Goal: Task Accomplishment & Management: Complete application form

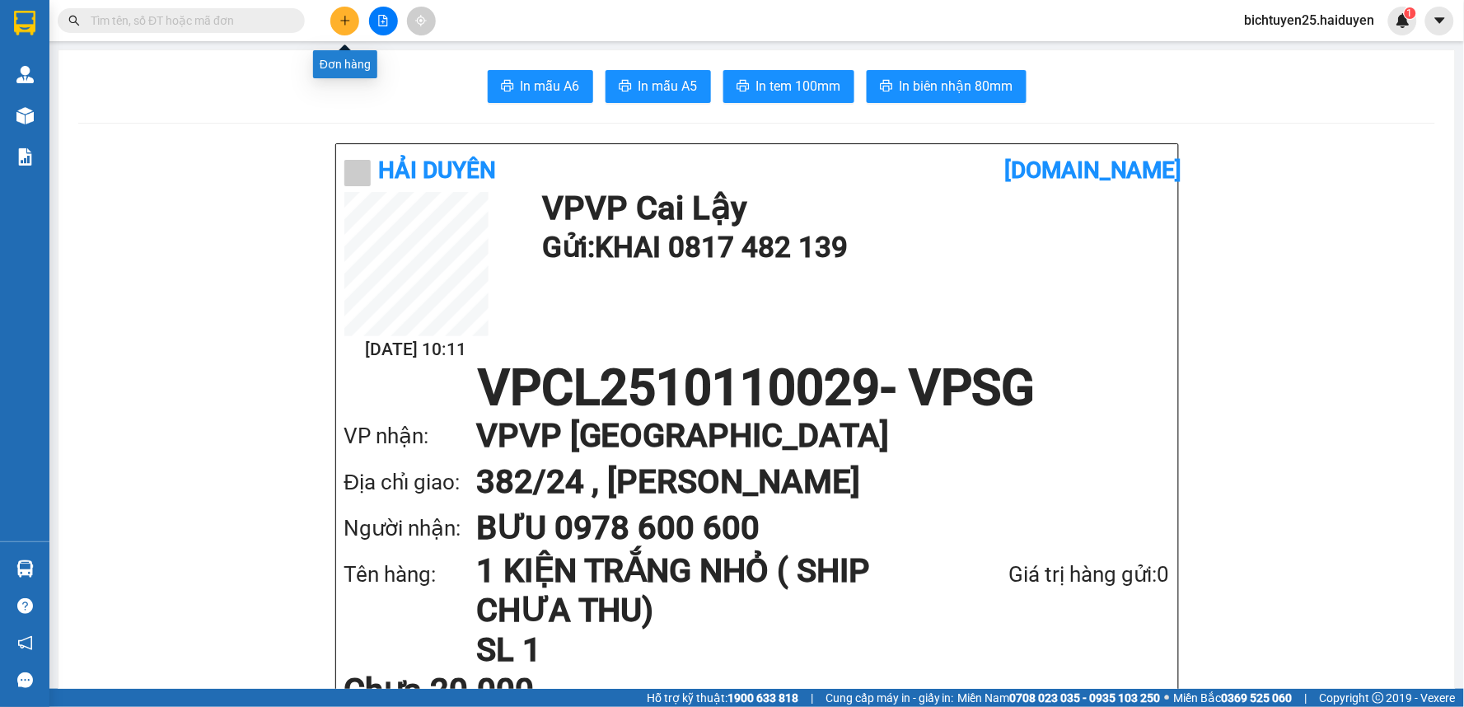
click at [341, 15] on icon "plus" at bounding box center [346, 21] width 12 height 12
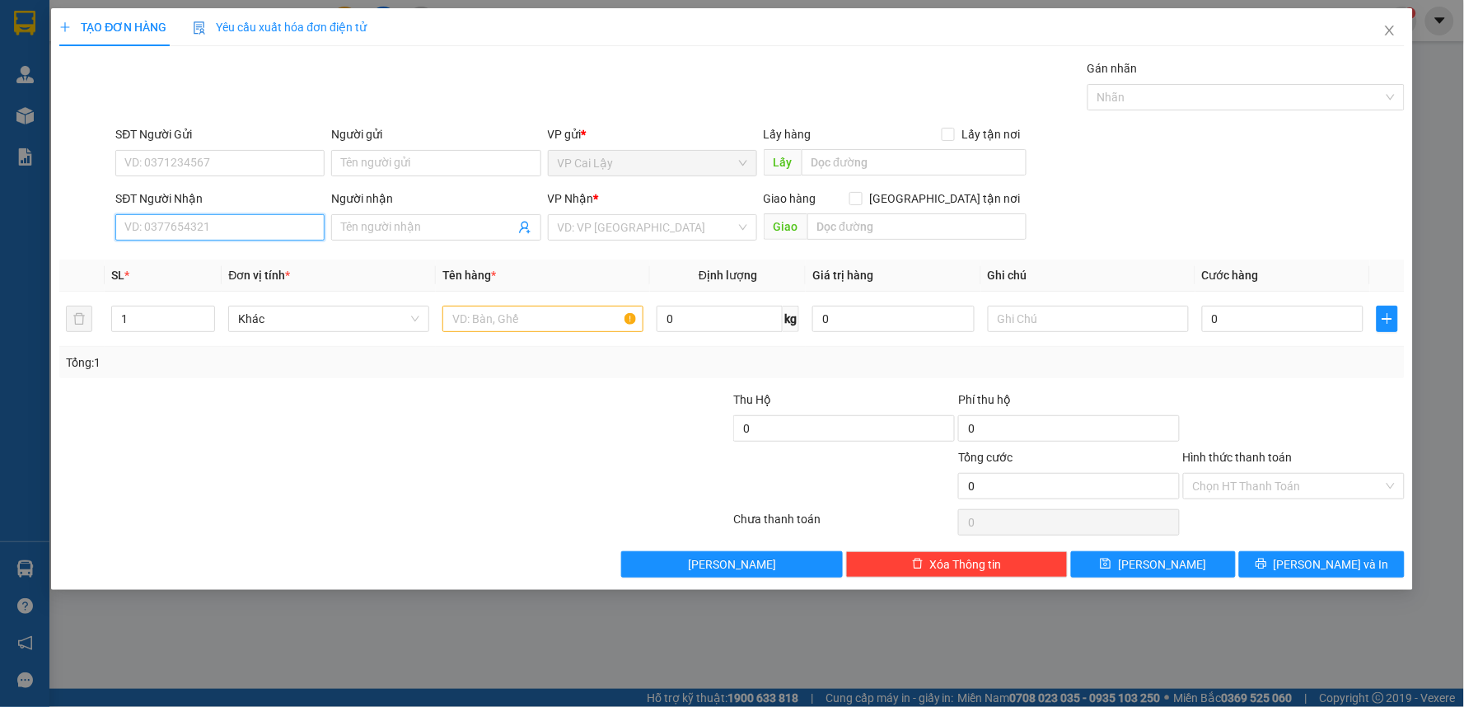
click at [246, 228] on input "SĐT Người Nhận" at bounding box center [219, 227] width 209 height 26
click at [262, 260] on div "0916493088 - CTY THÁI SINH" at bounding box center [220, 260] width 190 height 18
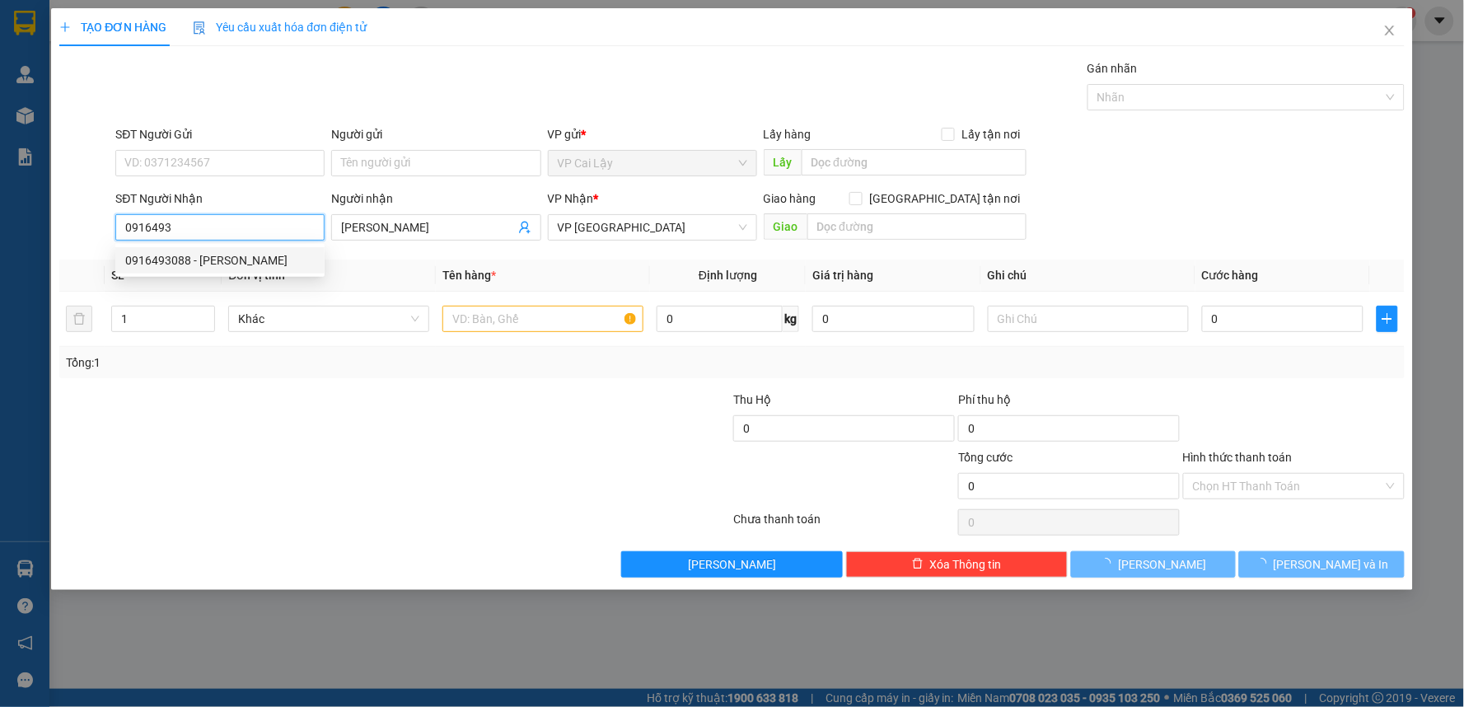
type input "0916493088"
type input "CTY THÁI SINH"
type input "20.000"
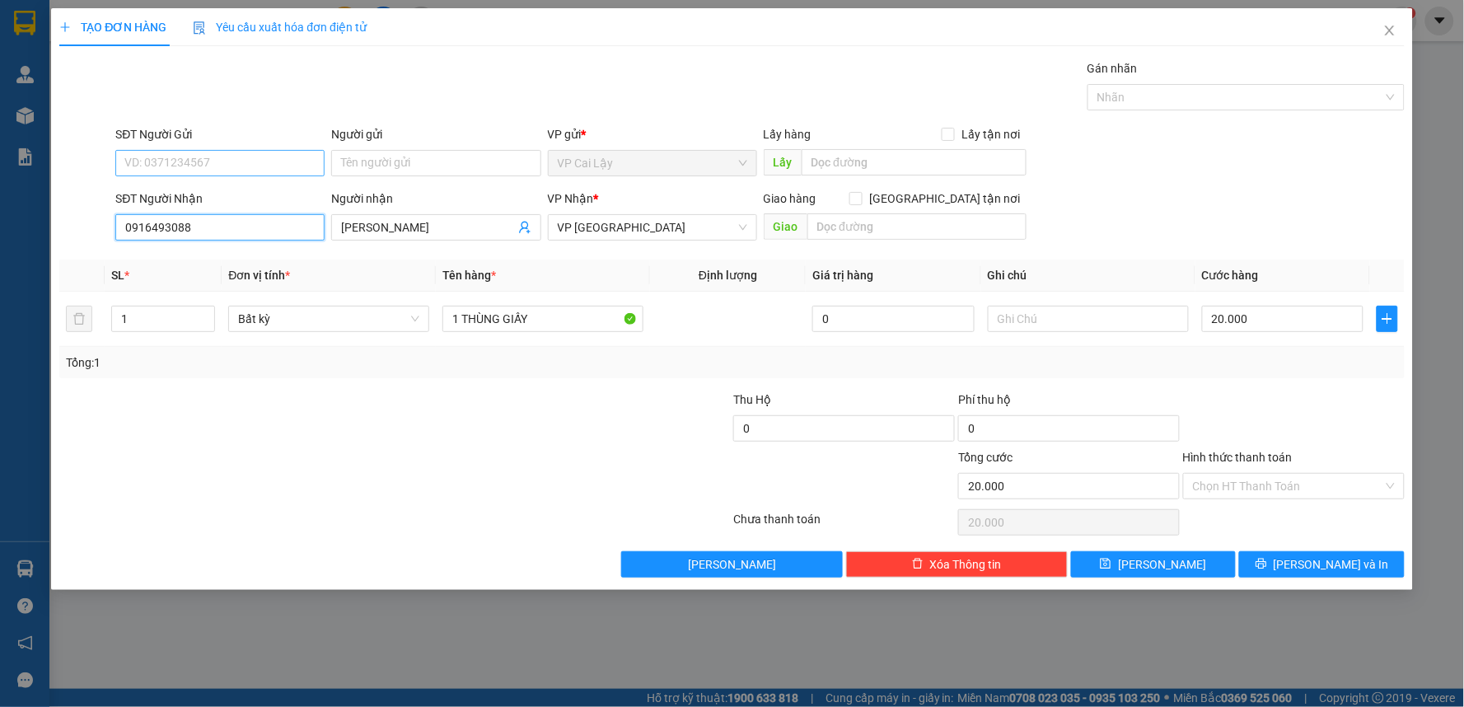
type input "0916493088"
click at [265, 161] on input "SĐT Người Gửi" at bounding box center [219, 163] width 209 height 26
click at [262, 201] on div "0968718757 - KIỀU" at bounding box center [220, 196] width 190 height 18
type input "0968718757"
type input "KIỀU"
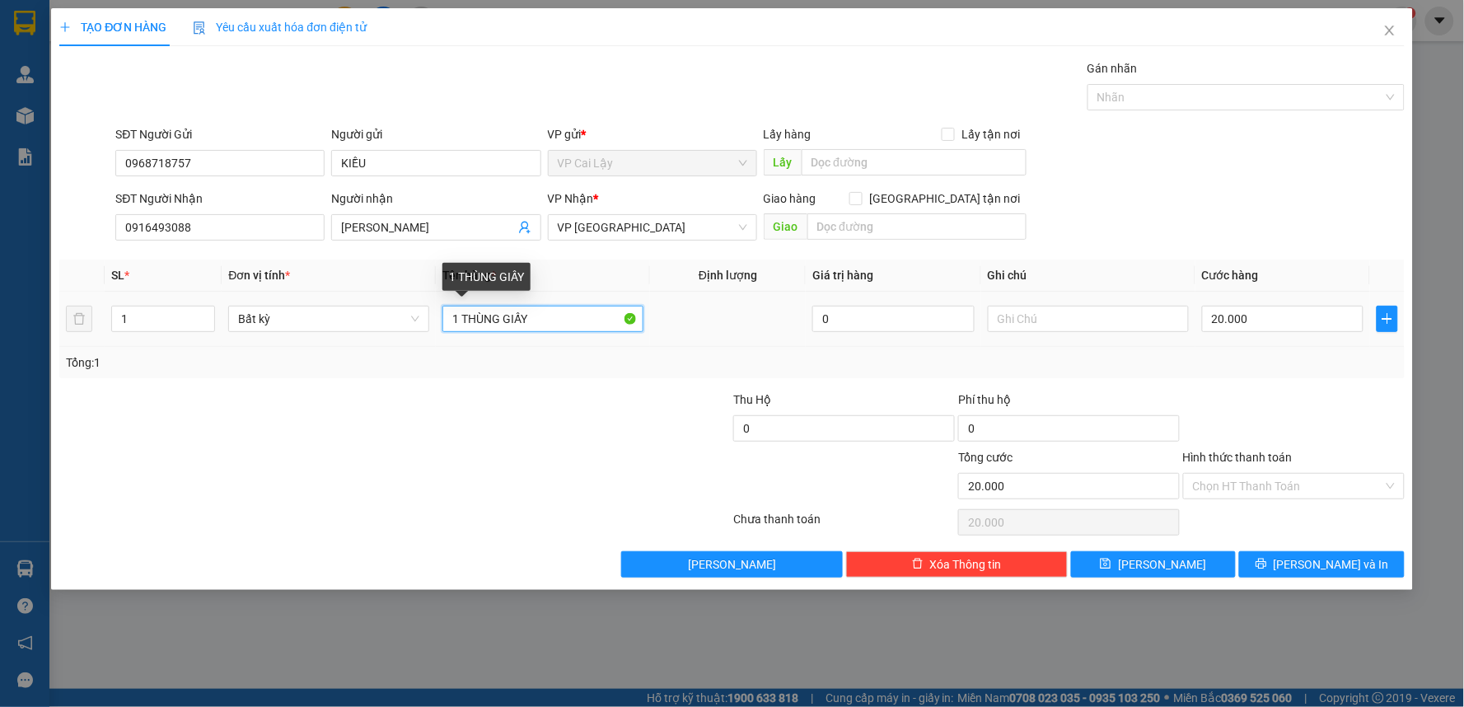
click at [545, 316] on input "1 THÙNG GIẤY" at bounding box center [543, 319] width 201 height 26
type input "1 HS ĐỎ"
click at [1314, 481] on input "Hình thức thanh toán" at bounding box center [1288, 486] width 190 height 25
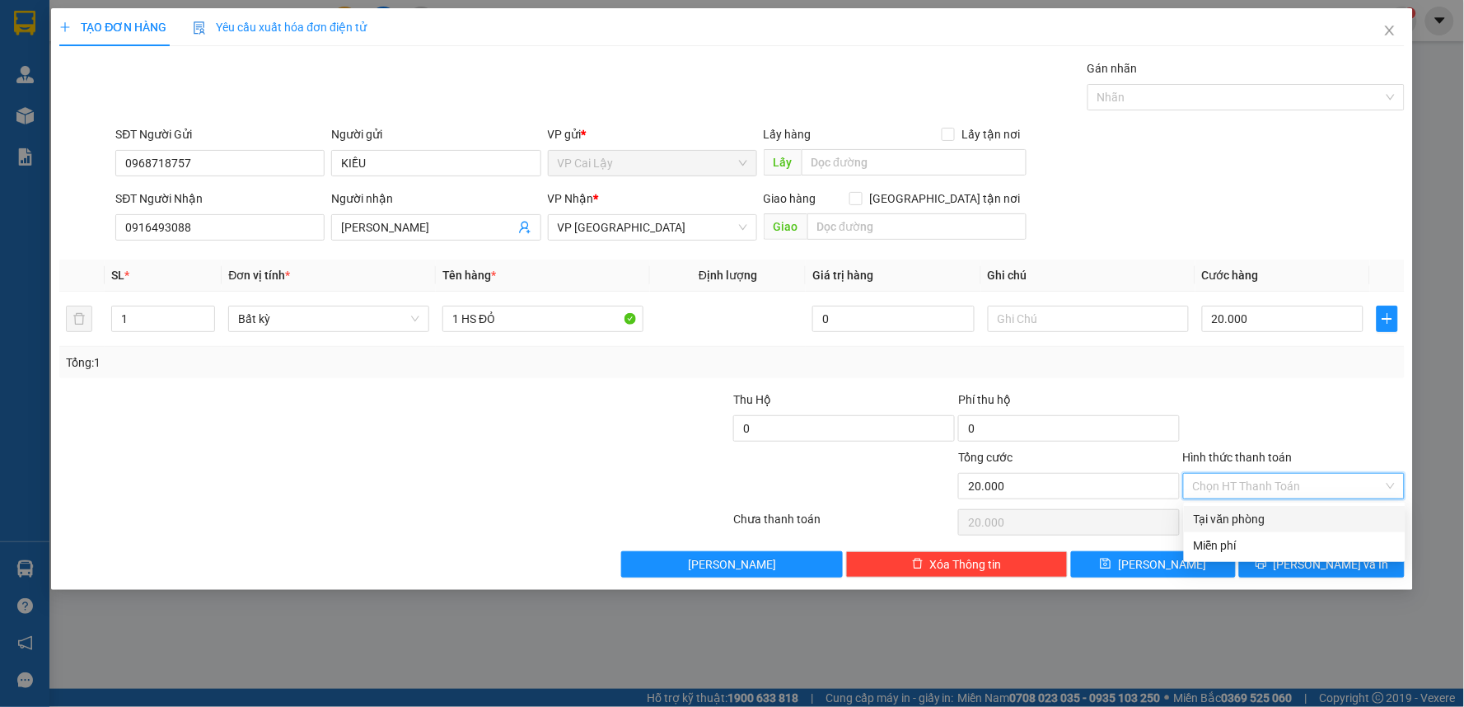
click at [1292, 520] on div "Tại văn phòng" at bounding box center [1295, 519] width 202 height 18
type input "0"
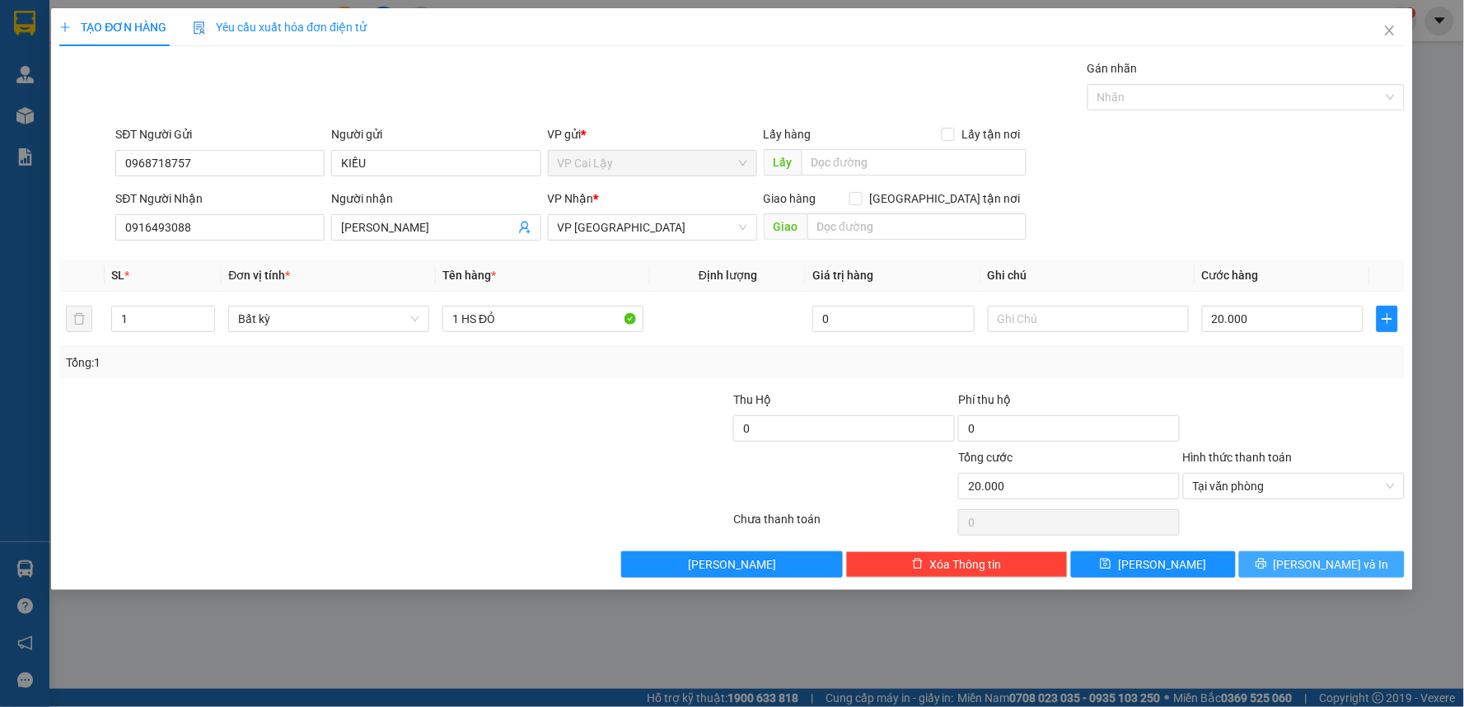
click at [1335, 565] on span "[PERSON_NAME] và In" at bounding box center [1331, 564] width 115 height 18
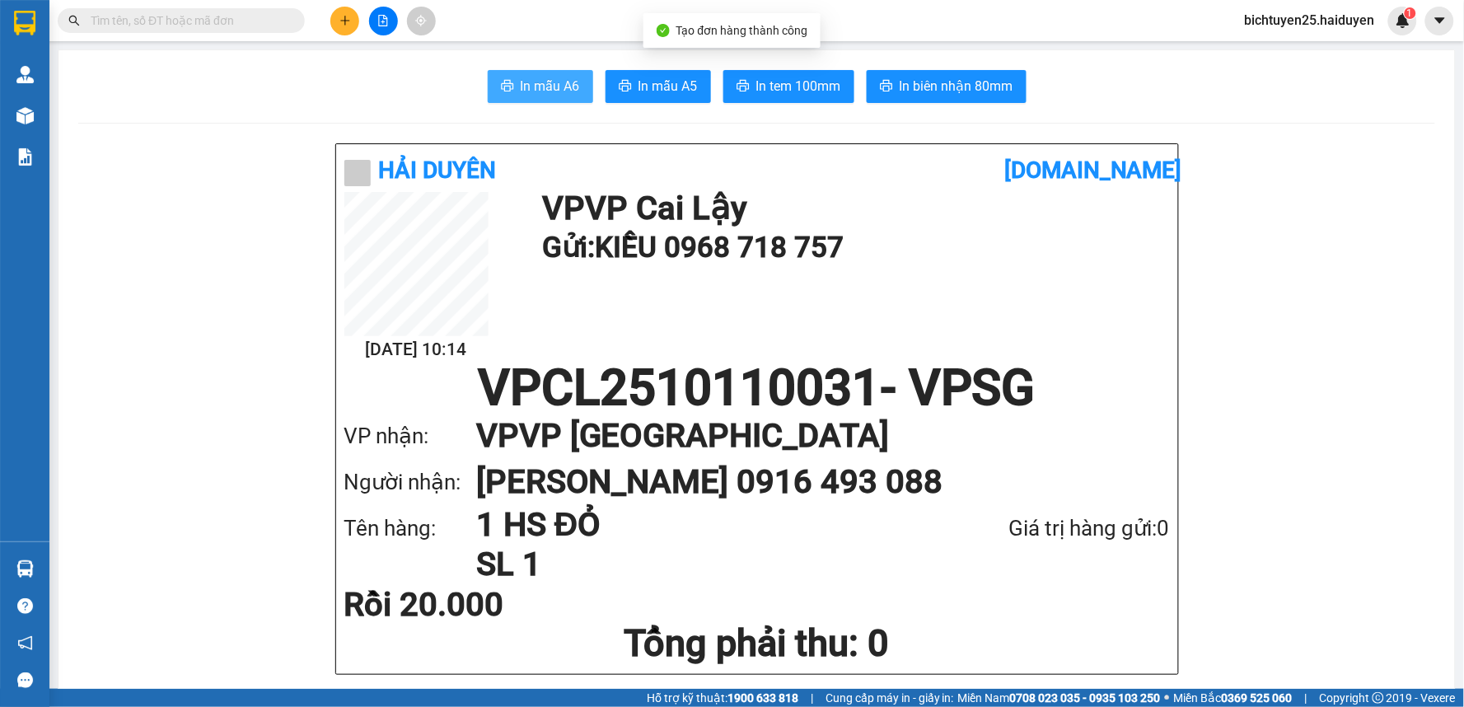
click at [564, 81] on span "In mẫu A6" at bounding box center [550, 86] width 59 height 21
drag, startPoint x: 1396, startPoint y: 187, endPoint x: 1323, endPoint y: 173, distance: 73.9
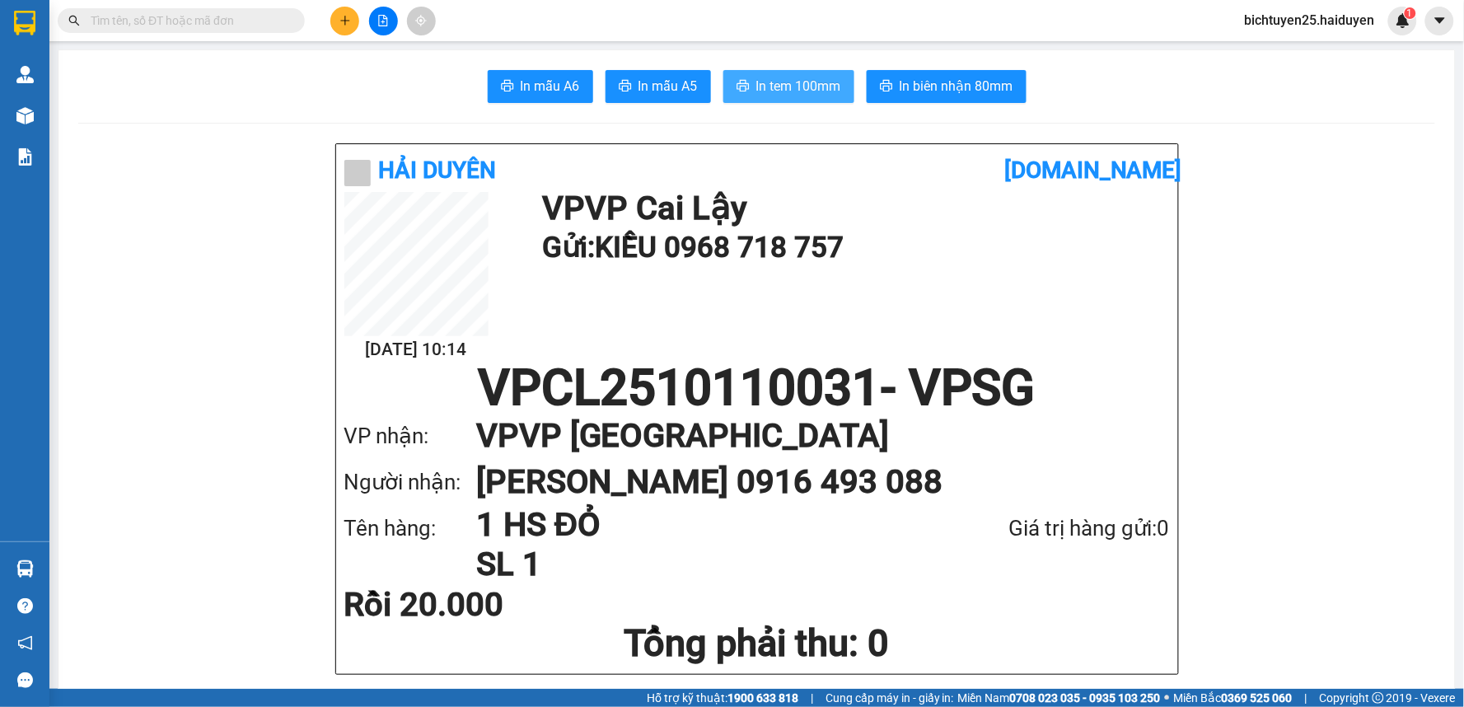
click at [832, 88] on span "In tem 100mm" at bounding box center [798, 86] width 85 height 21
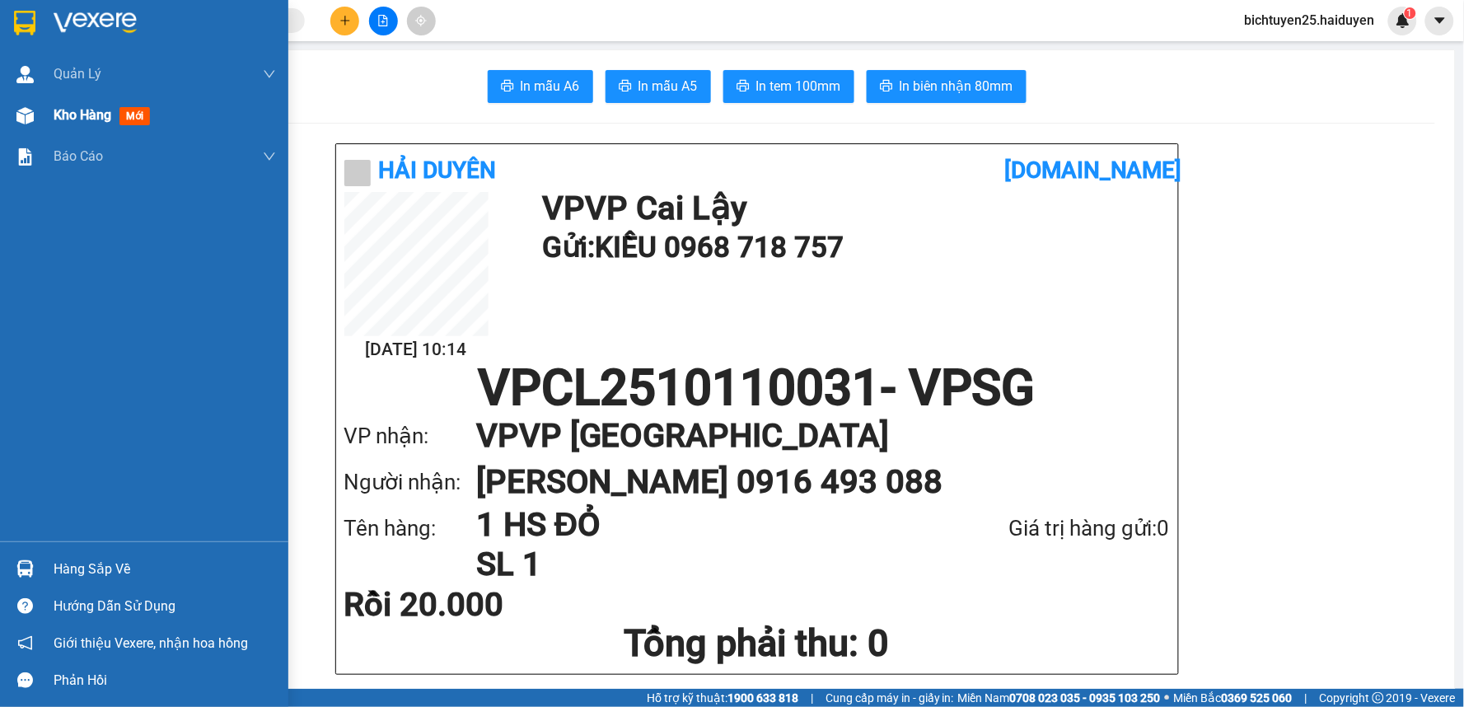
click at [37, 113] on div at bounding box center [25, 115] width 29 height 29
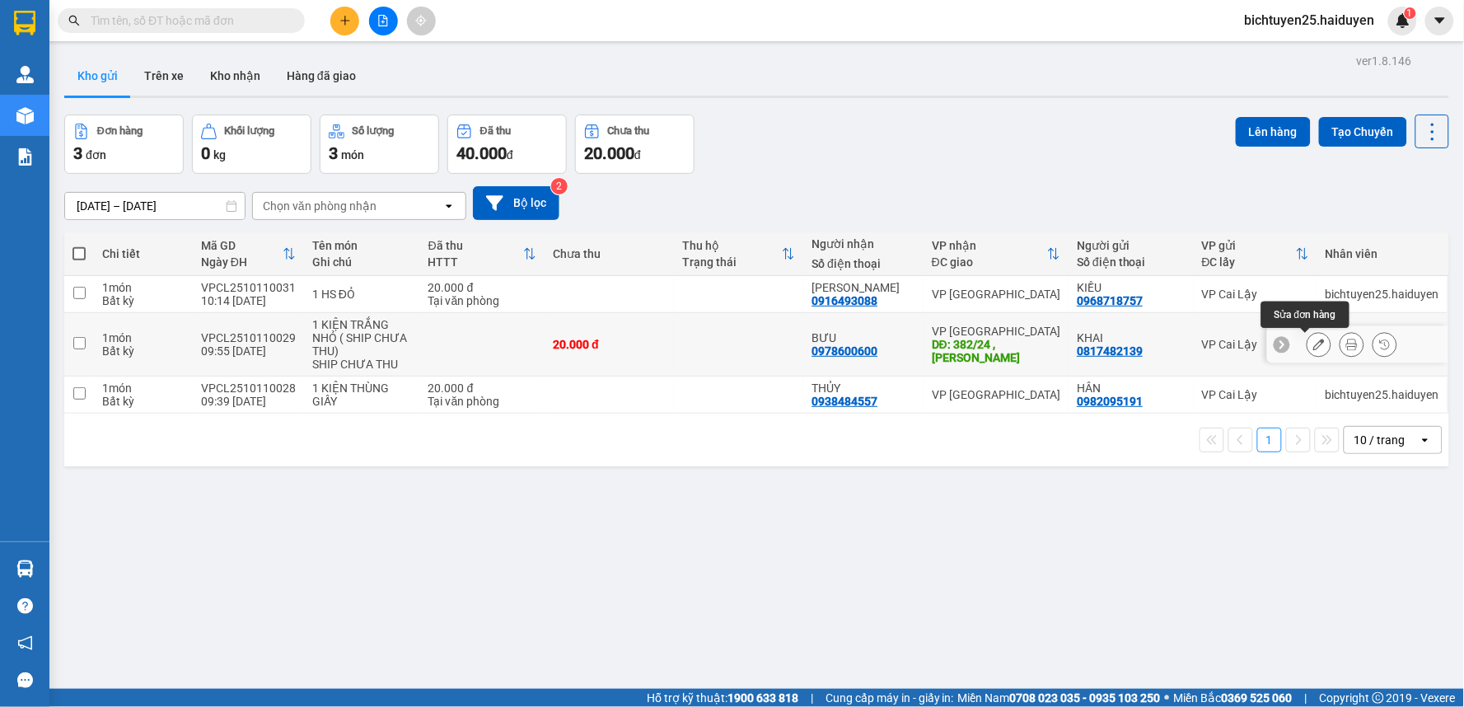
click at [1314, 343] on icon at bounding box center [1320, 345] width 12 height 12
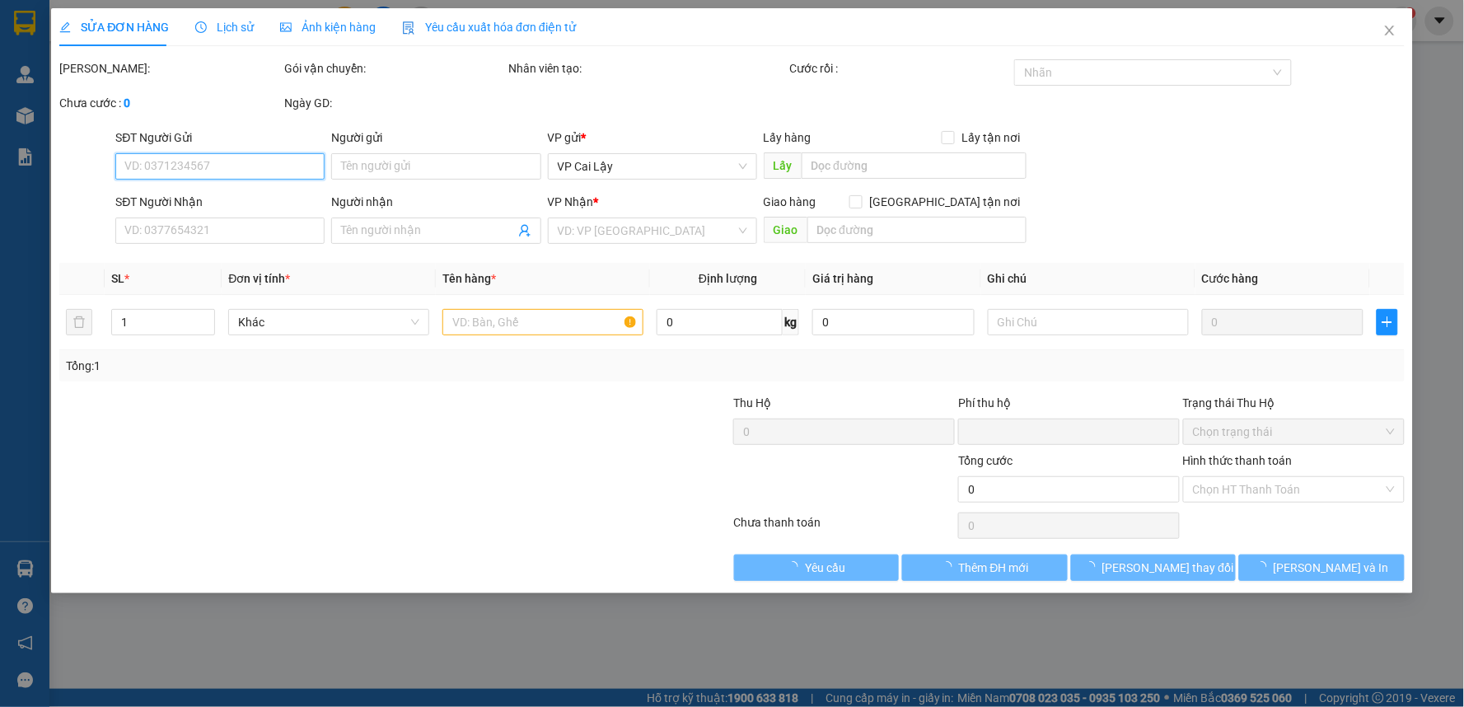
type input "0817482139"
type input "KHAI"
type input "0978600600"
type input "BƯU"
type input "382/24 , LÊ HỒNG PHONG"
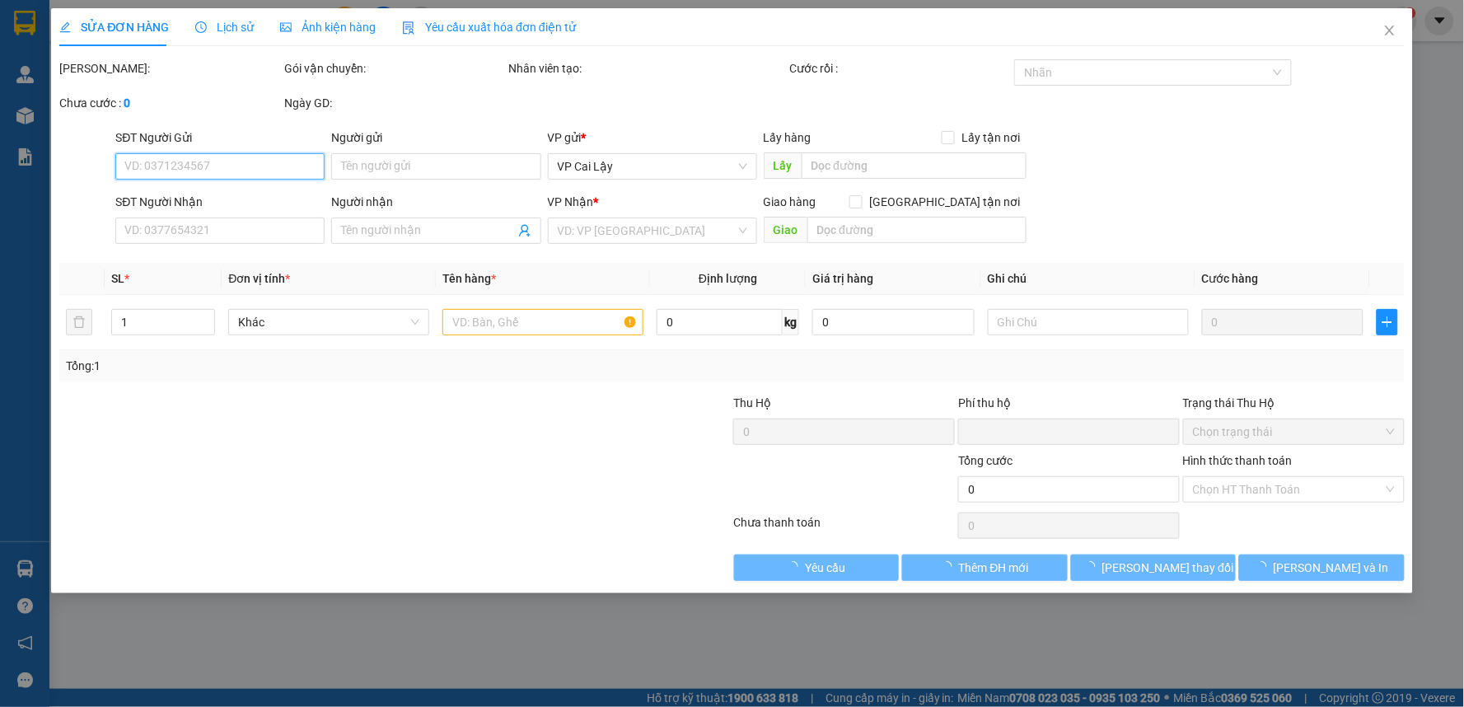
type input "0"
type input "20.000"
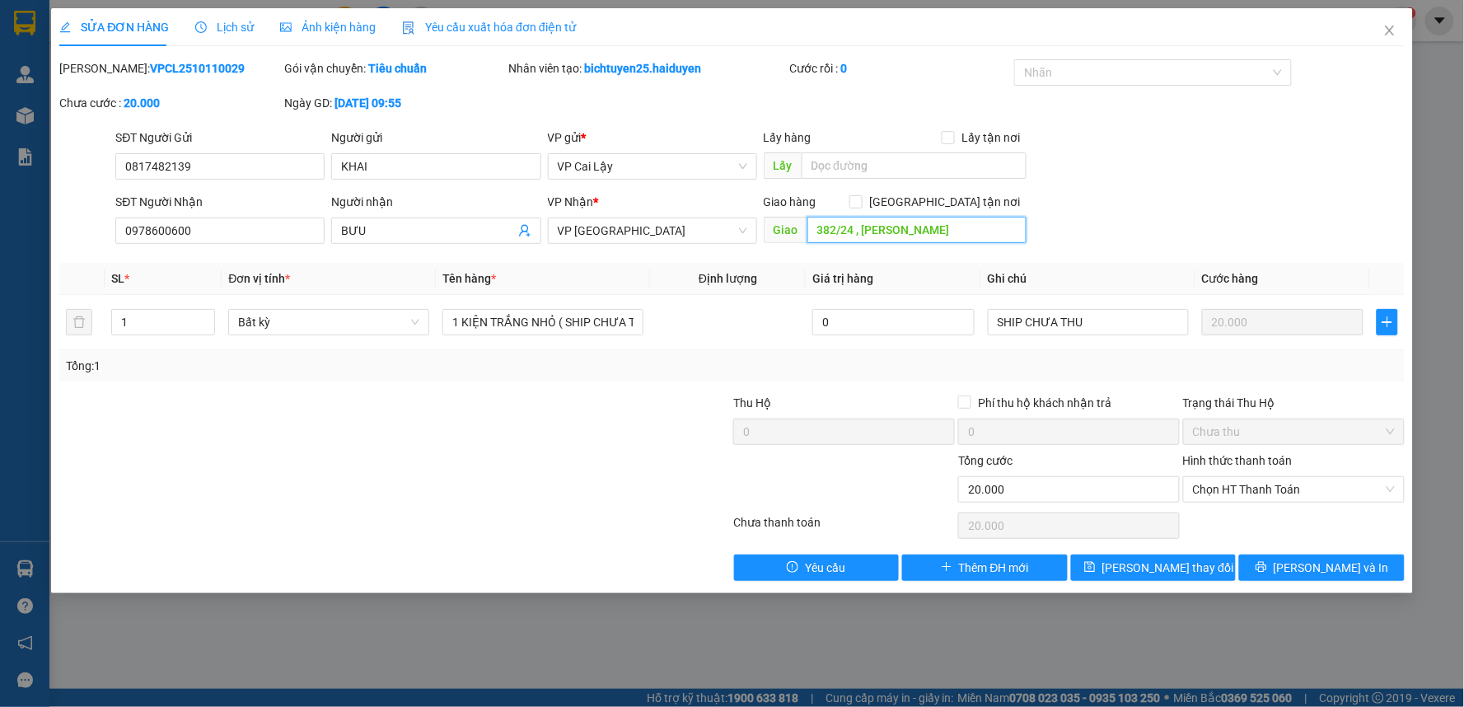
click at [989, 232] on input "382/24 , LÊ HỒNG PHONG" at bounding box center [918, 230] width 220 height 26
click at [997, 231] on input "382/24 , LÊ HỒNG PHONG , QUẬN 10" at bounding box center [918, 230] width 220 height 26
click at [1009, 234] on input "382/24 , LÊ HỒNG PHONG , Q . 10" at bounding box center [918, 230] width 220 height 26
type input "382/24 , LÊ HỒNG PHONG , Q . 10"
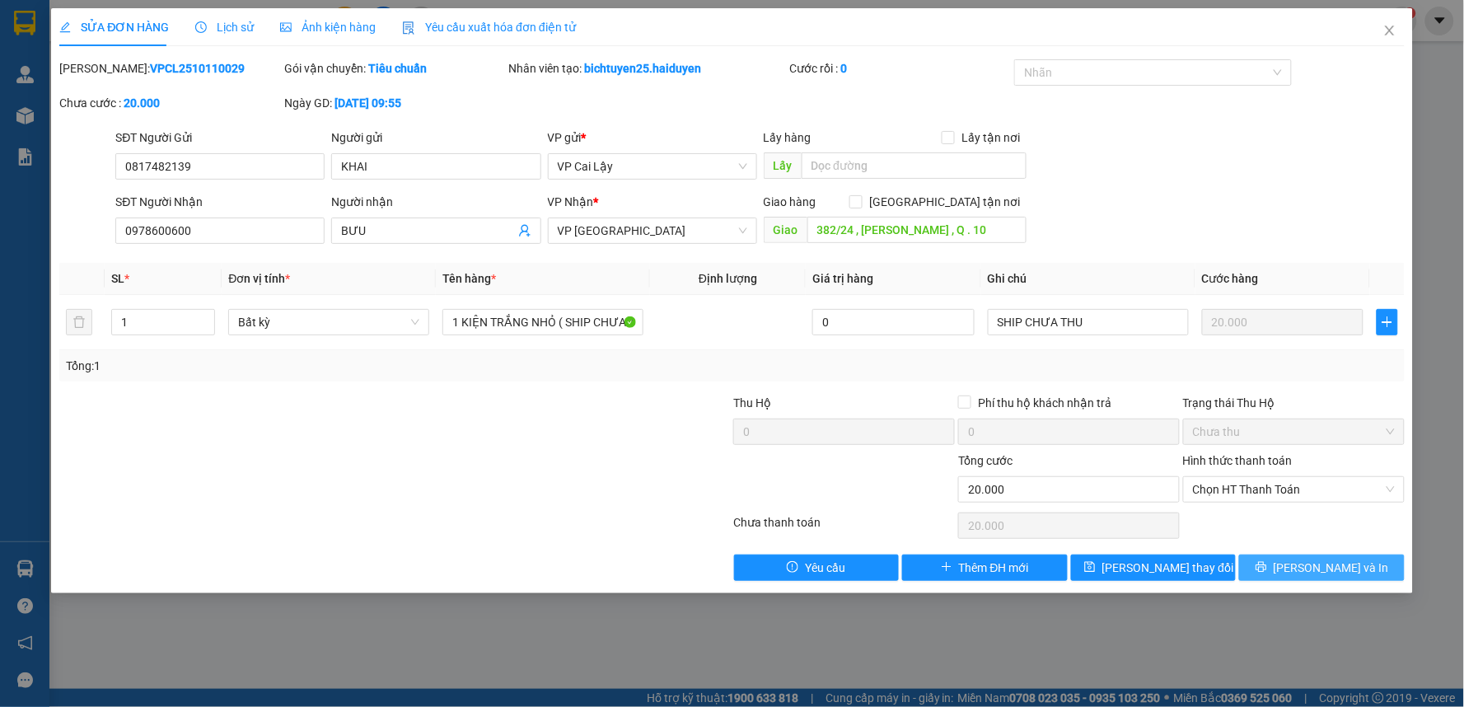
click at [1314, 565] on span "[PERSON_NAME] và In" at bounding box center [1331, 568] width 115 height 18
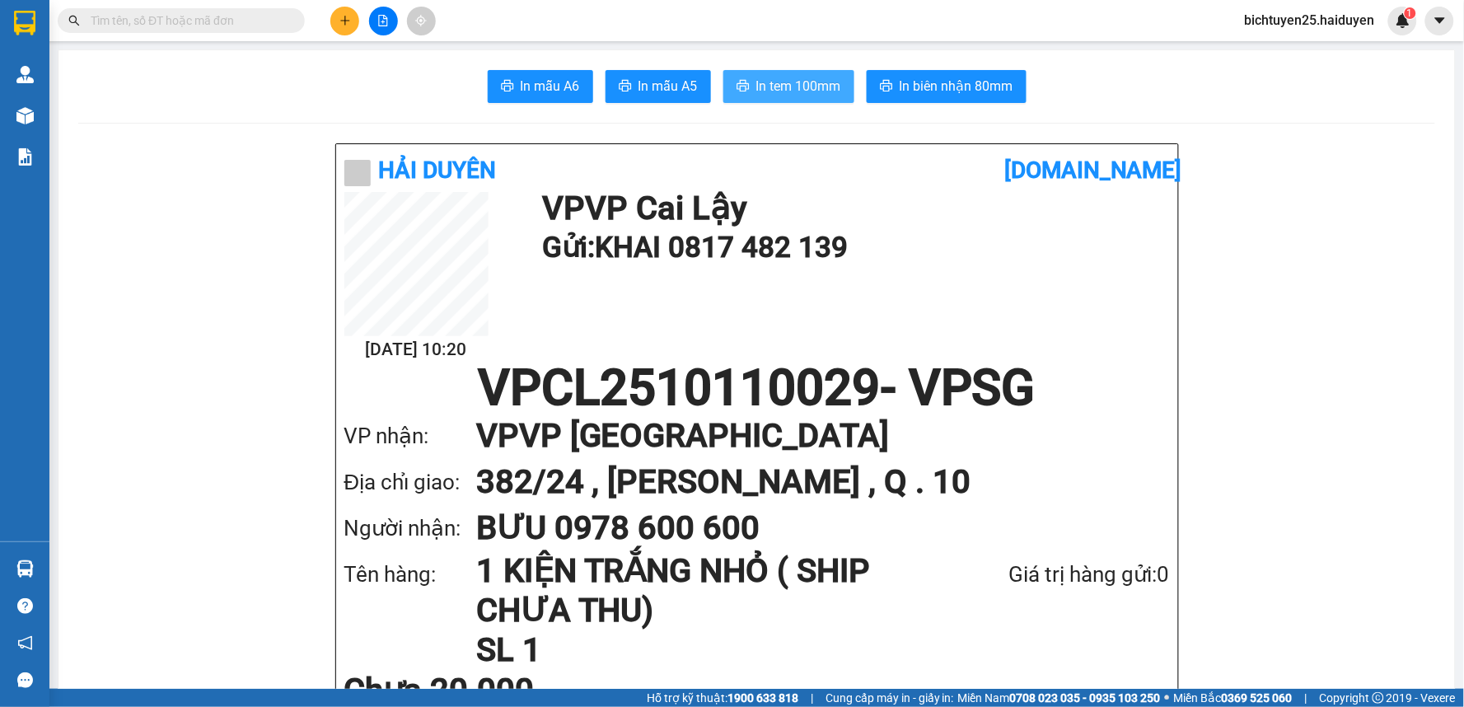
click at [773, 82] on span "In tem 100mm" at bounding box center [798, 86] width 85 height 21
click at [341, 25] on icon "plus" at bounding box center [346, 21] width 12 height 12
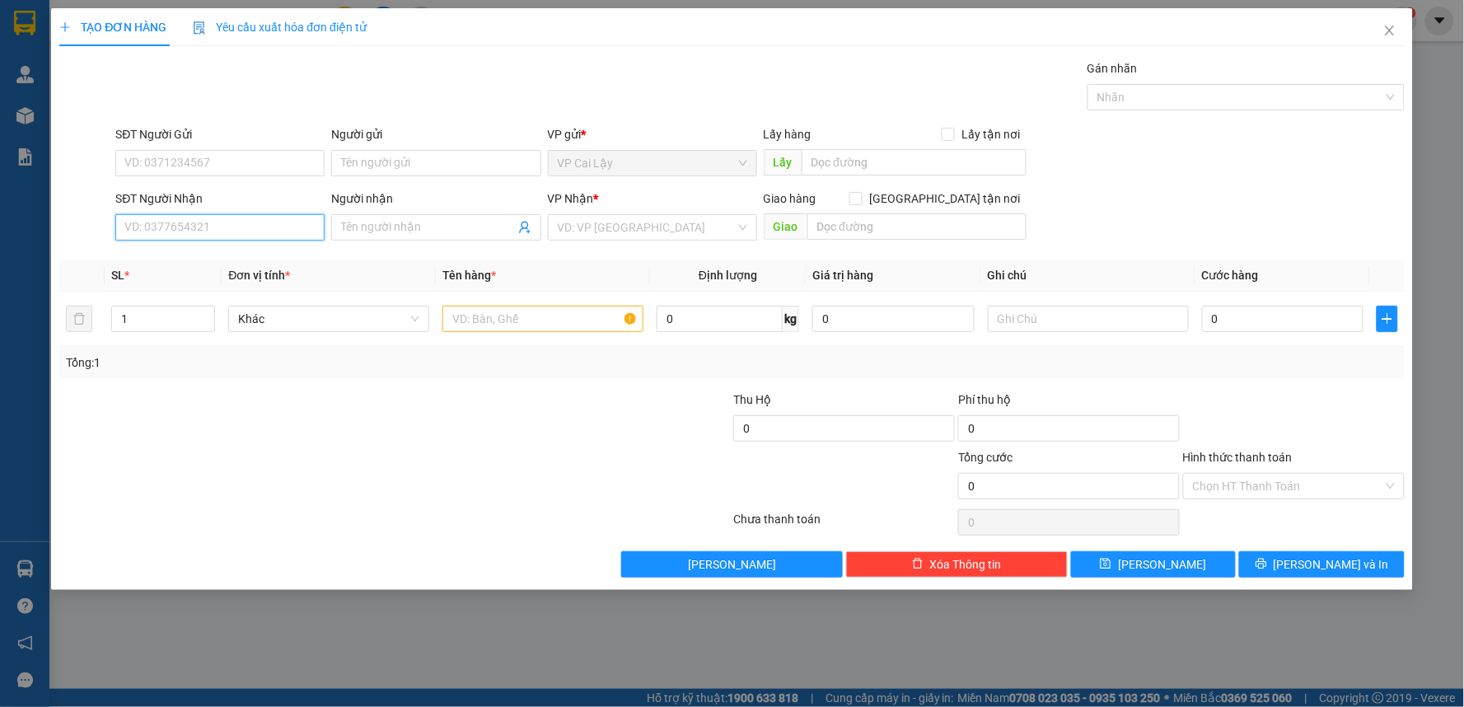
click at [270, 223] on input "SĐT Người Nhận" at bounding box center [219, 227] width 209 height 26
type input "0903678798"
click at [236, 265] on div "0903678798 - THƯ" at bounding box center [220, 260] width 190 height 18
type input "THƯ"
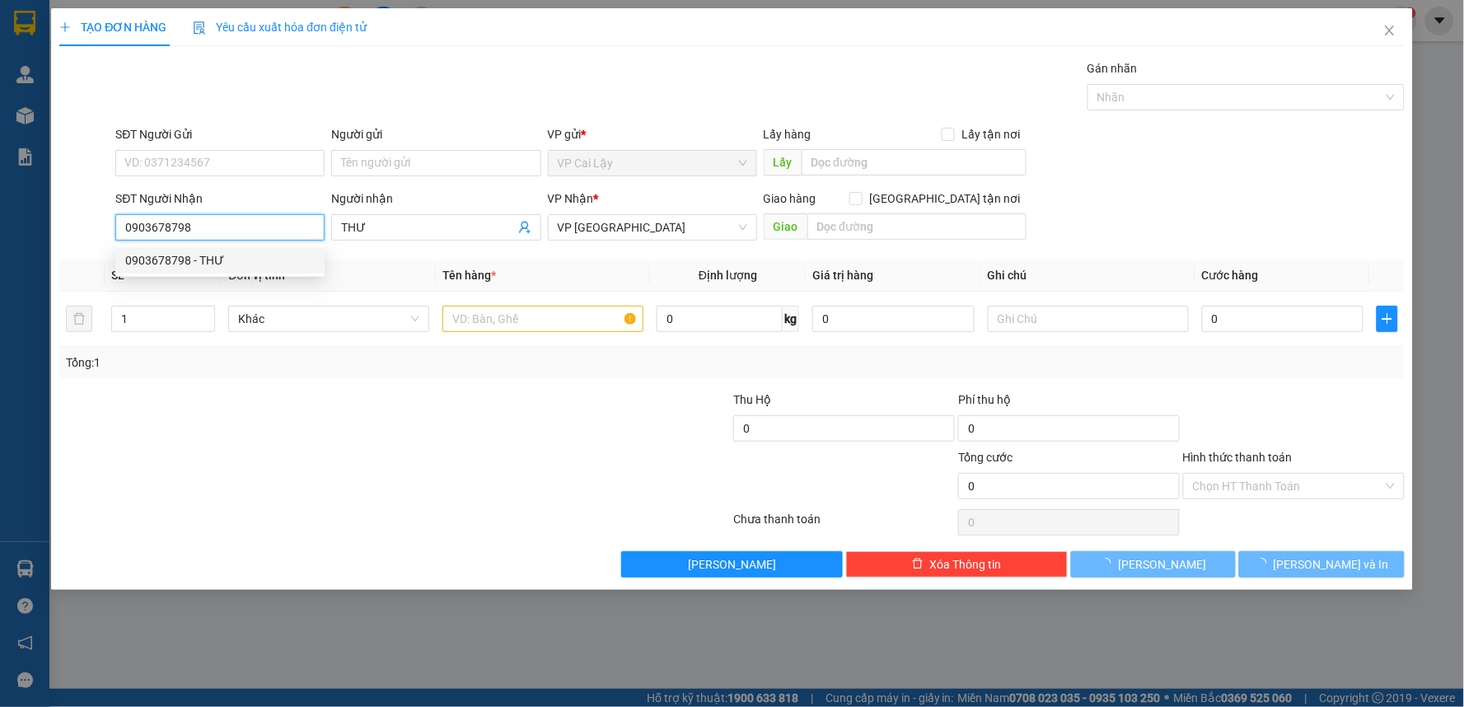
type input "50.000"
type input "0903678798"
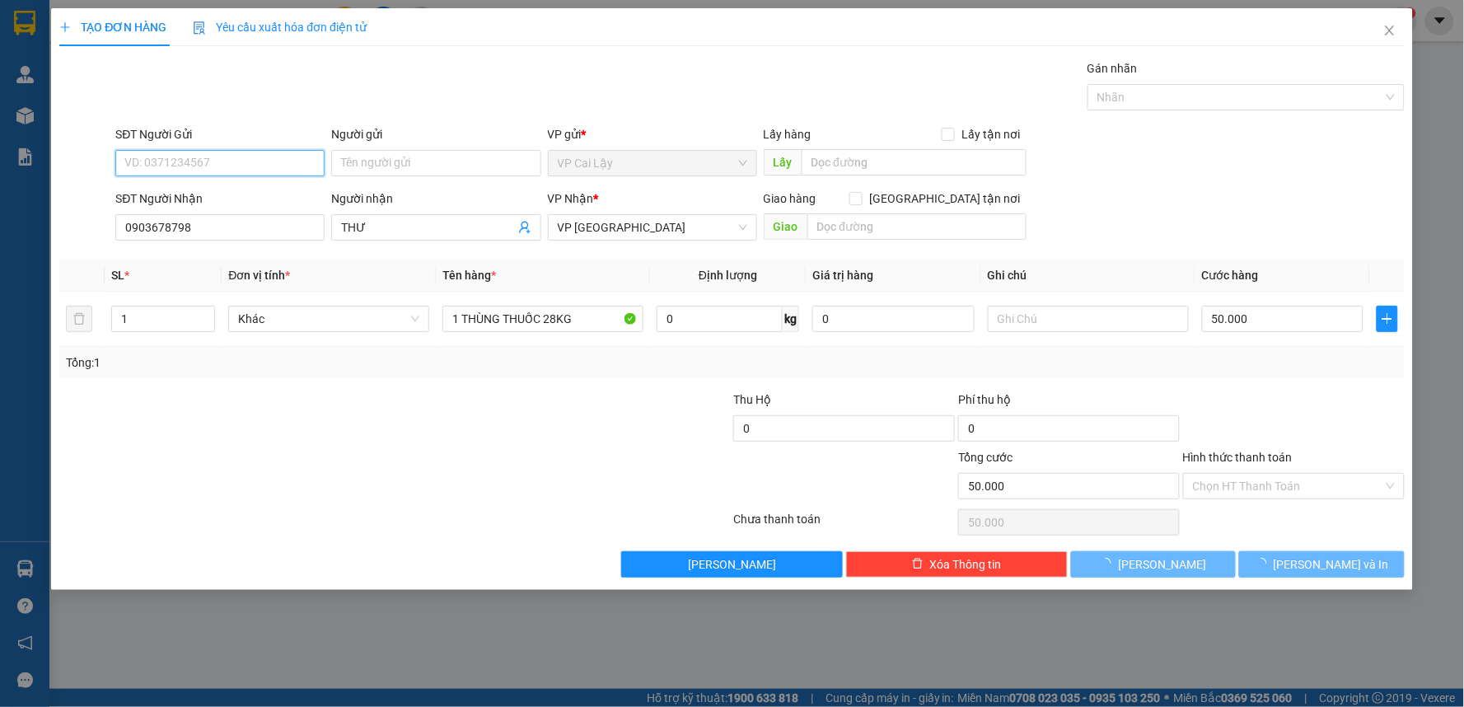
click at [262, 163] on input "SĐT Người Gửi" at bounding box center [219, 163] width 209 height 26
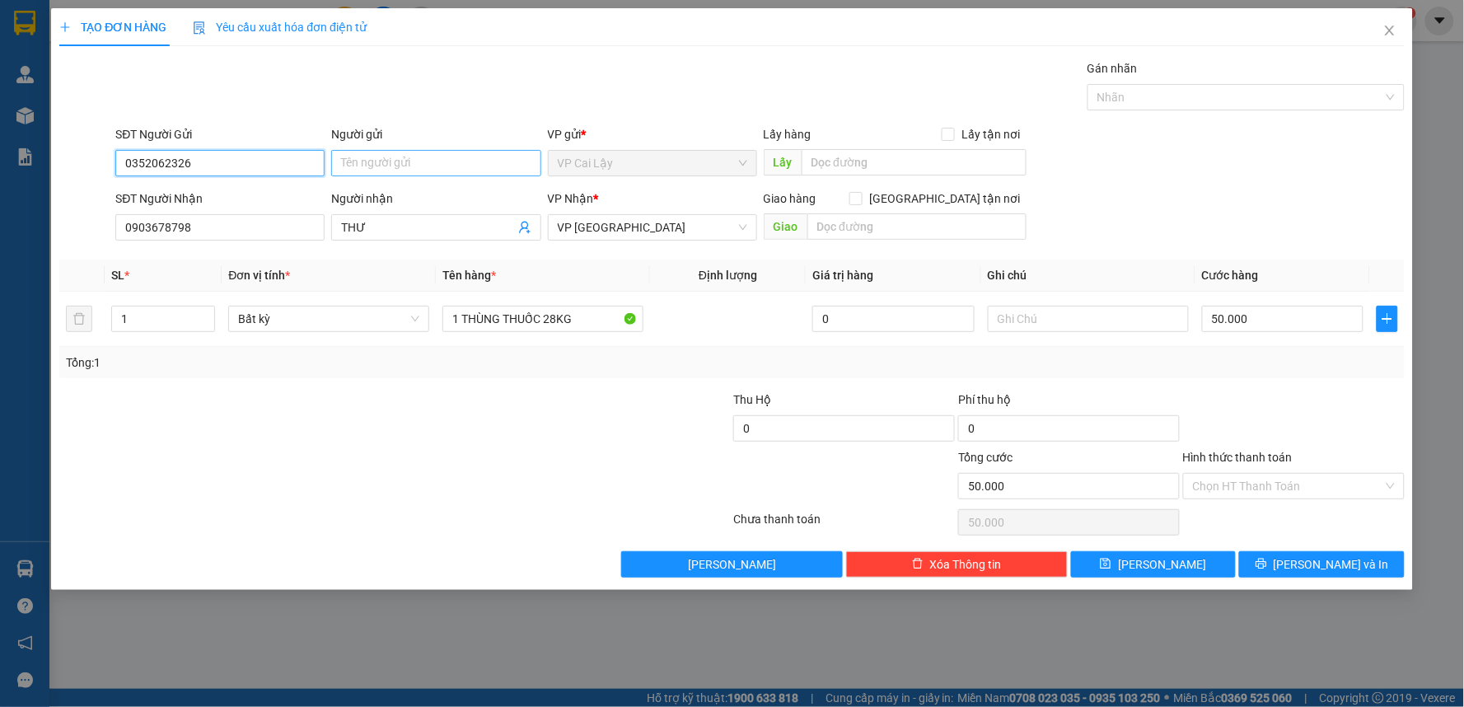
type input "0352062326"
click at [363, 153] on input "Người gửi" at bounding box center [435, 163] width 209 height 26
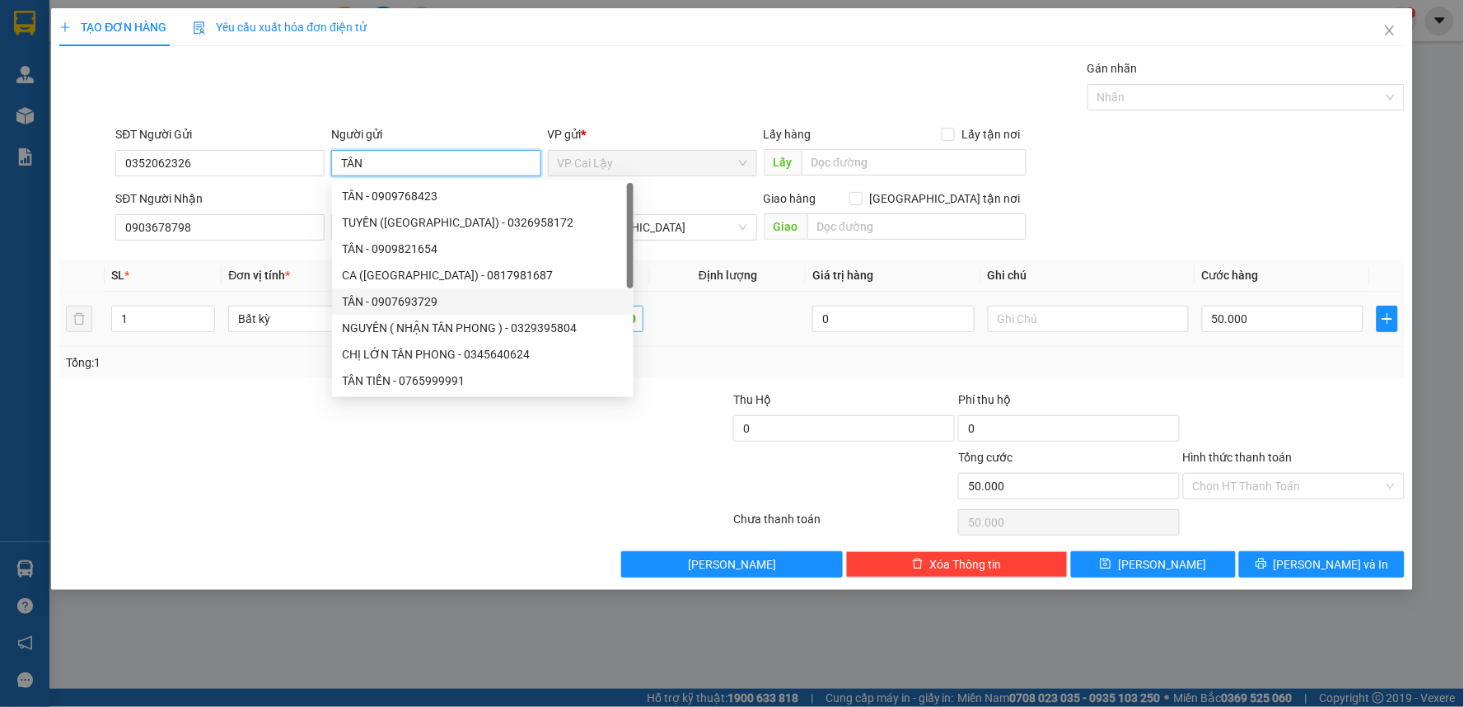
type input "TÂN"
click at [598, 322] on input "1 THÙNG THUỐC 28KG" at bounding box center [543, 319] width 201 height 26
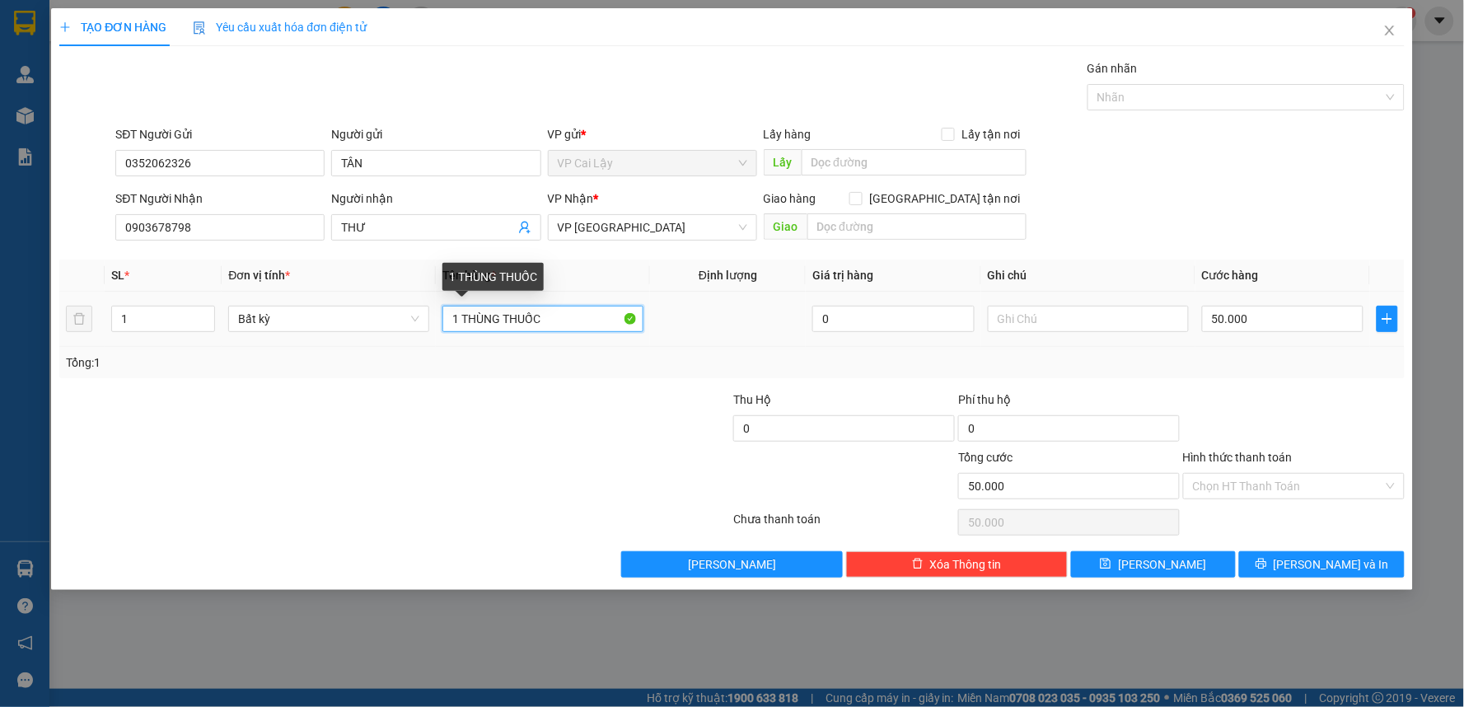
click at [457, 323] on input "1 THÙNG THUỐC" at bounding box center [543, 319] width 201 height 26
click at [588, 326] on input "9 THÙNG THUỐC" at bounding box center [543, 319] width 201 height 26
type input "9 THÙNG THUỐC 130KG"
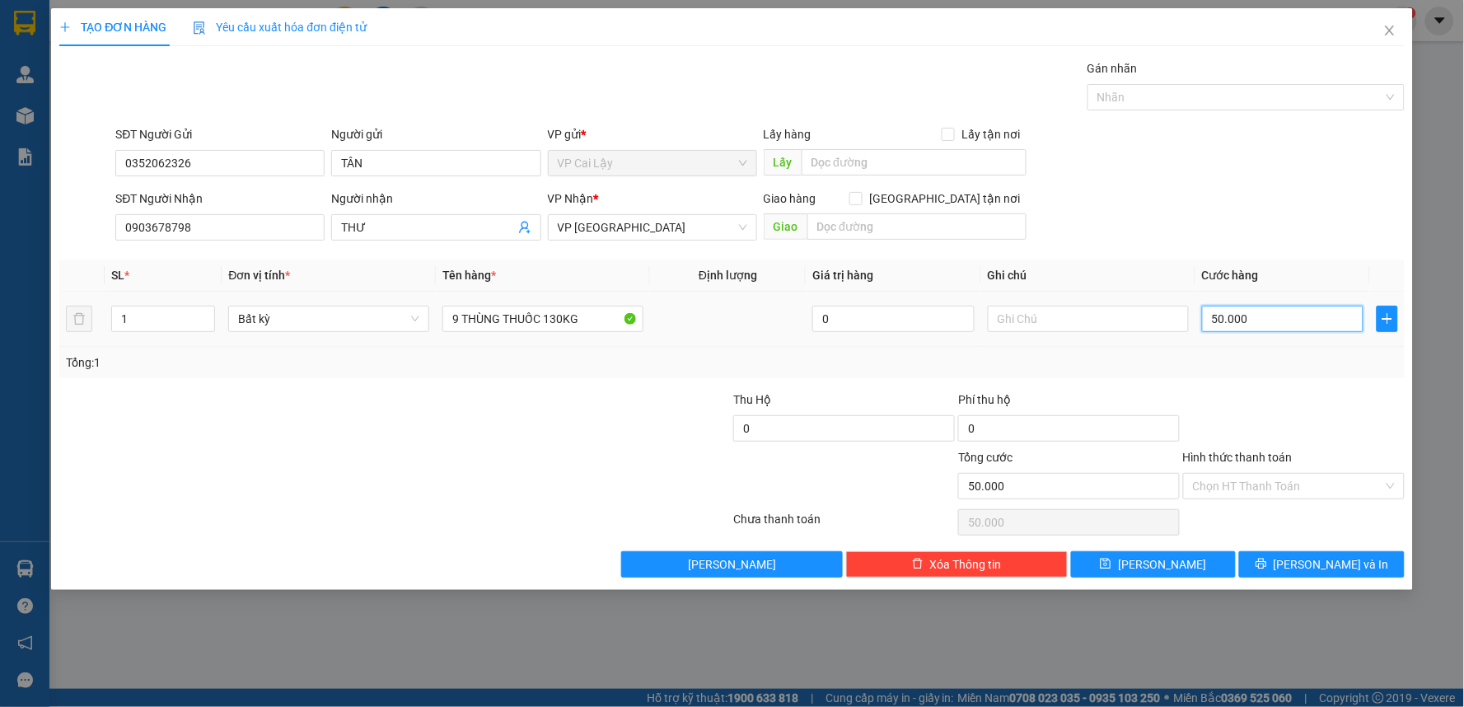
click at [1269, 322] on input "50.000" at bounding box center [1283, 319] width 162 height 26
type input "0"
type input "2"
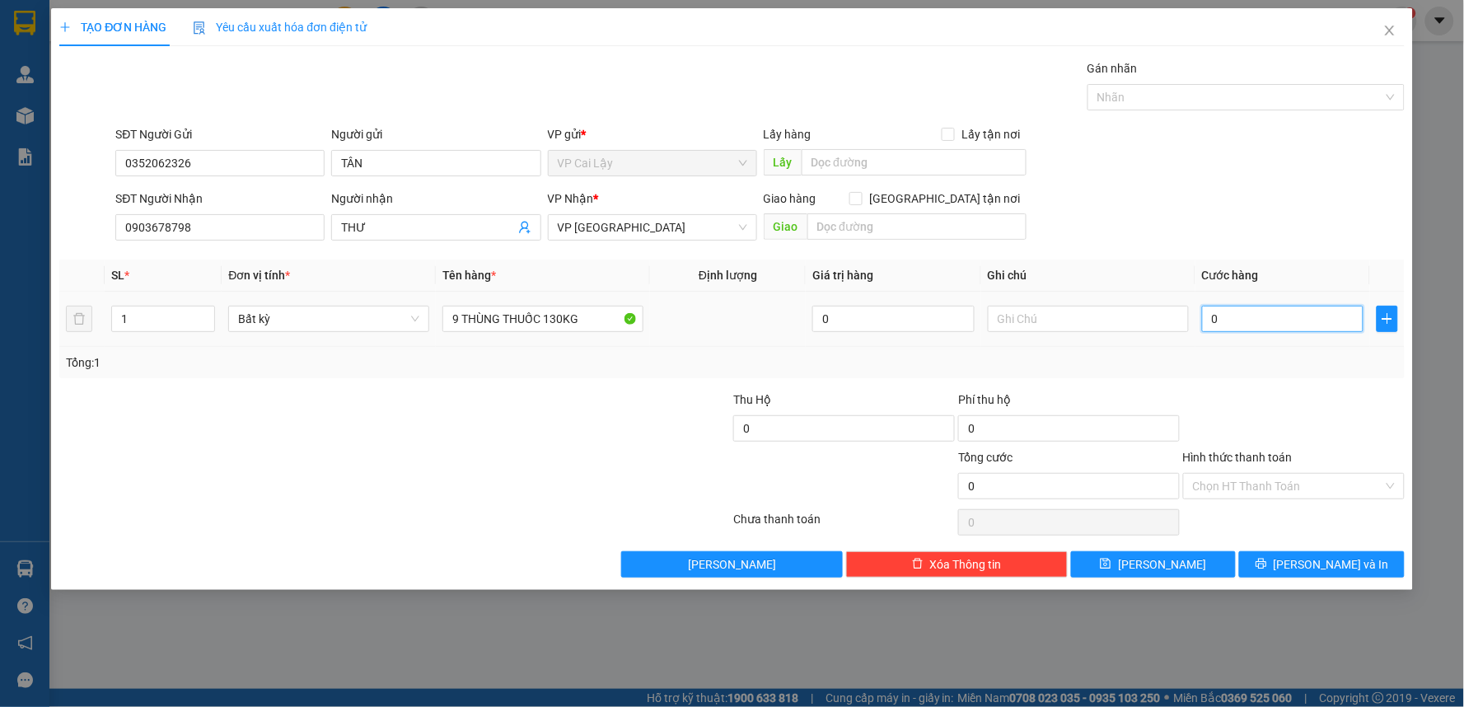
type input "2"
type input "02"
type input "26"
type input "026"
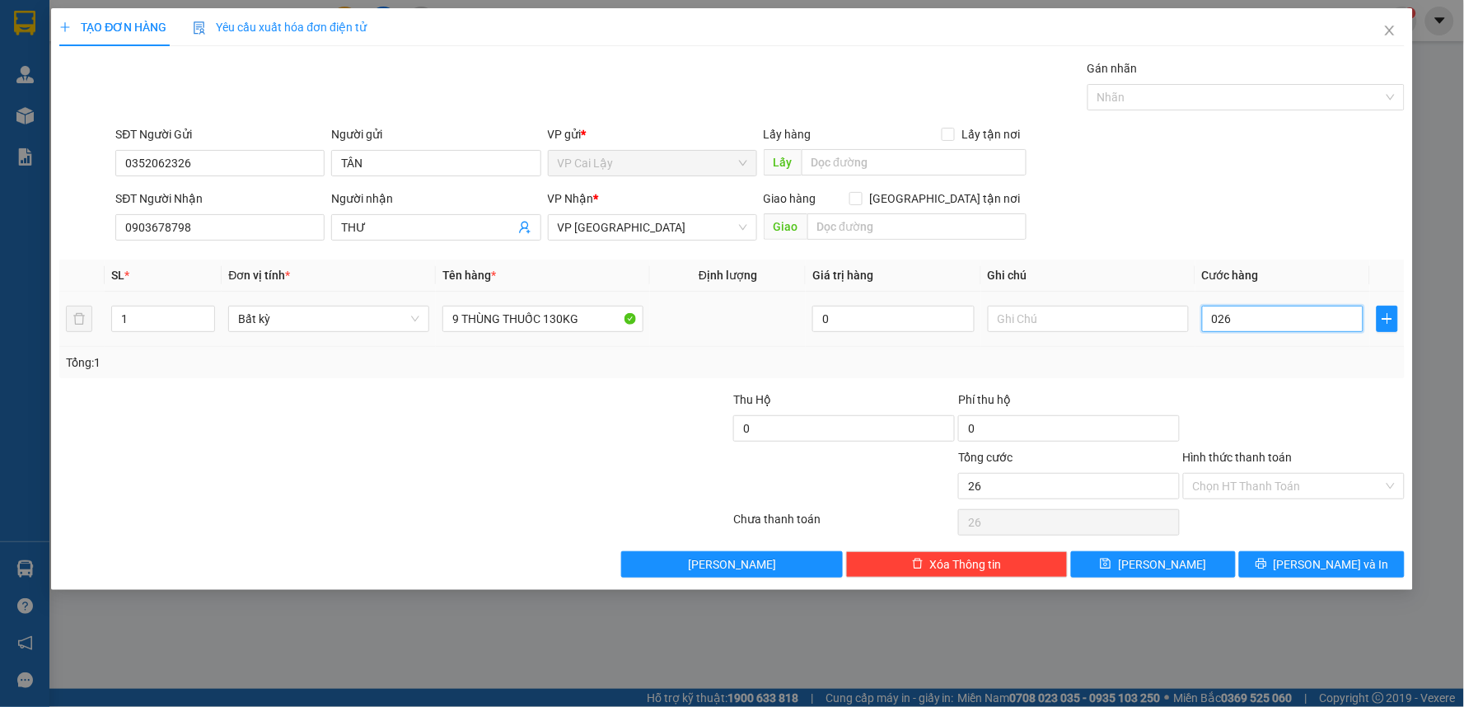
type input "260"
type input "0.260"
type input "260.000"
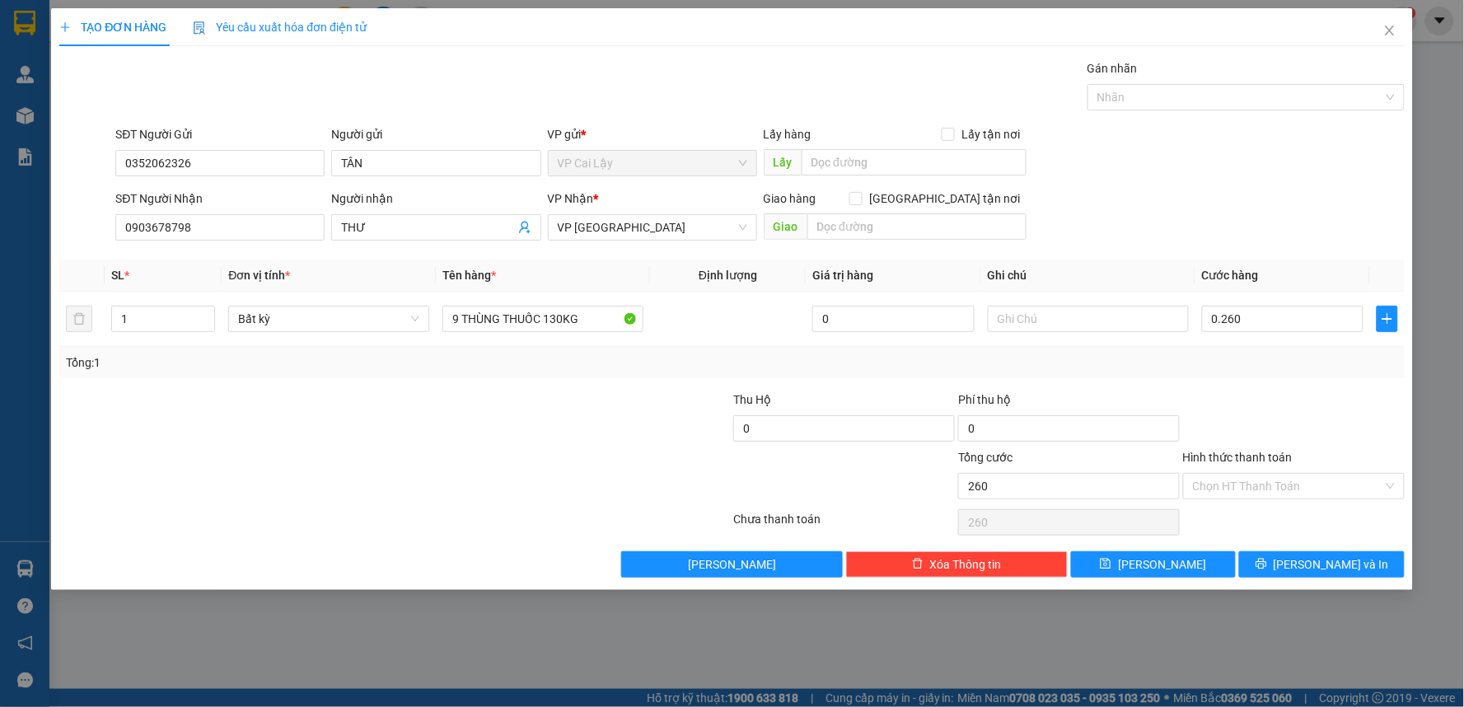
type input "260.000"
click at [1280, 391] on div at bounding box center [1294, 420] width 225 height 58
click at [185, 320] on input "1" at bounding box center [163, 319] width 102 height 25
type input "9"
click at [1339, 485] on input "Hình thức thanh toán" at bounding box center [1288, 486] width 190 height 25
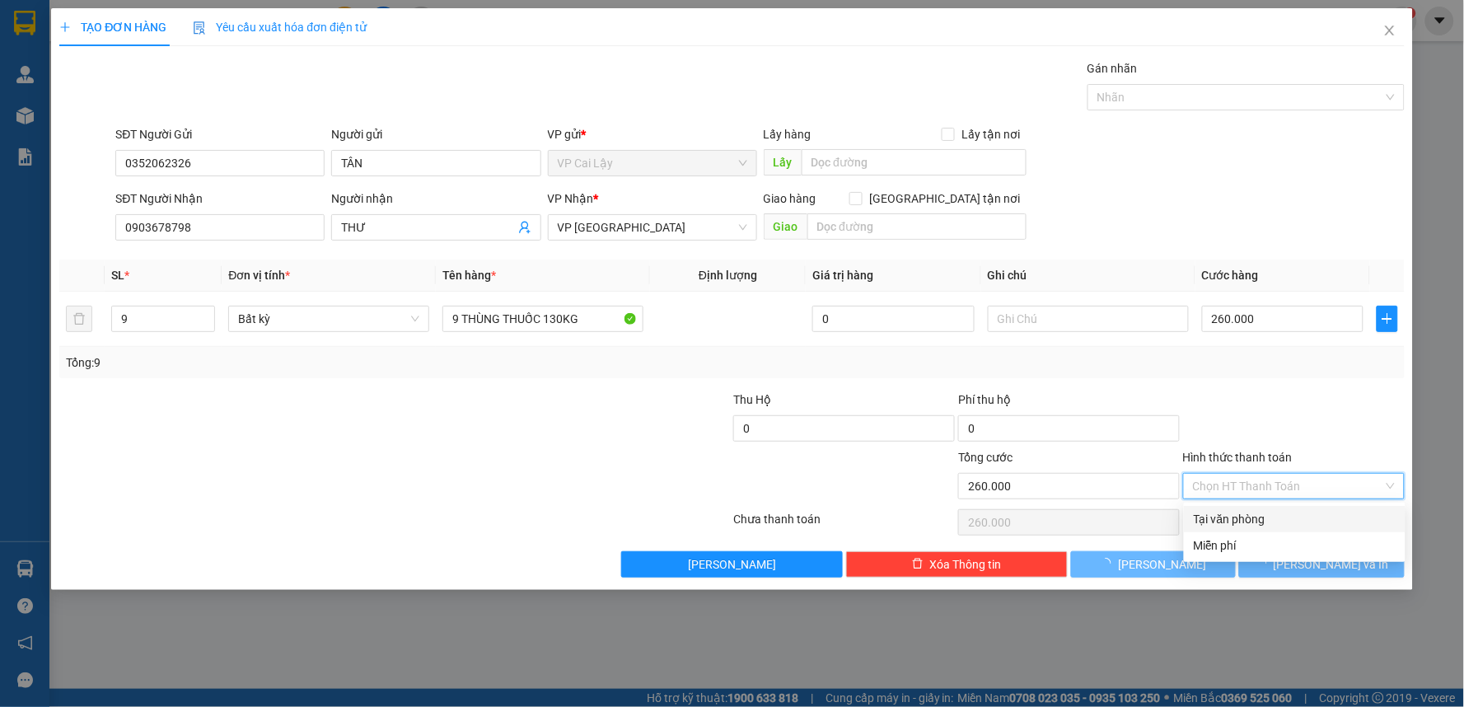
click at [1290, 514] on div "Tại văn phòng" at bounding box center [1295, 519] width 202 height 18
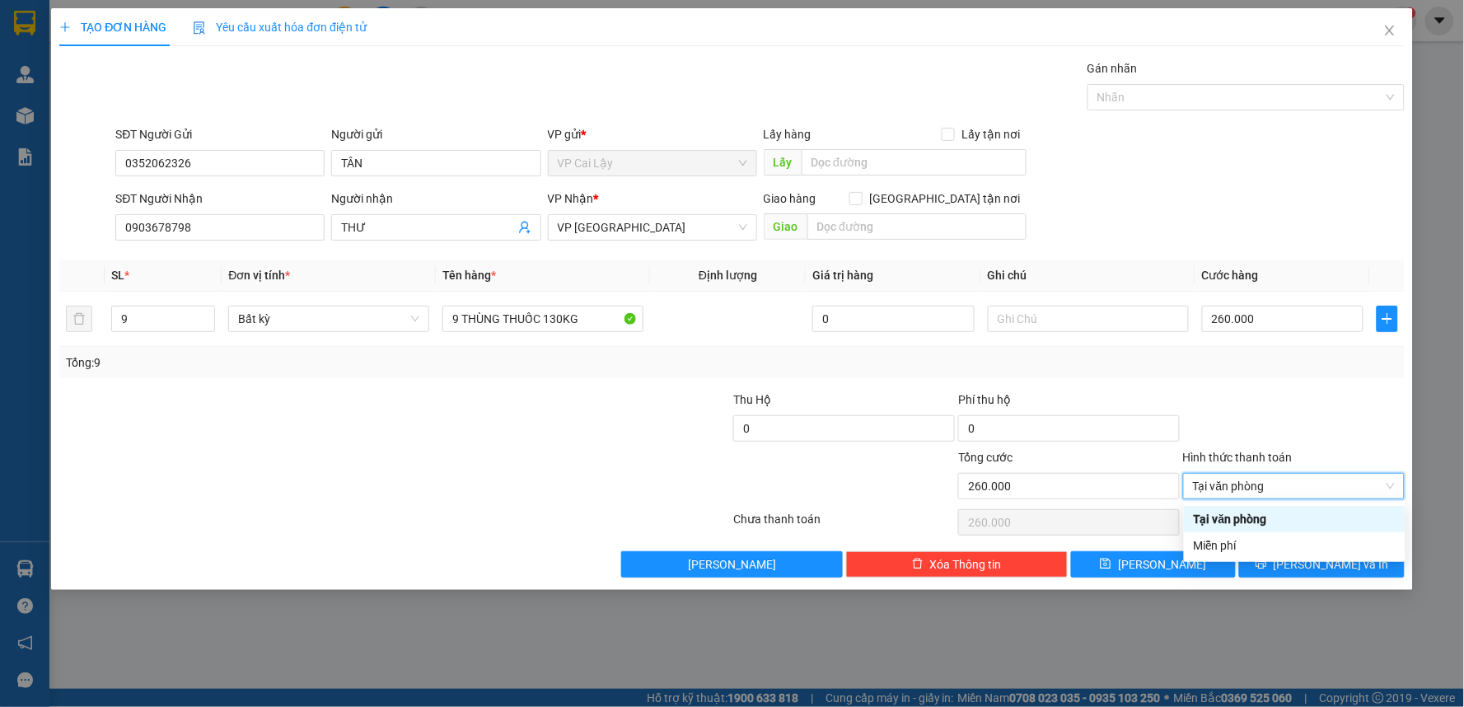
type input "0"
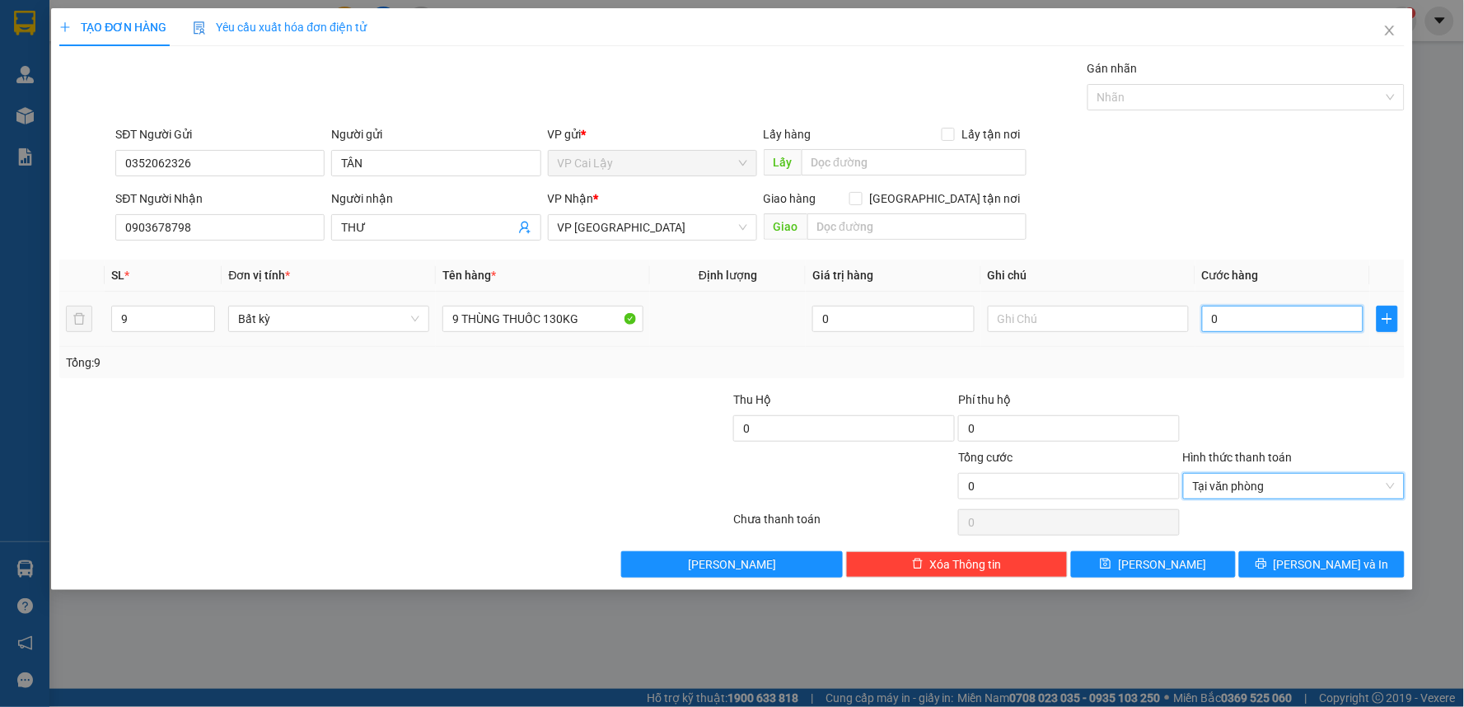
click at [1240, 316] on input "0" at bounding box center [1283, 319] width 162 height 26
type input "2"
type input "26"
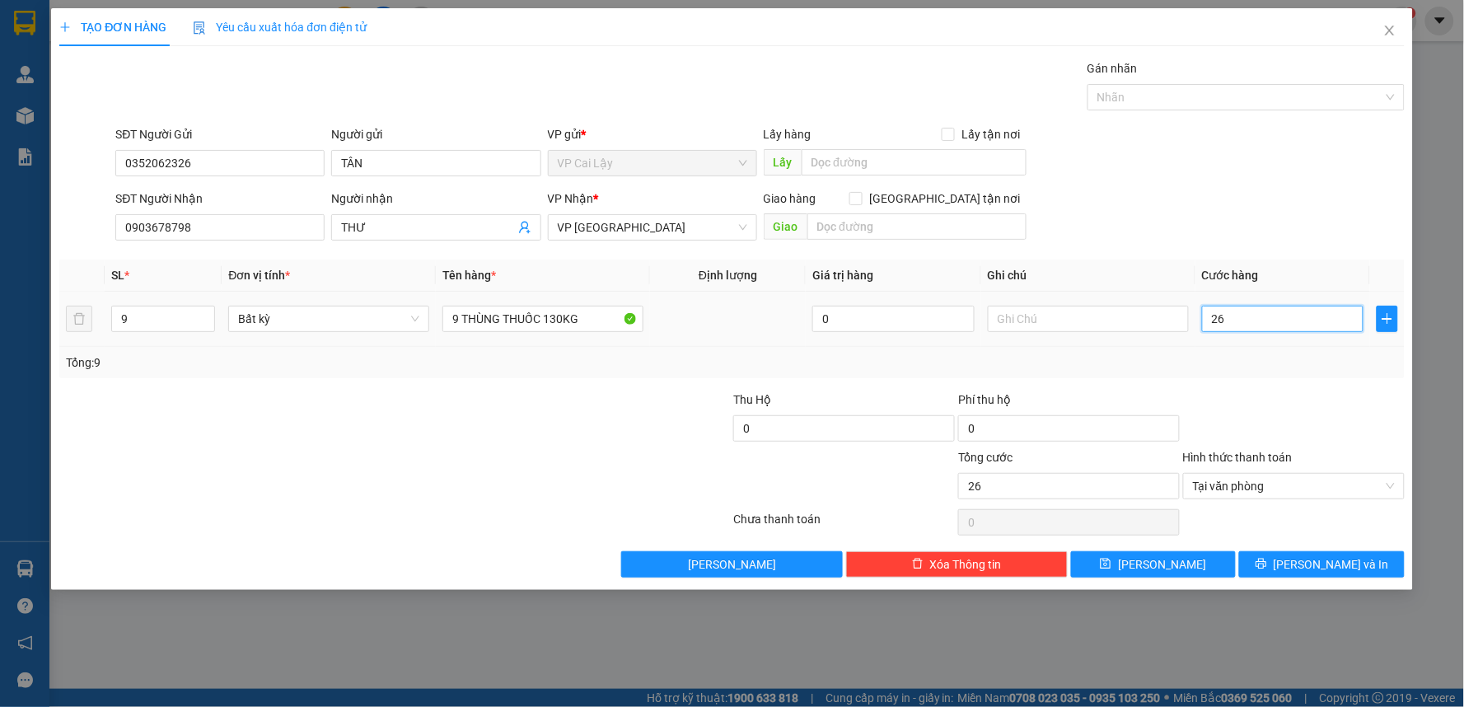
type input "260"
type input "260.000"
click at [1266, 383] on div "Transit Pickup Surcharge Ids Transit Deliver Surcharge Ids Transit Deliver Surc…" at bounding box center [732, 318] width 1346 height 518
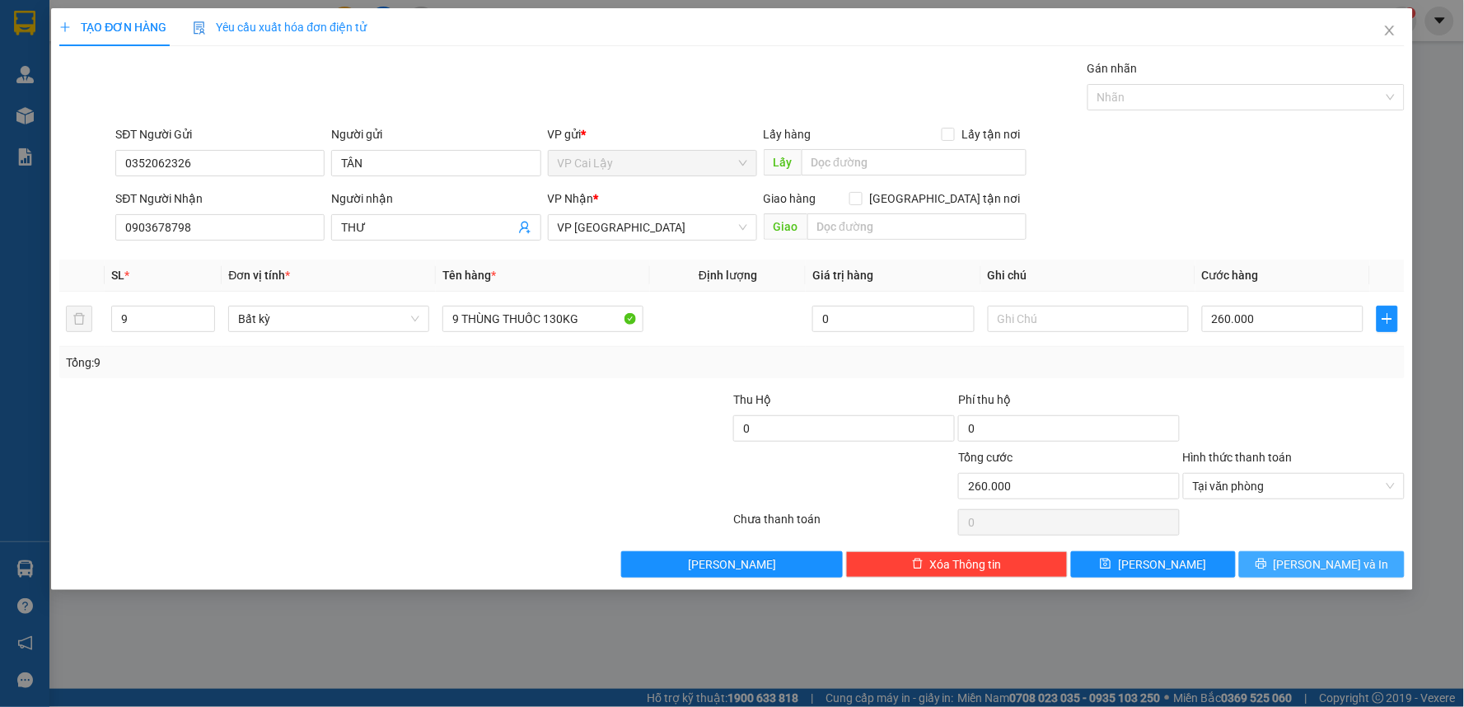
click at [1332, 564] on span "[PERSON_NAME] và In" at bounding box center [1331, 564] width 115 height 18
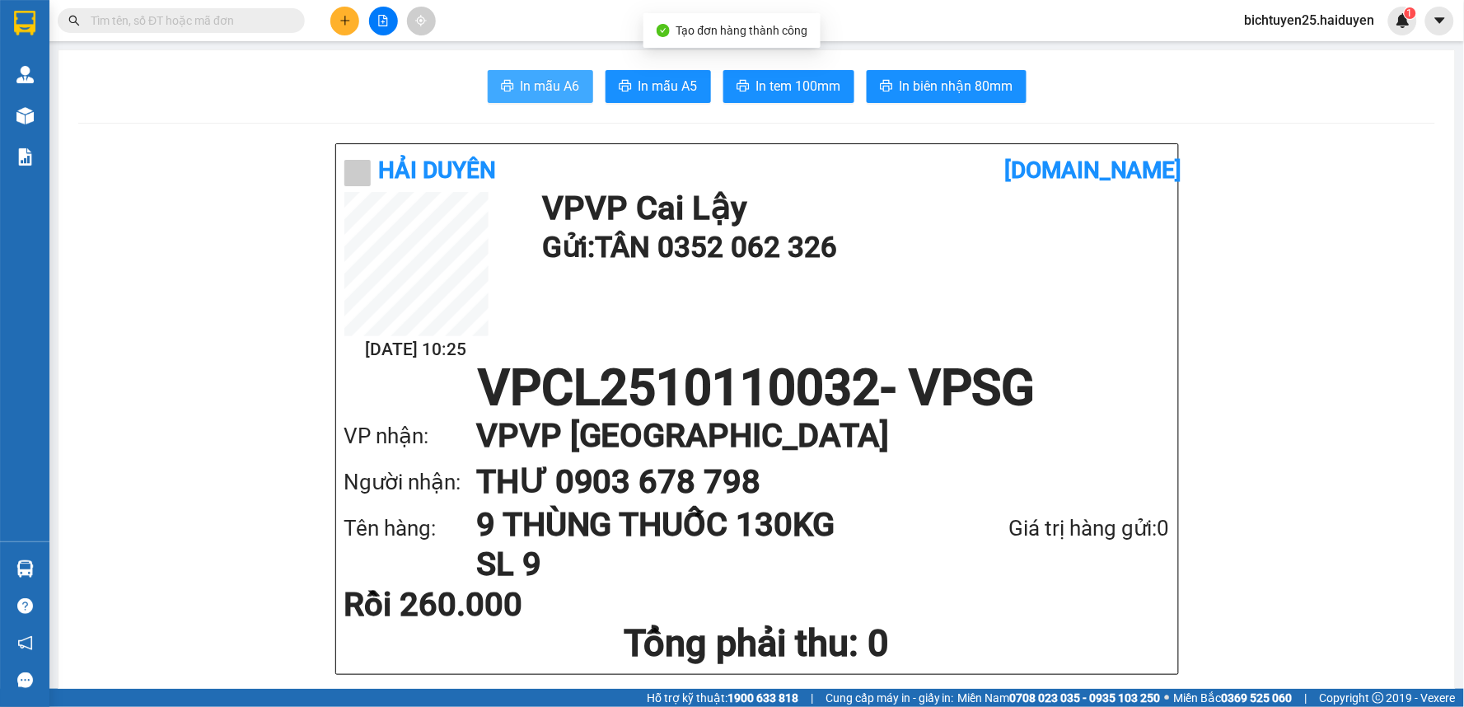
click at [546, 95] on span "In mẫu A6" at bounding box center [550, 86] width 59 height 21
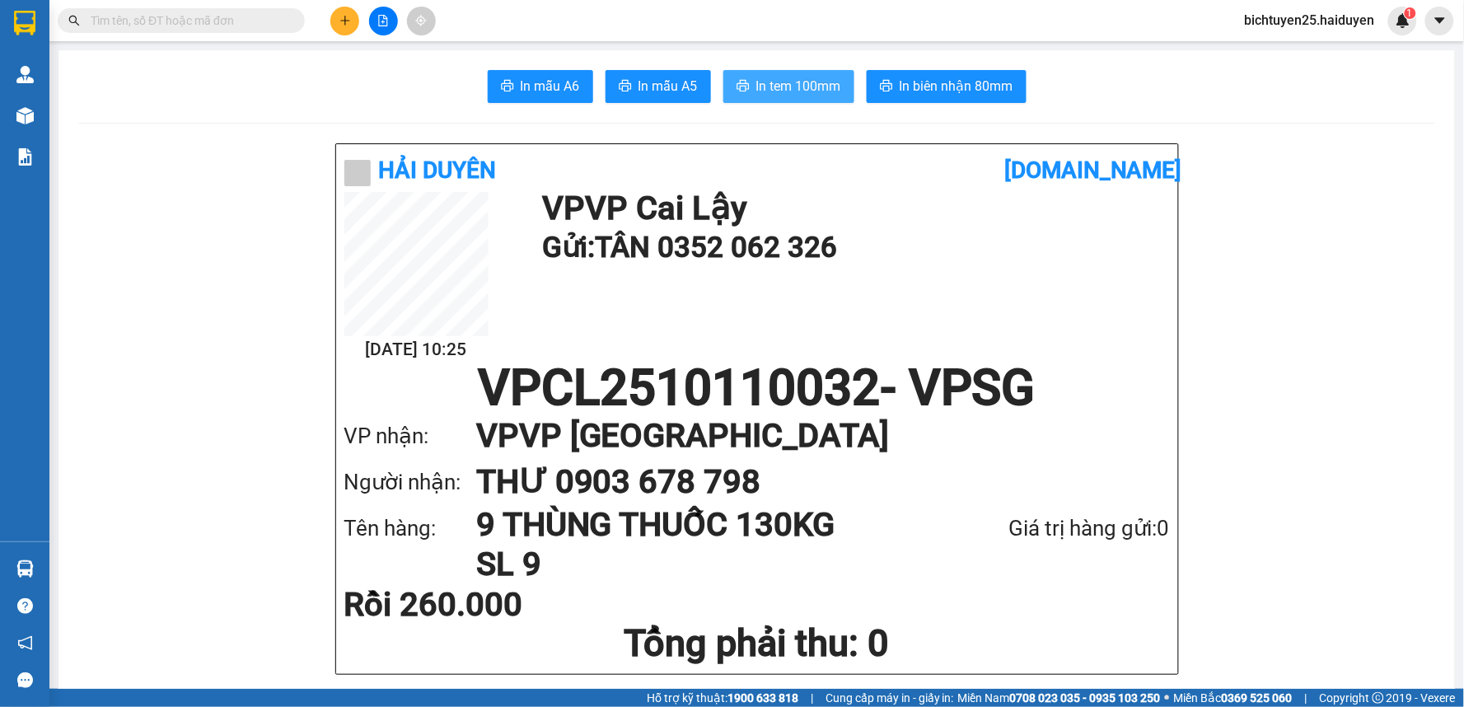
click at [817, 87] on span "In tem 100mm" at bounding box center [798, 86] width 85 height 21
click at [780, 84] on span "In tem 100mm" at bounding box center [798, 86] width 85 height 21
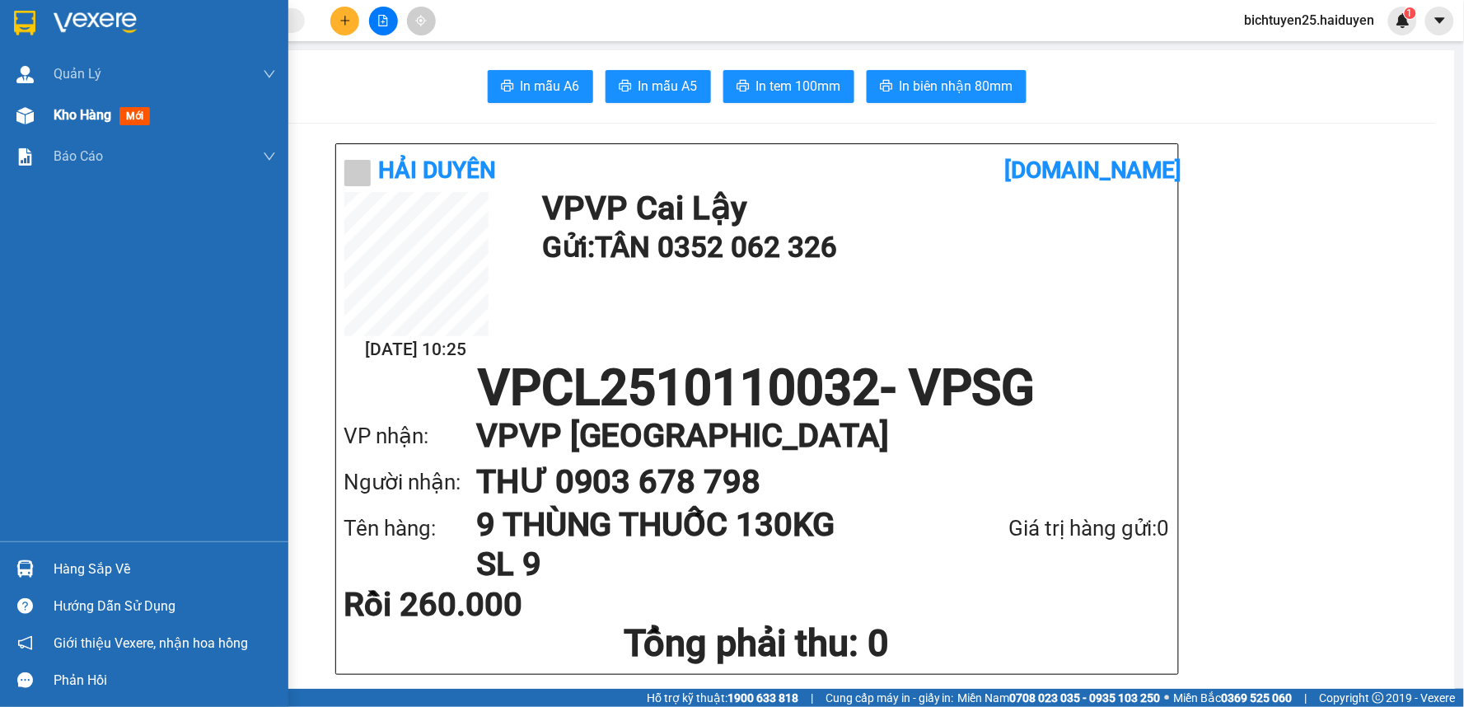
drag, startPoint x: 59, startPoint y: 109, endPoint x: 169, endPoint y: 108, distance: 110.4
click at [59, 108] on span "Kho hàng" at bounding box center [83, 115] width 58 height 16
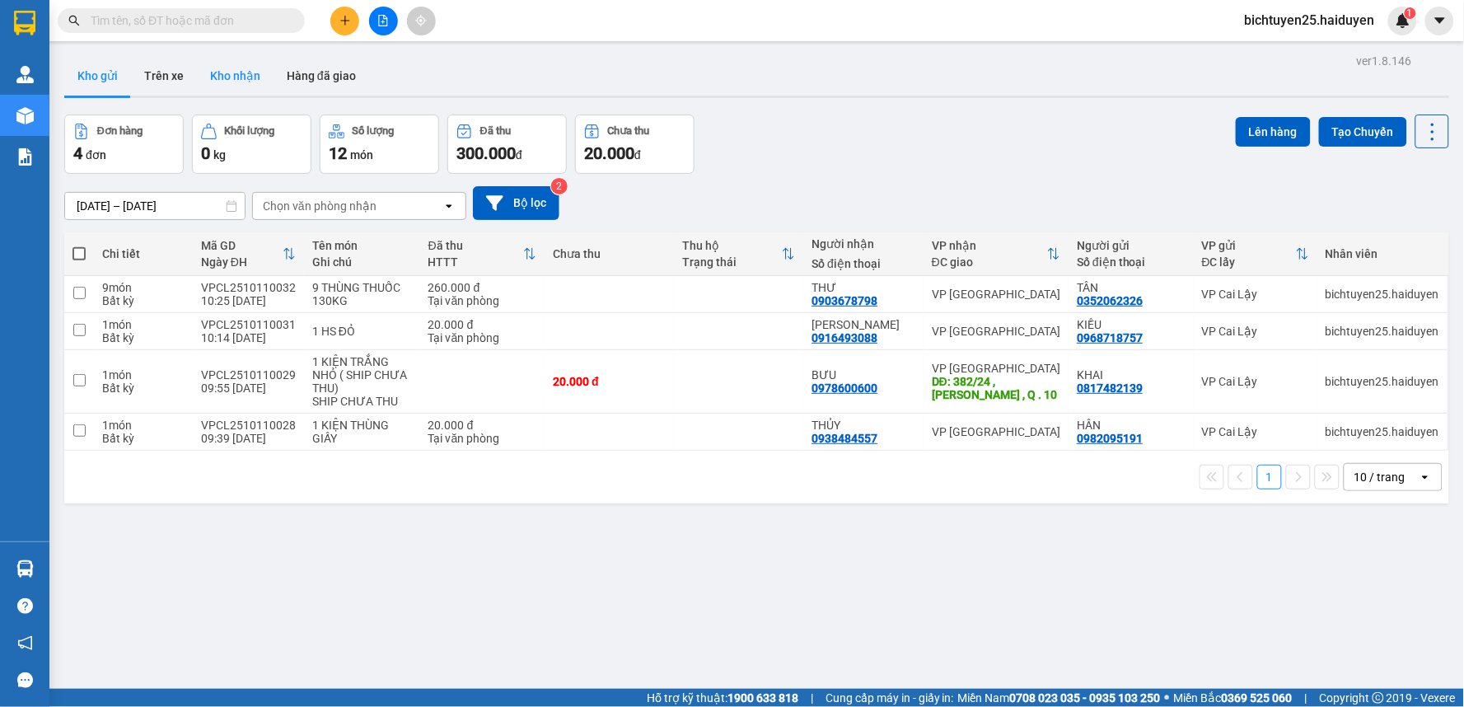
click at [255, 77] on button "Kho nhận" at bounding box center [235, 76] width 77 height 40
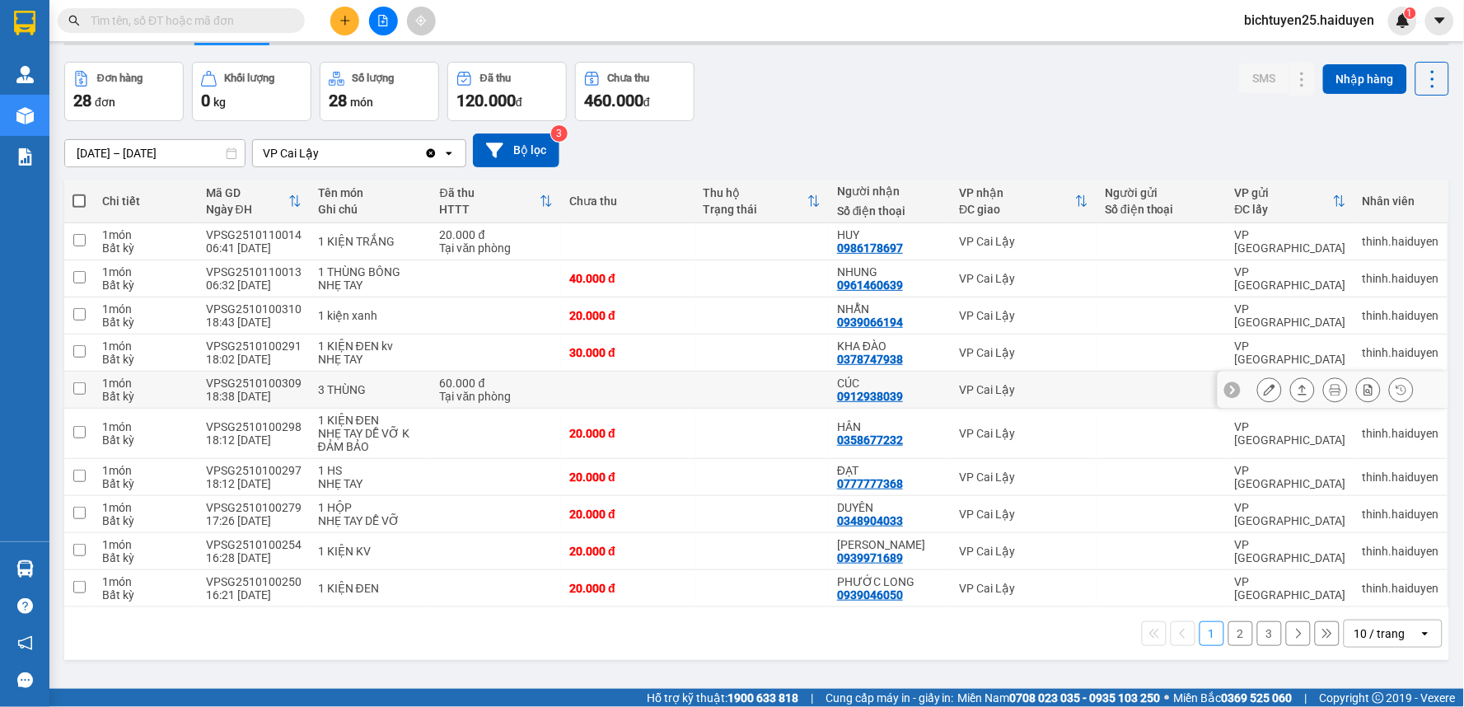
scroll to position [76, 0]
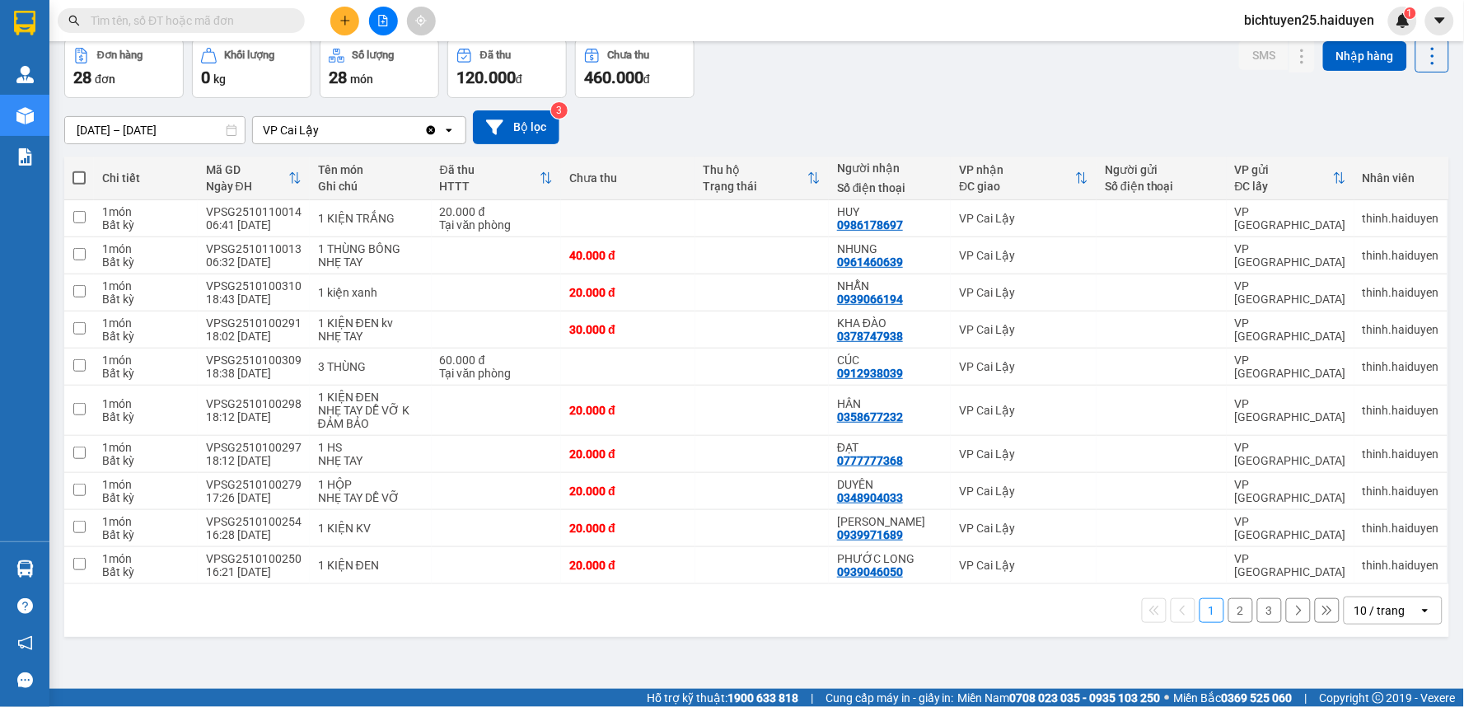
click at [1370, 616] on div "10 / trang" at bounding box center [1380, 610] width 51 height 16
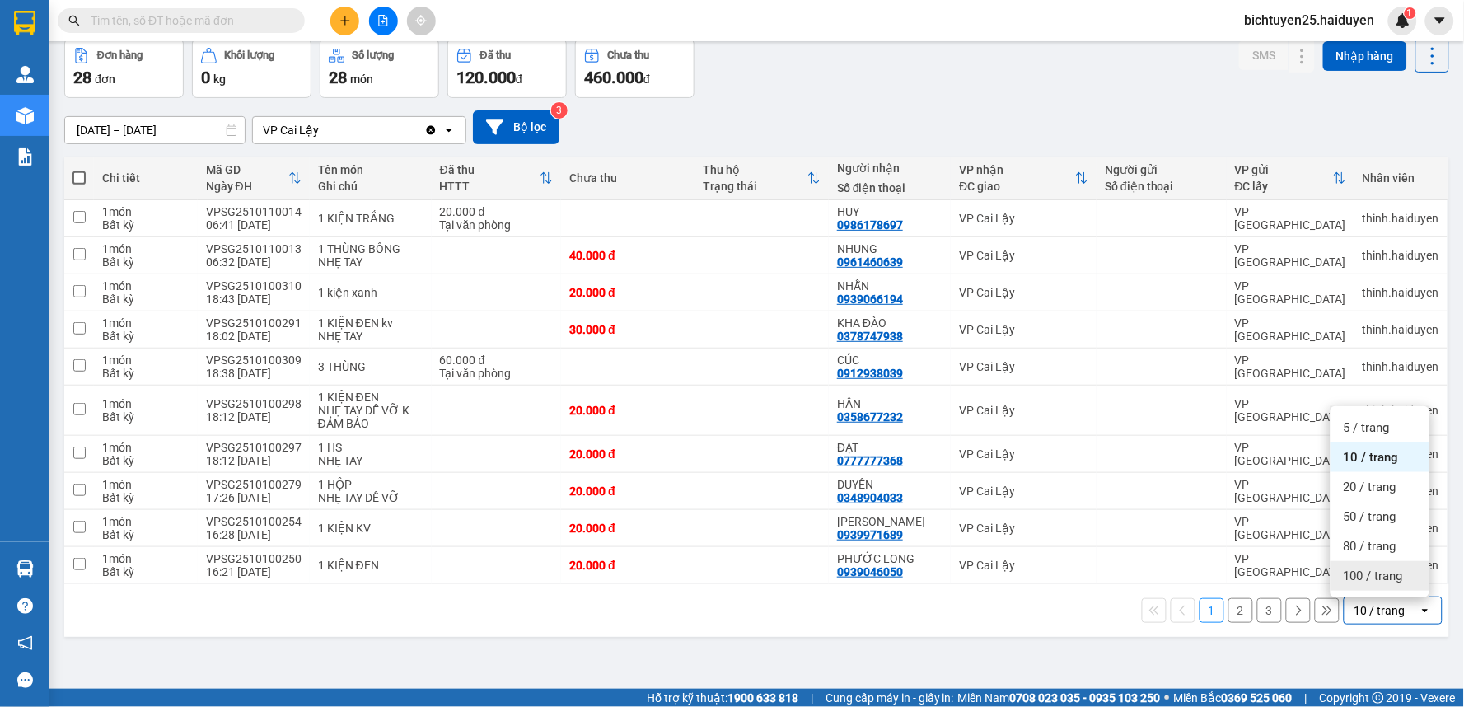
click at [1360, 587] on div "100 / trang" at bounding box center [1380, 576] width 99 height 30
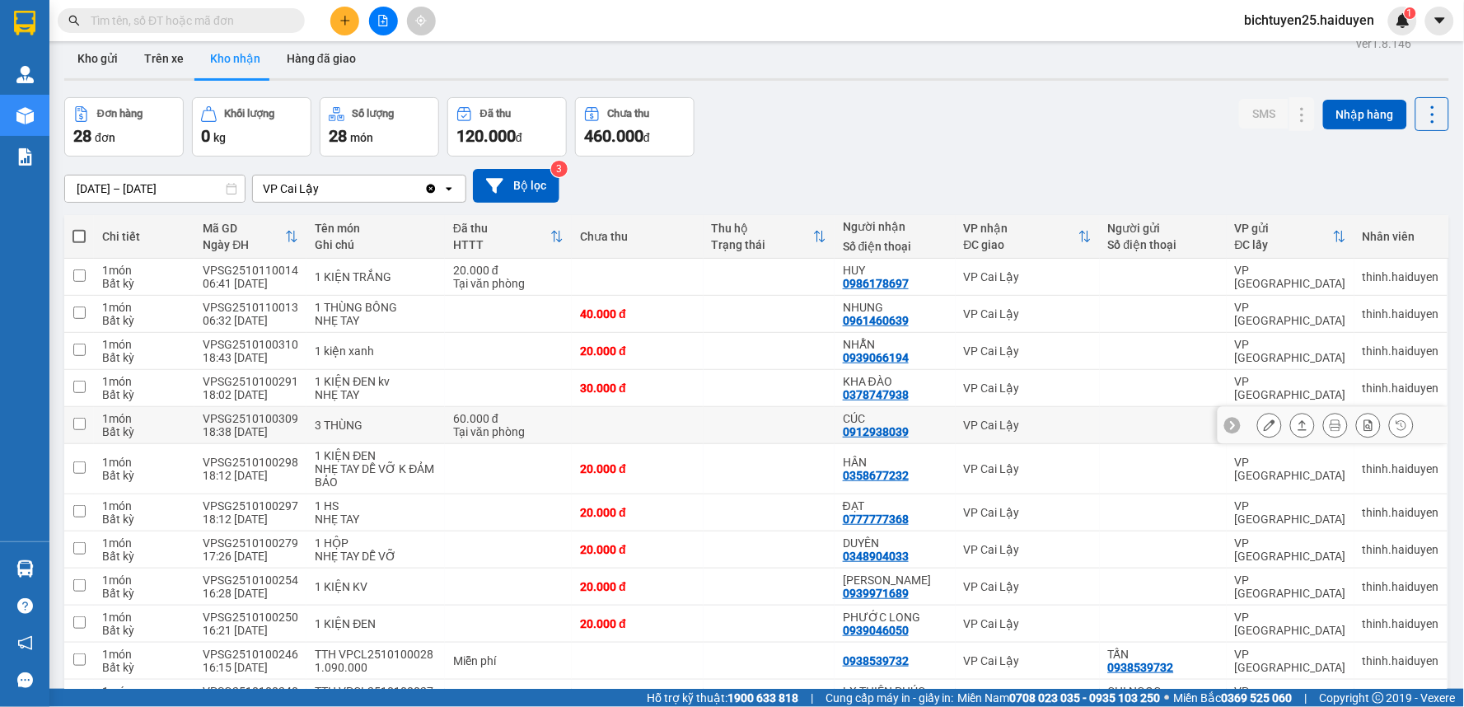
scroll to position [0, 0]
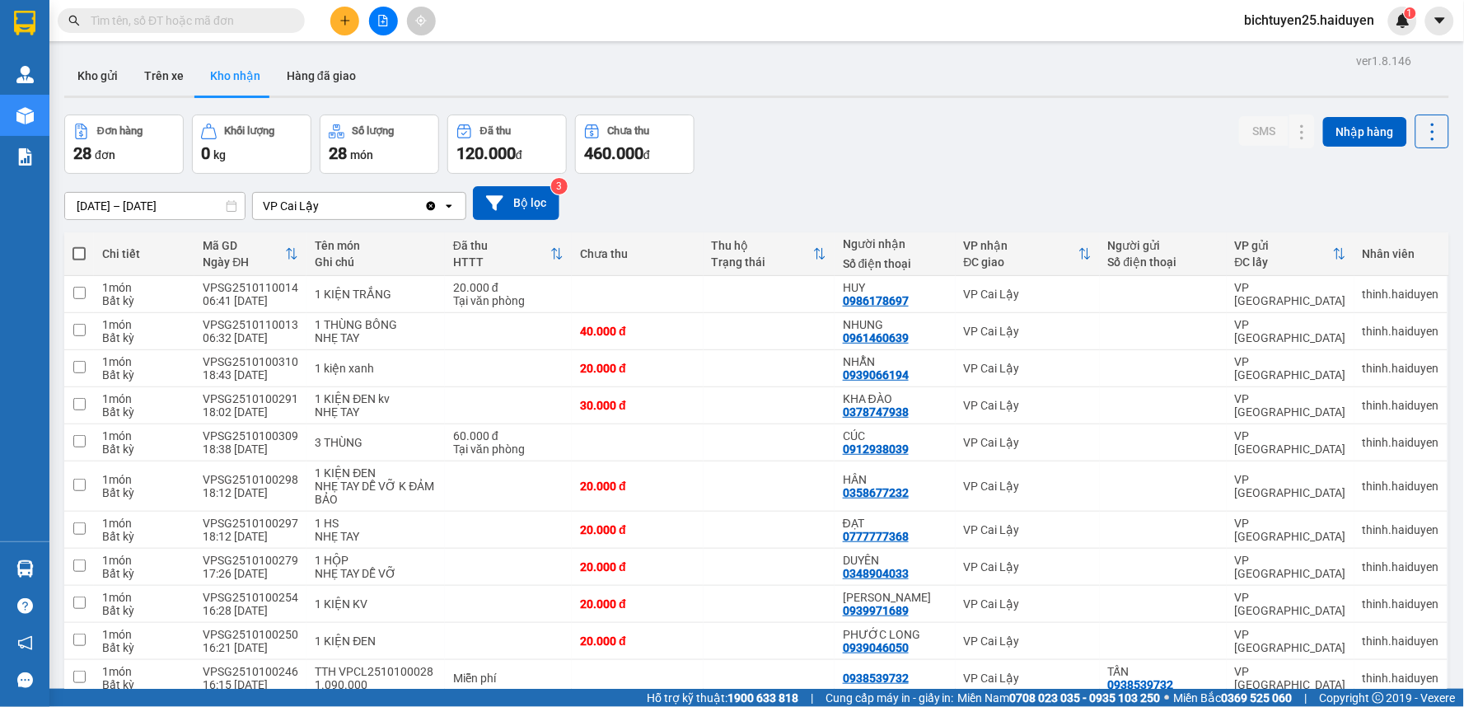
click at [340, 34] on button at bounding box center [344, 21] width 29 height 29
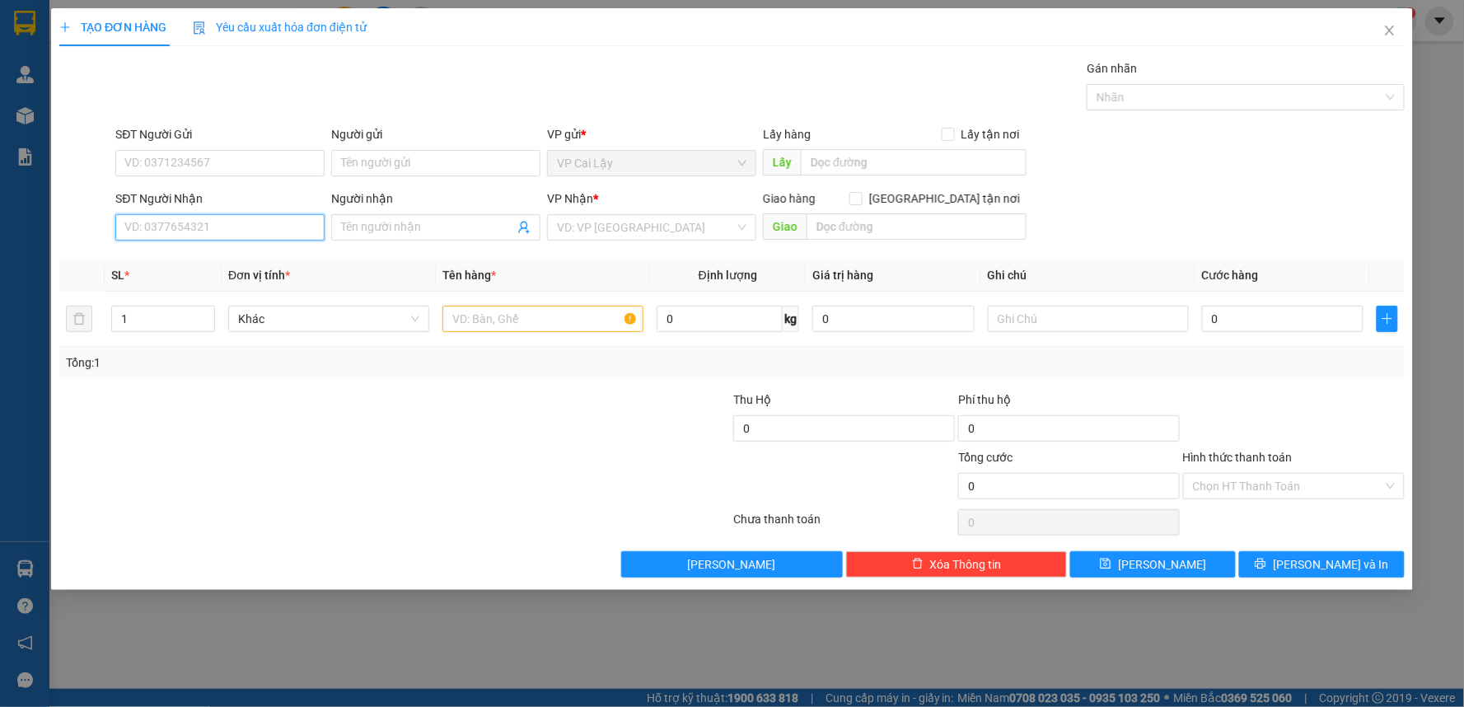
click at [265, 225] on input "SĐT Người Nhận" at bounding box center [219, 227] width 209 height 26
type input "0909214136"
click at [293, 251] on div "0909214136 - CÔ 2" at bounding box center [220, 260] width 190 height 18
type input "CÔ 2"
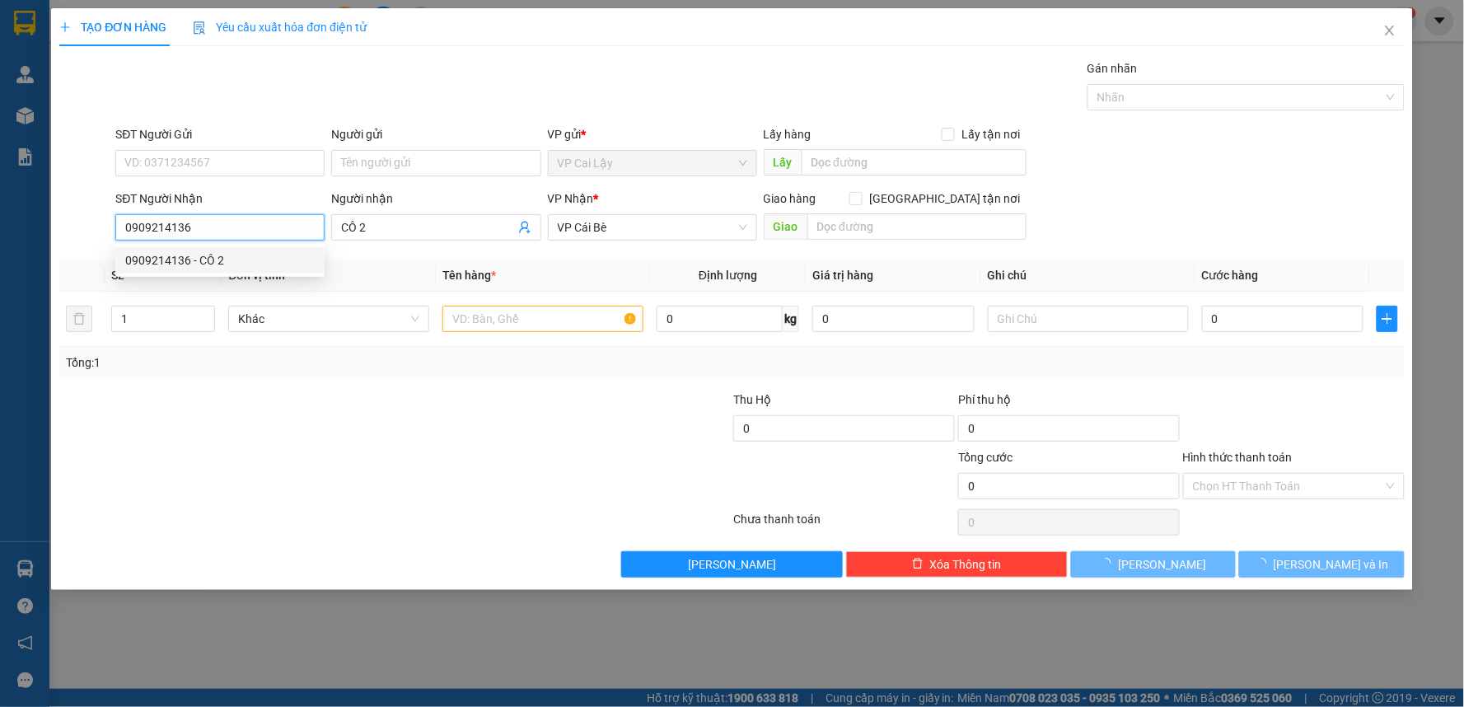
type input "30.000"
type input "0909214136"
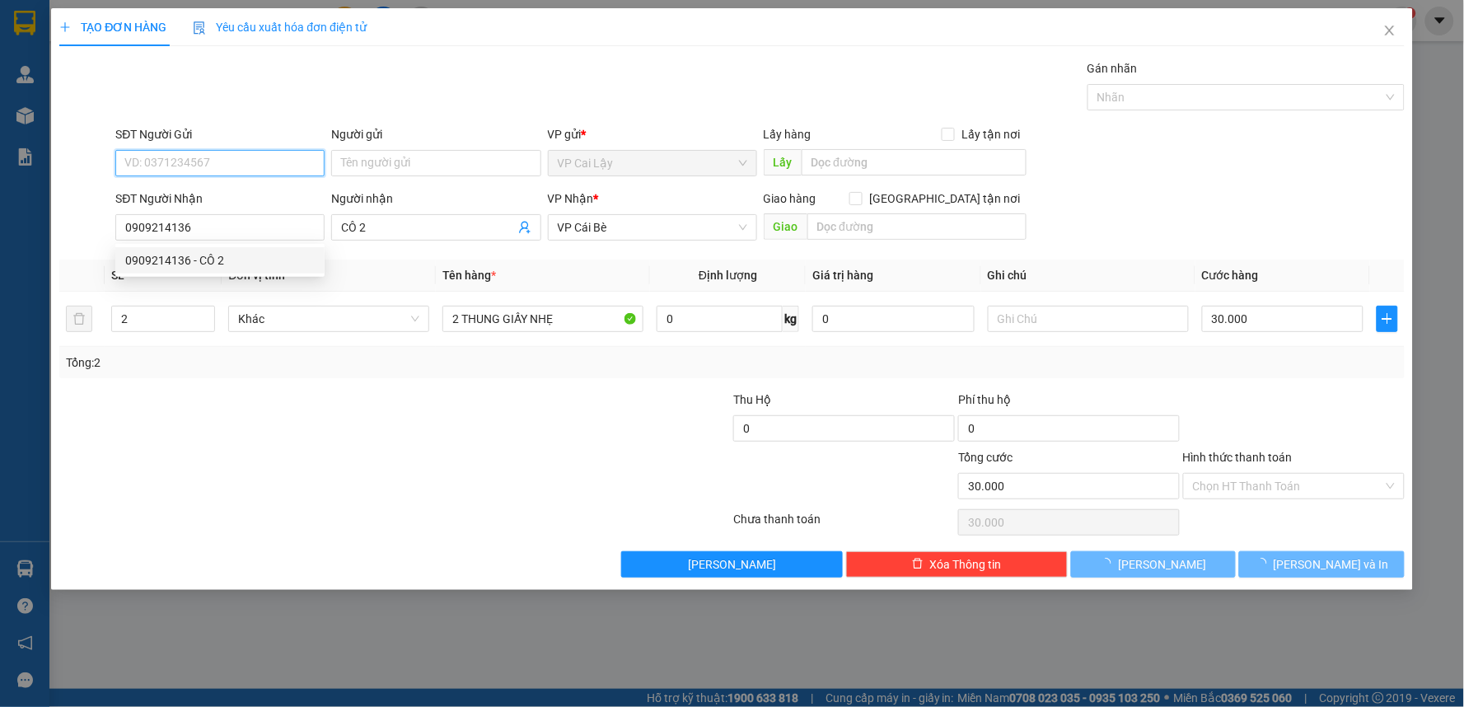
click at [290, 162] on input "SĐT Người Gửi" at bounding box center [219, 163] width 209 height 26
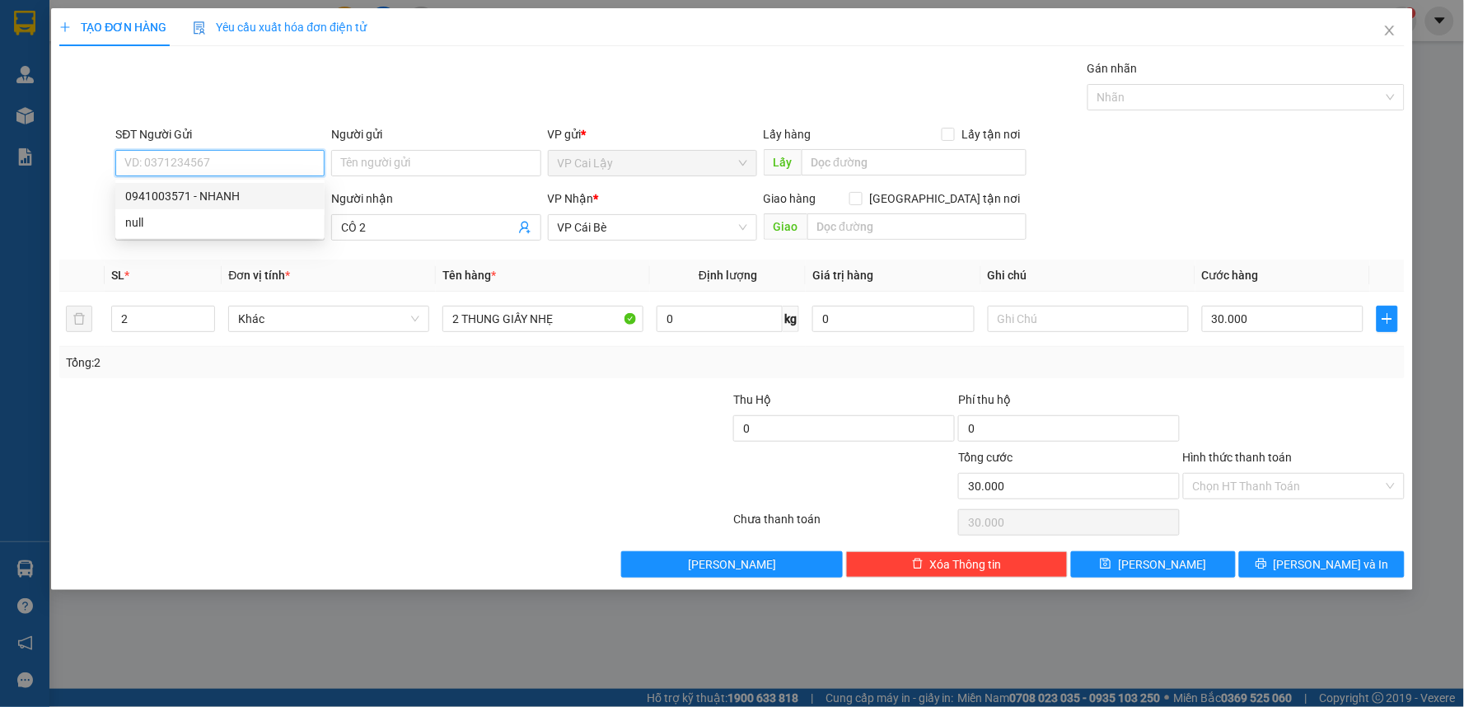
click at [272, 190] on div "0941003571 - NHANH" at bounding box center [220, 196] width 190 height 18
type input "0941003571"
type input "NHANH"
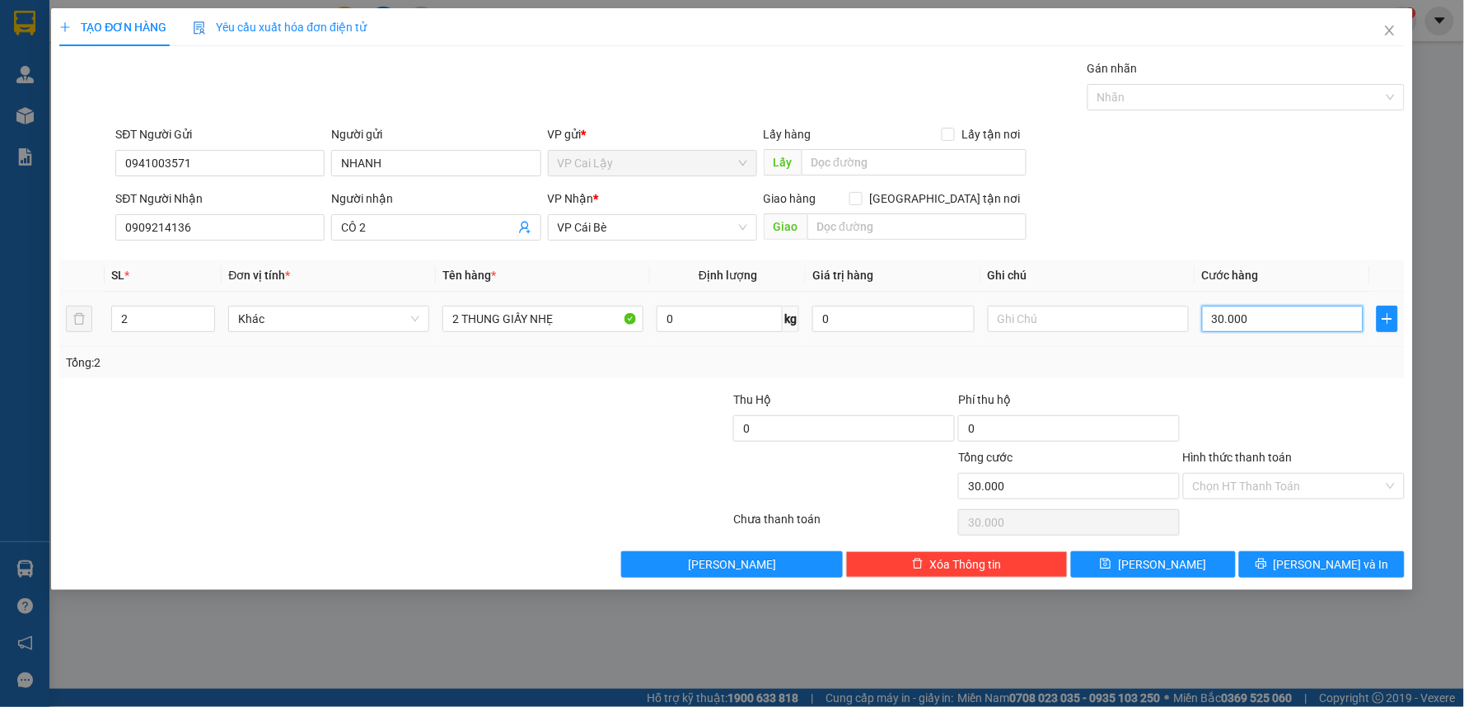
click at [1254, 330] on input "30.000" at bounding box center [1283, 319] width 162 height 26
type input "2"
type input "20"
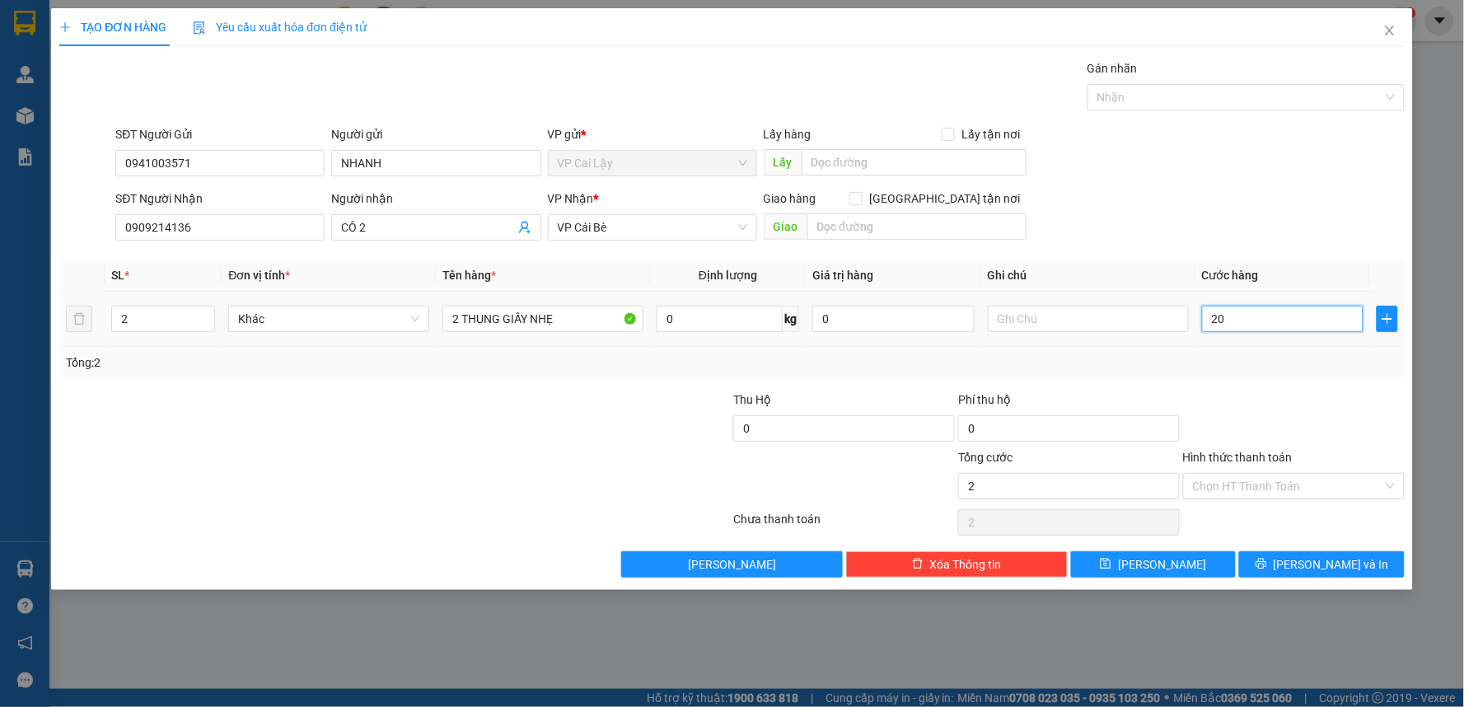
type input "20"
type input "20.000"
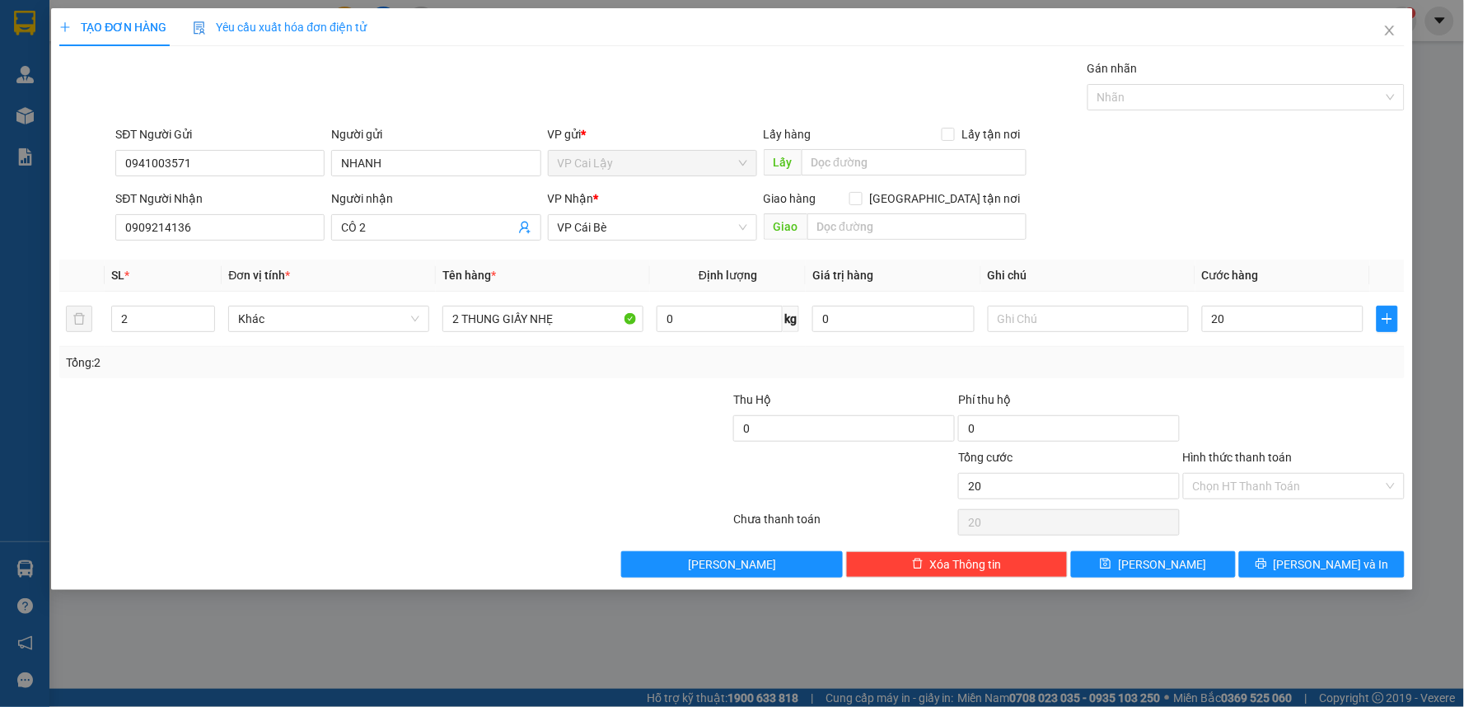
type input "20.000"
click at [1281, 414] on div at bounding box center [1294, 420] width 225 height 58
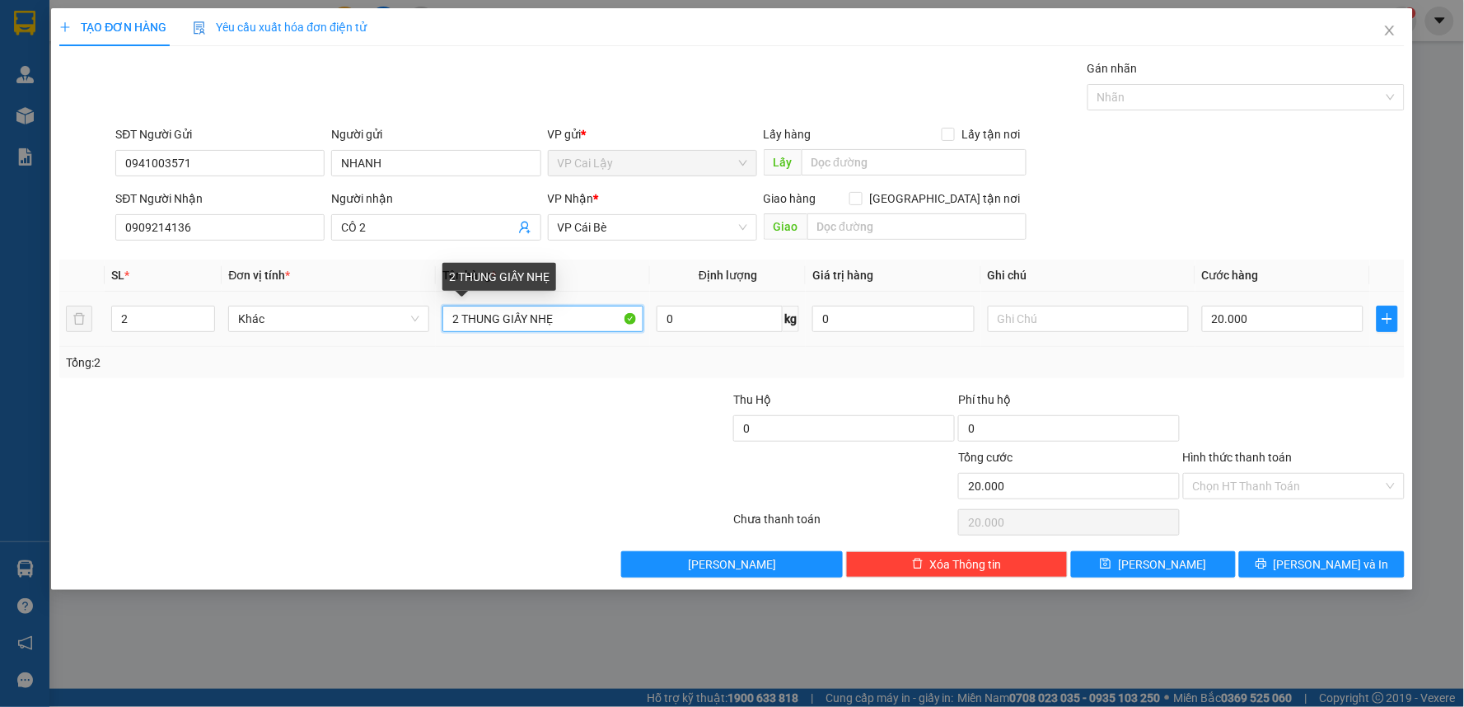
click at [585, 323] on input "2 THUNG GIẤY NHẸ" at bounding box center [543, 319] width 201 height 26
type input "2 THUNG GIẤY"
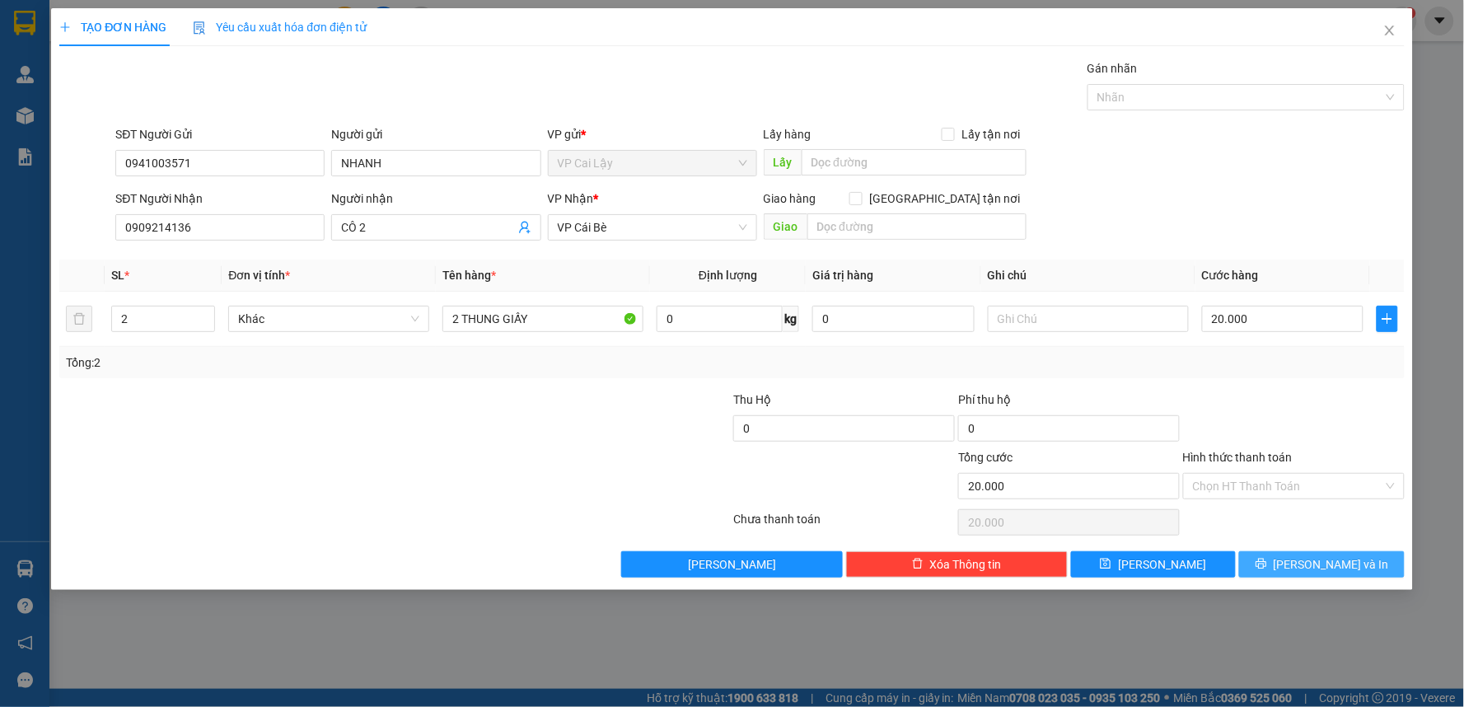
click at [1318, 565] on span "[PERSON_NAME] và In" at bounding box center [1331, 564] width 115 height 18
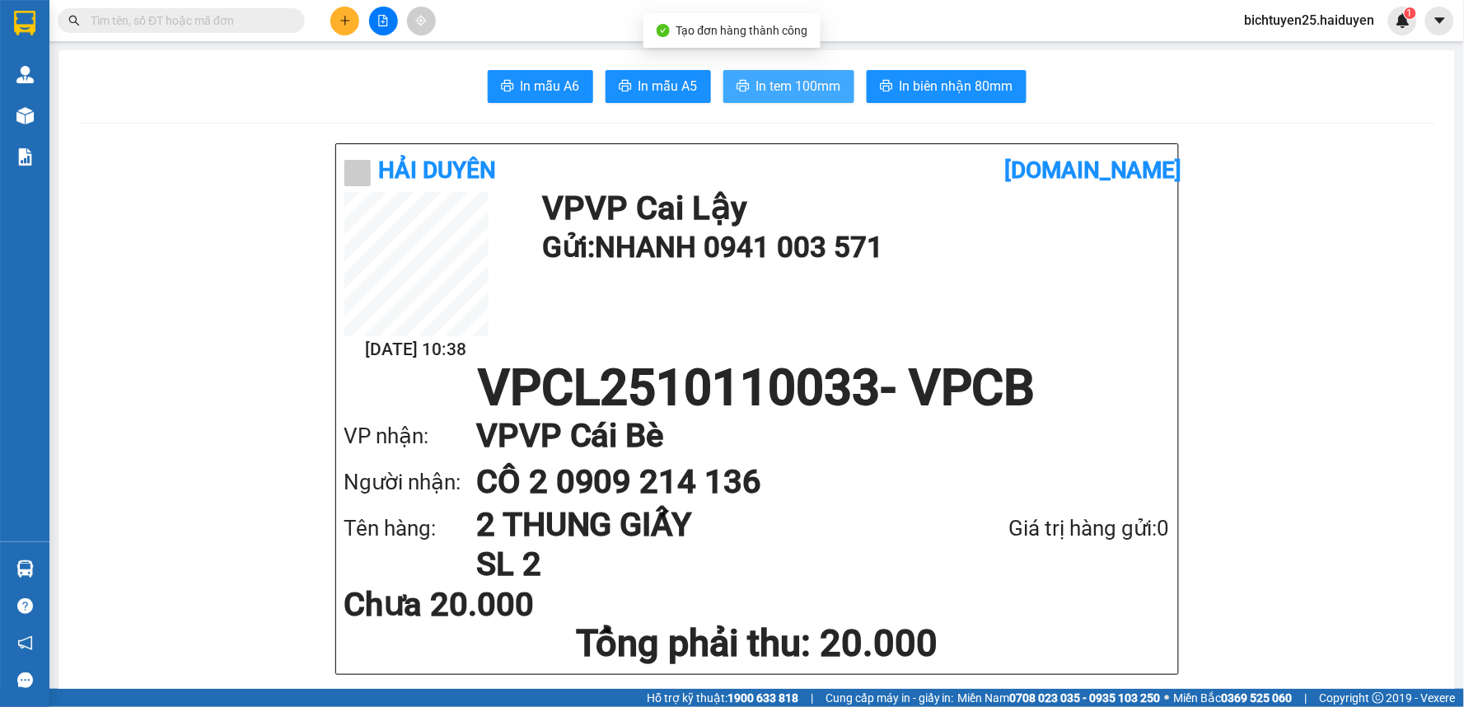
click at [776, 86] on span "In tem 100mm" at bounding box center [798, 86] width 85 height 21
click at [206, 26] on input "text" at bounding box center [188, 21] width 194 height 18
click at [344, 16] on icon "plus" at bounding box center [346, 21] width 12 height 12
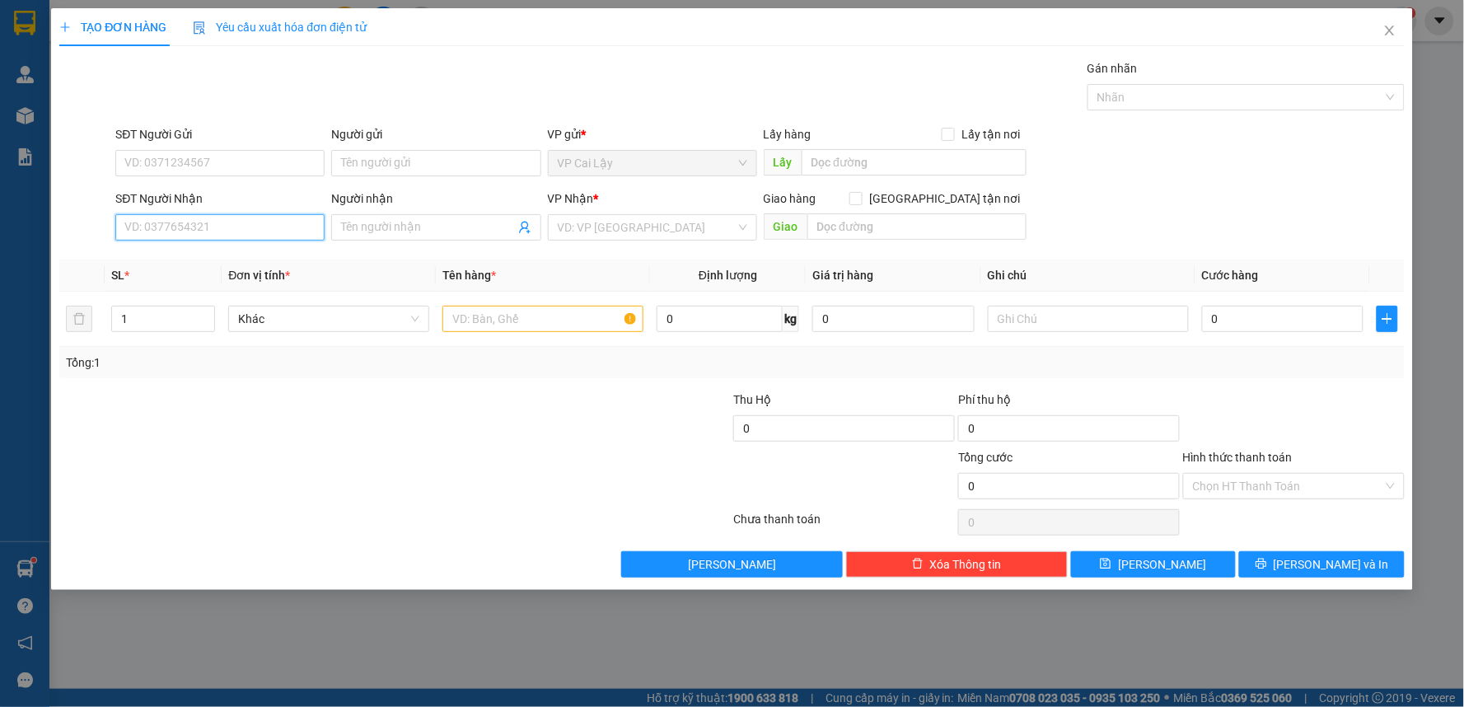
click at [237, 232] on input "SĐT Người Nhận" at bounding box center [219, 227] width 209 height 26
click at [253, 257] on div "0902900065 - LABÔ THƯƠNG" at bounding box center [220, 260] width 190 height 18
type input "0902900065"
type input "LABÔ THƯƠNG"
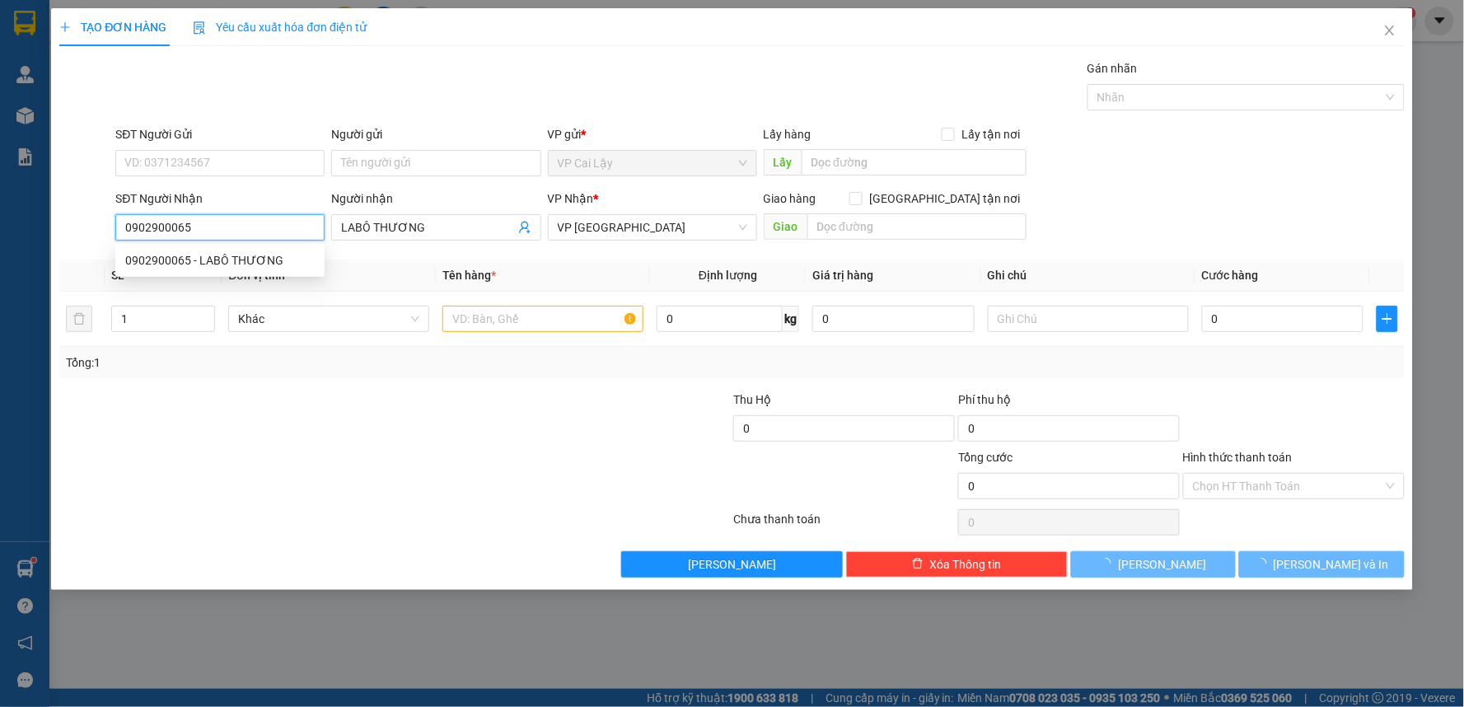
type input "20.000"
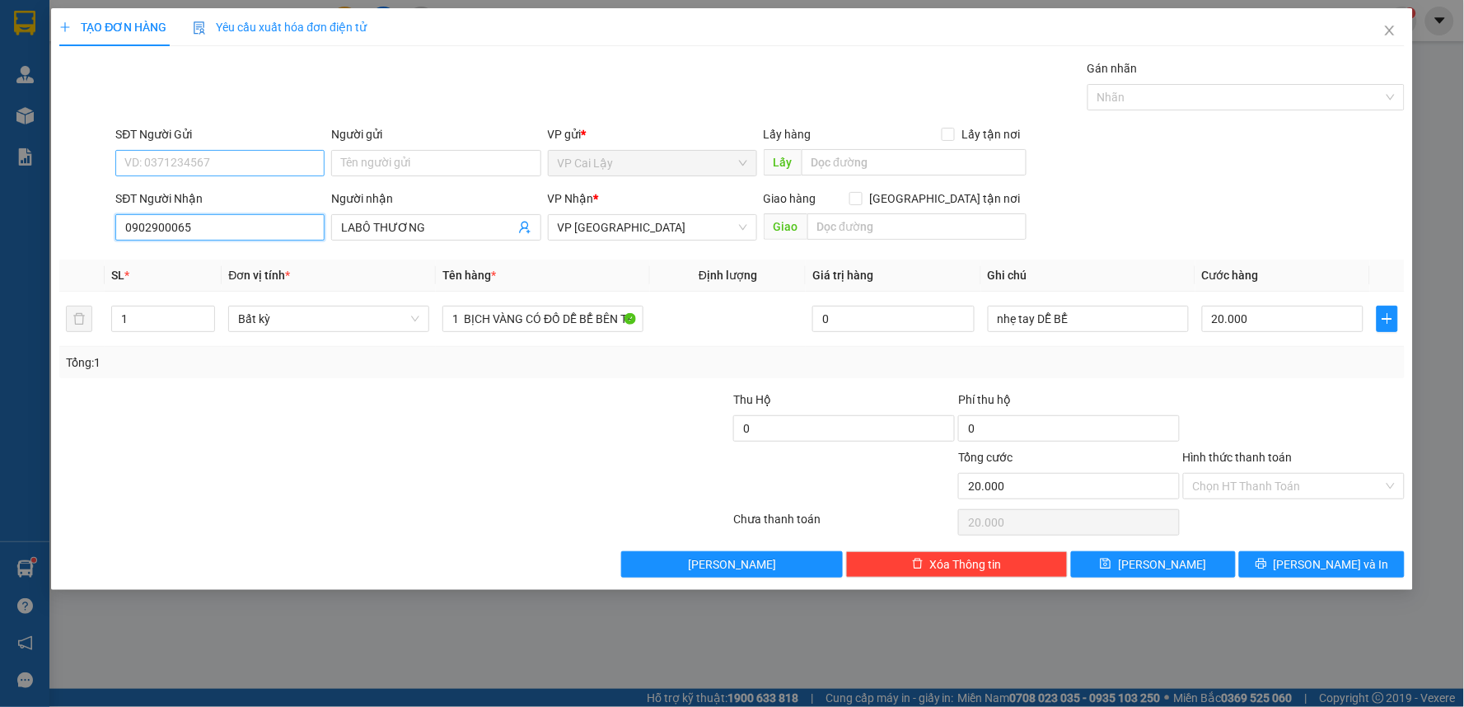
type input "0902900065"
click at [258, 162] on input "SĐT Người Gửi" at bounding box center [219, 163] width 209 height 26
click at [255, 199] on div "0902870902 - NK KIM" at bounding box center [220, 196] width 190 height 18
type input "0902870902"
type input "NK KIM"
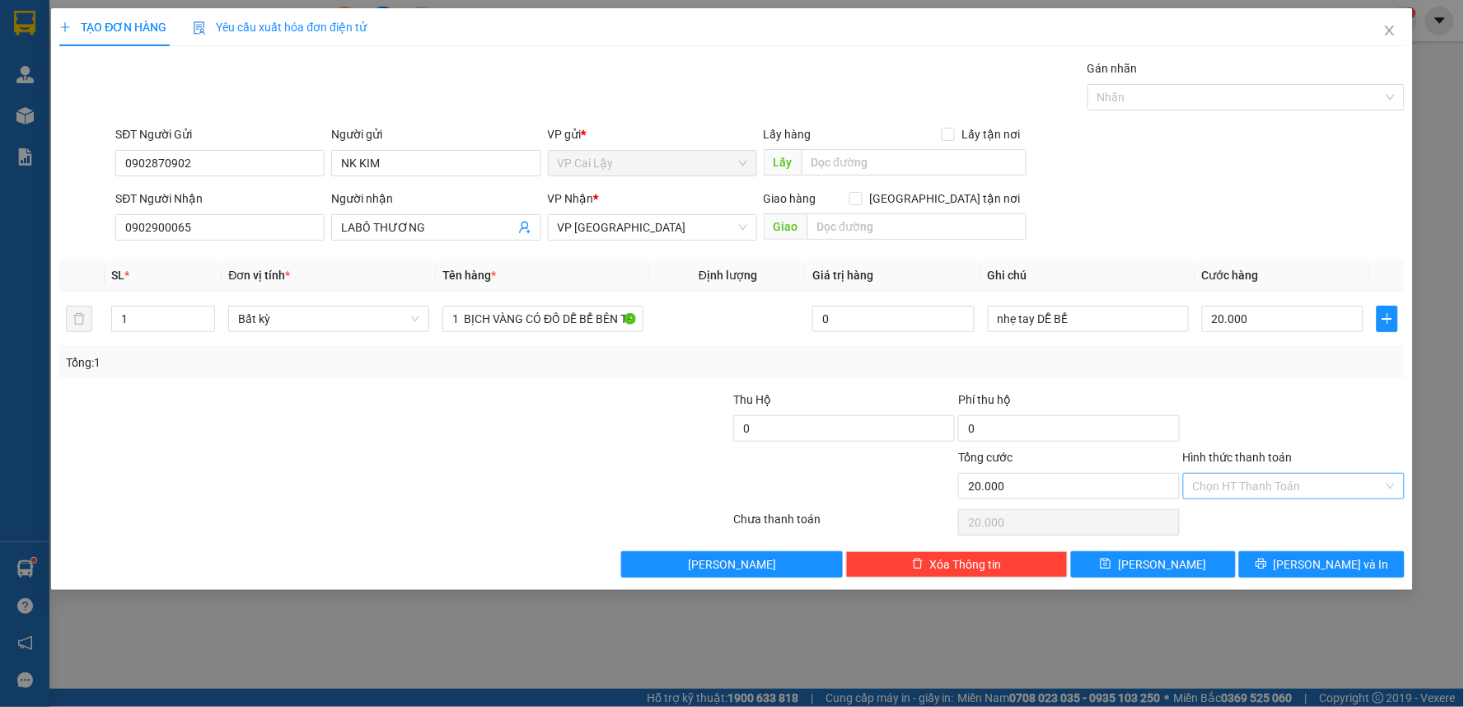
click at [1273, 491] on input "Hình thức thanh toán" at bounding box center [1288, 486] width 190 height 25
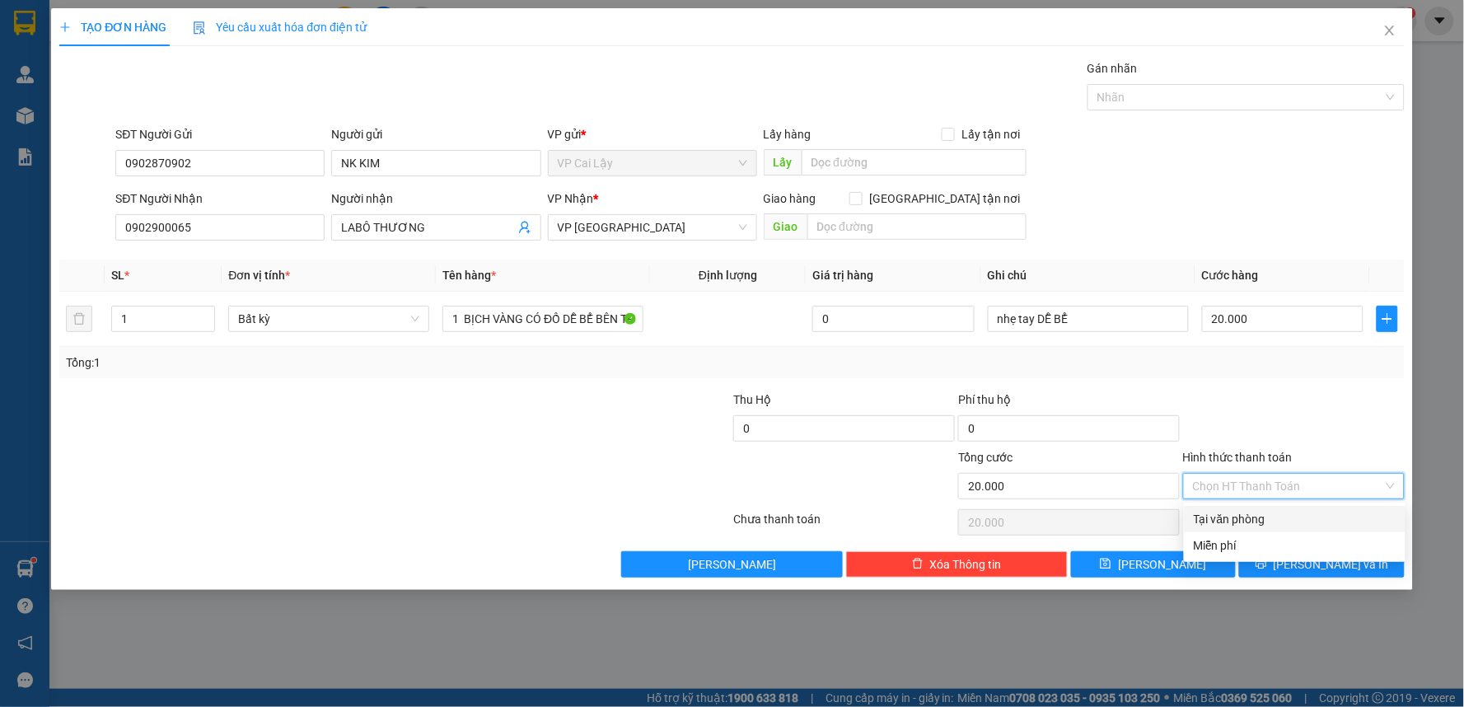
click at [1264, 524] on div "Tại văn phòng" at bounding box center [1295, 519] width 202 height 18
type input "0"
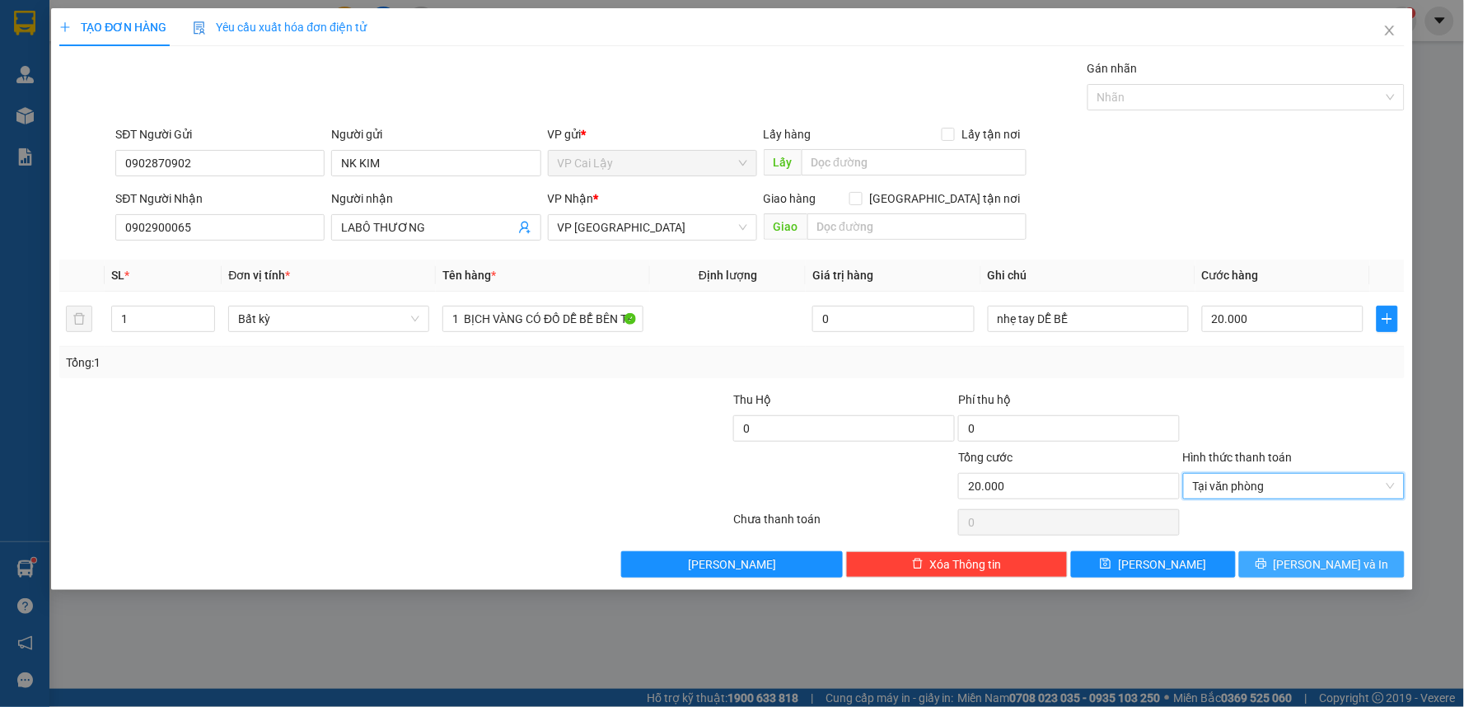
click at [1323, 569] on span "[PERSON_NAME] và In" at bounding box center [1331, 564] width 115 height 18
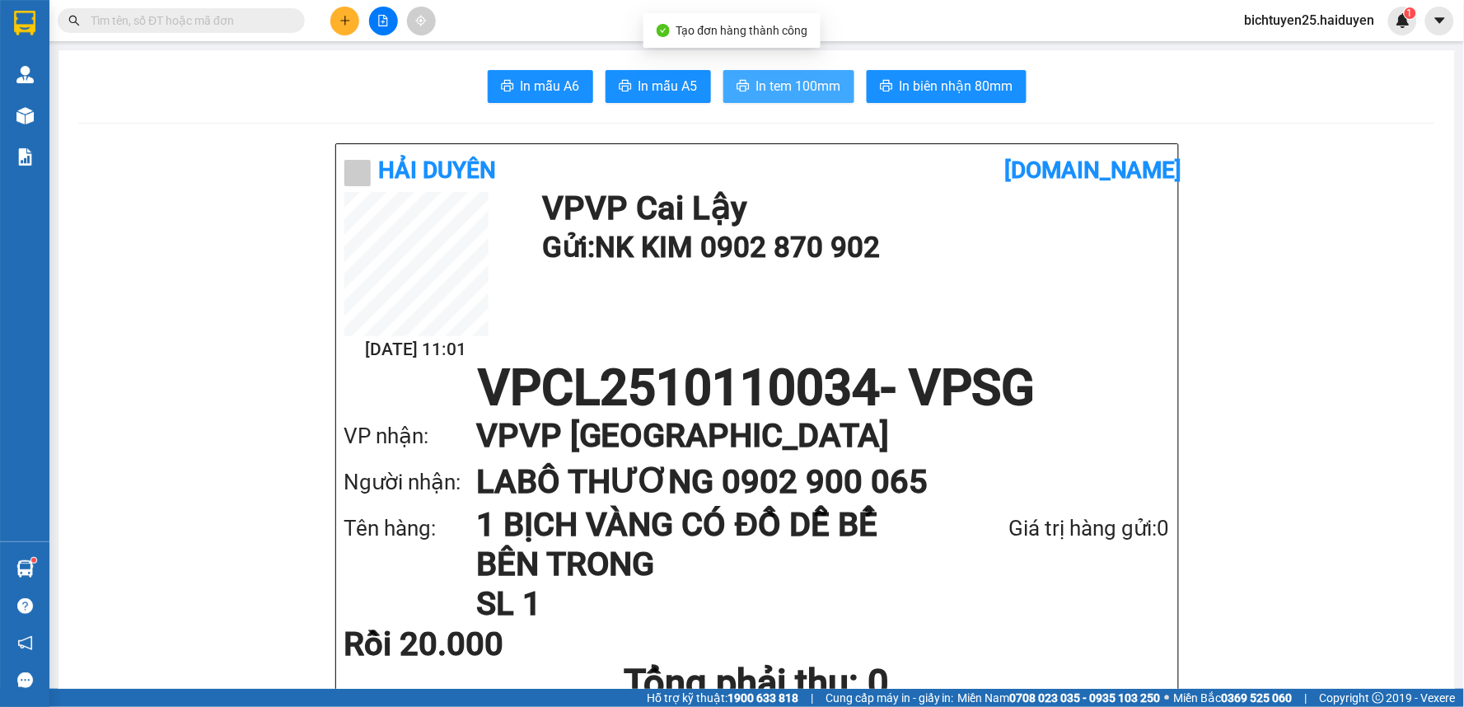
click at [779, 81] on span "In tem 100mm" at bounding box center [798, 86] width 85 height 21
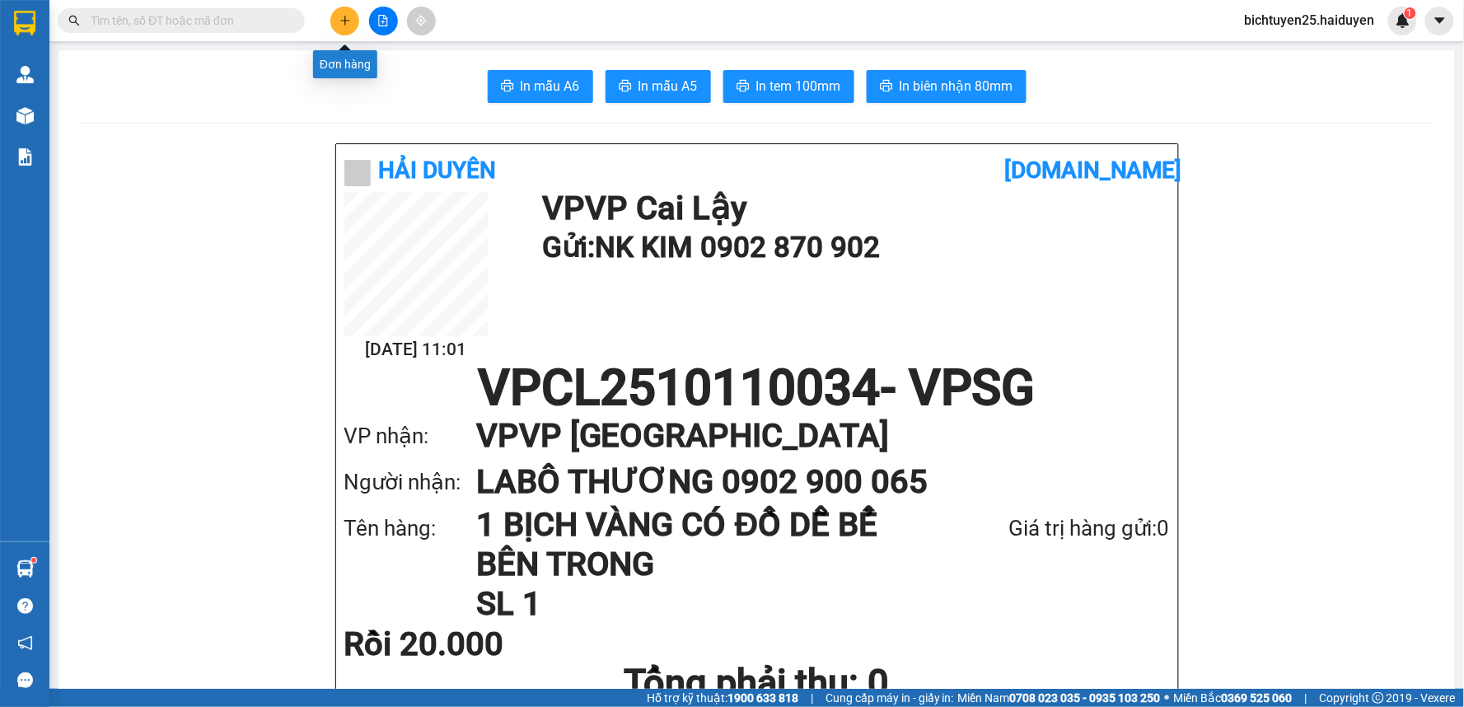
click at [347, 21] on icon "plus" at bounding box center [346, 21] width 12 height 12
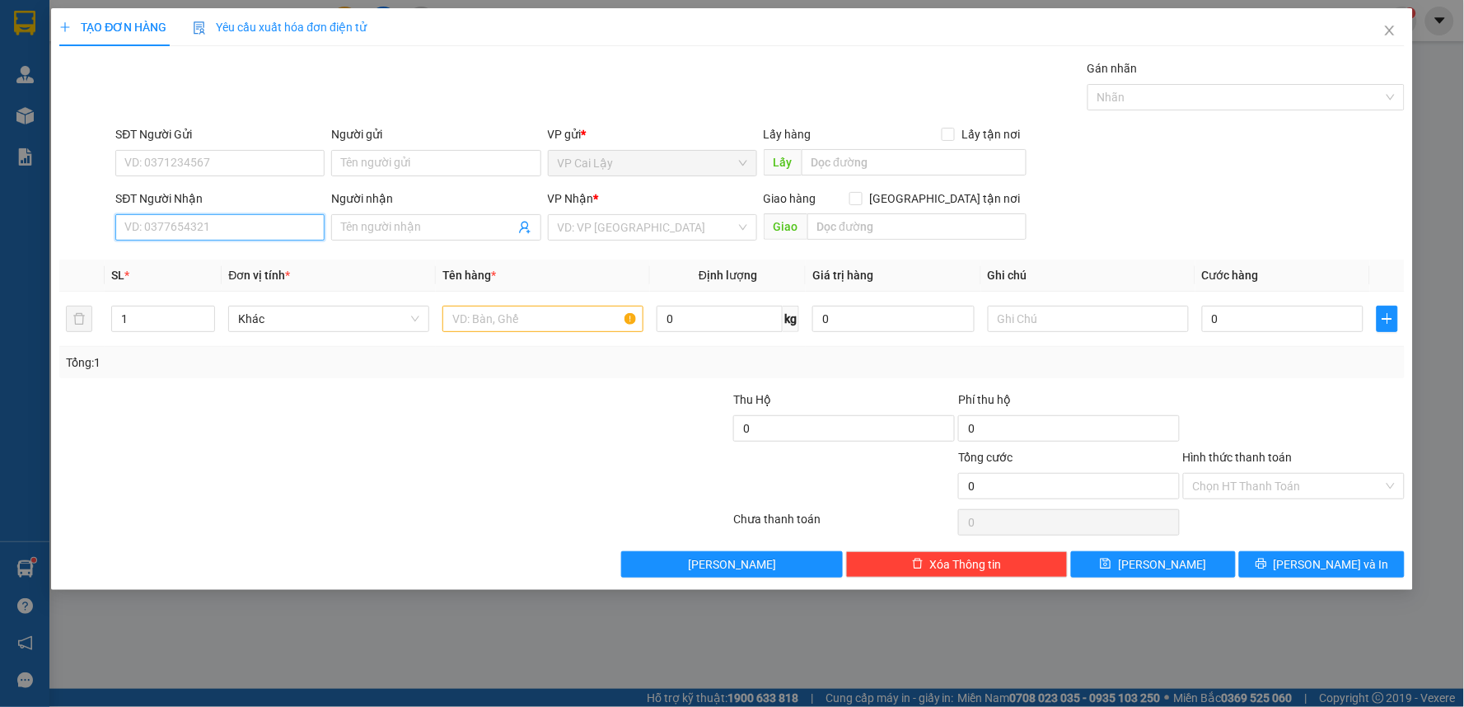
click at [291, 221] on input "SĐT Người Nhận" at bounding box center [219, 227] width 209 height 26
click at [291, 222] on input "SĐT Người Nhận" at bounding box center [219, 227] width 209 height 26
click at [284, 269] on div "0902058295 - phiếu" at bounding box center [220, 260] width 190 height 18
type input "0902058295"
type input "phiếu"
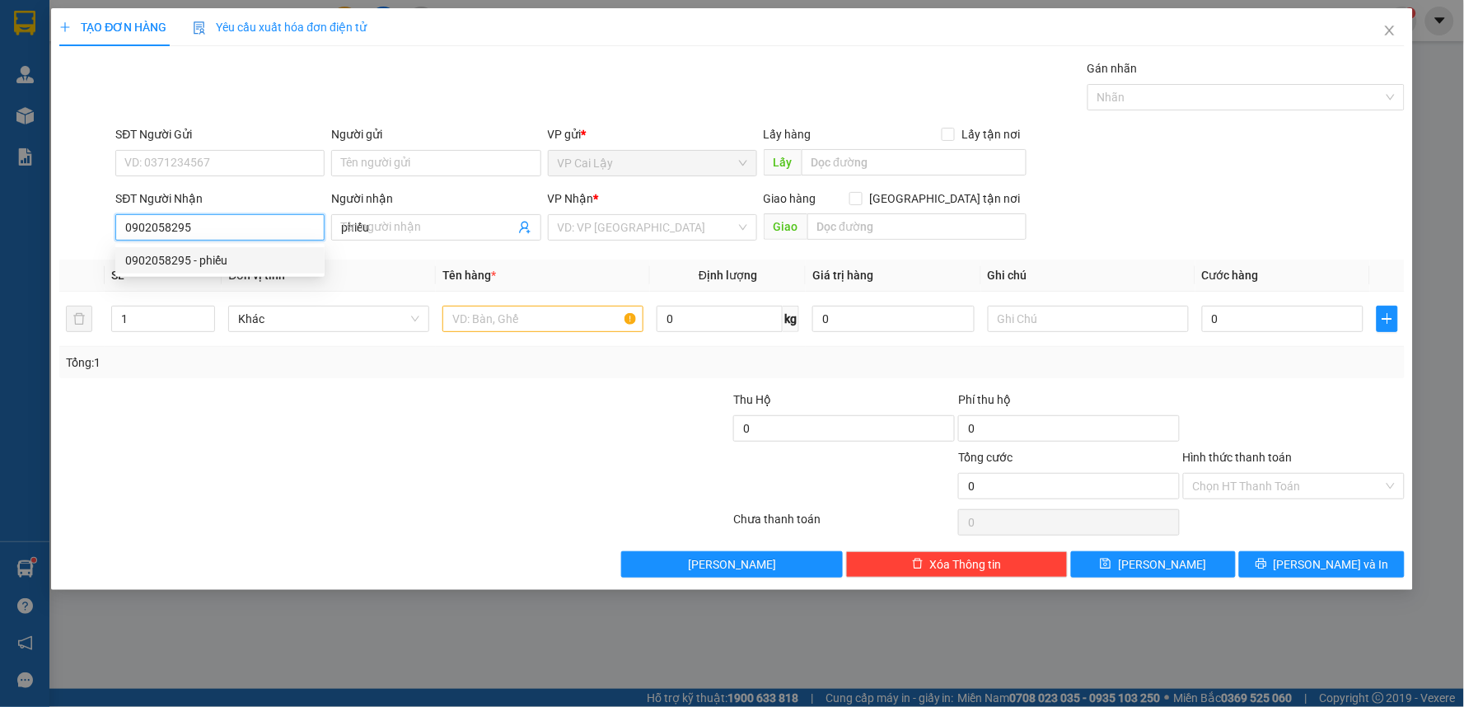
type input "20.000"
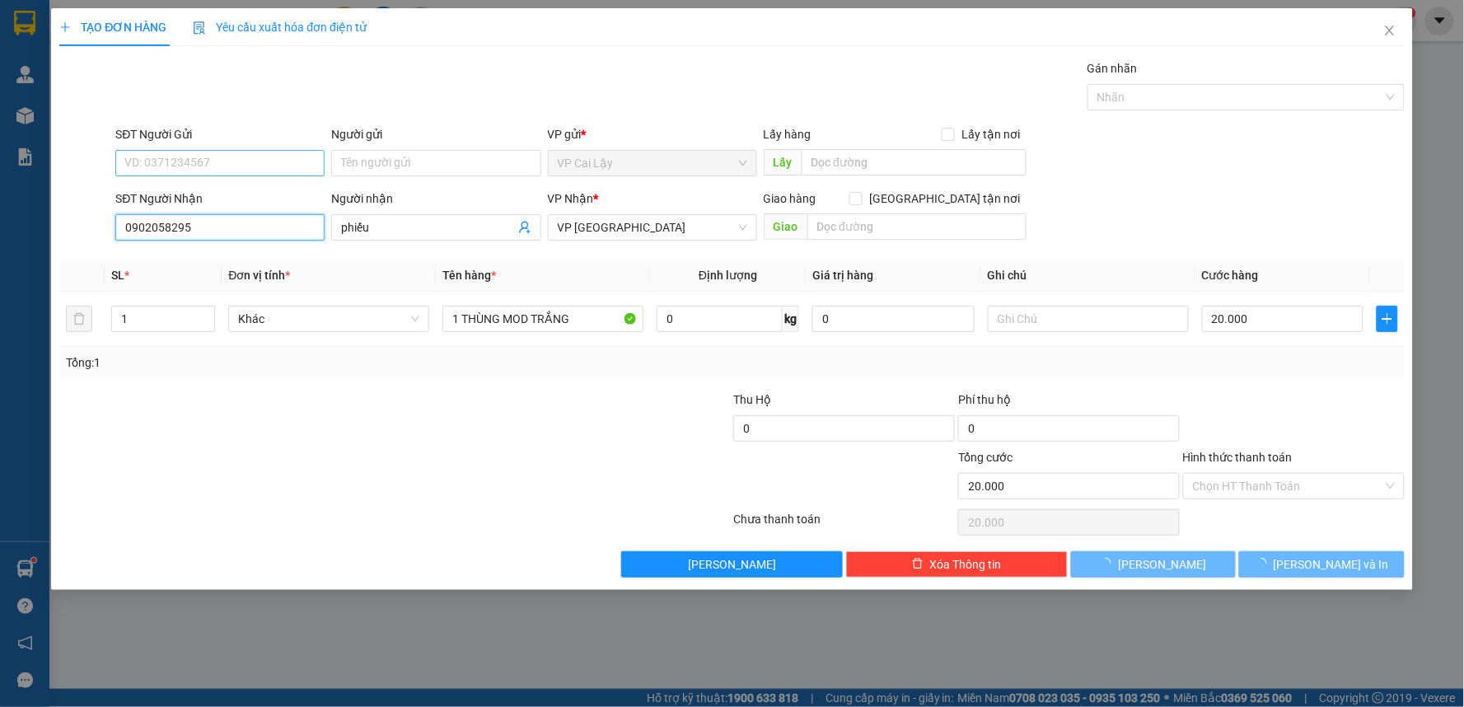
type input "0902058295"
click at [283, 158] on input "SĐT Người Gửi" at bounding box center [219, 163] width 209 height 26
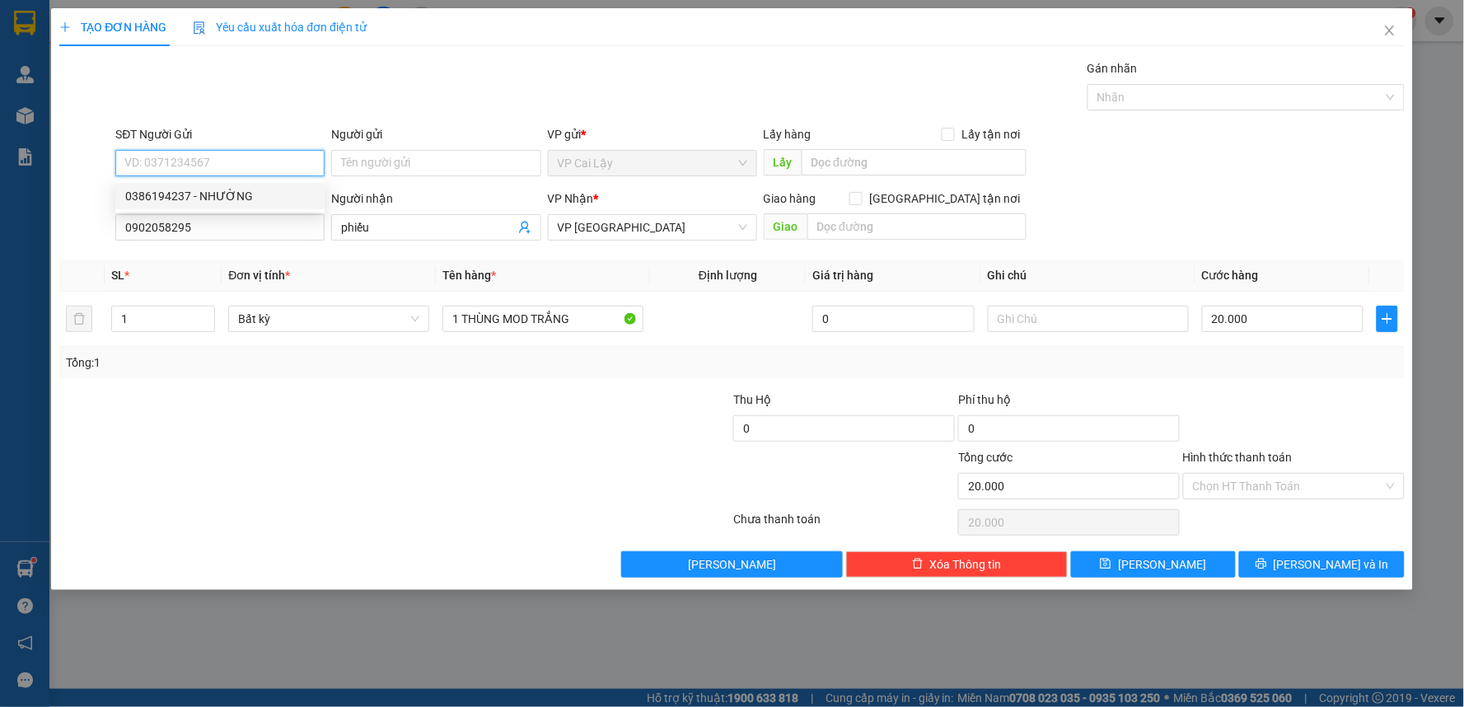
click at [278, 194] on div "0386194237 - NHƯỜNG" at bounding box center [220, 196] width 190 height 18
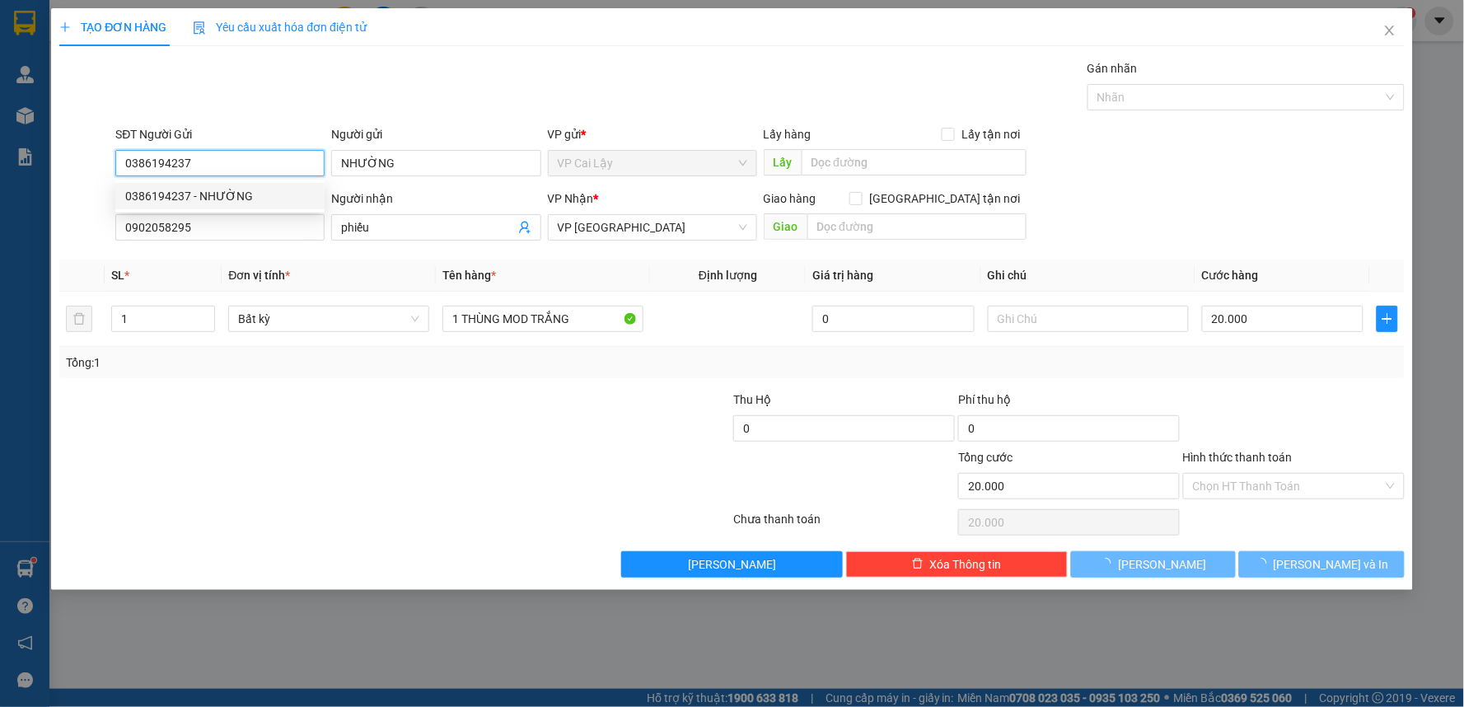
type input "0386194237"
type input "NHƯỜNG"
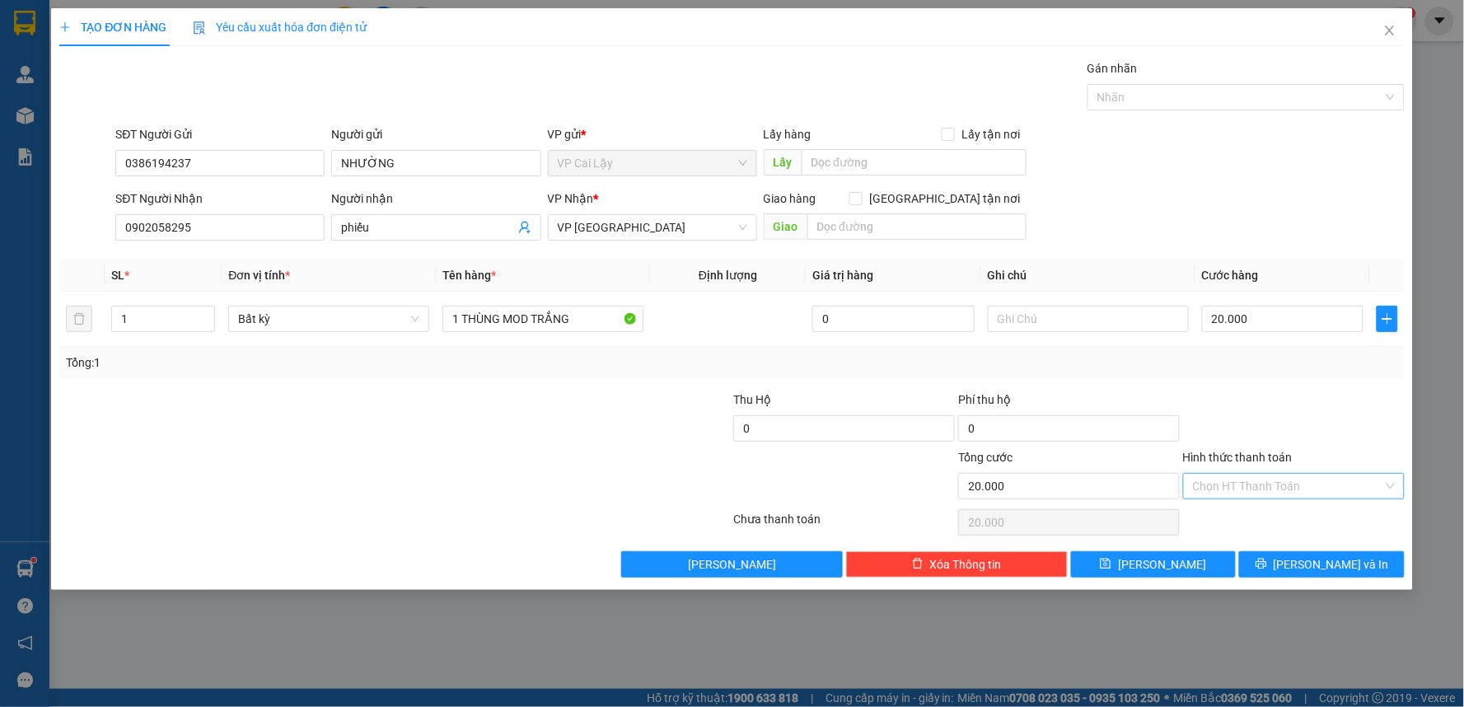
click at [1267, 488] on input "Hình thức thanh toán" at bounding box center [1288, 486] width 190 height 25
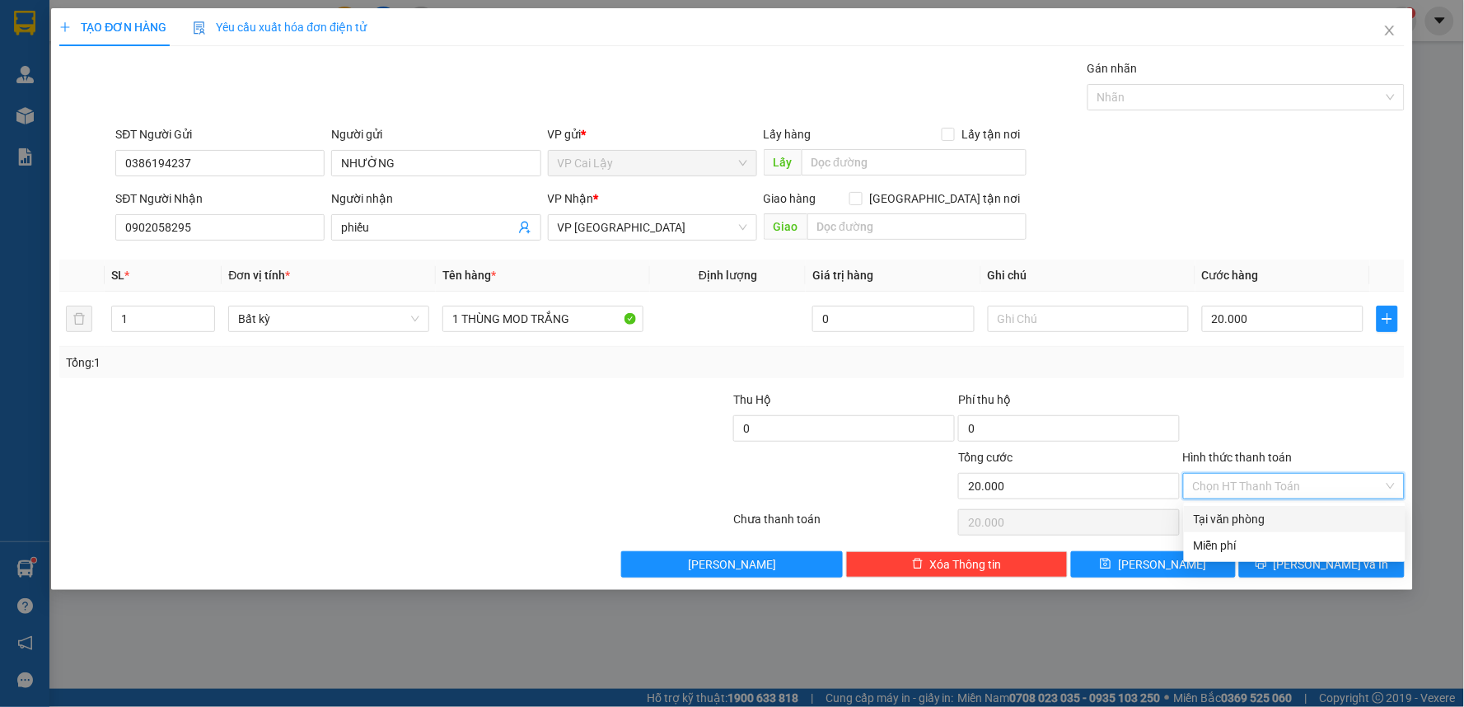
click at [1259, 514] on div "Tại văn phòng" at bounding box center [1295, 519] width 202 height 18
type input "0"
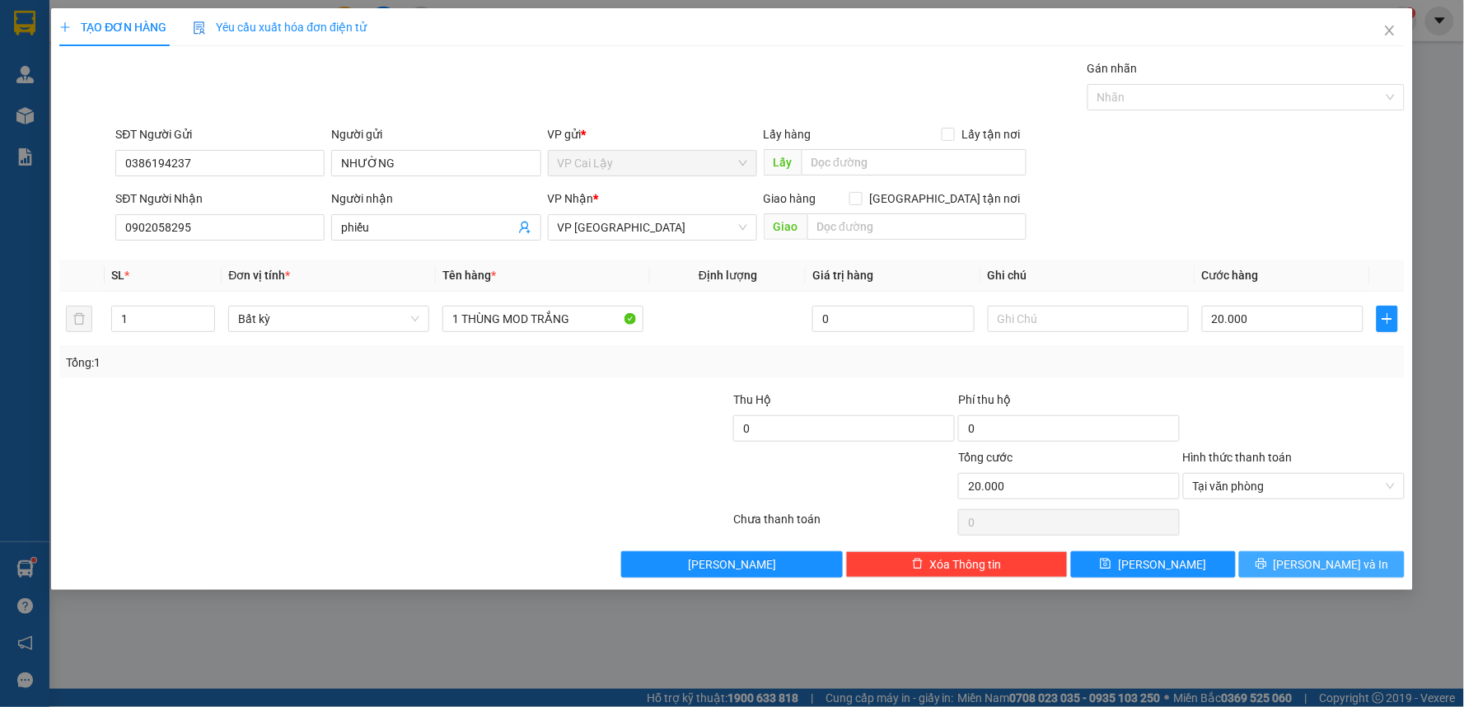
click at [1308, 562] on span "[PERSON_NAME] và In" at bounding box center [1331, 564] width 115 height 18
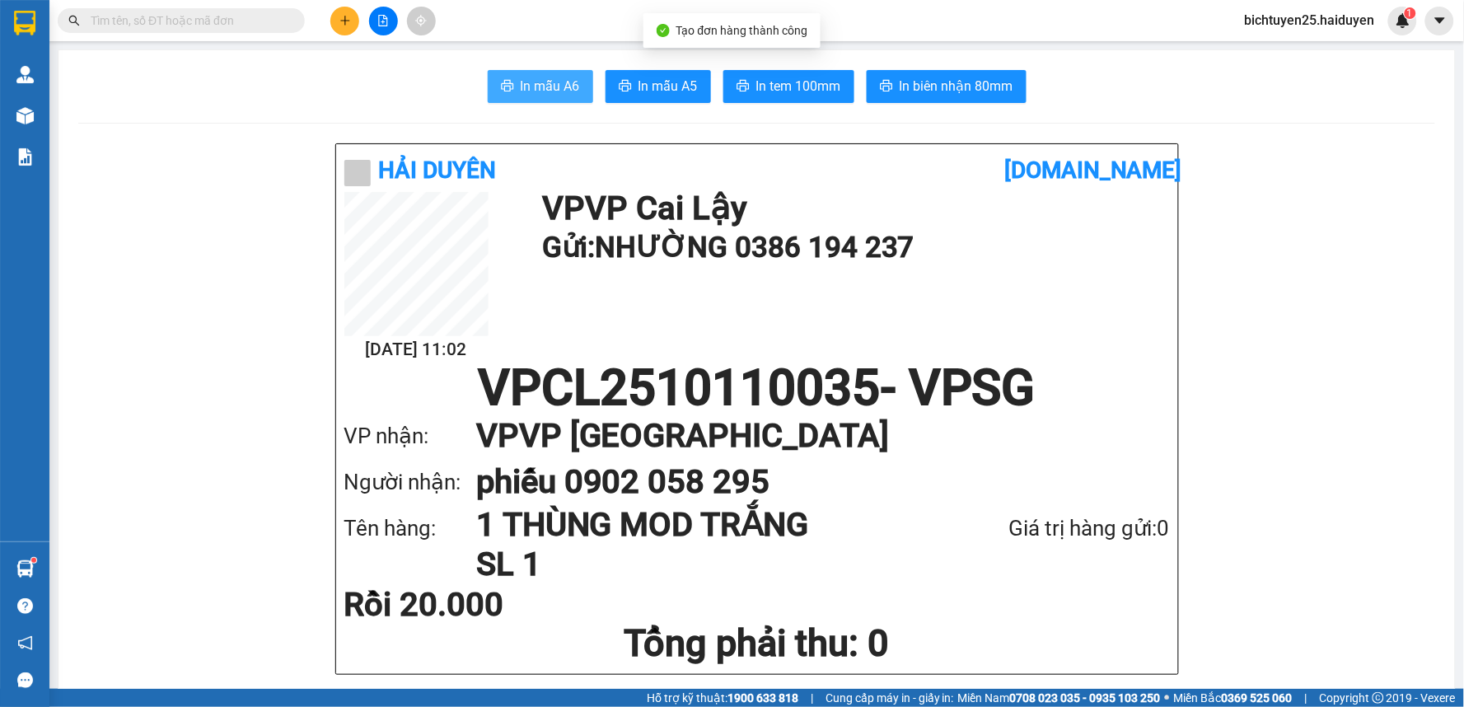
click at [544, 92] on span "In mẫu A6" at bounding box center [550, 86] width 59 height 21
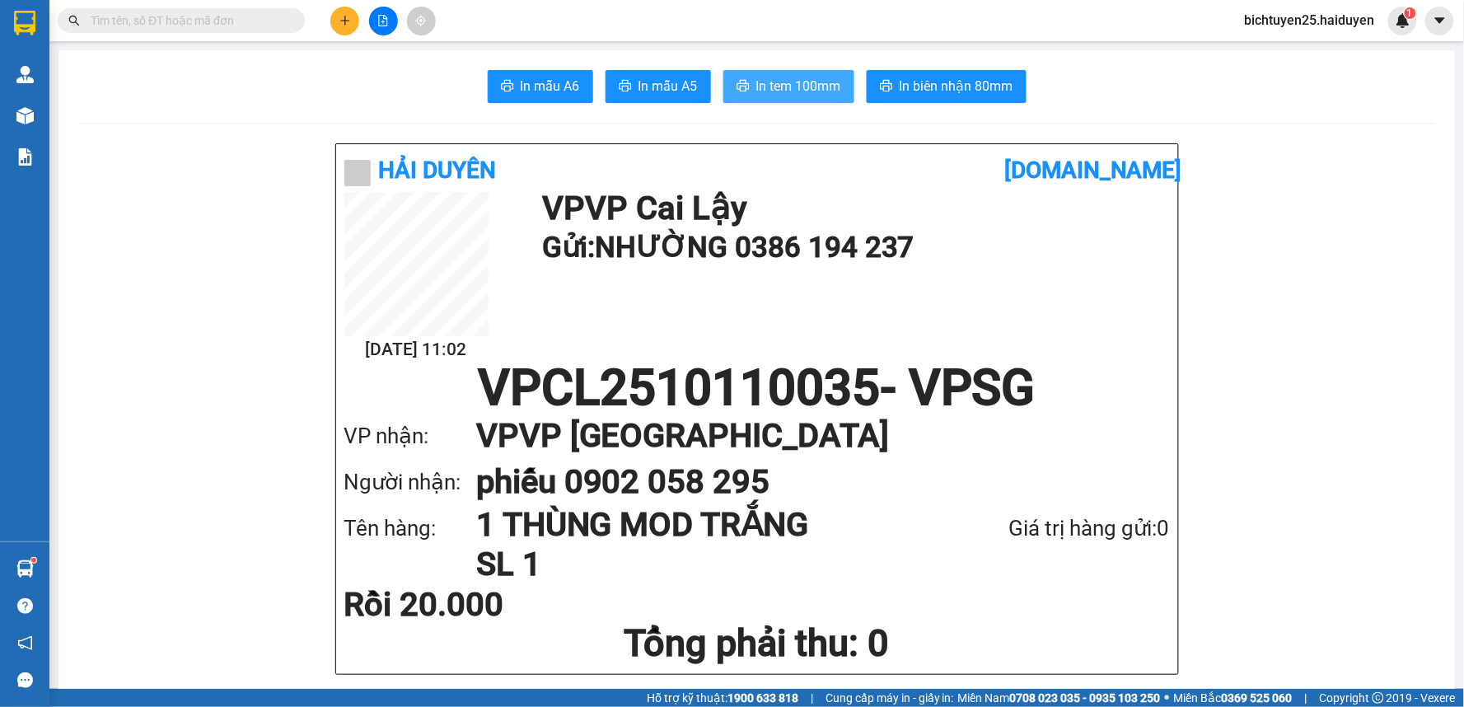
click at [809, 89] on span "In tem 100mm" at bounding box center [798, 86] width 85 height 21
click at [232, 25] on input "text" at bounding box center [188, 21] width 194 height 18
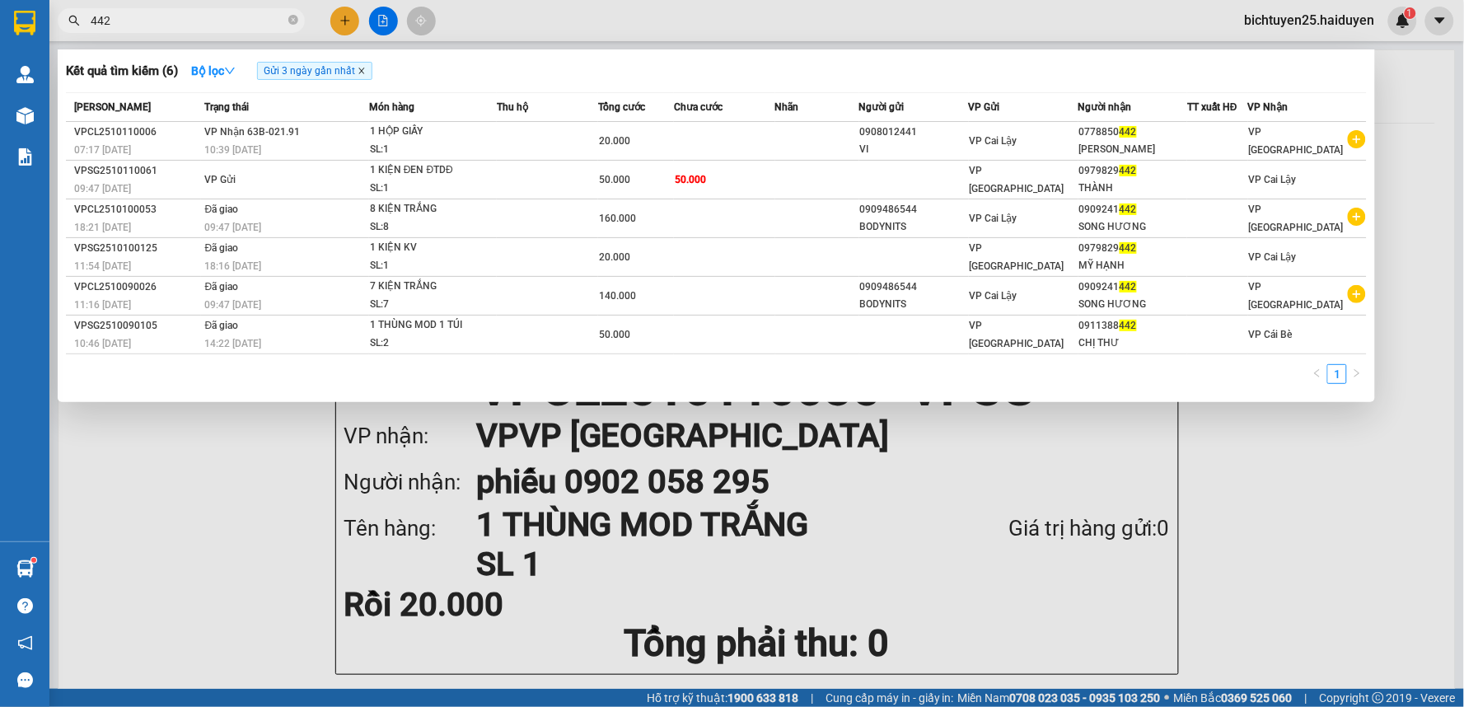
type input "442"
click at [366, 70] on icon "close" at bounding box center [362, 71] width 8 height 8
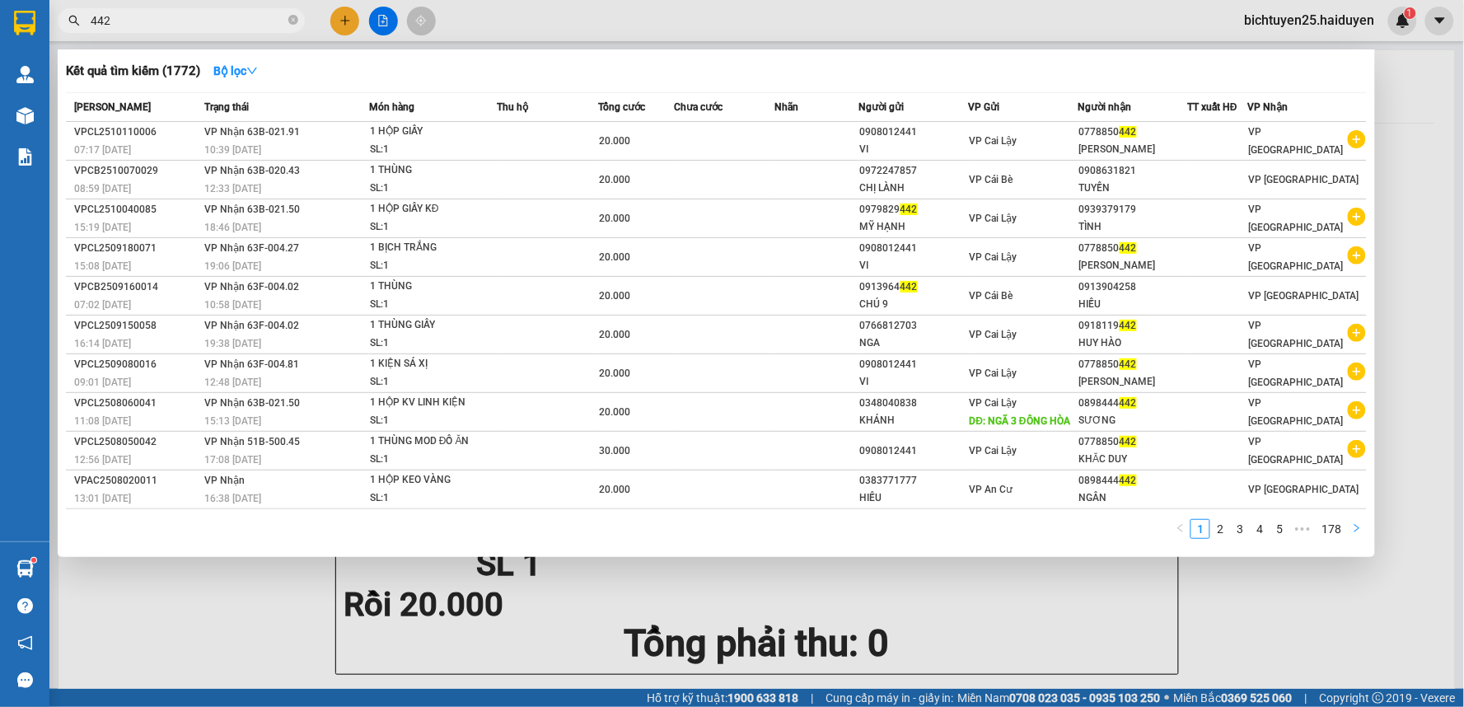
click at [1360, 530] on icon "right" at bounding box center [1357, 528] width 10 height 10
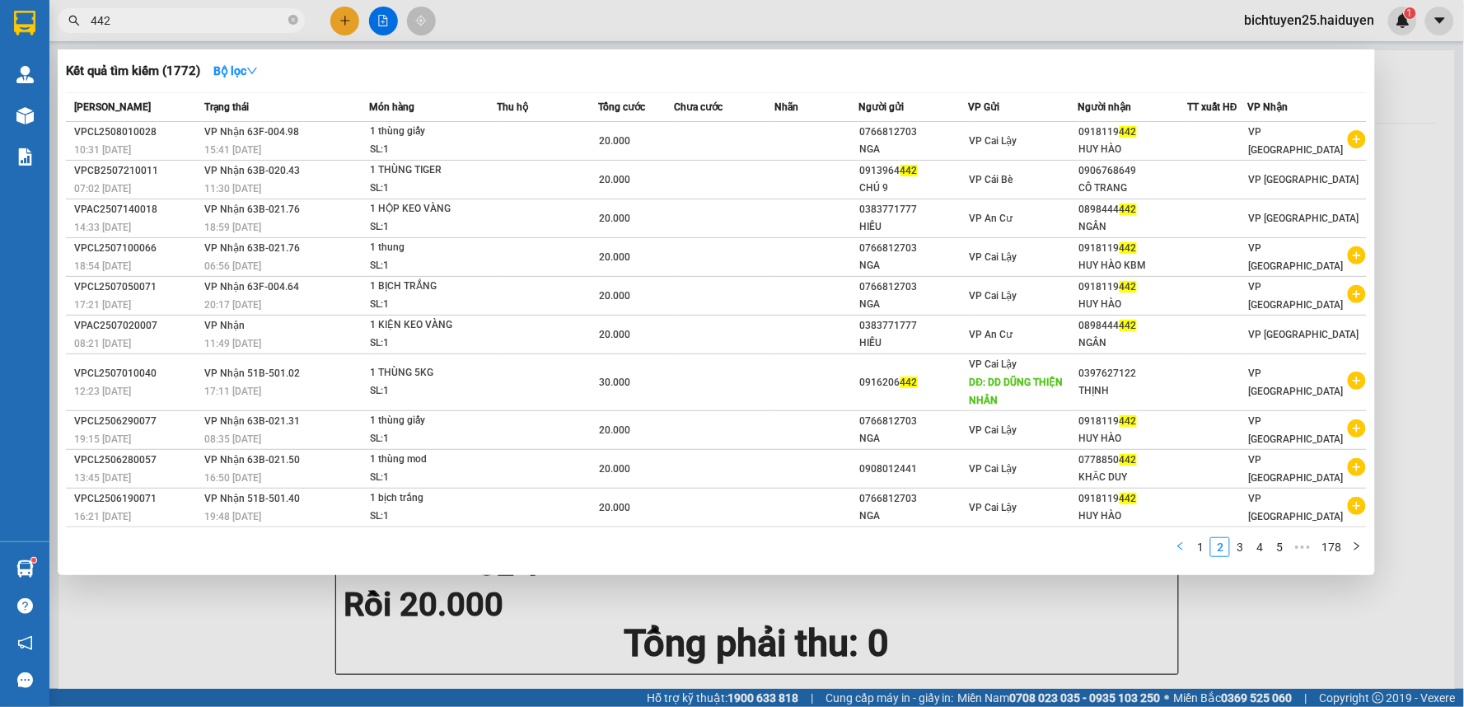
click at [1179, 546] on icon "left" at bounding box center [1181, 546] width 10 height 10
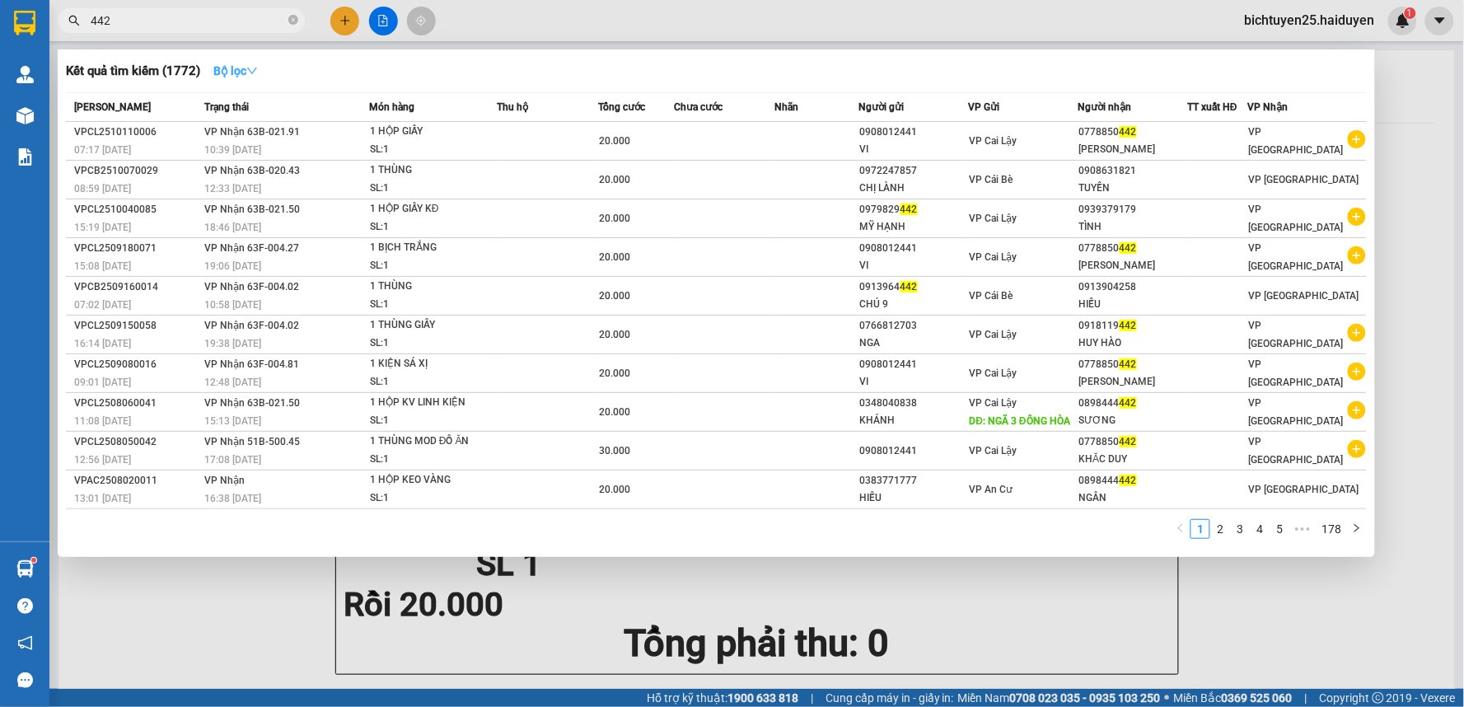
click at [248, 75] on strong "Bộ lọc" at bounding box center [235, 70] width 44 height 13
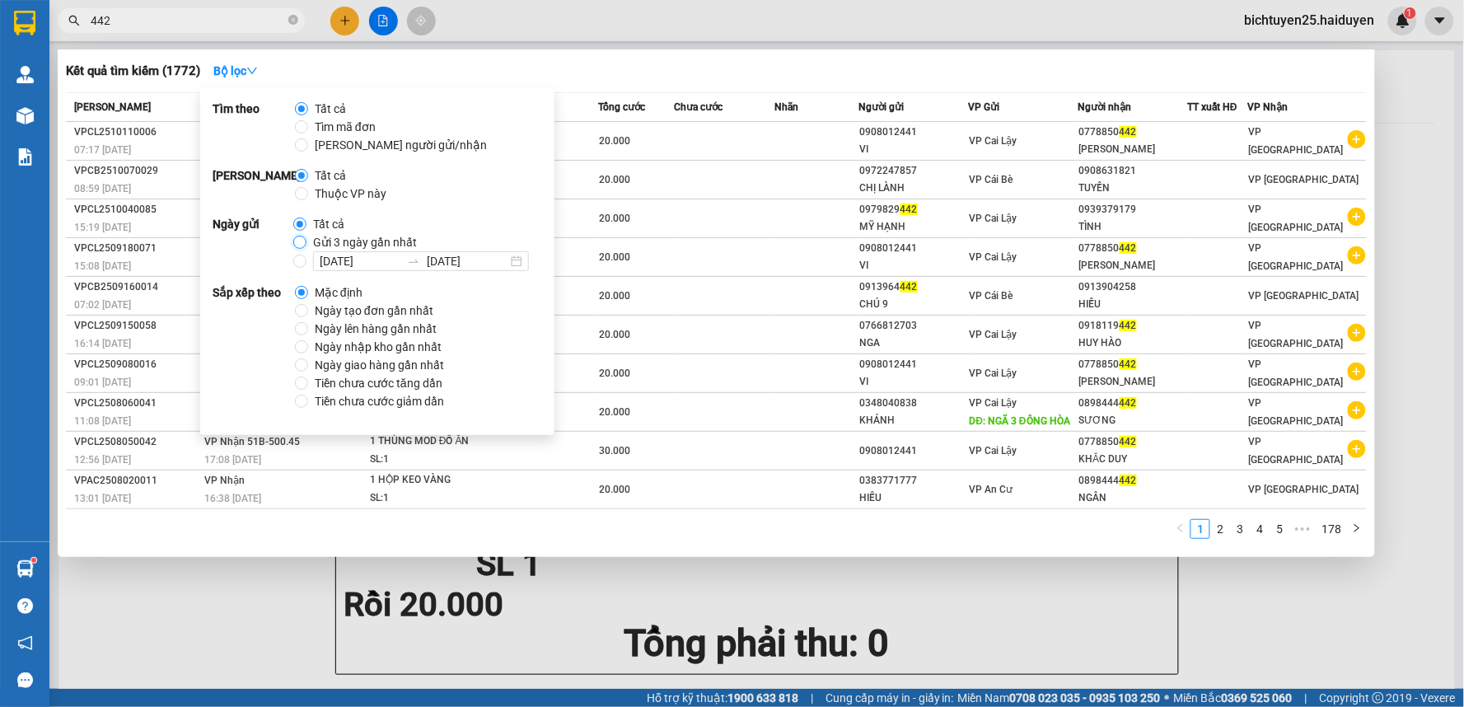
click at [299, 241] on input "Gửi 3 ngày gần nhất" at bounding box center [299, 242] width 13 height 13
radio input "true"
radio input "false"
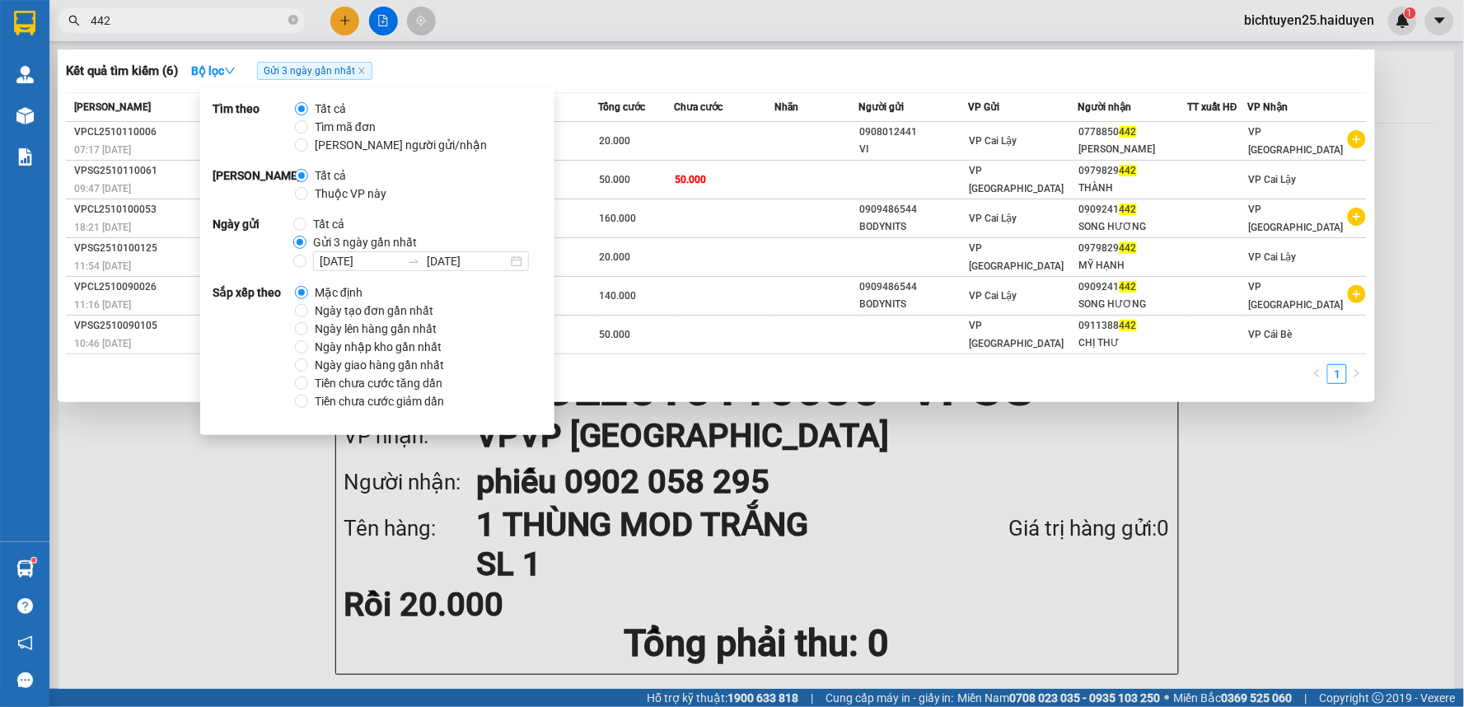
click at [680, 72] on div "Kết quả tìm kiếm ( 6 ) Bộ lọc Gửi 3 ngày gần nhất" at bounding box center [716, 71] width 1301 height 26
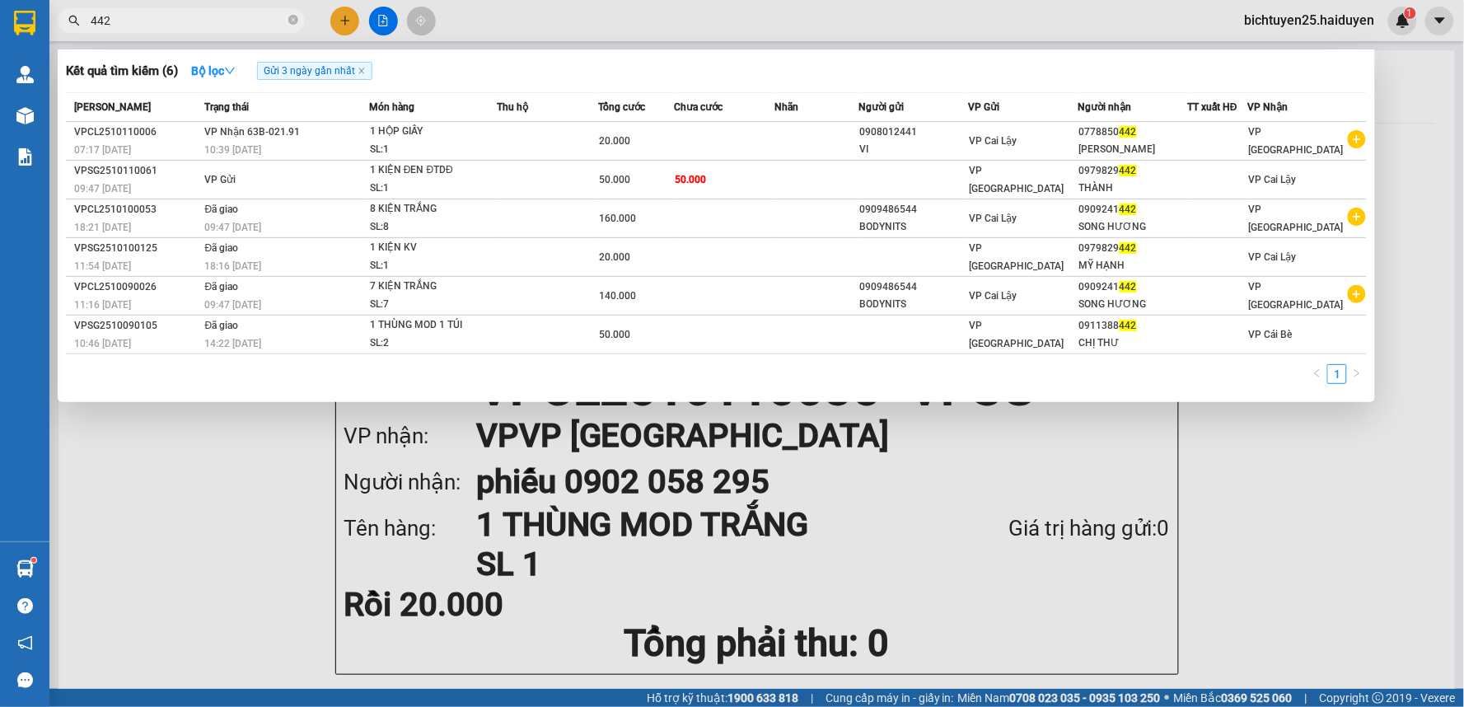
click at [236, 19] on input "442" at bounding box center [188, 21] width 194 height 18
click at [229, 16] on input "03" at bounding box center [188, 21] width 194 height 18
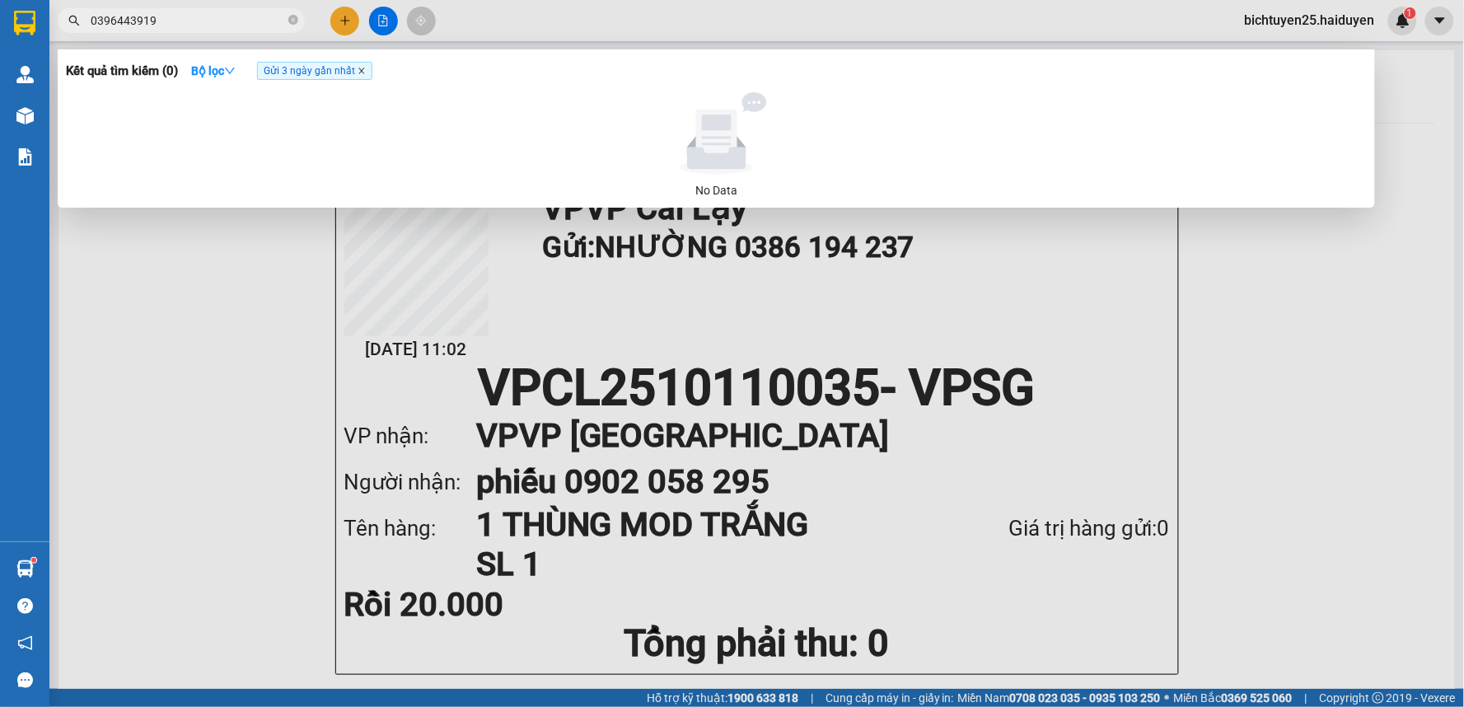
type input "0396443919"
click at [364, 73] on icon "close" at bounding box center [361, 71] width 6 height 6
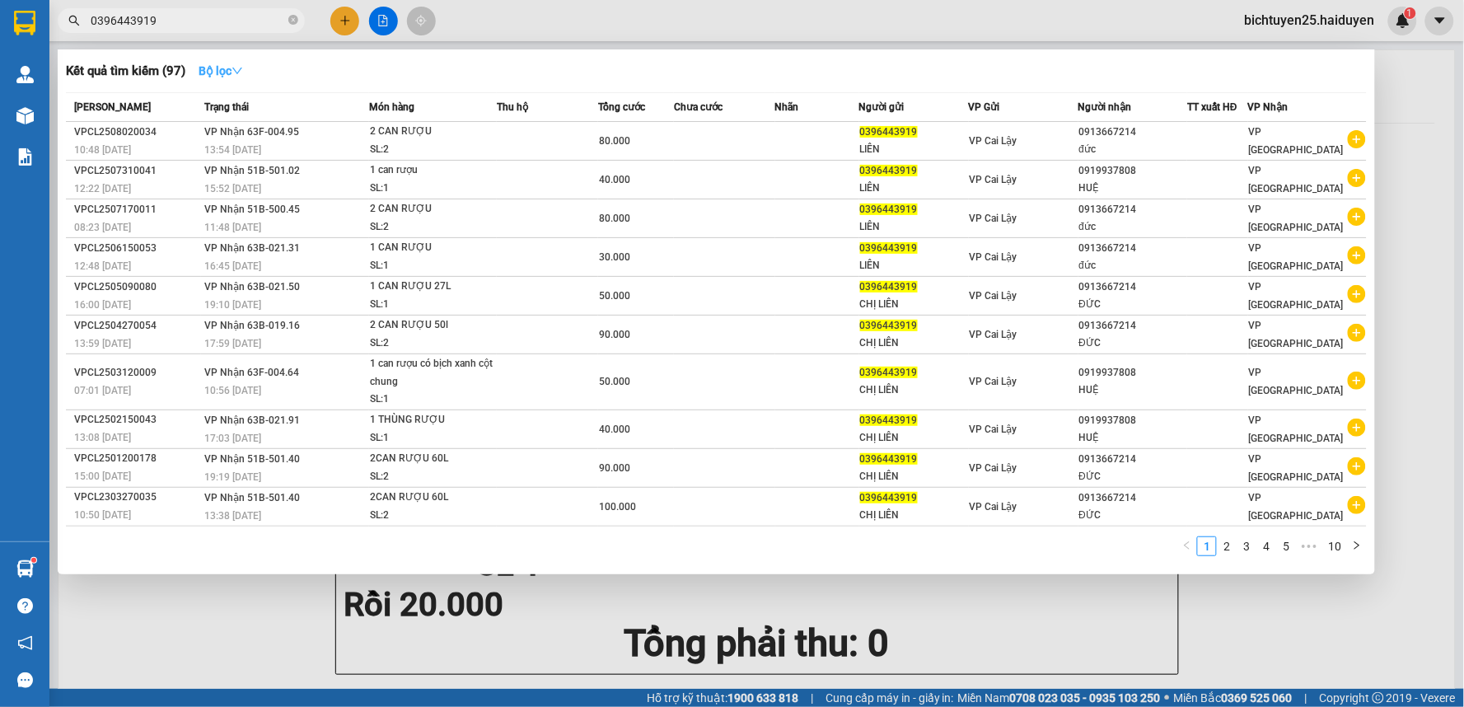
click at [242, 70] on icon "down" at bounding box center [237, 71] width 10 height 7
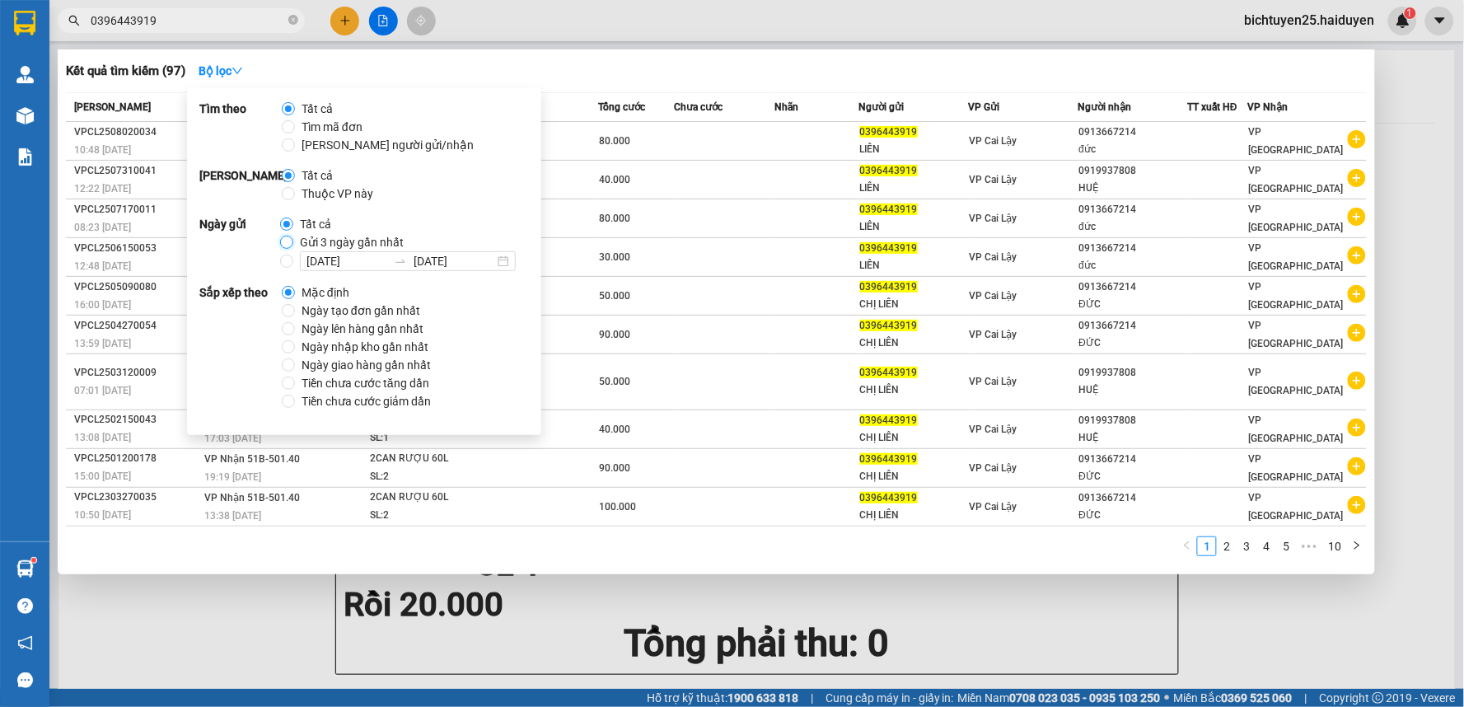
click at [283, 244] on input "Gửi 3 ngày gần nhất" at bounding box center [286, 242] width 13 height 13
radio input "true"
radio input "false"
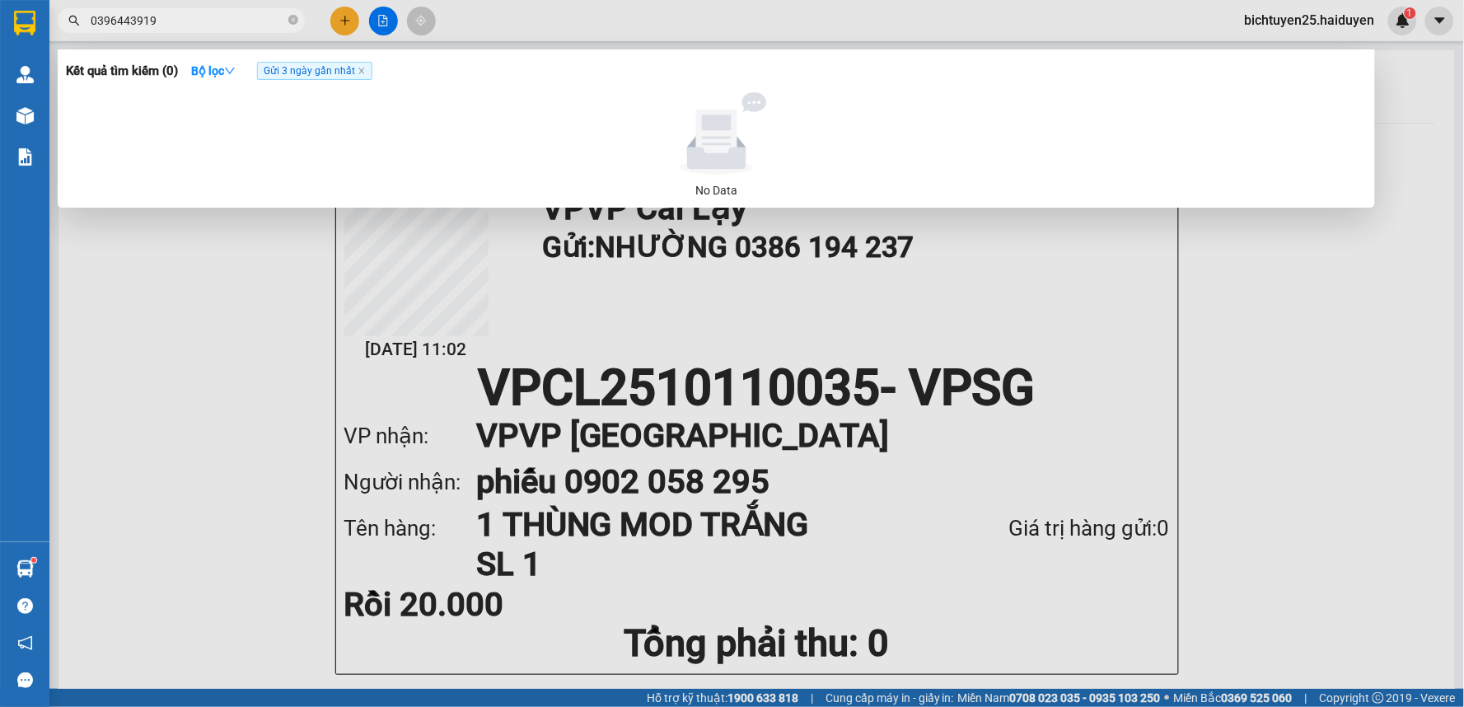
click at [635, 71] on div "Kết quả tìm kiếm ( 0 ) Bộ lọc Gửi 3 ngày gần nhất" at bounding box center [716, 71] width 1301 height 26
click at [171, 20] on input "0396443919" at bounding box center [188, 21] width 194 height 18
click at [184, 25] on input "0396443919" at bounding box center [188, 21] width 194 height 18
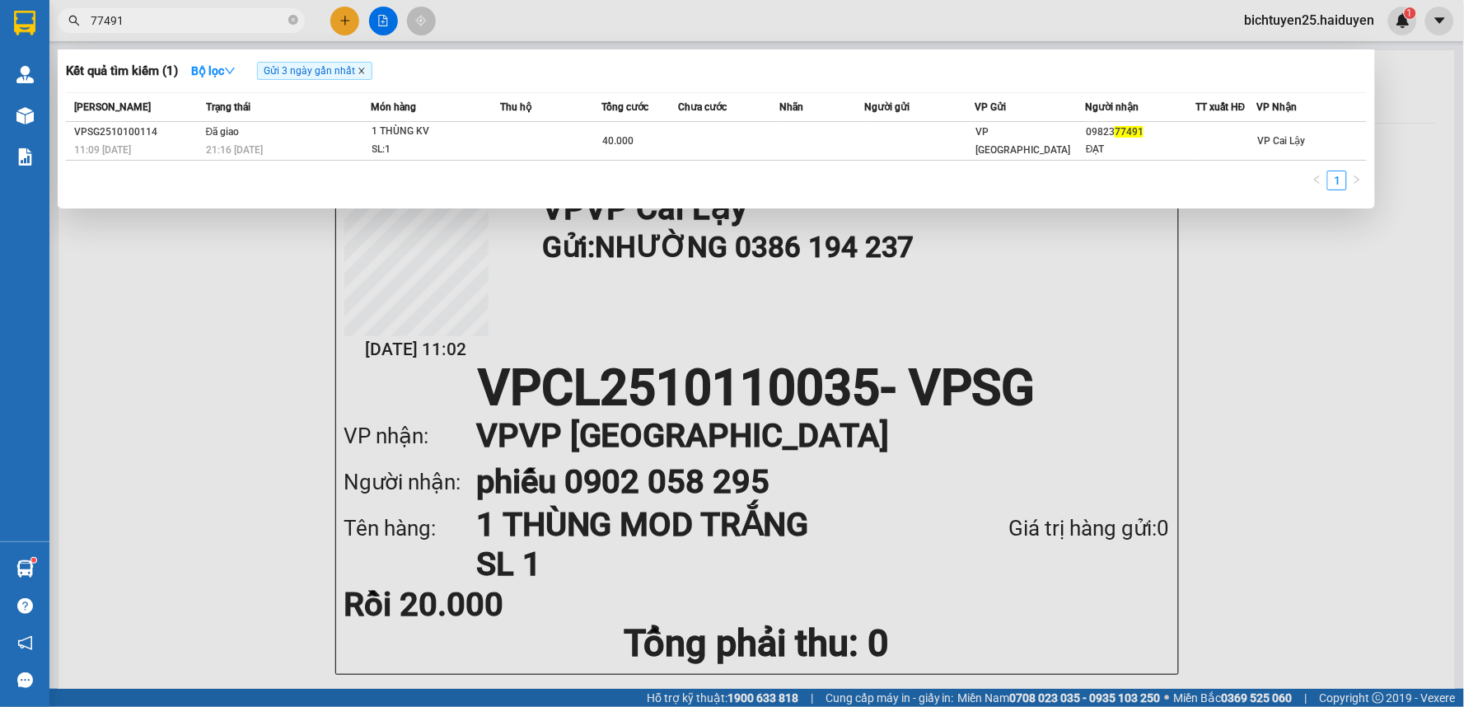
click at [363, 72] on icon "close" at bounding box center [362, 71] width 8 height 8
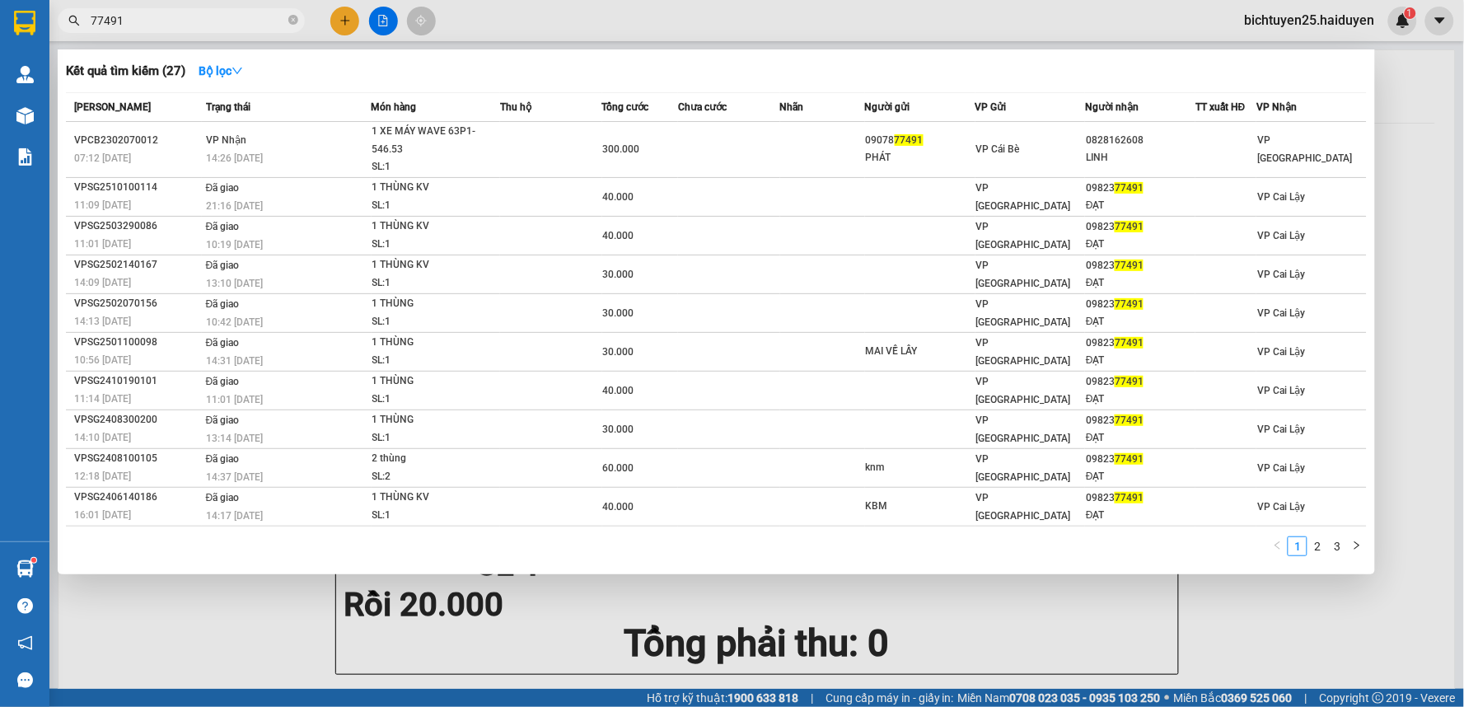
click at [1407, 109] on div at bounding box center [732, 353] width 1464 height 707
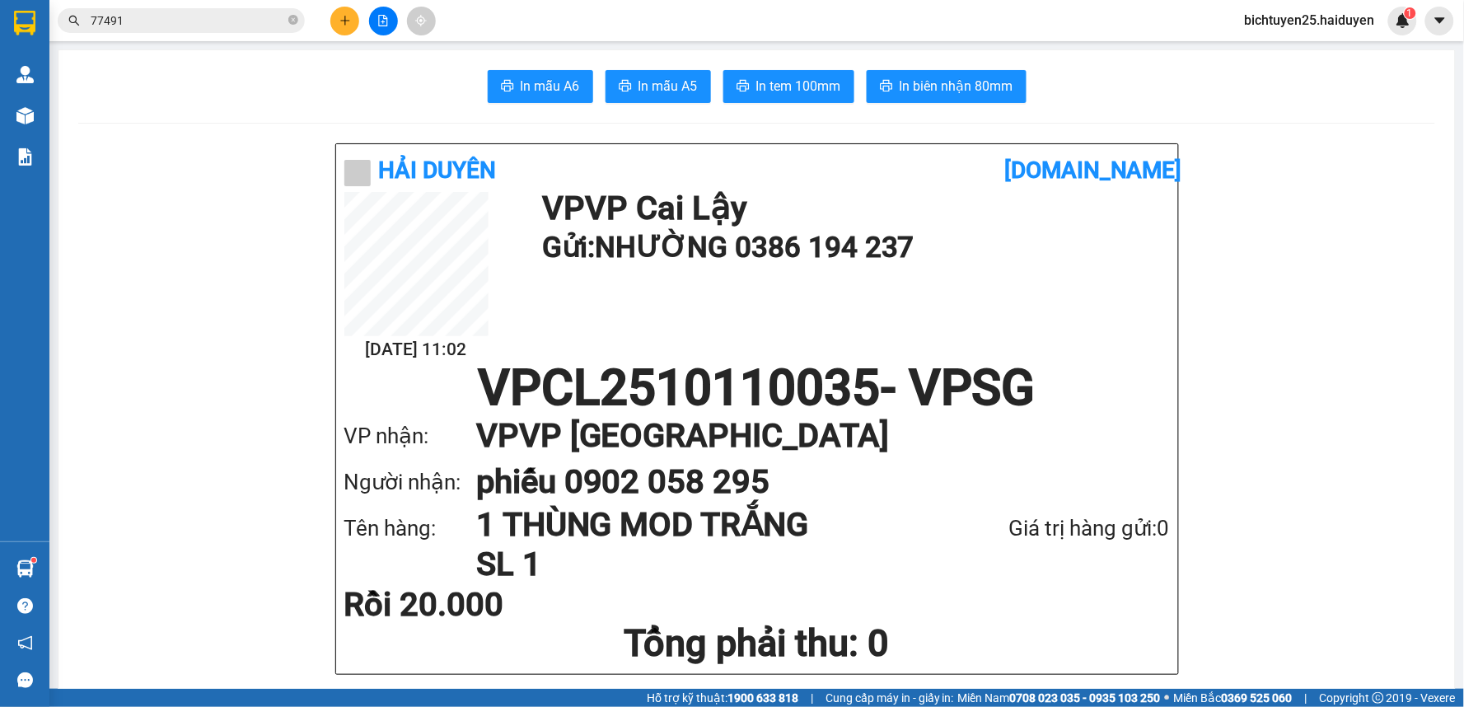
click at [201, 35] on div "Kết quả tìm kiếm ( 27 ) Bộ lọc Mã ĐH Trạng thái Món hàng Thu hộ Tổng cước Chưa …" at bounding box center [160, 21] width 321 height 29
click at [200, 22] on input "77491" at bounding box center [188, 21] width 194 height 18
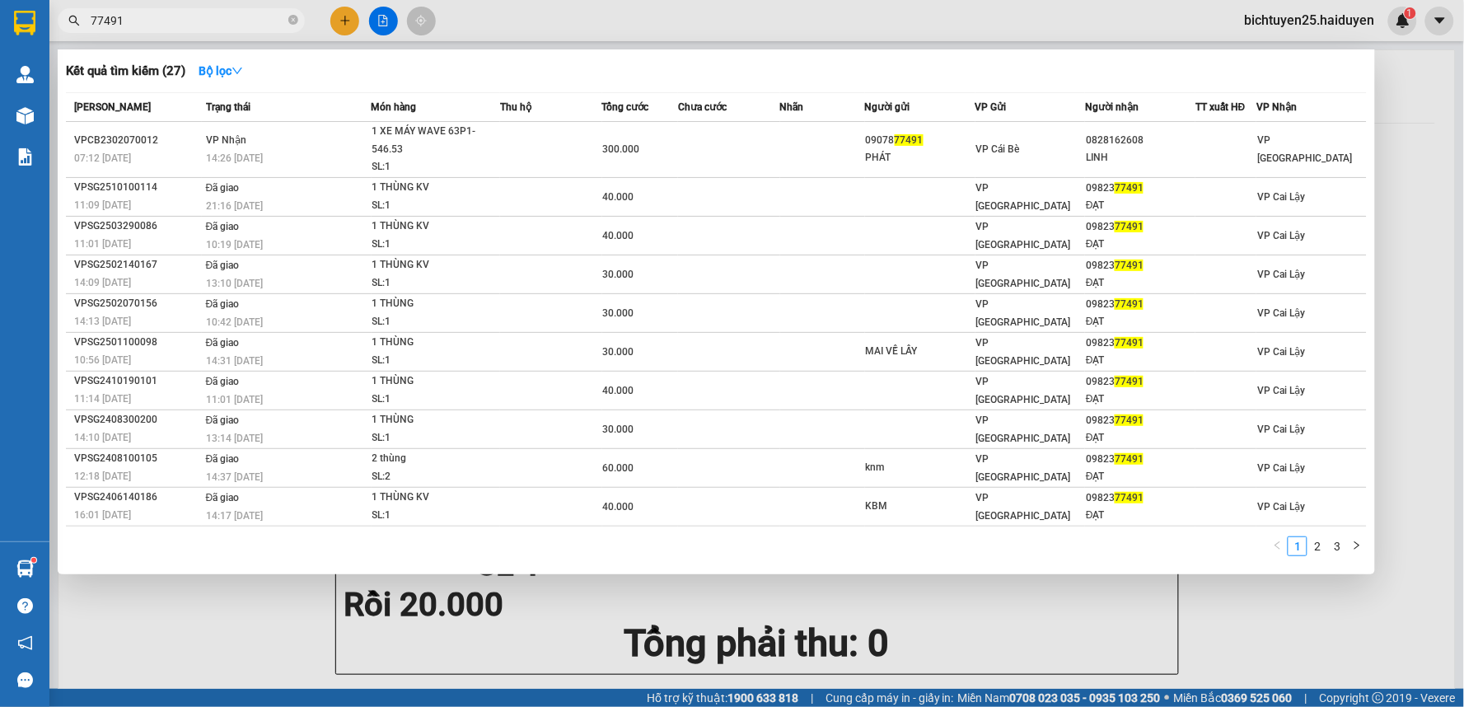
click at [1422, 160] on div at bounding box center [732, 353] width 1464 height 707
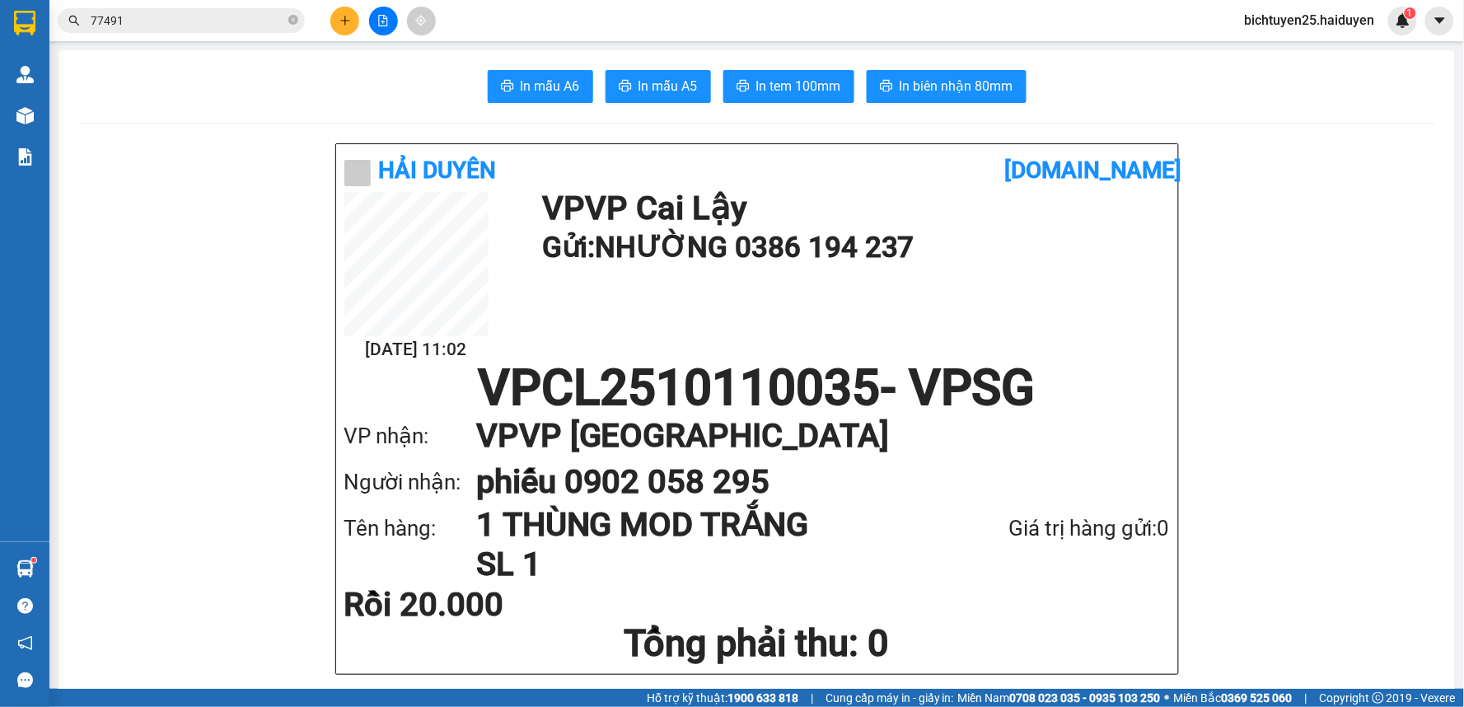
click at [218, 17] on input "77491" at bounding box center [188, 21] width 194 height 18
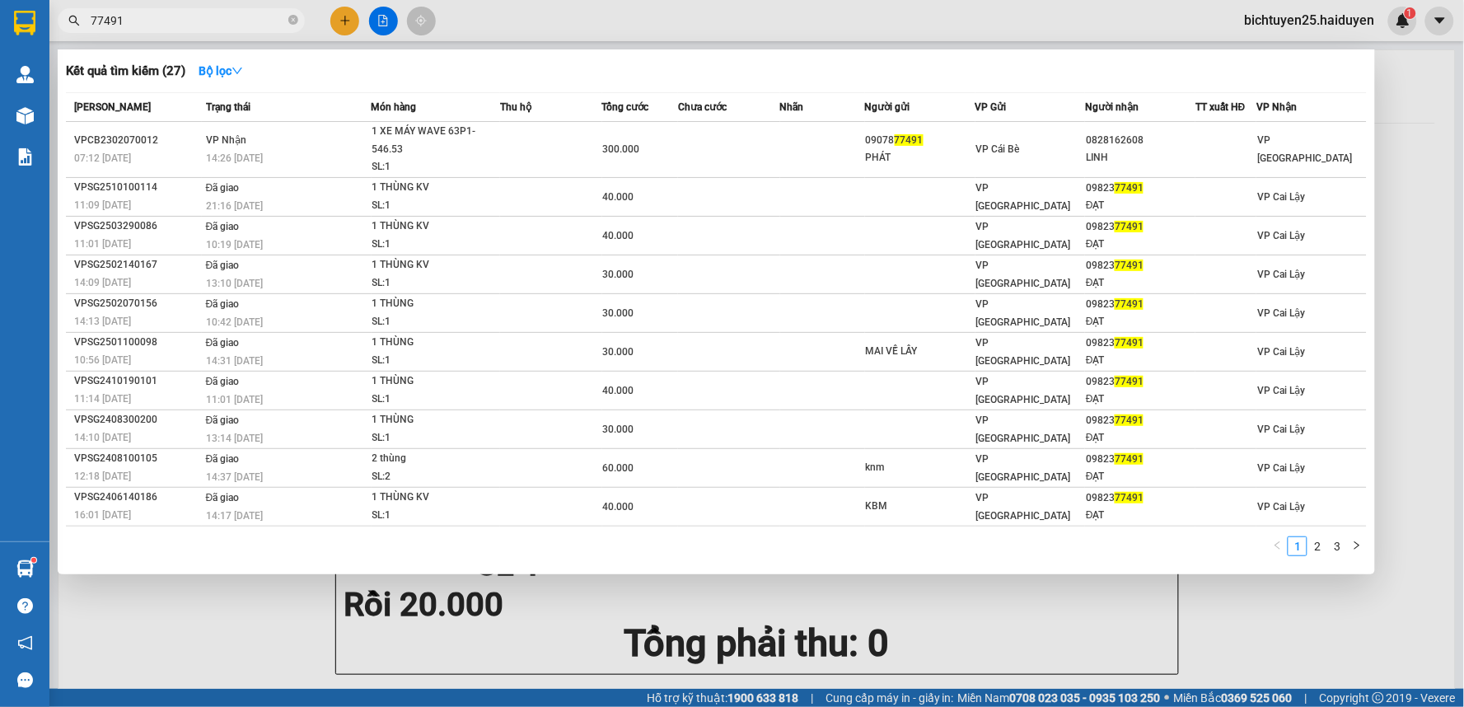
click at [218, 17] on input "77491" at bounding box center [188, 21] width 194 height 18
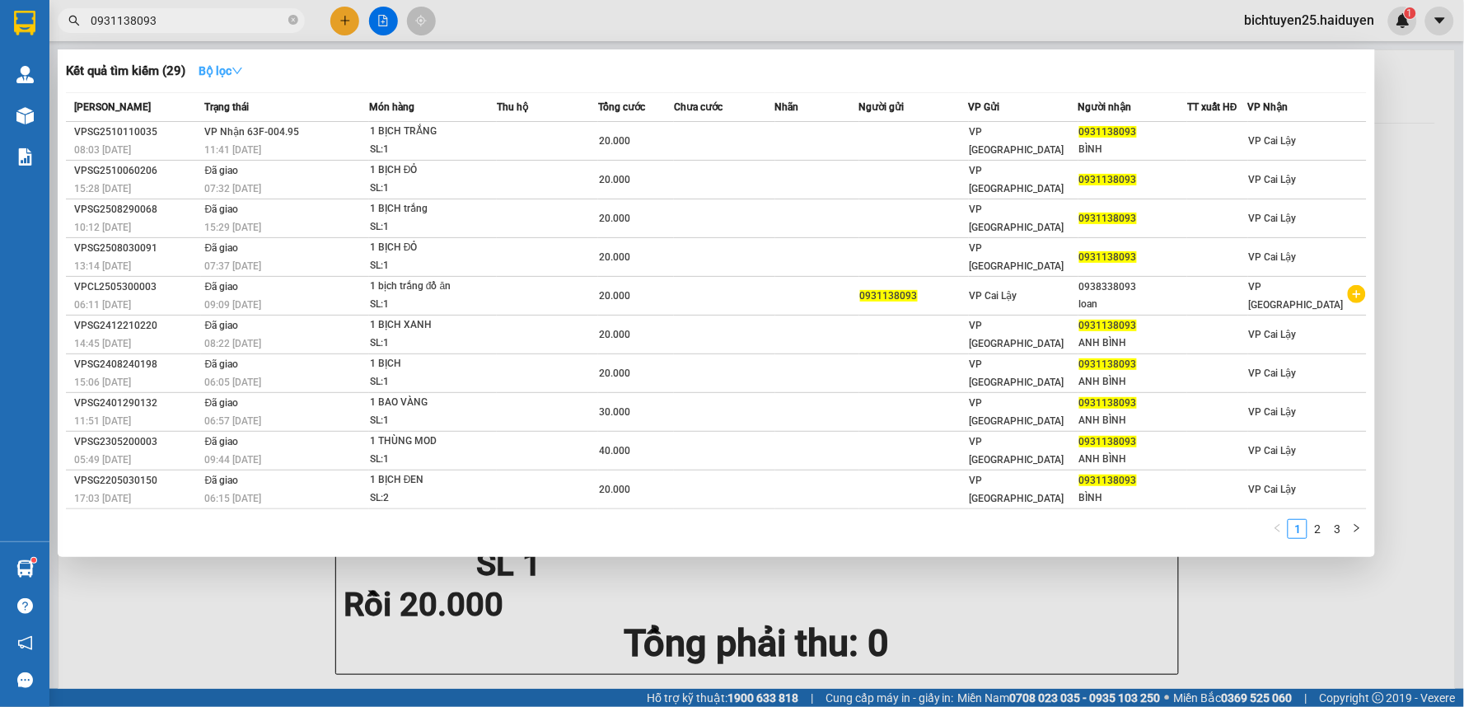
type input "0931138093"
click at [239, 69] on icon "down" at bounding box center [237, 71] width 10 height 7
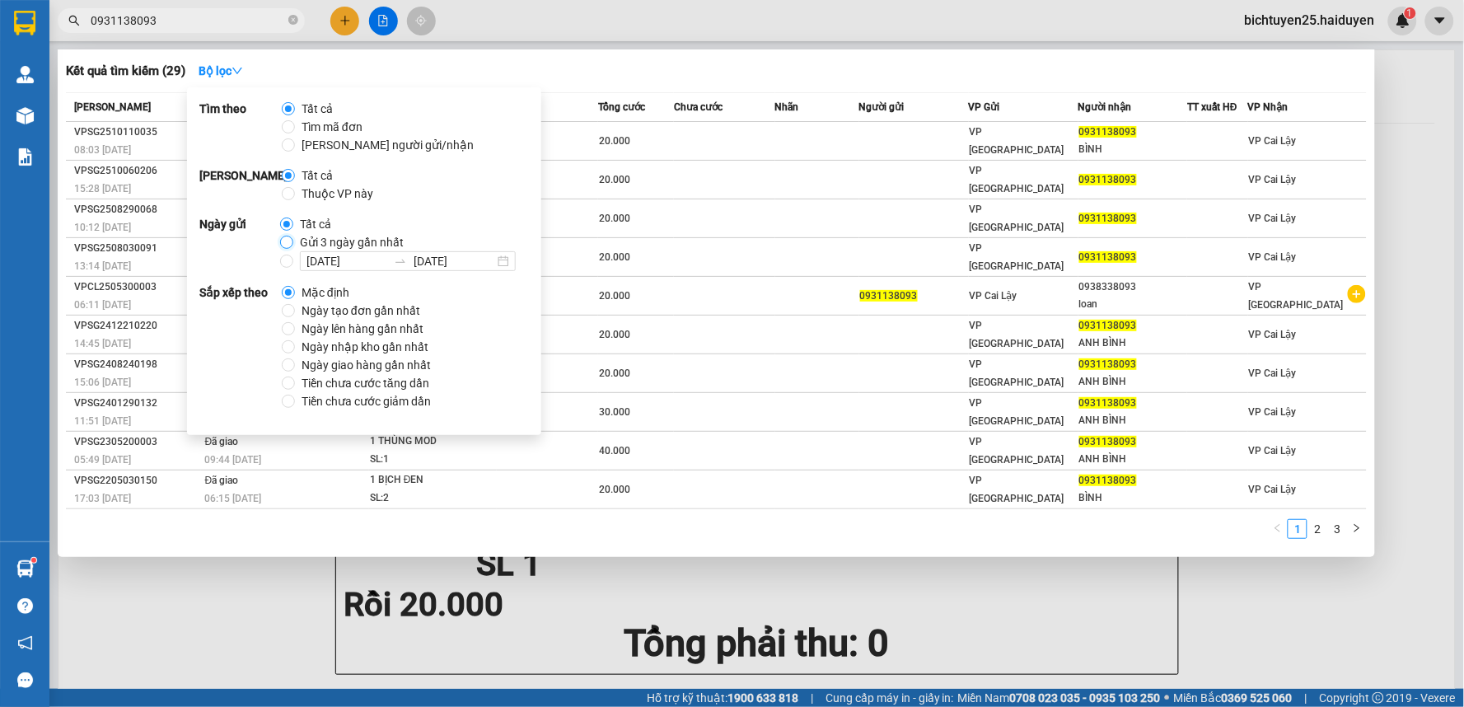
click at [283, 237] on input "Gửi 3 ngày gần nhất" at bounding box center [286, 242] width 13 height 13
radio input "true"
radio input "false"
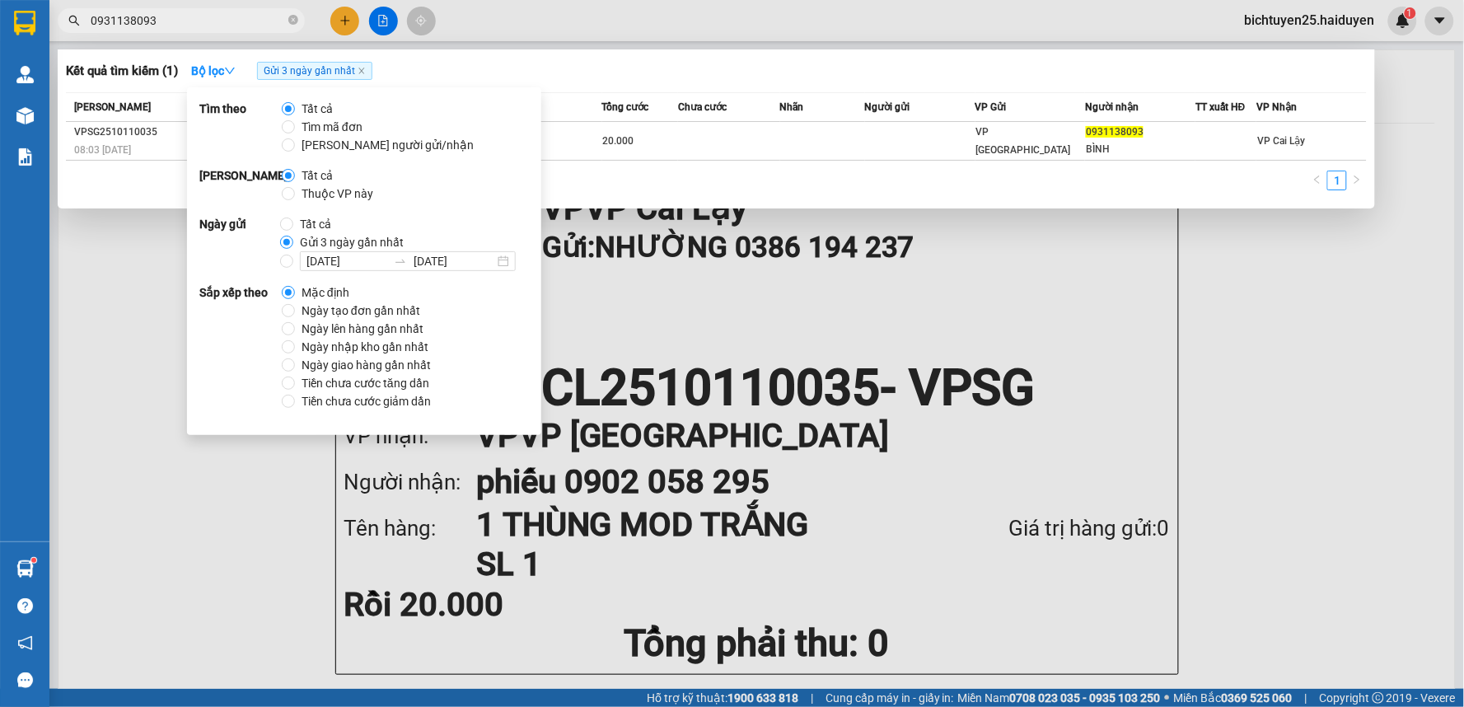
click at [560, 68] on div "Kết quả tìm kiếm ( 1 ) Bộ lọc Gửi 3 ngày gần nhất" at bounding box center [716, 71] width 1301 height 26
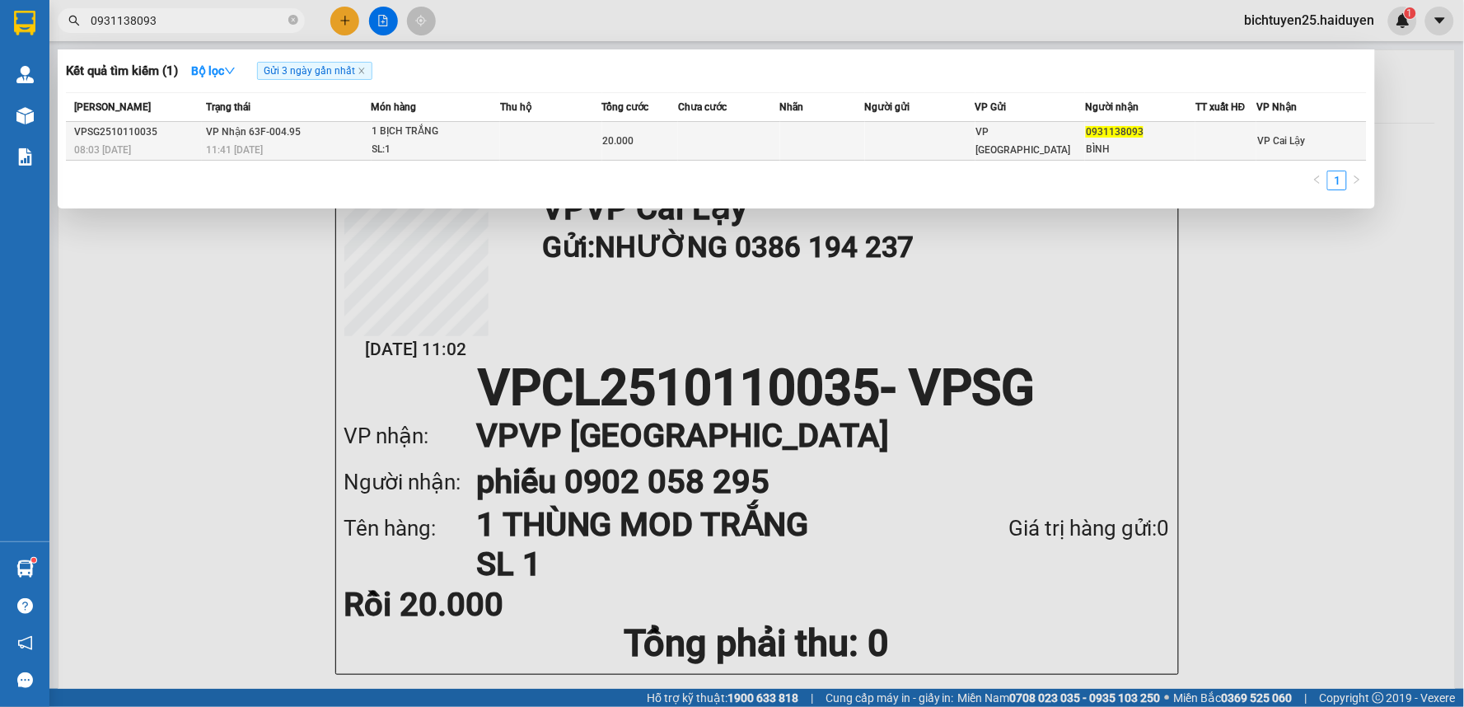
click at [824, 129] on td at bounding box center [822, 141] width 85 height 39
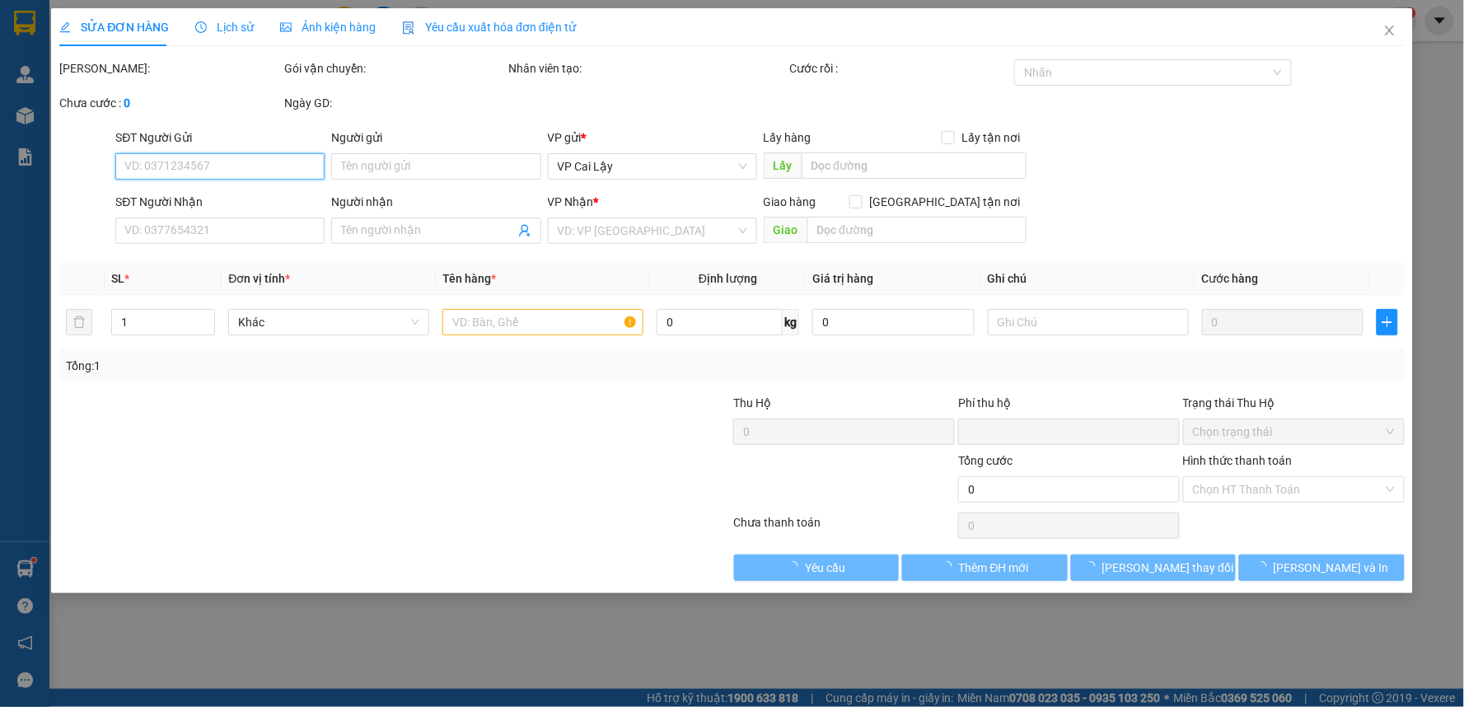
type input "0931138093"
type input "BÌNH"
type input "0"
type input "20.000"
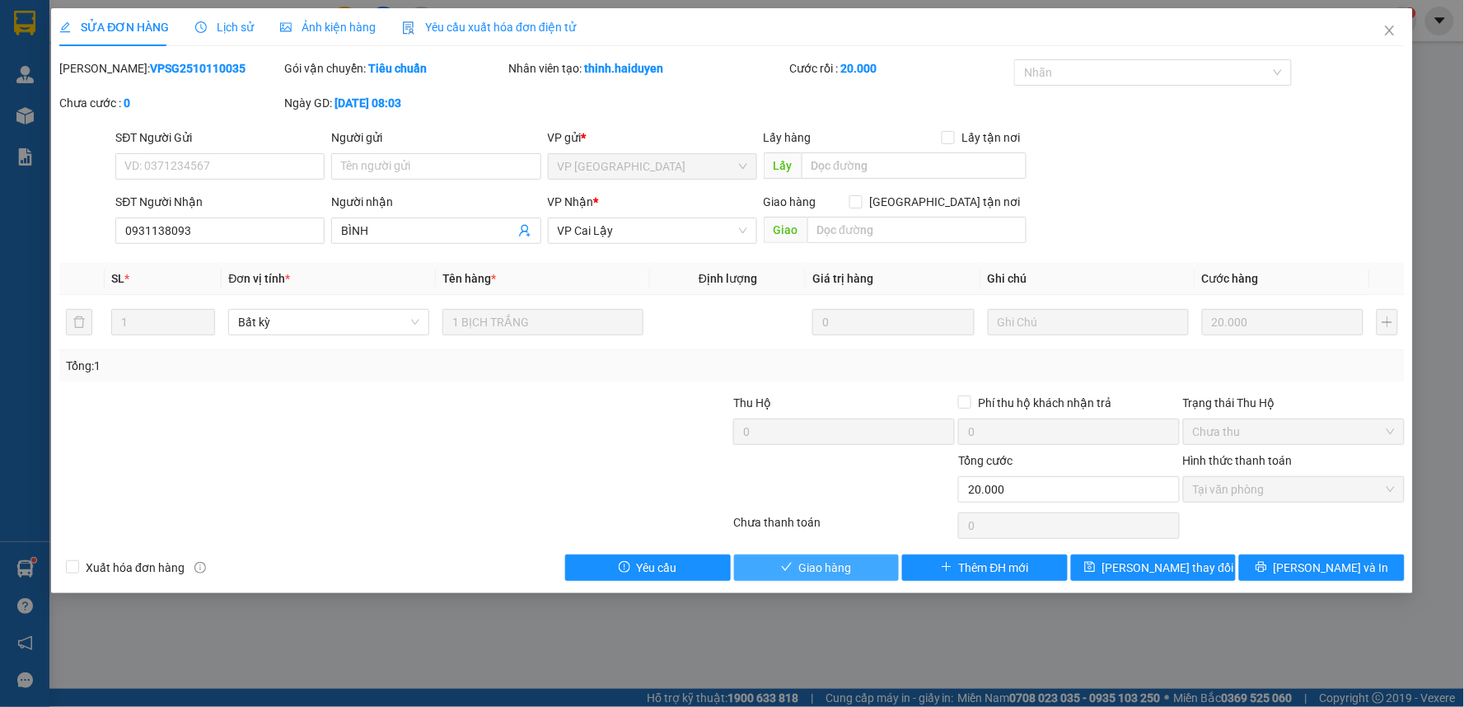
click at [826, 564] on span "Giao hàng" at bounding box center [825, 568] width 53 height 18
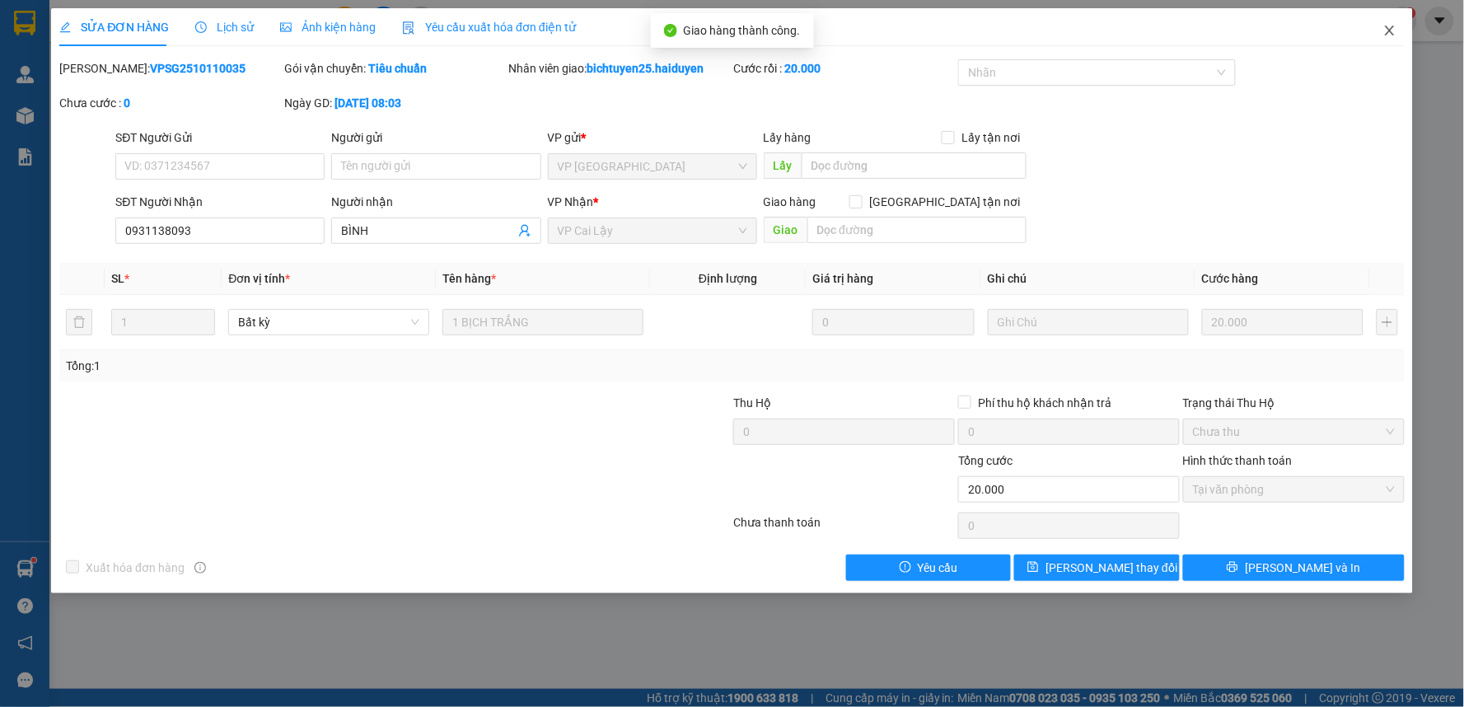
click at [1389, 30] on icon "close" at bounding box center [1389, 31] width 9 height 10
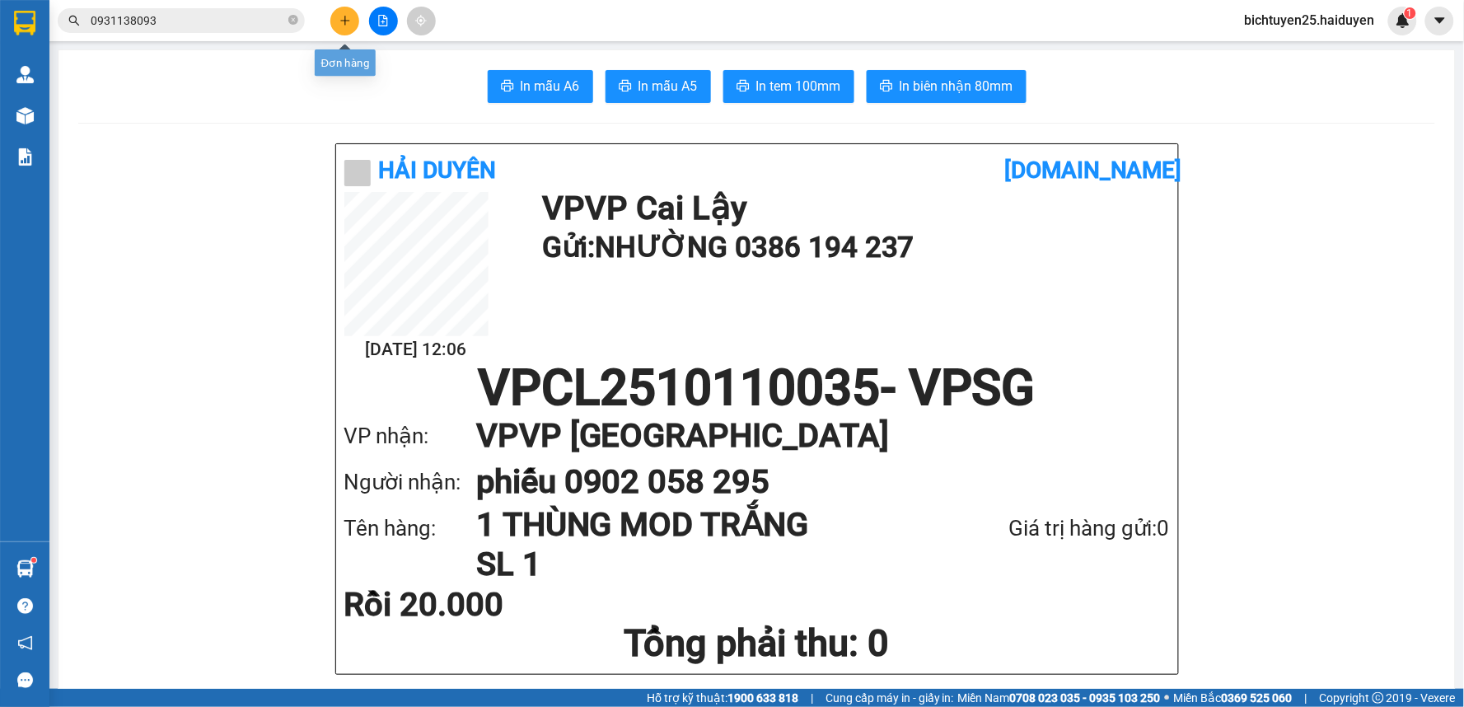
click at [342, 25] on icon "plus" at bounding box center [346, 21] width 12 height 12
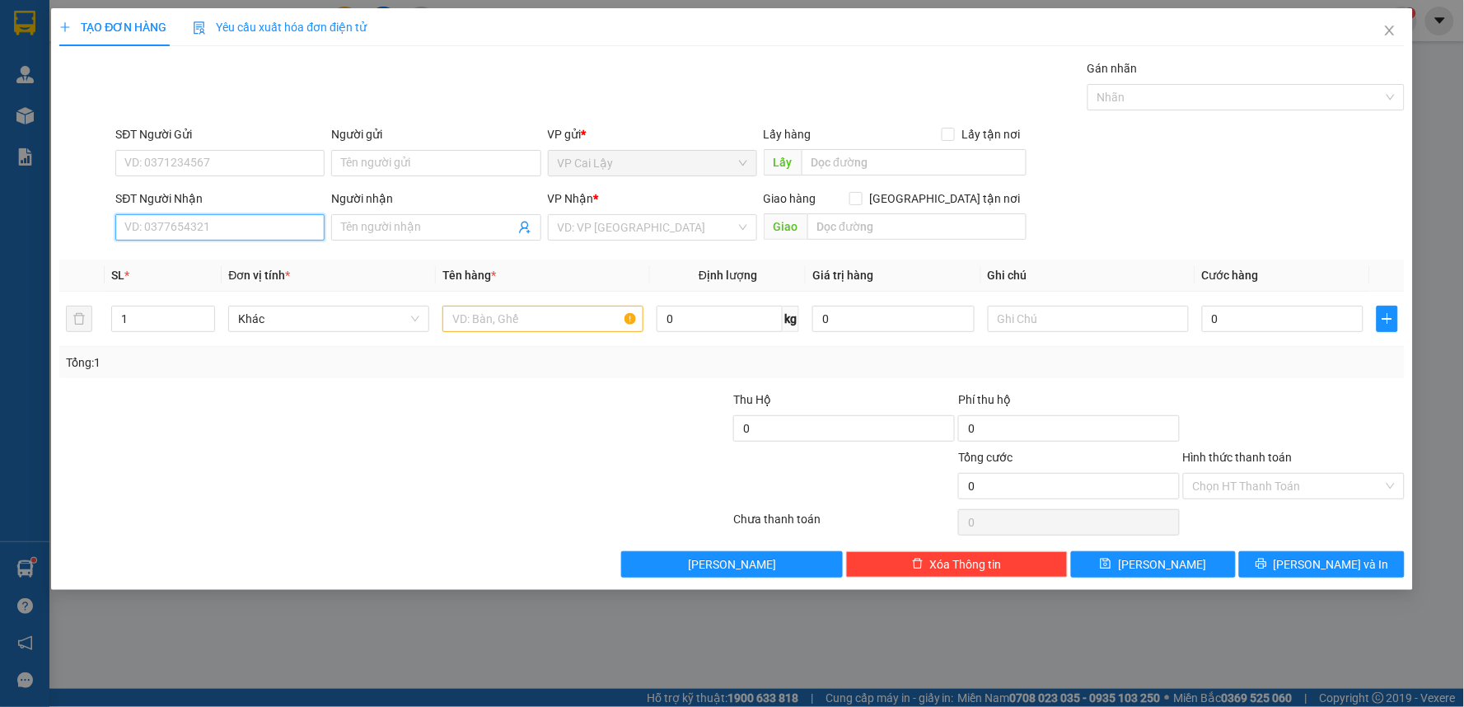
click at [222, 226] on input "SĐT Người Nhận" at bounding box center [219, 227] width 209 height 26
click at [227, 157] on input "SĐT Người Gửi" at bounding box center [219, 163] width 209 height 26
click at [387, 221] on input "Người nhận" at bounding box center [427, 227] width 173 height 18
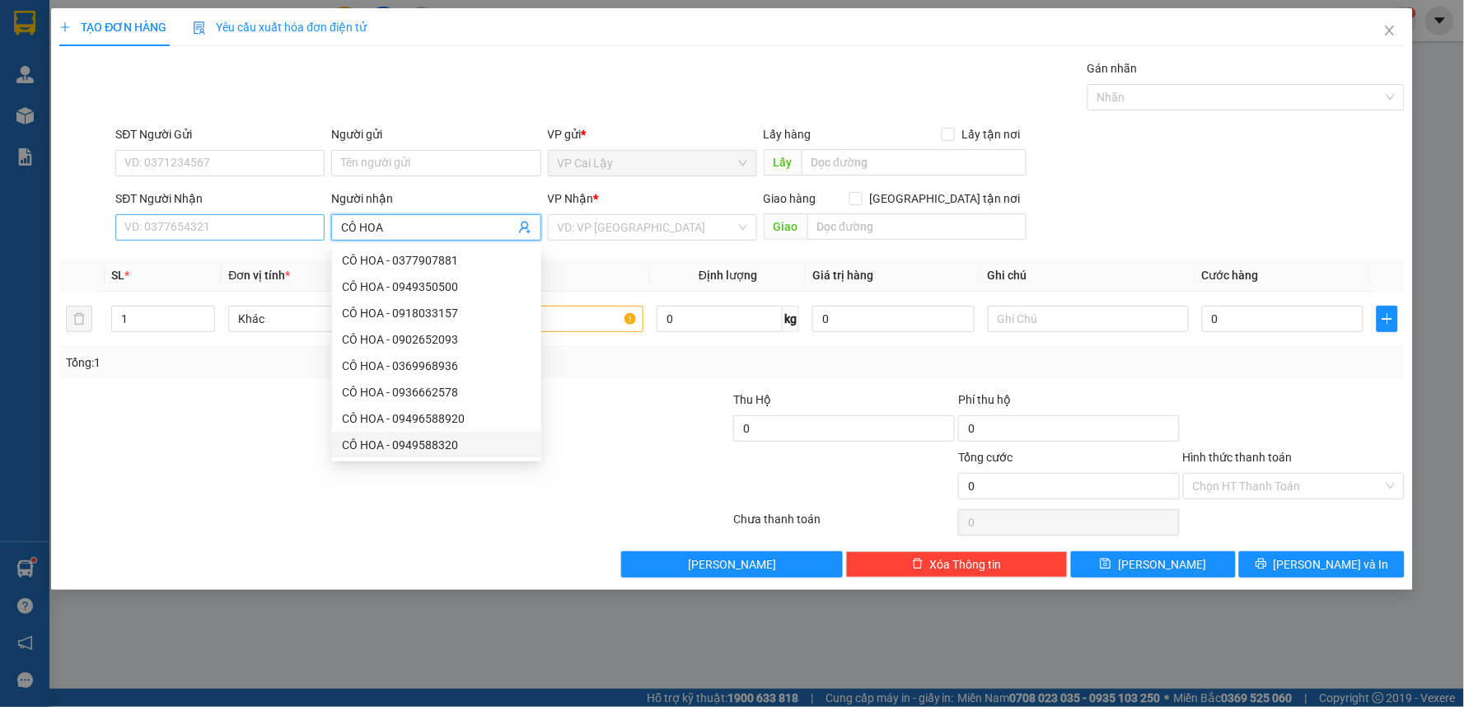
type input "CÔ HOA"
click at [223, 224] on input "SĐT Người Nhận" at bounding box center [219, 227] width 209 height 26
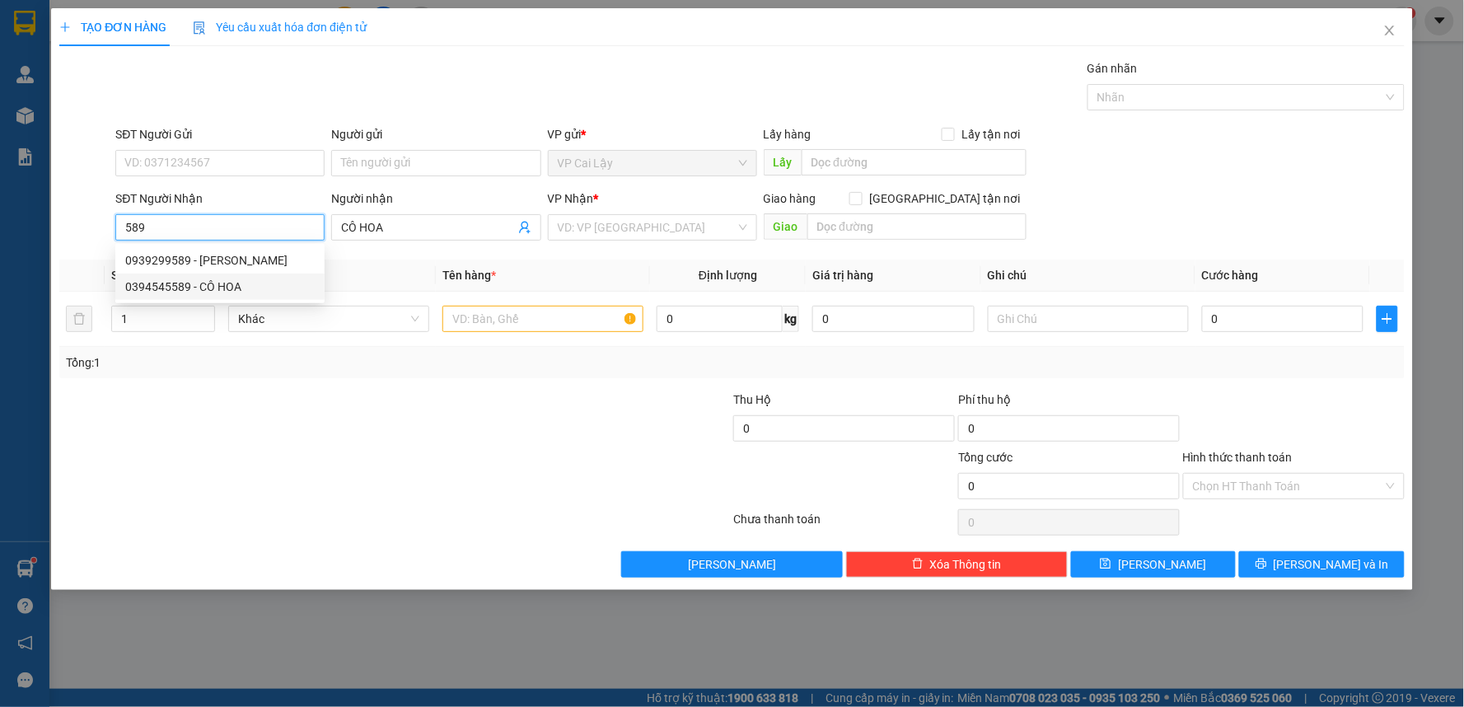
click at [245, 293] on div "0394545589 - CÔ HOA" at bounding box center [220, 287] width 190 height 18
type input "0394545589"
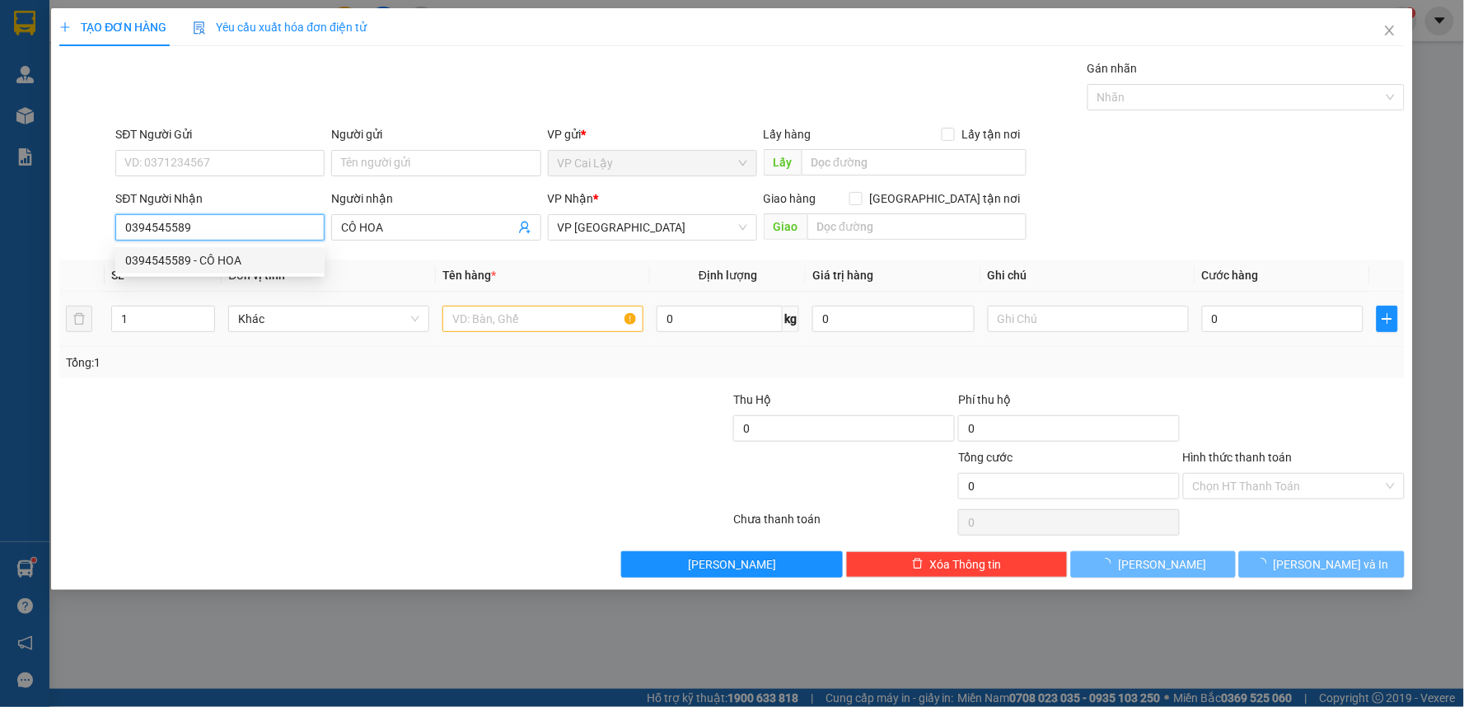
type input "20.000"
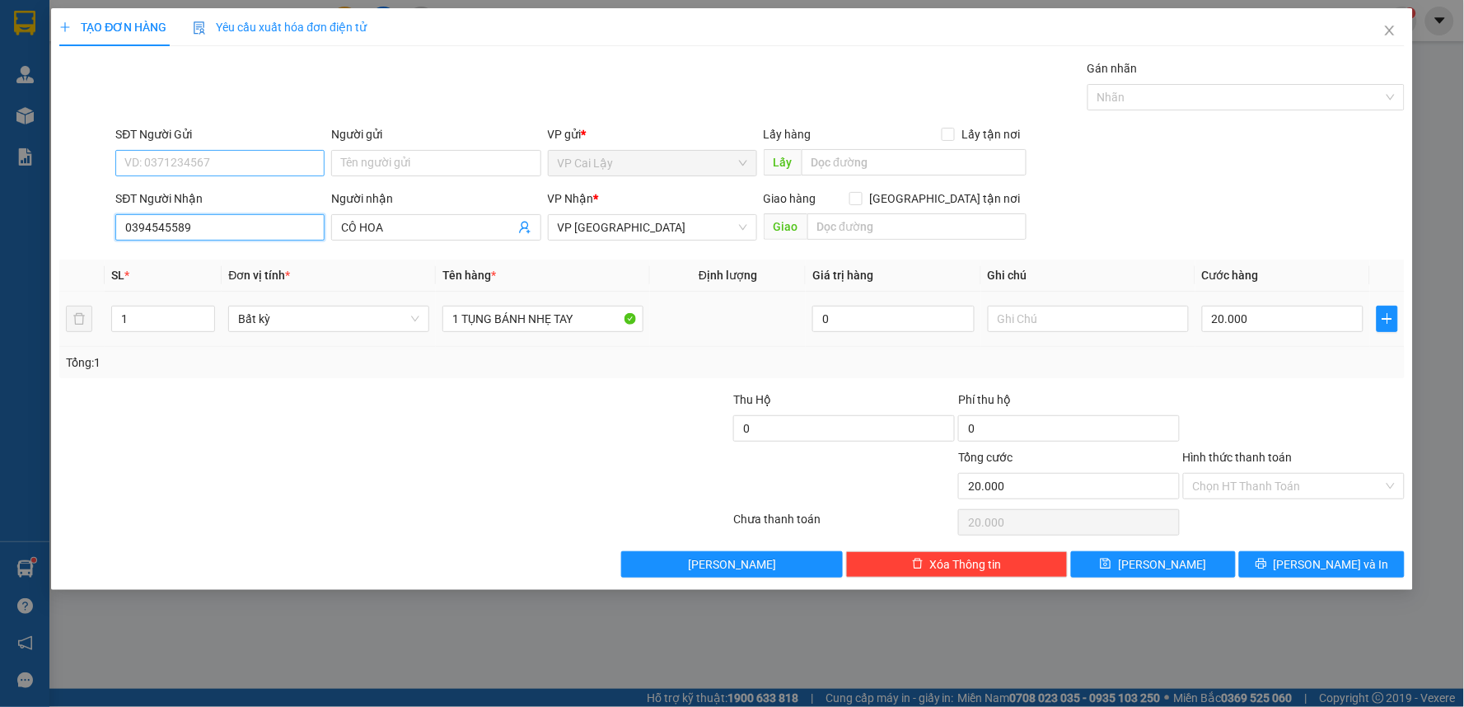
type input "0394545589"
click at [229, 161] on input "SĐT Người Gửi" at bounding box center [219, 163] width 209 height 26
click at [273, 253] on div "0907880022 - CHÚ NĂM GIÁ 1.5K" at bounding box center [220, 249] width 190 height 18
type input "0907880022"
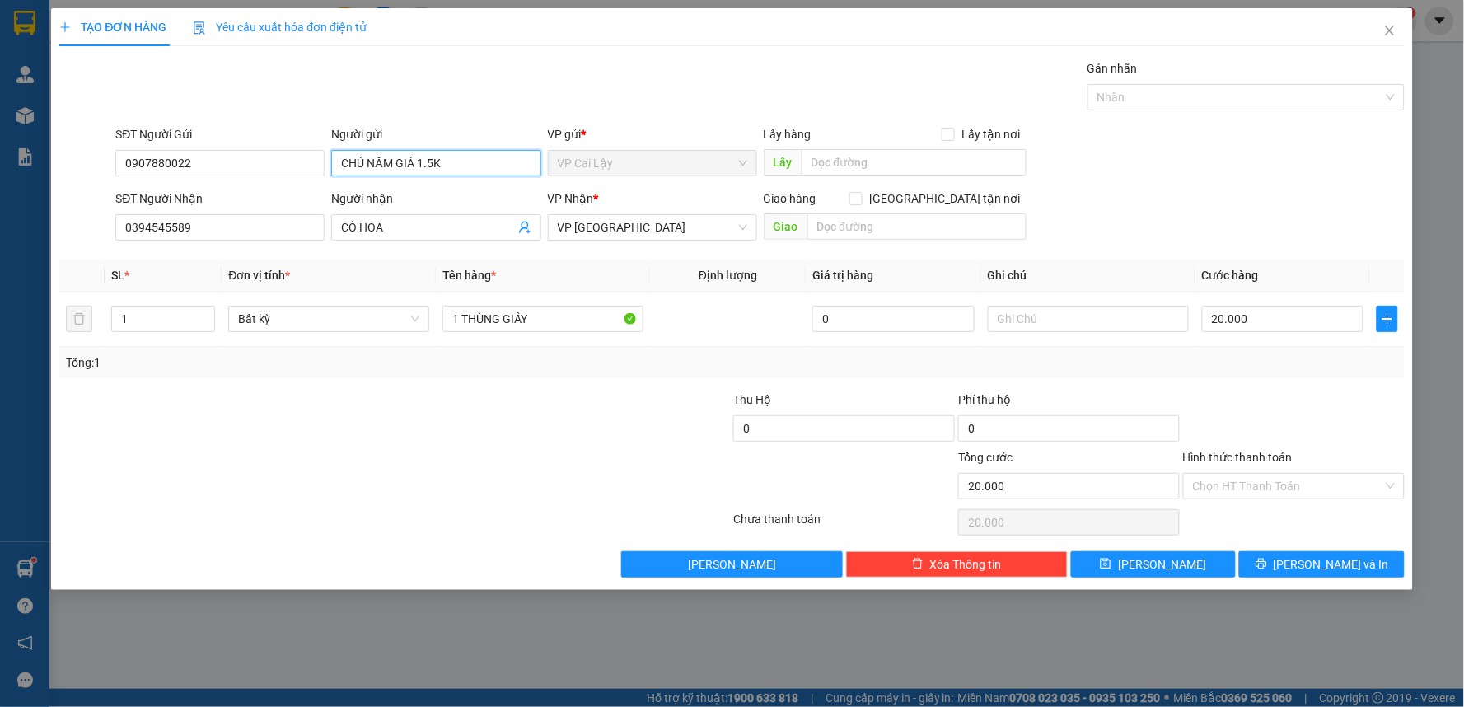
click at [451, 162] on input "CHÚ NĂM GIÁ 1.5K" at bounding box center [435, 163] width 209 height 26
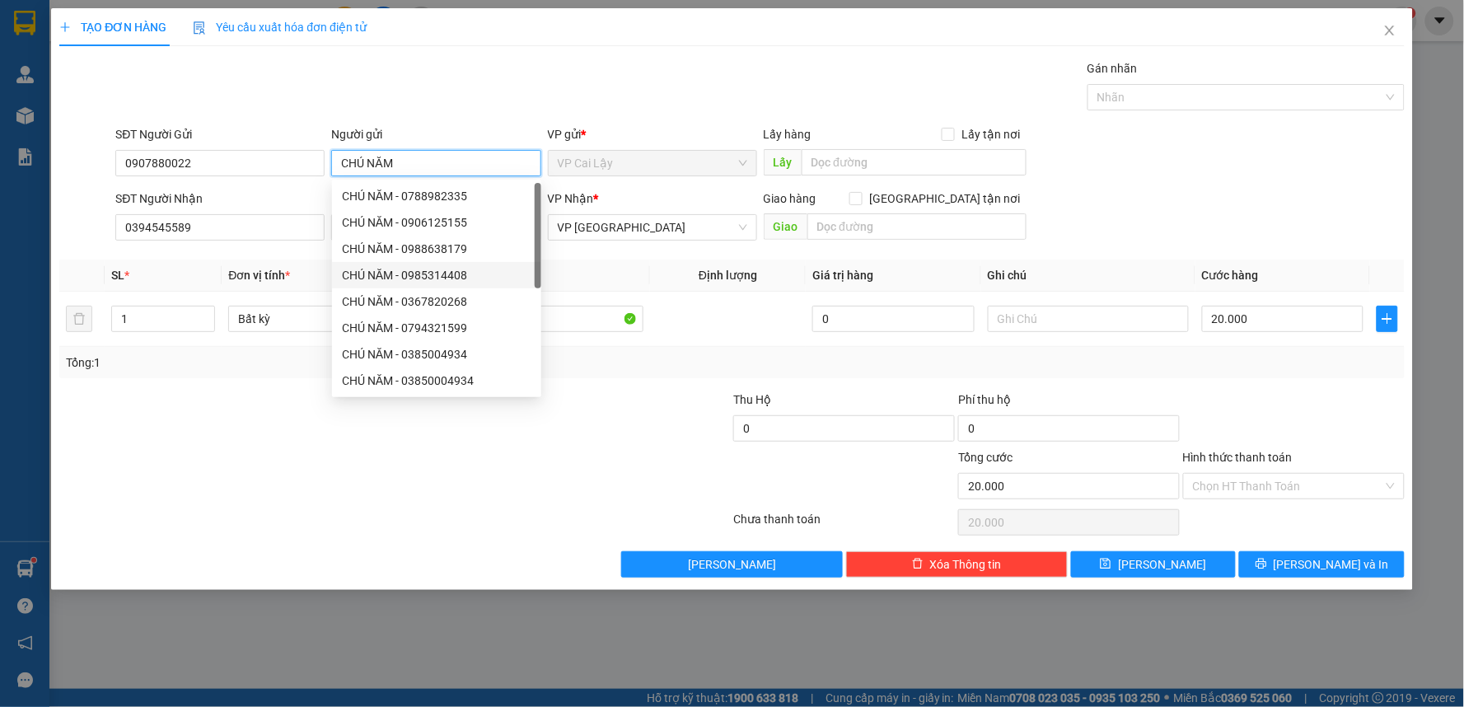
type input "CHÚ NĂM"
click at [527, 499] on div at bounding box center [620, 477] width 225 height 58
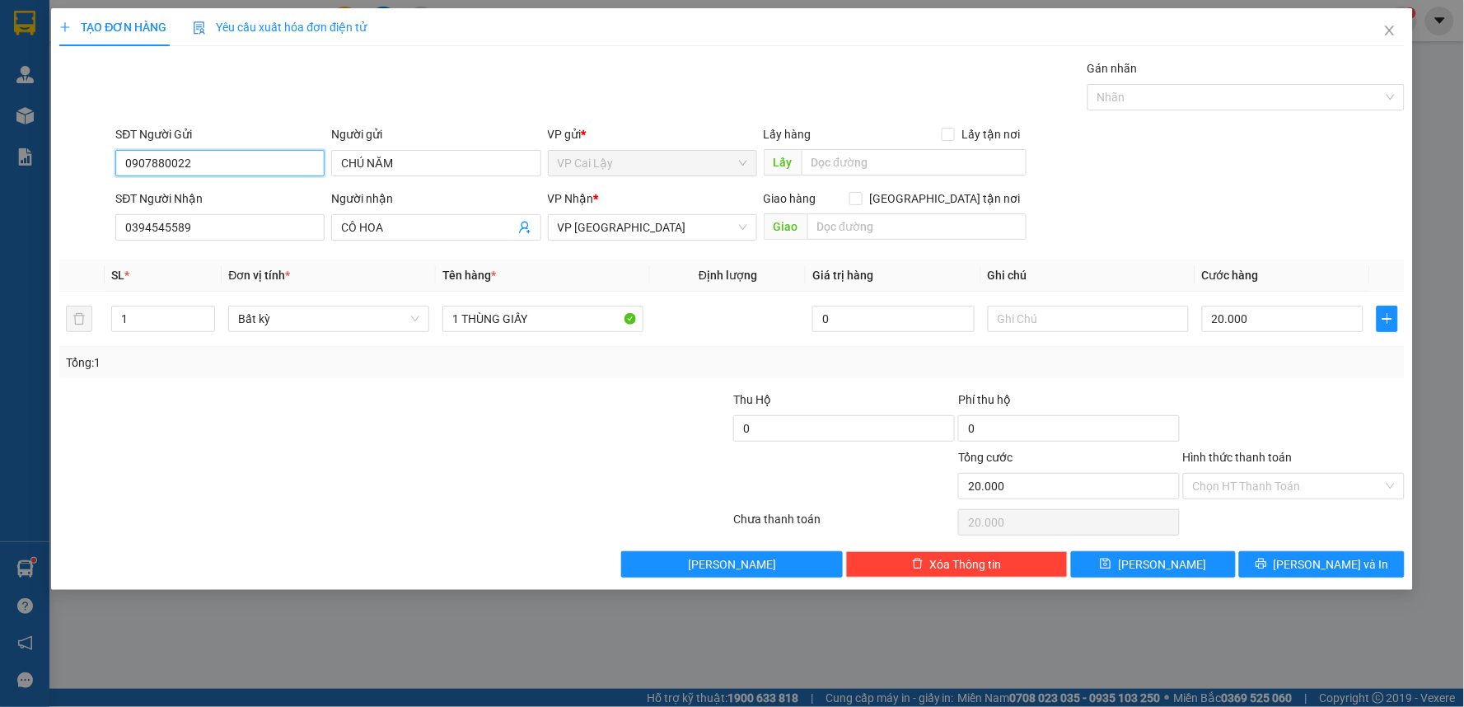
click at [232, 166] on input "0907880022" at bounding box center [219, 163] width 209 height 26
click at [244, 251] on div "0907880022 - CHÚ NĂM GIÁ 1.5K" at bounding box center [220, 249] width 190 height 18
type input "0907880022"
type input "CHÚ NĂM GIÁ 1.5K"
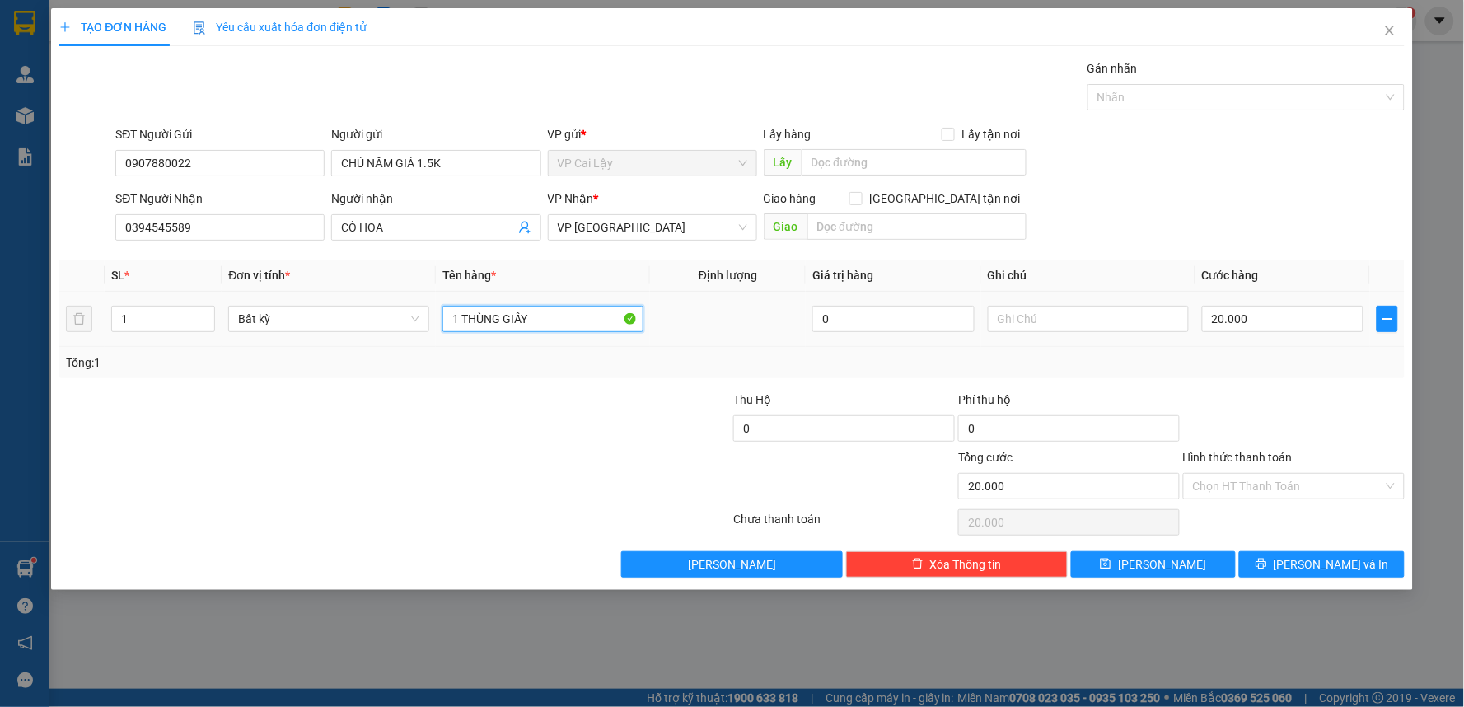
click at [567, 314] on input "1 THÙNG GIẤY" at bounding box center [543, 319] width 201 height 26
type input "1 TÚI ĐỎ"
click at [1271, 494] on input "Hình thức thanh toán" at bounding box center [1288, 486] width 190 height 25
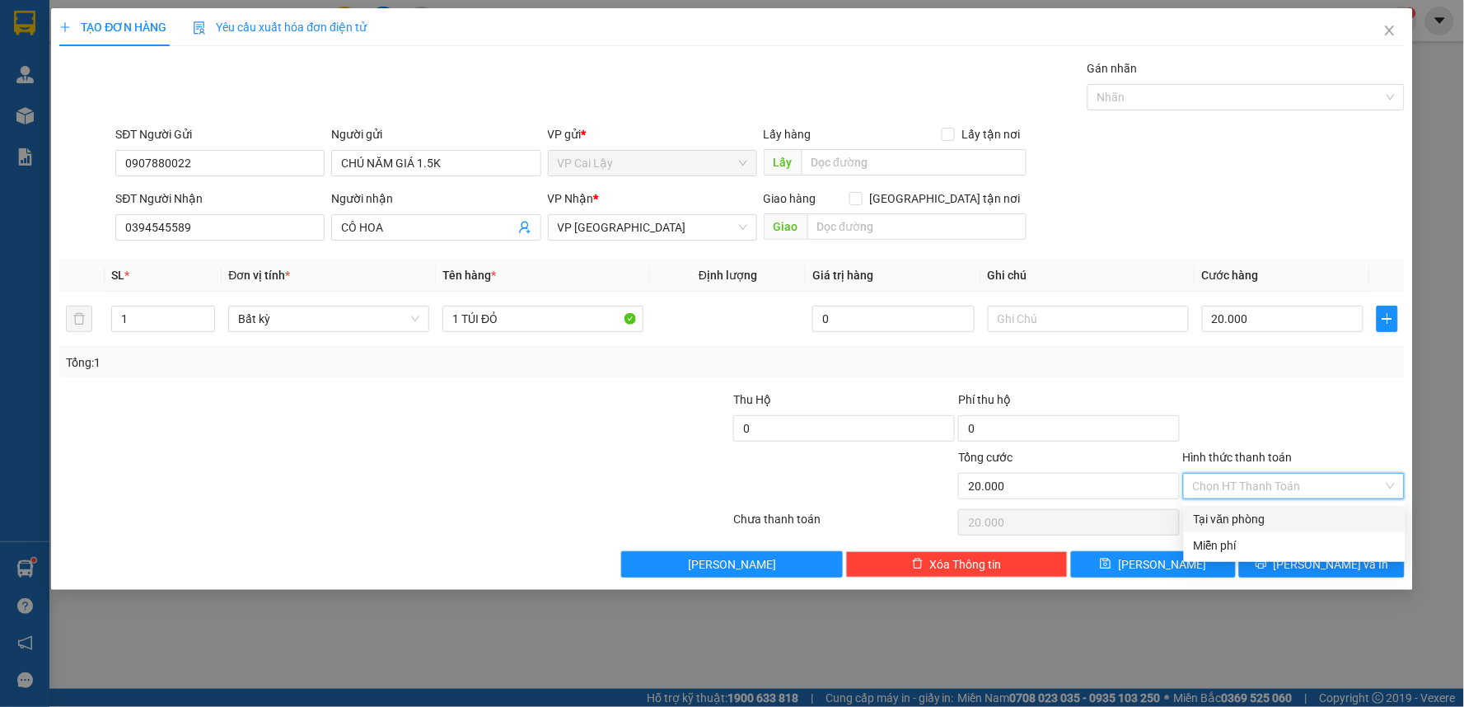
click at [1270, 525] on div "Tại văn phòng" at bounding box center [1295, 519] width 202 height 18
type input "0"
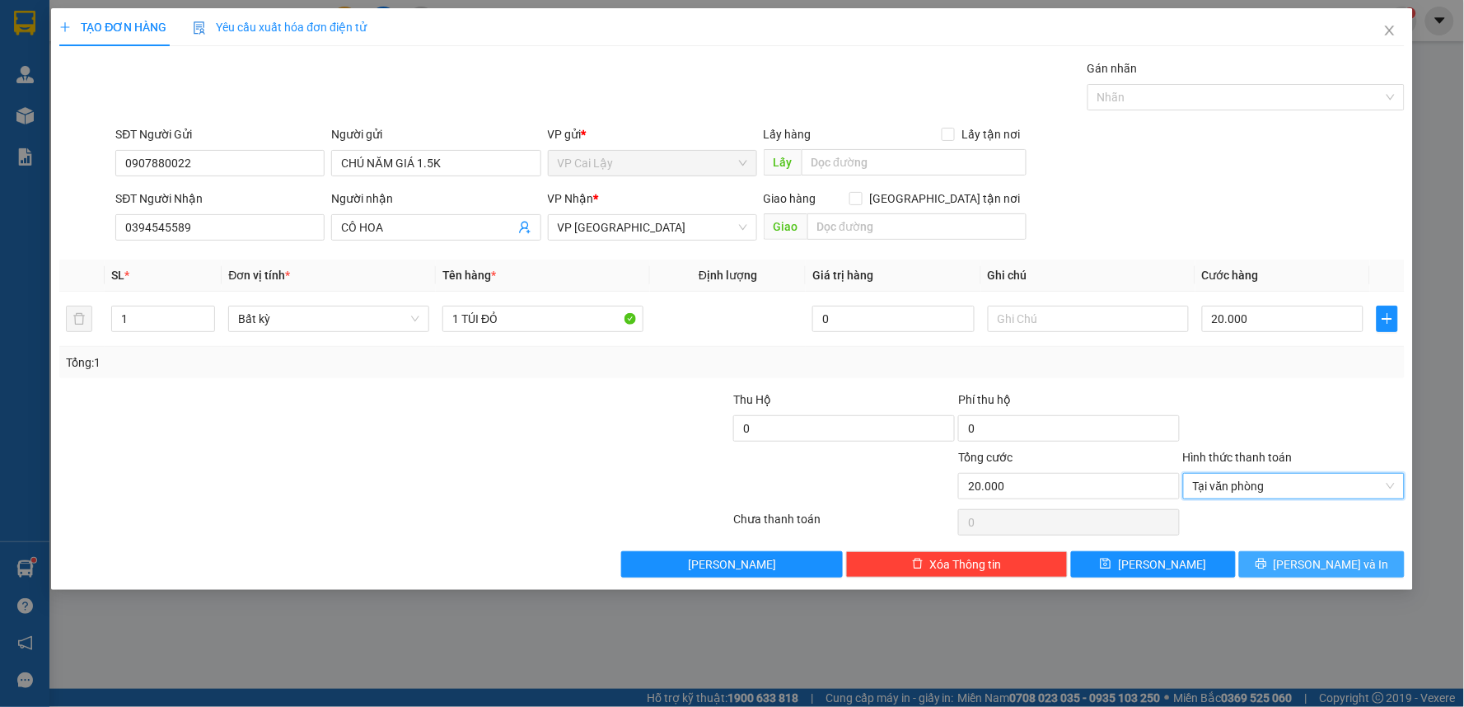
click at [1267, 569] on icon "printer" at bounding box center [1261, 564] width 11 height 11
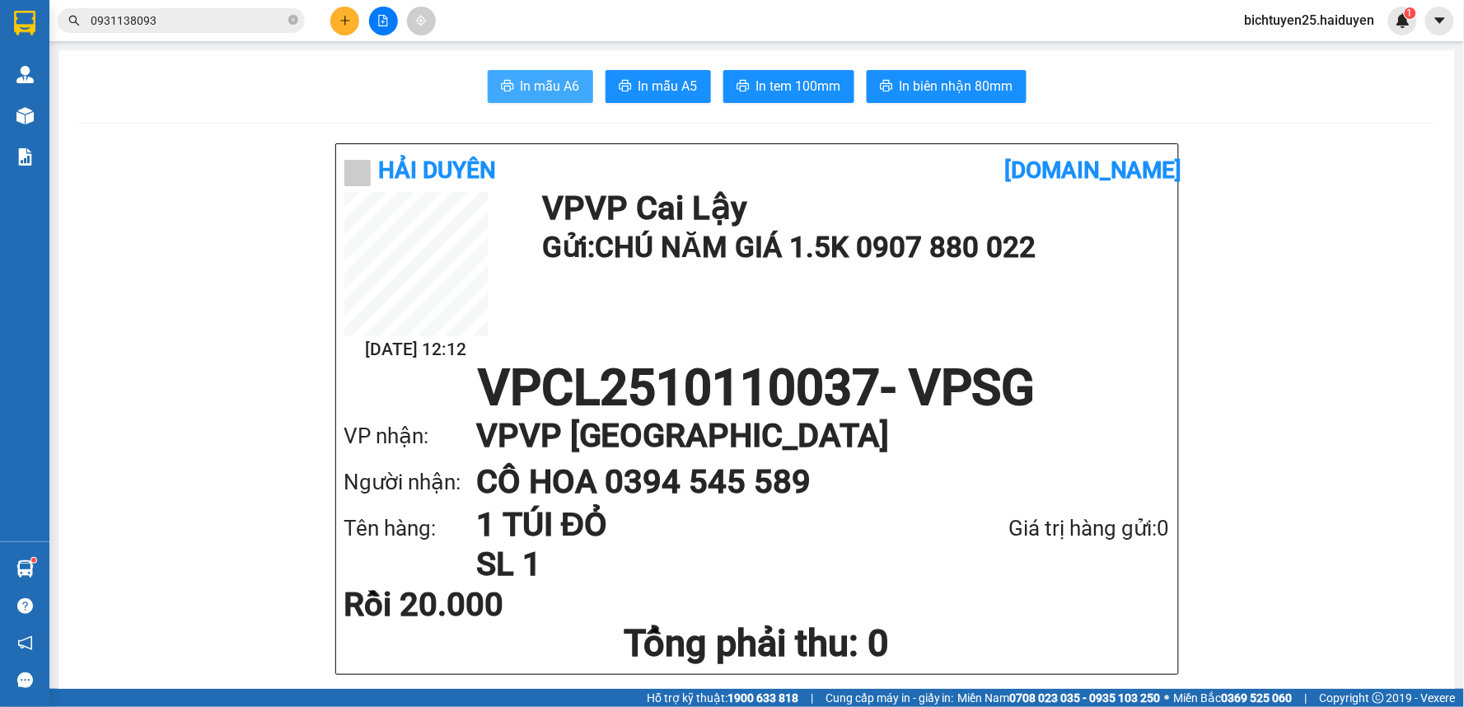
click at [569, 86] on span "In mẫu A6" at bounding box center [550, 86] width 59 height 21
click at [522, 81] on span "In mẫu A6" at bounding box center [550, 86] width 59 height 21
click at [762, 91] on span "In tem 100mm" at bounding box center [798, 86] width 85 height 21
click at [347, 18] on icon "plus" at bounding box center [346, 21] width 12 height 12
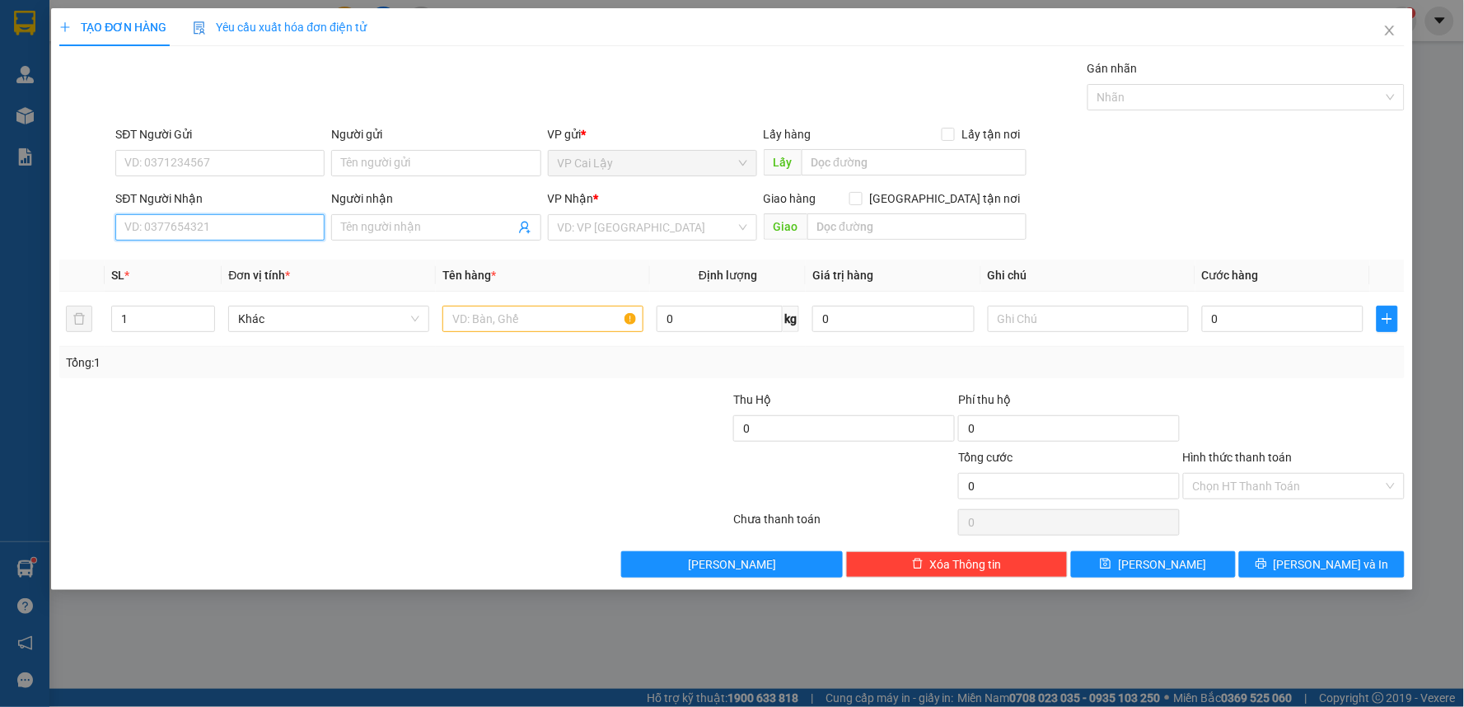
click at [252, 236] on input "SĐT Người Nhận" at bounding box center [219, 227] width 209 height 26
type input "0338773510"
click at [284, 260] on div "0338773510 - TRINH" at bounding box center [220, 260] width 190 height 18
type input "TRINH"
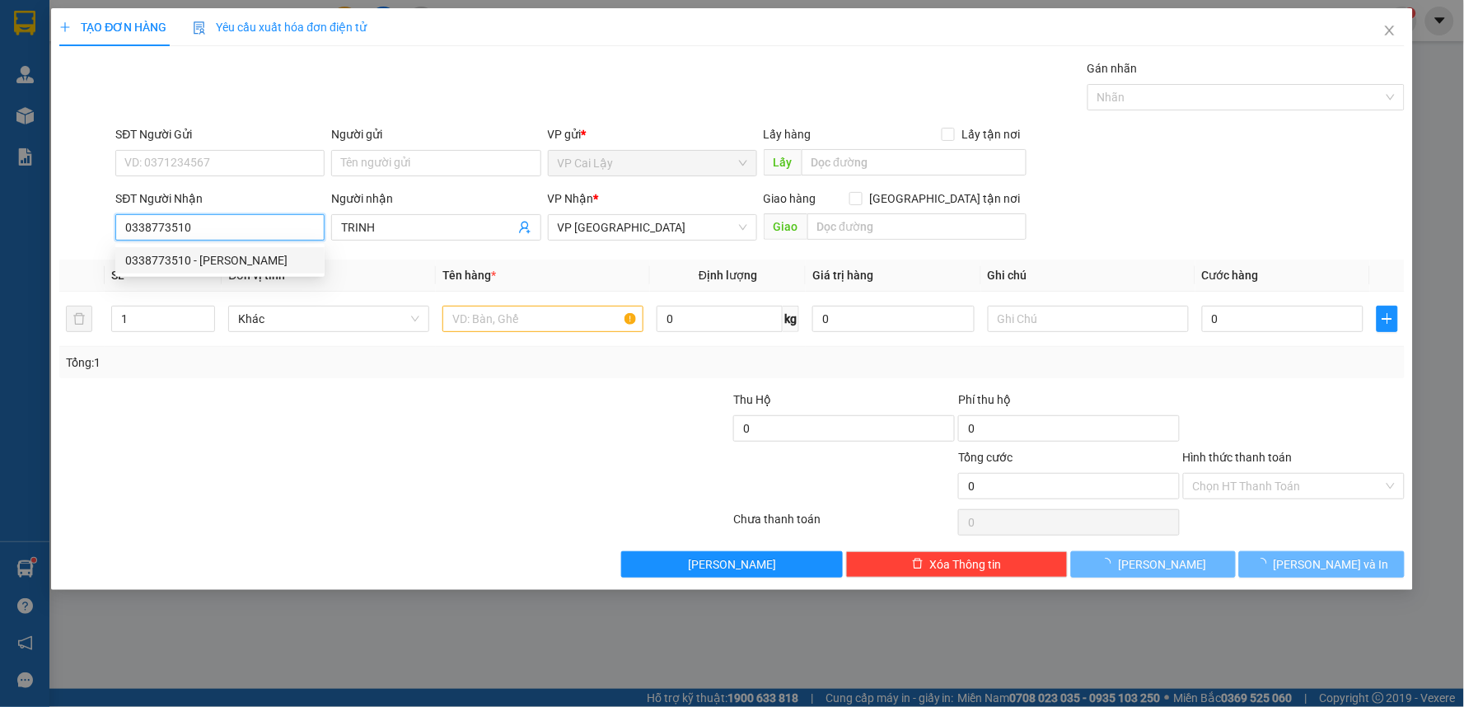
type input "60.000"
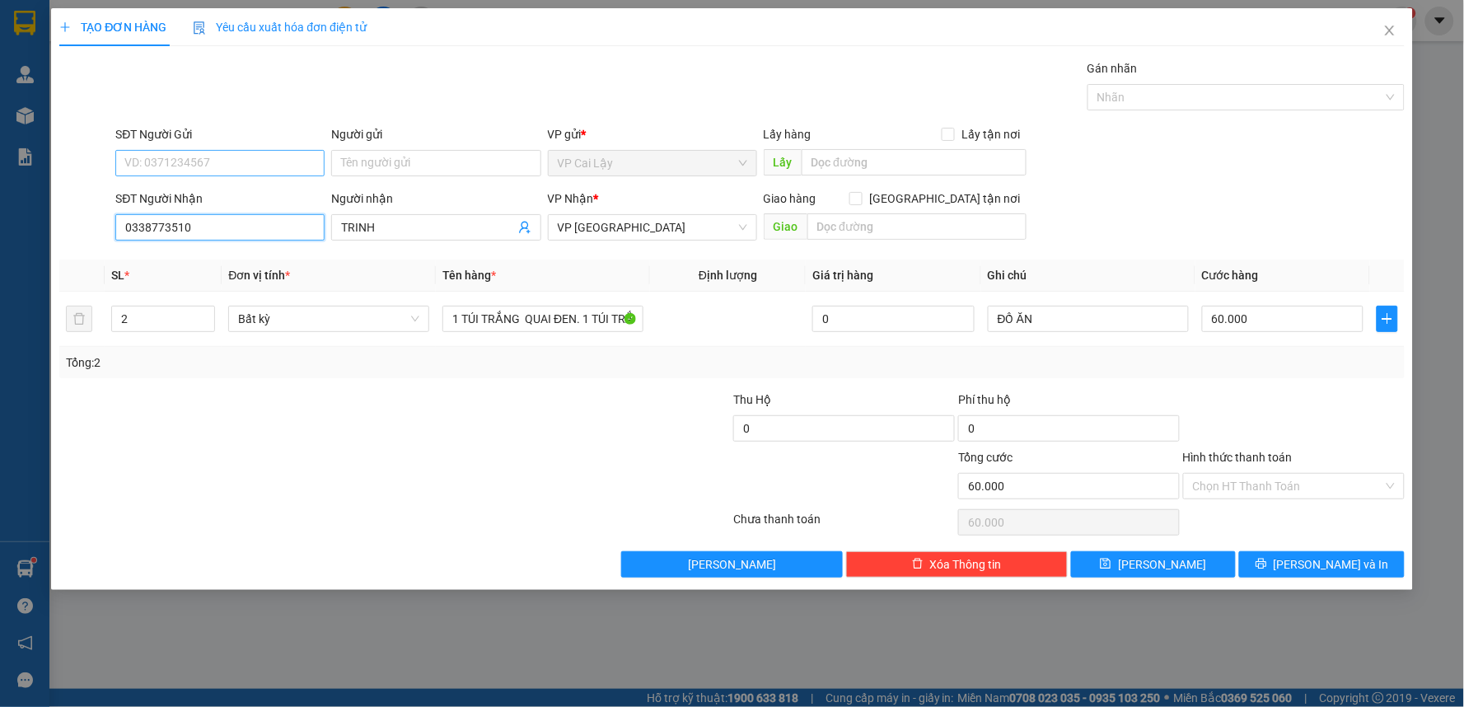
type input "0338773510"
click at [253, 162] on input "SĐT Người Gửi" at bounding box center [219, 163] width 209 height 26
click at [261, 200] on div "0364847336 - THOA" at bounding box center [220, 196] width 190 height 18
type input "0364847336"
type input "THOA"
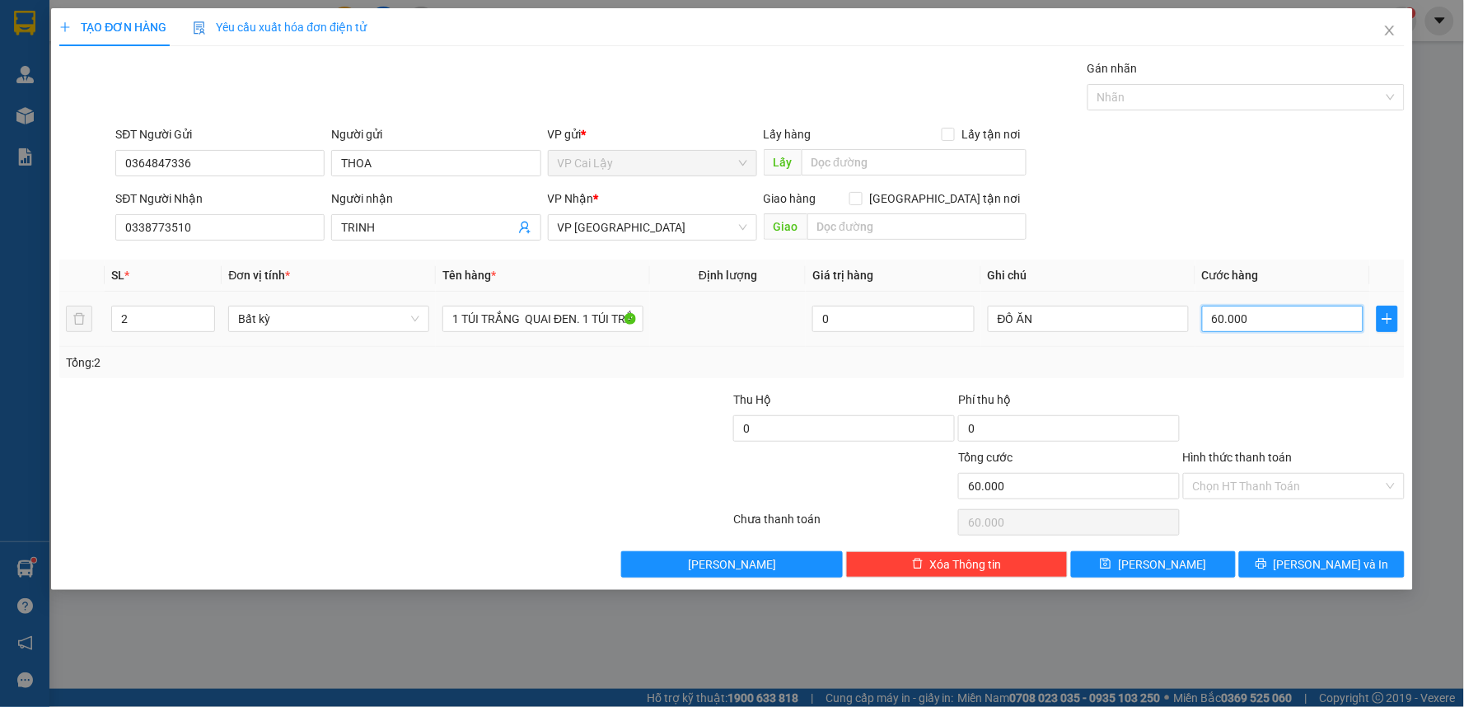
click at [1262, 325] on input "60.000" at bounding box center [1283, 319] width 162 height 26
type input "4"
type input "40"
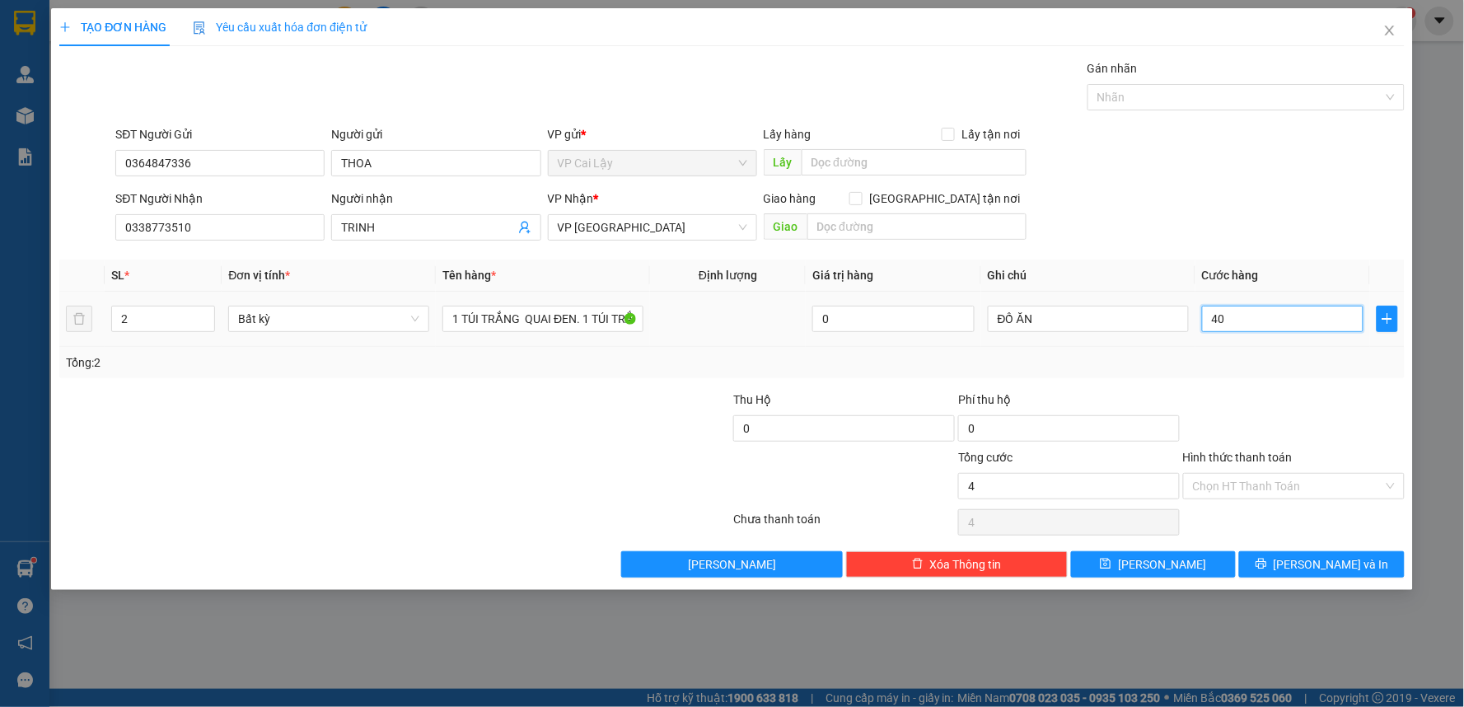
type input "40"
click at [1269, 344] on td "40" at bounding box center [1284, 319] width 176 height 55
type input "40.000"
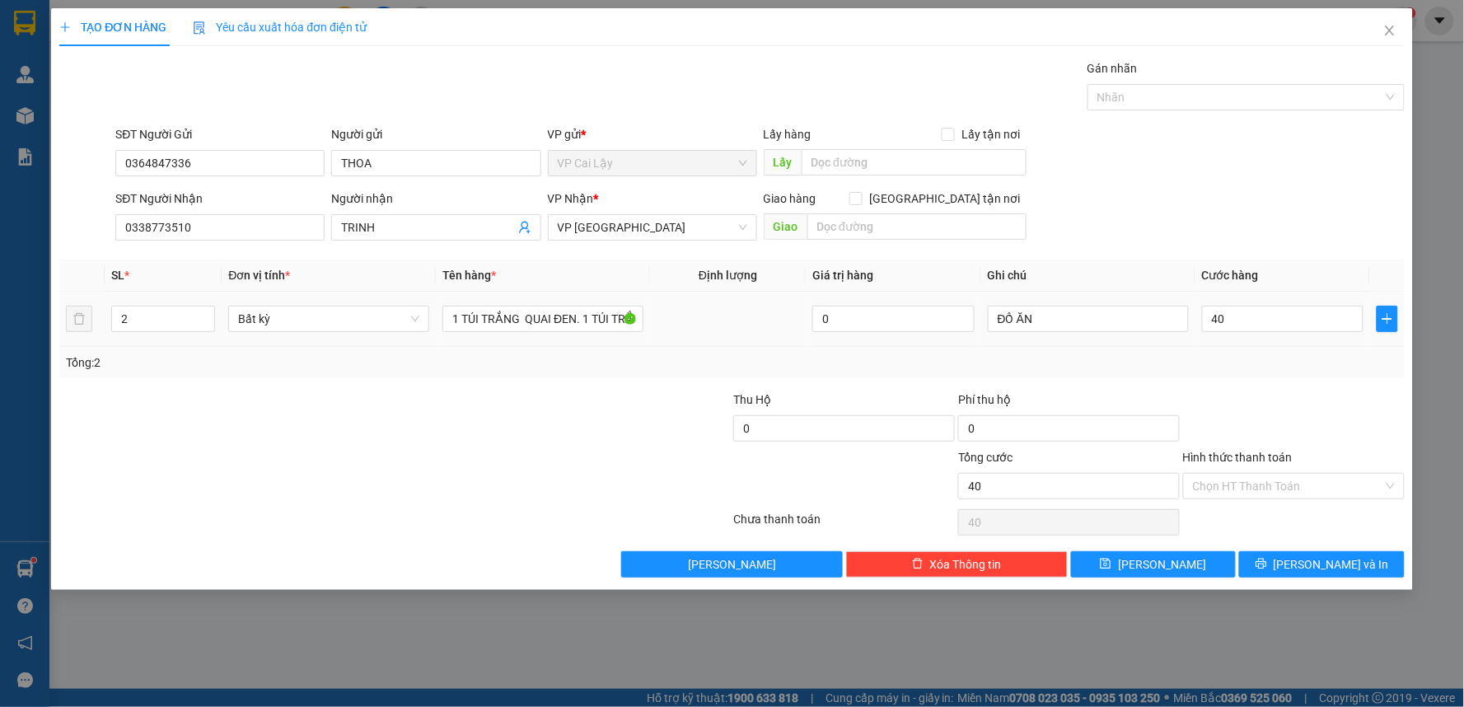
type input "40.000"
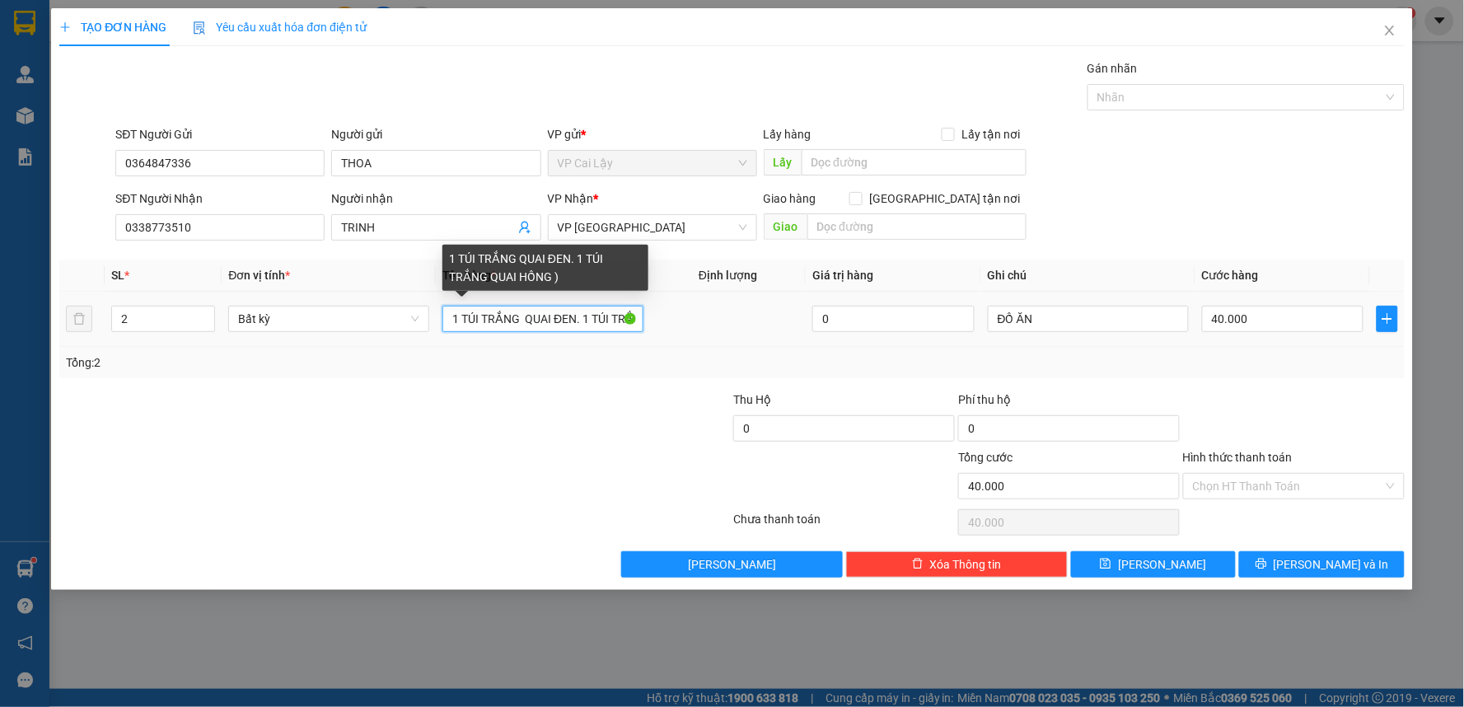
click at [597, 321] on input "1 TÚI TRẮNG QUAI ĐEN. 1 TÚI TRẮNG QUAI HỒNG )" at bounding box center [543, 319] width 201 height 26
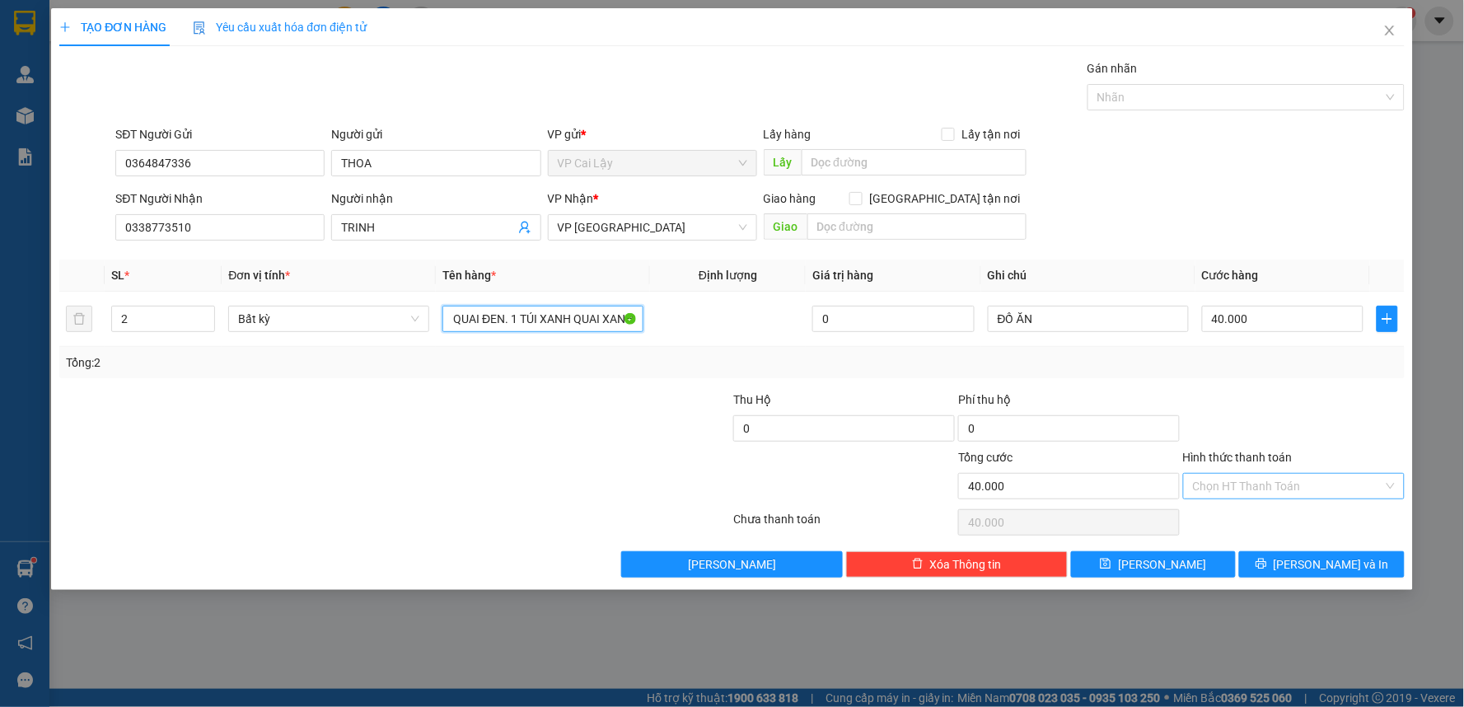
type input "1 TÚI TRẮNG QUAI ĐEN. 1 TÚI XANH QUAI XANH"
click at [1288, 485] on input "Hình thức thanh toán" at bounding box center [1288, 486] width 190 height 25
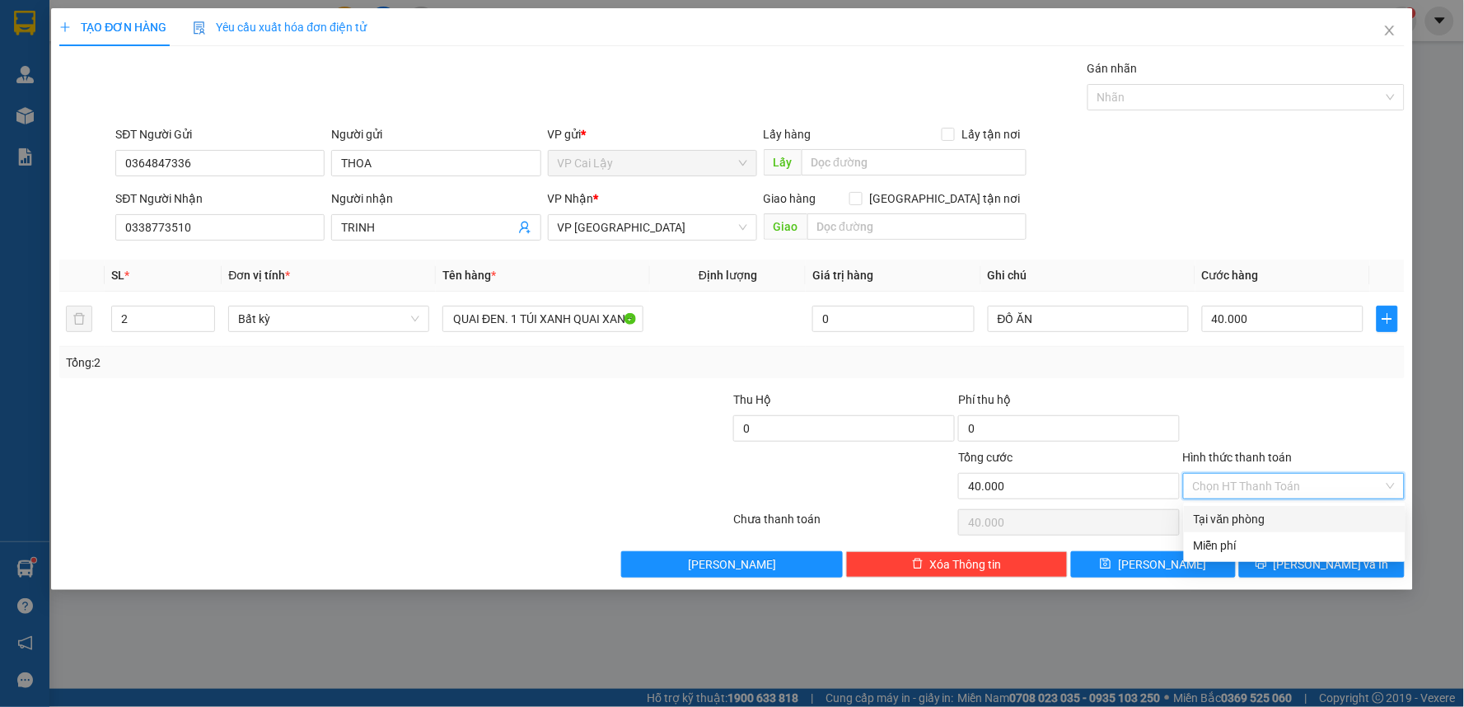
scroll to position [0, 0]
click at [1283, 513] on div "Tại văn phòng" at bounding box center [1295, 519] width 202 height 18
type input "0"
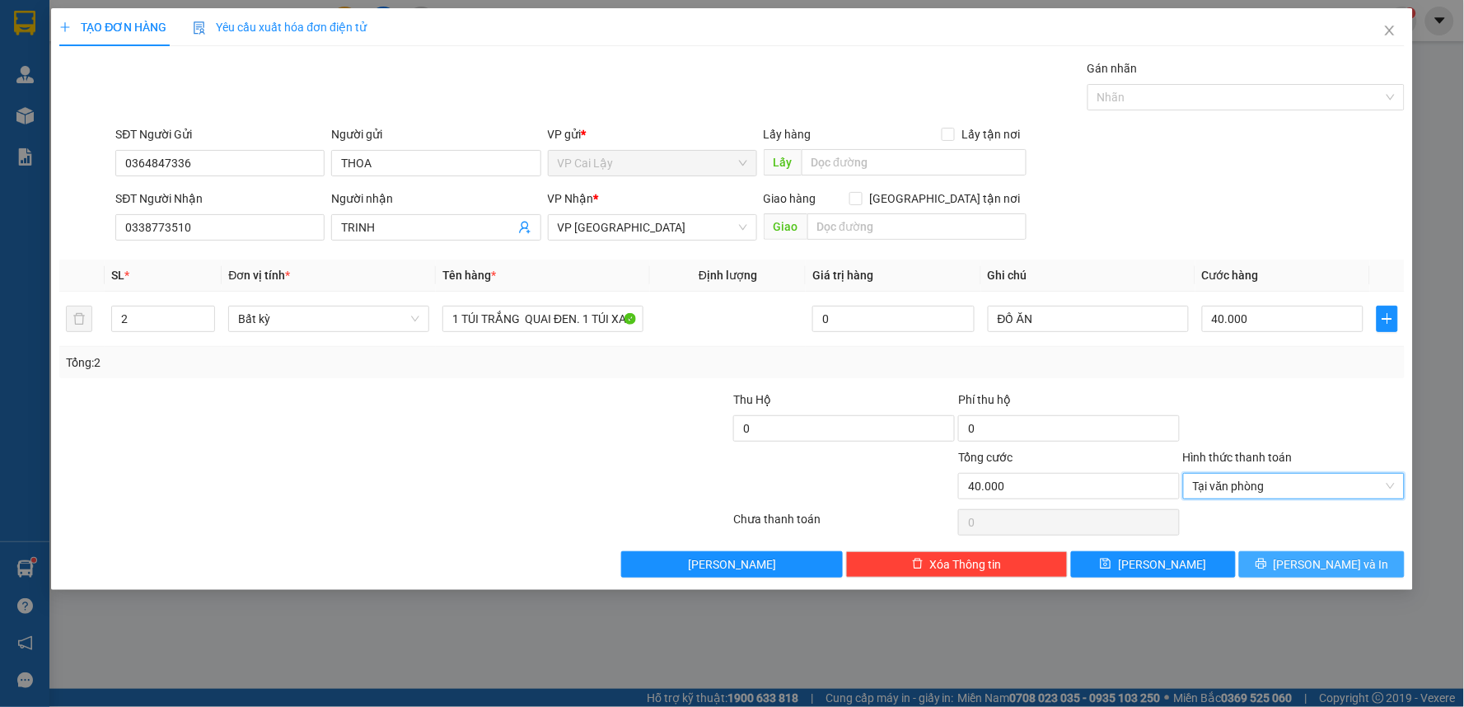
click at [1267, 561] on icon "printer" at bounding box center [1262, 564] width 12 height 12
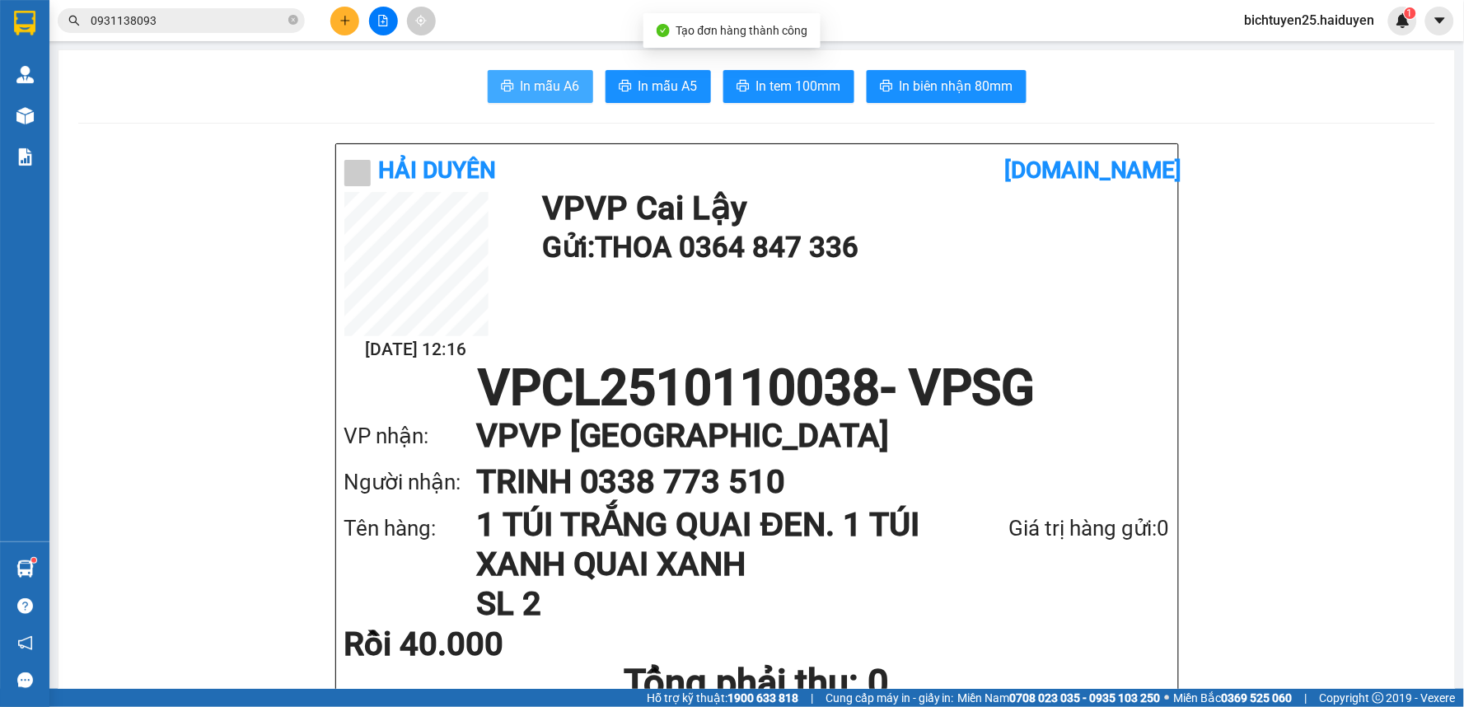
click at [532, 97] on button "In mẫu A6" at bounding box center [540, 86] width 105 height 33
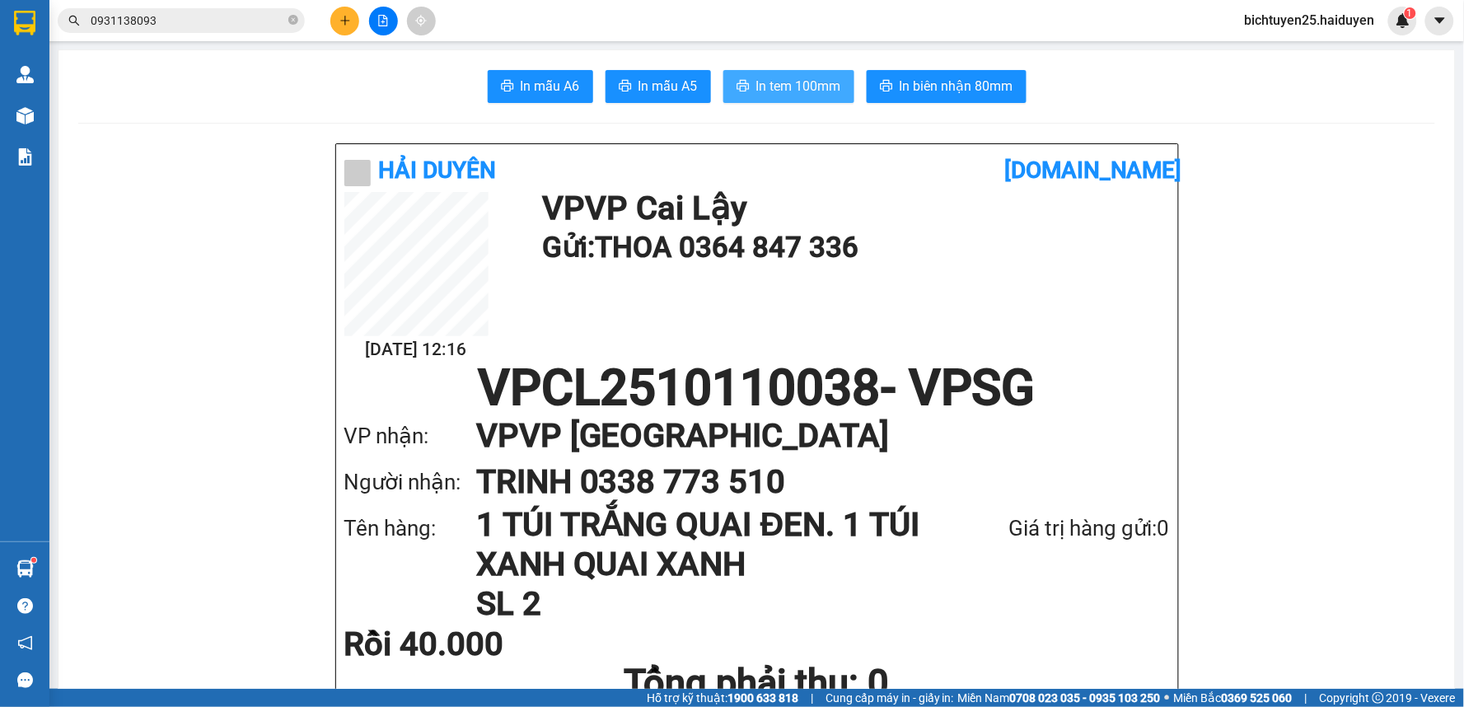
click at [785, 85] on span "In tem 100mm" at bounding box center [798, 86] width 85 height 21
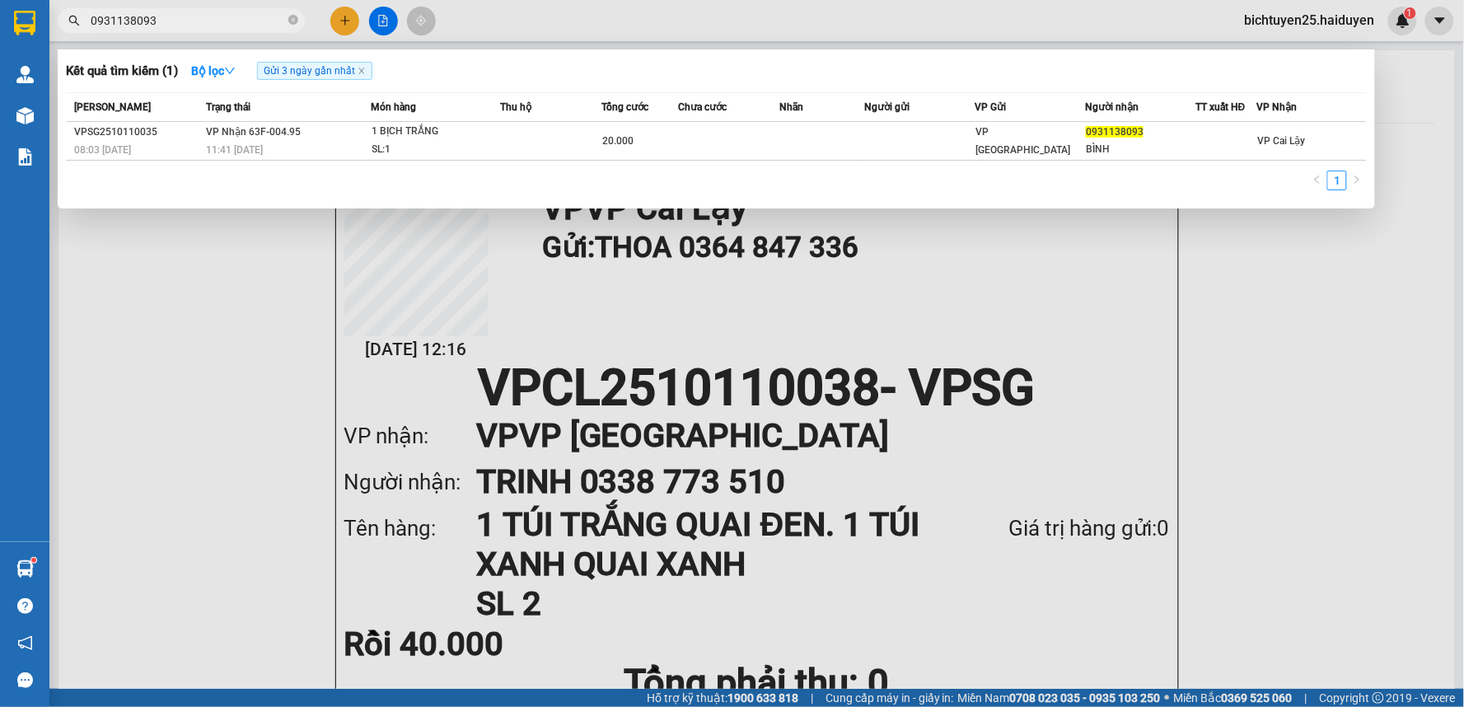
click at [235, 23] on input "0931138093" at bounding box center [188, 21] width 194 height 18
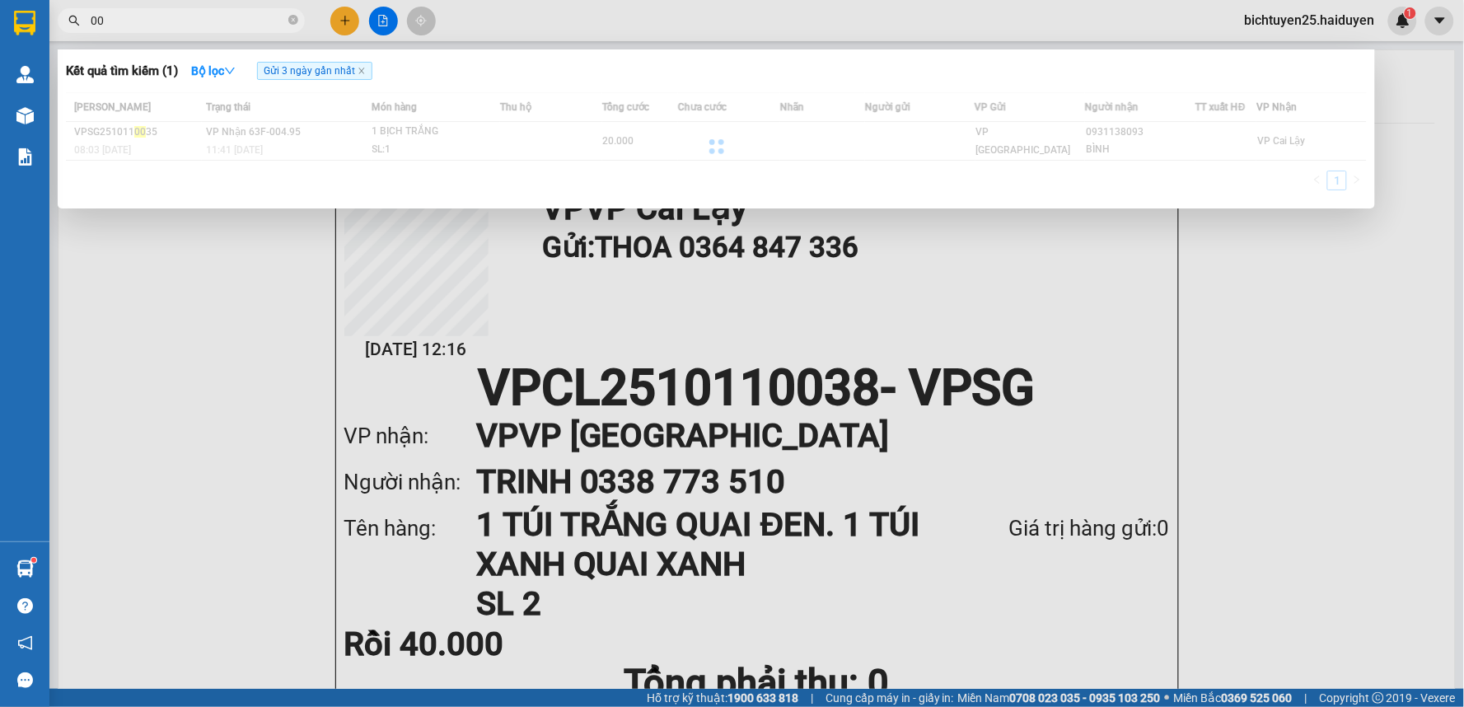
type input "0"
type input "0833757005"
click at [364, 73] on icon "close" at bounding box center [361, 71] width 6 height 6
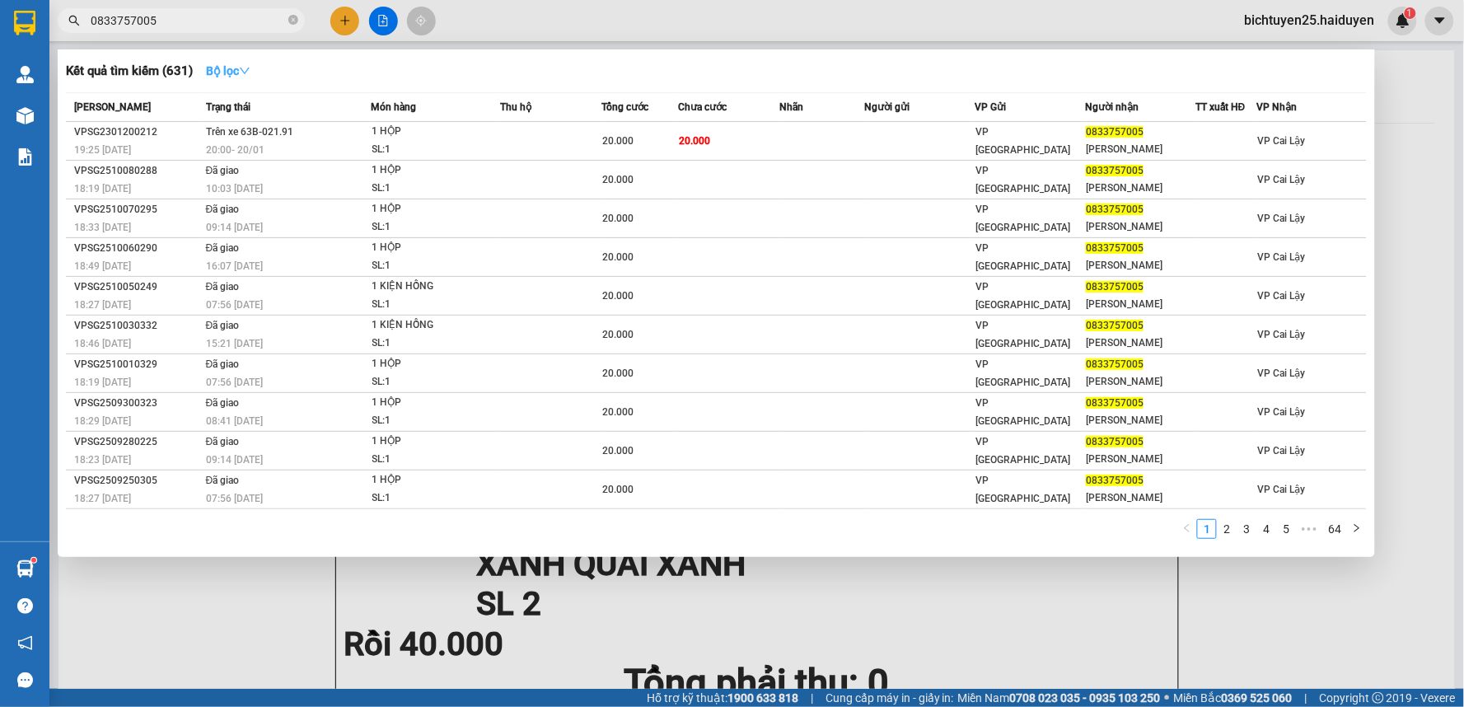
click at [250, 72] on icon "down" at bounding box center [245, 71] width 10 height 7
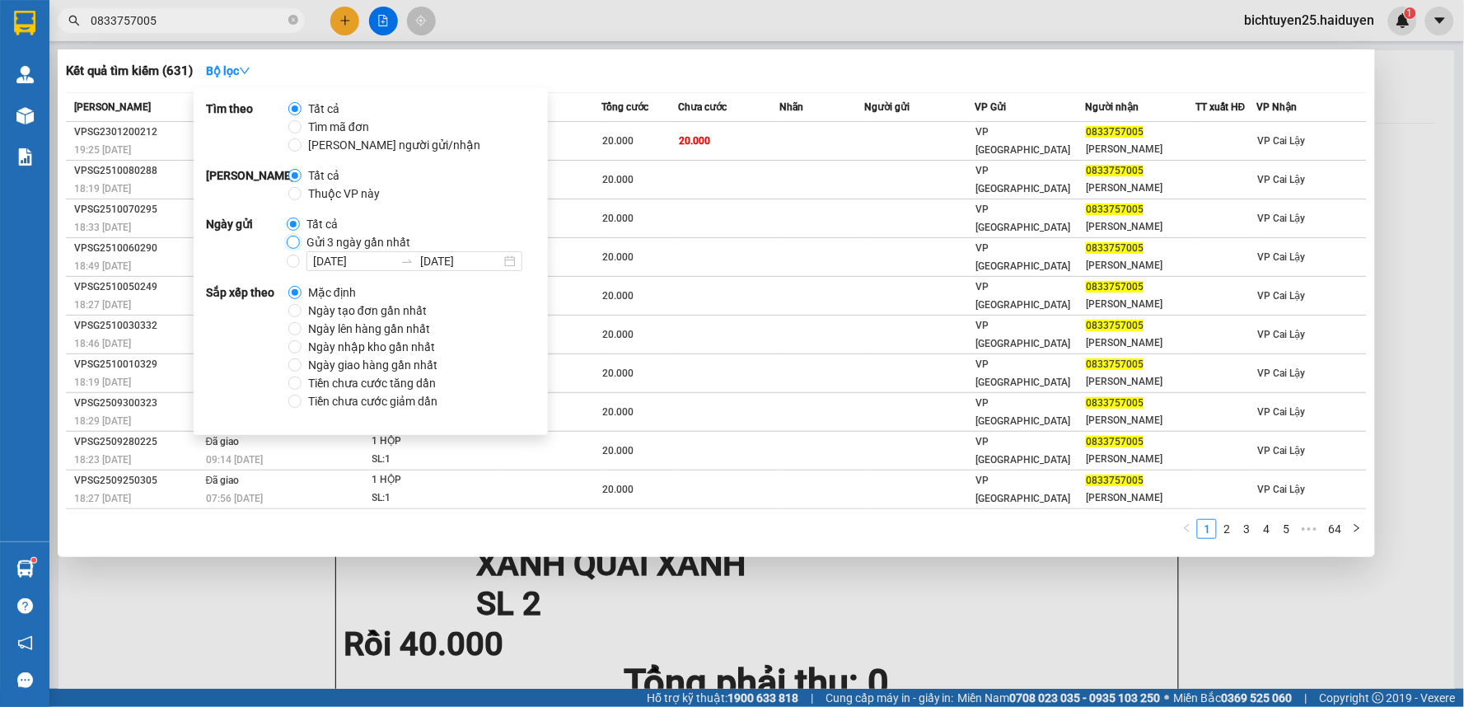
click at [291, 242] on input "Gửi 3 ngày gần nhất" at bounding box center [293, 242] width 13 height 13
radio input "true"
radio input "false"
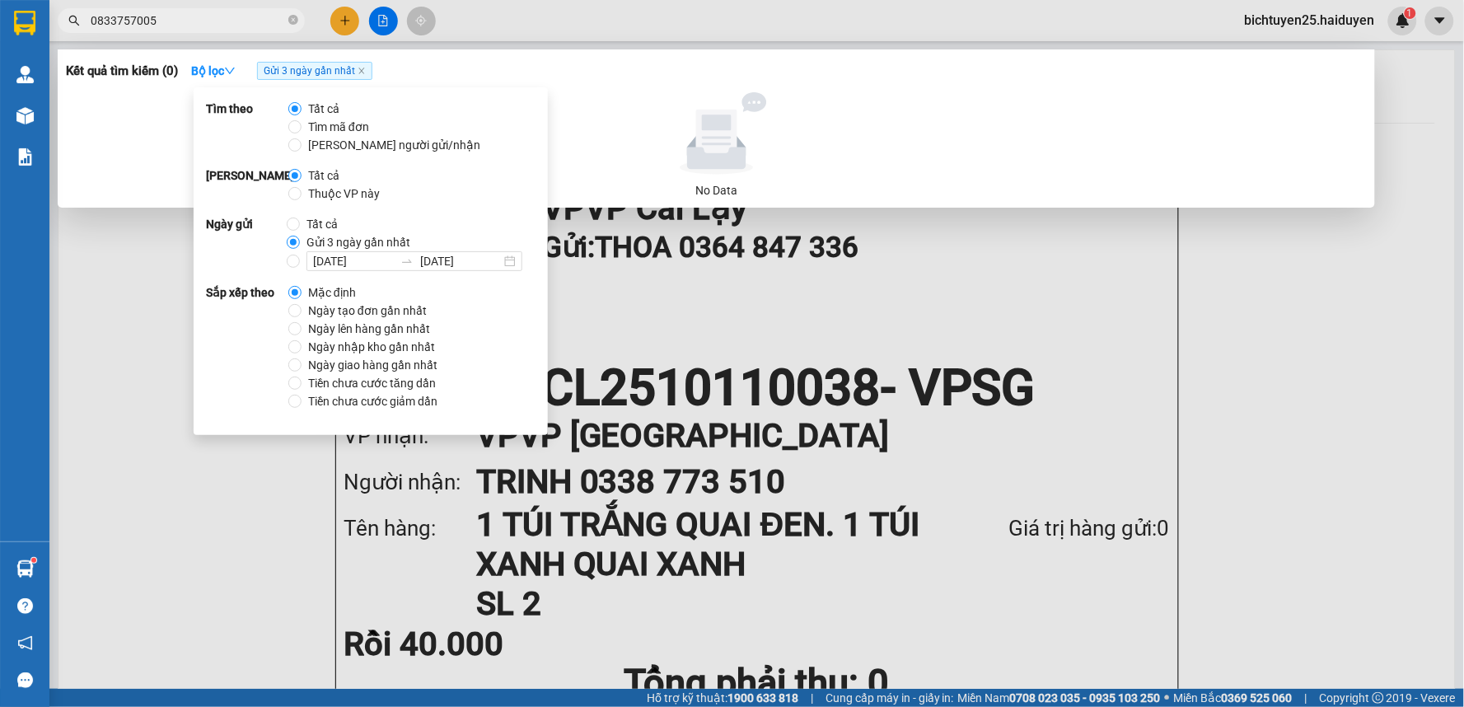
click at [958, 359] on div at bounding box center [732, 353] width 1464 height 707
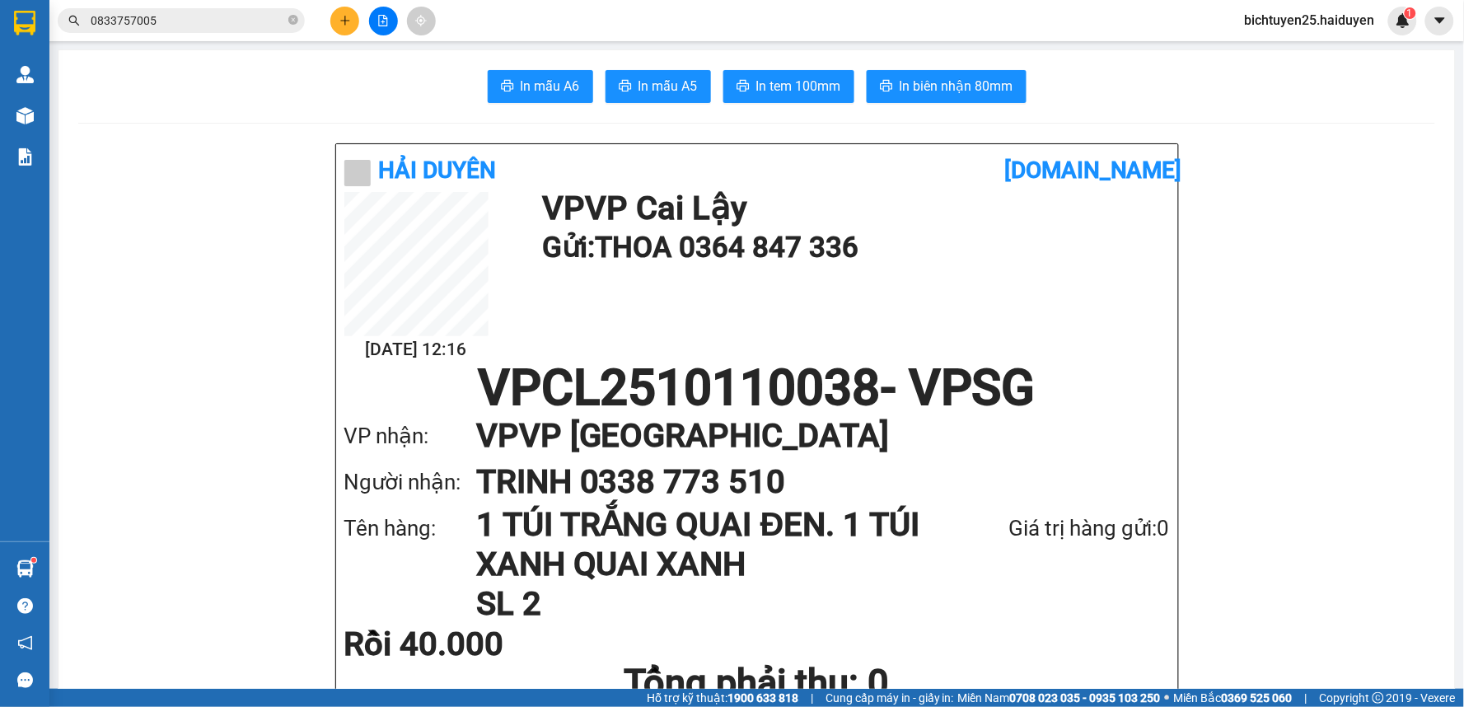
click at [186, 19] on input "0833757005" at bounding box center [188, 21] width 194 height 18
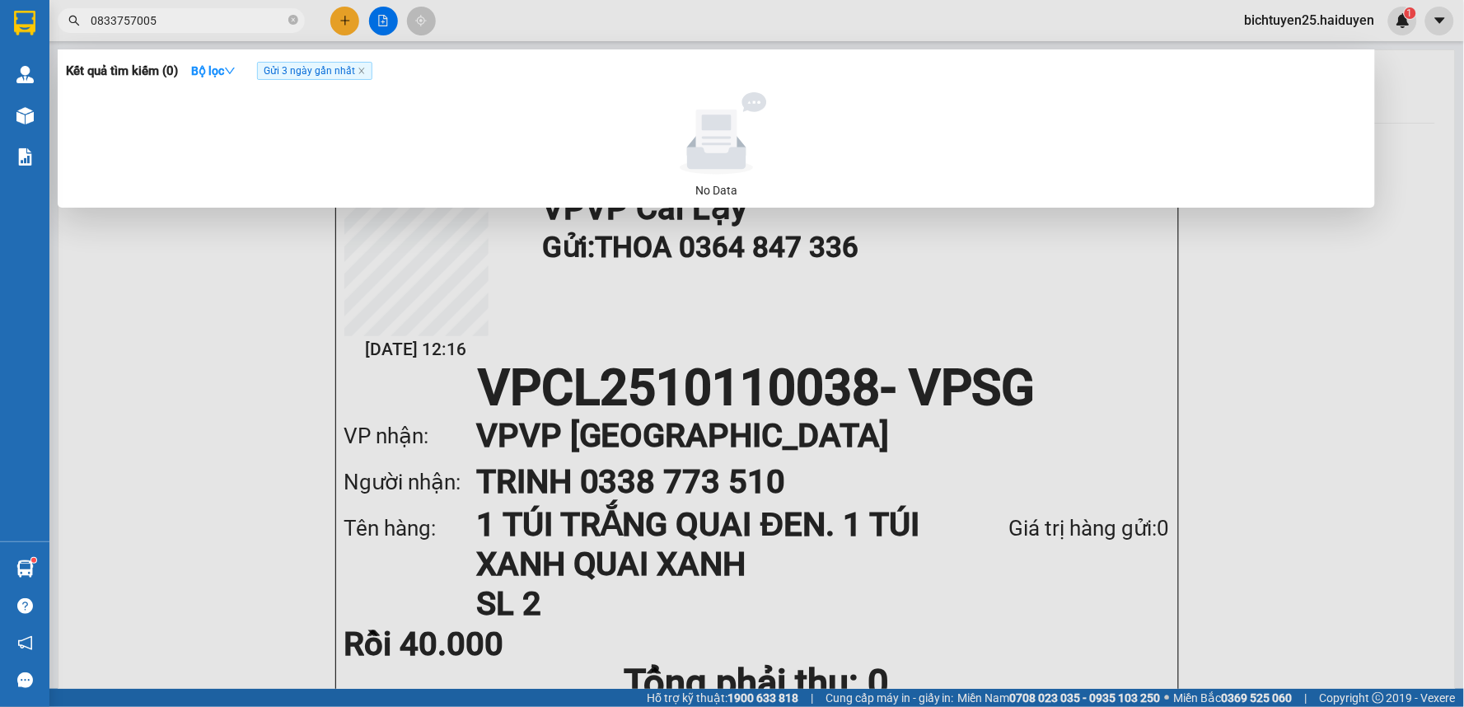
click at [186, 19] on input "0833757005" at bounding box center [188, 21] width 194 height 18
drag, startPoint x: 295, startPoint y: 17, endPoint x: 285, endPoint y: 20, distance: 10.2
click at [291, 18] on icon "close-circle" at bounding box center [293, 20] width 10 height 10
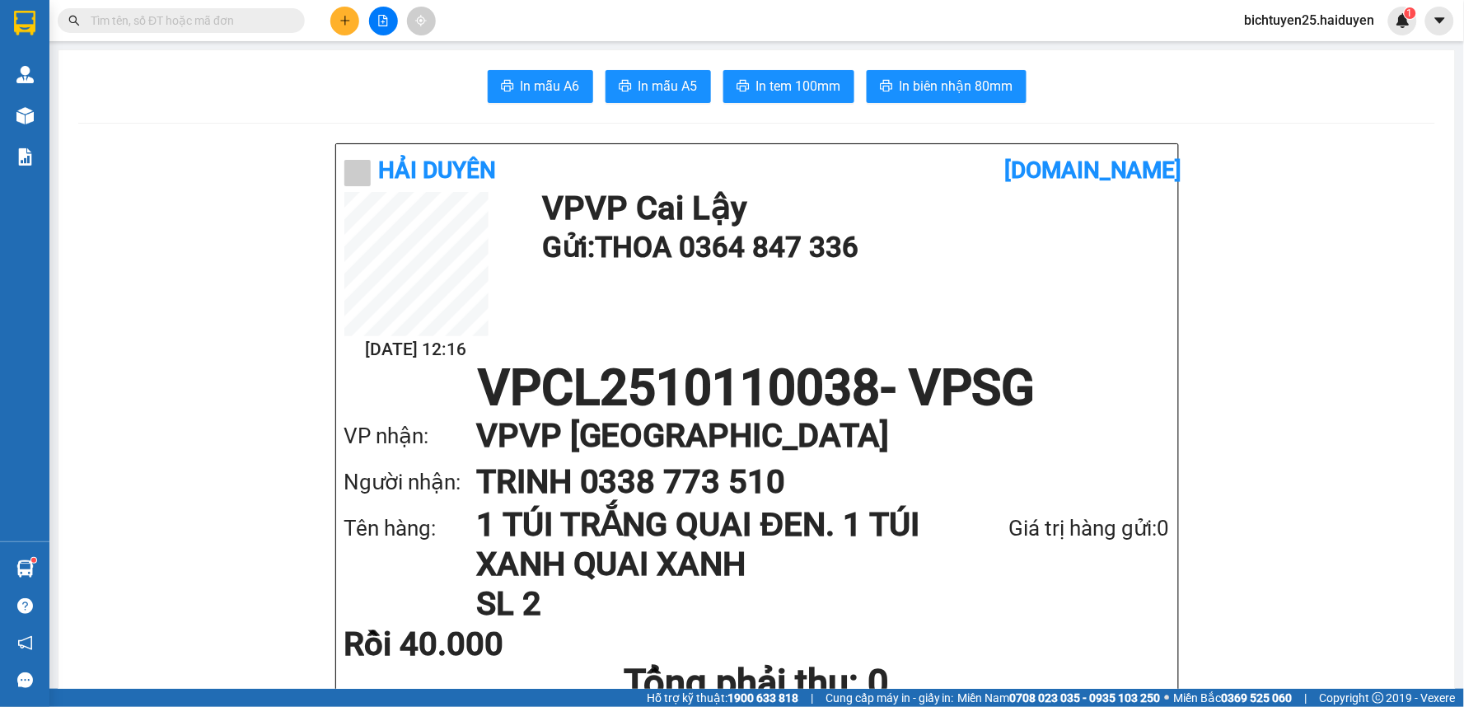
click at [283, 20] on input "text" at bounding box center [188, 21] width 194 height 18
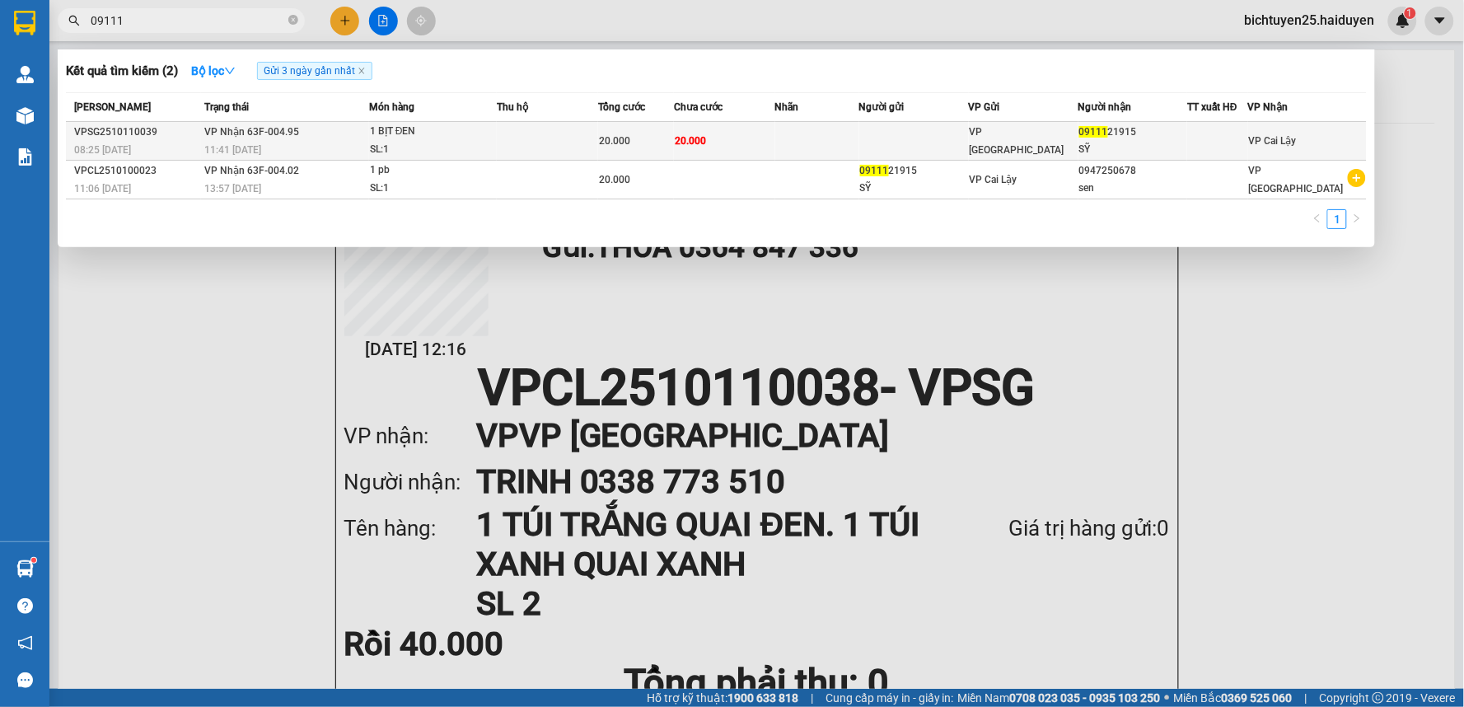
type input "09111"
click at [517, 129] on td at bounding box center [547, 141] width 101 height 39
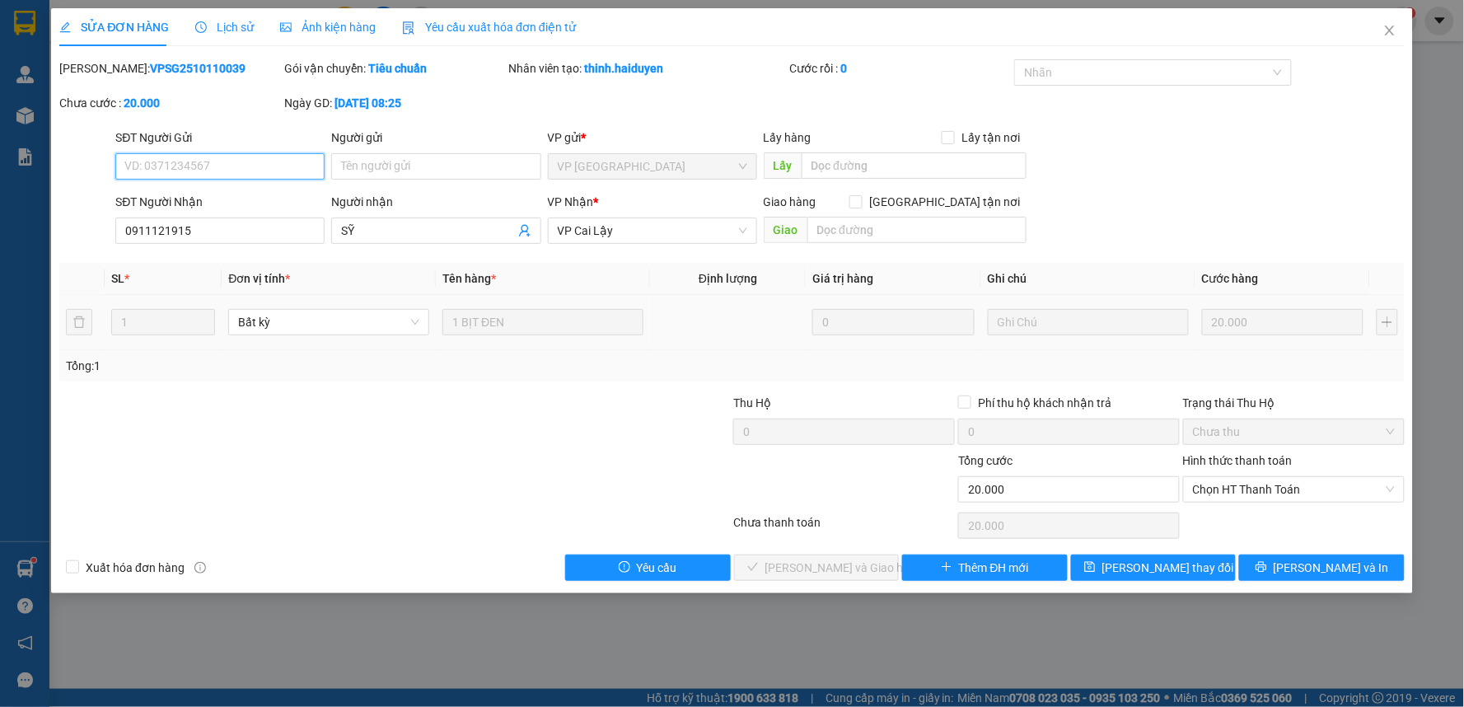
type input "0911121915"
type input "SỸ"
type input "0"
type input "20.000"
click at [1346, 491] on span "Chọn HT Thanh Toán" at bounding box center [1294, 489] width 202 height 25
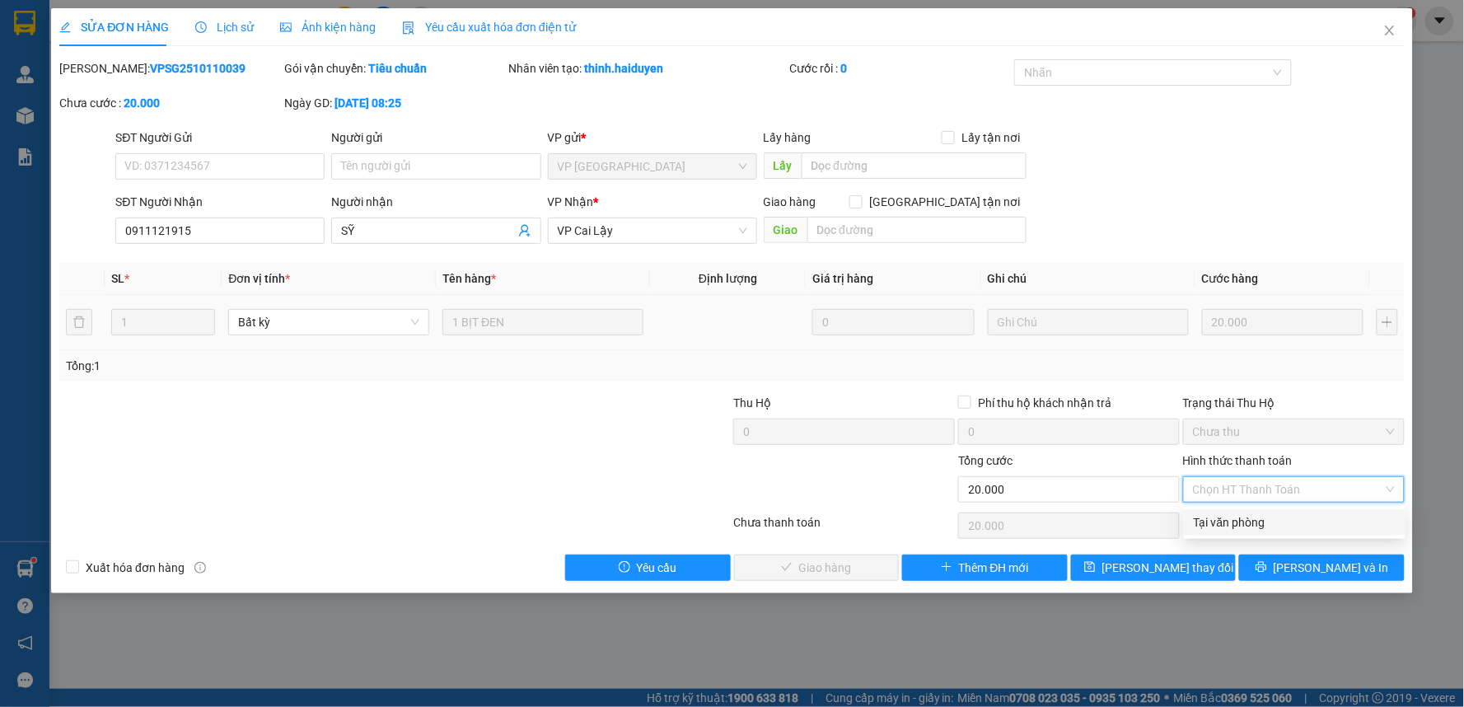
click at [1265, 520] on div "Tại văn phòng" at bounding box center [1295, 522] width 202 height 18
type input "0"
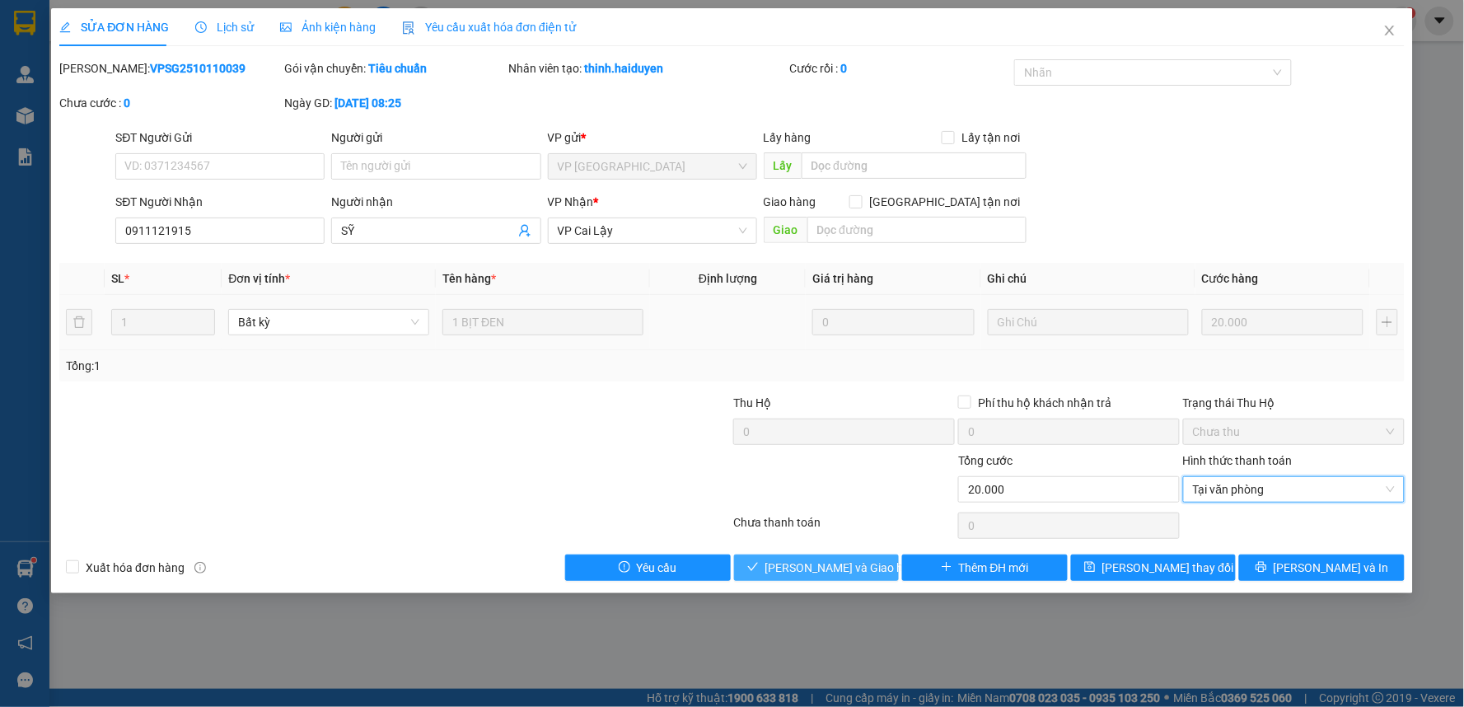
click at [837, 566] on span "[PERSON_NAME] và Giao hàng" at bounding box center [845, 568] width 158 height 18
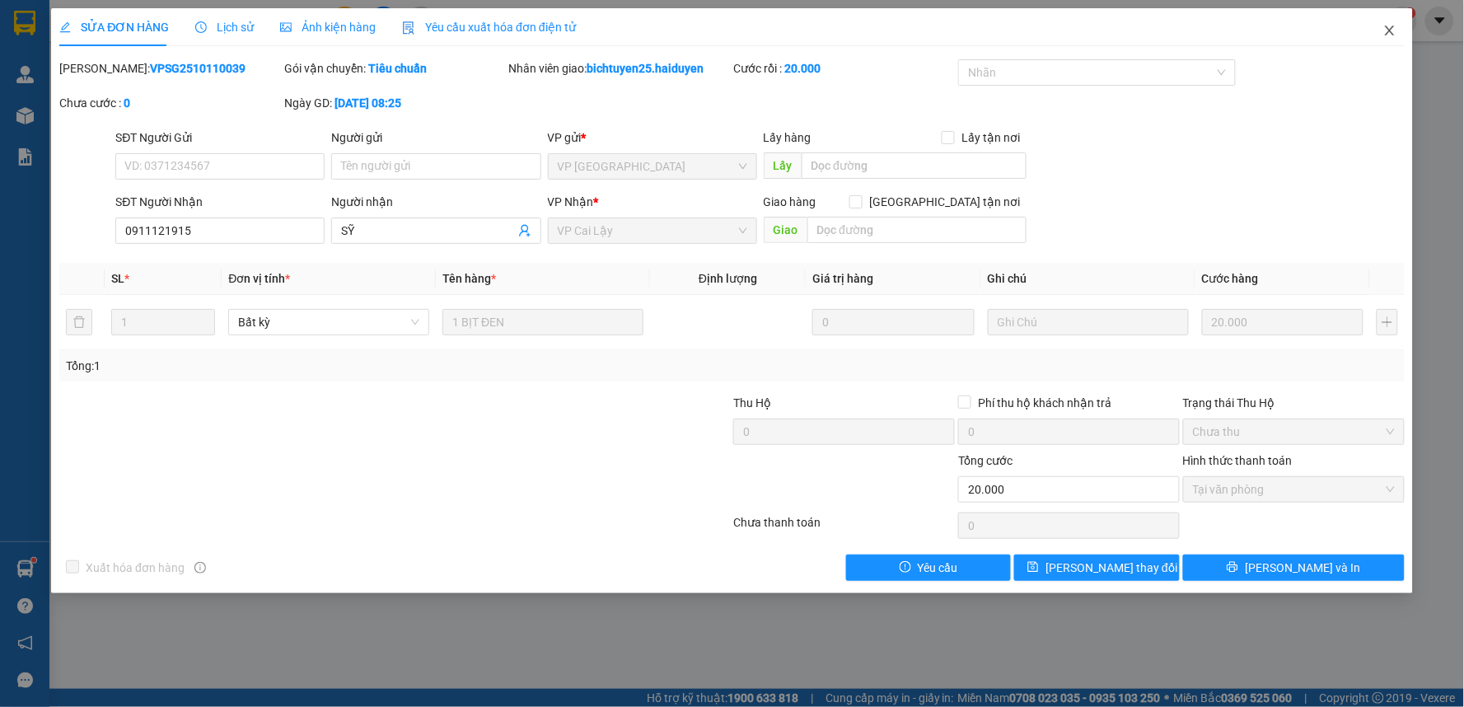
click at [1393, 31] on icon "close" at bounding box center [1390, 30] width 13 height 13
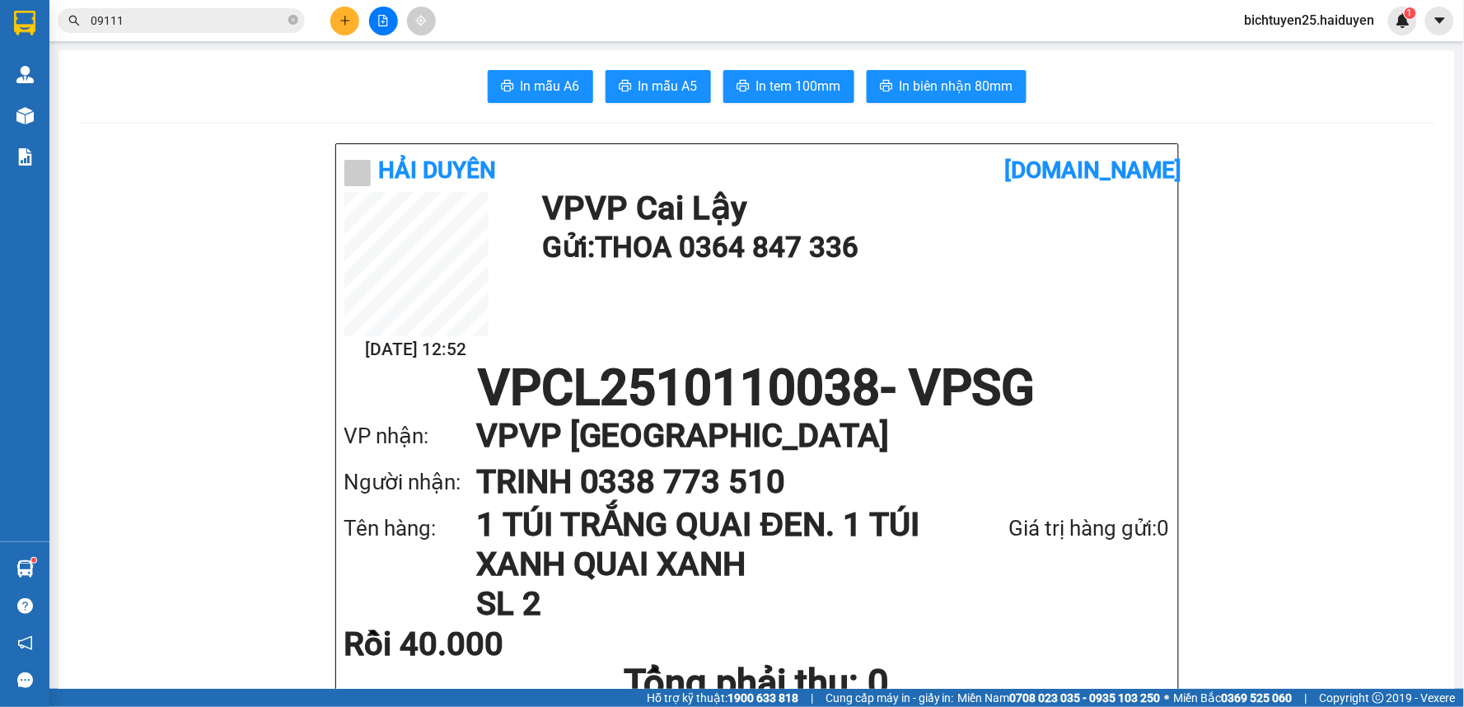
click at [292, 18] on icon "close-circle" at bounding box center [293, 20] width 10 height 10
click at [269, 21] on input "text" at bounding box center [188, 21] width 194 height 18
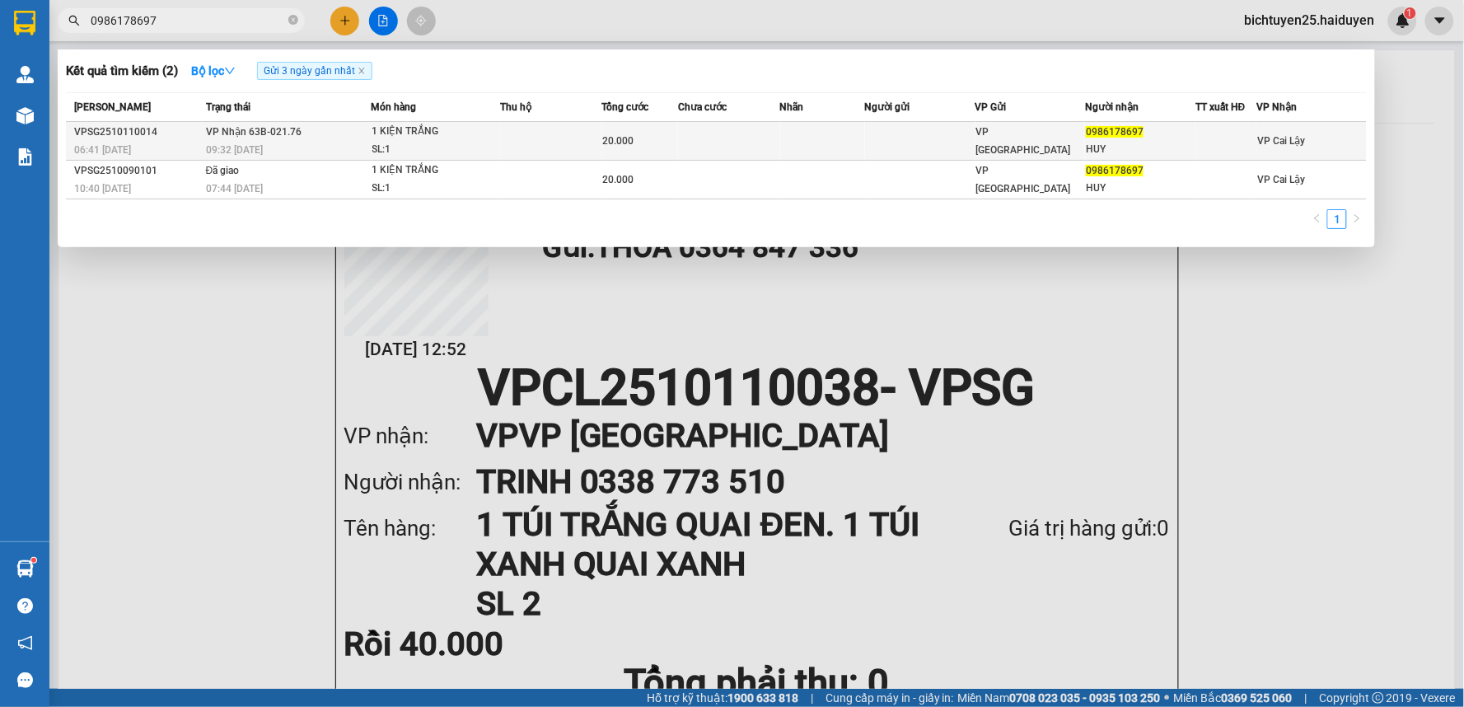
type input "0986178697"
click at [555, 140] on td at bounding box center [551, 141] width 102 height 39
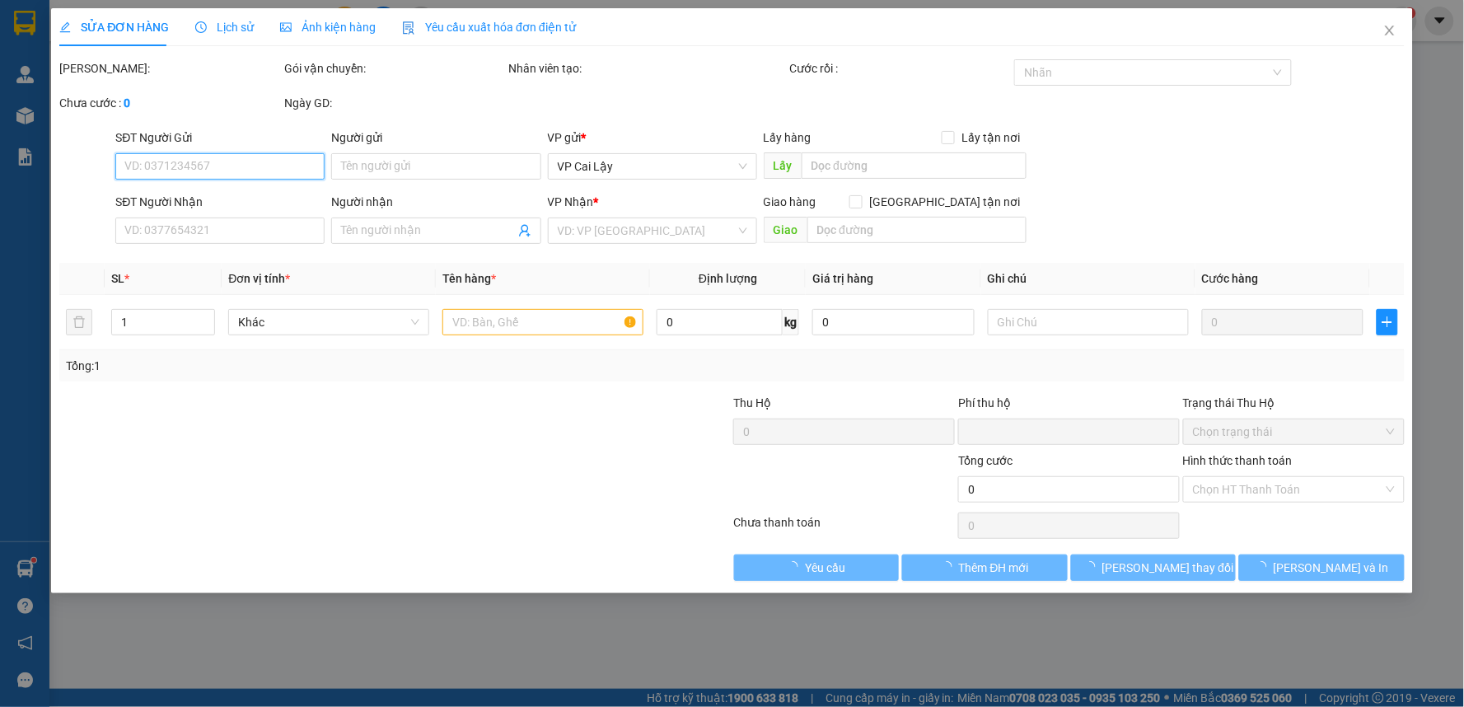
type input "0986178697"
type input "HUY"
type input "0"
type input "20.000"
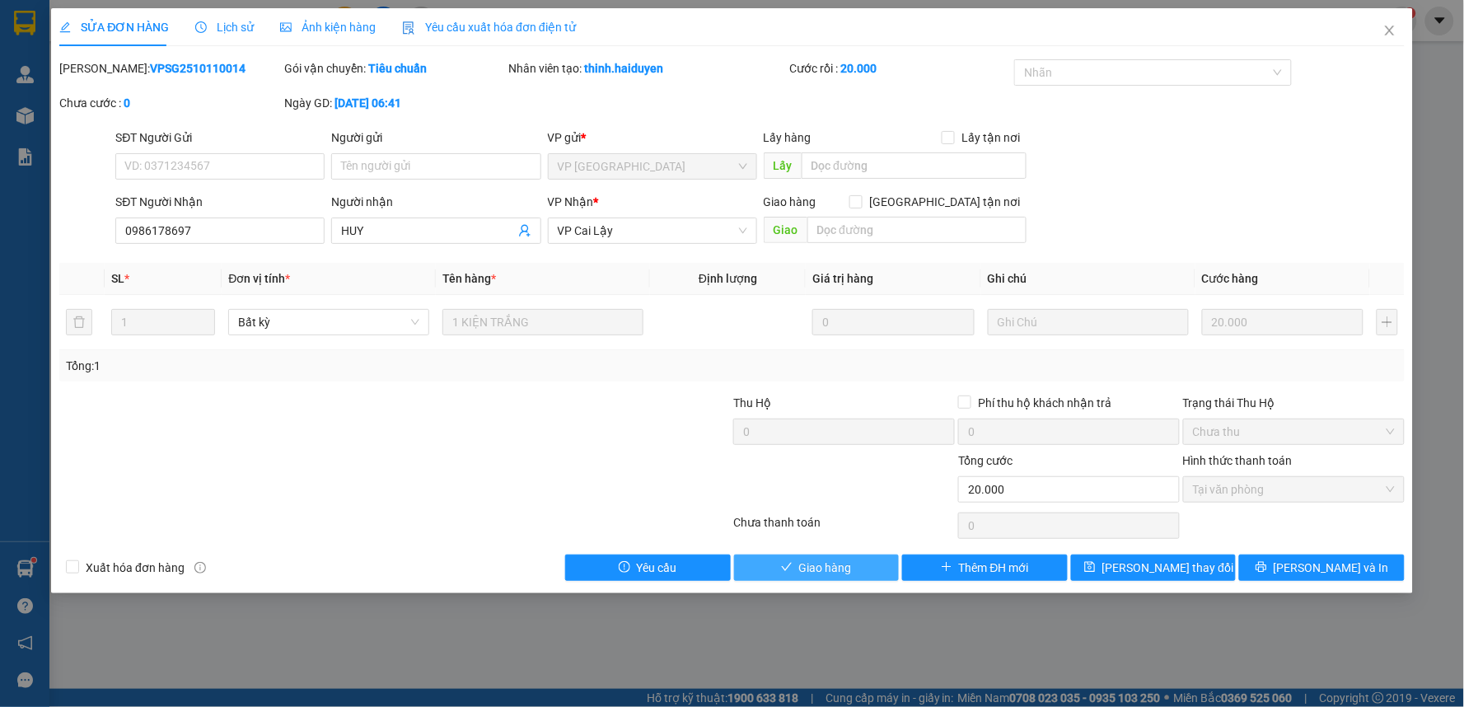
click at [814, 569] on span "Giao hàng" at bounding box center [825, 568] width 53 height 18
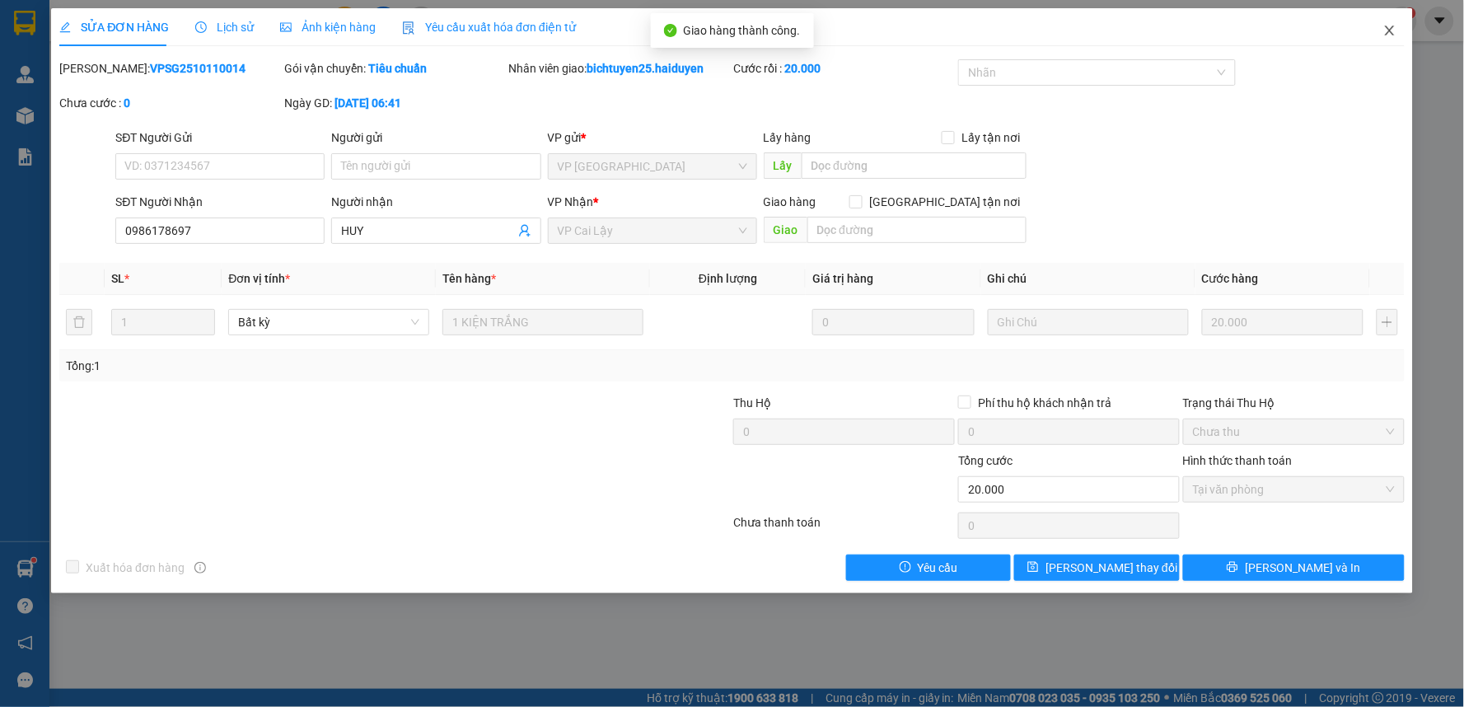
click at [1389, 28] on icon "close" at bounding box center [1390, 30] width 13 height 13
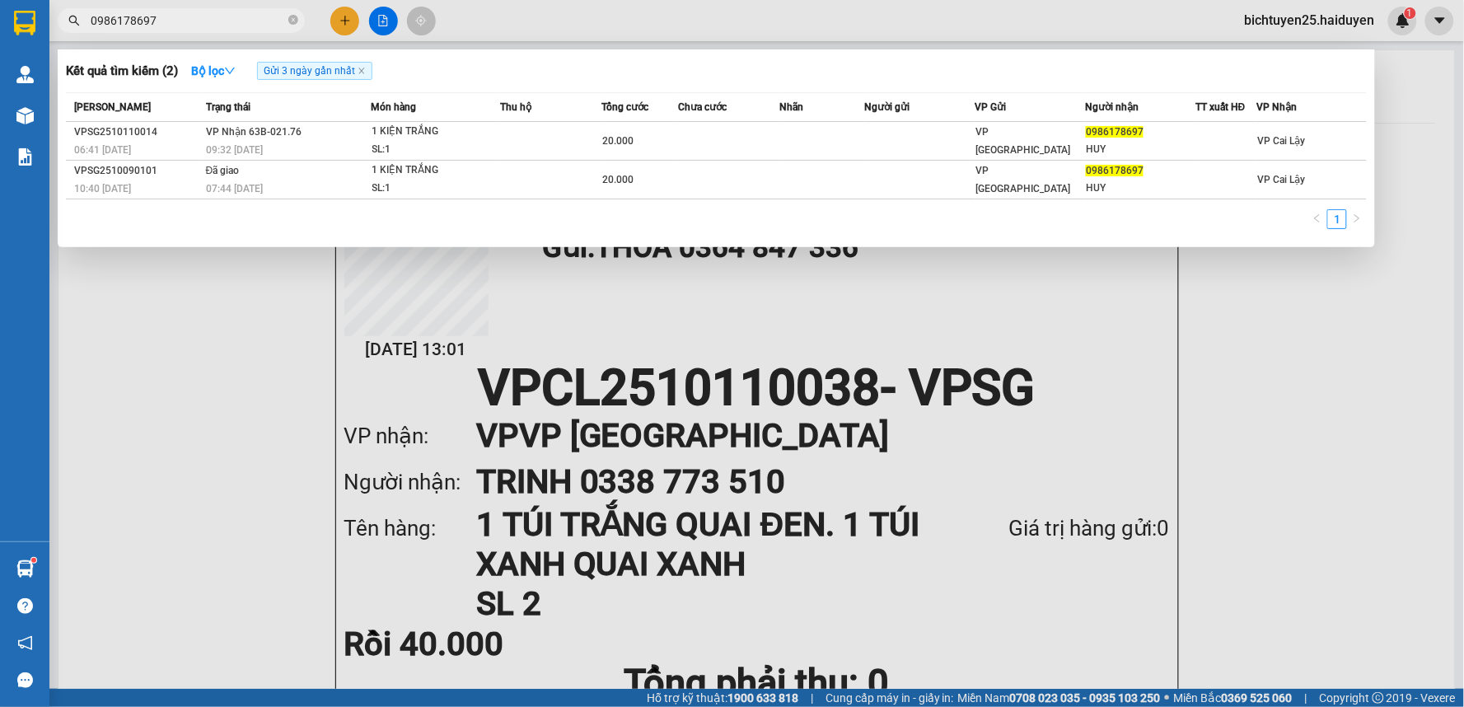
click at [274, 21] on input "0986178697" at bounding box center [188, 21] width 194 height 18
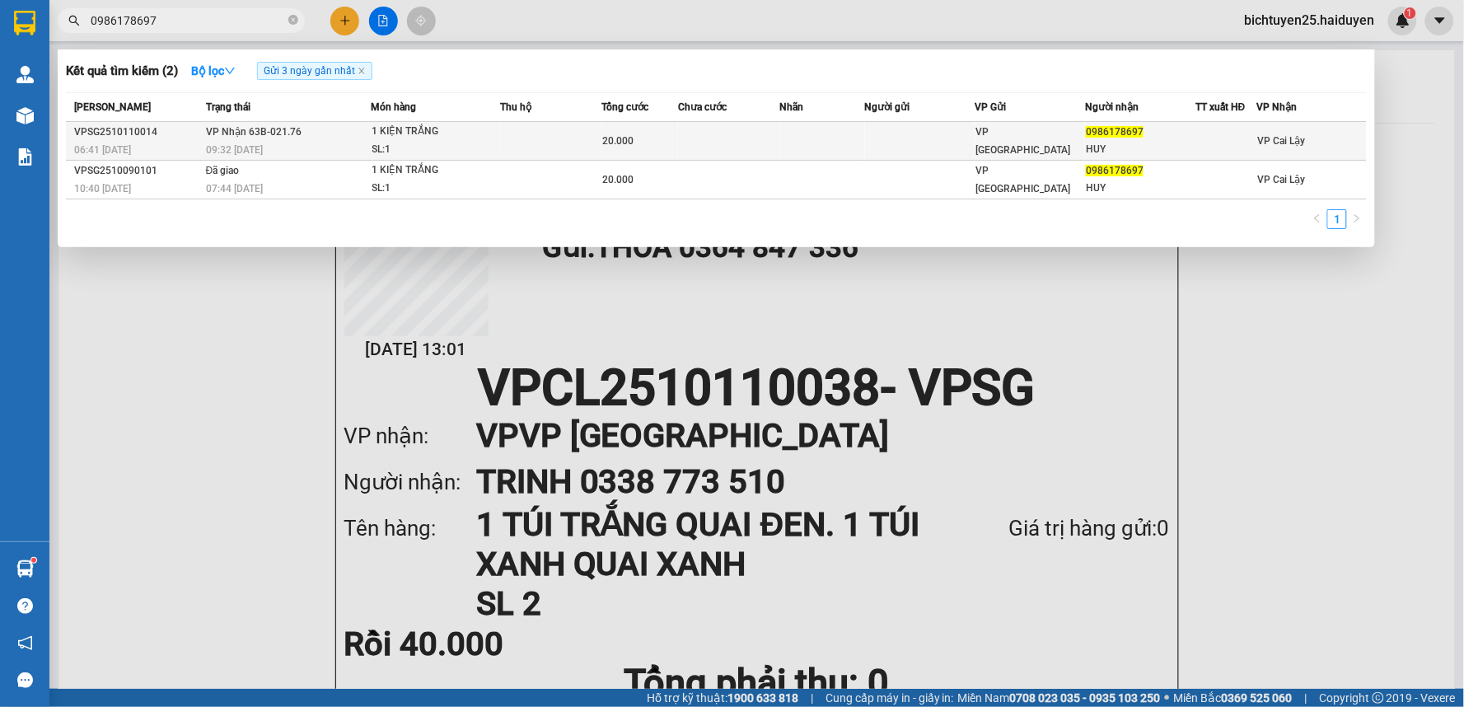
click at [787, 135] on td at bounding box center [822, 141] width 85 height 39
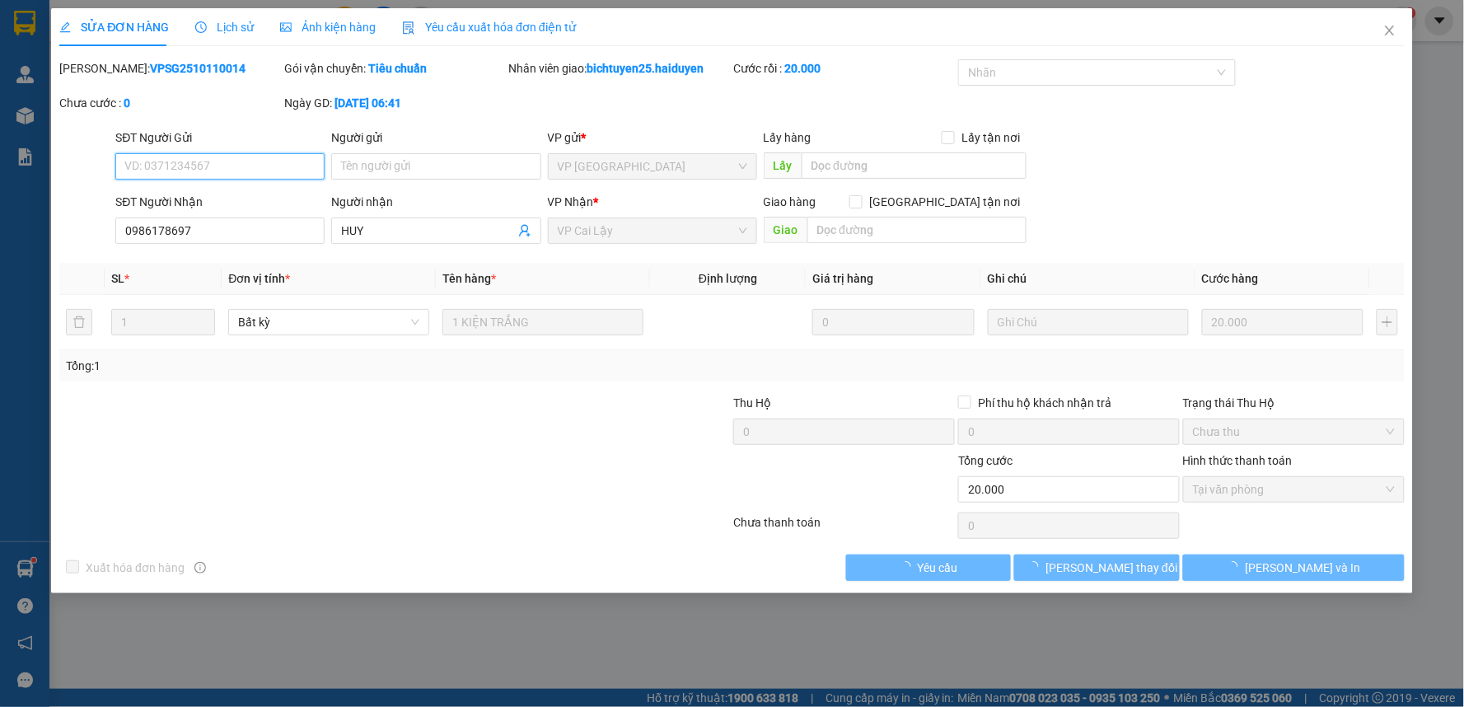
type input "0986178697"
type input "HUY"
type input "0"
type input "20.000"
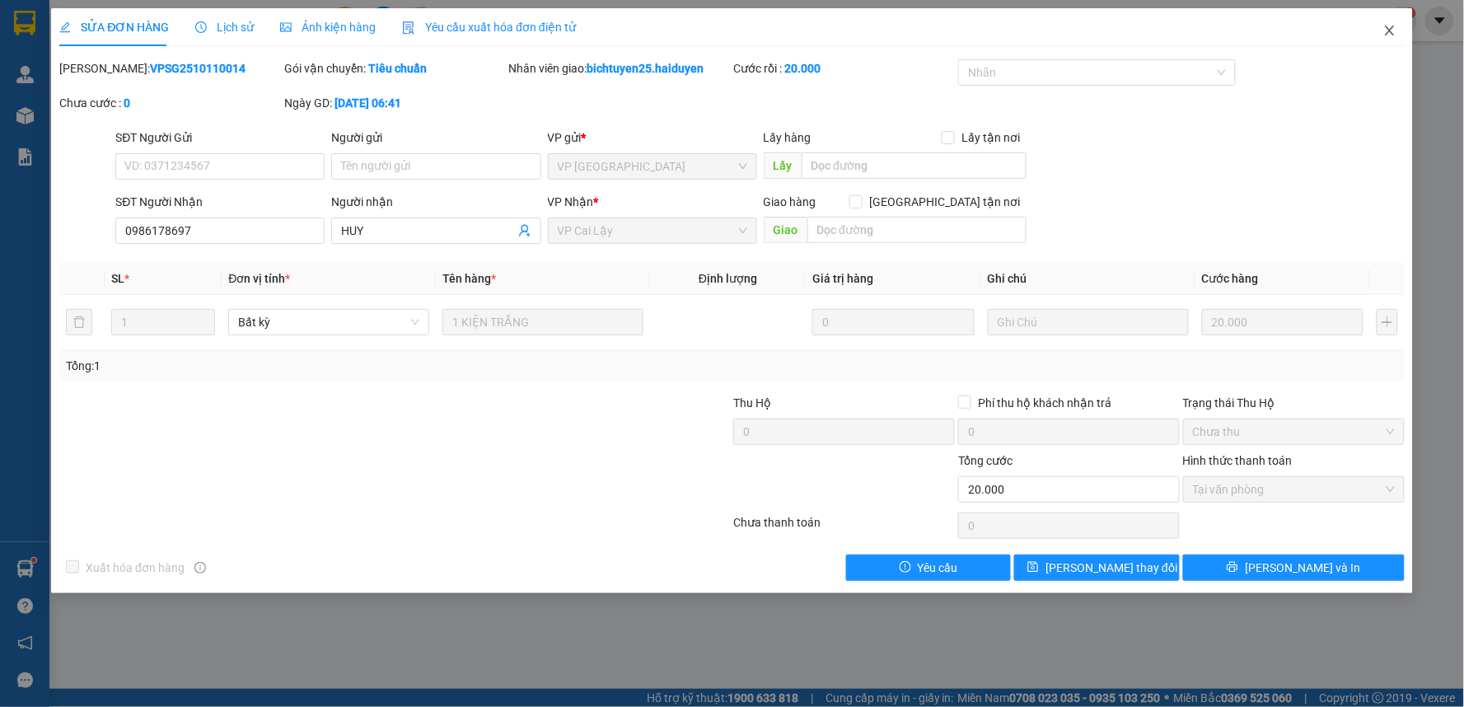
click at [1389, 29] on icon "close" at bounding box center [1390, 30] width 13 height 13
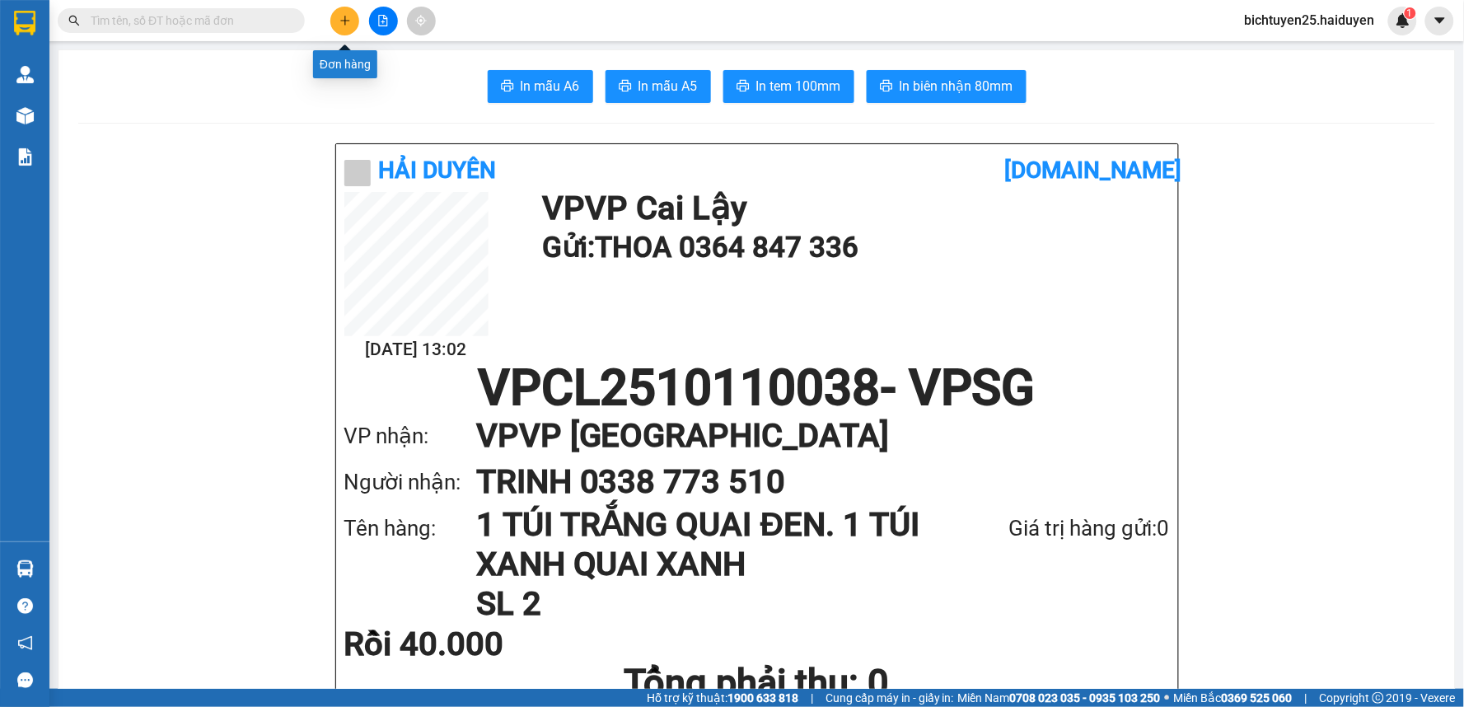
click at [342, 17] on icon "plus" at bounding box center [346, 21] width 12 height 12
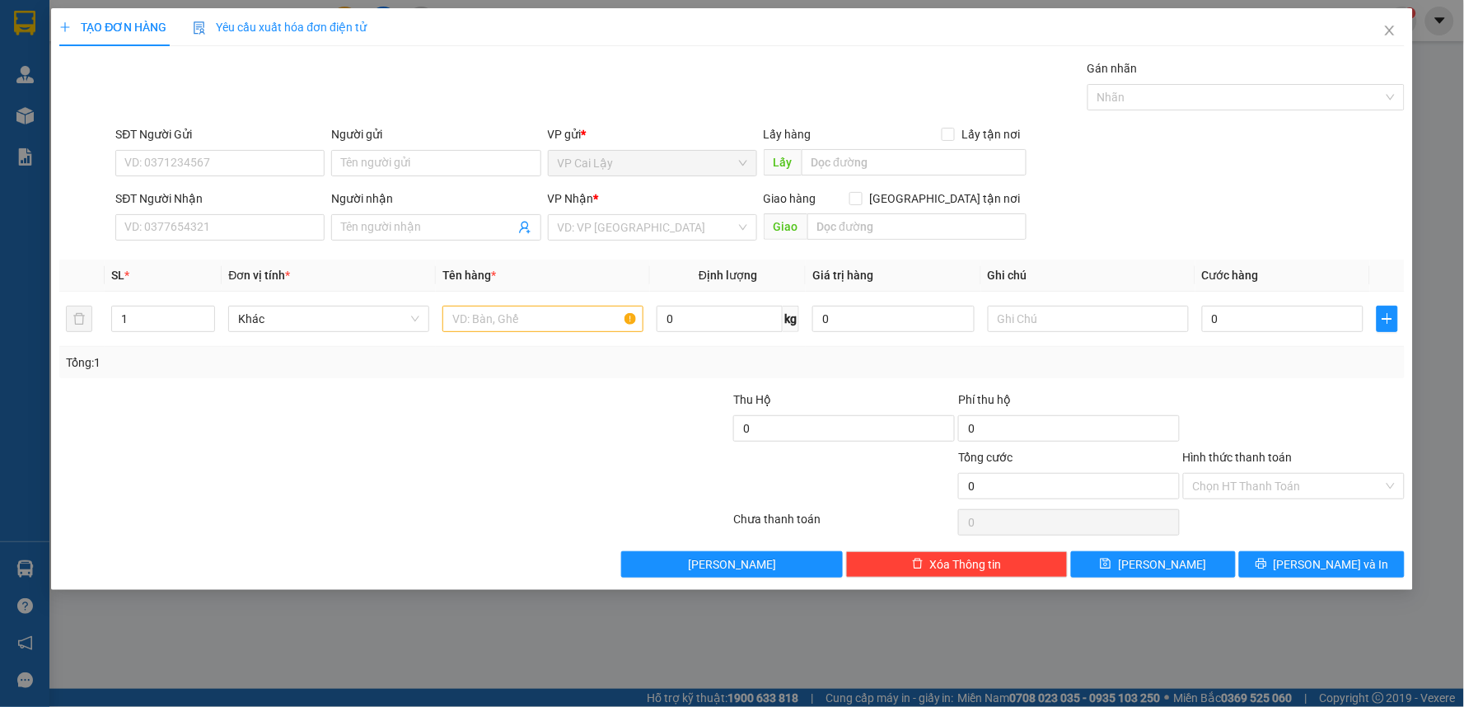
click at [260, 248] on div "Transit Pickup Surcharge Ids Transit Deliver Surcharge Ids Transit Deliver Surc…" at bounding box center [732, 318] width 1346 height 518
drag, startPoint x: 260, startPoint y: 235, endPoint x: 244, endPoint y: 217, distance: 24.5
click at [259, 232] on input "SĐT Người Nhận" at bounding box center [219, 227] width 209 height 26
click at [274, 260] on div "0912938039 - CÚC" at bounding box center [220, 260] width 190 height 18
type input "0912938039"
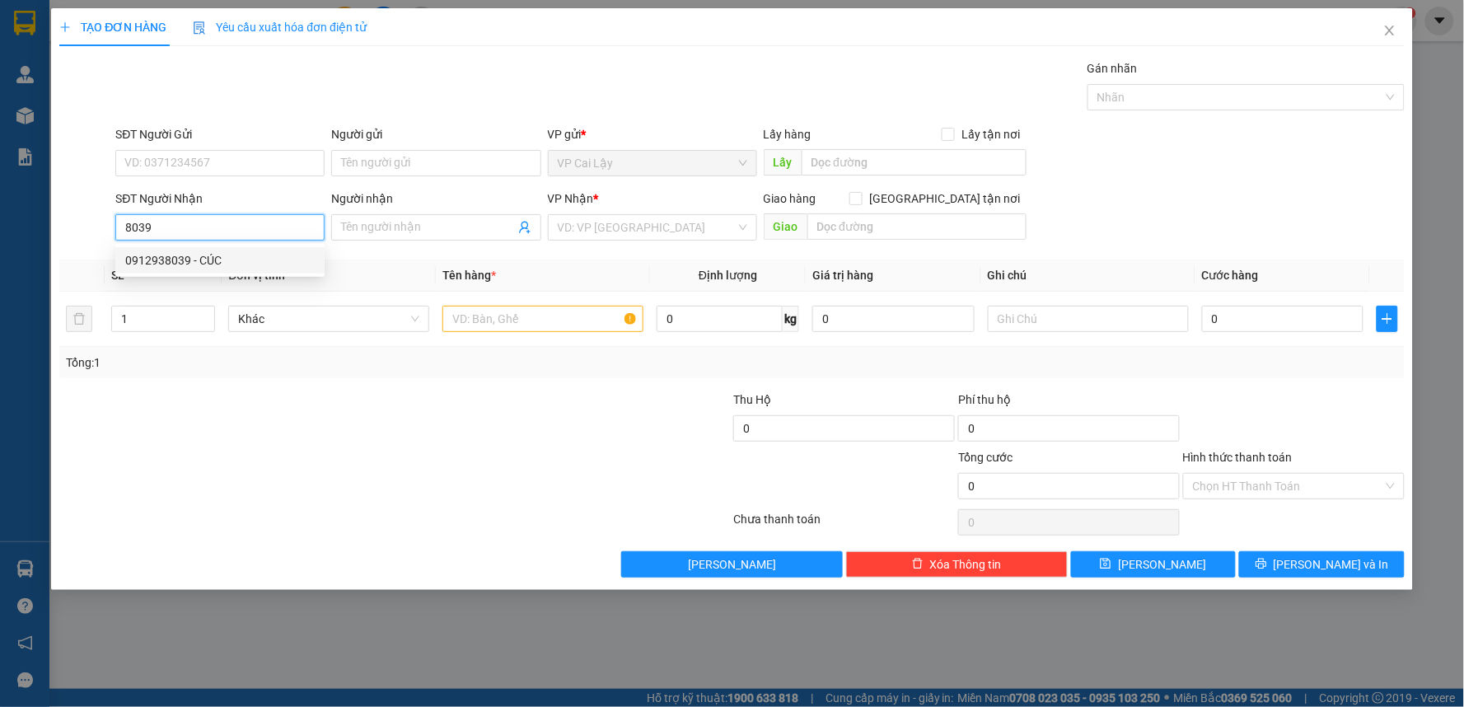
type input "CÚC"
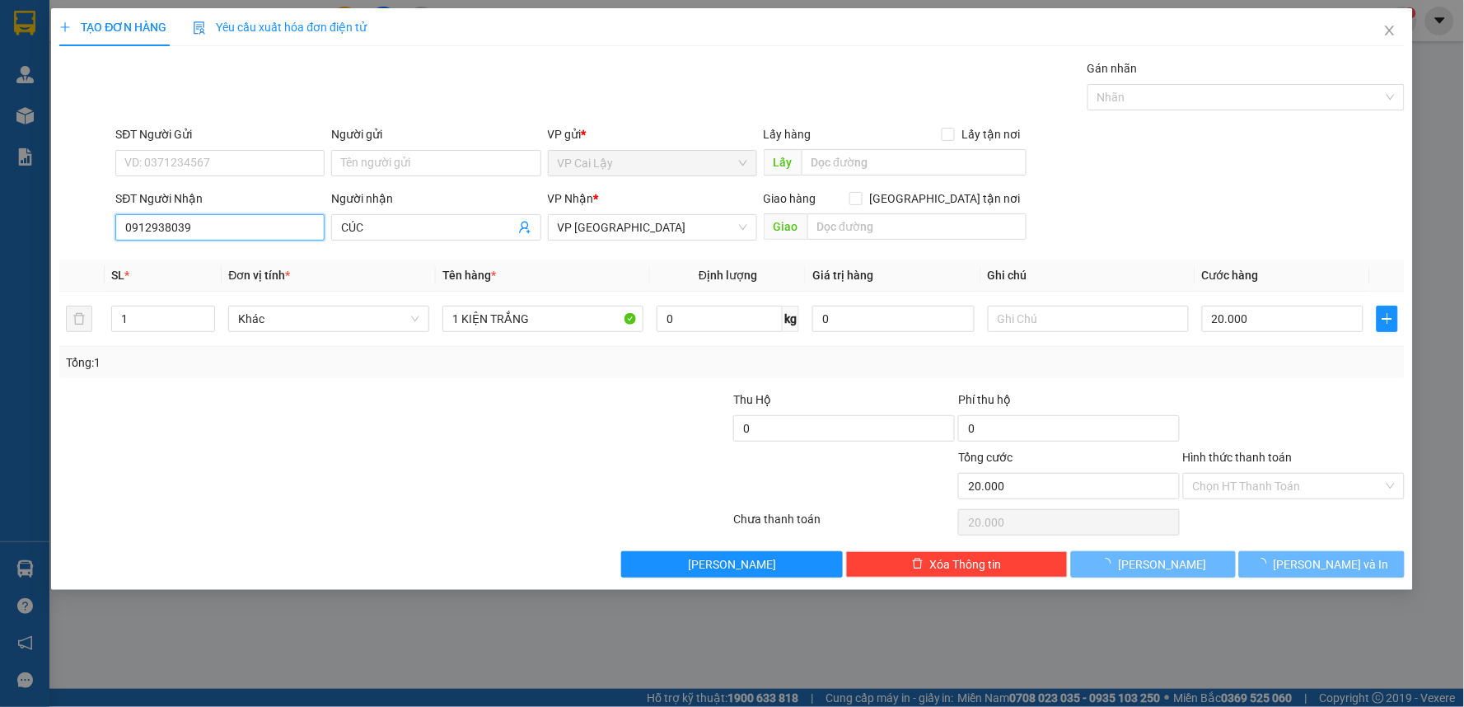
type input "20.000"
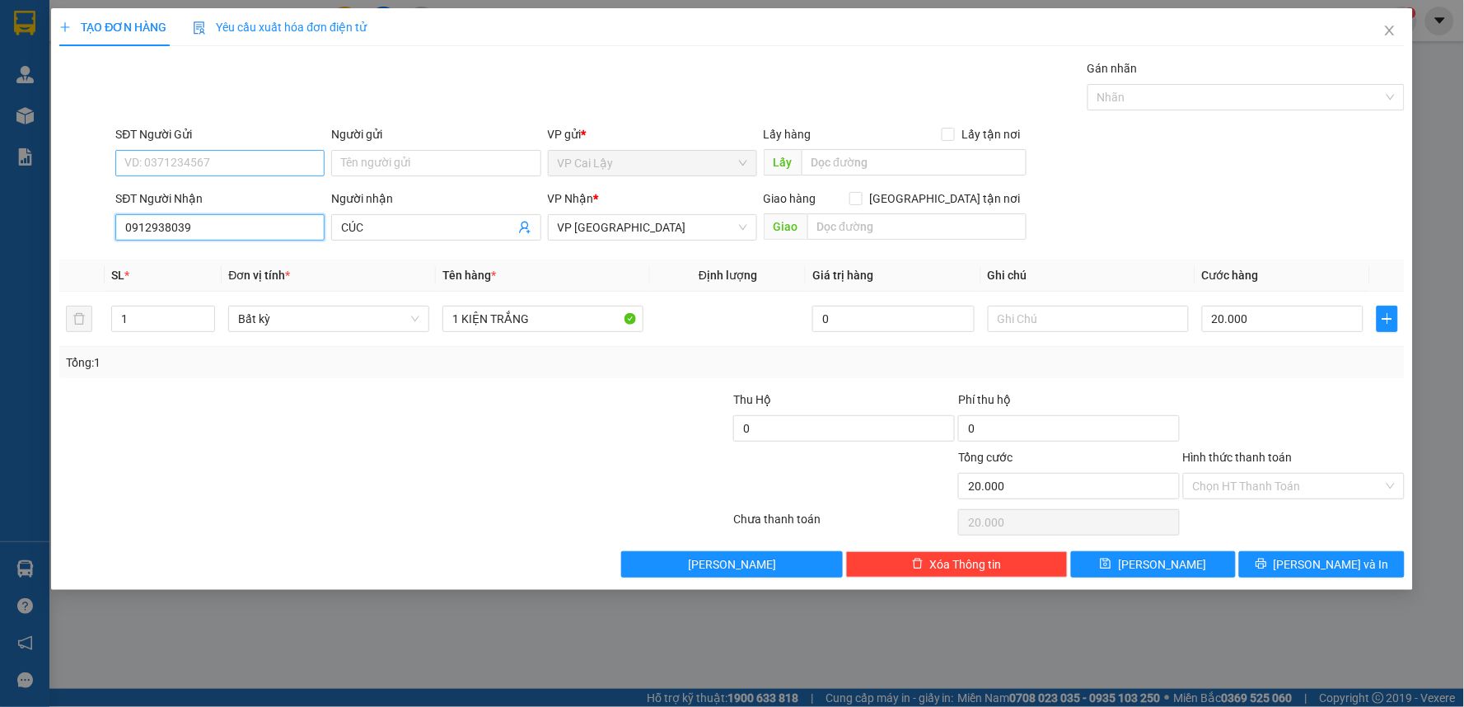
type input "0912938039"
click at [264, 168] on input "SĐT Người Gửi" at bounding box center [219, 163] width 209 height 26
click at [264, 196] on div "0902855481 - chú sơn" at bounding box center [220, 196] width 190 height 18
type input "0902855481"
type input "chú sơn"
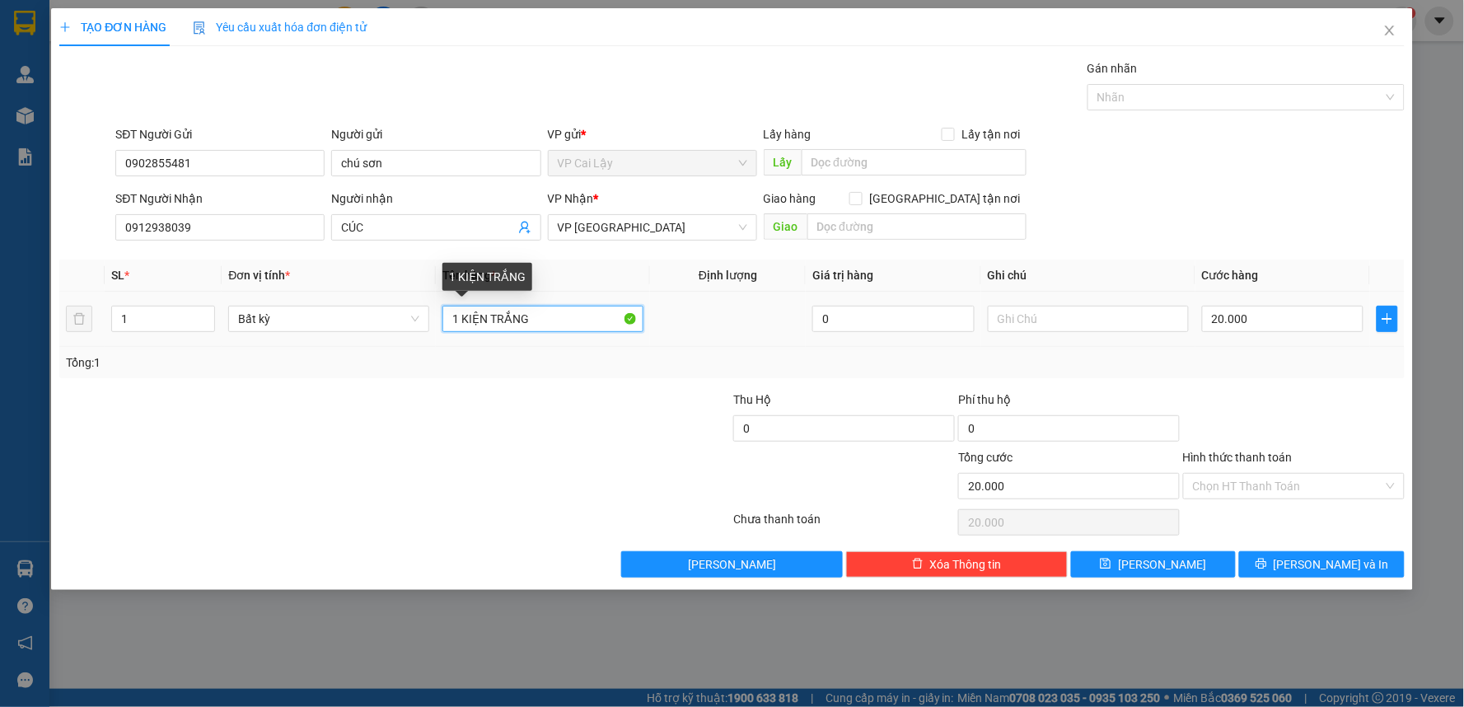
click at [559, 324] on input "1 KIỆN TRẮNG" at bounding box center [543, 319] width 201 height 26
type input "1 THÙNG MOD VÀNG"
click at [1263, 491] on input "Hình thức thanh toán" at bounding box center [1288, 486] width 190 height 25
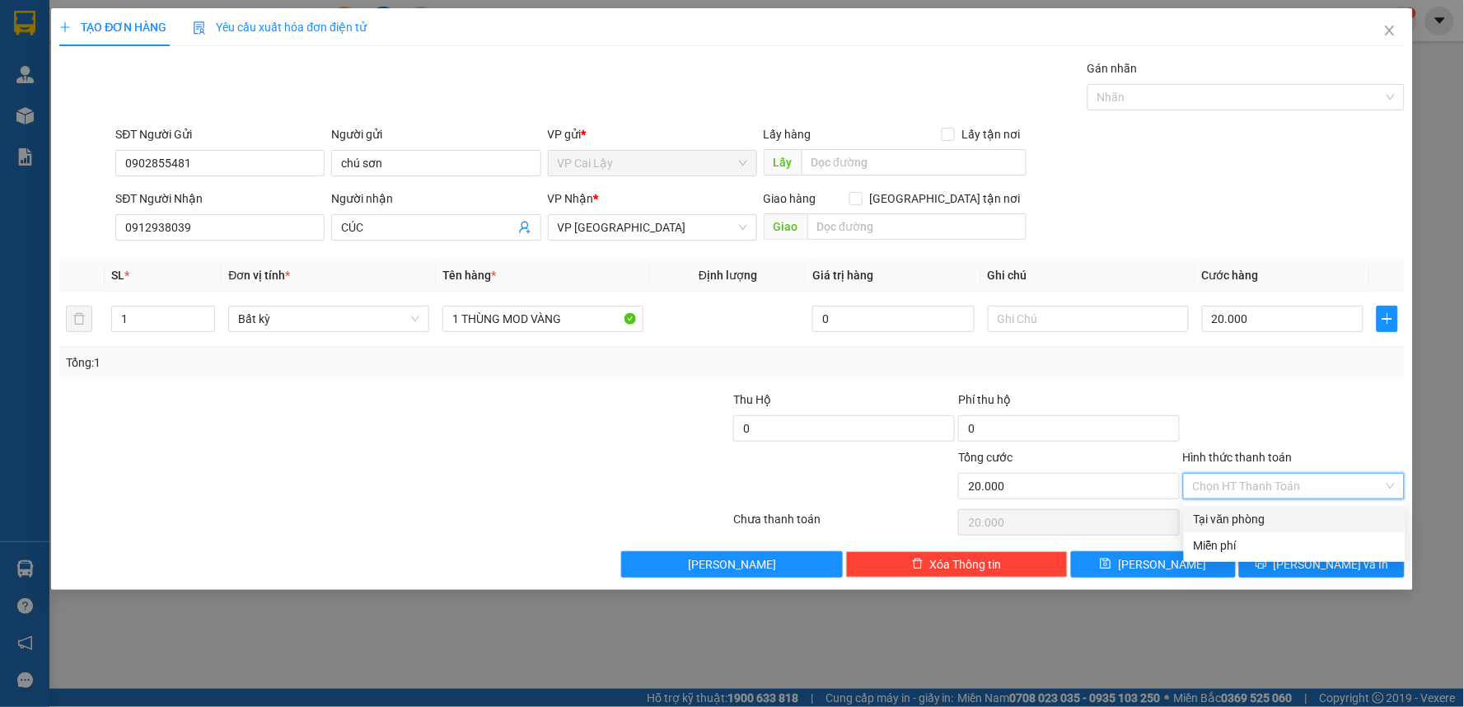
click at [1262, 521] on div "Tại văn phòng" at bounding box center [1295, 519] width 202 height 18
type input "0"
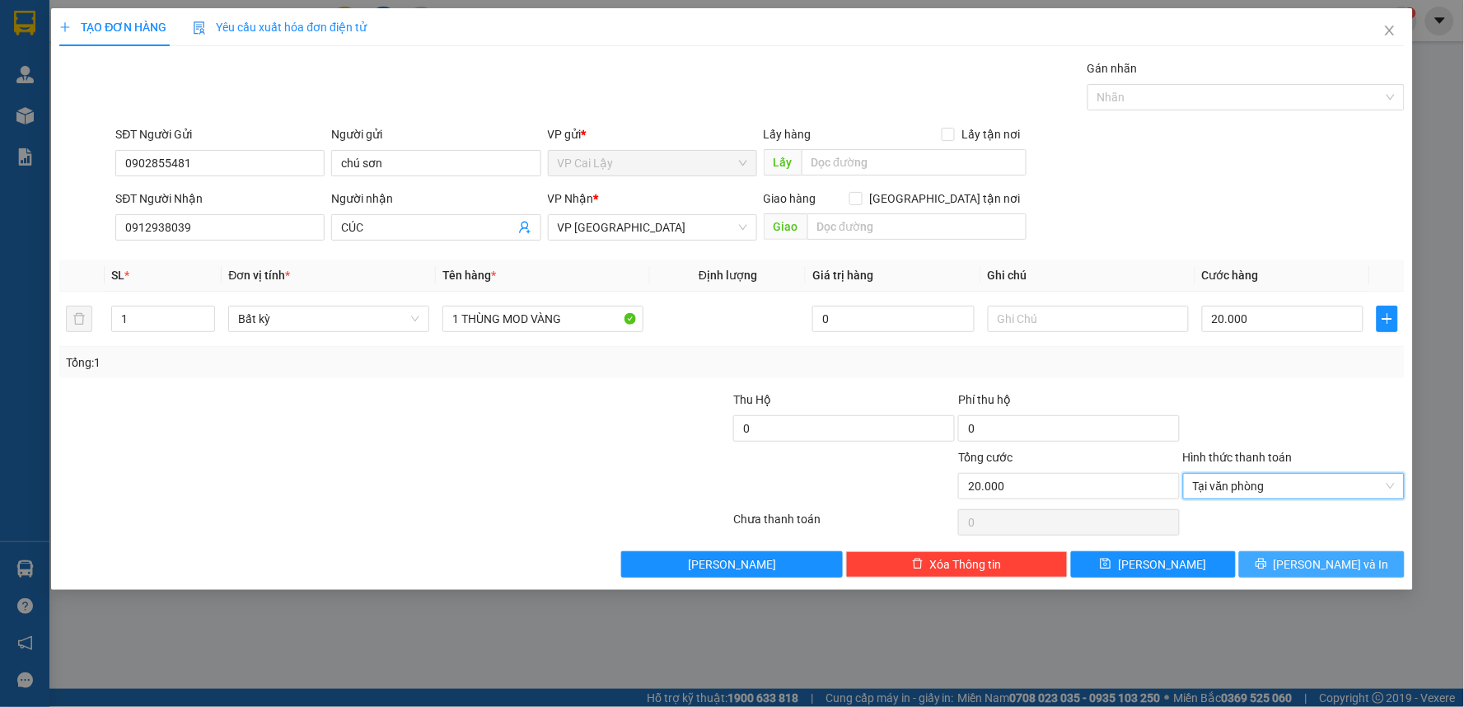
click at [1304, 566] on button "[PERSON_NAME] và In" at bounding box center [1322, 564] width 166 height 26
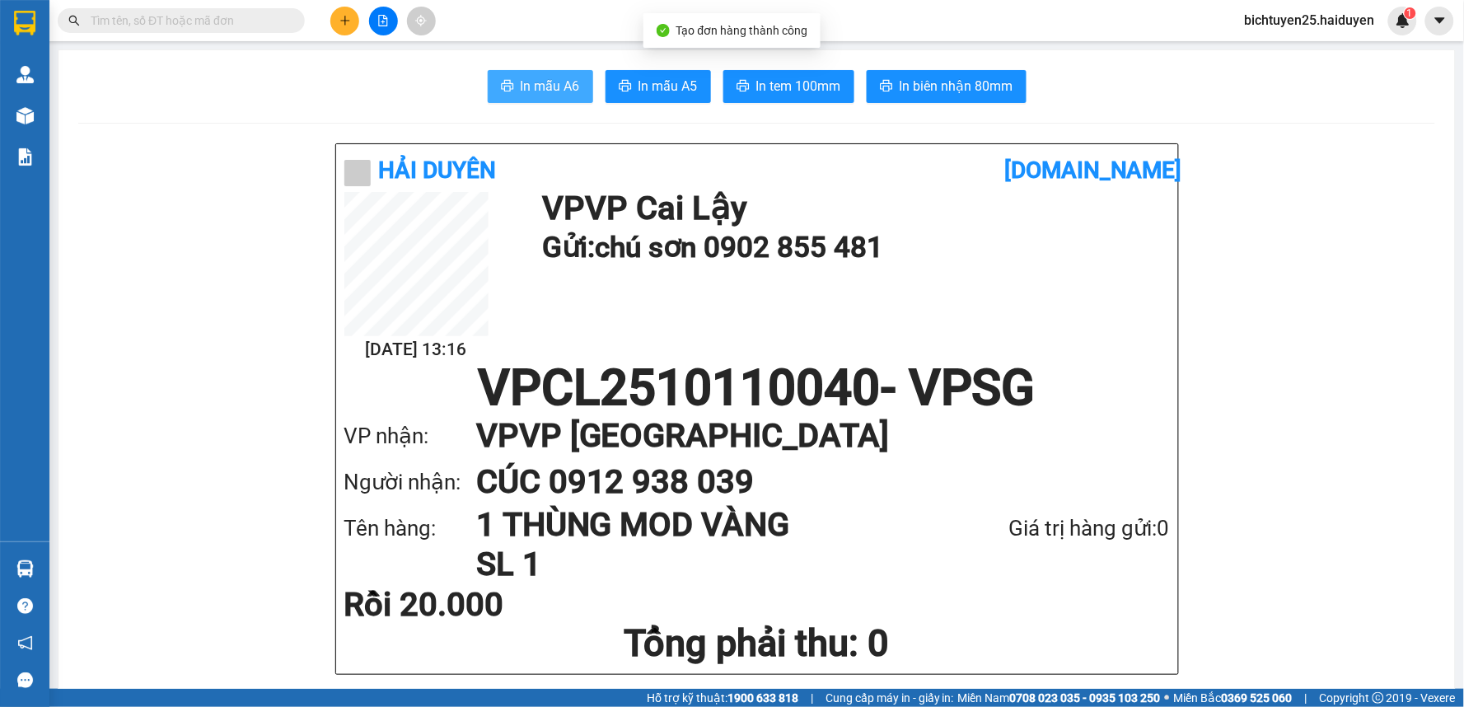
click at [556, 85] on span "In mẫu A6" at bounding box center [550, 86] width 59 height 21
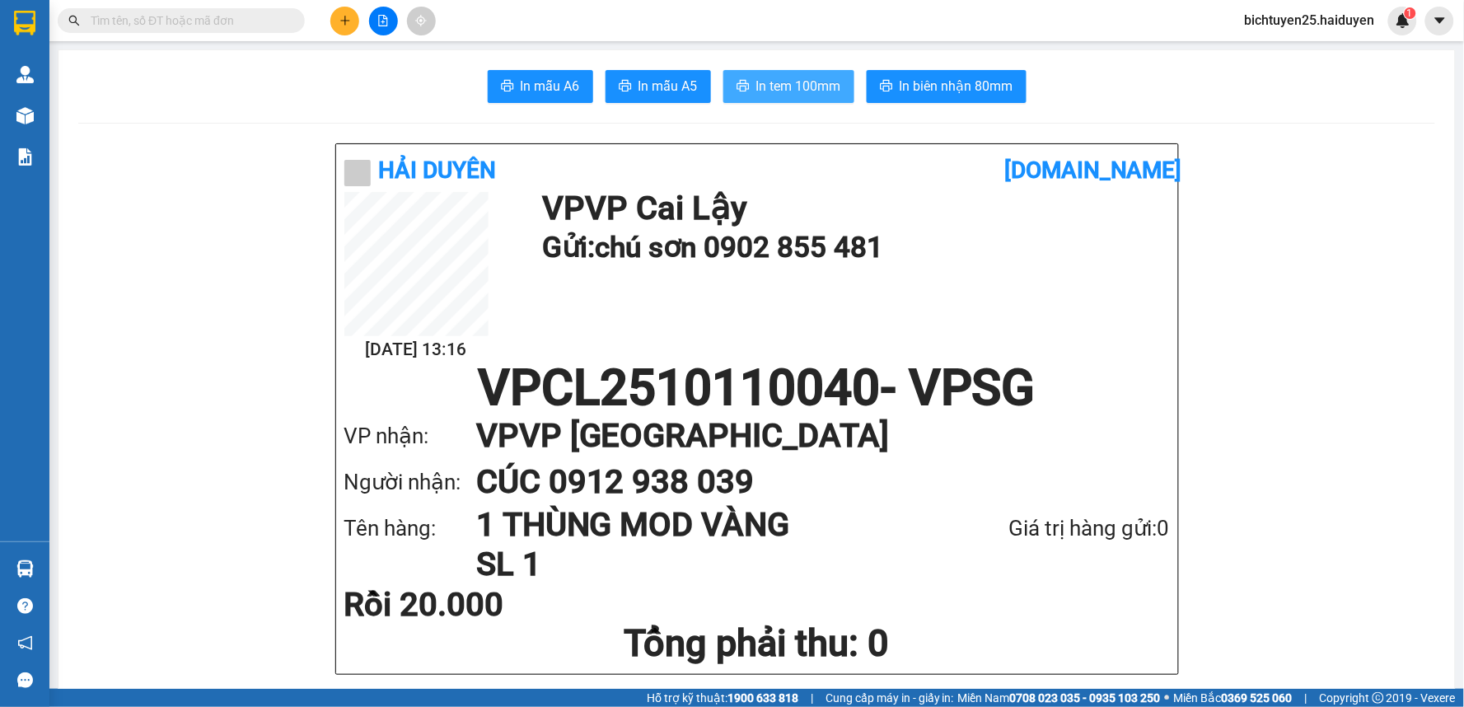
click at [771, 86] on span "In tem 100mm" at bounding box center [798, 86] width 85 height 21
click at [342, 19] on icon "plus" at bounding box center [346, 21] width 12 height 12
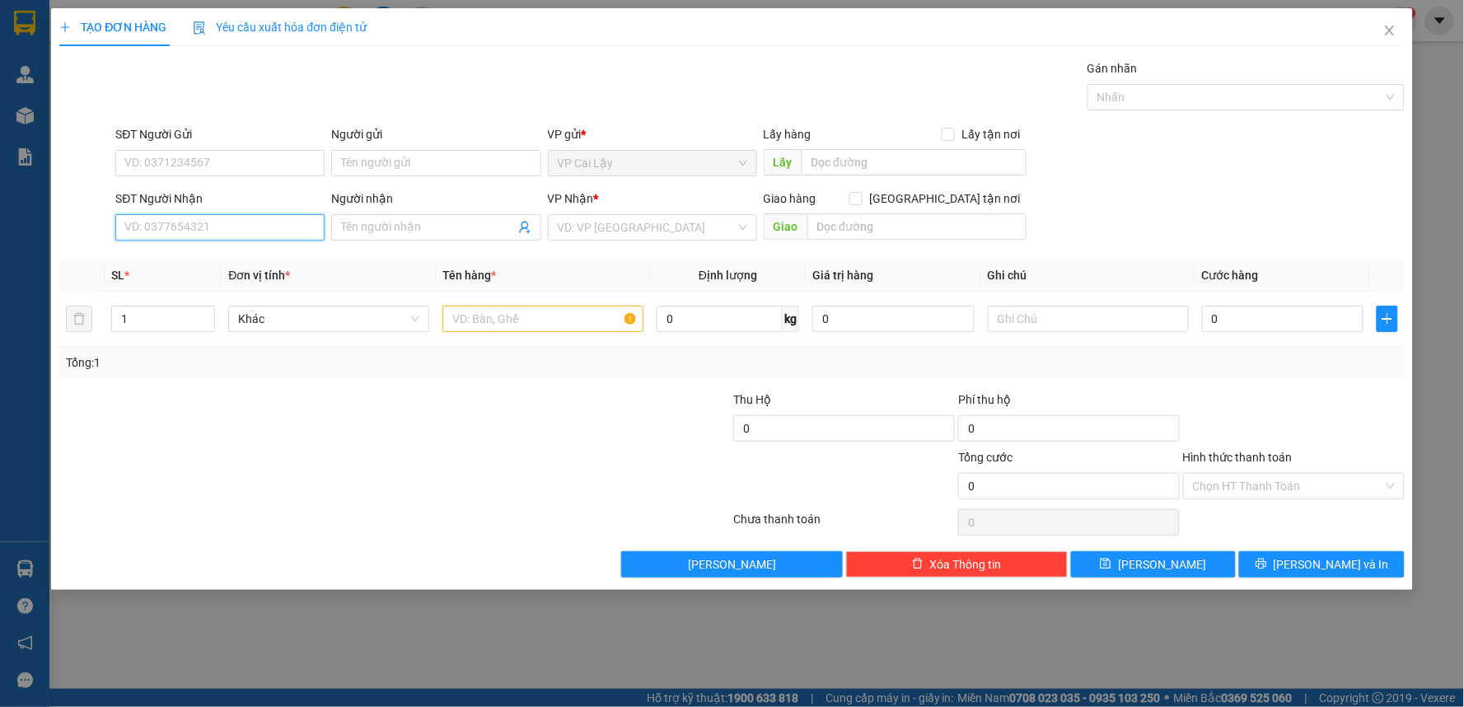
click at [279, 234] on input "SĐT Người Nhận" at bounding box center [219, 227] width 209 height 26
click at [255, 260] on div "0917322832 - QUE HUONG" at bounding box center [220, 260] width 190 height 18
type input "0917322832"
type input "QUE HUONG"
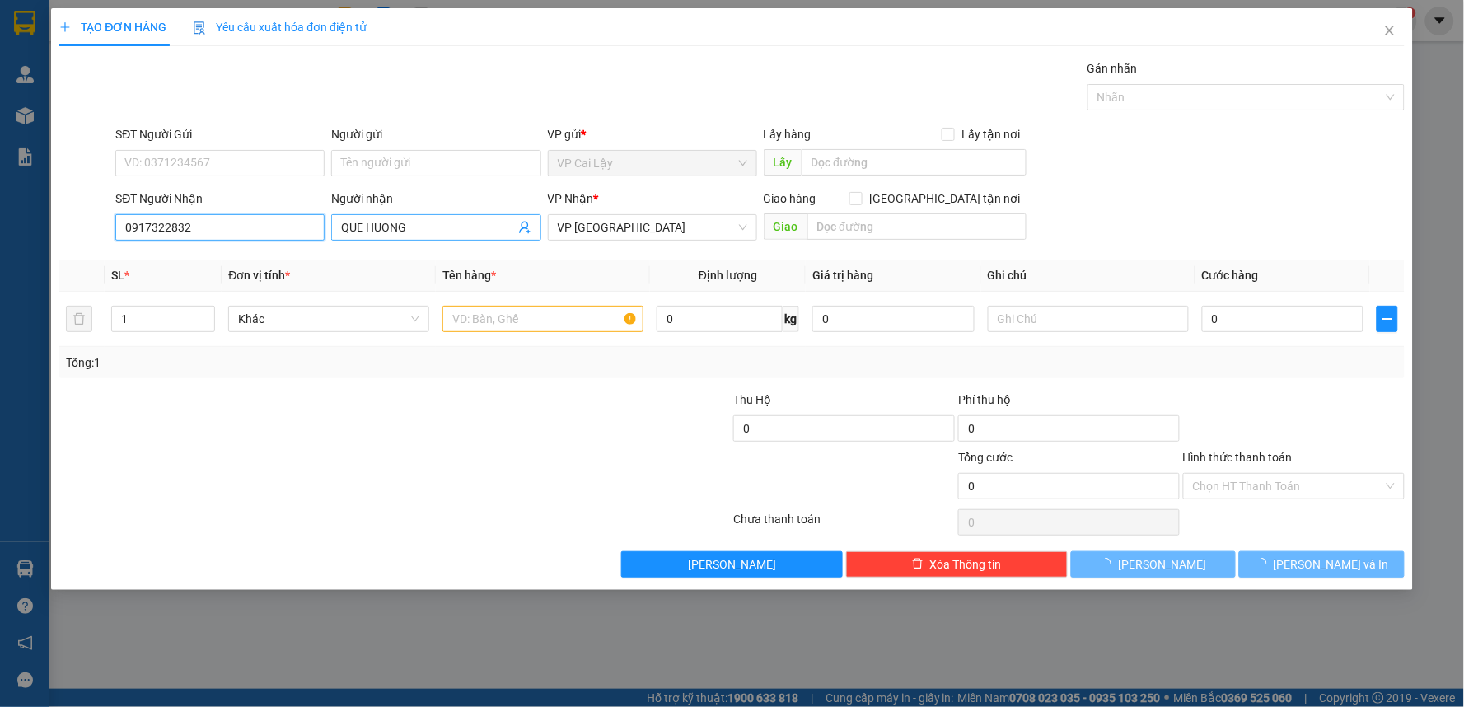
type input "20.000"
type input "0917322832"
click at [424, 235] on input "QUE HUONG" at bounding box center [427, 227] width 173 height 18
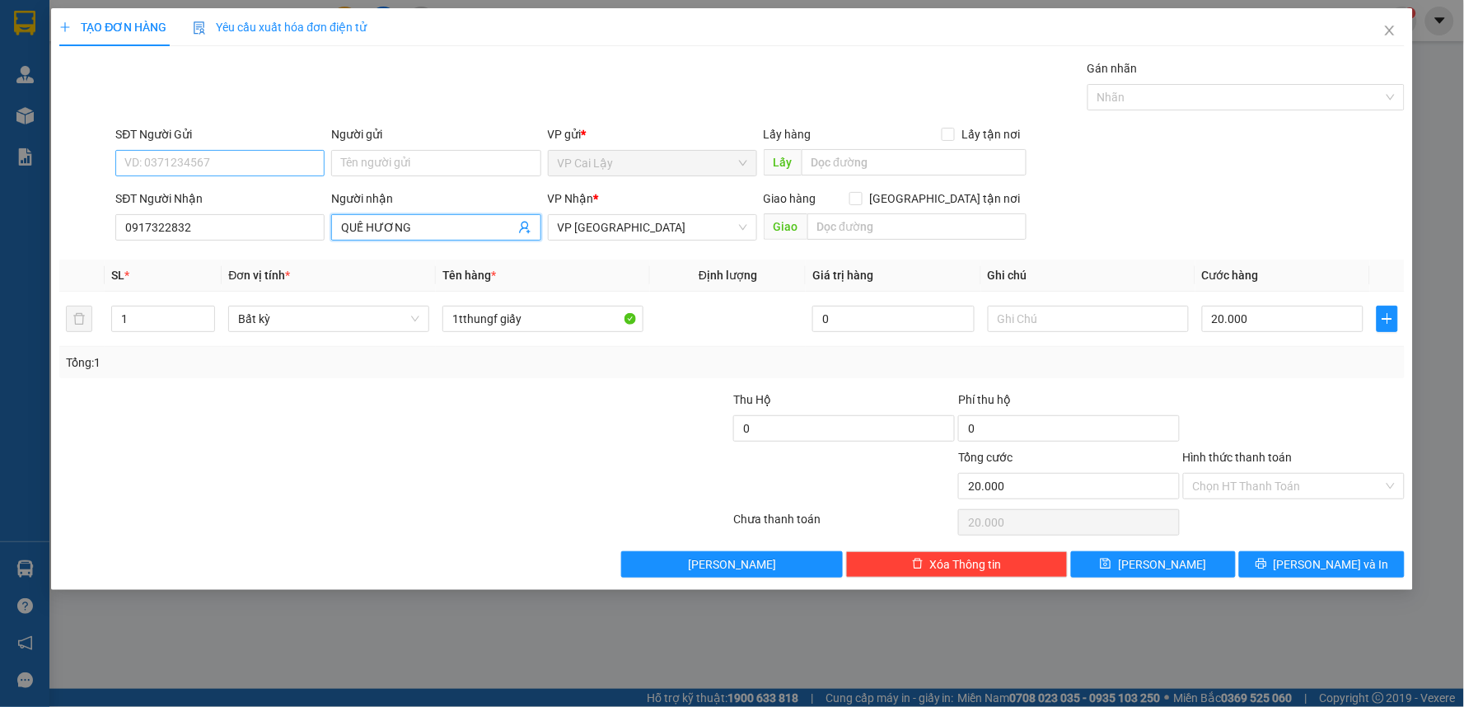
type input "QUẾ HƯƠNG"
click at [279, 166] on input "SĐT Người Gửi" at bounding box center [219, 163] width 209 height 26
click at [260, 190] on div "0782822333 - DIỄM" at bounding box center [220, 196] width 190 height 18
type input "0782822333"
type input "DIỄM"
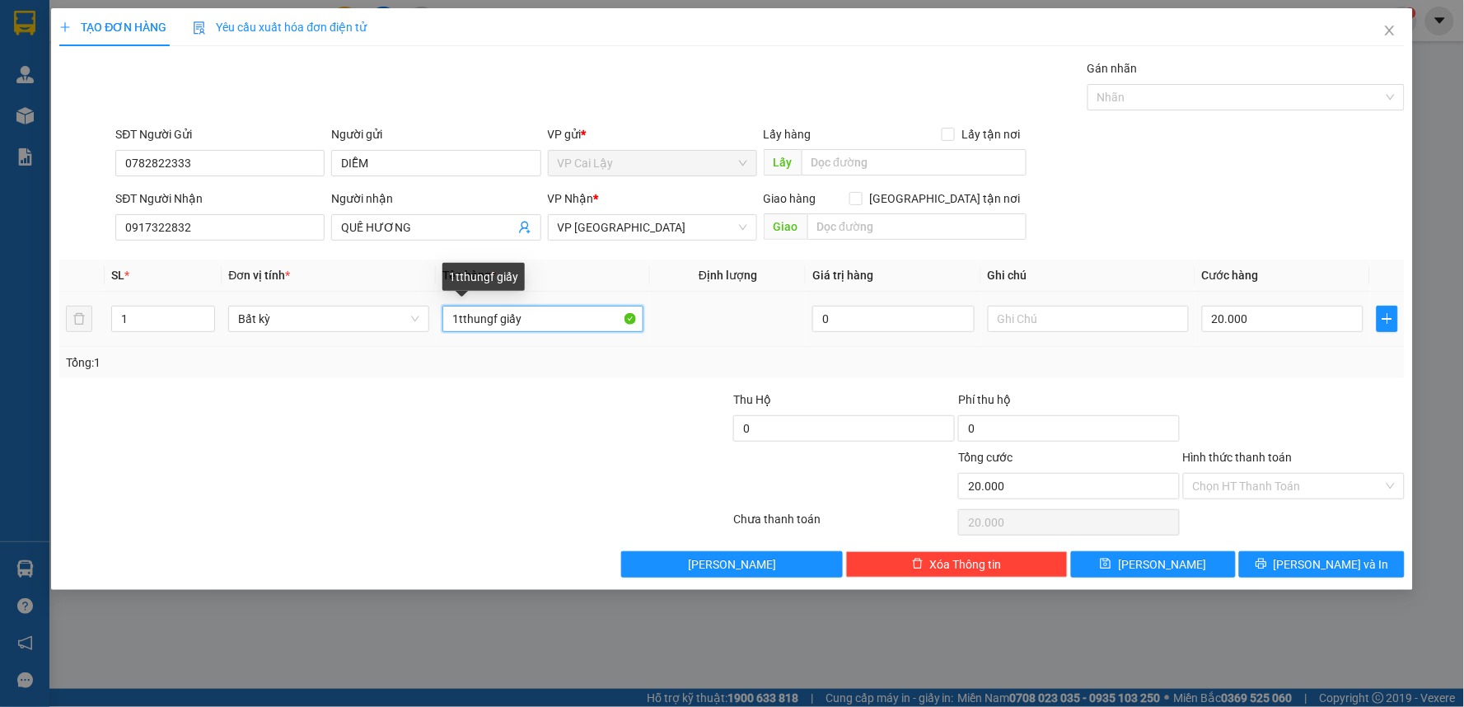
click at [560, 327] on input "1tthungf giấy" at bounding box center [543, 319] width 201 height 26
type input "1 THÙNG GIẤY KV"
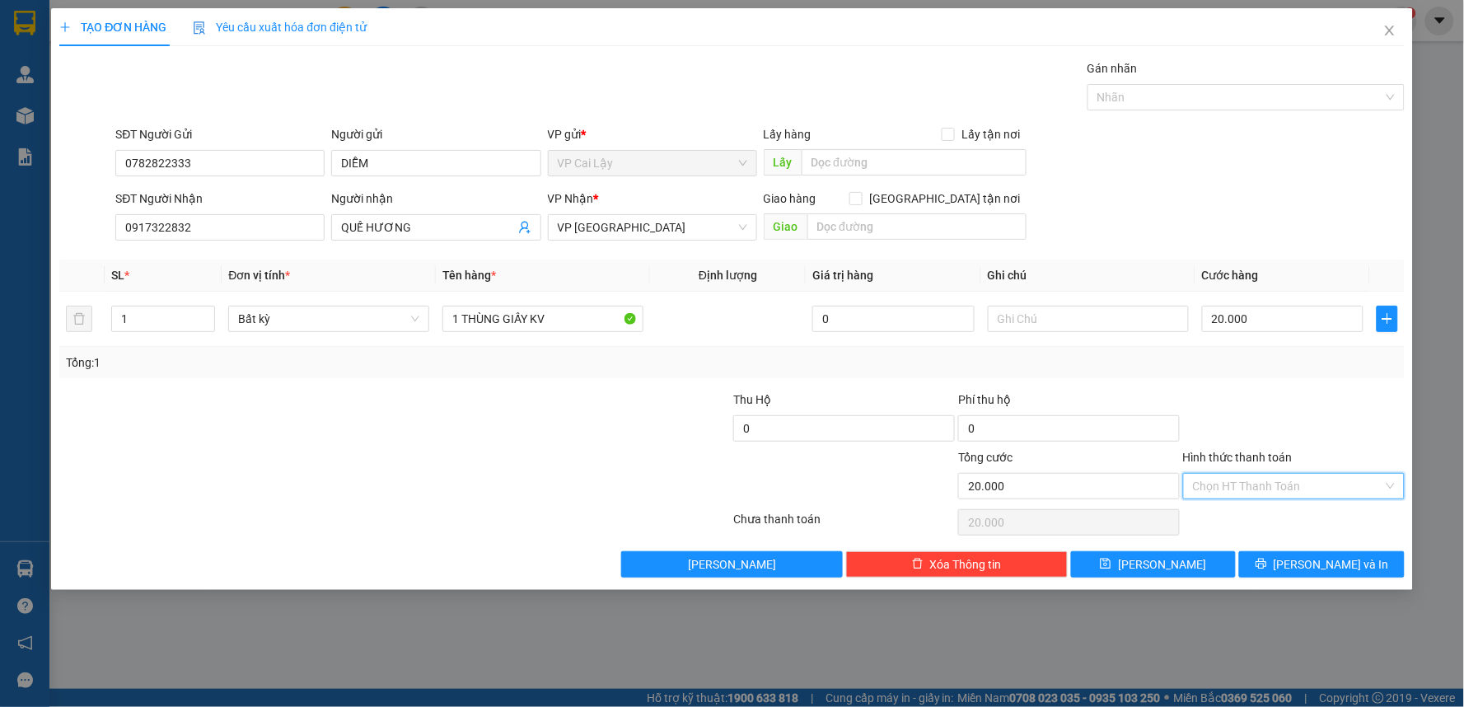
click at [1279, 492] on input "Hình thức thanh toán" at bounding box center [1288, 486] width 190 height 25
click at [1275, 517] on div "Tại văn phòng" at bounding box center [1295, 519] width 202 height 18
type input "0"
click at [1304, 563] on button "[PERSON_NAME] và In" at bounding box center [1322, 564] width 166 height 26
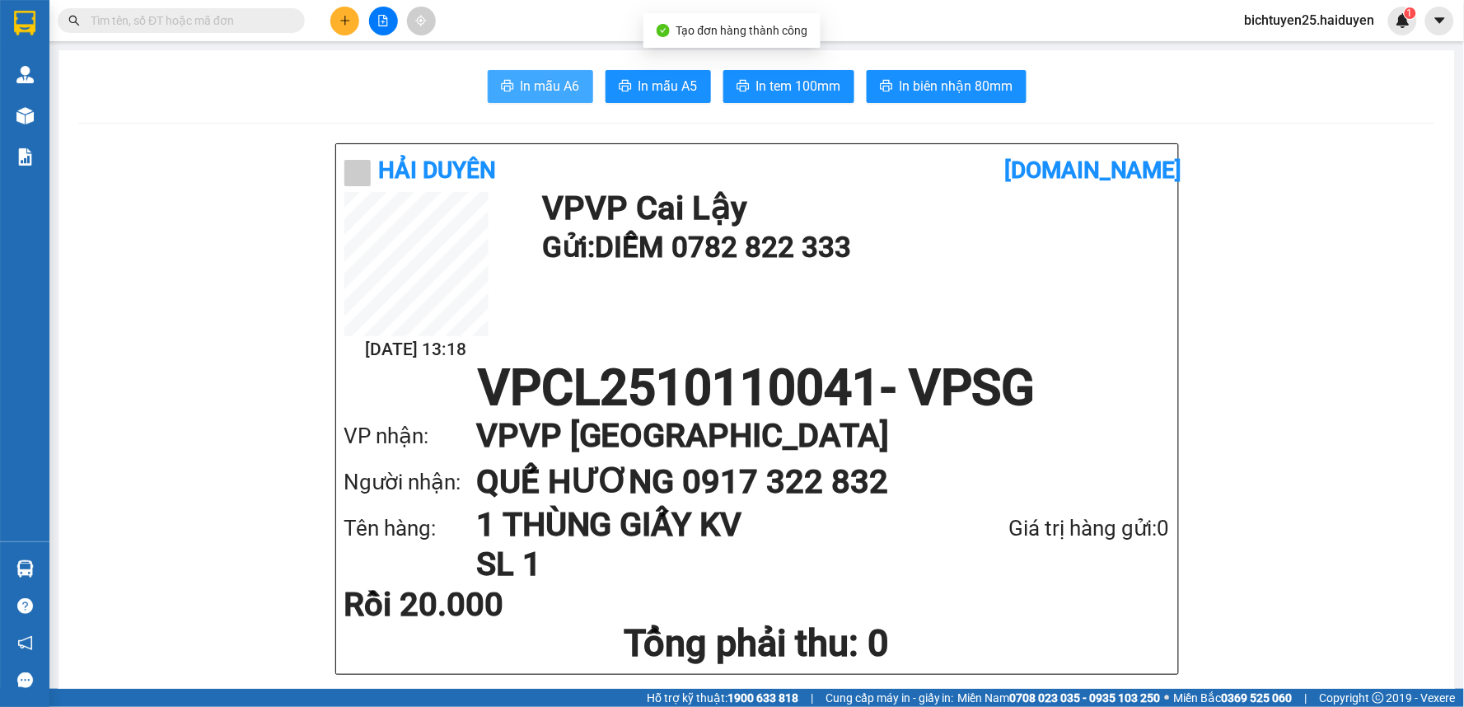
click at [534, 89] on span "In mẫu A6" at bounding box center [550, 86] width 59 height 21
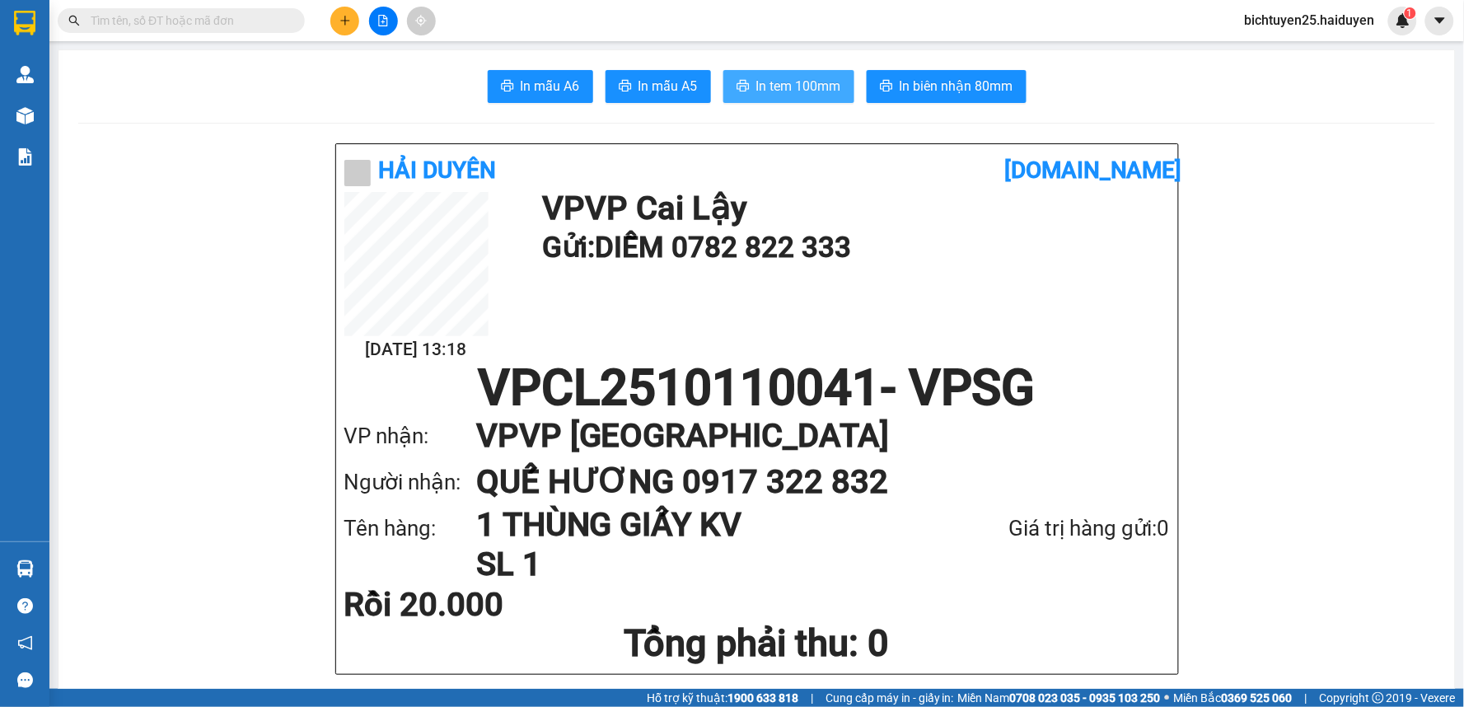
click at [785, 93] on span "In tem 100mm" at bounding box center [798, 86] width 85 height 21
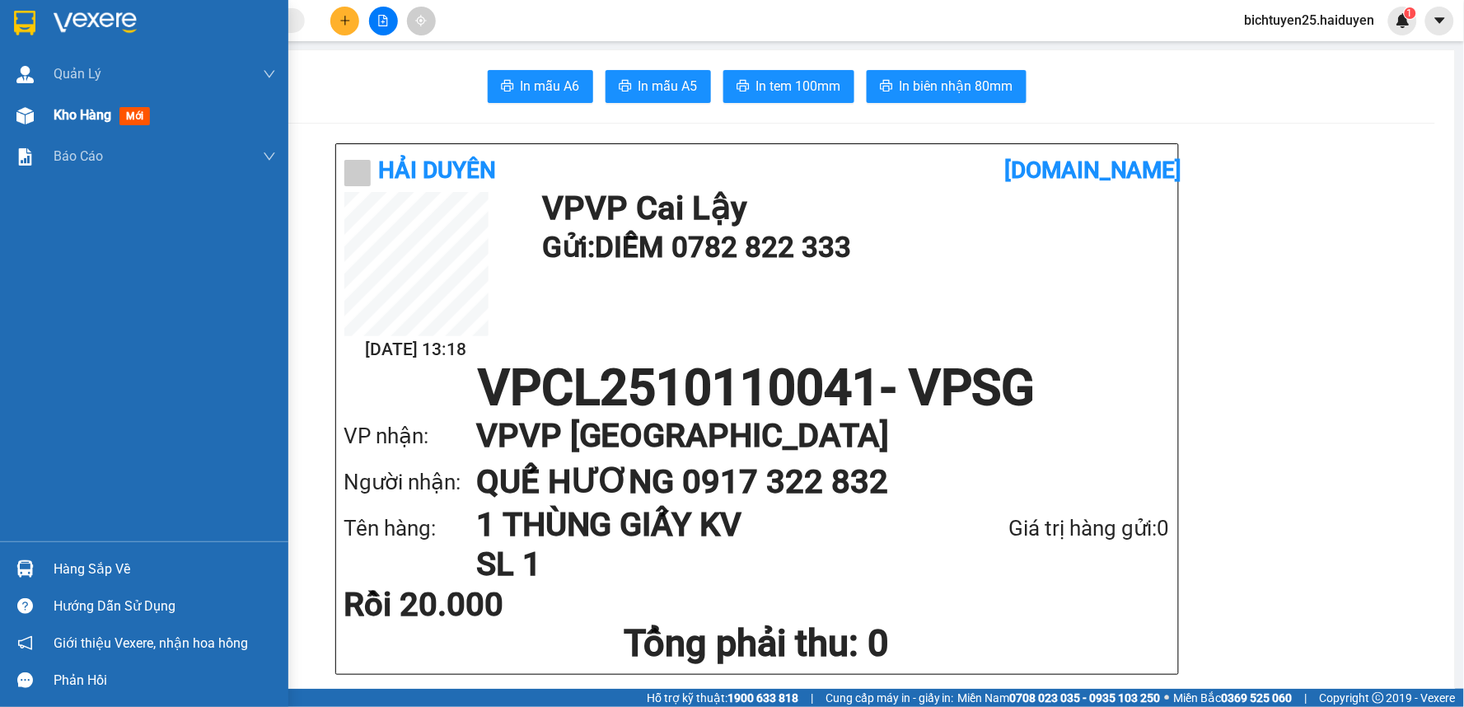
click at [79, 117] on span "Kho hàng" at bounding box center [83, 115] width 58 height 16
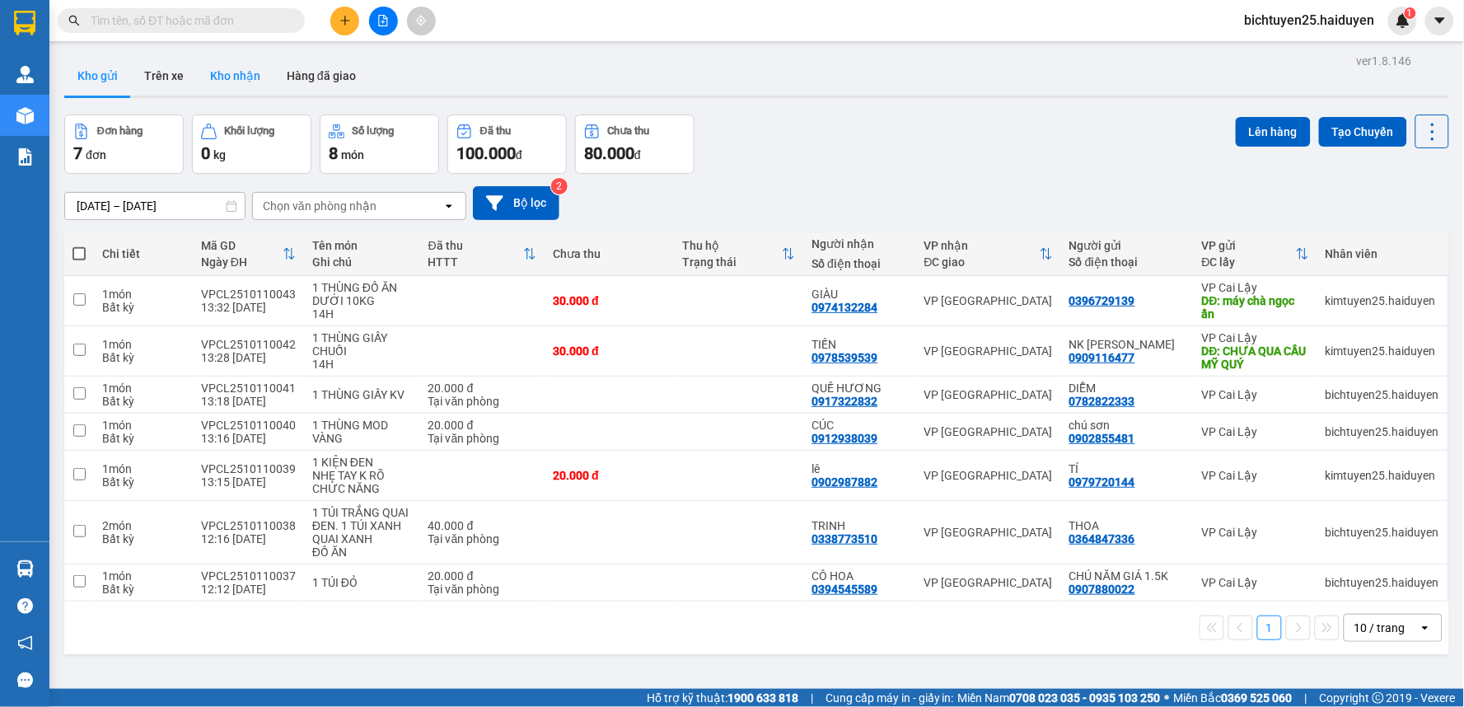
click at [219, 75] on button "Kho nhận" at bounding box center [235, 76] width 77 height 40
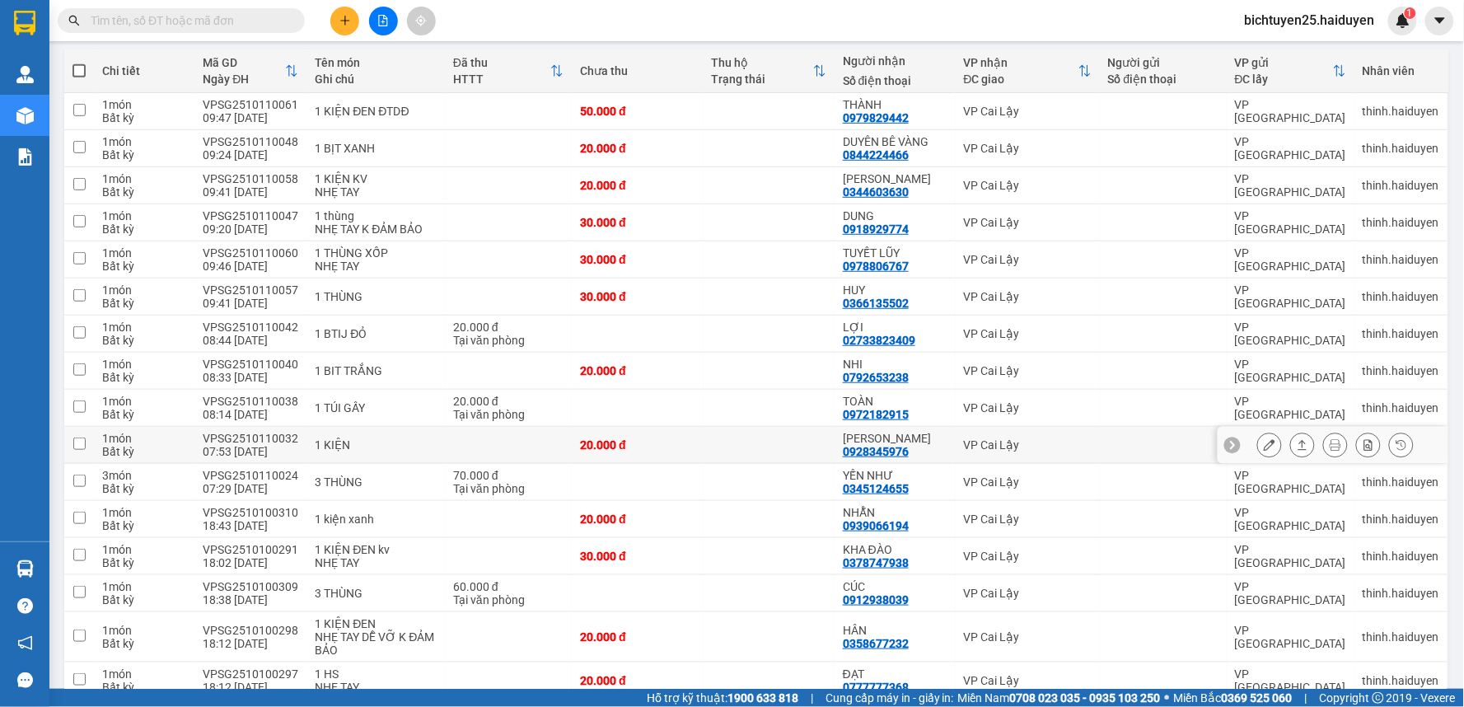
scroll to position [274, 0]
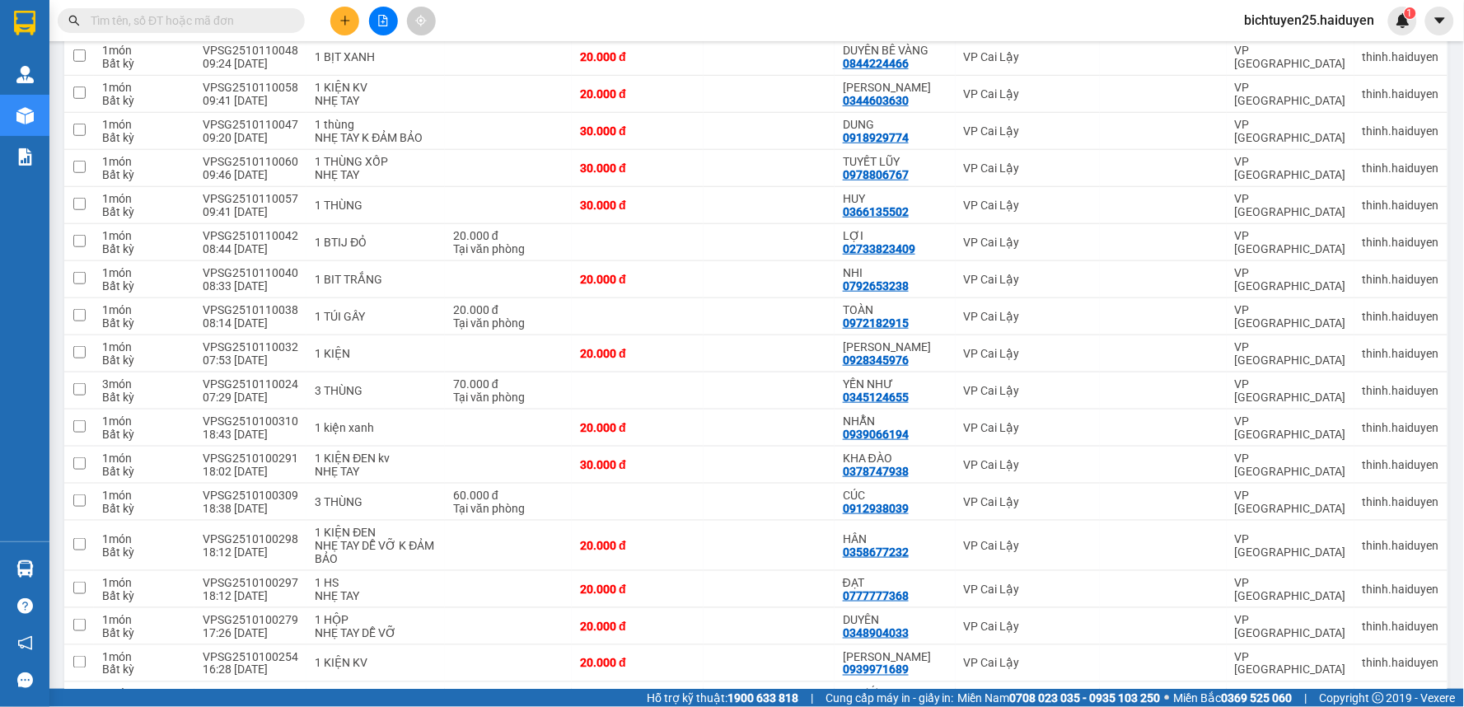
click at [208, 18] on input "text" at bounding box center [188, 21] width 194 height 18
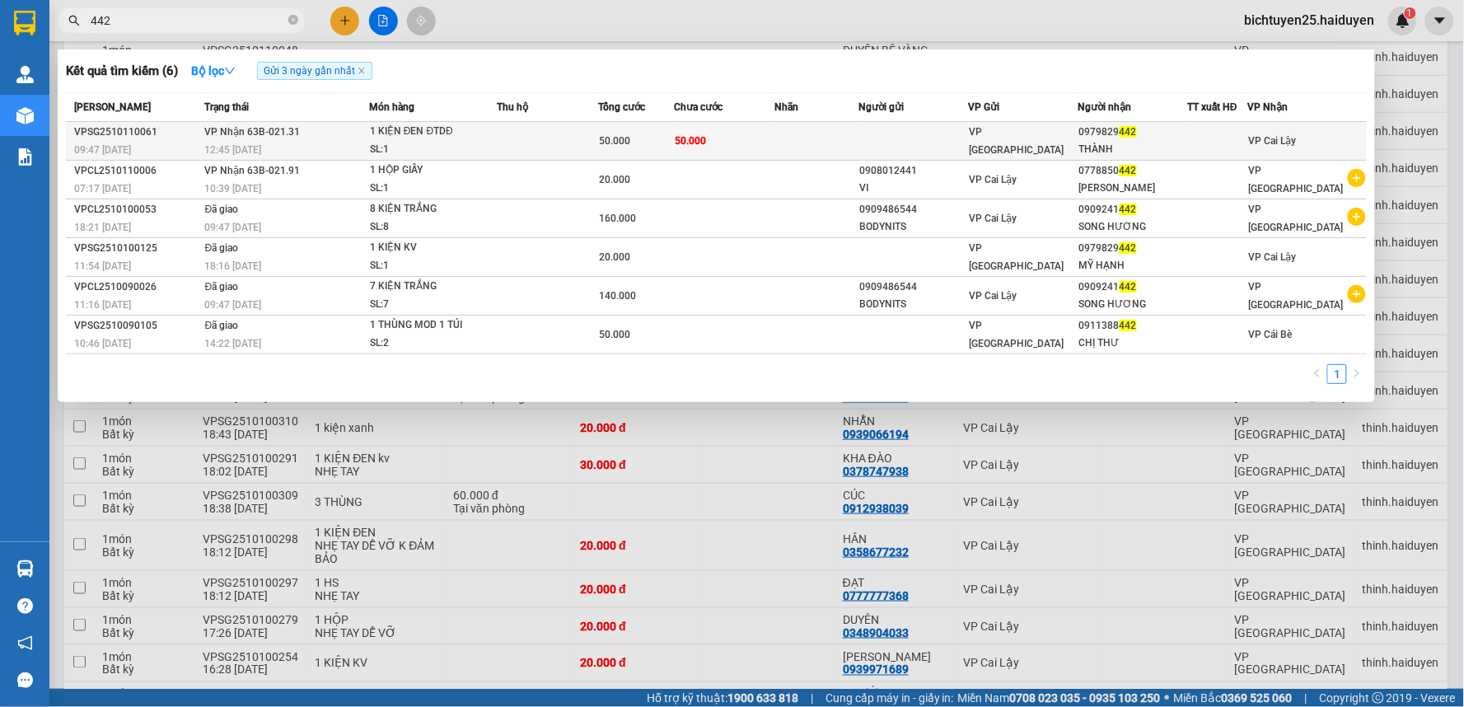
type input "442"
click at [1099, 142] on div "THÀNH" at bounding box center [1133, 149] width 108 height 17
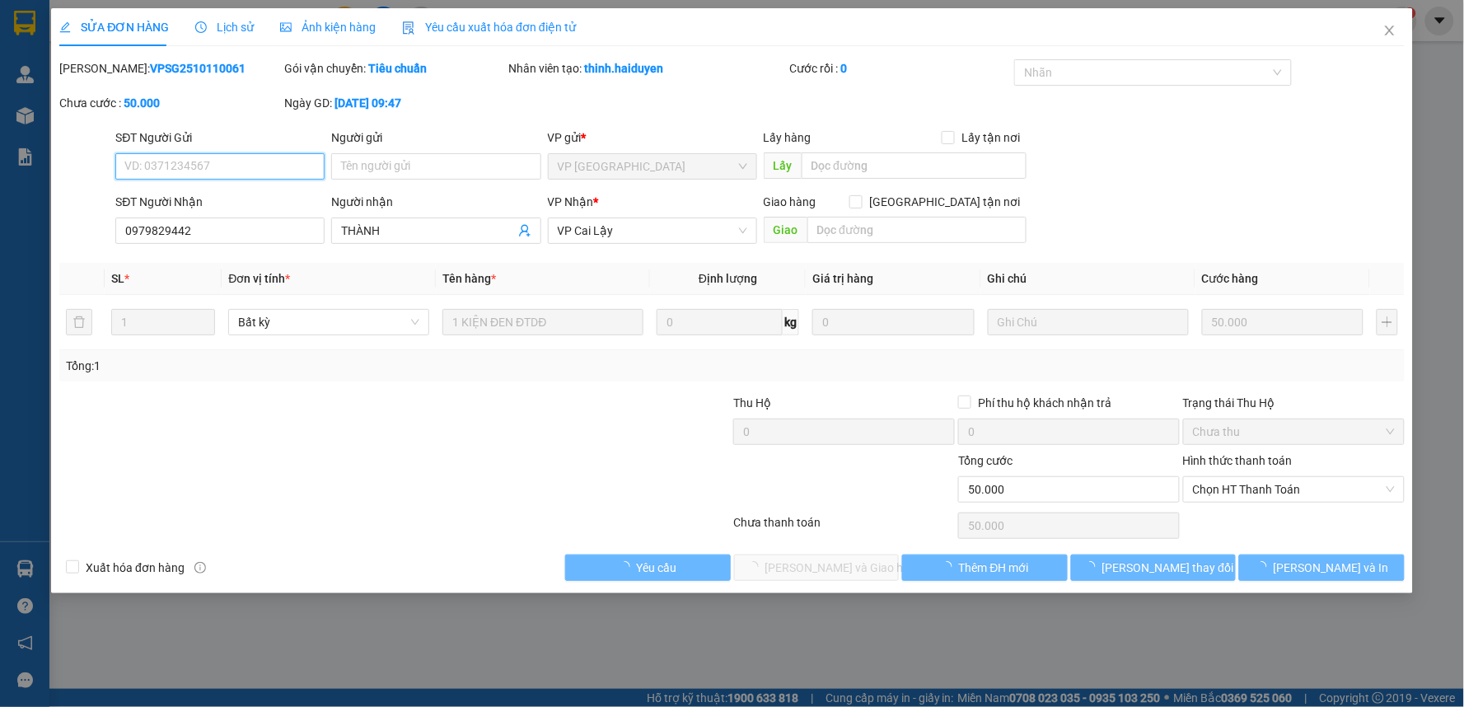
type input "0979829442"
type input "THÀNH"
type input "0"
type input "50.000"
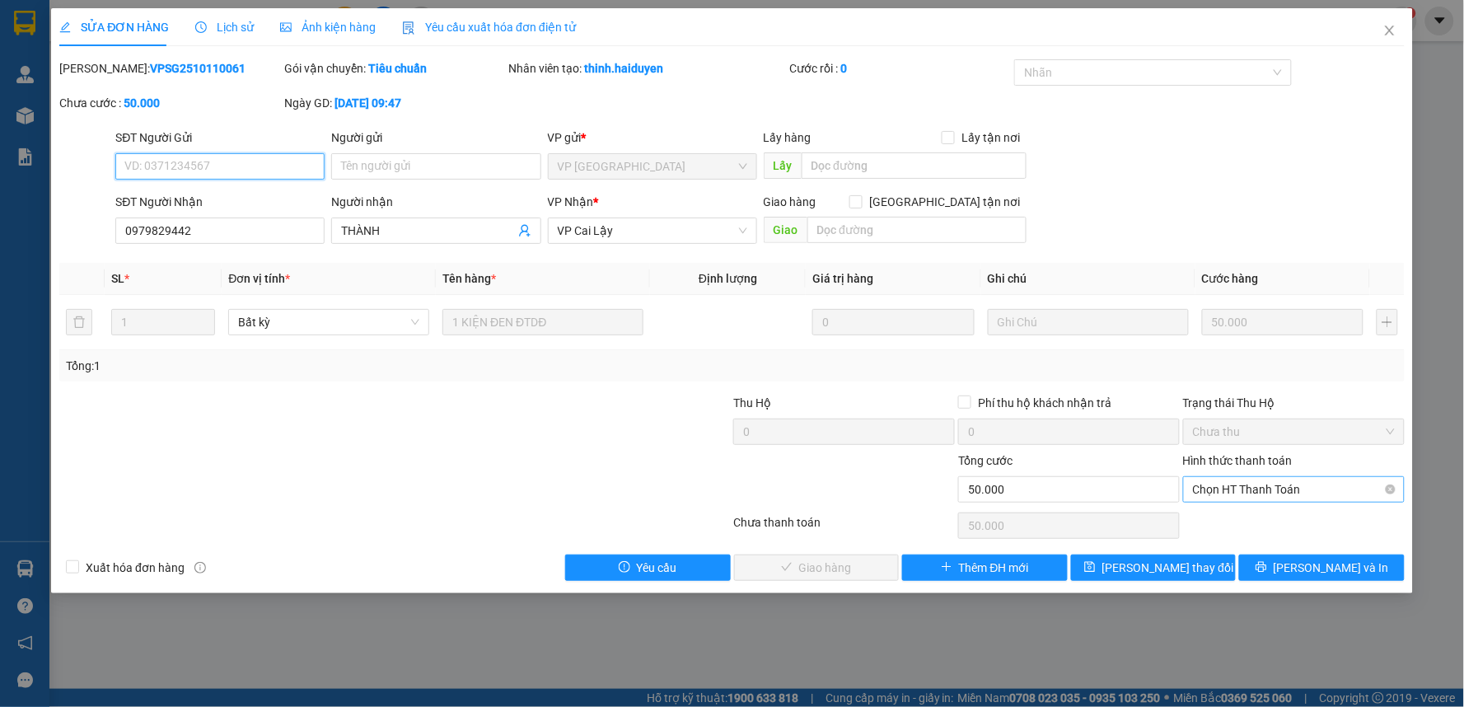
click at [1215, 485] on span "Chọn HT Thanh Toán" at bounding box center [1294, 489] width 202 height 25
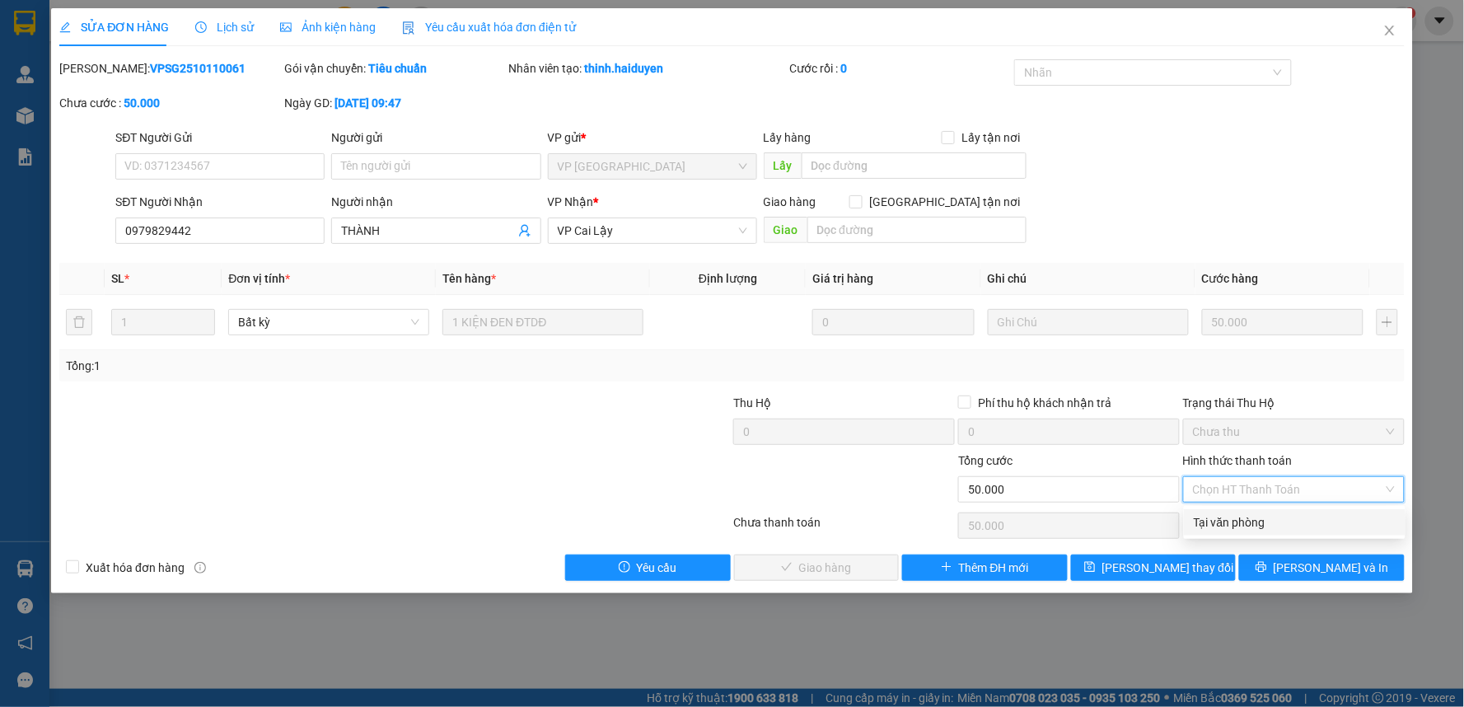
click at [1209, 513] on div "Tại văn phòng" at bounding box center [1295, 522] width 202 height 18
type input "0"
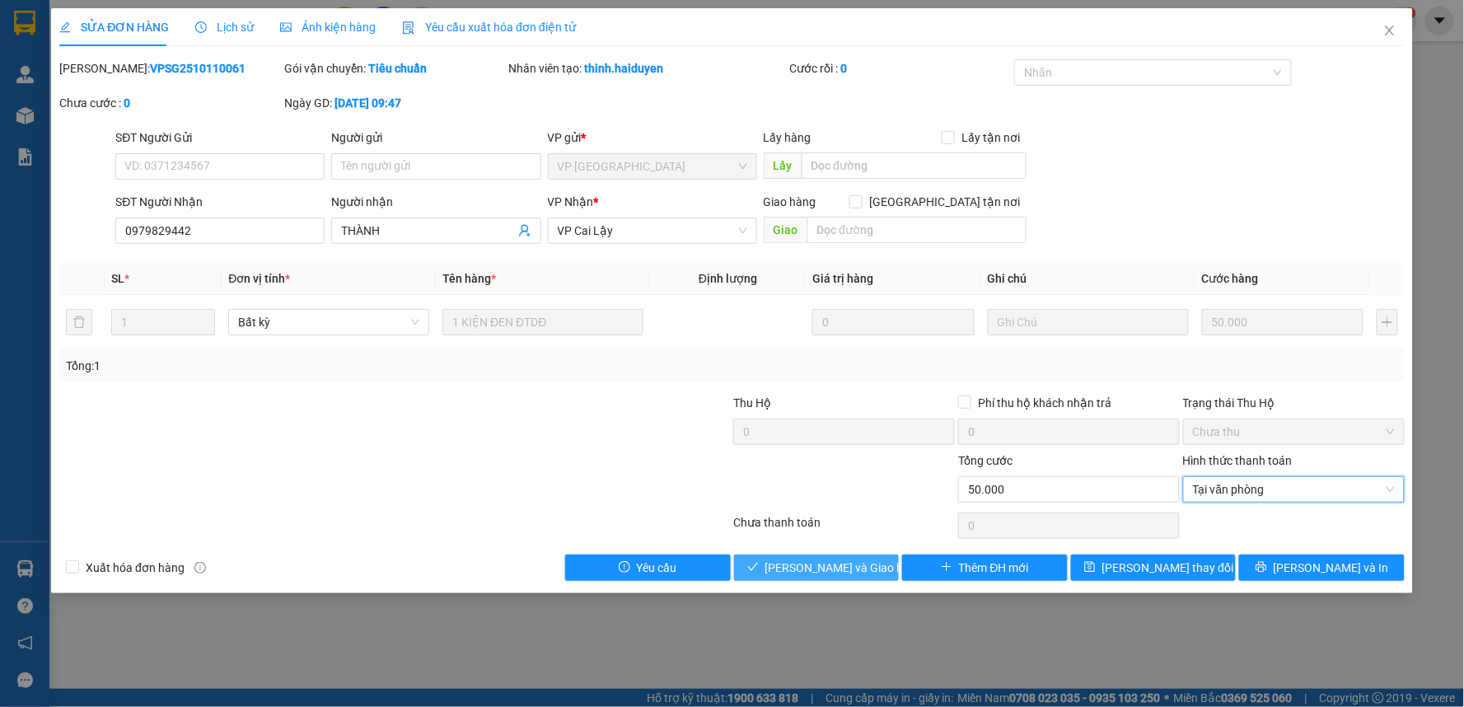
click at [855, 571] on span "[PERSON_NAME] và [PERSON_NAME] hàng" at bounding box center [845, 568] width 158 height 18
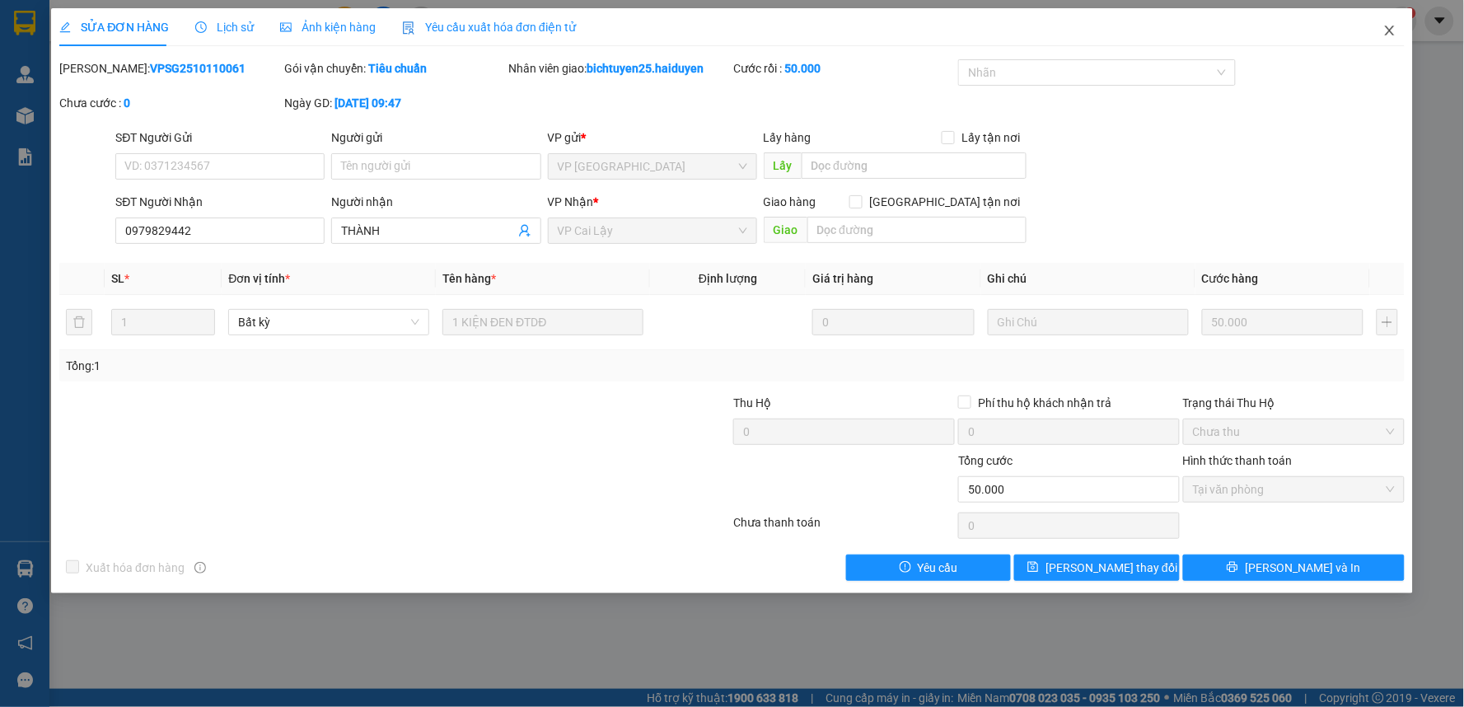
click at [1390, 34] on icon "close" at bounding box center [1390, 30] width 13 height 13
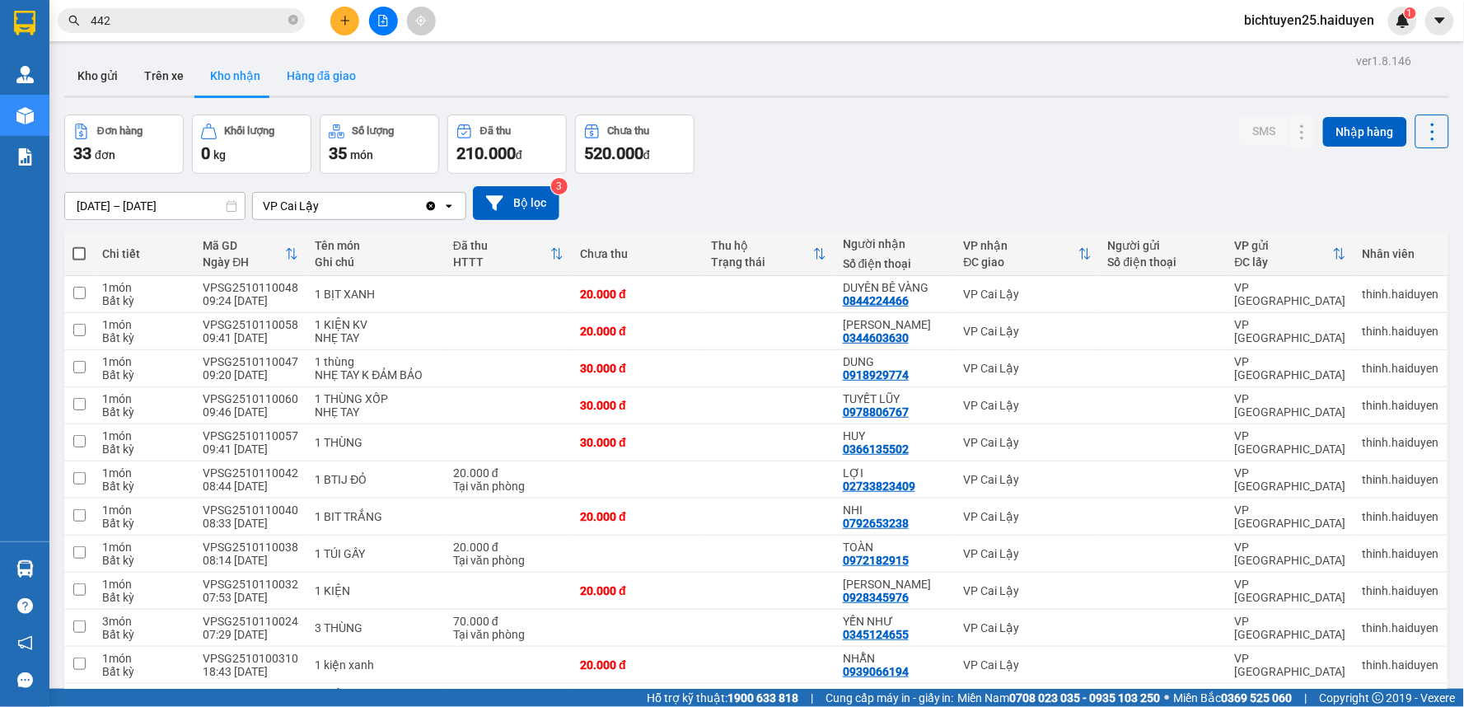
click at [332, 73] on button "Hàng đã giao" at bounding box center [322, 76] width 96 height 40
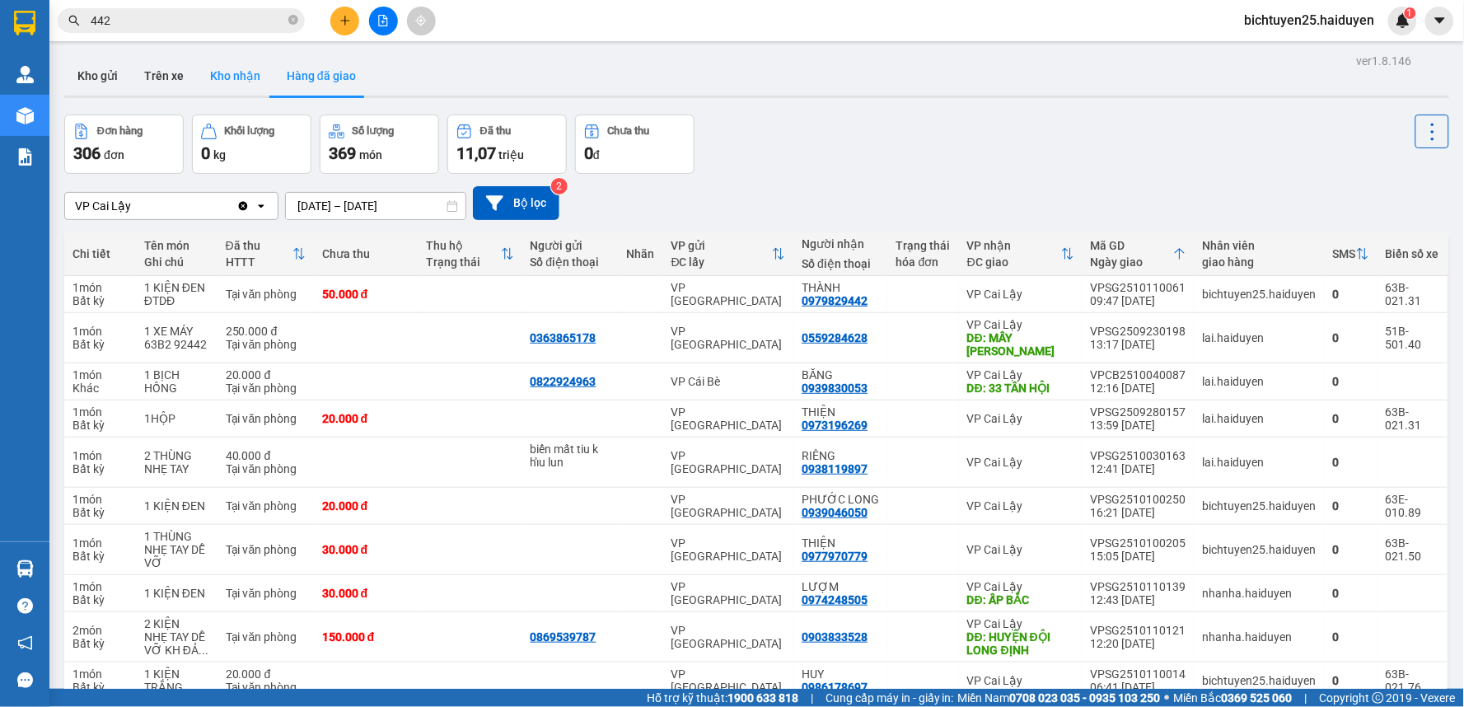
click at [236, 77] on button "Kho nhận" at bounding box center [235, 76] width 77 height 40
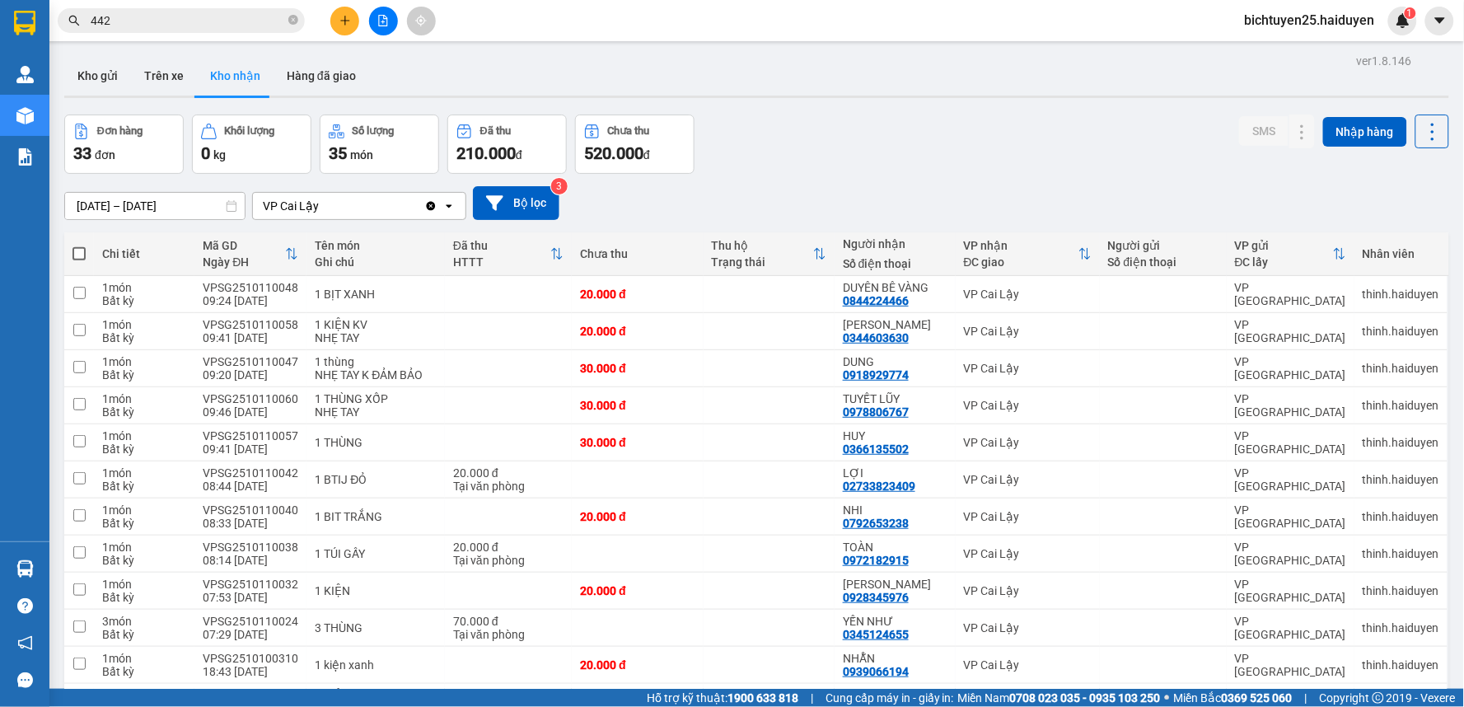
click at [851, 73] on div "Kho gửi Trên xe Kho nhận Hàng đã giao" at bounding box center [756, 78] width 1385 height 44
click at [344, 29] on button at bounding box center [344, 21] width 29 height 29
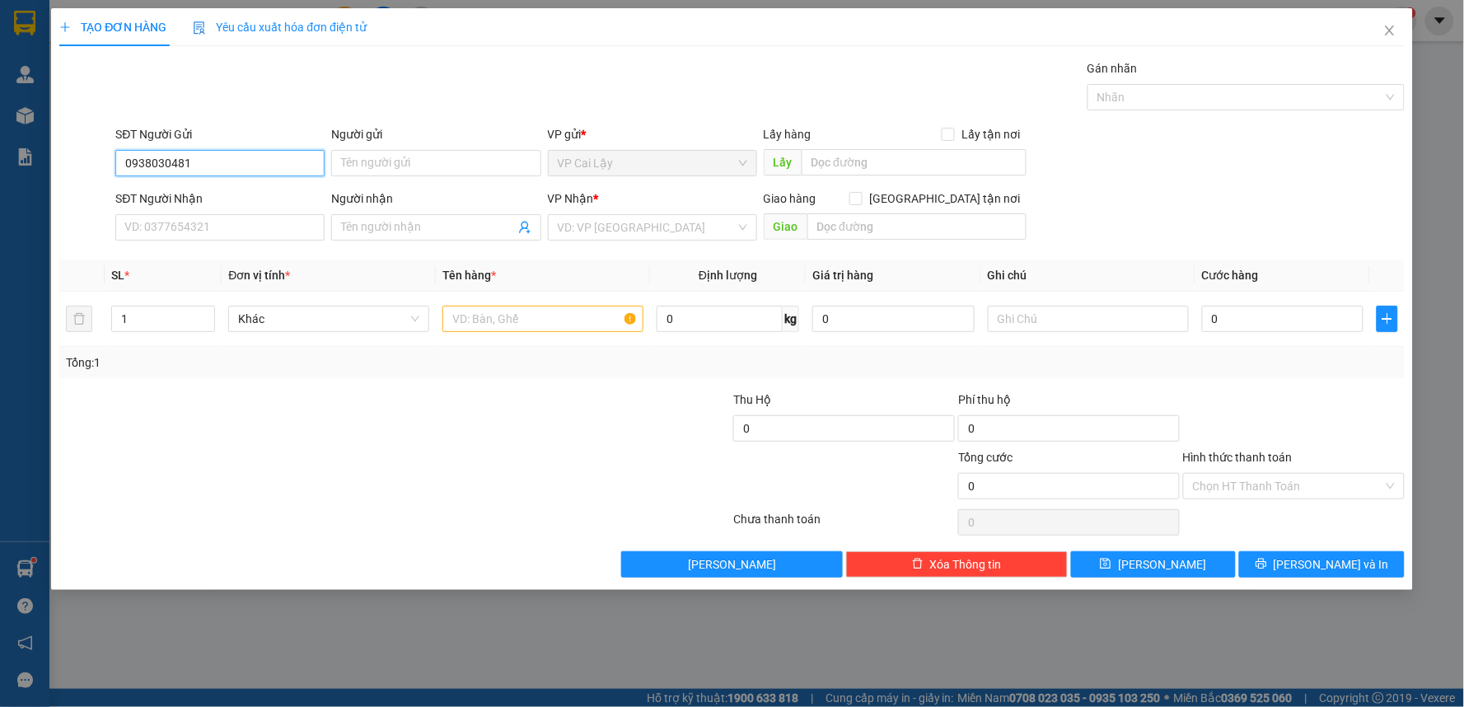
drag, startPoint x: 209, startPoint y: 163, endPoint x: 110, endPoint y: 175, distance: 100.4
click at [110, 175] on div "SĐT Người Gửi 0938030481 0938030481 Người gửi Tên người gửi VP gửi * VP Cai Lậy…" at bounding box center [732, 154] width 1349 height 58
type input "0938030481"
click at [208, 234] on input "SĐT Người Nhận" at bounding box center [219, 227] width 209 height 26
paste input "0938030481"
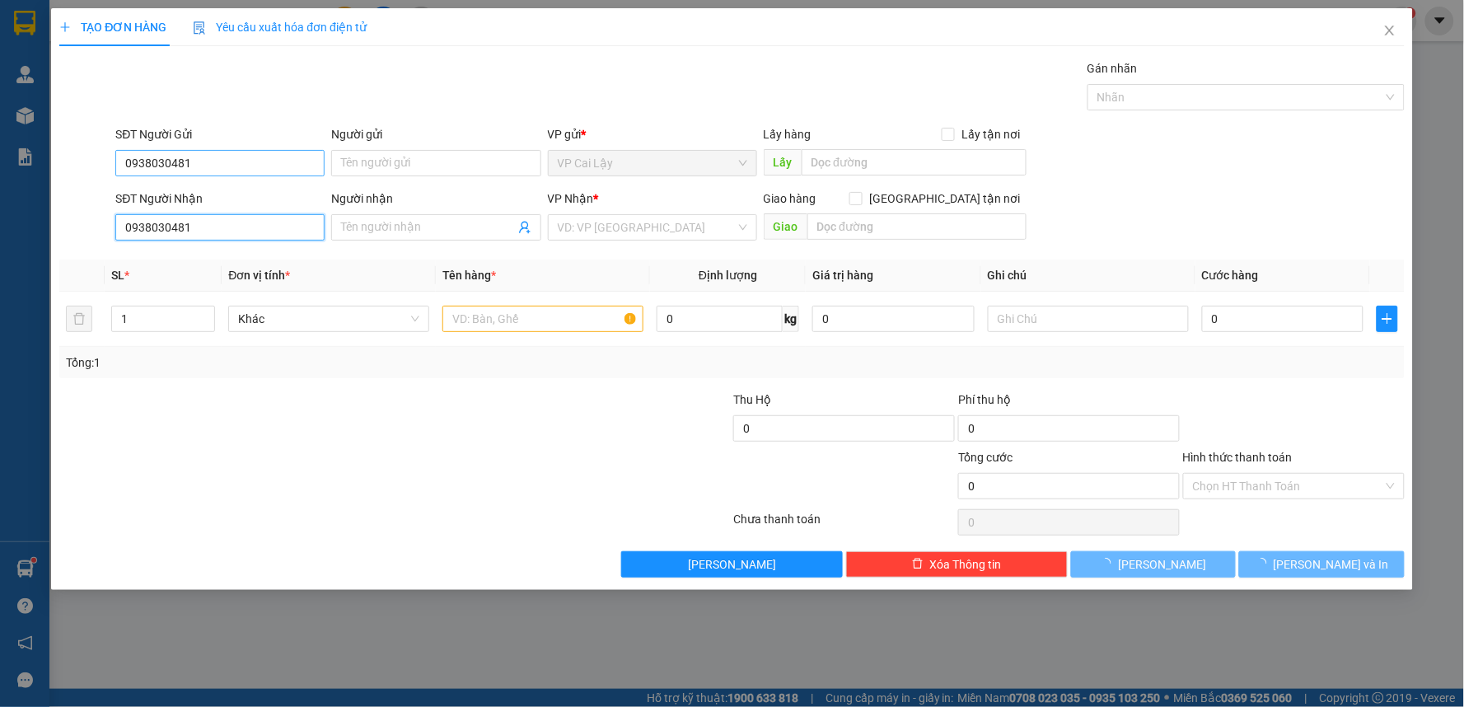
type input "0938030481"
click at [241, 153] on input "0938030481" at bounding box center [219, 163] width 209 height 26
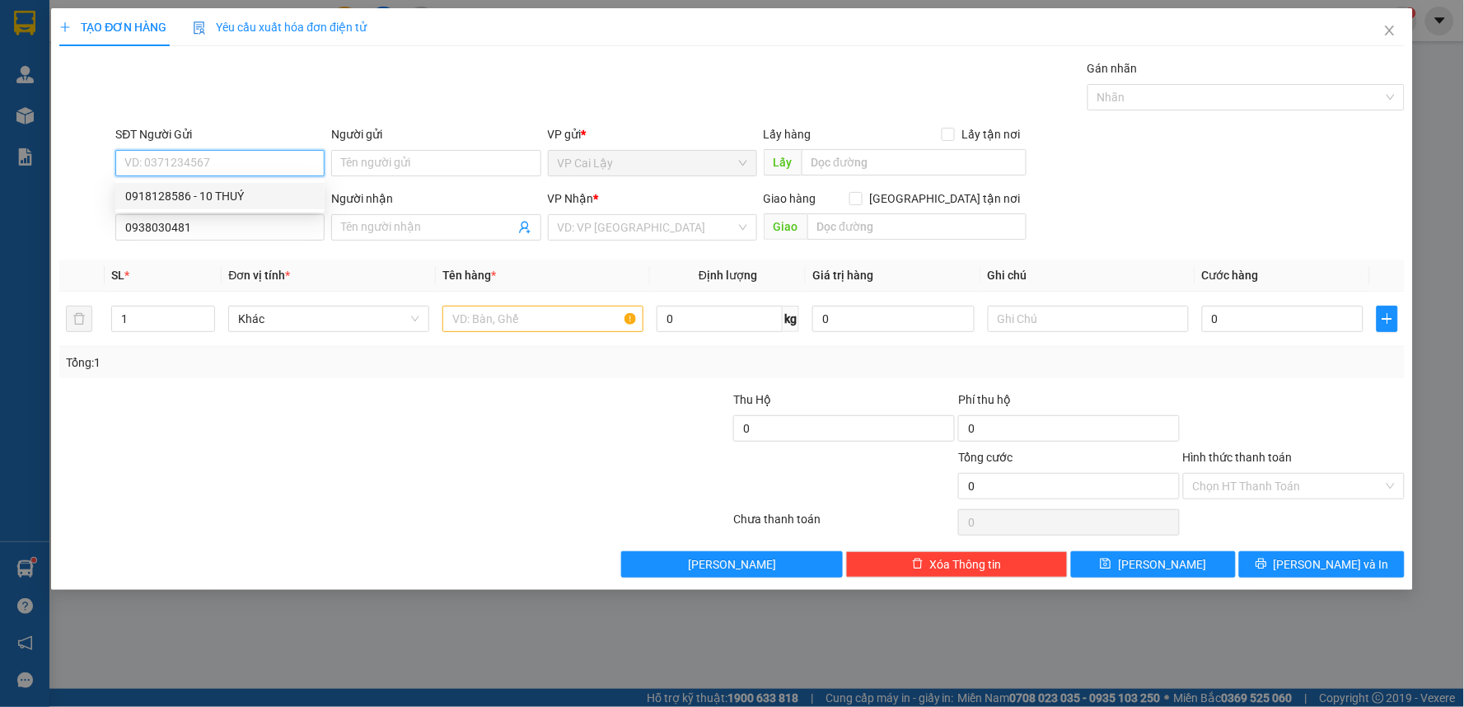
click at [252, 200] on div "0918128586 - 10 THUÝ" at bounding box center [220, 196] width 190 height 18
type input "0918128586"
type input "10 THUÝ"
type input "20.000"
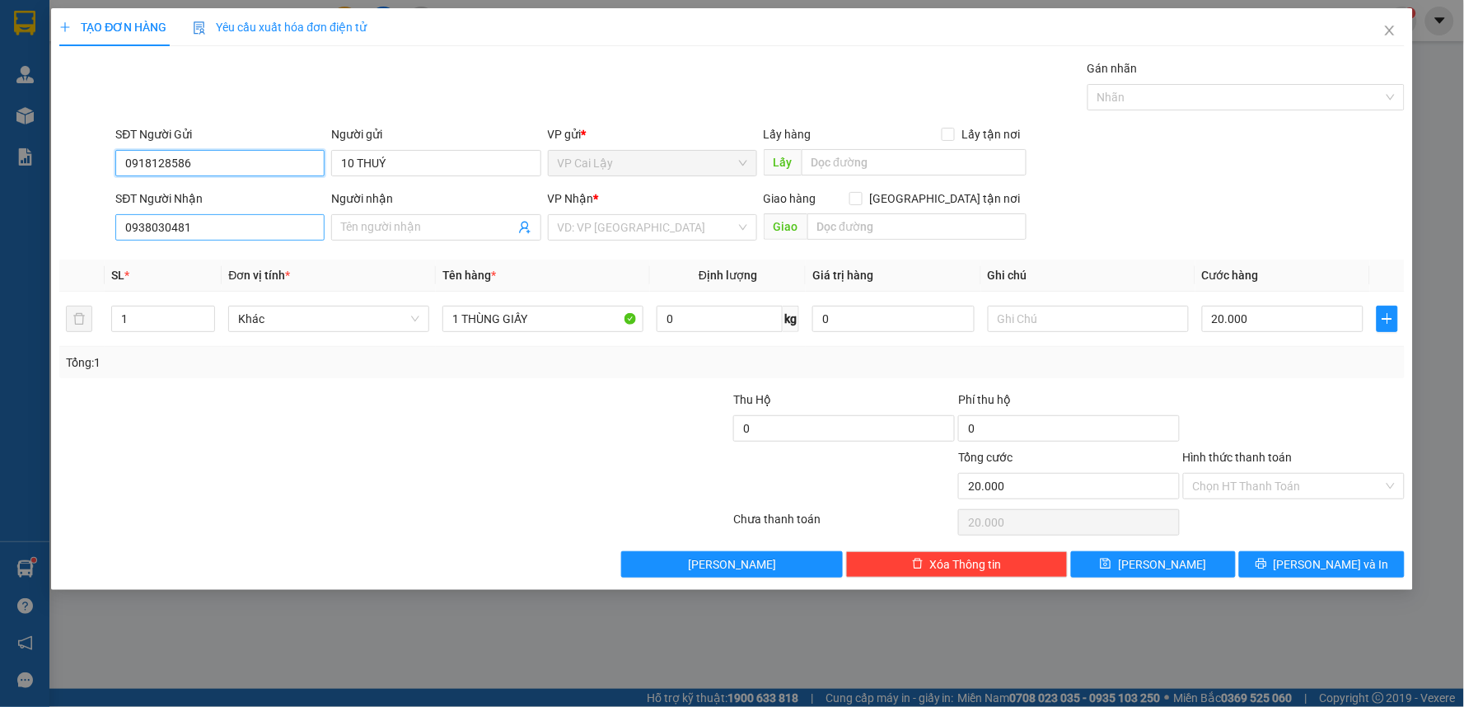
type input "0918128586"
click at [282, 231] on input "0938030481" at bounding box center [219, 227] width 209 height 26
click at [261, 267] on div "0938030481 - TÀI LƯU" at bounding box center [220, 260] width 190 height 18
type input "TÀI LƯU"
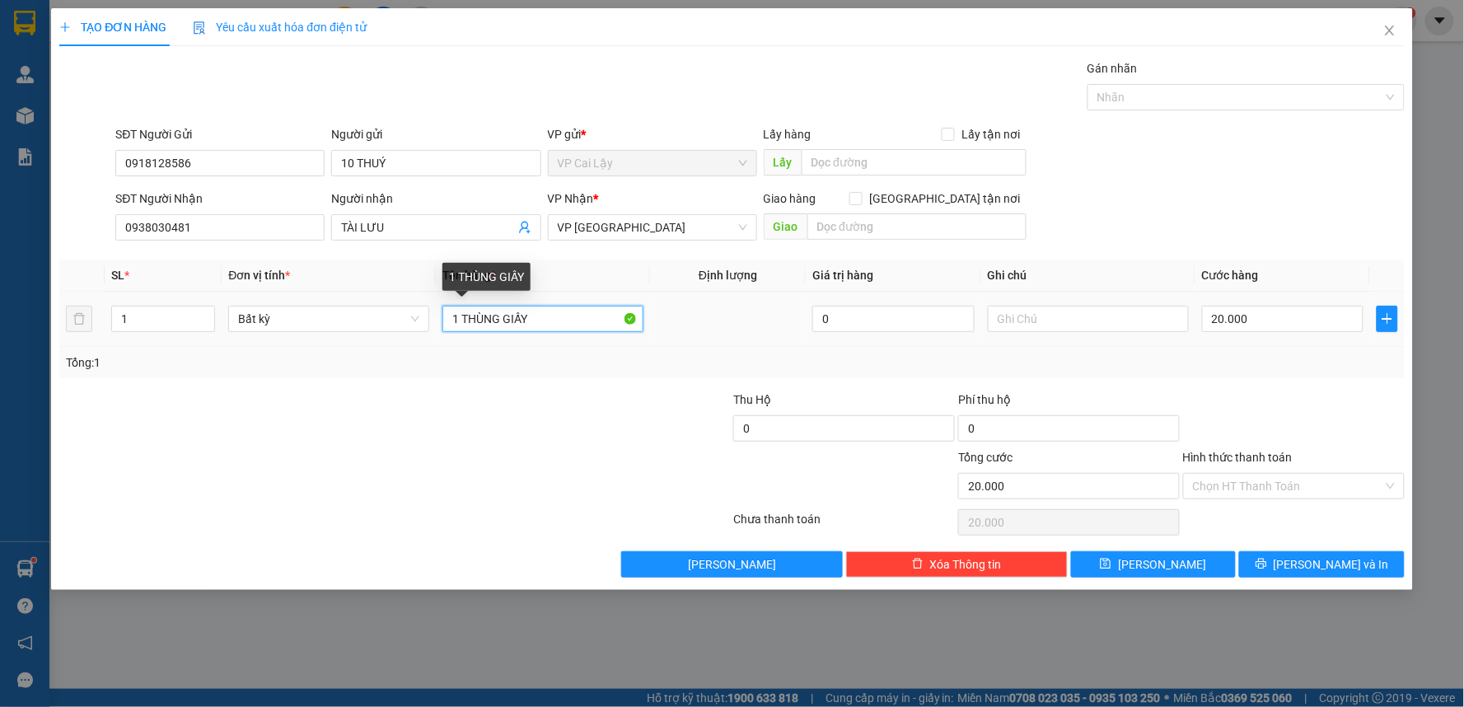
drag, startPoint x: 501, startPoint y: 319, endPoint x: 511, endPoint y: 338, distance: 21.4
click at [501, 321] on input "1 THÙNG GIẤY" at bounding box center [543, 319] width 201 height 26
type input "1 HỘP GIẤY MÀU CAM"
click at [1280, 488] on input "Hình thức thanh toán" at bounding box center [1288, 486] width 190 height 25
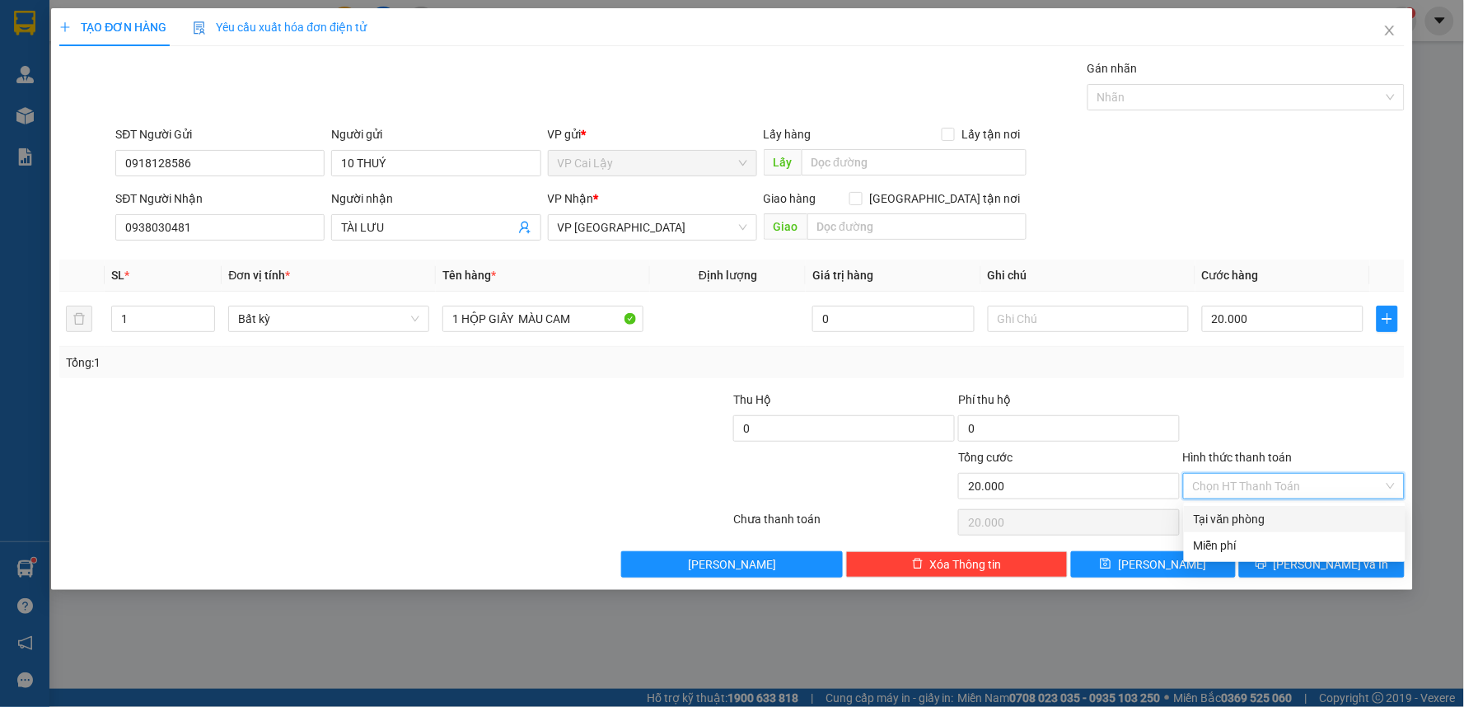
click at [1255, 515] on div "Tại văn phòng" at bounding box center [1295, 519] width 202 height 18
type input "0"
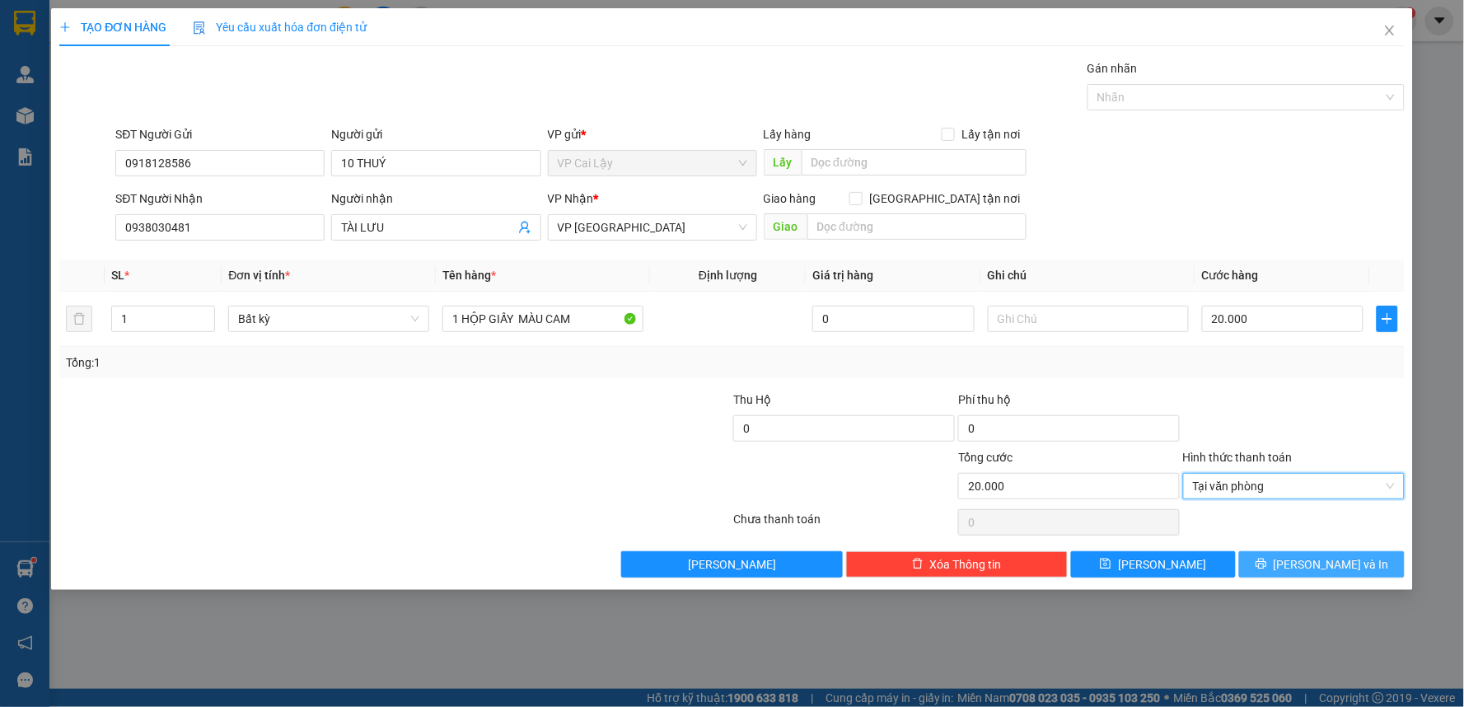
click at [1284, 574] on button "[PERSON_NAME] và In" at bounding box center [1322, 564] width 166 height 26
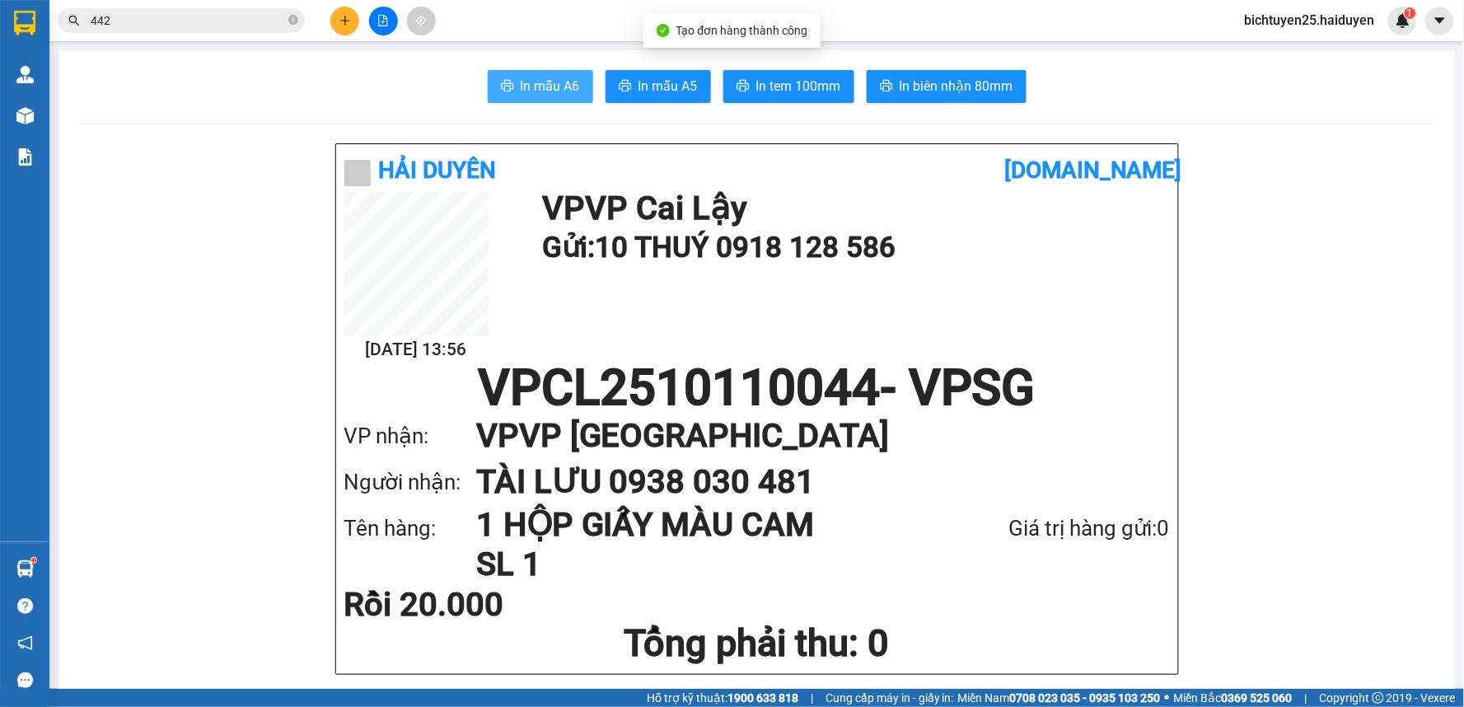
click at [520, 100] on button "In mẫu A6" at bounding box center [540, 86] width 105 height 33
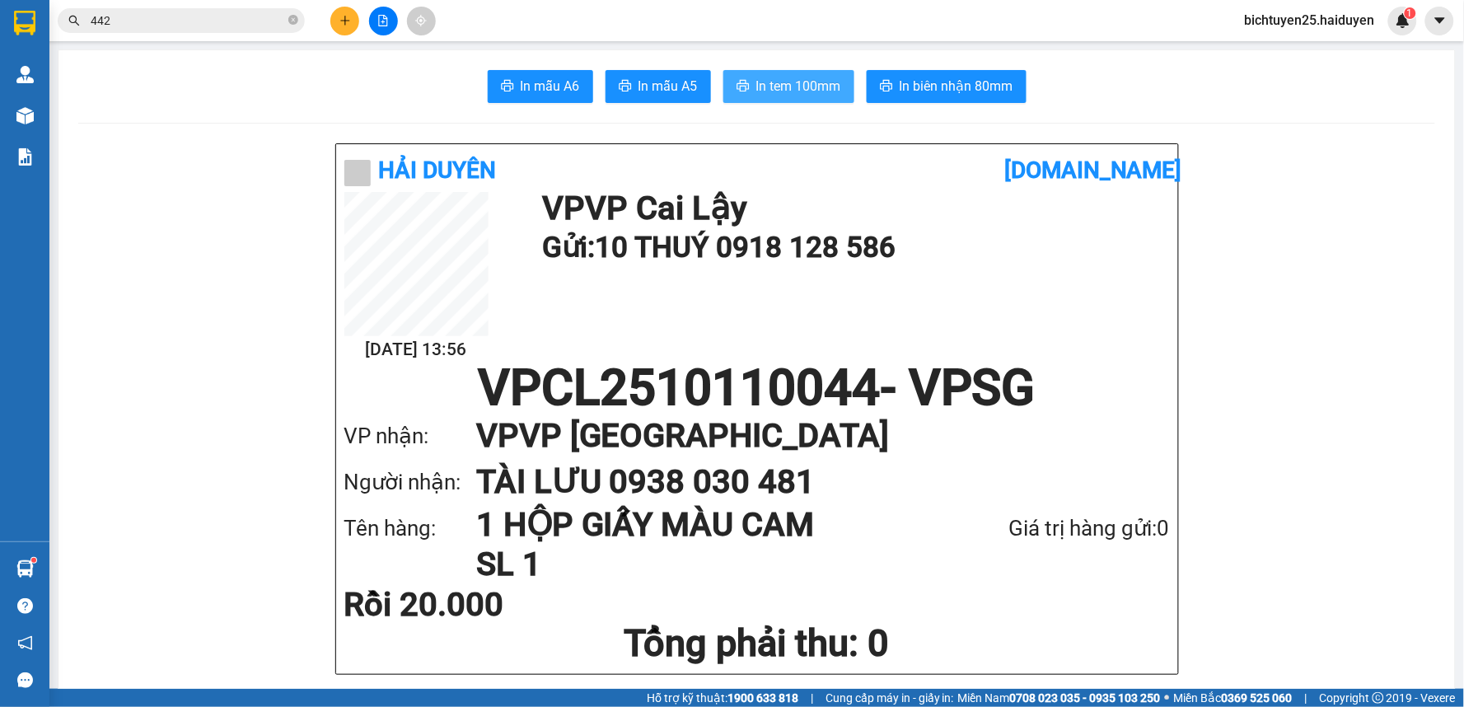
click at [811, 94] on span "In tem 100mm" at bounding box center [798, 86] width 85 height 21
click at [1271, 23] on span "bichtuyen25.haiduyen" at bounding box center [1310, 20] width 157 height 21
click at [1282, 54] on span "Đăng xuất" at bounding box center [1318, 51] width 122 height 18
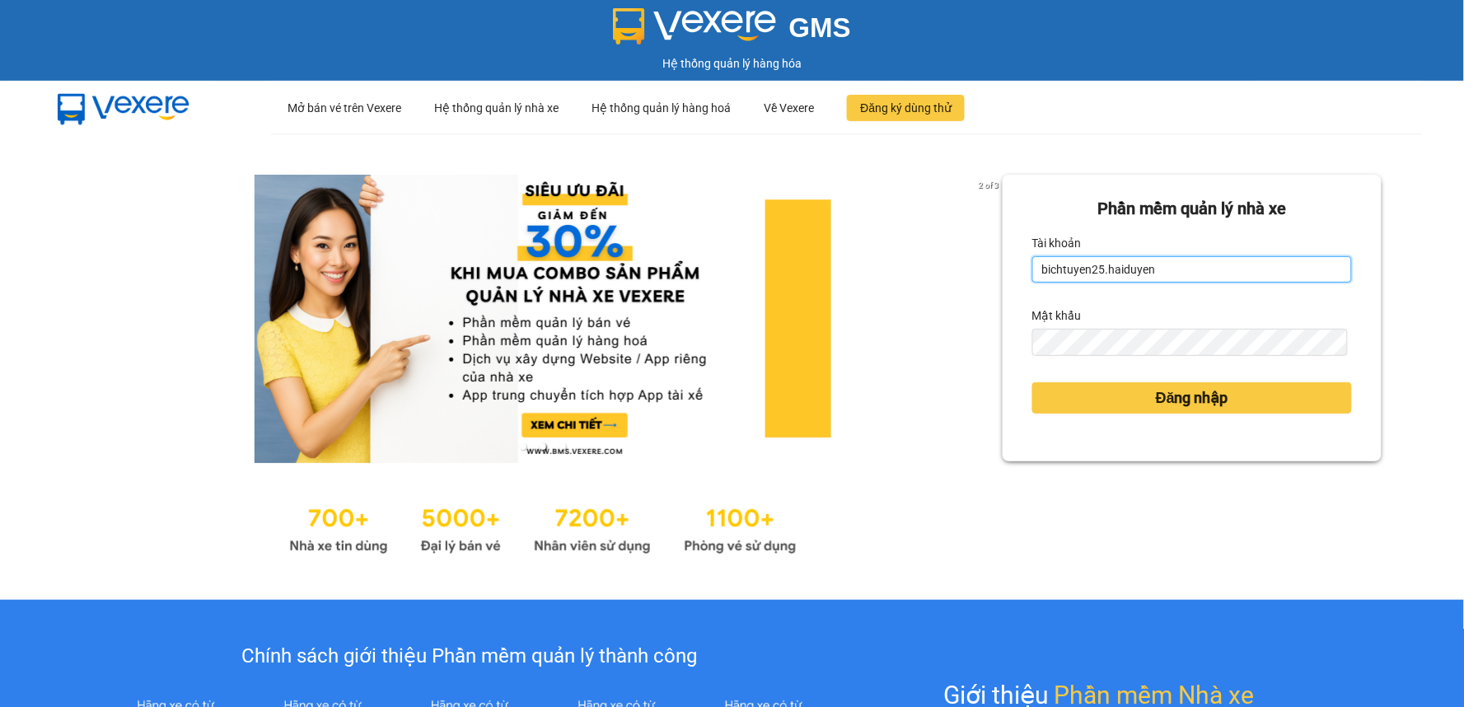
click at [1198, 282] on input "bichtuyen25.haiduyen" at bounding box center [1193, 269] width 320 height 26
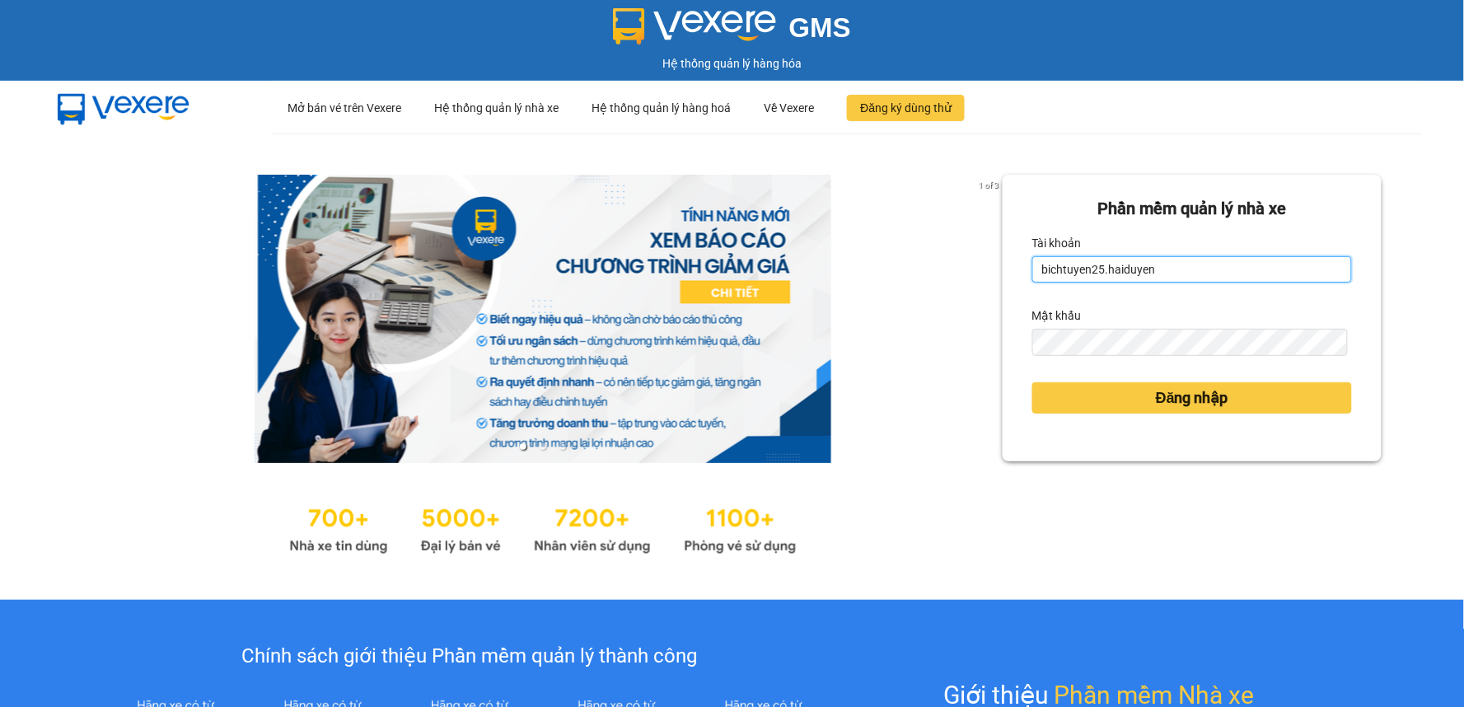
type input "nhanviencailay1.haiduyen"
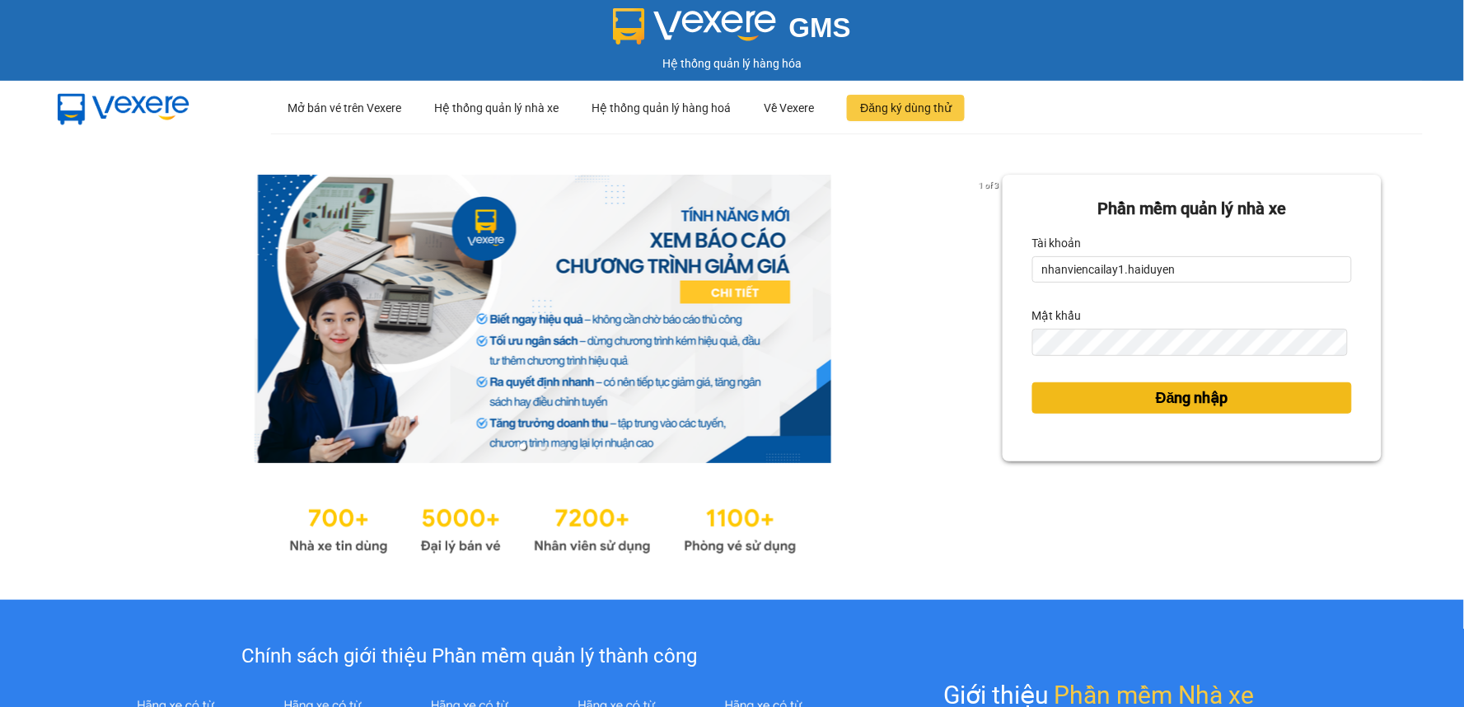
click at [1162, 405] on span "Đăng nhập" at bounding box center [1192, 397] width 73 height 23
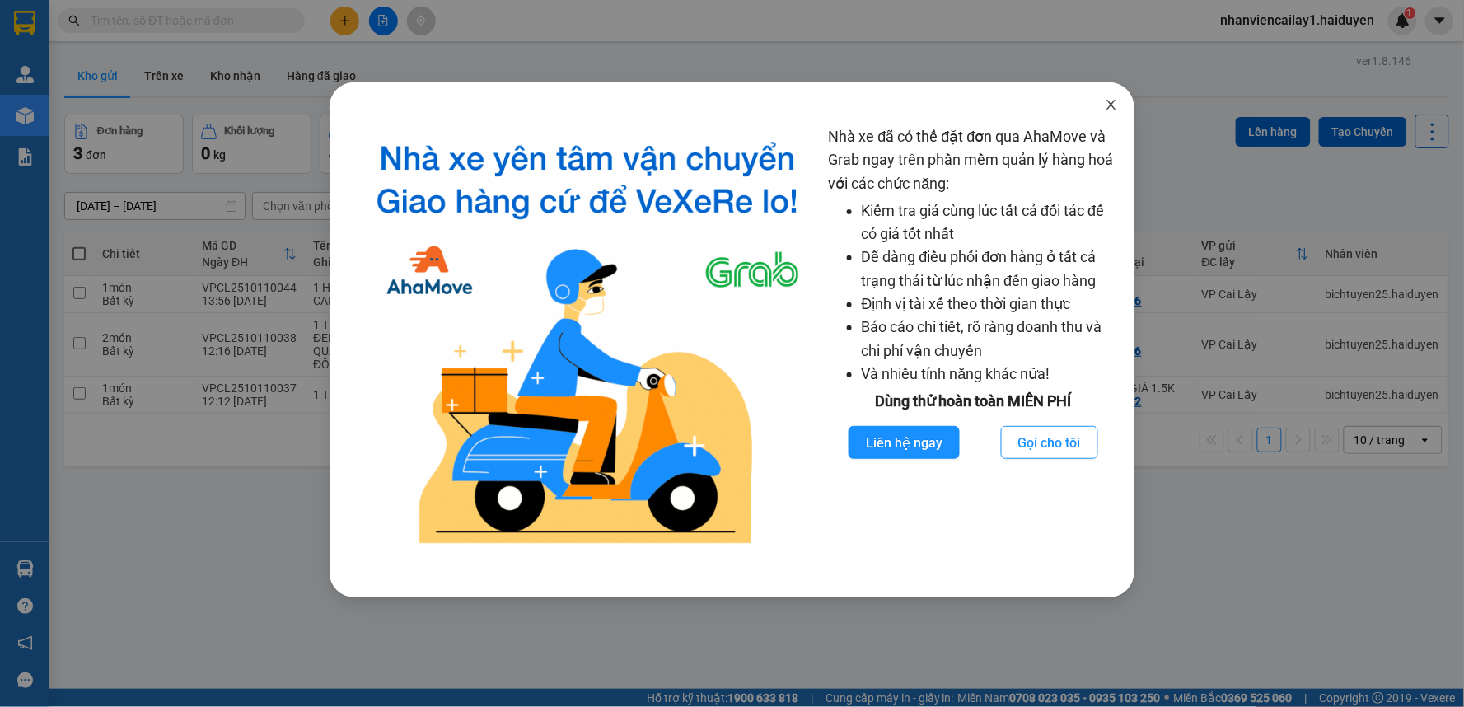
click at [1114, 104] on icon "close" at bounding box center [1111, 104] width 13 height 13
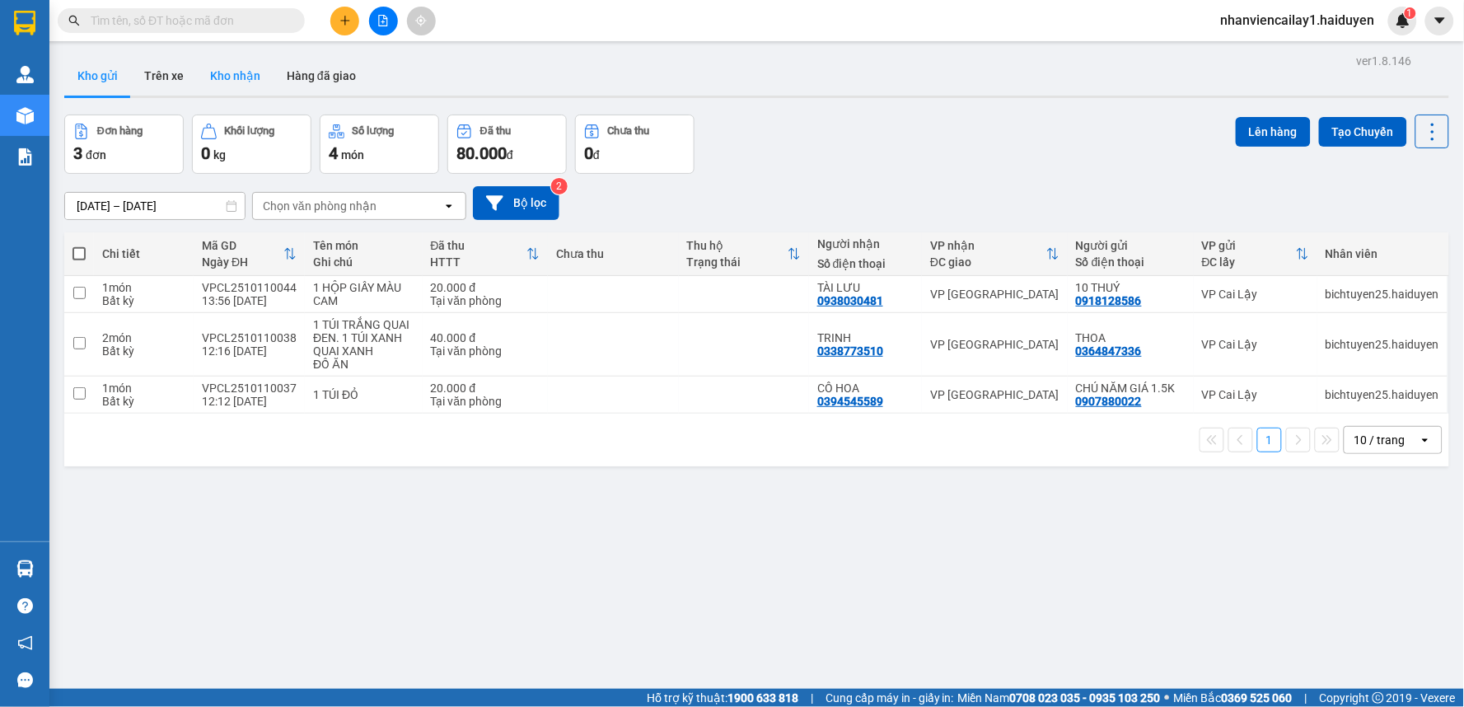
click at [234, 80] on button "Kho nhận" at bounding box center [235, 76] width 77 height 40
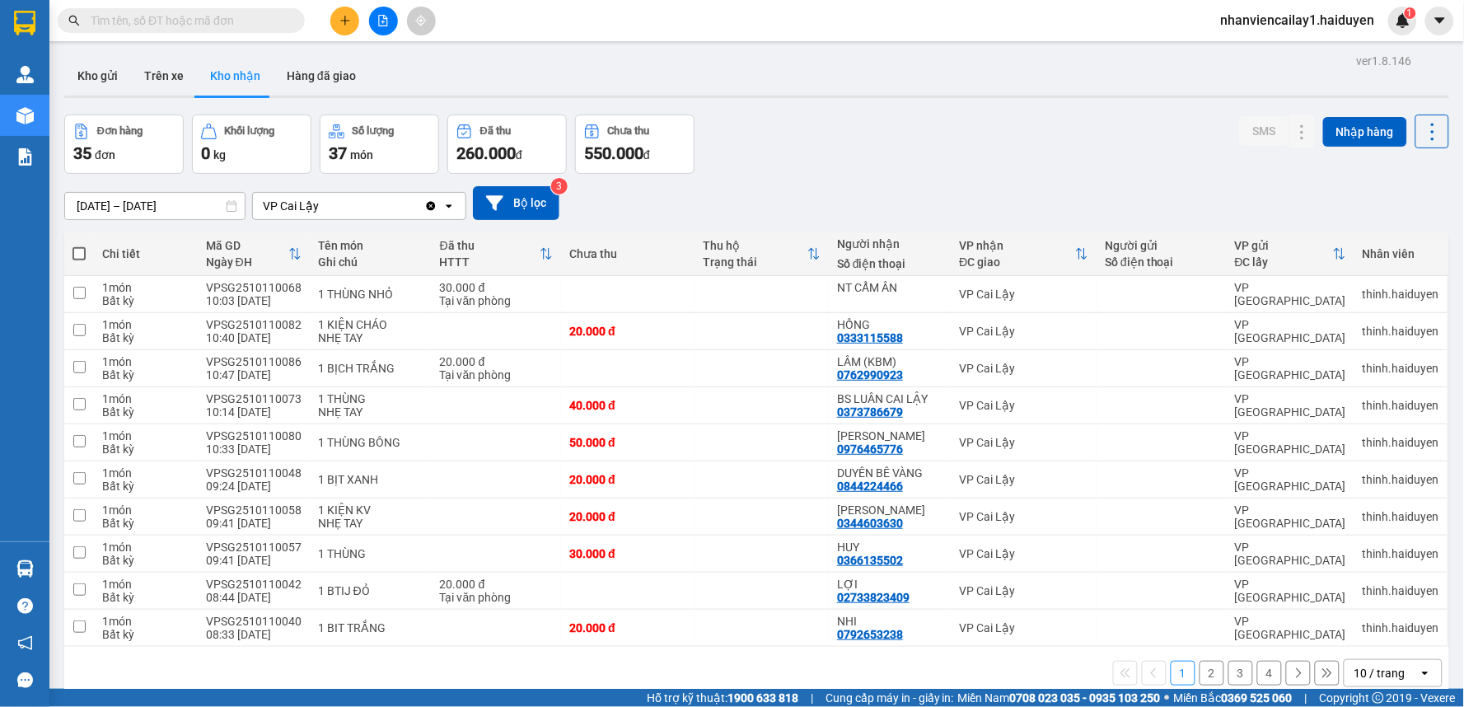
click at [1356, 671] on div "10 / trang" at bounding box center [1380, 673] width 51 height 16
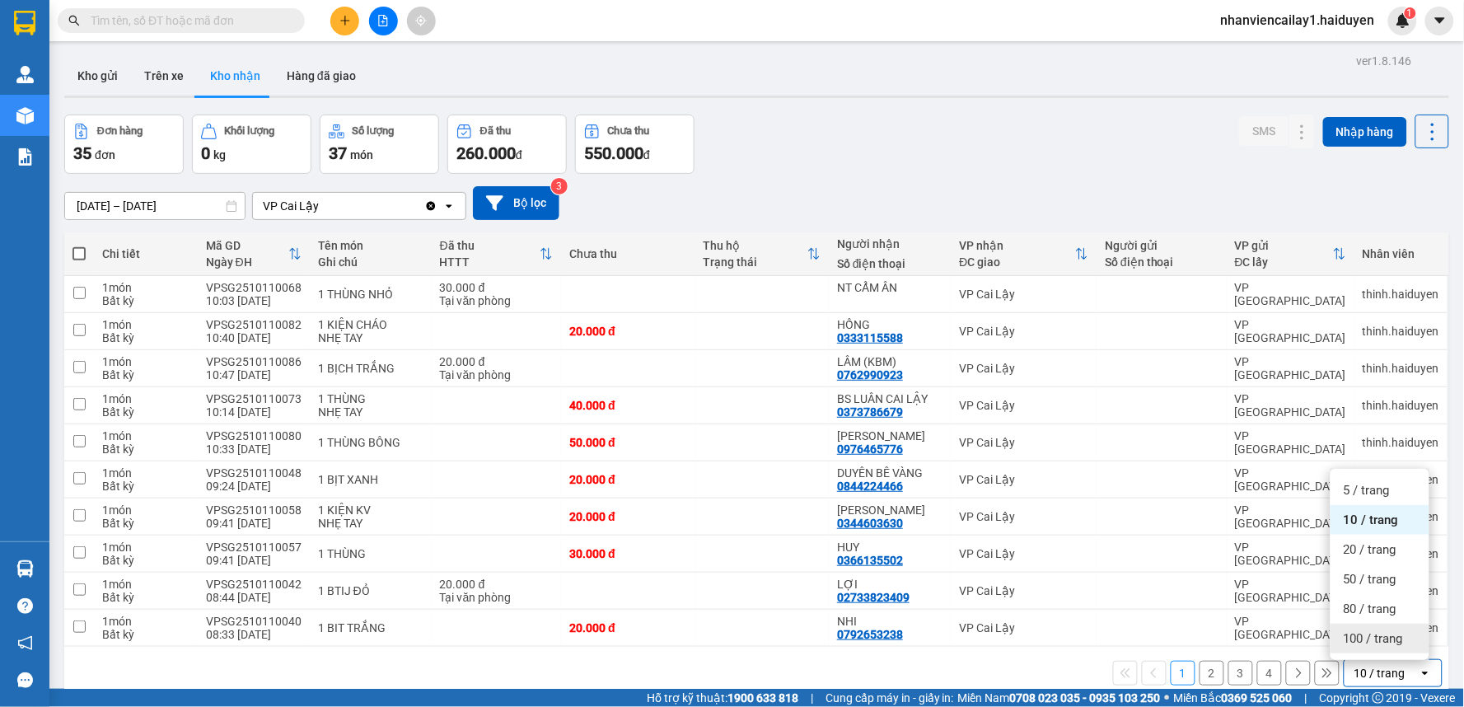
click at [1356, 639] on span "100 / trang" at bounding box center [1373, 638] width 59 height 16
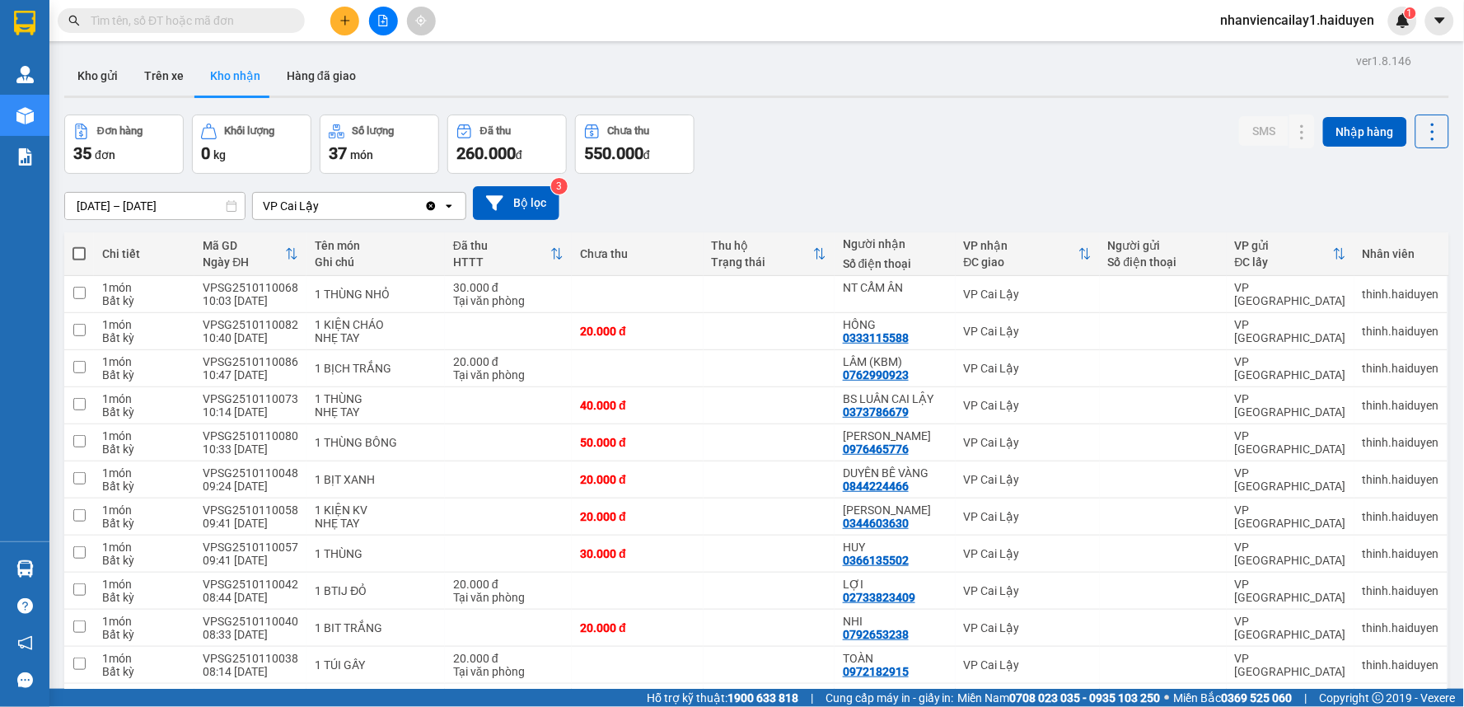
click at [220, 25] on input "text" at bounding box center [188, 21] width 194 height 18
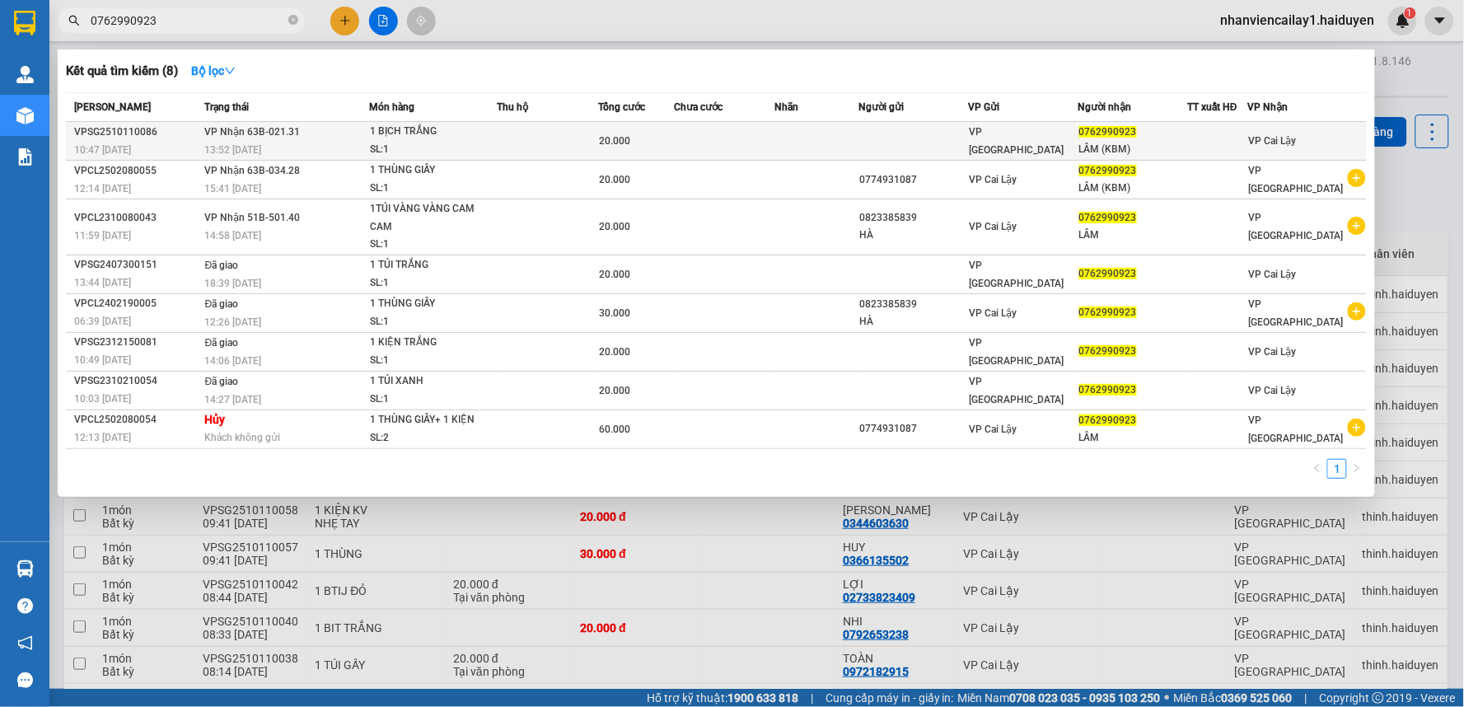
type input "0762990923"
click at [567, 140] on td at bounding box center [547, 141] width 101 height 39
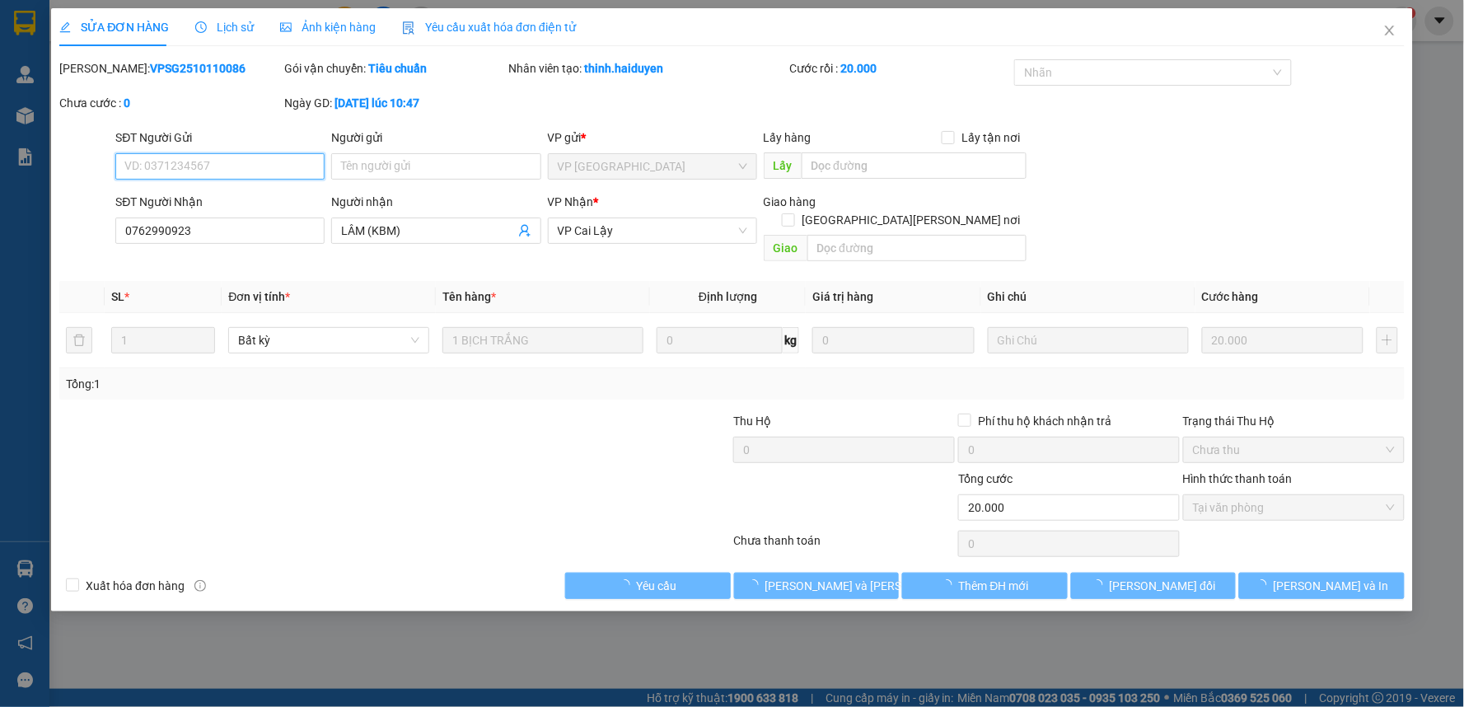
type input "0762990923"
type input "LÂM (KBM)"
type input "0"
type input "20.000"
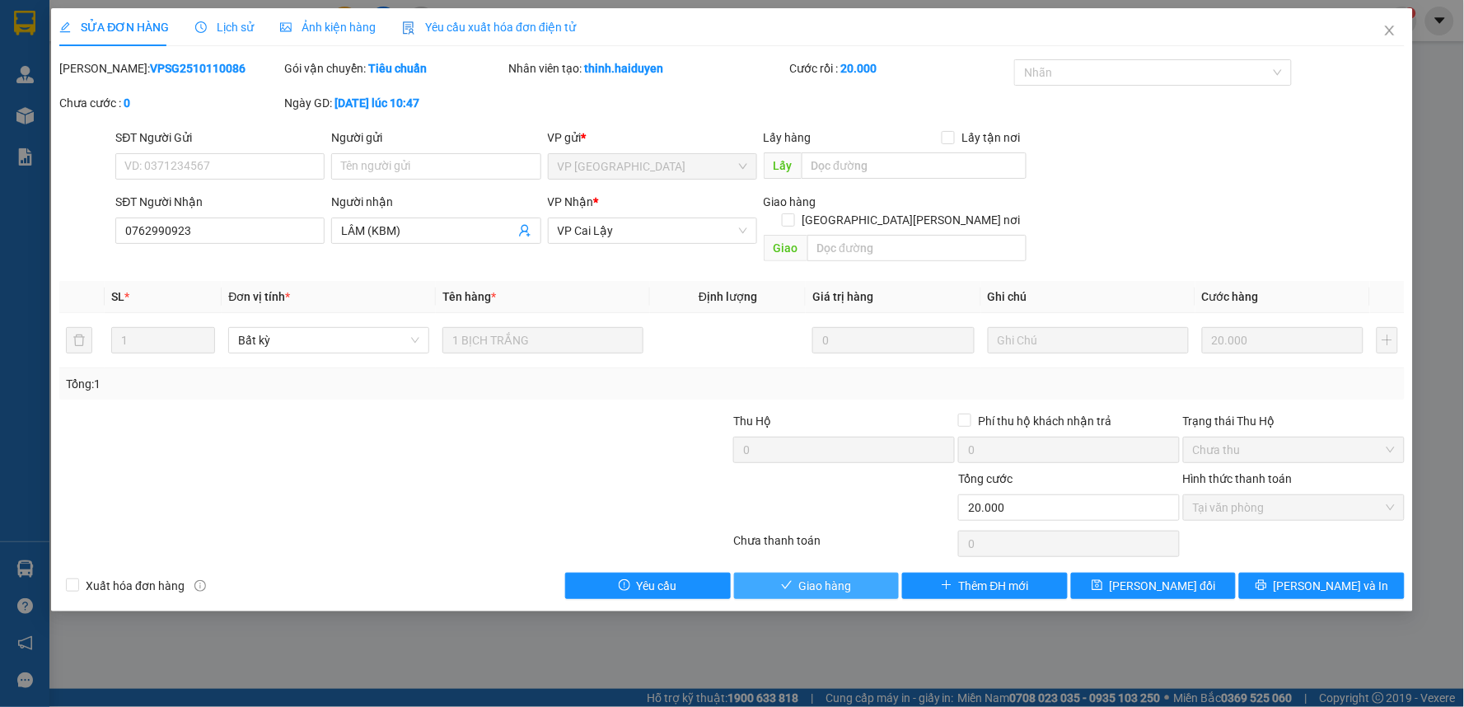
click at [855, 573] on button "Giao hàng" at bounding box center [817, 586] width 166 height 26
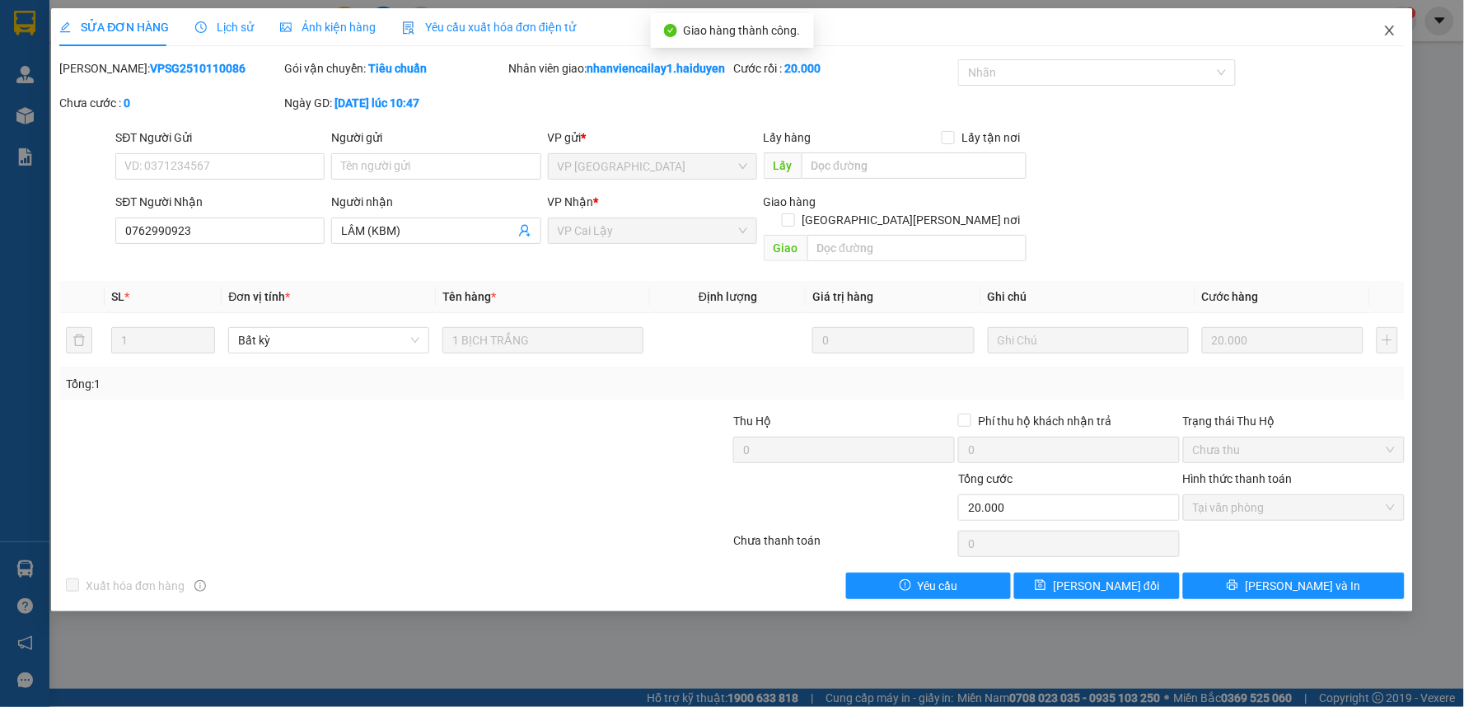
click at [1390, 30] on icon "close" at bounding box center [1389, 31] width 9 height 10
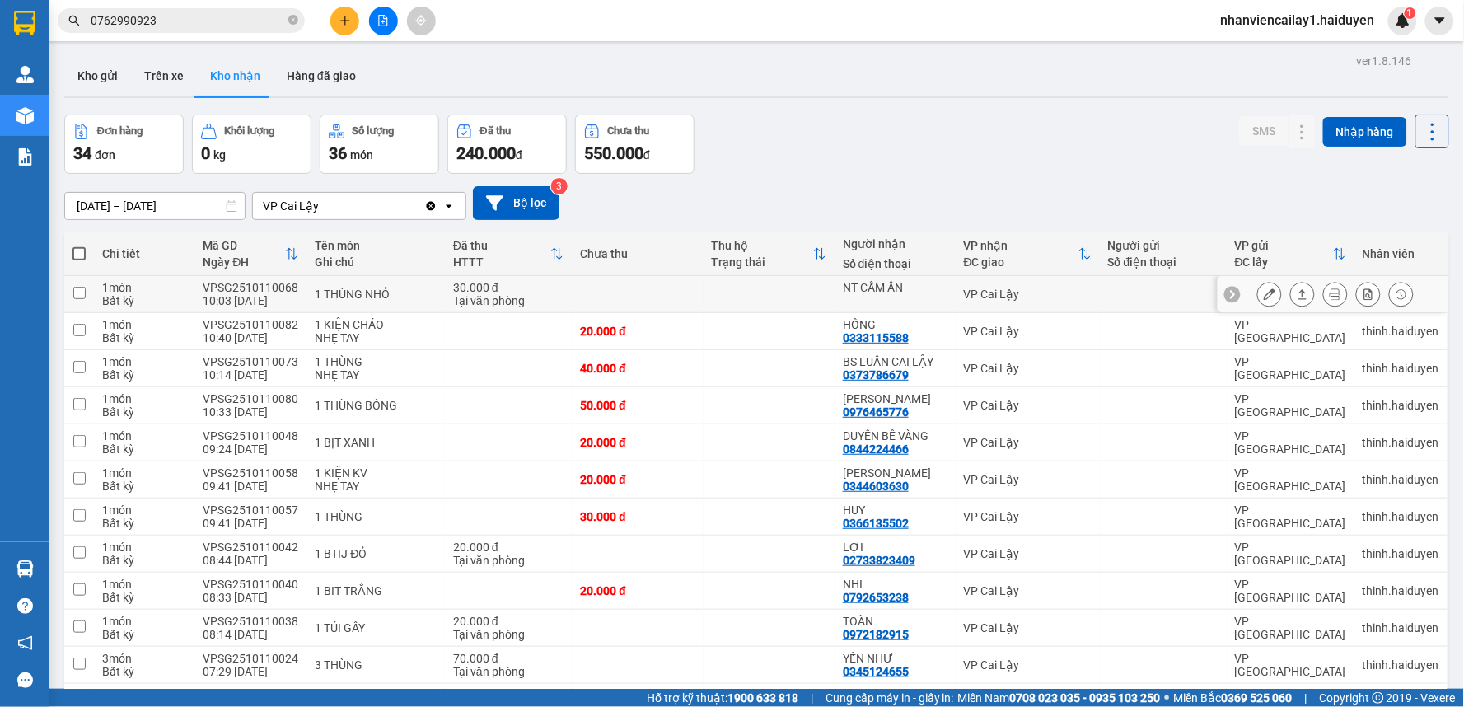
click at [779, 289] on td at bounding box center [769, 294] width 131 height 37
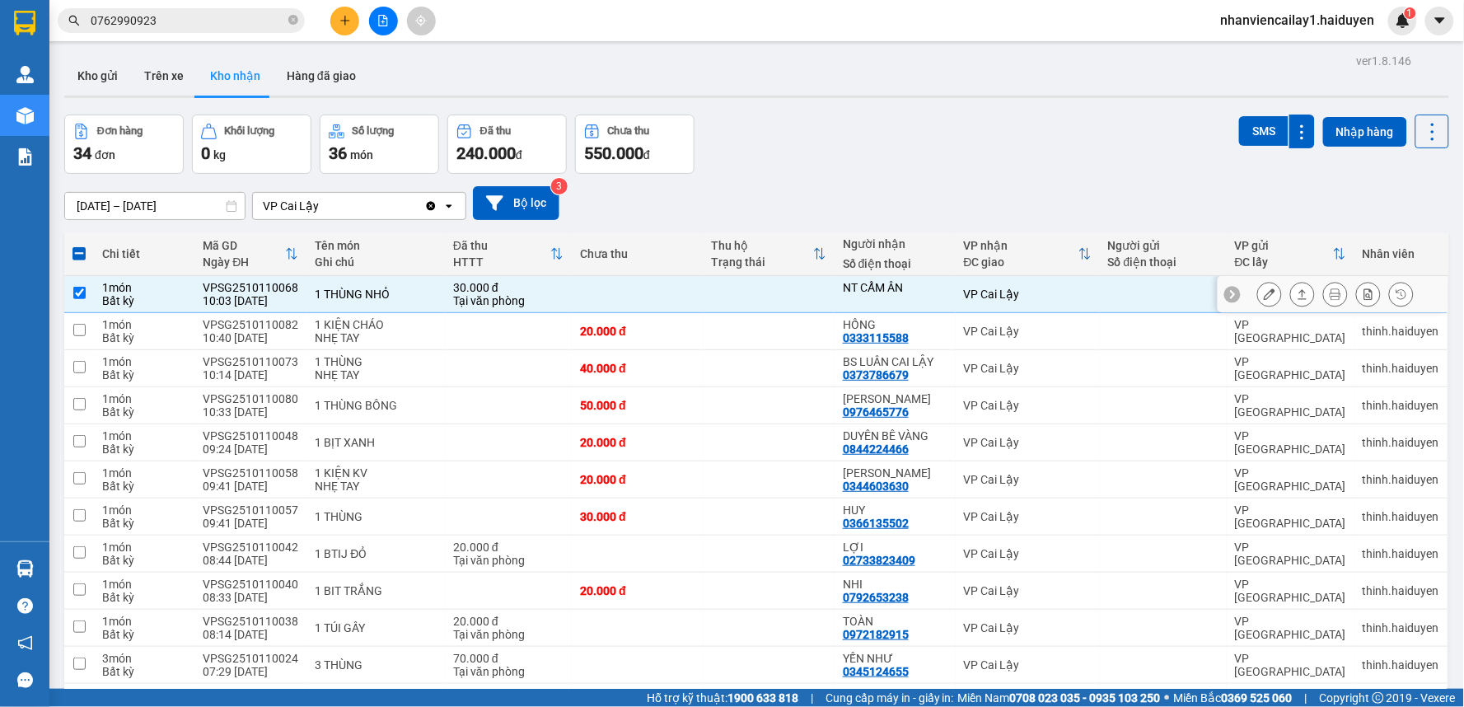
click at [784, 297] on td at bounding box center [769, 294] width 131 height 37
checkbox input "false"
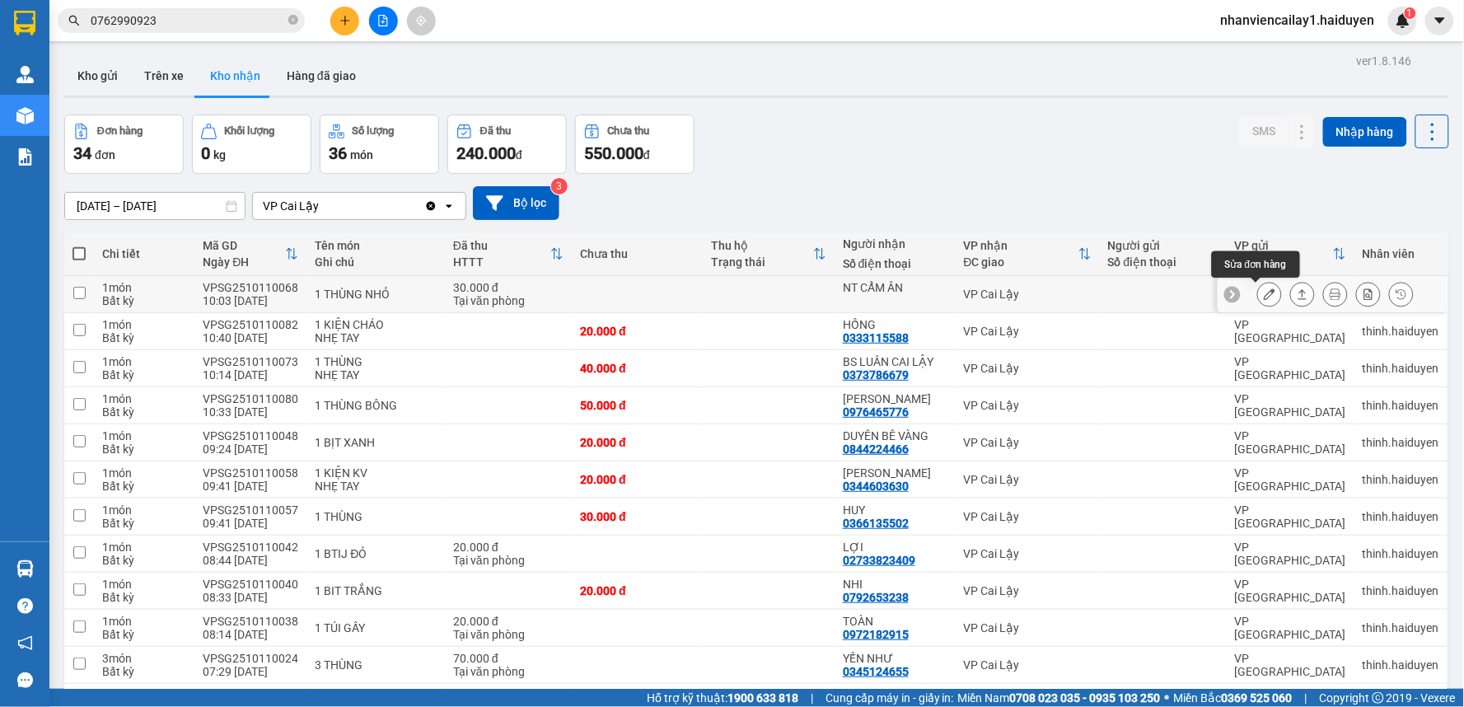
click at [1264, 293] on icon at bounding box center [1270, 294] width 12 height 12
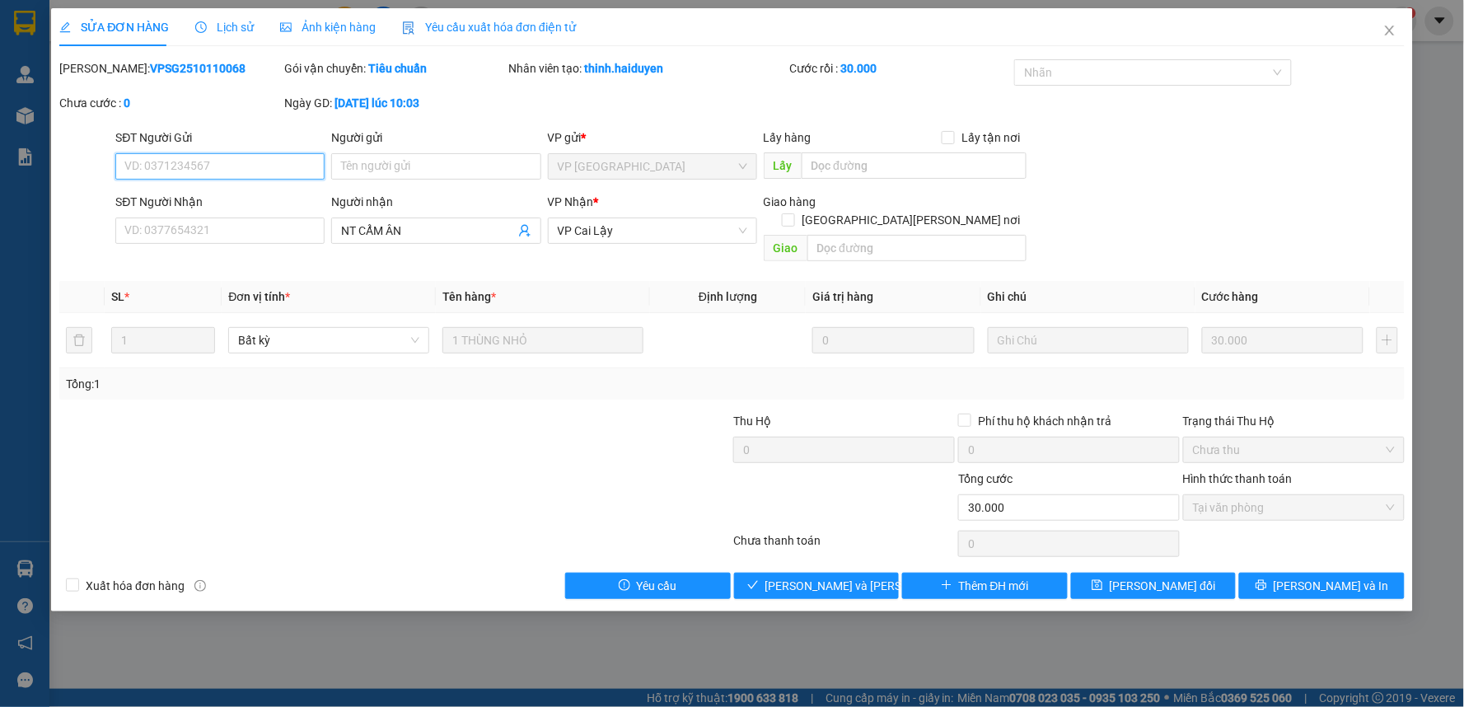
type input "NT CẨM ÂN"
type input "0"
type input "30.000"
click at [847, 577] on span "Giao hàng" at bounding box center [825, 586] width 53 height 18
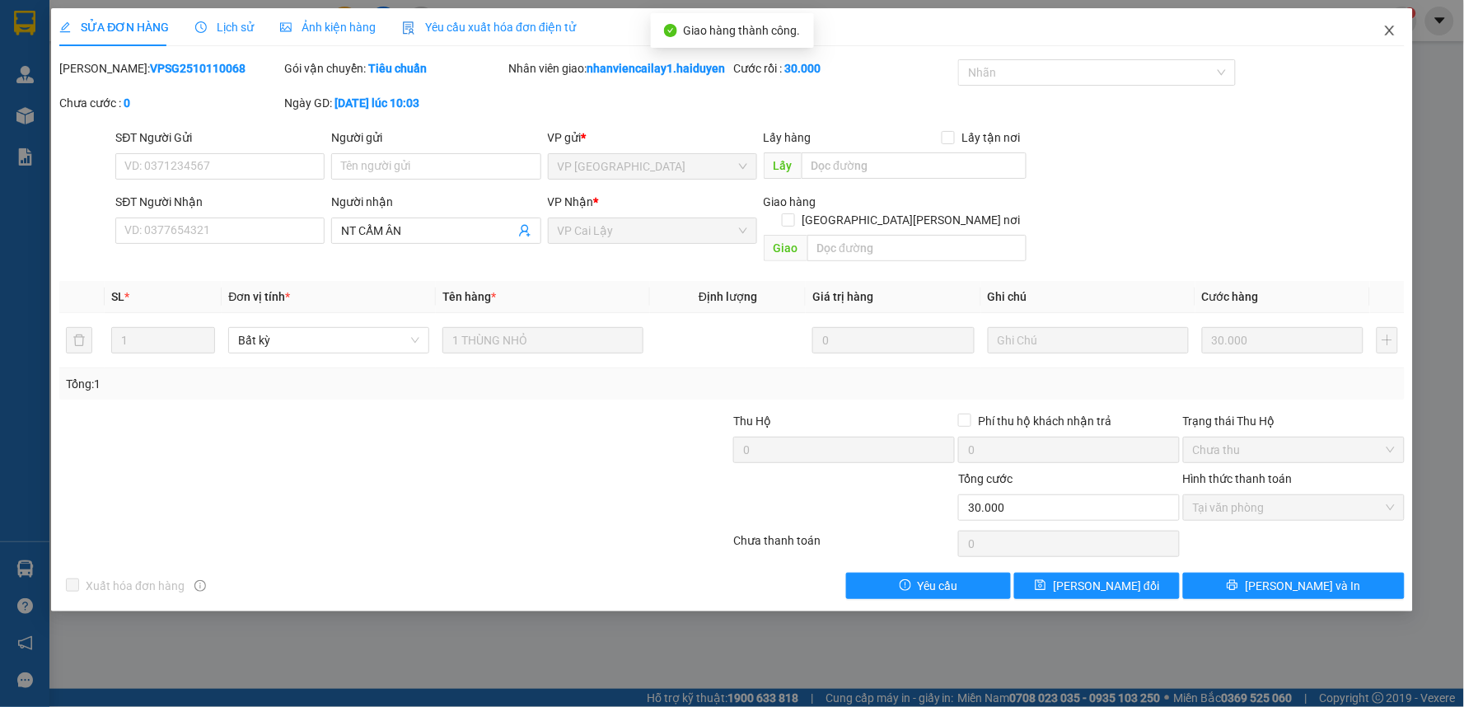
click at [1390, 33] on icon "close" at bounding box center [1390, 30] width 13 height 13
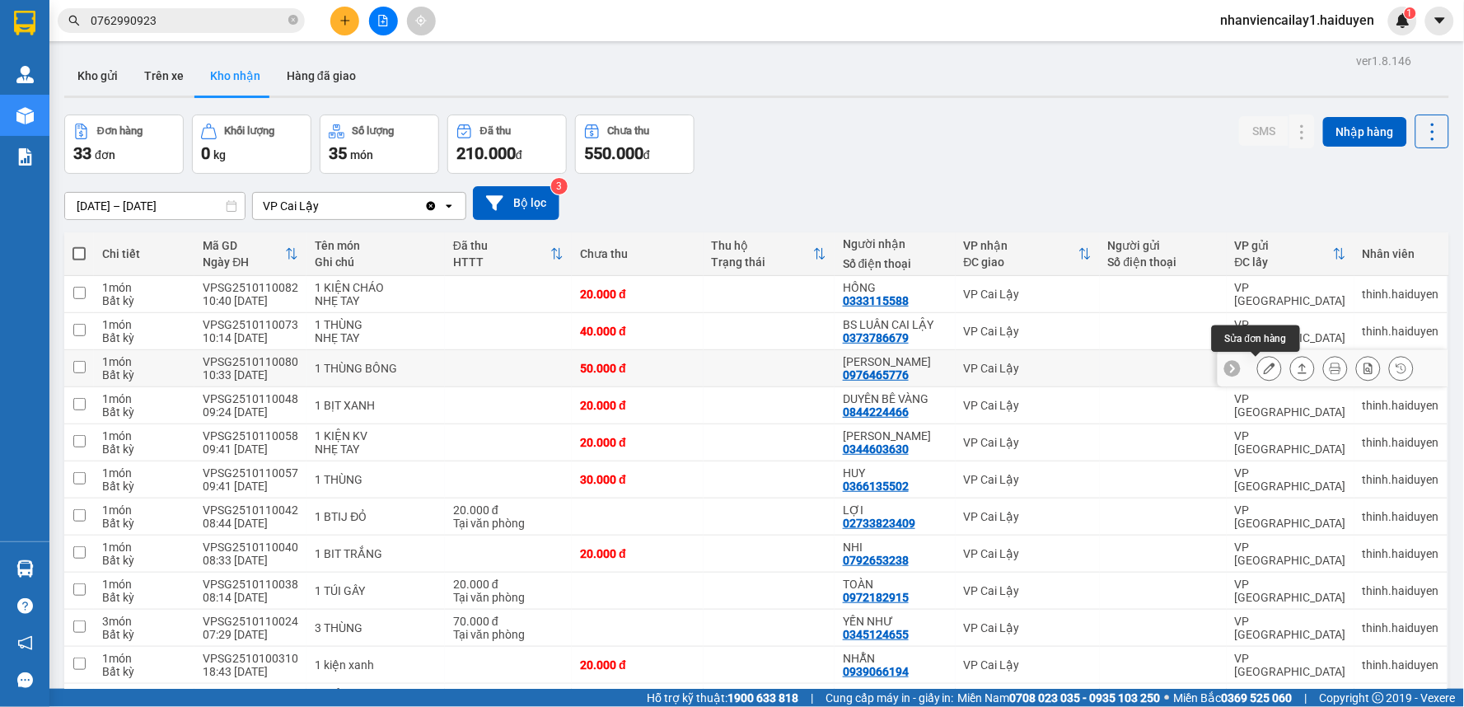
click at [1264, 372] on icon at bounding box center [1270, 369] width 12 height 12
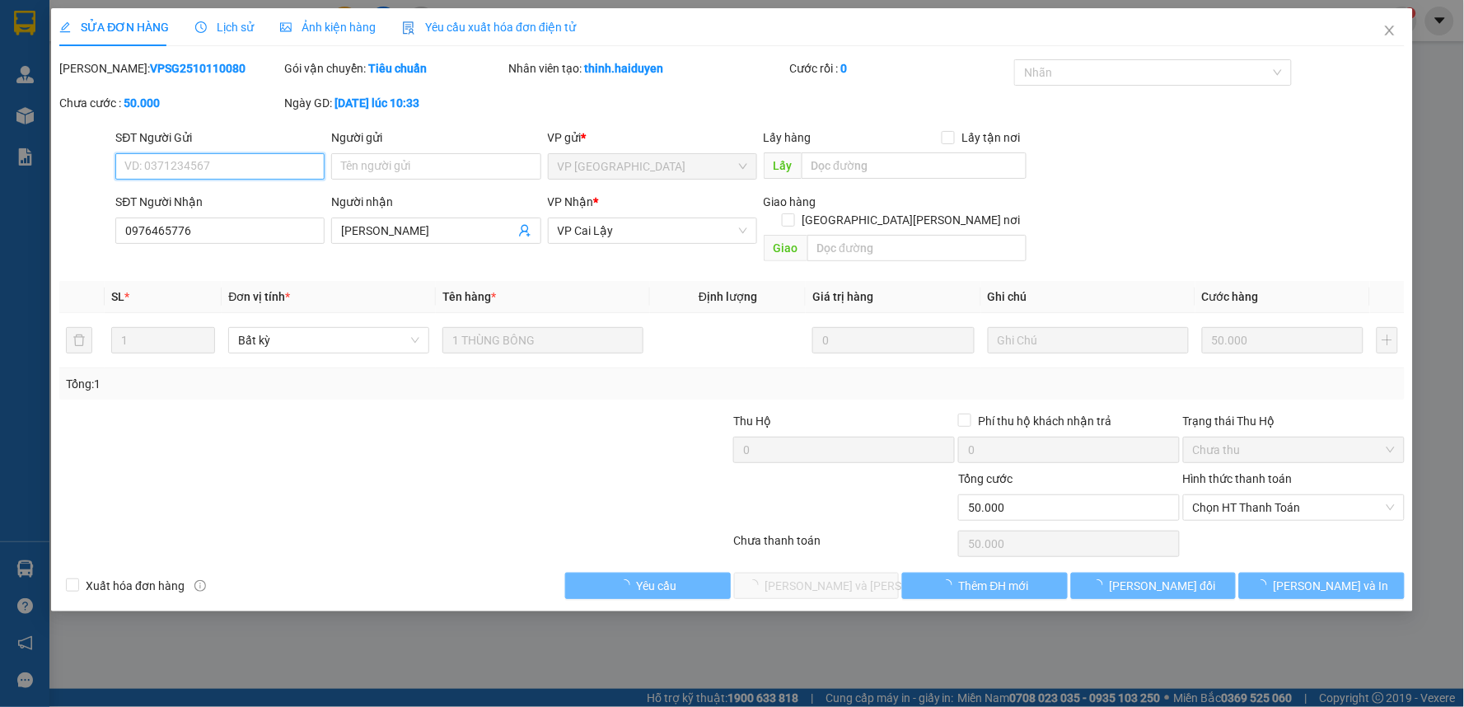
type input "0976465776"
type input "KIM SA"
type input "0"
type input "50.000"
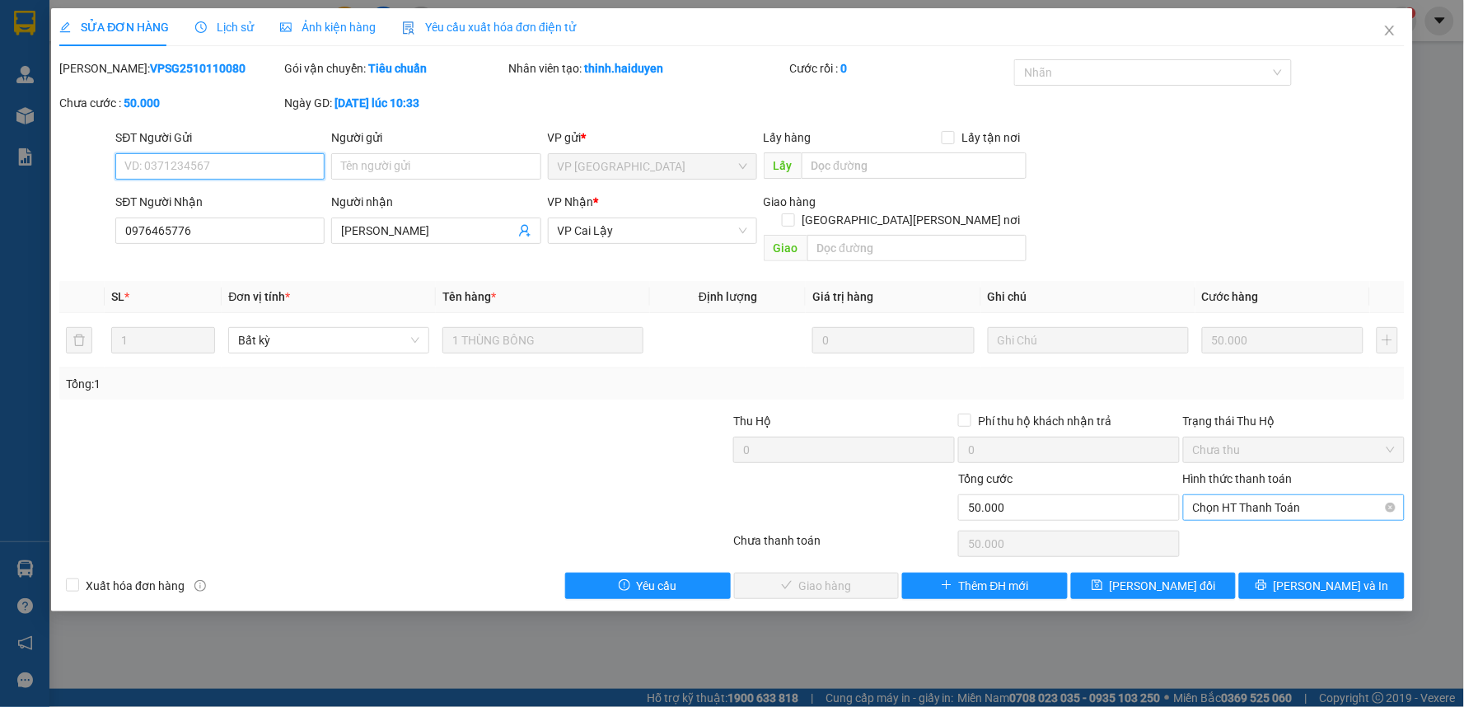
click at [1270, 495] on span "Chọn HT Thanh Toán" at bounding box center [1294, 507] width 202 height 25
click at [1270, 525] on div "Tại văn phòng" at bounding box center [1295, 522] width 202 height 18
type input "0"
click at [871, 573] on button "[PERSON_NAME] và [PERSON_NAME] hàng" at bounding box center [817, 586] width 166 height 26
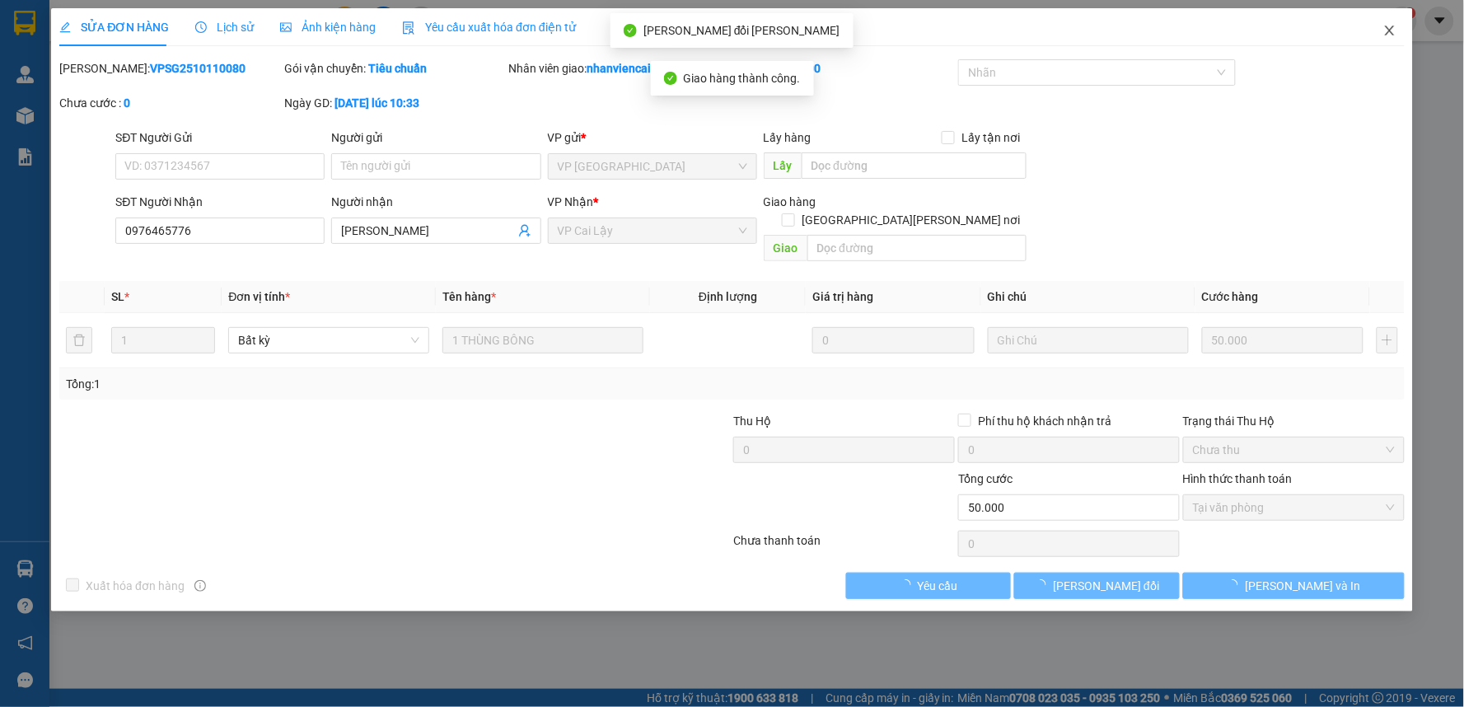
click at [1391, 29] on icon "close" at bounding box center [1390, 30] width 13 height 13
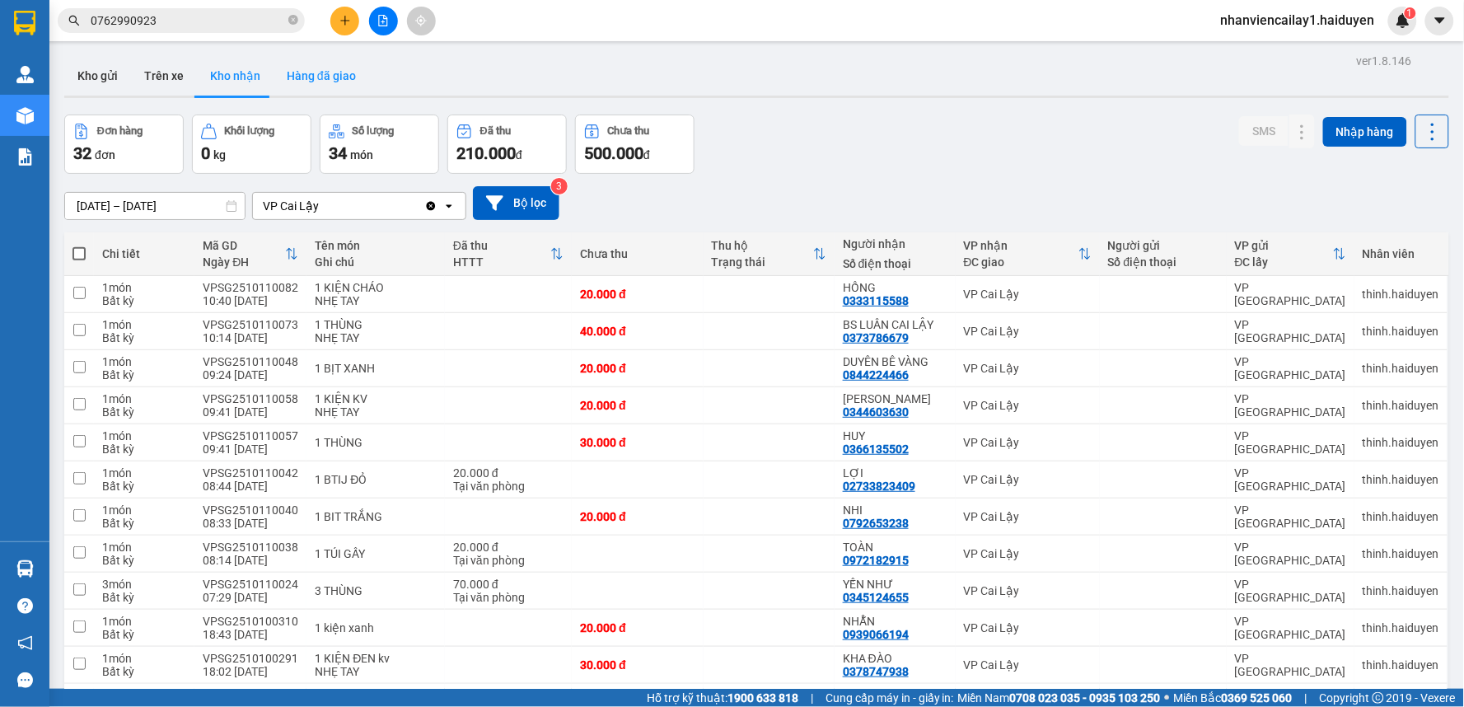
click at [302, 87] on button "Hàng đã giao" at bounding box center [322, 76] width 96 height 40
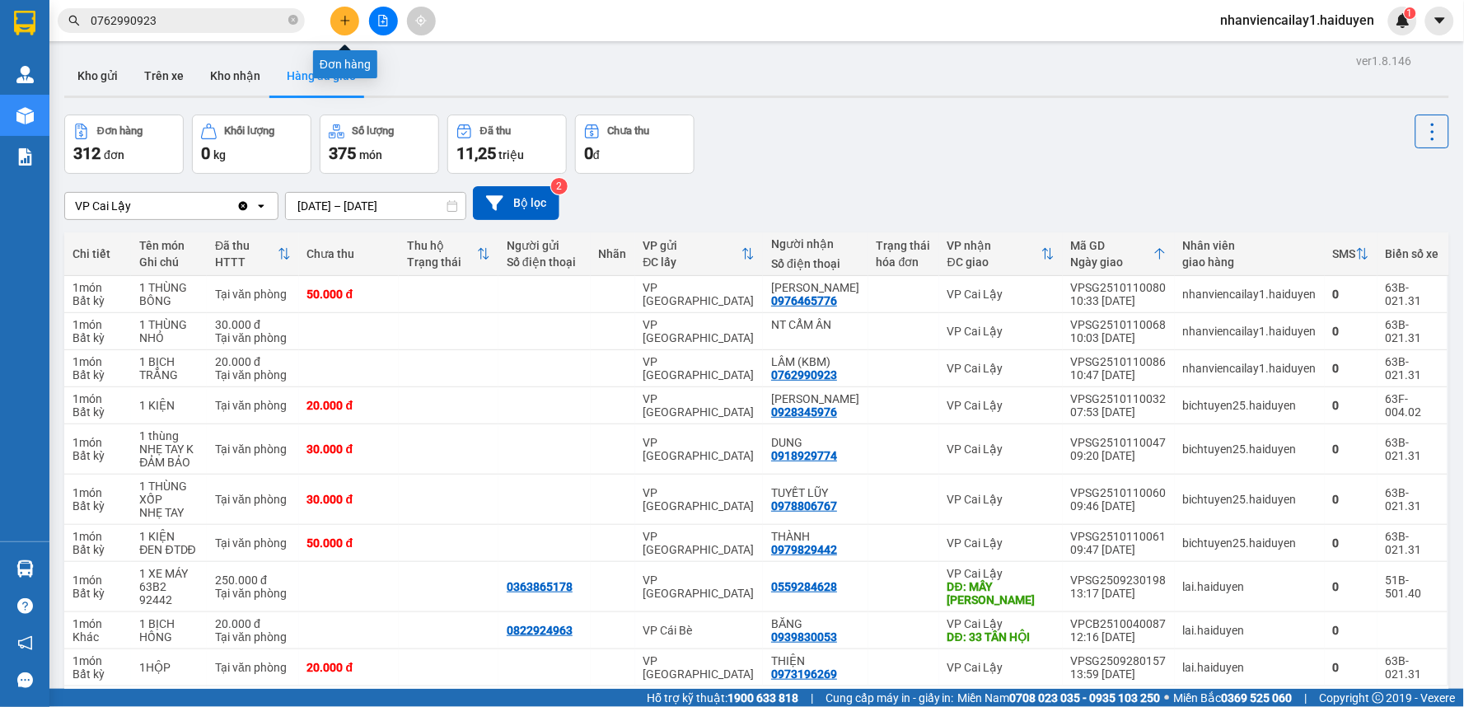
click at [343, 26] on button at bounding box center [344, 21] width 29 height 29
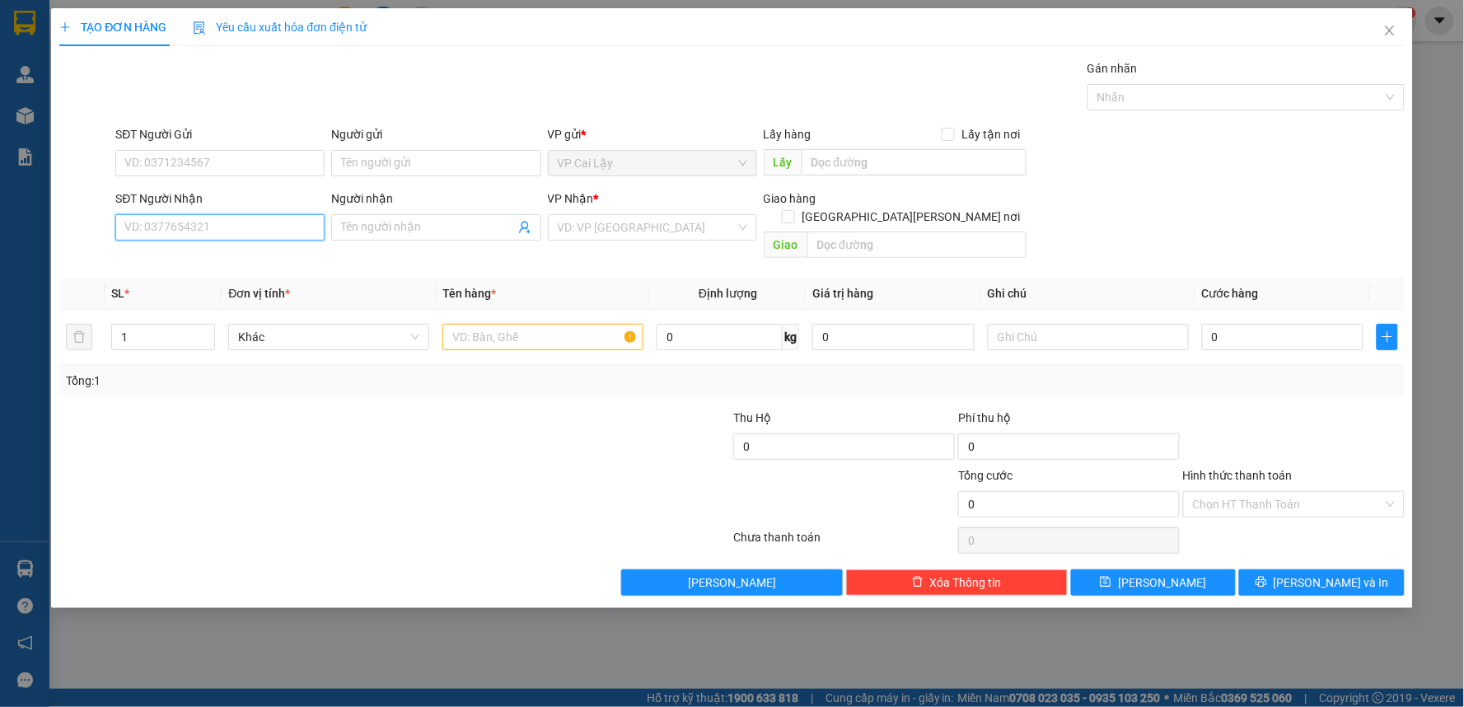
click at [253, 235] on input "SĐT Người Nhận" at bounding box center [219, 227] width 209 height 26
type input "0907835735"
click at [264, 265] on div "0907835735 - trường" at bounding box center [220, 260] width 190 height 18
type input "trường"
type input "20.000"
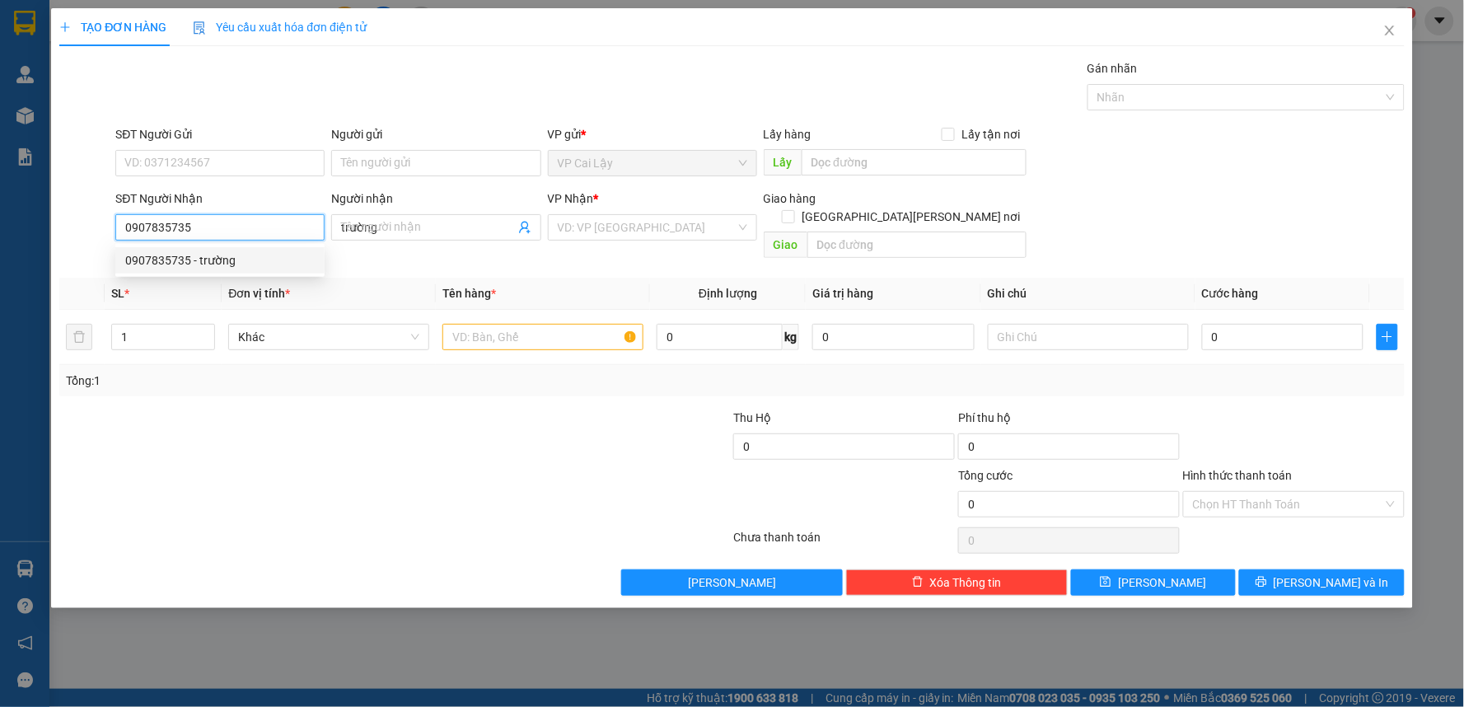
type input "20.000"
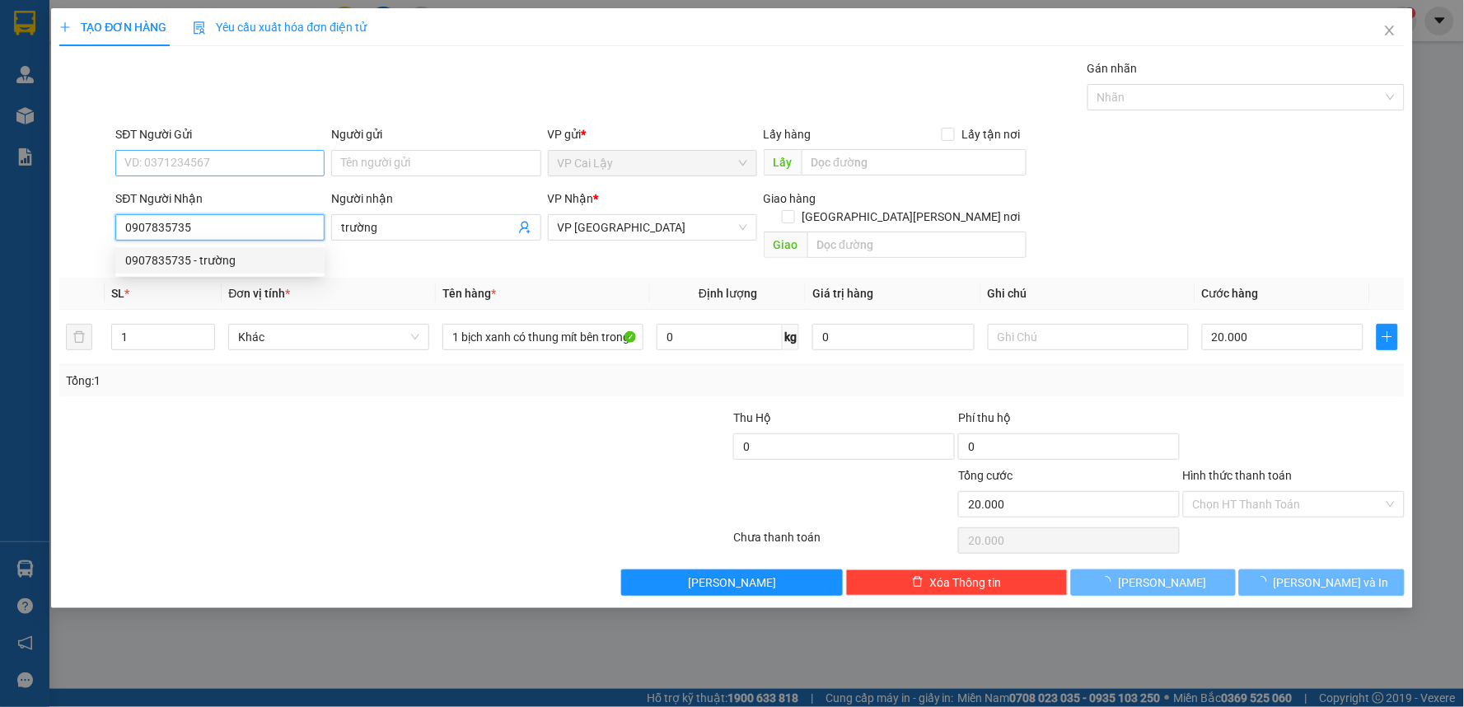
type input "0907835735"
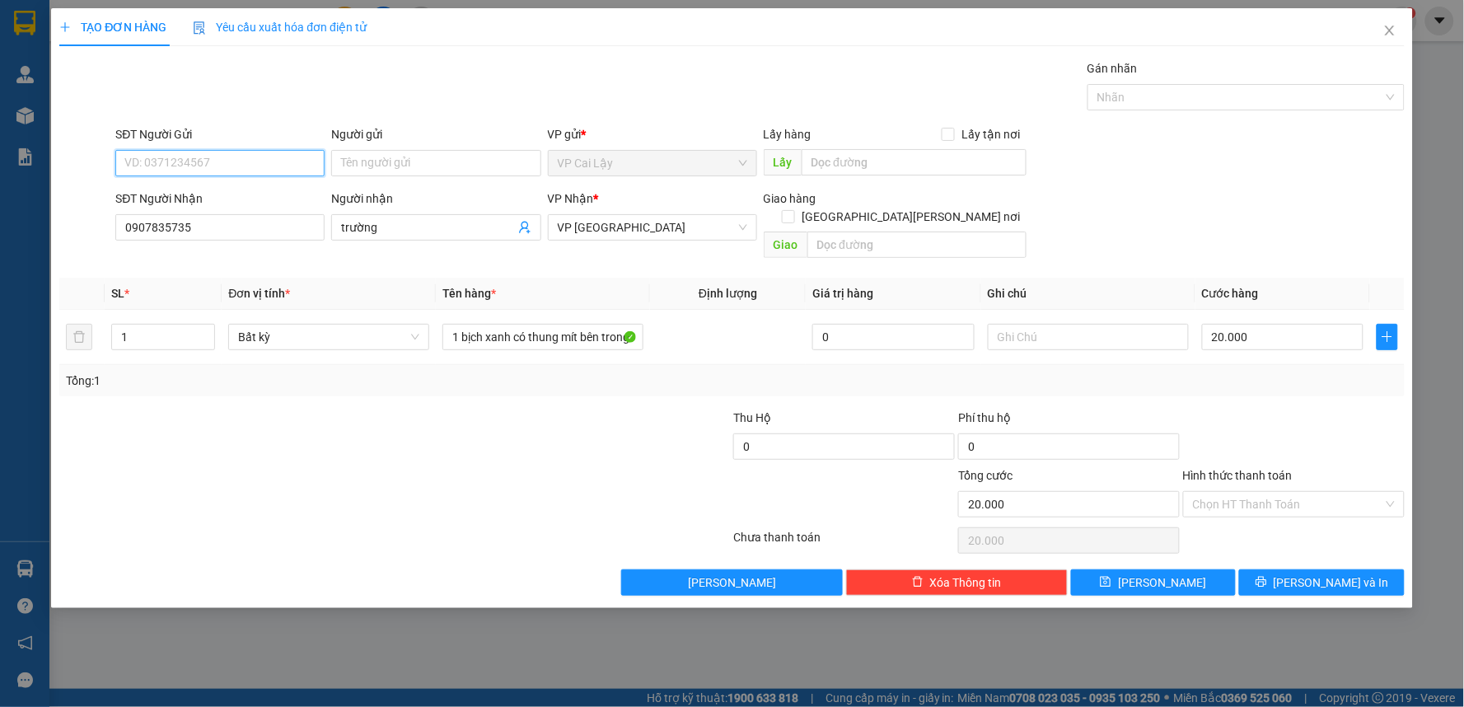
click at [268, 162] on input "SĐT Người Gửi" at bounding box center [219, 163] width 209 height 26
click at [265, 192] on div "0919470717 - thành" at bounding box center [220, 196] width 190 height 18
type input "0919470717"
type input "thành"
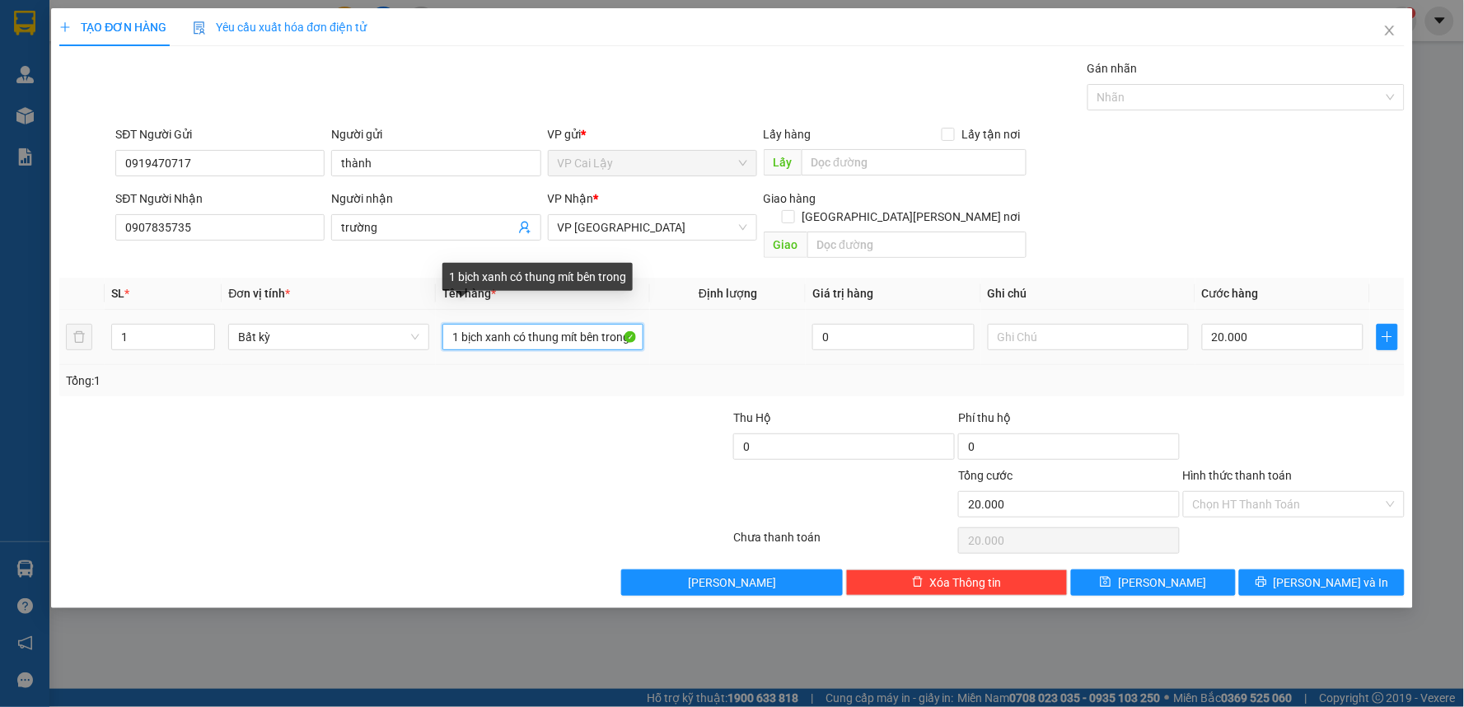
drag, startPoint x: 625, startPoint y: 321, endPoint x: 464, endPoint y: 310, distance: 161.1
click at [464, 324] on input "1 bịch xanh có thung mít bên trong" at bounding box center [543, 337] width 201 height 26
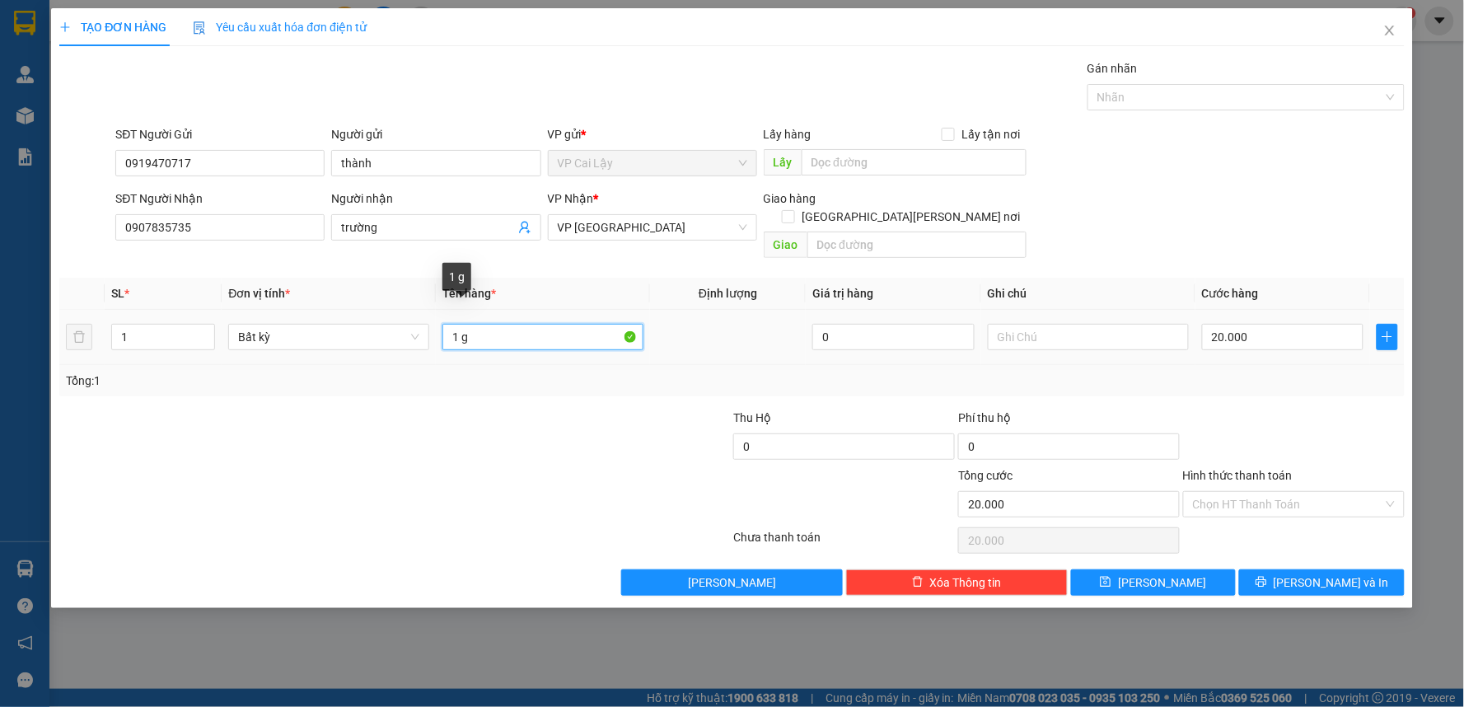
click at [517, 324] on input "1 g" at bounding box center [543, 337] width 201 height 26
type input "1 THÙNG MOD KV"
click at [1290, 325] on input "20.000" at bounding box center [1283, 337] width 162 height 26
type input "0"
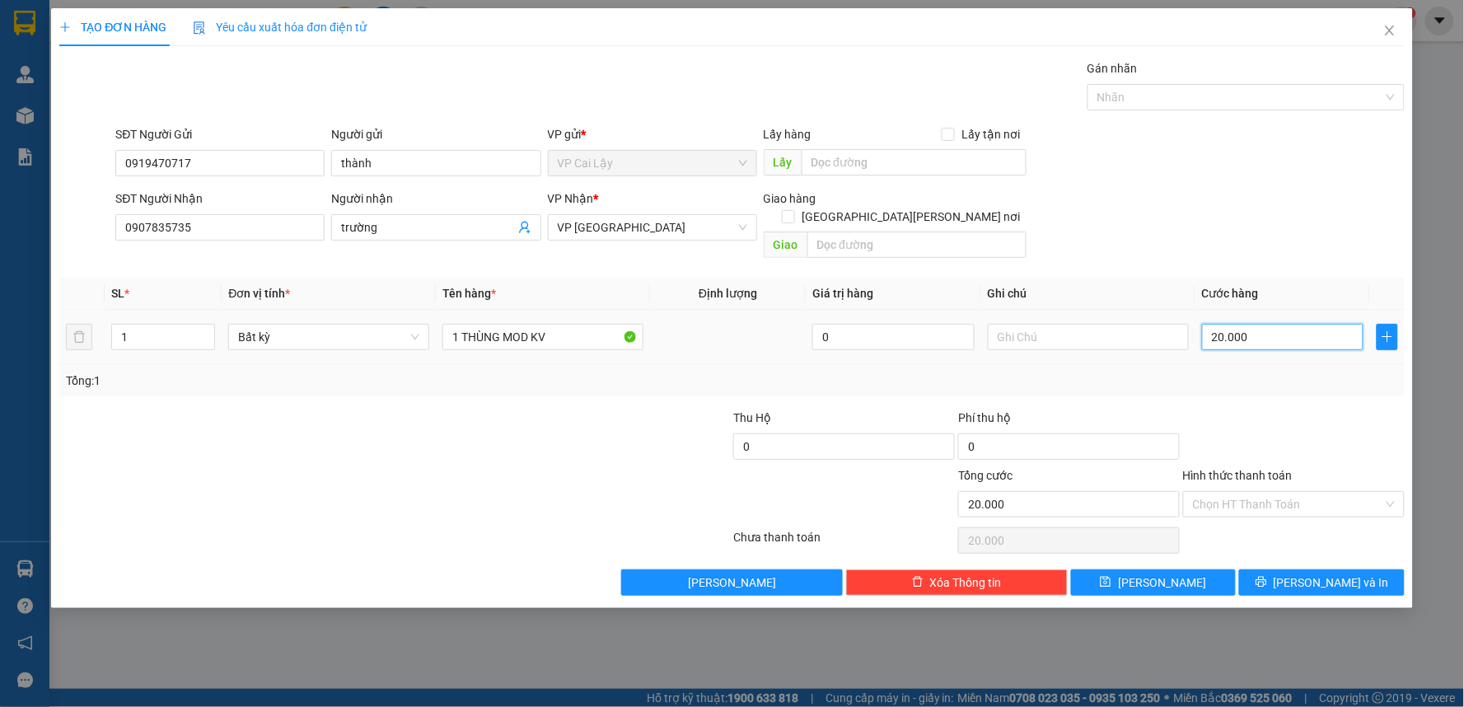
type input "0"
type input "3"
type input "03"
type input "30"
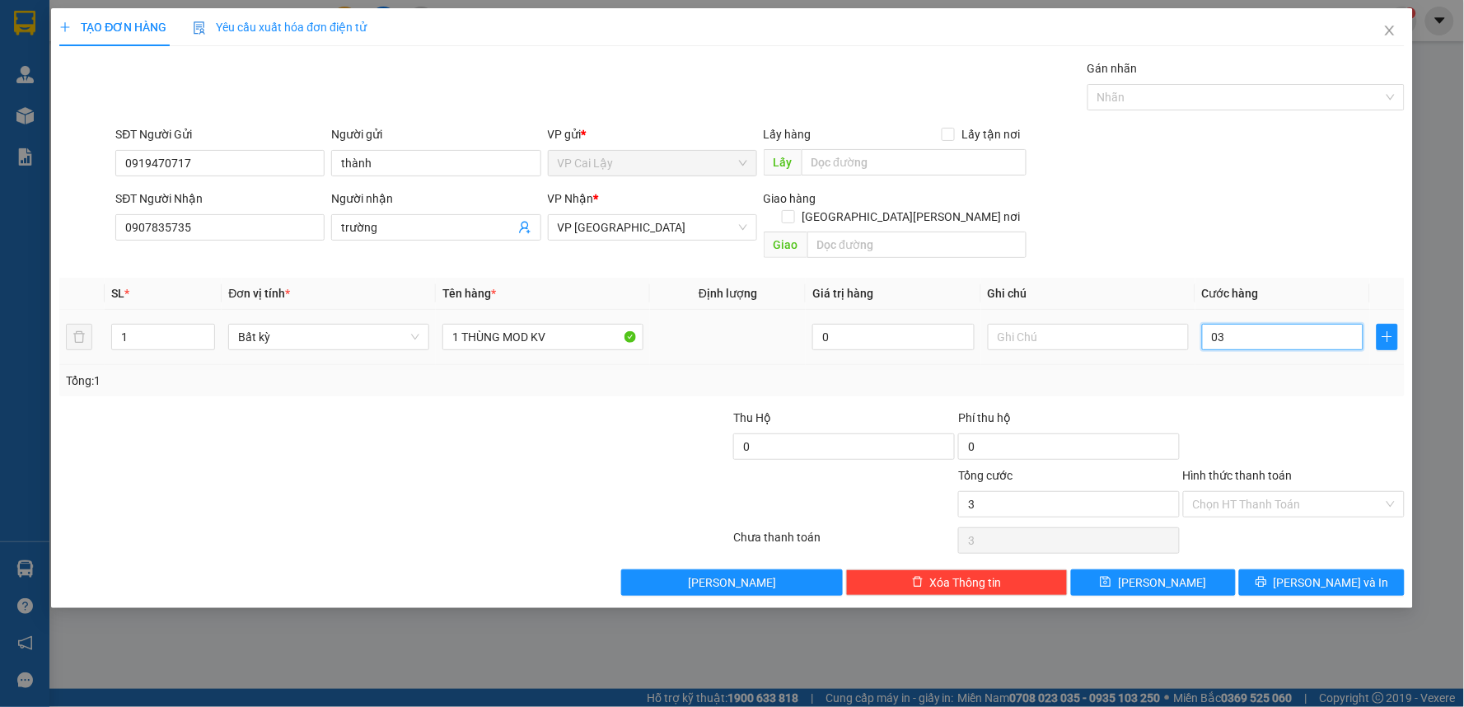
type input "30"
type input "030"
type input "30.000"
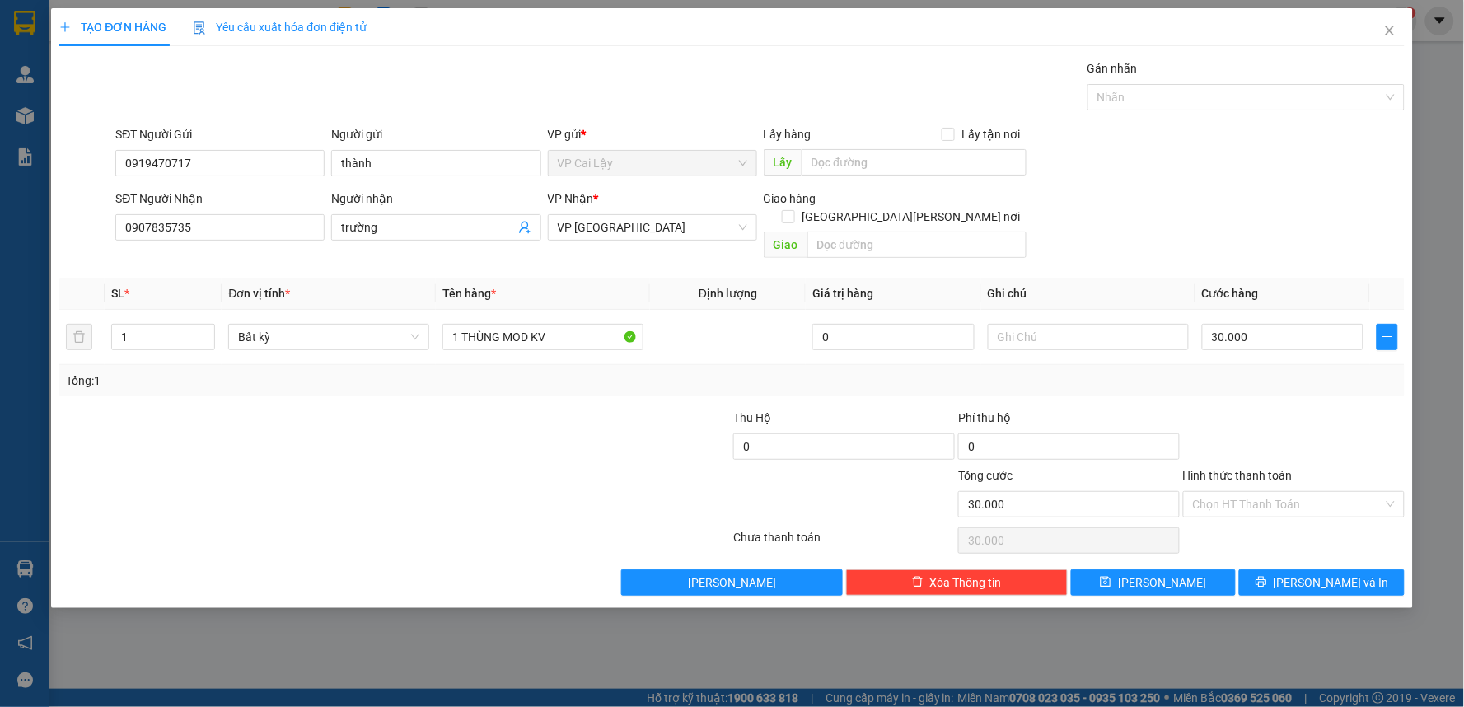
click at [1305, 409] on div at bounding box center [1294, 438] width 225 height 58
click at [1341, 574] on span "[PERSON_NAME] và In" at bounding box center [1331, 583] width 115 height 18
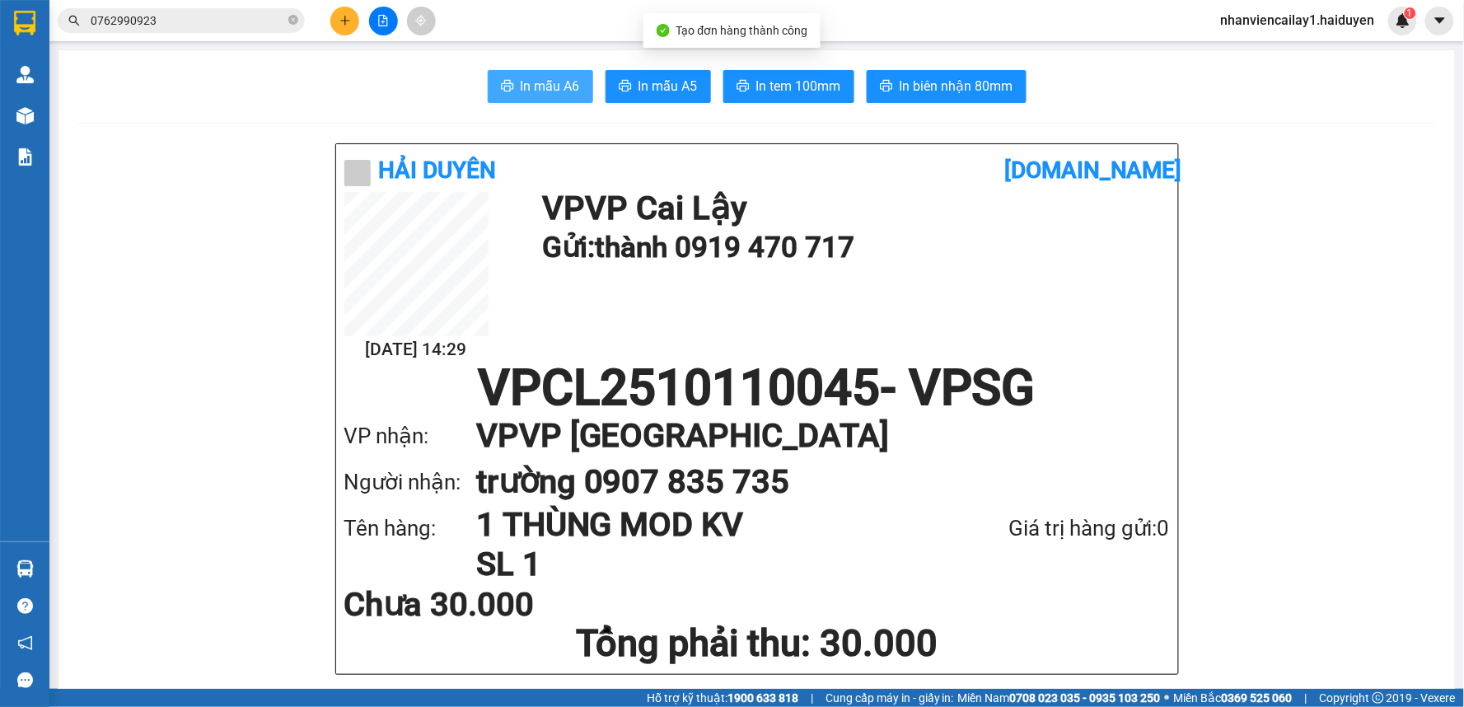
click at [548, 89] on span "In mẫu A6" at bounding box center [550, 86] width 59 height 21
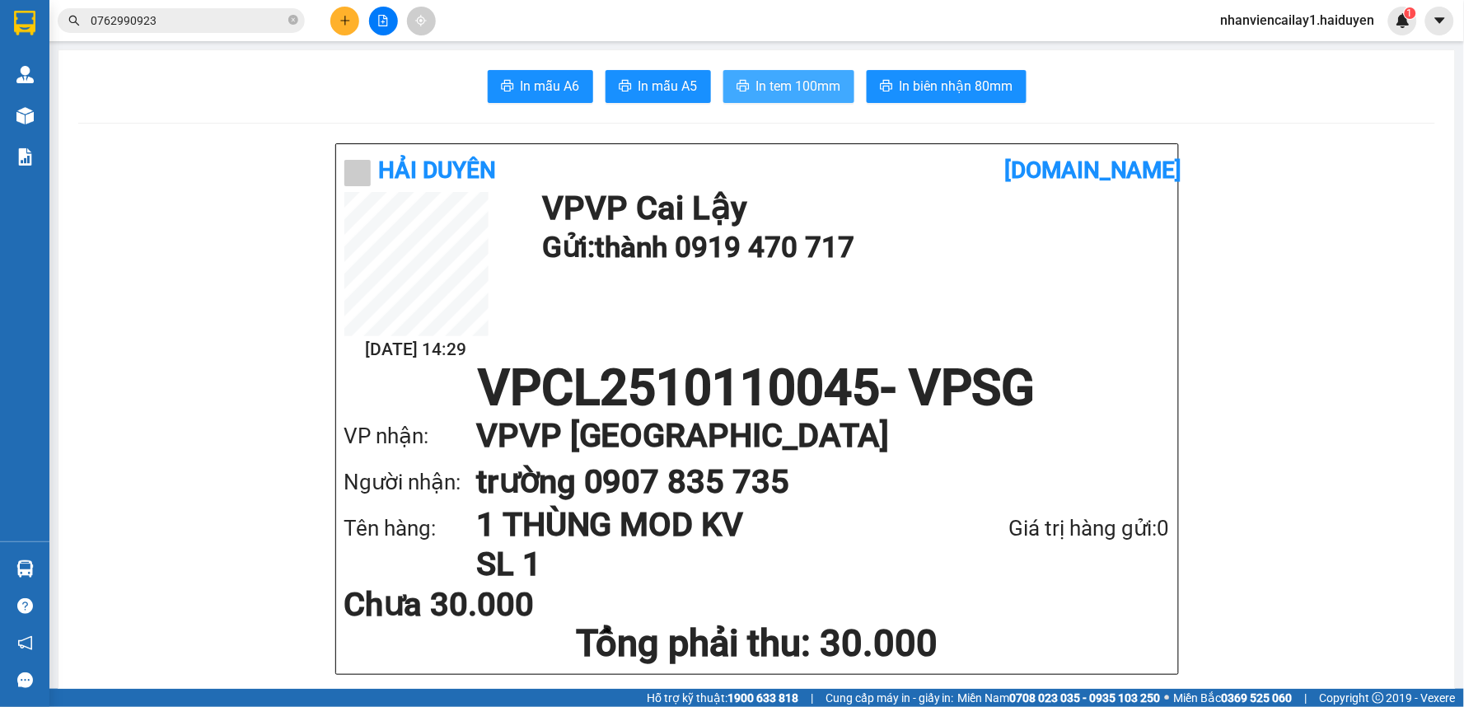
click at [803, 87] on span "In tem 100mm" at bounding box center [798, 86] width 85 height 21
click at [344, 13] on button at bounding box center [344, 21] width 29 height 29
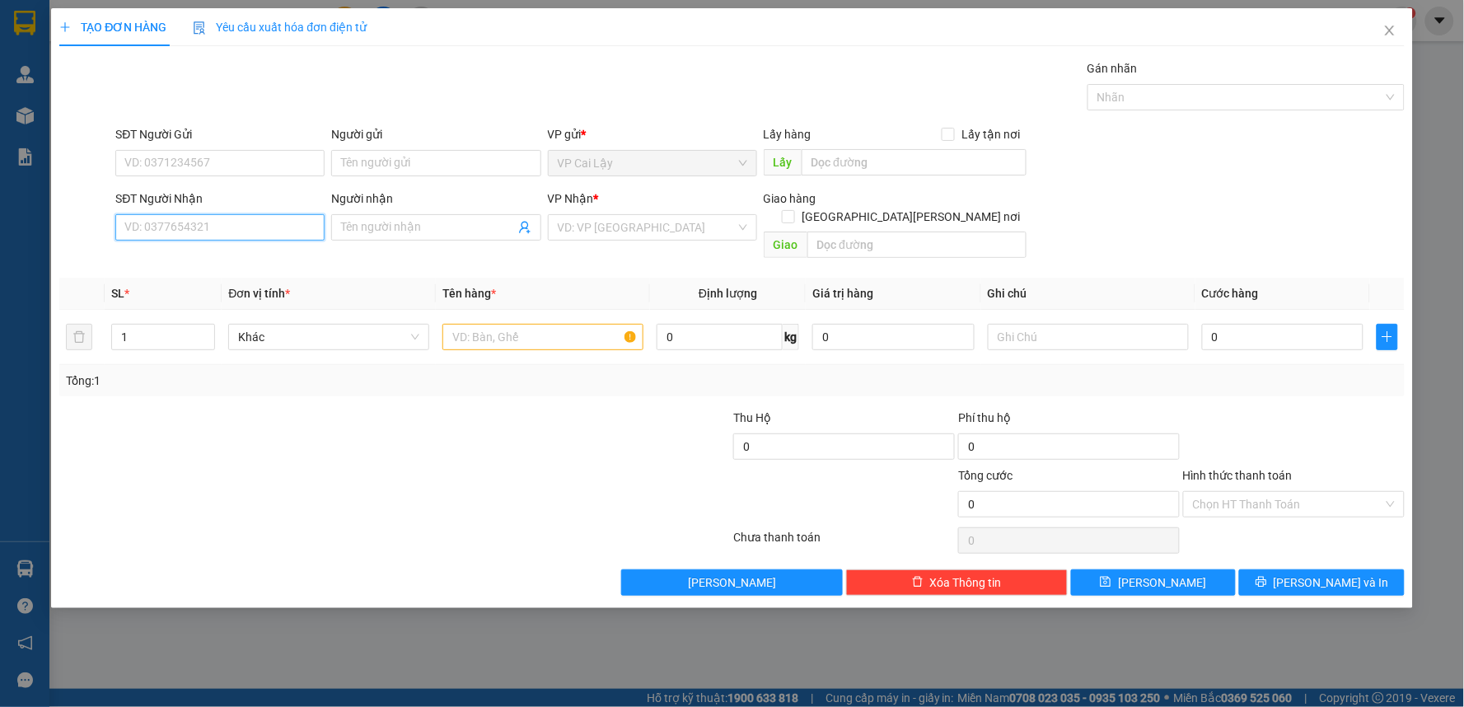
click at [276, 231] on input "SĐT Người Nhận" at bounding box center [219, 227] width 209 height 26
type input "0378495276"
click at [276, 265] on div "0378495276 - QUYÊN" at bounding box center [220, 260] width 190 height 18
type input "QUYÊN"
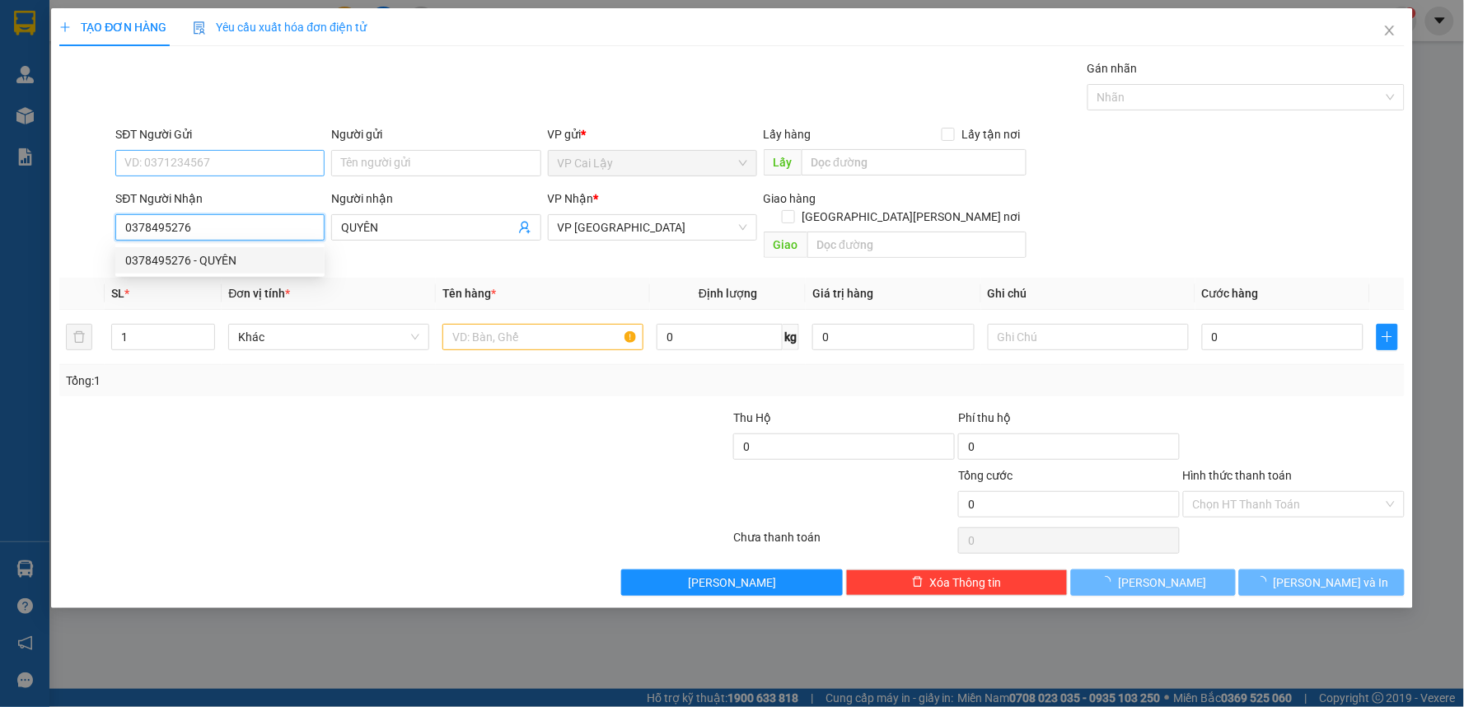
type input "30.000"
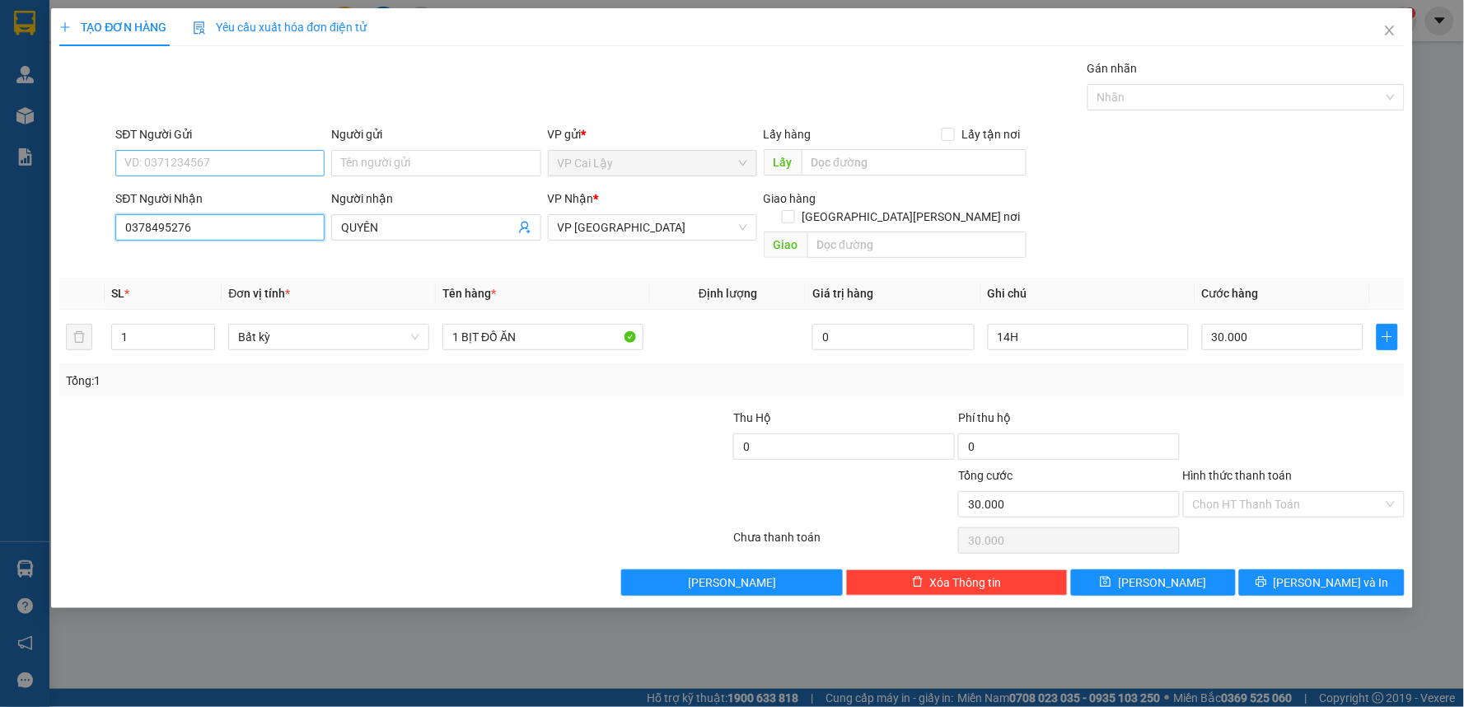
type input "0378495276"
click at [231, 162] on input "SĐT Người Gửi" at bounding box center [219, 163] width 209 height 26
click at [1292, 324] on input "30.000" at bounding box center [1283, 337] width 162 height 26
type input "2"
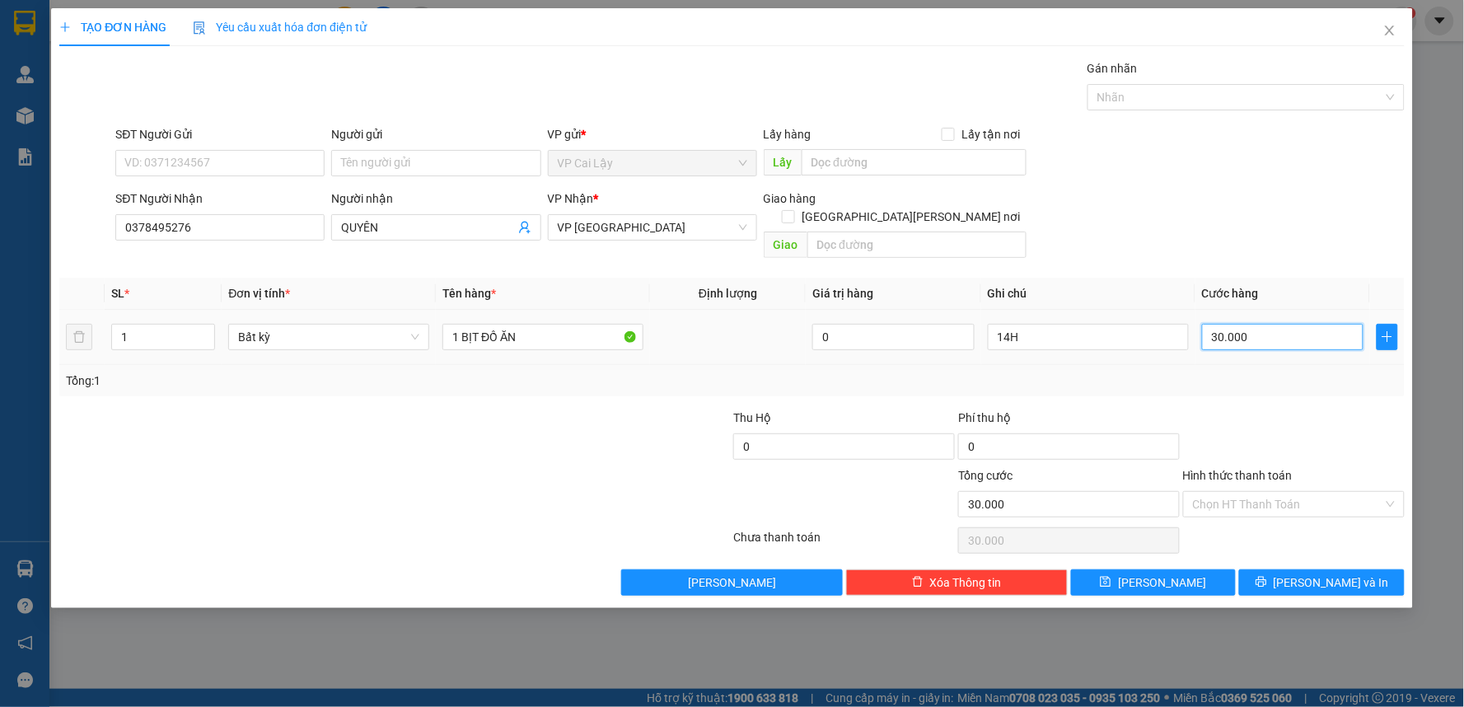
type input "2"
type input "20"
type input "20.000"
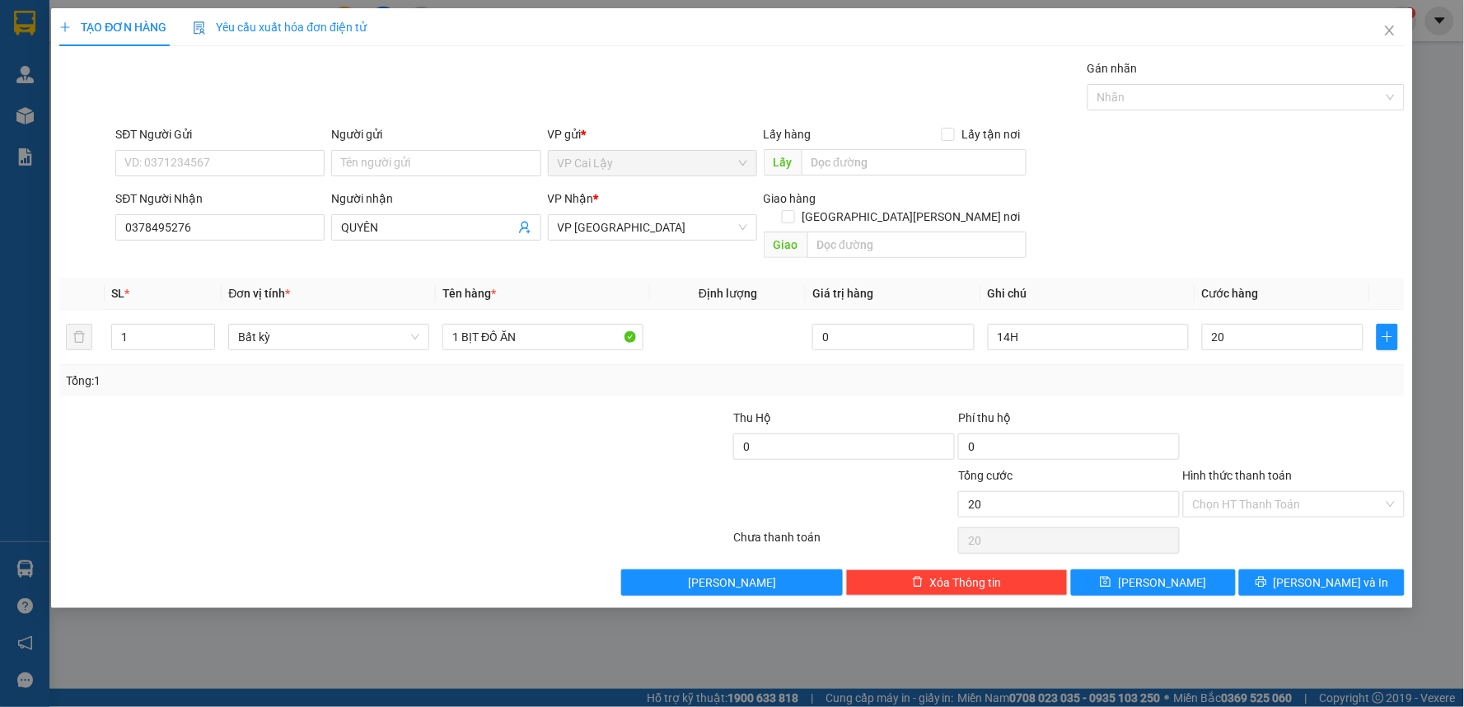
type input "20.000"
click at [1288, 386] on div "Transit Pickup Surcharge Ids Transit Deliver Surcharge Ids Transit Deliver Surc…" at bounding box center [732, 327] width 1346 height 536
click at [548, 324] on input "1 BỊT ĐỒ ĂN" at bounding box center [543, 337] width 201 height 26
type input "1 BỊT VÀNG"
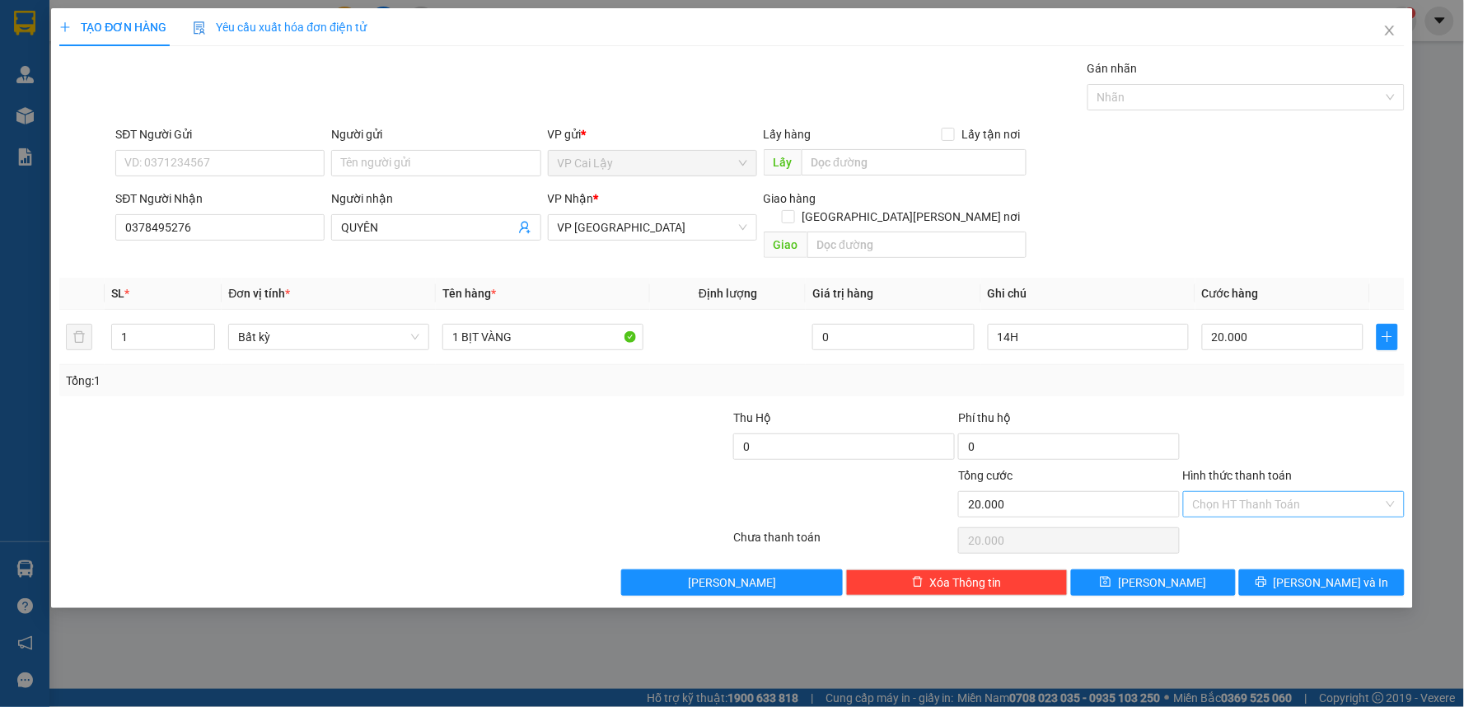
click at [1294, 492] on input "Hình thức thanh toán" at bounding box center [1288, 504] width 190 height 25
click at [1276, 522] on div "Tại văn phòng" at bounding box center [1295, 519] width 202 height 18
type input "0"
click at [1332, 574] on span "[PERSON_NAME] và In" at bounding box center [1331, 583] width 115 height 18
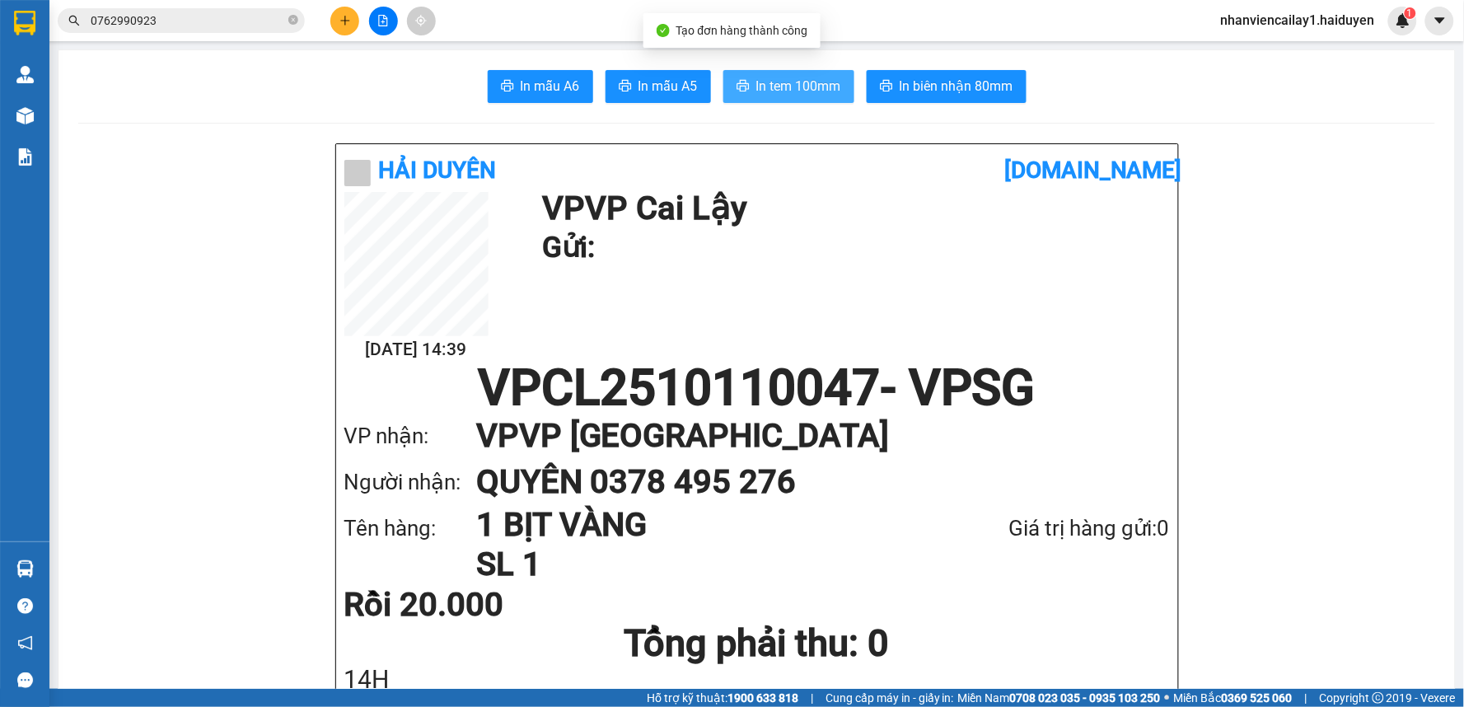
click at [767, 84] on span "In tem 100mm" at bounding box center [798, 86] width 85 height 21
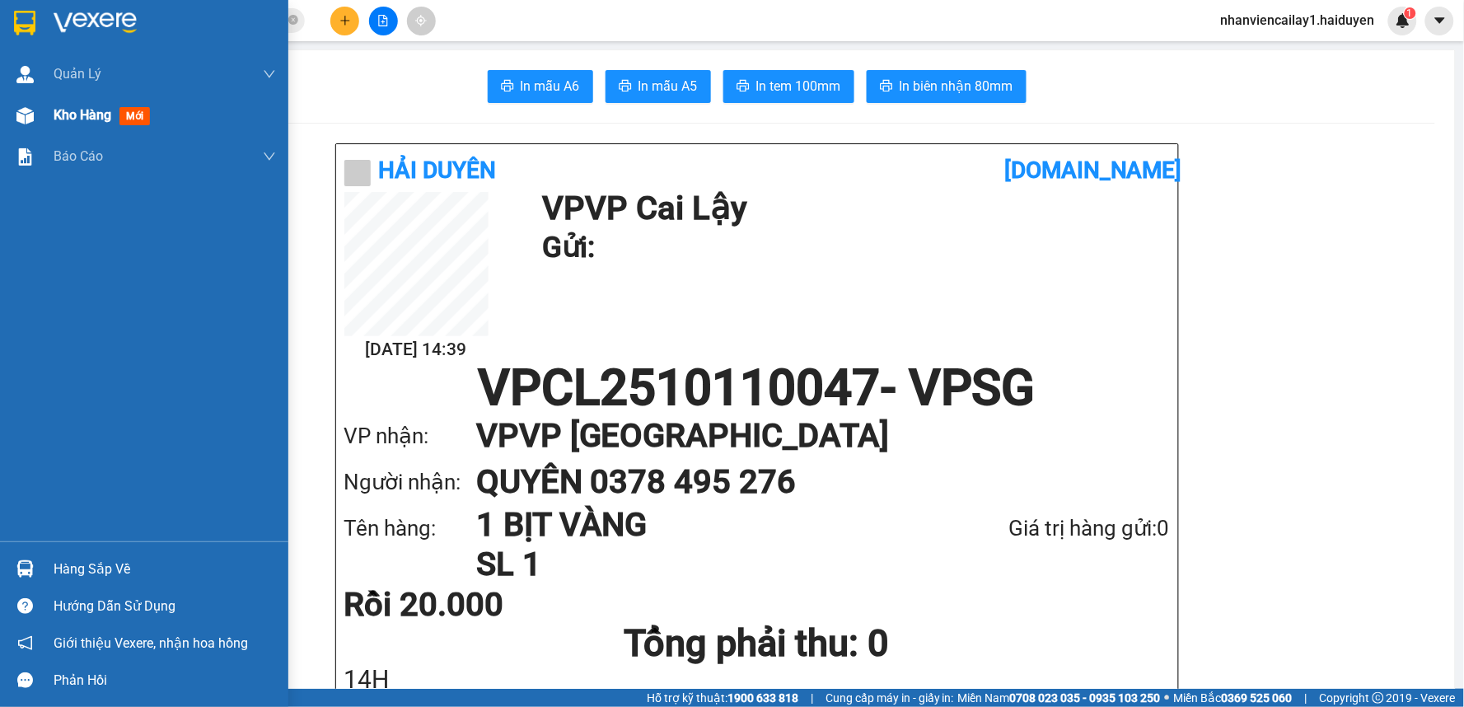
click at [29, 118] on img at bounding box center [24, 115] width 17 height 17
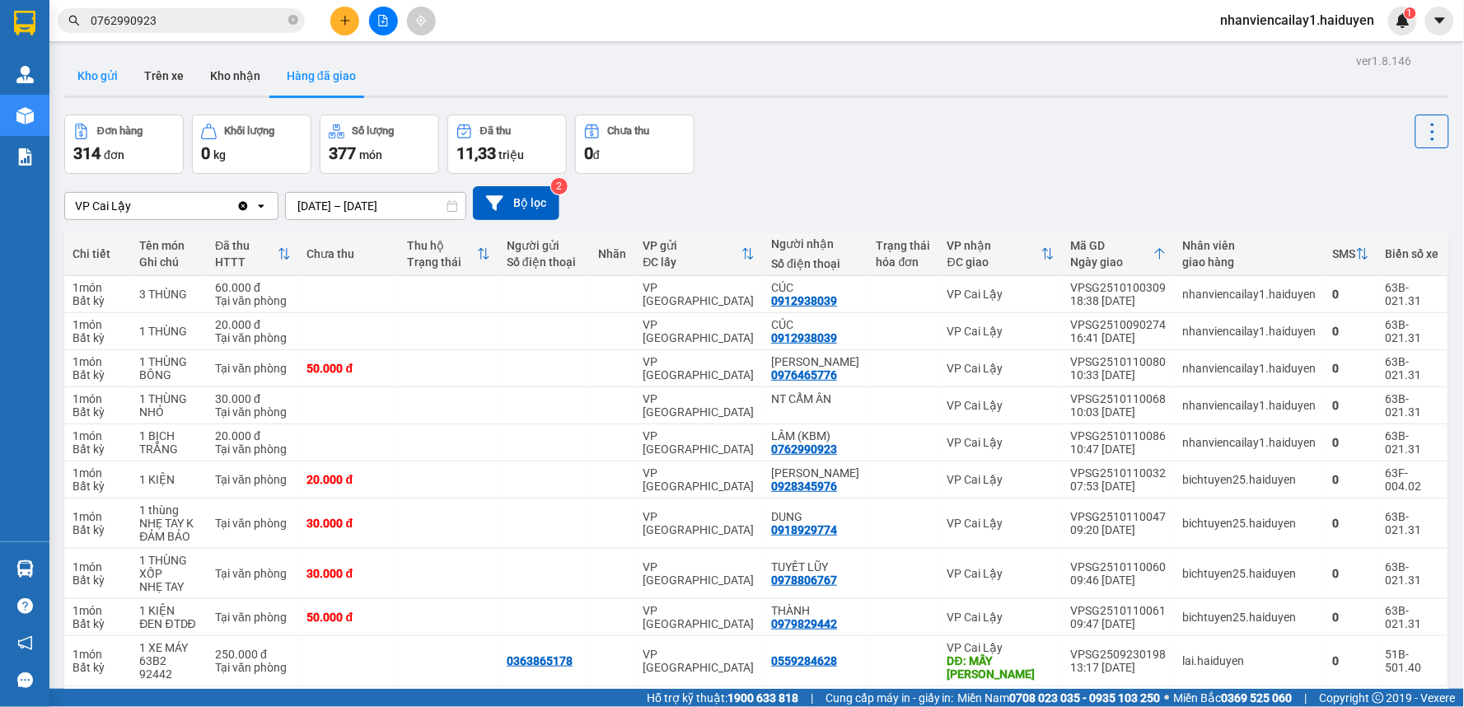
click at [91, 72] on button "Kho gửi" at bounding box center [97, 76] width 67 height 40
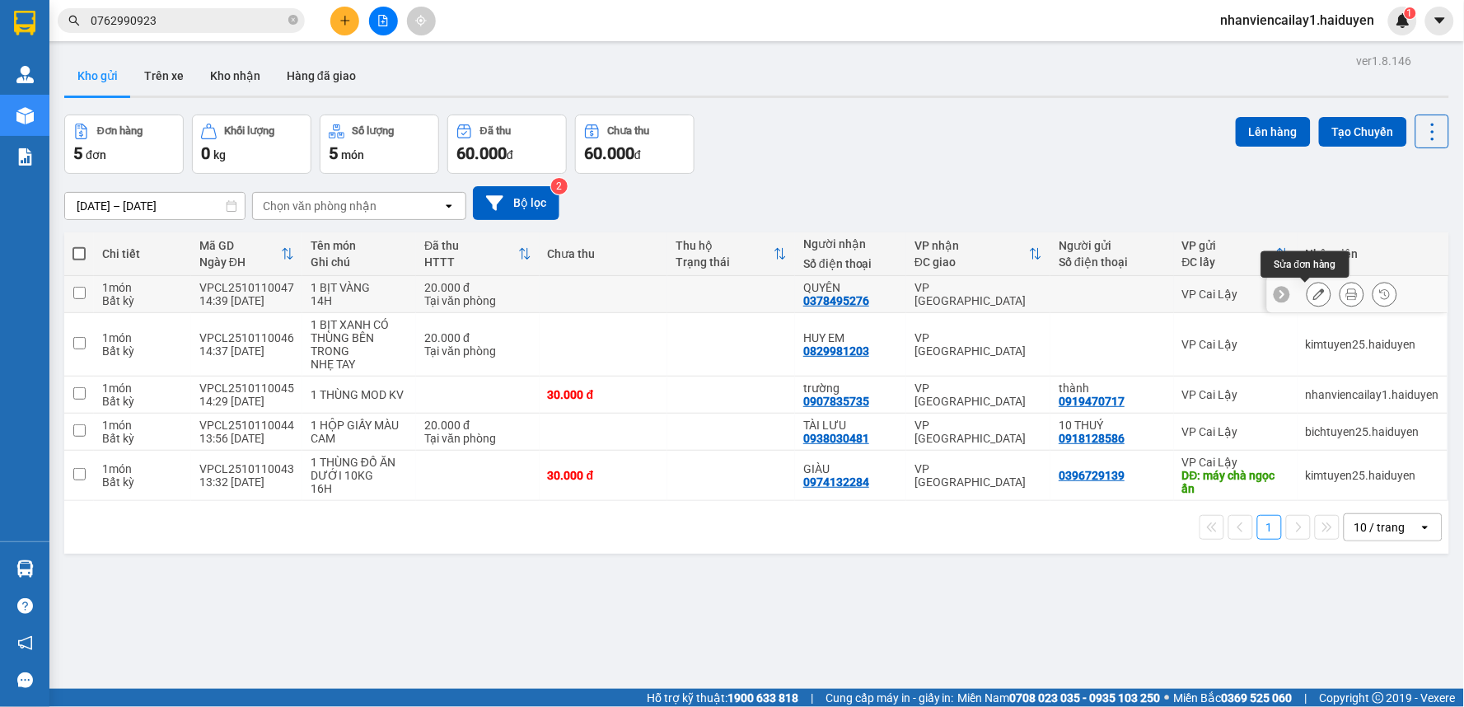
click at [1314, 295] on icon at bounding box center [1320, 294] width 12 height 12
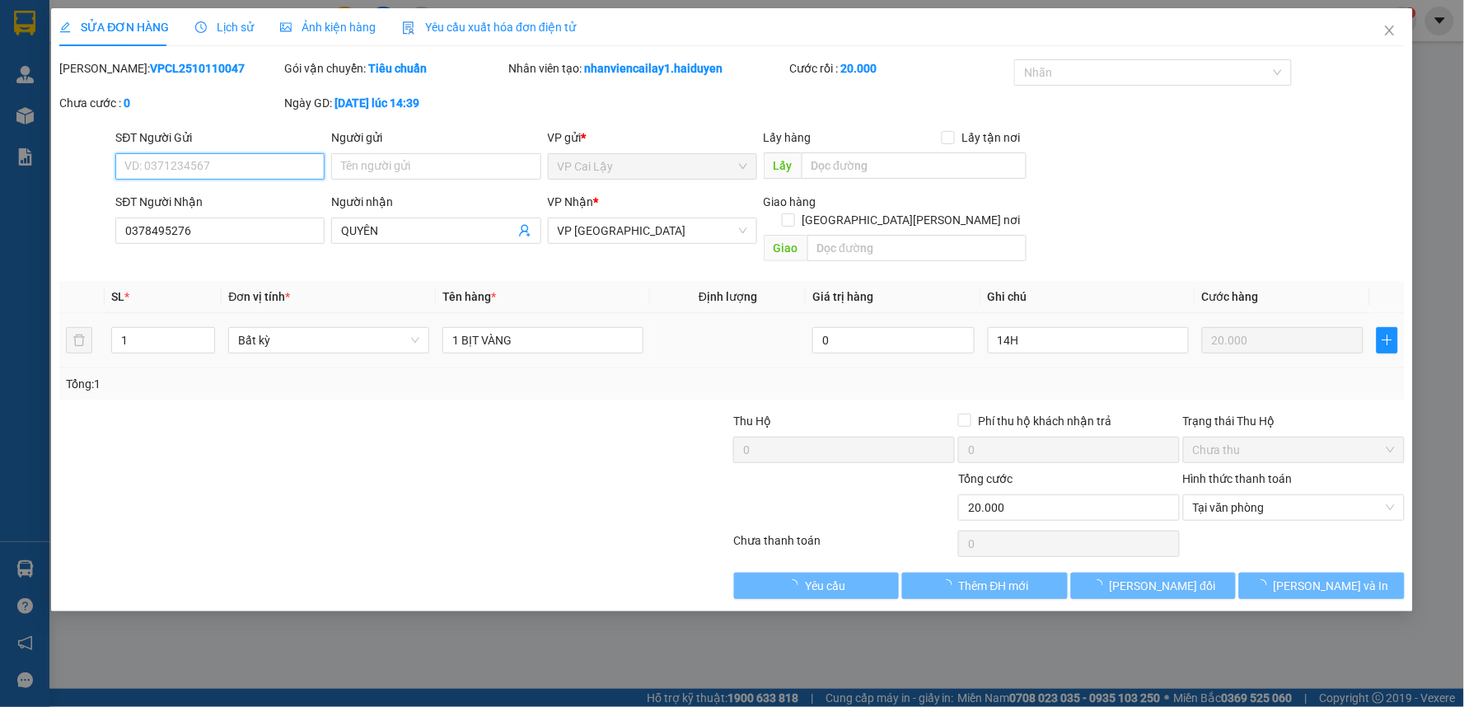
type input "0378495276"
type input "QUYÊN"
type input "0"
type input "20.000"
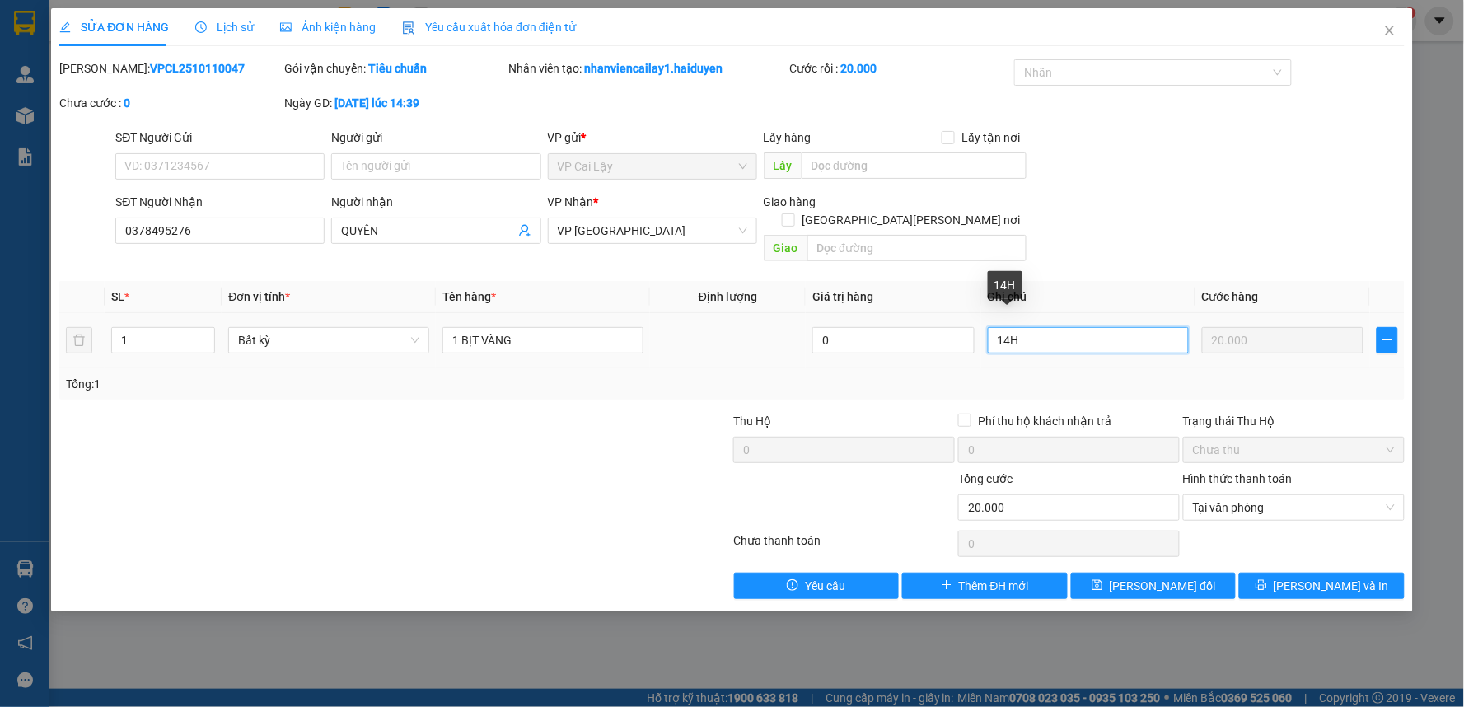
click at [1080, 327] on input "14H" at bounding box center [1088, 340] width 201 height 26
type input "1"
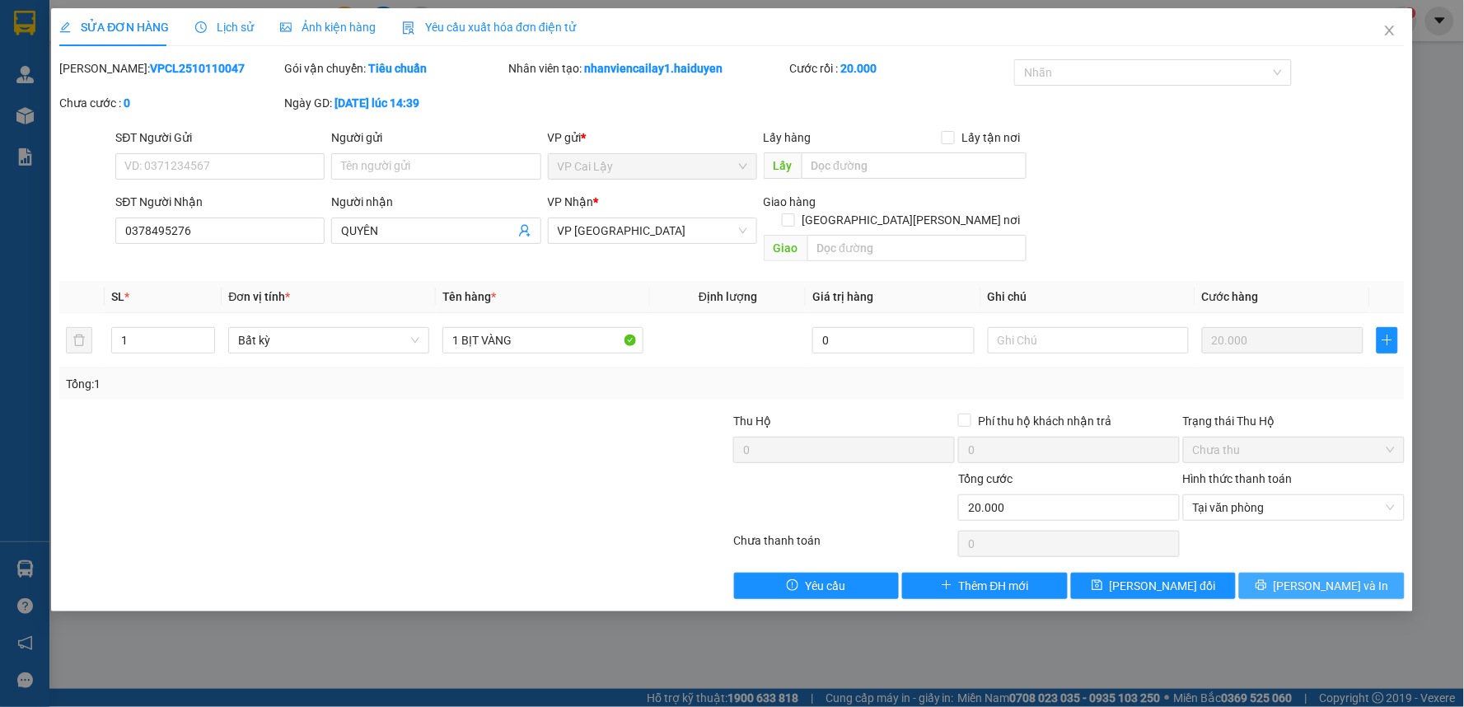
click at [1316, 577] on span "[PERSON_NAME] và In" at bounding box center [1331, 586] width 115 height 18
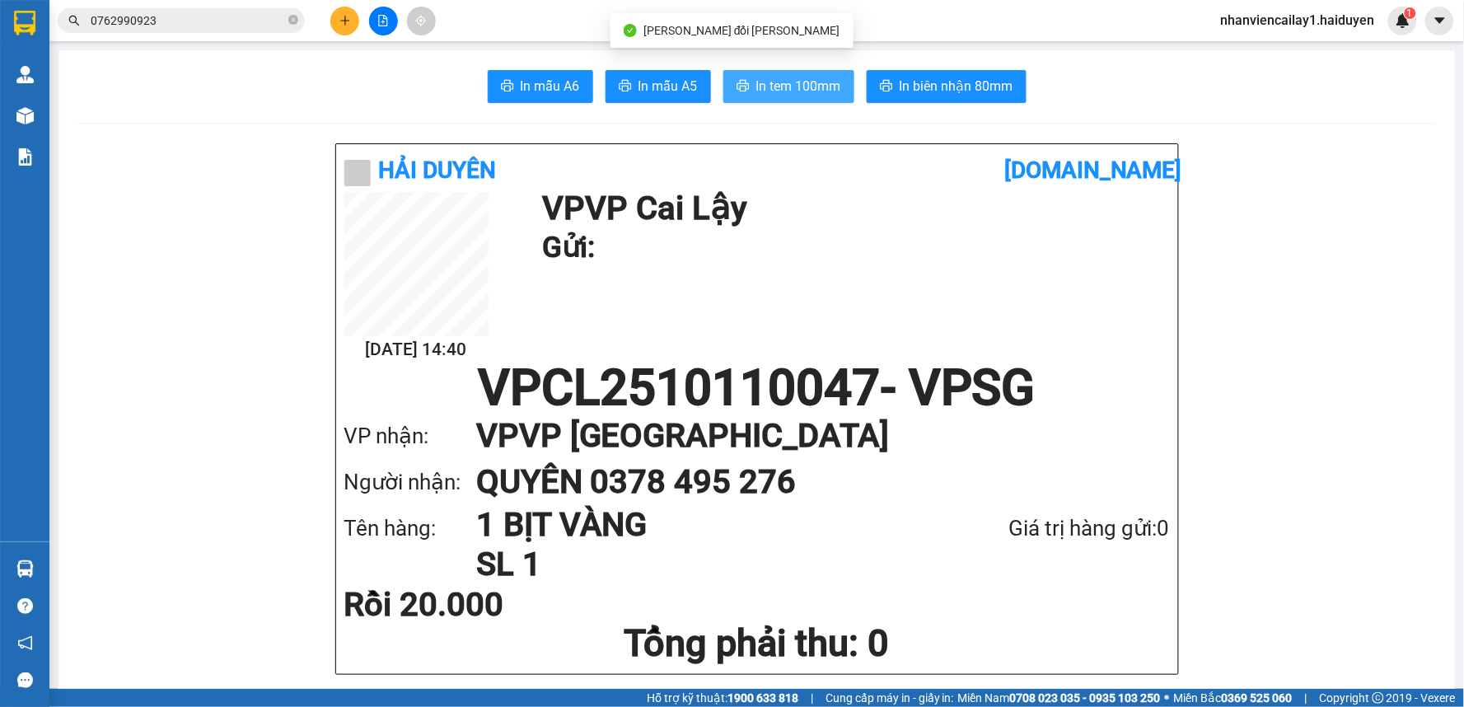
click at [808, 85] on span "In tem 100mm" at bounding box center [798, 86] width 85 height 21
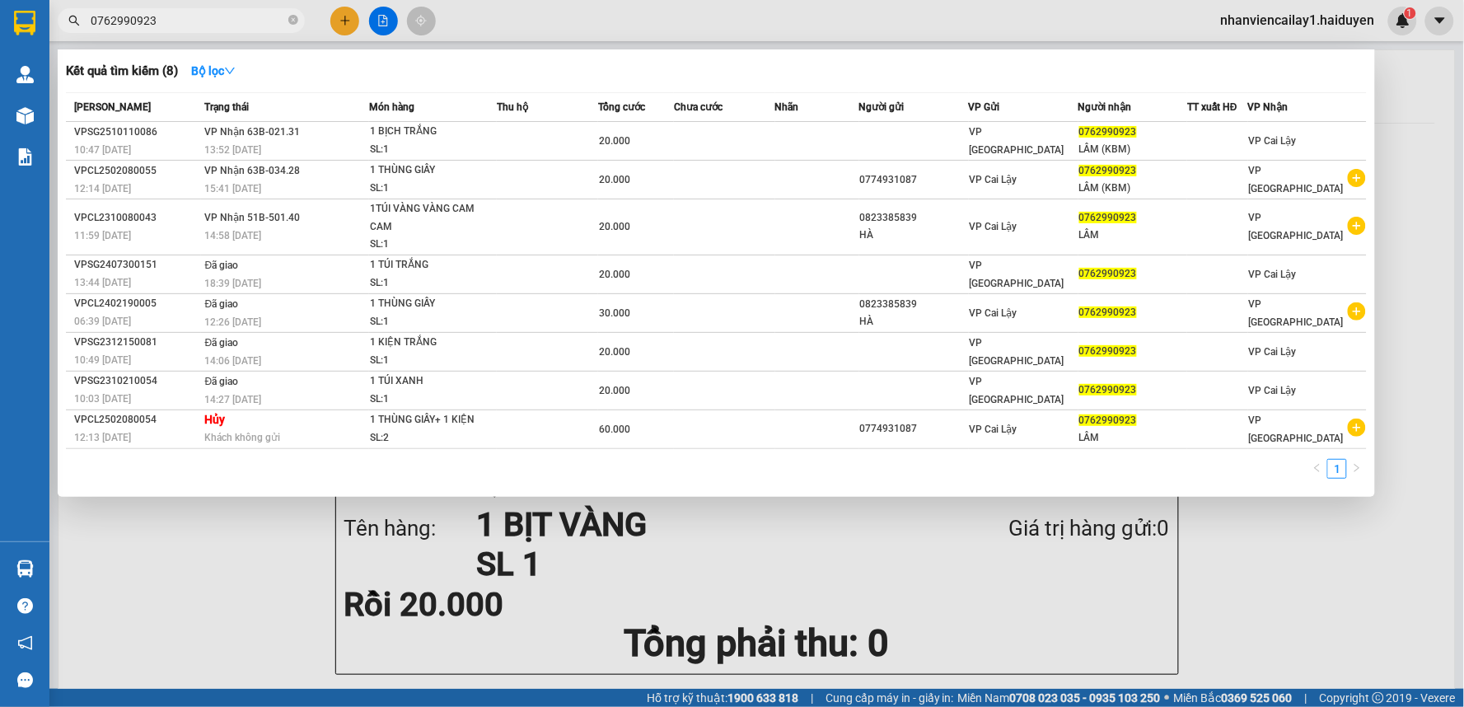
drag, startPoint x: 294, startPoint y: 20, endPoint x: 285, endPoint y: 19, distance: 9.1
click at [293, 19] on icon "close-circle" at bounding box center [293, 20] width 10 height 10
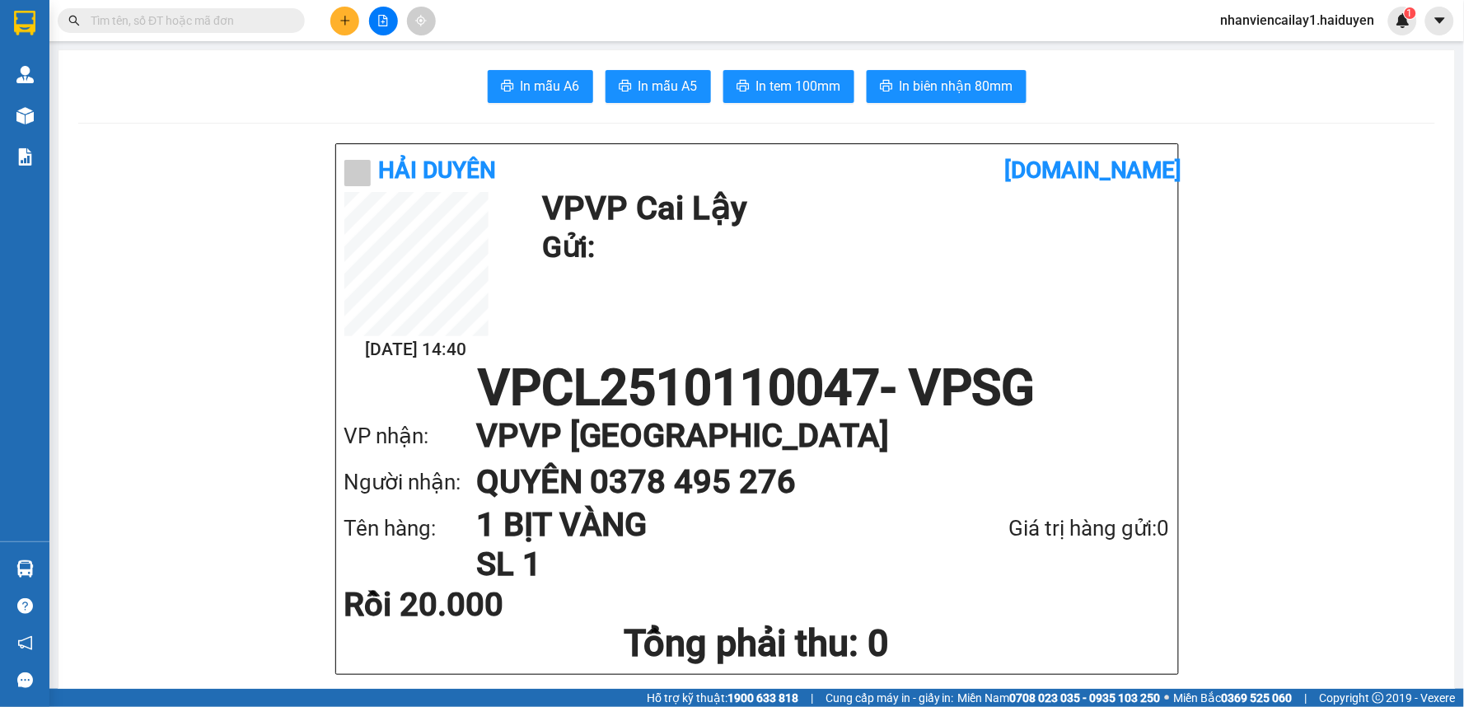
click at [273, 17] on input "text" at bounding box center [188, 21] width 194 height 18
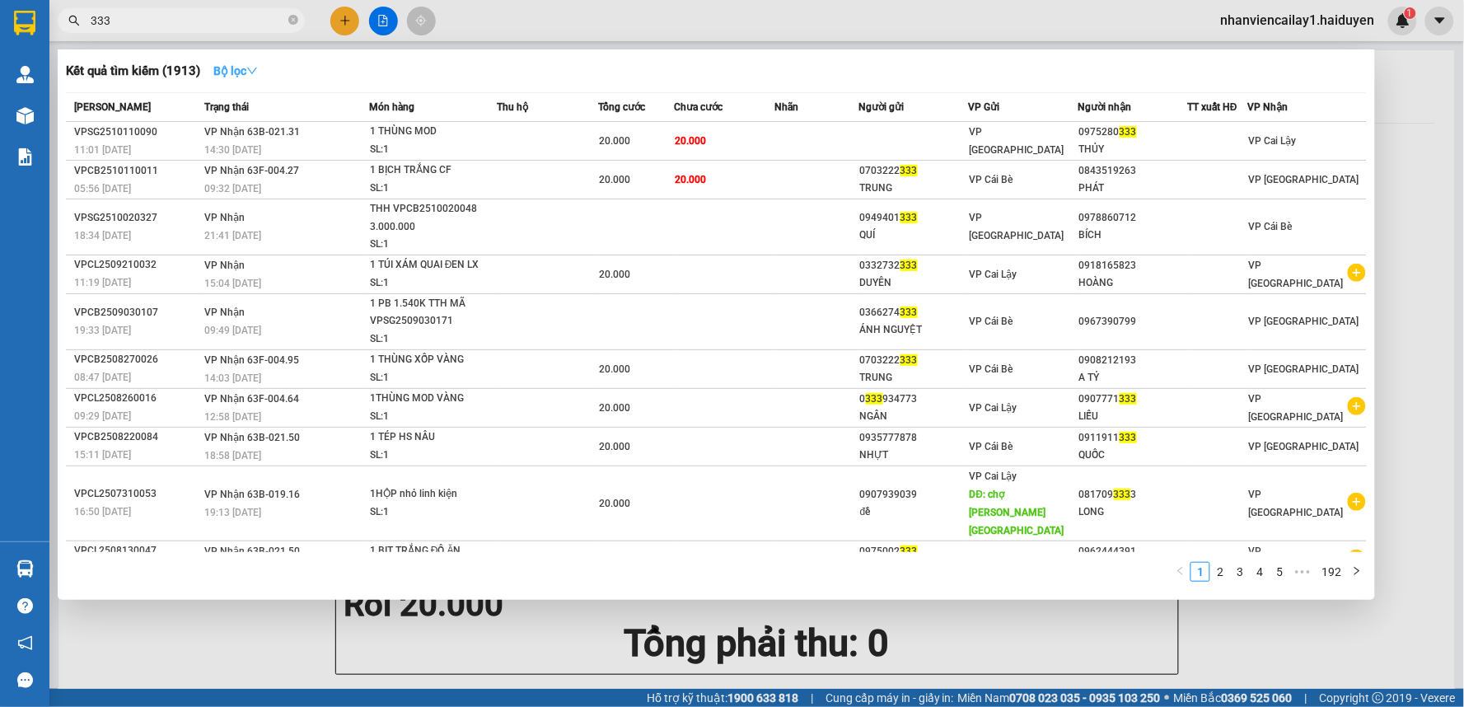
type input "333"
click at [234, 71] on strong "Bộ lọc" at bounding box center [235, 70] width 44 height 13
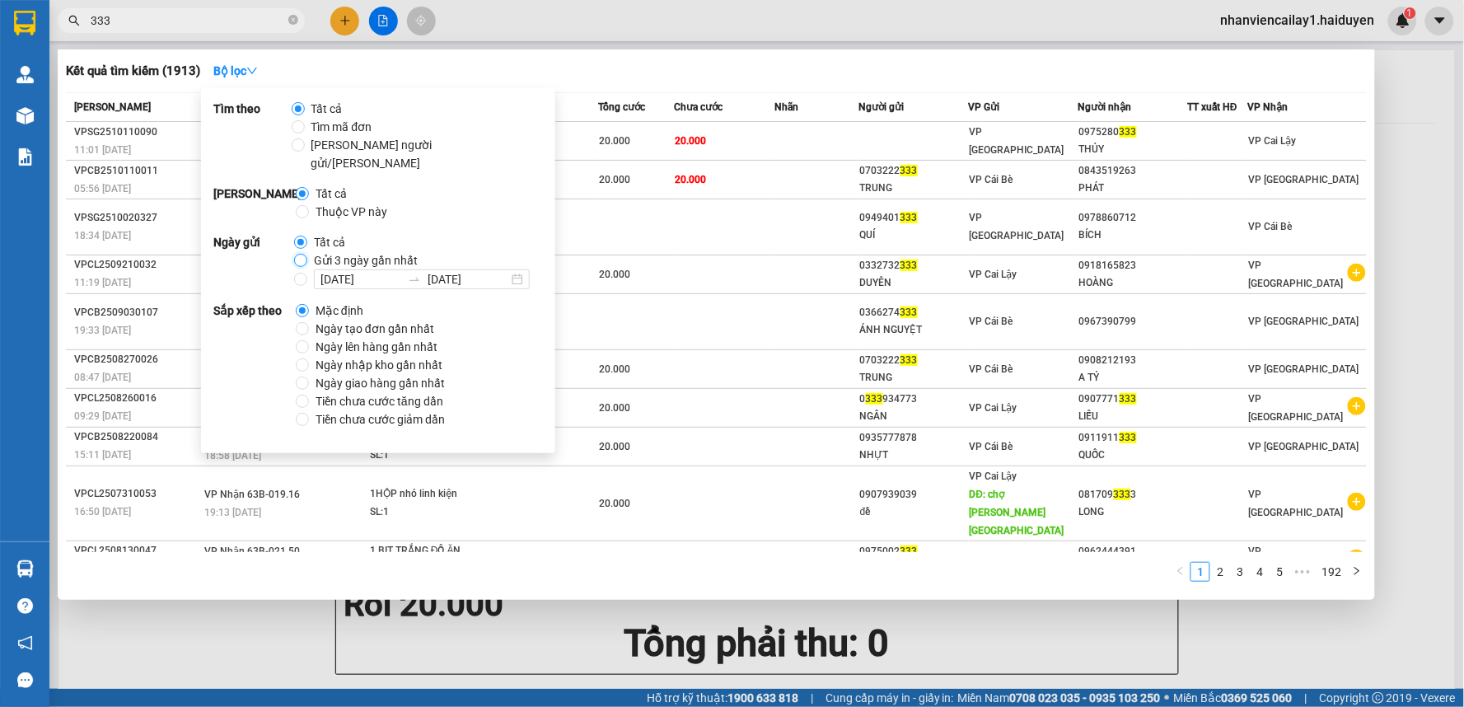
click at [297, 254] on input "Gửi 3 ngày gần nhất" at bounding box center [300, 260] width 13 height 13
radio input "true"
radio input "false"
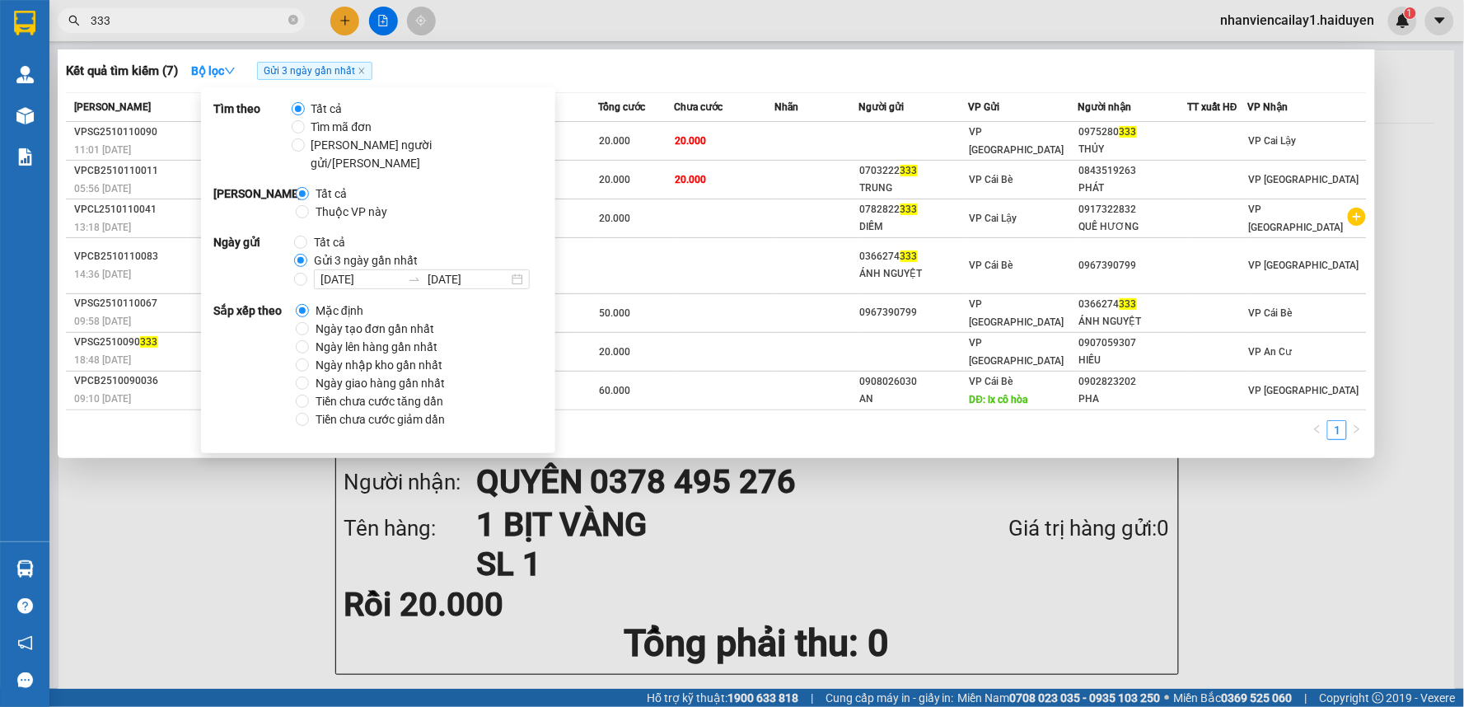
click at [544, 21] on div at bounding box center [732, 353] width 1464 height 707
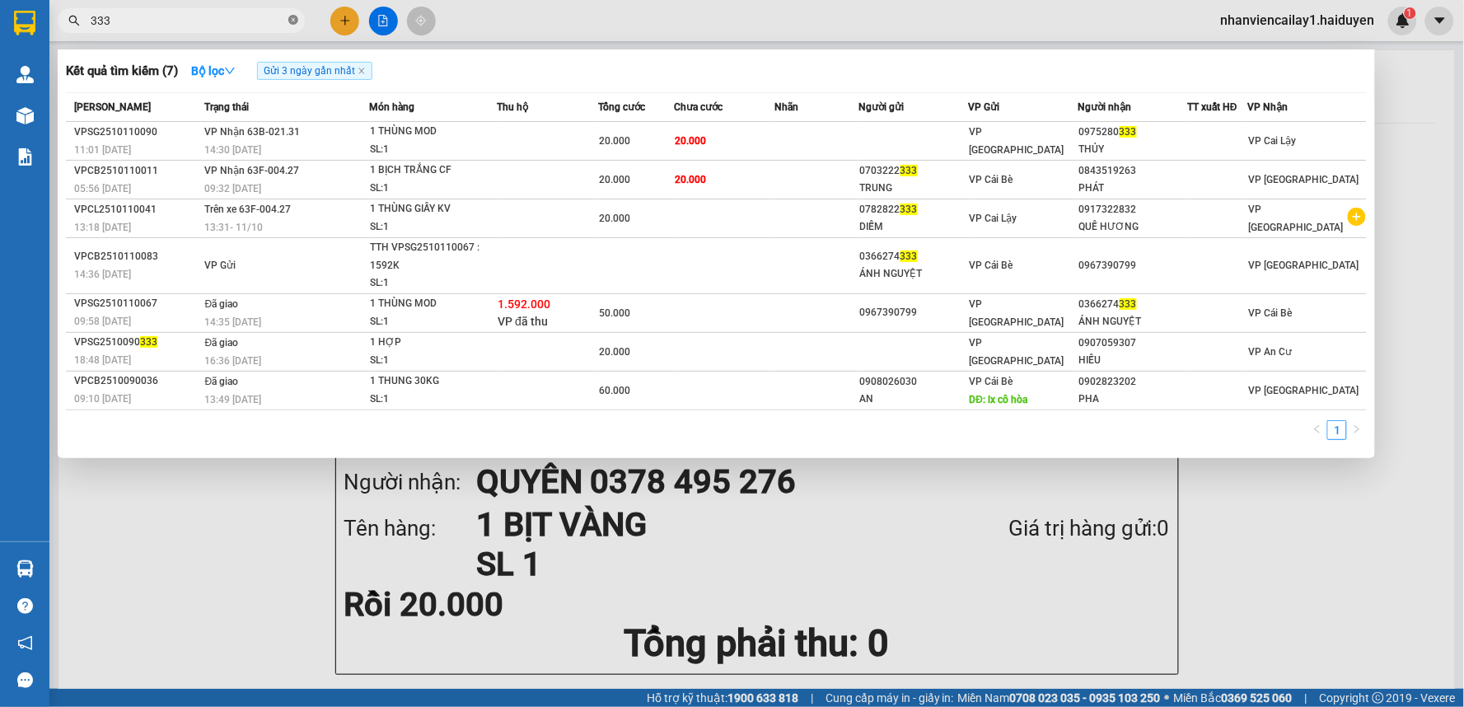
click at [292, 20] on icon "close-circle" at bounding box center [293, 20] width 10 height 10
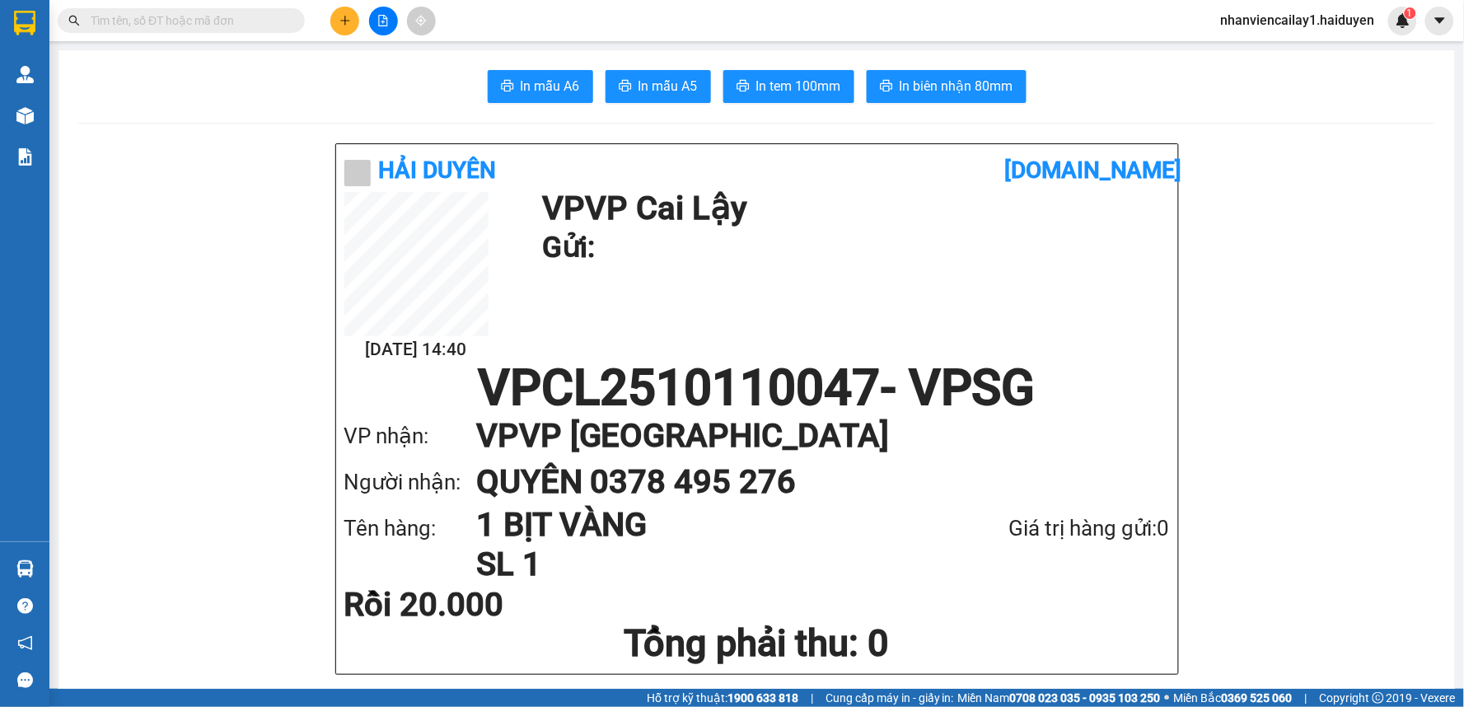
click at [352, 20] on button at bounding box center [344, 21] width 29 height 29
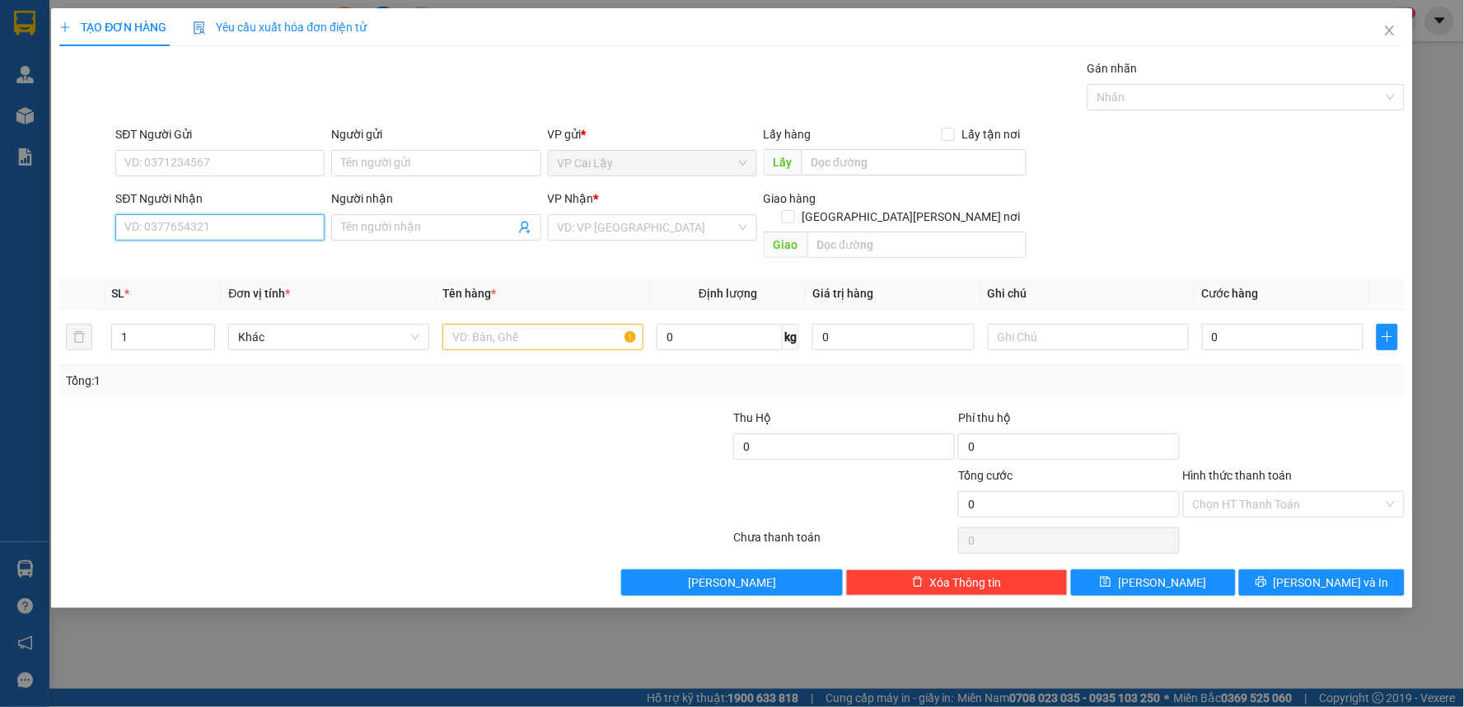
click at [283, 217] on input "SĐT Người Nhận" at bounding box center [219, 227] width 209 height 26
type input "0967322326"
click at [298, 260] on div "0967322326 - khoa (KBM)" at bounding box center [220, 260] width 190 height 18
type input "khoa (KBM)"
type input "30.000"
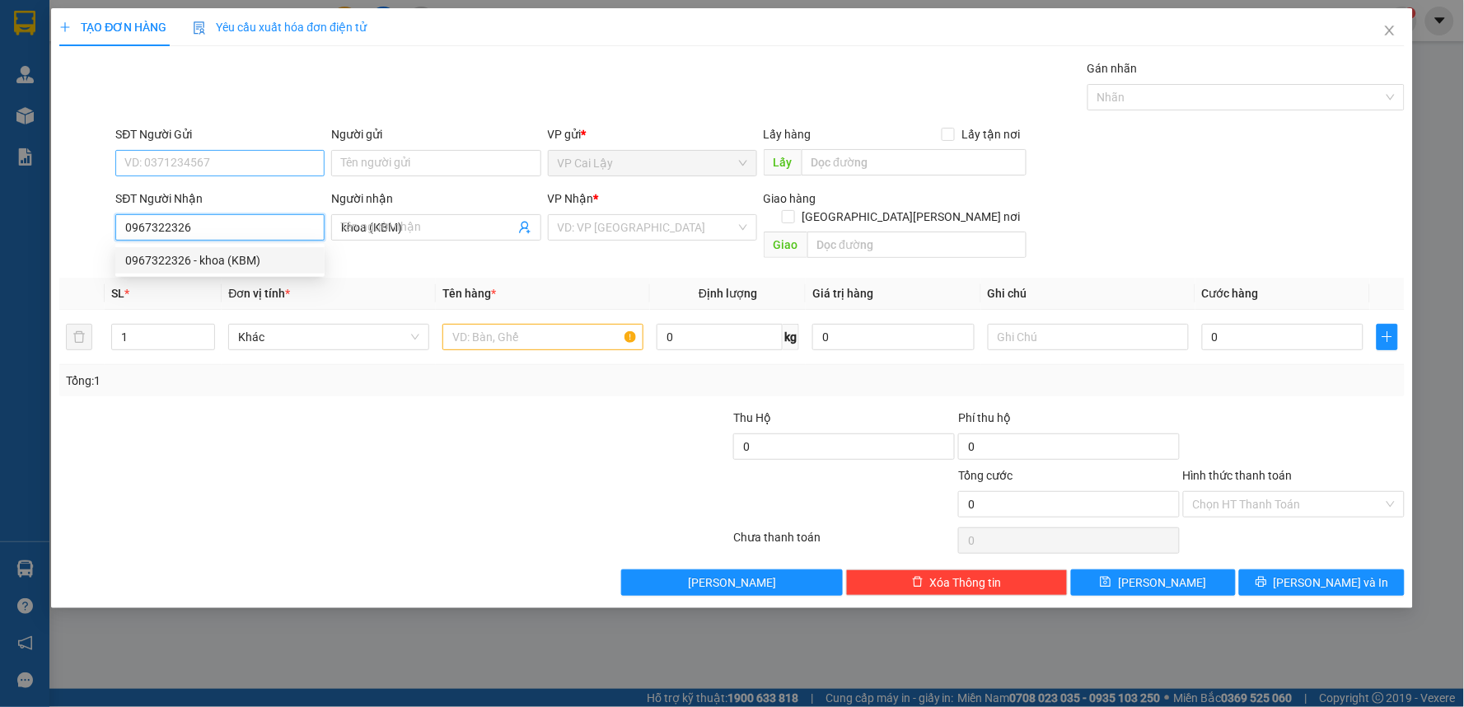
type input "30.000"
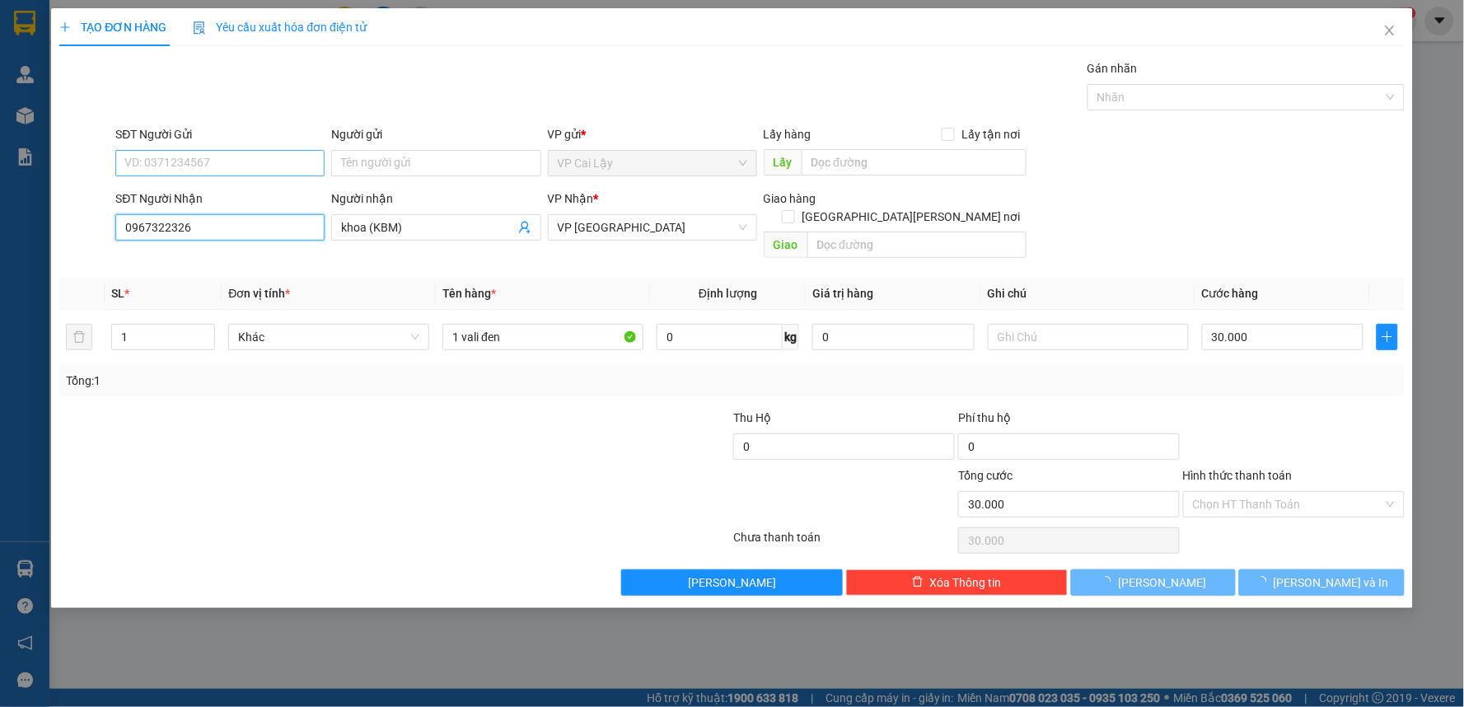
type input "0967322326"
click at [232, 165] on input "SĐT Người Gửi" at bounding box center [219, 163] width 209 height 26
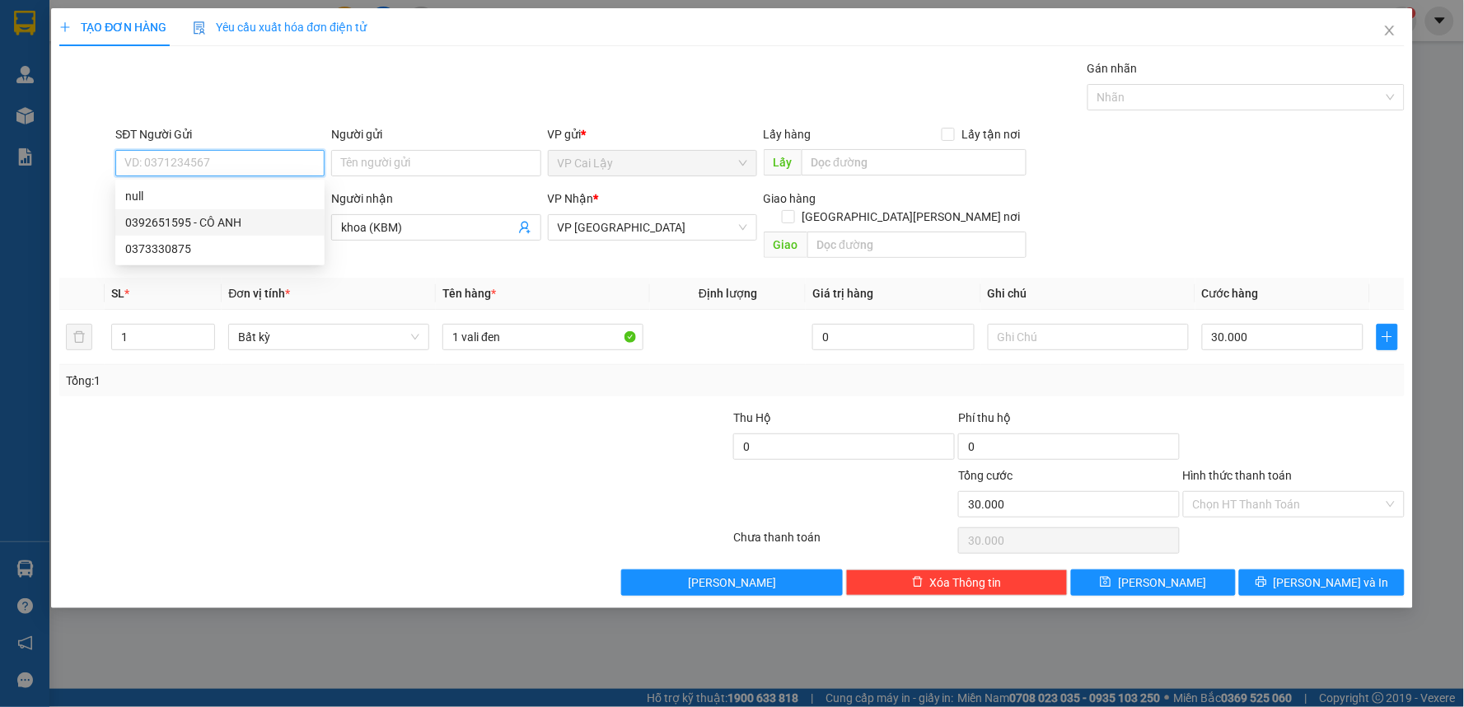
click at [264, 219] on div "0392651595 - CÔ ANH" at bounding box center [220, 222] width 190 height 18
type input "0392651595"
type input "CÔ ANH"
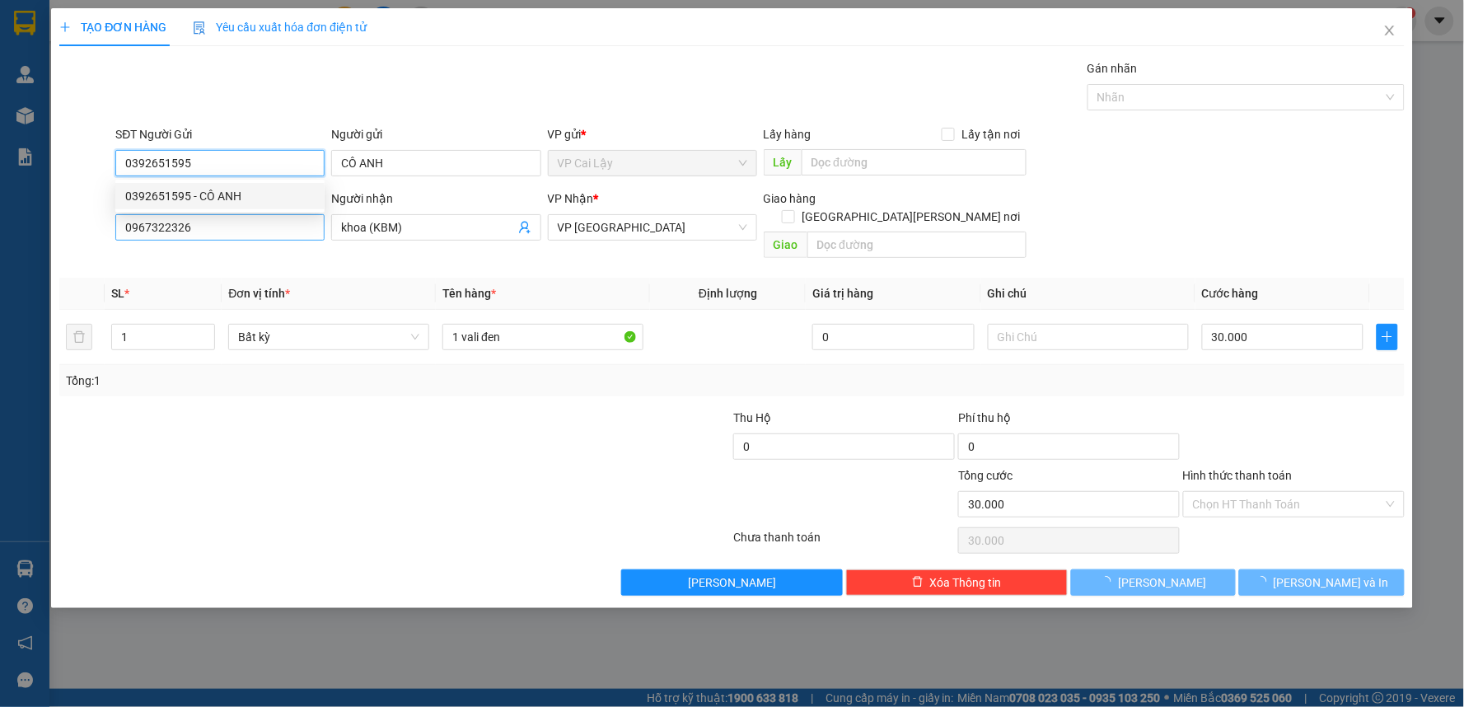
type input "20.000"
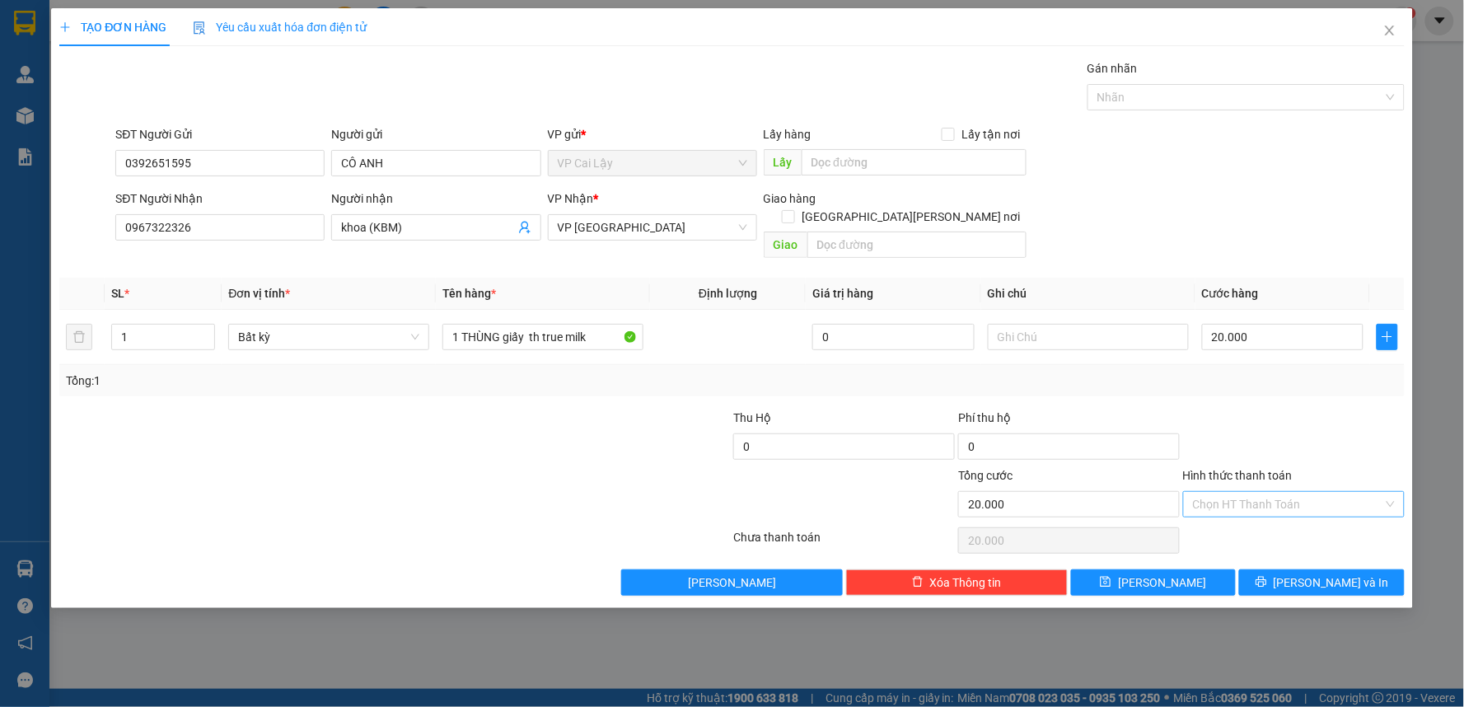
click at [1287, 492] on input "Hình thức thanh toán" at bounding box center [1288, 504] width 190 height 25
click at [1248, 524] on div "Tại văn phòng" at bounding box center [1295, 519] width 202 height 18
type input "0"
click at [1281, 570] on button "[PERSON_NAME] và In" at bounding box center [1322, 582] width 166 height 26
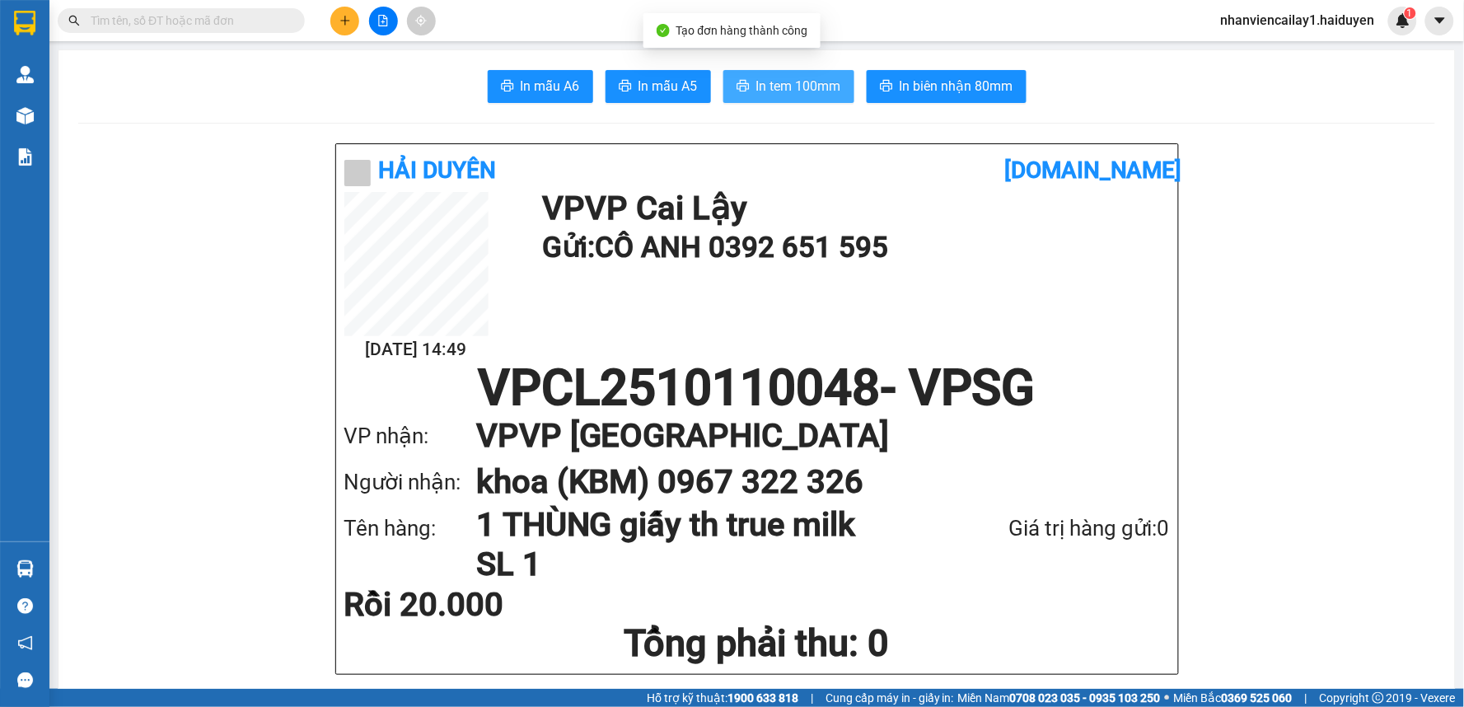
click at [767, 87] on span "In tem 100mm" at bounding box center [798, 86] width 85 height 21
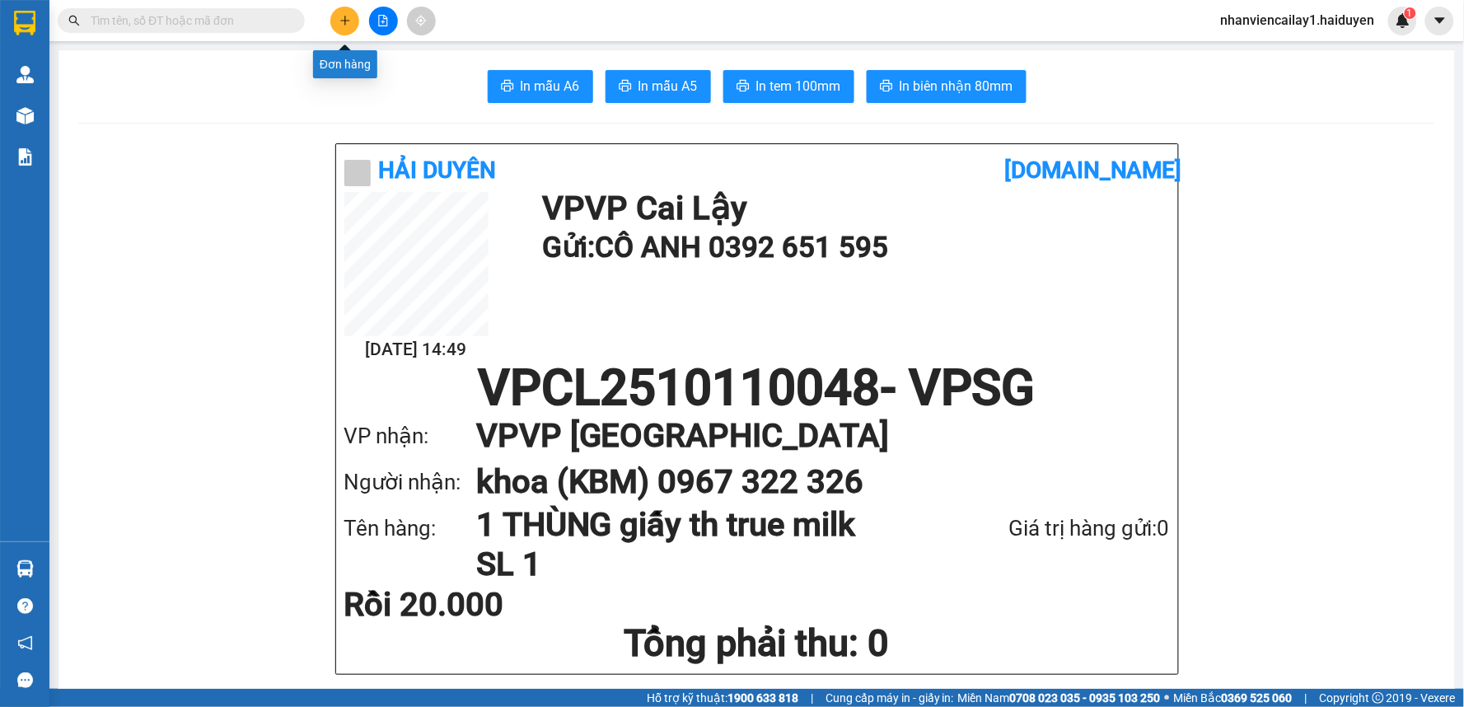
click at [341, 27] on button at bounding box center [344, 21] width 29 height 29
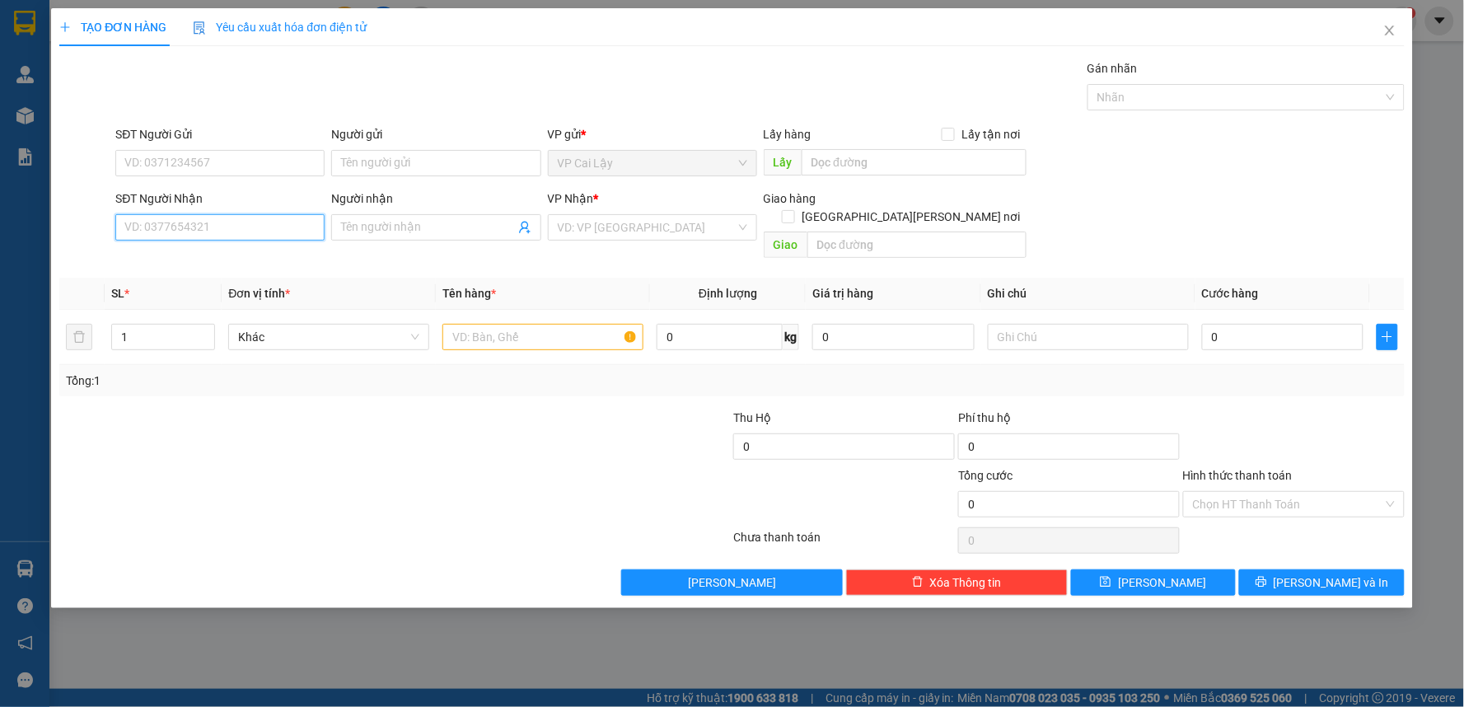
click at [251, 231] on input "SĐT Người Nhận" at bounding box center [219, 227] width 209 height 26
type input "0344000063"
drag, startPoint x: 283, startPoint y: 258, endPoint x: 279, endPoint y: 247, distance: 11.8
click at [283, 256] on div "0344000063 - THƯ" at bounding box center [220, 260] width 190 height 18
type input "THƯ"
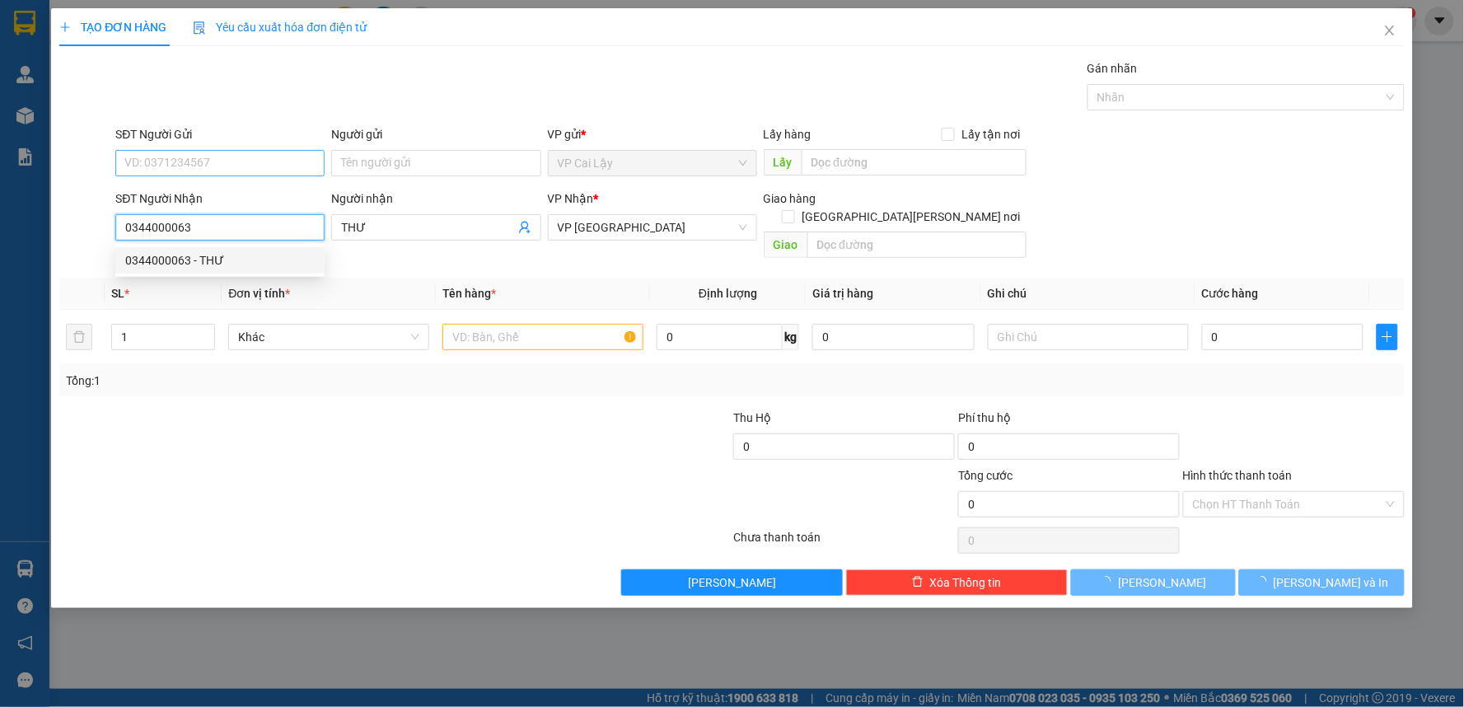
type input "20.000"
type input "0344000063"
click at [251, 168] on input "SĐT Người Gửi" at bounding box center [219, 163] width 209 height 26
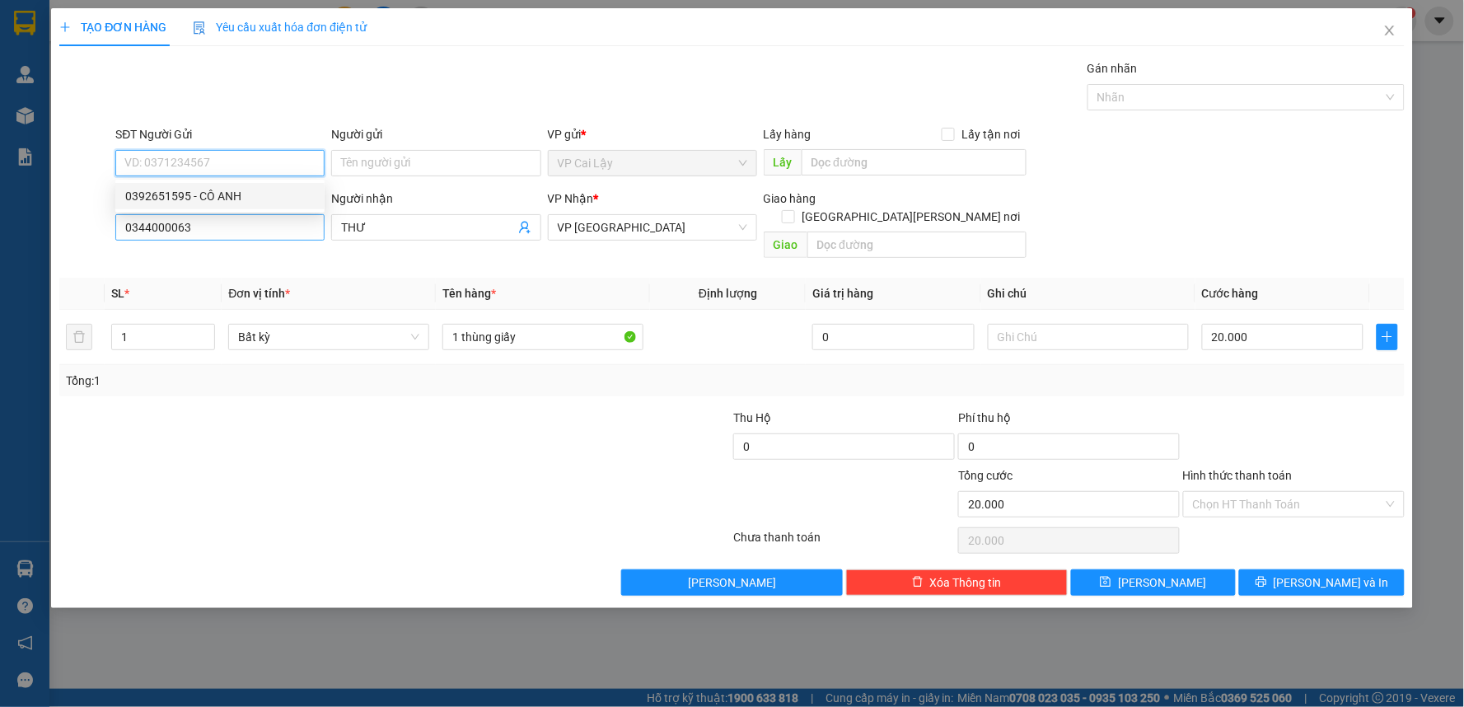
drag, startPoint x: 254, startPoint y: 198, endPoint x: 311, endPoint y: 217, distance: 59.9
click at [255, 199] on div "0392651595 - CÔ ANH" at bounding box center [220, 196] width 190 height 18
type input "0392651595"
type input "CÔ ANH"
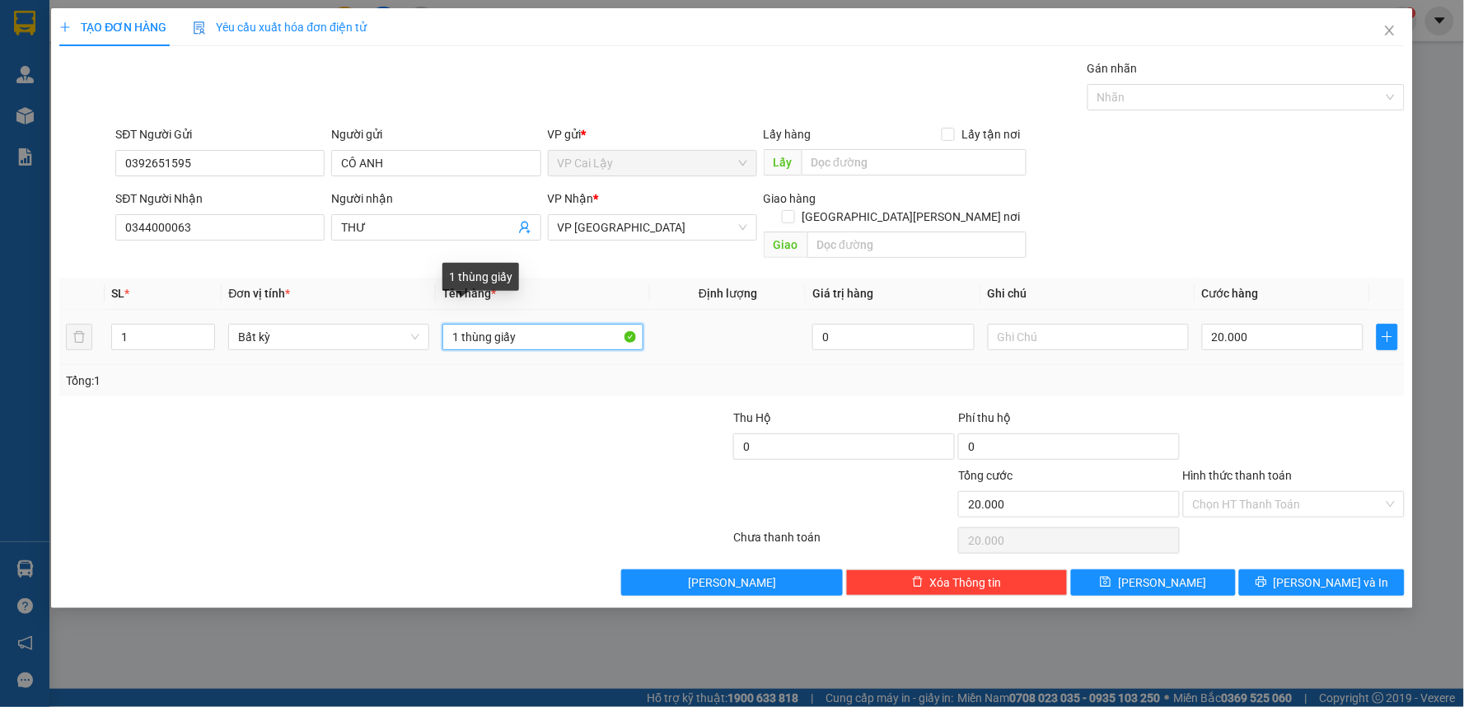
click at [600, 330] on input "1 thùng giấy" at bounding box center [543, 337] width 201 height 26
type input "1 thùng giấy MÀU XANH"
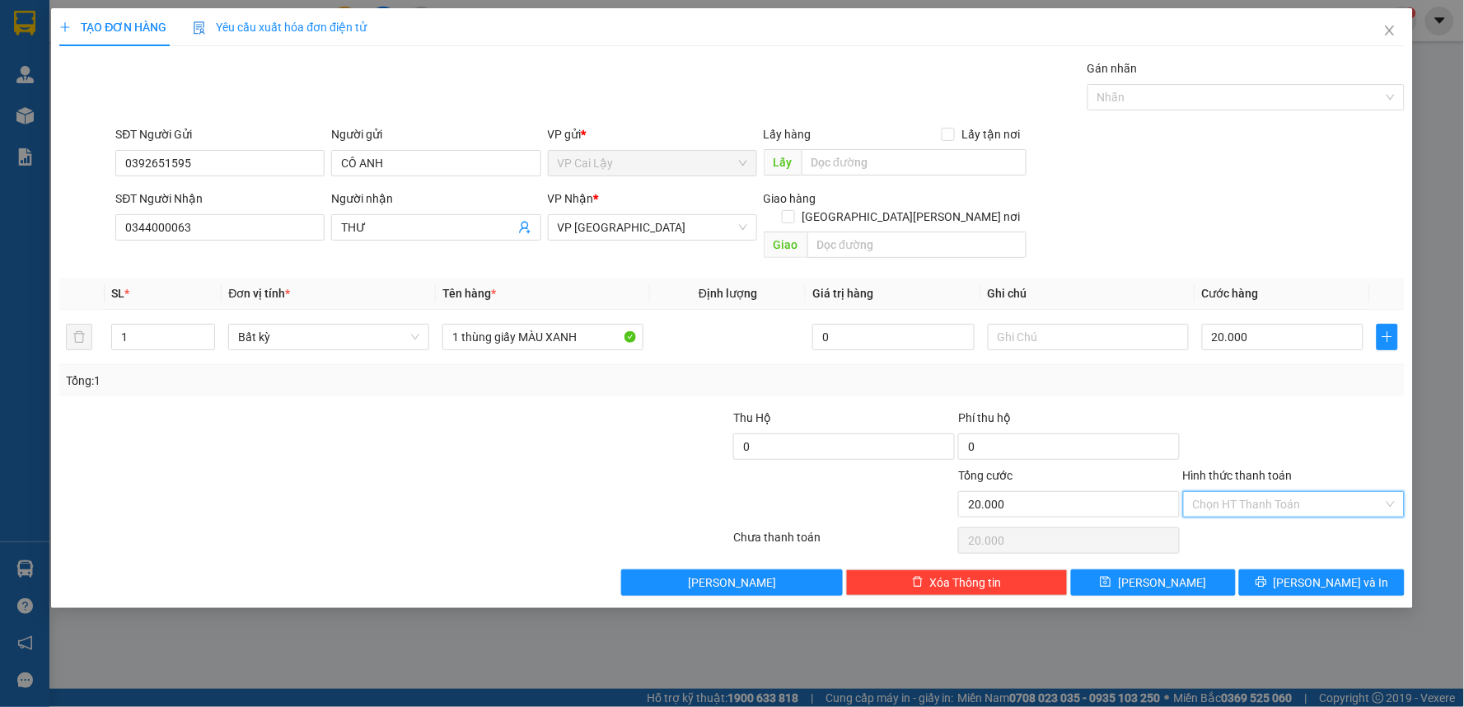
click at [1266, 492] on input "Hình thức thanh toán" at bounding box center [1288, 504] width 190 height 25
click at [1266, 521] on div "Tại văn phòng" at bounding box center [1295, 519] width 202 height 18
type input "0"
click at [1287, 569] on button "[PERSON_NAME] và In" at bounding box center [1322, 582] width 166 height 26
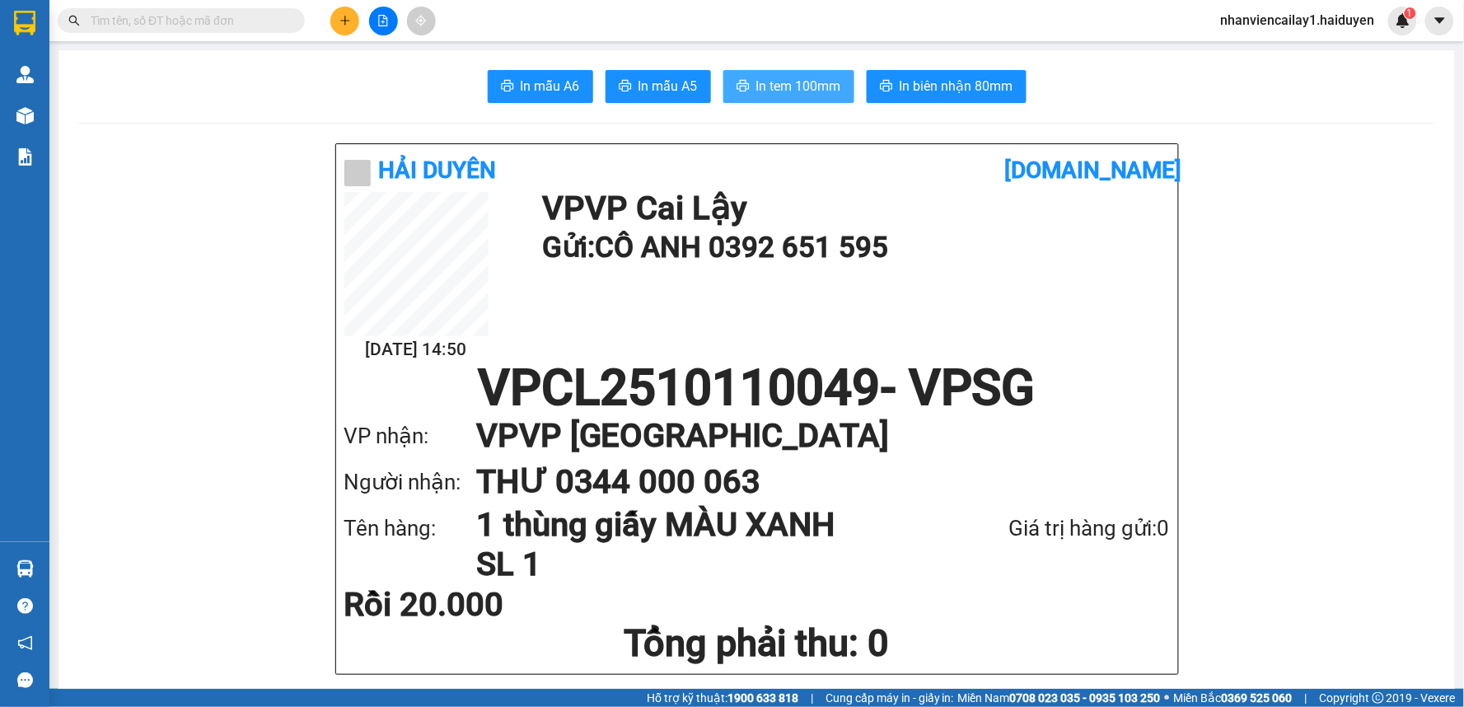
click at [756, 87] on span "In tem 100mm" at bounding box center [798, 86] width 85 height 21
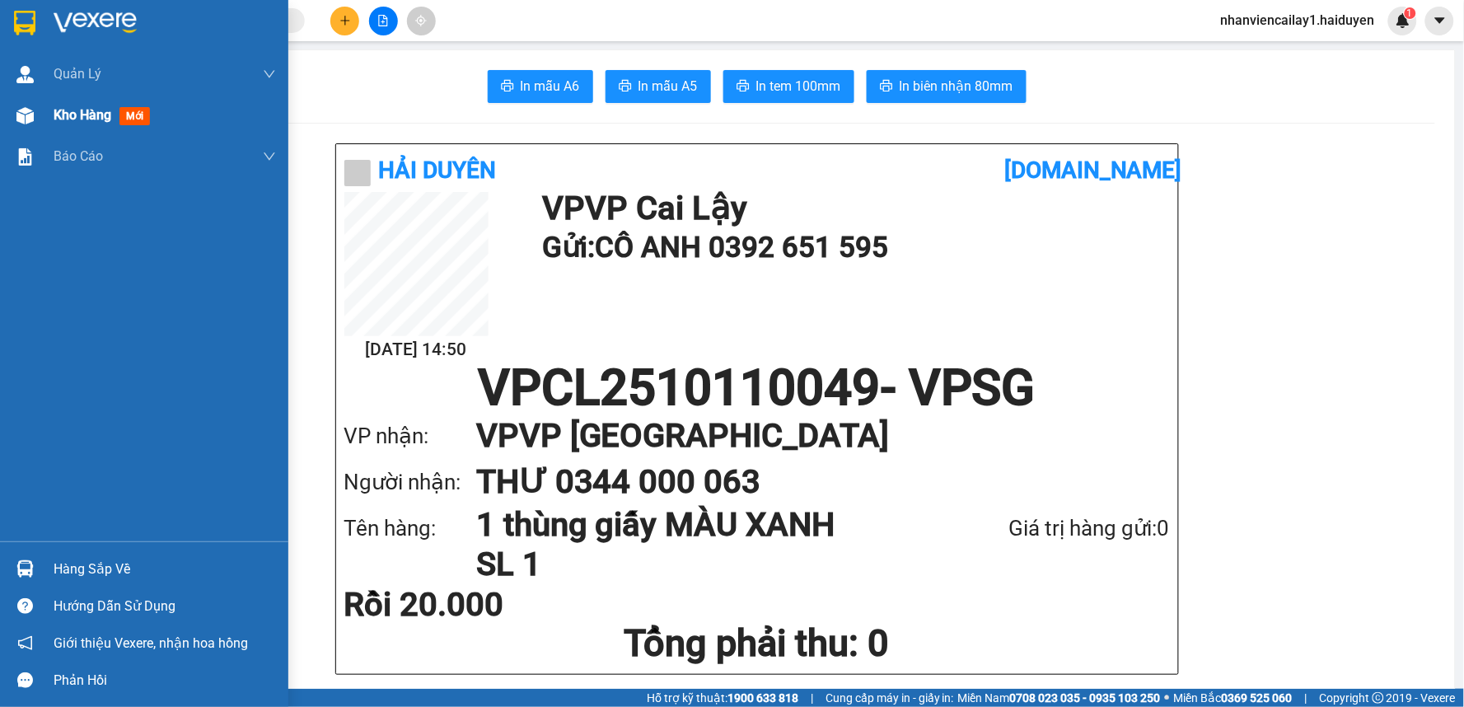
click at [68, 120] on span "Kho hàng" at bounding box center [83, 115] width 58 height 16
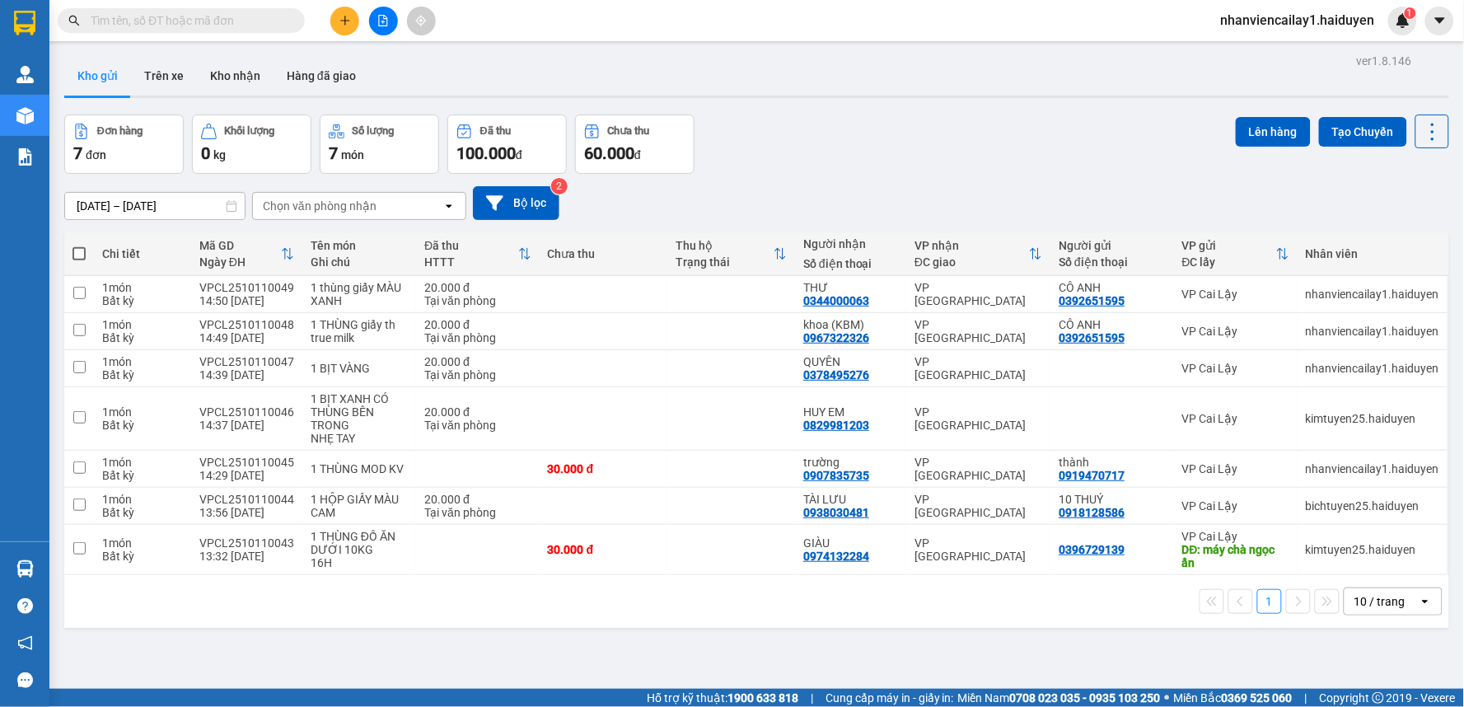
click at [267, 26] on input "text" at bounding box center [188, 21] width 194 height 18
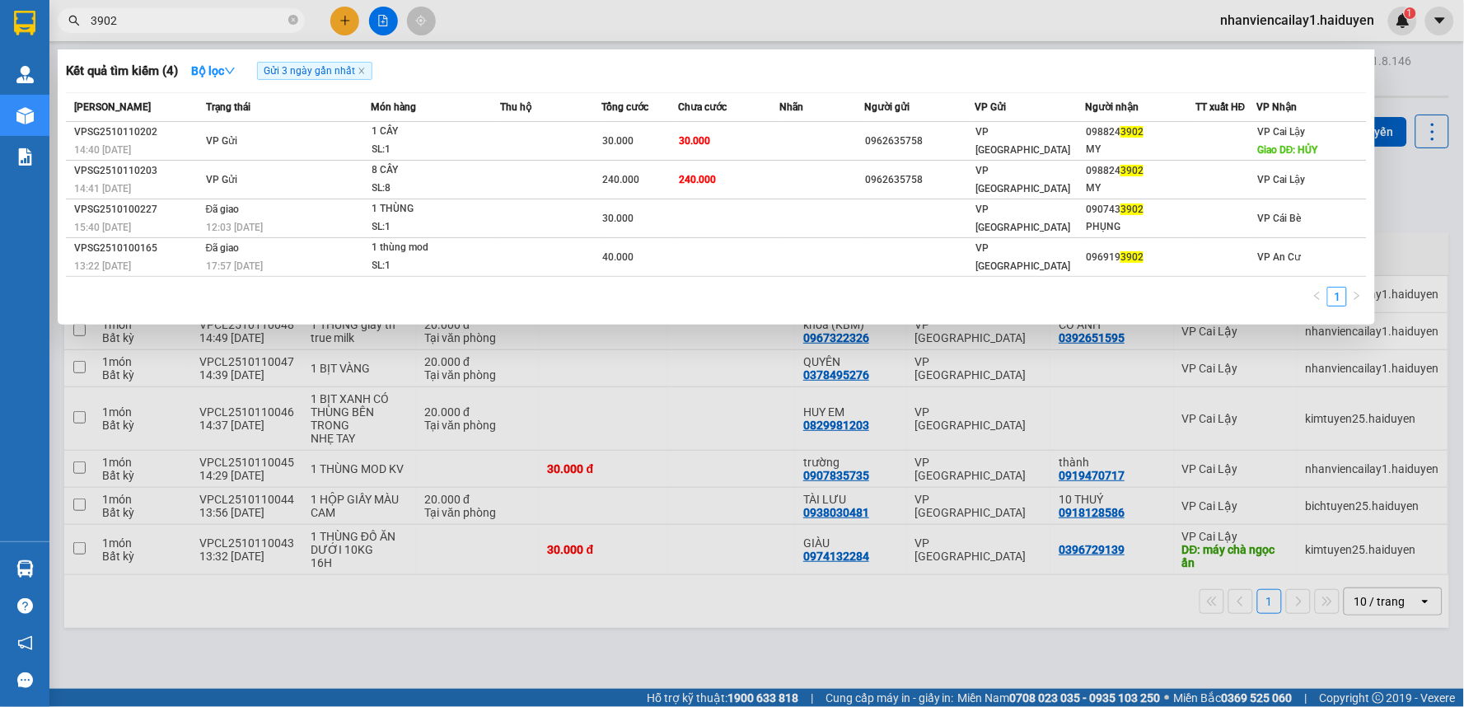
type input "3902"
click at [977, 68] on div "Kết quả tìm kiếm ( 4 ) Bộ lọc Gửi 3 ngày gần nhất" at bounding box center [716, 71] width 1301 height 26
click at [293, 20] on icon "close-circle" at bounding box center [293, 20] width 10 height 10
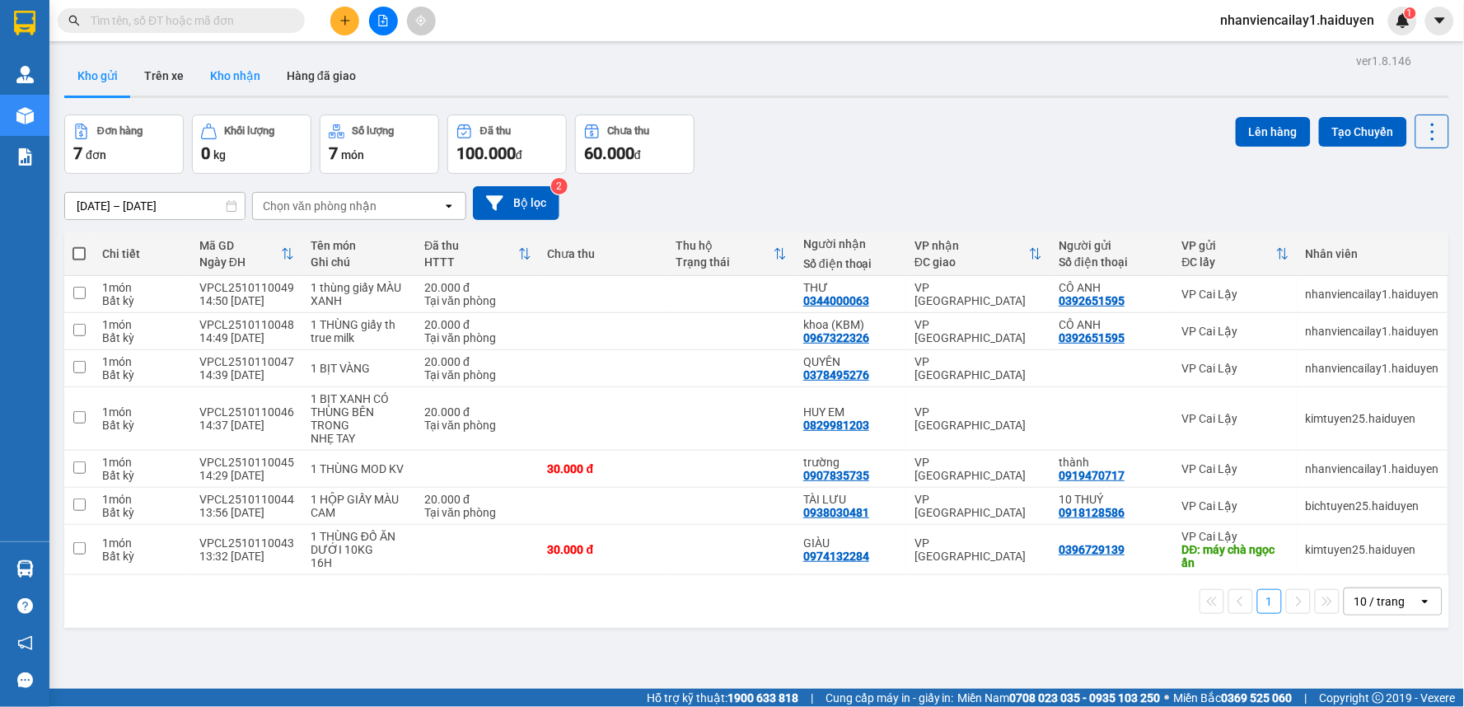
click at [254, 74] on button "Kho nhận" at bounding box center [235, 76] width 77 height 40
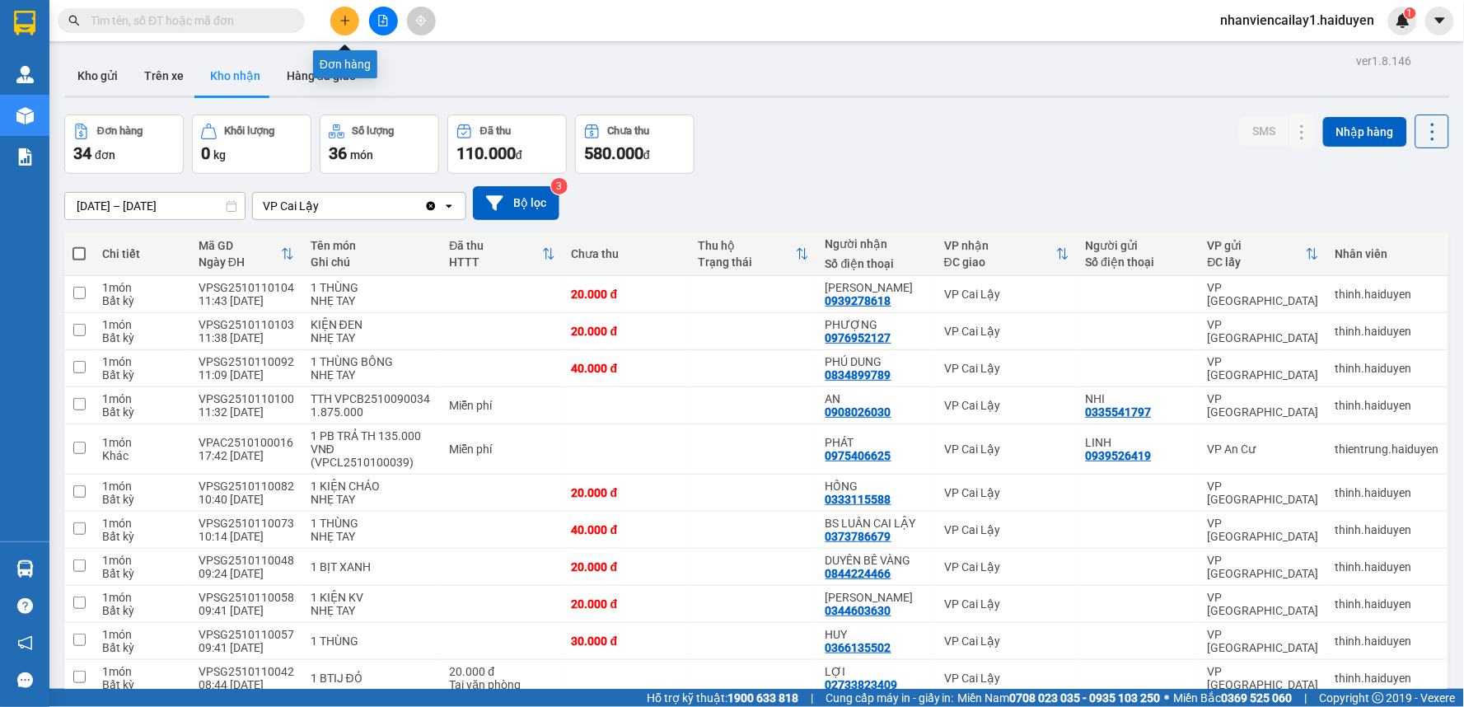
click at [336, 22] on button at bounding box center [344, 21] width 29 height 29
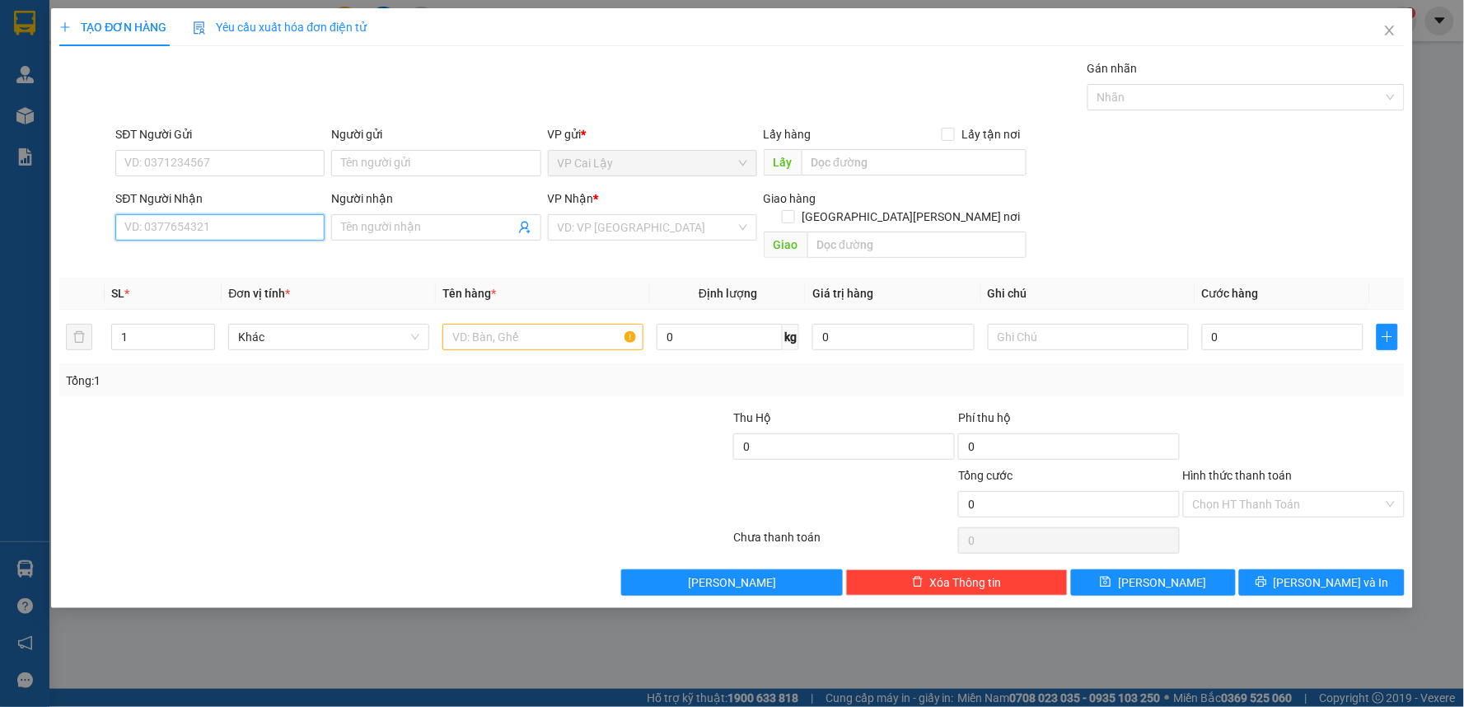
click at [261, 237] on input "SĐT Người Nhận" at bounding box center [219, 227] width 209 height 26
click at [241, 170] on input "SĐT Người Gửi" at bounding box center [219, 163] width 209 height 26
type input "0339512419"
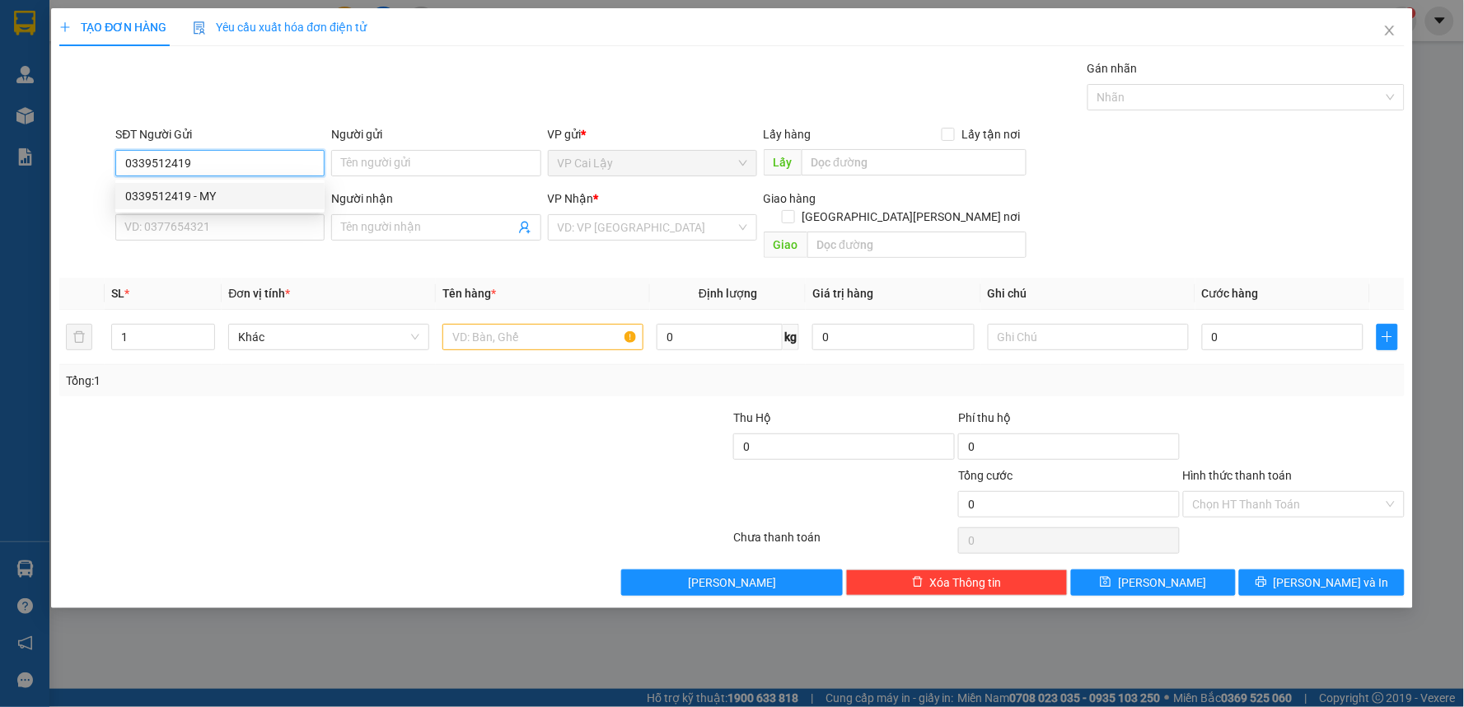
click at [228, 192] on div "0339512419 - MY" at bounding box center [220, 196] width 190 height 18
type input "MY"
type input "0788970756"
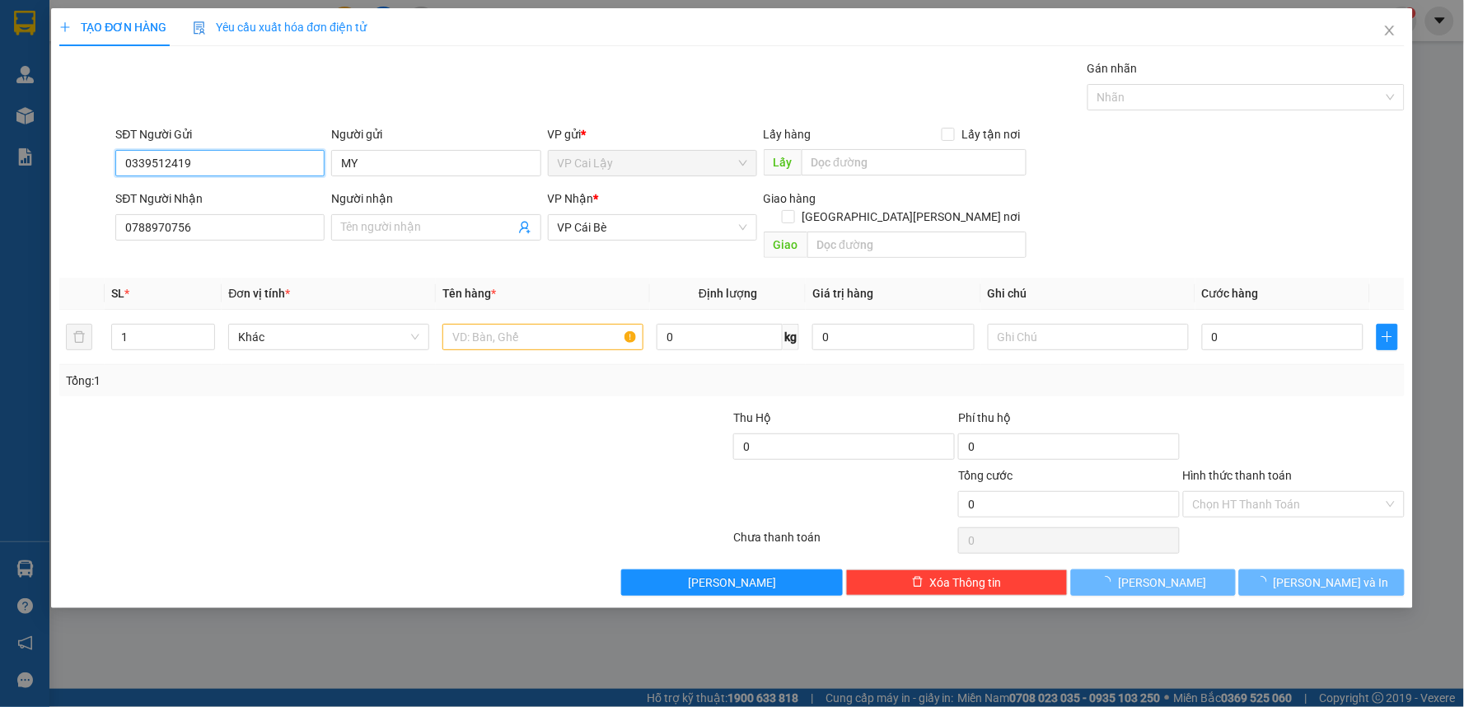
type input "10.000"
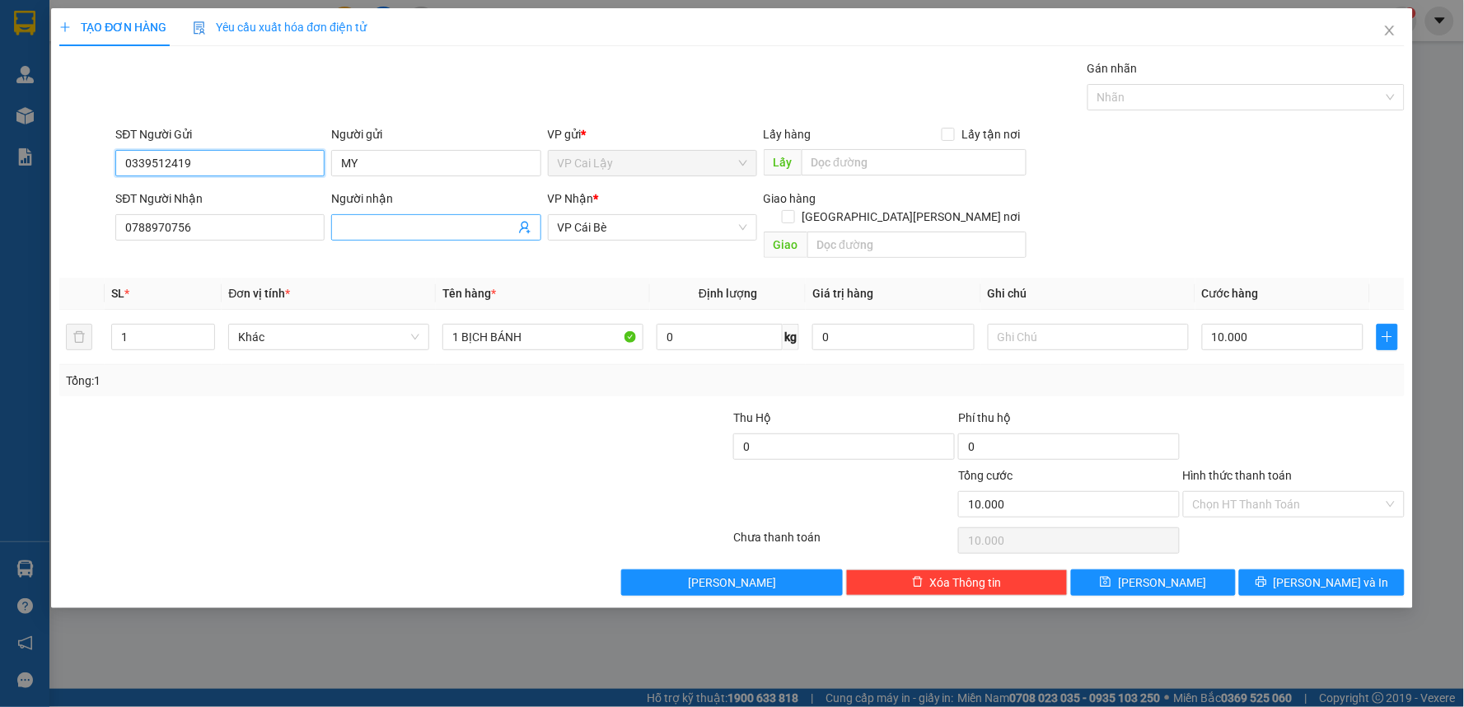
type input "0339512419"
click at [381, 232] on input "Người nhận" at bounding box center [427, 227] width 173 height 18
type input "R"
click at [264, 229] on input "0788970756" at bounding box center [219, 227] width 209 height 26
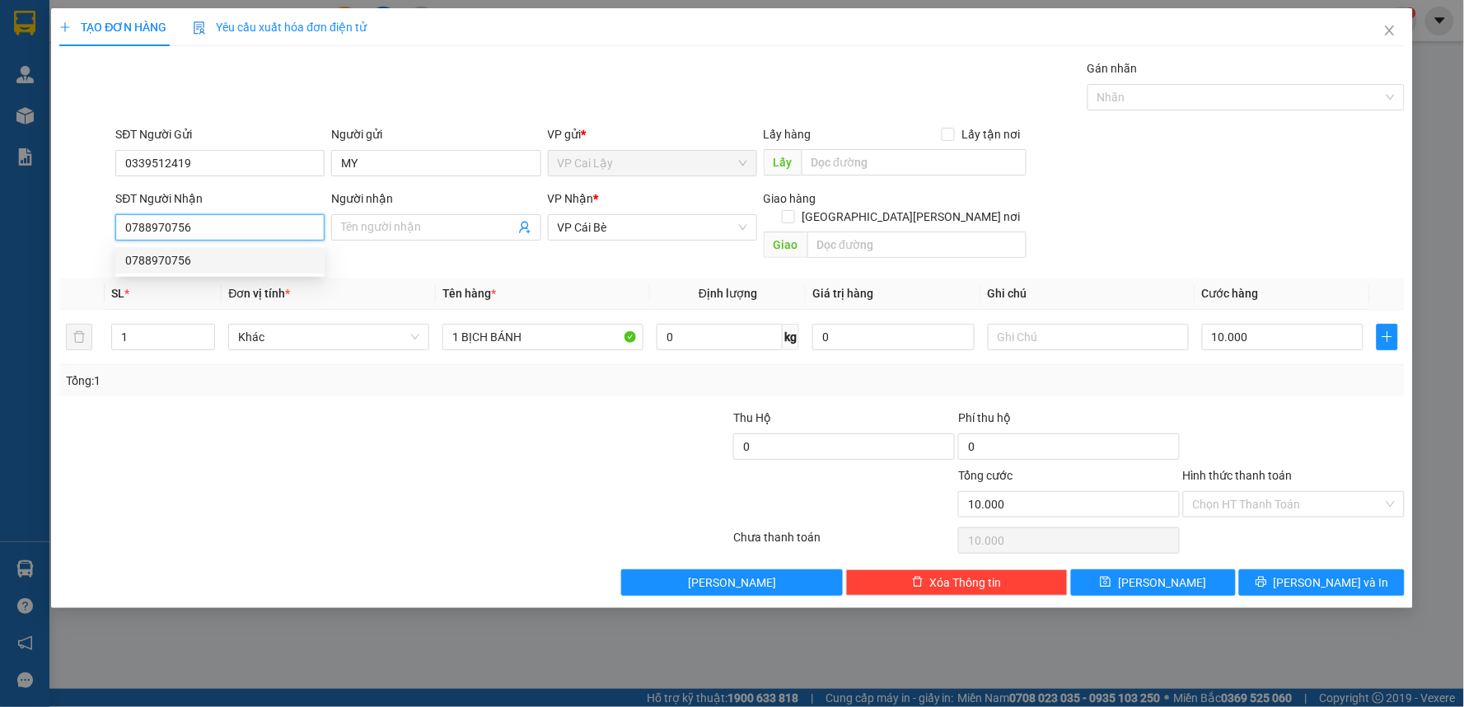
click at [262, 228] on input "0788970756" at bounding box center [219, 227] width 209 height 26
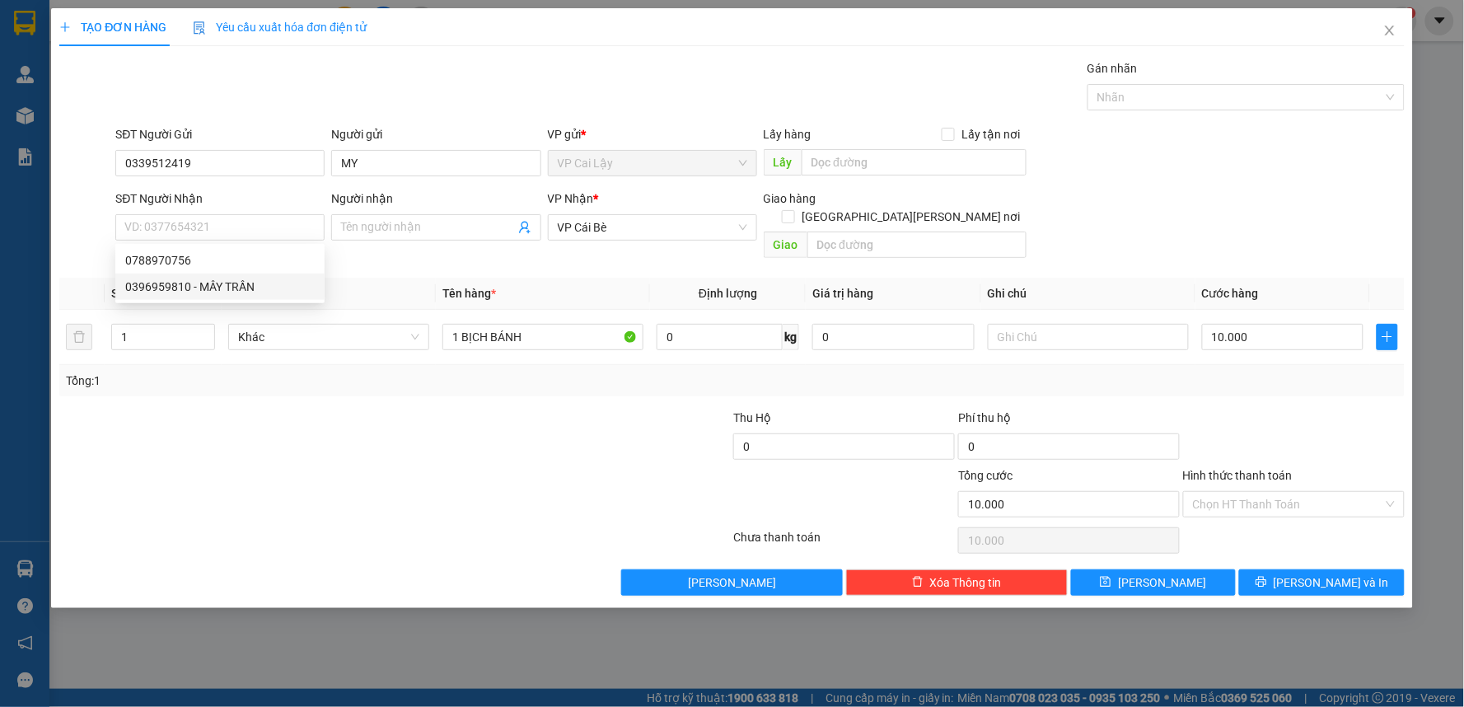
click at [319, 409] on div at bounding box center [283, 438] width 450 height 58
click at [253, 228] on input "SĐT Người Nhận" at bounding box center [219, 227] width 209 height 26
click at [243, 260] on div "0788970756" at bounding box center [220, 260] width 190 height 18
type input "0788970756"
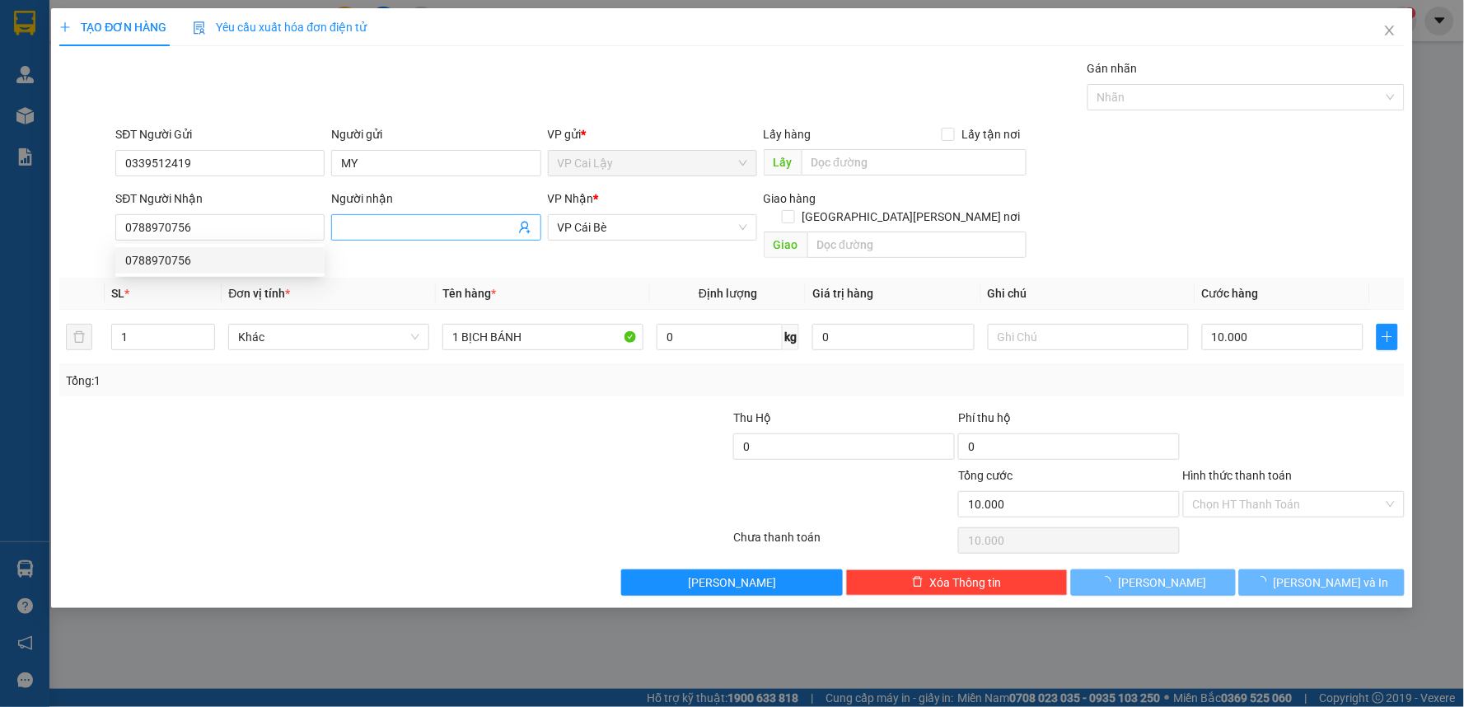
click at [416, 227] on input "Người nhận" at bounding box center [427, 227] width 173 height 18
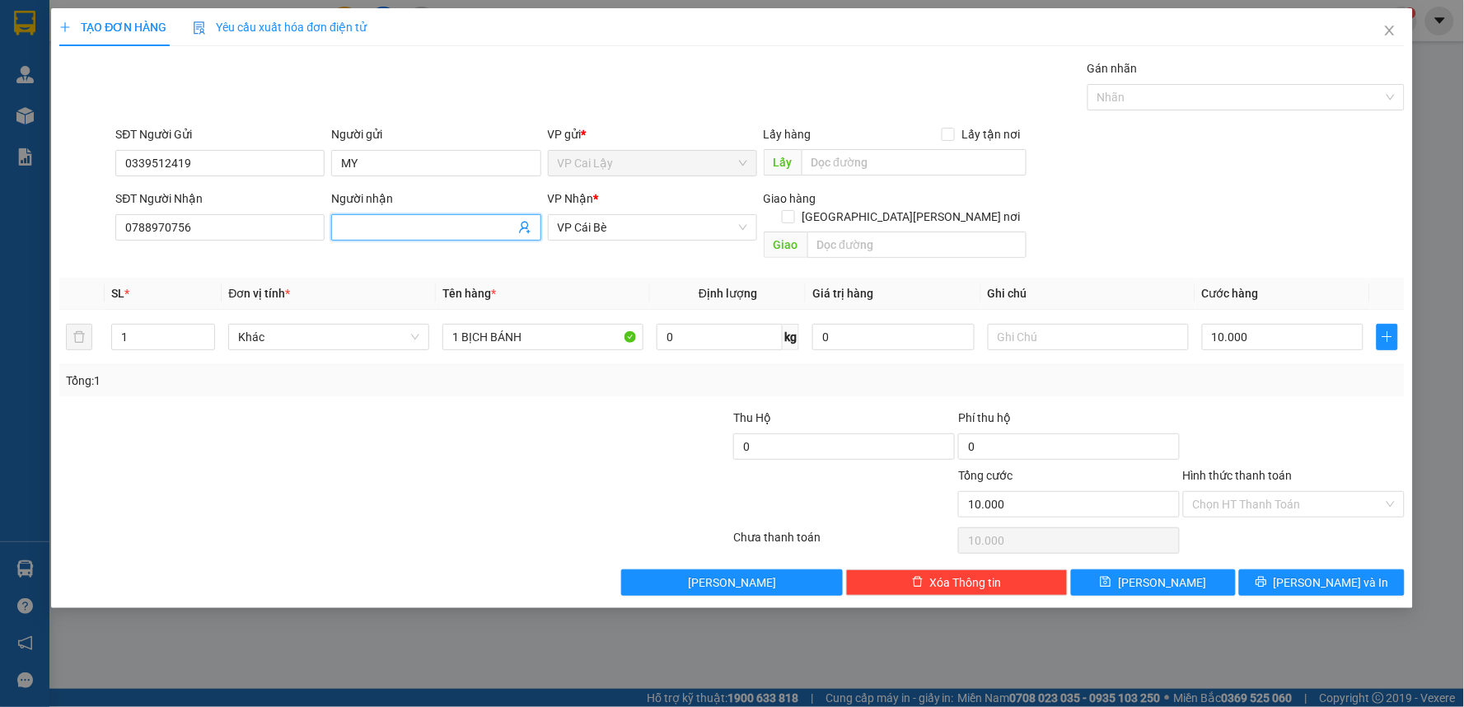
type input "R"
type input "rạp cưới sinh đôi"
click at [456, 466] on div at bounding box center [283, 495] width 450 height 58
click at [207, 330] on icon "up" at bounding box center [207, 333] width 6 height 6
type input "2"
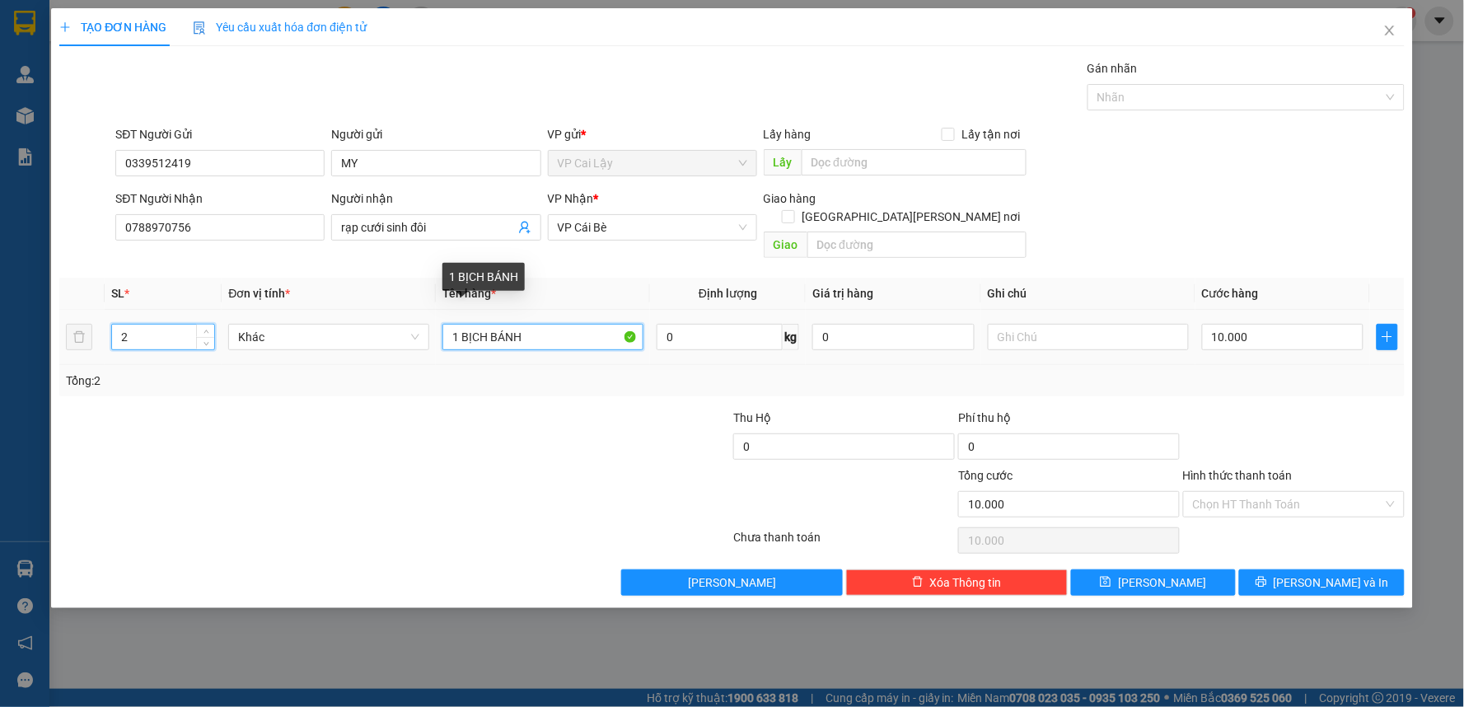
click at [559, 324] on input "1 BỊCH BÁNH" at bounding box center [543, 337] width 201 height 26
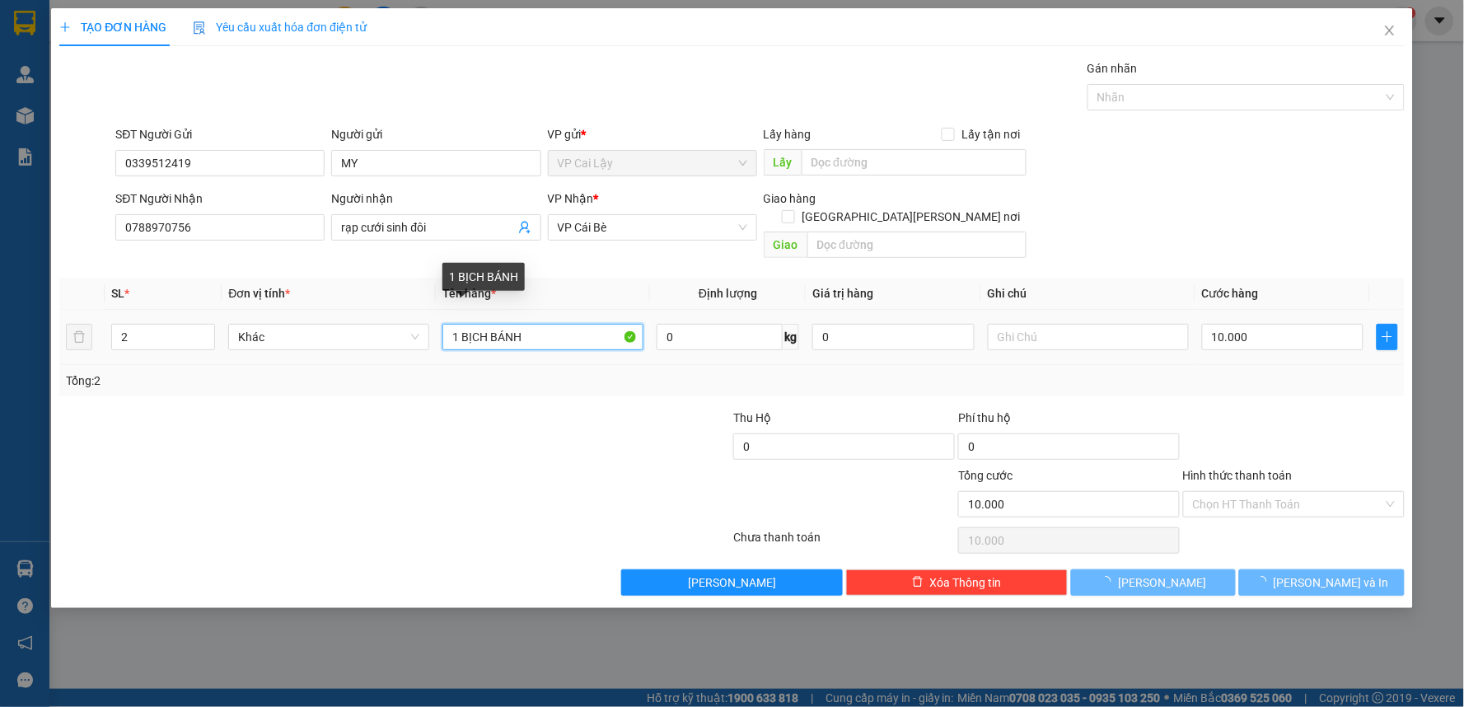
type input "0"
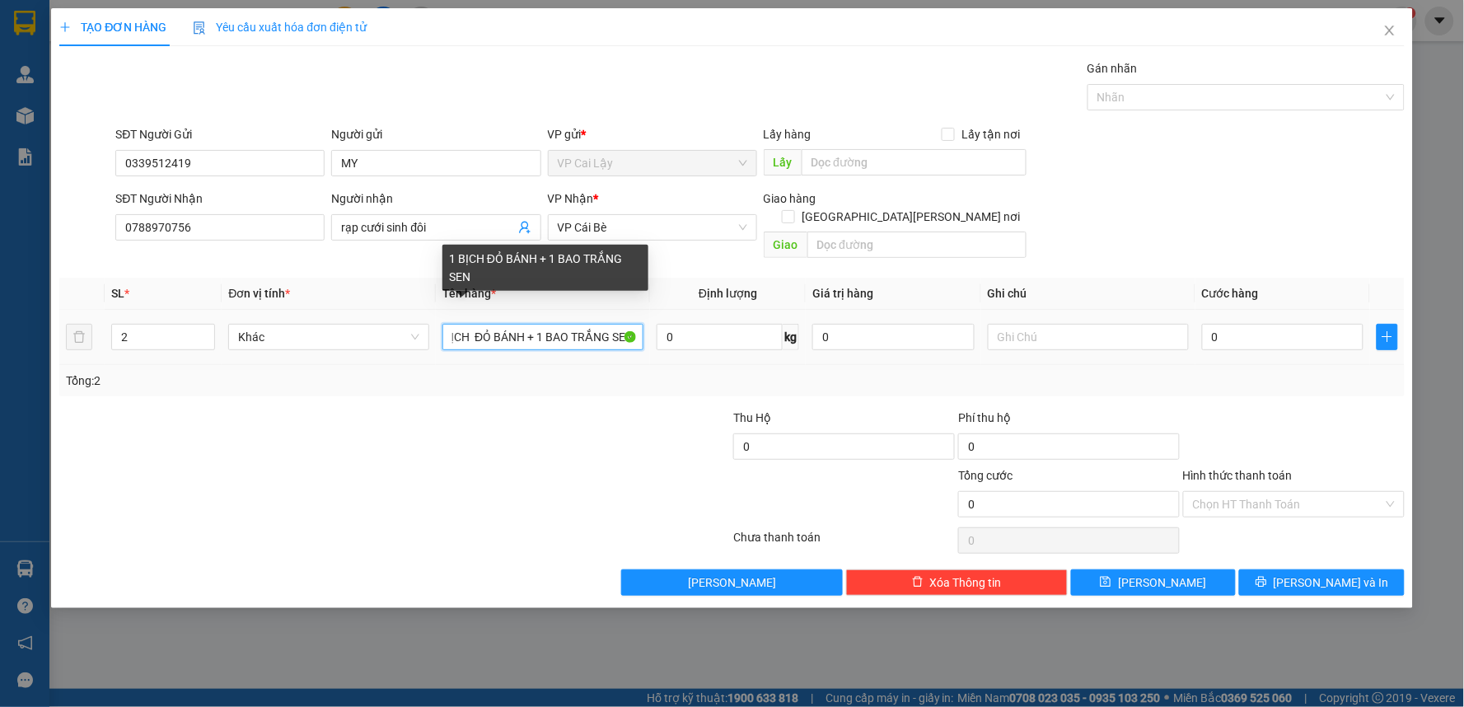
scroll to position [0, 23]
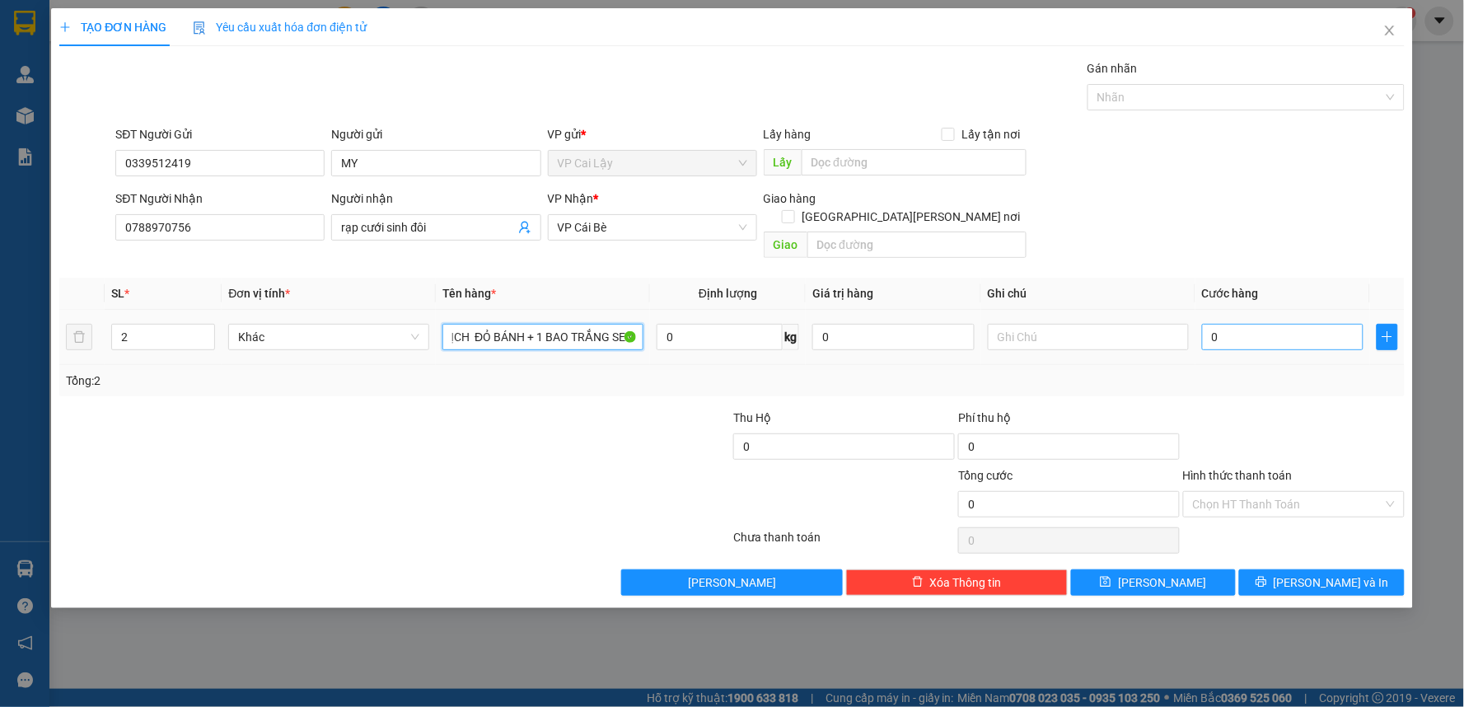
type input "1 BỊCH ĐỎ BÁNH + 1 BAO TRẮNG SEN"
click at [1278, 324] on input "0" at bounding box center [1283, 337] width 162 height 26
type input "2"
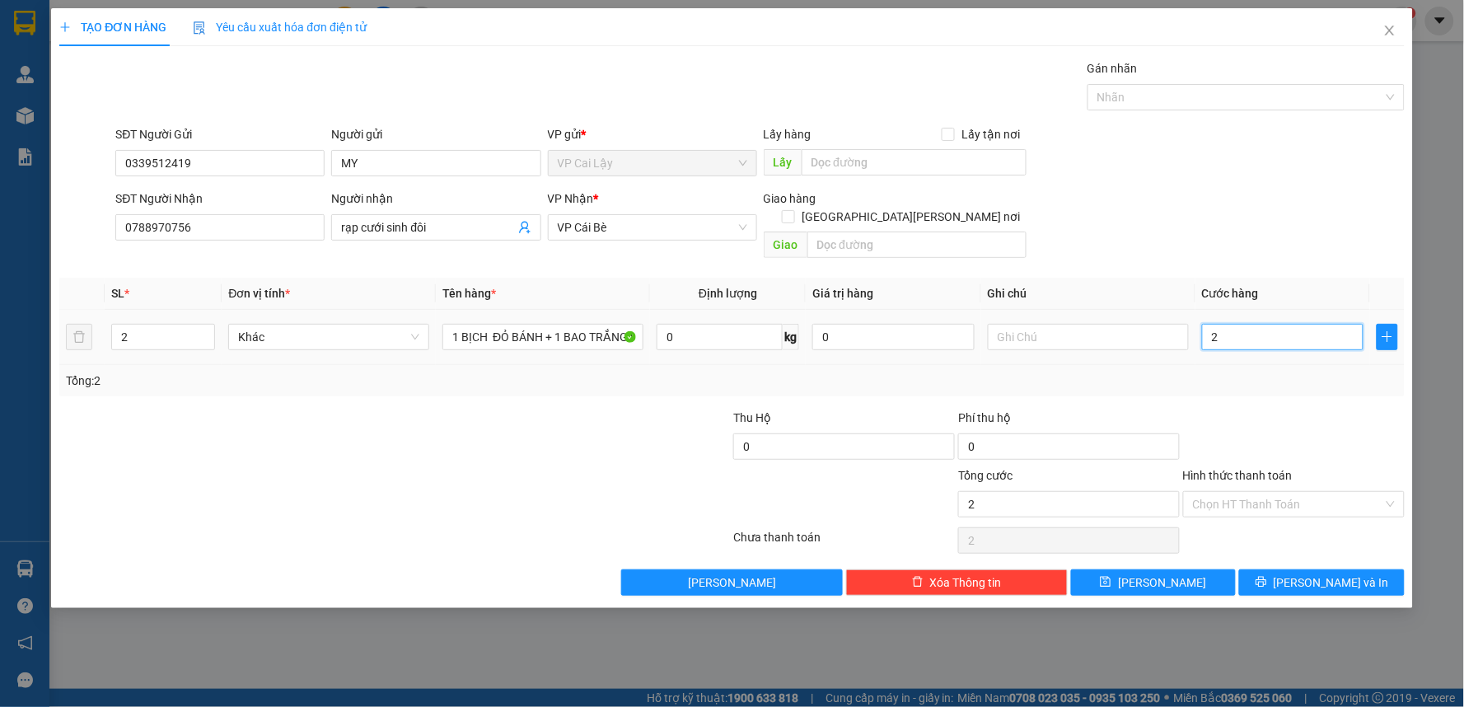
type input "20"
click at [1281, 382] on div "Transit Pickup Surcharge Ids Transit Deliver Surcharge Ids Transit Deliver Surc…" at bounding box center [732, 327] width 1346 height 536
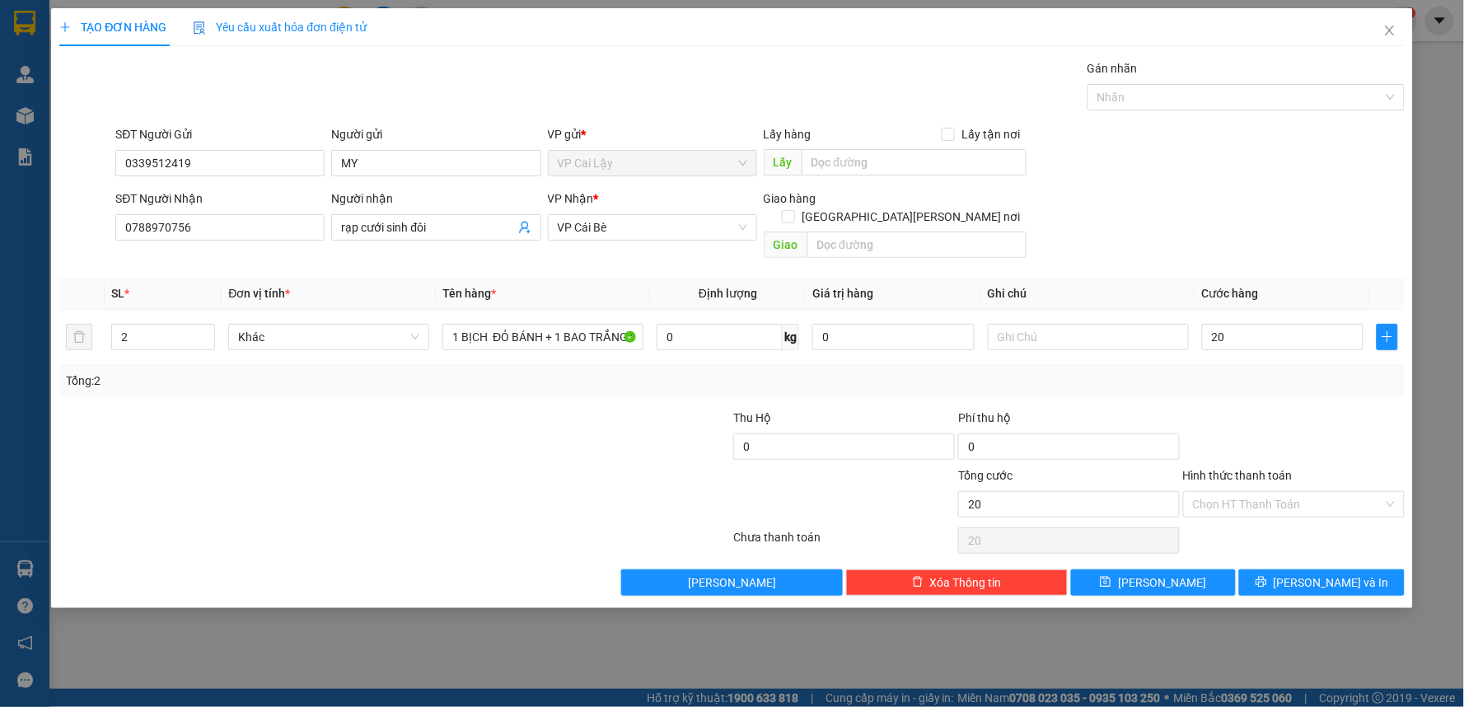
type input "20.000"
click at [1283, 493] on input "Hình thức thanh toán" at bounding box center [1288, 504] width 190 height 25
click at [1279, 516] on div "Tại văn phòng" at bounding box center [1295, 519] width 202 height 18
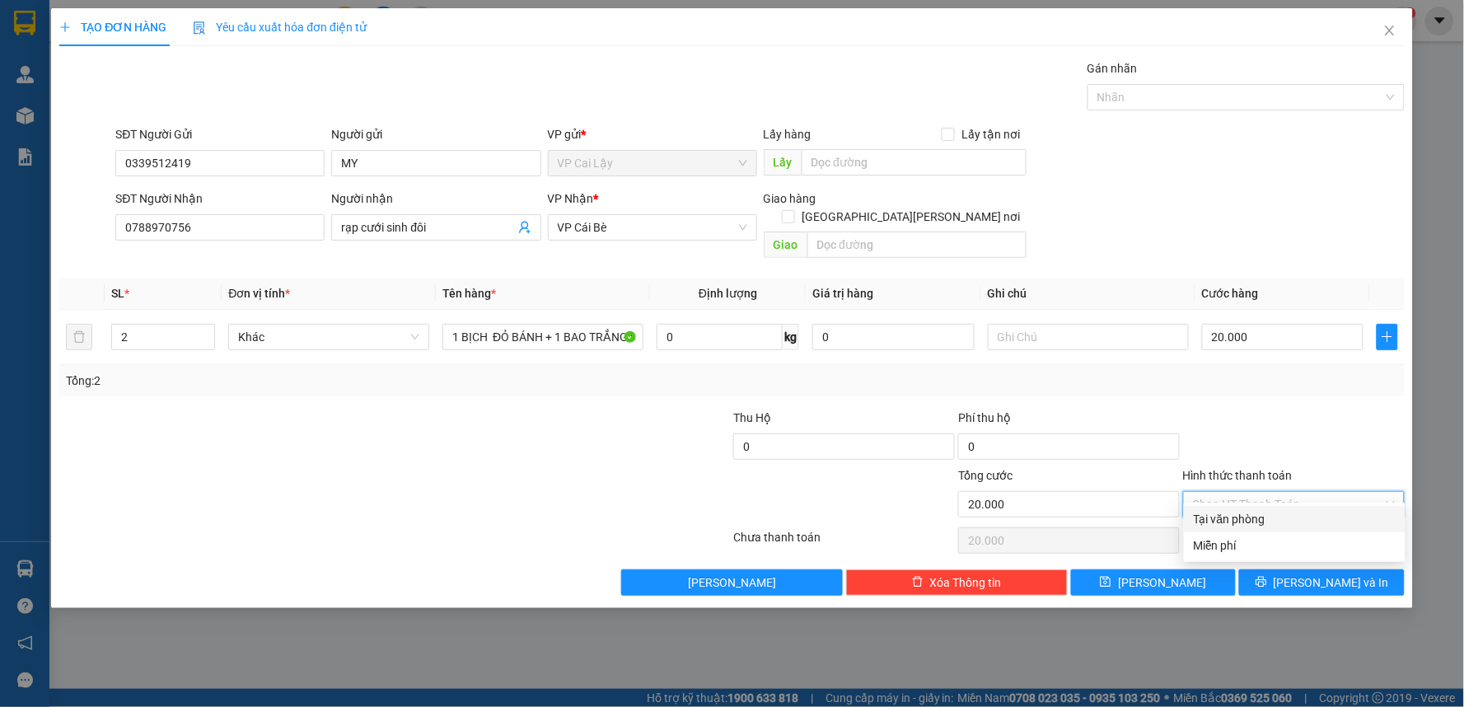
type input "0"
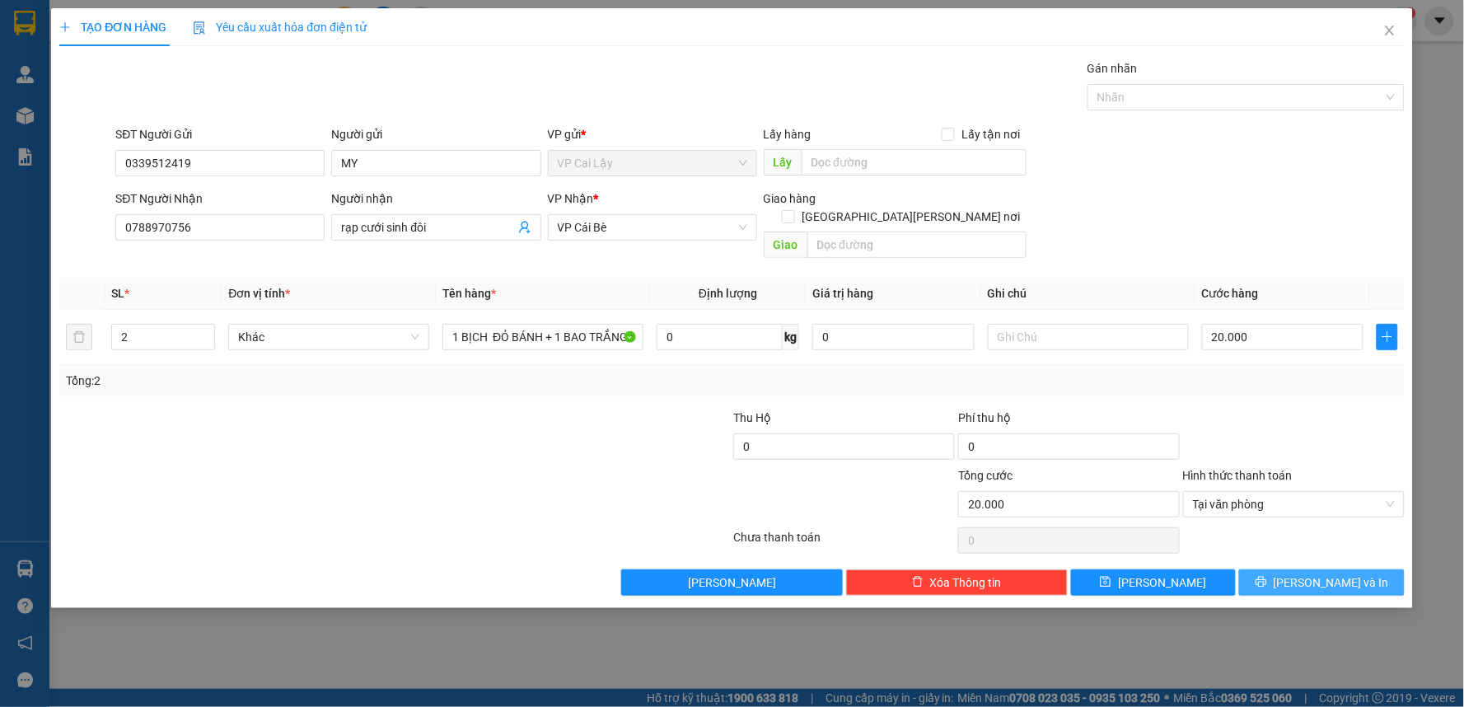
click at [1309, 574] on span "[PERSON_NAME] và In" at bounding box center [1331, 583] width 115 height 18
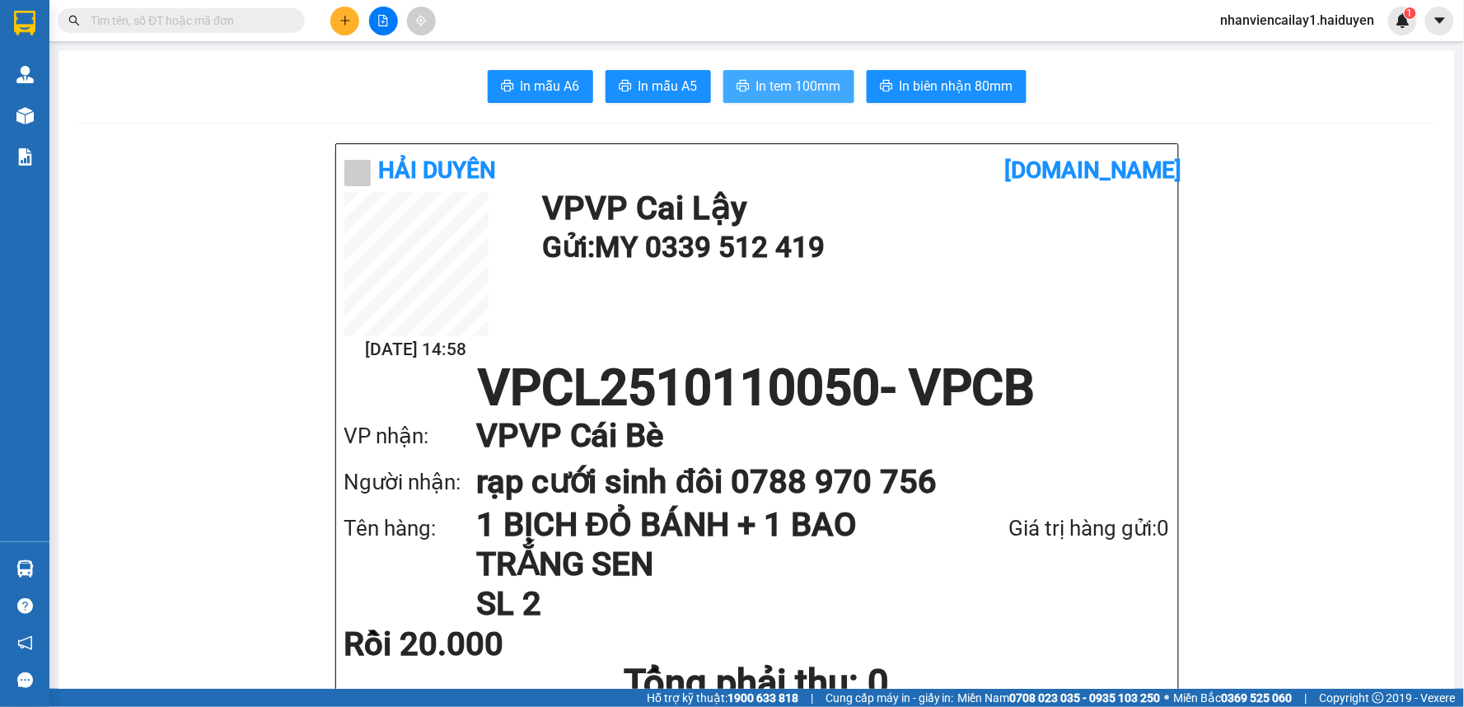
click at [756, 84] on span "In tem 100mm" at bounding box center [798, 86] width 85 height 21
click at [206, 21] on input "text" at bounding box center [188, 21] width 194 height 18
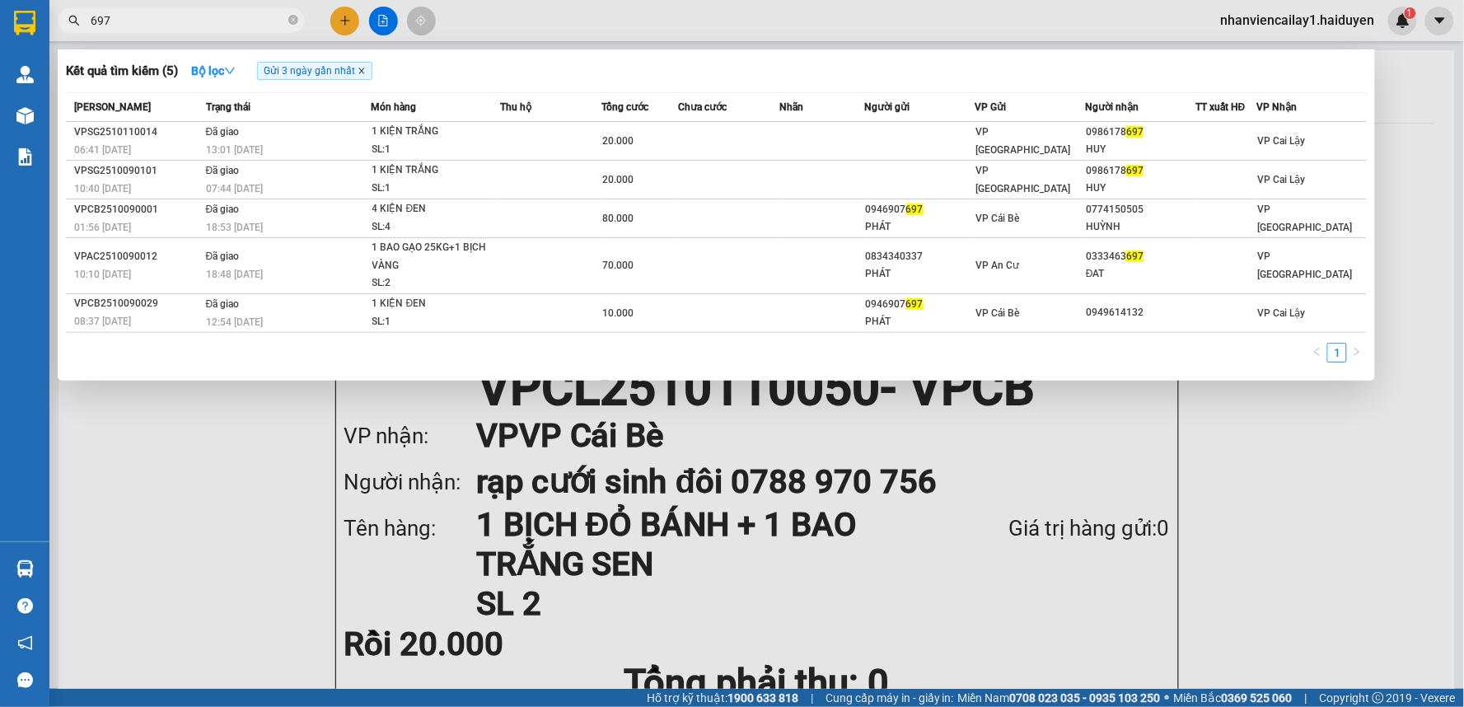
type input "697"
click at [361, 71] on icon "close" at bounding box center [362, 71] width 8 height 8
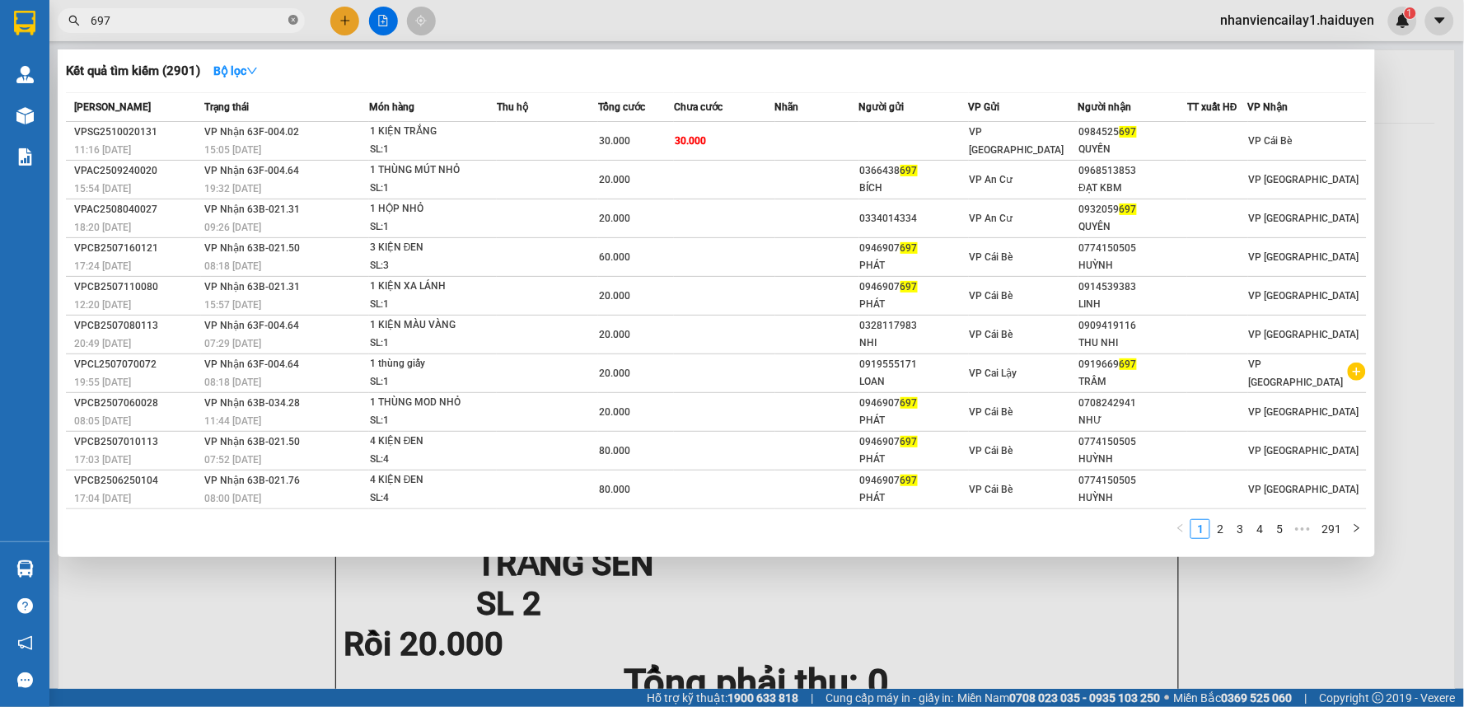
click at [294, 22] on icon "close-circle" at bounding box center [293, 20] width 10 height 10
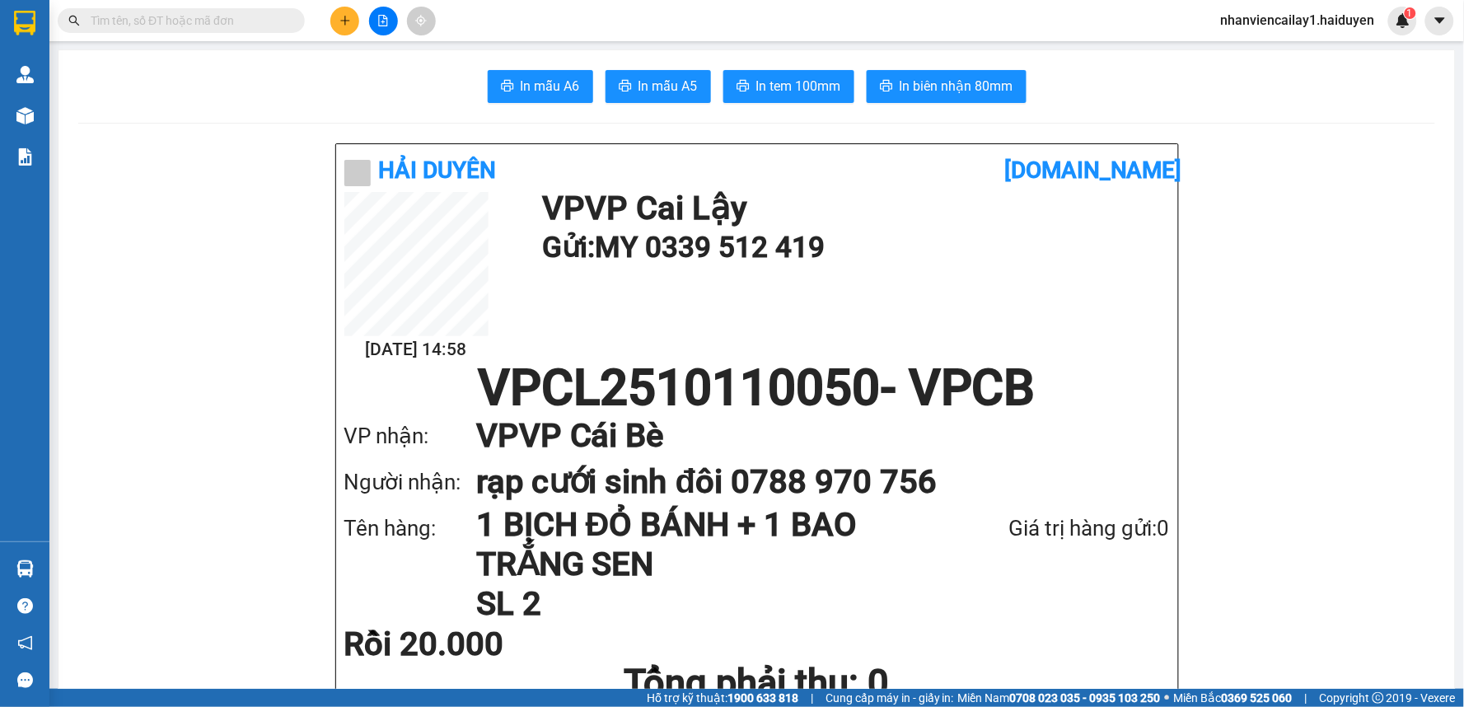
click at [216, 19] on input "text" at bounding box center [188, 21] width 194 height 18
click at [191, 26] on input "text" at bounding box center [188, 21] width 194 height 18
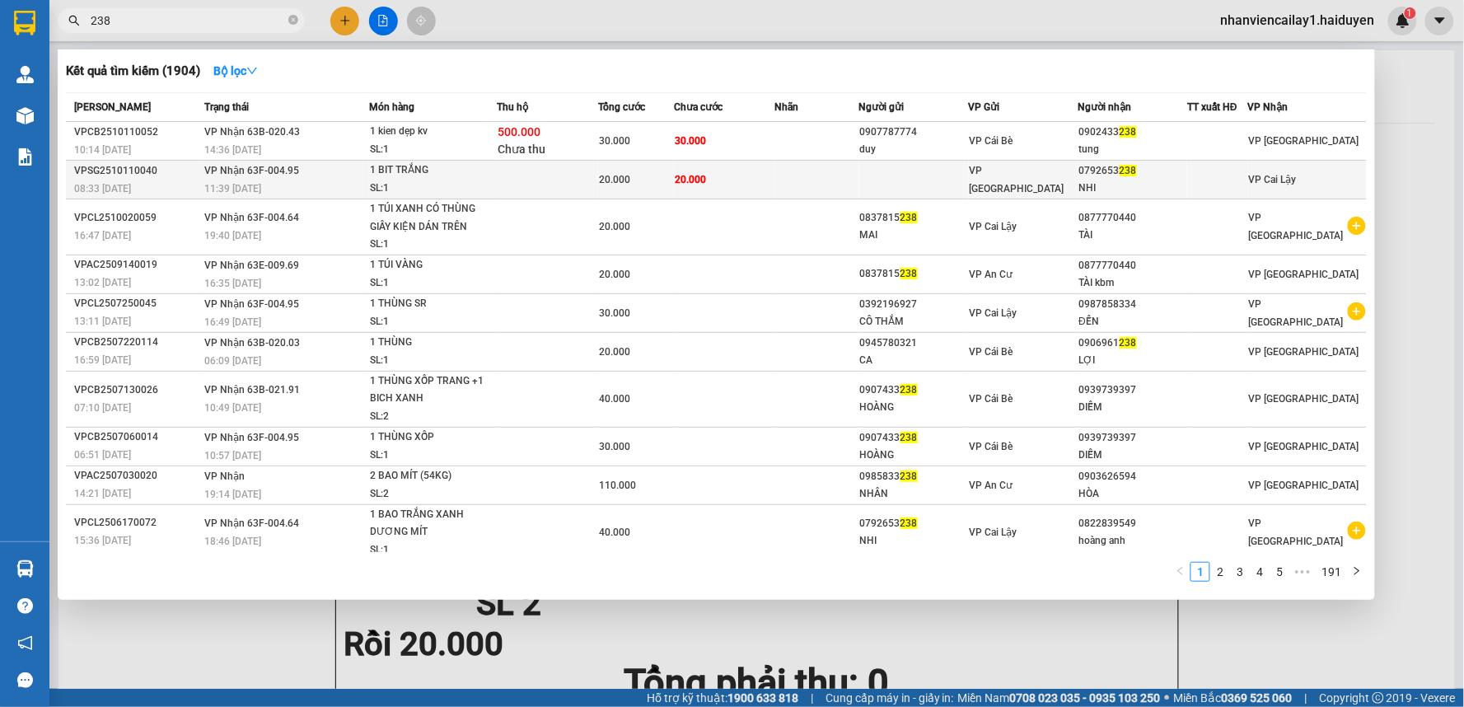
type input "238"
click at [962, 180] on td at bounding box center [914, 180] width 110 height 39
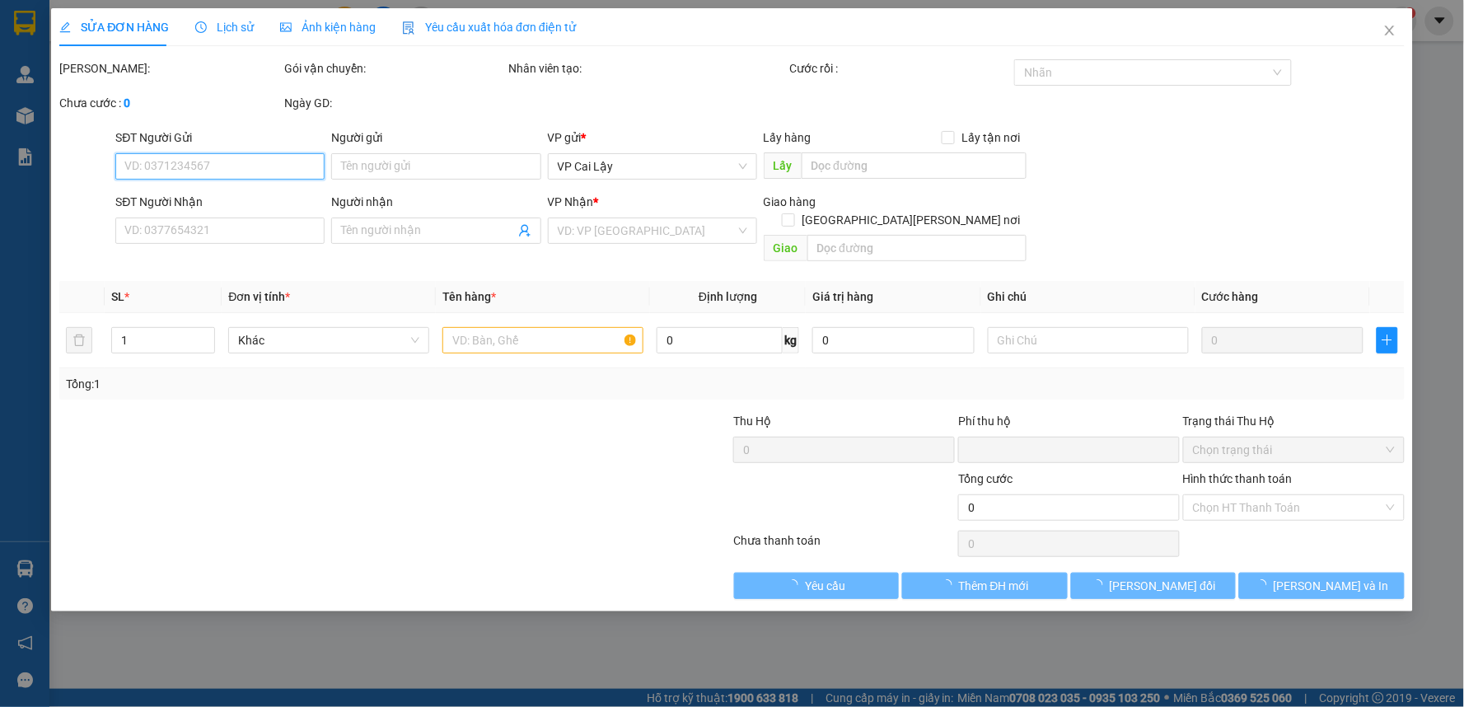
type input "0792653238"
type input "NHI"
type input "0"
type input "20.000"
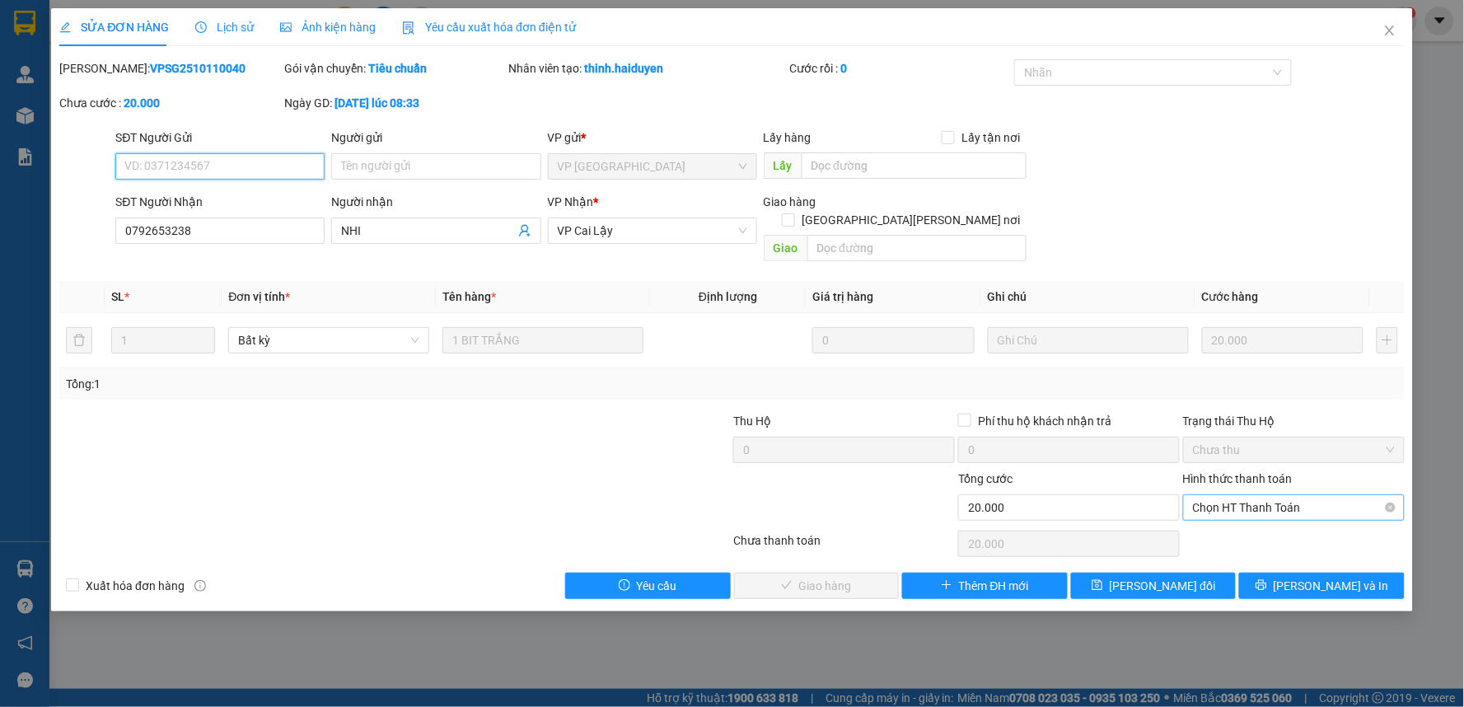
click at [1259, 495] on span "Chọn HT Thanh Toán" at bounding box center [1294, 507] width 202 height 25
click at [1255, 522] on div "Tại văn phòng" at bounding box center [1295, 522] width 202 height 18
type input "0"
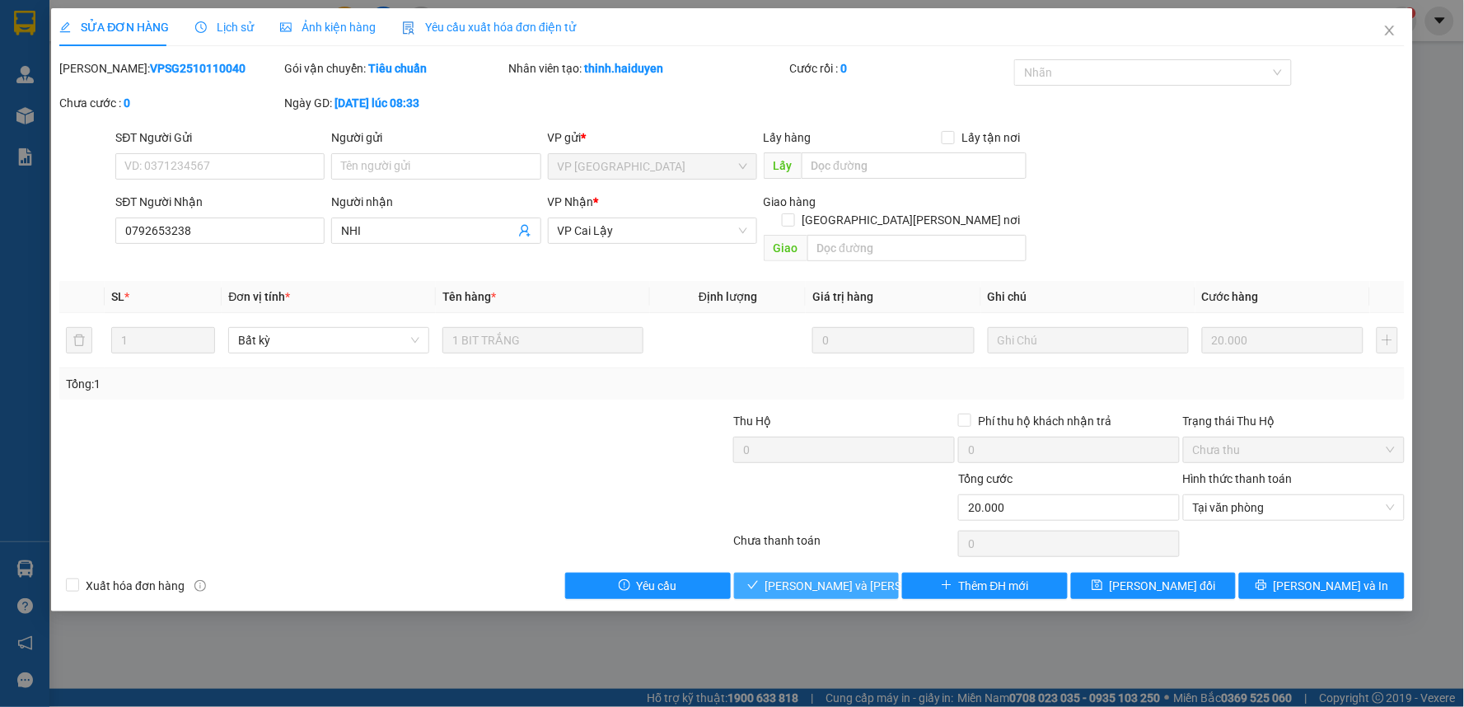
click at [870, 573] on button "[PERSON_NAME] và Giao hàng" at bounding box center [817, 586] width 166 height 26
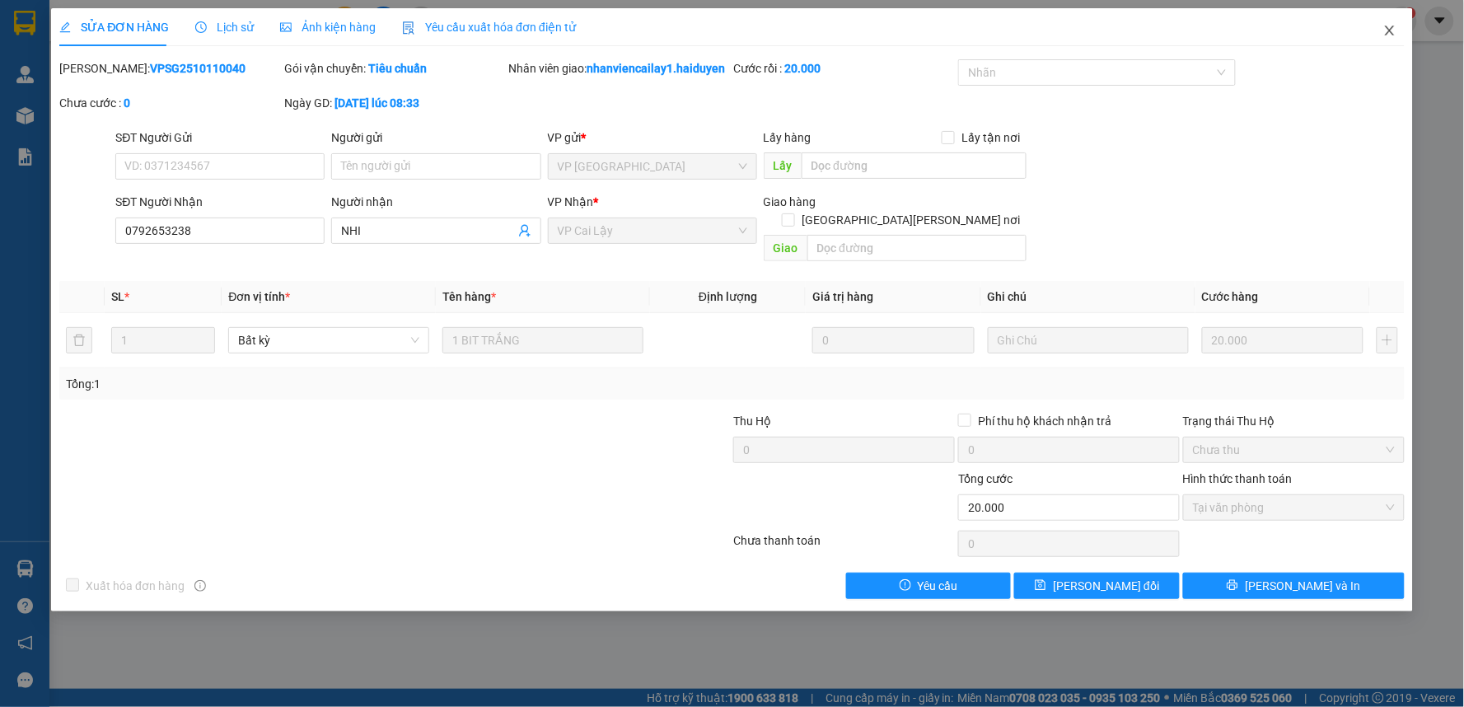
click at [1396, 33] on icon "close" at bounding box center [1390, 30] width 13 height 13
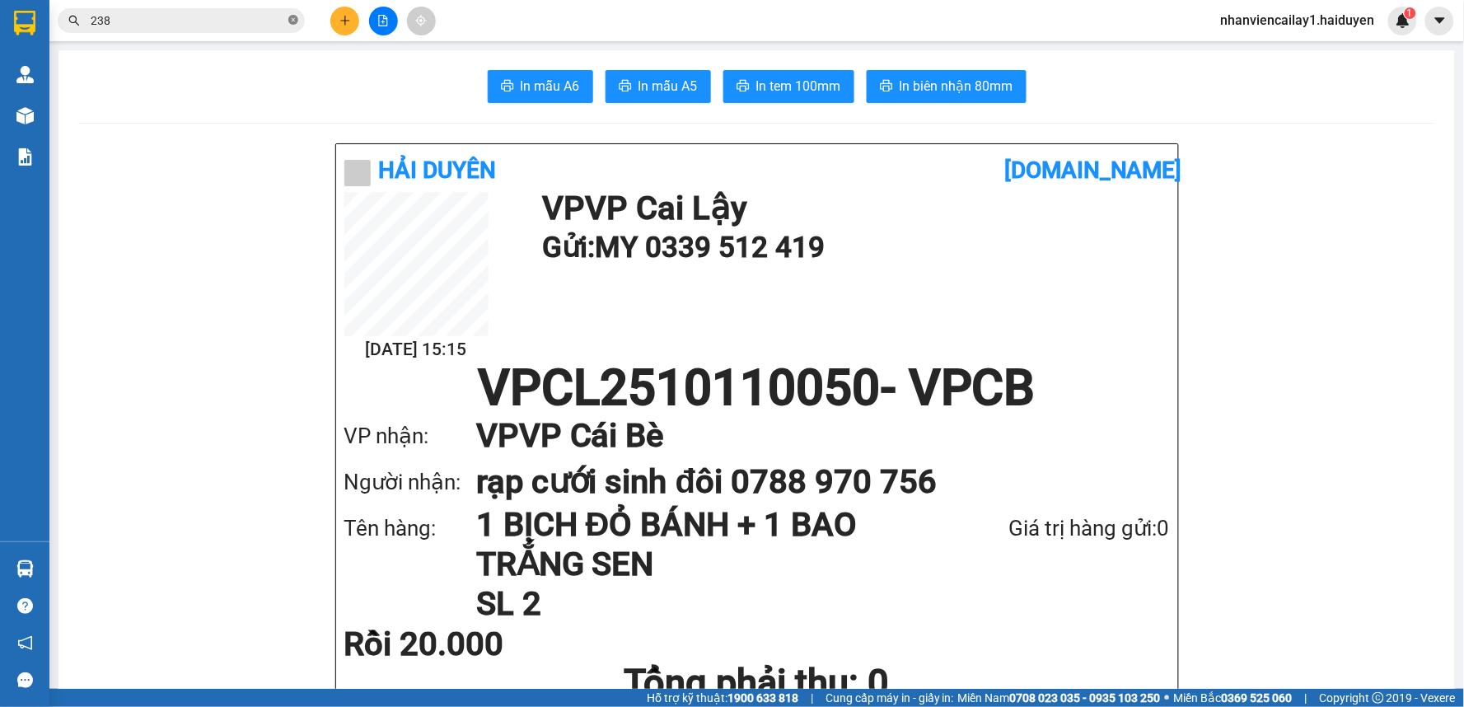
click at [292, 19] on icon "close-circle" at bounding box center [293, 20] width 10 height 10
click at [291, 19] on span at bounding box center [293, 21] width 10 height 18
drag, startPoint x: 282, startPoint y: 27, endPoint x: 273, endPoint y: 30, distance: 9.6
click at [272, 30] on span at bounding box center [181, 20] width 247 height 25
click at [232, 42] on main "In mẫu A6 In mẫu A5 In tem 100mm In biên nhận 80mm Hải Duyên vexere.com 11/10 1…" at bounding box center [732, 344] width 1464 height 689
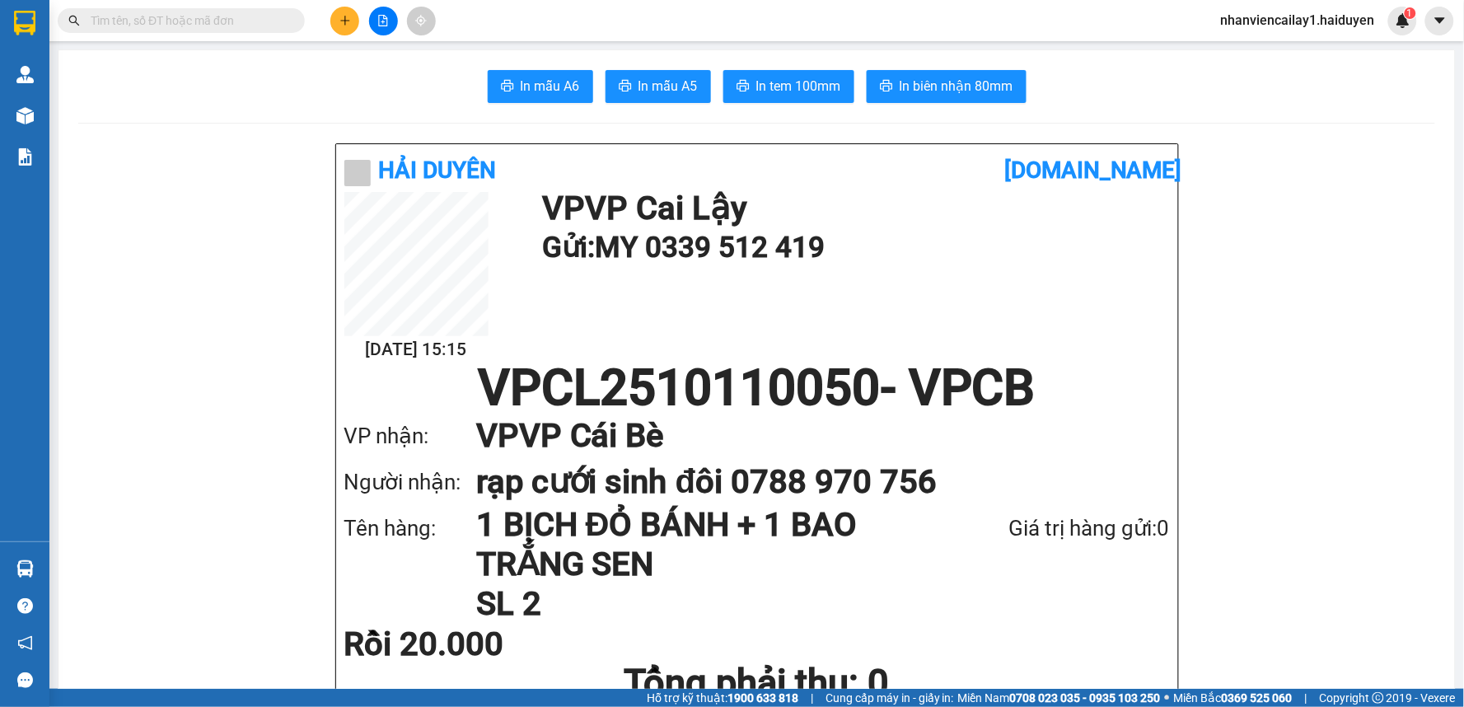
click at [236, 26] on input "text" at bounding box center [188, 21] width 194 height 18
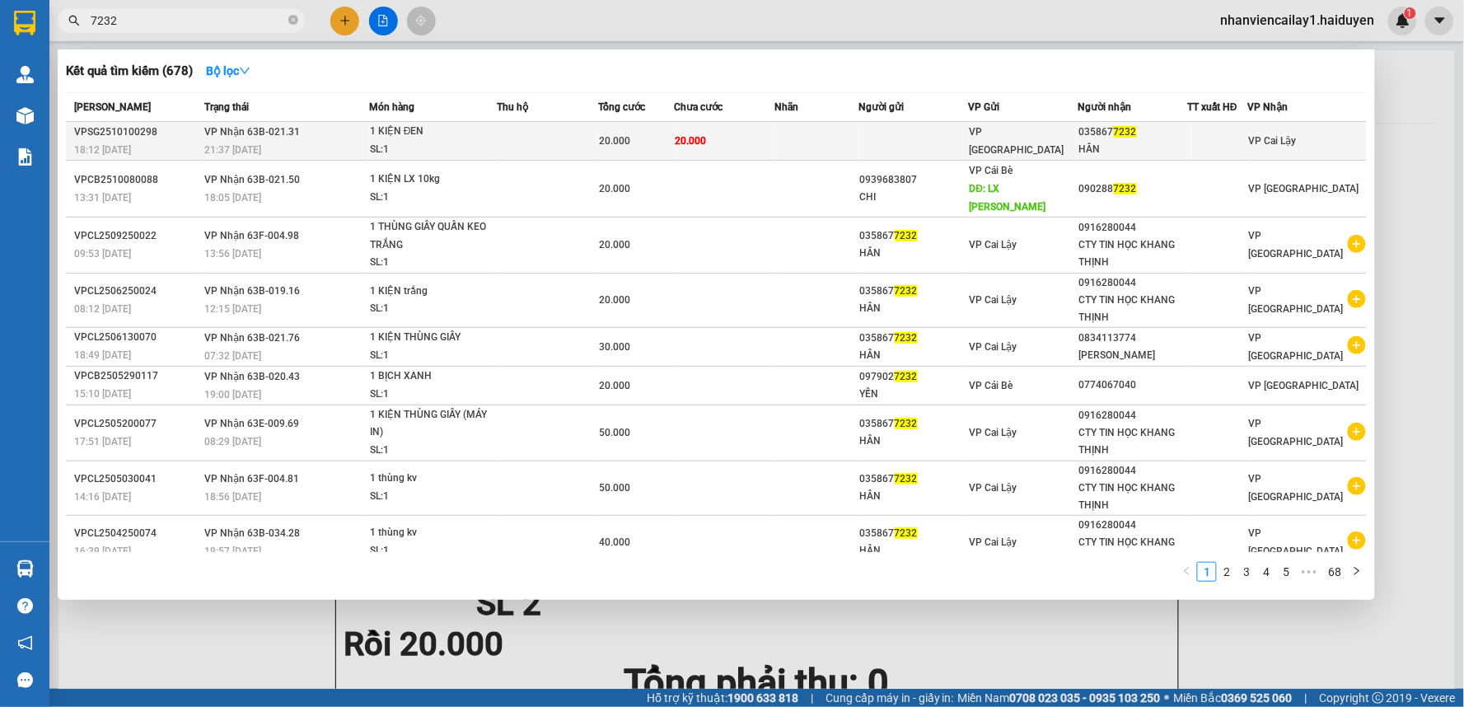
type input "7232"
click at [1199, 140] on div at bounding box center [1217, 141] width 59 height 17
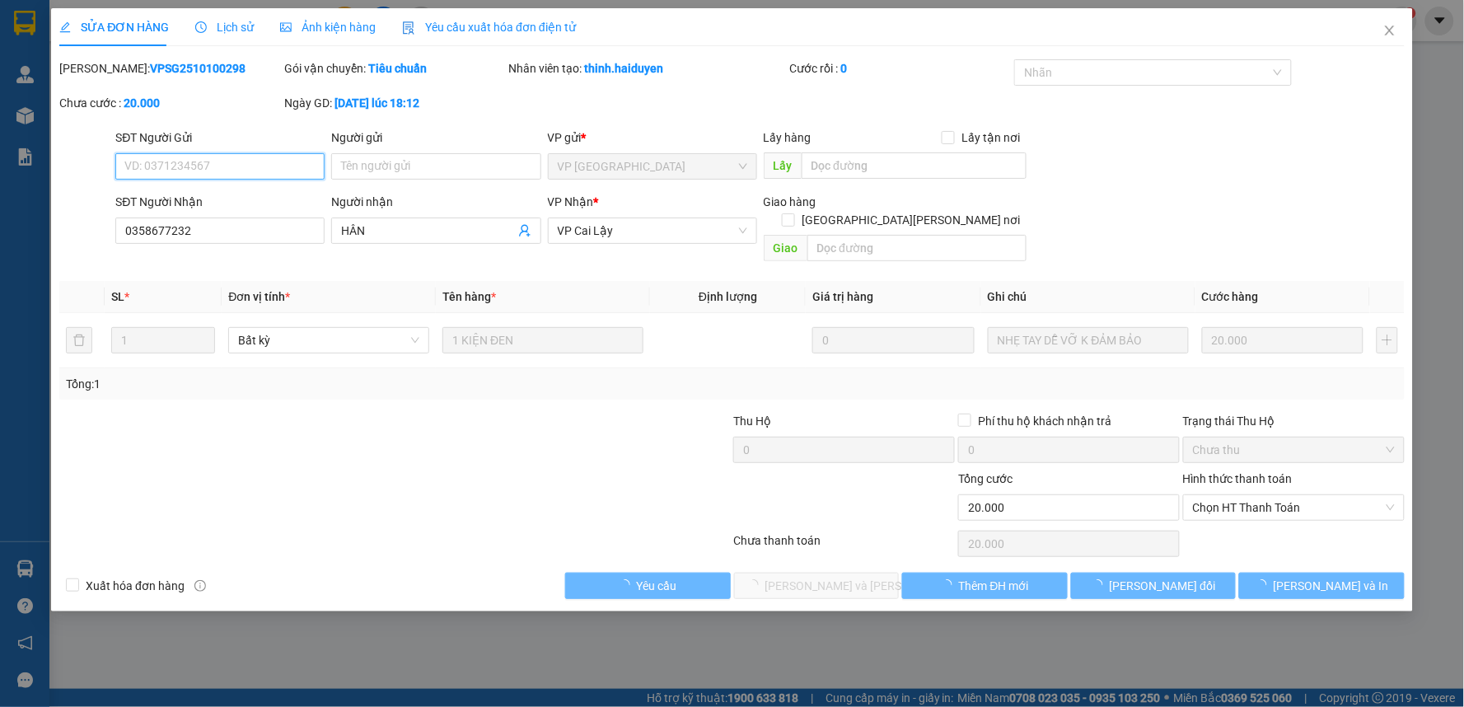
type input "0358677232"
type input "HÂN"
type input "0"
type input "20.000"
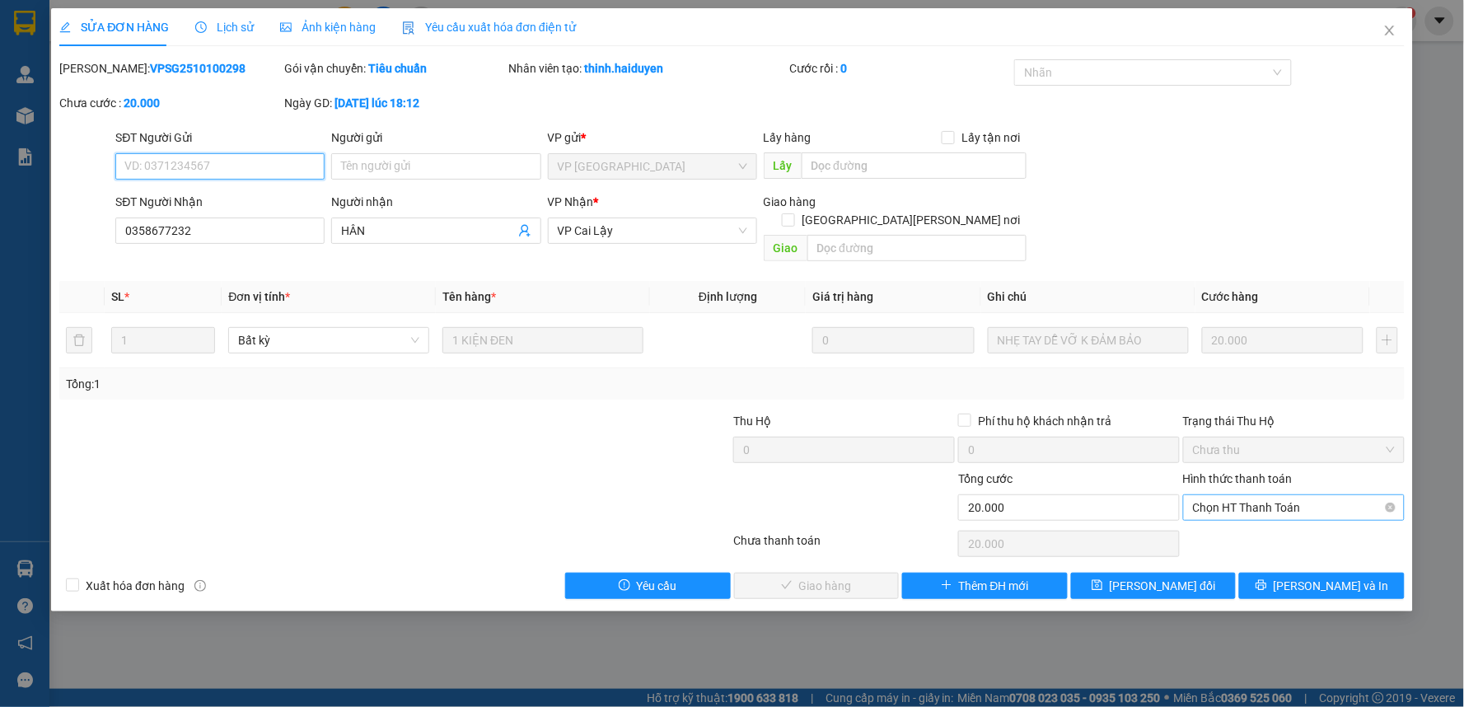
click at [1256, 495] on span "Chọn HT Thanh Toán" at bounding box center [1294, 507] width 202 height 25
click at [1248, 529] on div "Tại văn phòng" at bounding box center [1295, 522] width 202 height 18
type input "0"
click at [861, 577] on span "[PERSON_NAME] và Giao hàng" at bounding box center [877, 586] width 222 height 18
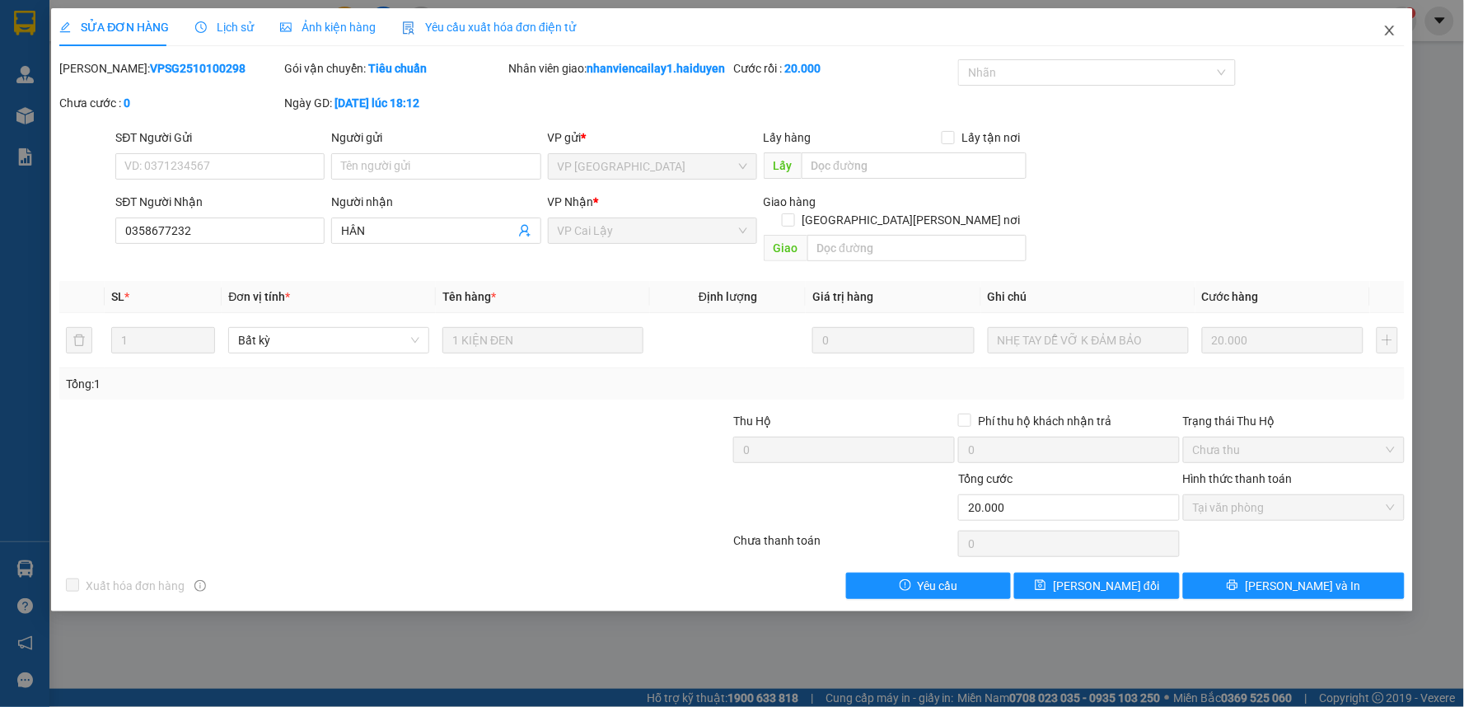
click at [1393, 30] on icon "close" at bounding box center [1390, 30] width 13 height 13
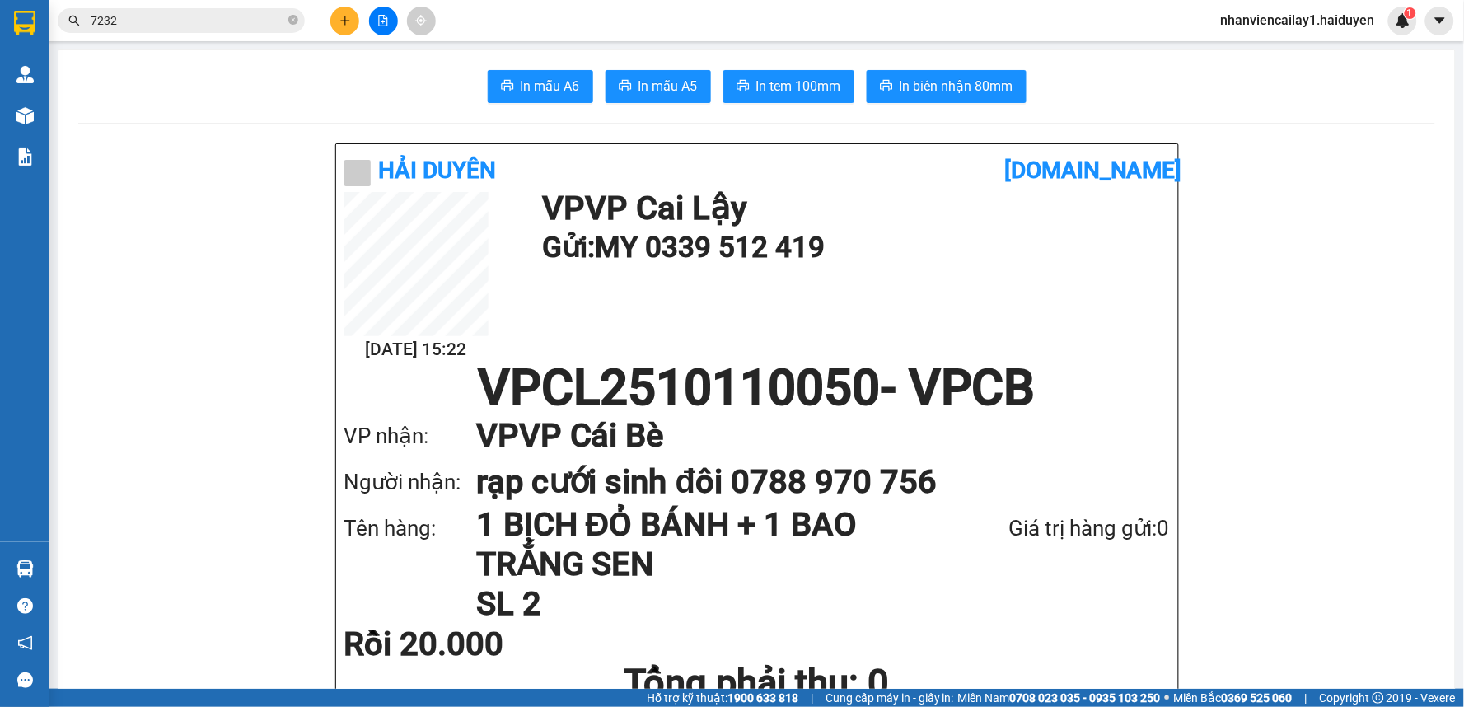
click at [349, 13] on button at bounding box center [344, 21] width 29 height 29
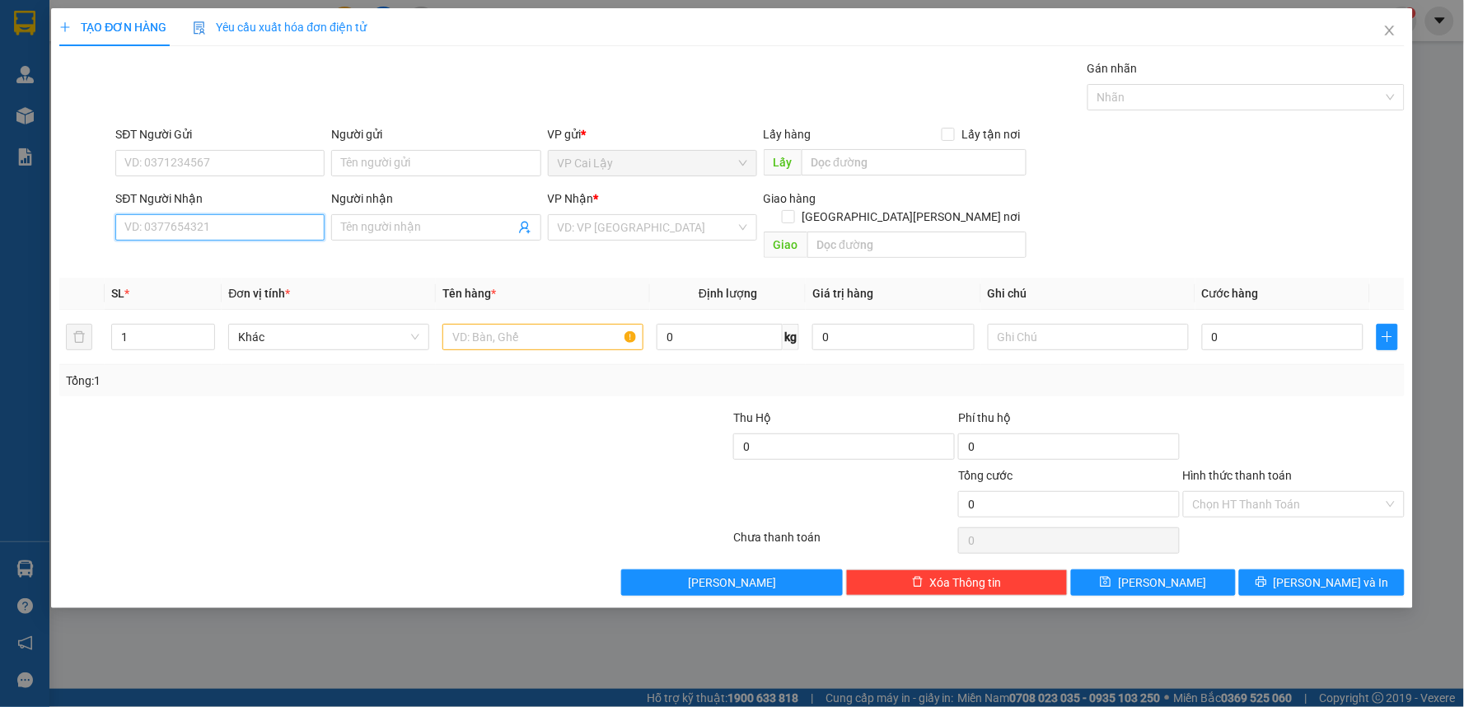
click at [257, 231] on input "SĐT Người Nhận" at bounding box center [219, 227] width 209 height 26
type input "0911493479"
click at [276, 262] on div "0911493479 - NHƠN" at bounding box center [220, 260] width 190 height 18
type input "NHƠN"
type input "40.000"
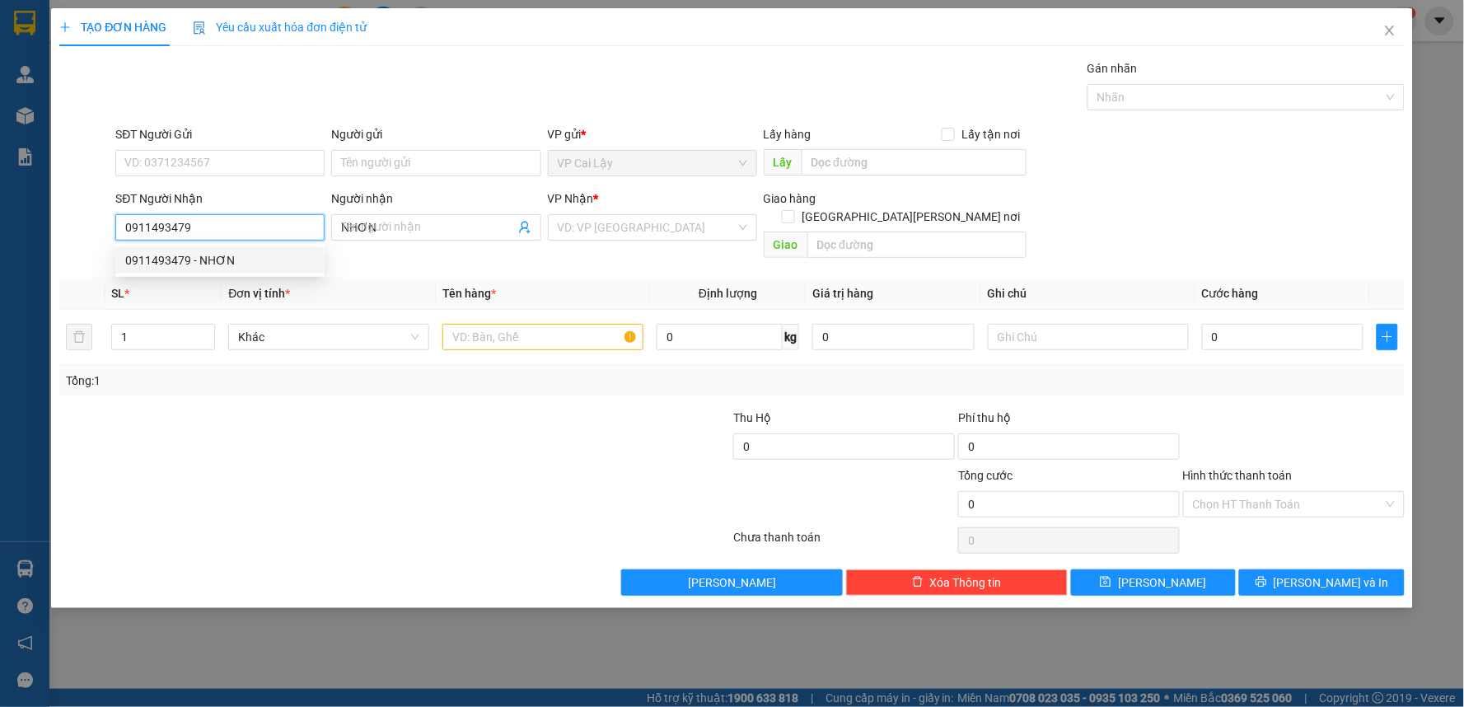
type input "40.000"
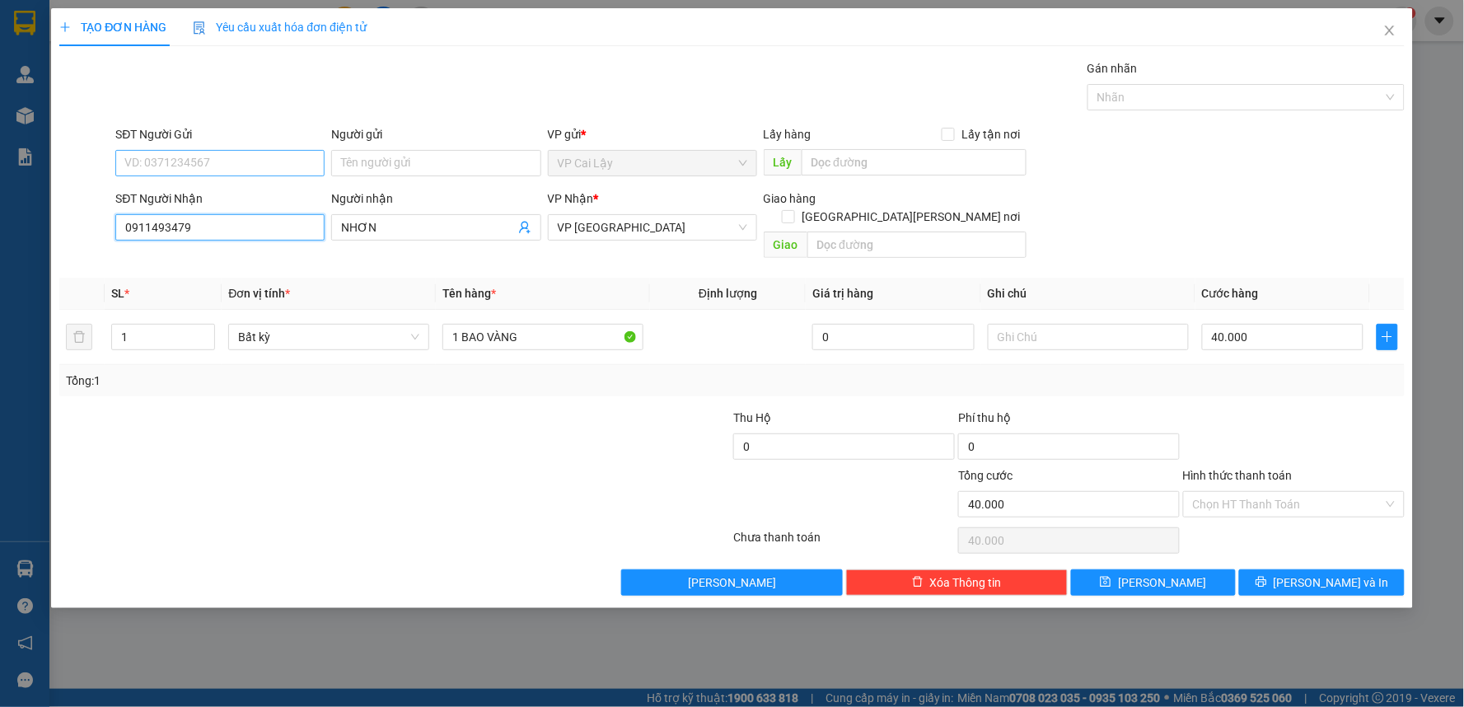
type input "0911493479"
click at [260, 161] on input "SĐT Người Gửi" at bounding box center [219, 163] width 209 height 26
click at [250, 223] on div "0367514726" at bounding box center [220, 222] width 190 height 18
type input "0367514726"
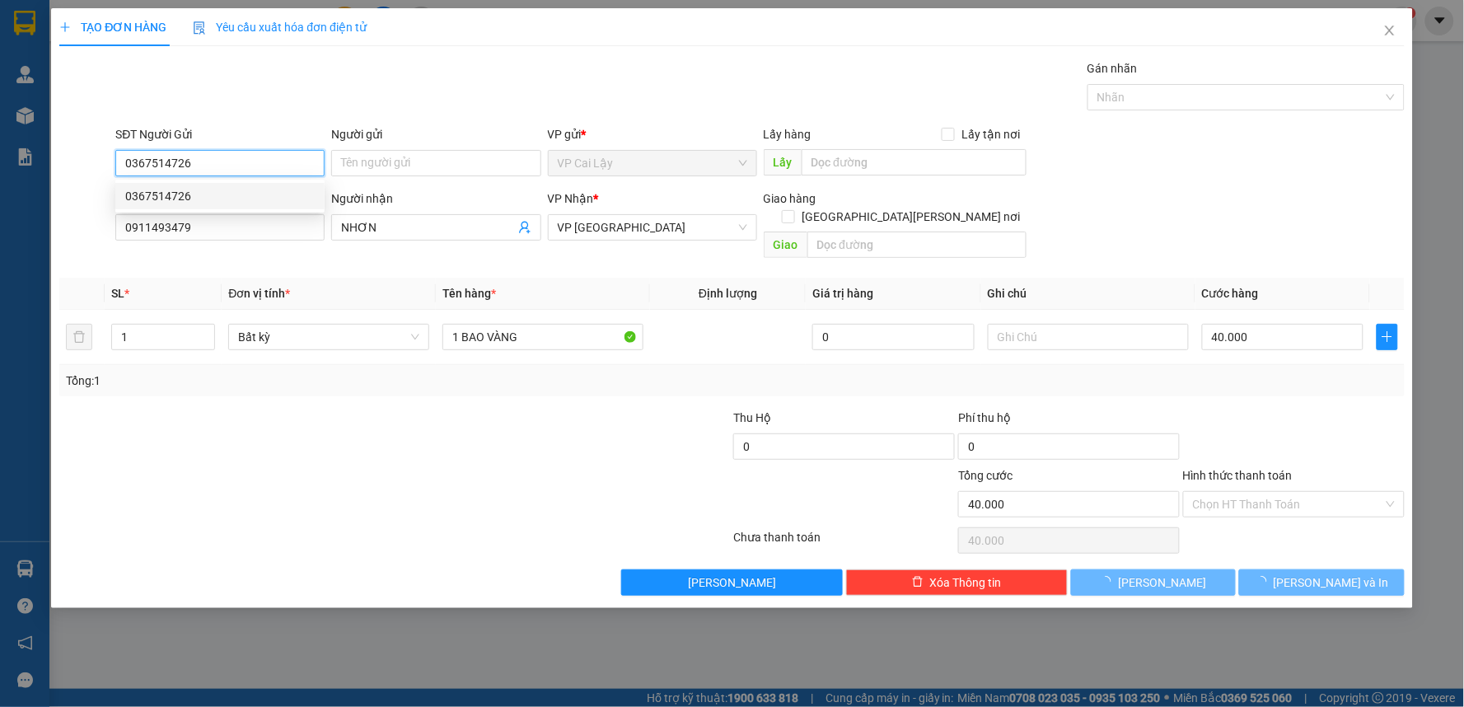
type input "20.000"
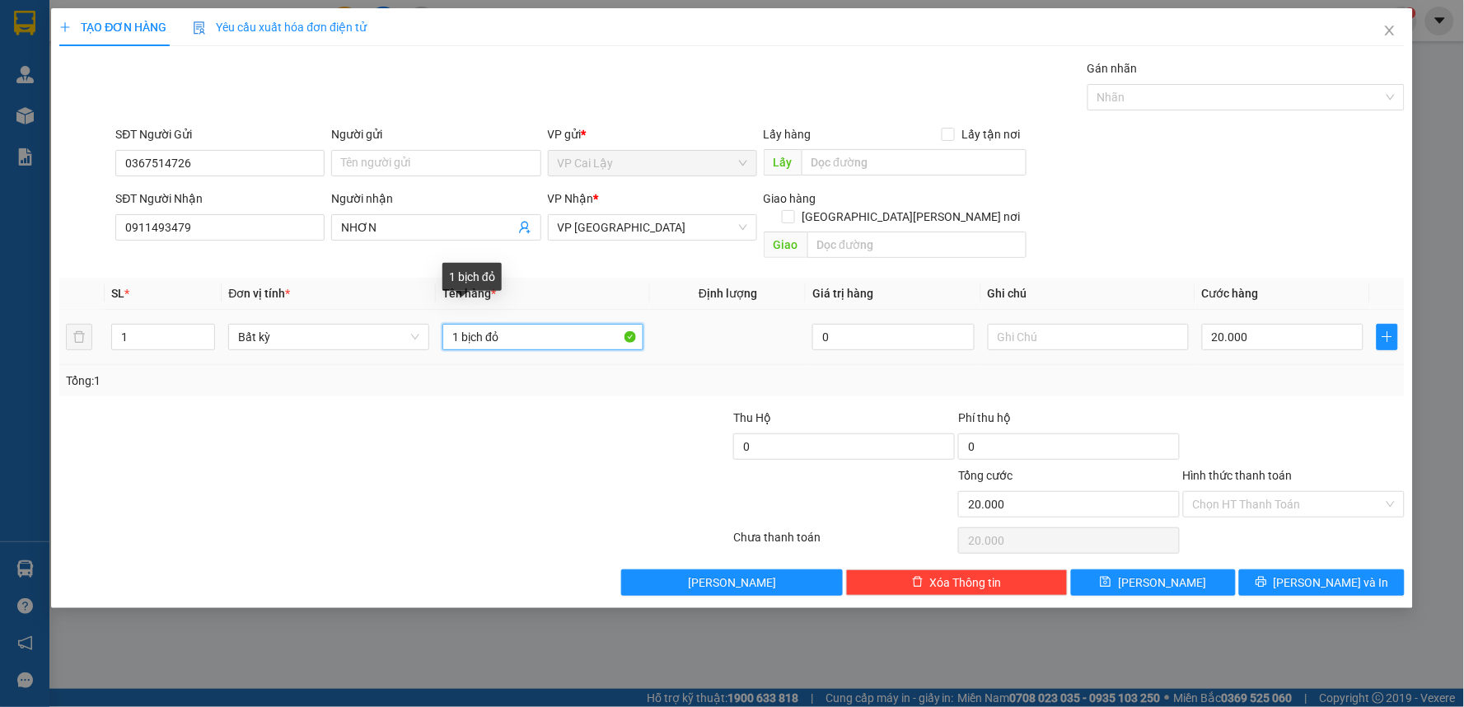
click at [541, 324] on input "1 bịch đỏ" at bounding box center [543, 337] width 201 height 26
type input "1 THÙNG GIẤY NHỎ"
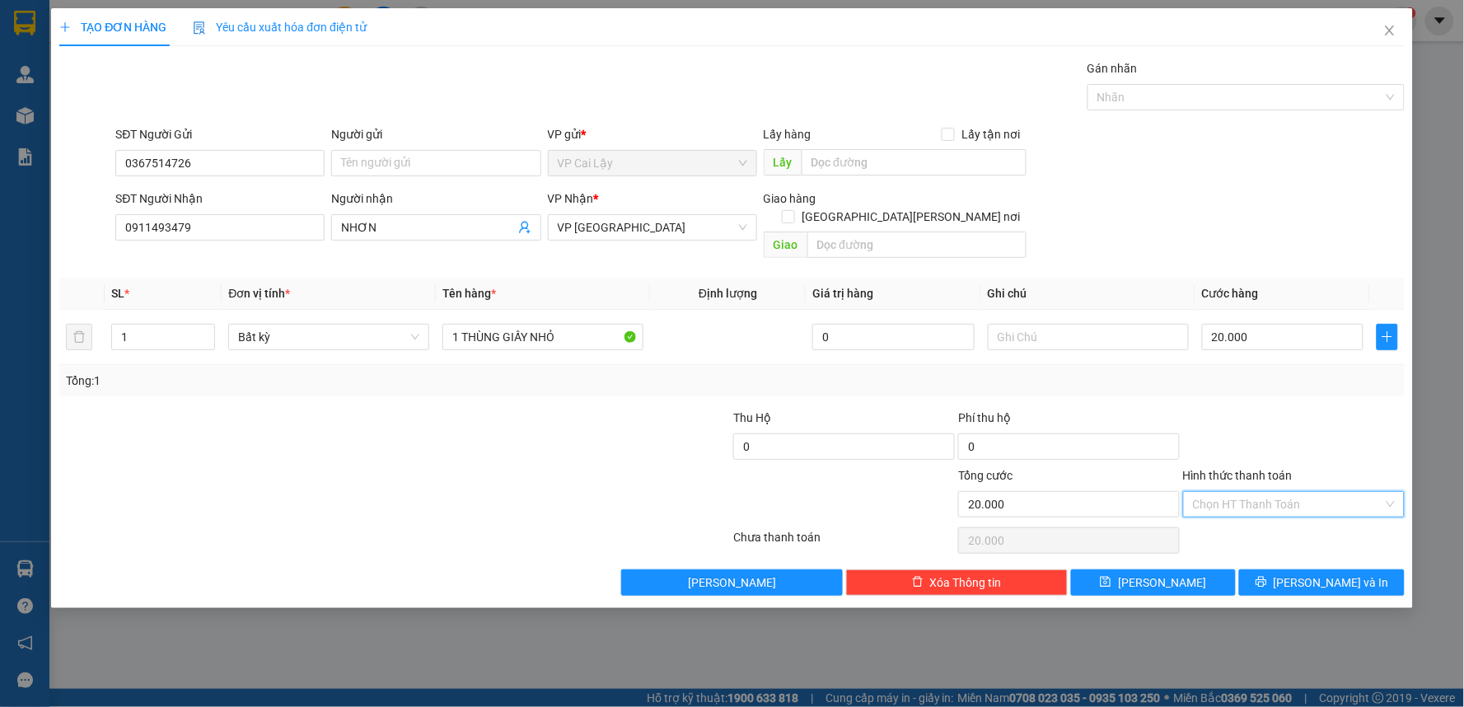
click at [1276, 492] on input "Hình thức thanh toán" at bounding box center [1288, 504] width 190 height 25
click at [1271, 513] on div "Tại văn phòng" at bounding box center [1295, 519] width 202 height 18
type input "0"
click at [1305, 569] on button "[PERSON_NAME] và In" at bounding box center [1322, 582] width 166 height 26
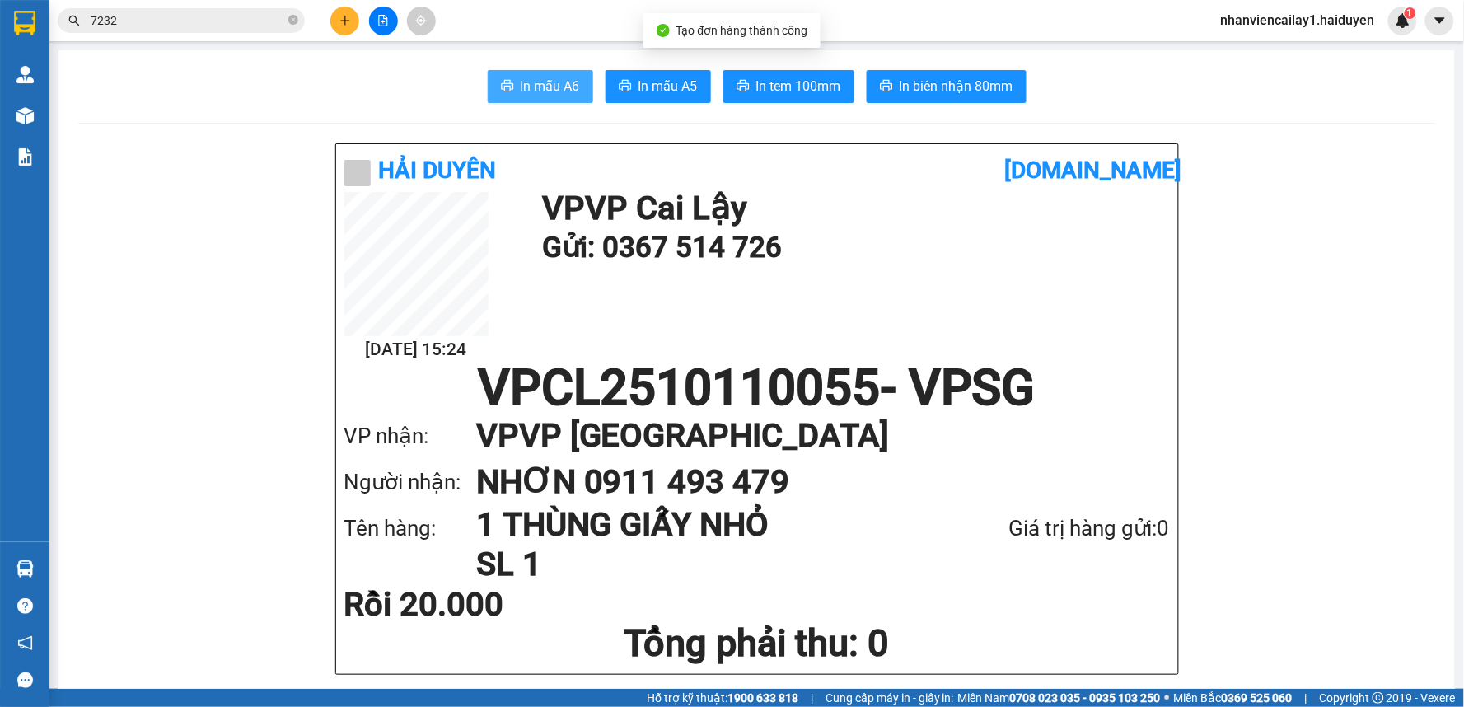
click at [537, 88] on span "In mẫu A6" at bounding box center [550, 86] width 59 height 21
click at [527, 75] on button "In mẫu A6" at bounding box center [540, 86] width 105 height 33
click at [555, 91] on span "In mẫu A6" at bounding box center [550, 86] width 59 height 21
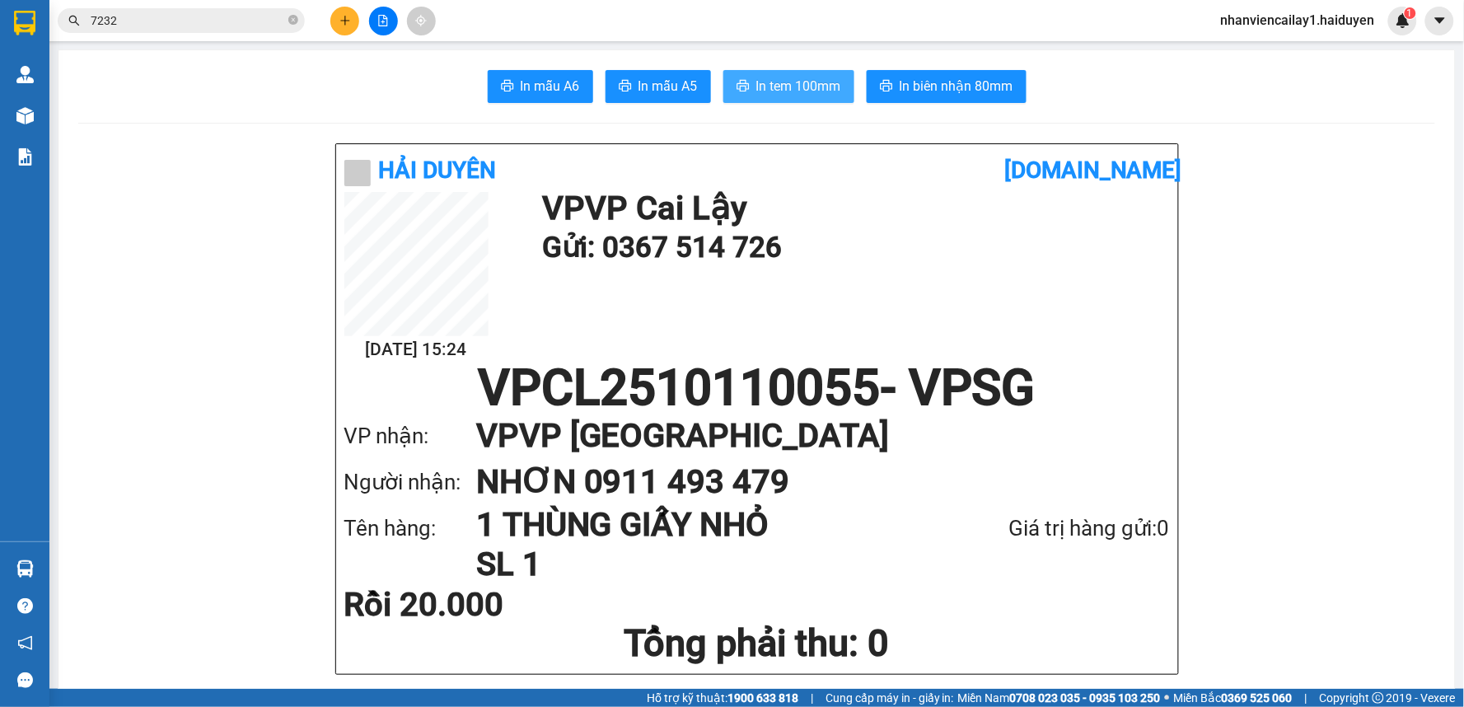
click at [771, 78] on span "In tem 100mm" at bounding box center [798, 86] width 85 height 21
click at [236, 21] on input "7232" at bounding box center [188, 21] width 194 height 18
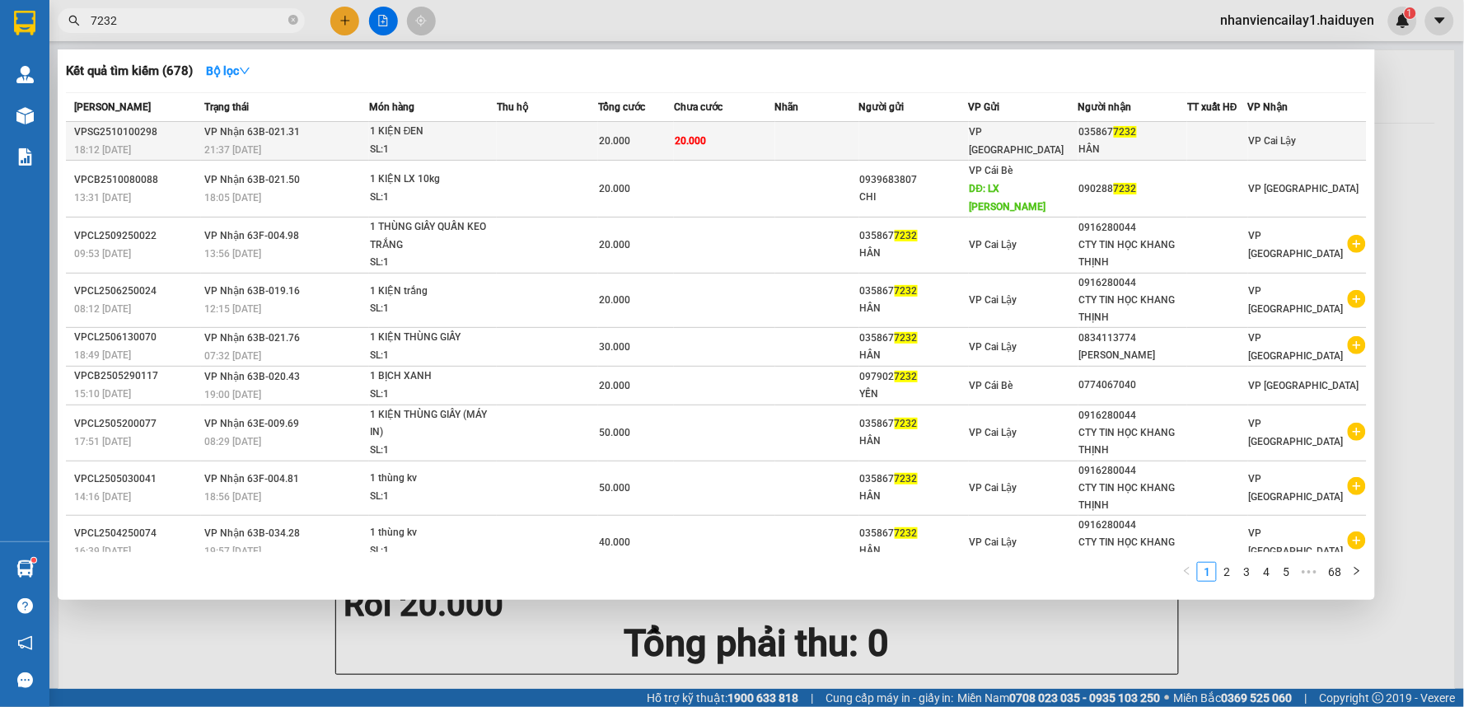
click at [965, 137] on td at bounding box center [914, 141] width 110 height 39
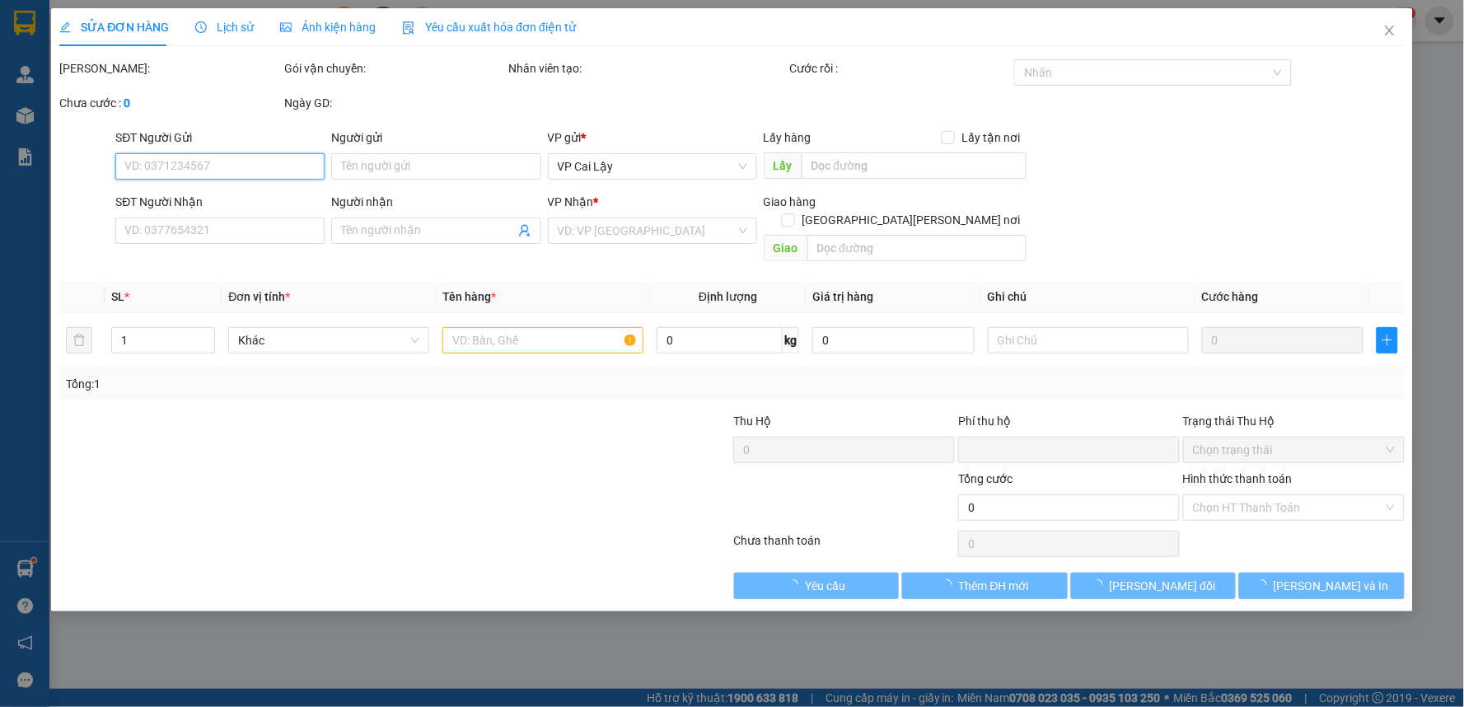
type input "0358677232"
type input "HÂN"
type input "0"
type input "20.000"
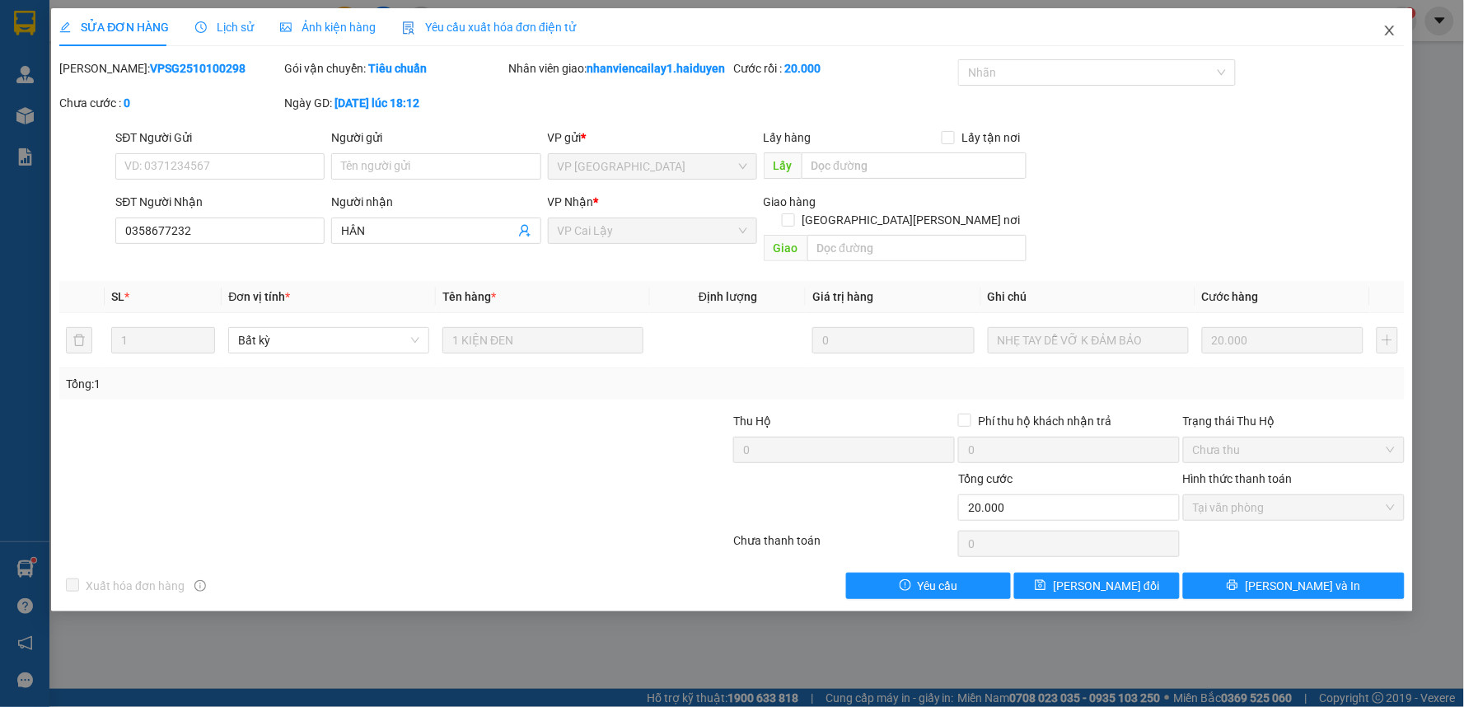
click at [1389, 29] on icon "close" at bounding box center [1389, 31] width 9 height 10
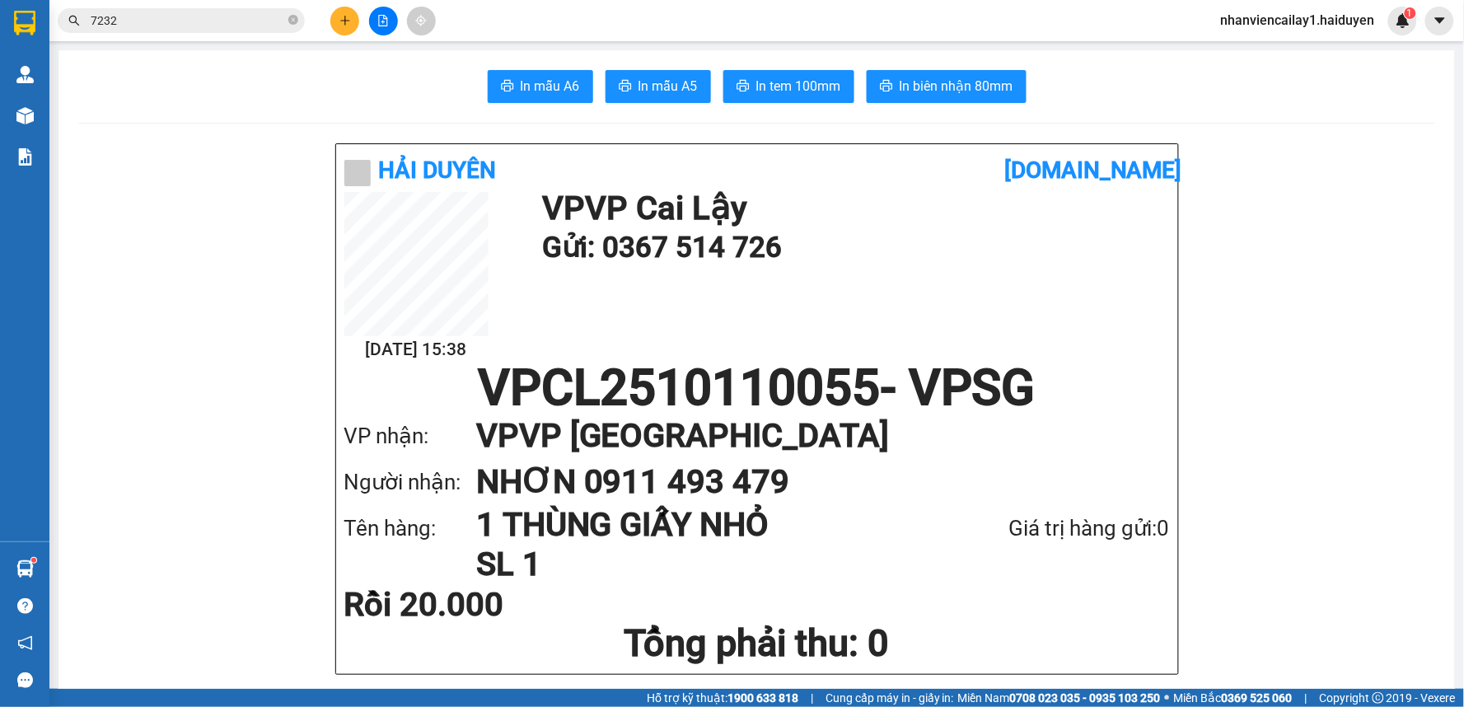
click at [178, 26] on input "7232" at bounding box center [188, 21] width 194 height 18
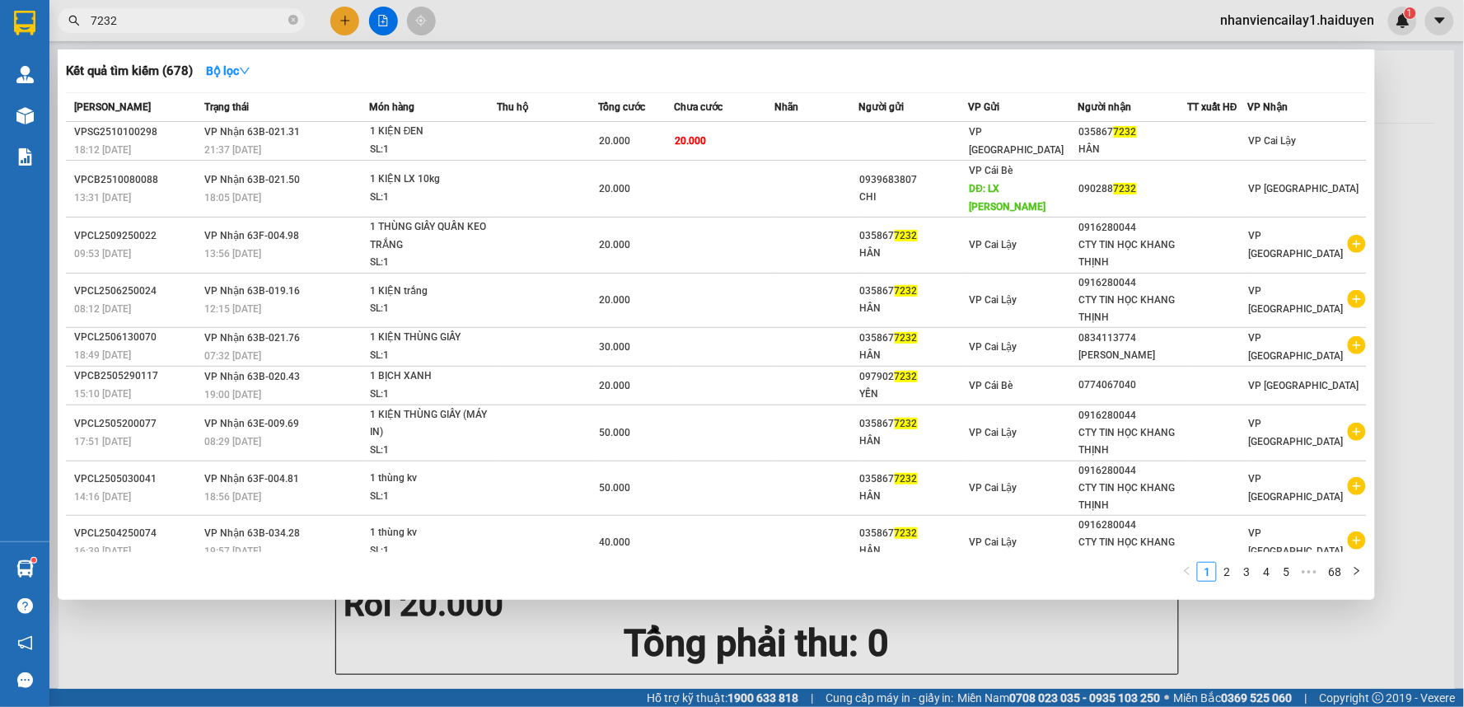
click at [178, 26] on input "7232" at bounding box center [188, 21] width 194 height 18
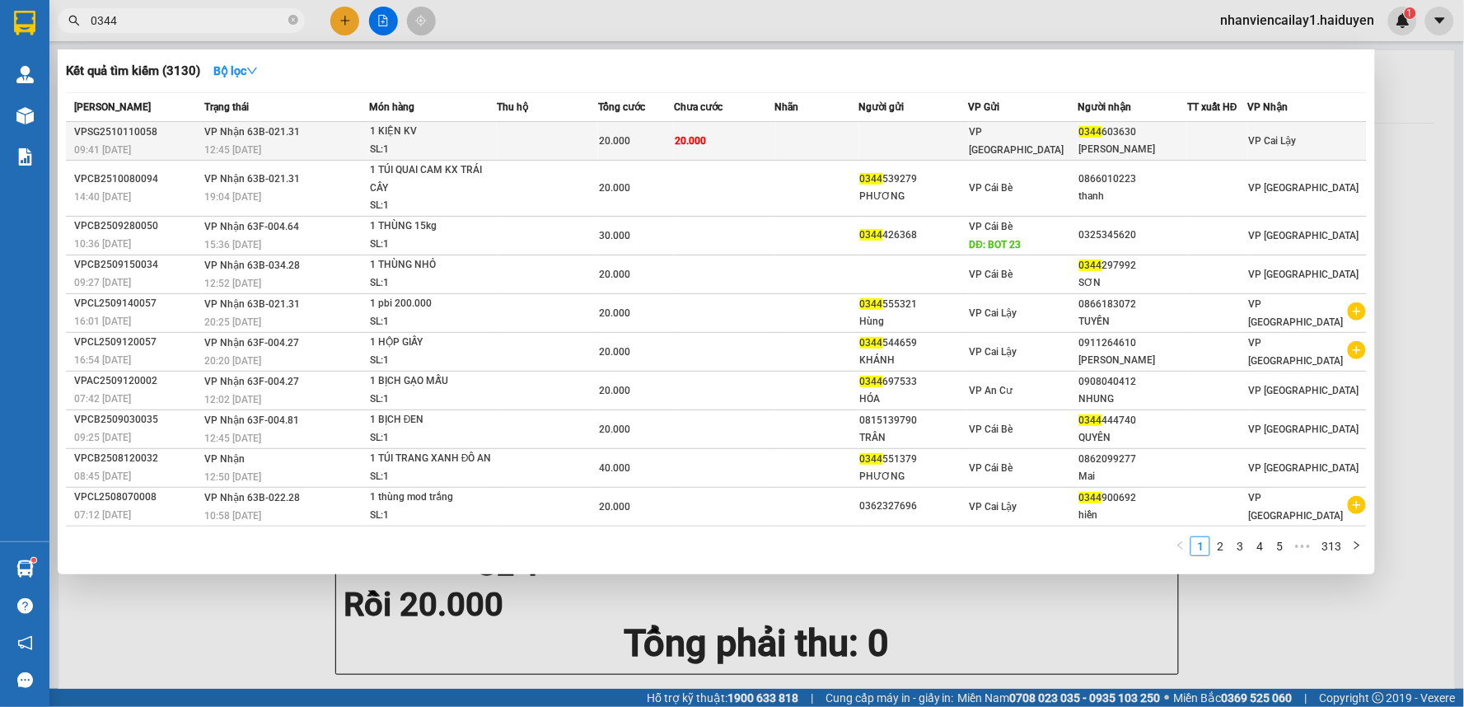
type input "0344"
click at [1039, 140] on div "VP [GEOGRAPHIC_DATA]" at bounding box center [1024, 141] width 108 height 36
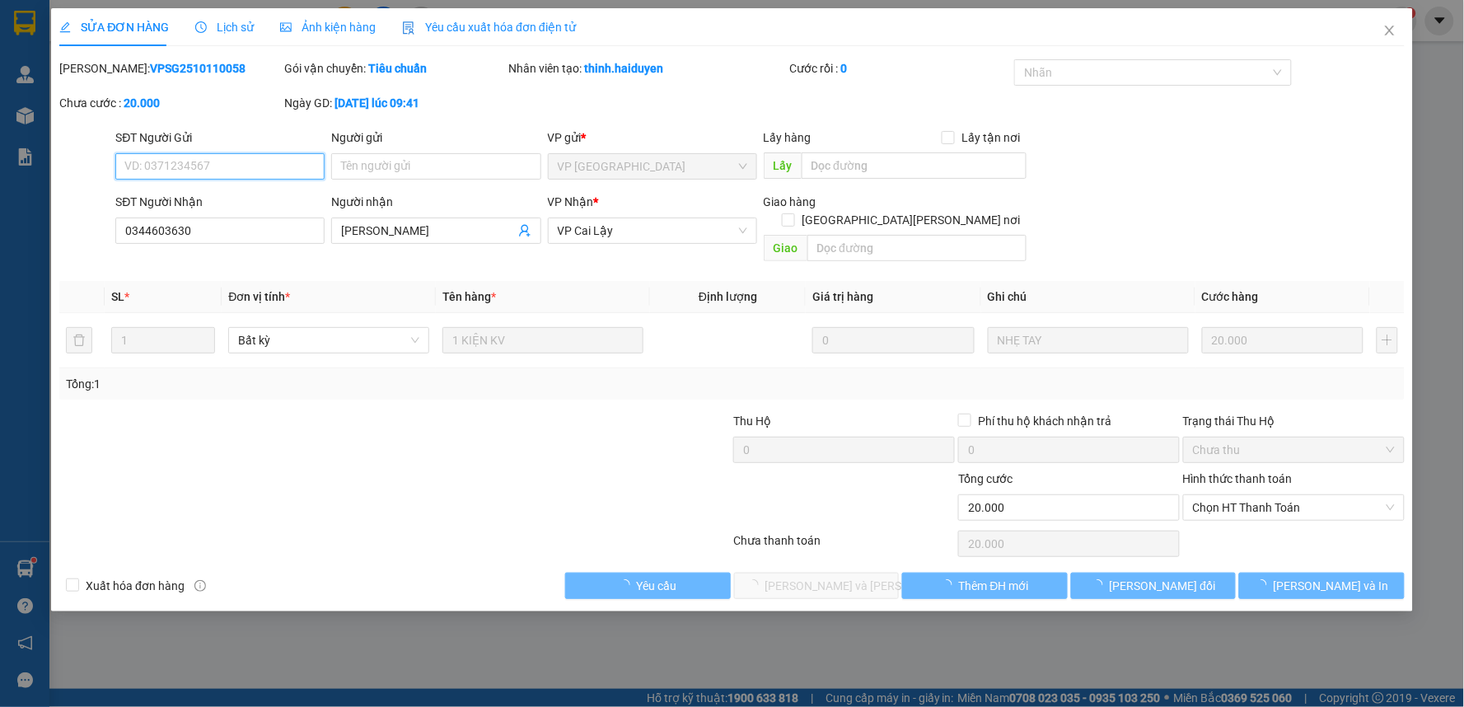
type input "0344603630"
type input "HOÀNG THANH"
type input "0"
type input "20.000"
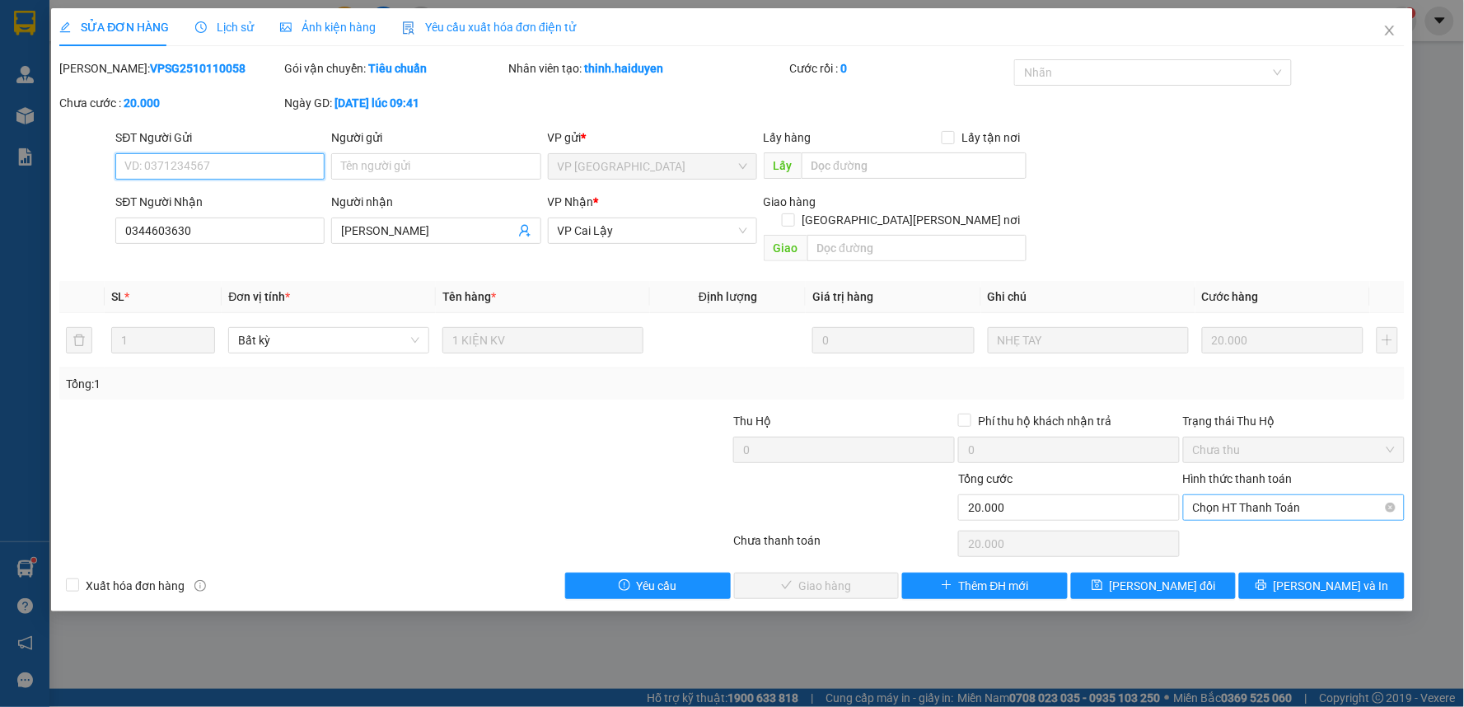
click at [1262, 495] on span "Chọn HT Thanh Toán" at bounding box center [1294, 507] width 202 height 25
drag, startPoint x: 1262, startPoint y: 520, endPoint x: 1053, endPoint y: 520, distance: 209.3
click at [1262, 521] on div "Tại văn phòng" at bounding box center [1295, 522] width 202 height 18
type input "0"
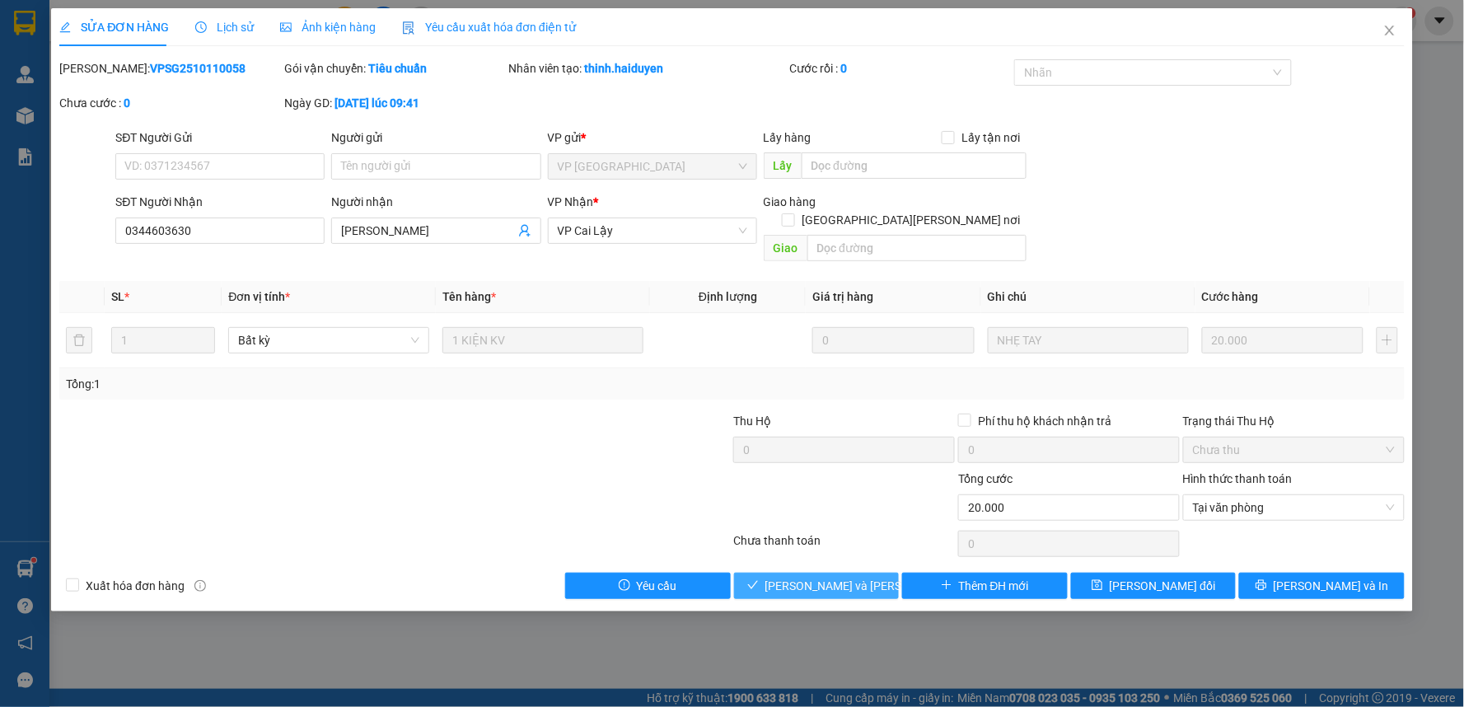
click at [861, 577] on span "[PERSON_NAME] và [PERSON_NAME] hàng" at bounding box center [877, 586] width 222 height 18
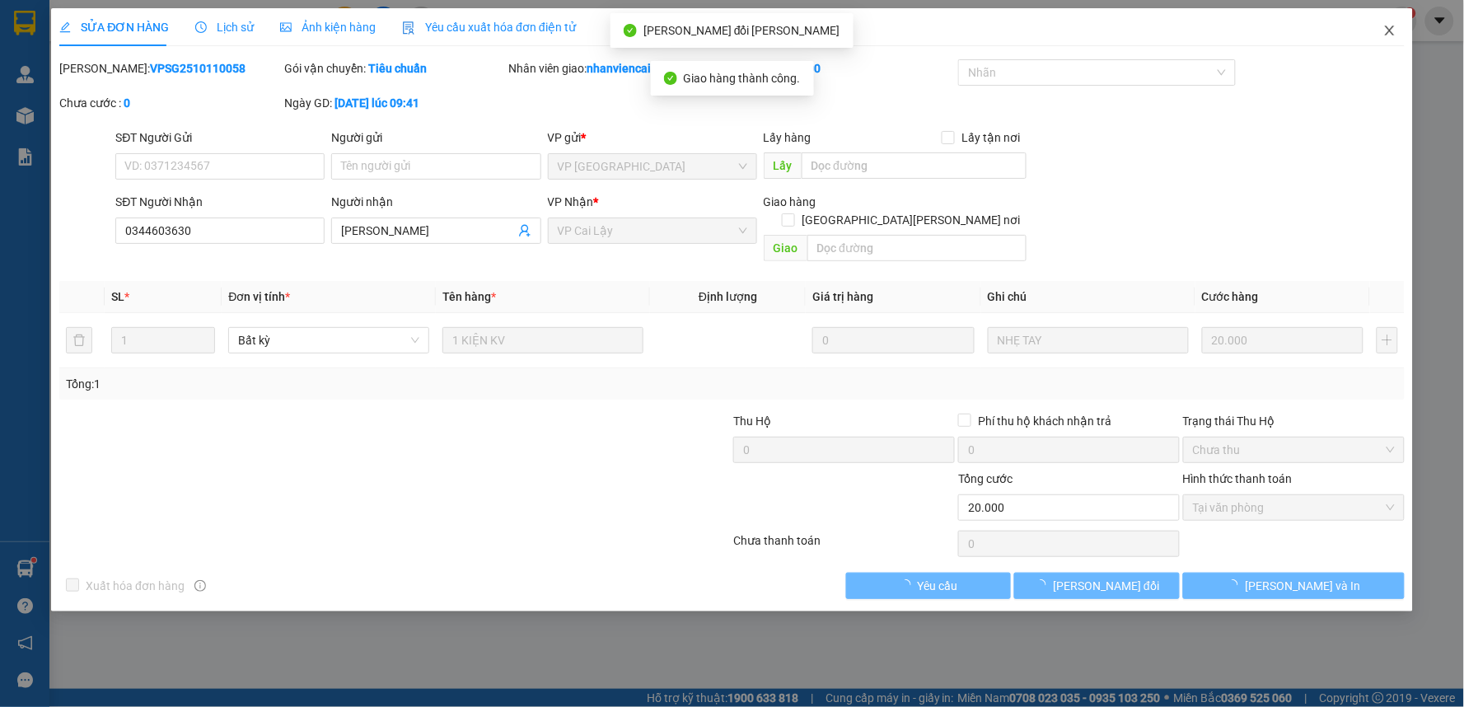
click at [1391, 34] on icon "close" at bounding box center [1389, 31] width 9 height 10
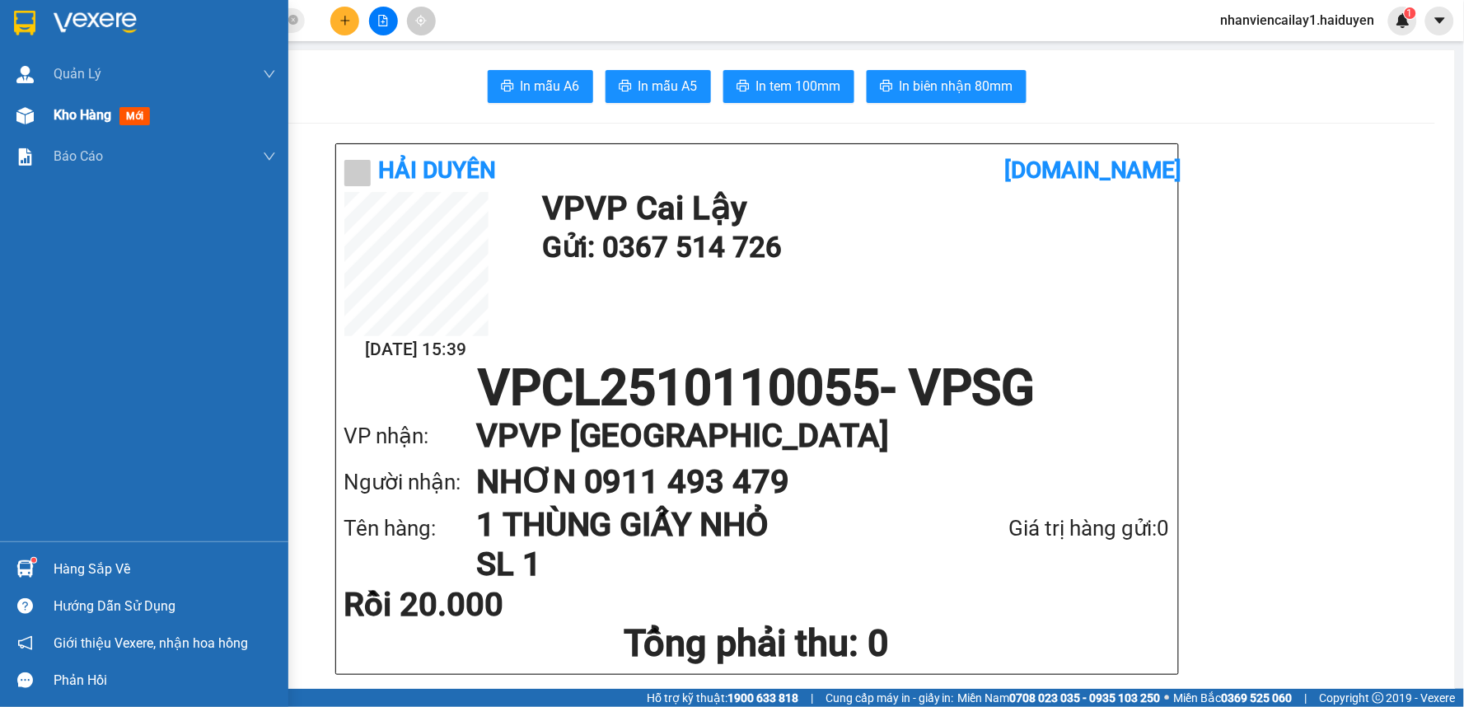
click at [115, 116] on div "Kho hàng mới" at bounding box center [105, 115] width 103 height 21
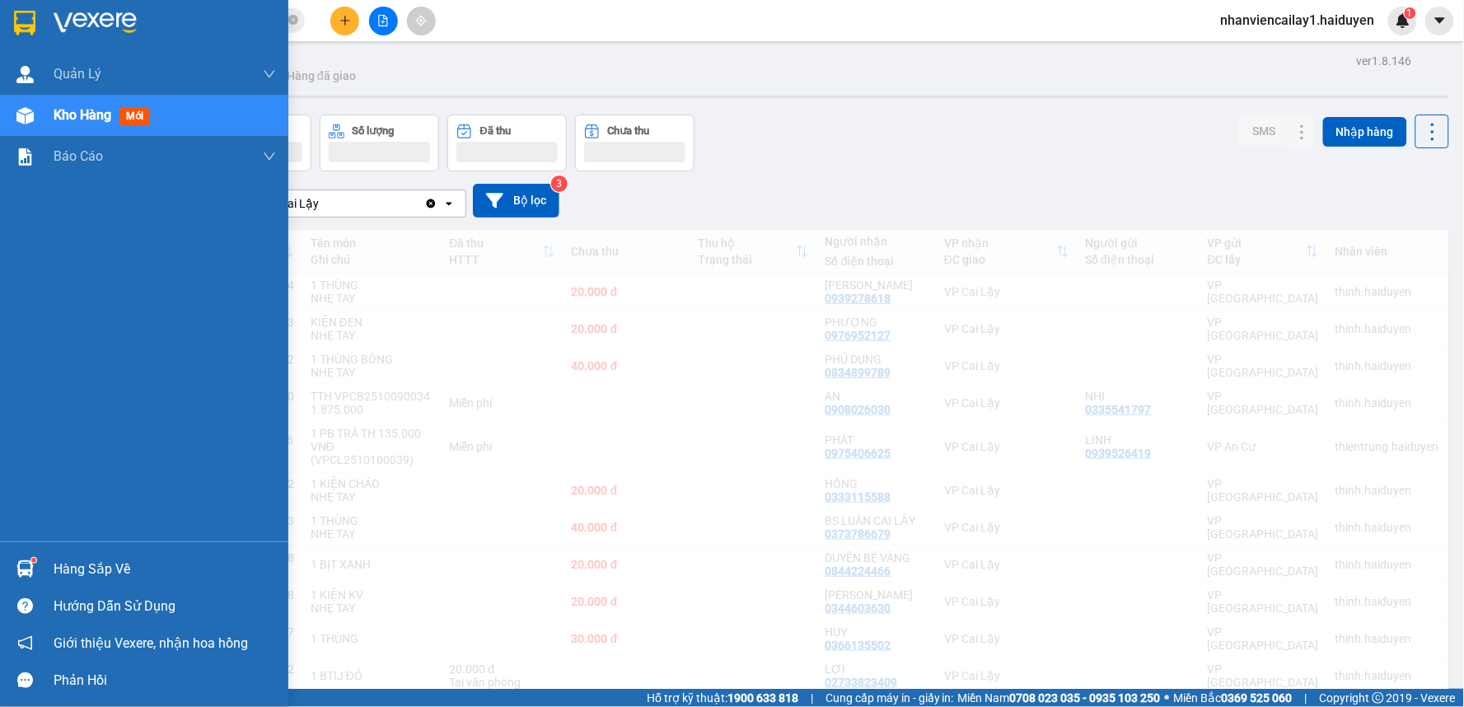
click at [63, 114] on span "Kho hàng" at bounding box center [83, 115] width 58 height 16
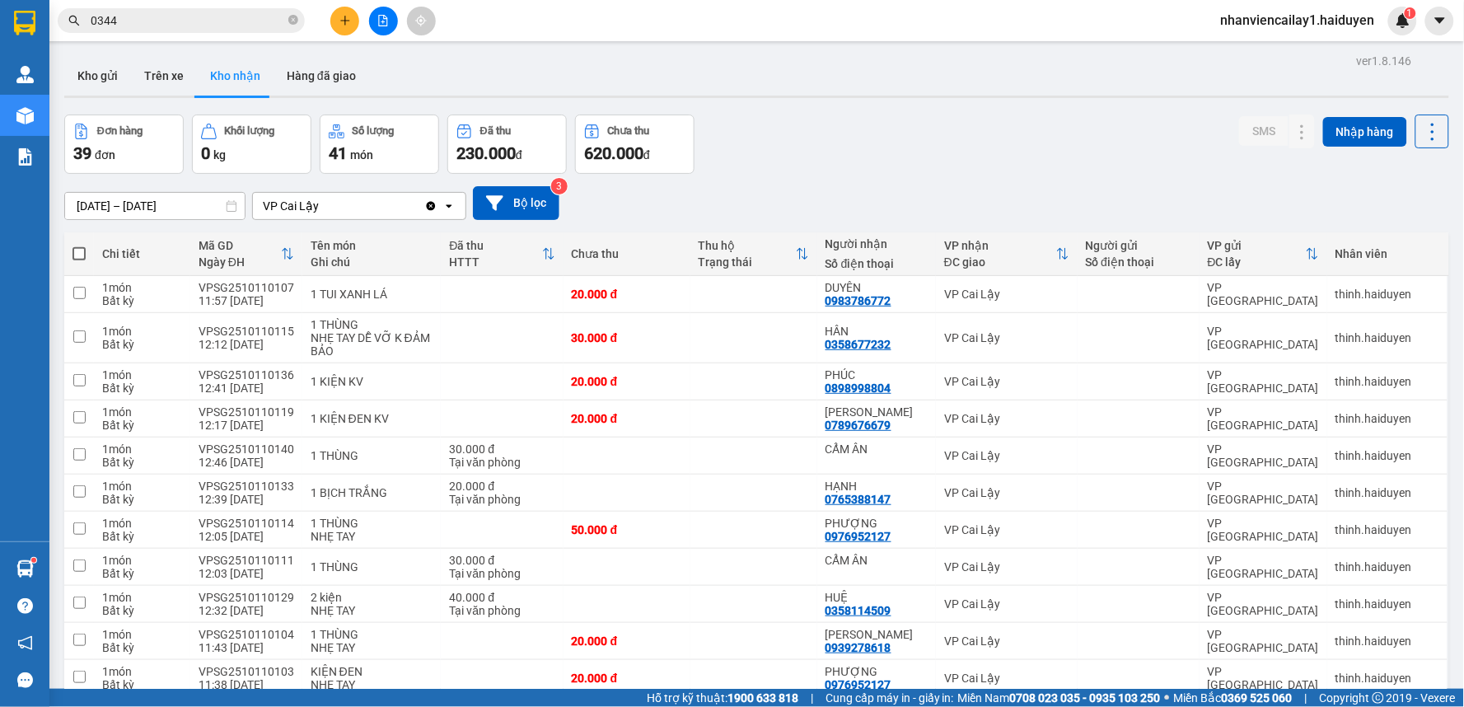
click at [213, 20] on input "0344" at bounding box center [188, 21] width 194 height 18
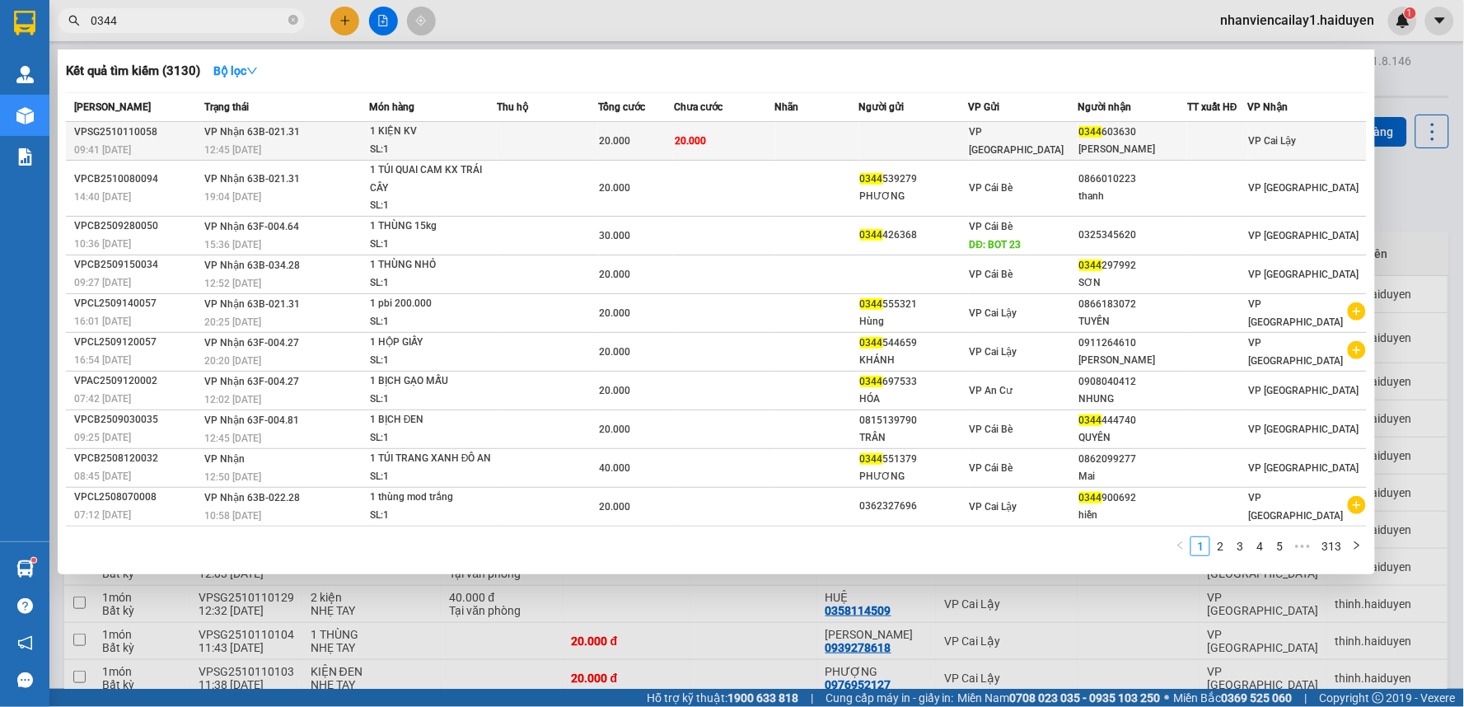
click at [746, 143] on td "20.000" at bounding box center [724, 141] width 101 height 39
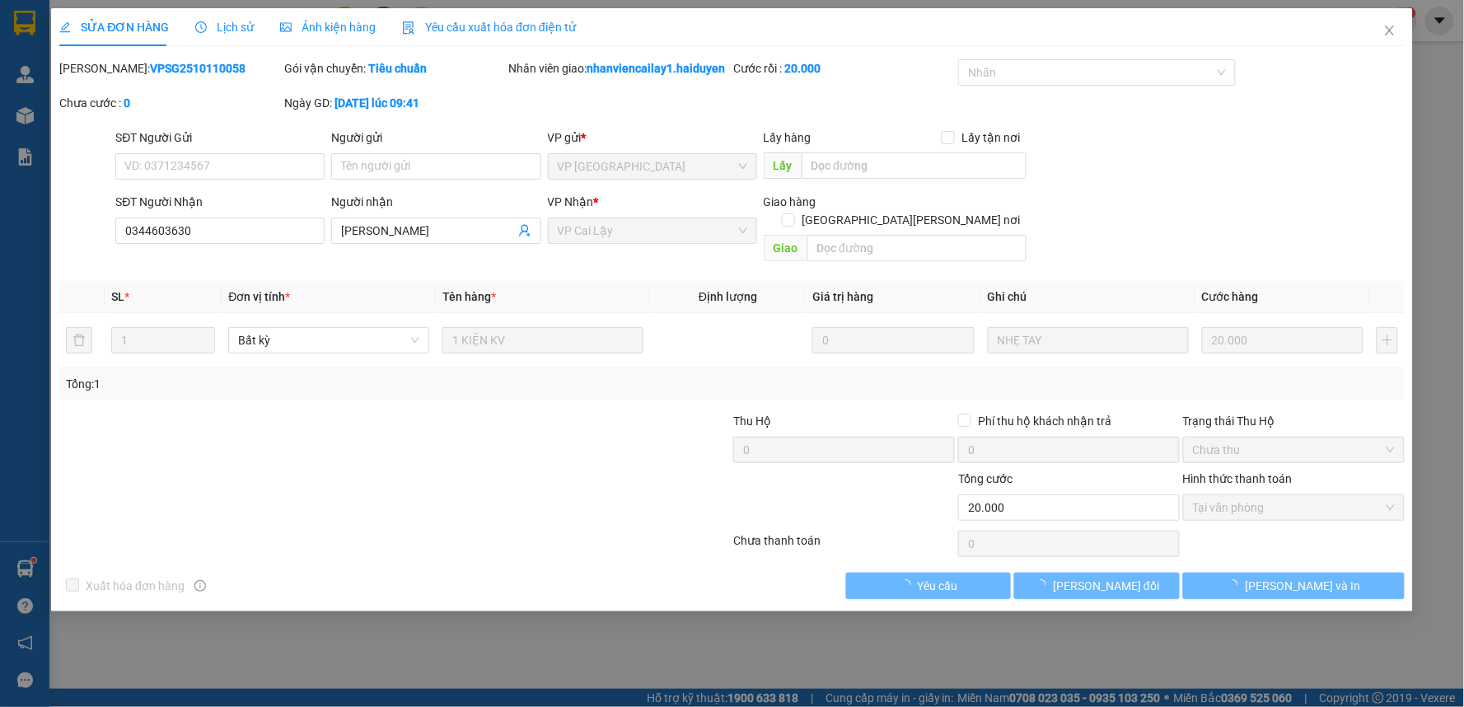
type input "0344603630"
type input "HOÀNG THANH"
type input "0"
type input "20.000"
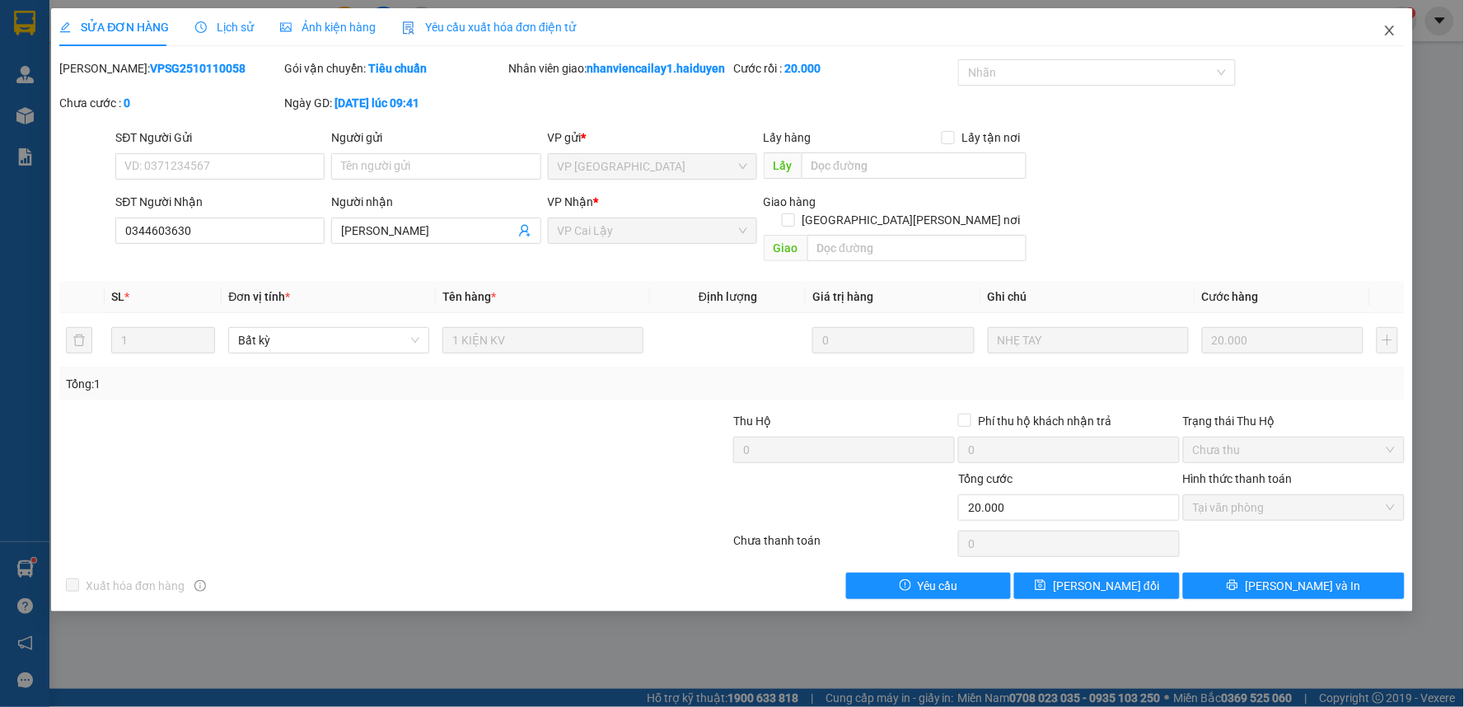
click at [1390, 30] on icon "close" at bounding box center [1390, 30] width 13 height 13
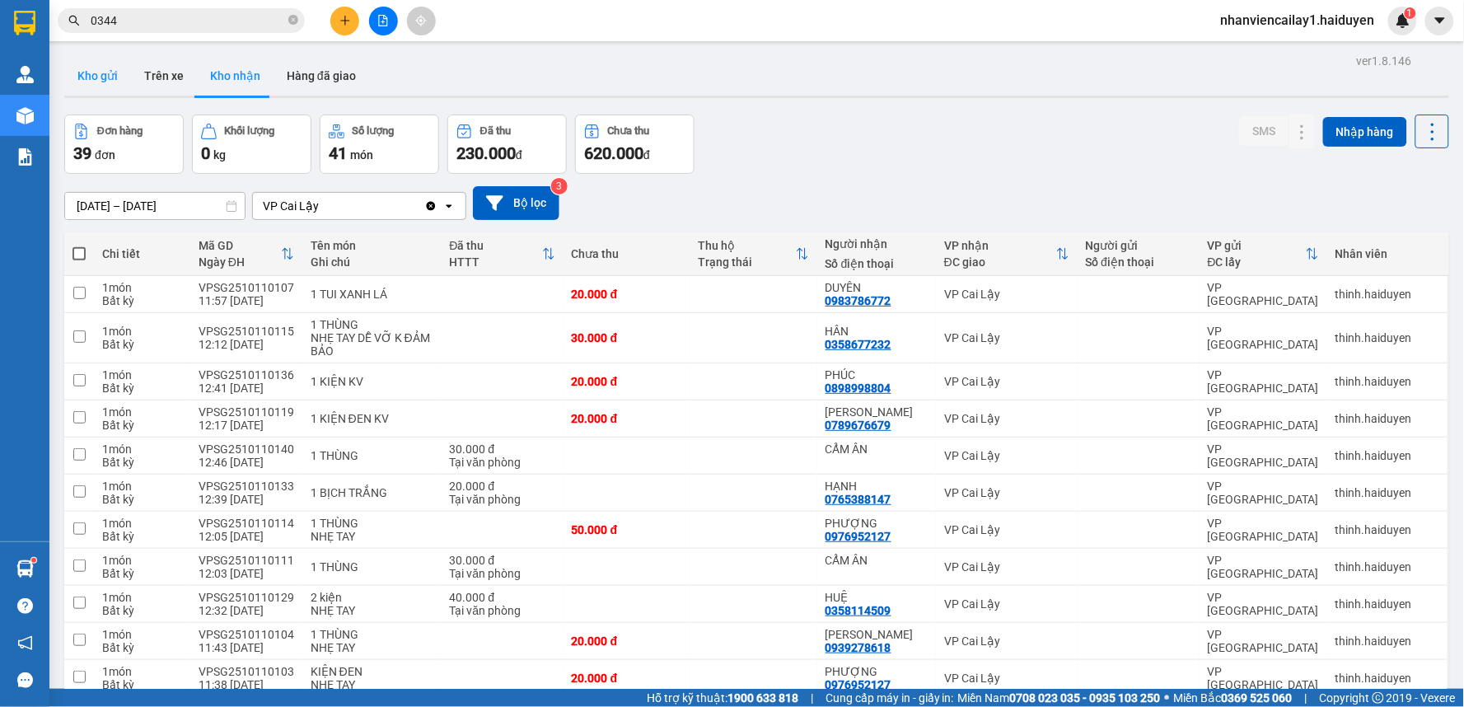
click at [107, 66] on button "Kho gửi" at bounding box center [97, 76] width 67 height 40
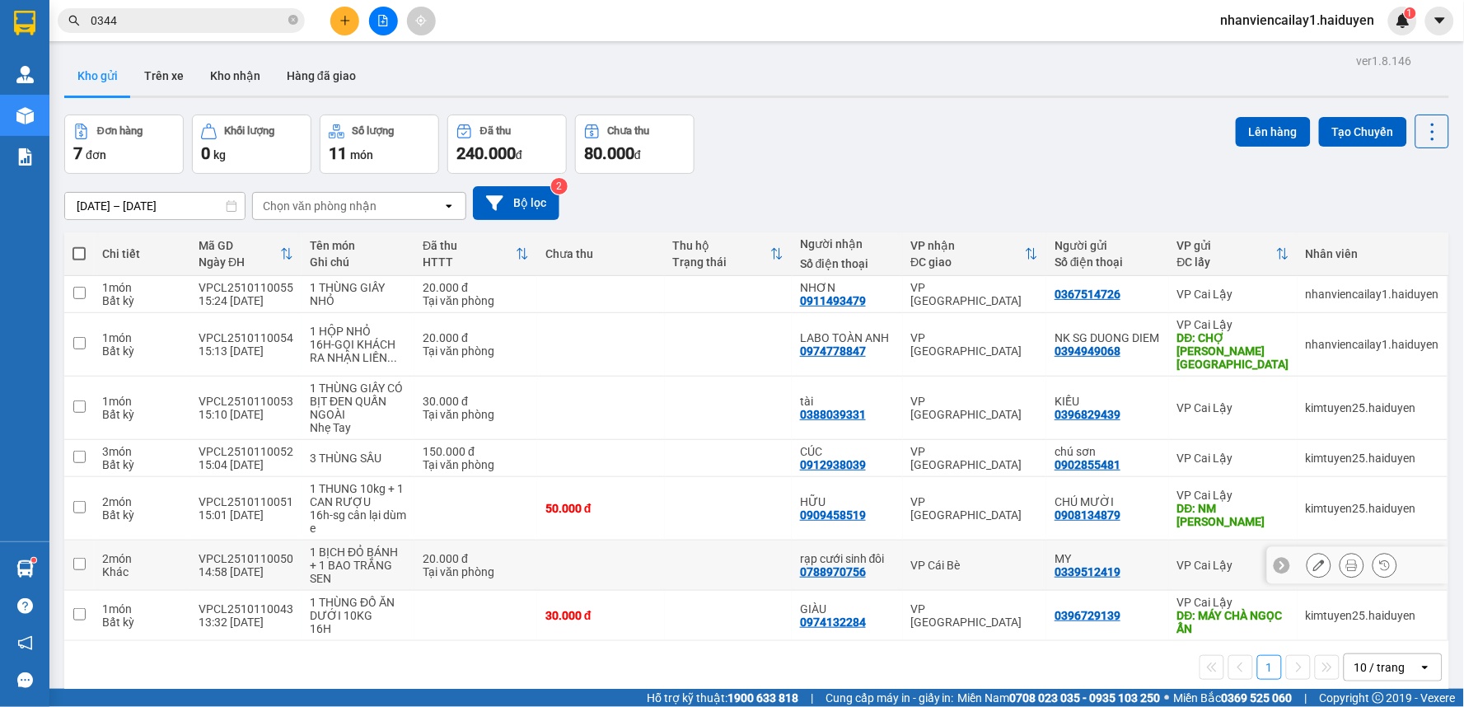
click at [1152, 552] on div "MY" at bounding box center [1108, 558] width 106 height 13
checkbox input "true"
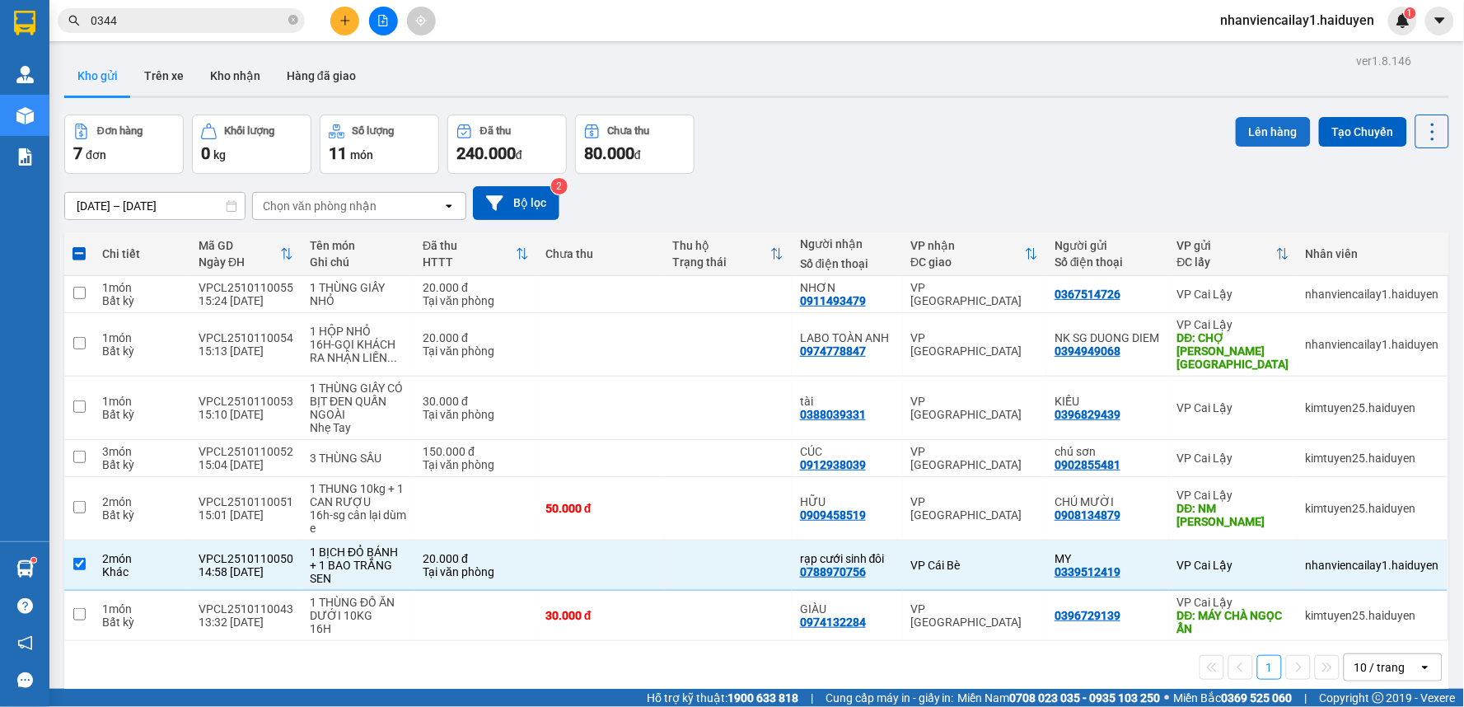
click at [1257, 133] on button "Lên hàng" at bounding box center [1273, 132] width 75 height 30
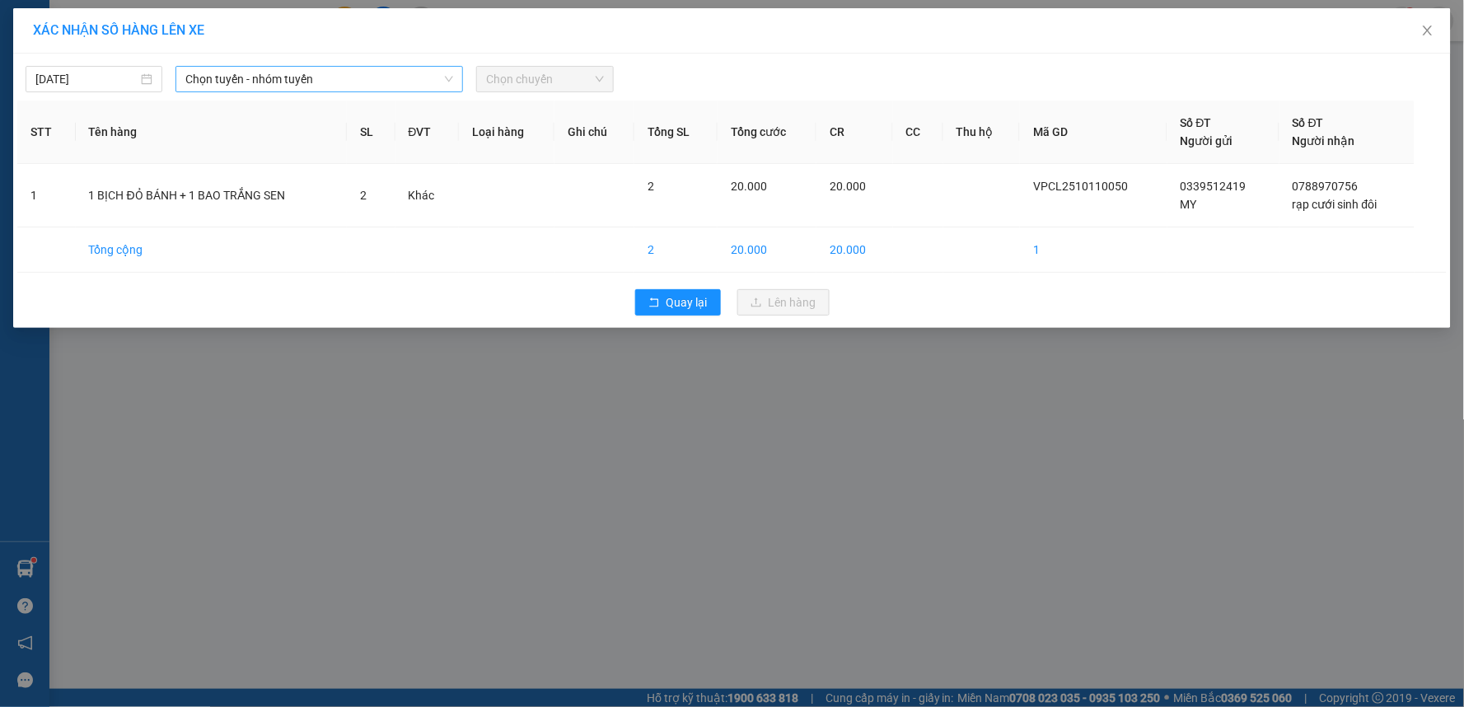
click at [364, 77] on span "Chọn tuyến - nhóm tuyến" at bounding box center [319, 79] width 268 height 25
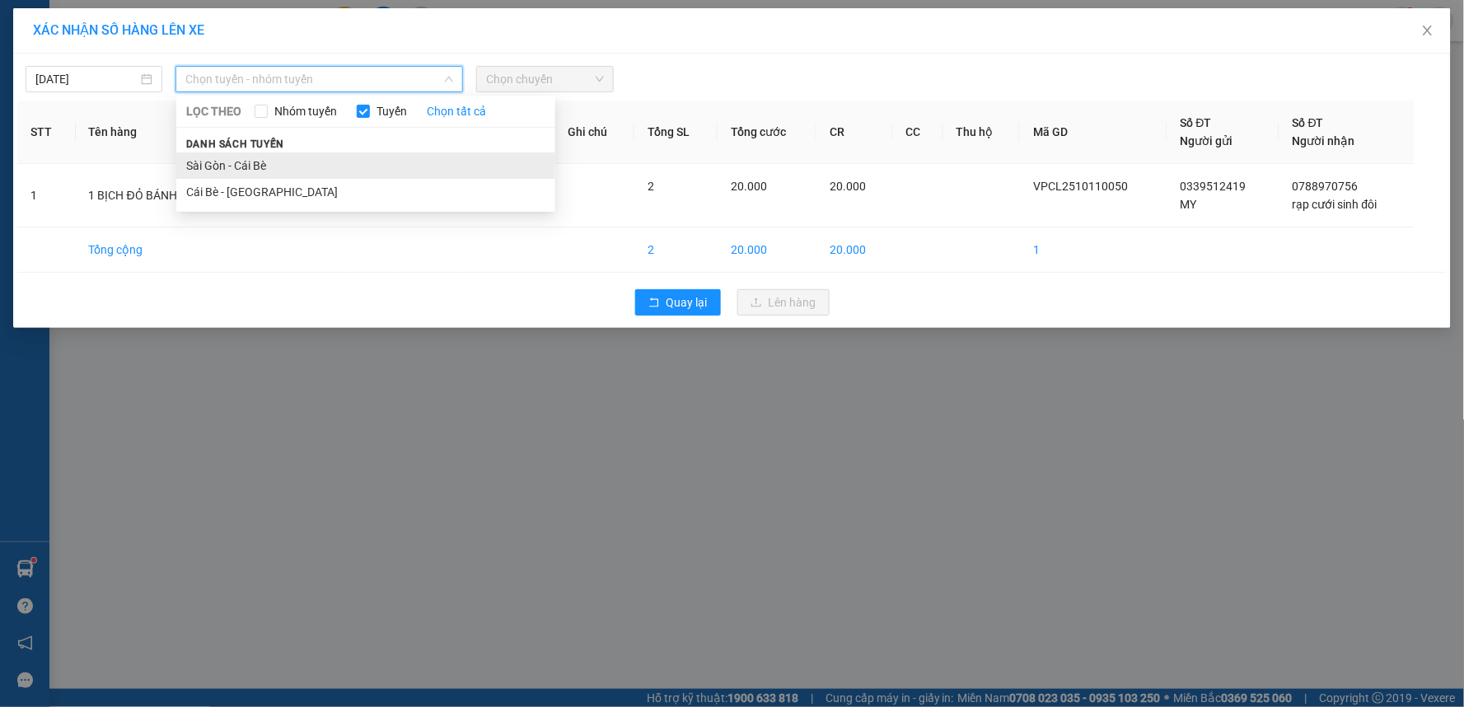
click at [315, 163] on li "Sài Gòn - Cái Bè" at bounding box center [365, 165] width 379 height 26
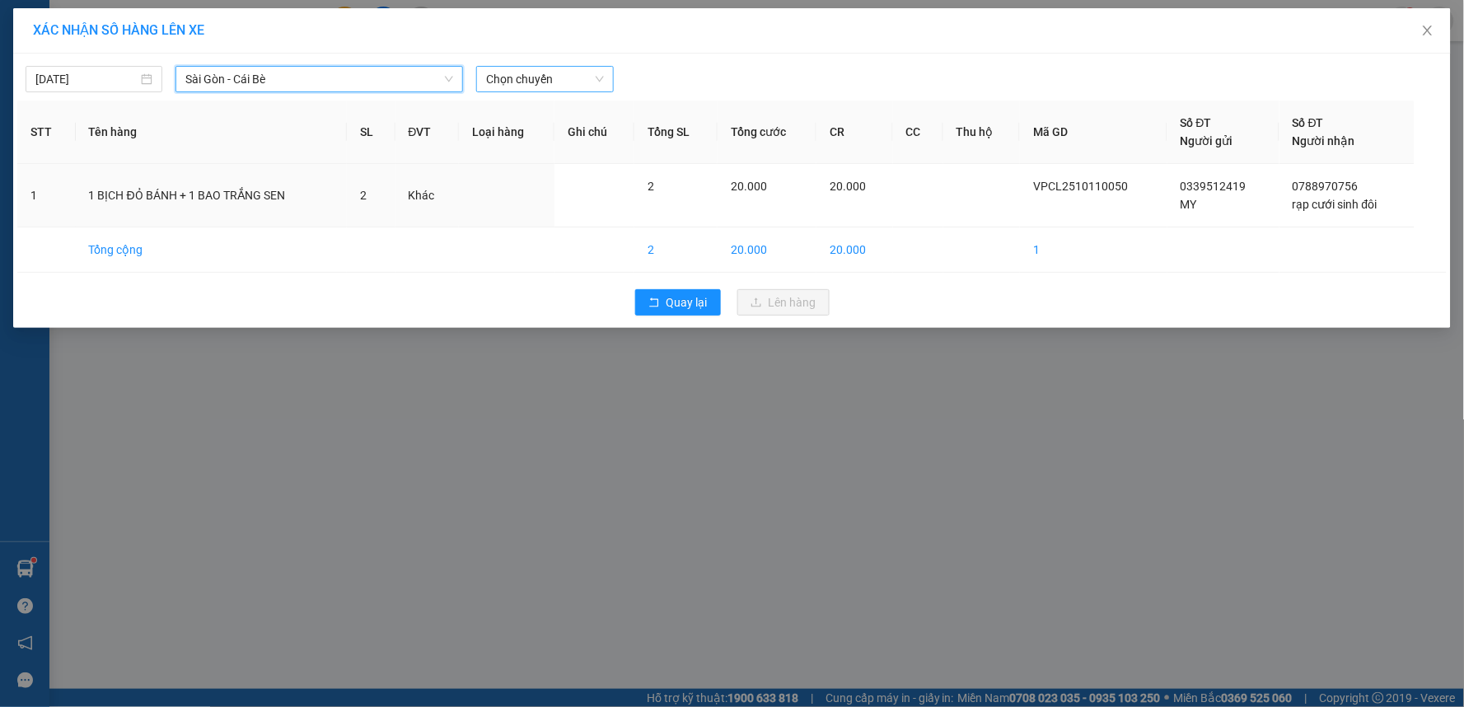
click at [541, 77] on span "Chọn chuyến" at bounding box center [544, 79] width 117 height 25
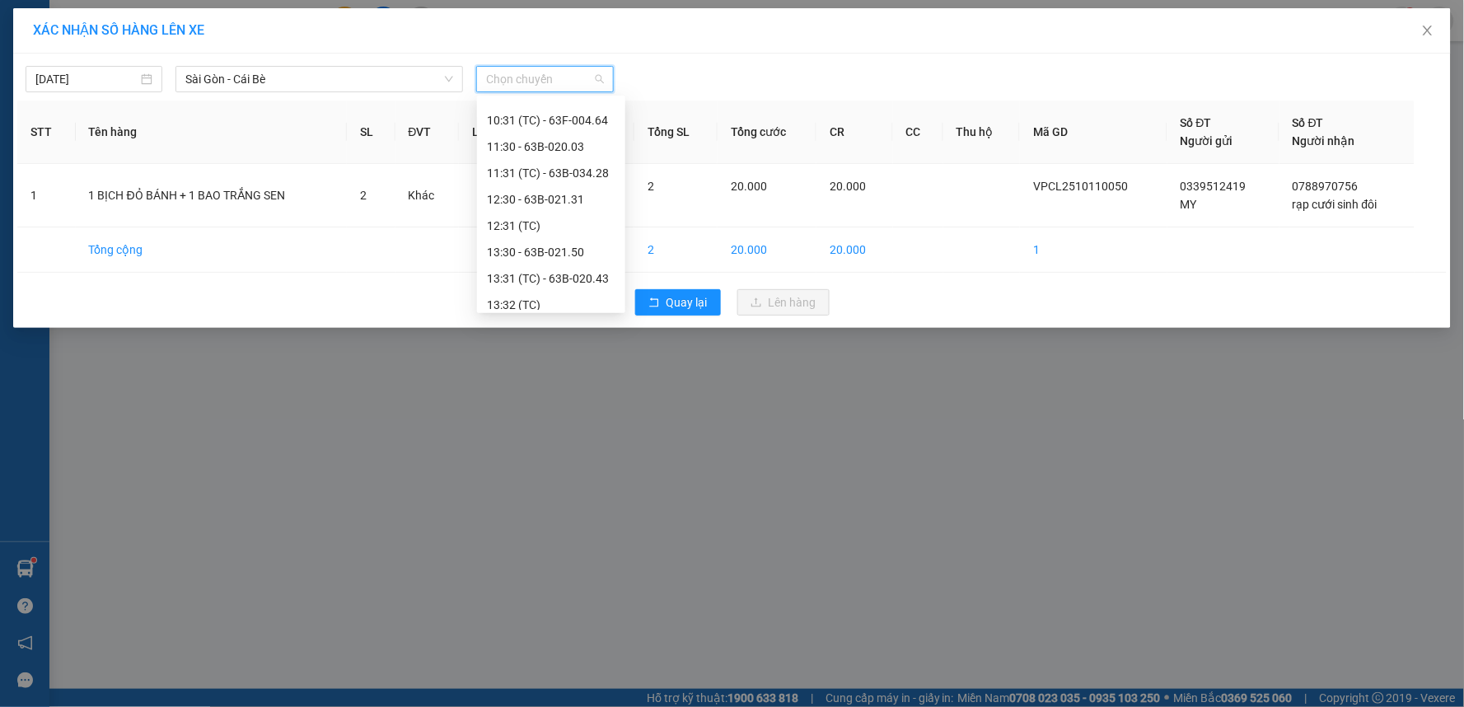
scroll to position [291, 0]
click at [562, 268] on div "13:31 (TC) - 63B-020.43" at bounding box center [551, 269] width 129 height 18
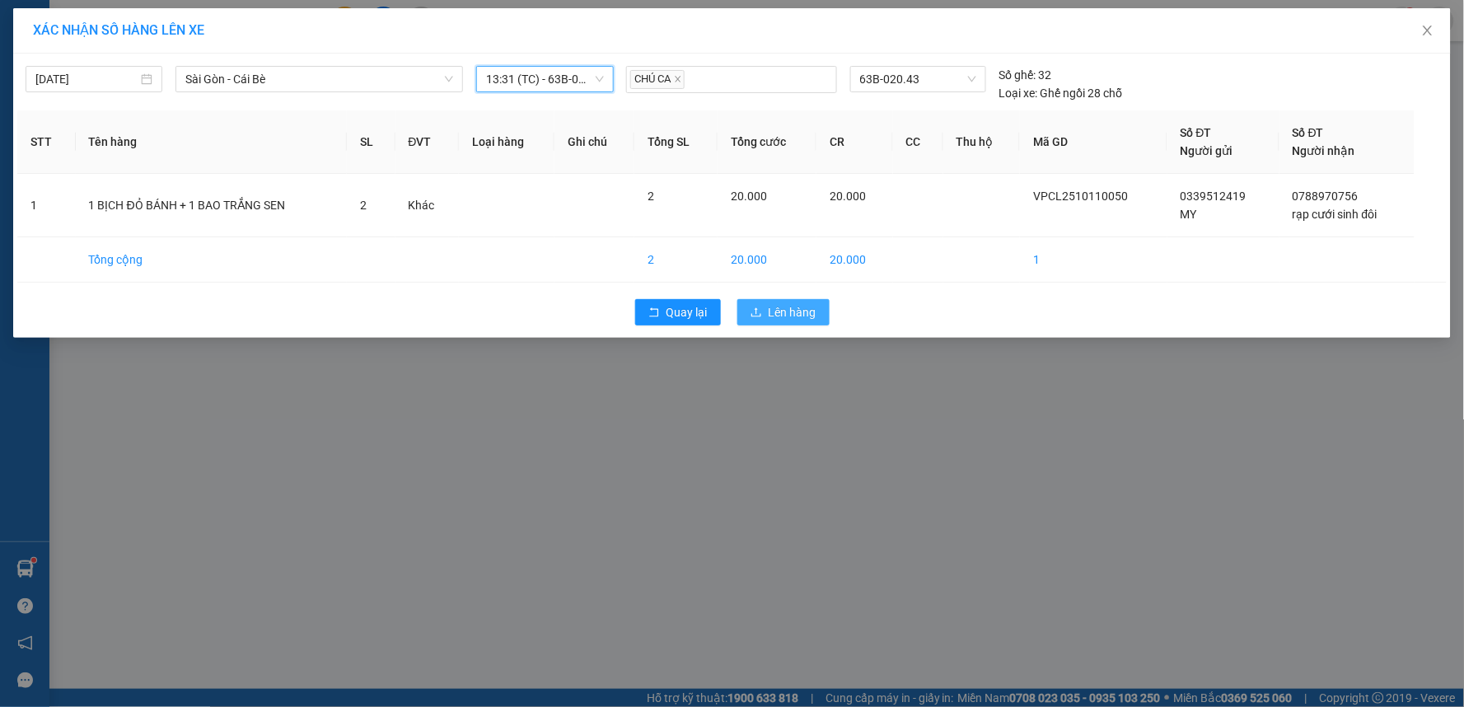
click at [775, 316] on span "Lên hàng" at bounding box center [793, 312] width 48 height 18
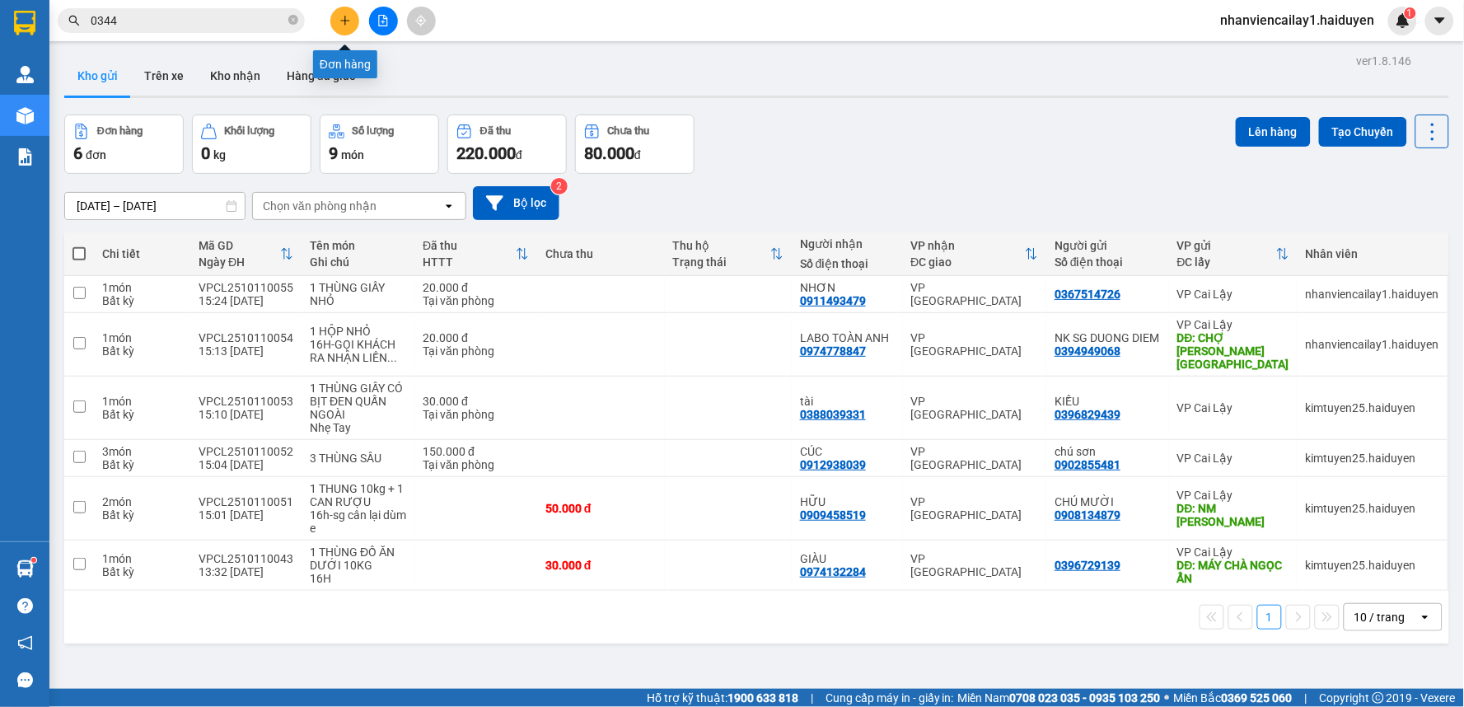
click at [338, 21] on button at bounding box center [344, 21] width 29 height 29
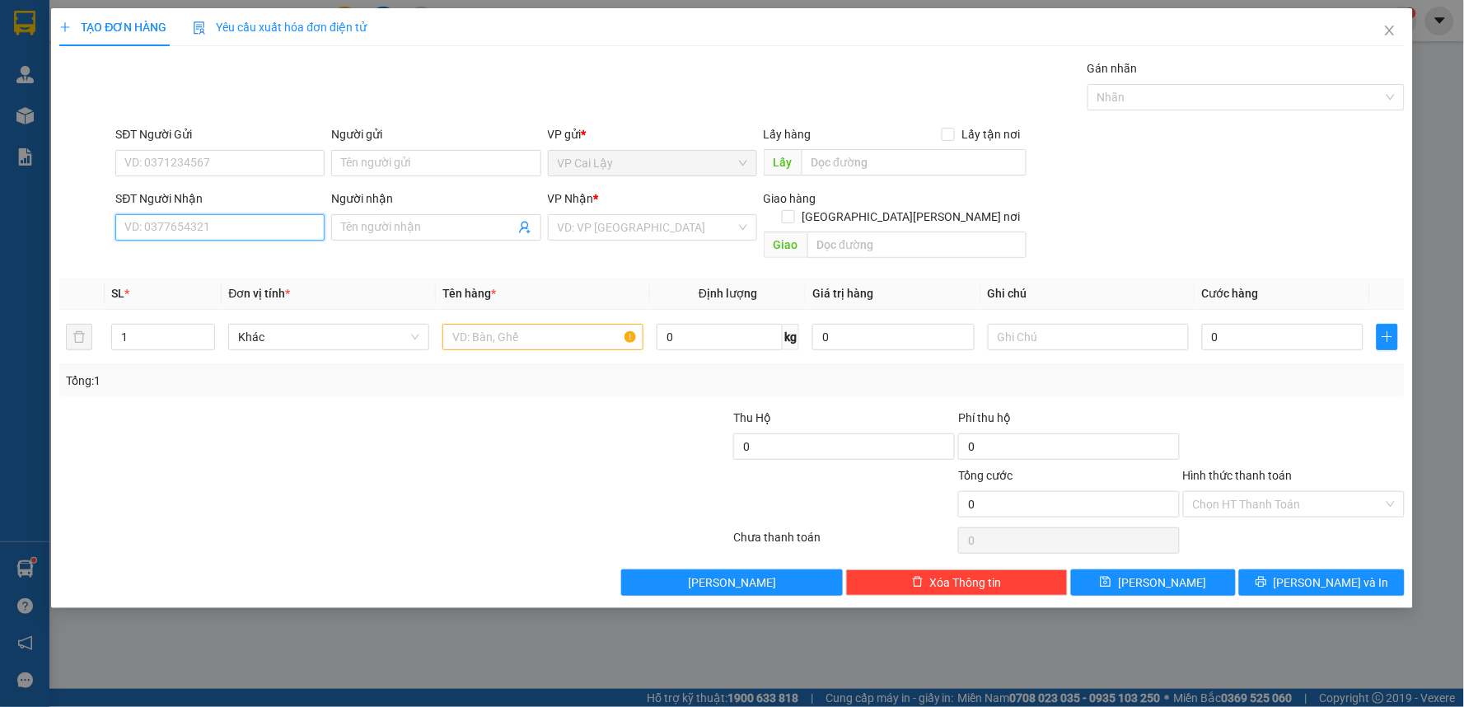
click at [190, 223] on input "SĐT Người Nhận" at bounding box center [219, 227] width 209 height 26
type input "0937767676"
click at [277, 260] on div "0937767676 - NHÍ Q10" at bounding box center [220, 260] width 190 height 18
type input "NHÍ Q10"
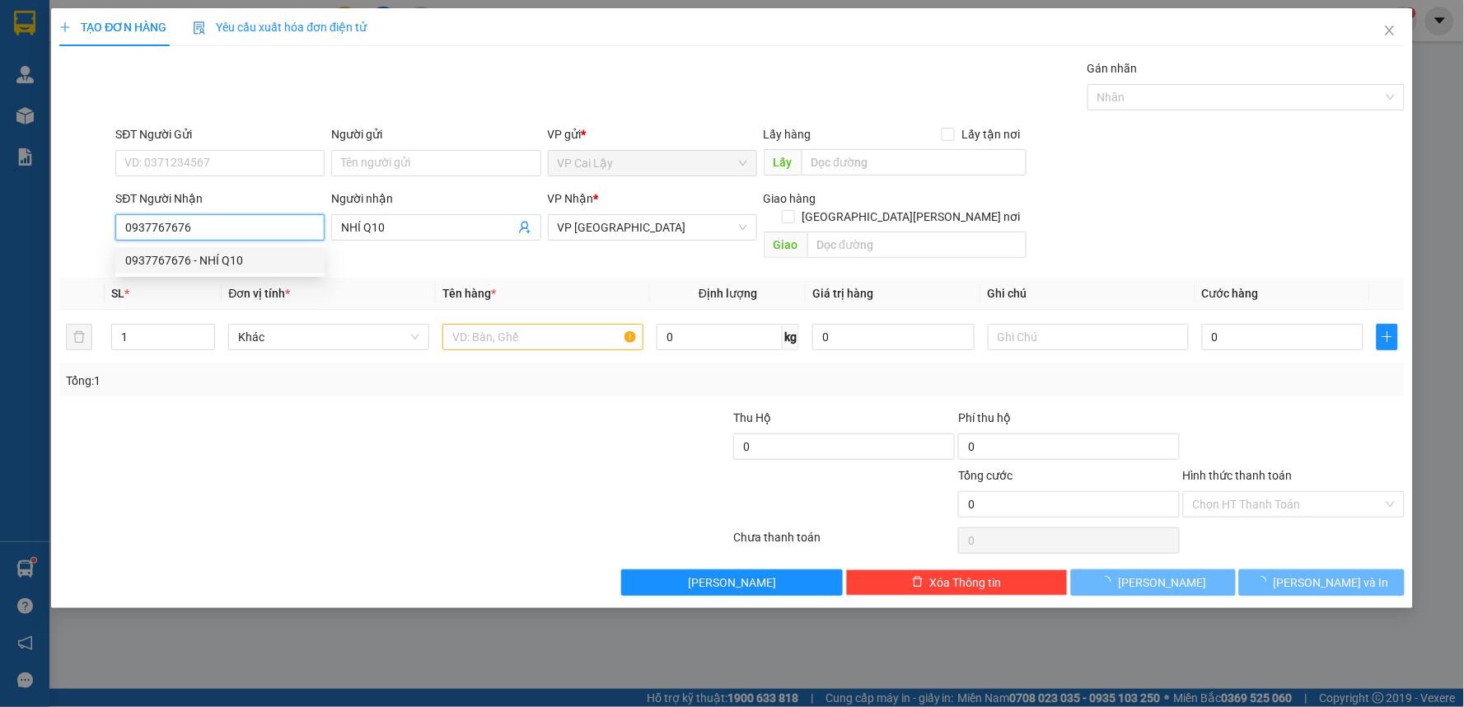
type input "50.000"
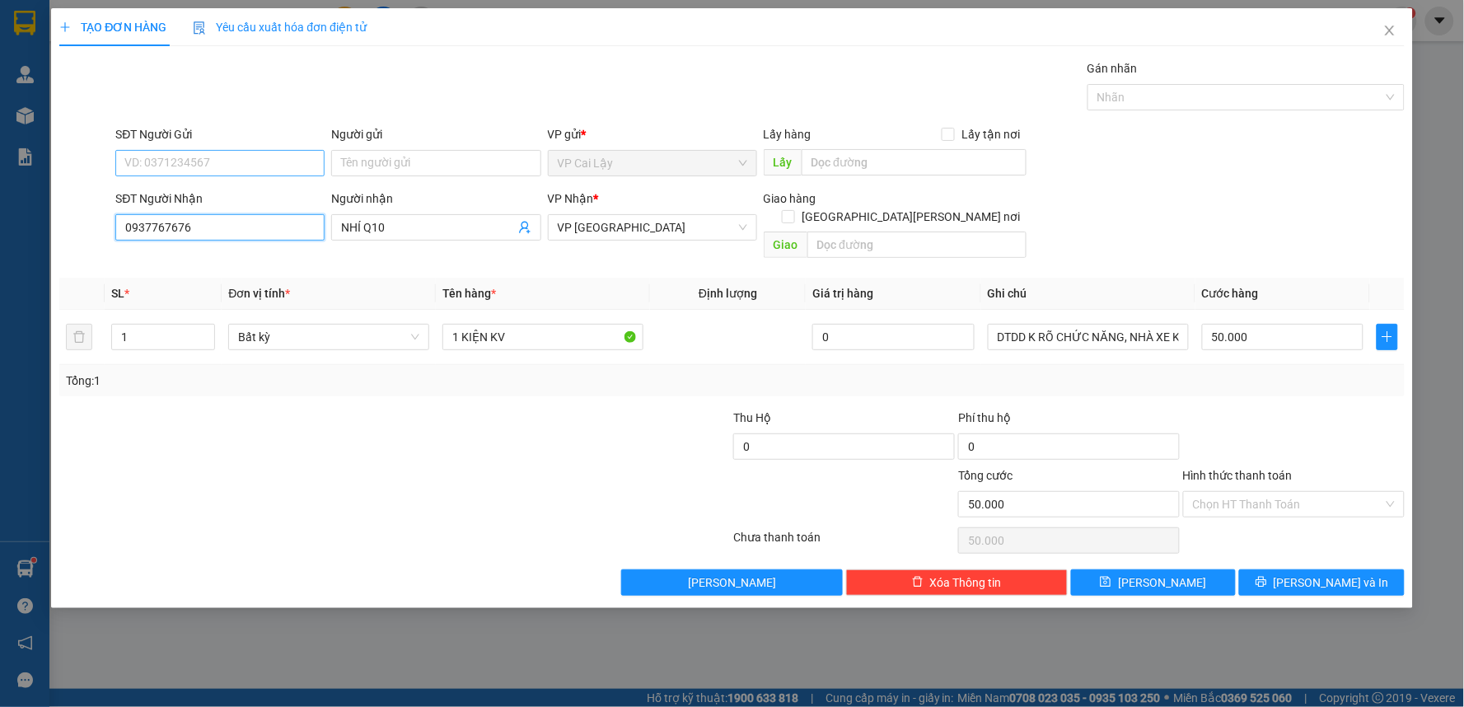
type input "0937767676"
click at [281, 162] on input "SĐT Người Gửi" at bounding box center [219, 163] width 209 height 26
click at [276, 199] on div "0913939564 - ANH TRÍ" at bounding box center [220, 196] width 190 height 18
type input "0913939564"
type input "ANH TRÍ"
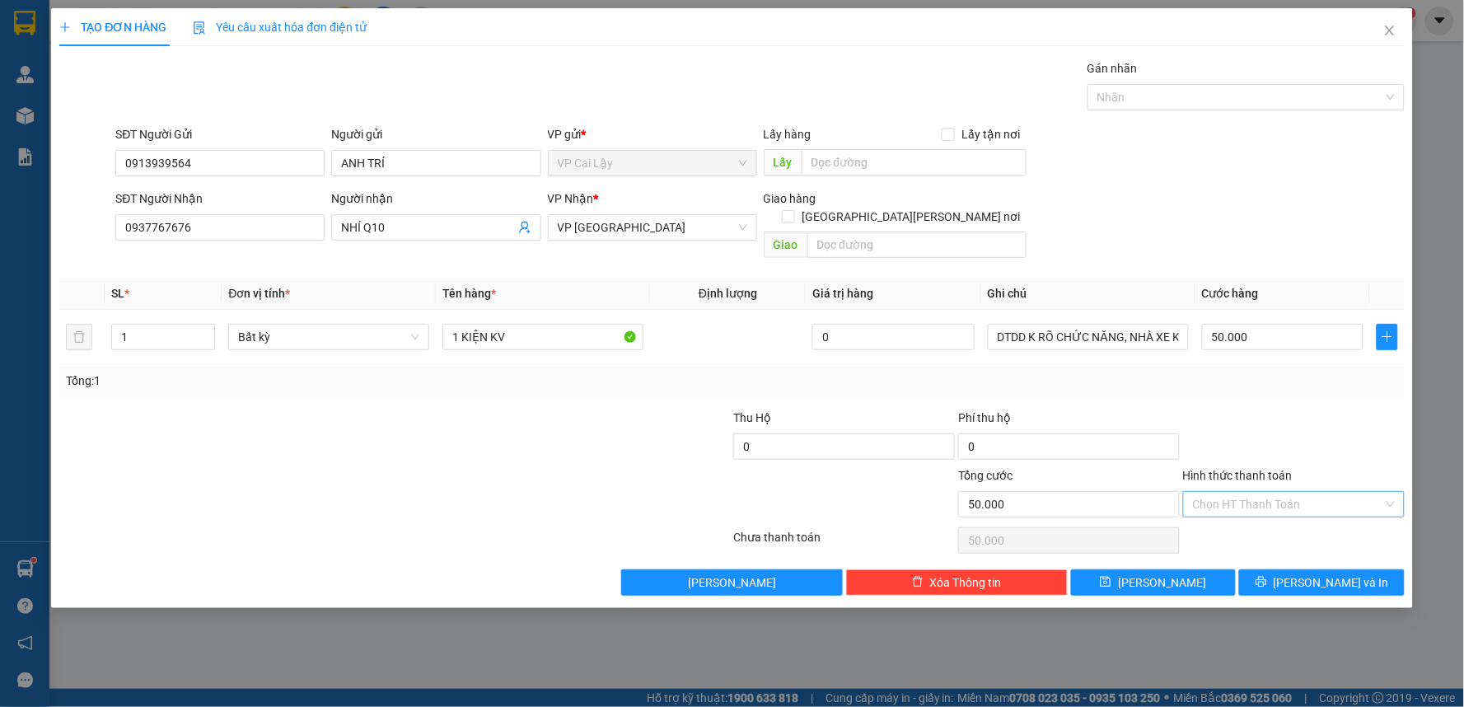
click at [1244, 492] on input "Hình thức thanh toán" at bounding box center [1288, 504] width 190 height 25
click at [1245, 517] on div "Tại văn phòng" at bounding box center [1295, 519] width 202 height 18
type input "0"
click at [1305, 569] on button "[PERSON_NAME] và In" at bounding box center [1322, 582] width 166 height 26
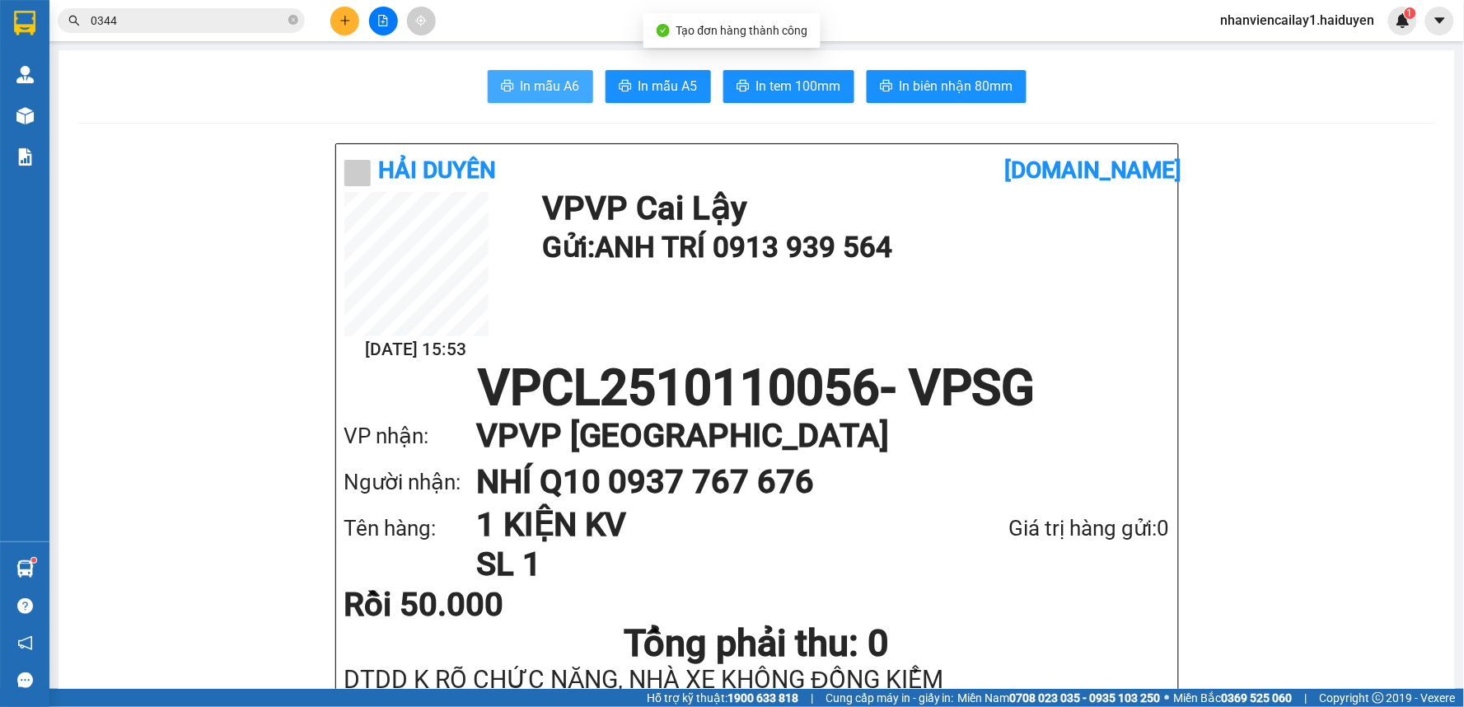
click at [497, 78] on button "In mẫu A6" at bounding box center [540, 86] width 105 height 33
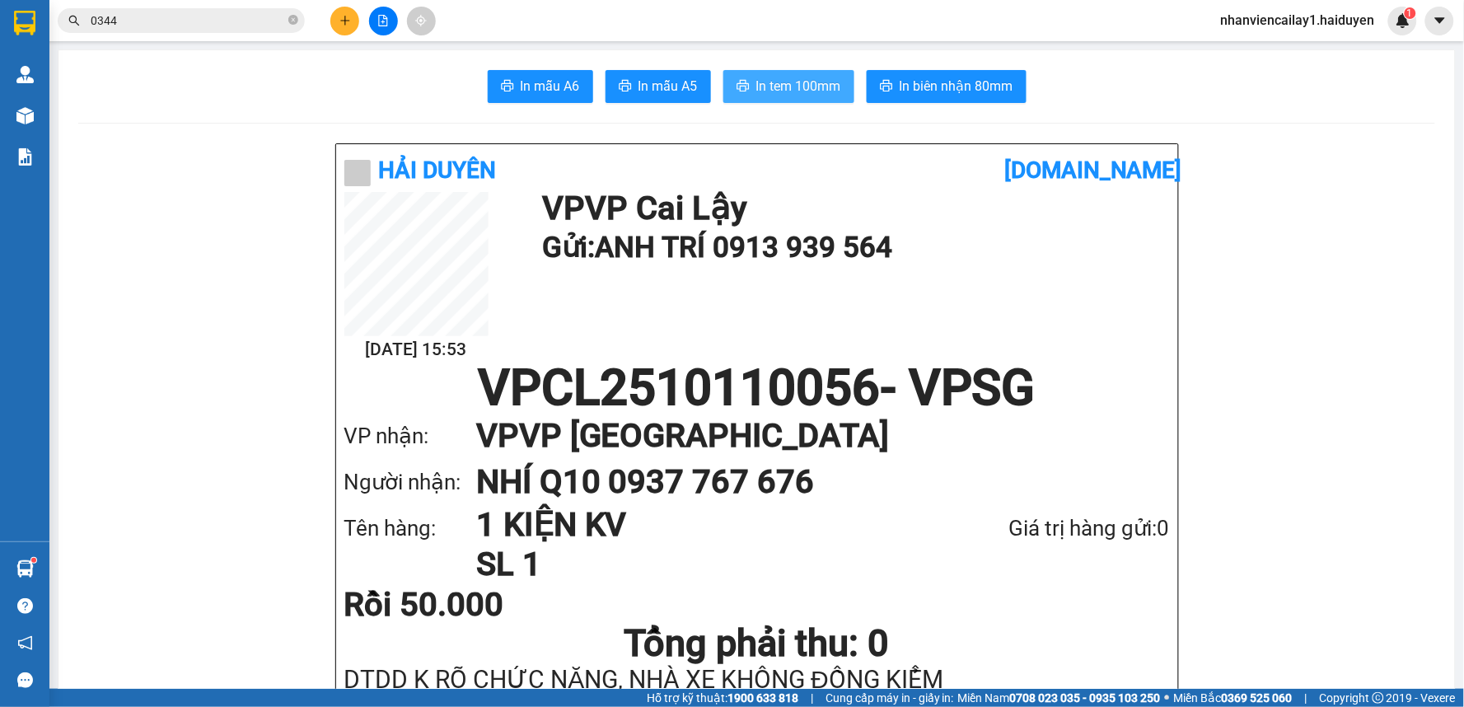
click at [769, 102] on button "In tem 100mm" at bounding box center [789, 86] width 131 height 33
click at [240, 21] on input "0344" at bounding box center [188, 21] width 194 height 18
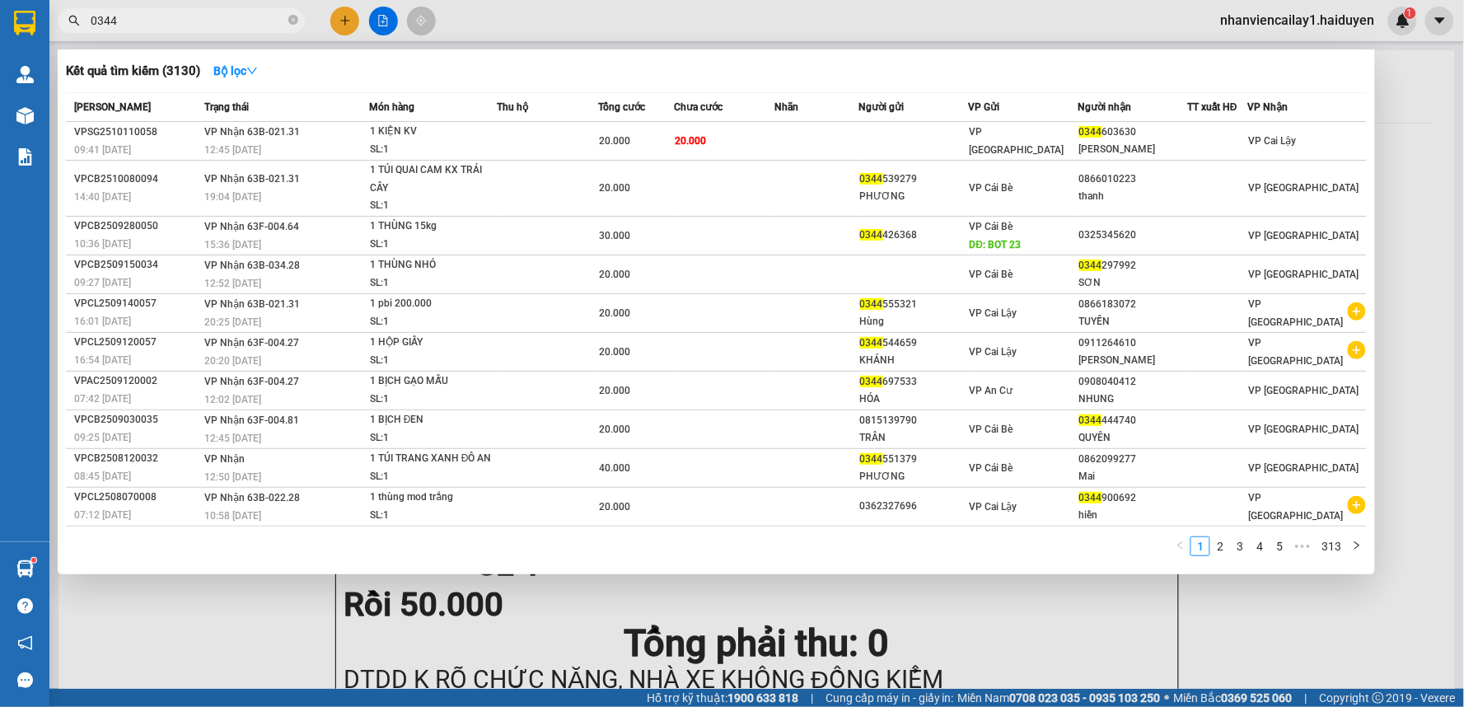
click at [237, 20] on input "0344" at bounding box center [188, 21] width 194 height 18
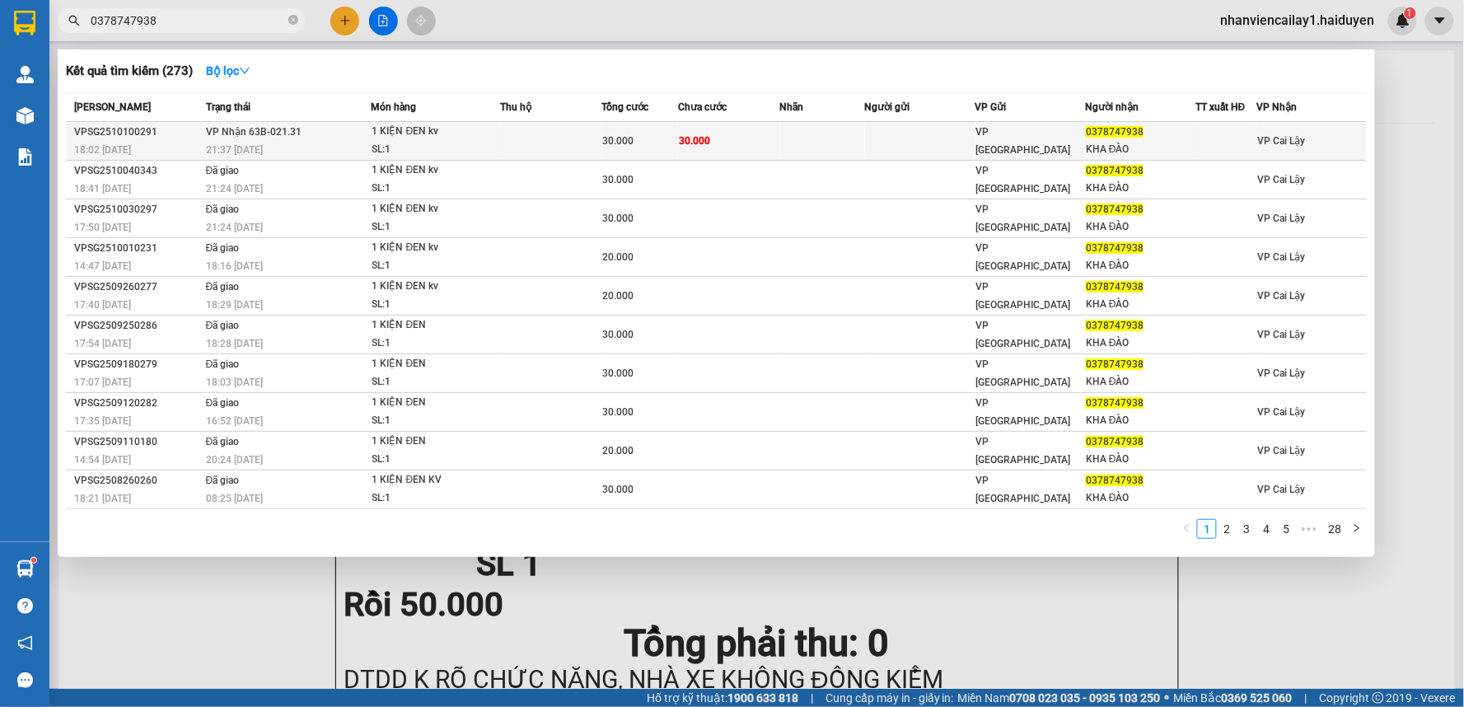
type input "0378747938"
click at [1061, 152] on td "VP [GEOGRAPHIC_DATA]" at bounding box center [1031, 141] width 110 height 39
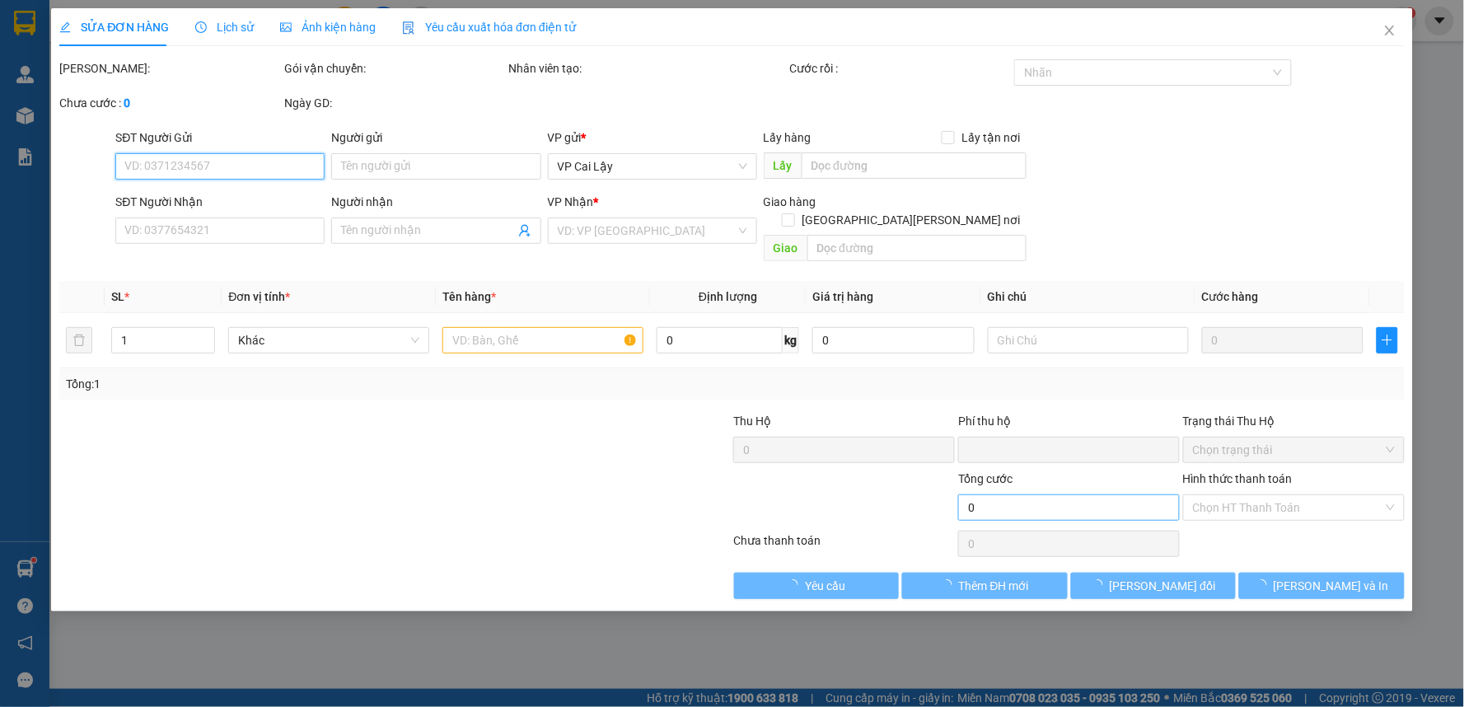
type input "0378747938"
type input "KHA ĐÀO"
type input "0"
type input "30.000"
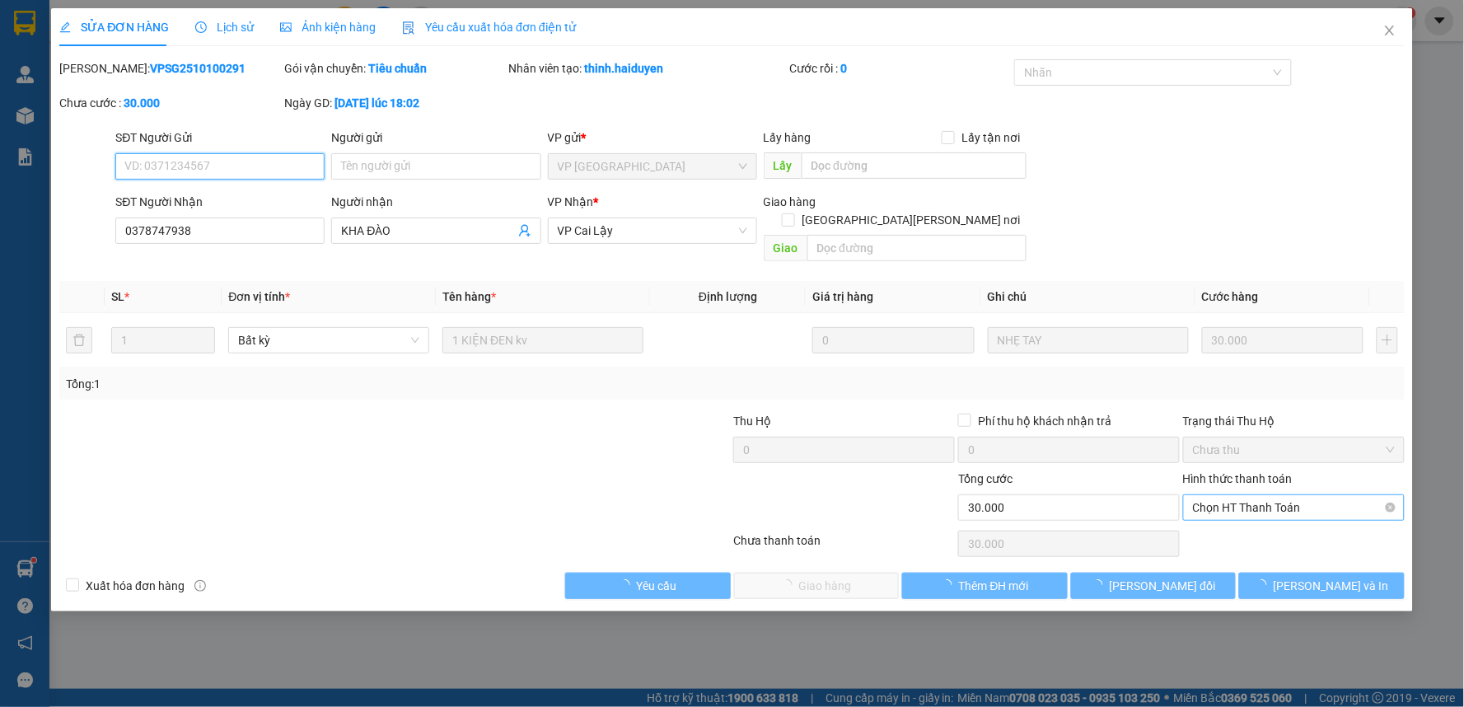
click at [1295, 495] on span "Chọn HT Thanh Toán" at bounding box center [1294, 507] width 202 height 25
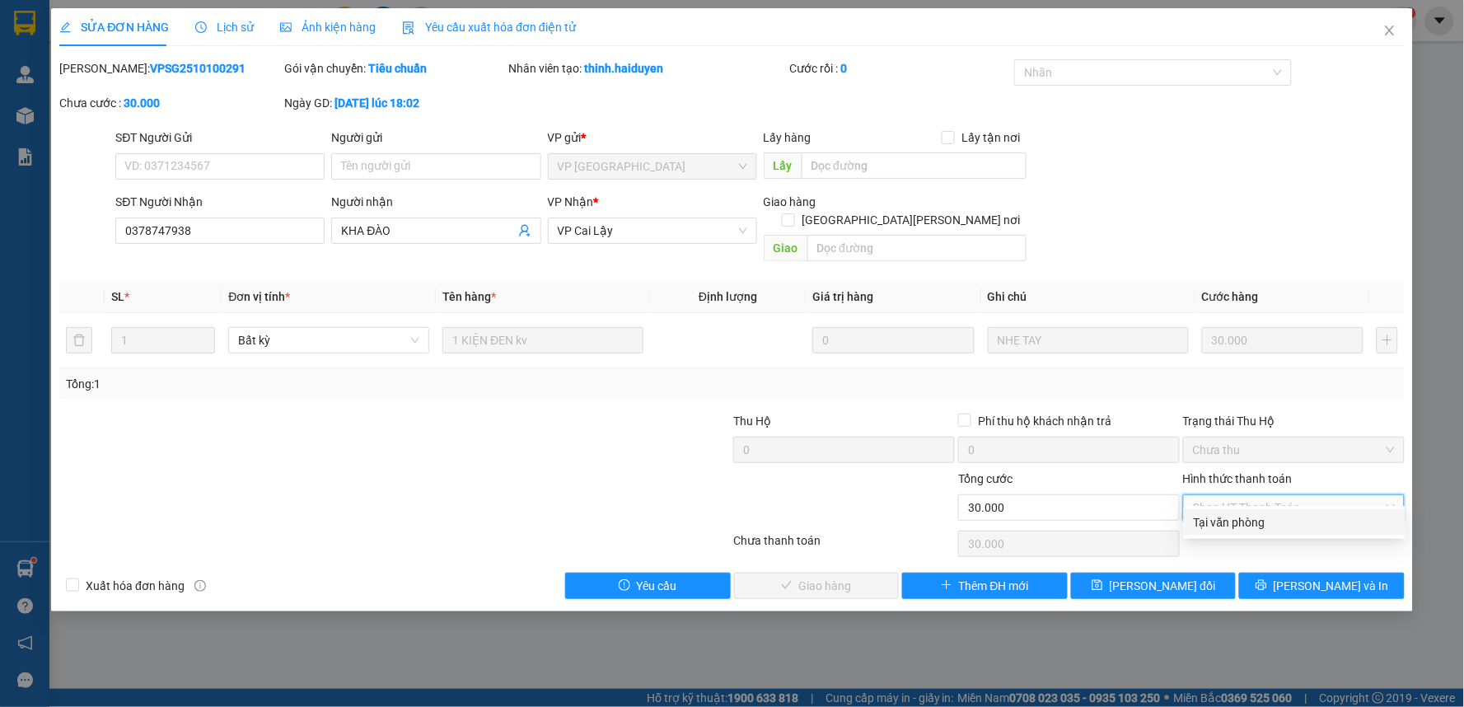
click at [1292, 522] on div "Tại văn phòng" at bounding box center [1295, 522] width 202 height 18
type input "0"
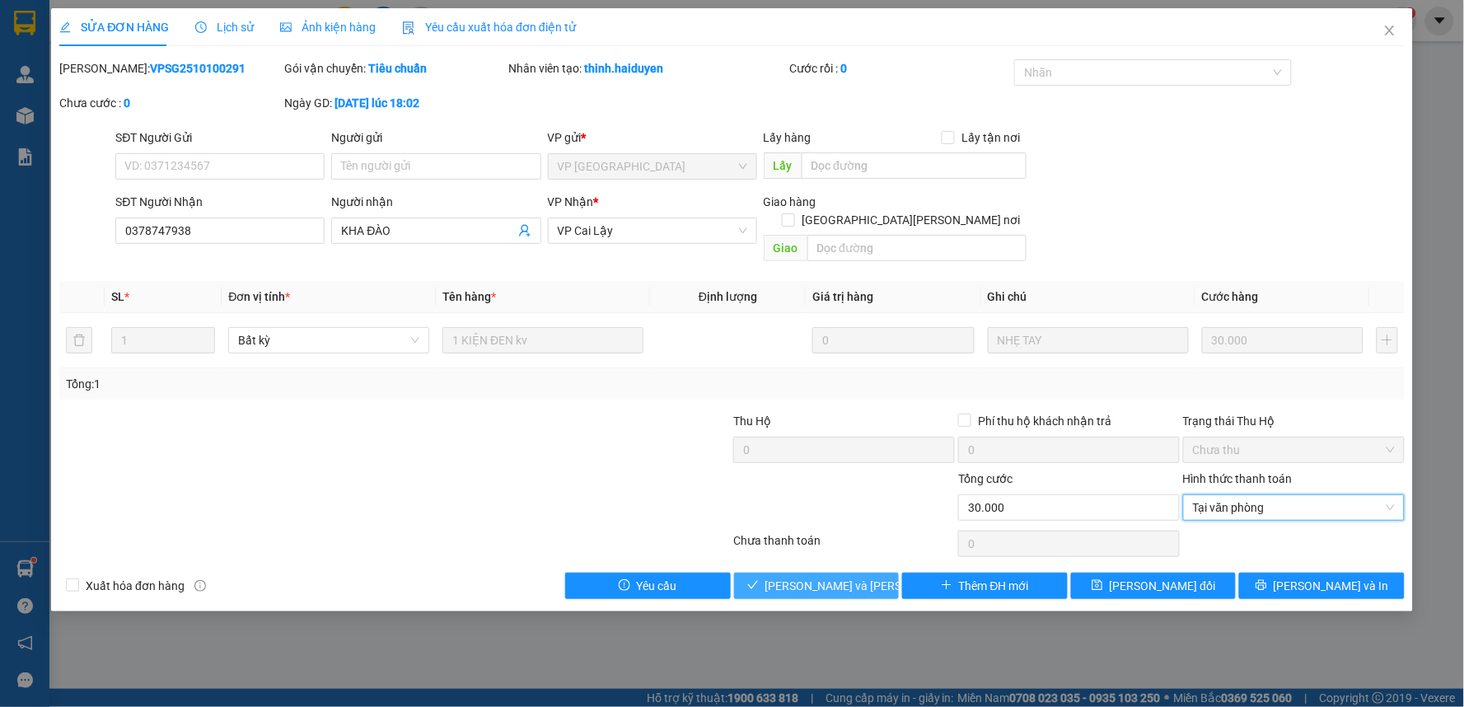
click at [850, 577] on span "[PERSON_NAME] và [PERSON_NAME] hàng" at bounding box center [877, 586] width 222 height 18
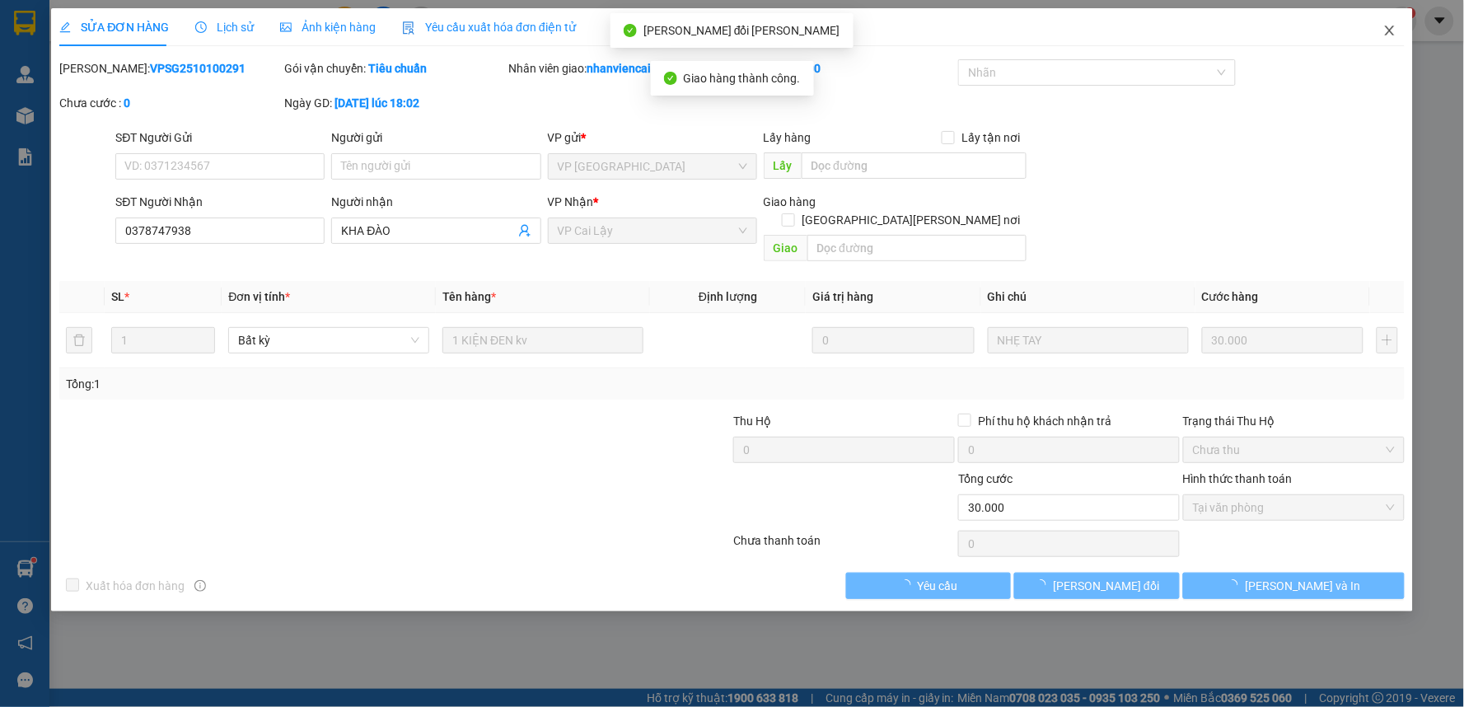
click at [1391, 31] on icon "close" at bounding box center [1390, 30] width 13 height 13
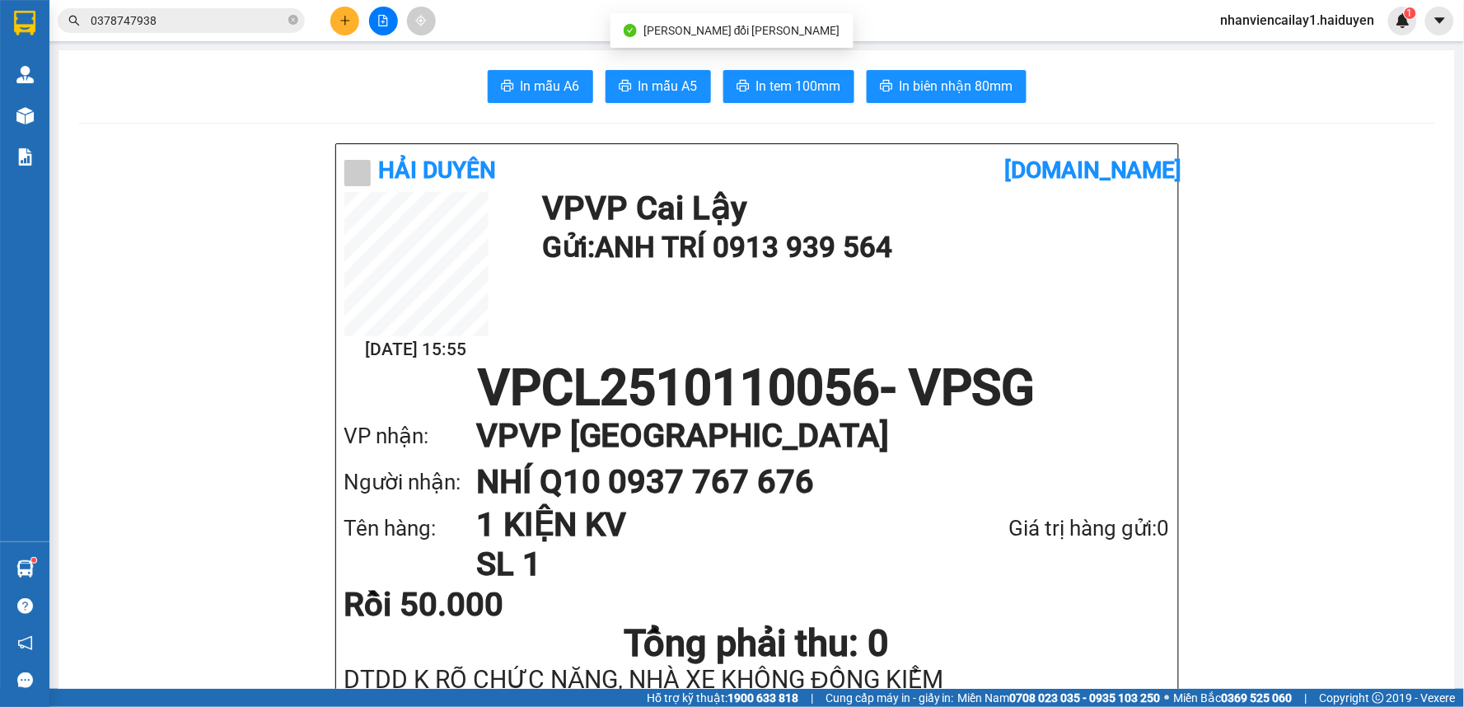
click at [298, 21] on span "0378747938" at bounding box center [181, 20] width 247 height 25
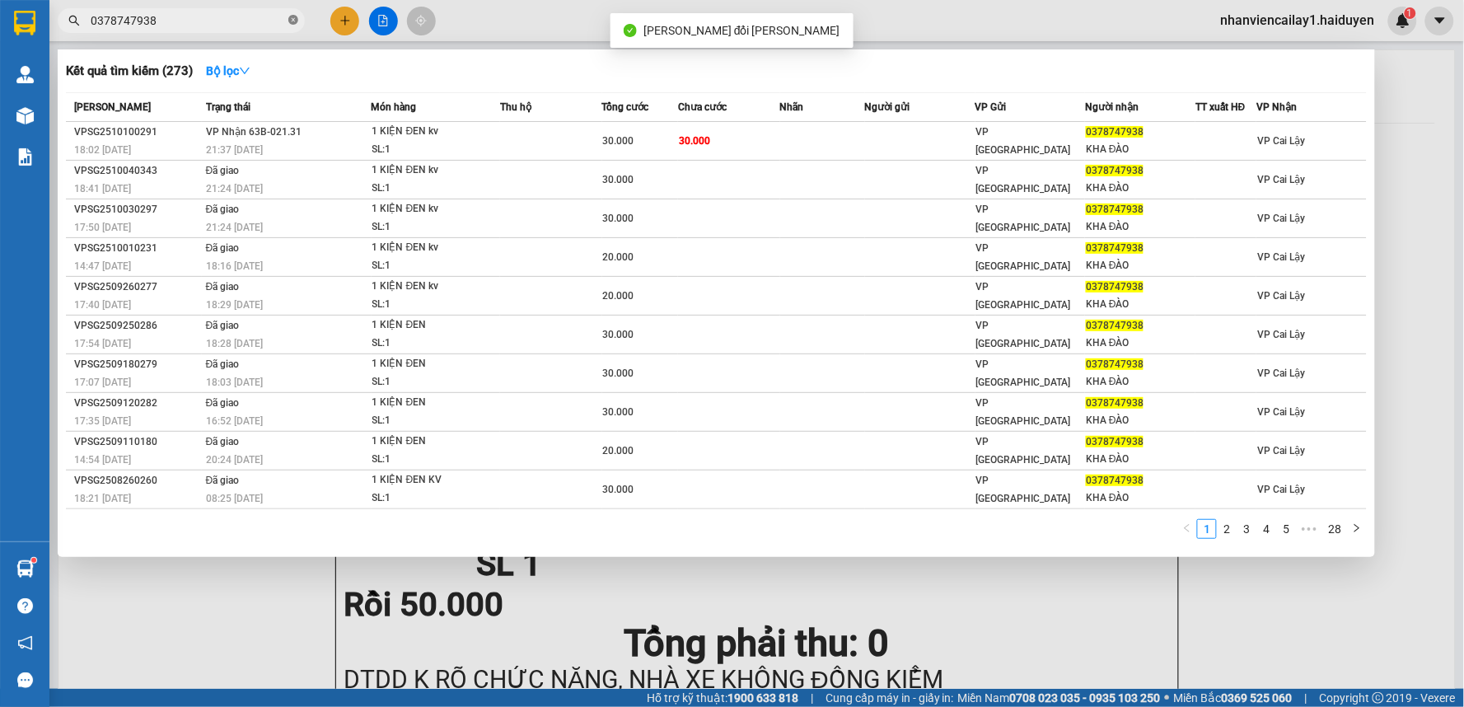
click at [291, 20] on icon "close-circle" at bounding box center [293, 20] width 10 height 10
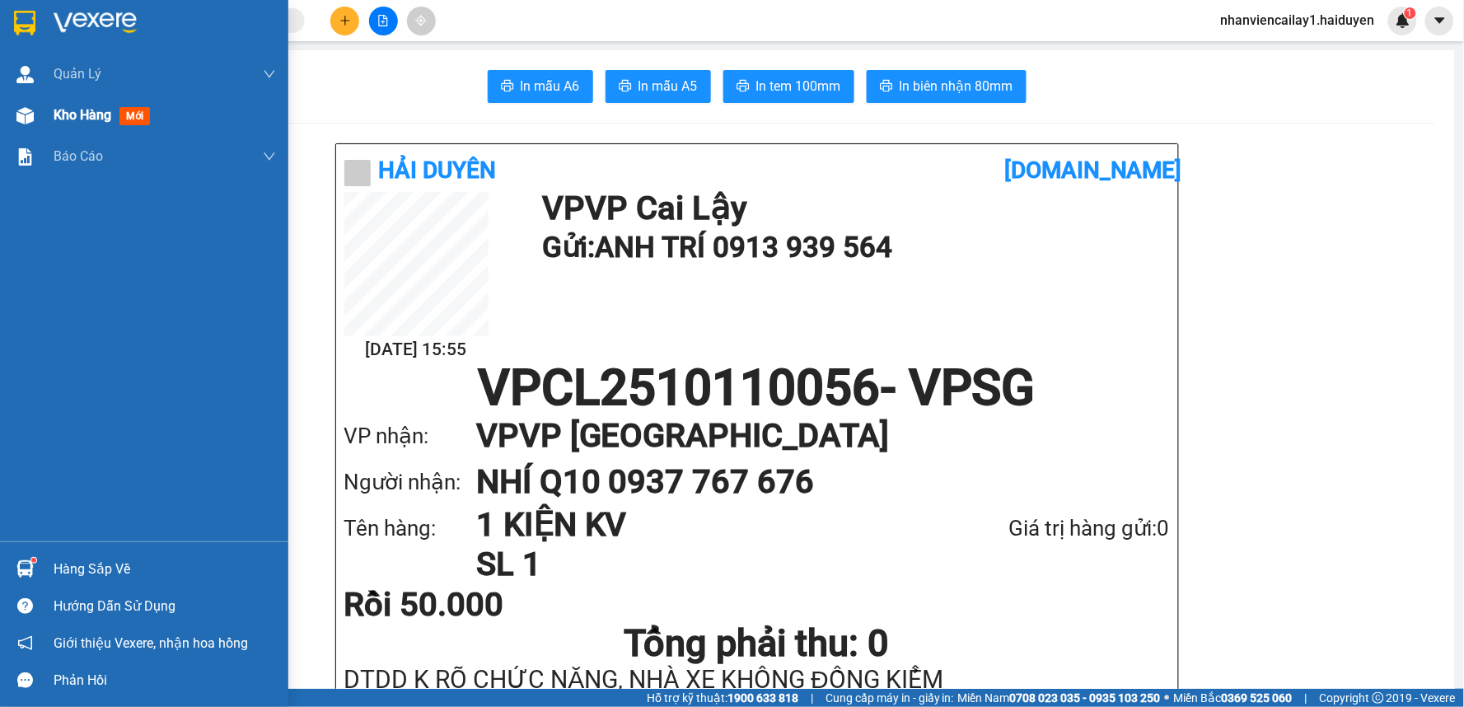
click at [91, 122] on span "Kho hàng" at bounding box center [83, 115] width 58 height 16
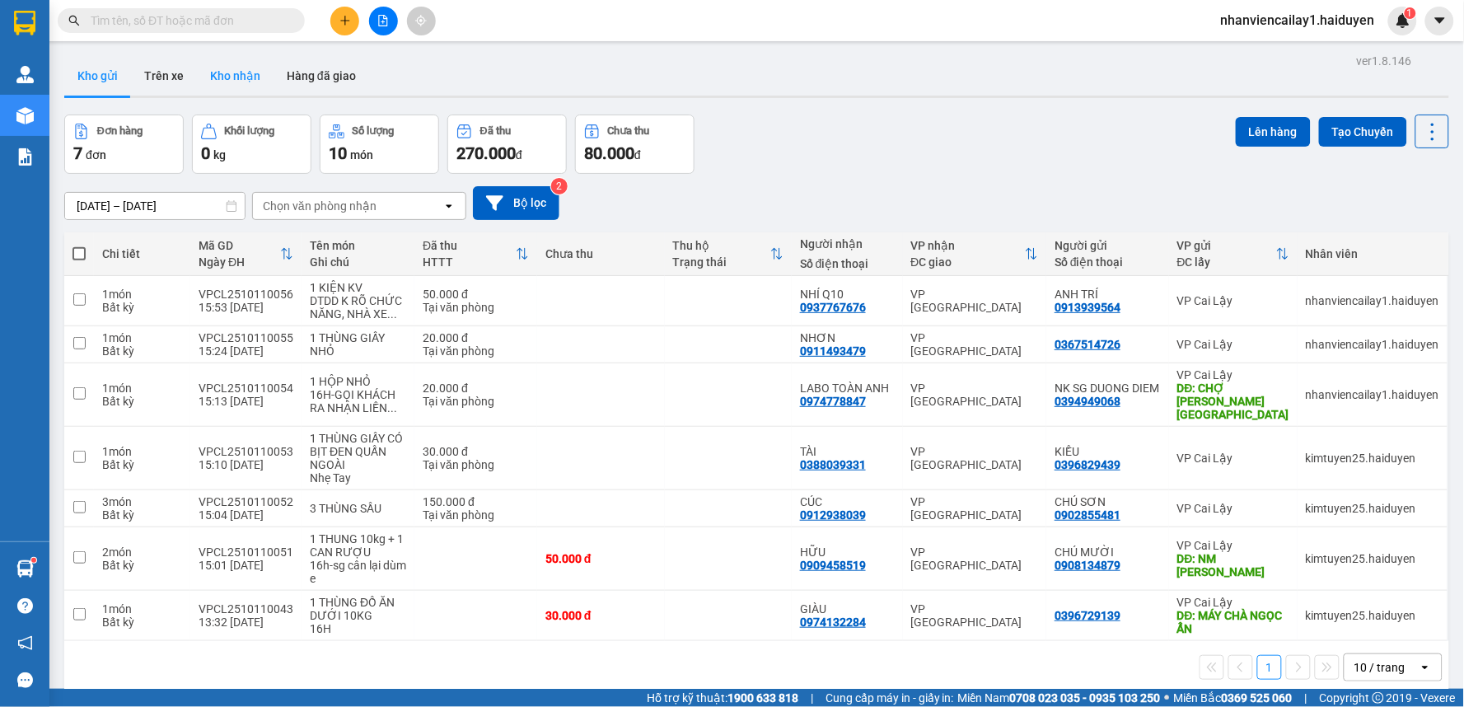
click at [254, 73] on button "Kho nhận" at bounding box center [235, 76] width 77 height 40
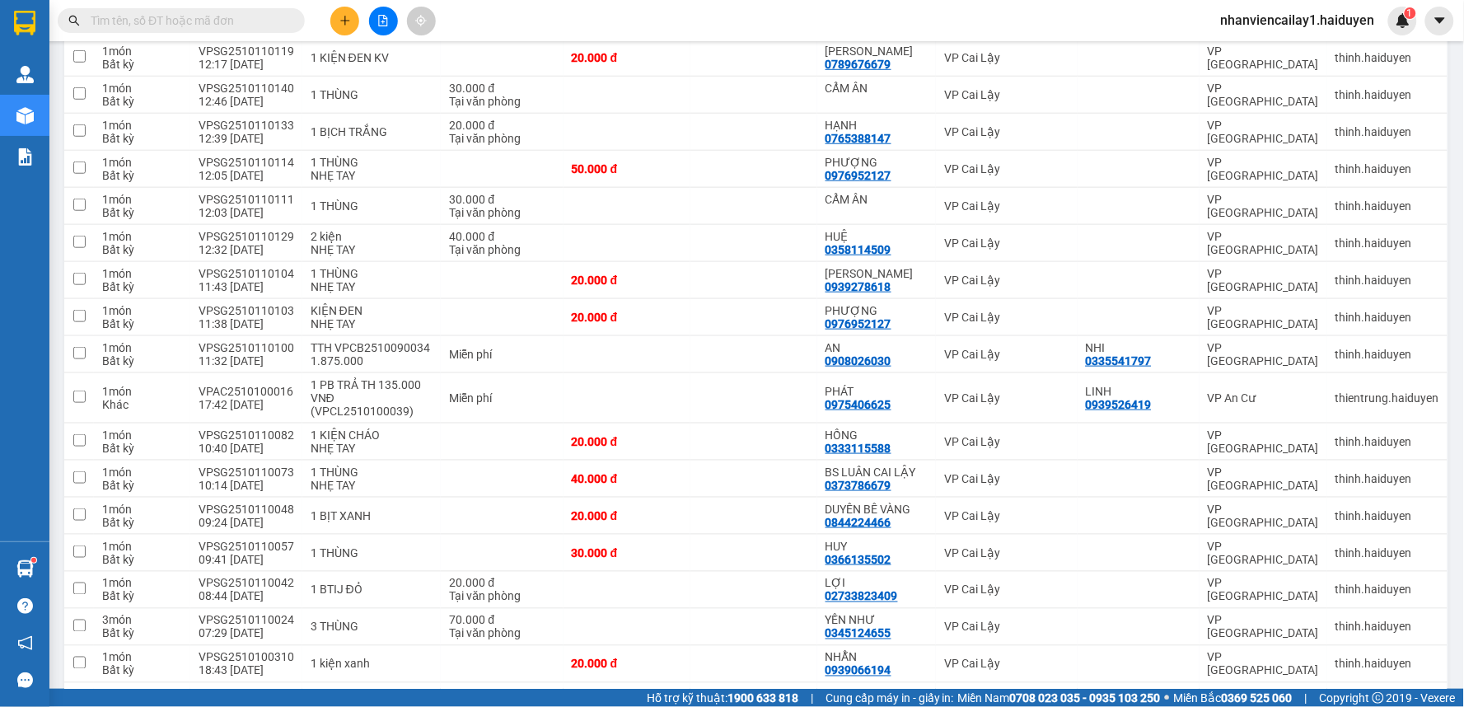
scroll to position [405, 0]
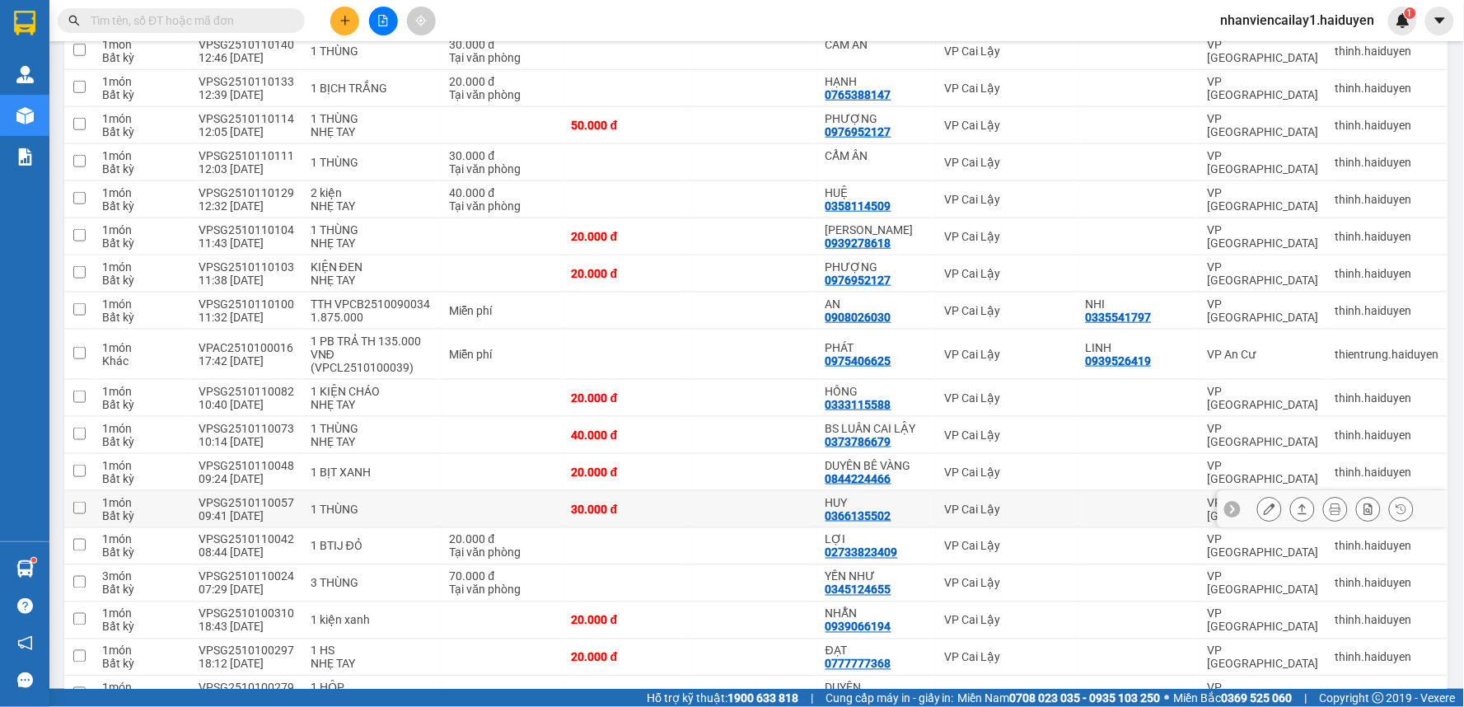
click at [1078, 513] on td at bounding box center [1139, 509] width 122 height 37
checkbox input "true"
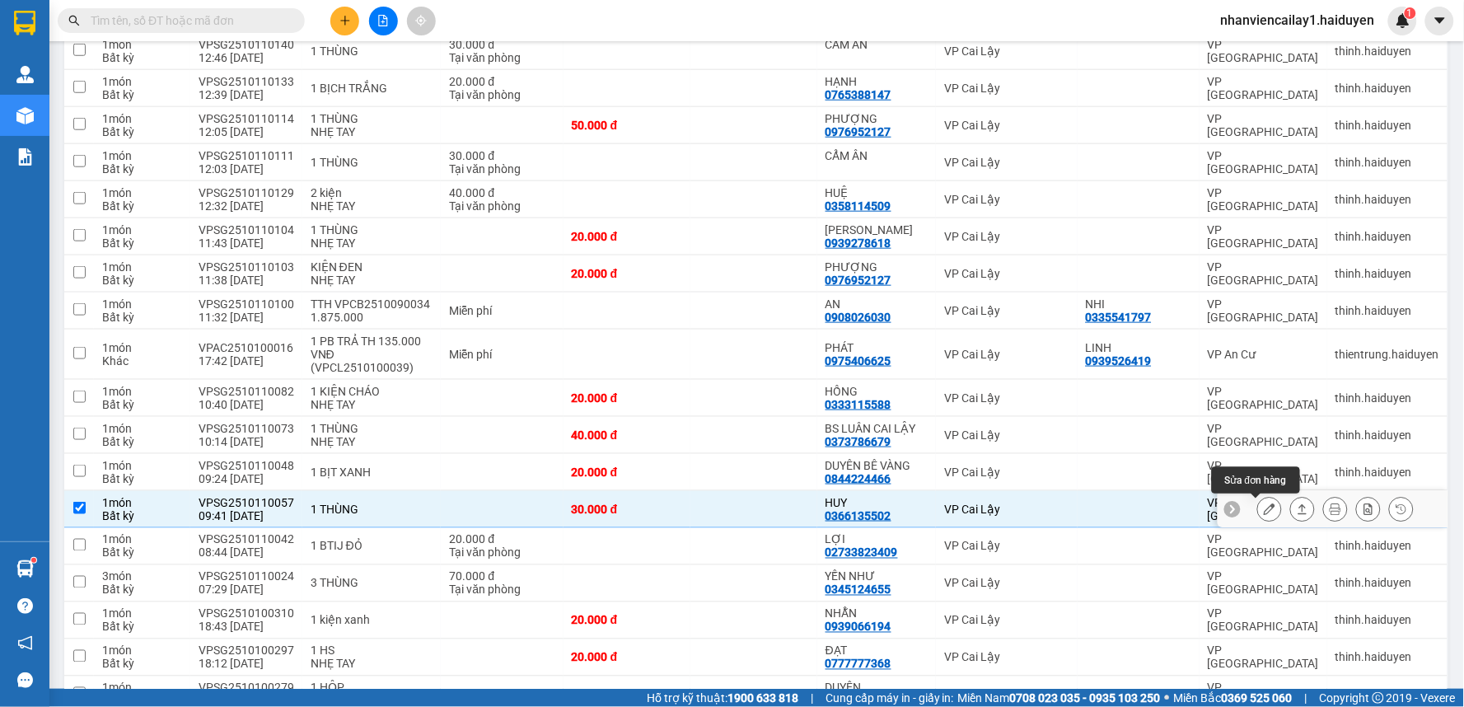
click at [1264, 508] on icon at bounding box center [1270, 509] width 12 height 12
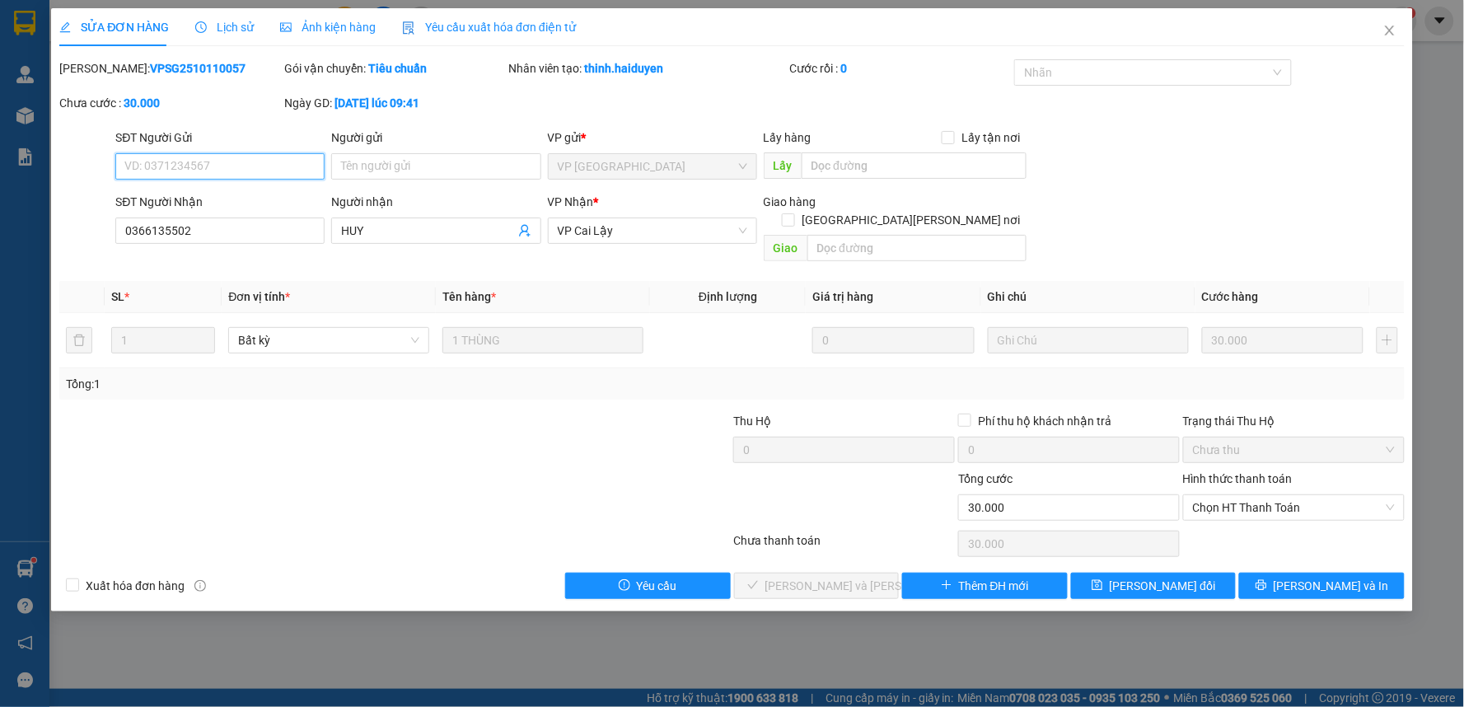
type input "0366135502"
type input "HUY"
type input "0"
type input "30.000"
click at [1238, 495] on span "Chọn HT Thanh Toán" at bounding box center [1294, 507] width 202 height 25
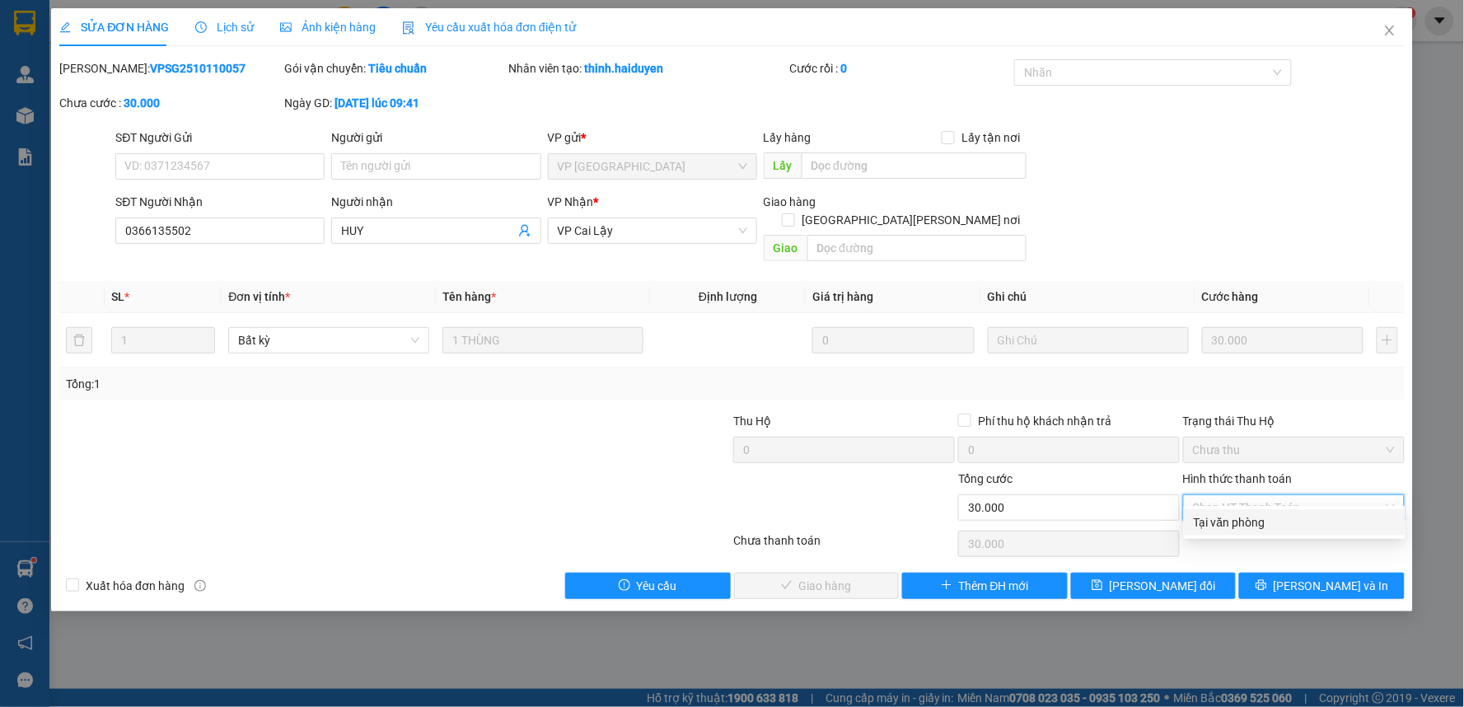
click at [1233, 522] on div "Tại văn phòng" at bounding box center [1295, 522] width 202 height 18
type input "0"
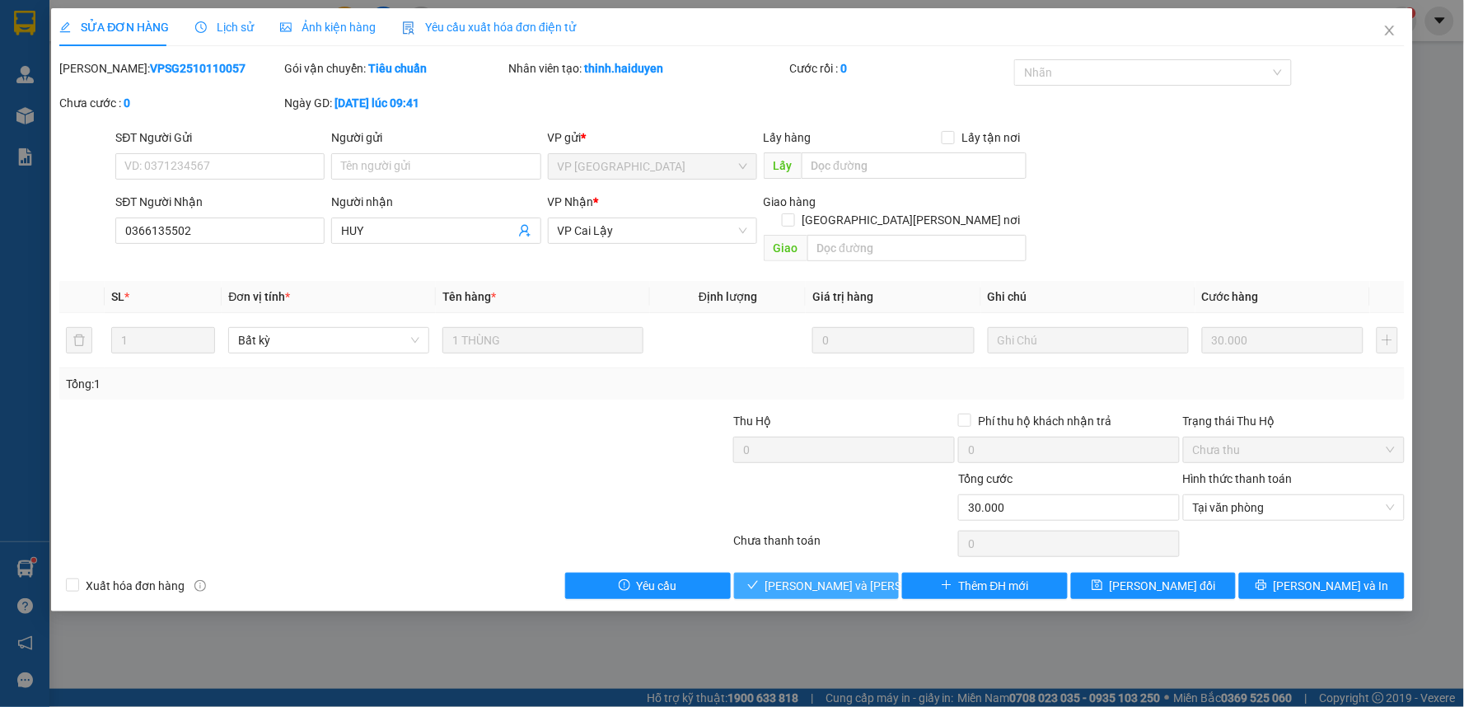
click at [829, 577] on span "[PERSON_NAME] và [PERSON_NAME] hàng" at bounding box center [877, 586] width 222 height 18
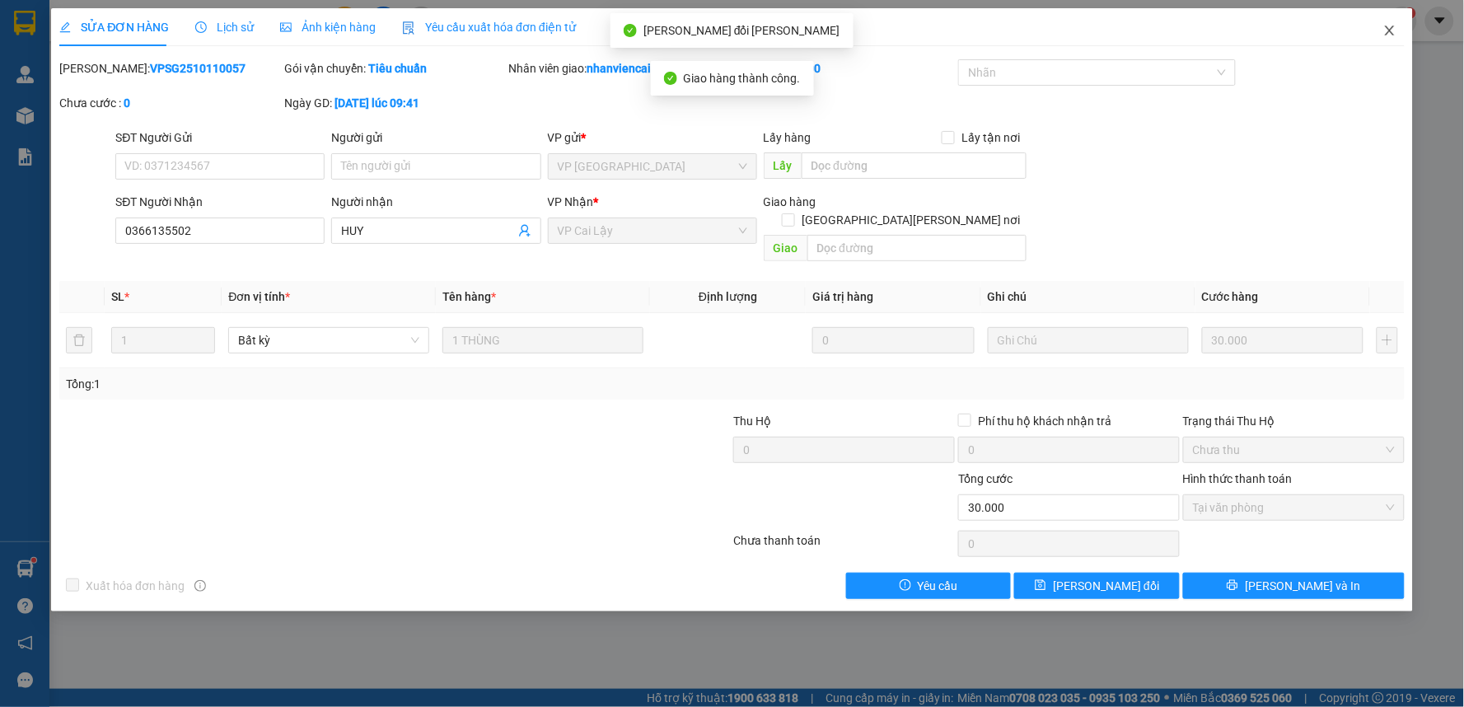
click at [1393, 30] on icon "close" at bounding box center [1390, 30] width 13 height 13
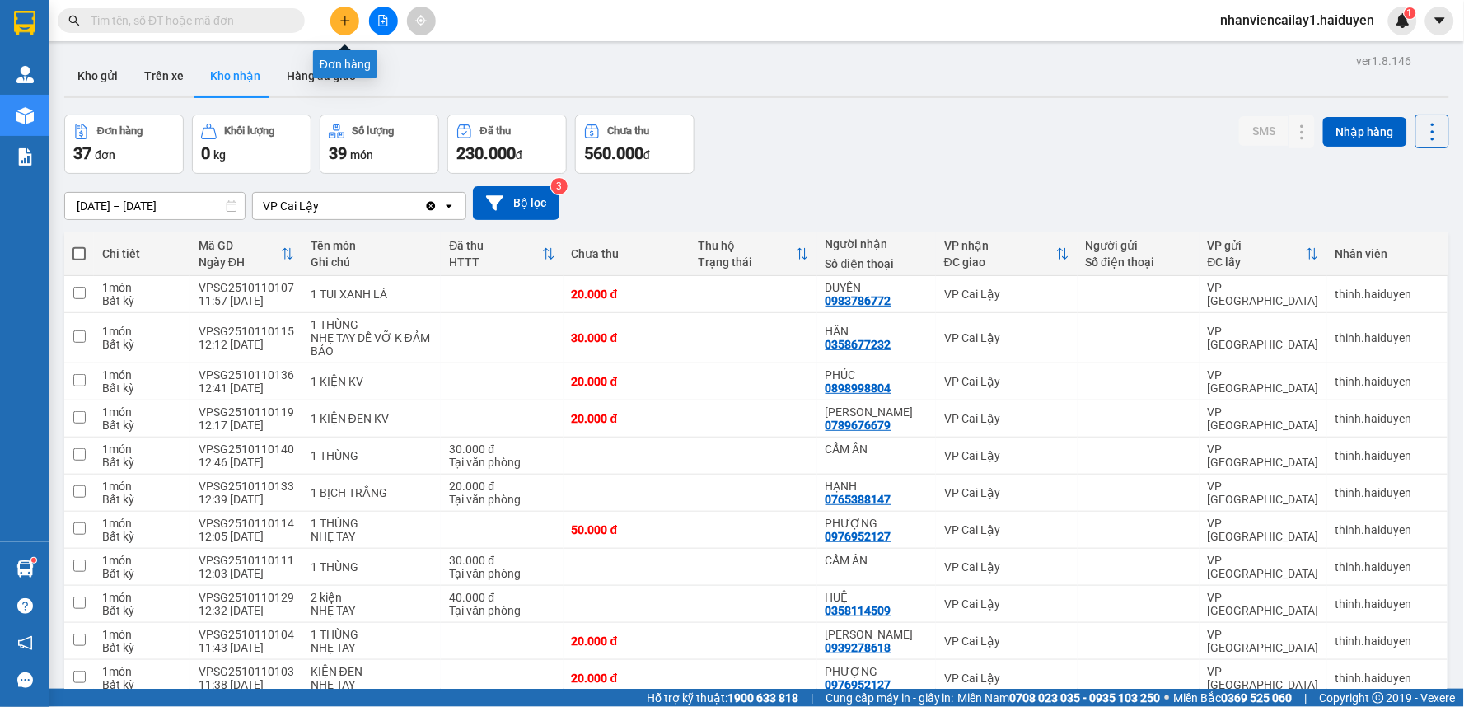
click at [339, 26] on button at bounding box center [344, 21] width 29 height 29
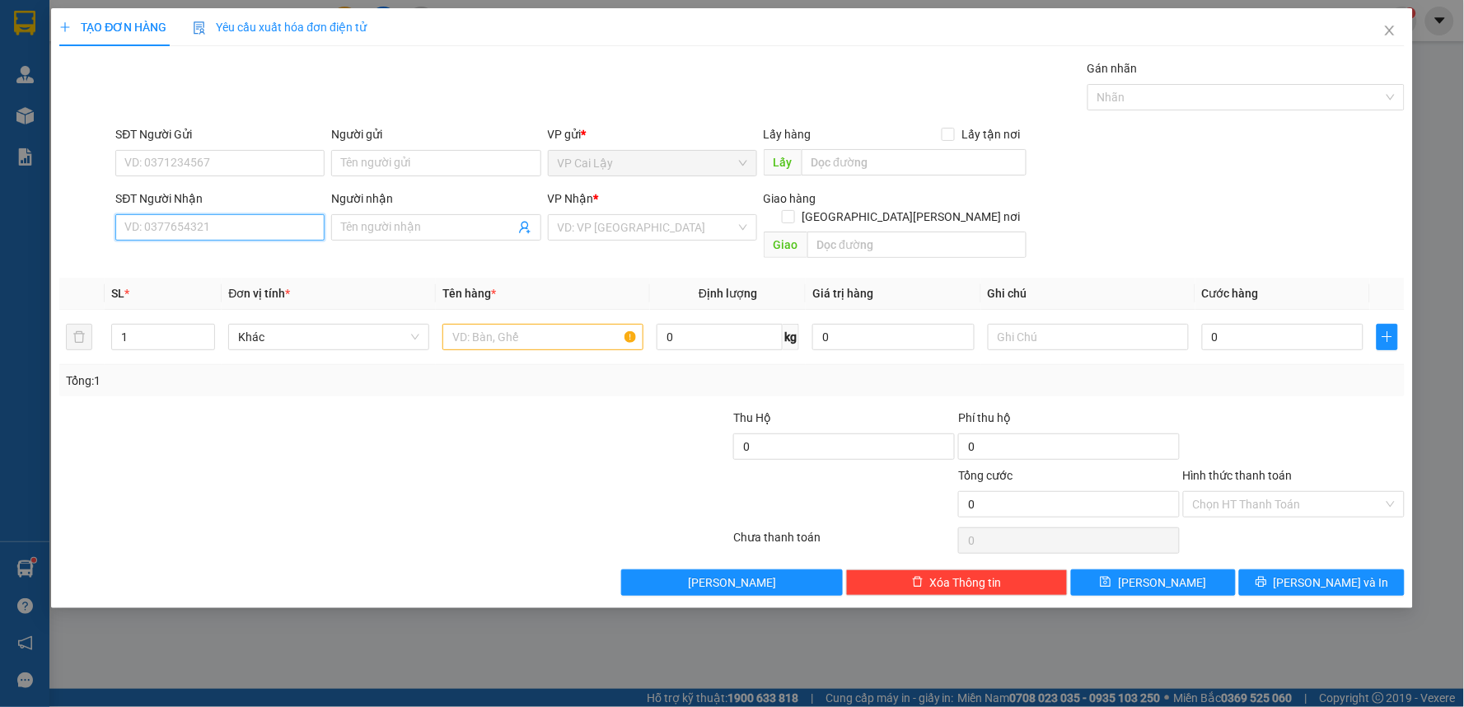
click at [257, 228] on input "SĐT Người Nhận" at bounding box center [219, 227] width 209 height 26
click at [251, 268] on div "0847579999 - ANH NAM" at bounding box center [220, 260] width 190 height 18
type input "0847579999"
type input "ANH NAM"
type input "20.000"
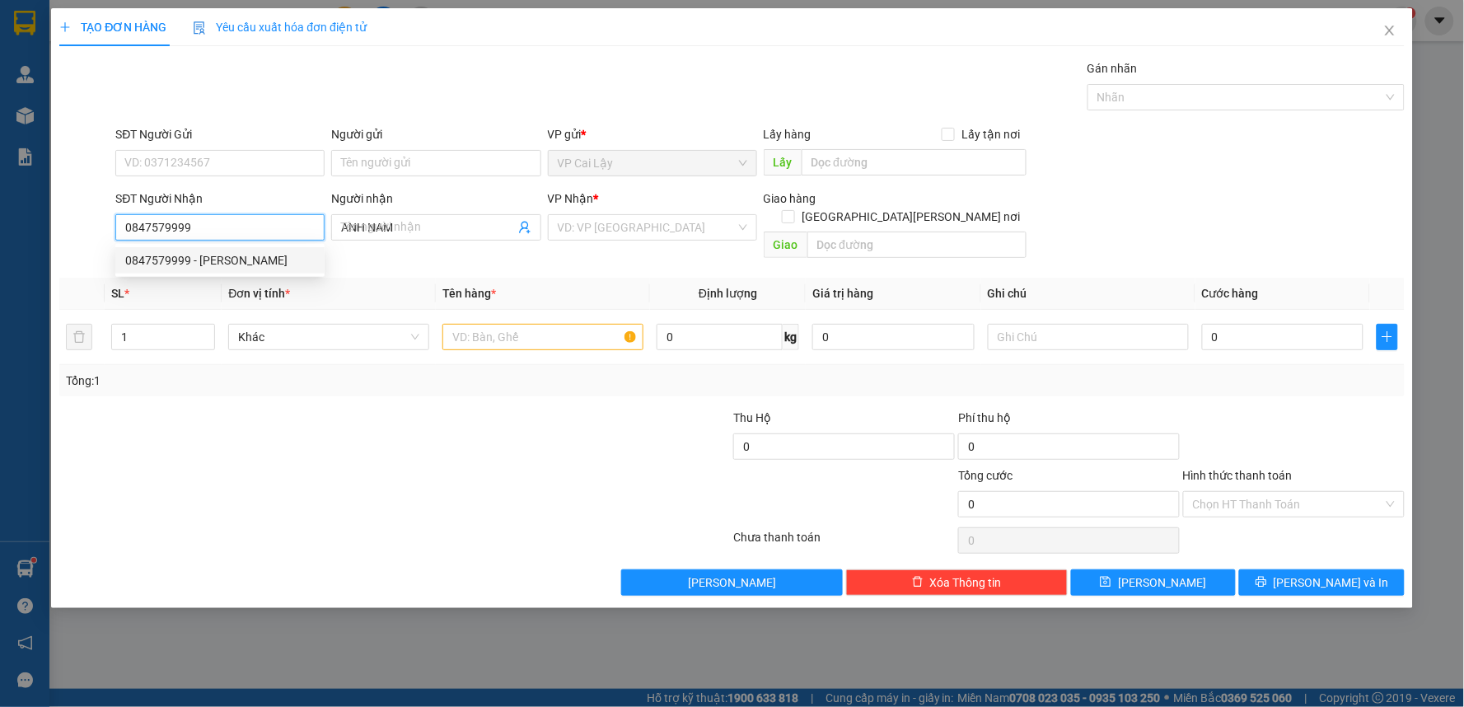
type input "20.000"
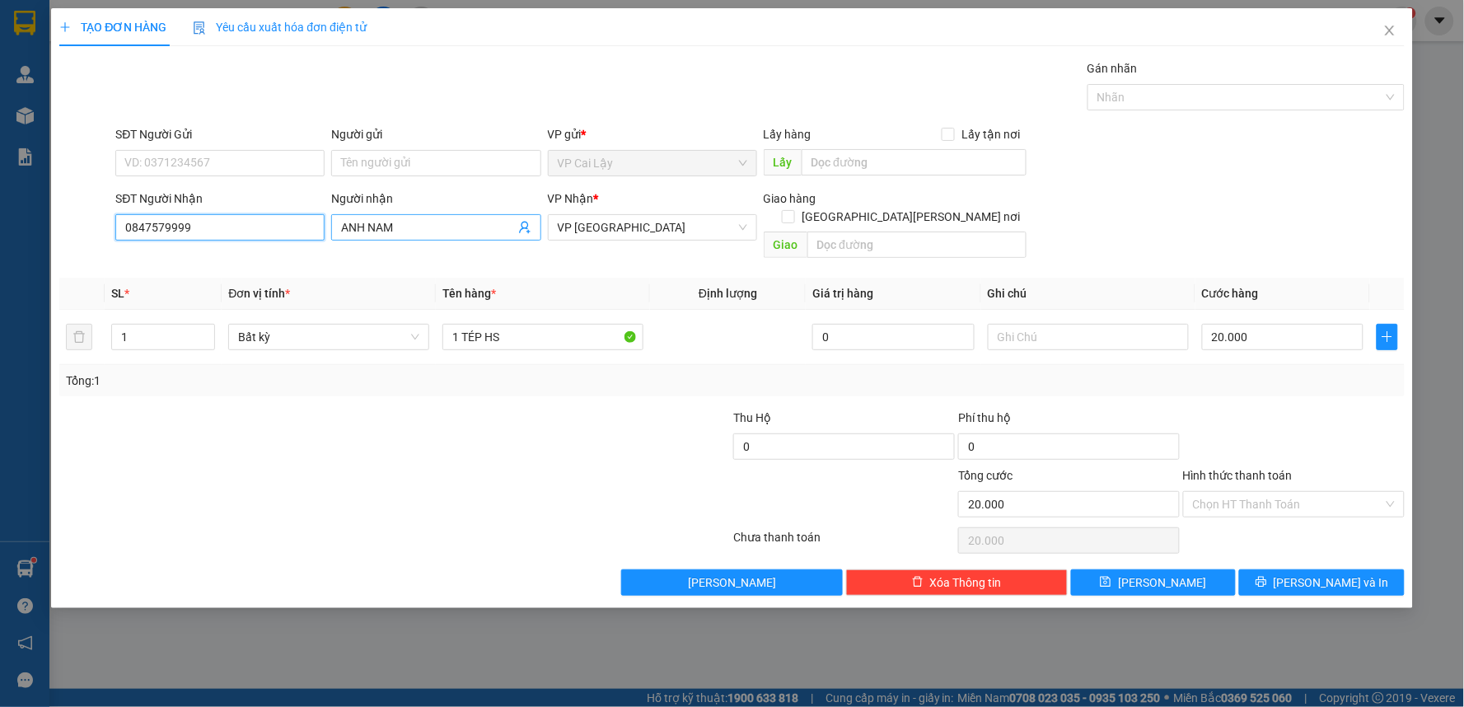
type input "0847579999"
click at [419, 234] on input "ANH NAM" at bounding box center [427, 227] width 173 height 18
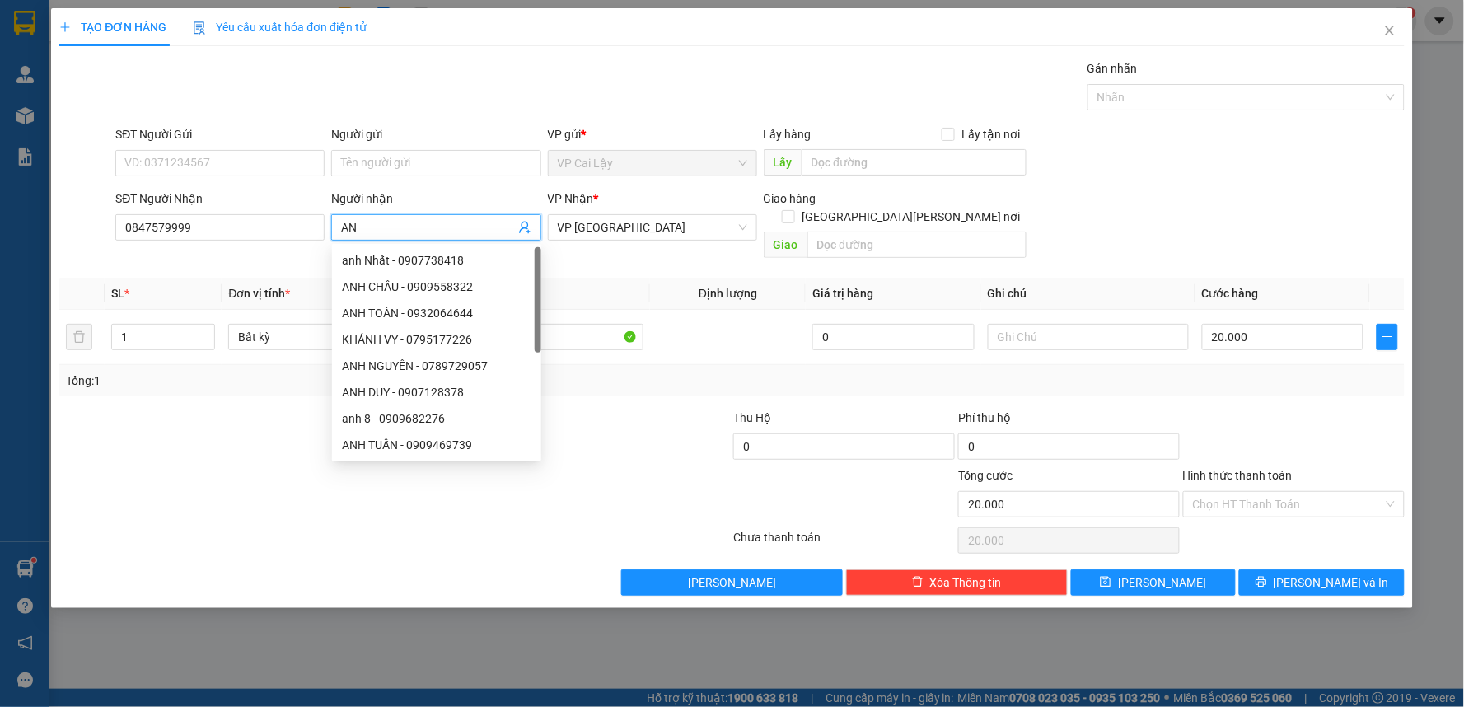
type input "A"
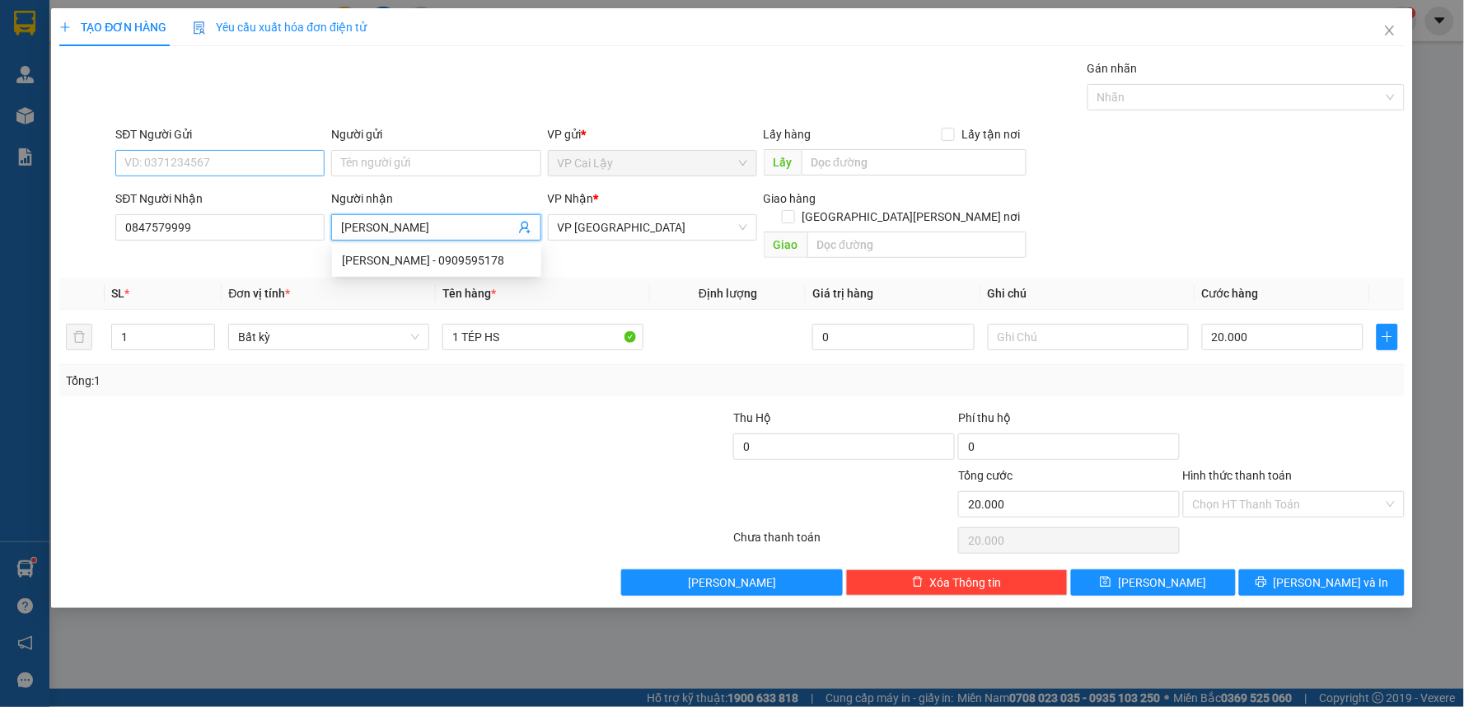
type input "[PERSON_NAME]"
click at [254, 157] on input "SĐT Người Gửi" at bounding box center [219, 163] width 209 height 26
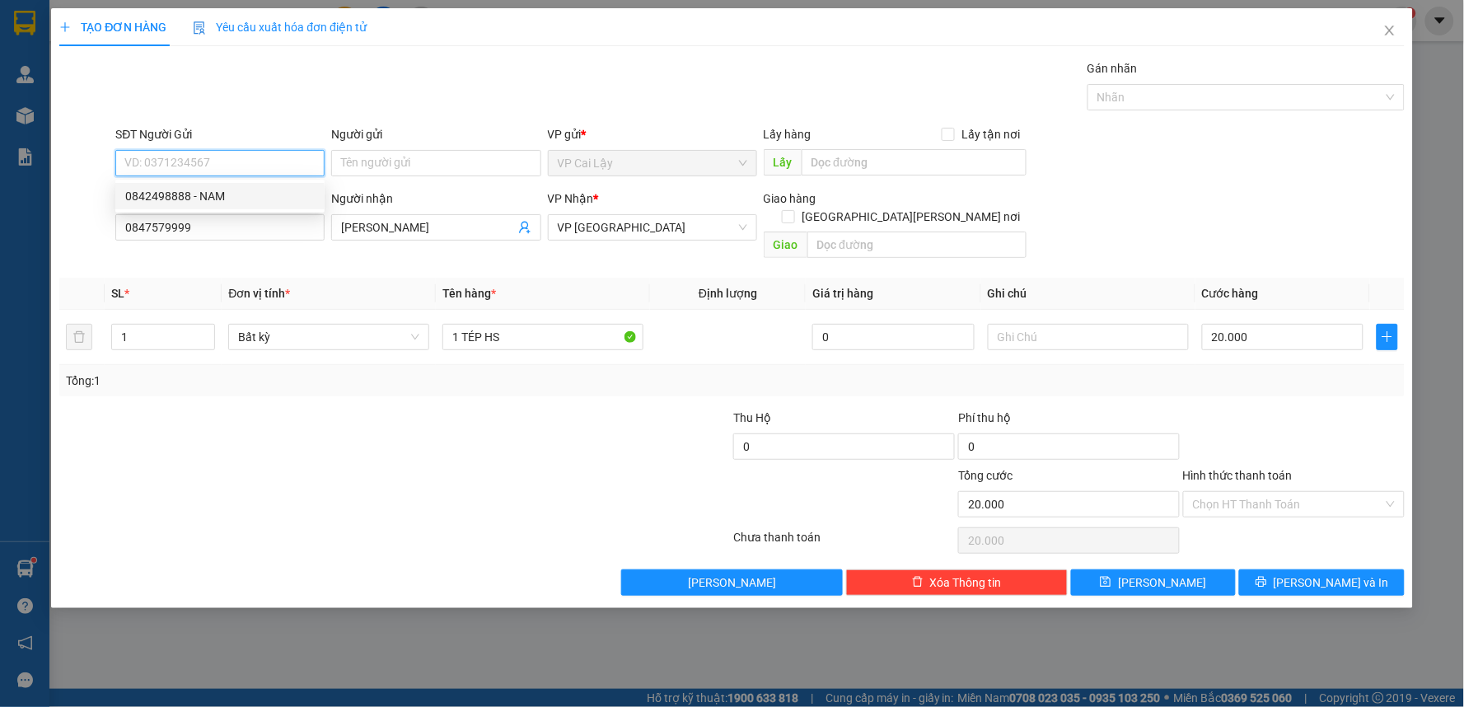
click at [252, 195] on div "0842498888 - NAM" at bounding box center [220, 196] width 190 height 18
type input "0842498888"
type input "NAM"
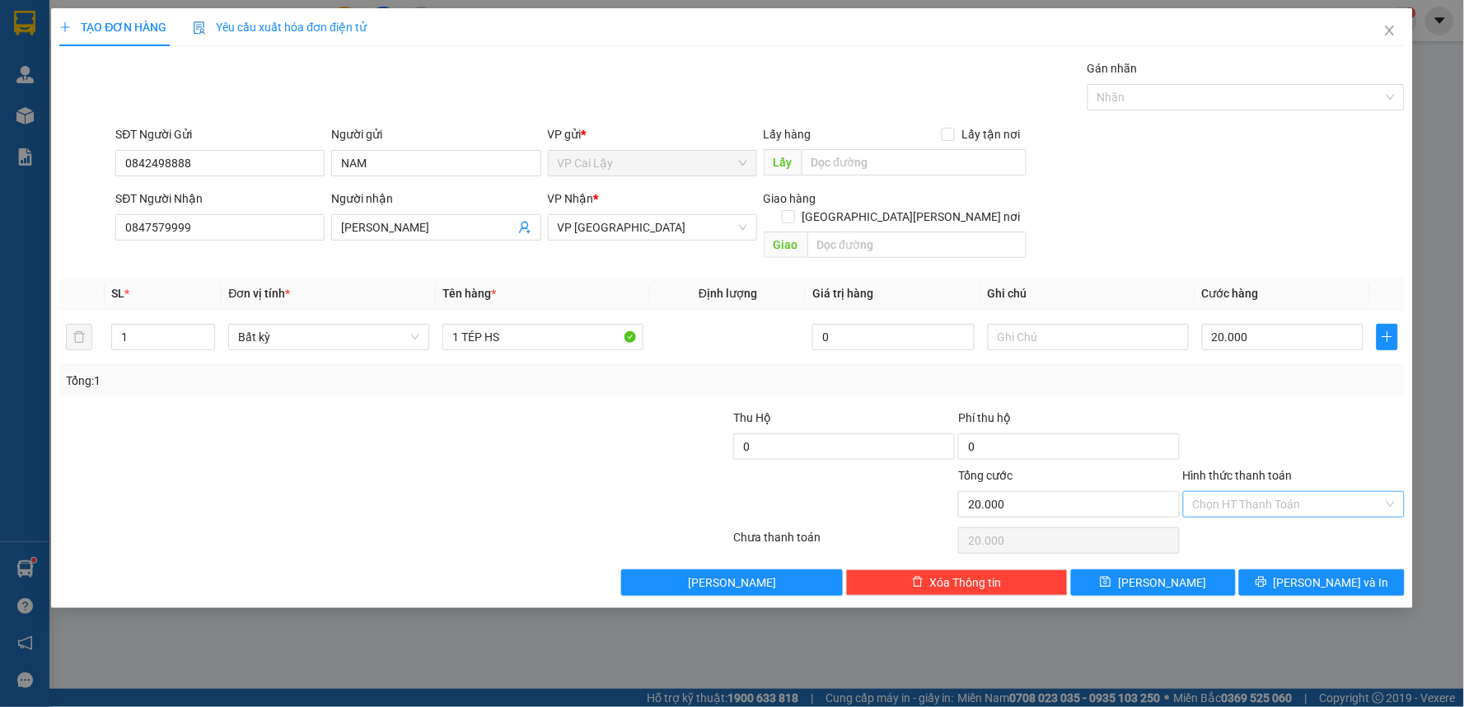
click at [1245, 492] on input "Hình thức thanh toán" at bounding box center [1288, 504] width 190 height 25
click at [1246, 523] on div "Tại văn phòng" at bounding box center [1295, 519] width 202 height 18
type input "0"
click at [1312, 574] on span "[PERSON_NAME] và In" at bounding box center [1331, 583] width 115 height 18
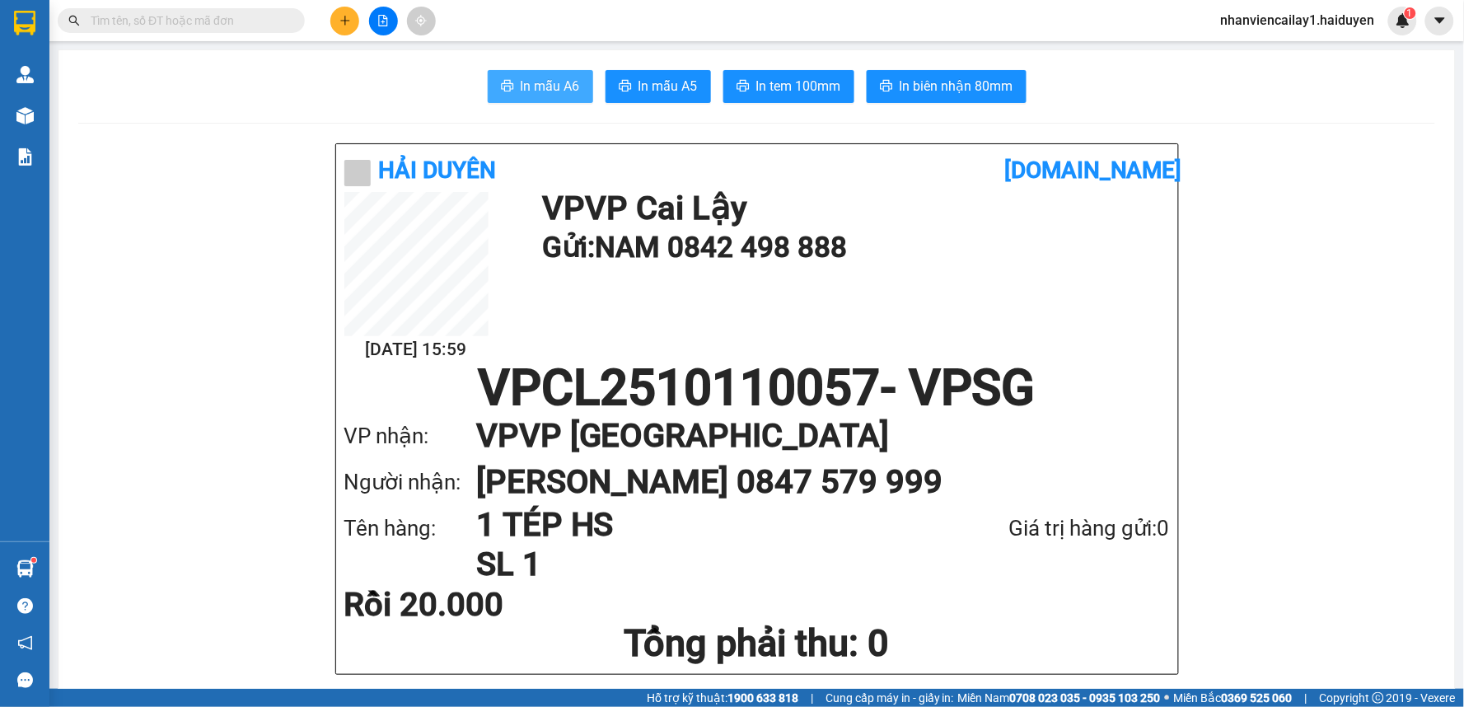
click at [574, 79] on button "In mẫu A6" at bounding box center [540, 86] width 105 height 33
click at [244, 23] on input "text" at bounding box center [188, 21] width 194 height 18
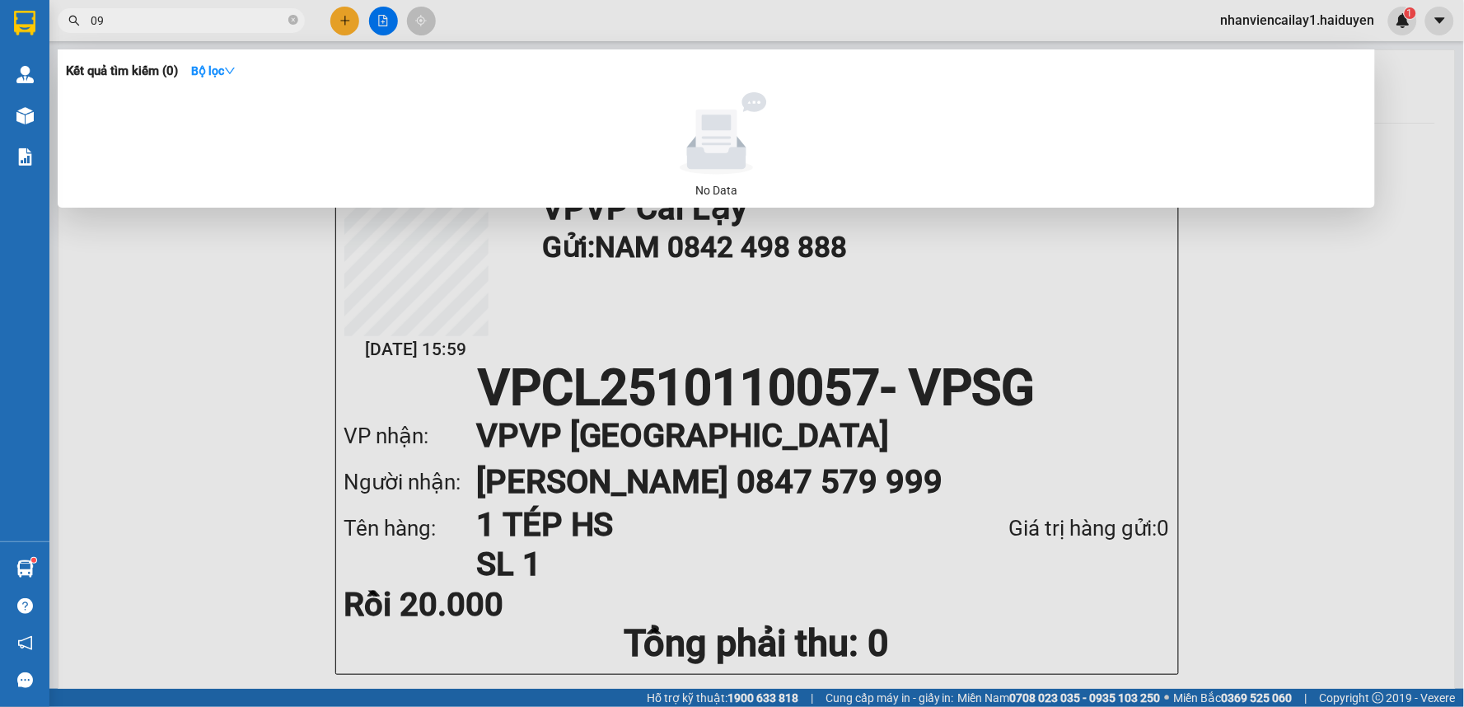
type input "0"
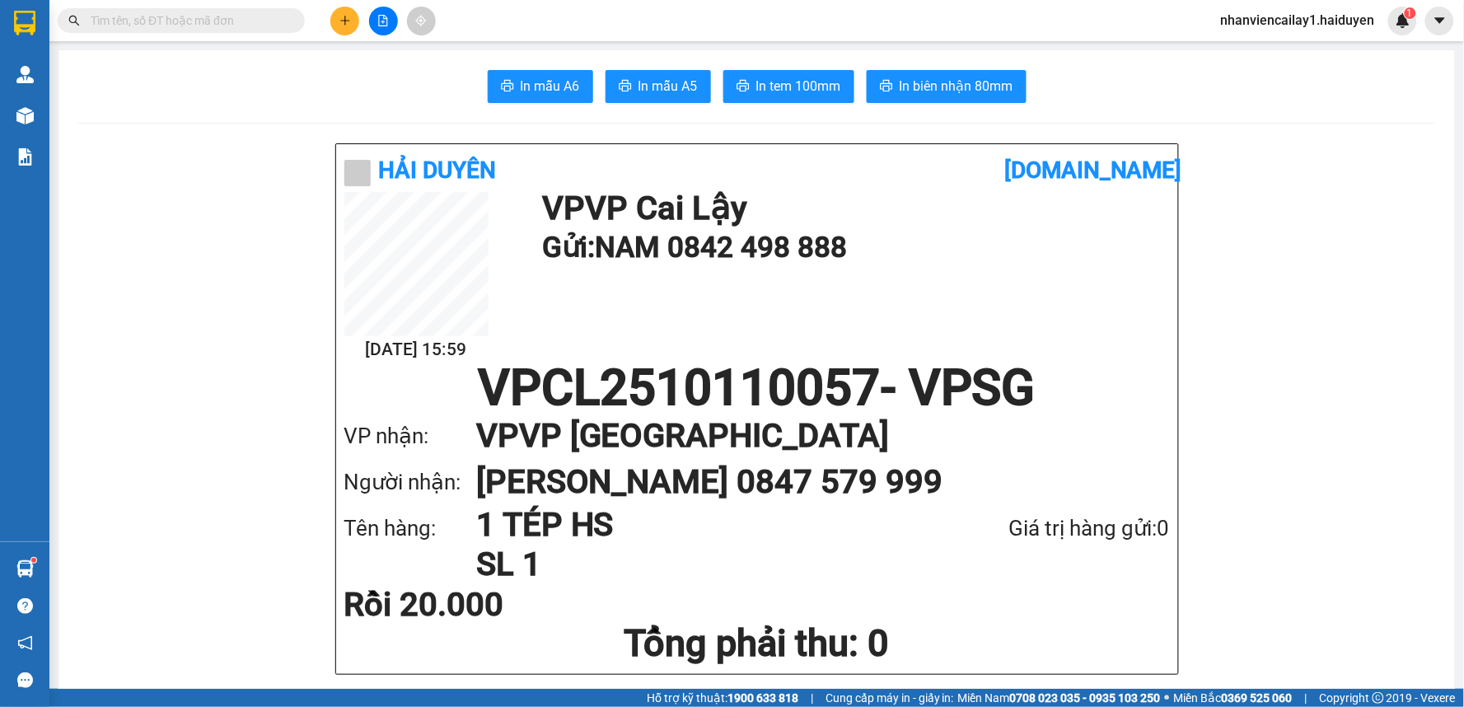
click at [157, 16] on input "text" at bounding box center [188, 21] width 194 height 18
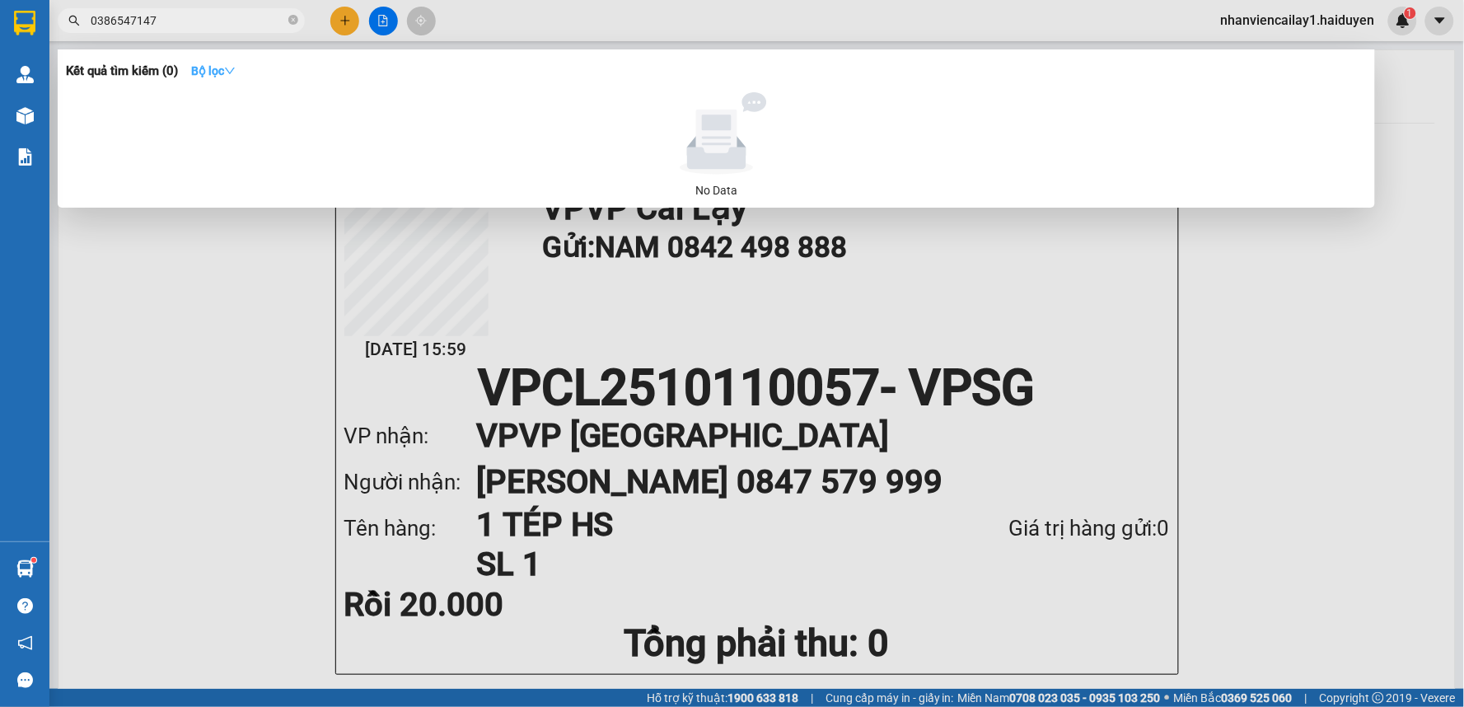
type input "0386547147"
click at [236, 68] on icon "down" at bounding box center [230, 71] width 12 height 12
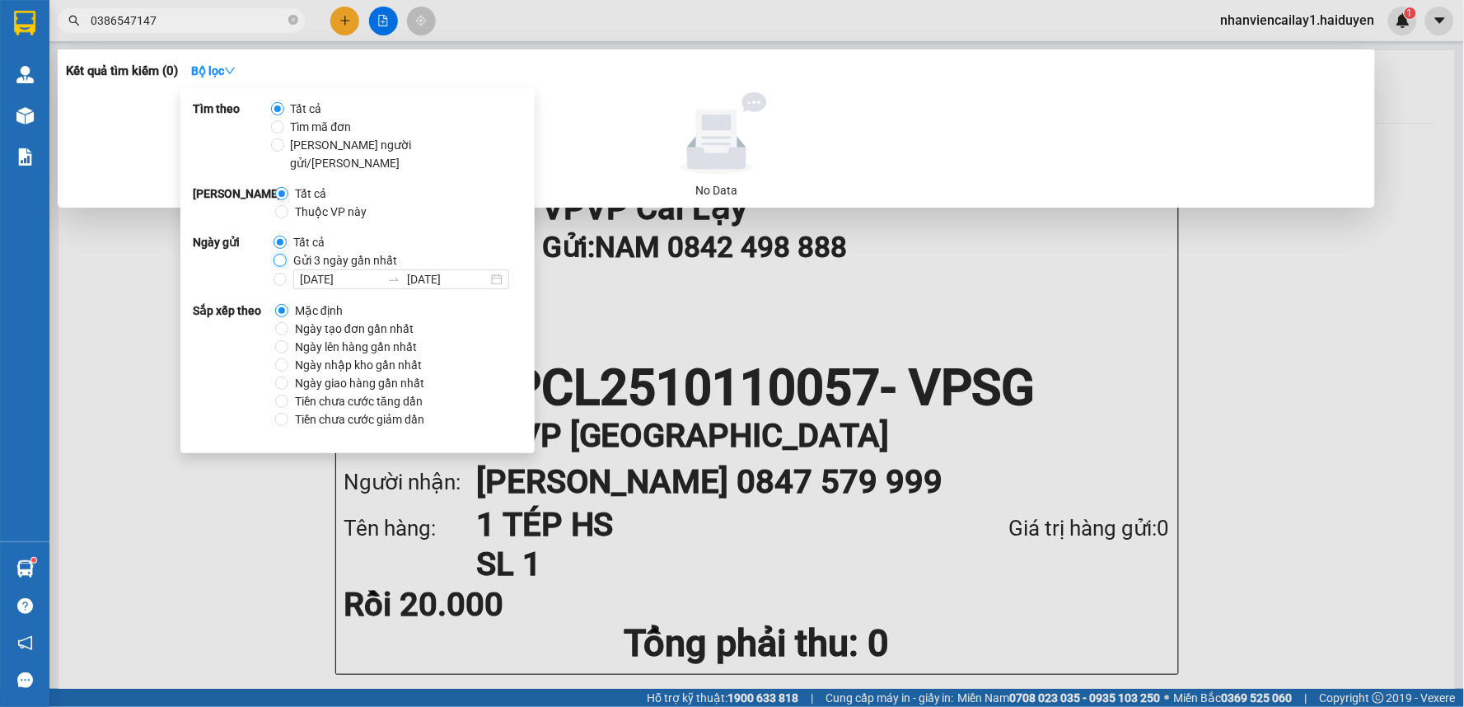
click at [276, 254] on input "Gửi 3 ngày gần nhất" at bounding box center [280, 260] width 13 height 13
radio input "true"
radio input "false"
click at [600, 71] on div "Kết quả tìm kiếm ( 0 ) Bộ lọc Gửi 3 ngày gần nhất" at bounding box center [716, 71] width 1301 height 26
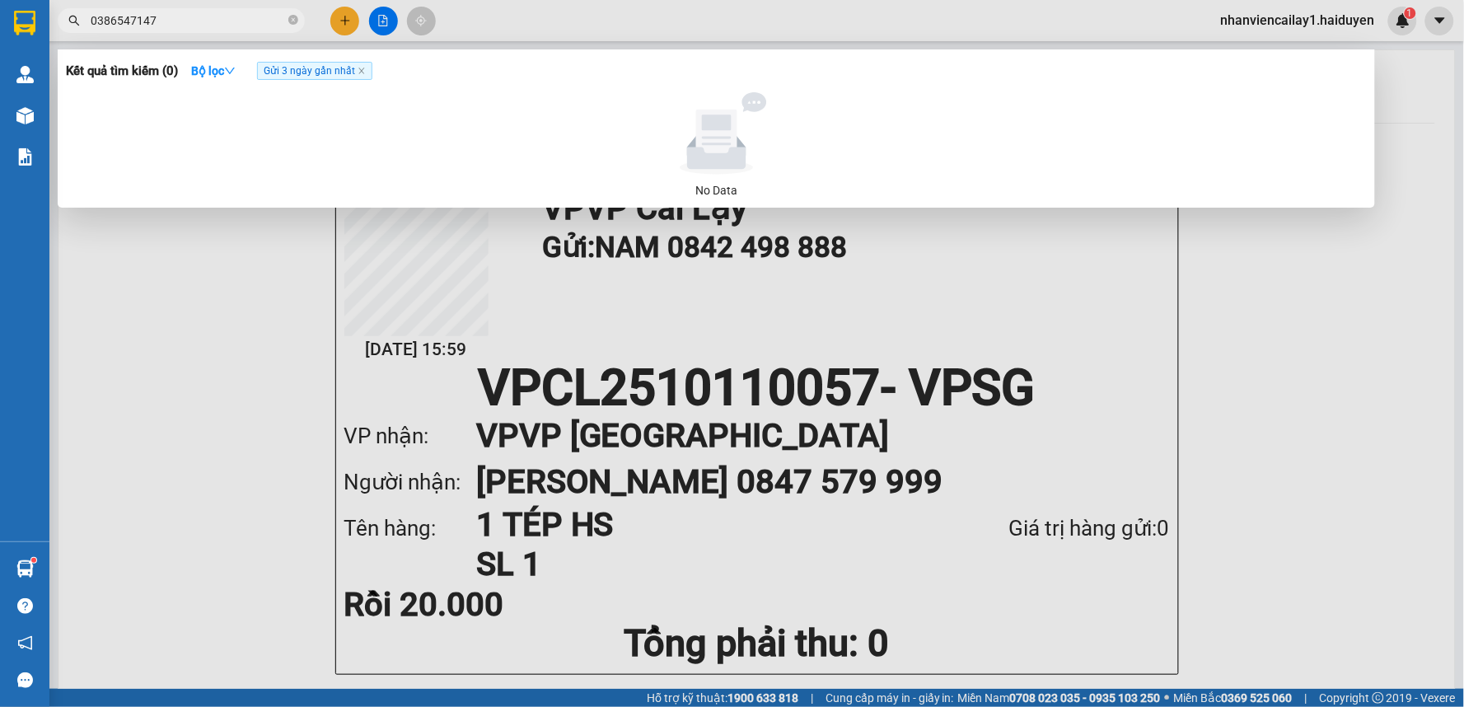
click at [232, 22] on input "0386547147" at bounding box center [188, 21] width 194 height 18
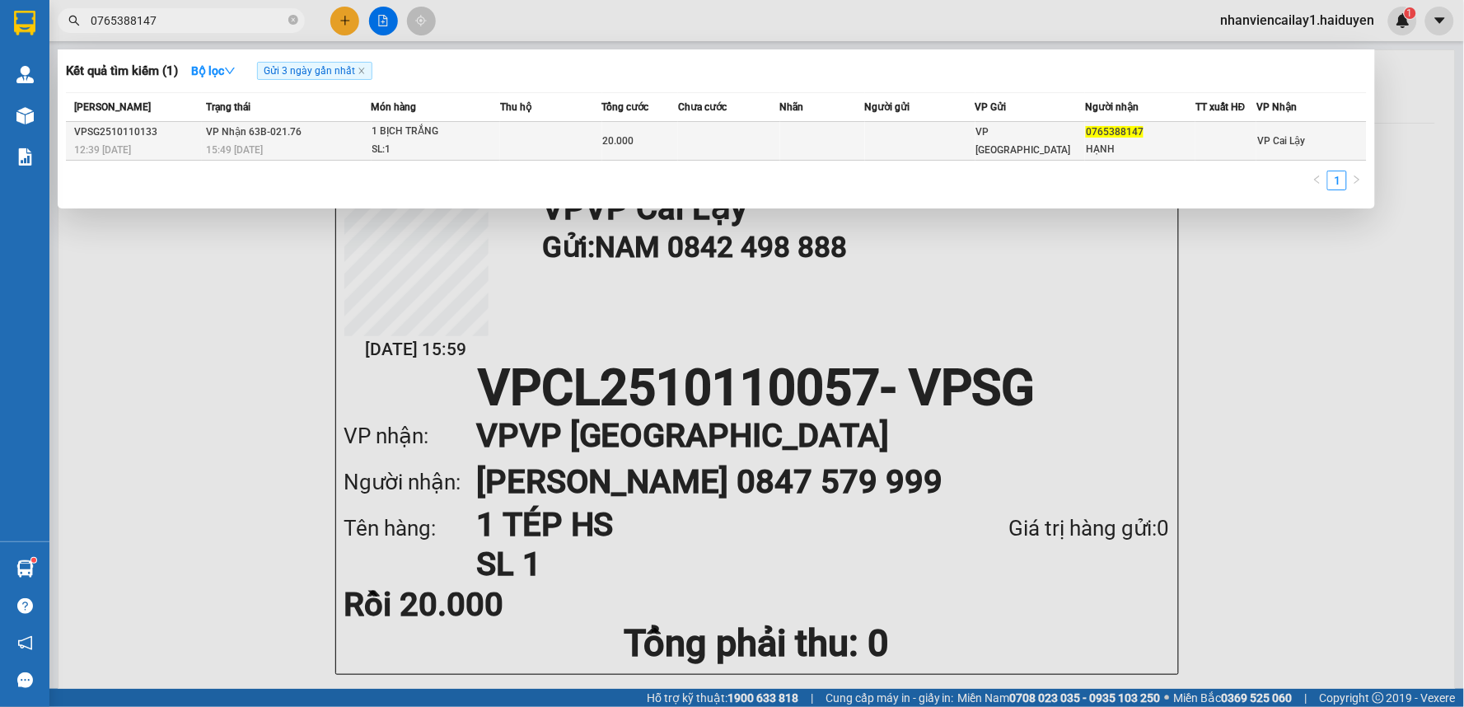
type input "0765388147"
click at [1001, 146] on span "VP [GEOGRAPHIC_DATA]" at bounding box center [1023, 141] width 95 height 30
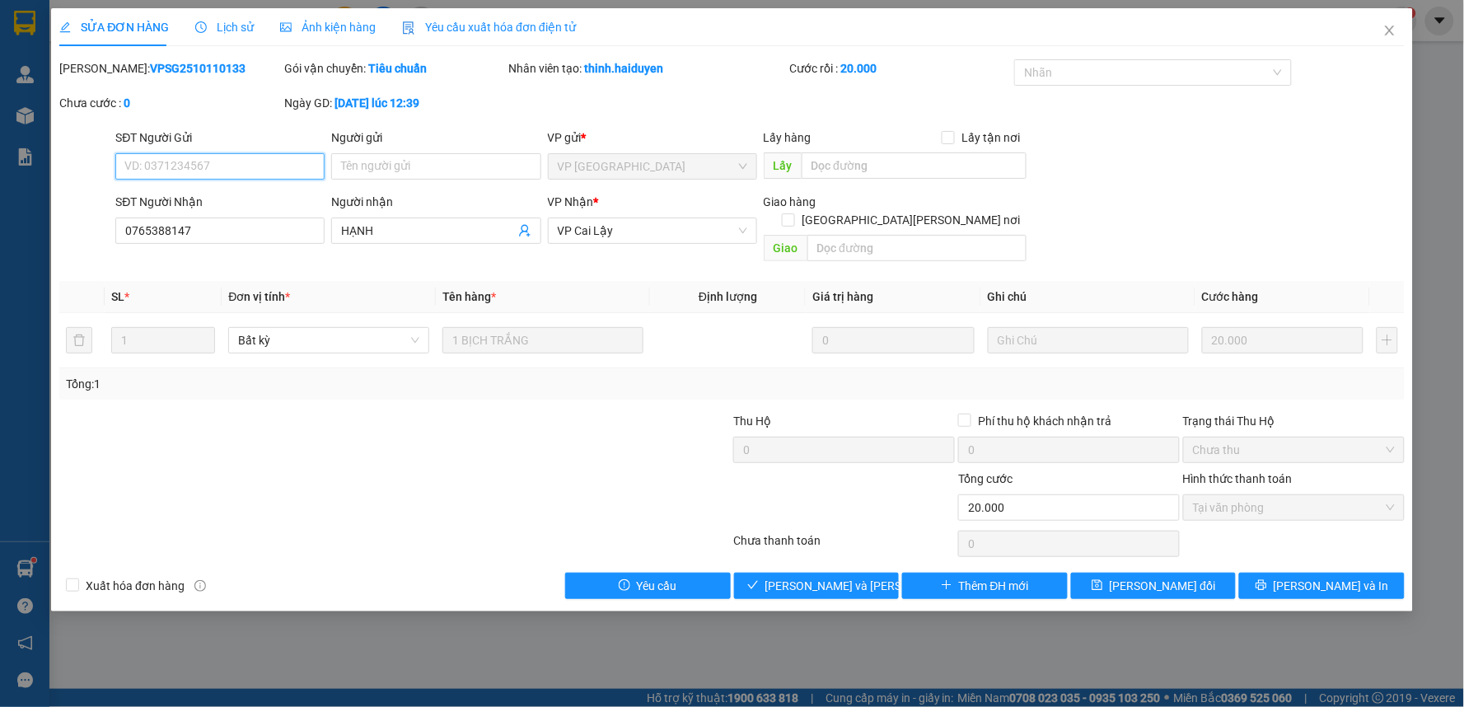
type input "0765388147"
type input "HẠNH"
type input "0"
type input "20.000"
click at [817, 577] on span "Giao hàng" at bounding box center [825, 586] width 53 height 18
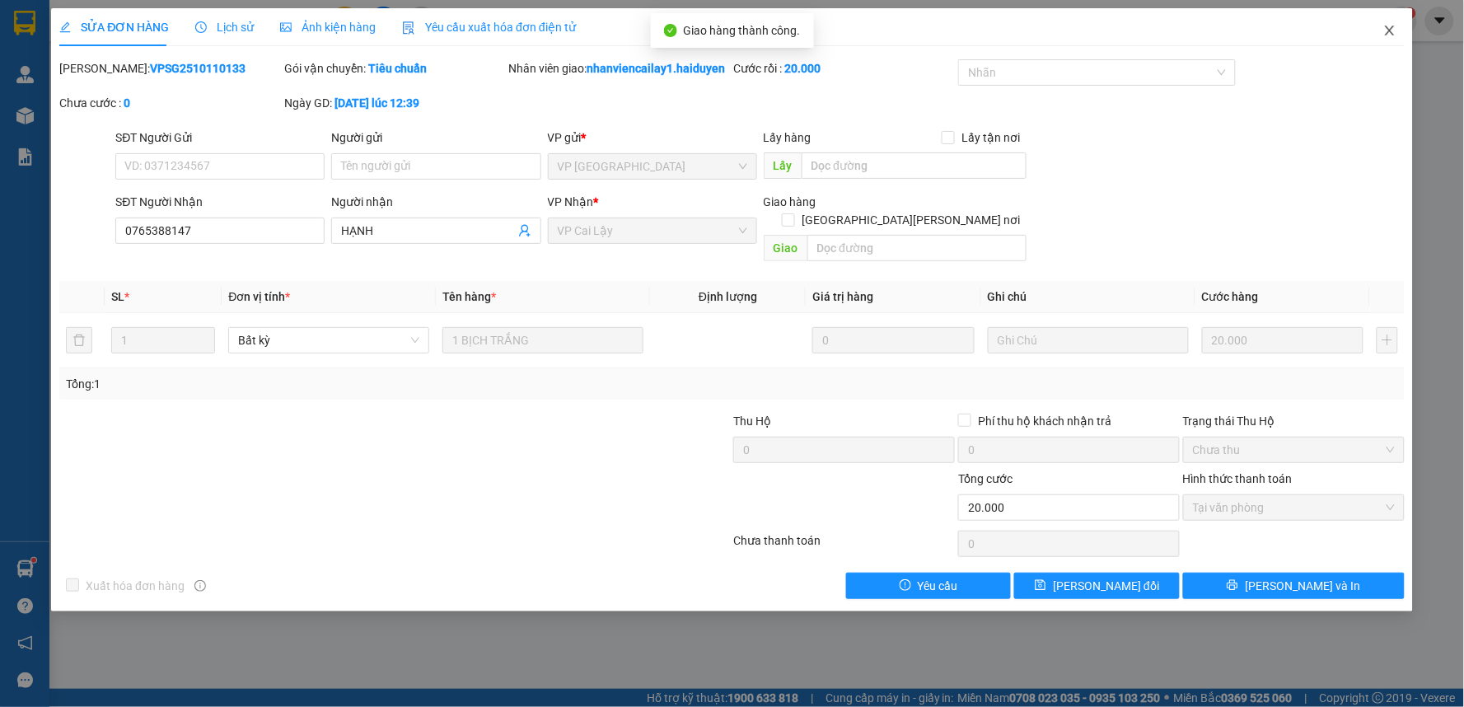
click at [1391, 29] on icon "close" at bounding box center [1390, 30] width 13 height 13
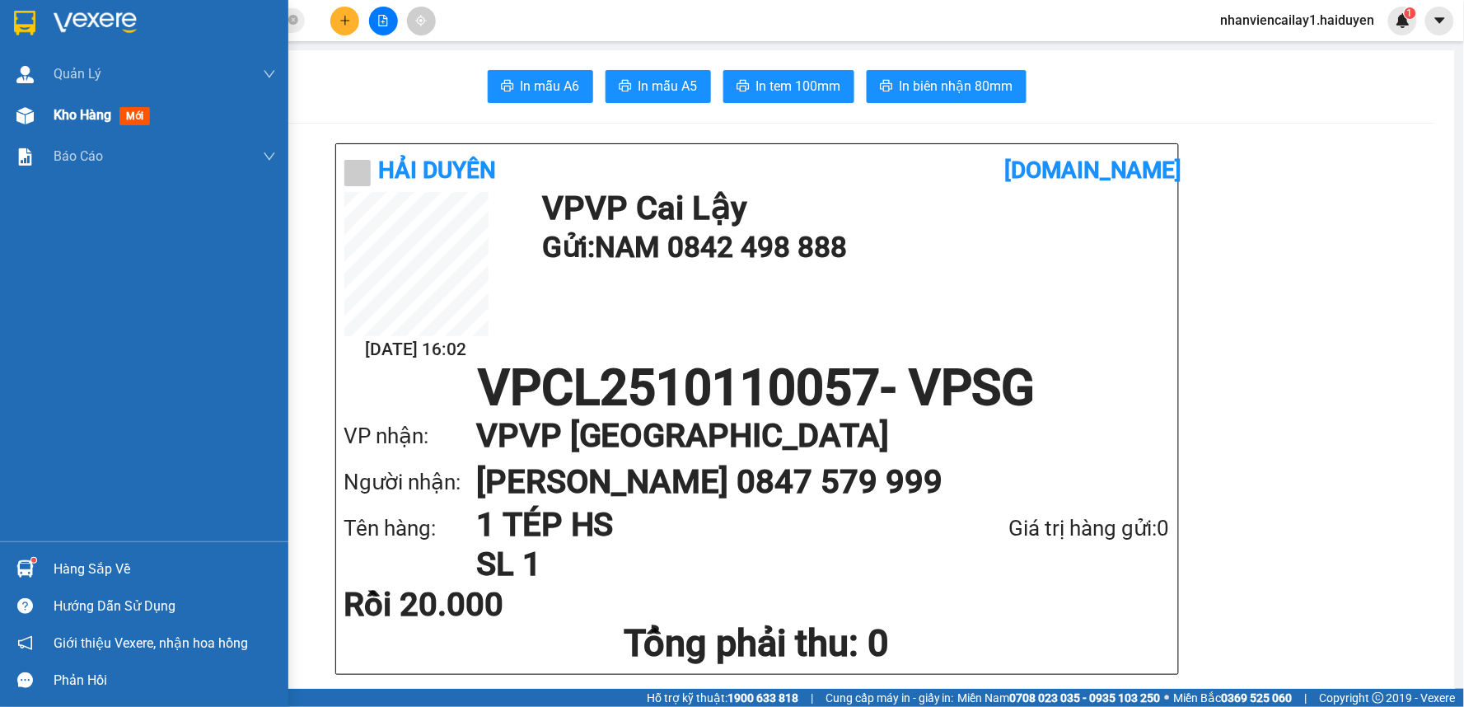
click at [81, 119] on span "Kho hàng" at bounding box center [83, 115] width 58 height 16
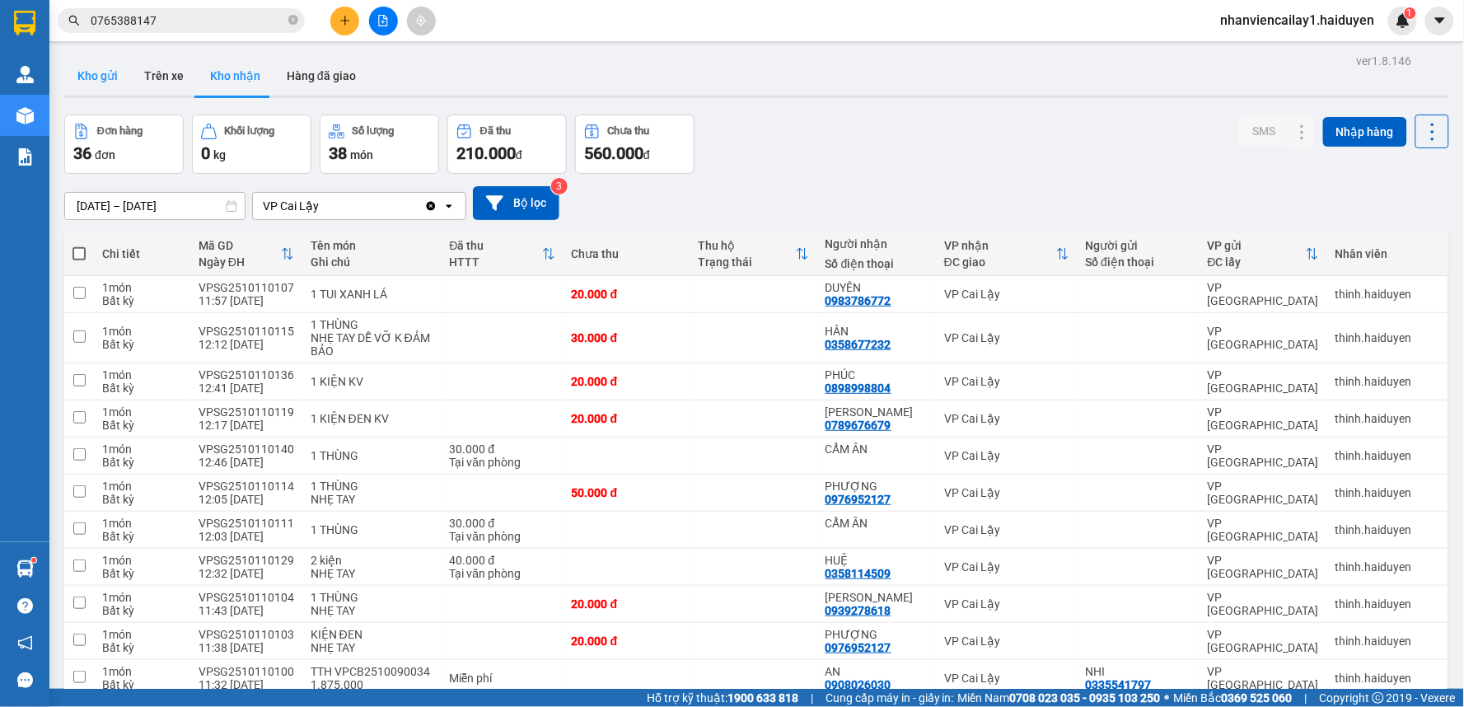
click at [105, 77] on button "Kho gửi" at bounding box center [97, 76] width 67 height 40
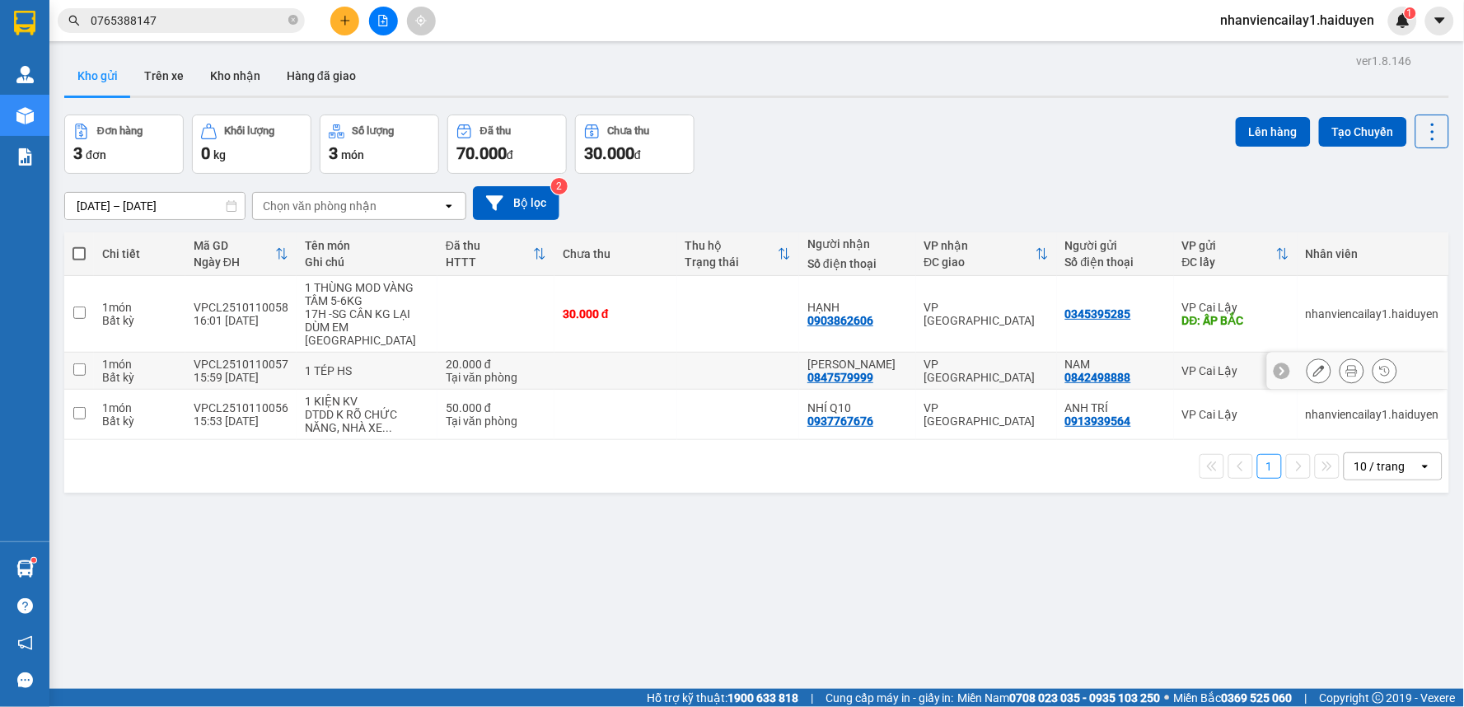
click at [1346, 365] on icon at bounding box center [1352, 371] width 12 height 12
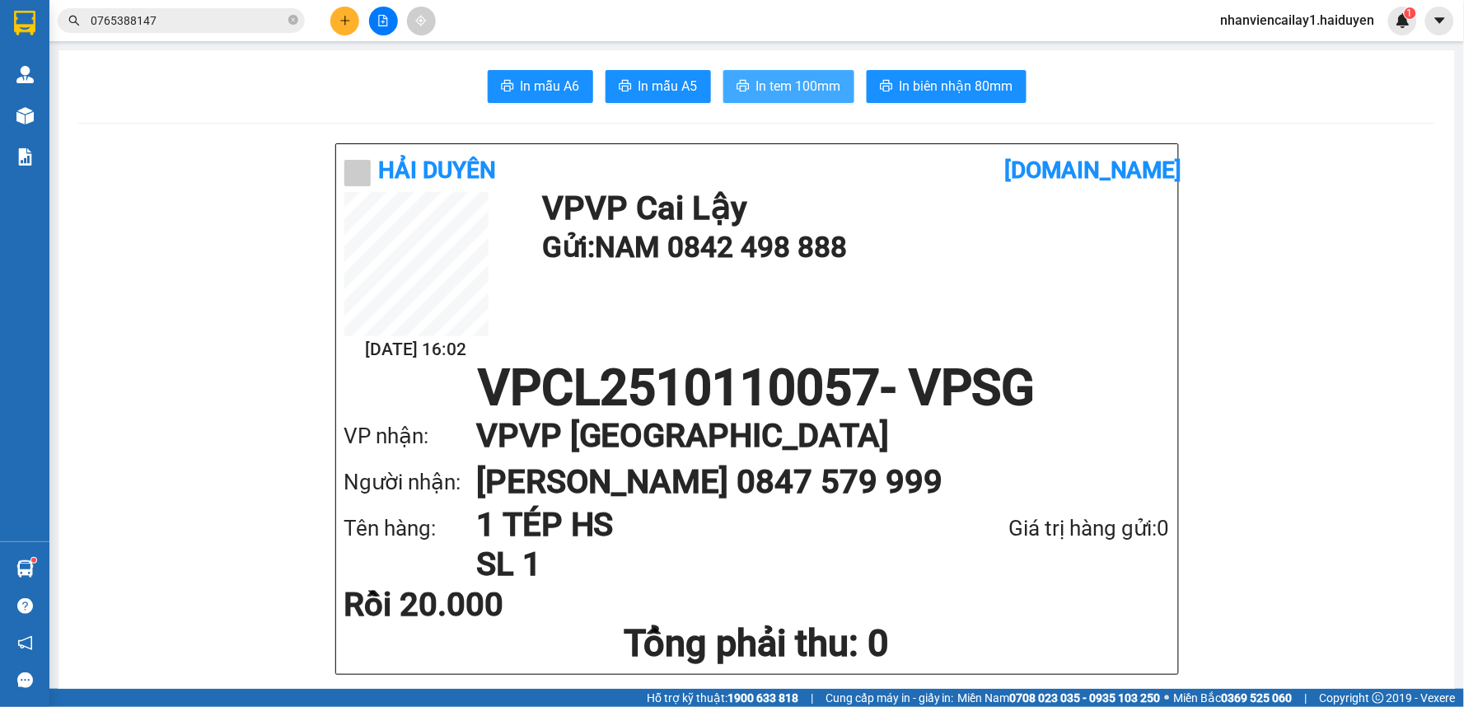
click at [761, 89] on span "In tem 100mm" at bounding box center [798, 86] width 85 height 21
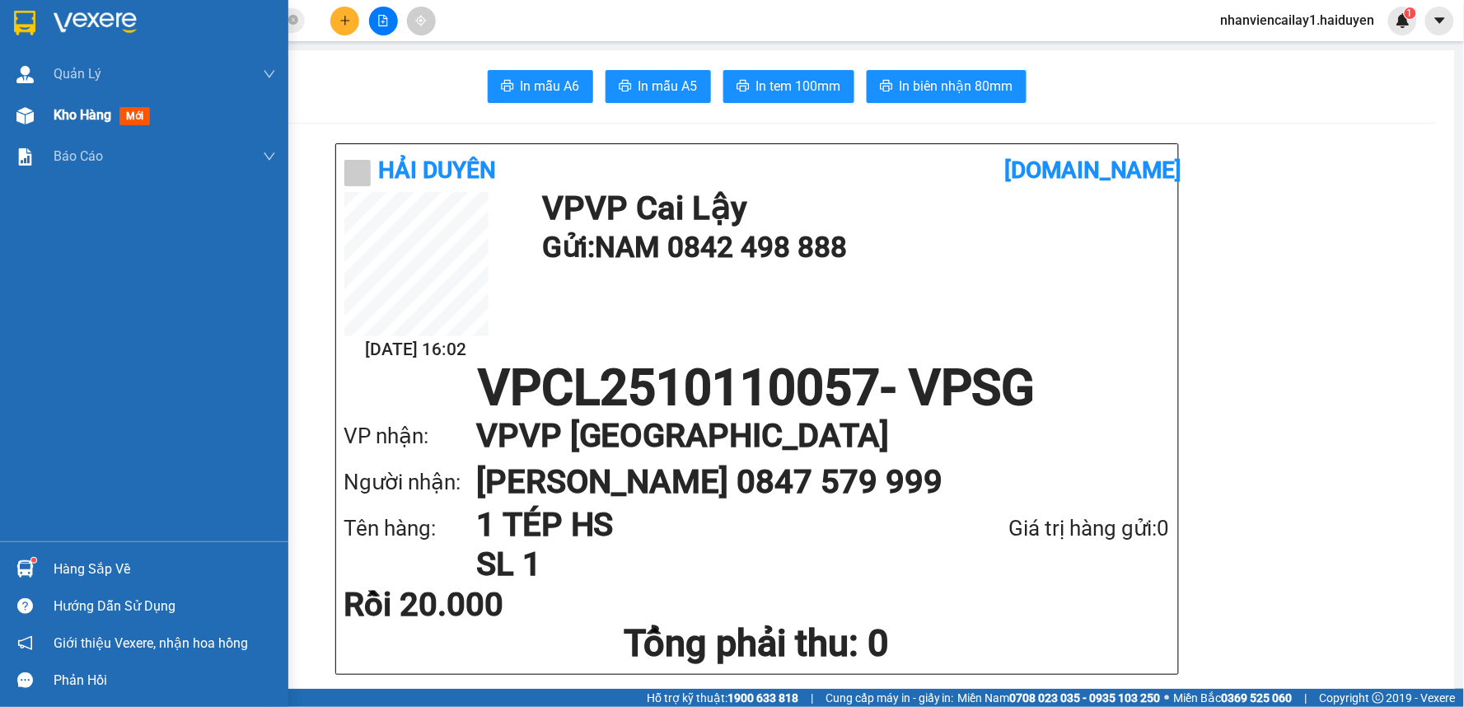
click at [91, 127] on div "Kho hàng mới" at bounding box center [165, 115] width 222 height 41
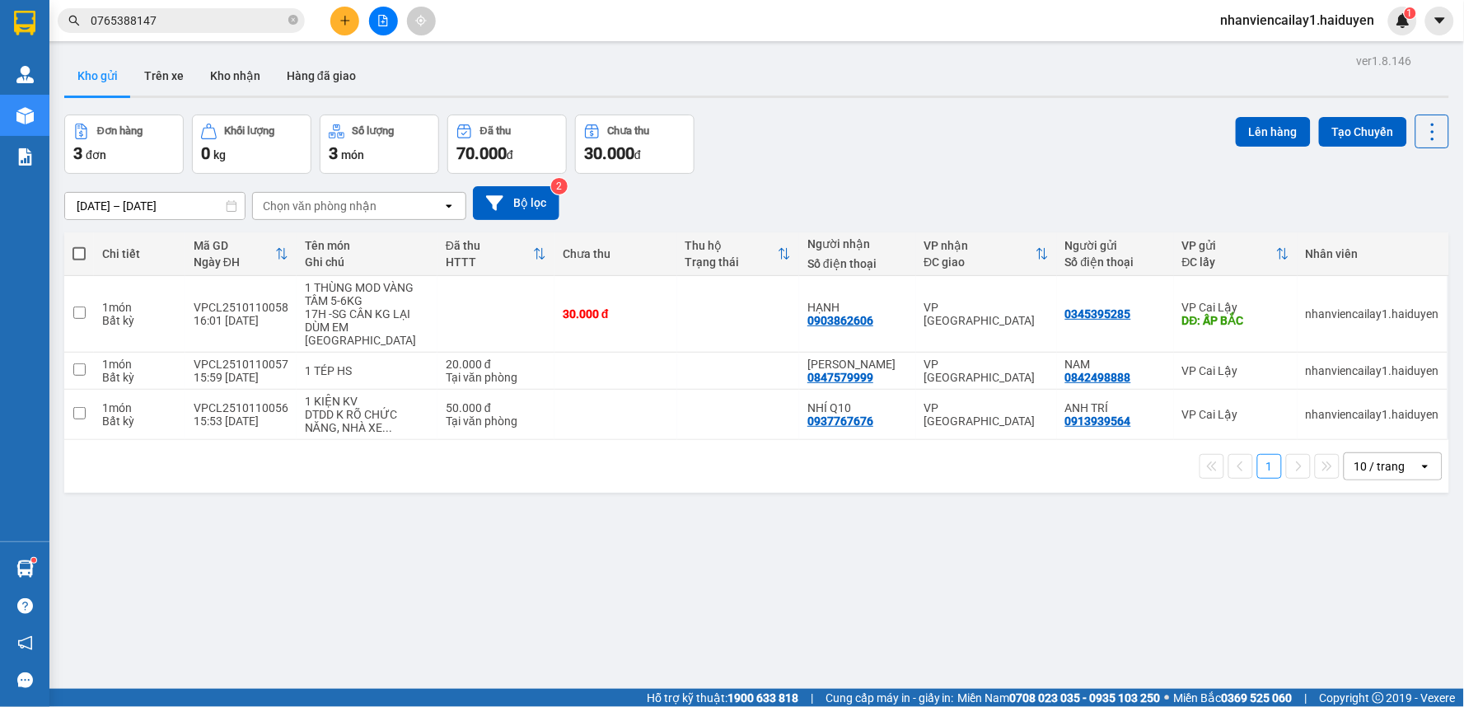
click at [218, 23] on input "0765388147" at bounding box center [188, 21] width 194 height 18
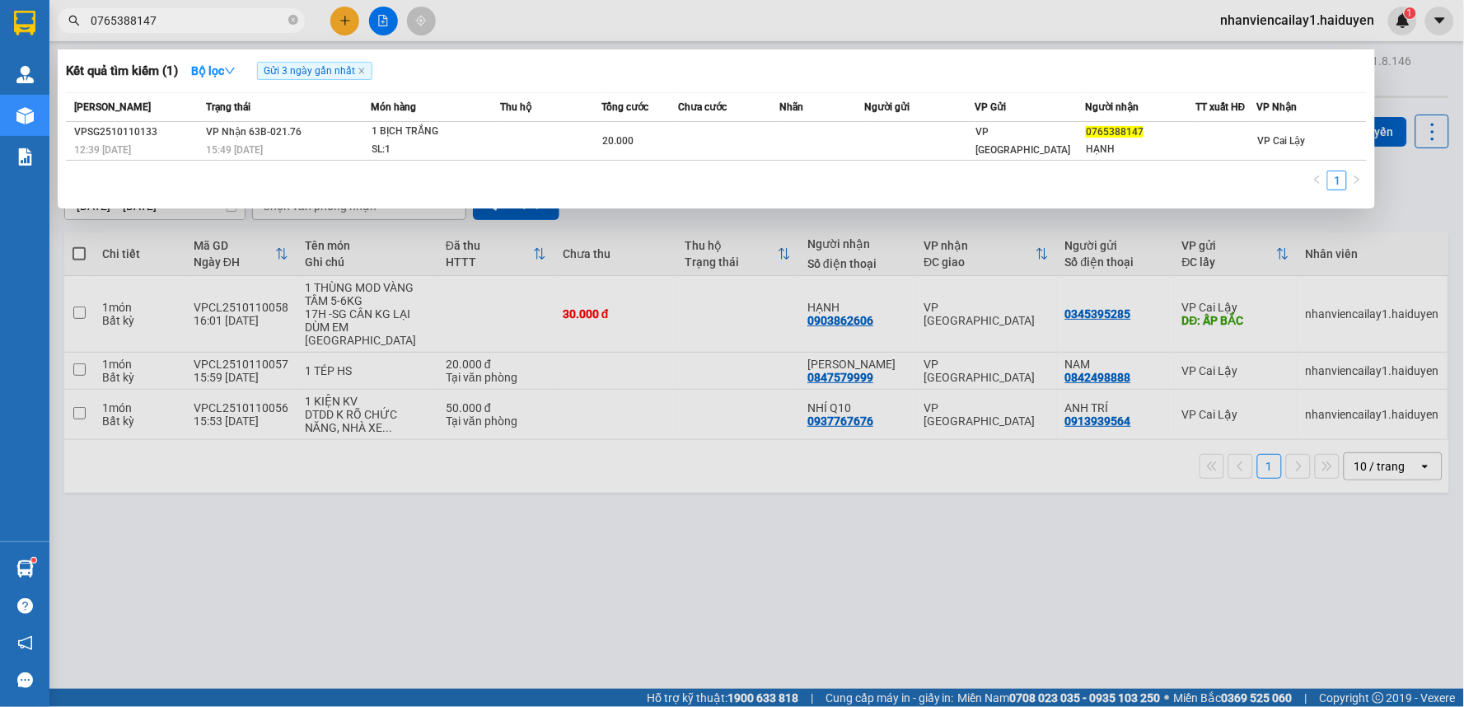
click at [218, 23] on input "0765388147" at bounding box center [188, 21] width 194 height 18
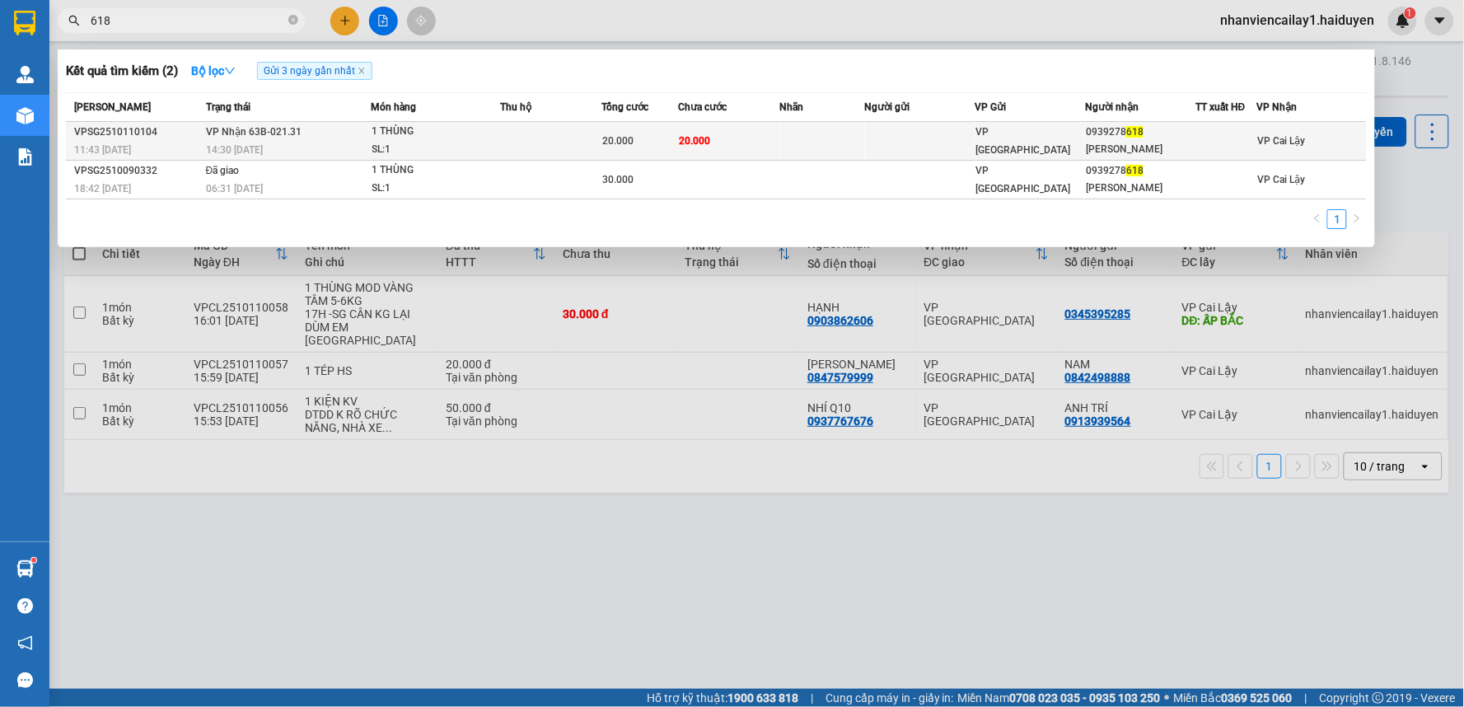
type input "618"
click at [990, 144] on span "VP [GEOGRAPHIC_DATA]" at bounding box center [1023, 141] width 95 height 30
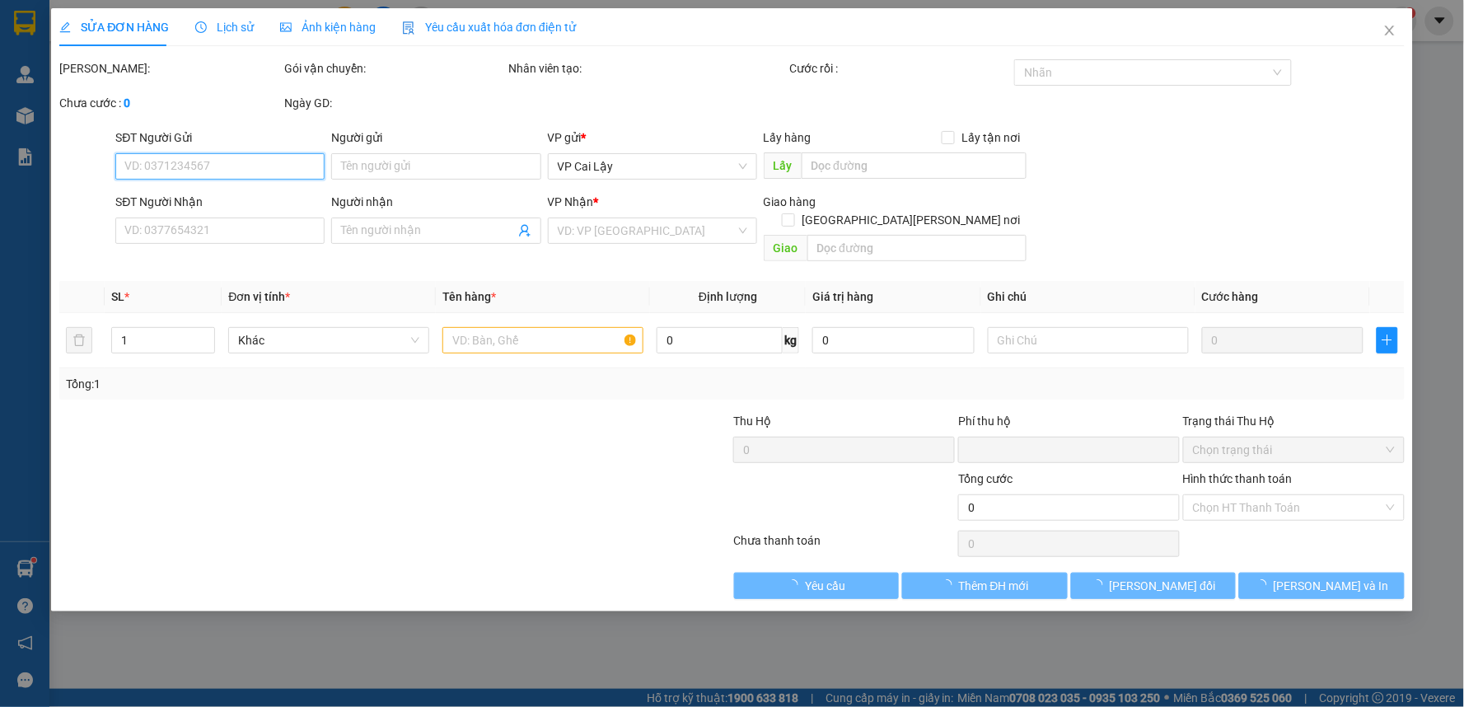
type input "0939278618"
type input "[PERSON_NAME]"
type input "0"
type input "20.000"
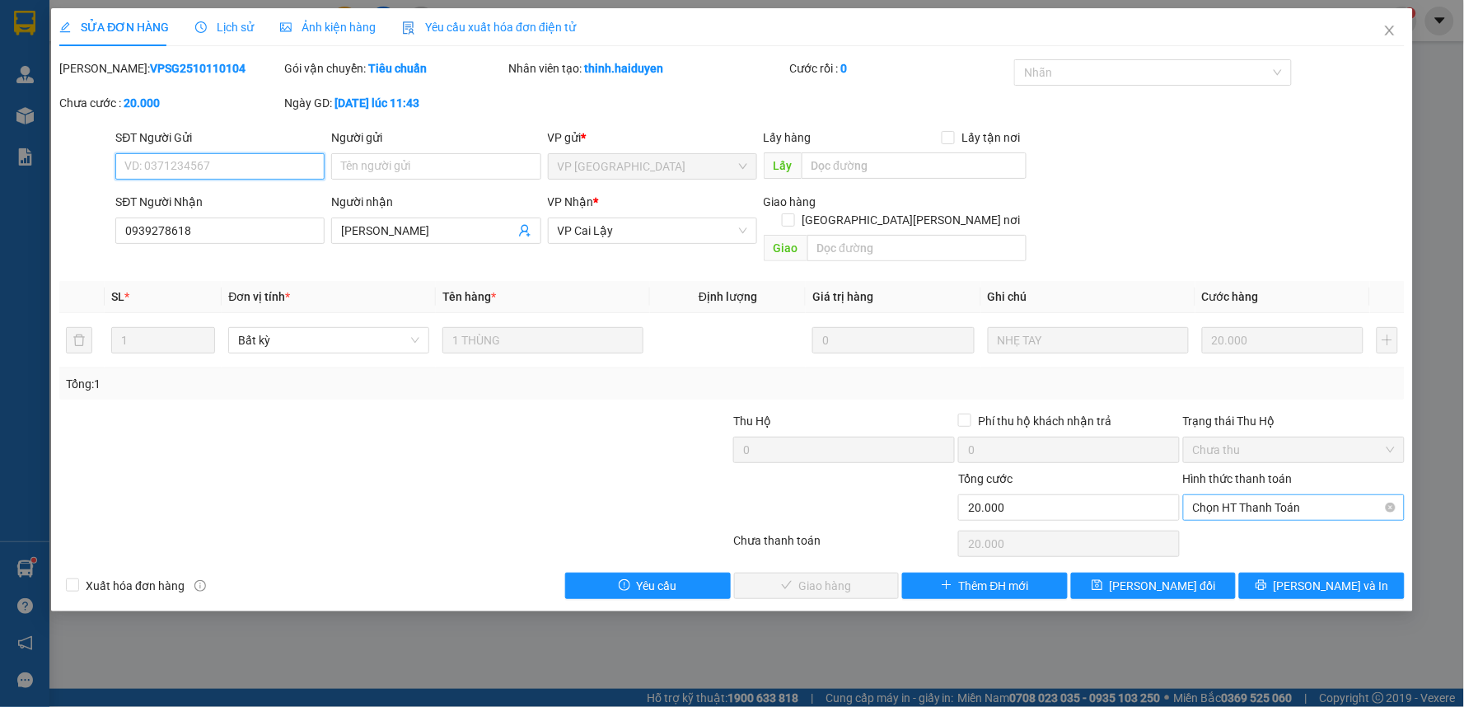
click at [1248, 495] on span "Chọn HT Thanh Toán" at bounding box center [1294, 507] width 202 height 25
click at [1239, 521] on div "Tại văn phòng" at bounding box center [1295, 522] width 202 height 18
type input "0"
click at [839, 577] on span "[PERSON_NAME] và [PERSON_NAME] hàng" at bounding box center [877, 586] width 222 height 18
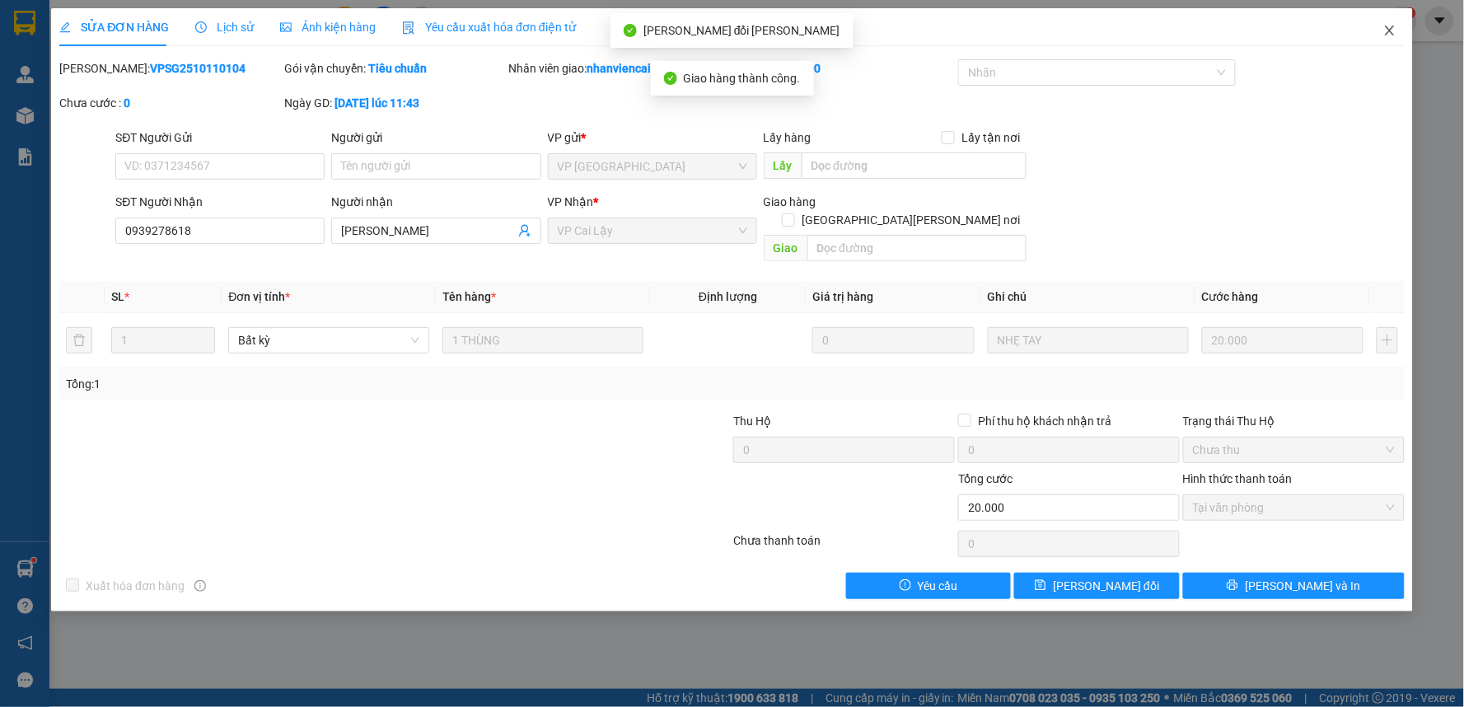
click at [1391, 29] on icon "close" at bounding box center [1390, 30] width 13 height 13
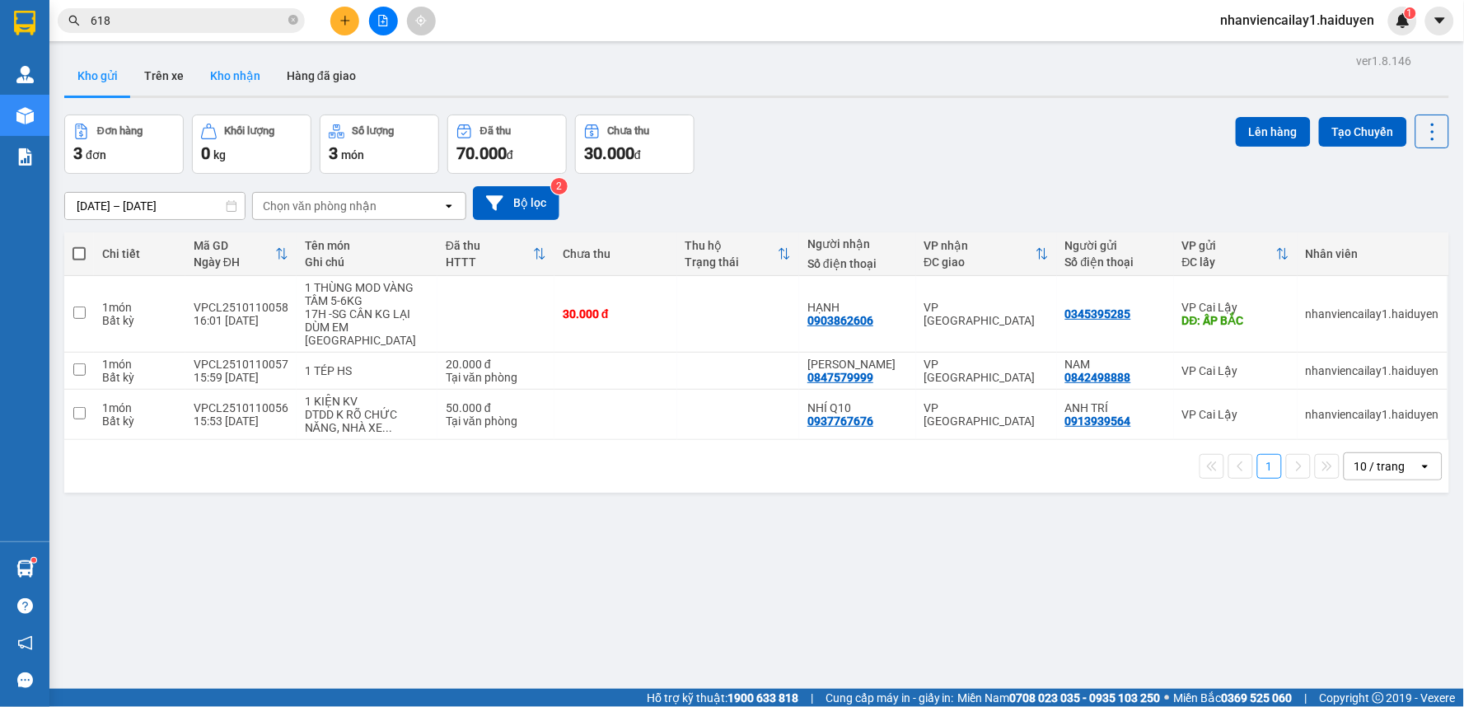
click at [236, 69] on button "Kho nhận" at bounding box center [235, 76] width 77 height 40
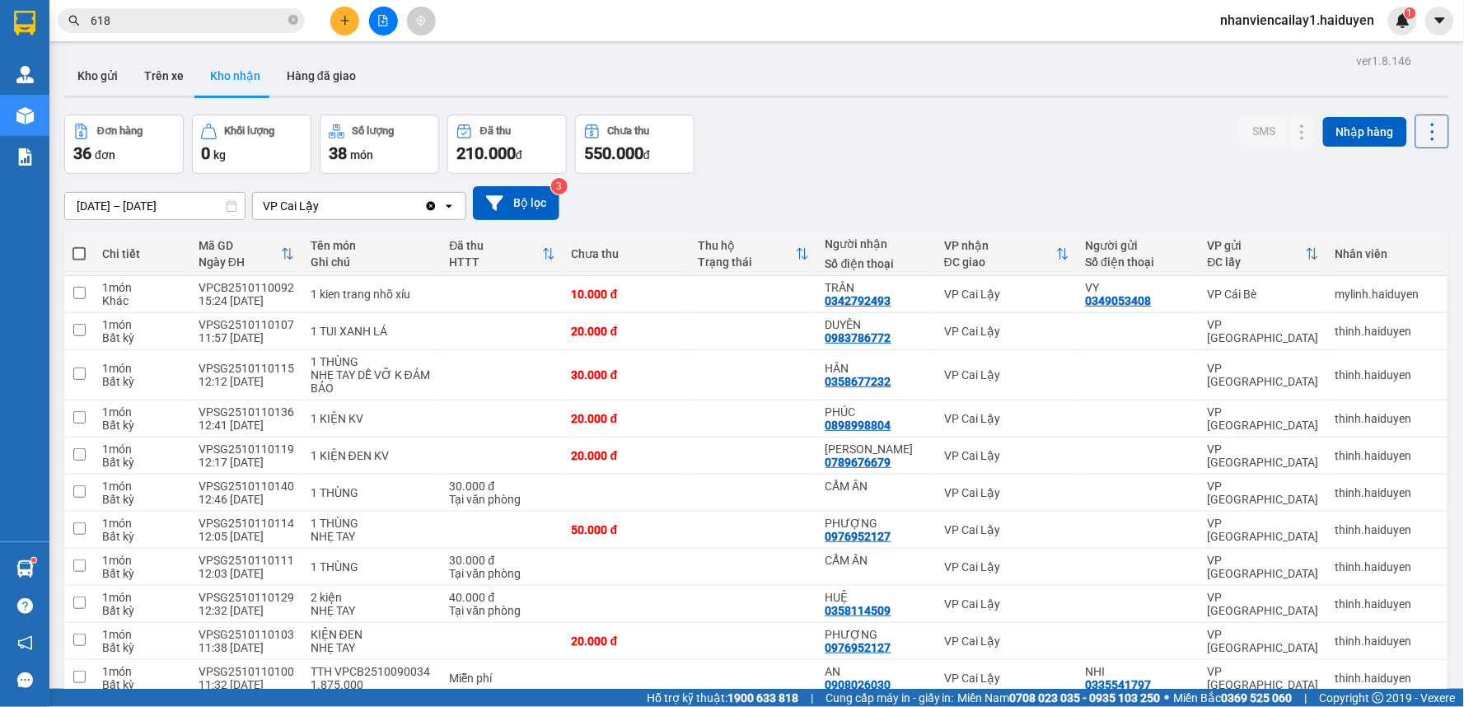
click at [234, 29] on input "618" at bounding box center [188, 21] width 194 height 18
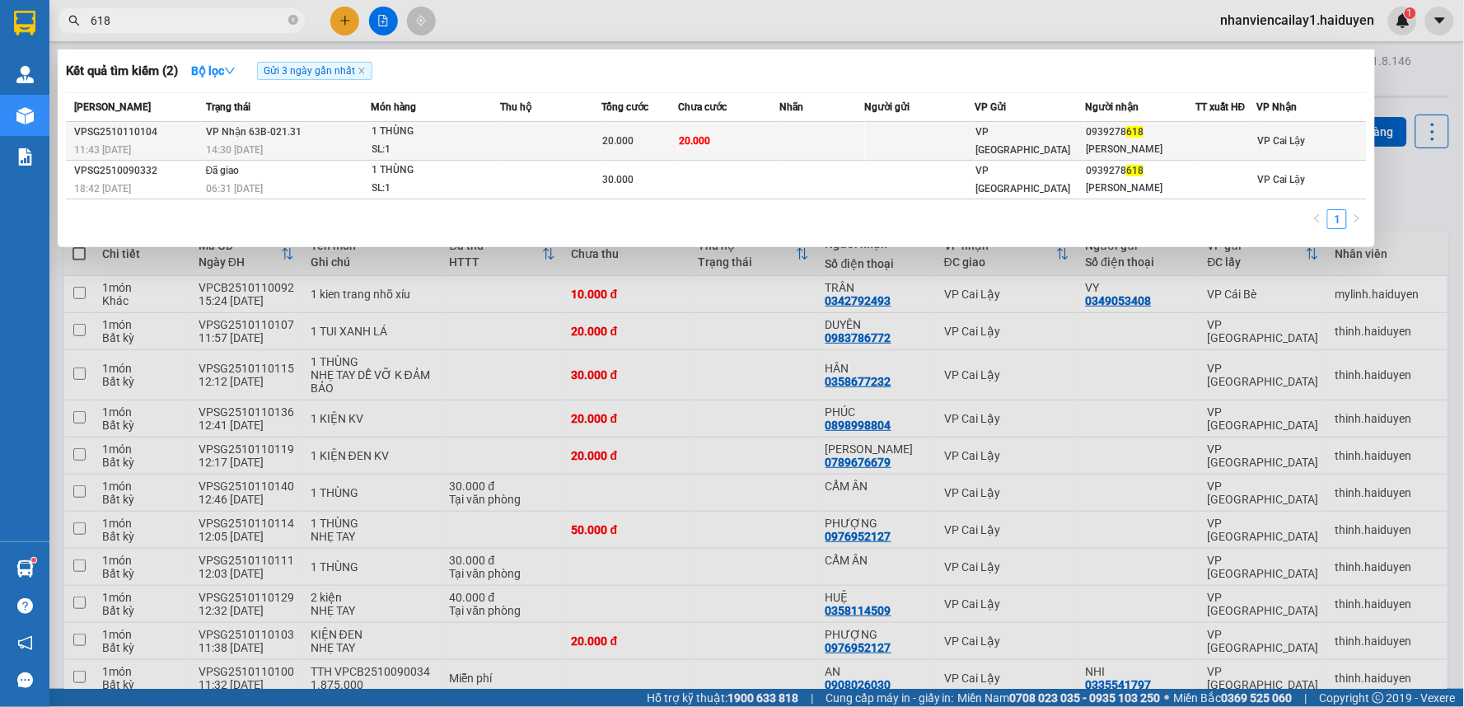
click at [957, 141] on td at bounding box center [920, 141] width 110 height 39
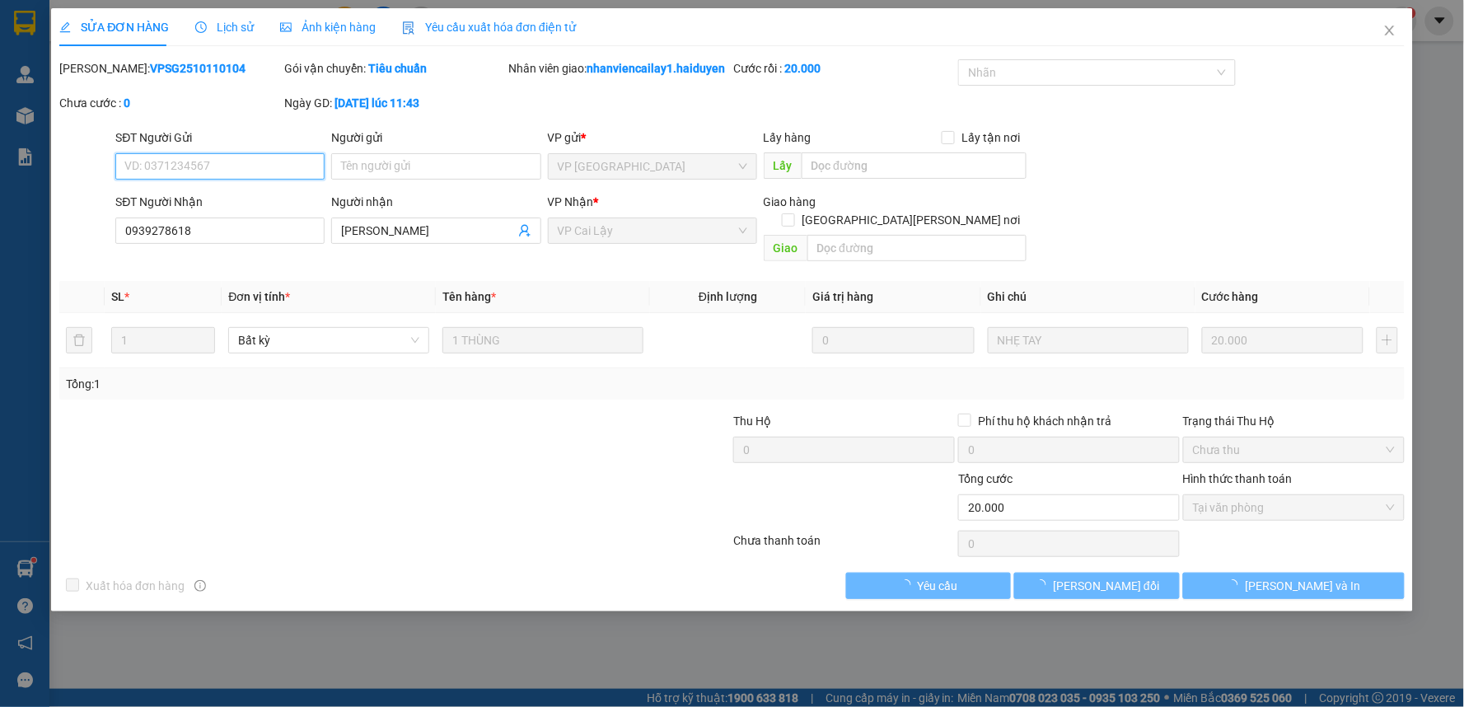
type input "0939278618"
type input "[PERSON_NAME]"
type input "0"
type input "20.000"
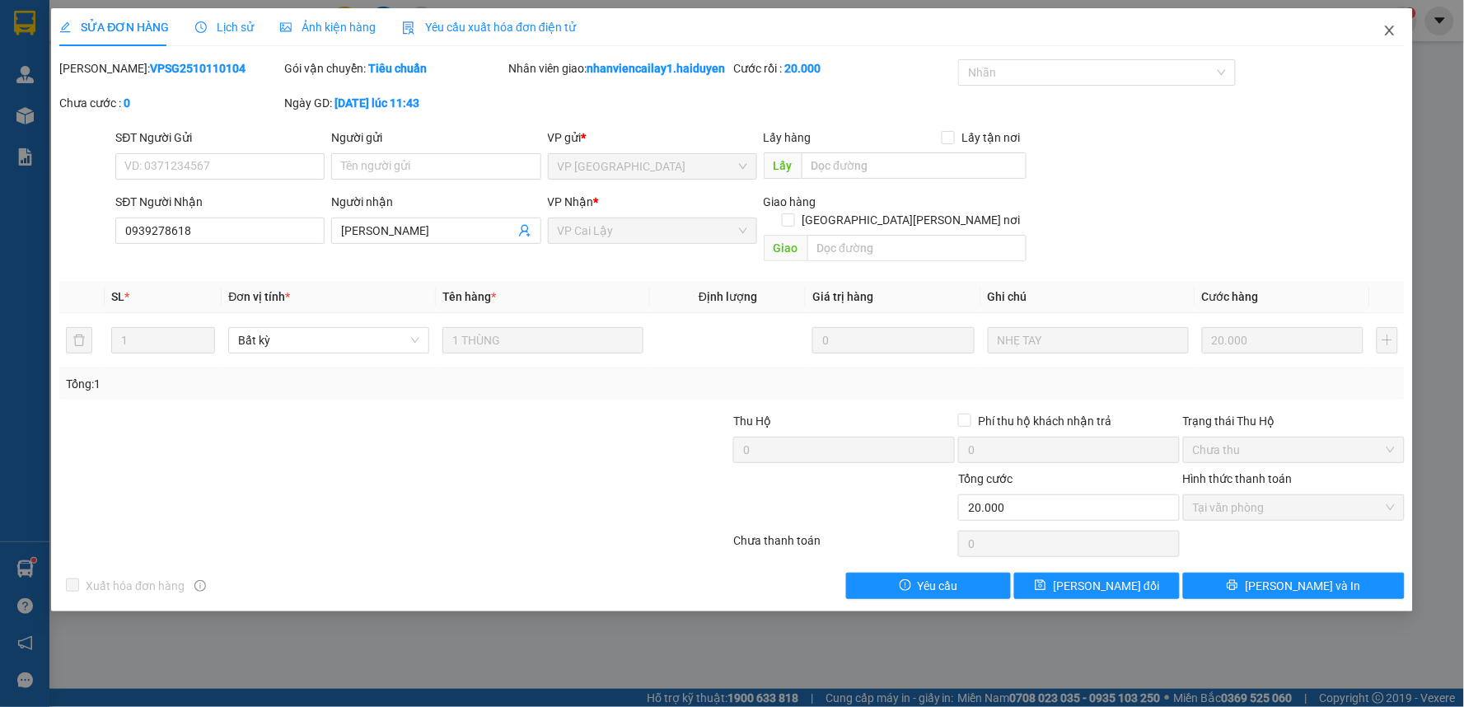
click at [1393, 31] on icon "close" at bounding box center [1390, 30] width 13 height 13
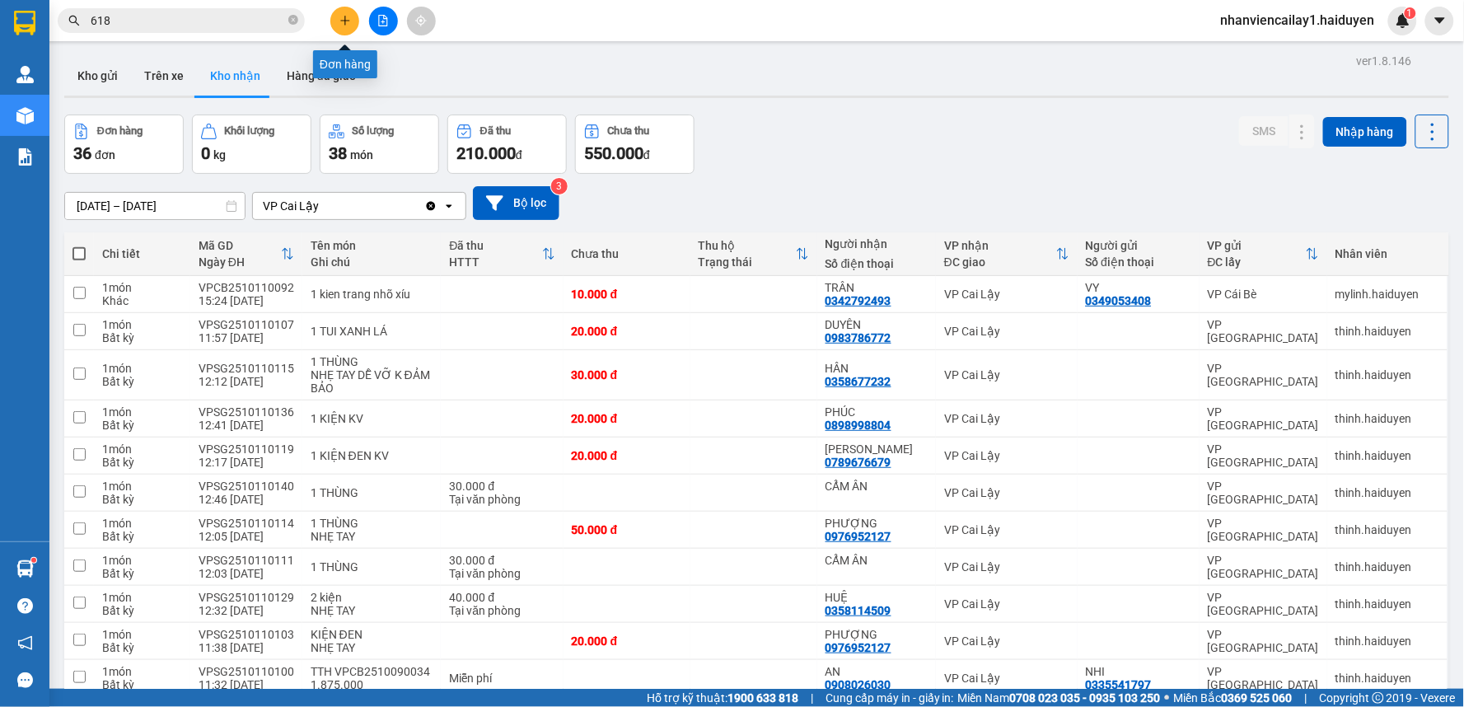
click at [348, 17] on icon "plus" at bounding box center [346, 21] width 12 height 12
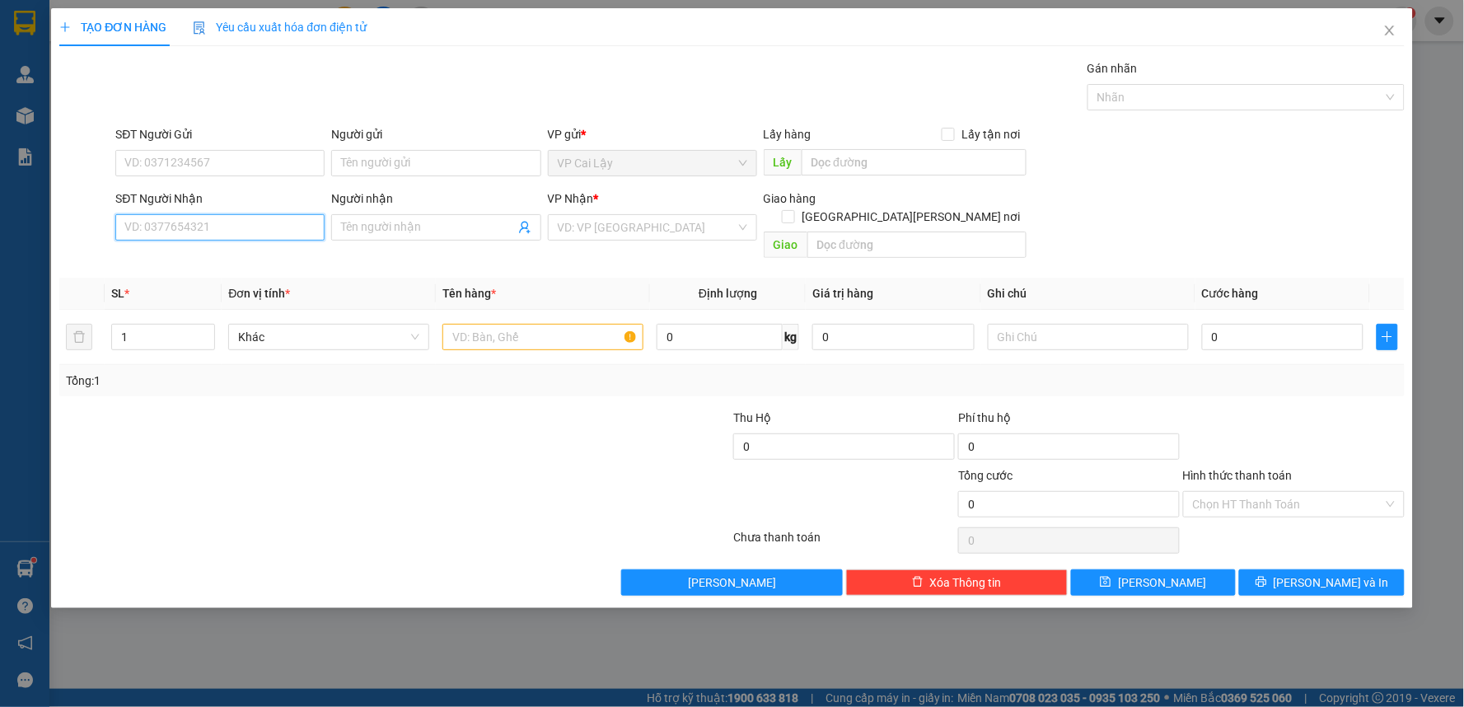
click at [257, 222] on input "SĐT Người Nhận" at bounding box center [219, 227] width 209 height 26
click at [275, 260] on div "0903197915 - PHÚC" at bounding box center [220, 260] width 190 height 18
type input "0903197915"
type input "PHÚC"
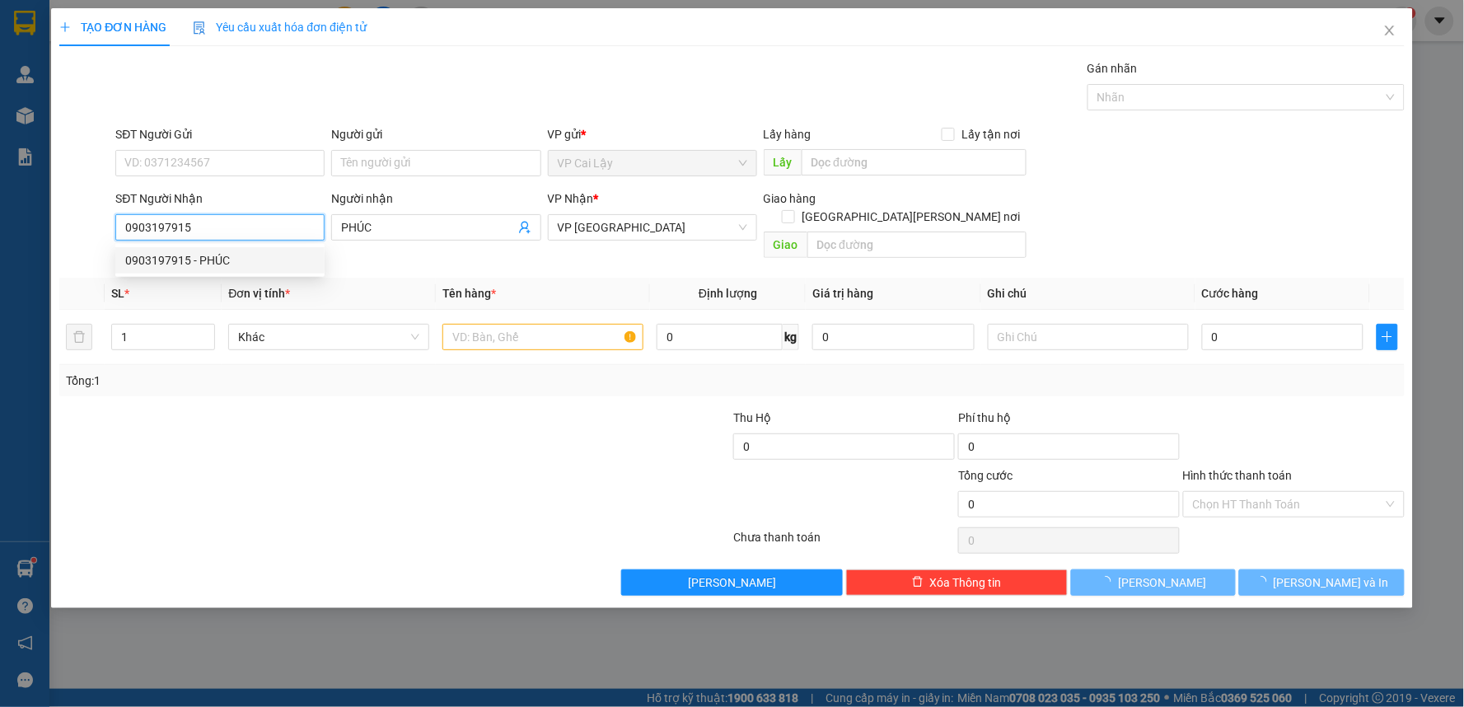
type input "20.000"
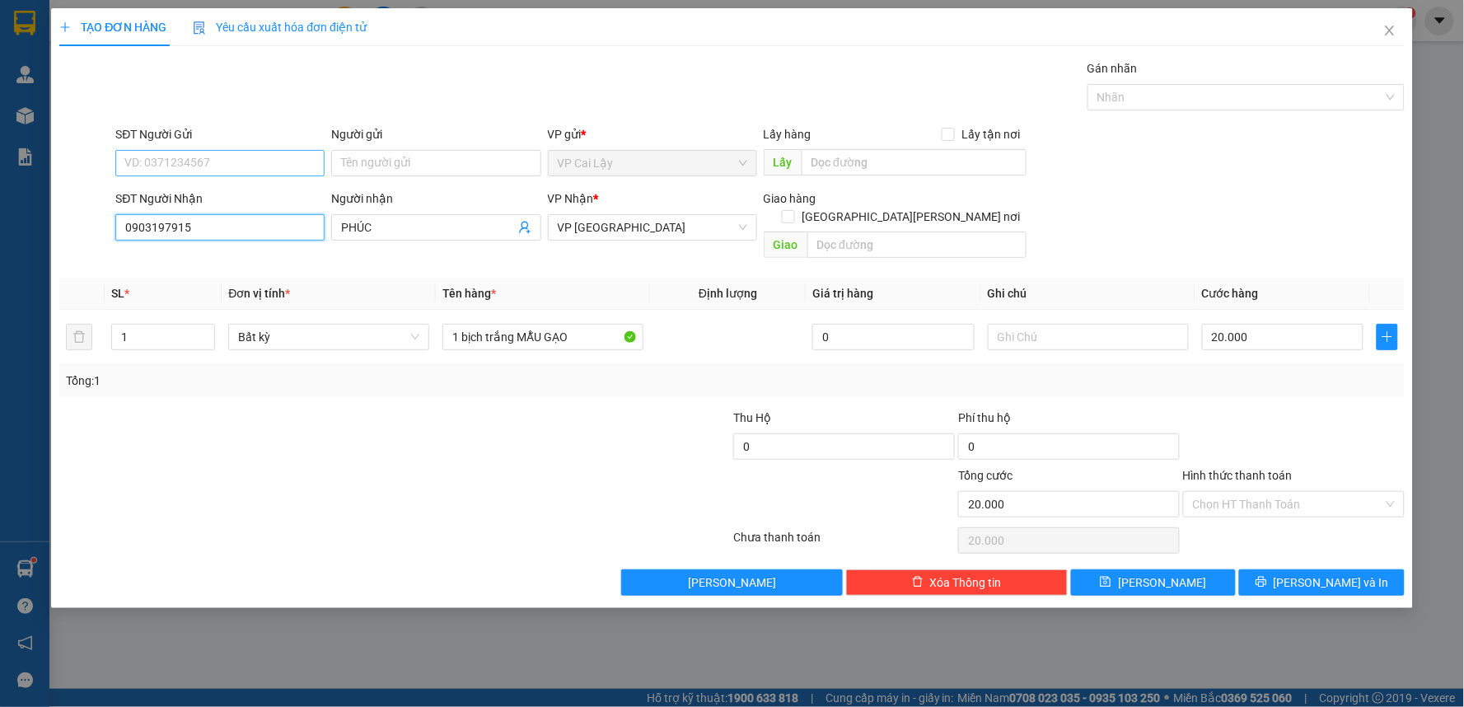
type input "0903197915"
click at [241, 166] on input "SĐT Người Gửi" at bounding box center [219, 163] width 209 height 26
click at [247, 200] on div "0945607347 - ANH LY" at bounding box center [220, 196] width 190 height 18
type input "0945607347"
type input "ANH LY"
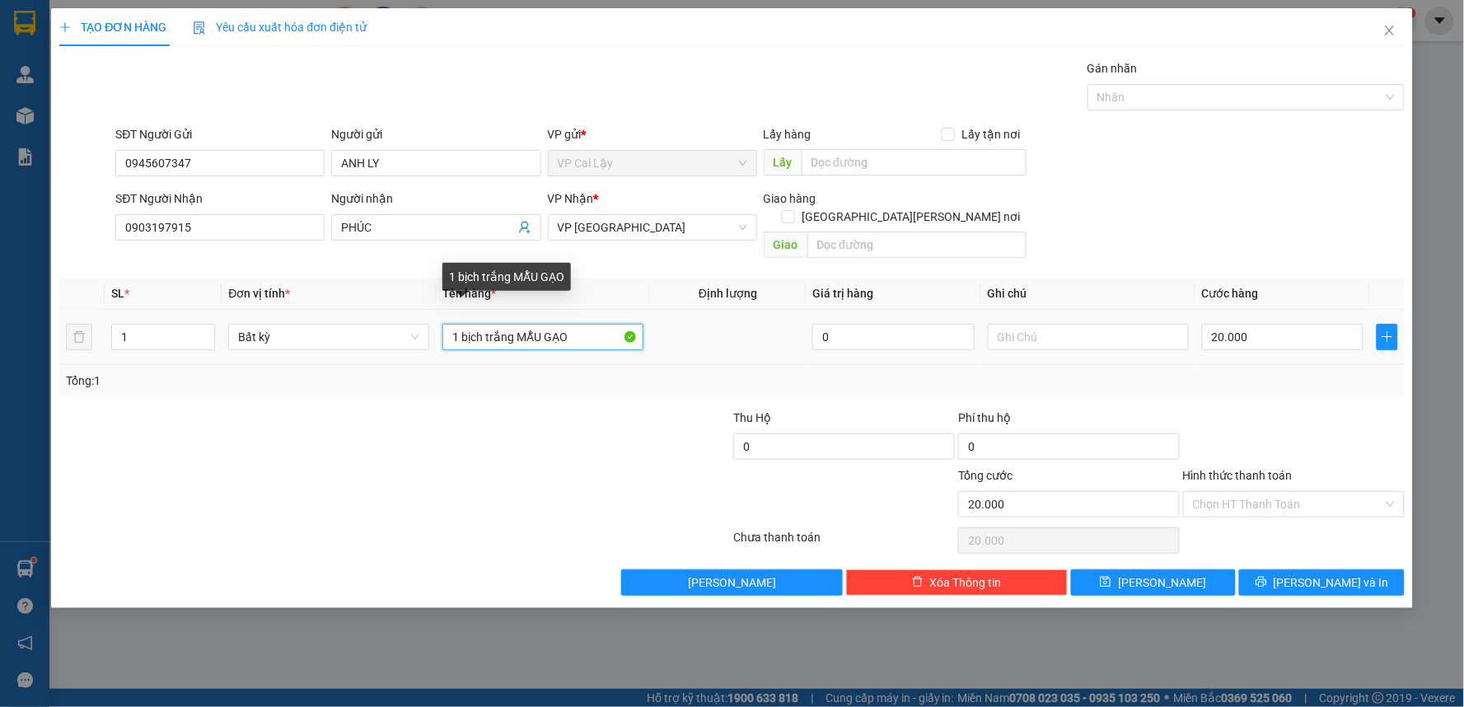
click at [569, 325] on input "1 bịch trắng MẪU GẠO" at bounding box center [543, 337] width 201 height 26
type input "1 bao gạo màu cam 5kg"
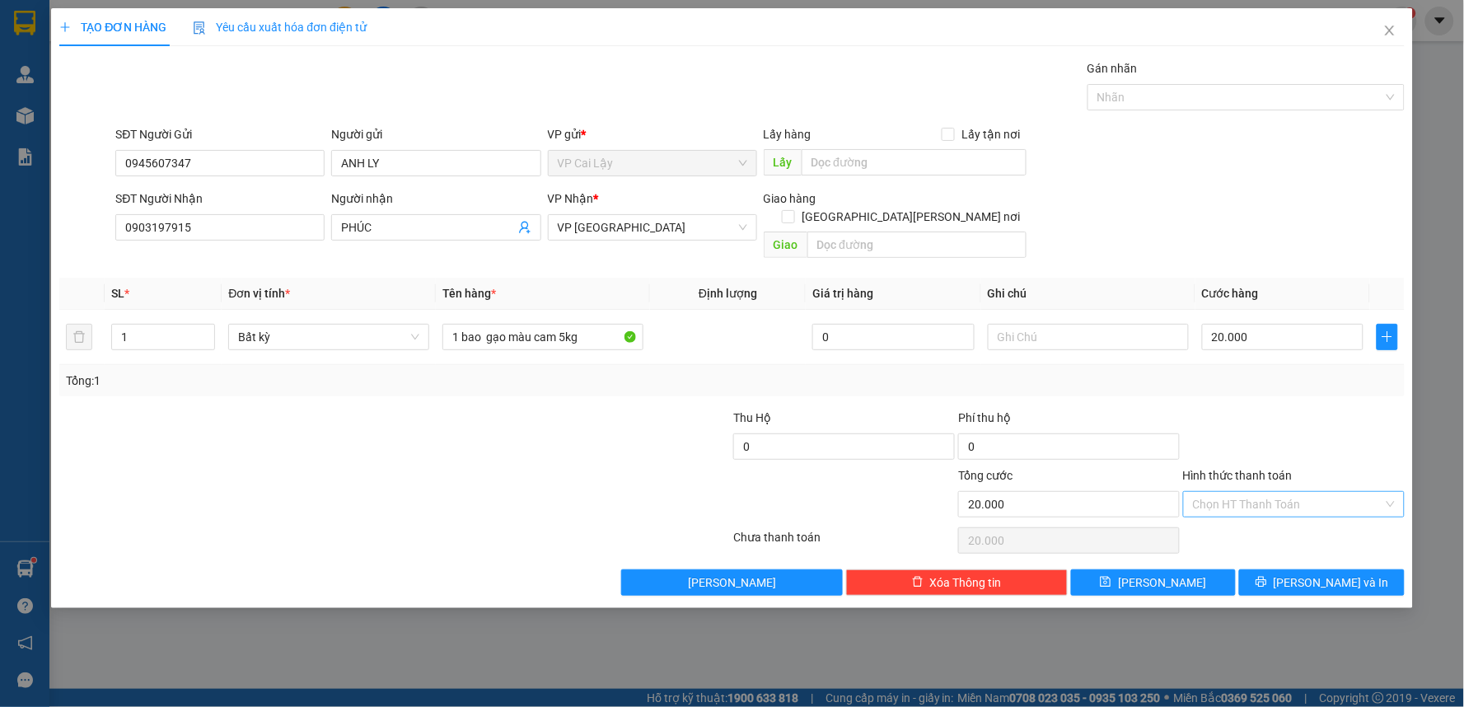
click at [1281, 492] on input "Hình thức thanh toán" at bounding box center [1288, 504] width 190 height 25
click at [1273, 517] on div "Tại văn phòng" at bounding box center [1295, 519] width 202 height 18
type input "0"
click at [1321, 574] on span "[PERSON_NAME] và In" at bounding box center [1331, 583] width 115 height 18
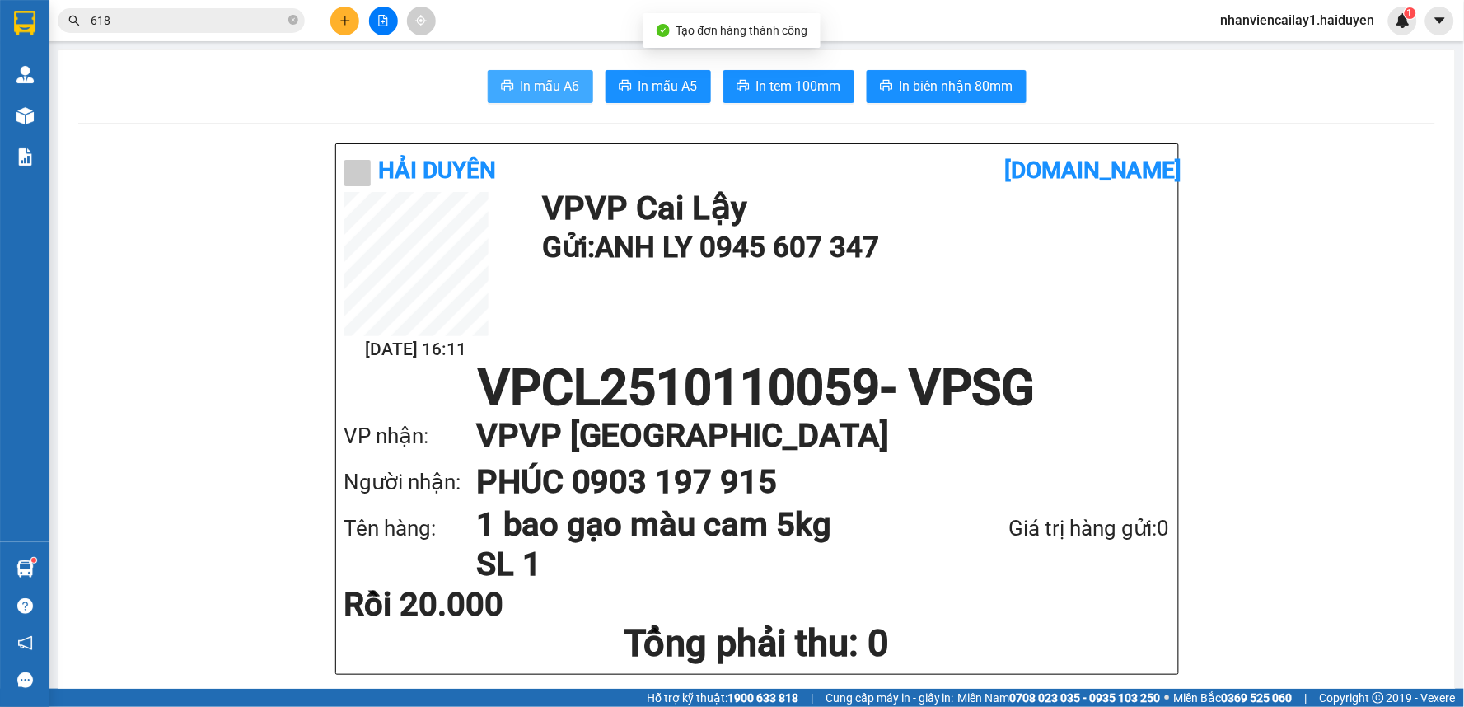
click at [532, 89] on span "In mẫu A6" at bounding box center [550, 86] width 59 height 21
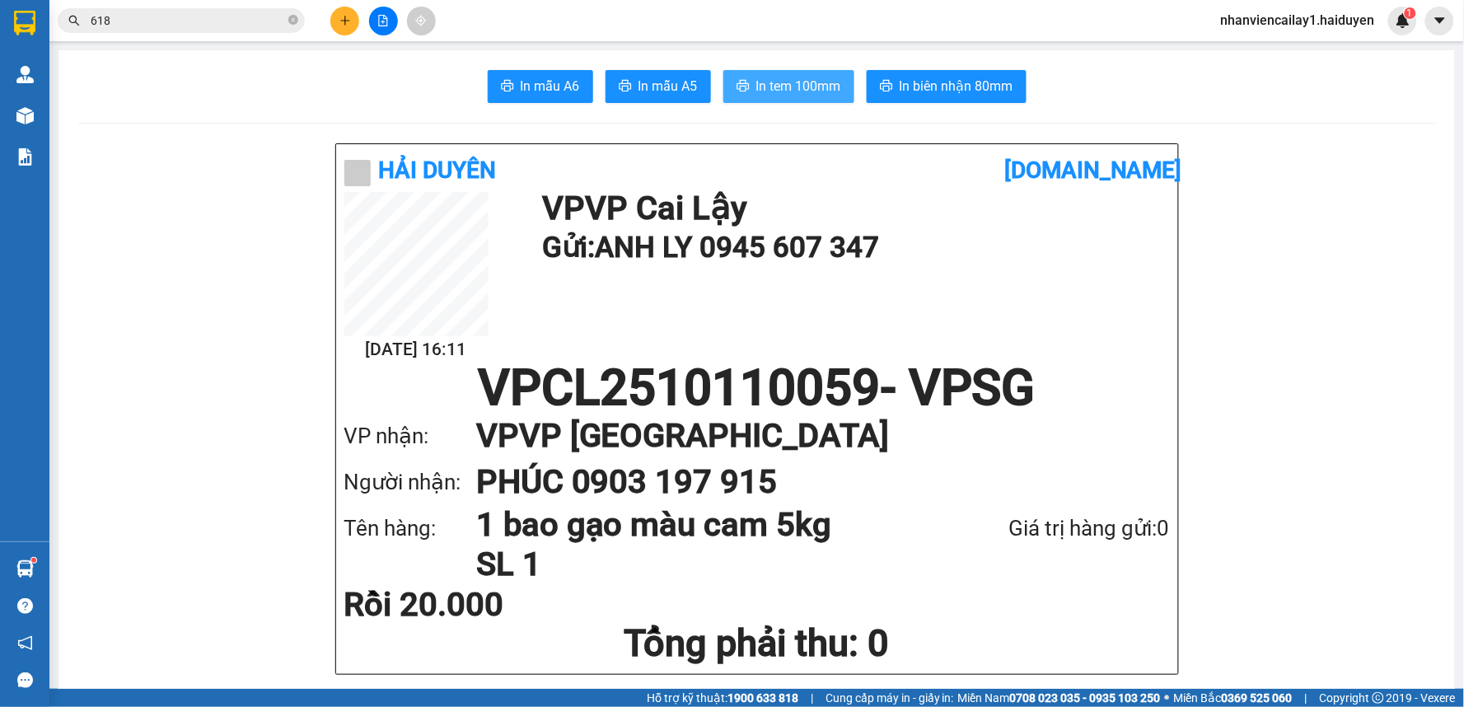
click at [773, 93] on span "In tem 100mm" at bounding box center [798, 86] width 85 height 21
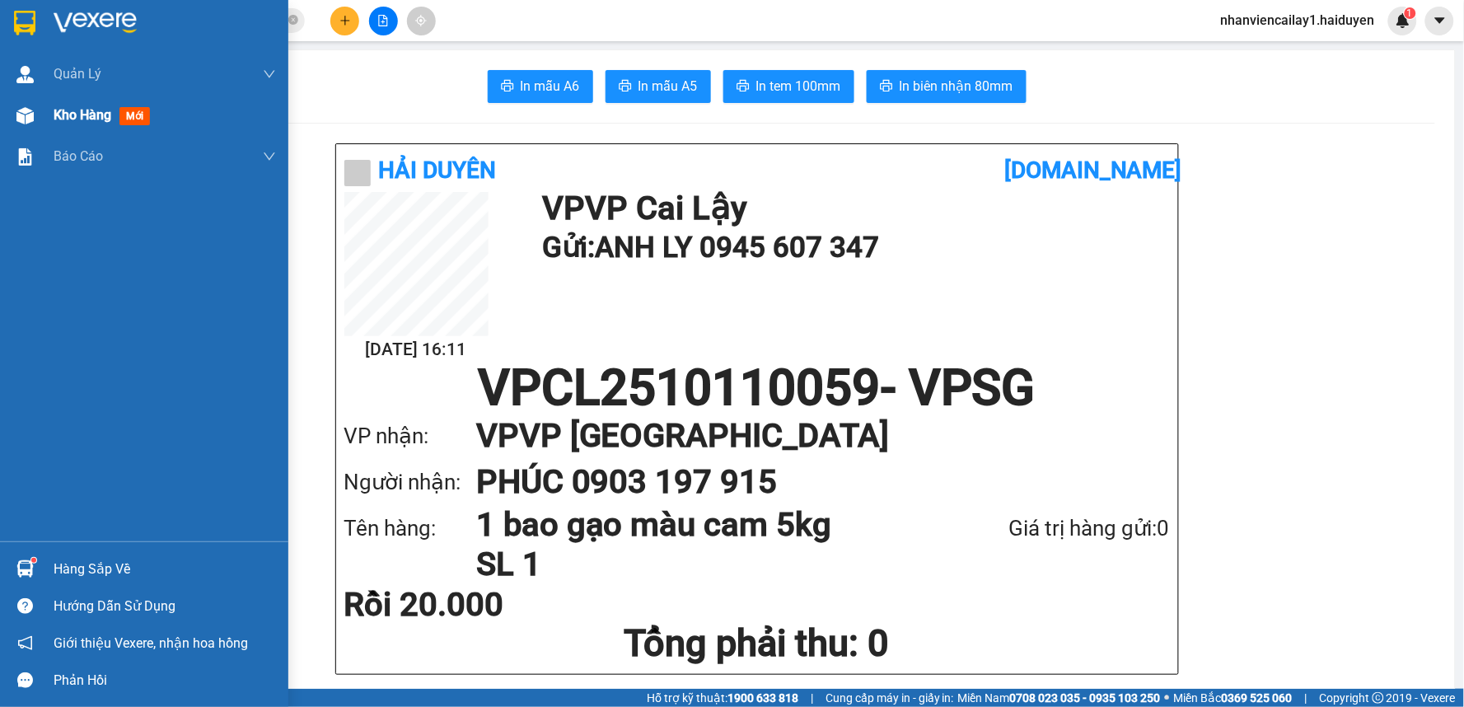
click at [108, 124] on div "Kho hàng mới" at bounding box center [105, 115] width 103 height 21
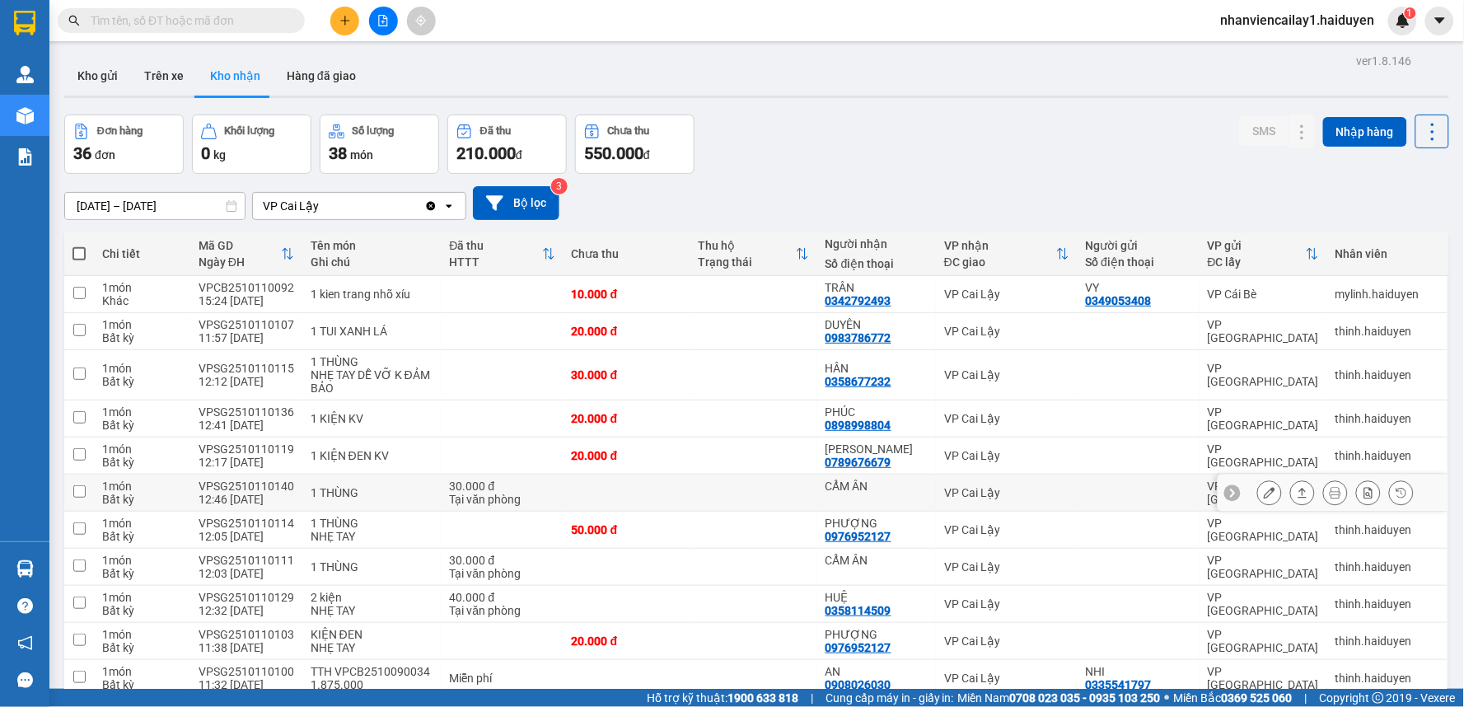
click at [784, 487] on td at bounding box center [754, 493] width 127 height 37
checkbox input "true"
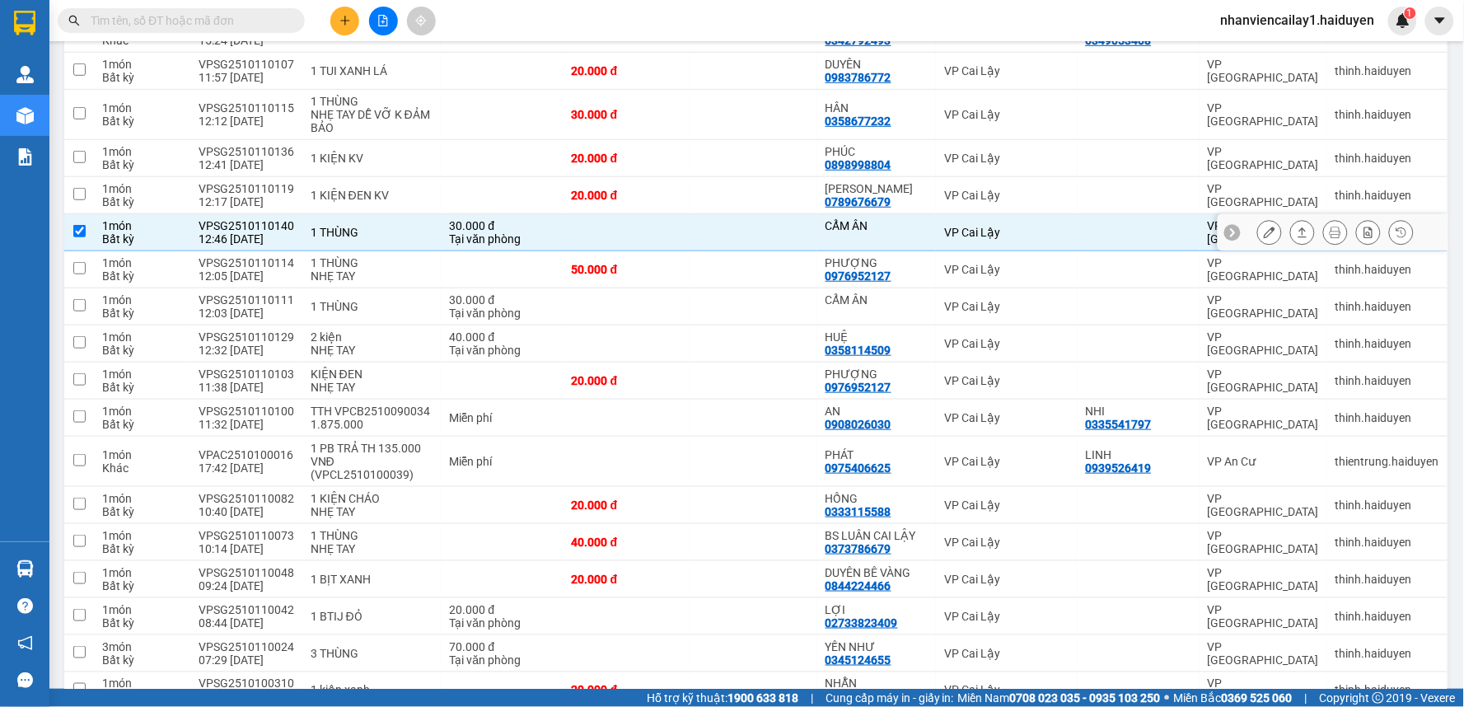
scroll to position [274, 0]
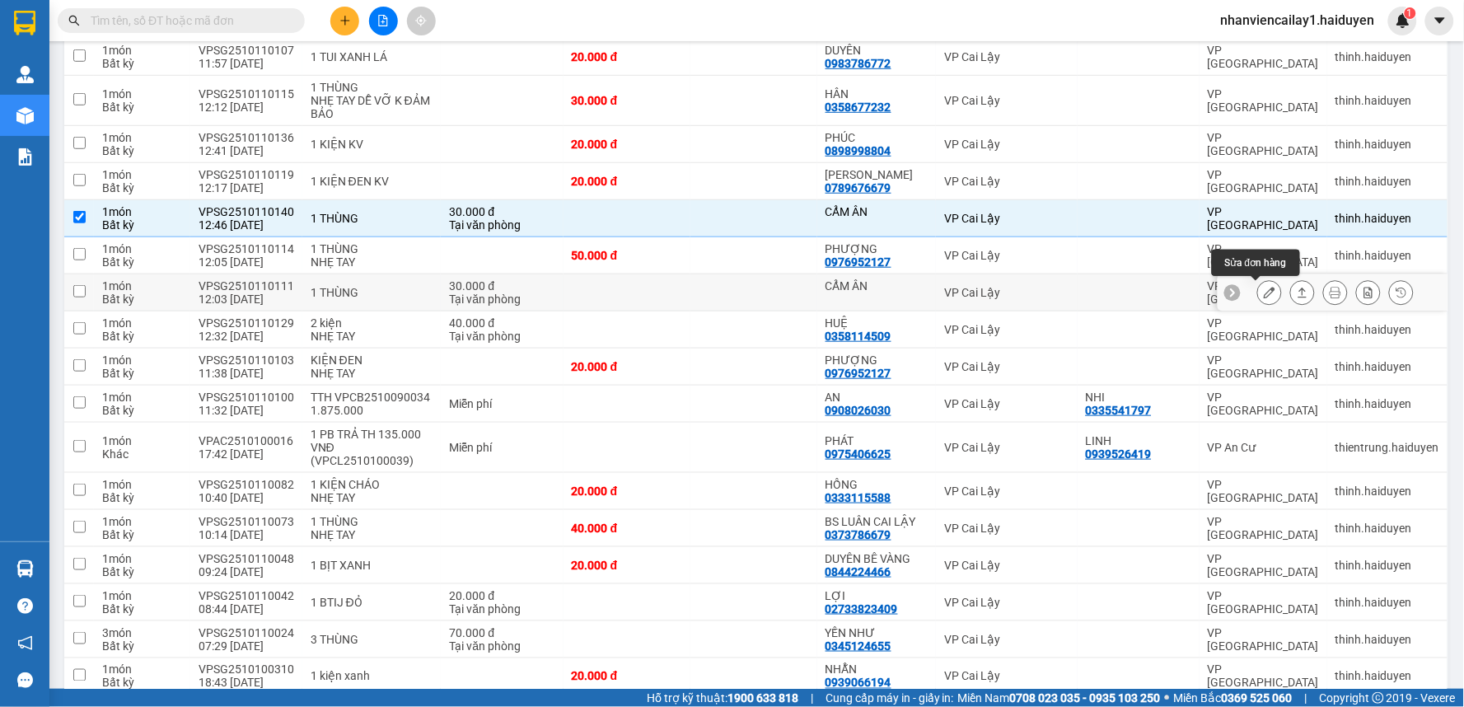
click at [1264, 293] on icon at bounding box center [1270, 293] width 12 height 12
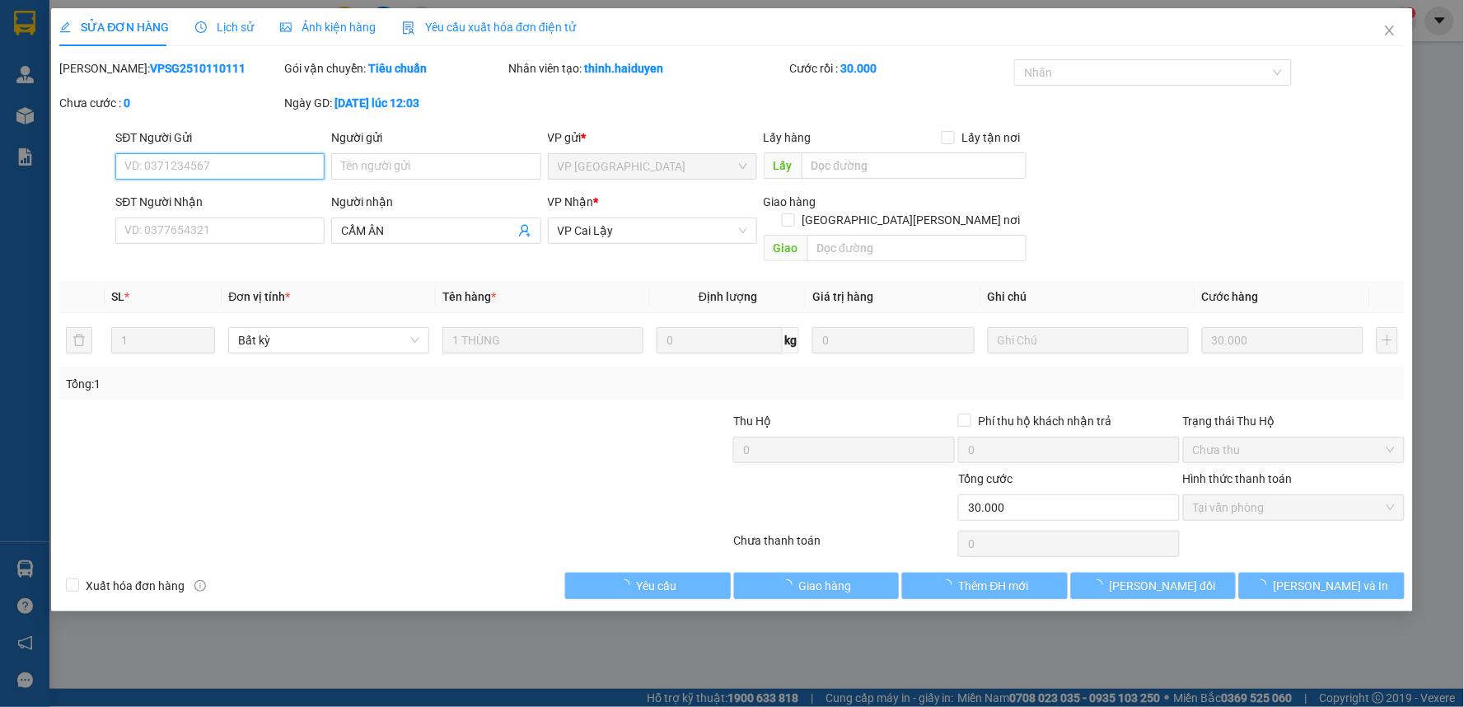
type input "CẨM ÂN"
type input "0"
type input "30.000"
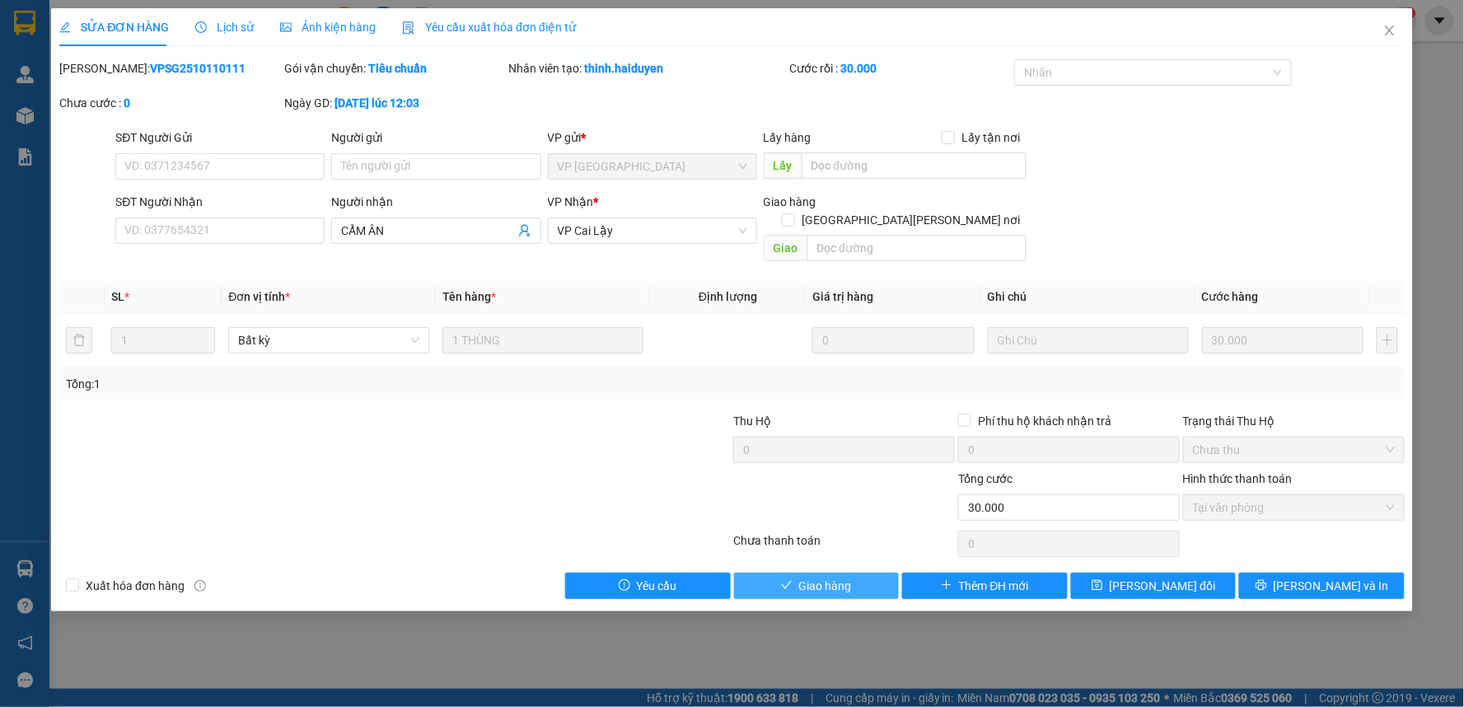
click at [866, 573] on button "Giao hàng" at bounding box center [817, 586] width 166 height 26
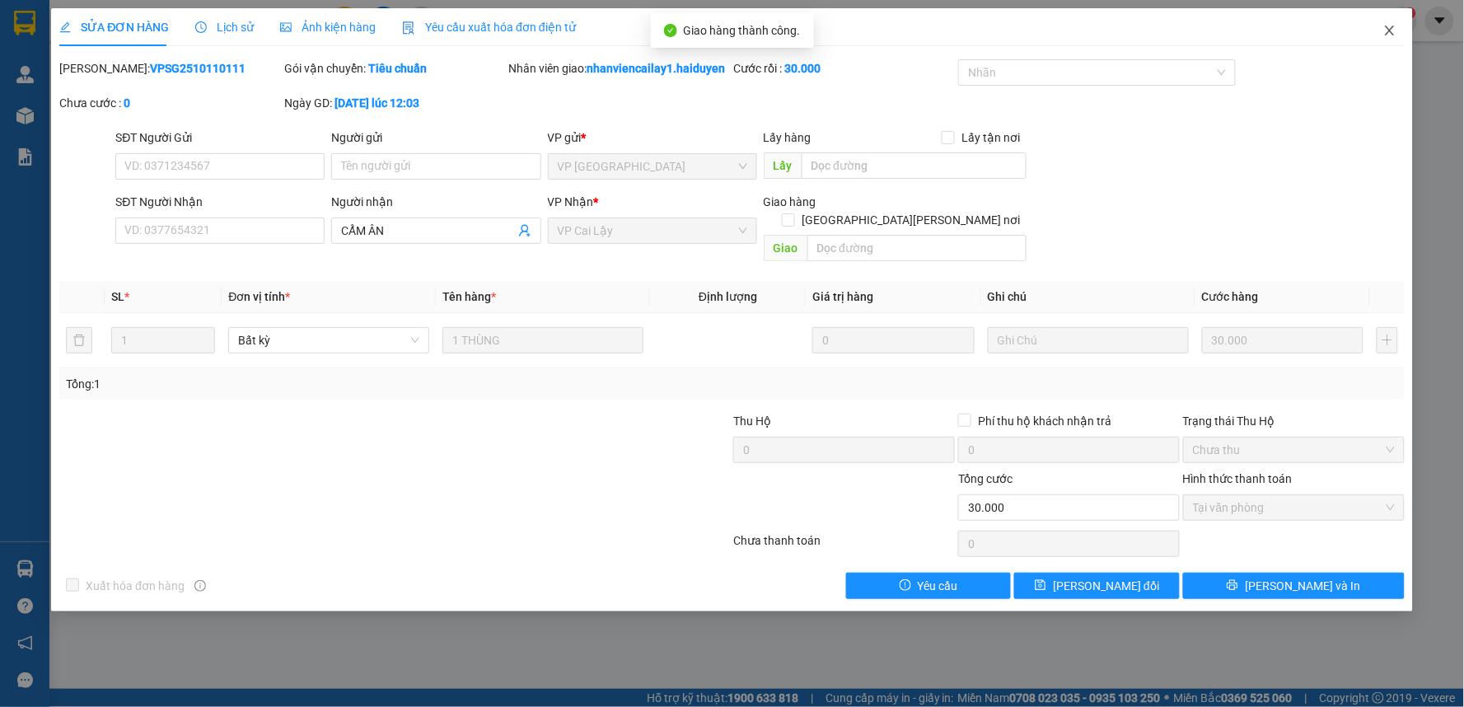
click at [1389, 28] on icon "close" at bounding box center [1390, 30] width 13 height 13
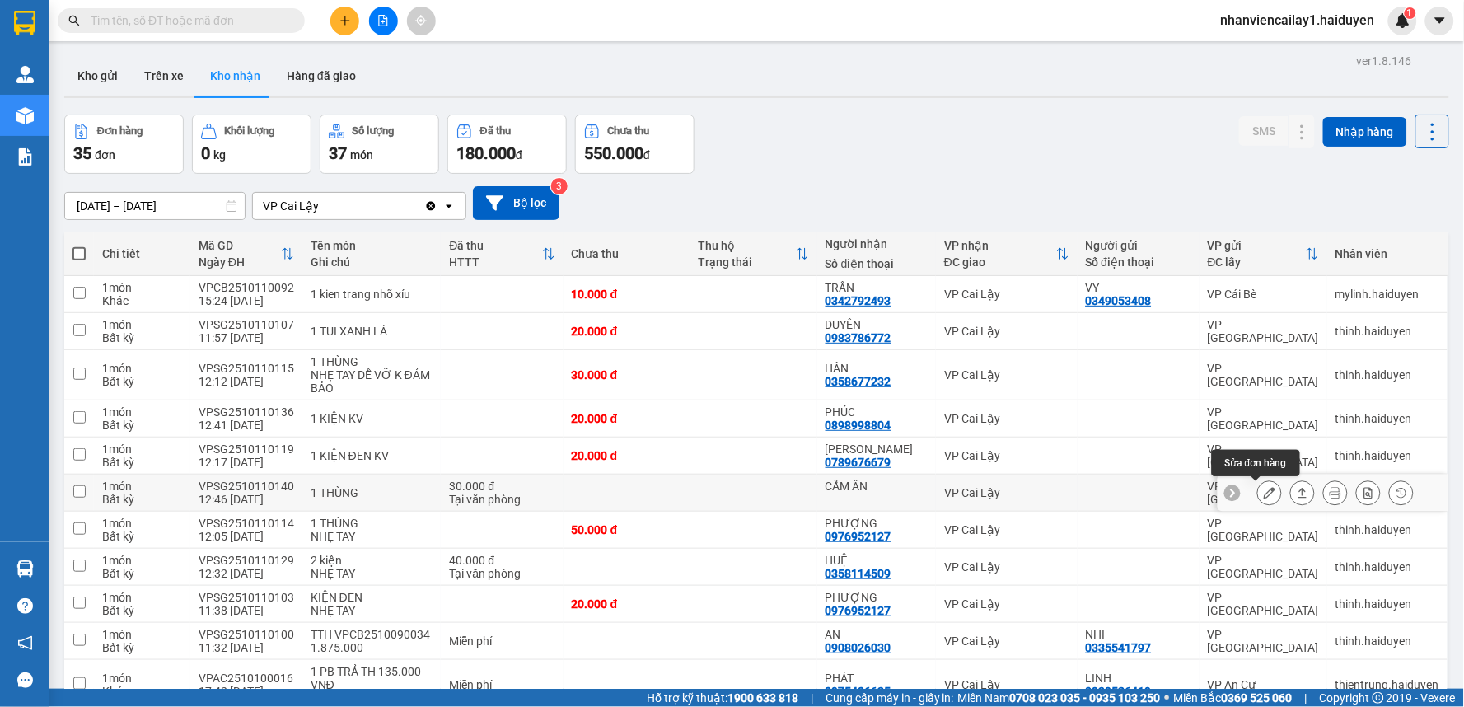
click at [1264, 492] on icon at bounding box center [1270, 493] width 12 height 12
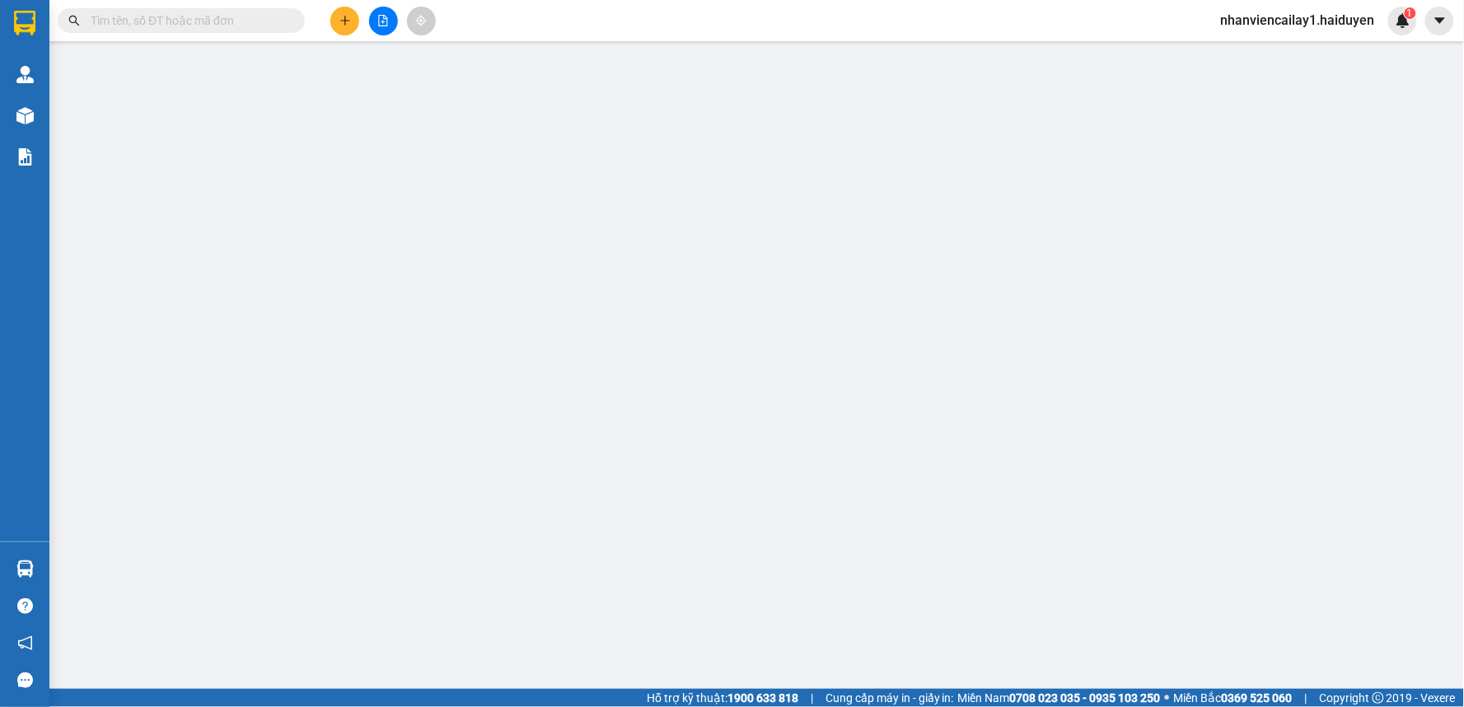
type input "CẨM ÂN"
type input "0"
type input "30.000"
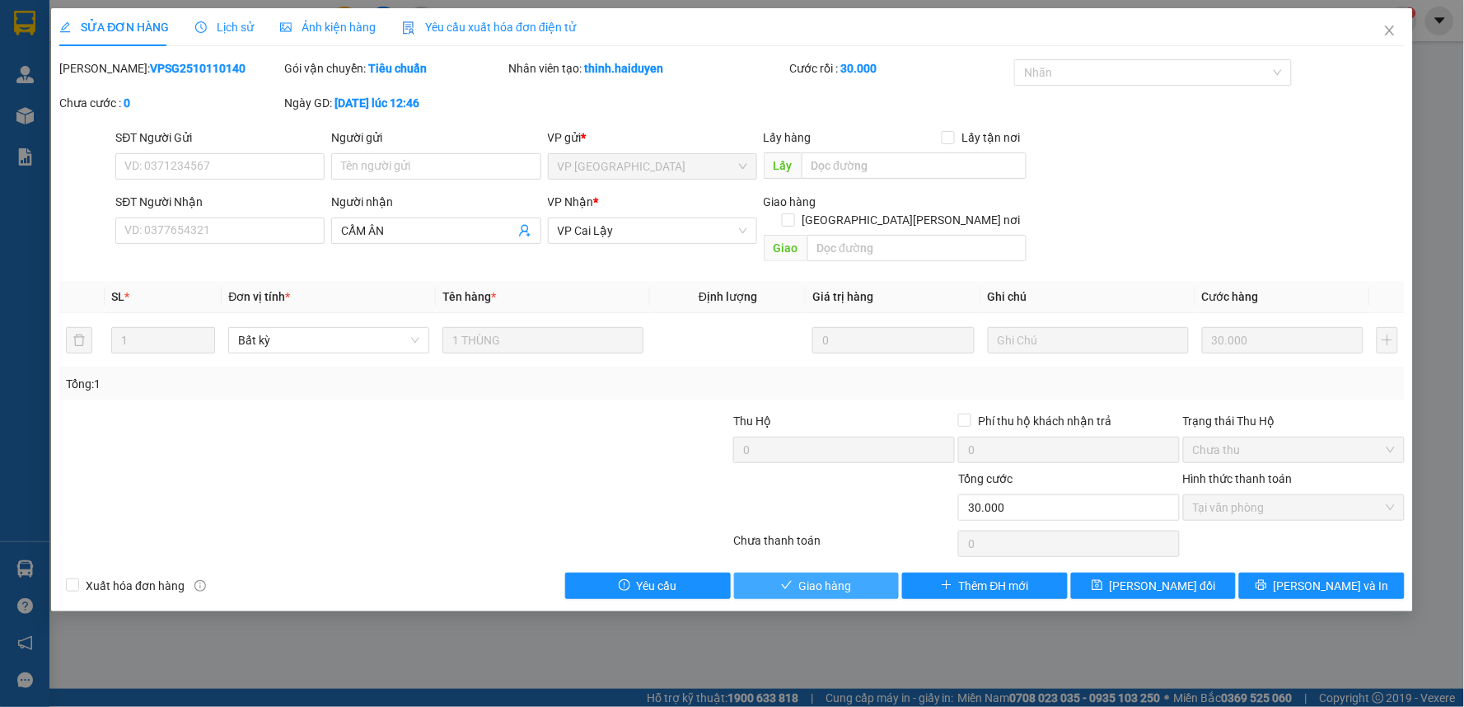
click at [827, 577] on span "Giao hàng" at bounding box center [825, 586] width 53 height 18
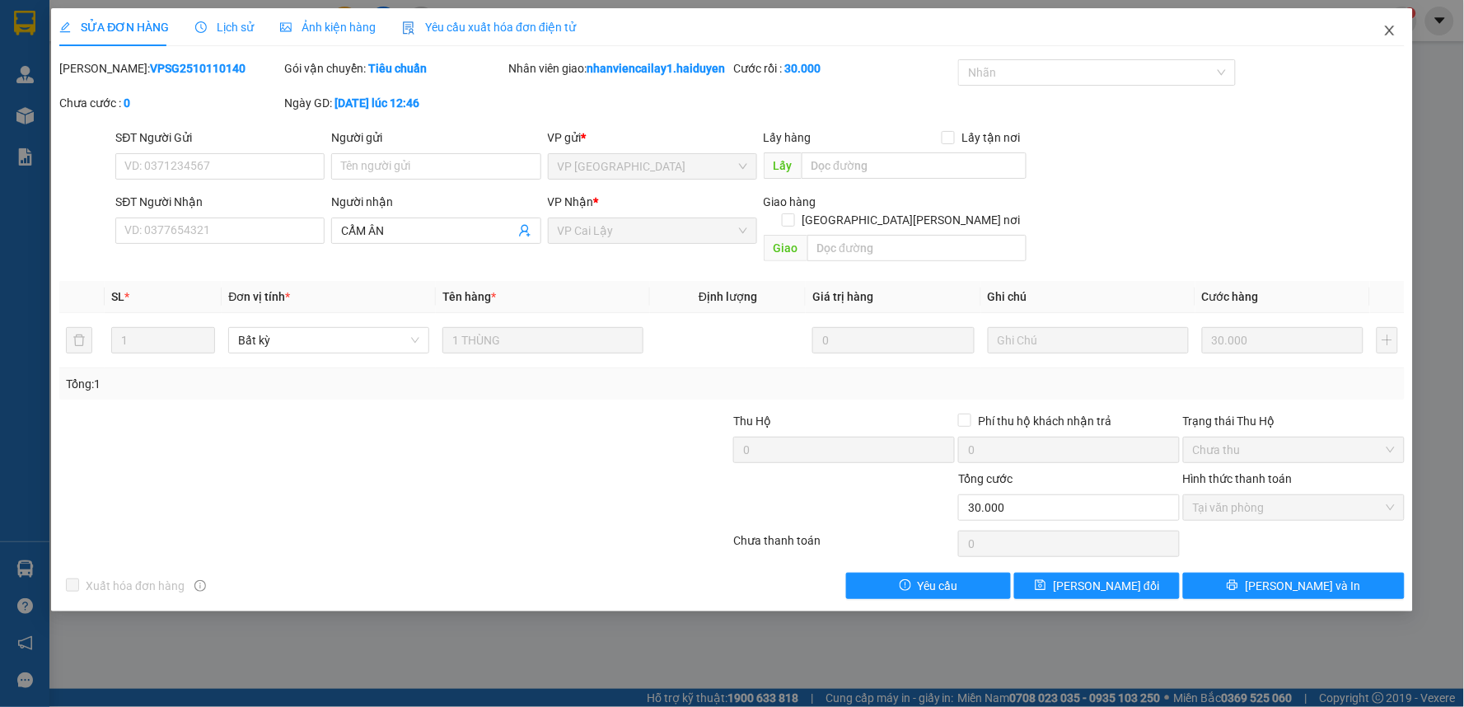
click at [1390, 30] on icon "close" at bounding box center [1389, 31] width 9 height 10
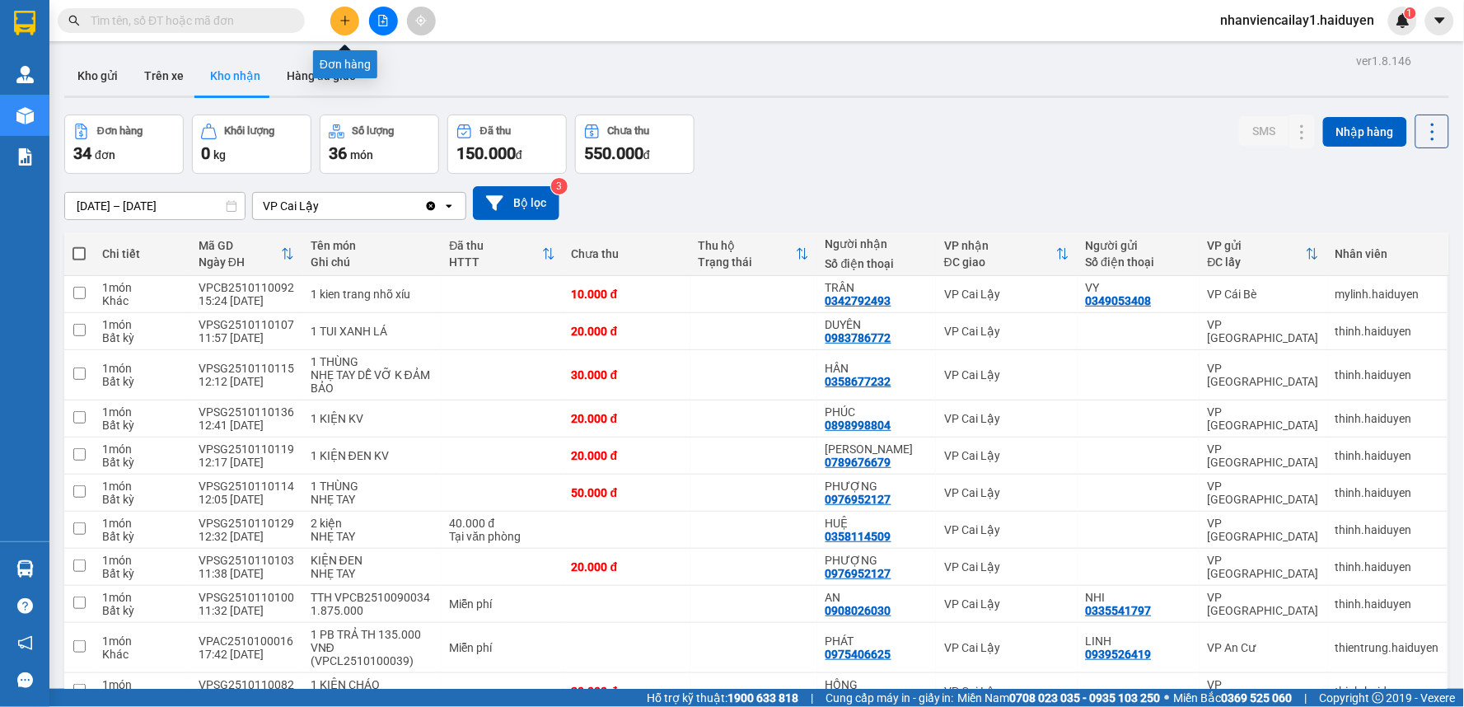
click at [341, 19] on icon "plus" at bounding box center [346, 21] width 12 height 12
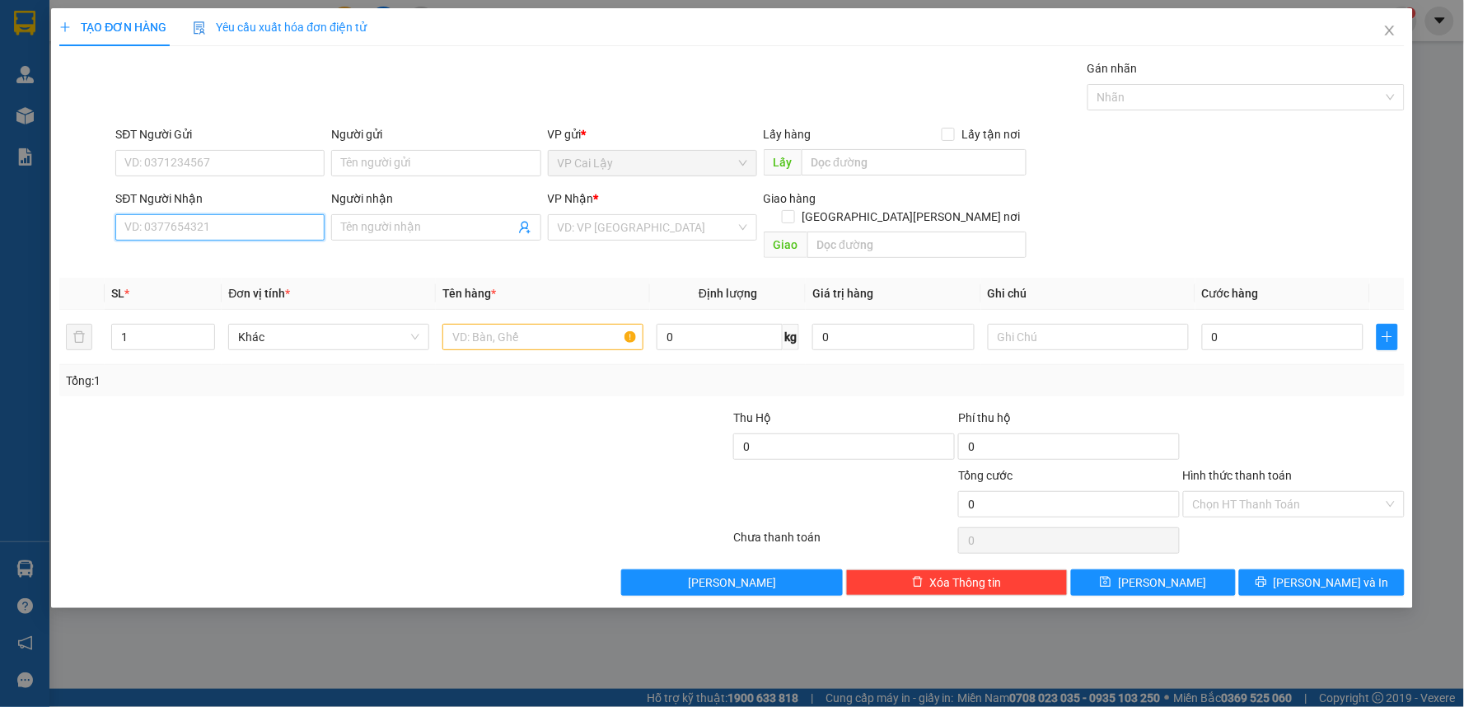
click at [290, 222] on input "SĐT Người Nhận" at bounding box center [219, 227] width 209 height 26
click at [240, 251] on div "0858185997 - ÁI TIÊN" at bounding box center [220, 260] width 190 height 18
type input "0858185997"
type input "ÁI TIÊN"
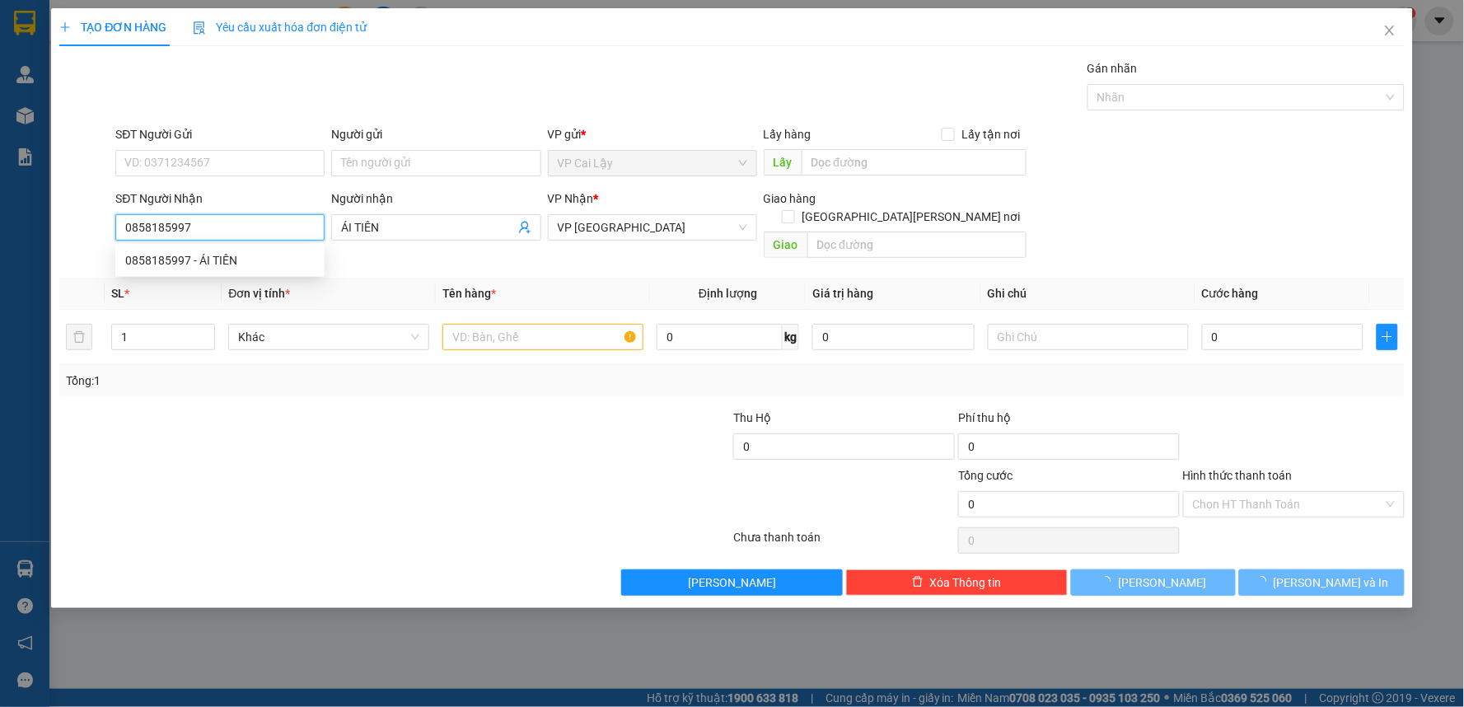
type input "20.000"
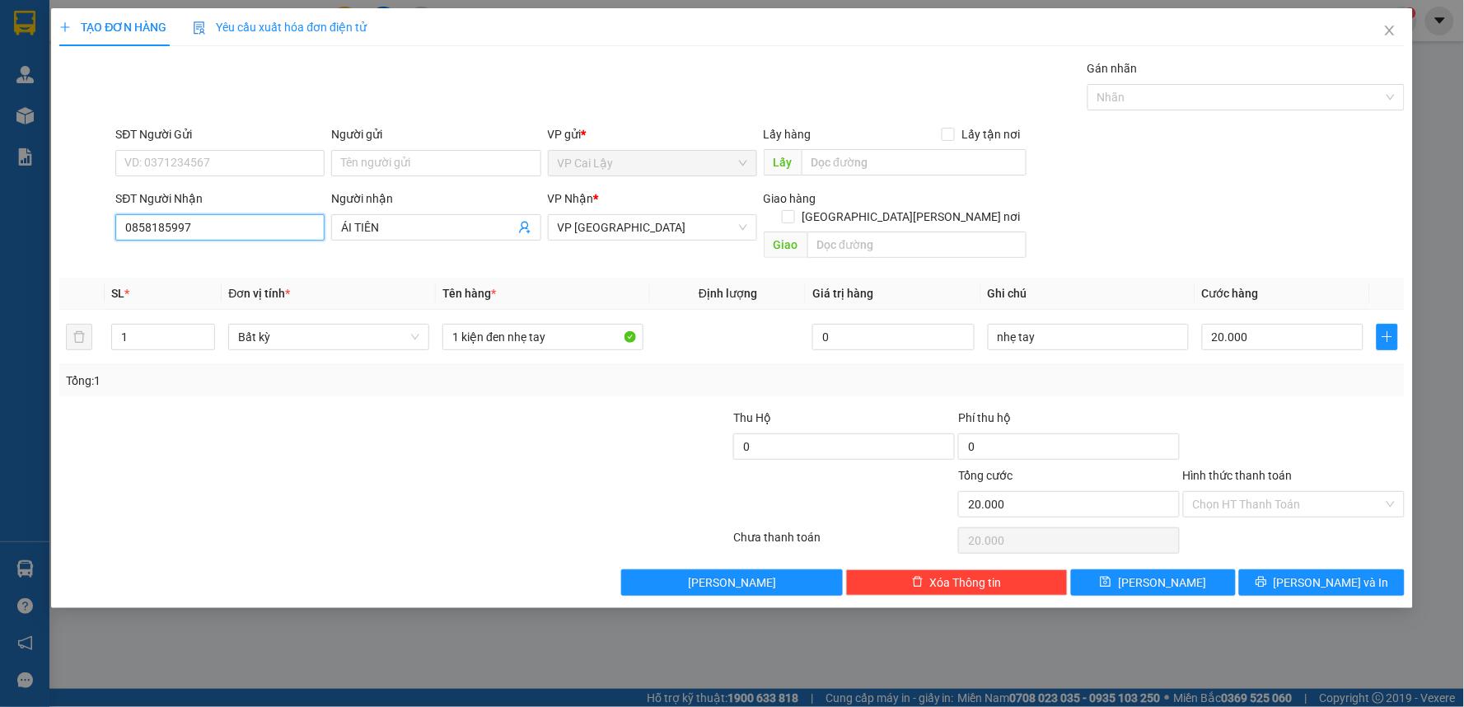
type input "0858185997"
click at [293, 140] on div "SĐT Người Gửi" at bounding box center [219, 134] width 209 height 18
click at [293, 150] on input "SĐT Người Gửi" at bounding box center [219, 163] width 209 height 26
click at [288, 168] on input "SĐT Người Gửi" at bounding box center [219, 163] width 209 height 26
drag, startPoint x: 377, startPoint y: 93, endPoint x: 368, endPoint y: 105, distance: 15.3
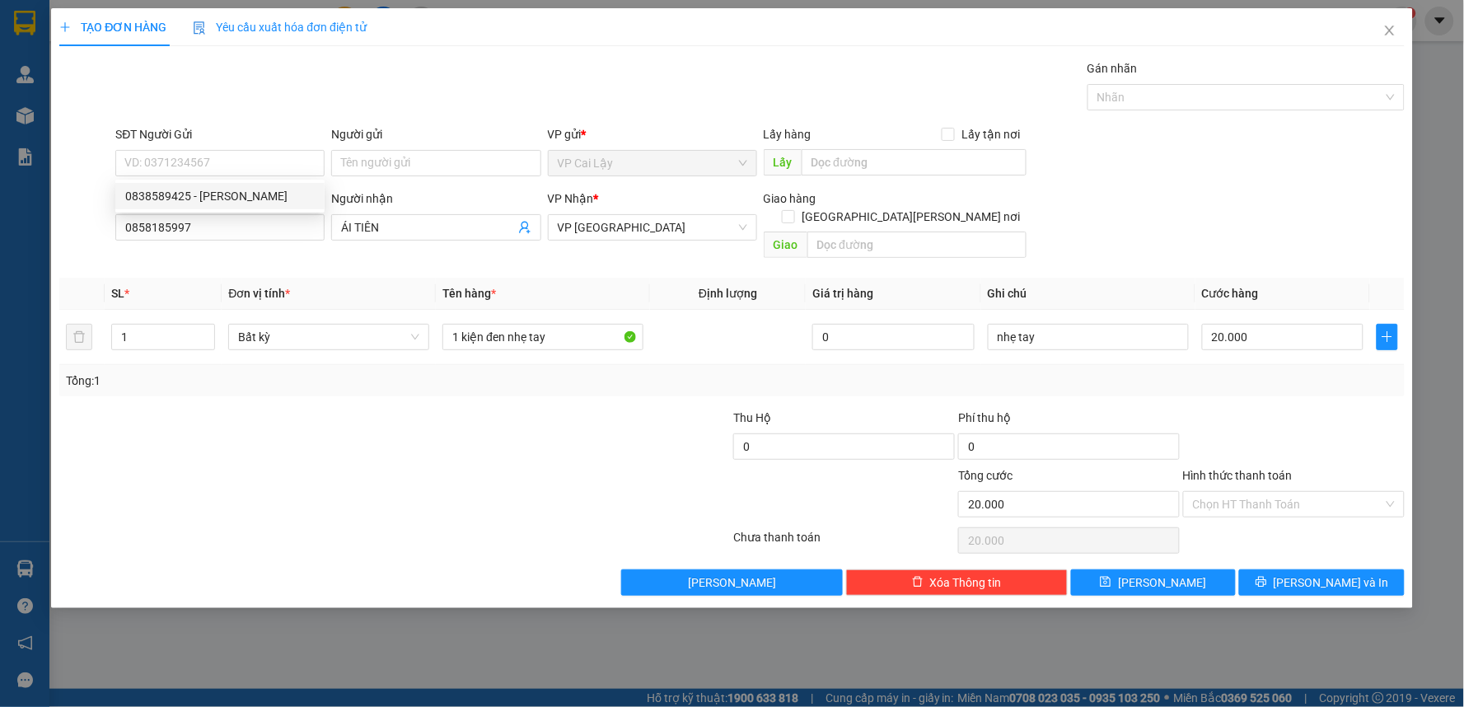
click at [379, 93] on div "Gói vận chuyển * Tiêu chuẩn Gán nhãn Nhãn" at bounding box center [759, 88] width 1295 height 58
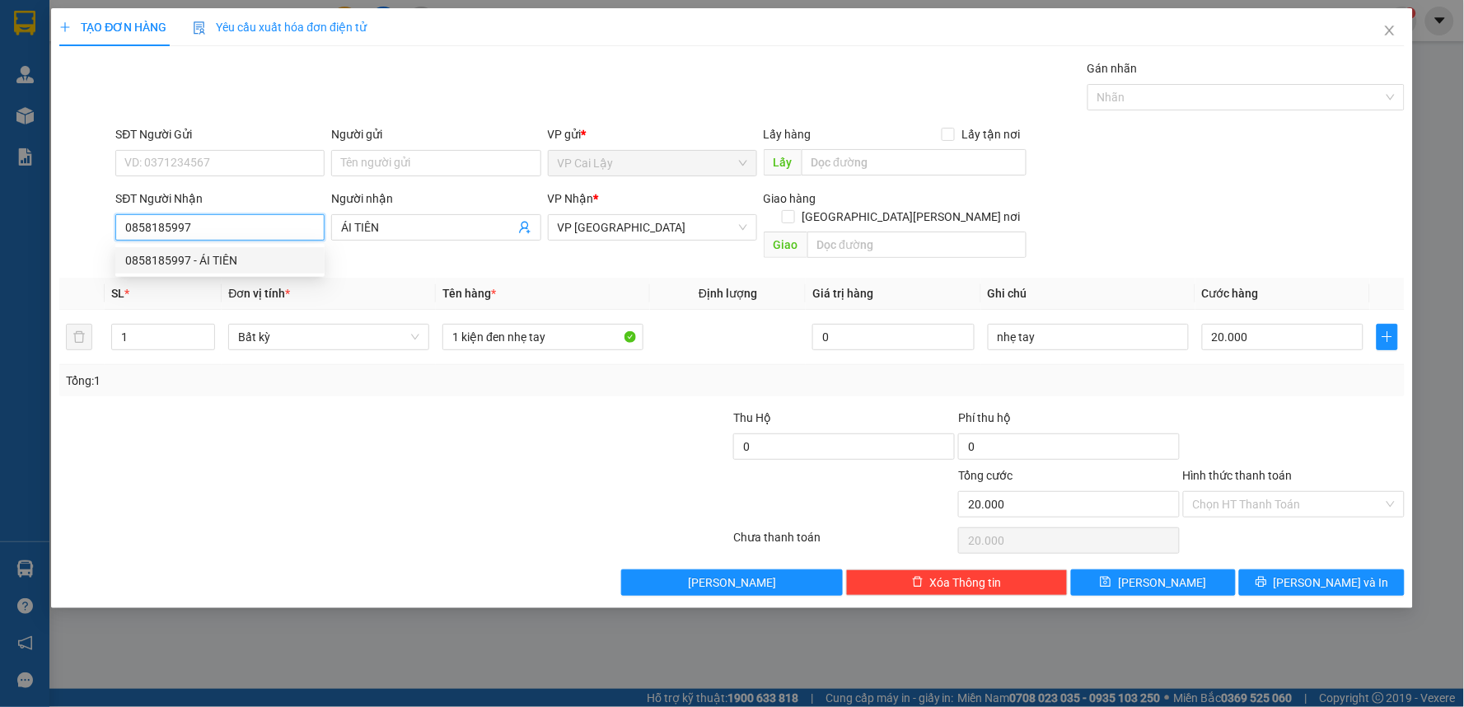
drag, startPoint x: 199, startPoint y: 232, endPoint x: 89, endPoint y: 245, distance: 110.4
click at [89, 245] on div "SĐT Người Nhận 0858185997 Người nhận ÁI TIÊN VP Nhận * VP Sài Gòn Giao hàng Gia…" at bounding box center [732, 228] width 1349 height 76
click at [224, 162] on input "SĐT Người Gửi" at bounding box center [219, 163] width 209 height 26
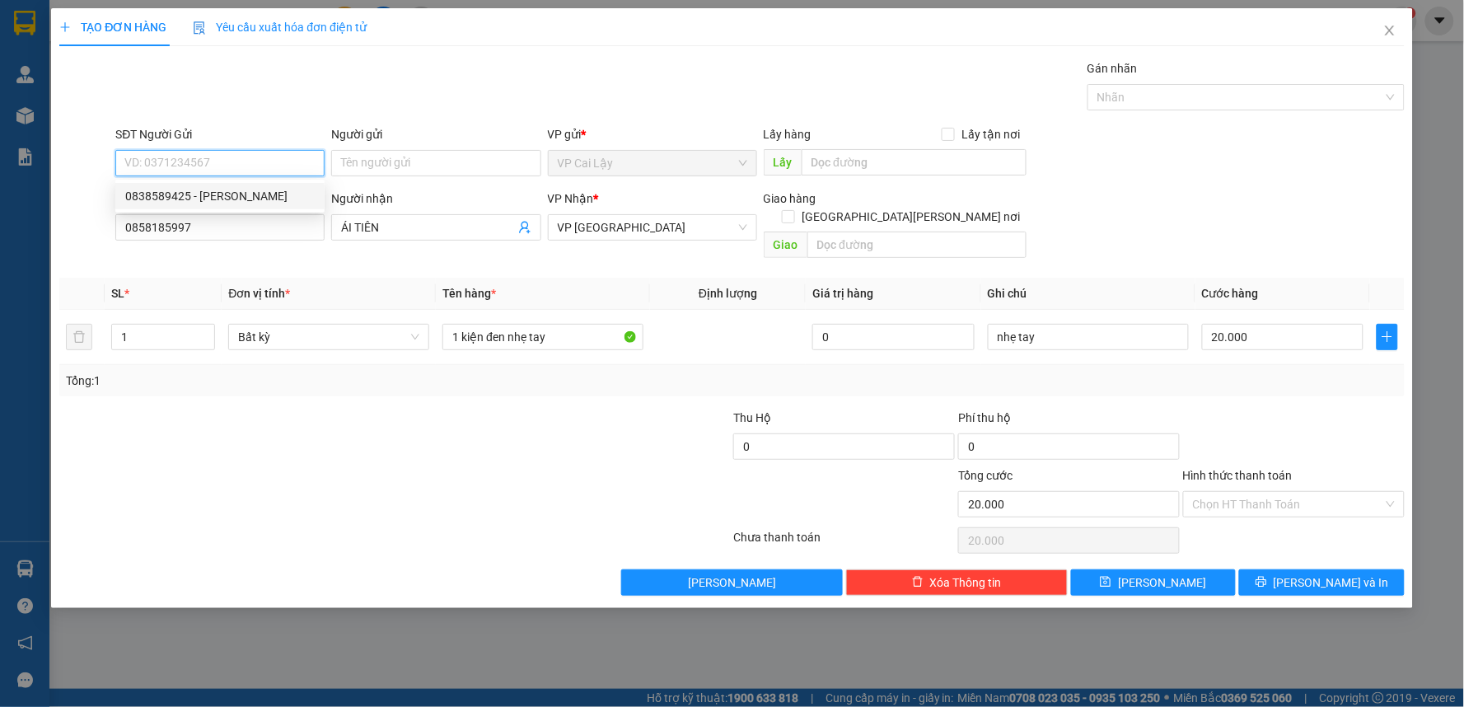
paste input "0858185997"
type input "0858185997"
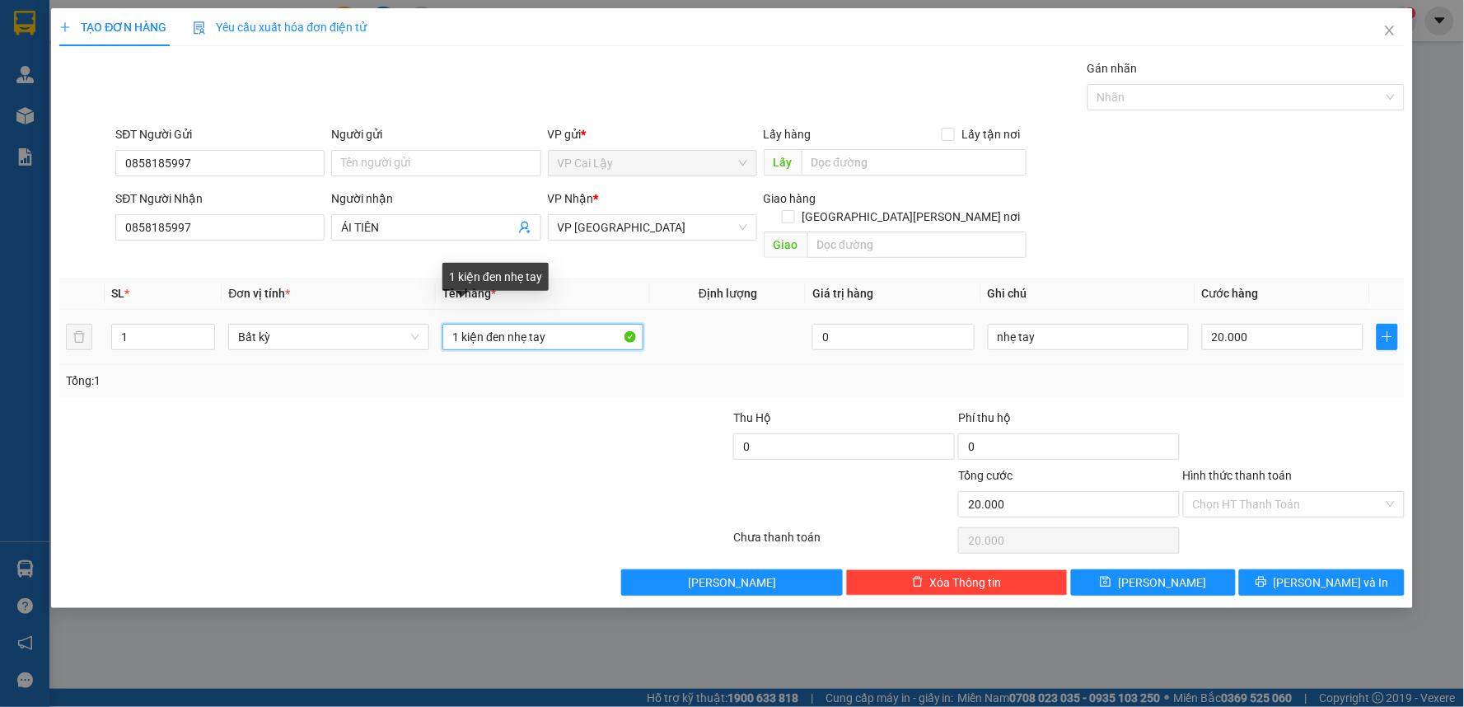
click at [564, 324] on input "1 kiện đen nhẹ tay" at bounding box center [543, 337] width 201 height 26
type input "1 bịch vàng có bịch xanh bên trong"
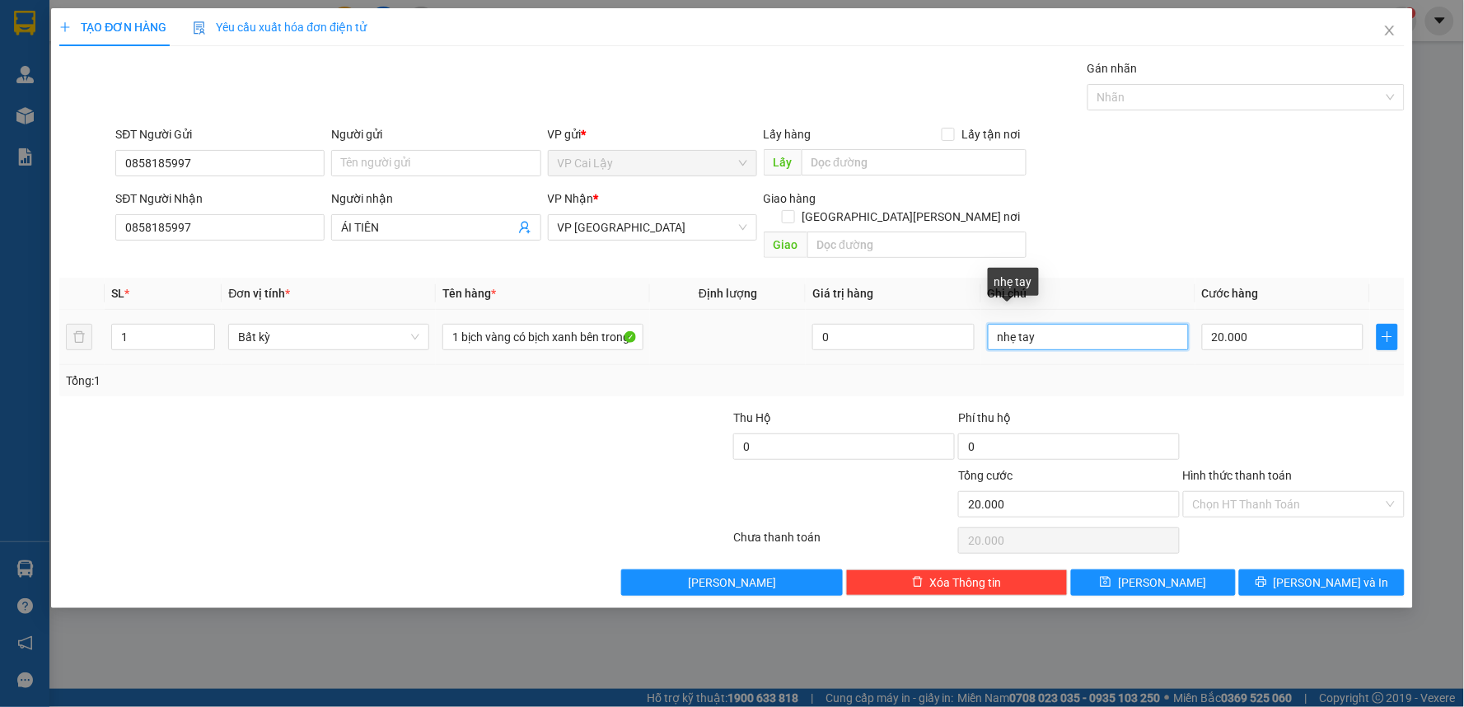
click at [1093, 328] on input "nhẹ tay" at bounding box center [1088, 337] width 201 height 26
type input "đồ ăn nhẹ tay"
click at [1258, 492] on input "Hình thức thanh toán" at bounding box center [1288, 504] width 190 height 25
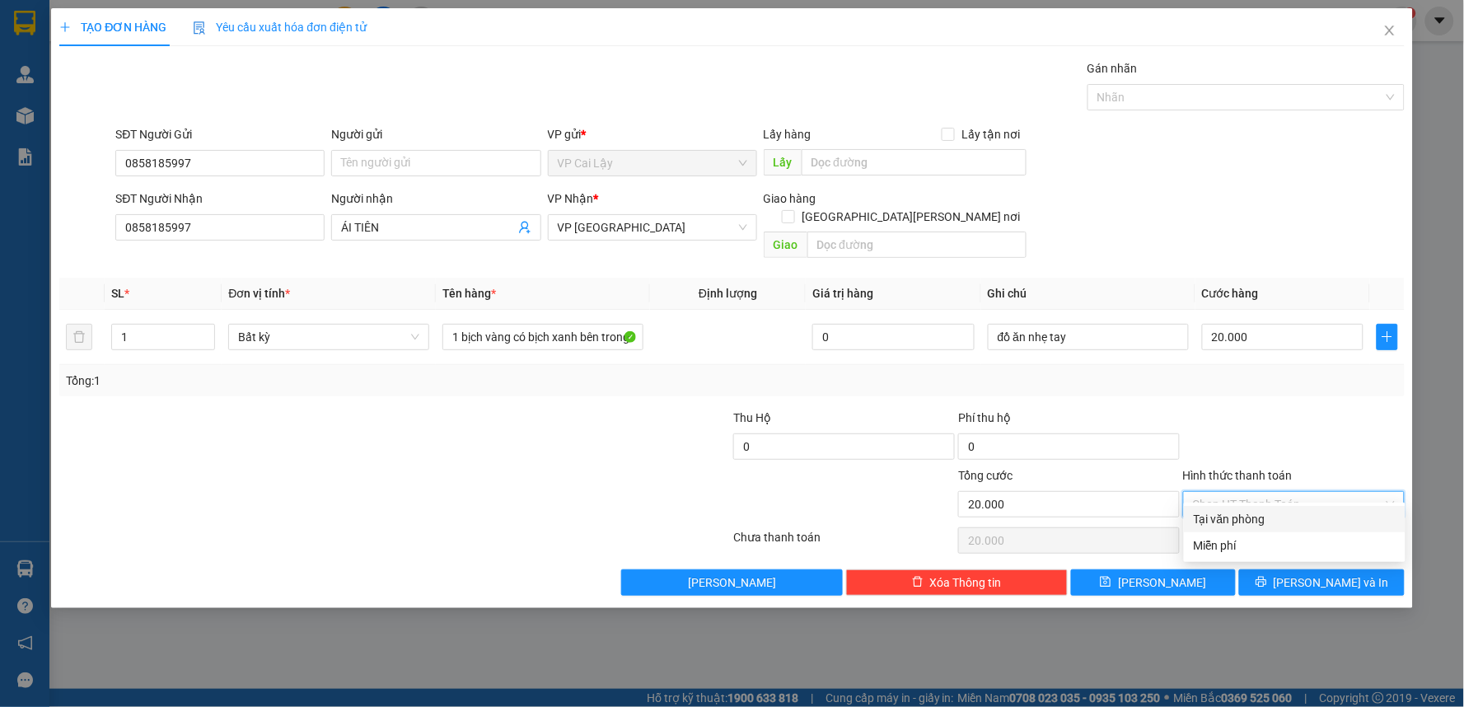
click at [1276, 520] on div "Tại văn phòng" at bounding box center [1295, 519] width 202 height 18
type input "0"
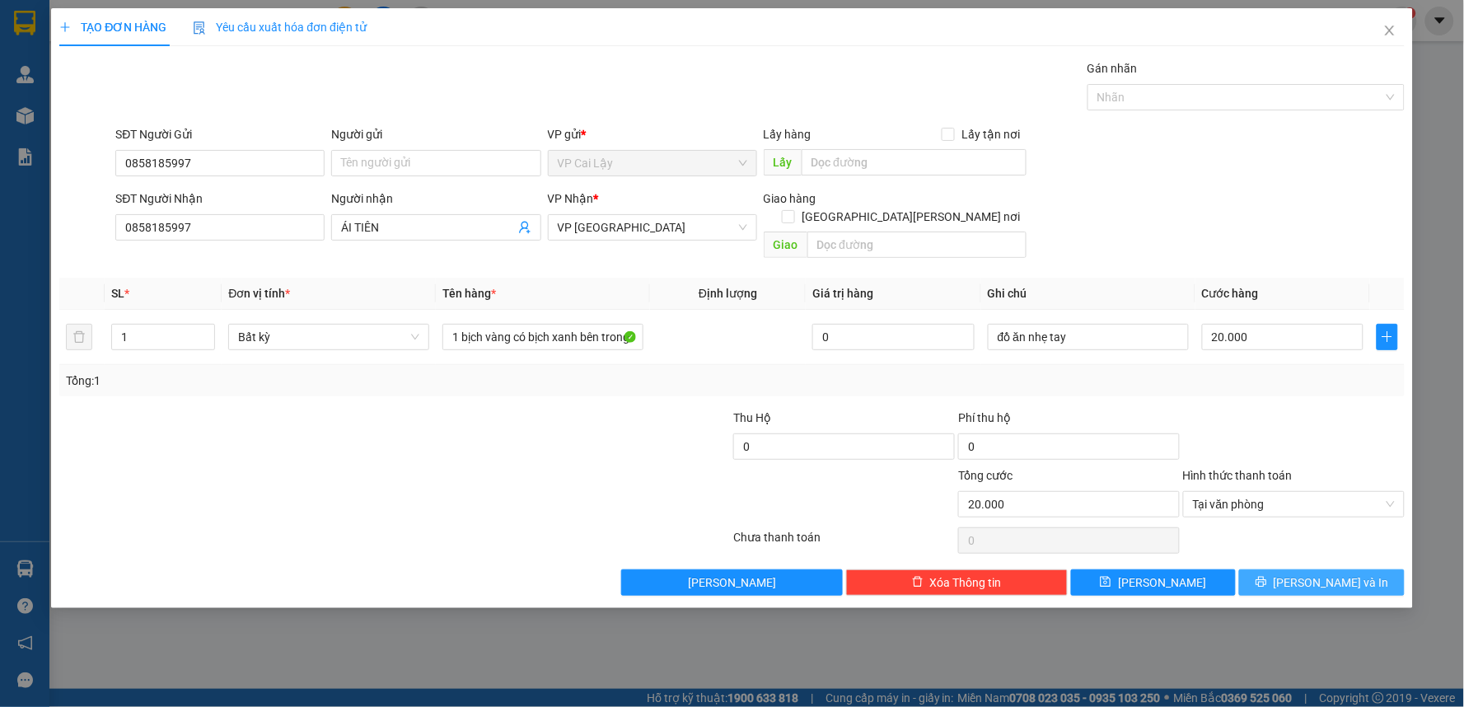
click at [1330, 574] on span "[PERSON_NAME] và In" at bounding box center [1331, 583] width 115 height 18
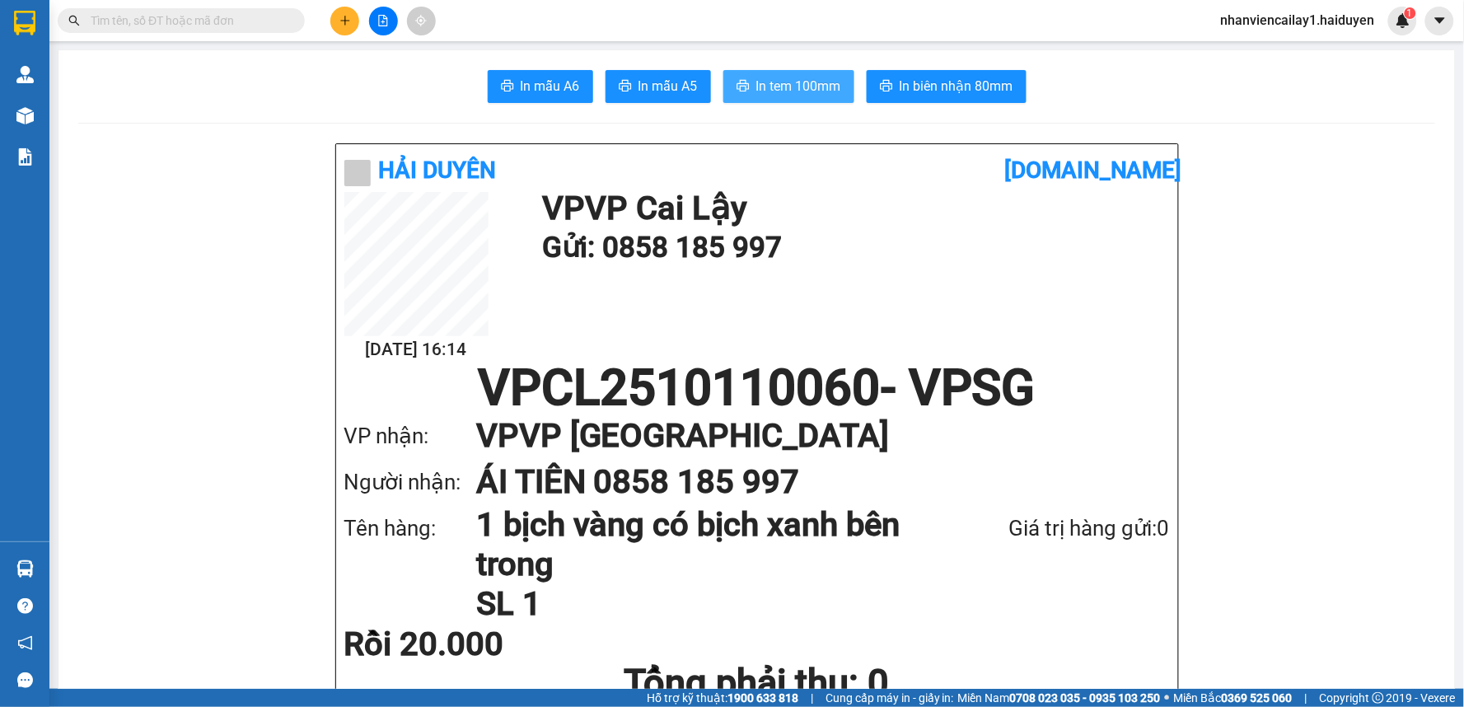
click at [752, 101] on button "In tem 100mm" at bounding box center [789, 86] width 131 height 33
click at [321, 97] on div "In mẫu A6 In mẫu A5 In tem 100mm In biên nhận 80mm" at bounding box center [756, 86] width 1357 height 33
click at [241, 22] on input "text" at bounding box center [188, 21] width 194 height 18
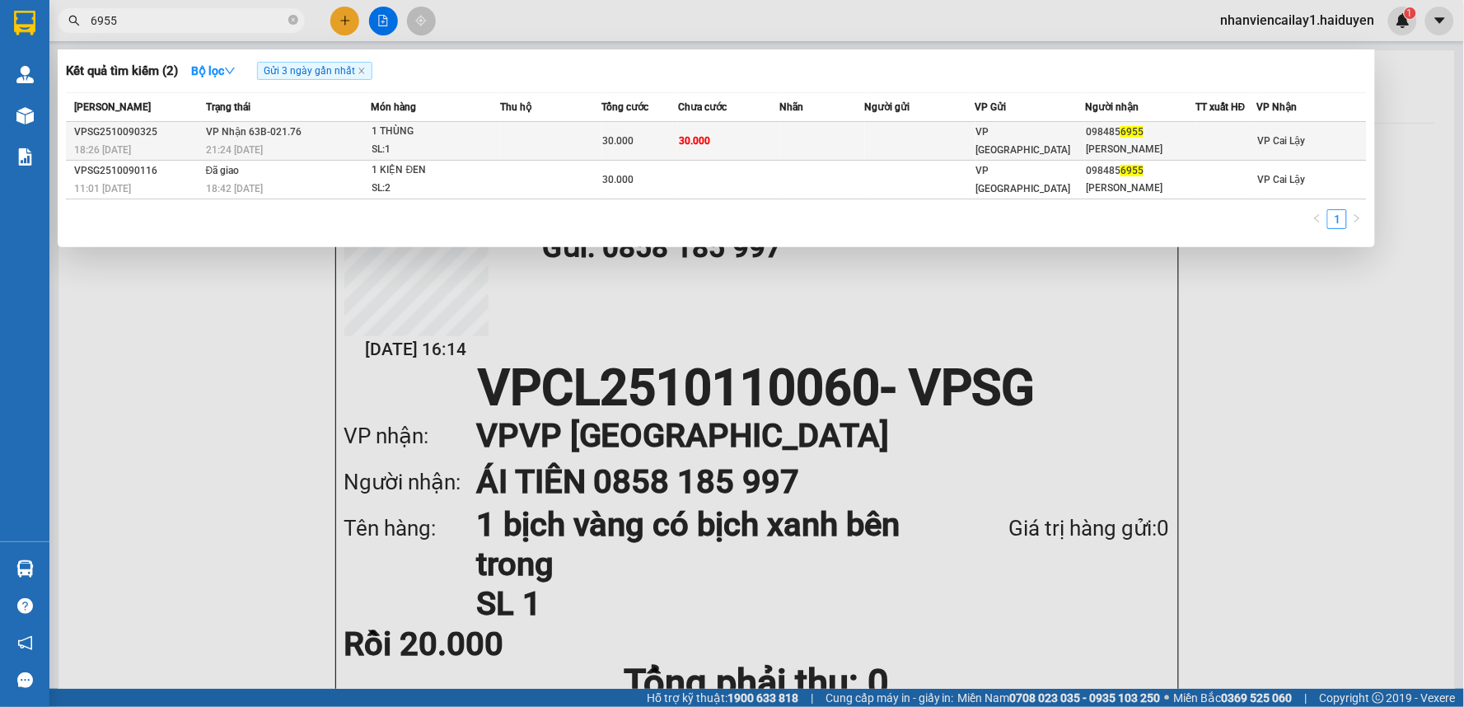
type input "6955"
click at [1141, 146] on div "HÙNG OSAMA" at bounding box center [1140, 149] width 109 height 17
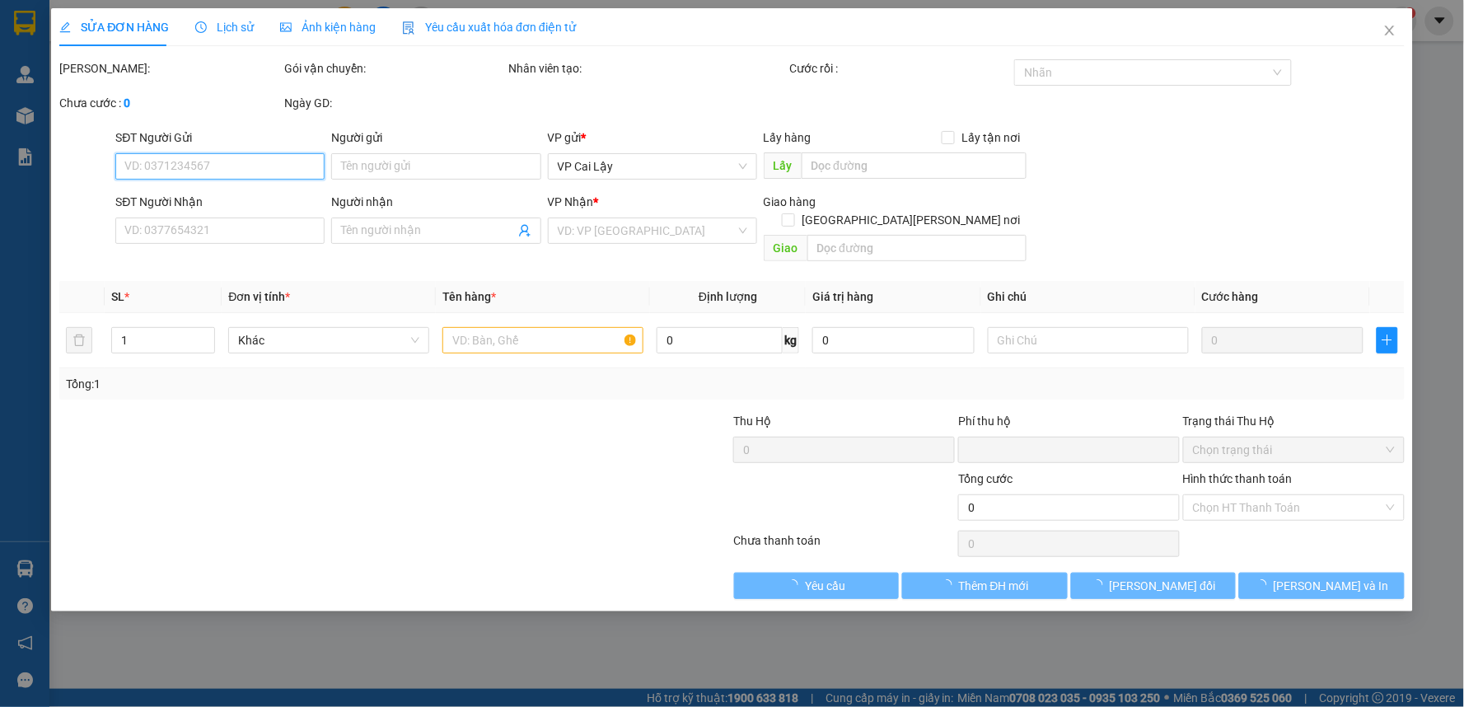
type input "0984856955"
type input "HÙNG OSAMA"
type input "0"
type input "30.000"
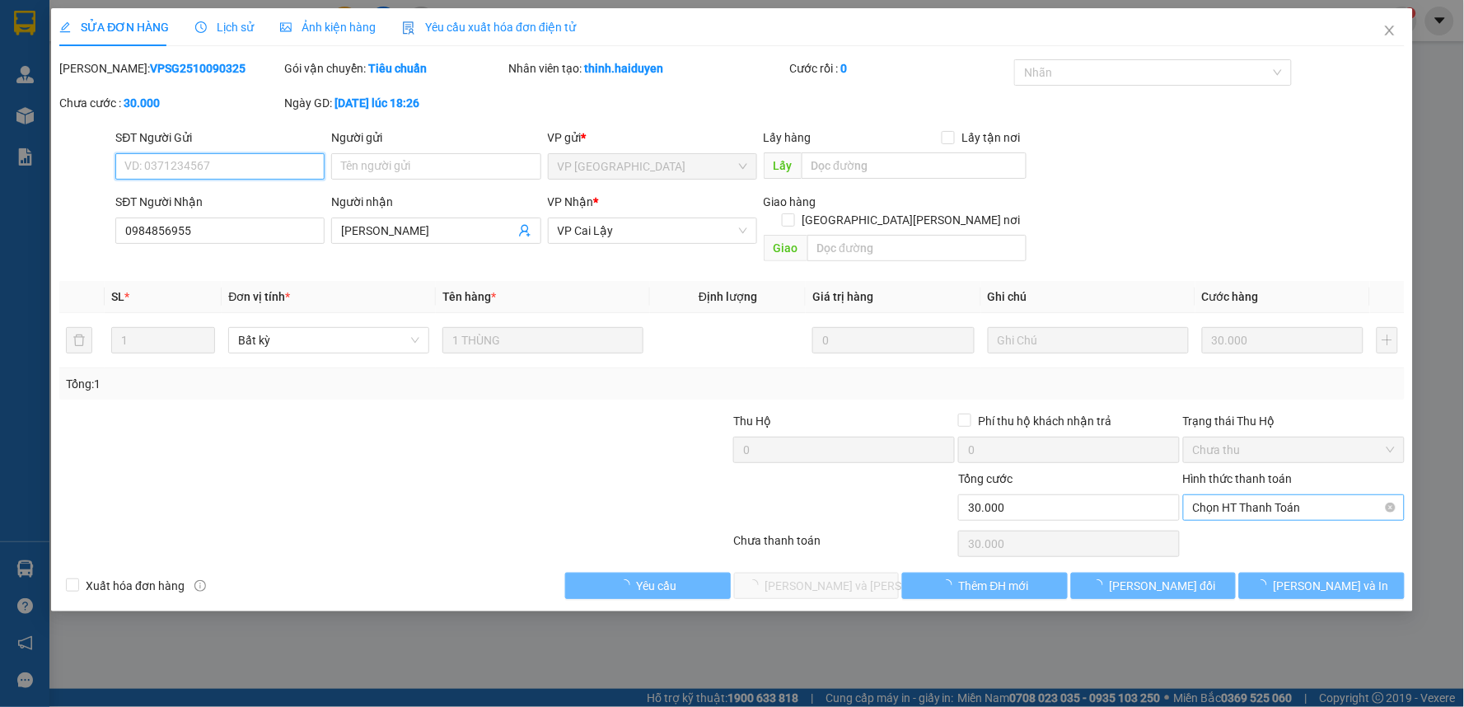
click at [1243, 495] on span "Chọn HT Thanh Toán" at bounding box center [1294, 507] width 202 height 25
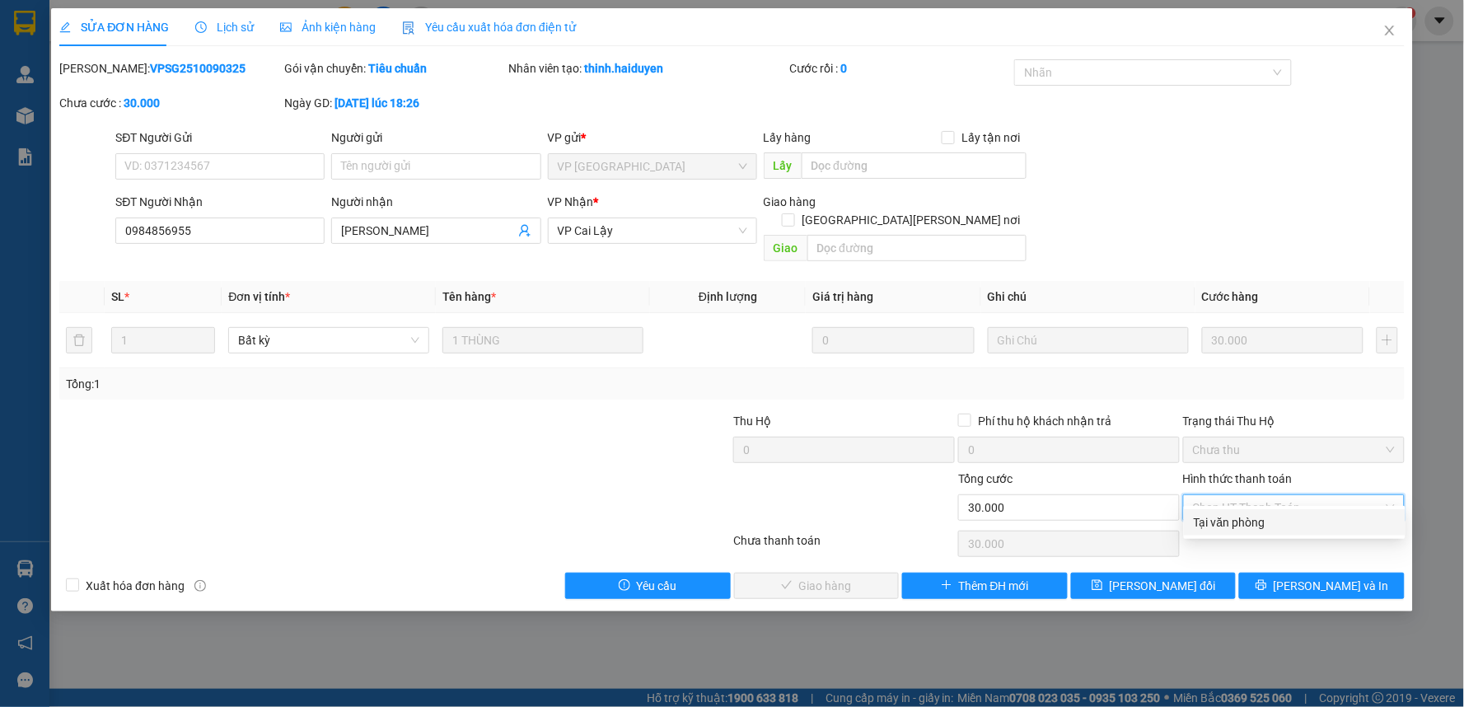
click at [1232, 520] on div "Tại văn phòng" at bounding box center [1295, 522] width 202 height 18
type input "0"
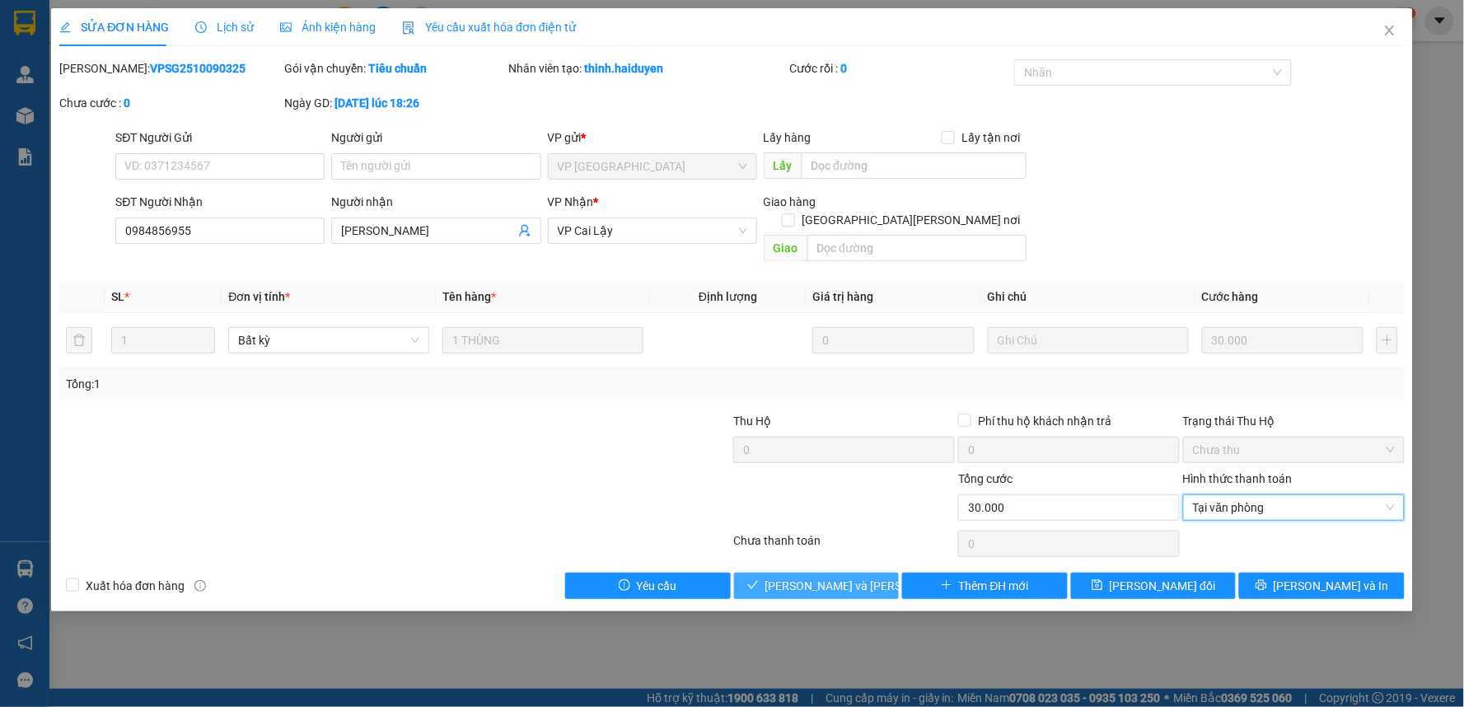
click at [843, 577] on span "[PERSON_NAME] và Giao hàng" at bounding box center [877, 586] width 222 height 18
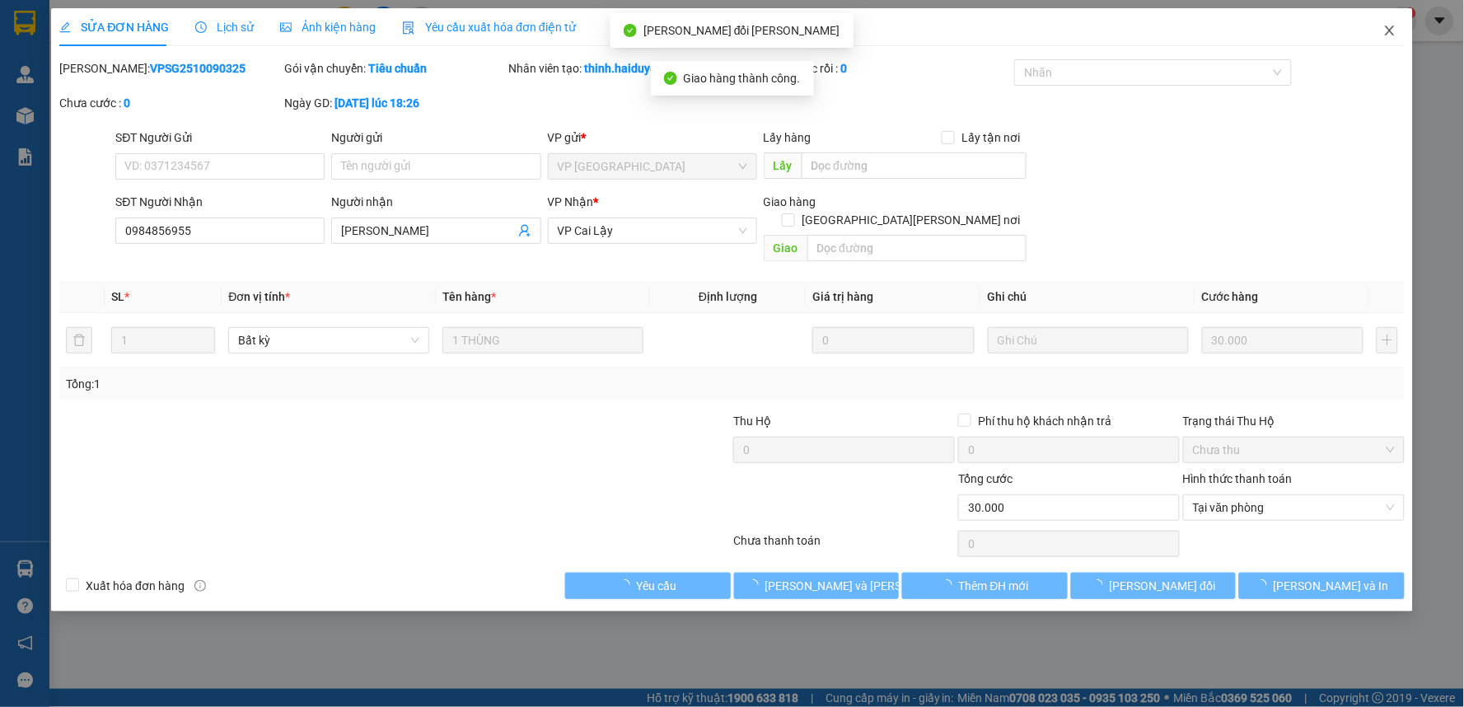
click at [1387, 28] on icon "close" at bounding box center [1389, 31] width 9 height 10
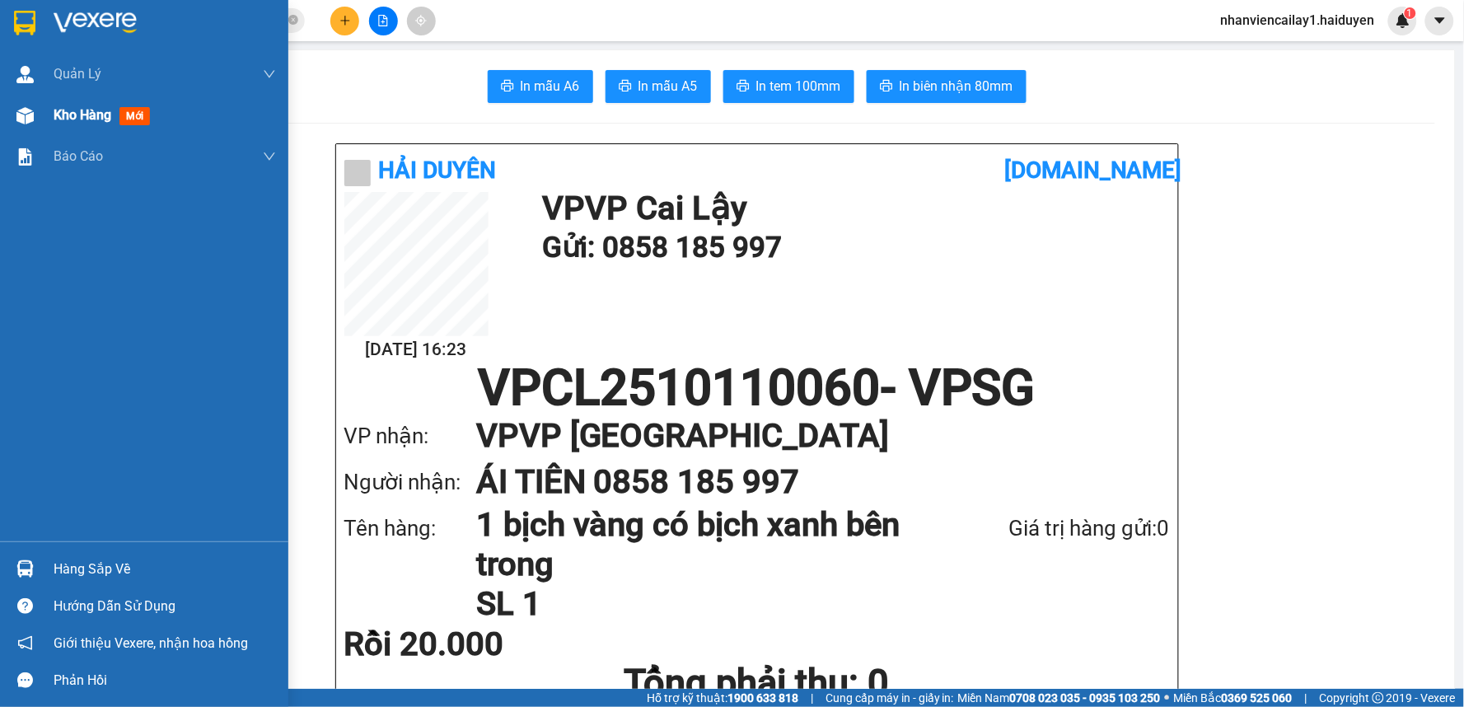
click at [96, 116] on span "Kho hàng" at bounding box center [83, 115] width 58 height 16
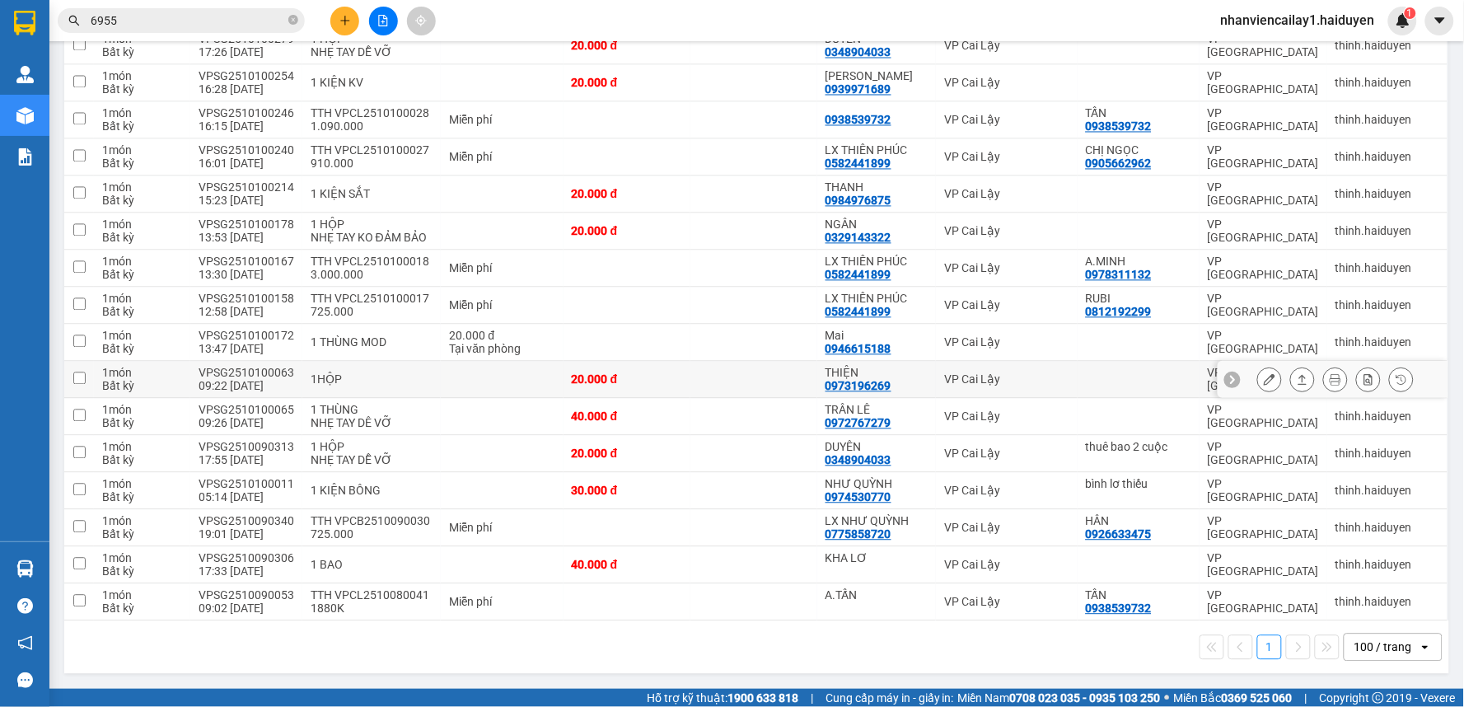
scroll to position [907, 0]
click at [1264, 418] on icon at bounding box center [1270, 417] width 12 height 12
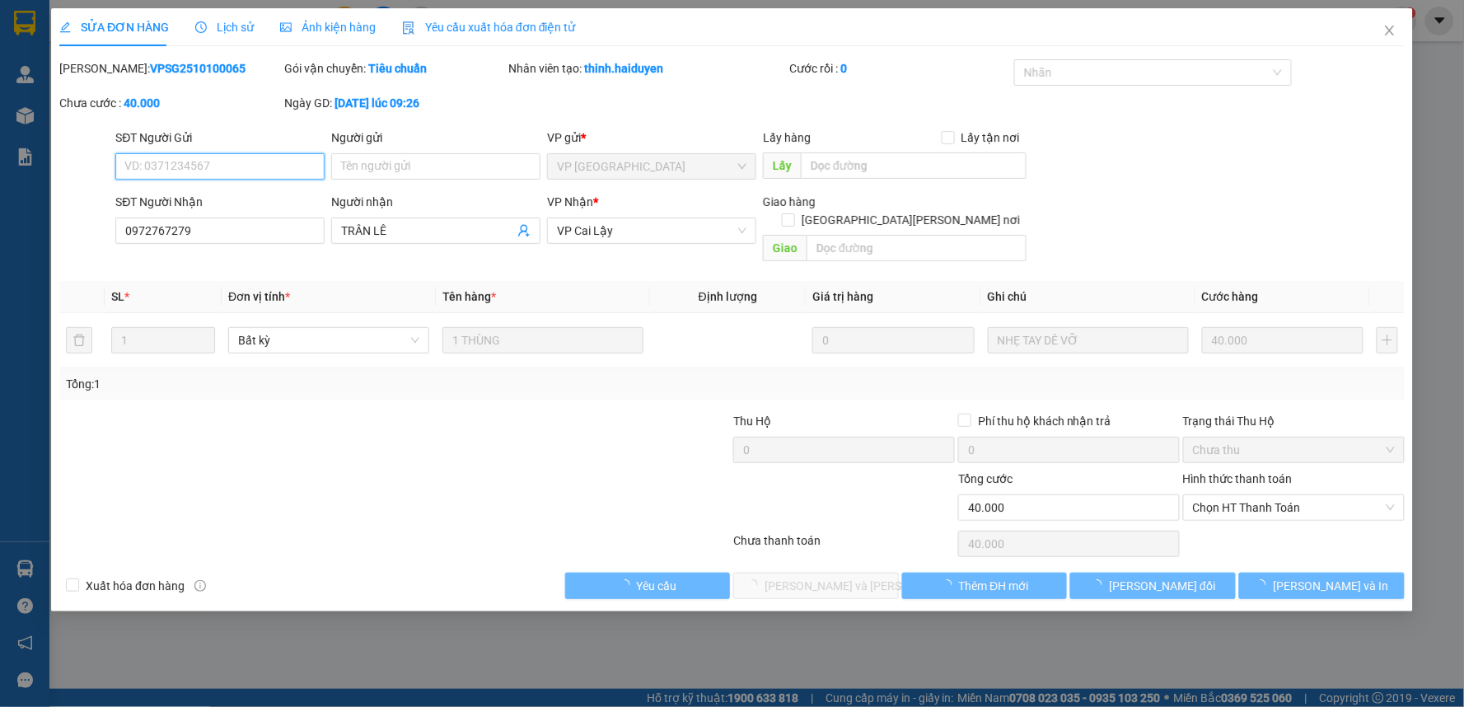
type input "0972767279"
type input "TRÂN LÊ"
type input "0"
type input "40.000"
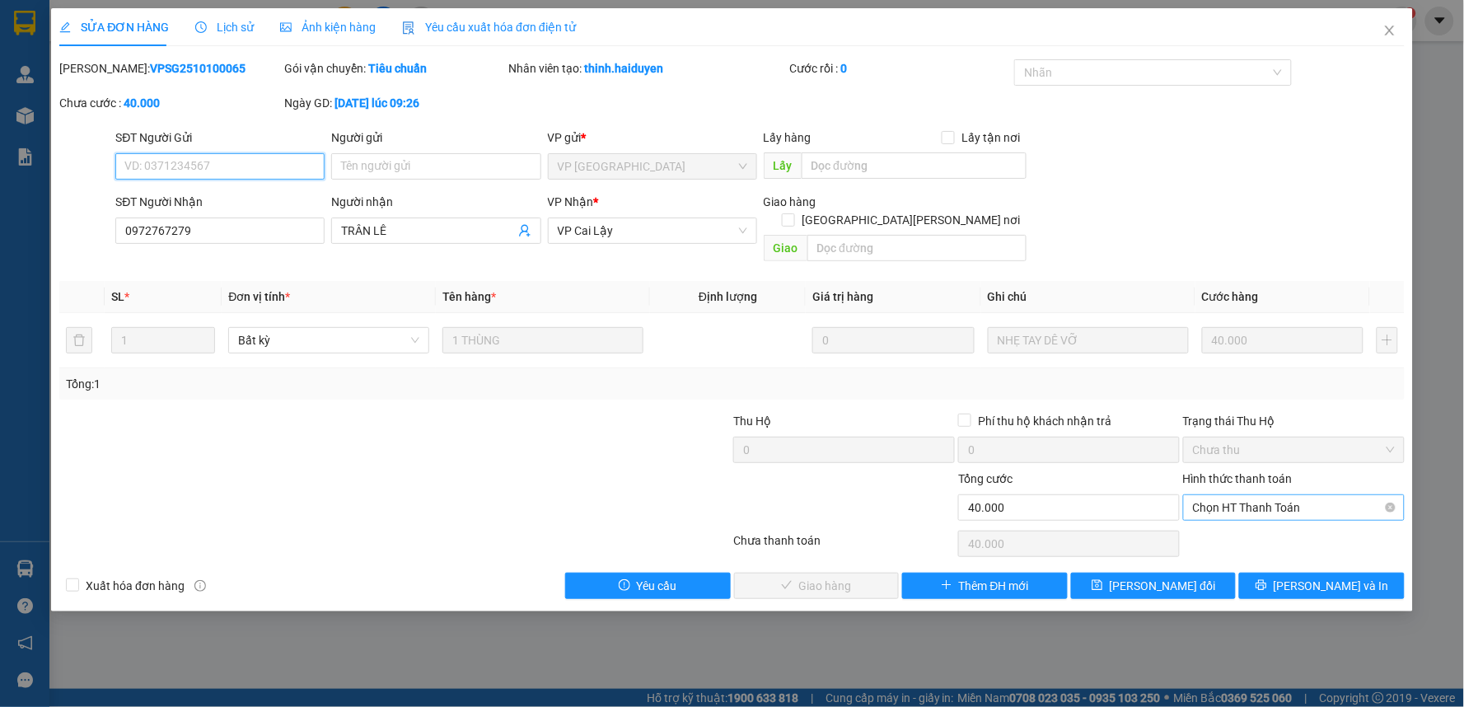
click at [1271, 495] on span "Chọn HT Thanh Toán" at bounding box center [1294, 507] width 202 height 25
click at [1276, 517] on div "Tại văn phòng" at bounding box center [1295, 522] width 202 height 18
type input "0"
click at [839, 577] on span "[PERSON_NAME] và [PERSON_NAME] hàng" at bounding box center [877, 586] width 222 height 18
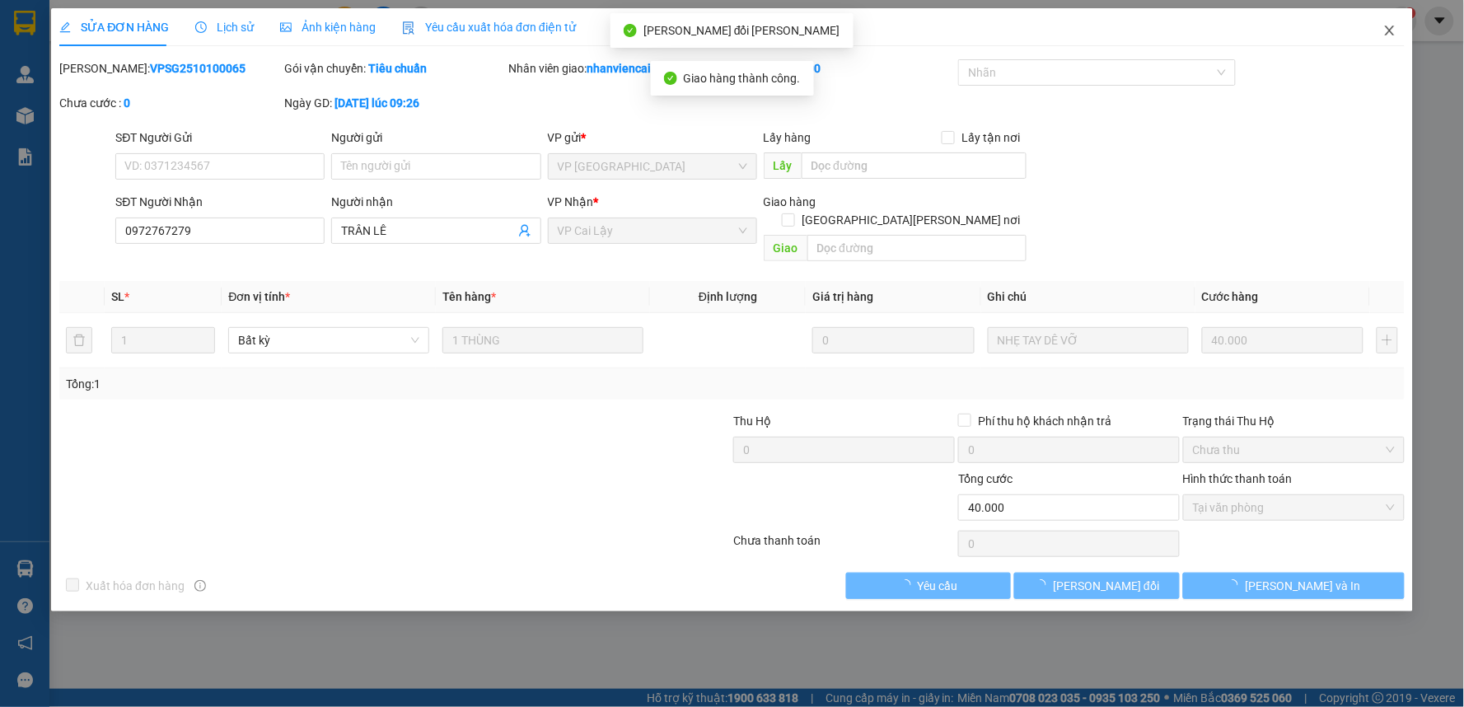
click at [1389, 30] on icon "close" at bounding box center [1389, 31] width 9 height 10
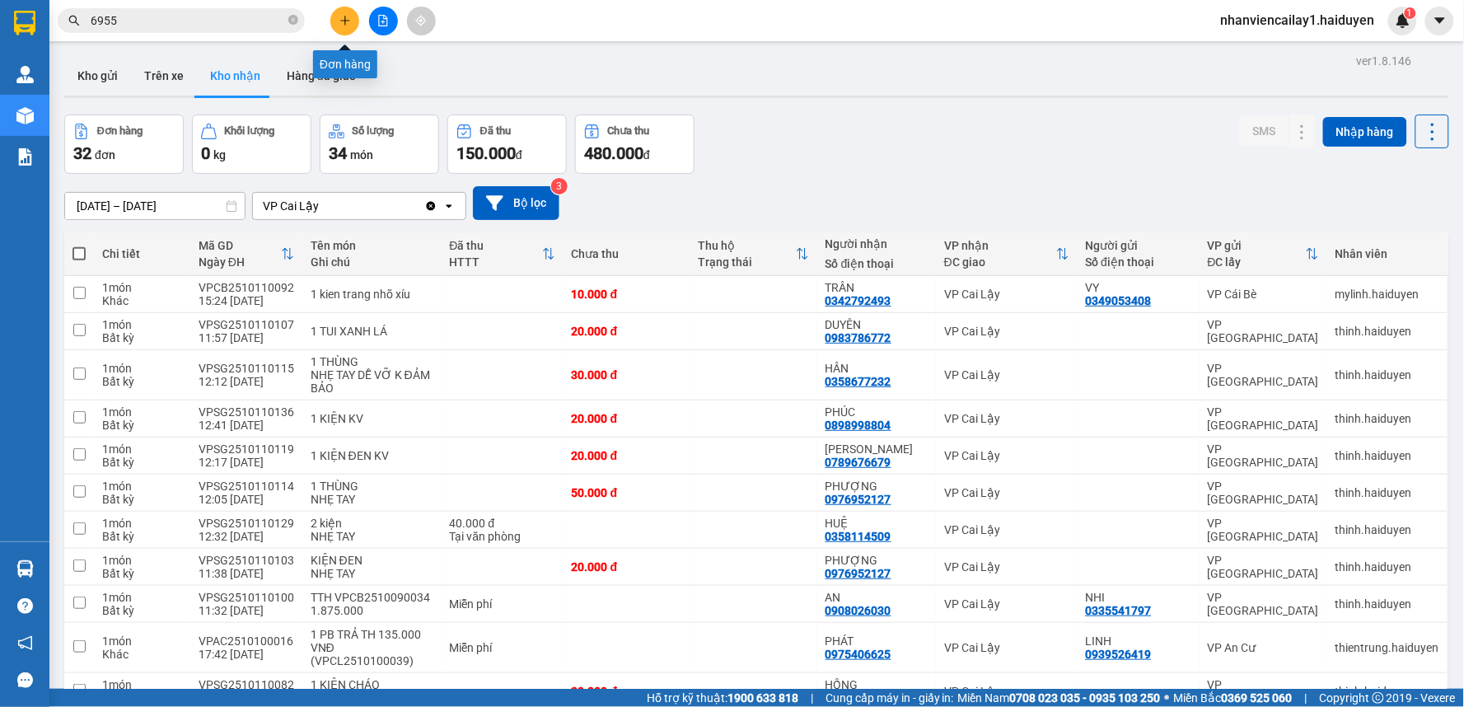
click at [344, 23] on icon "plus" at bounding box center [346, 21] width 12 height 12
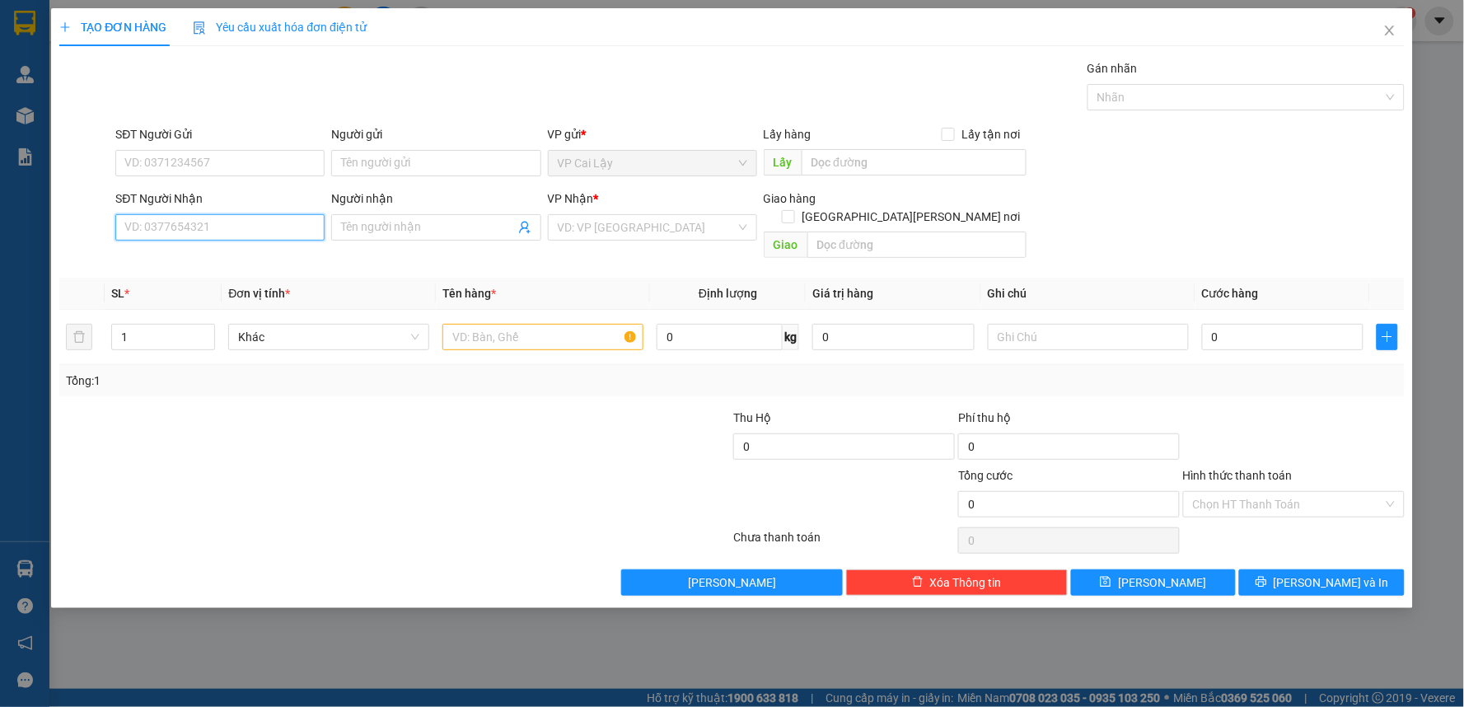
click at [303, 234] on input "SĐT Người Nhận" at bounding box center [219, 227] width 209 height 26
type input "0857333357"
click at [275, 257] on div "0857333357 - MINH" at bounding box center [220, 260] width 190 height 18
type input "MINH"
type input "30.000"
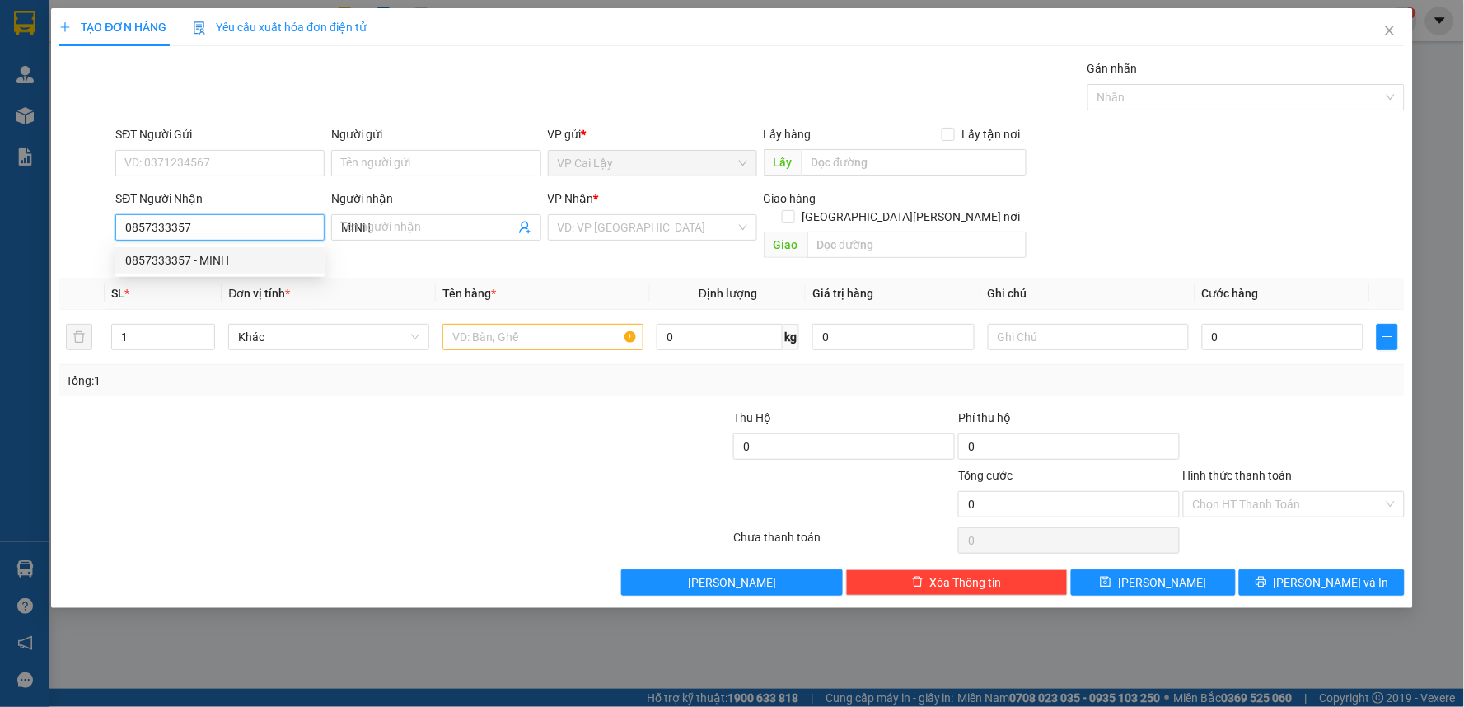
type input "30.000"
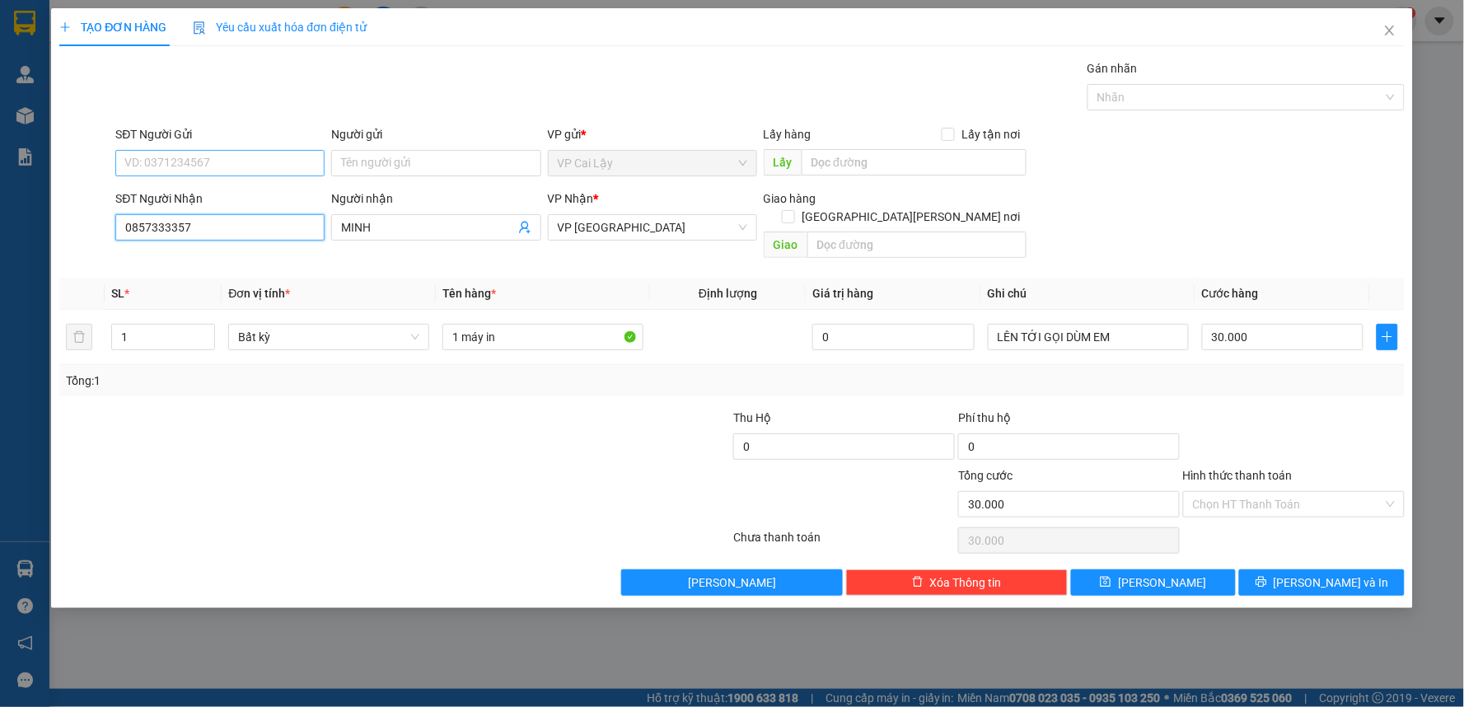
type input "0857333357"
click at [261, 162] on input "SĐT Người Gửi" at bounding box center [219, 163] width 209 height 26
click at [249, 227] on div "0912738307 - CHIẾN" at bounding box center [220, 222] width 190 height 18
type input "0912738307"
type input "CHIẾN"
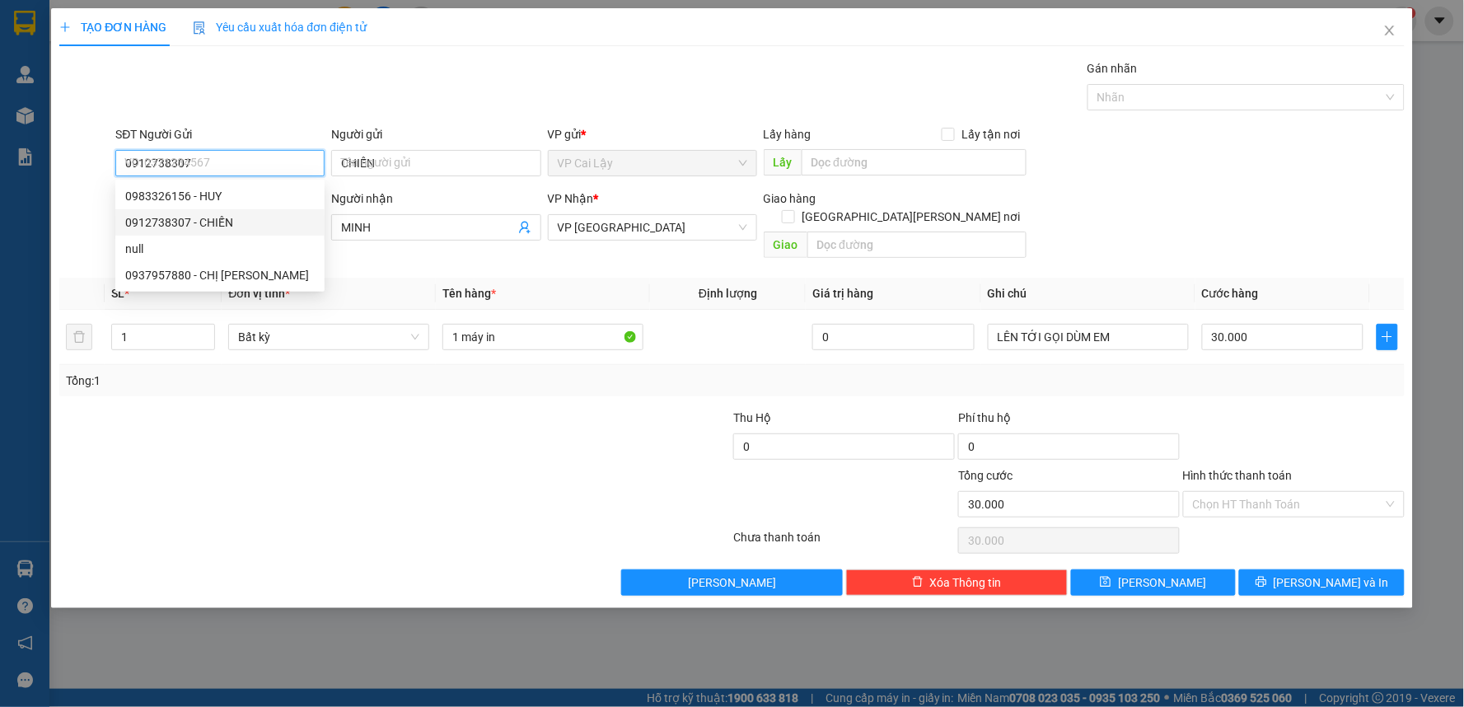
type input "50.000"
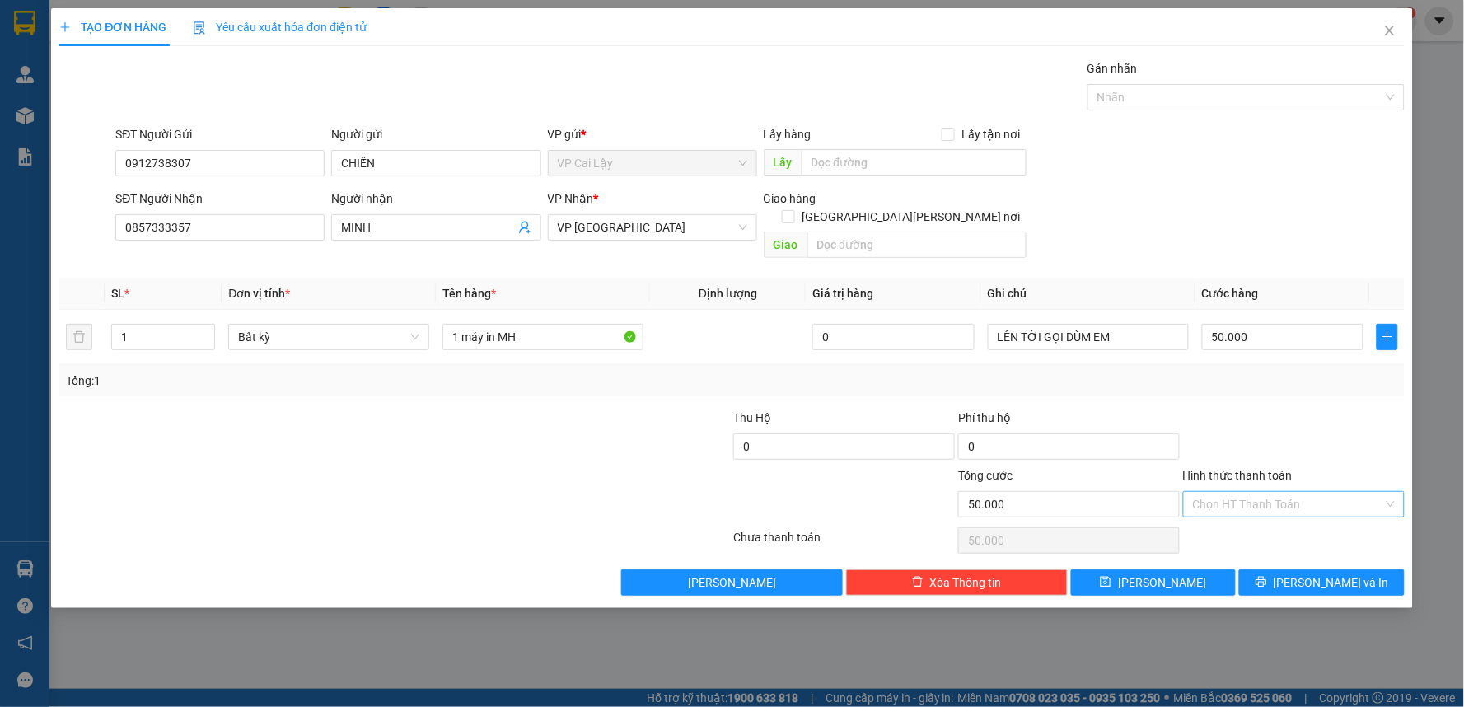
click at [1253, 492] on input "Hình thức thanh toán" at bounding box center [1288, 504] width 190 height 25
click at [1258, 520] on div "Tại văn phòng" at bounding box center [1295, 519] width 202 height 18
type input "0"
click at [1307, 569] on button "[PERSON_NAME] và In" at bounding box center [1322, 582] width 166 height 26
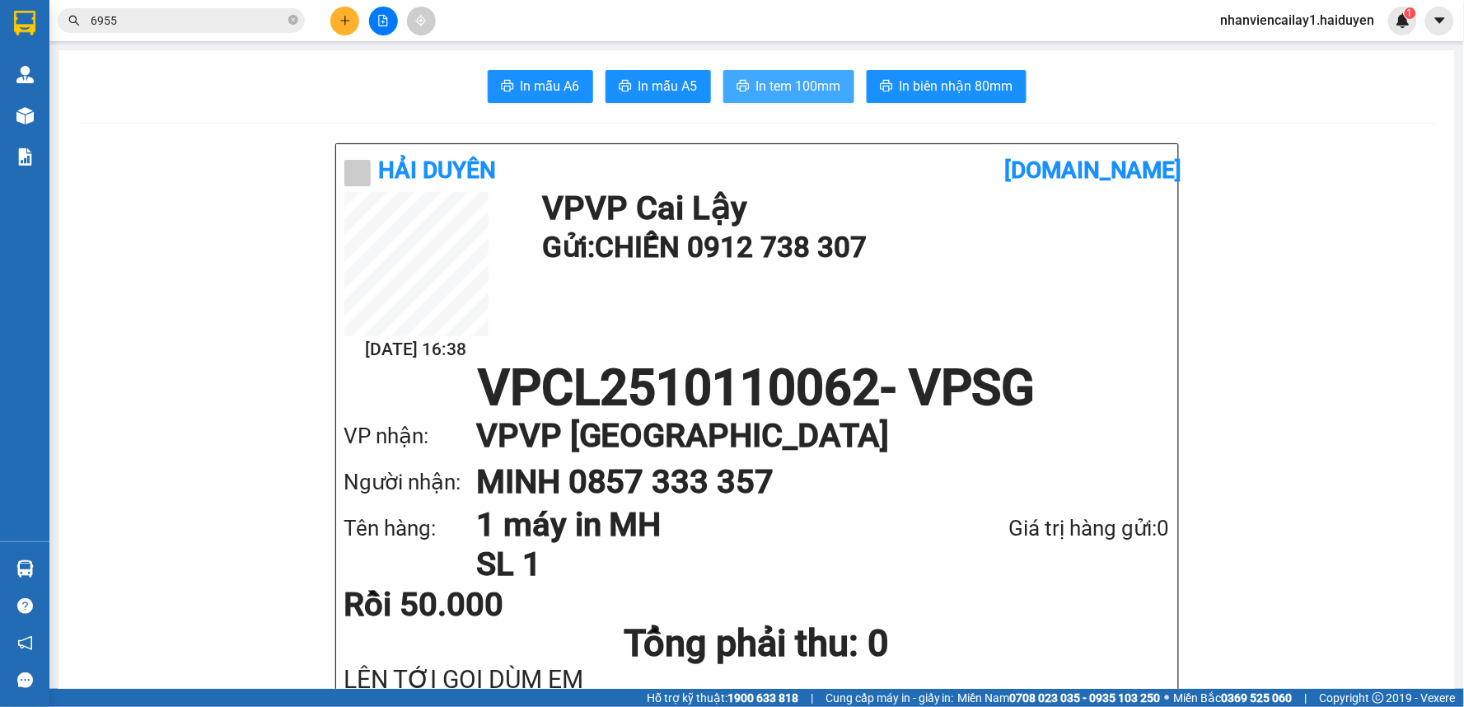
click at [810, 93] on span "In tem 100mm" at bounding box center [798, 86] width 85 height 21
click at [351, 26] on button at bounding box center [344, 21] width 29 height 29
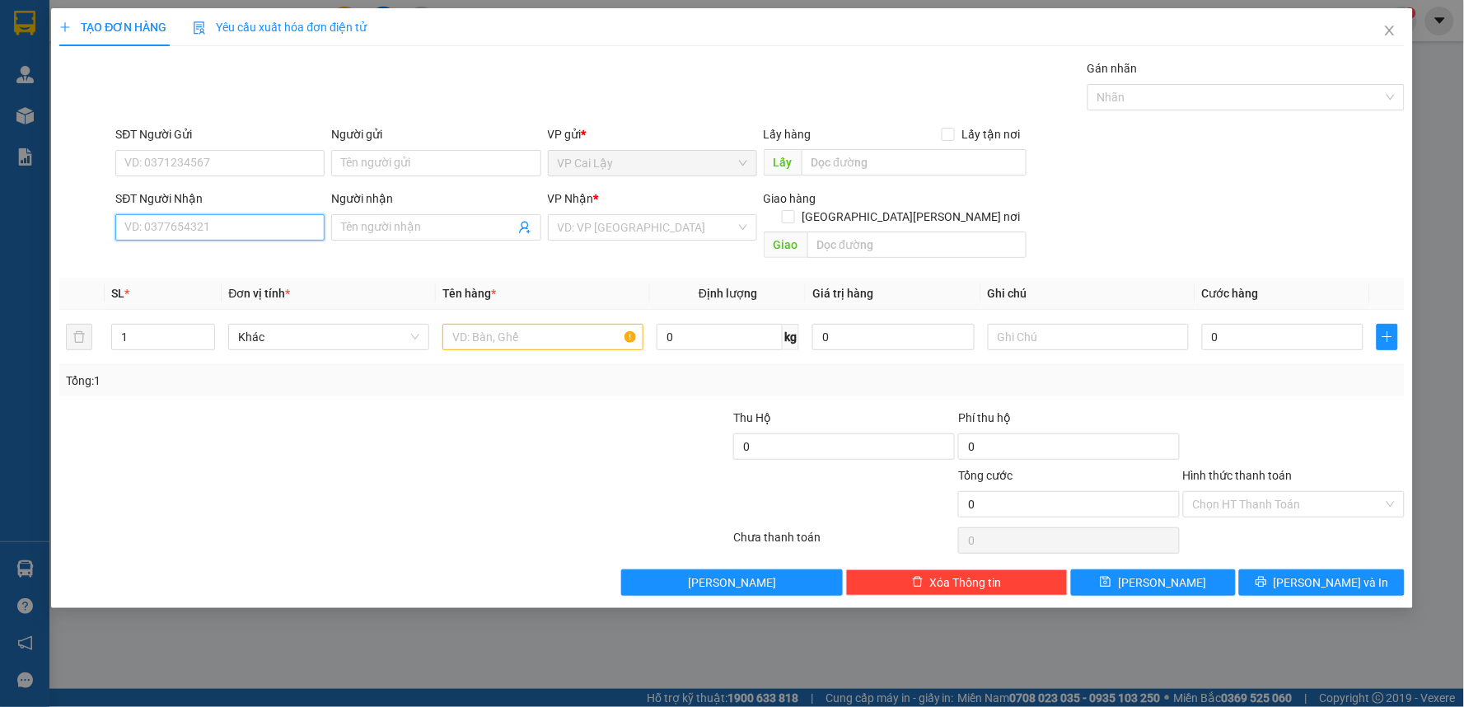
click at [232, 231] on input "SĐT Người Nhận" at bounding box center [219, 227] width 209 height 26
type input "0965755884"
drag, startPoint x: 297, startPoint y: 260, endPoint x: 295, endPoint y: 251, distance: 10.0
click at [297, 259] on div "0965755884 - bảo" at bounding box center [220, 260] width 190 height 18
type input "bảo"
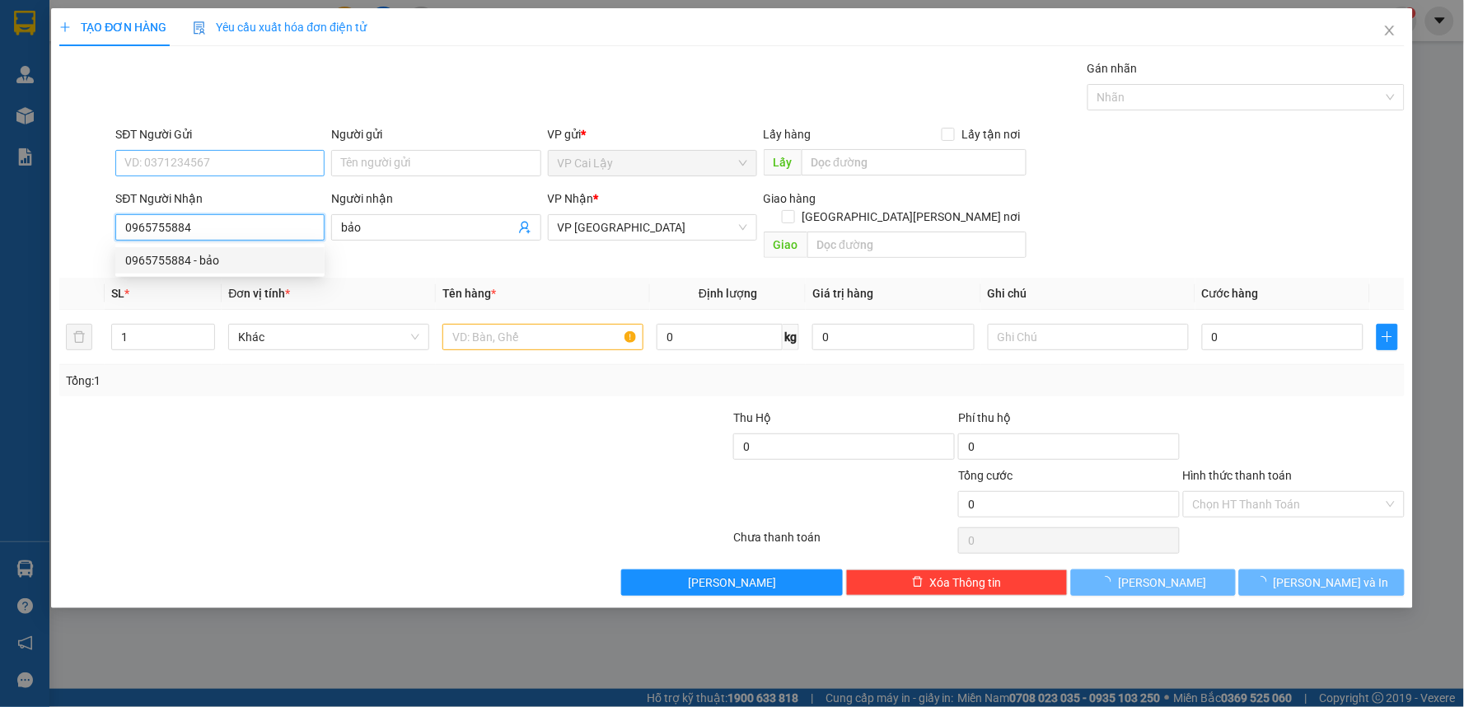
type input "20.000"
type input "0965755884"
click at [280, 168] on input "SĐT Người Gửi" at bounding box center [219, 163] width 209 height 26
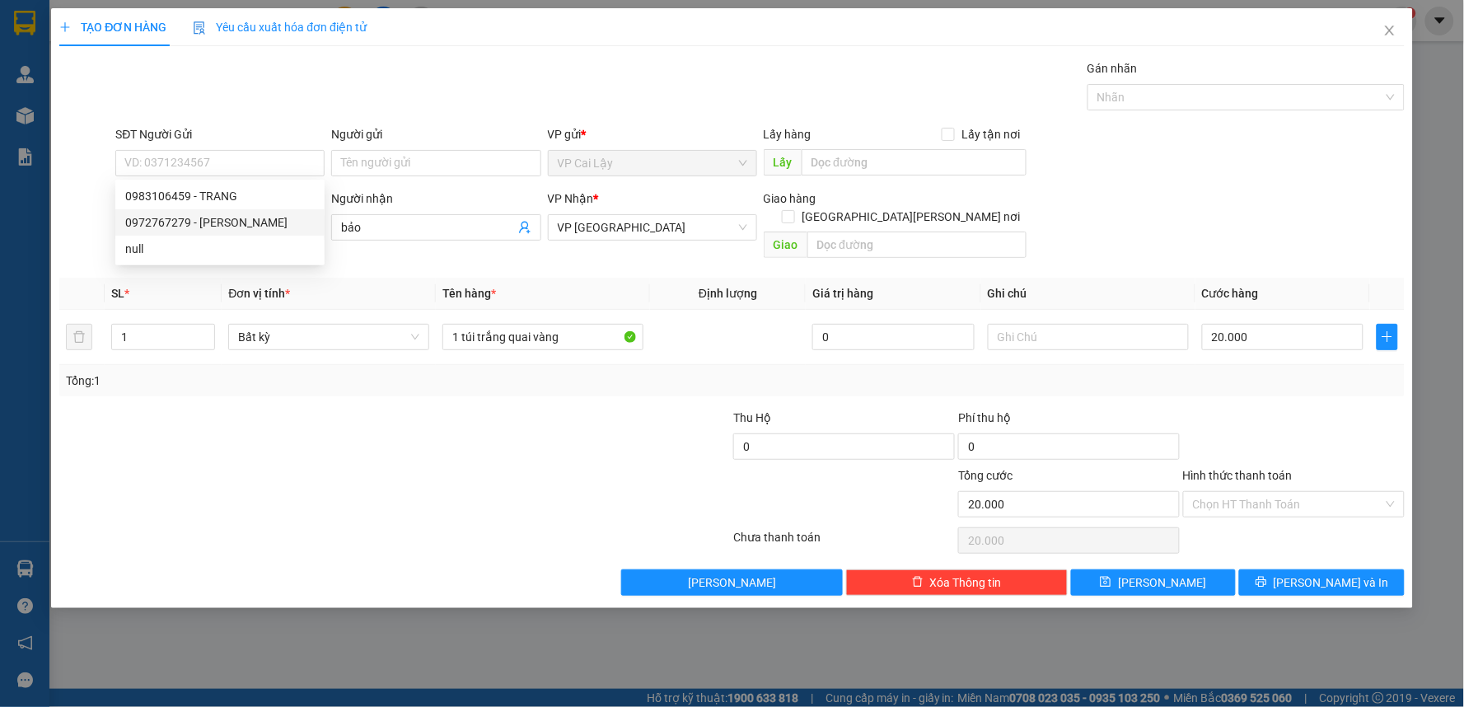
click at [398, 415] on div at bounding box center [283, 438] width 450 height 58
drag, startPoint x: 207, startPoint y: 221, endPoint x: 103, endPoint y: 245, distance: 106.5
click at [103, 245] on div "SĐT Người Nhận 0965755884 Người nhận bảo VP Nhận * VP Sài Gòn Giao hàng Giao tậ…" at bounding box center [732, 228] width 1349 height 76
click at [247, 158] on input "SĐT Người Gửi" at bounding box center [219, 163] width 209 height 26
paste input "0965755884"
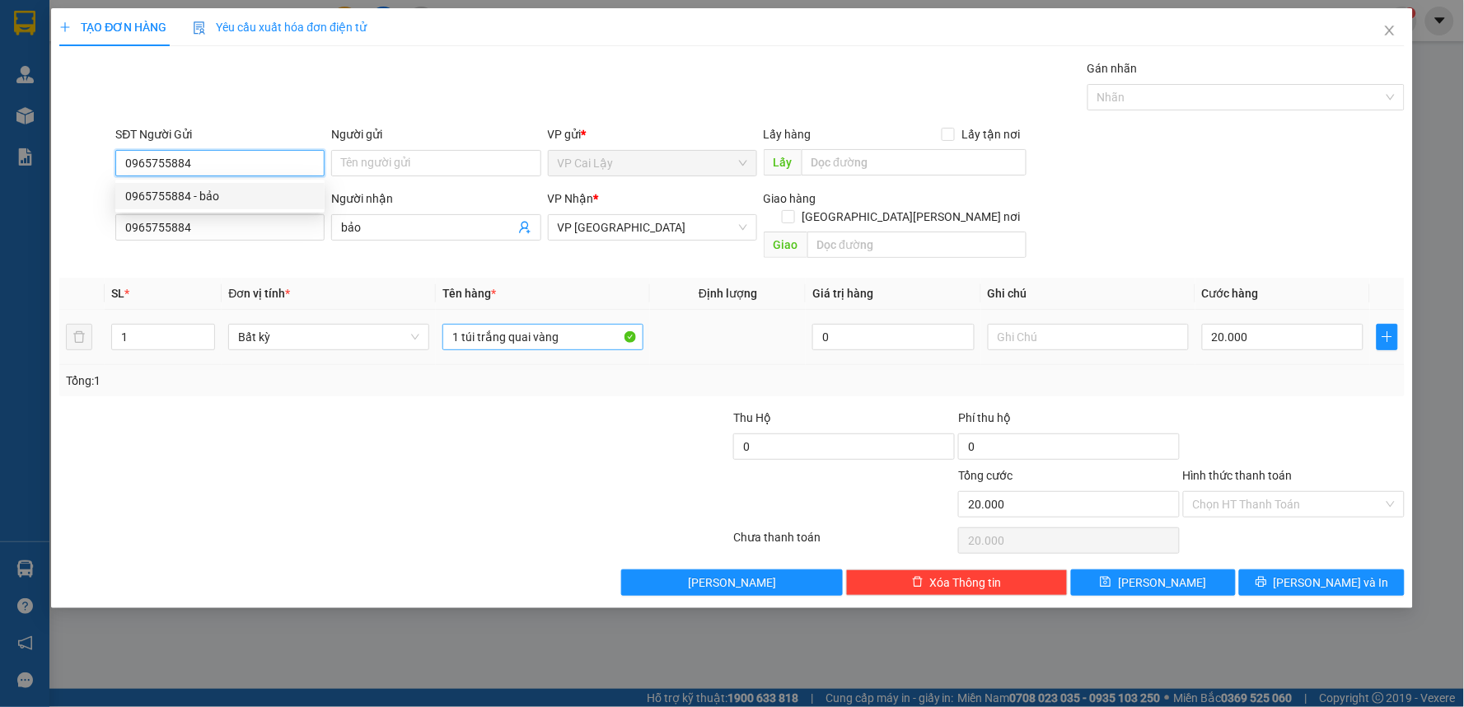
type input "0965755884"
click at [577, 328] on input "1 túi trắng quai vàng" at bounding box center [543, 337] width 201 height 26
type input "1 túi trắng nâu goncy"
click at [1251, 492] on input "Hình thức thanh toán" at bounding box center [1288, 504] width 190 height 25
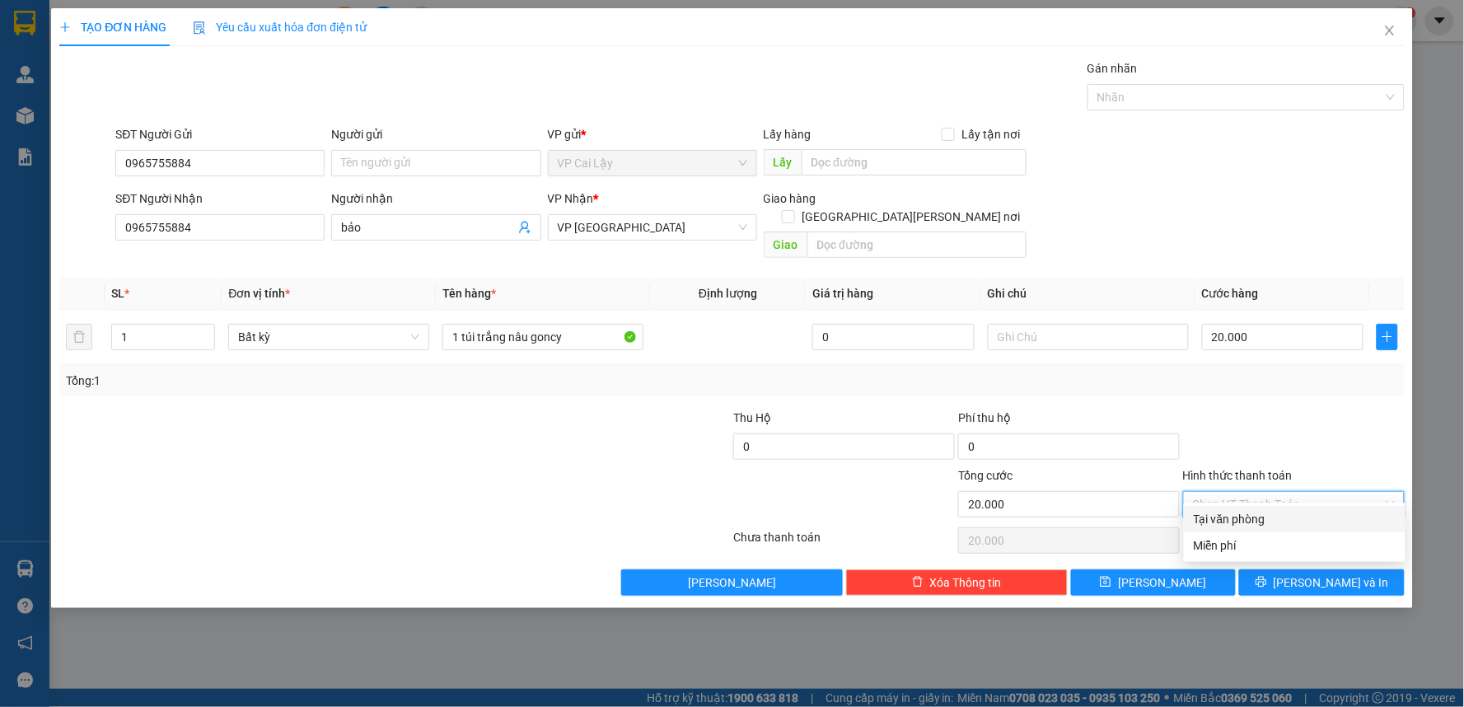
click at [1254, 513] on div "Tại văn phòng" at bounding box center [1295, 519] width 202 height 18
type input "0"
click at [1319, 574] on span "[PERSON_NAME] và In" at bounding box center [1331, 583] width 115 height 18
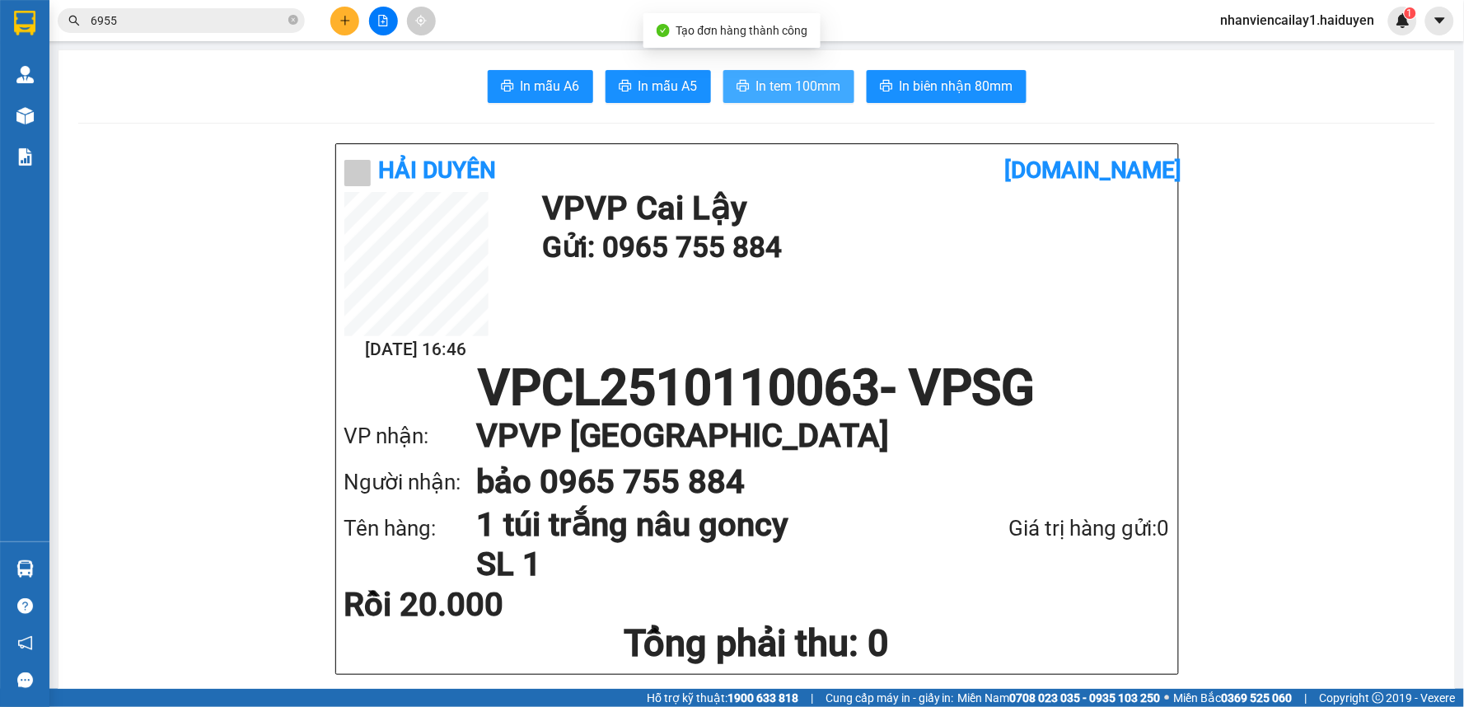
click at [742, 92] on icon "printer" at bounding box center [743, 85] width 13 height 13
click at [211, 87] on div "In mẫu A6 In mẫu A5 In tem 100mm In biên nhận 80mm" at bounding box center [756, 86] width 1357 height 33
click at [185, 26] on input "6955" at bounding box center [188, 21] width 194 height 18
click at [185, 22] on input "6955" at bounding box center [188, 21] width 194 height 18
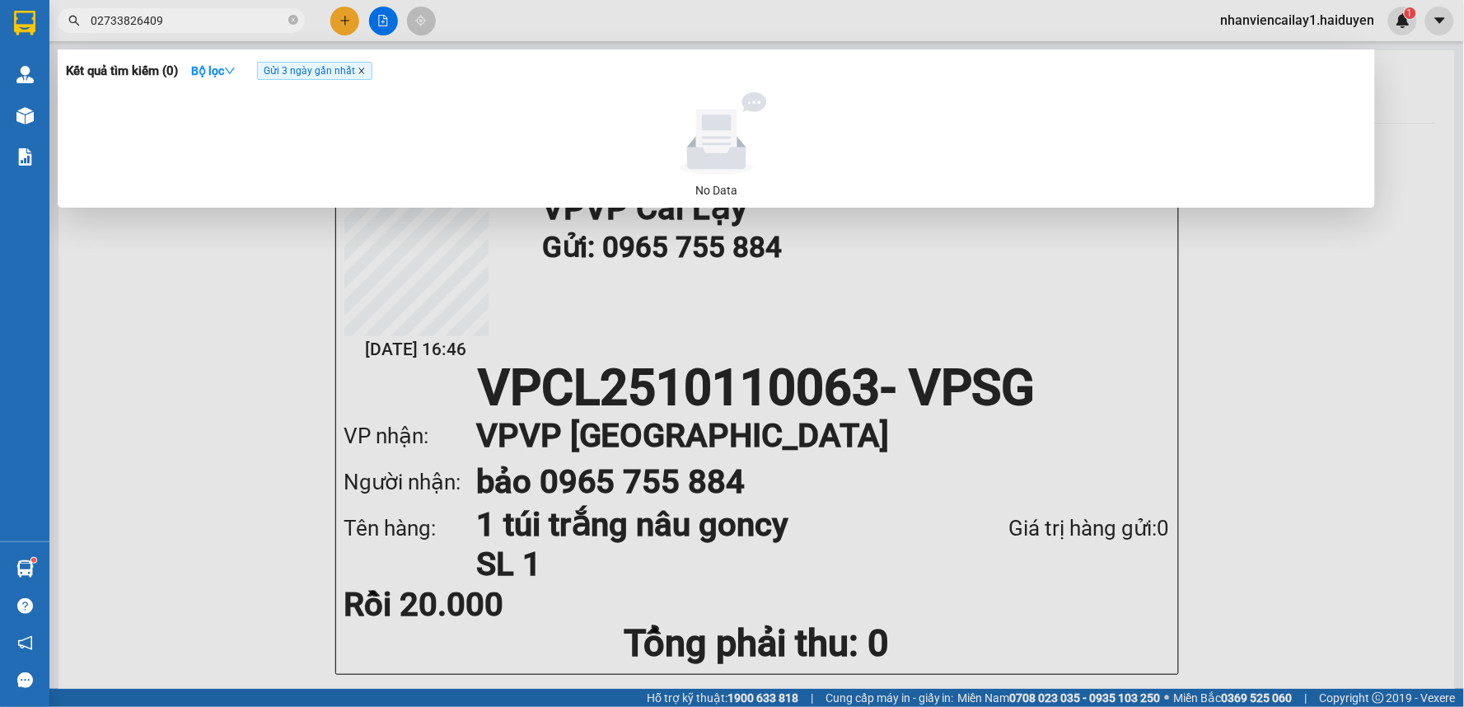
click at [366, 74] on icon "close" at bounding box center [362, 71] width 8 height 8
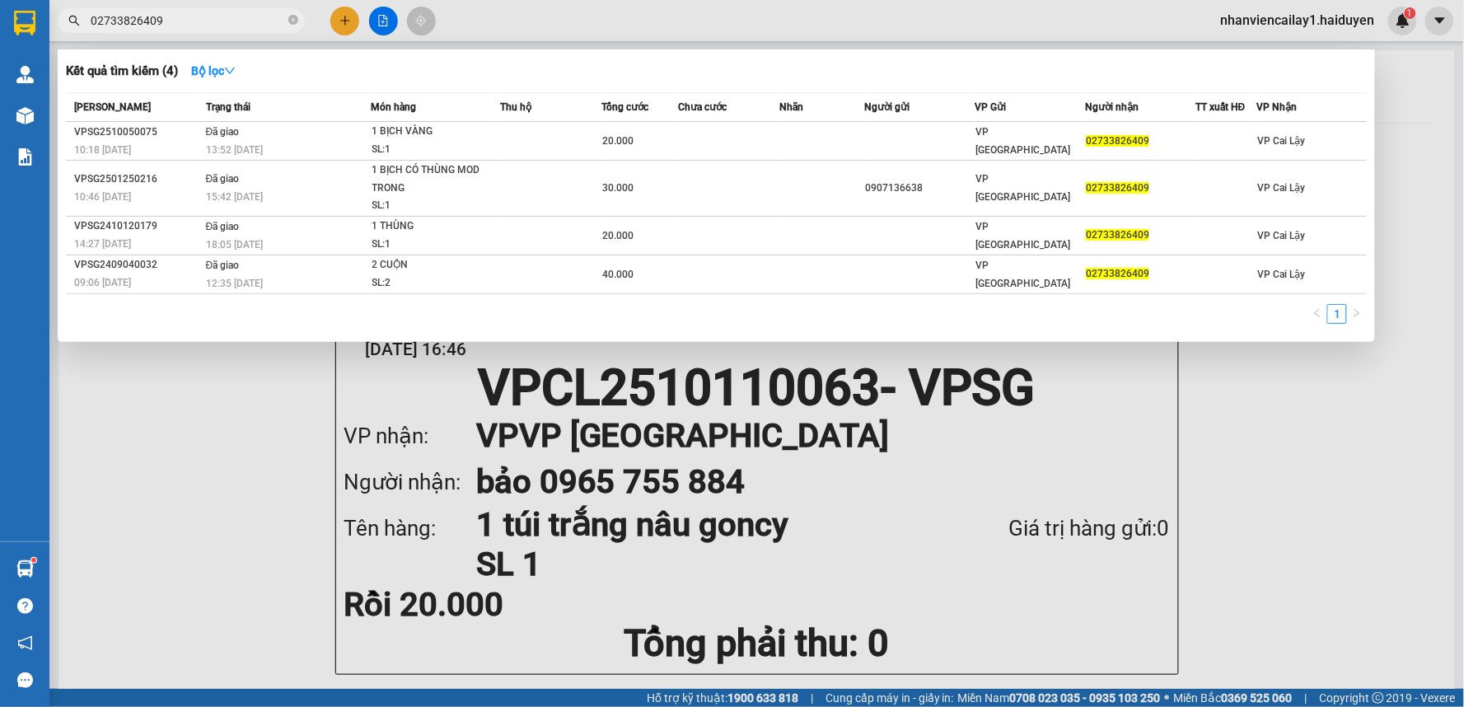
click at [202, 21] on input "02733826409" at bounding box center [188, 21] width 194 height 18
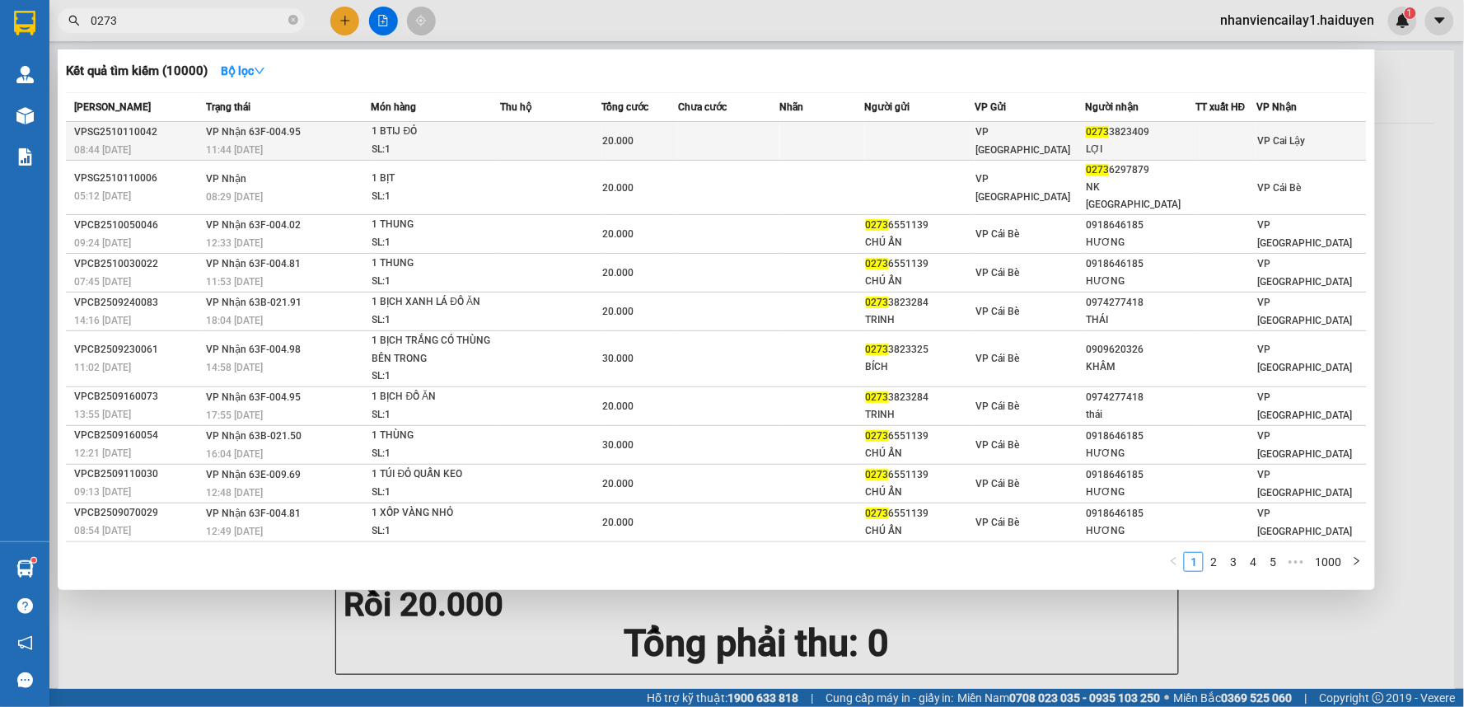
type input "0273"
click at [1060, 130] on td "VP [GEOGRAPHIC_DATA]" at bounding box center [1031, 141] width 110 height 39
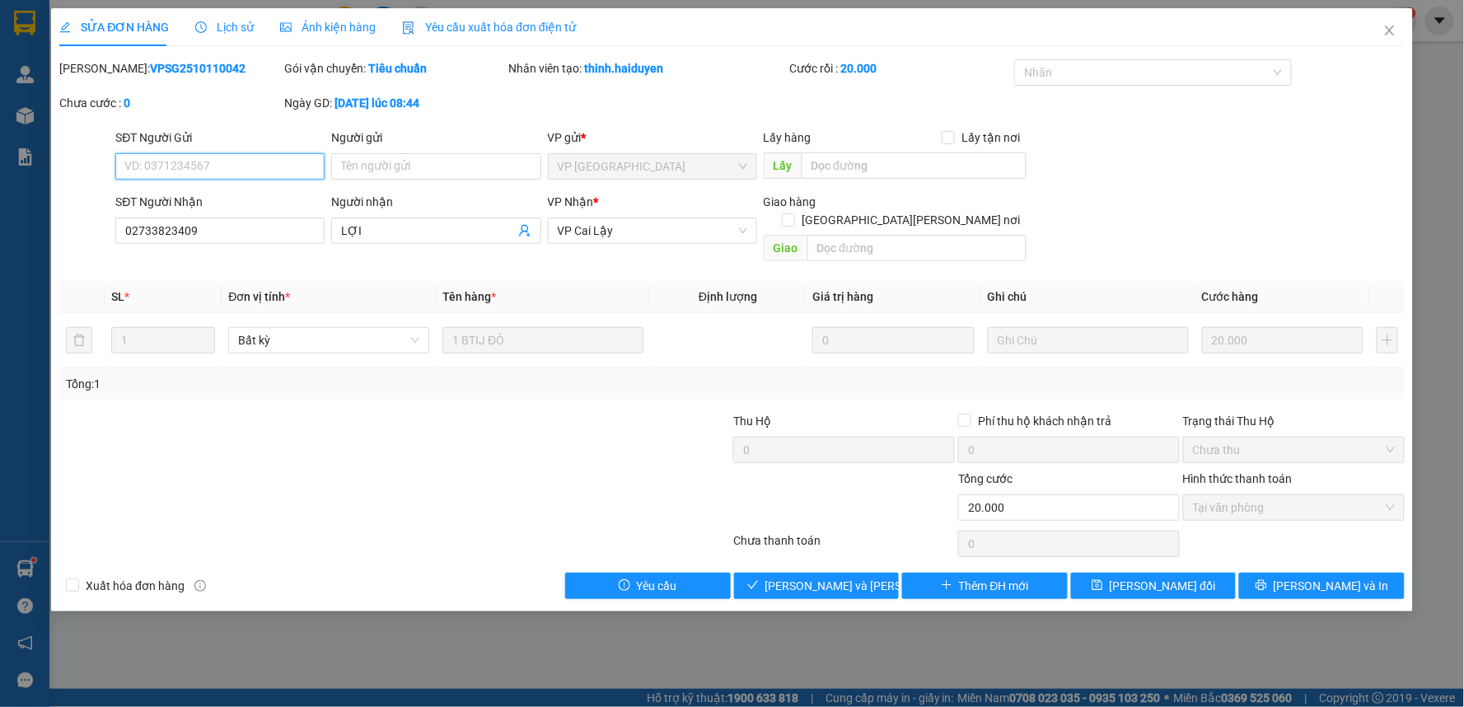
type input "02733823409"
type input "LỢI"
type input "0"
type input "20.000"
click at [862, 573] on button "Giao hàng" at bounding box center [817, 586] width 166 height 26
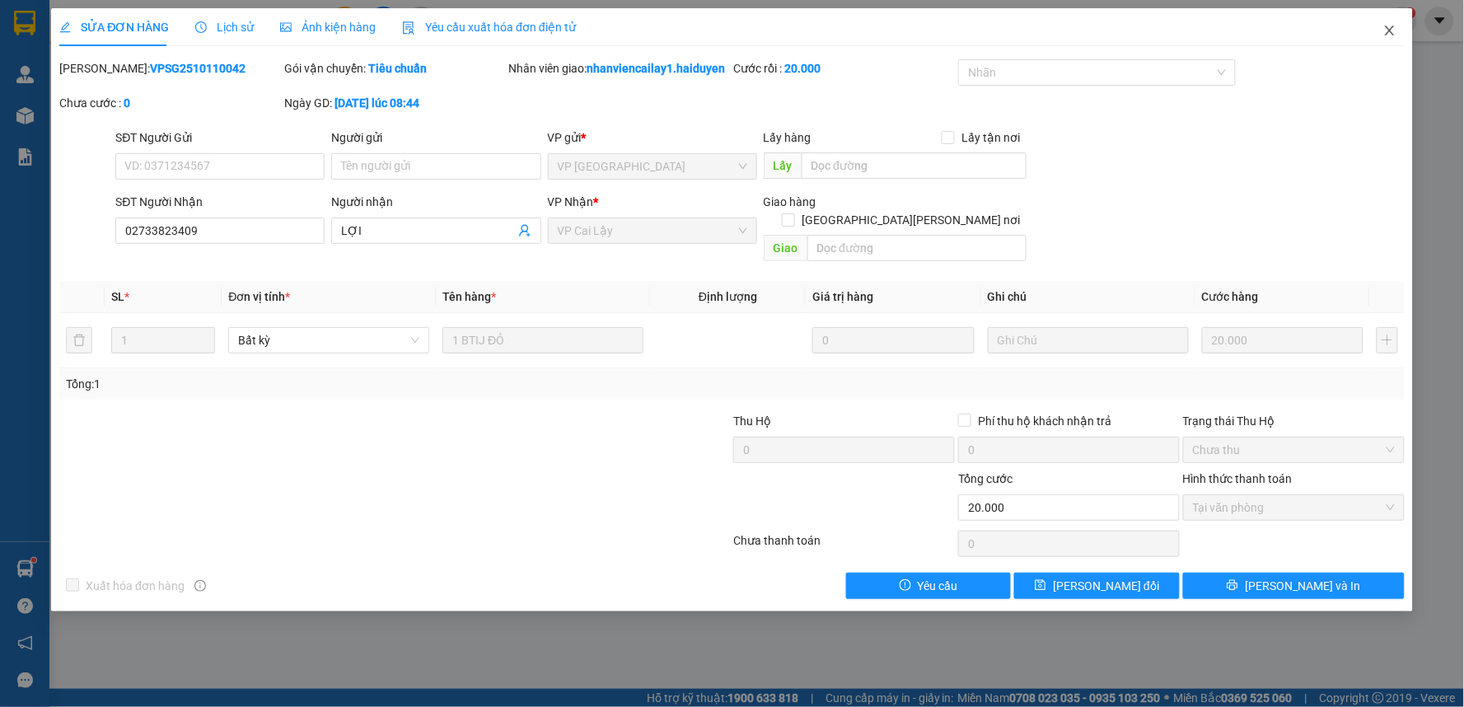
click at [1391, 30] on icon "close" at bounding box center [1389, 31] width 9 height 10
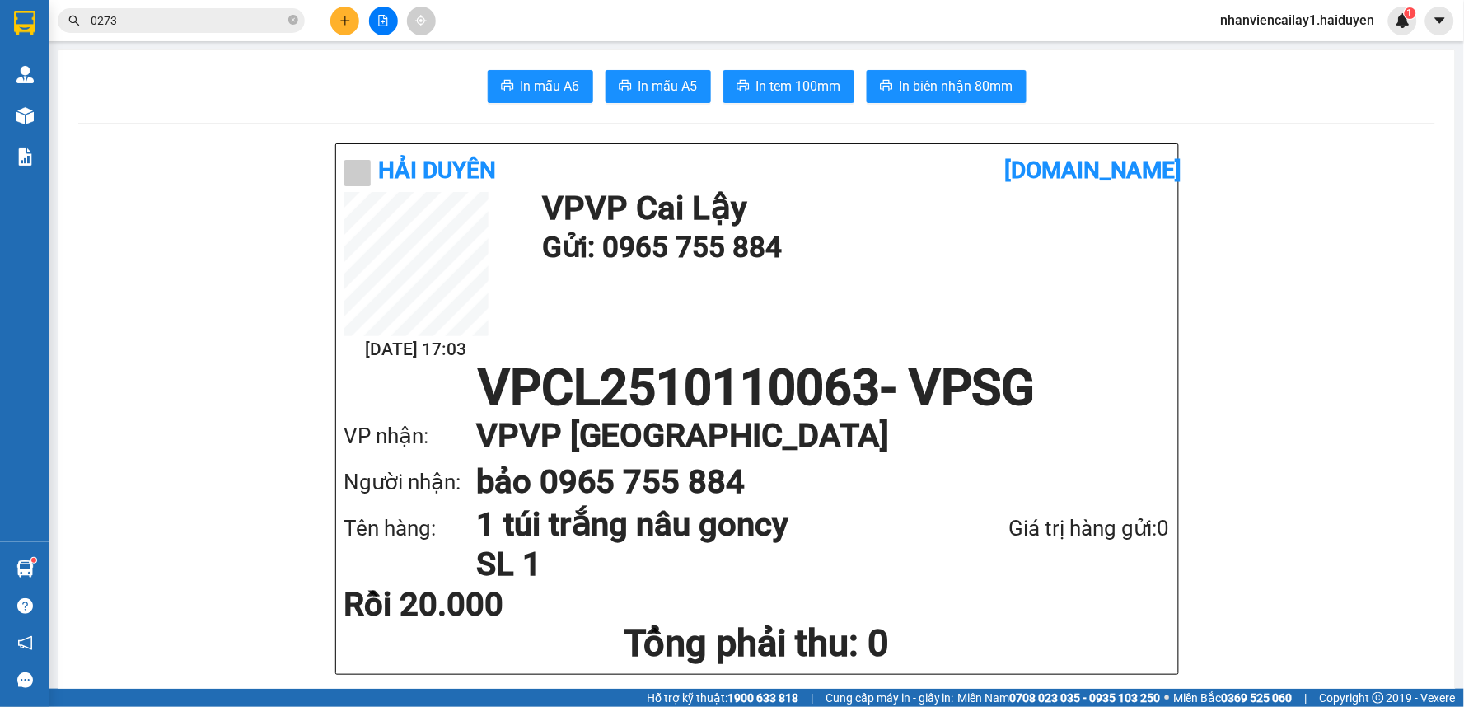
click at [368, 100] on div "In mẫu A6 In mẫu A5 In tem 100mm In biên nhận 80mm" at bounding box center [756, 86] width 1357 height 33
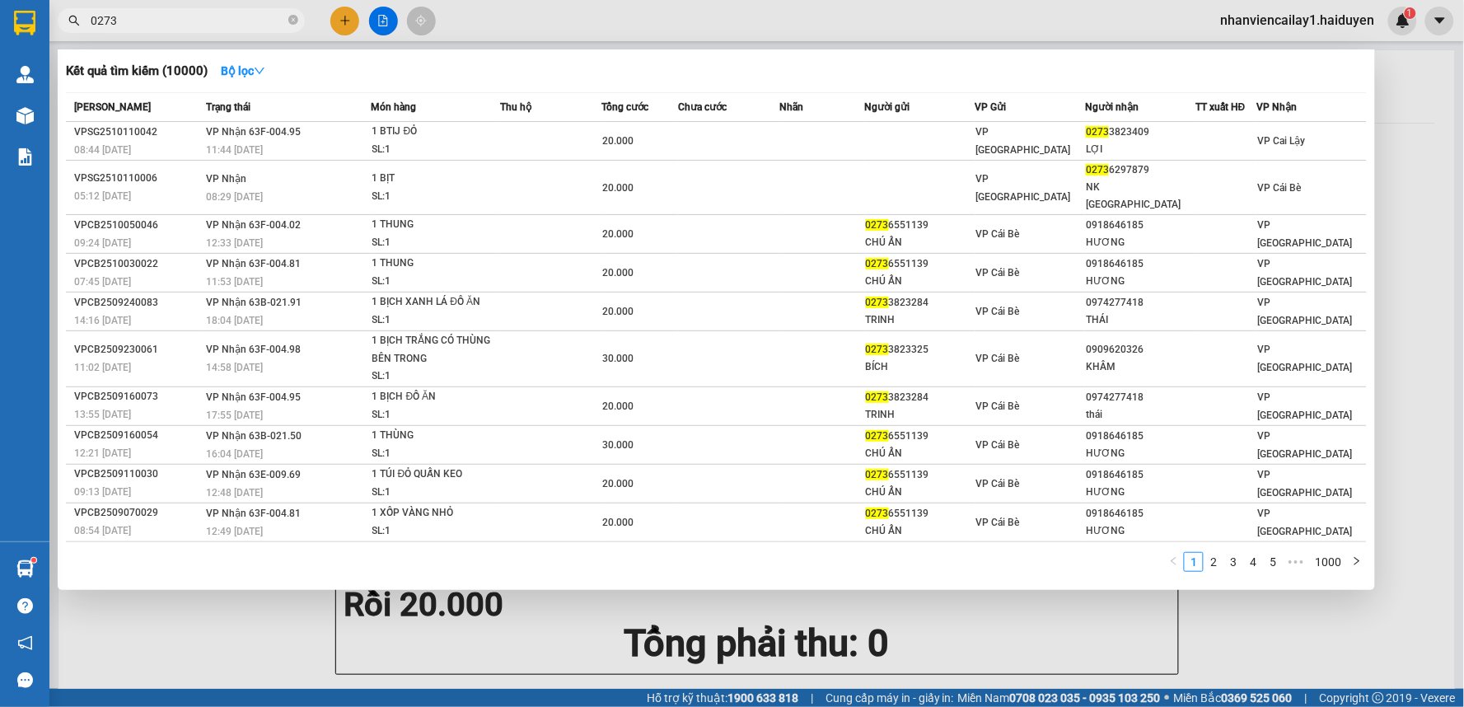
click at [216, 26] on input "0273" at bounding box center [188, 21] width 194 height 18
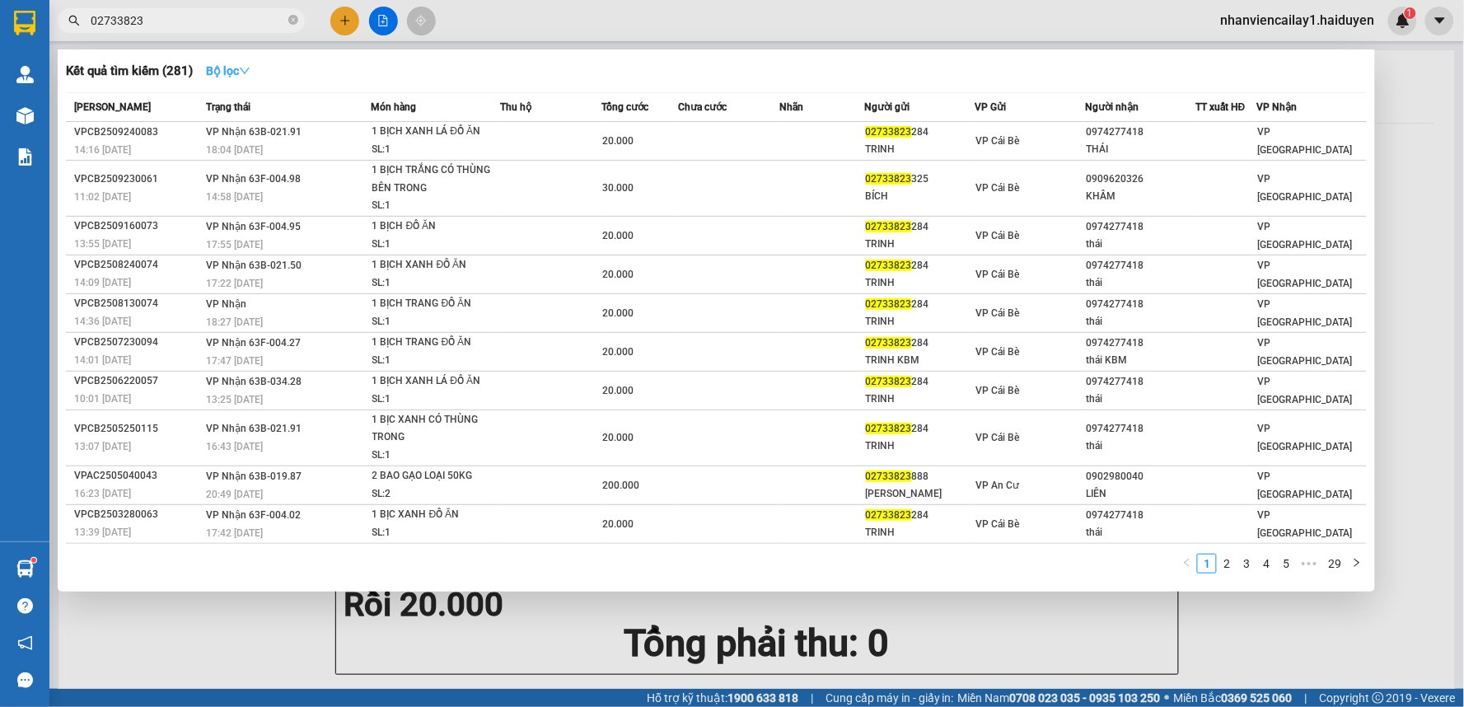
type input "02733823"
click at [247, 74] on icon "down" at bounding box center [245, 71] width 12 height 12
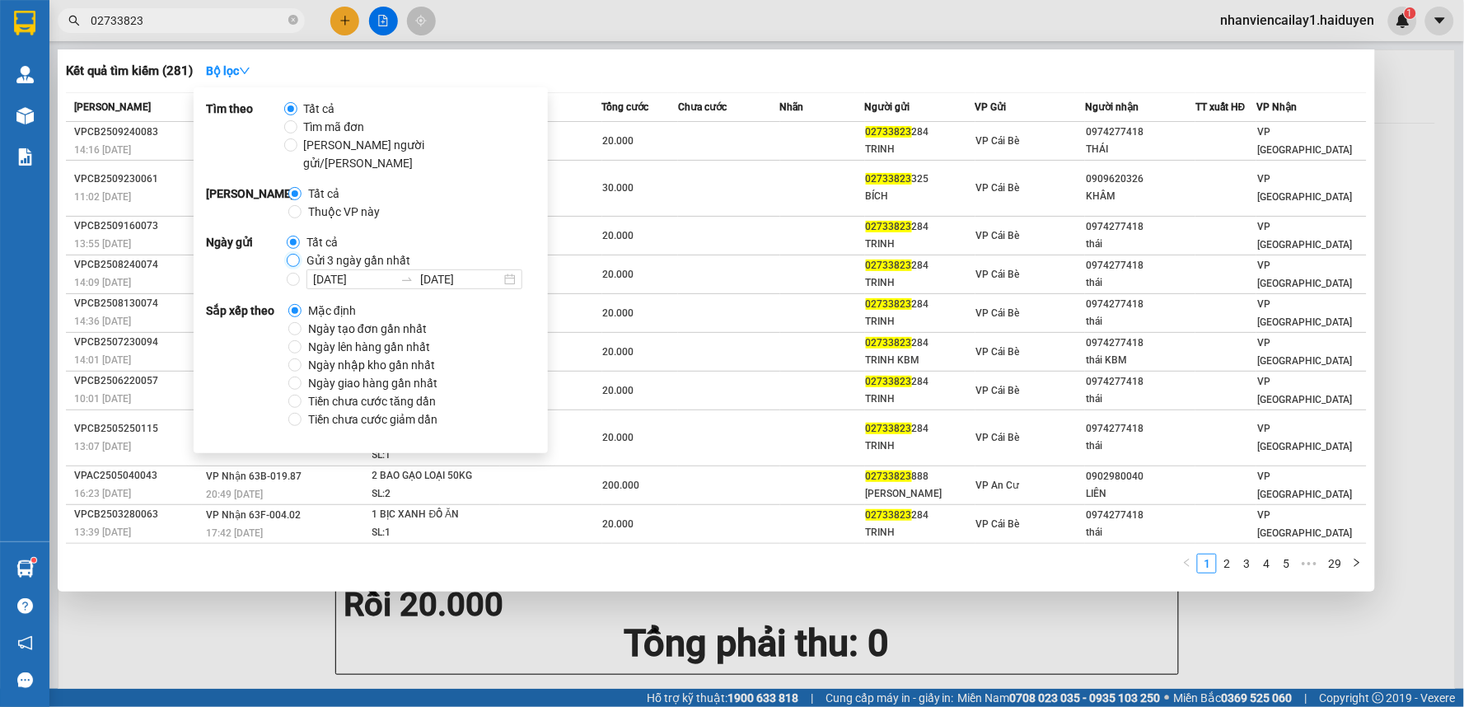
click at [292, 254] on input "Gửi 3 ngày gần nhất" at bounding box center [293, 260] width 13 height 13
radio input "true"
radio input "false"
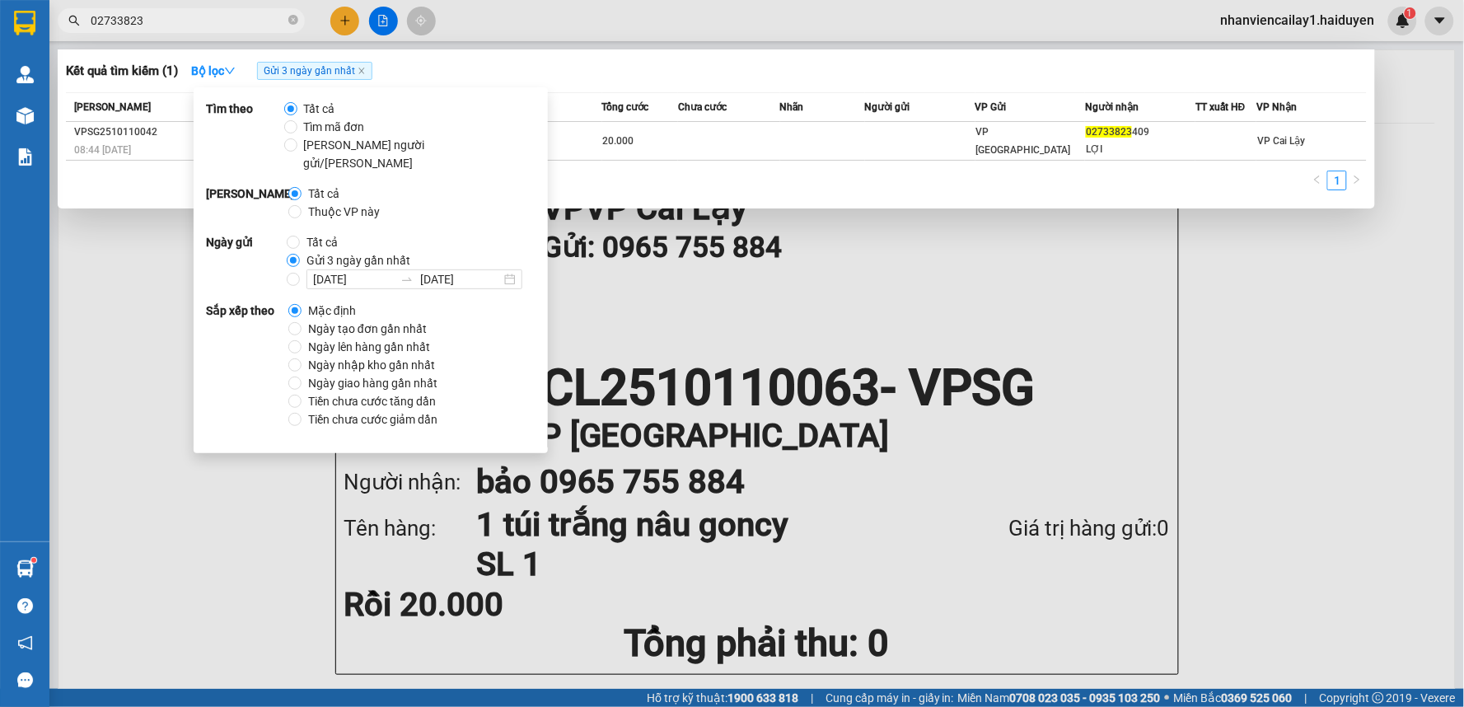
click at [697, 61] on div "Kết quả tìm kiếm ( 1 ) Bộ lọc Gửi 3 ngày gần nhất" at bounding box center [716, 71] width 1301 height 26
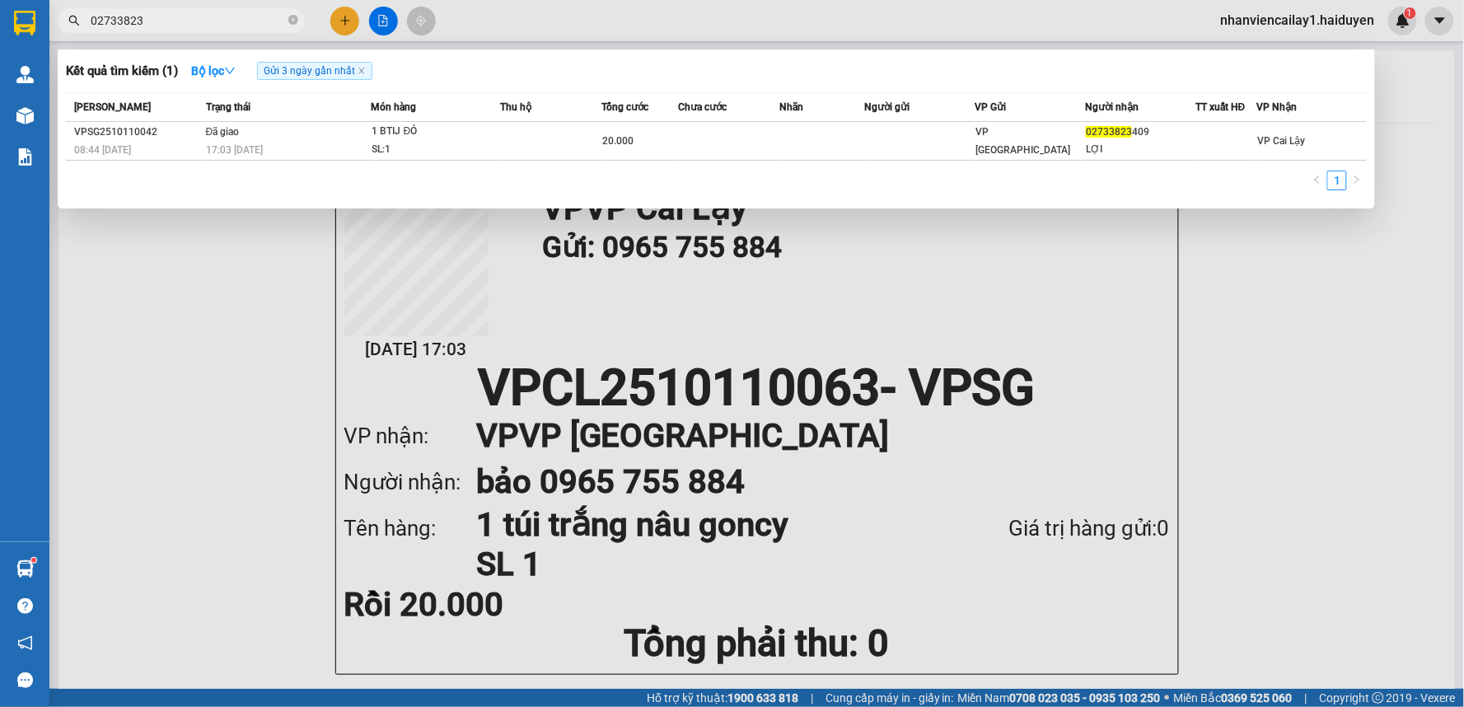
click at [660, 69] on div "Kết quả tìm kiếm ( 1 ) Bộ lọc Gửi 3 ngày gần nhất" at bounding box center [716, 71] width 1301 height 26
click at [363, 69] on icon "close" at bounding box center [361, 71] width 6 height 6
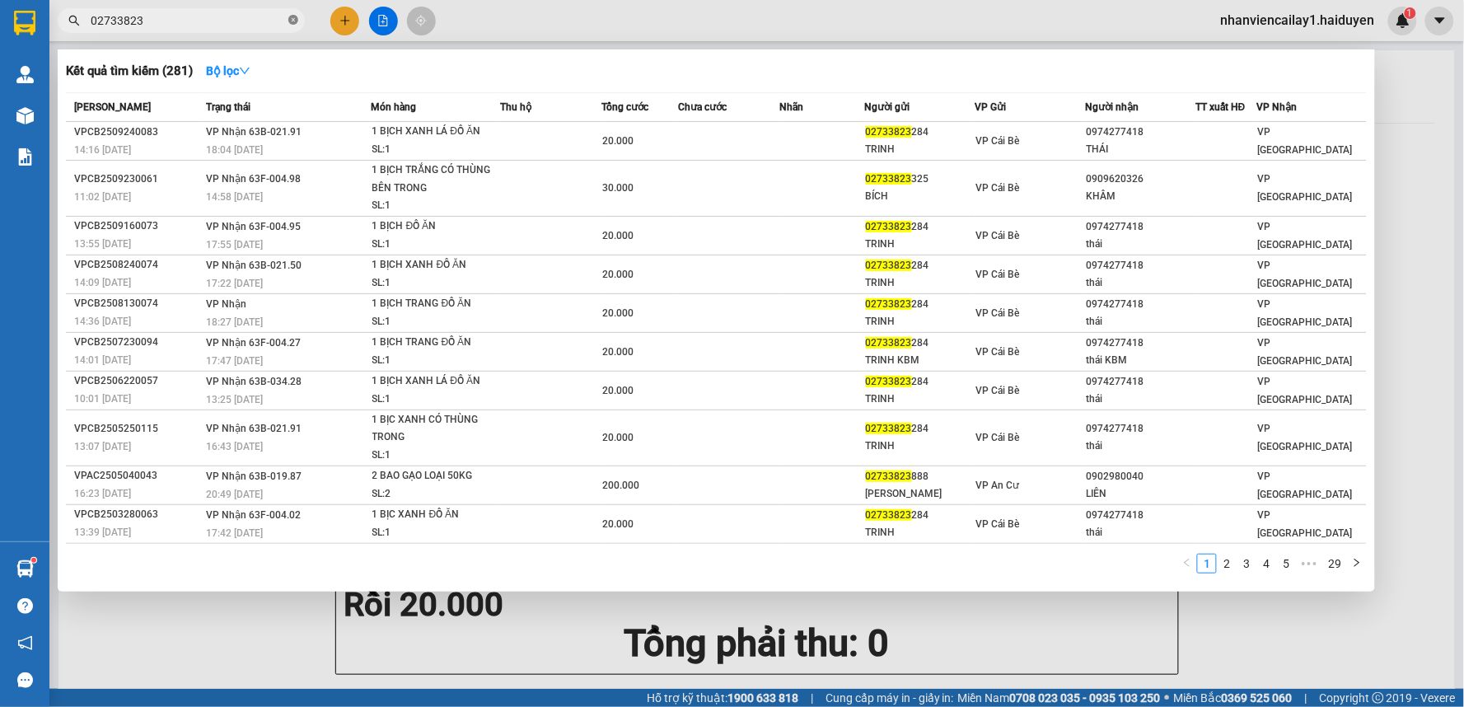
click at [293, 21] on icon "close-circle" at bounding box center [293, 20] width 10 height 10
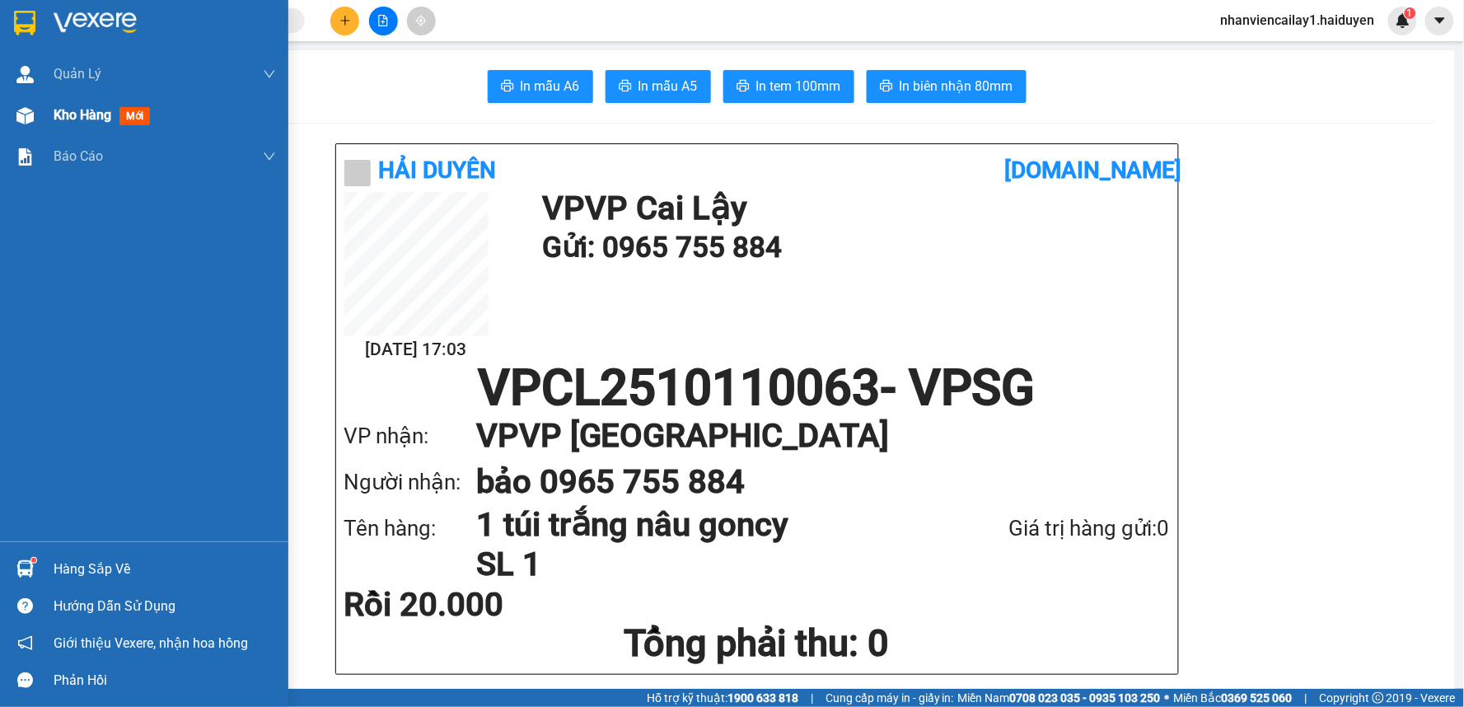
click at [84, 119] on span "Kho hàng" at bounding box center [83, 115] width 58 height 16
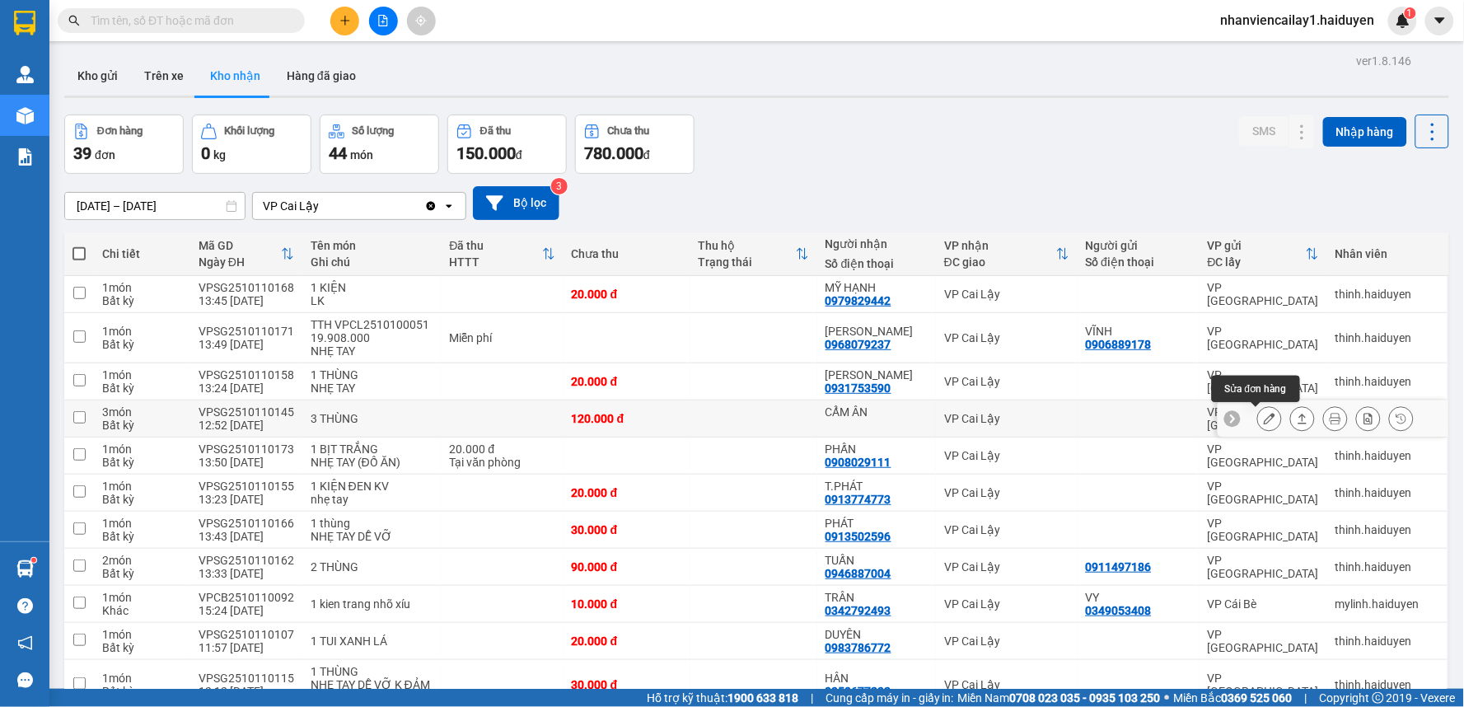
click at [1264, 419] on icon at bounding box center [1270, 419] width 12 height 12
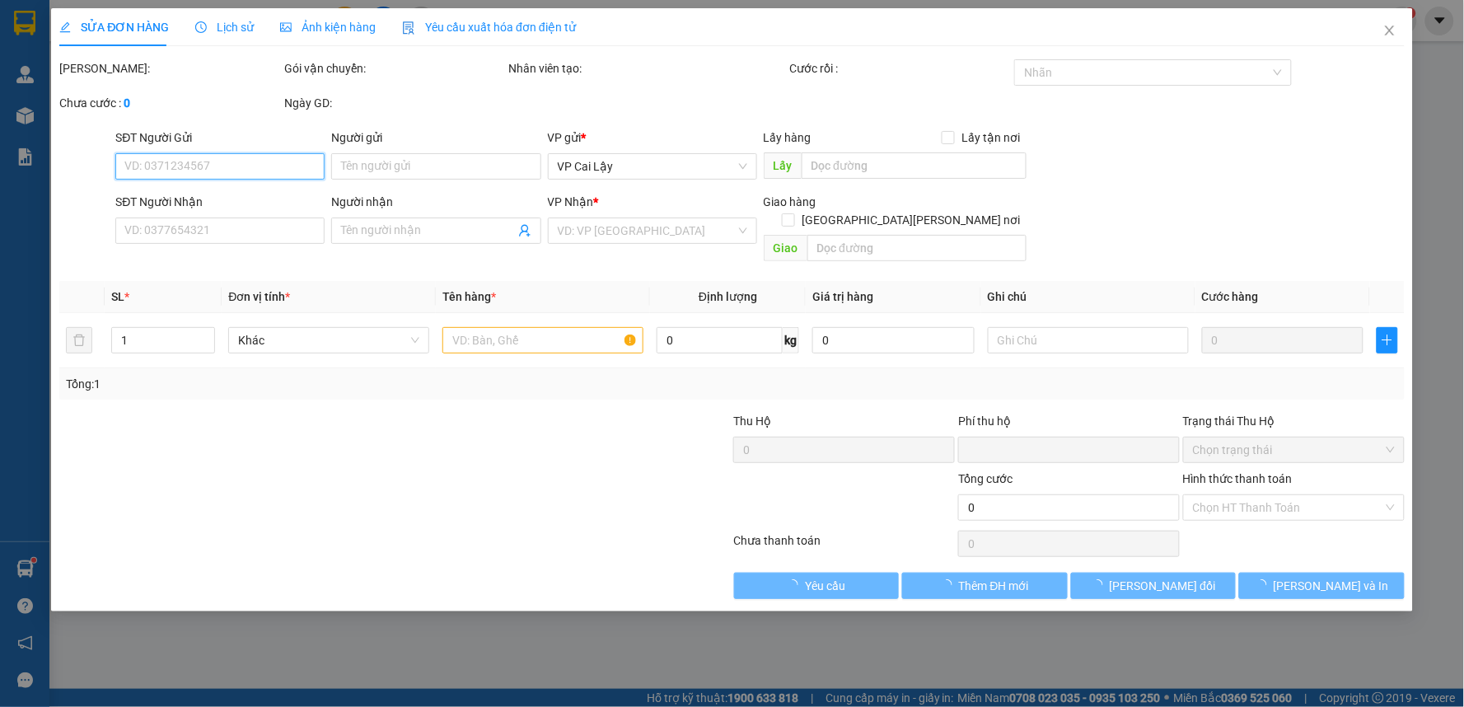
type input "CẨM ÂN"
type input "0"
type input "120.000"
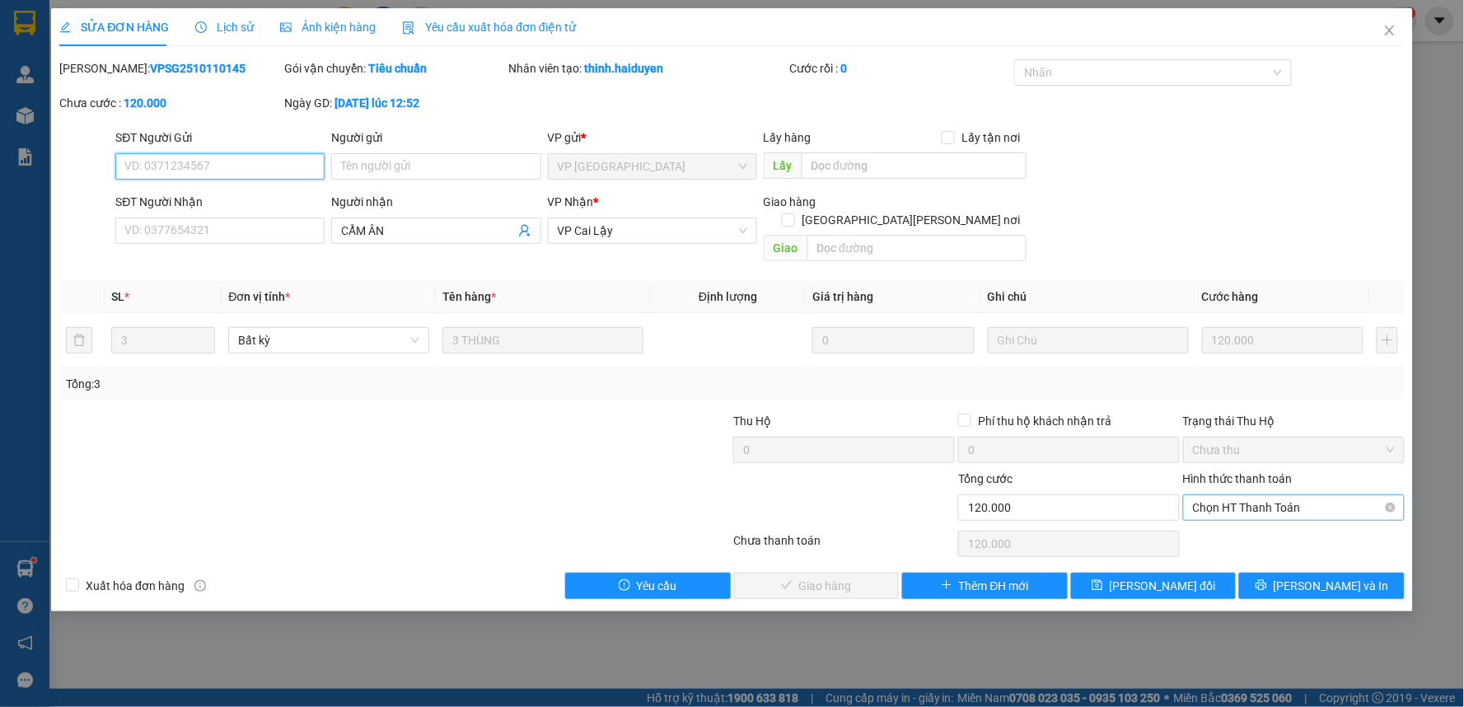
click at [1233, 495] on span "Chọn HT Thanh Toán" at bounding box center [1294, 507] width 202 height 25
click at [1223, 523] on div "Tại văn phòng" at bounding box center [1295, 522] width 202 height 18
type input "0"
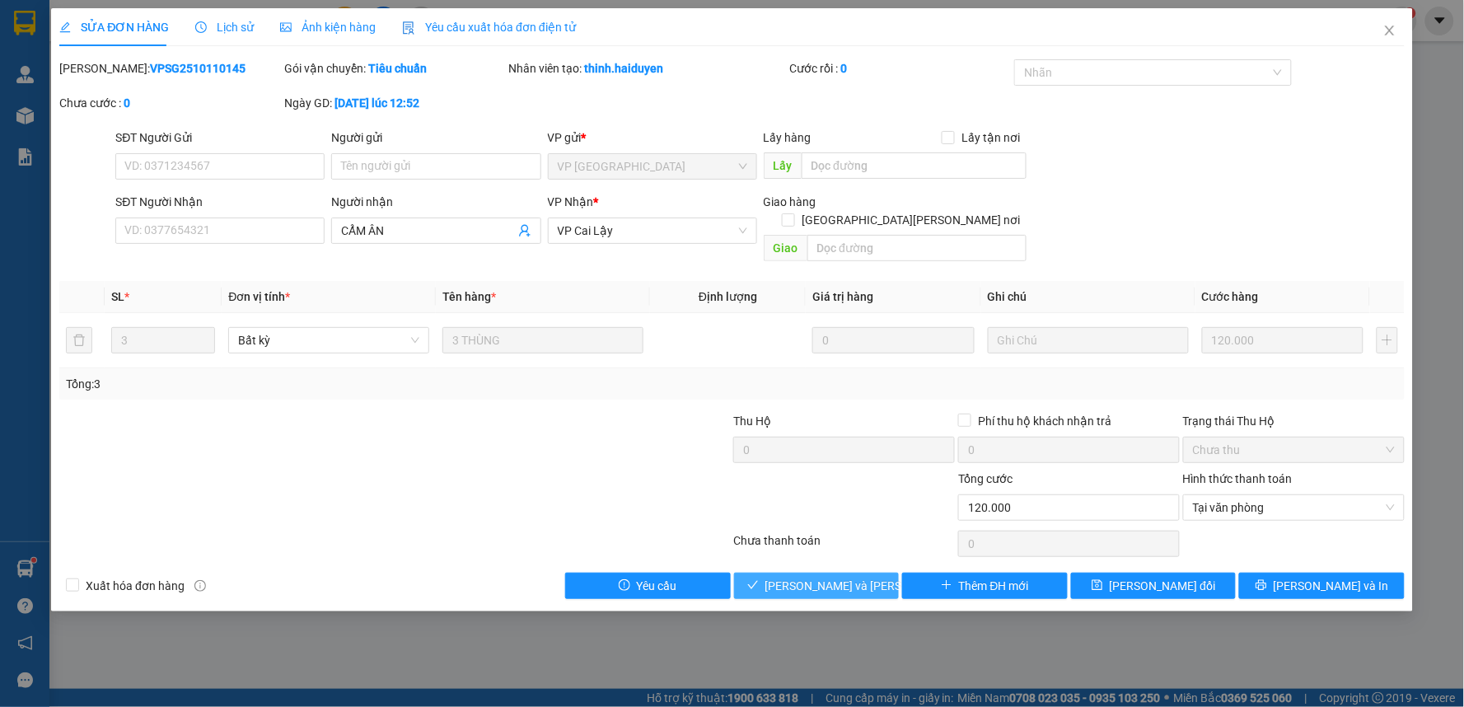
click at [812, 577] on span "[PERSON_NAME] và [PERSON_NAME] hàng" at bounding box center [877, 586] width 222 height 18
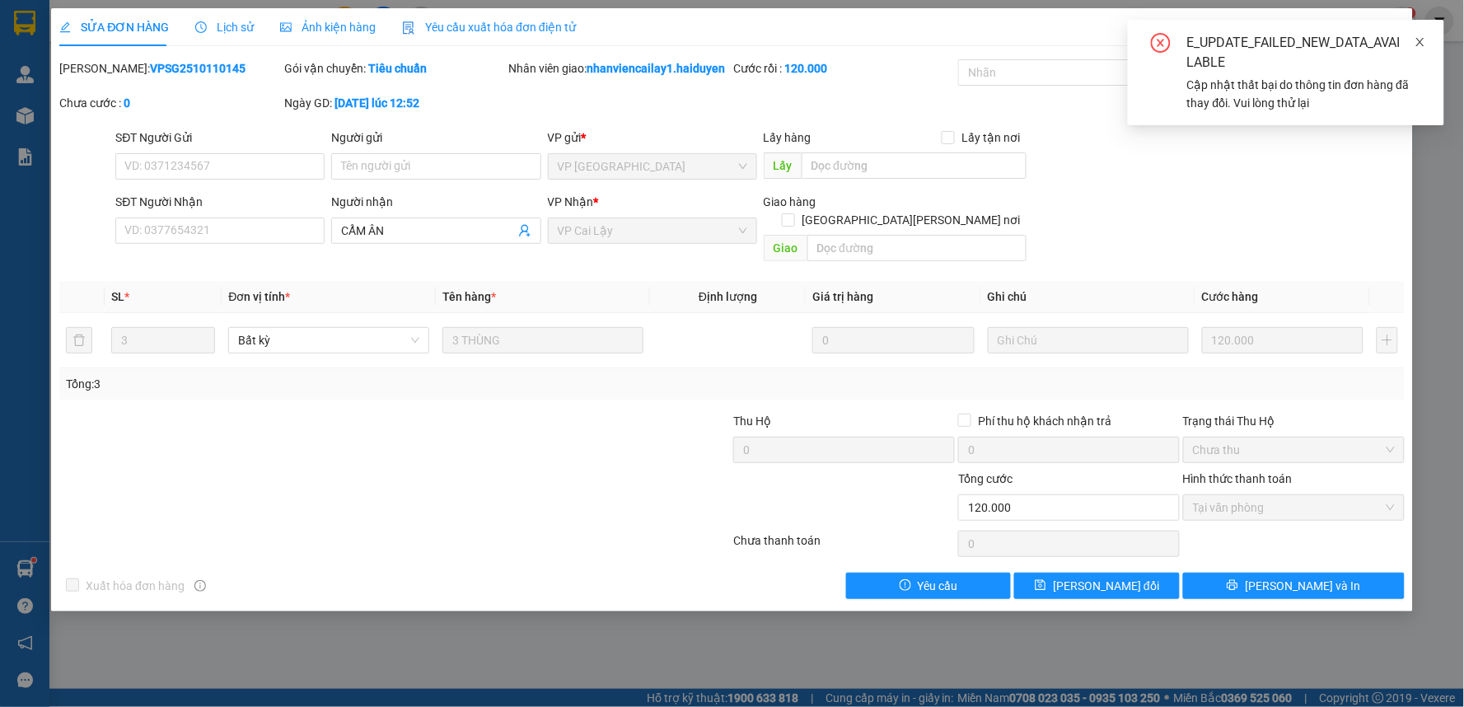
click at [1421, 43] on icon "close" at bounding box center [1421, 42] width 8 height 8
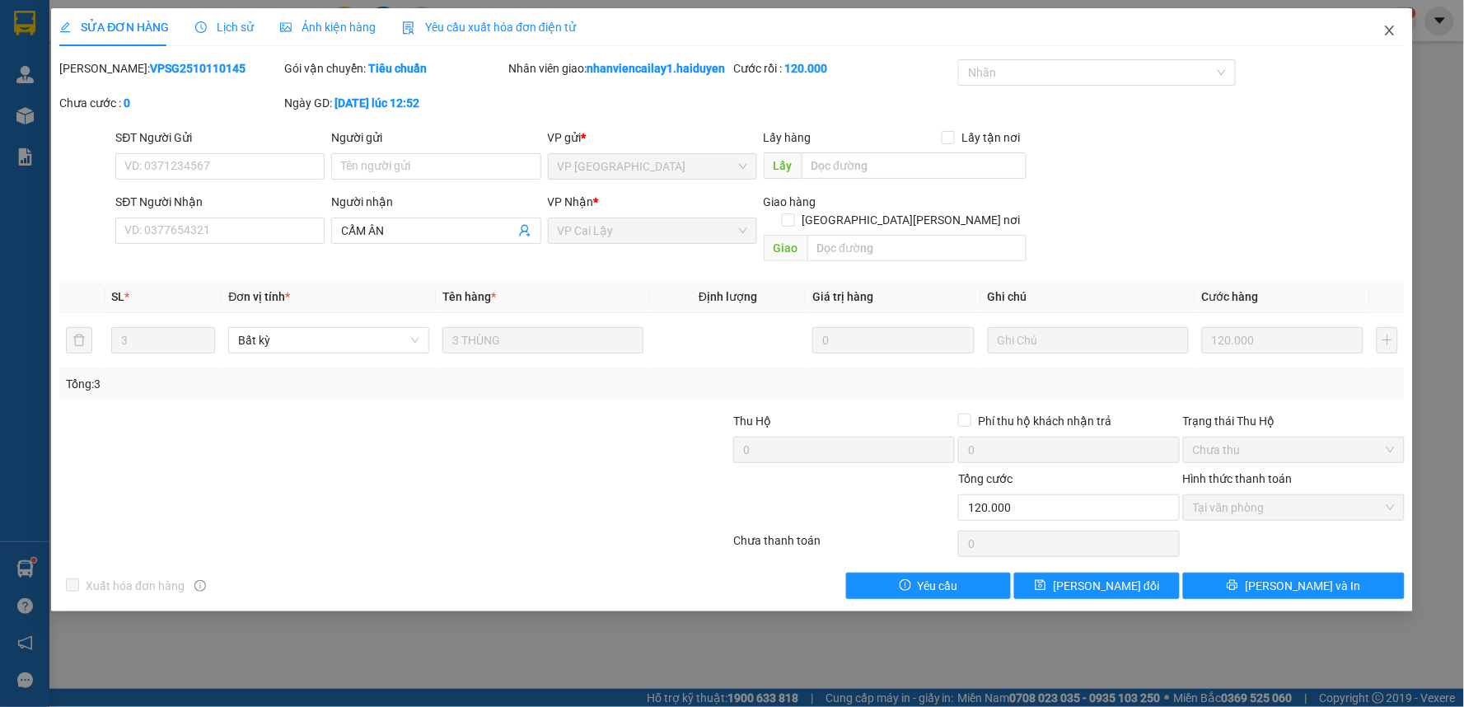
click at [1390, 35] on icon "close" at bounding box center [1390, 30] width 13 height 13
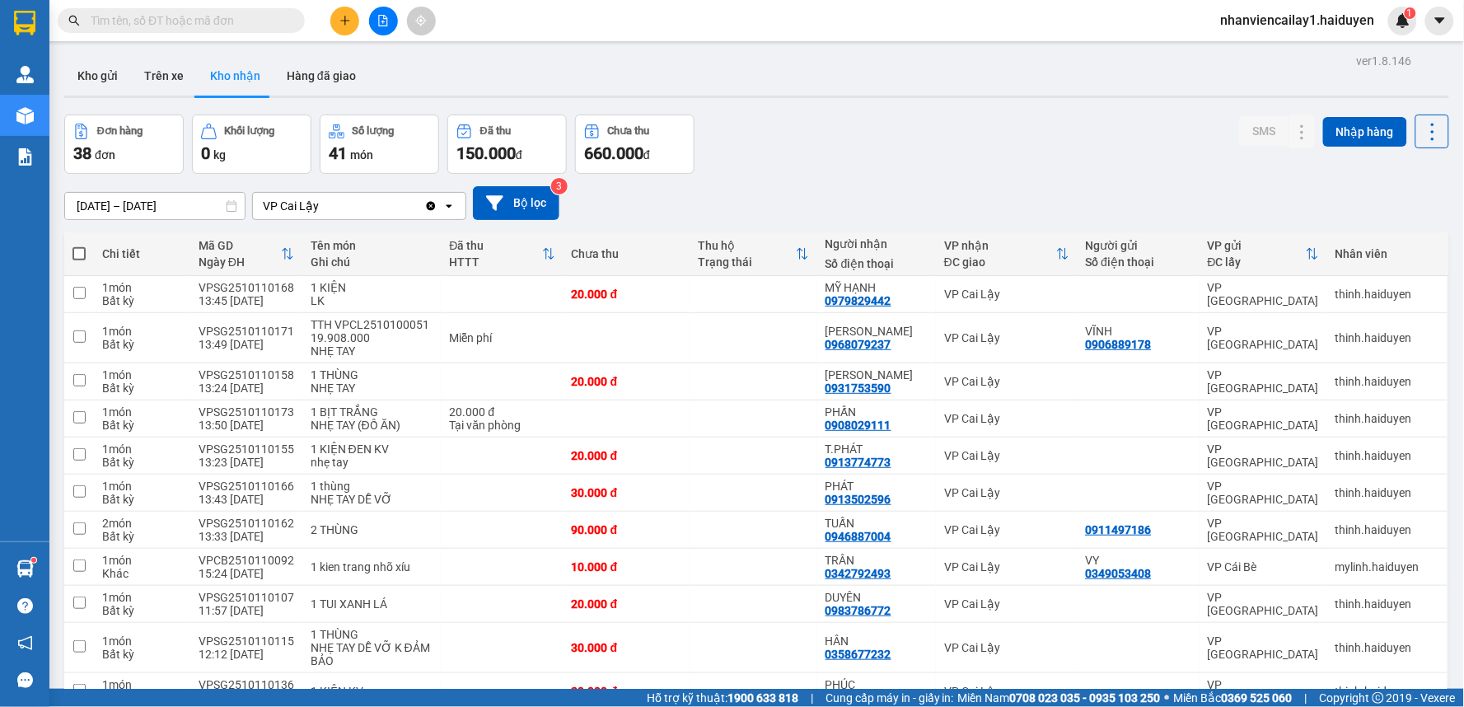
click at [209, 23] on input "text" at bounding box center [188, 21] width 194 height 18
type input "bs"
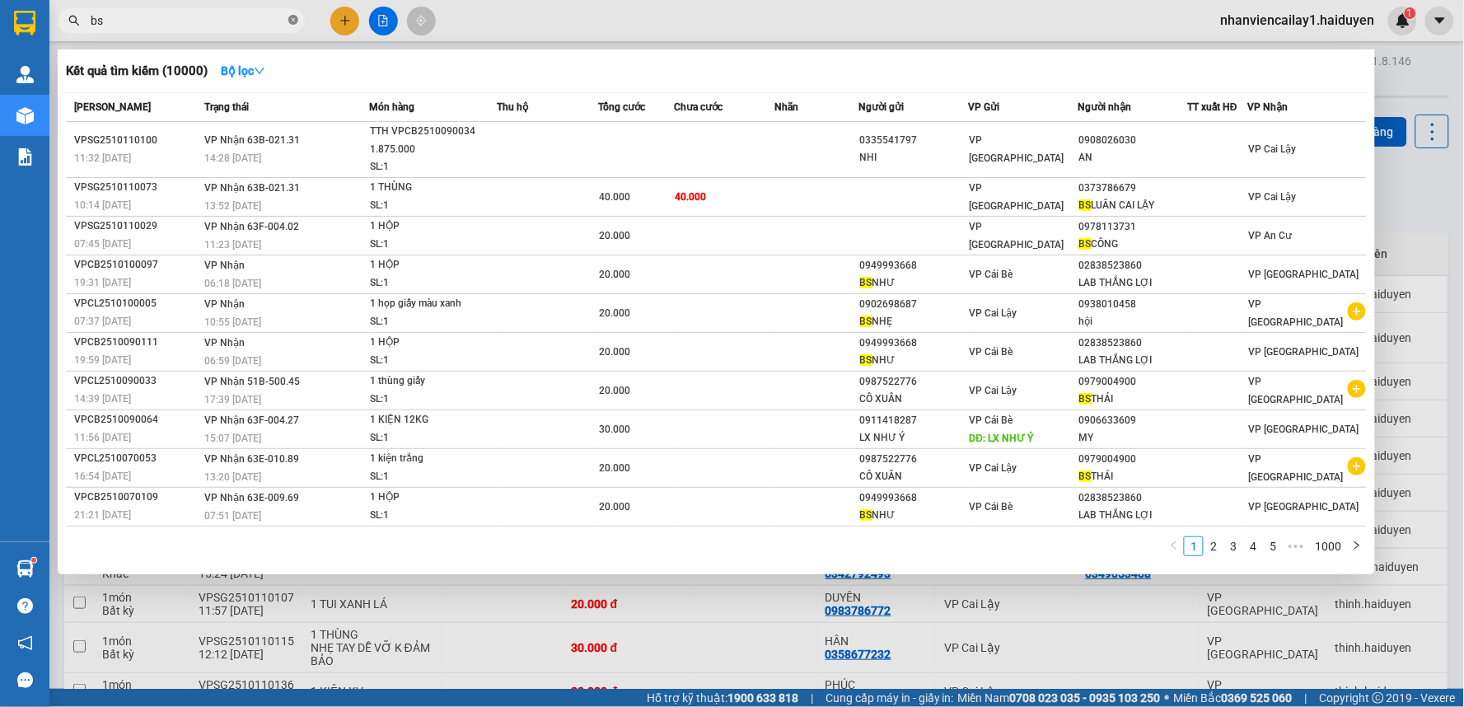
click at [293, 21] on icon "close-circle" at bounding box center [293, 20] width 10 height 10
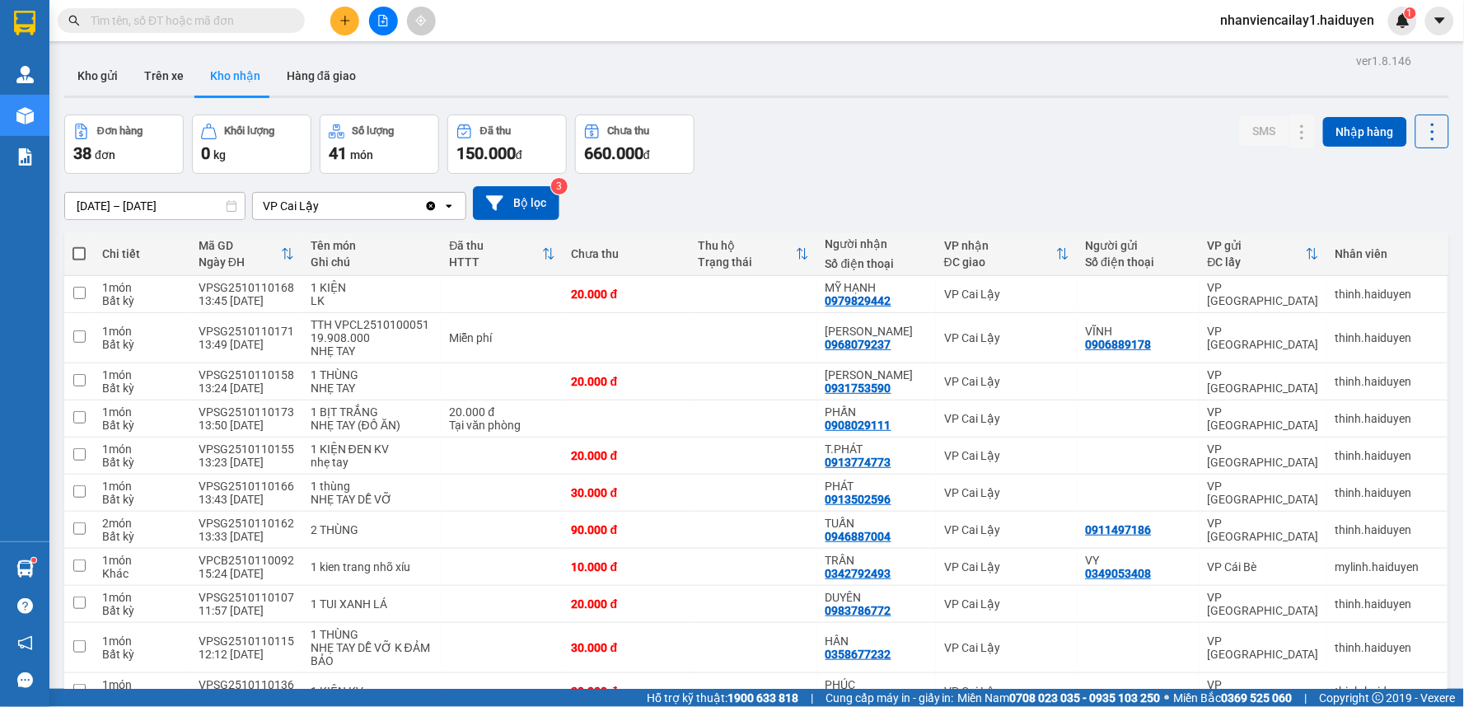
click at [225, 19] on input "text" at bounding box center [188, 21] width 194 height 18
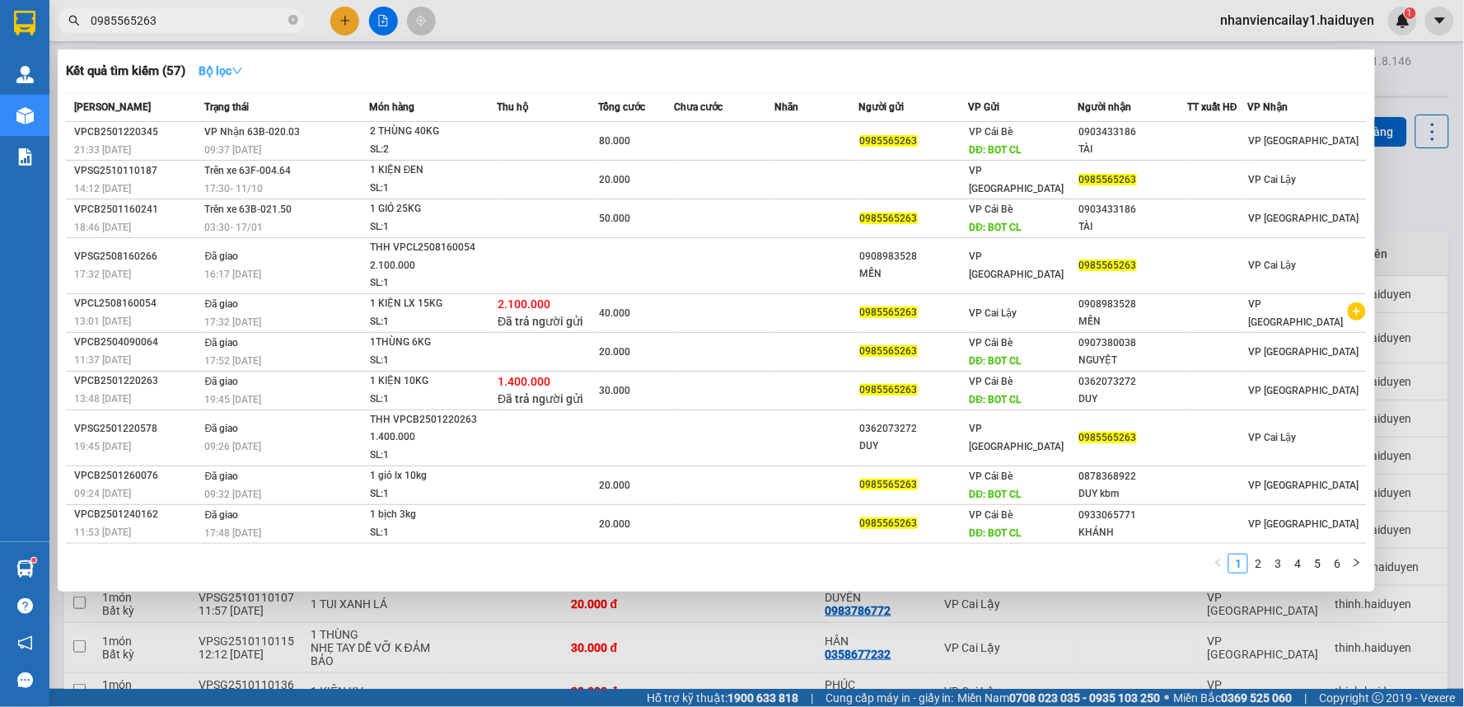
type input "0985565263"
click at [210, 69] on strong "Bộ lọc" at bounding box center [221, 70] width 44 height 13
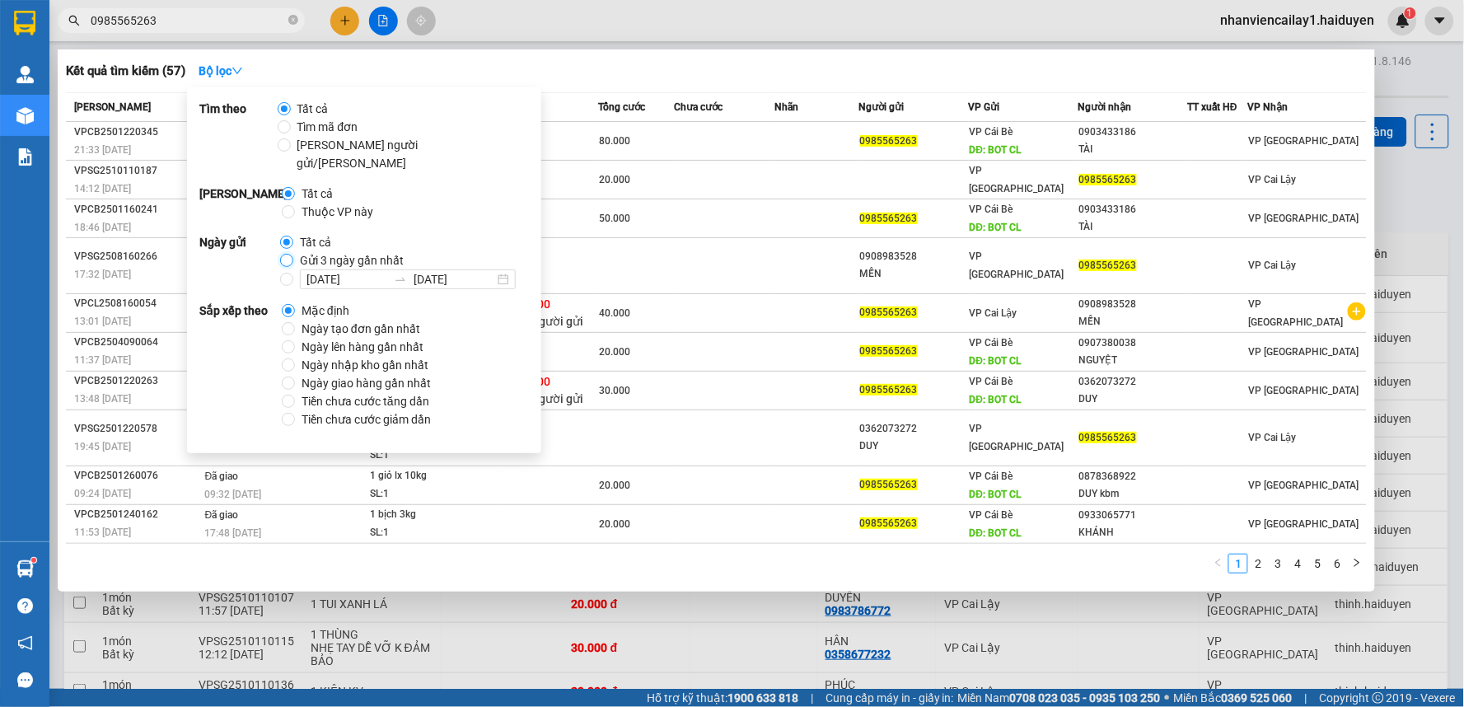
click at [283, 254] on input "Gửi 3 ngày gần nhất" at bounding box center [286, 260] width 13 height 13
radio input "true"
radio input "false"
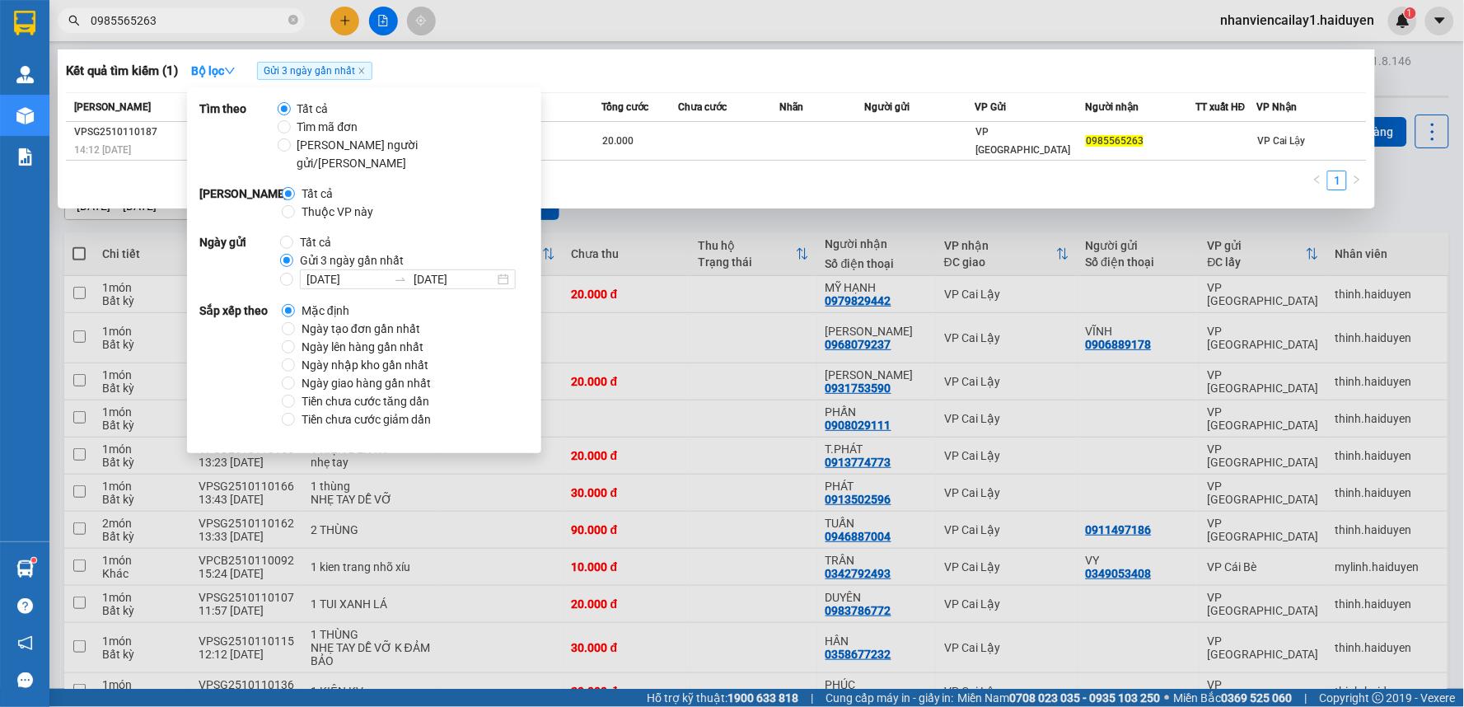
click at [944, 36] on div at bounding box center [732, 353] width 1464 height 707
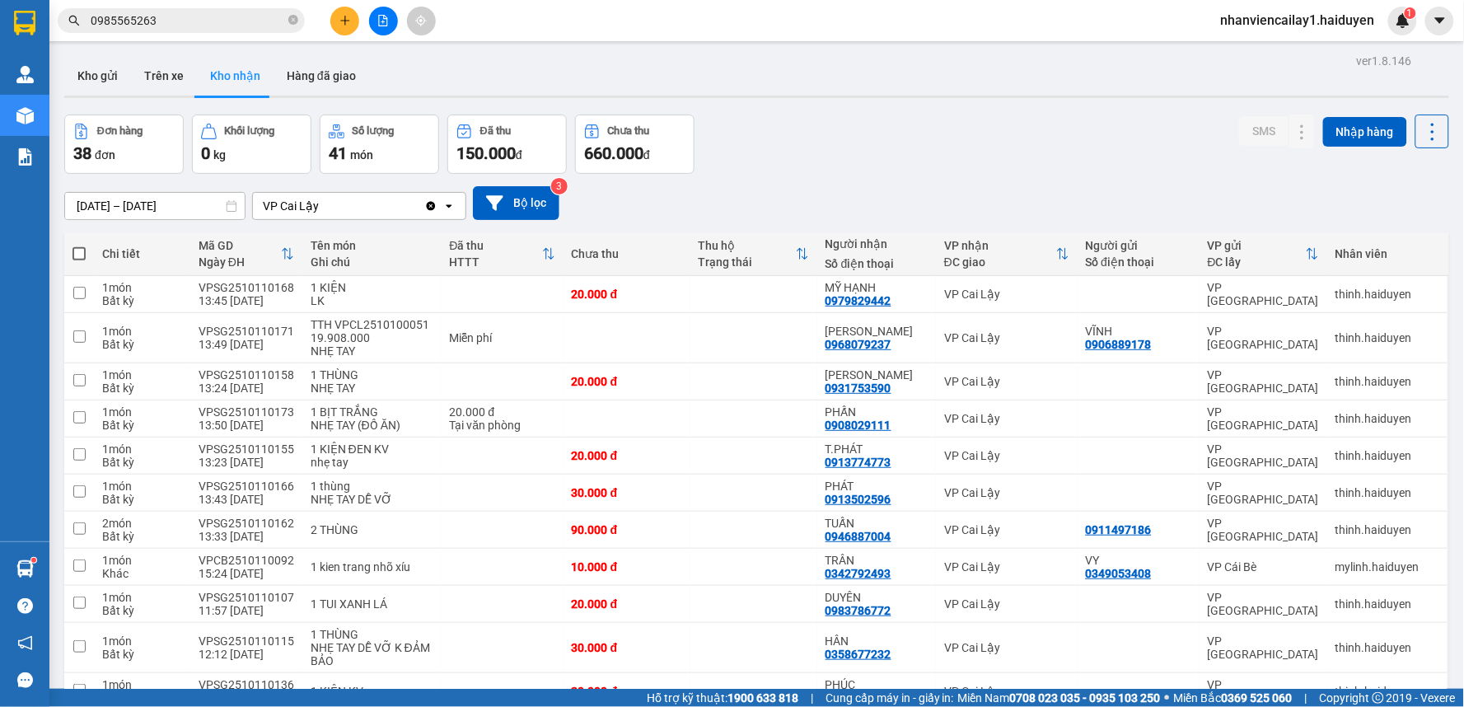
click at [199, 25] on input "0985565263" at bounding box center [188, 21] width 194 height 18
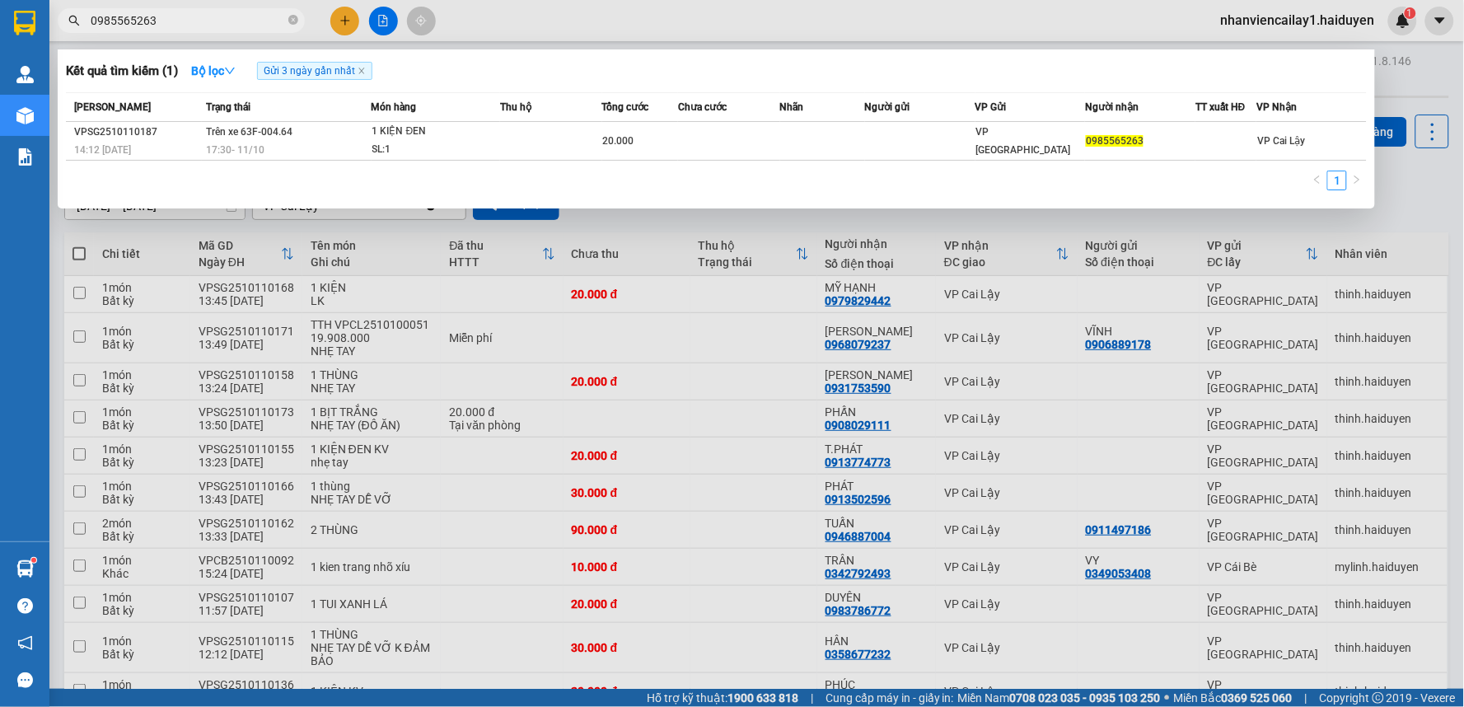
click at [688, 71] on div "Kết quả tìm kiếm ( 1 ) Bộ lọc Gửi 3 ngày gần nhất" at bounding box center [716, 71] width 1301 height 26
click at [365, 71] on icon "close" at bounding box center [362, 71] width 8 height 8
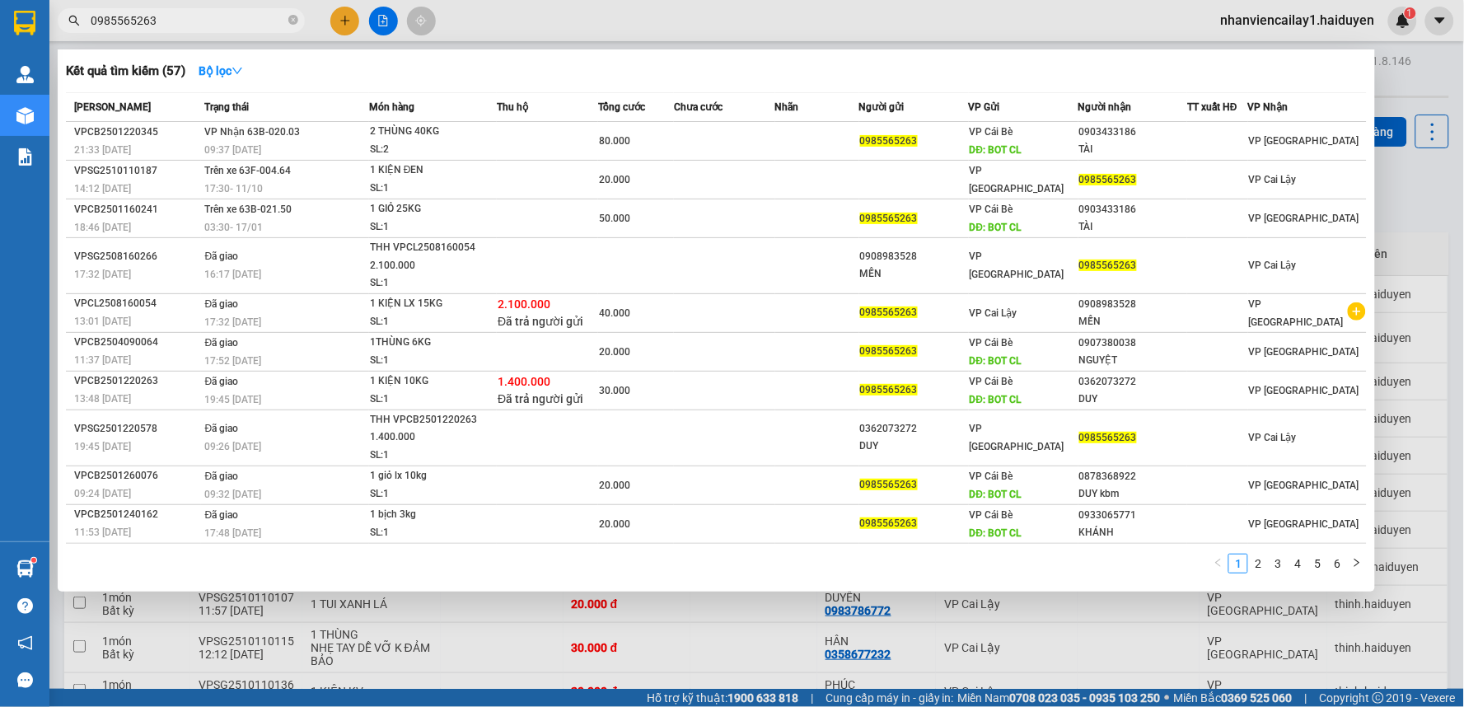
click at [194, 25] on input "0985565263" at bounding box center [188, 21] width 194 height 18
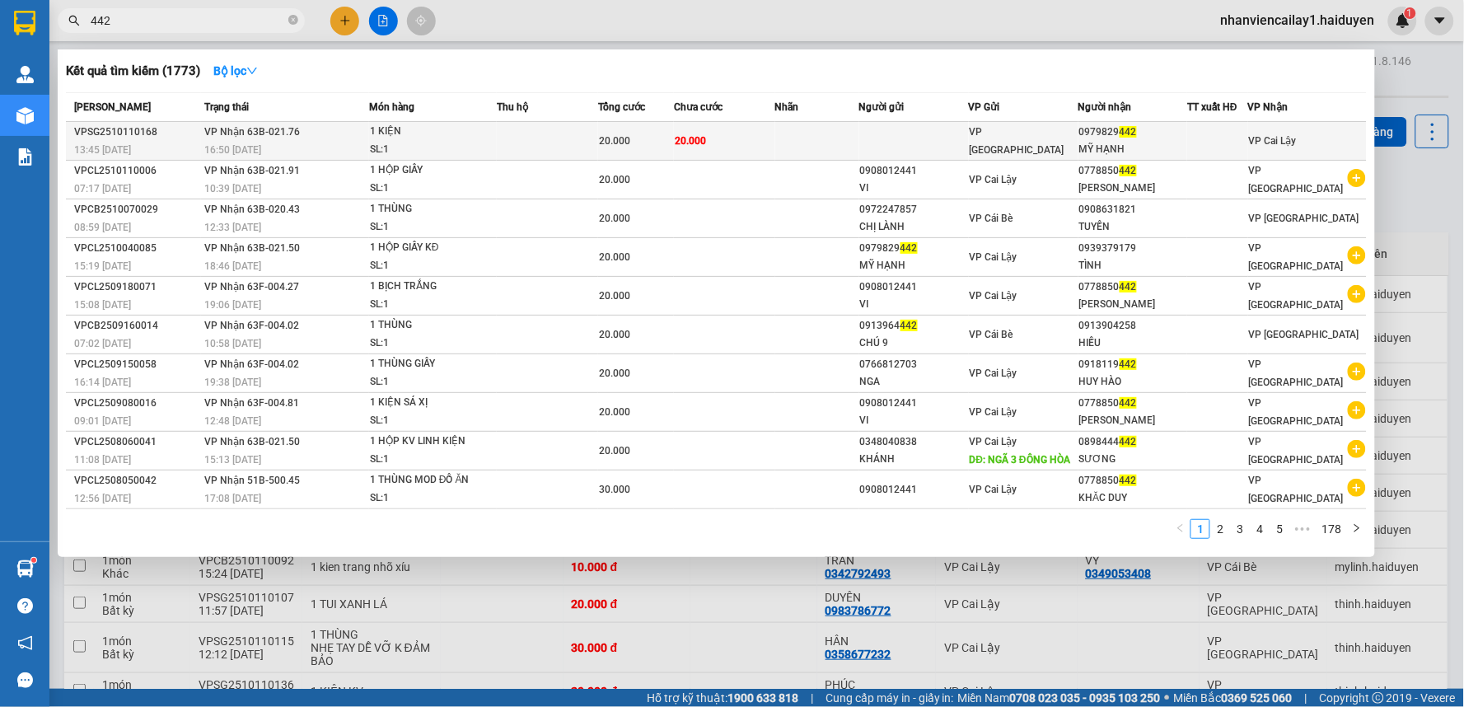
type input "442"
click at [1070, 136] on div "VP [GEOGRAPHIC_DATA]" at bounding box center [1024, 141] width 108 height 36
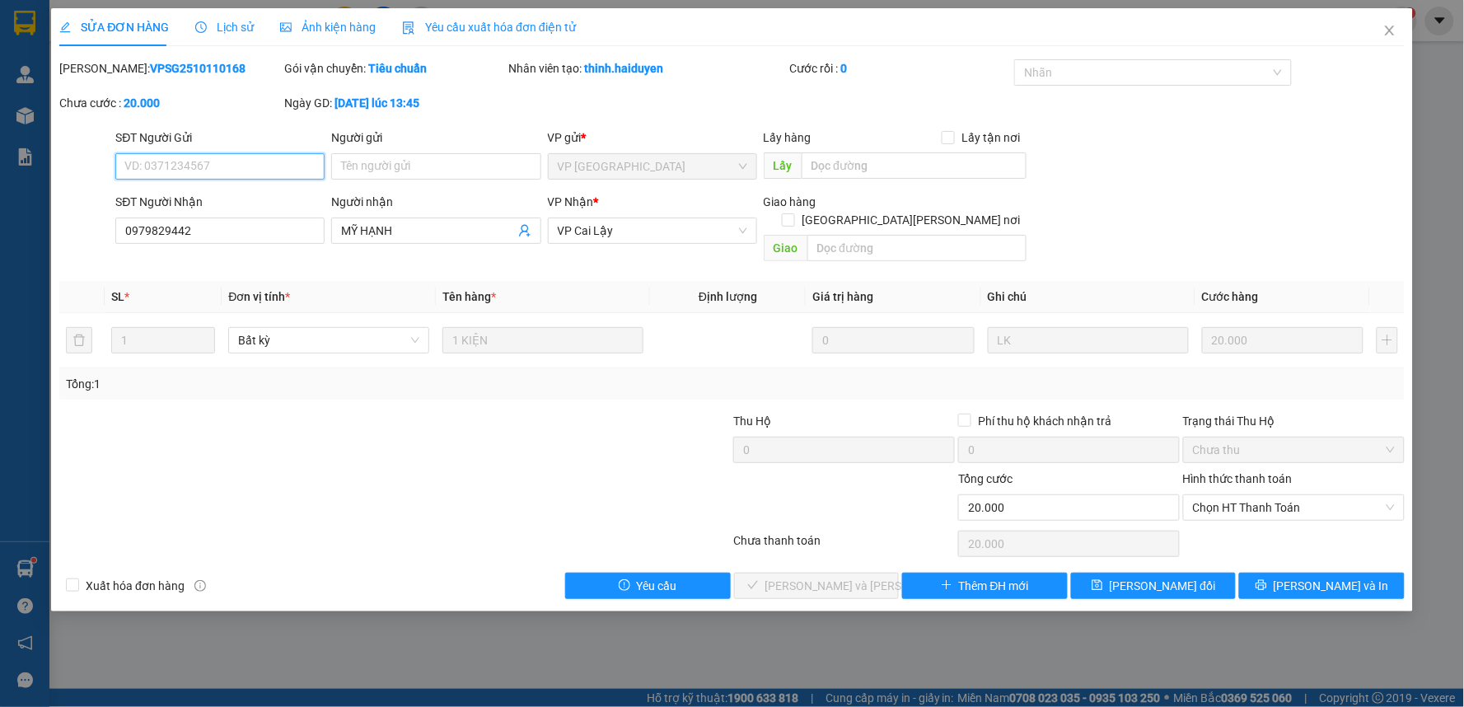
type input "0979829442"
type input "MỸ HẠNH"
type input "0"
type input "20.000"
click at [1270, 495] on span "Chọn HT Thanh Toán" at bounding box center [1294, 507] width 202 height 25
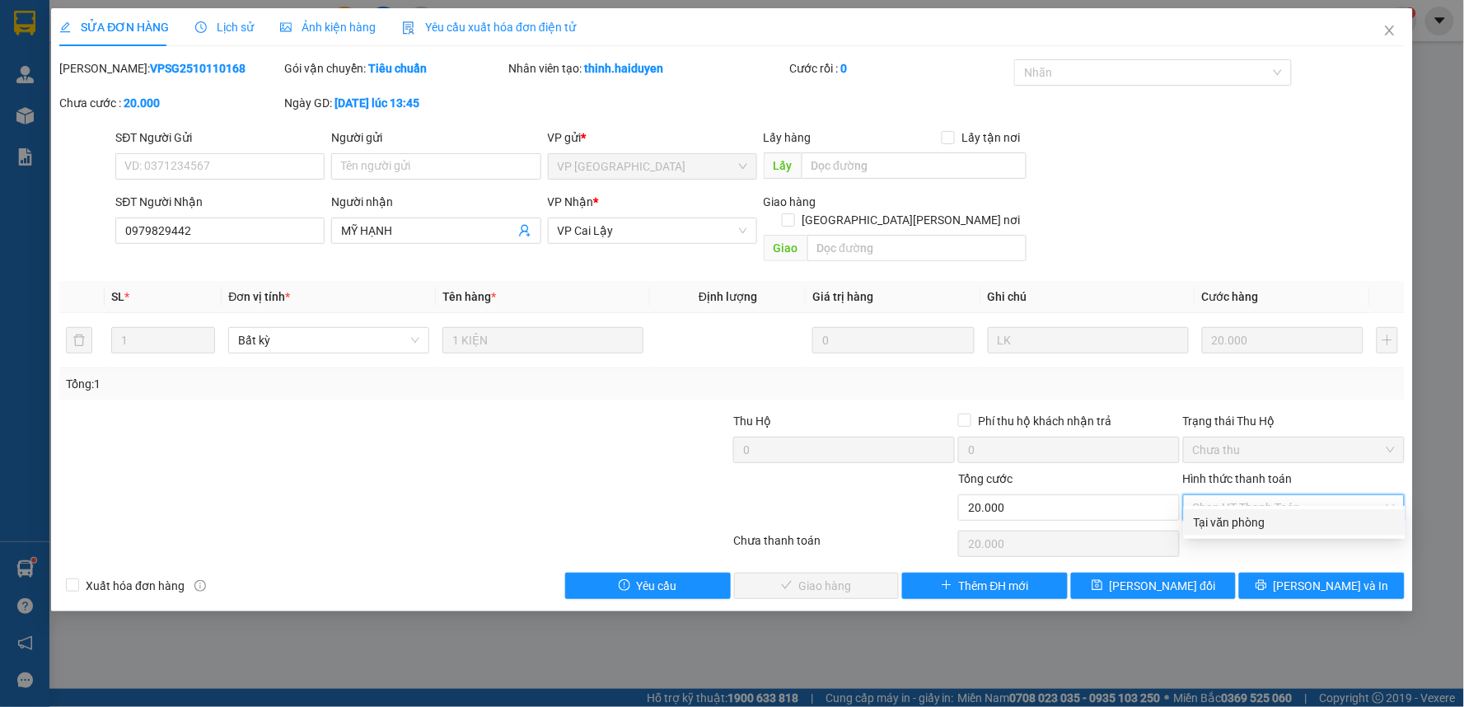
click at [1272, 533] on div "Tại văn phòng" at bounding box center [1295, 522] width 222 height 26
type input "0"
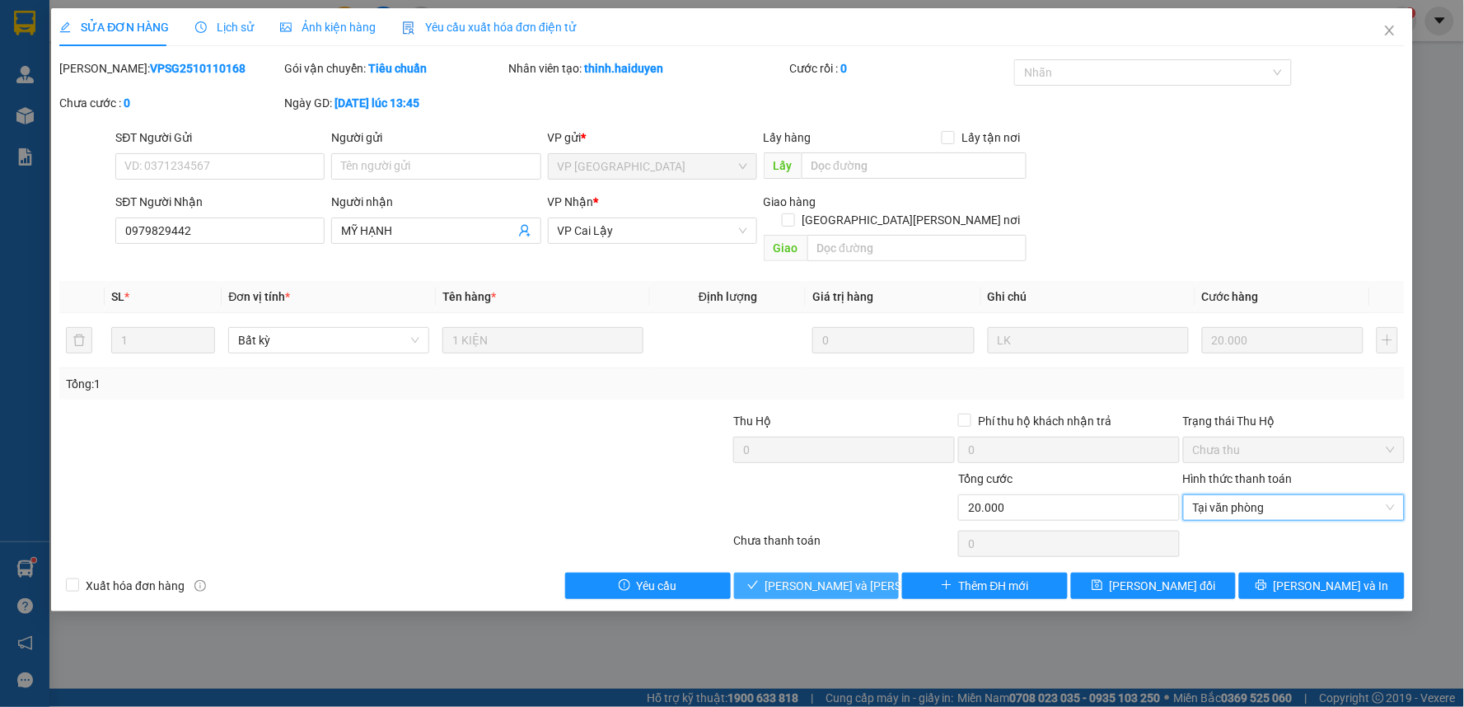
click at [841, 577] on span "[PERSON_NAME] và Giao hàng" at bounding box center [877, 586] width 222 height 18
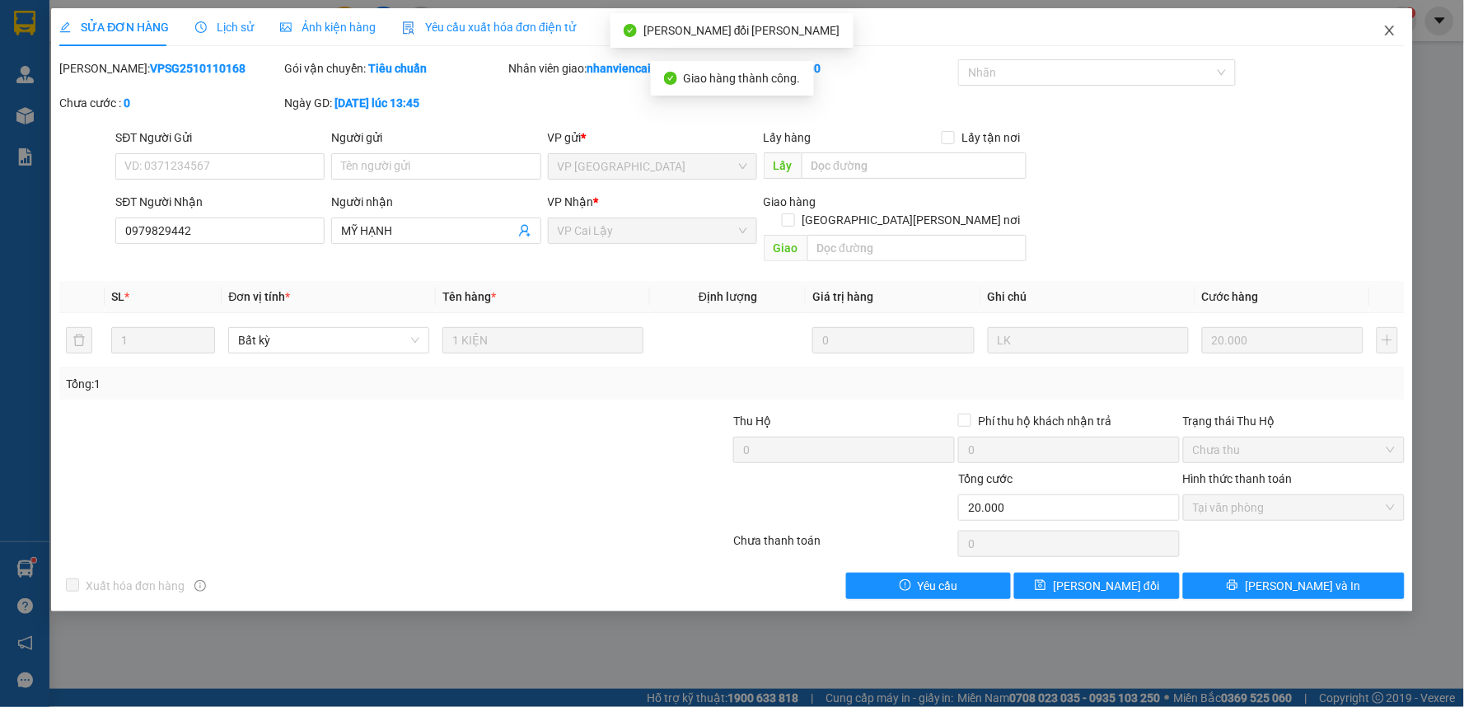
click at [1389, 30] on icon "close" at bounding box center [1389, 31] width 9 height 10
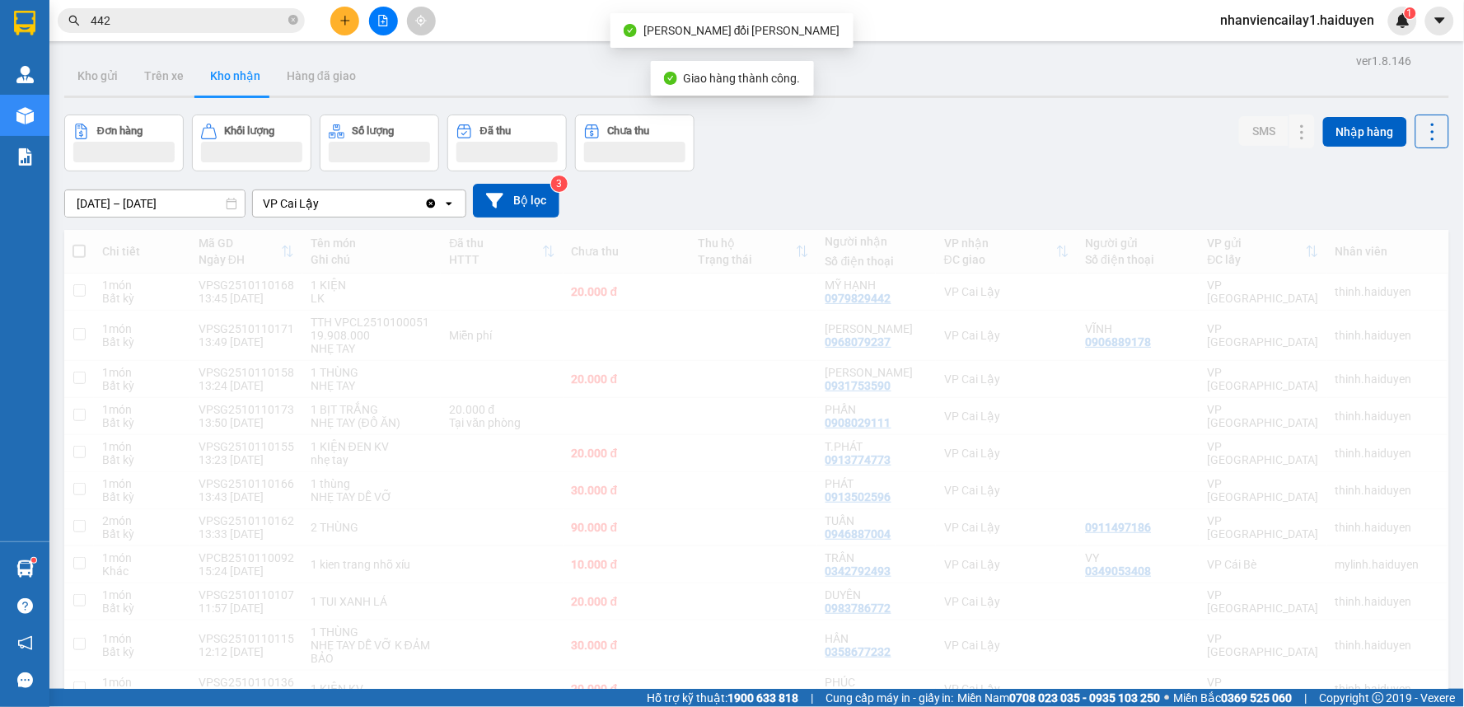
click at [995, 76] on div "Kho gửi Trên xe Kho nhận Hàng đã giao" at bounding box center [756, 78] width 1385 height 44
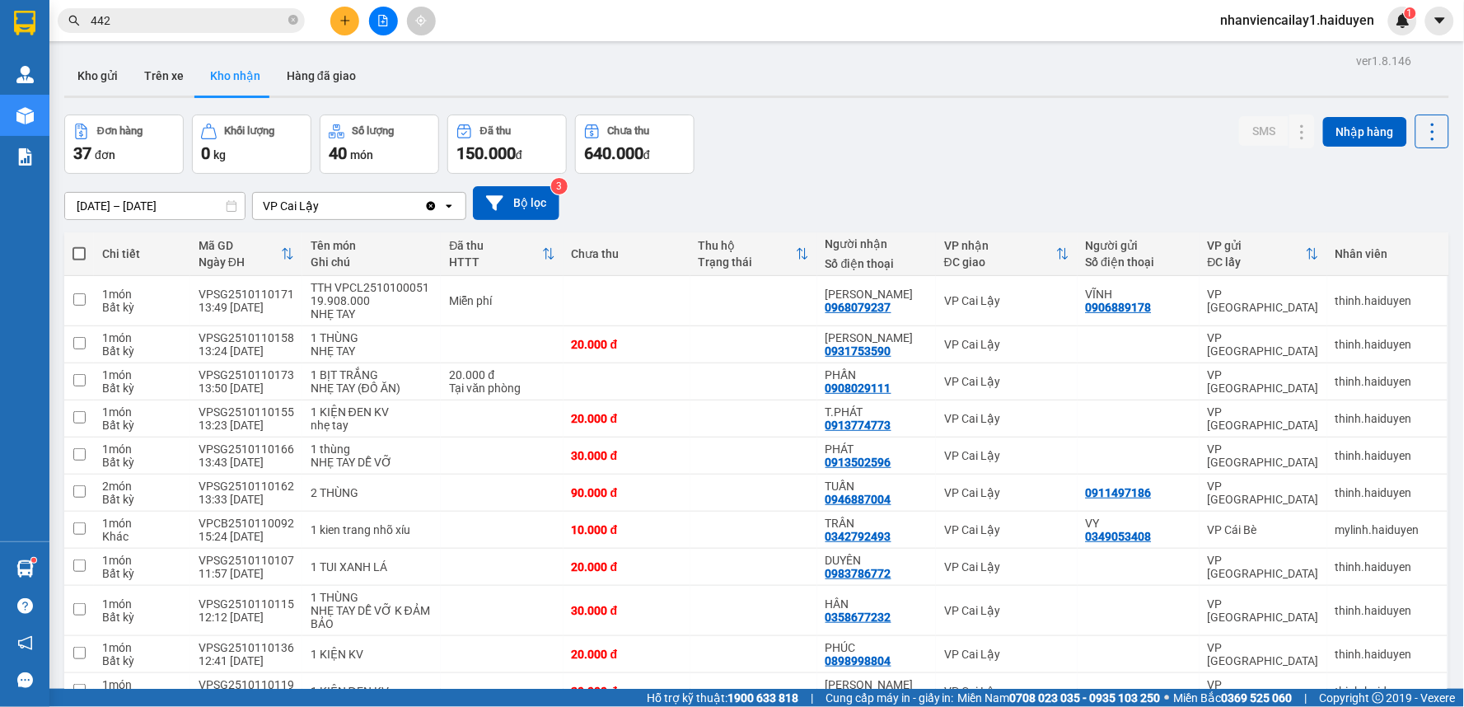
click at [214, 12] on input "442" at bounding box center [188, 21] width 194 height 18
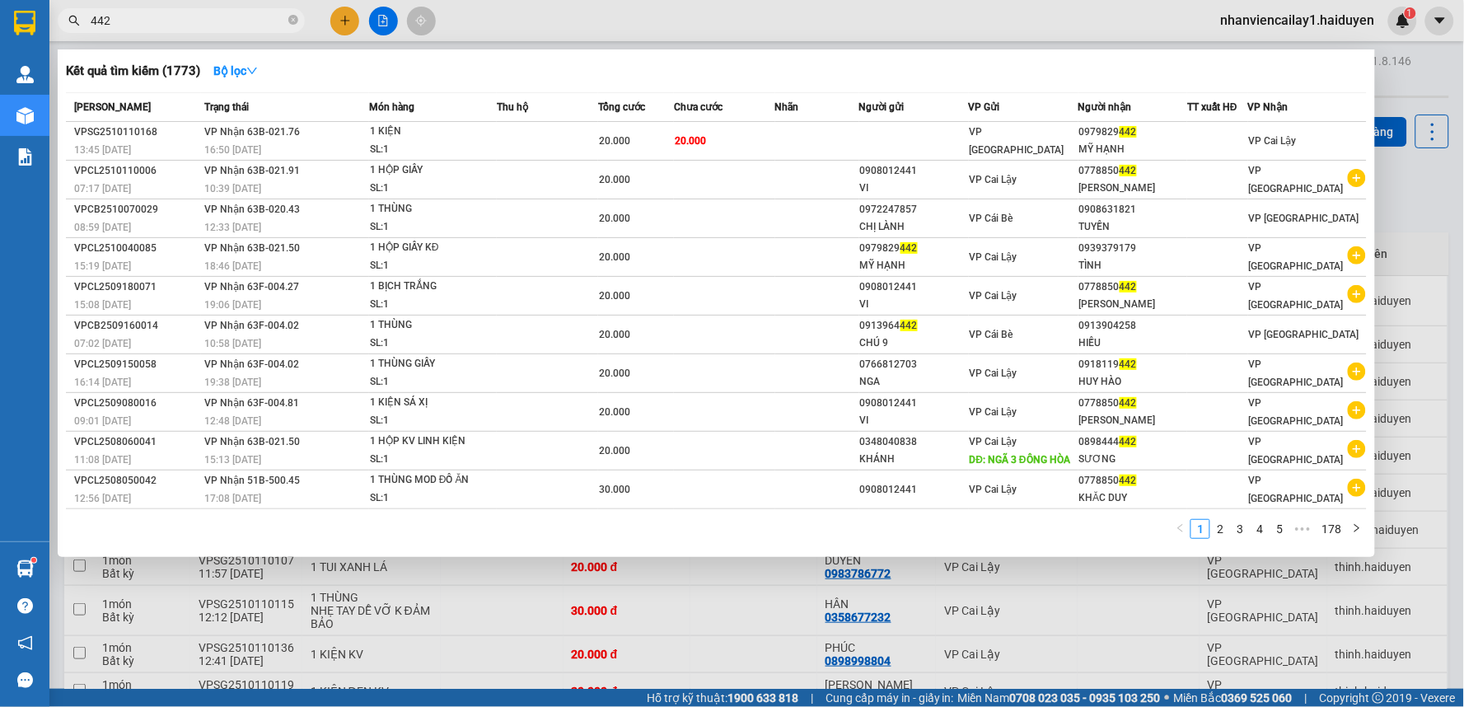
click at [214, 12] on input "442" at bounding box center [188, 21] width 194 height 18
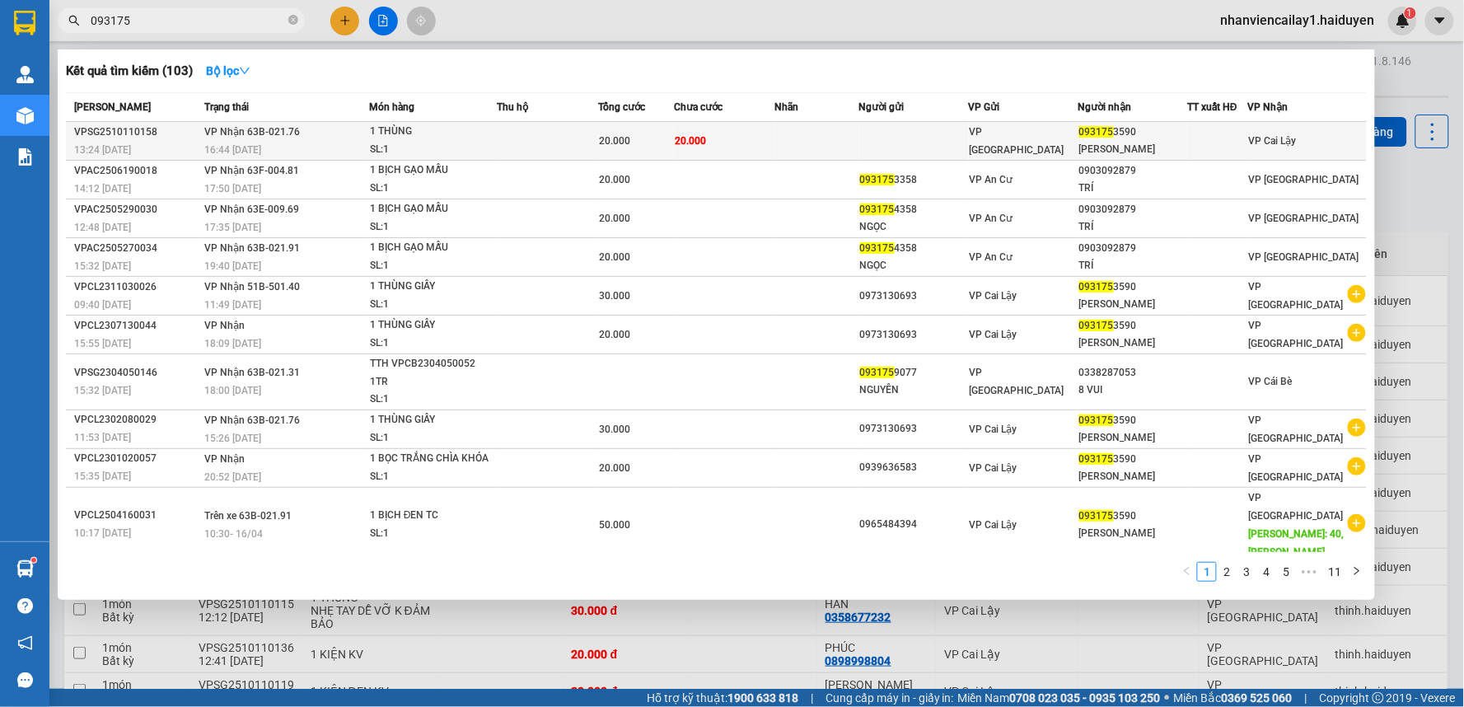
type input "093175"
click at [660, 129] on td "20.000" at bounding box center [636, 141] width 76 height 39
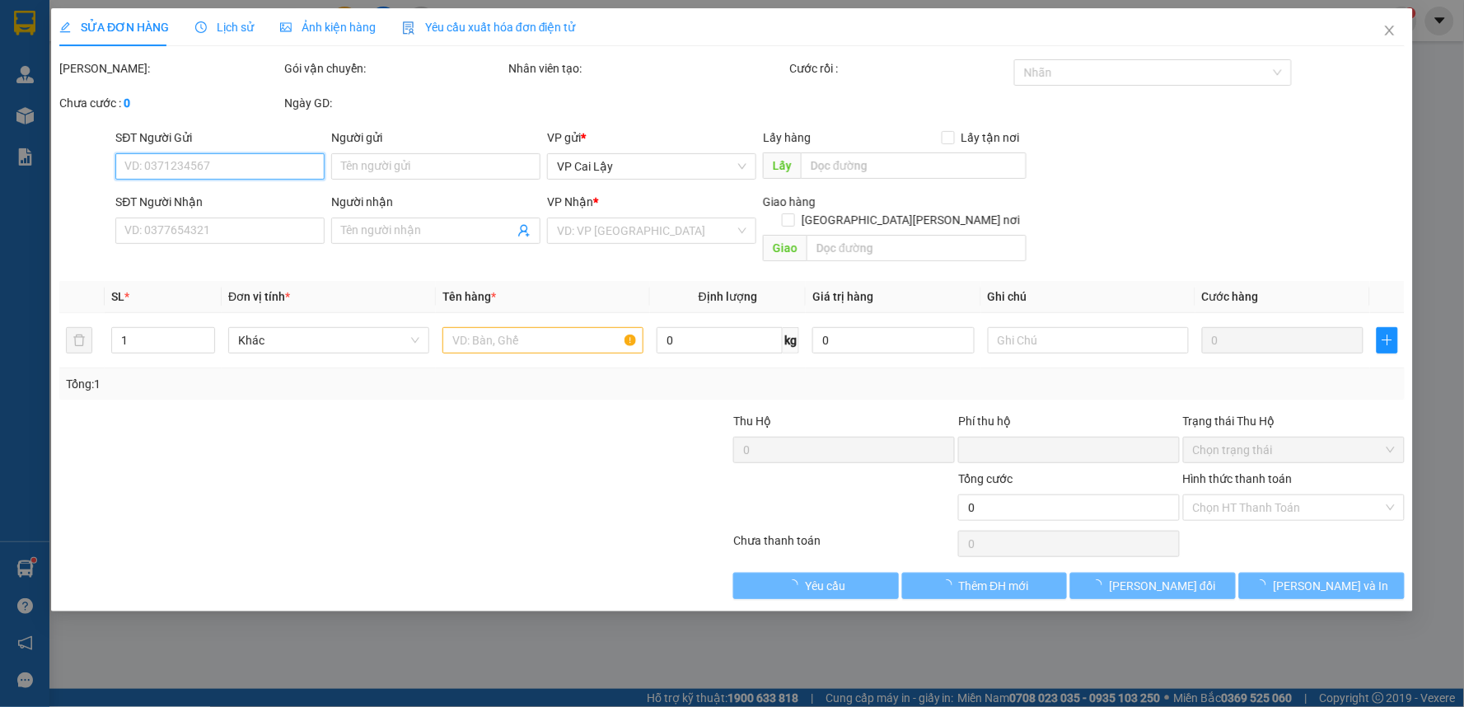
type input "0931753590"
type input "NGỌC KIỀU"
type input "0"
type input "20.000"
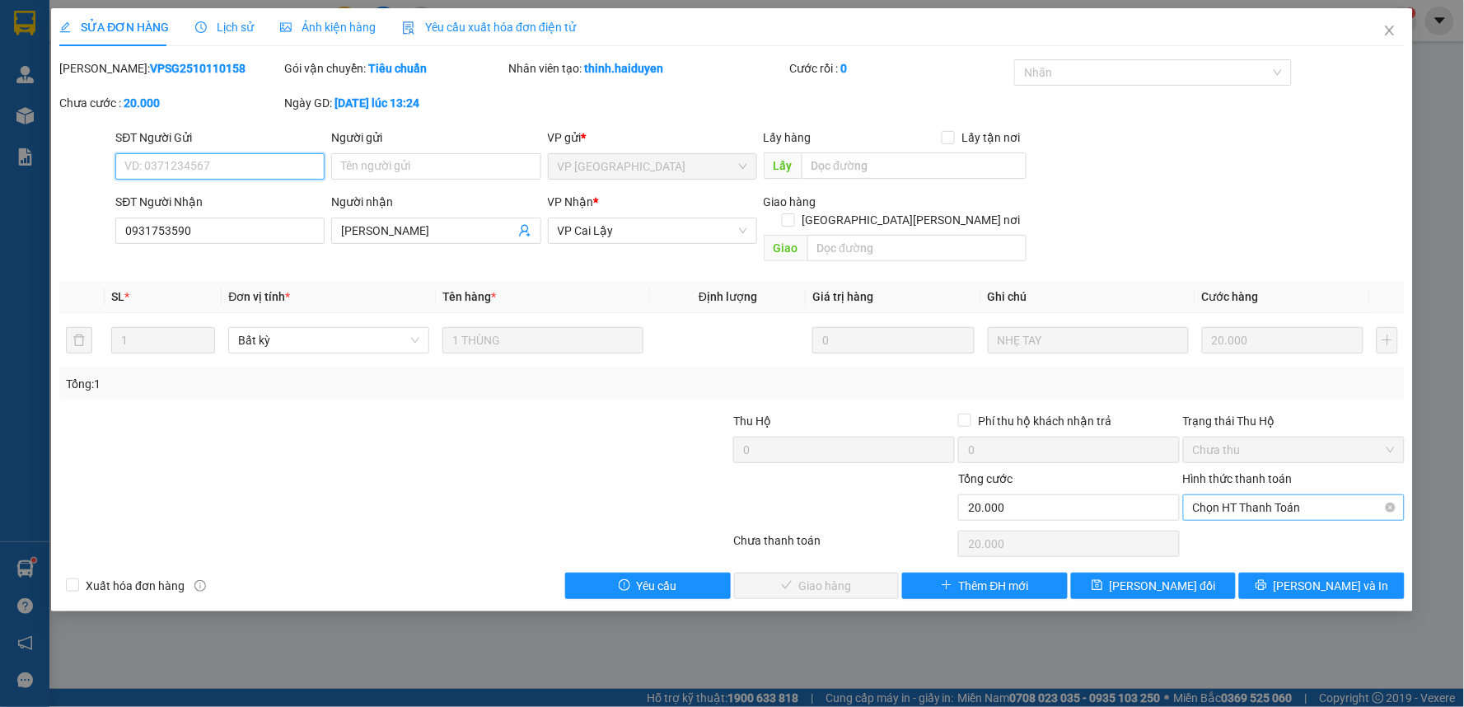
click at [1234, 495] on span "Chọn HT Thanh Toán" at bounding box center [1294, 507] width 202 height 25
click at [1232, 524] on div "Tại văn phòng" at bounding box center [1295, 522] width 202 height 18
type input "0"
click at [845, 577] on span "[PERSON_NAME] và Giao hàng" at bounding box center [877, 586] width 222 height 18
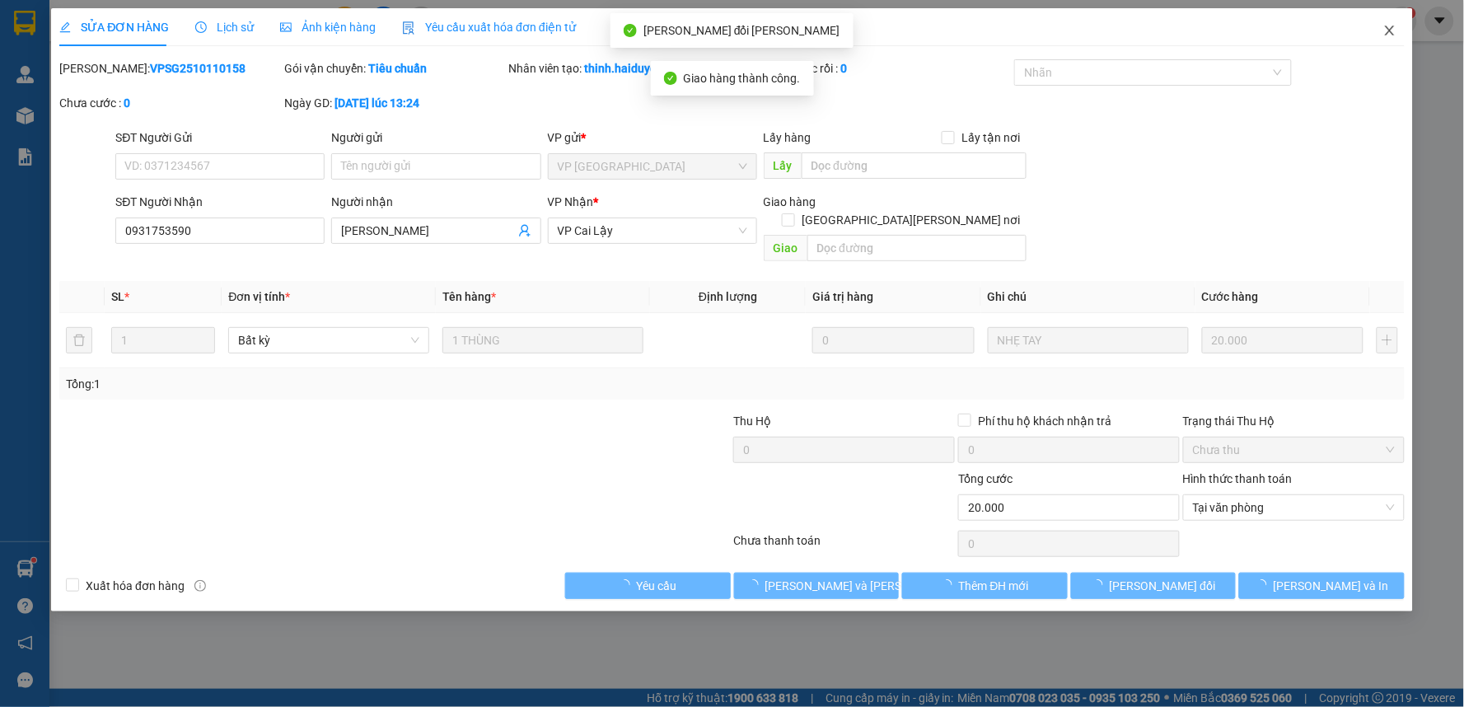
click at [1393, 28] on icon "close" at bounding box center [1389, 31] width 9 height 10
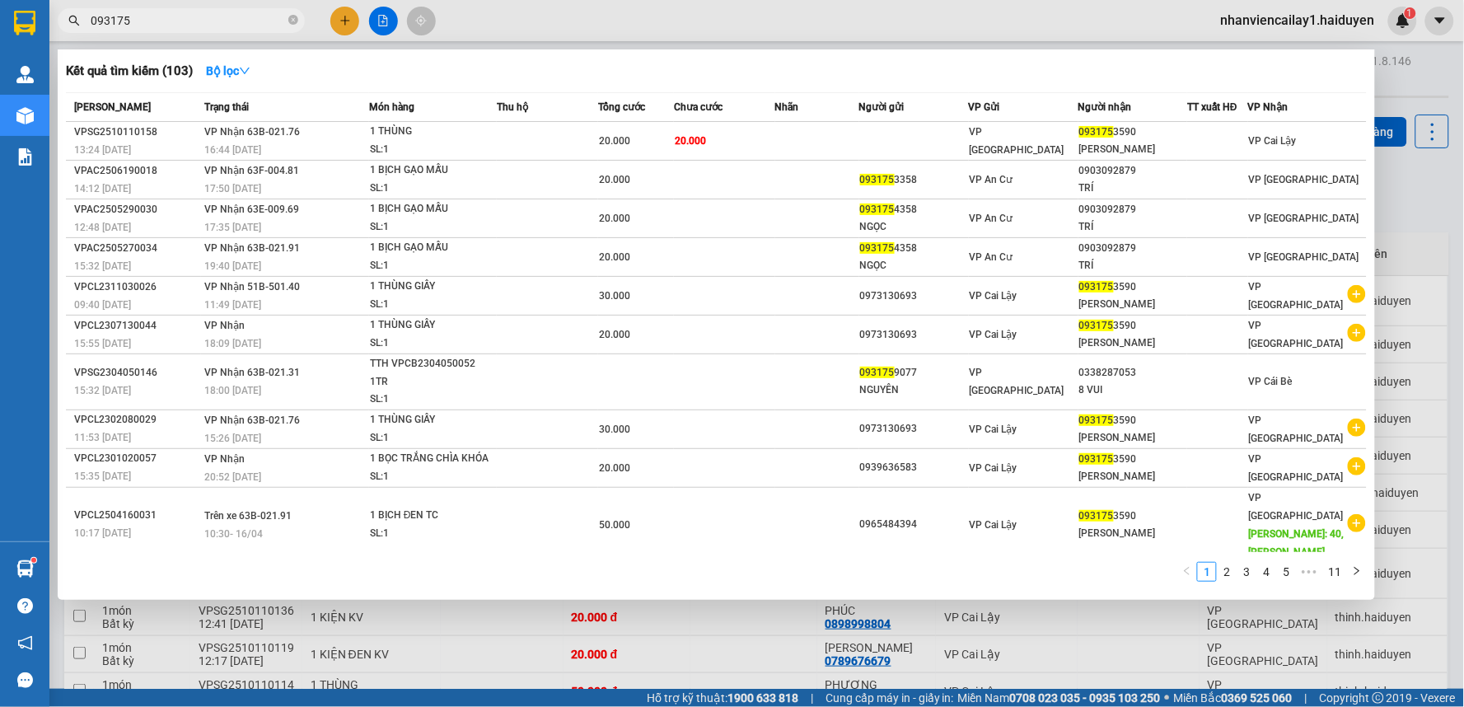
click at [151, 20] on input "093175" at bounding box center [188, 21] width 194 height 18
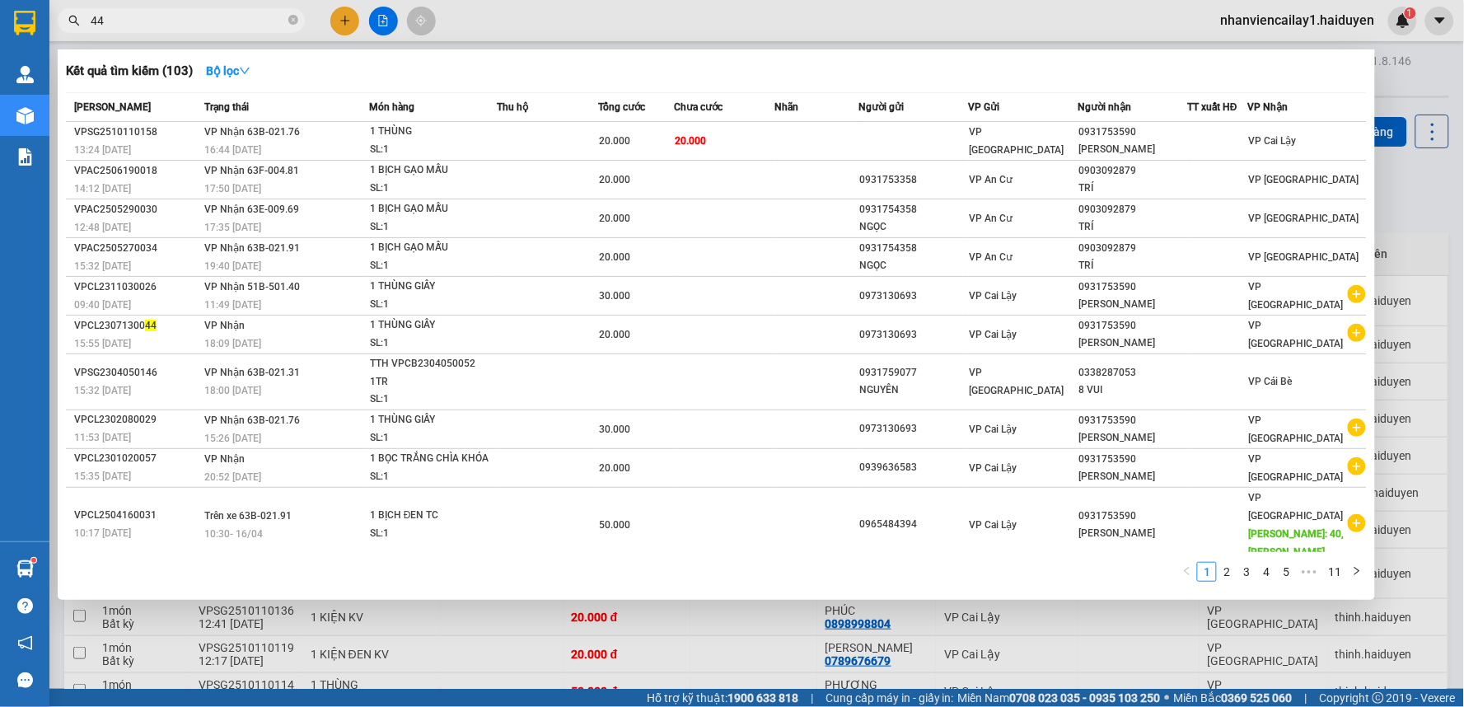
type input "442"
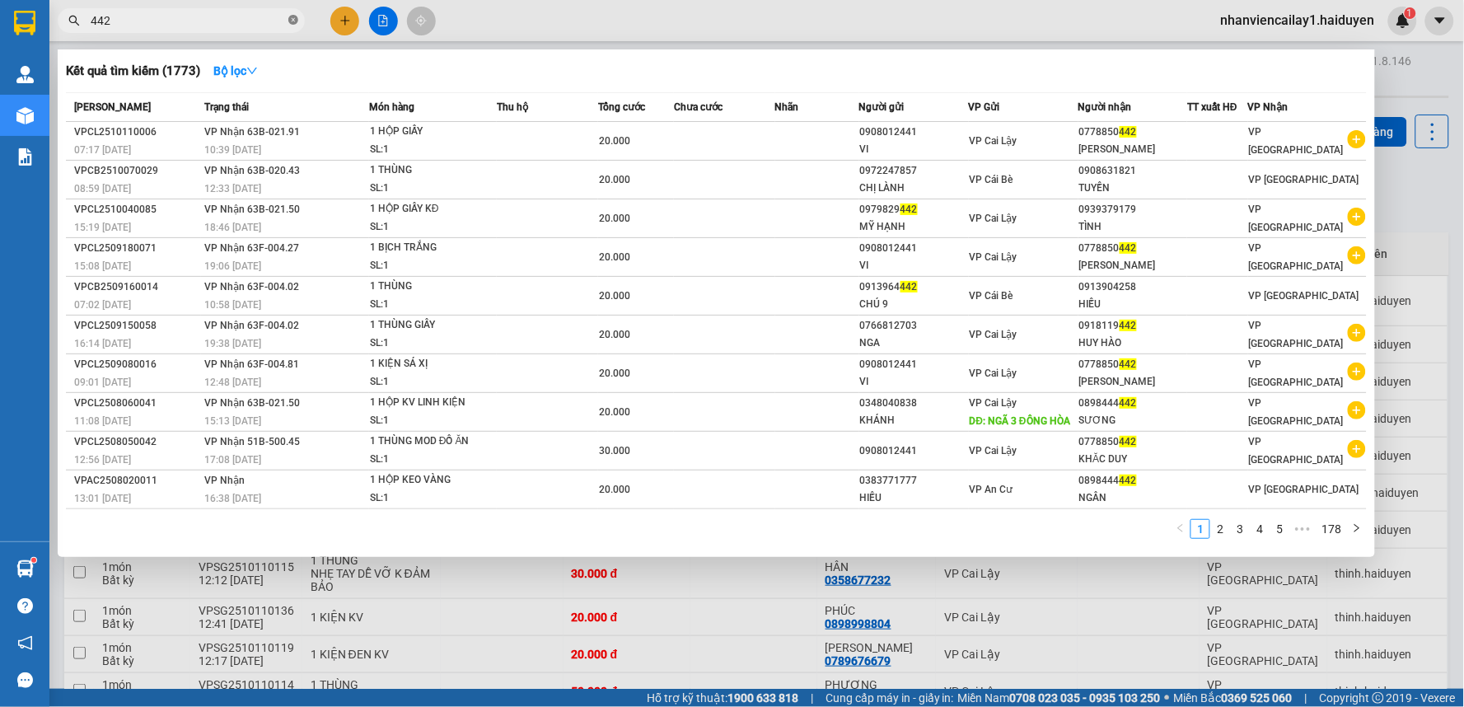
click at [293, 20] on icon "close-circle" at bounding box center [293, 20] width 10 height 10
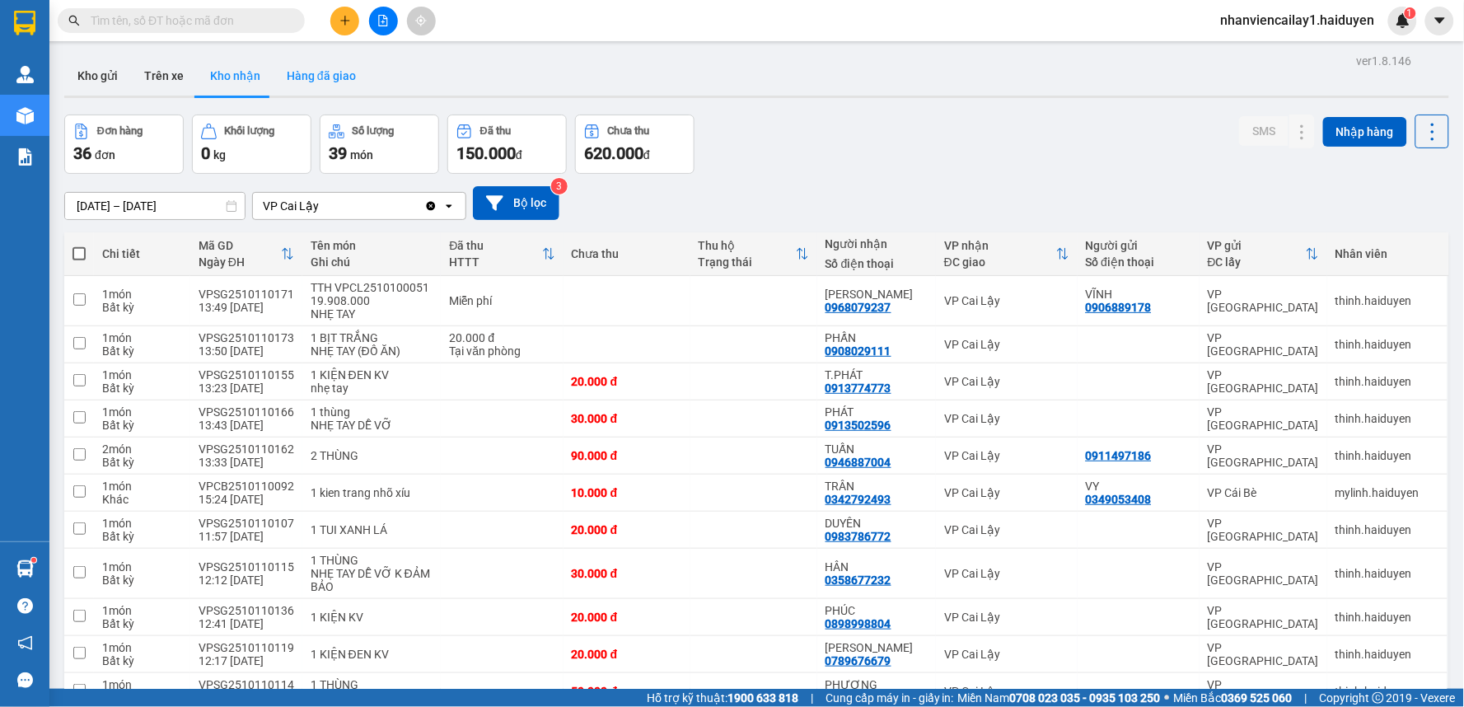
click at [320, 80] on button "Hàng đã giao" at bounding box center [322, 76] width 96 height 40
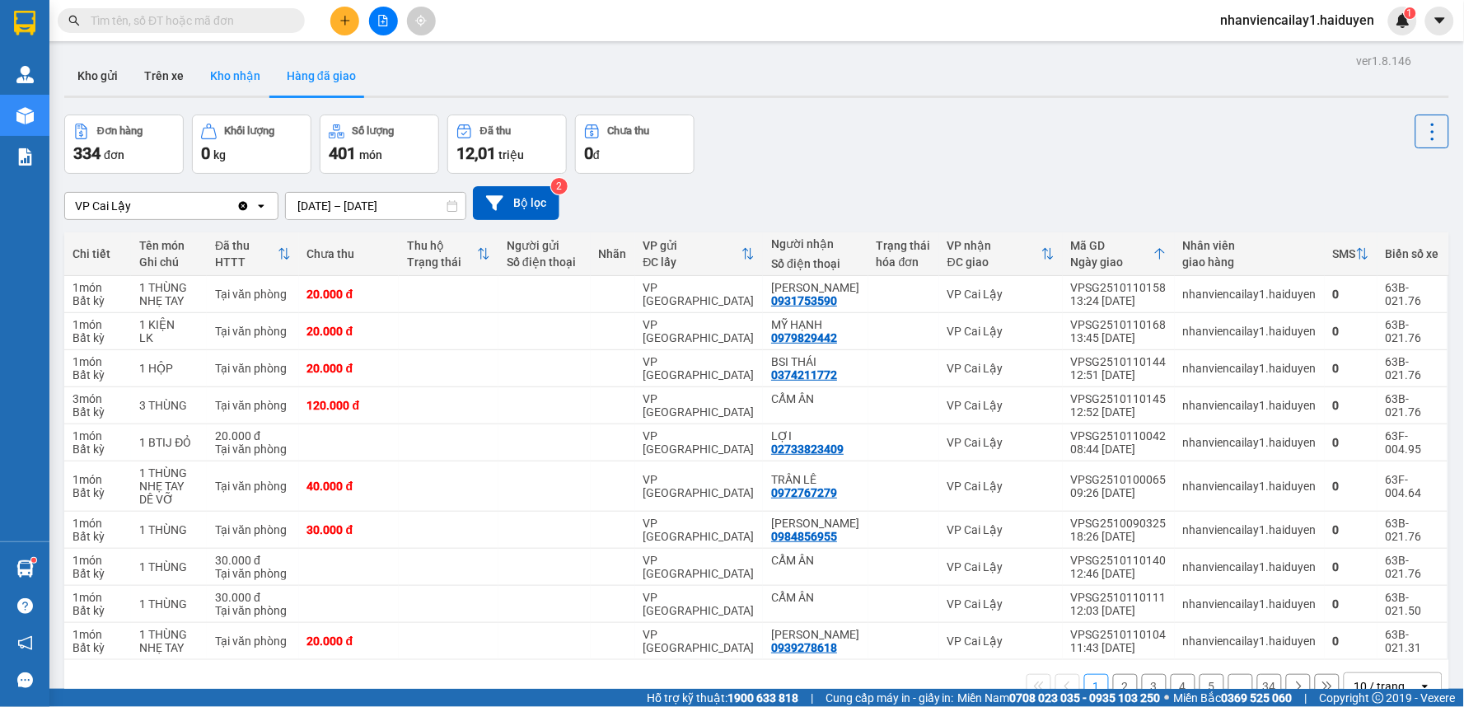
click at [248, 87] on button "Kho nhận" at bounding box center [235, 76] width 77 height 40
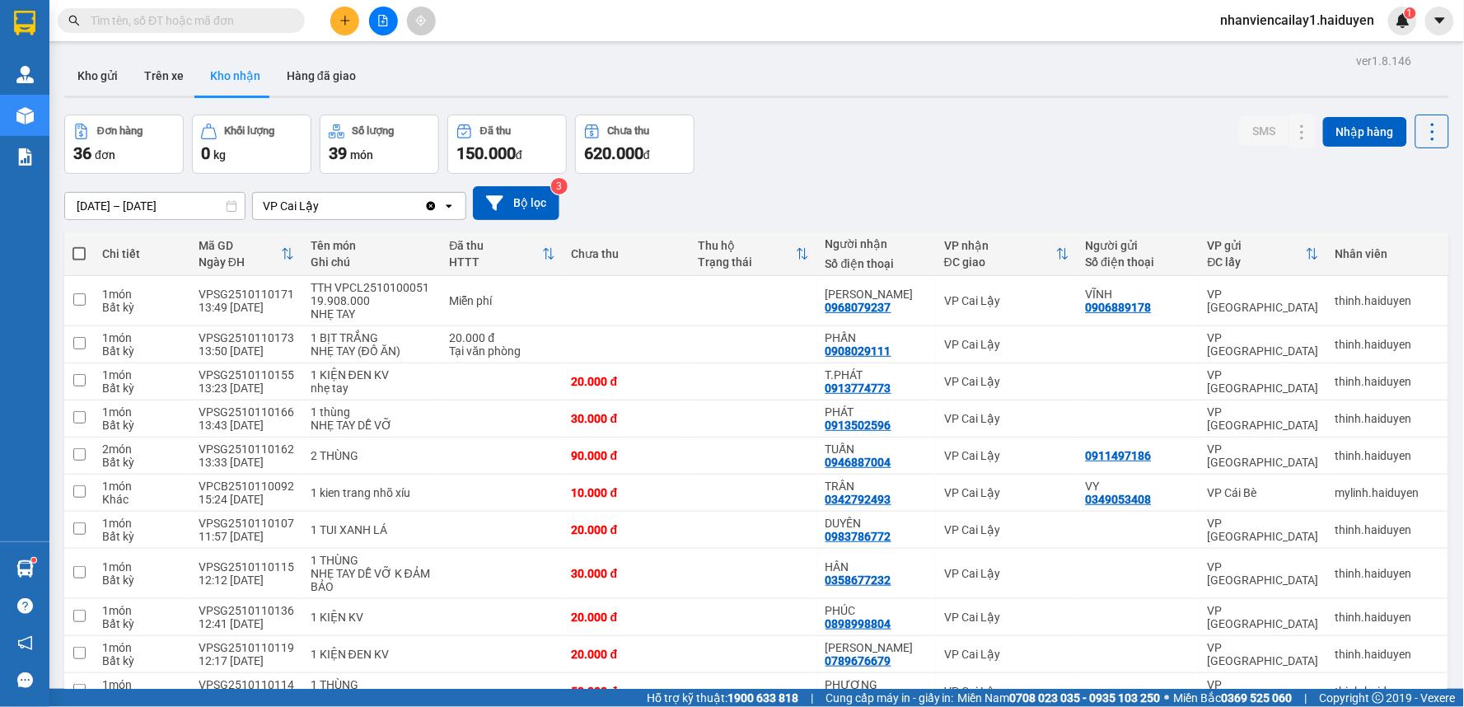
click at [242, 22] on input "text" at bounding box center [188, 21] width 194 height 18
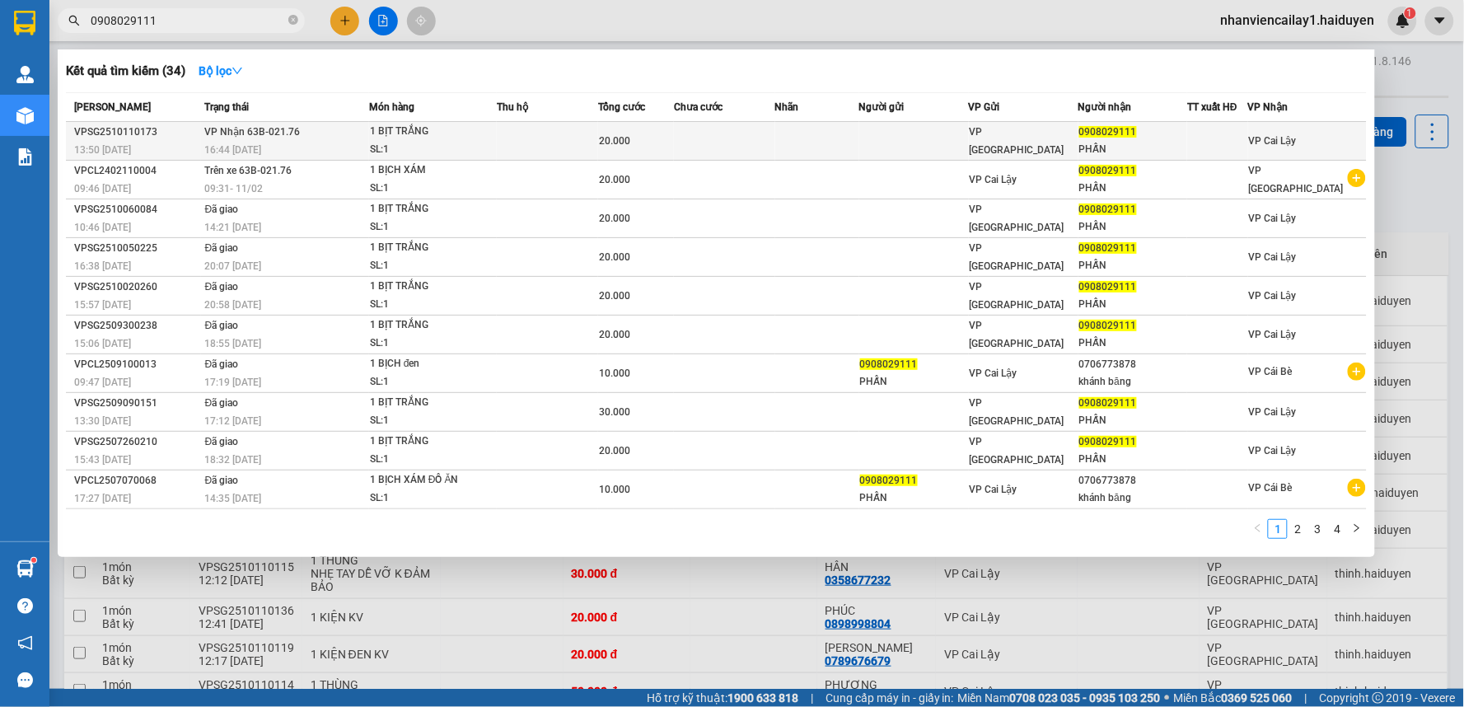
type input "0908029111"
click at [845, 150] on td at bounding box center [817, 141] width 84 height 39
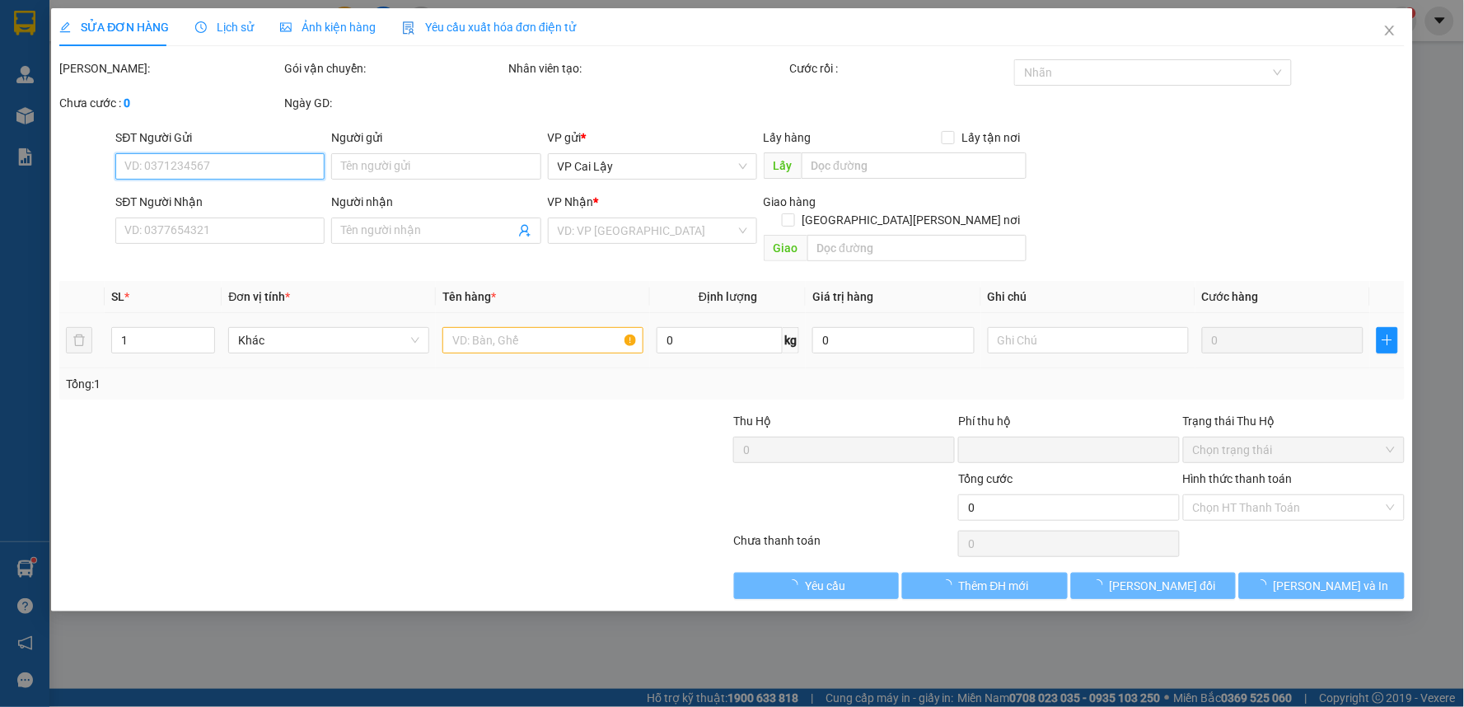
type input "0908029111"
type input "PHẤN"
type input "0"
type input "20.000"
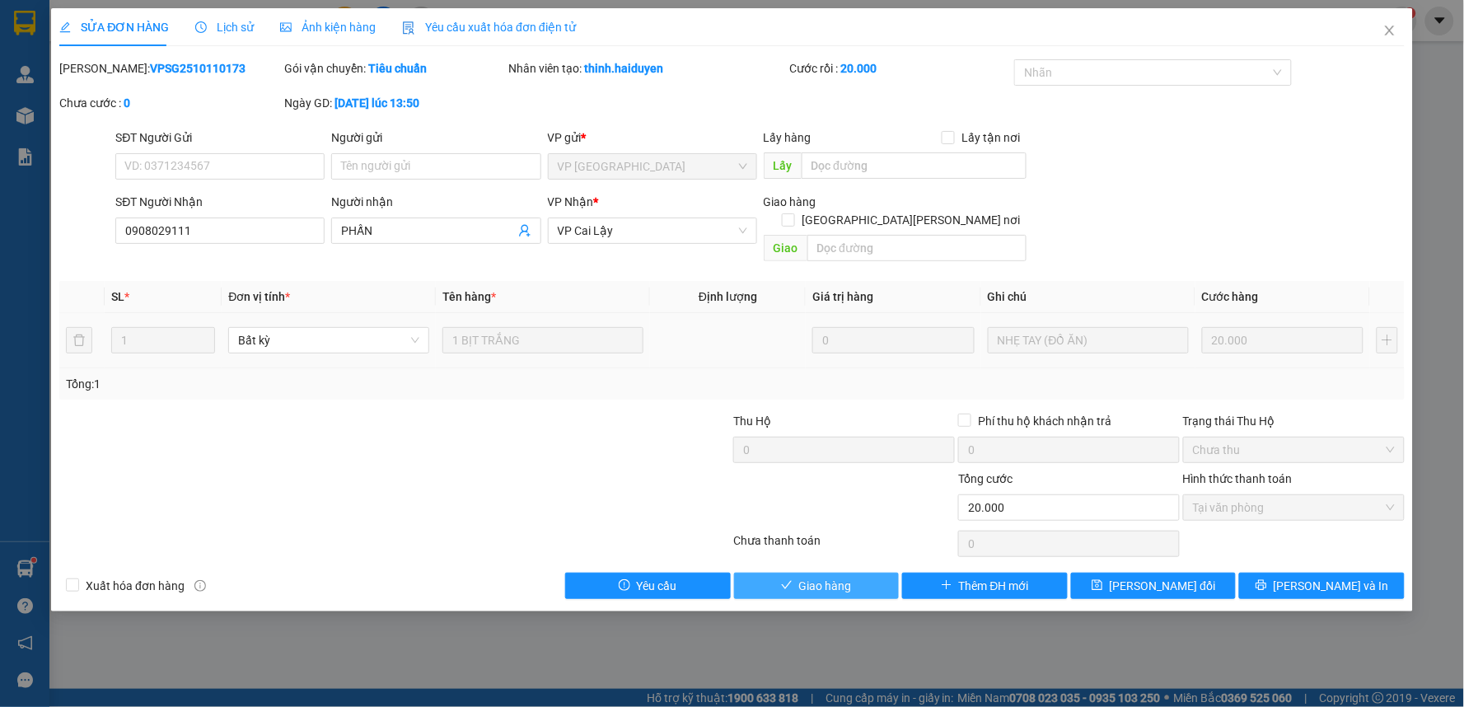
click at [846, 577] on span "Giao hàng" at bounding box center [825, 586] width 53 height 18
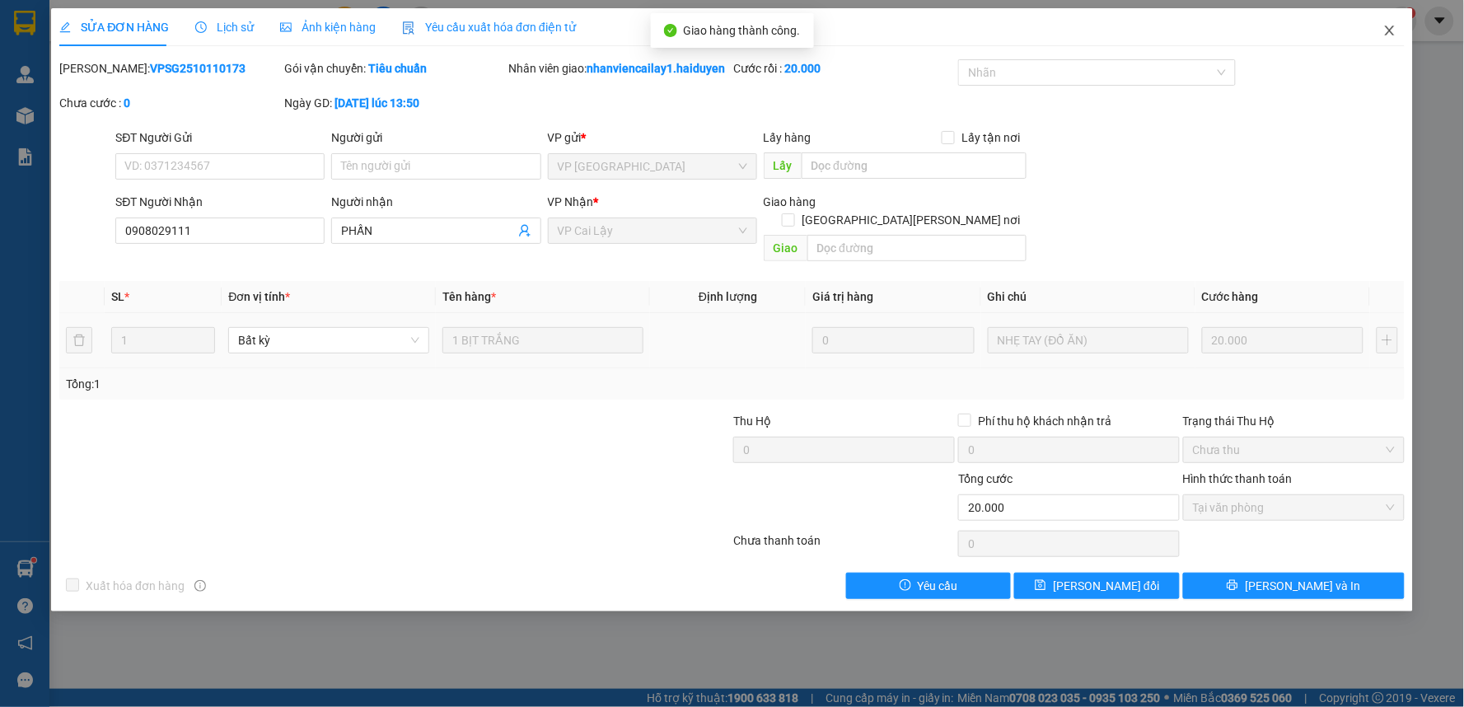
click at [1393, 27] on icon "close" at bounding box center [1389, 31] width 9 height 10
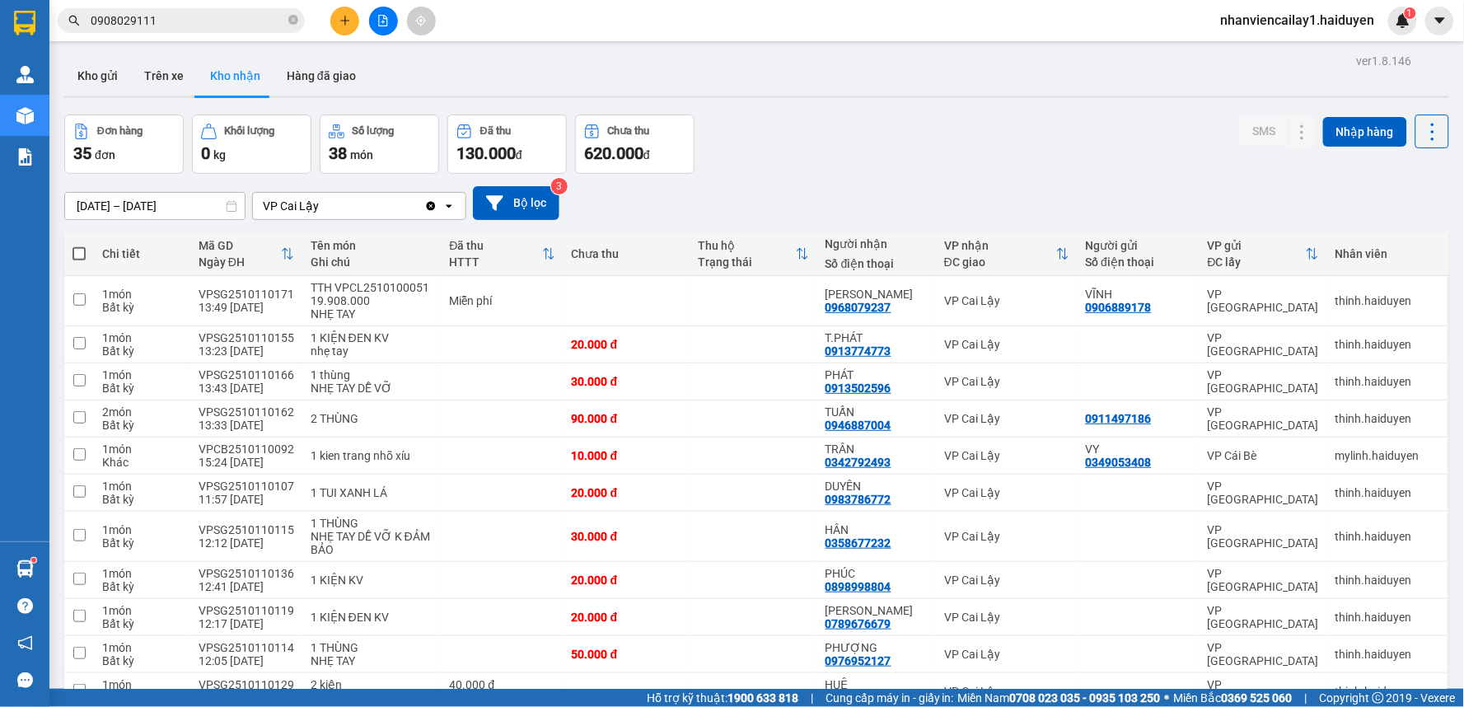
click at [191, 28] on input "0908029111" at bounding box center [188, 21] width 194 height 18
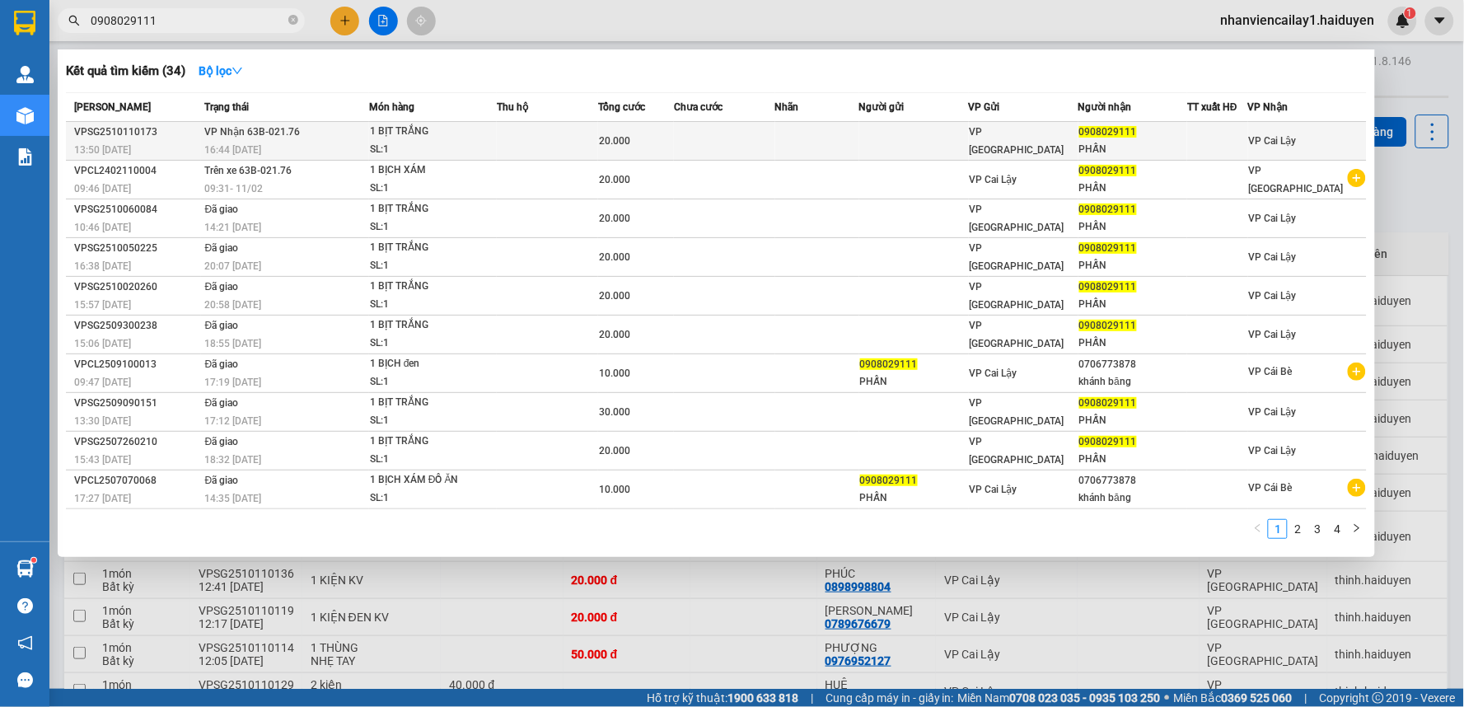
click at [902, 157] on td at bounding box center [914, 141] width 110 height 39
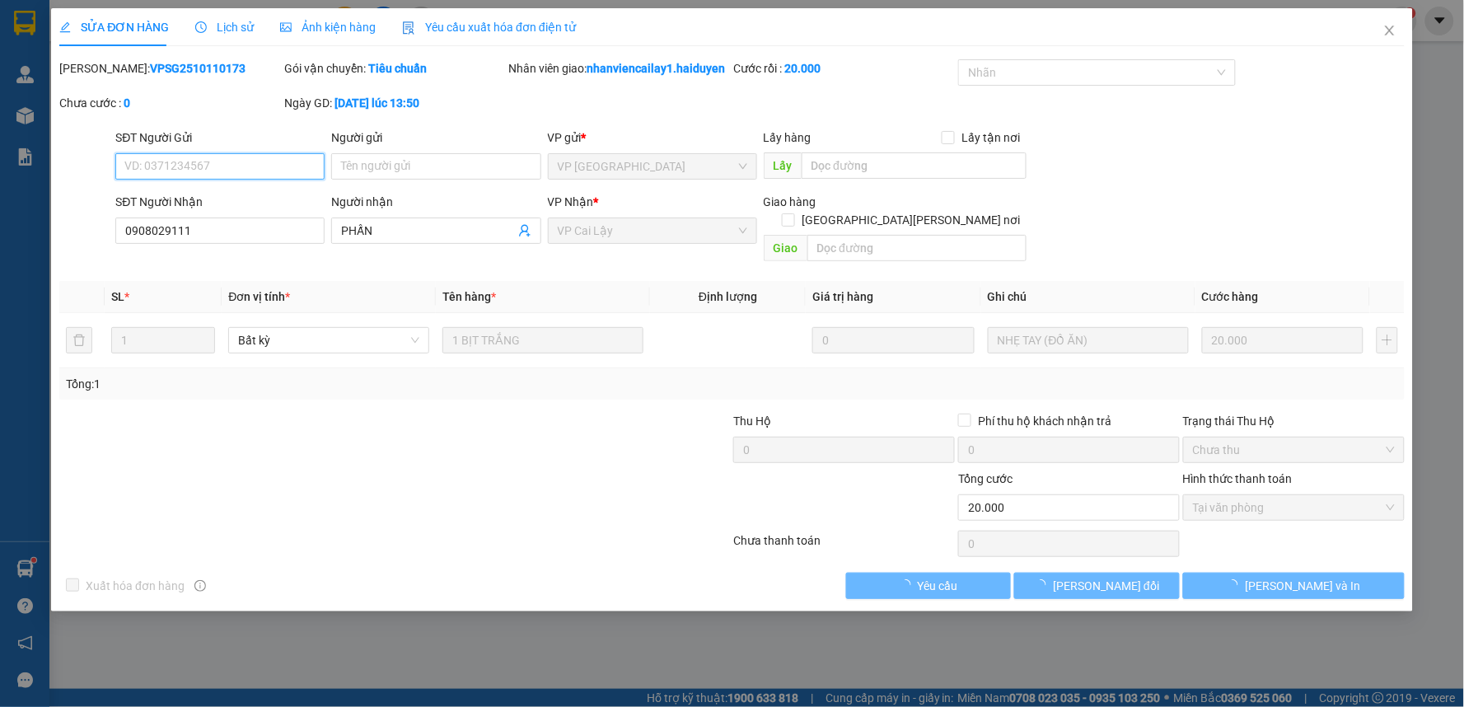
type input "0908029111"
type input "PHẤN"
type input "0"
type input "20.000"
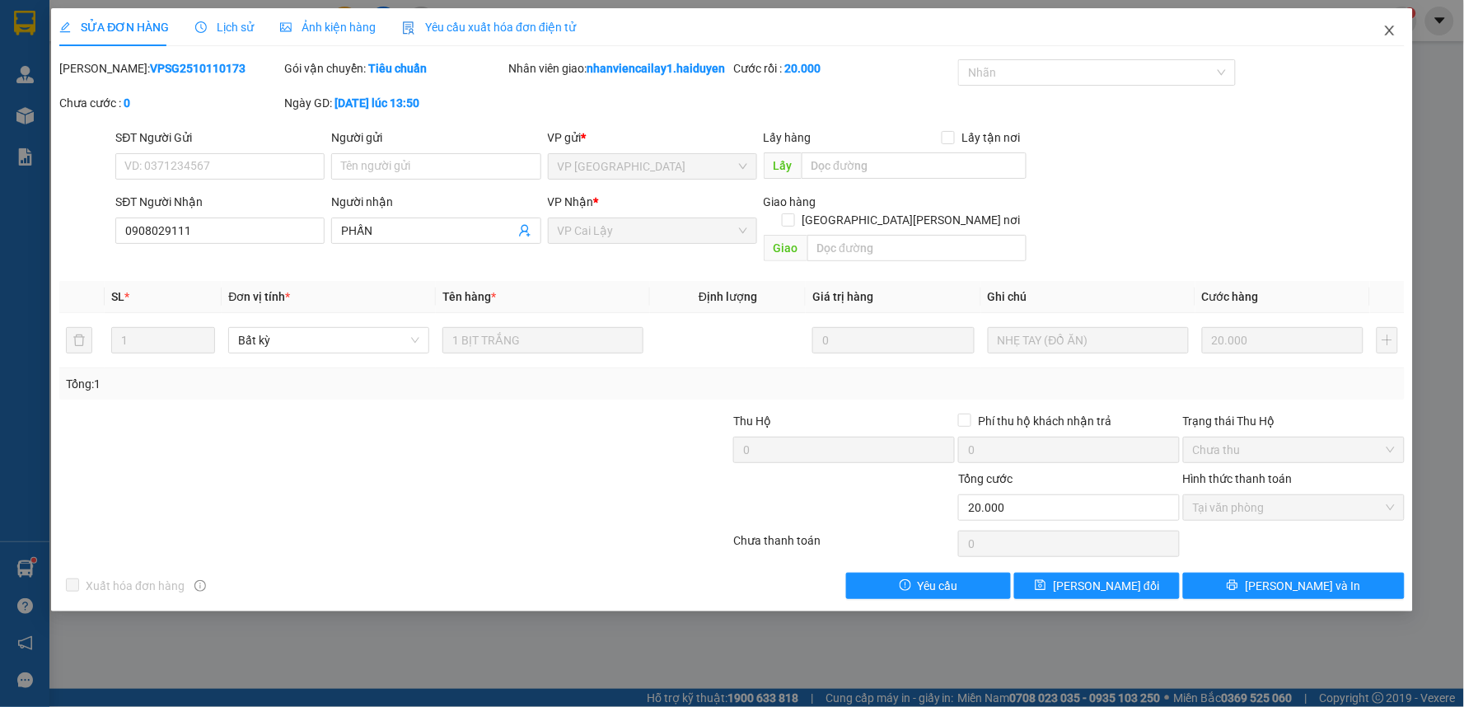
click at [1387, 30] on icon "close" at bounding box center [1390, 30] width 13 height 13
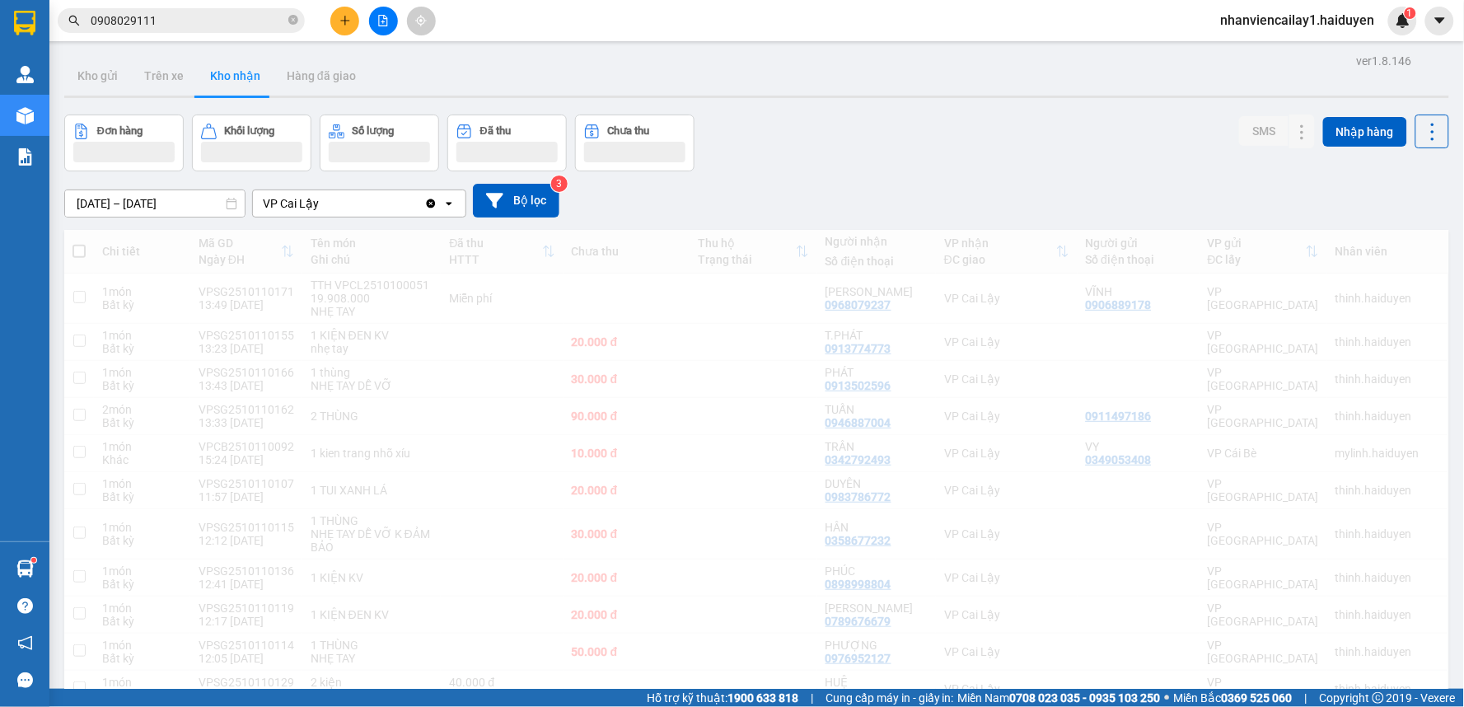
click at [198, 20] on input "0908029111" at bounding box center [188, 21] width 194 height 18
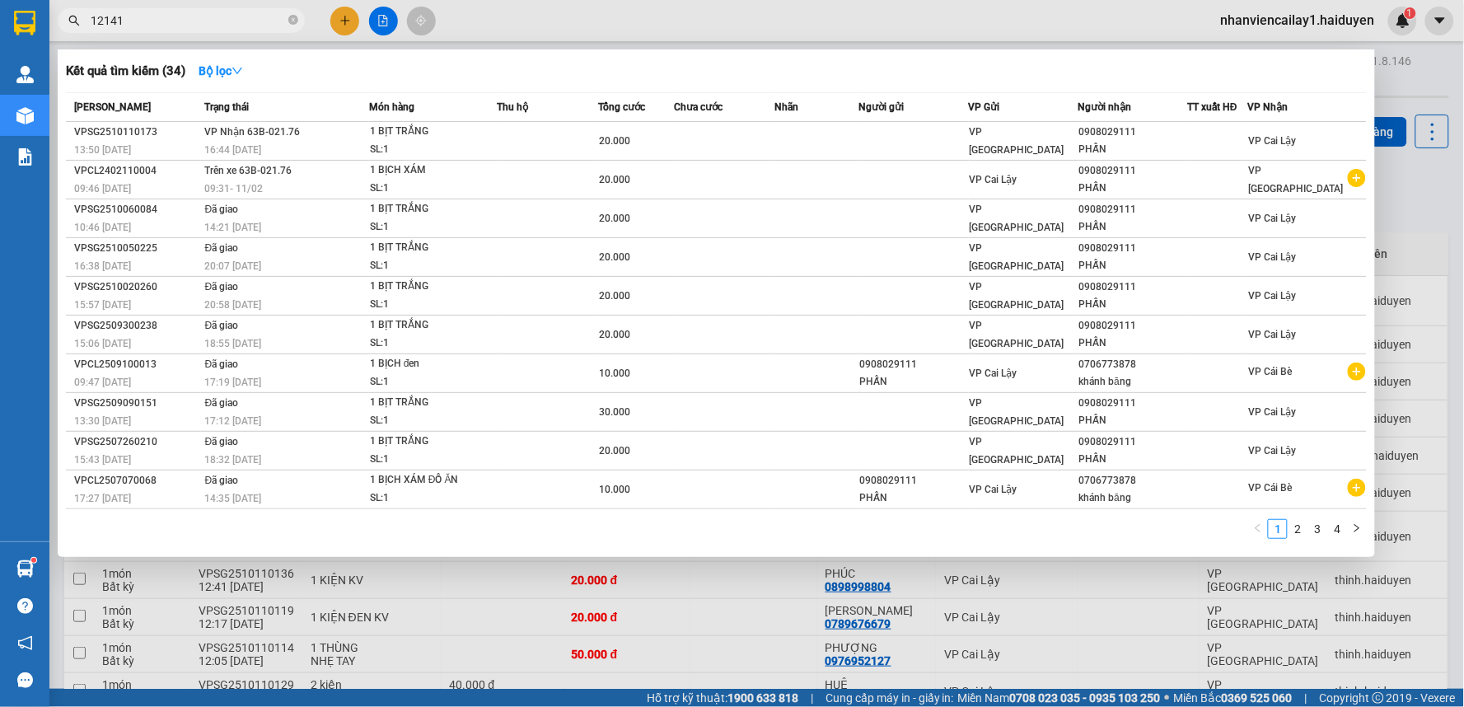
type input "121418"
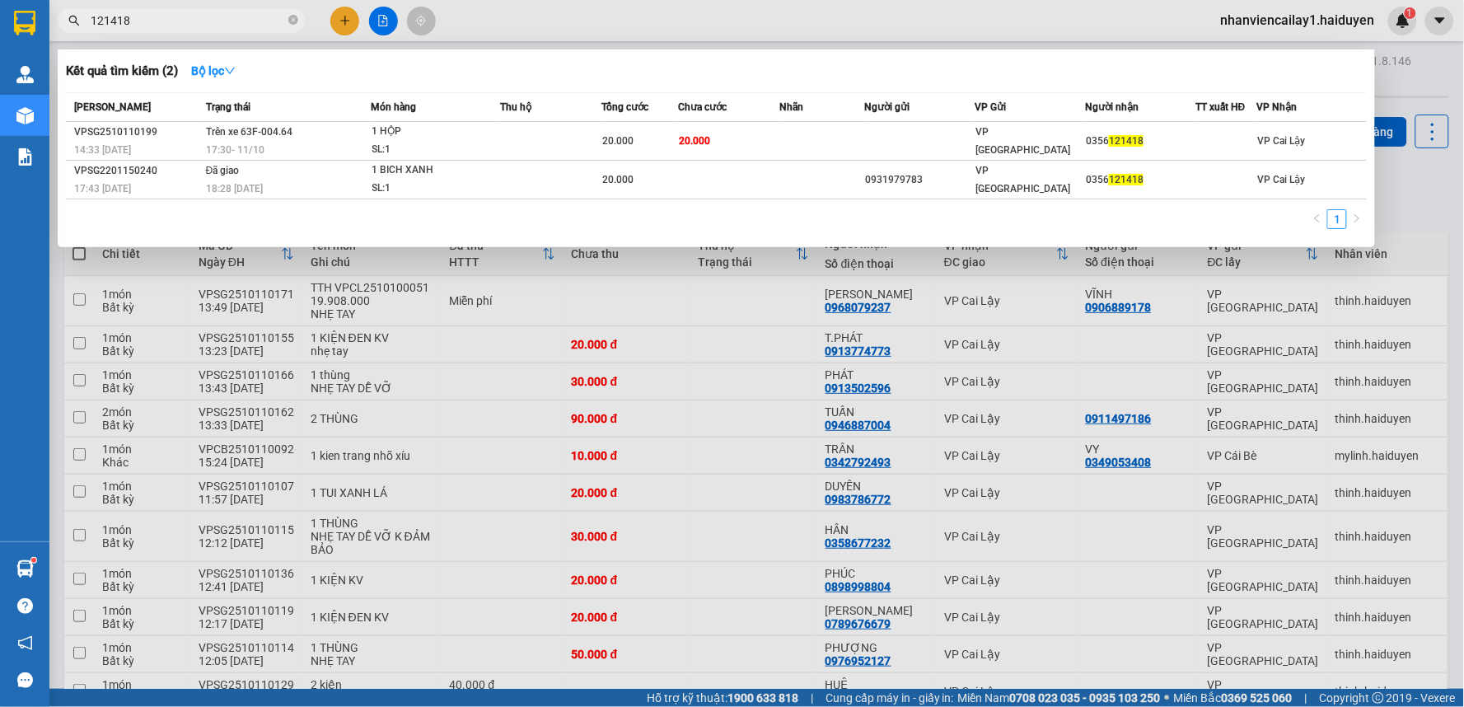
click at [291, 22] on icon "close-circle" at bounding box center [293, 20] width 10 height 10
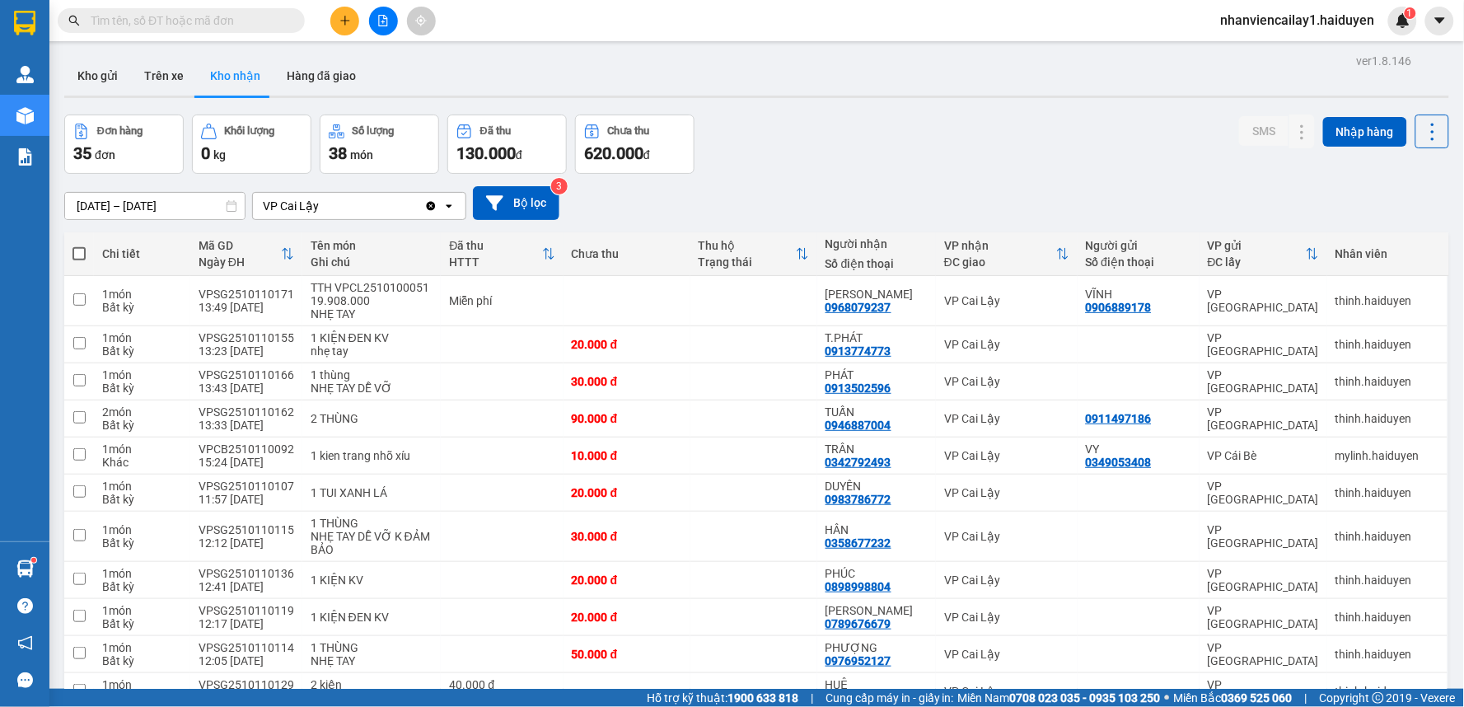
click at [154, 19] on input "text" at bounding box center [188, 21] width 194 height 18
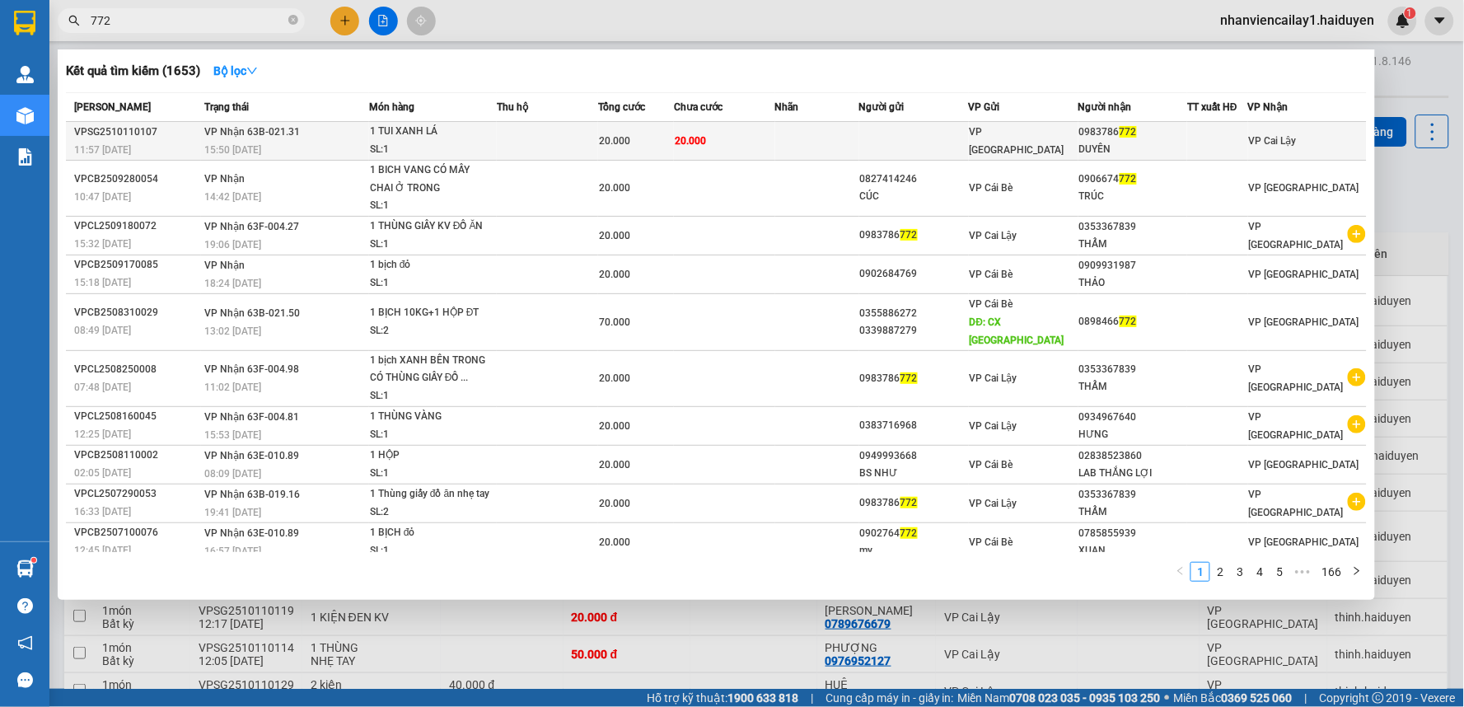
type input "772"
click at [841, 143] on td at bounding box center [817, 141] width 84 height 39
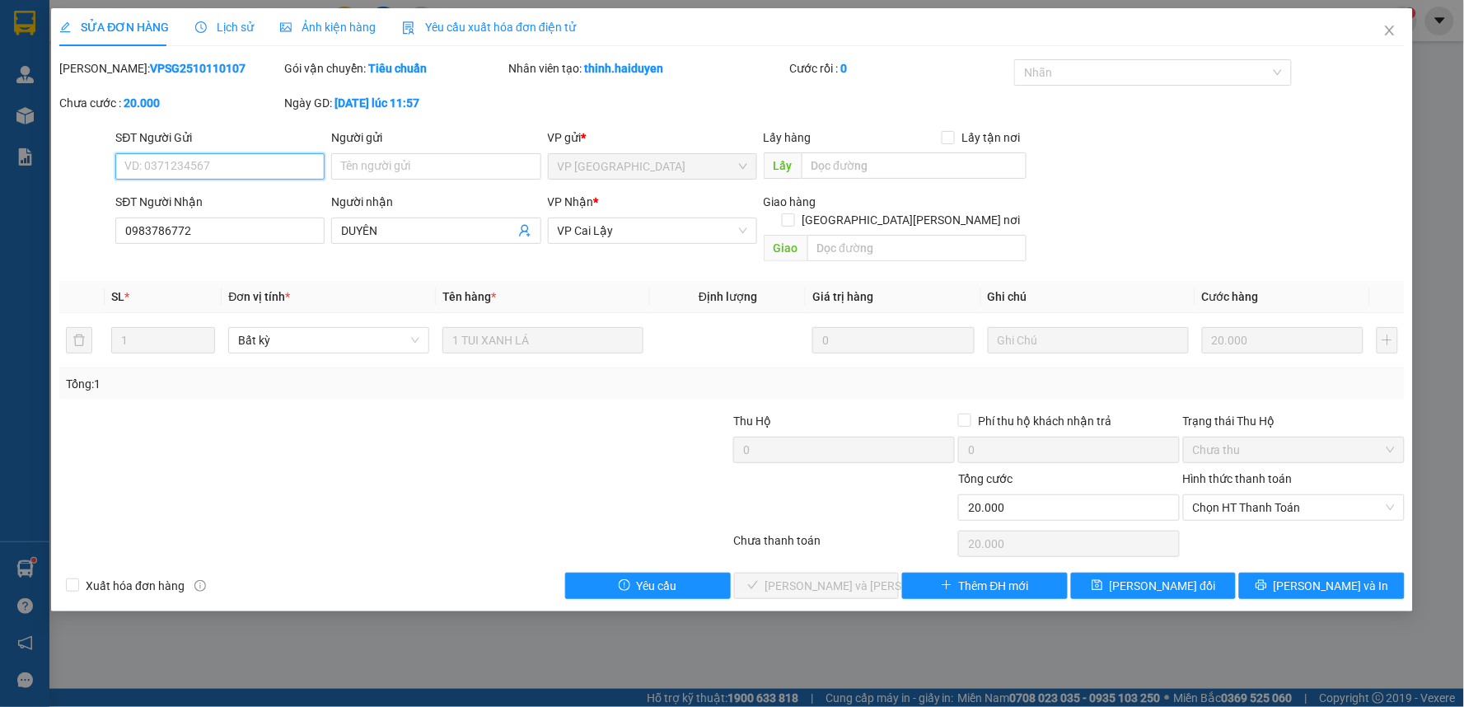
type input "0983786772"
type input "DUYÊN"
type input "0"
type input "20.000"
click at [1263, 495] on span "Chọn HT Thanh Toán" at bounding box center [1294, 507] width 202 height 25
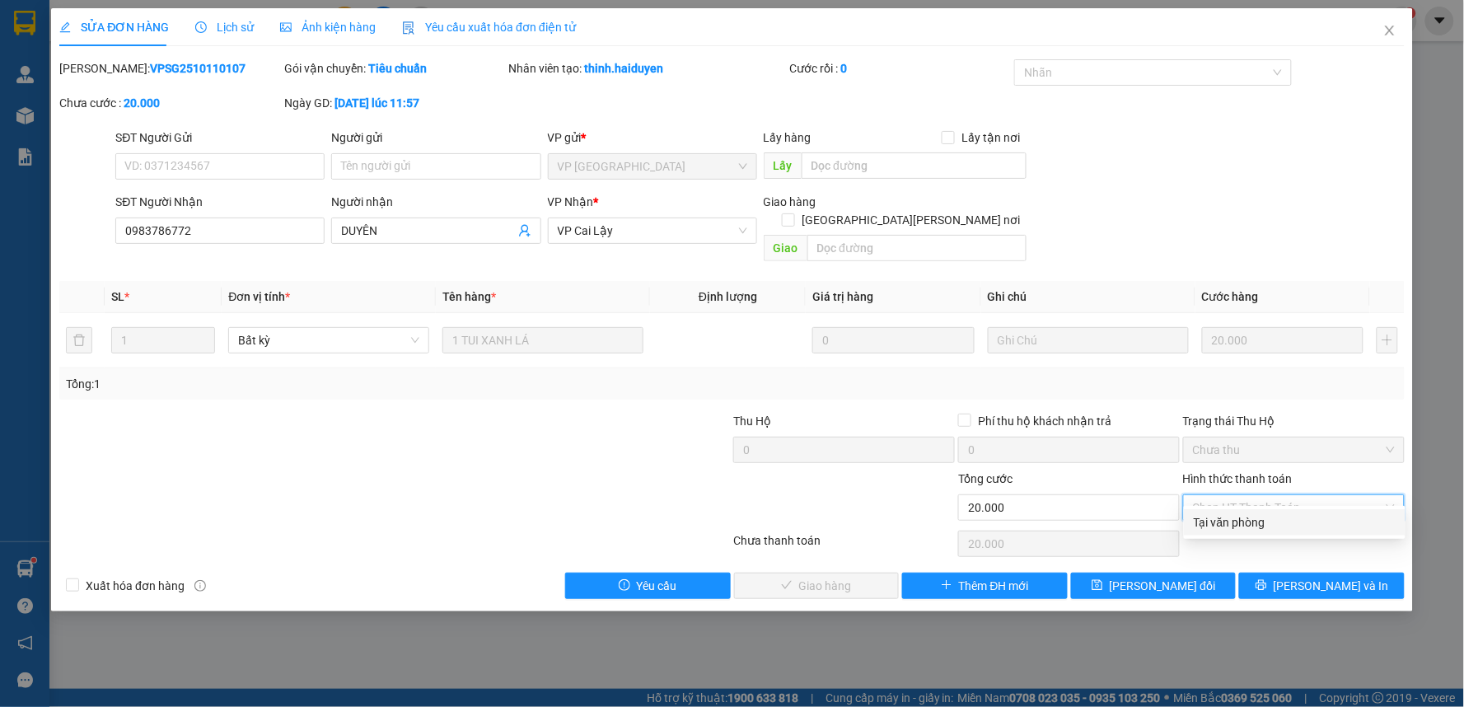
click at [1250, 529] on div "Tại văn phòng" at bounding box center [1295, 522] width 202 height 18
type input "0"
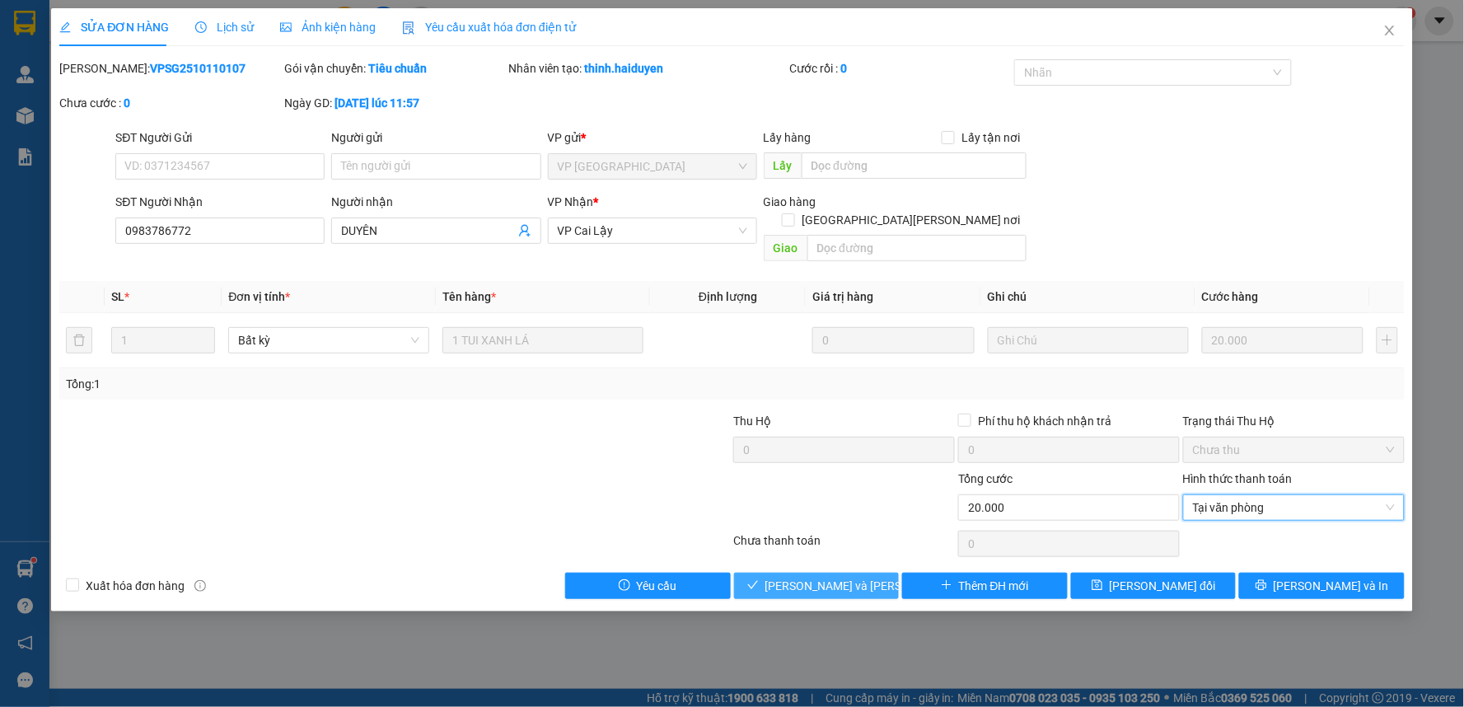
click at [859, 577] on span "[PERSON_NAME] và Giao hàng" at bounding box center [877, 586] width 222 height 18
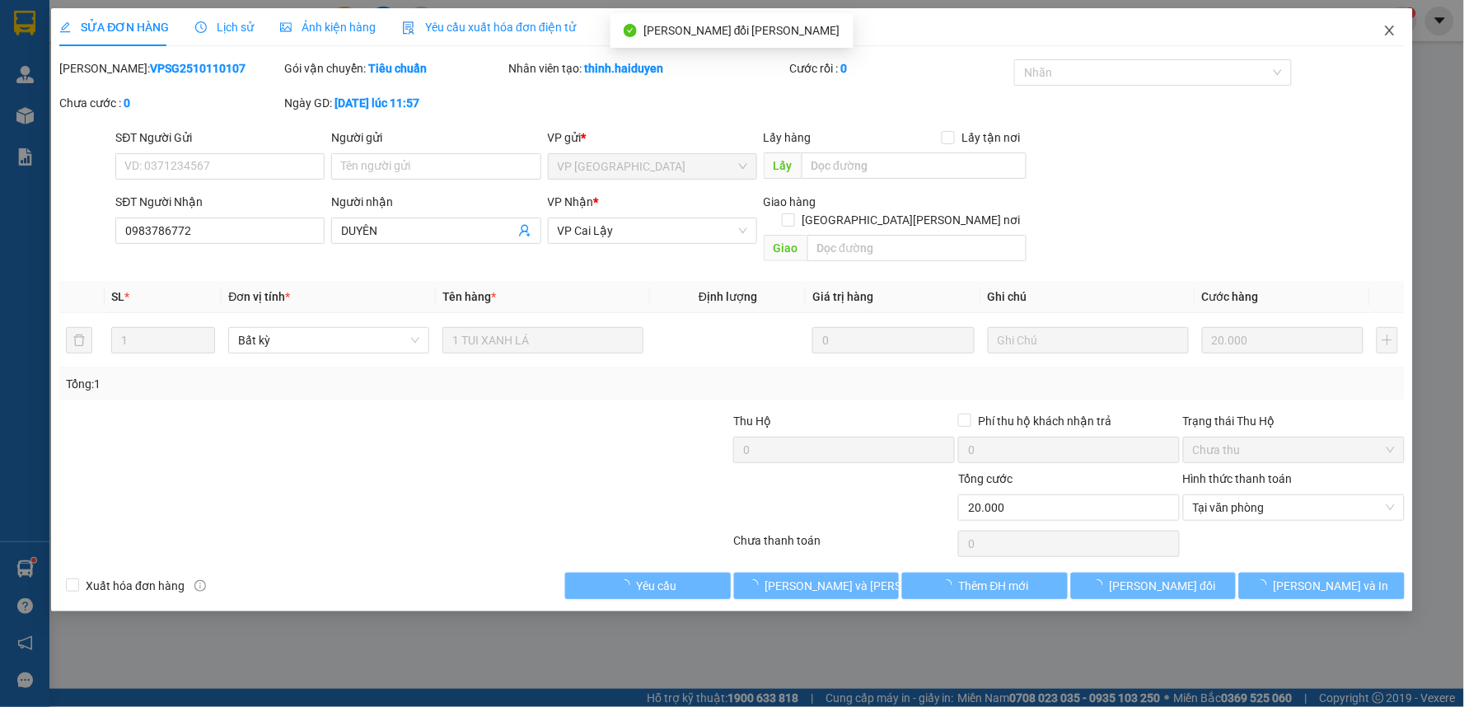
click at [1388, 27] on icon "close" at bounding box center [1390, 30] width 13 height 13
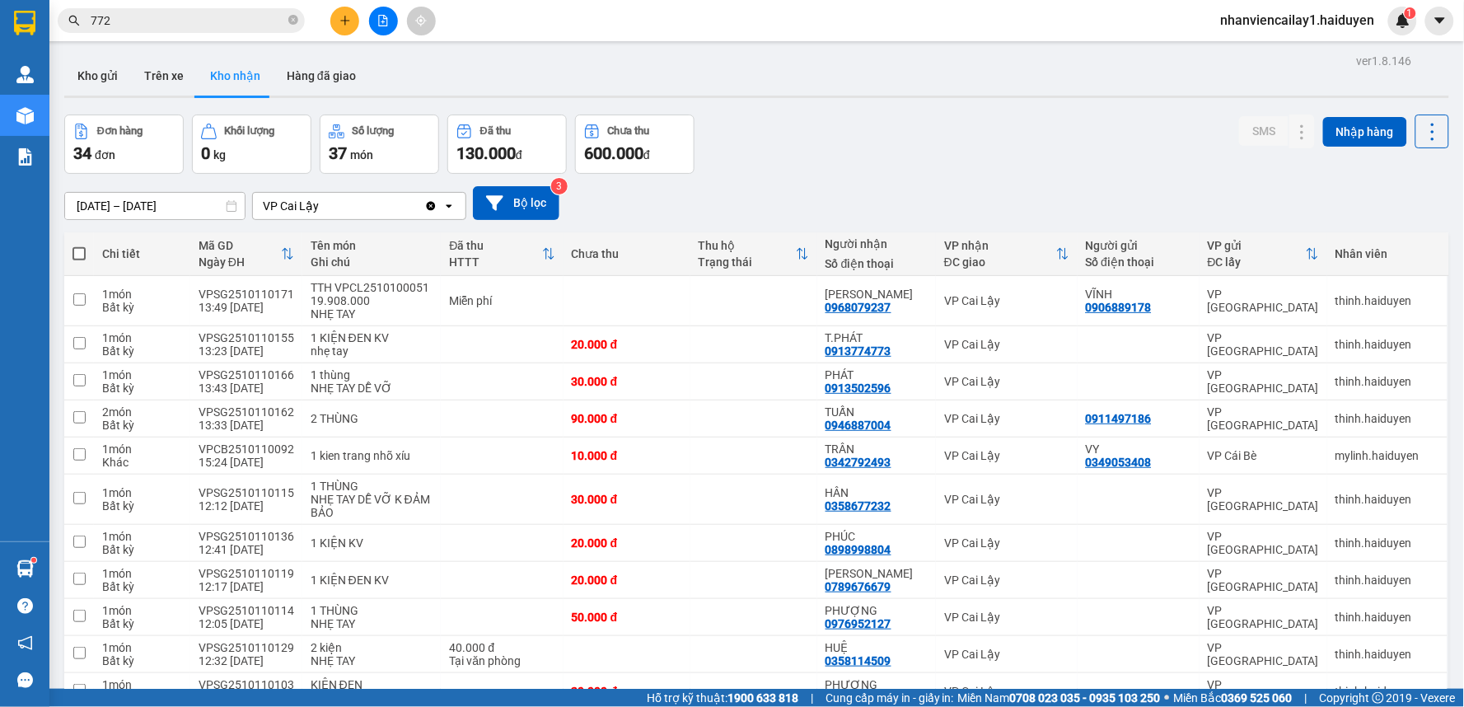
click at [200, 26] on input "772" at bounding box center [188, 21] width 194 height 18
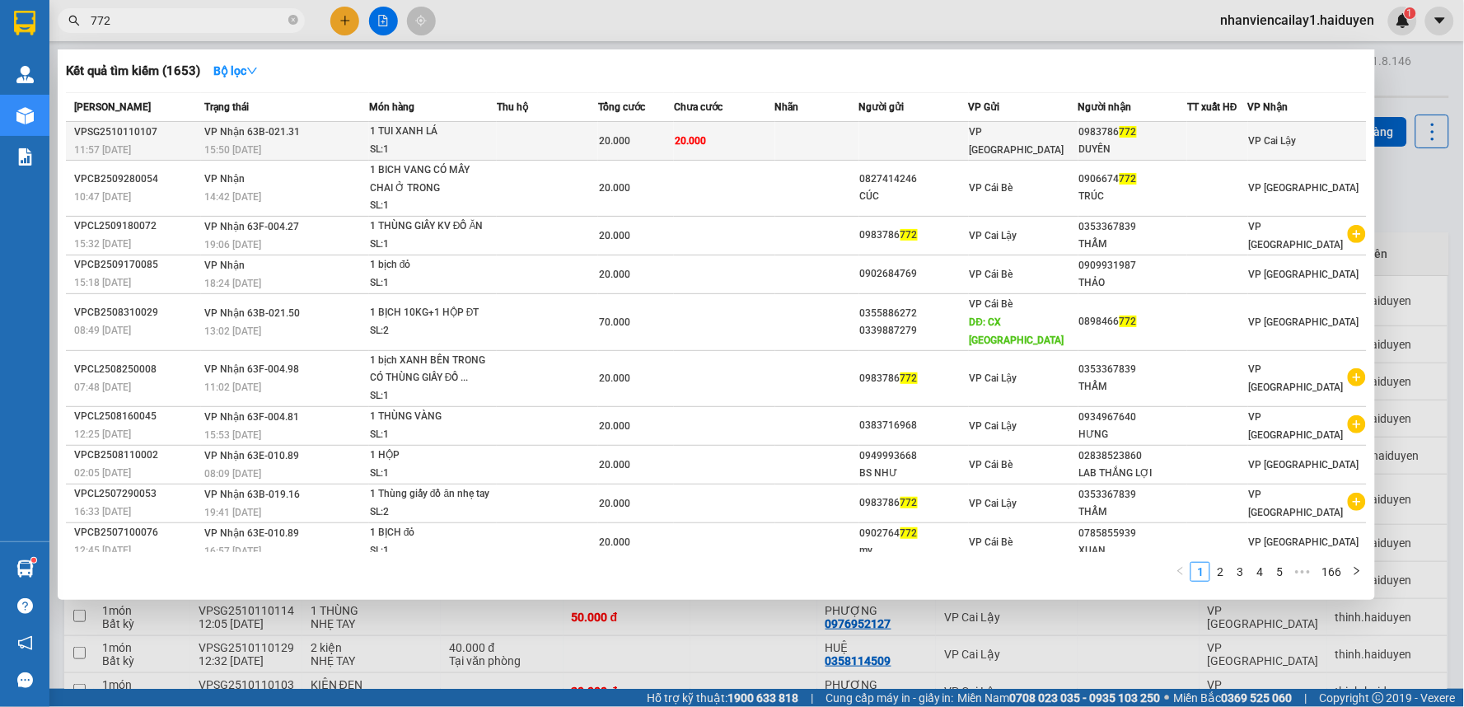
click at [1078, 144] on div "VP [GEOGRAPHIC_DATA]" at bounding box center [1024, 141] width 108 height 36
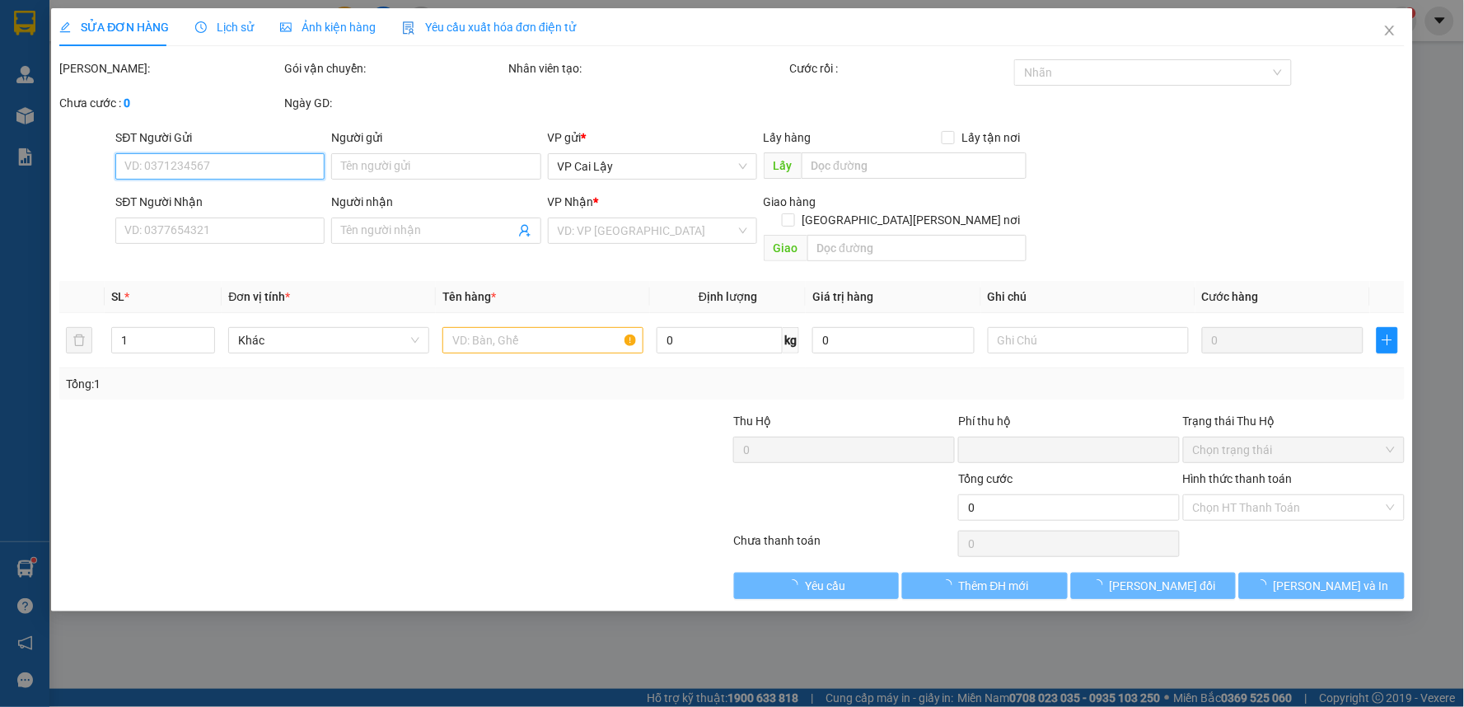
type input "0983786772"
type input "DUYÊN"
type input "0"
type input "20.000"
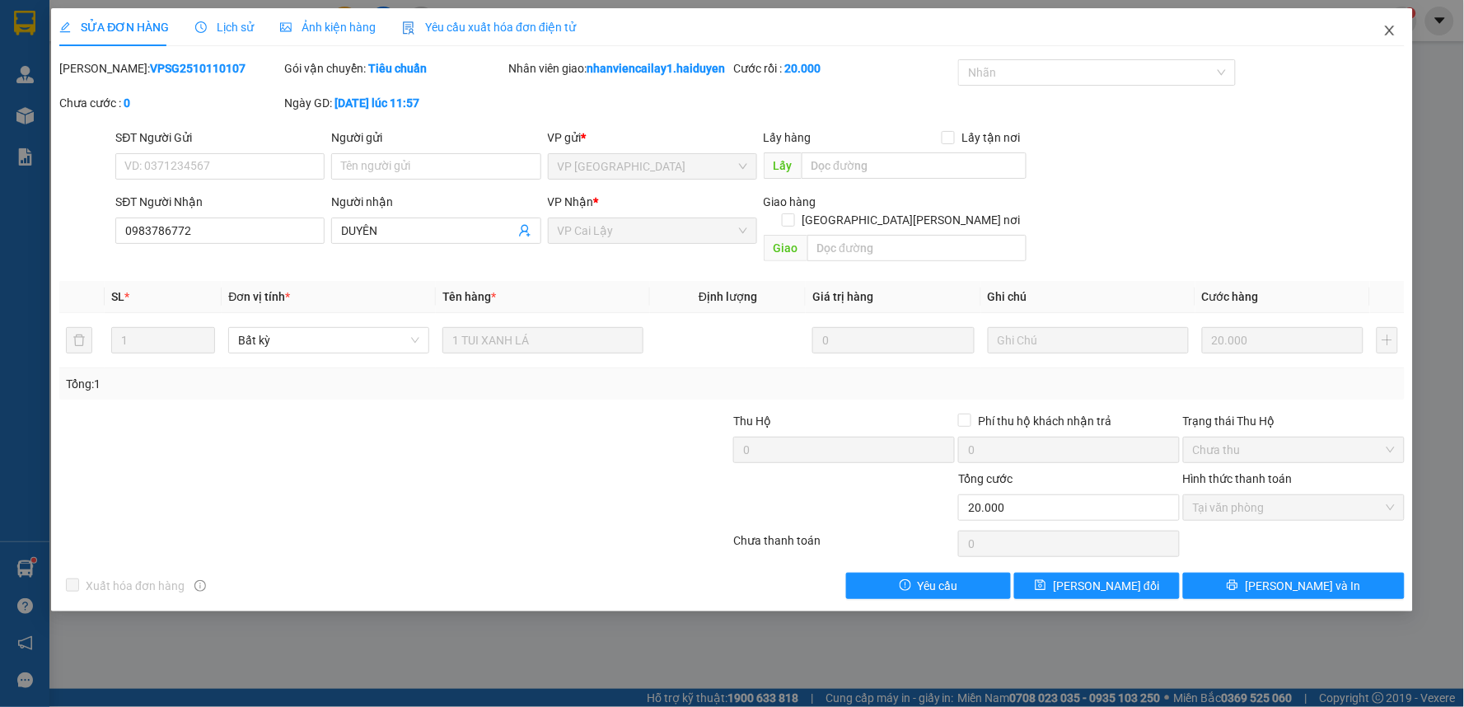
click at [1390, 31] on icon "close" at bounding box center [1389, 31] width 9 height 10
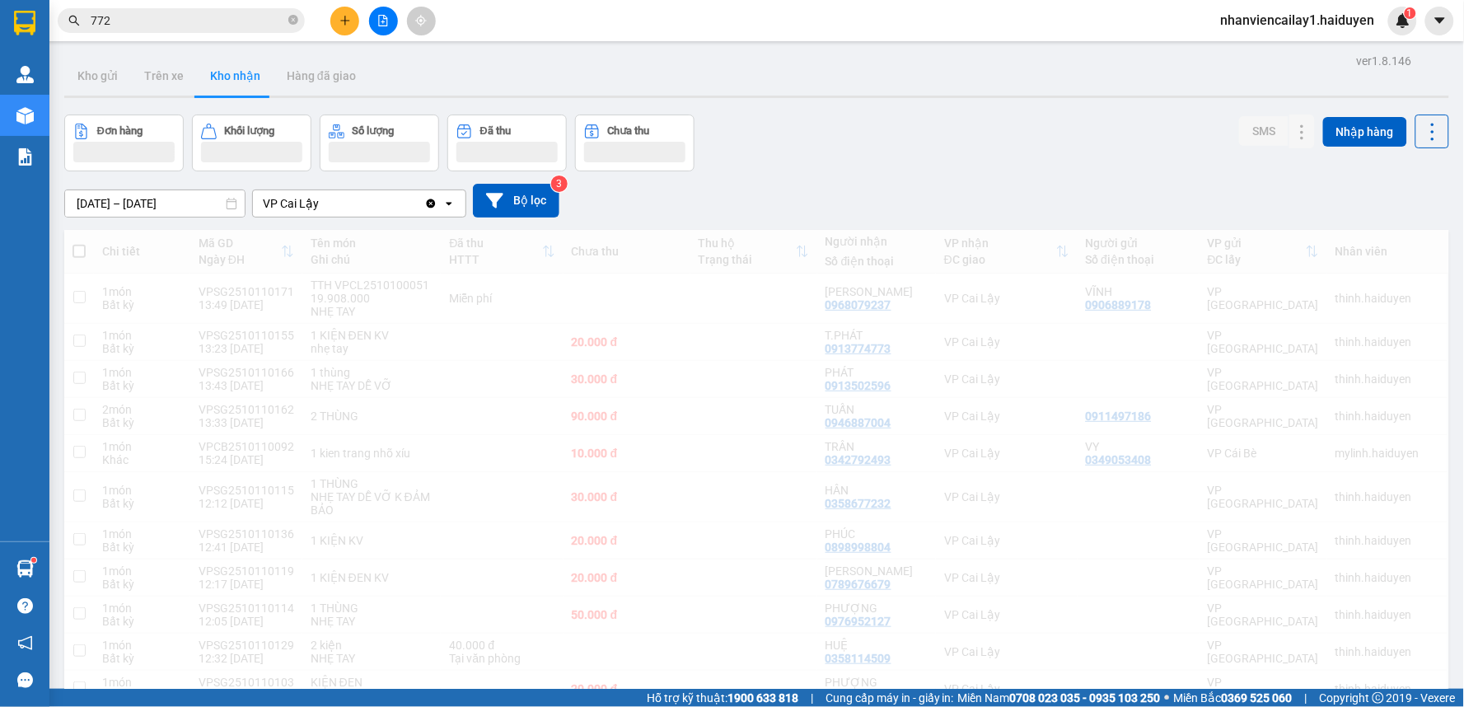
click at [225, 25] on input "772" at bounding box center [188, 21] width 194 height 18
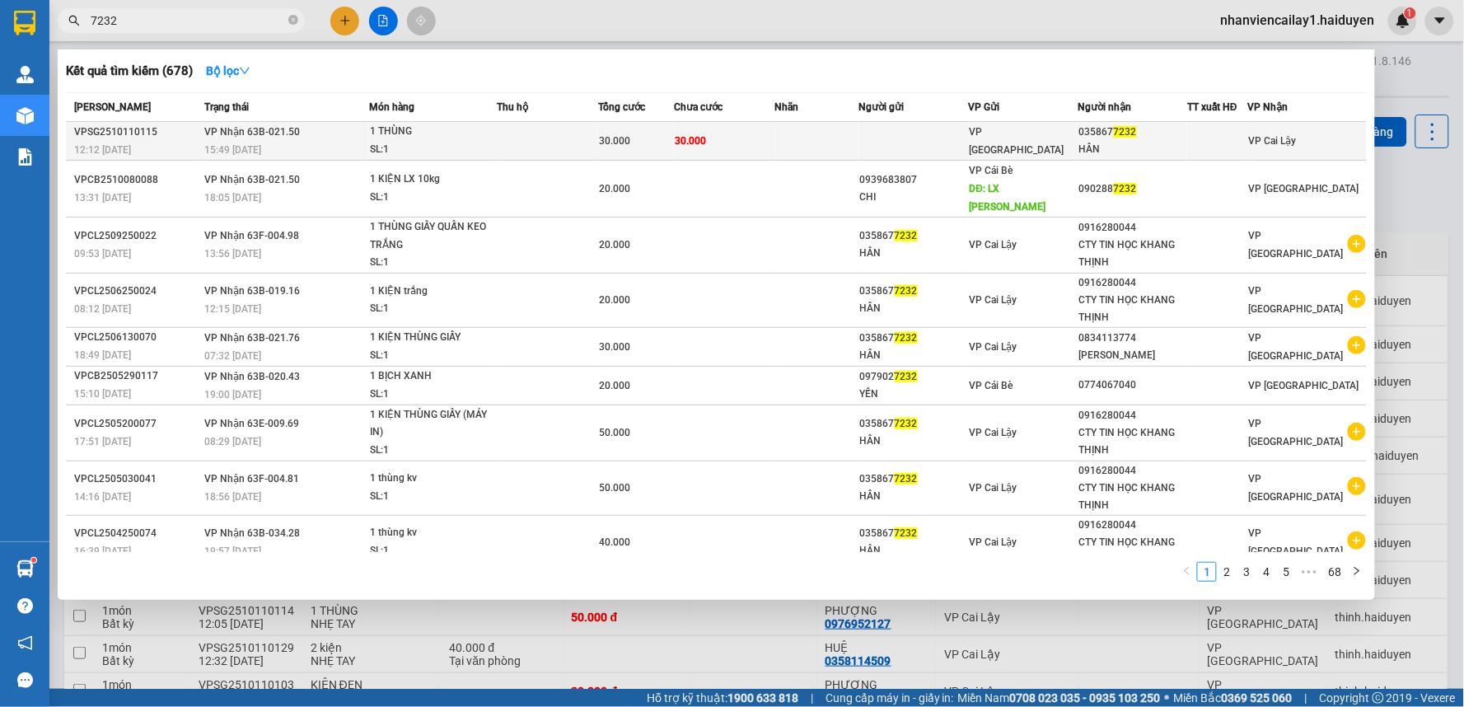
type input "7232"
click at [1001, 144] on span "VP [GEOGRAPHIC_DATA]" at bounding box center [1017, 141] width 95 height 30
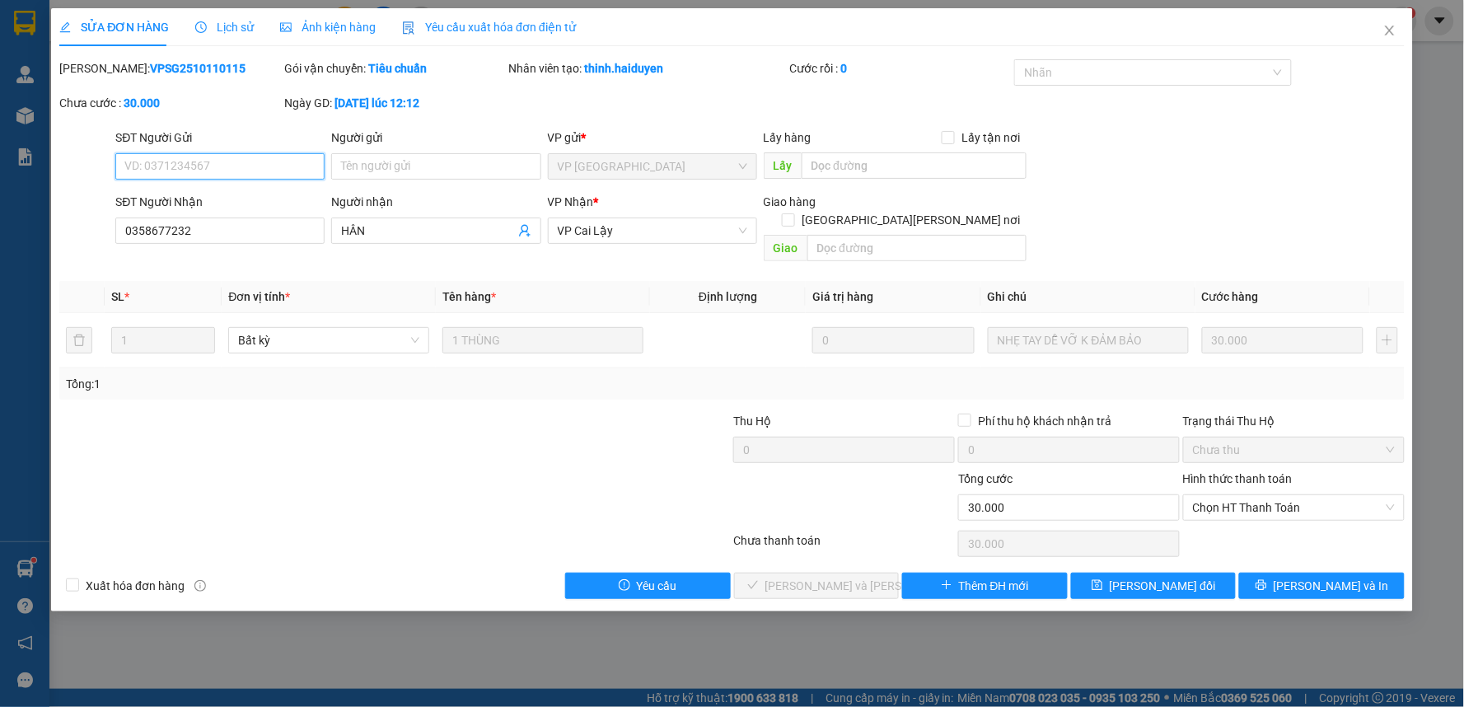
type input "0358677232"
type input "HÂN"
type input "0"
type input "30.000"
drag, startPoint x: 1229, startPoint y: 492, endPoint x: 1224, endPoint y: 499, distance: 9.4
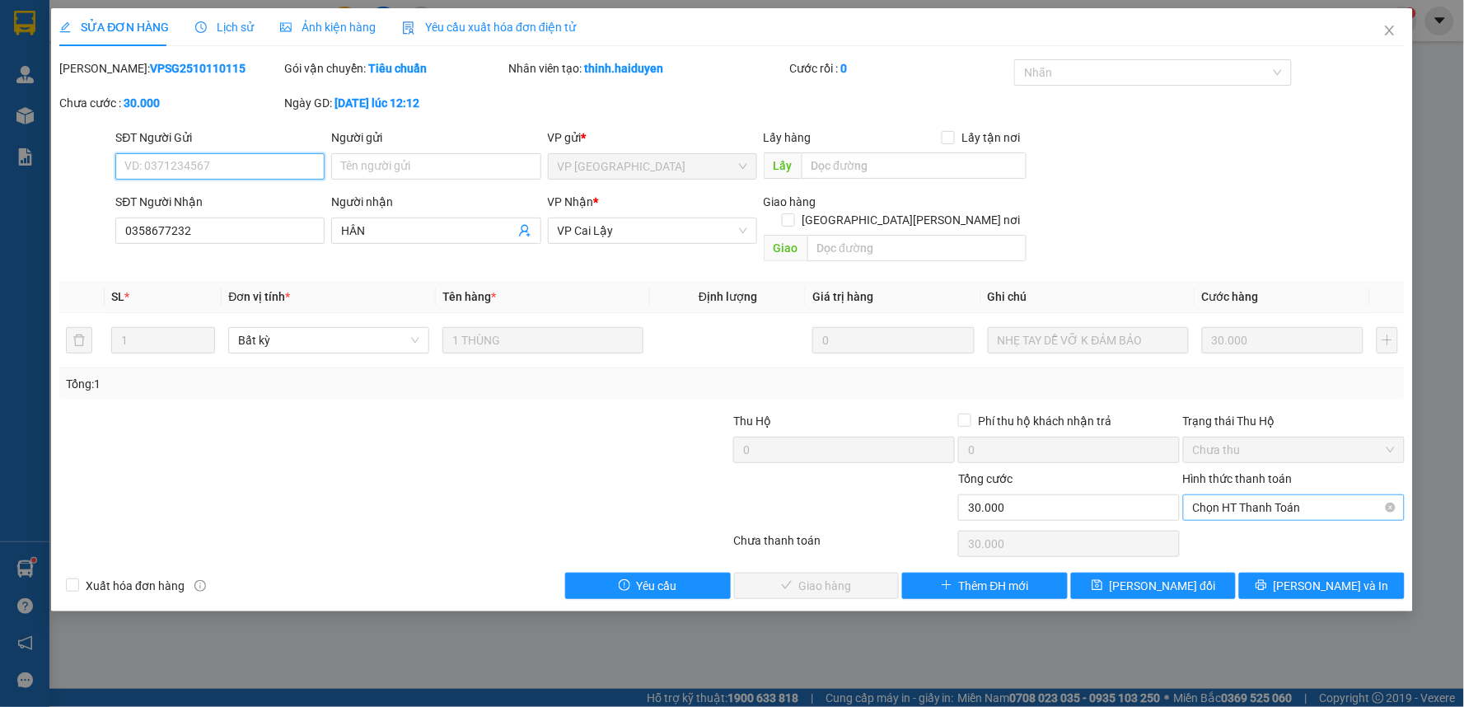
click at [1229, 495] on span "Chọn HT Thanh Toán" at bounding box center [1294, 507] width 202 height 25
drag, startPoint x: 1225, startPoint y: 517, endPoint x: 1139, endPoint y: 512, distance: 85.8
click at [1225, 516] on div "Tại văn phòng" at bounding box center [1295, 522] width 202 height 18
type input "0"
click at [852, 577] on span "[PERSON_NAME] và Giao hàng" at bounding box center [877, 586] width 222 height 18
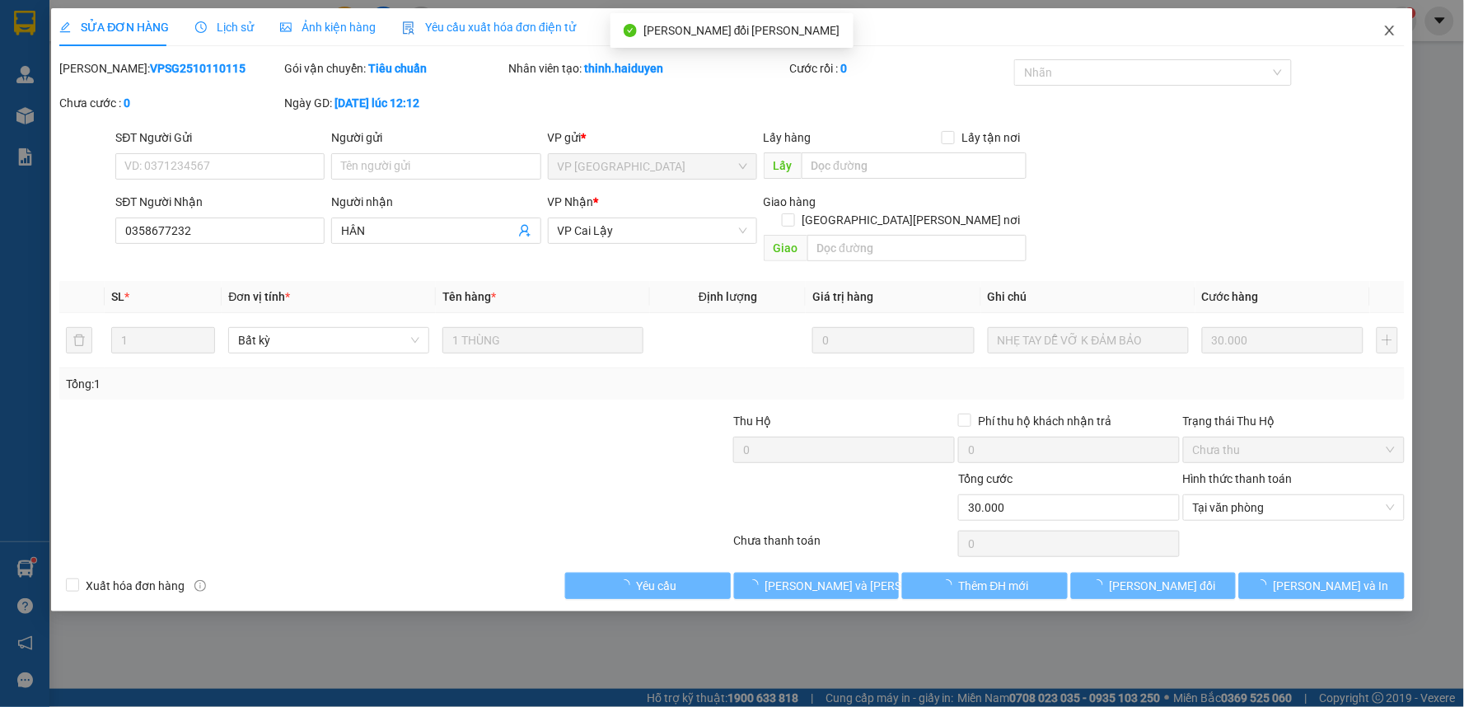
click at [1391, 28] on icon "close" at bounding box center [1390, 30] width 13 height 13
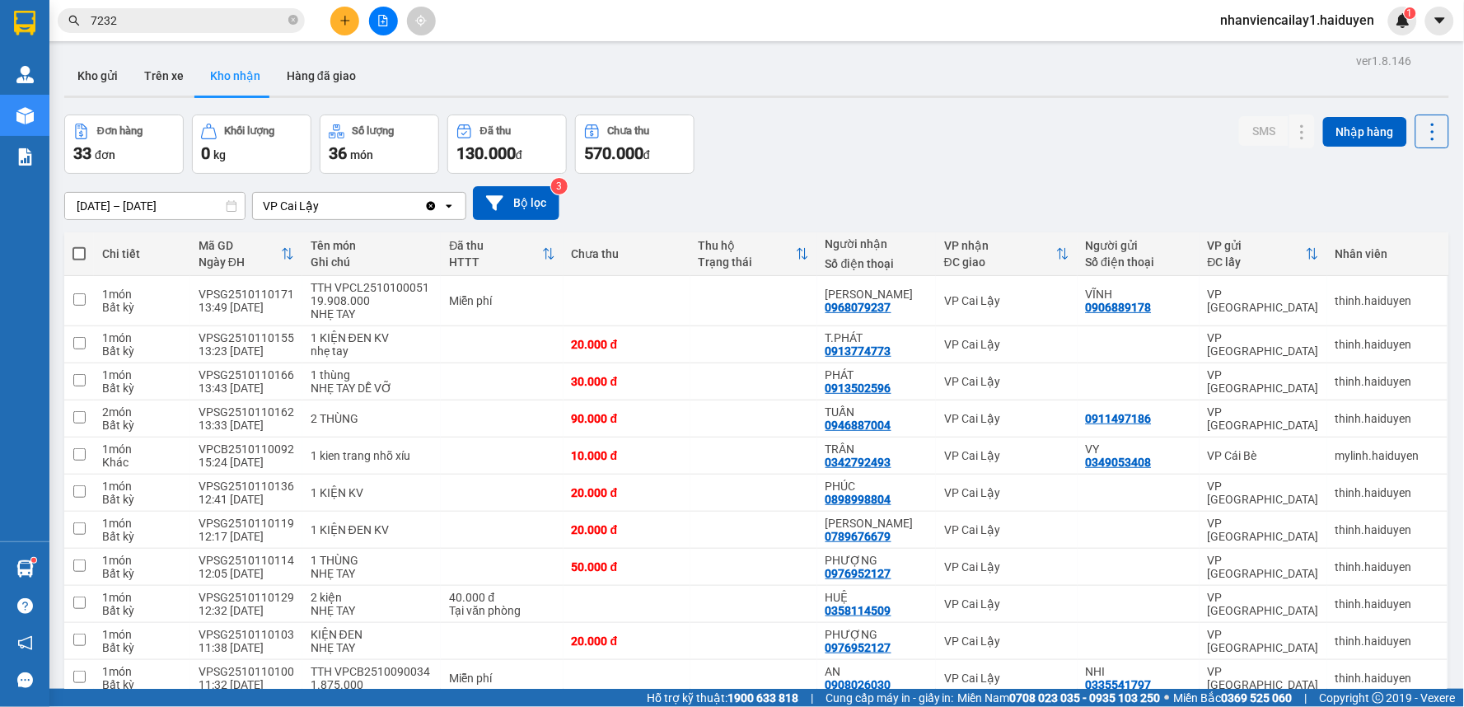
click at [187, 20] on input "7232" at bounding box center [188, 21] width 194 height 18
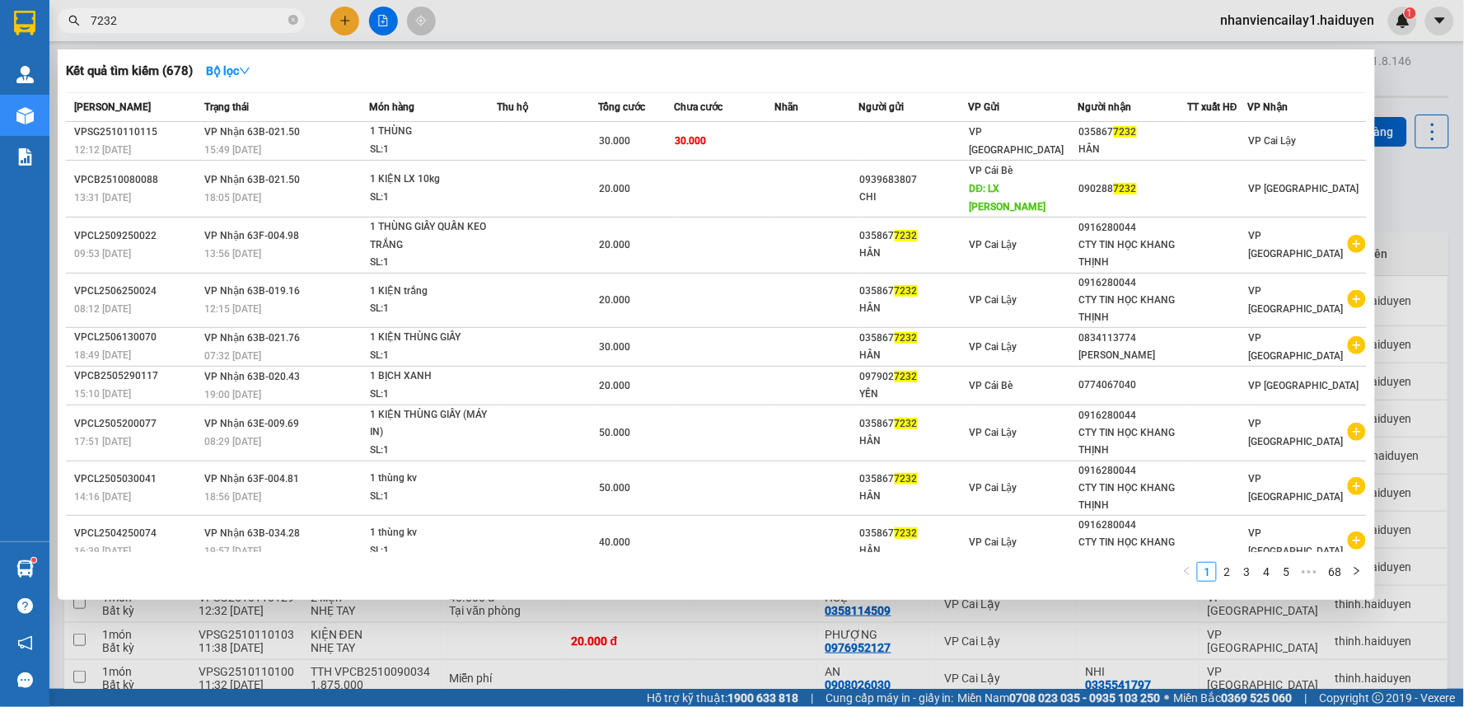
click at [187, 20] on input "7232" at bounding box center [188, 21] width 194 height 18
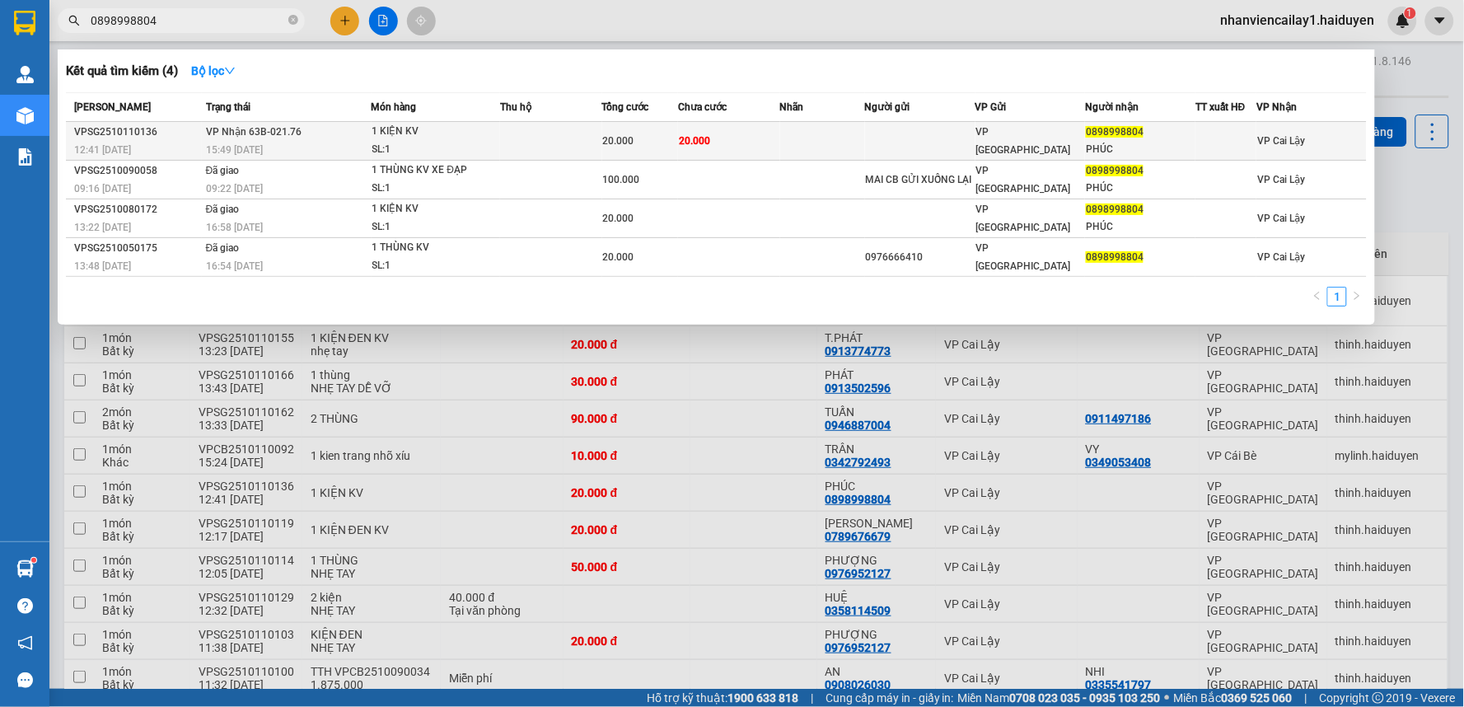
type input "0898998804"
click at [1024, 135] on span "VP [GEOGRAPHIC_DATA]" at bounding box center [1023, 141] width 95 height 30
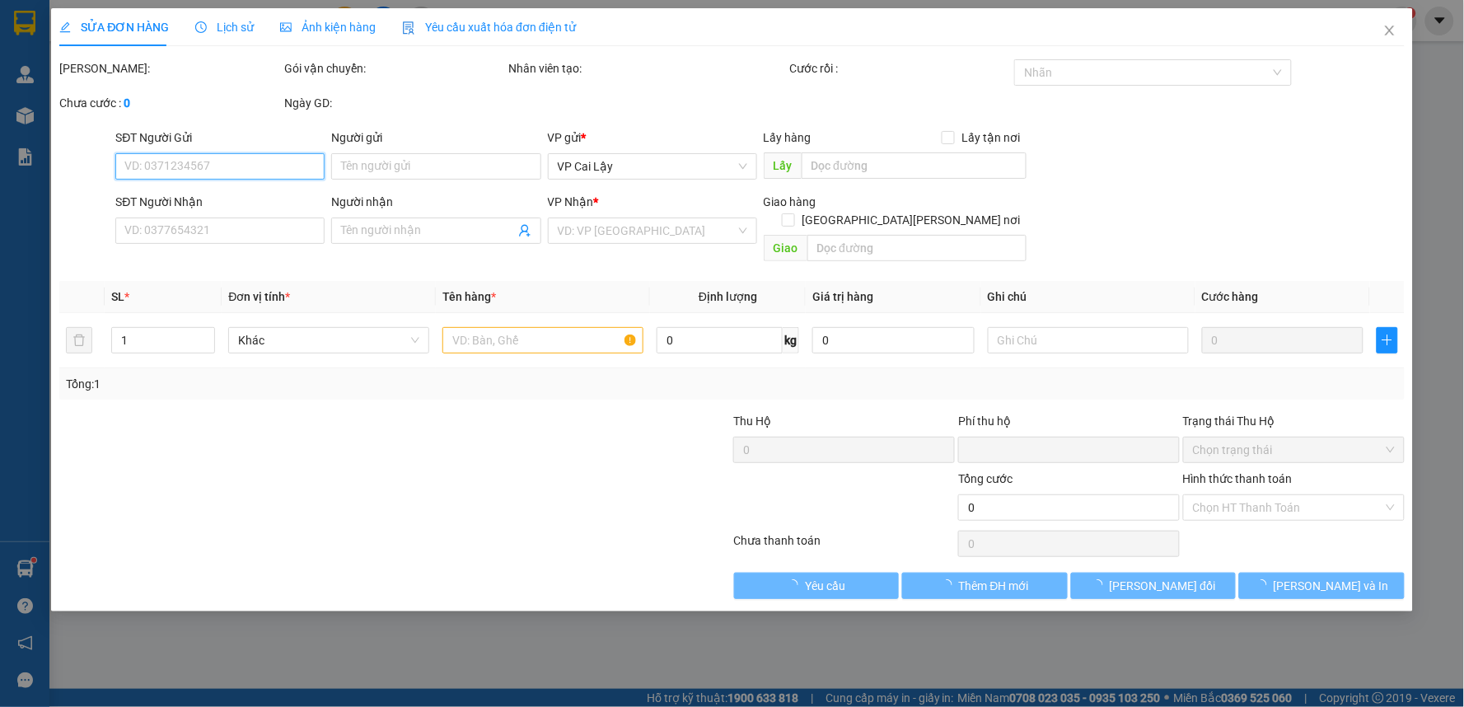
type input "0898998804"
type input "PHÚC"
type input "0"
type input "20.000"
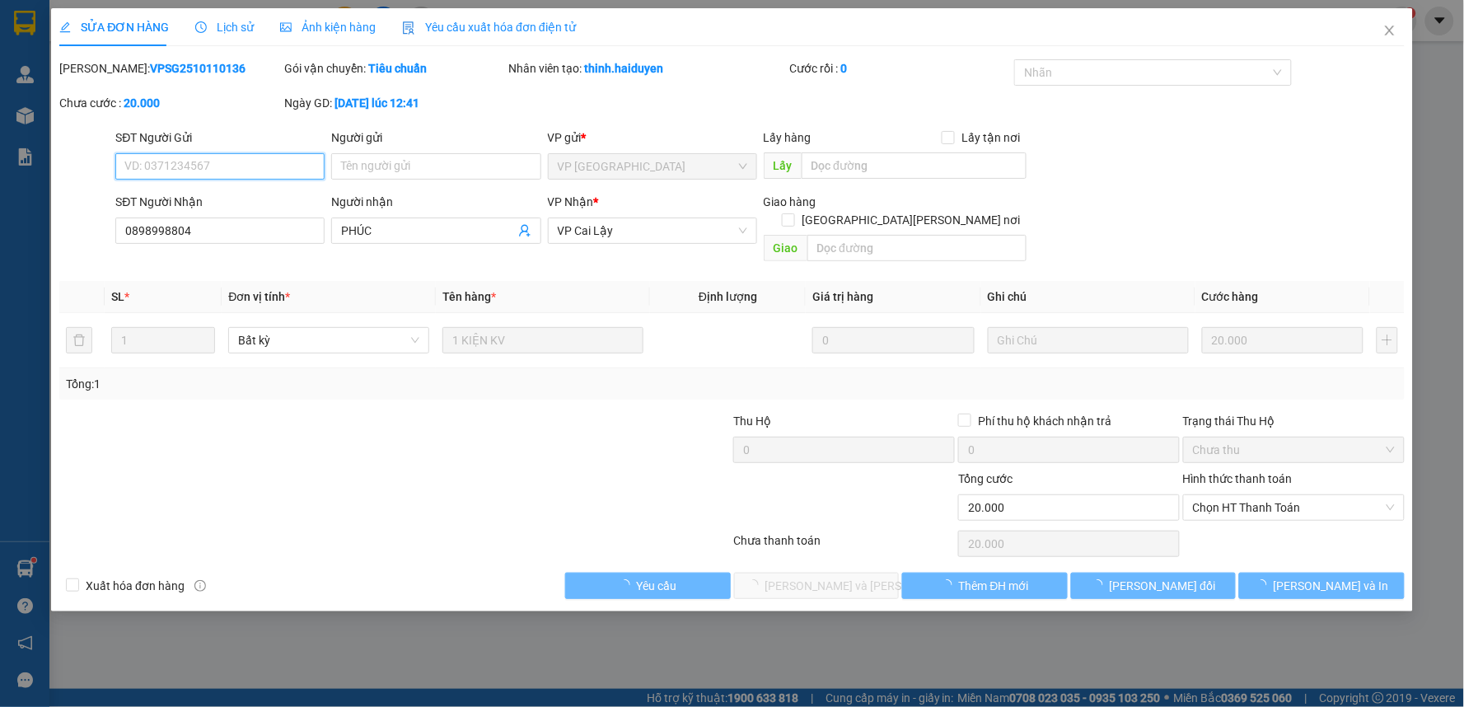
click at [1281, 495] on span "Chọn HT Thanh Toán" at bounding box center [1294, 507] width 202 height 25
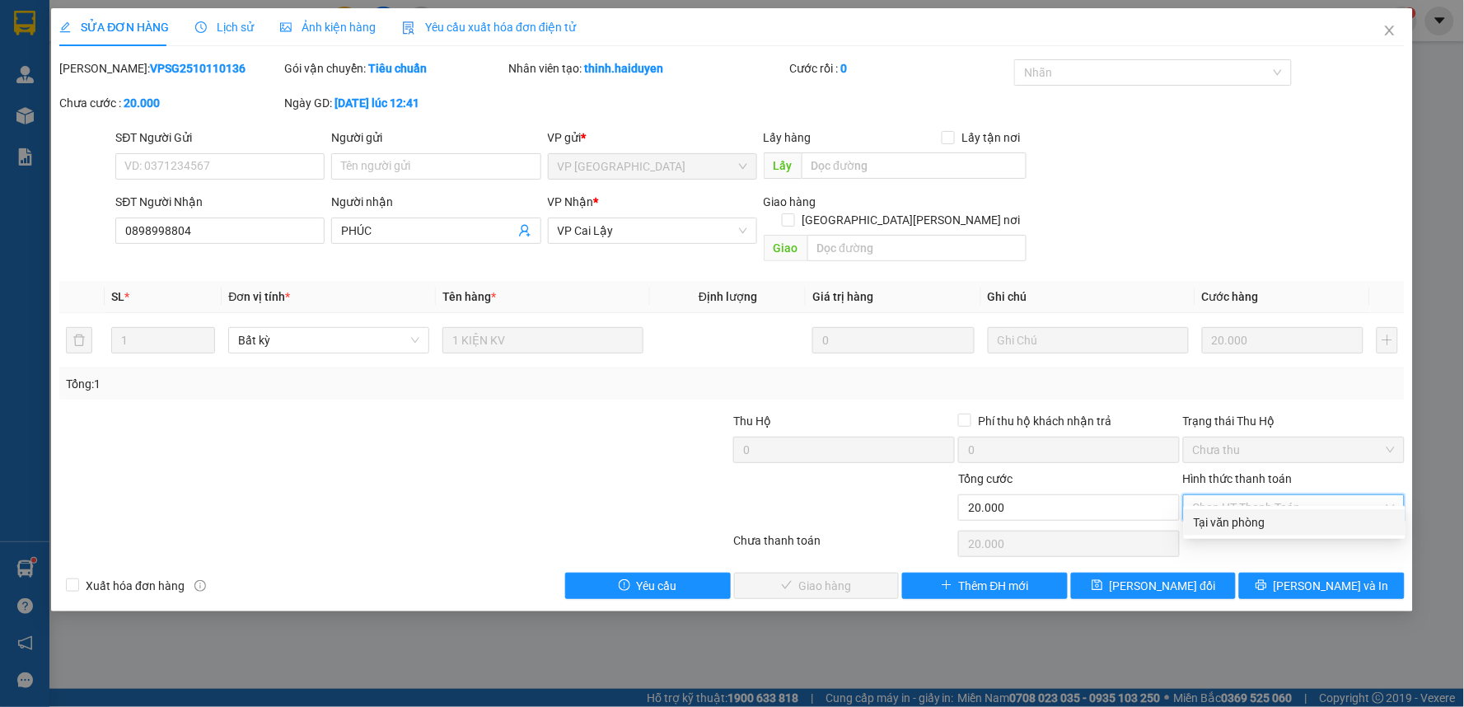
click at [1262, 521] on div "Tại văn phòng" at bounding box center [1295, 522] width 202 height 18
type input "0"
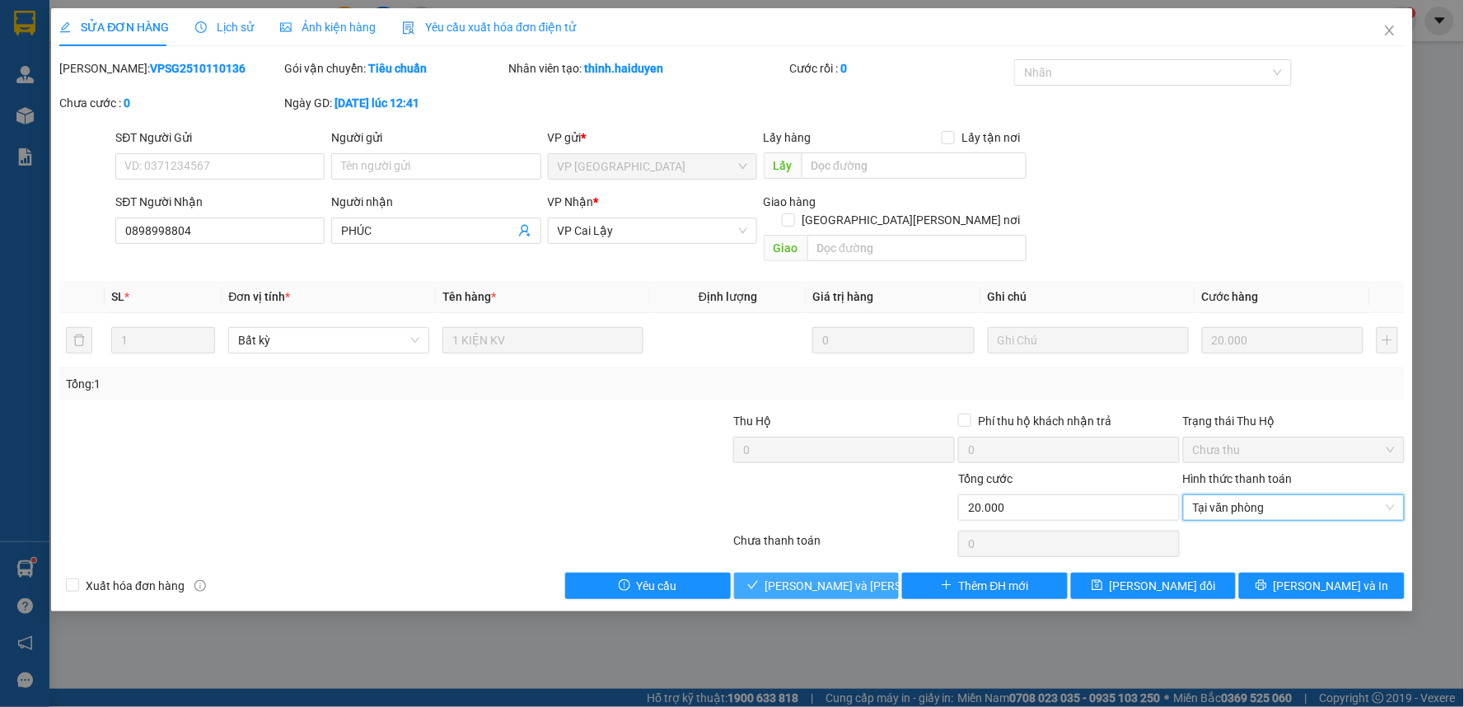
click at [866, 577] on span "[PERSON_NAME] và Giao hàng" at bounding box center [877, 586] width 222 height 18
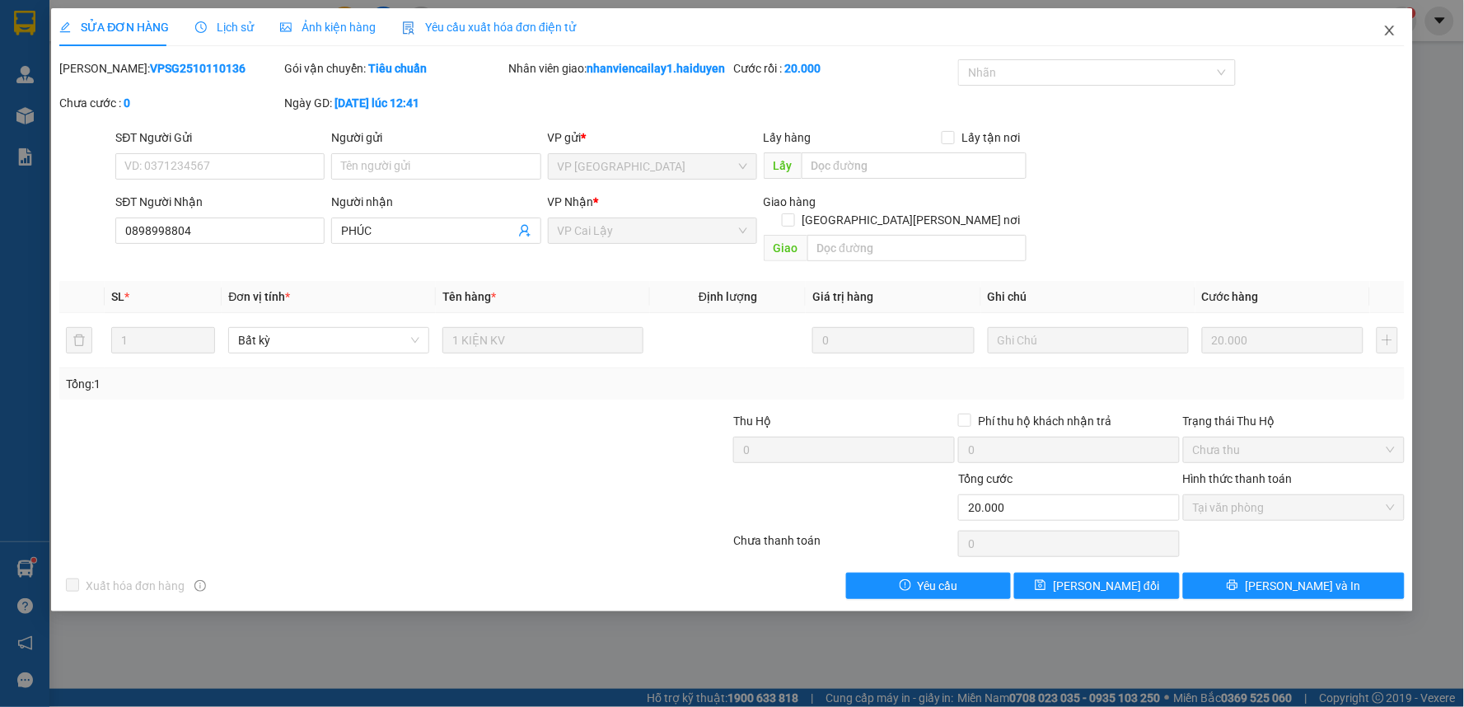
click at [1393, 34] on icon "close" at bounding box center [1389, 31] width 9 height 10
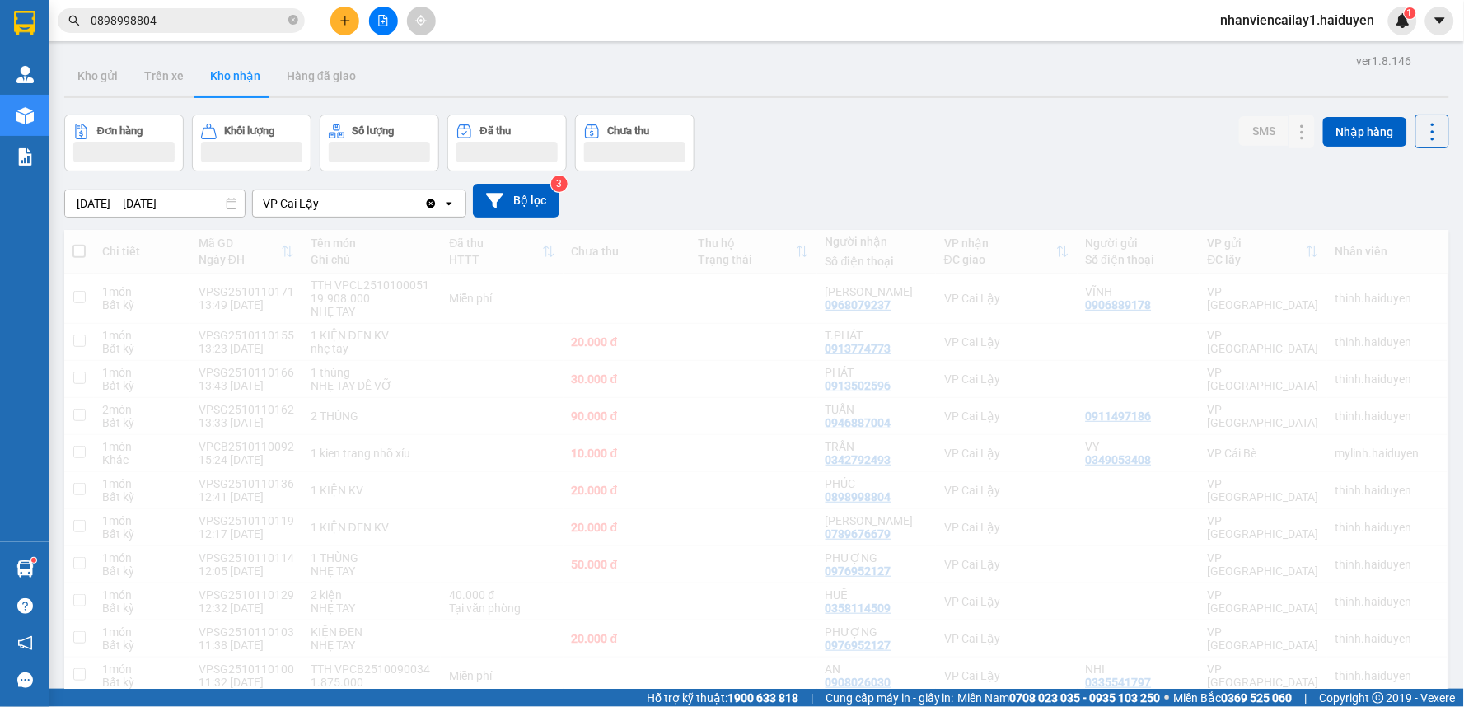
click at [984, 184] on div "09/10/2025 – 11/10/2025 Press the down arrow key to interact with the calendar …" at bounding box center [756, 201] width 1385 height 34
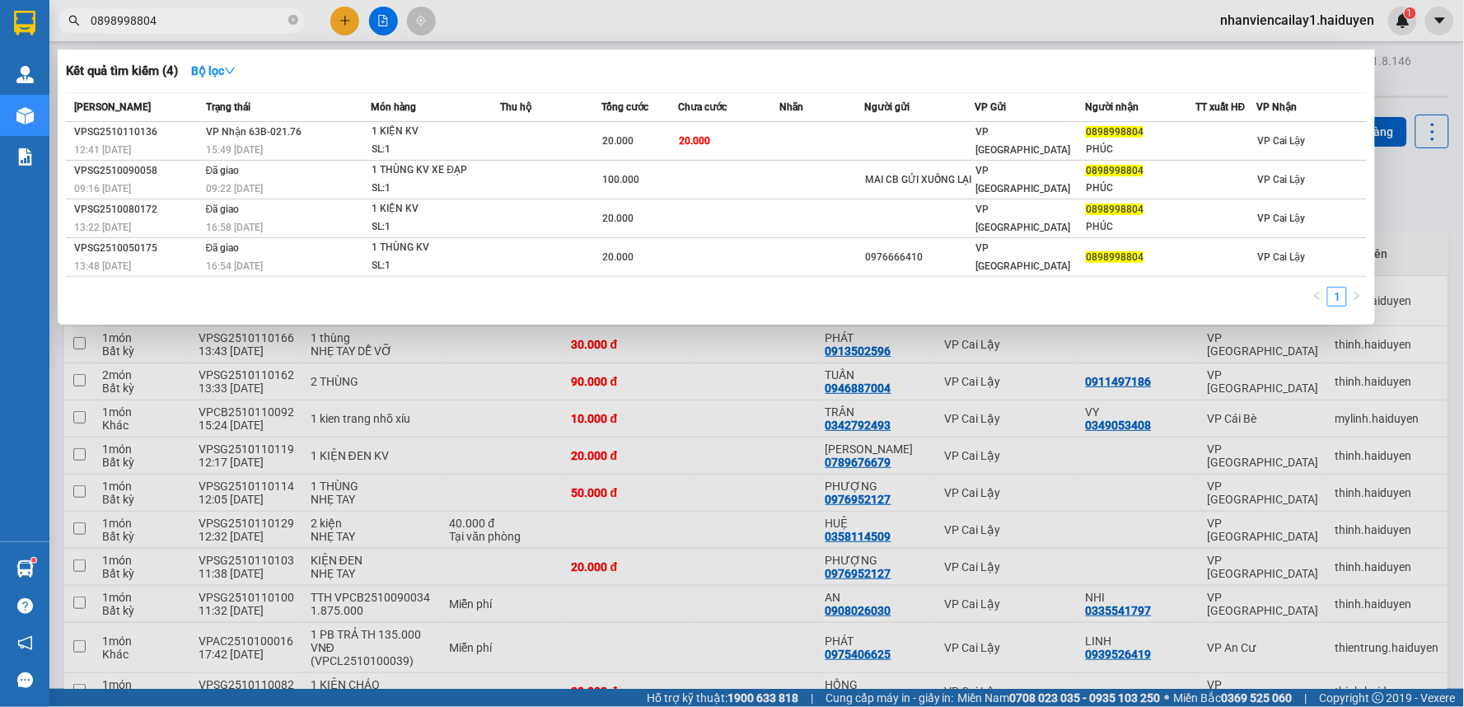
click at [179, 22] on input "0898998804" at bounding box center [188, 21] width 194 height 18
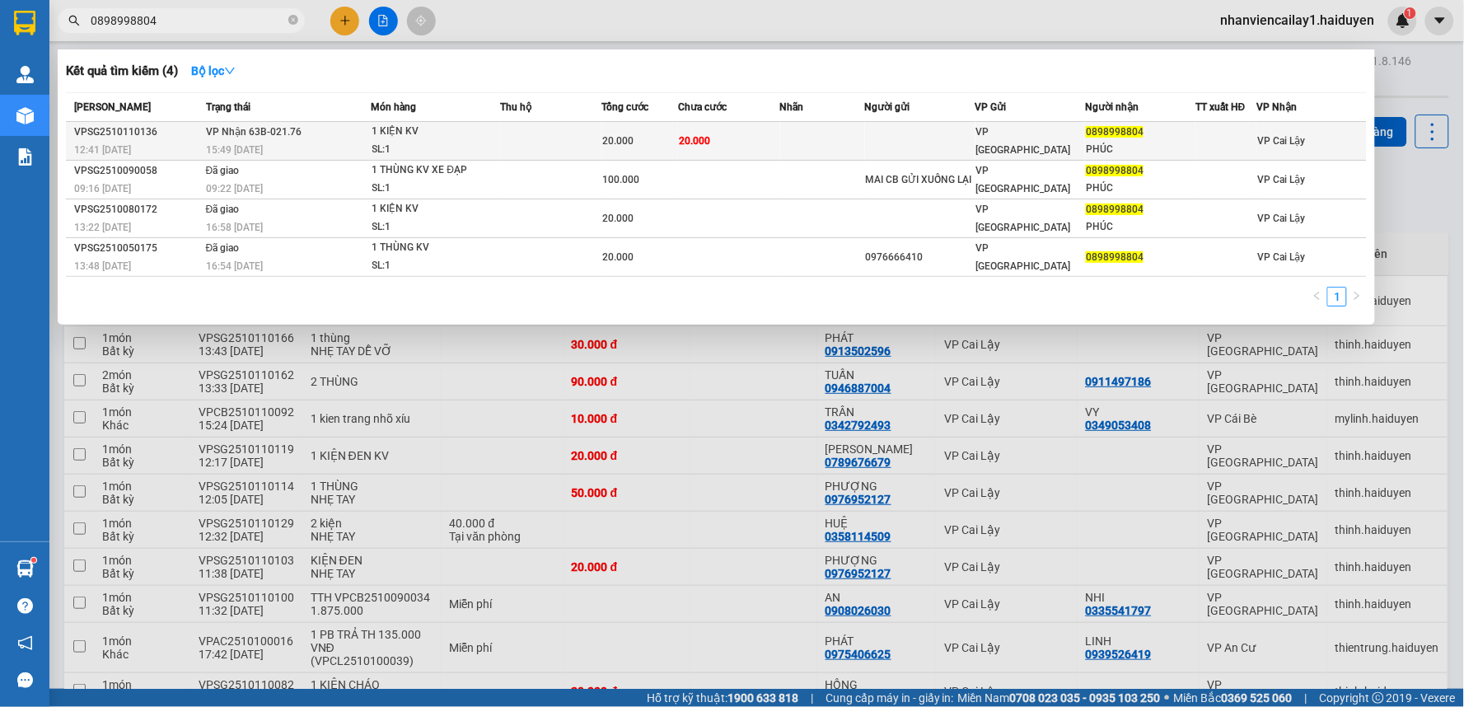
click at [657, 149] on div "20.000" at bounding box center [640, 141] width 75 height 18
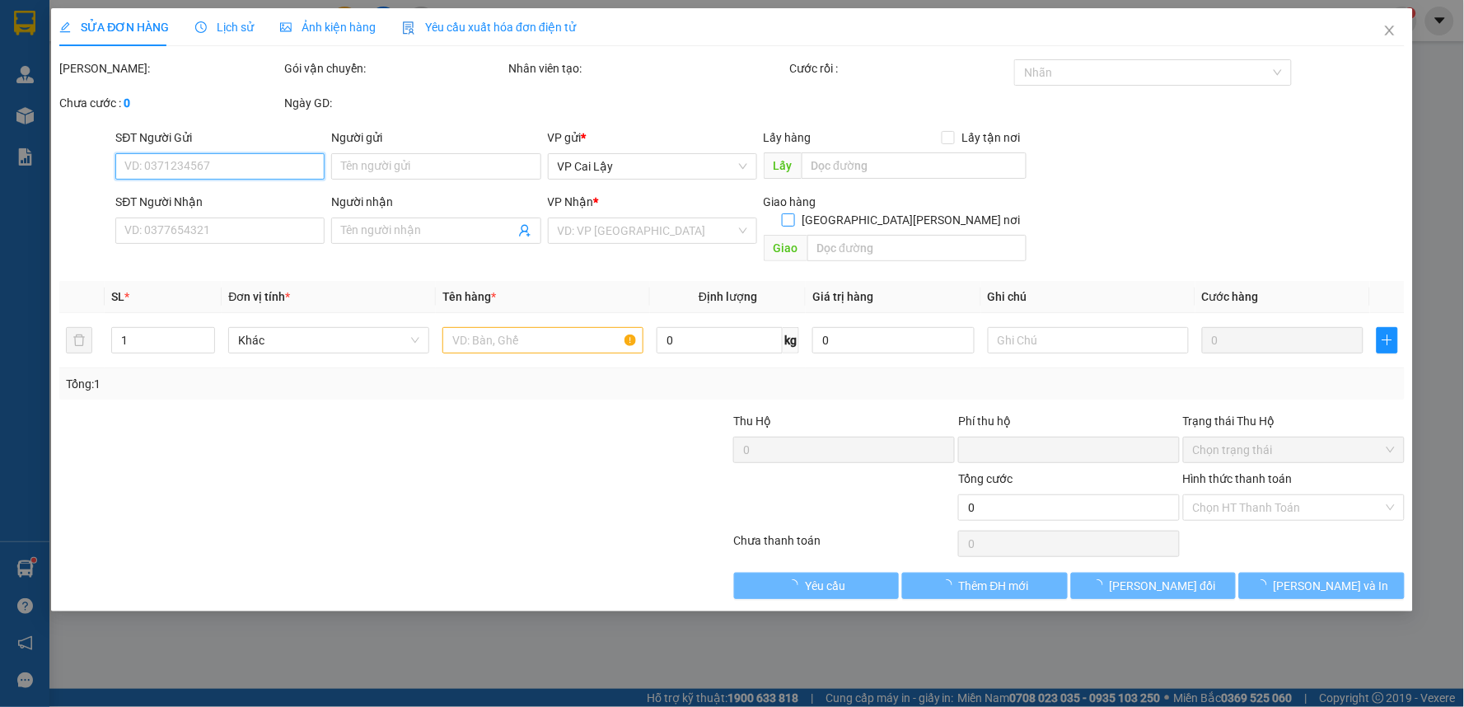
type input "0898998804"
type input "PHÚC"
type input "0"
type input "20.000"
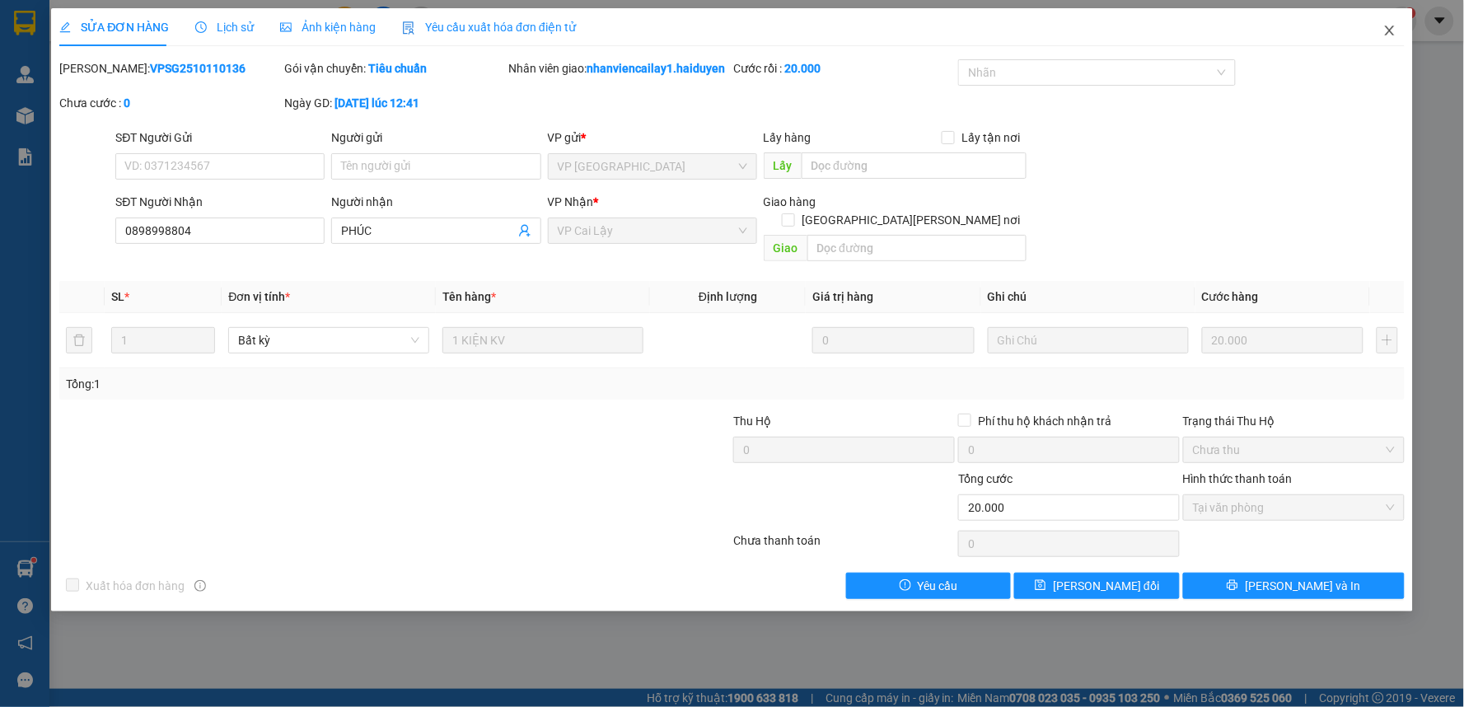
click at [1389, 30] on icon "close" at bounding box center [1389, 31] width 9 height 10
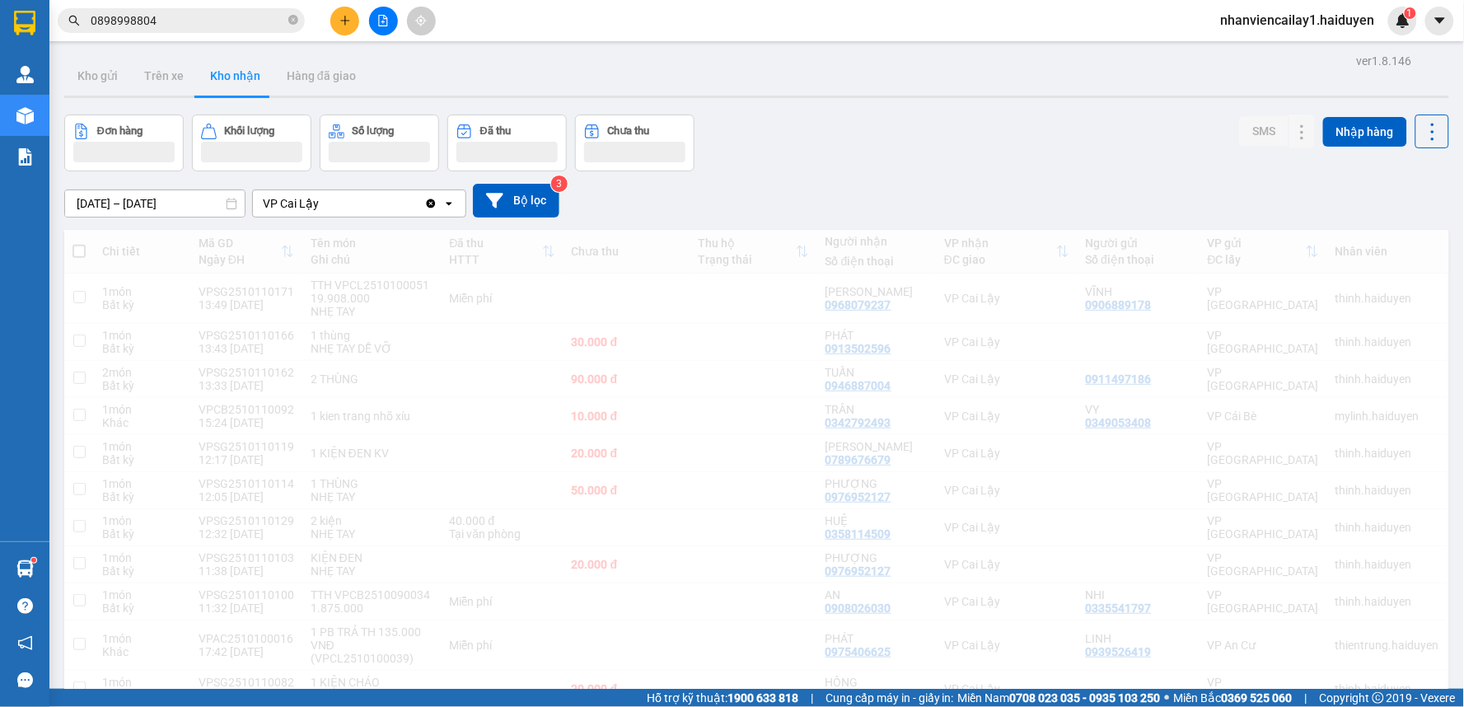
click at [170, 12] on input "0898998804" at bounding box center [188, 21] width 194 height 18
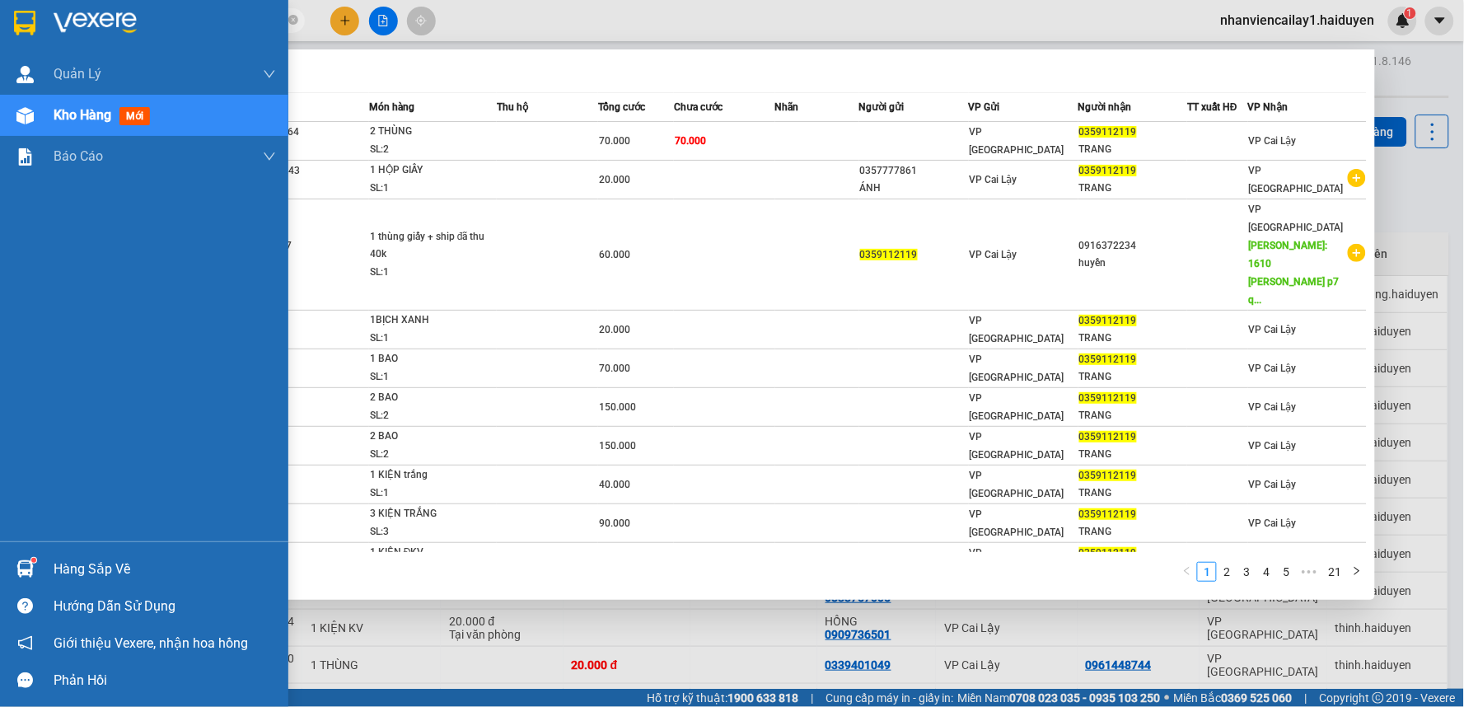
drag, startPoint x: 176, startPoint y: 12, endPoint x: 35, endPoint y: 31, distance: 143.1
click at [35, 31] on section "Kết quả tìm kiếm ( 205 ) Bộ lọc Mã ĐH Trạng thái Món hàng Thu hộ Tổng cước Chưa…" at bounding box center [732, 353] width 1464 height 707
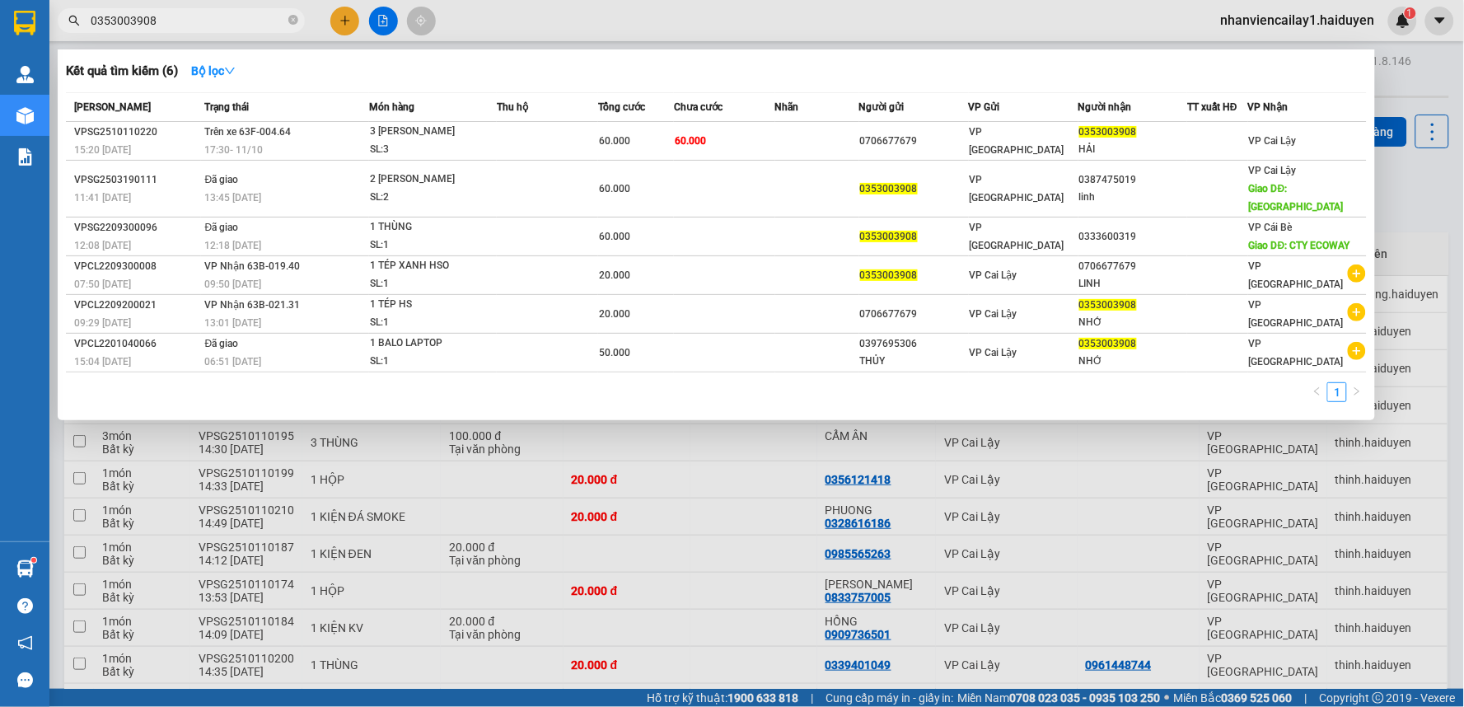
click at [845, 16] on div at bounding box center [732, 353] width 1464 height 707
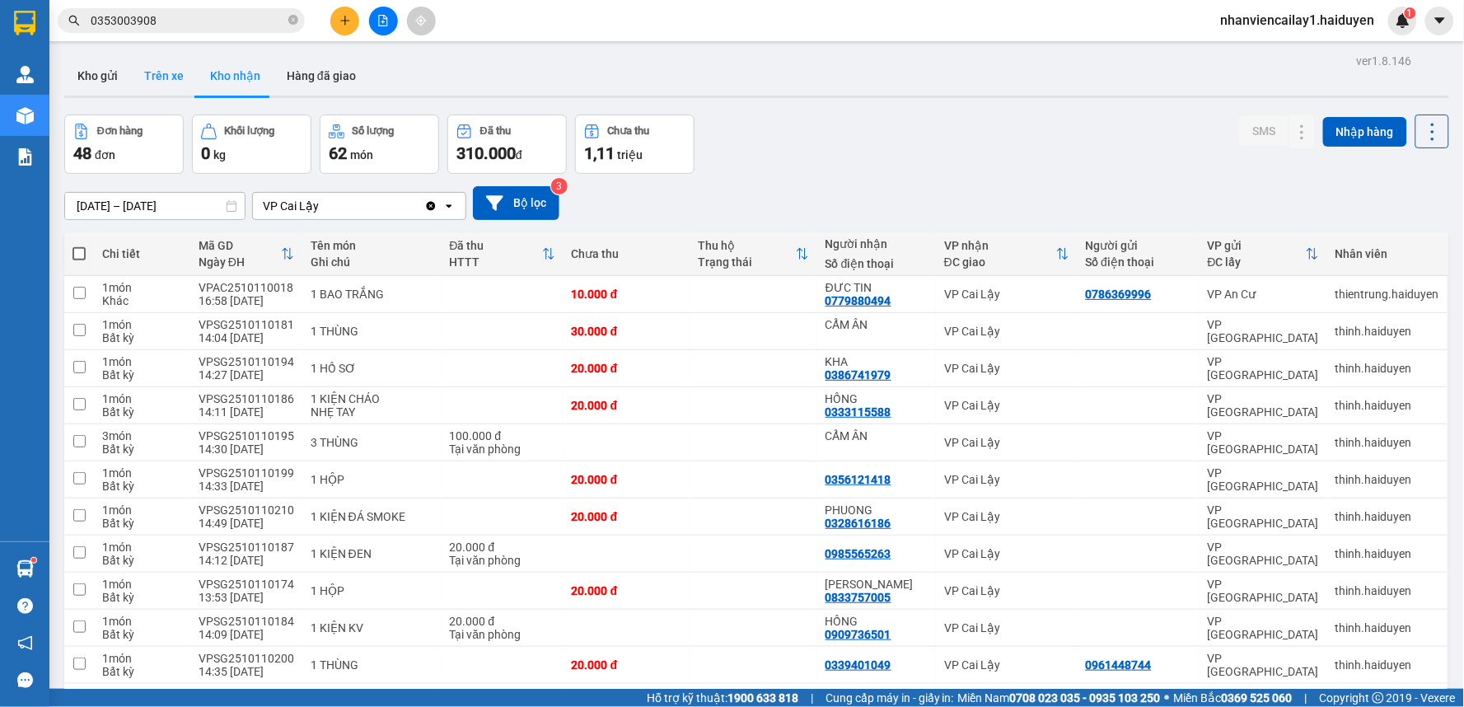
click at [163, 87] on button "Trên xe" at bounding box center [164, 76] width 66 height 40
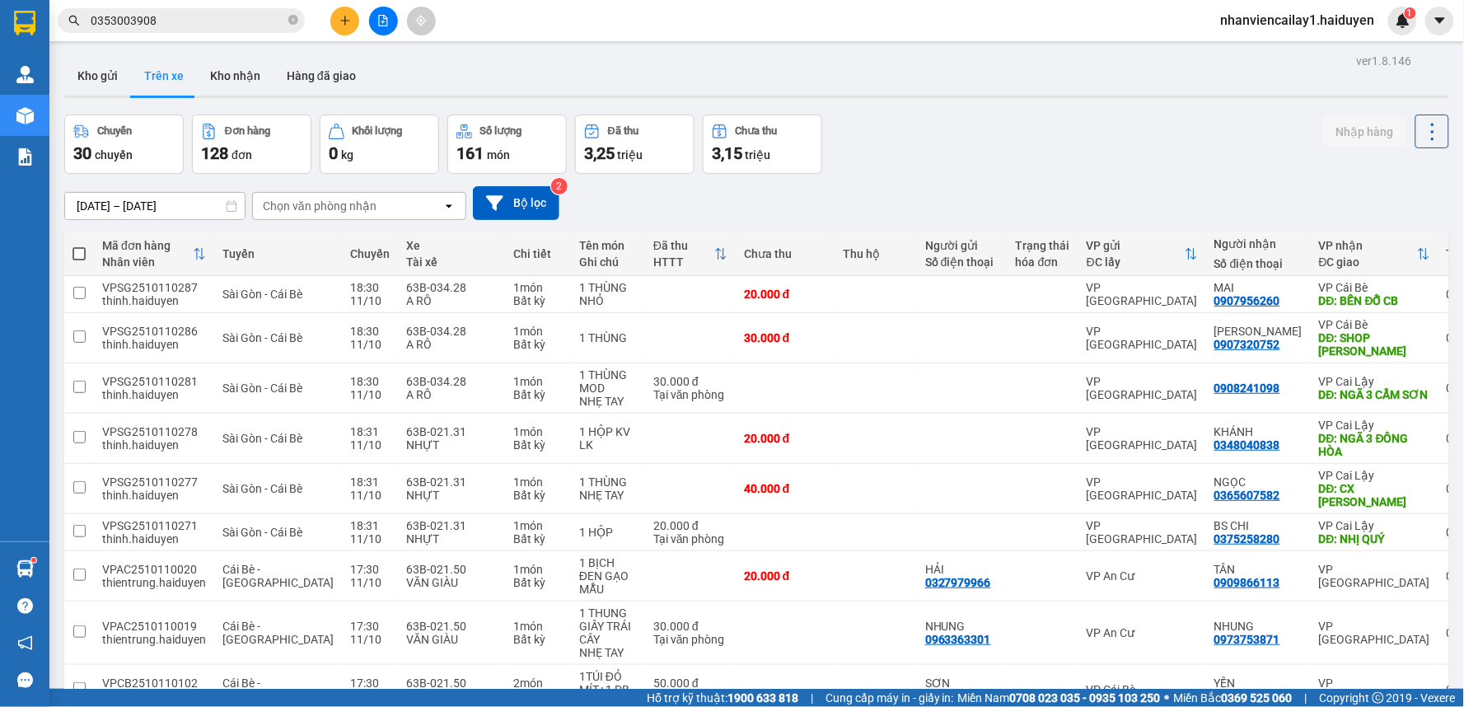
click at [307, 210] on div "Chọn văn phòng nhận" at bounding box center [320, 206] width 114 height 16
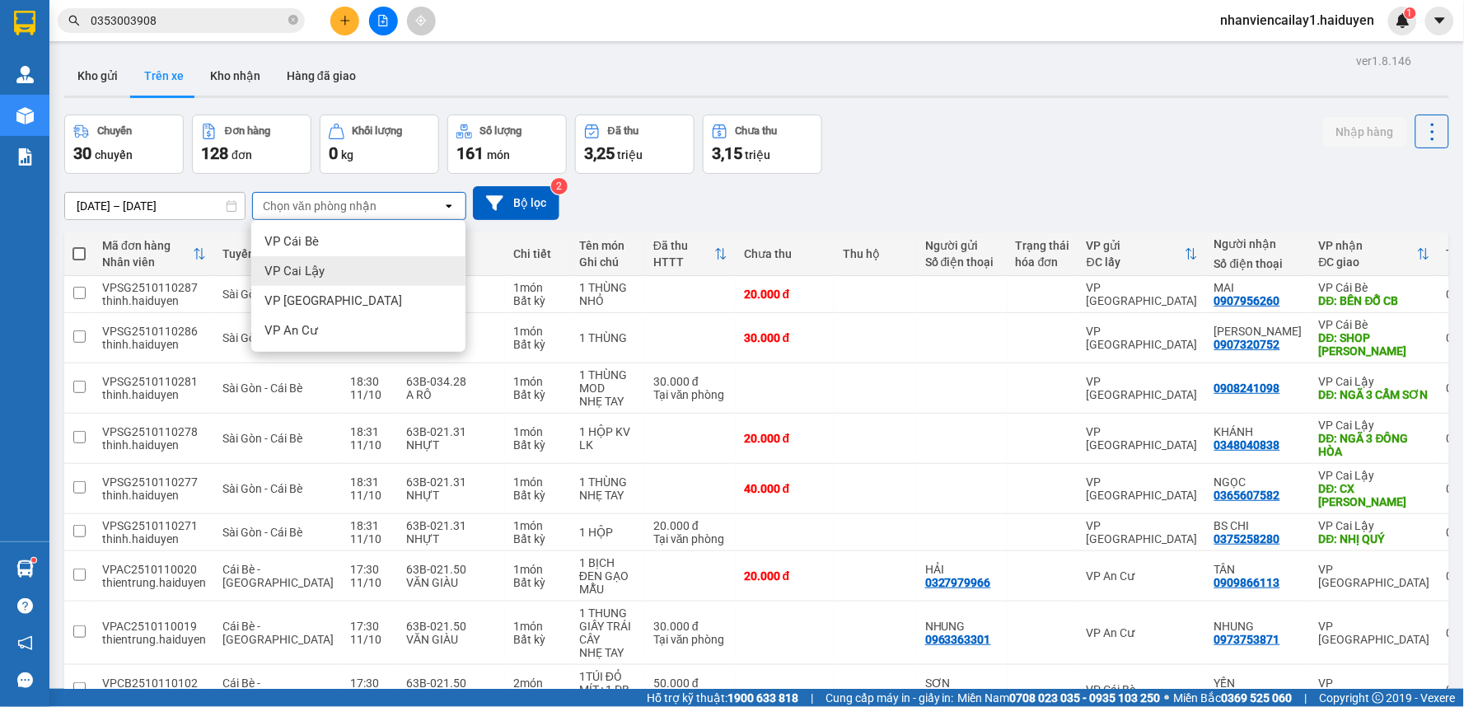
click at [332, 273] on div "VP Cai Lậy" at bounding box center [358, 271] width 214 height 30
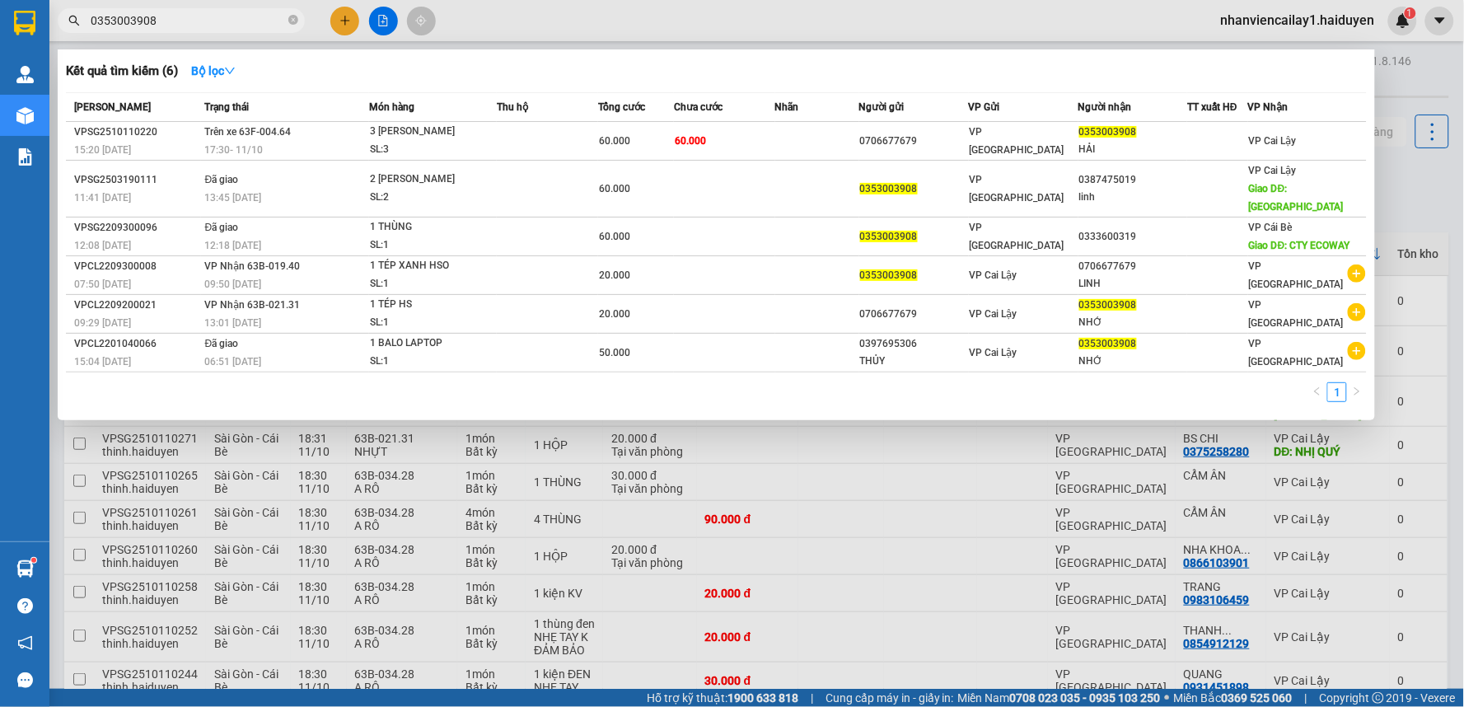
drag, startPoint x: 174, startPoint y: 26, endPoint x: 59, endPoint y: 44, distance: 115.8
click at [59, 35] on div "Kết quả tìm kiếm ( 6 ) Bộ lọc Mã ĐH Trạng thái Món hàng Thu hộ Tổng cước Chưa c…" at bounding box center [160, 21] width 321 height 29
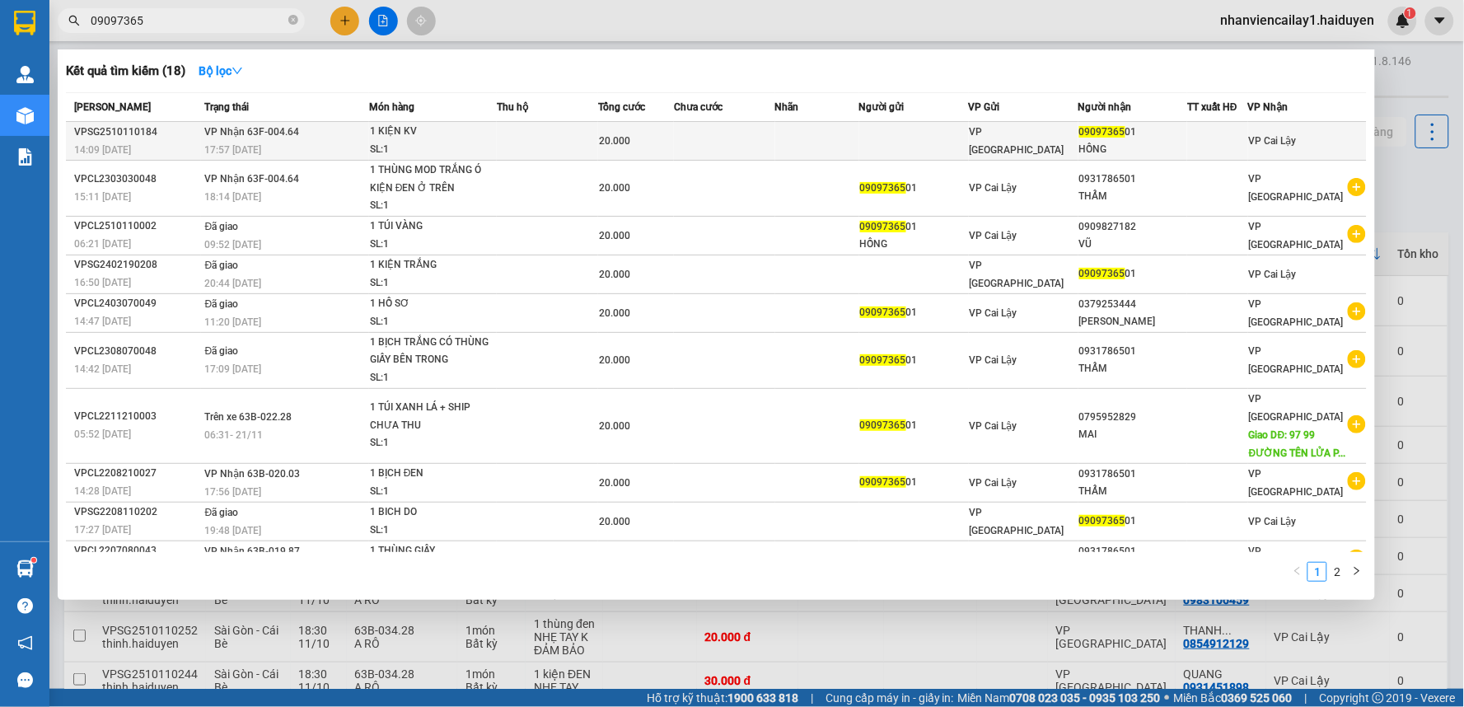
type input "09097365"
click at [659, 138] on div "20.000" at bounding box center [636, 141] width 74 height 18
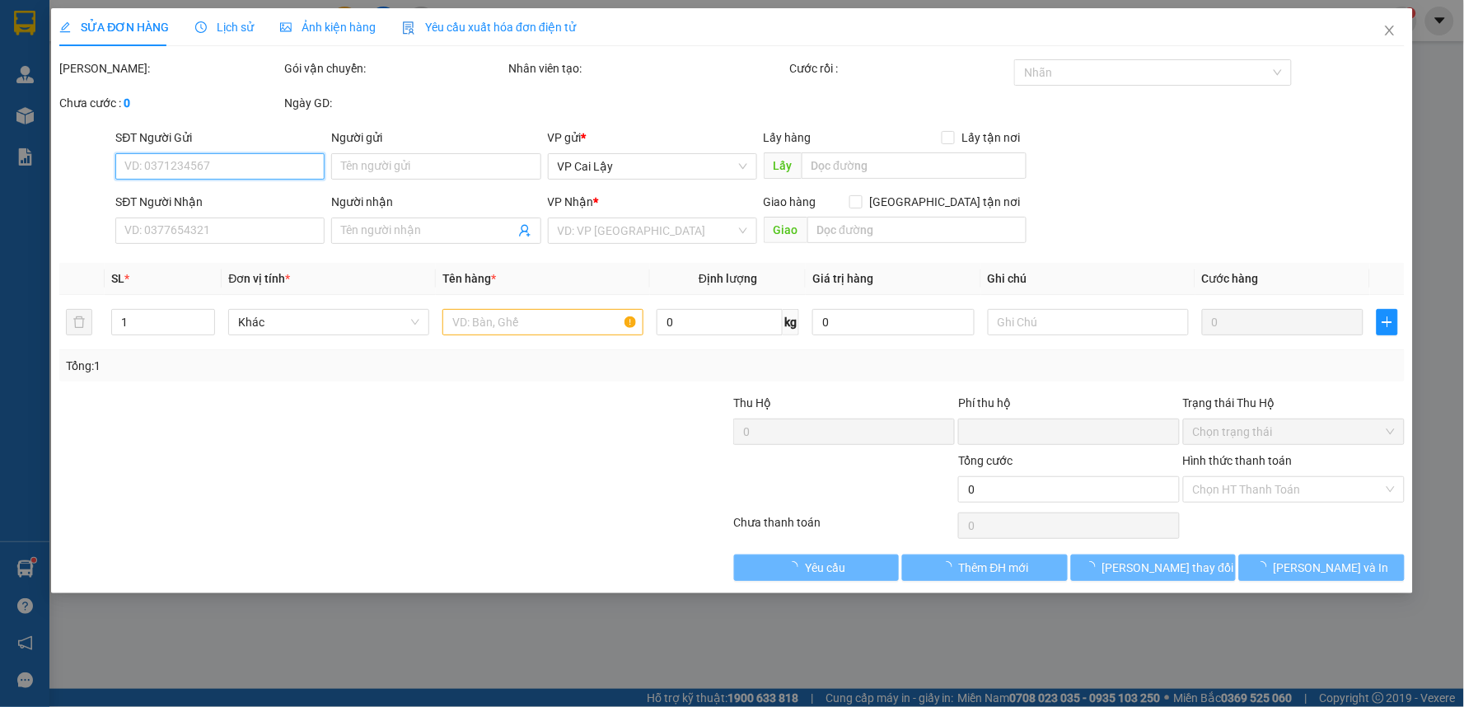
type input "0909736501"
type input "HỒNG"
type input "0"
type input "20.000"
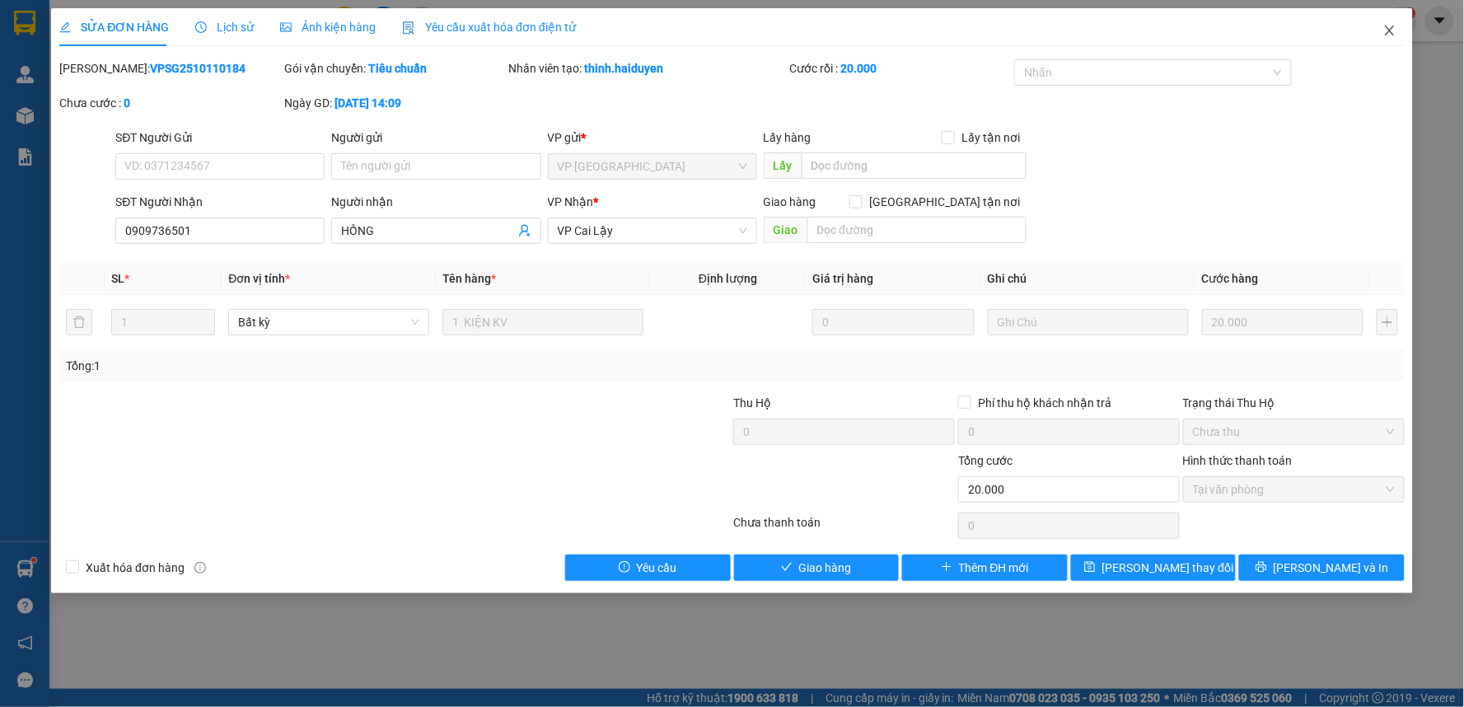
click at [1393, 27] on icon "close" at bounding box center [1389, 31] width 9 height 10
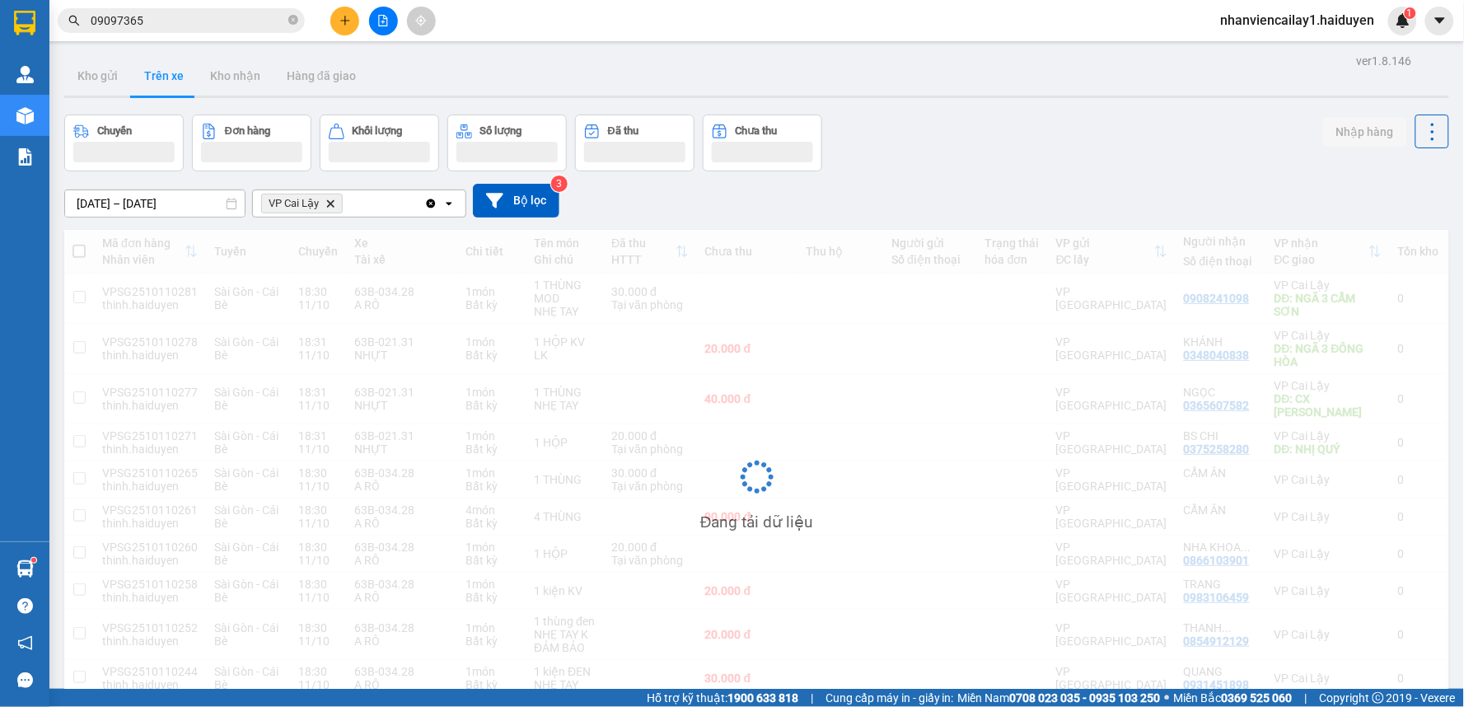
click at [1111, 178] on div "09/10/2025 – 11/10/2025 Press the down arrow key to interact with the calendar …" at bounding box center [756, 200] width 1385 height 59
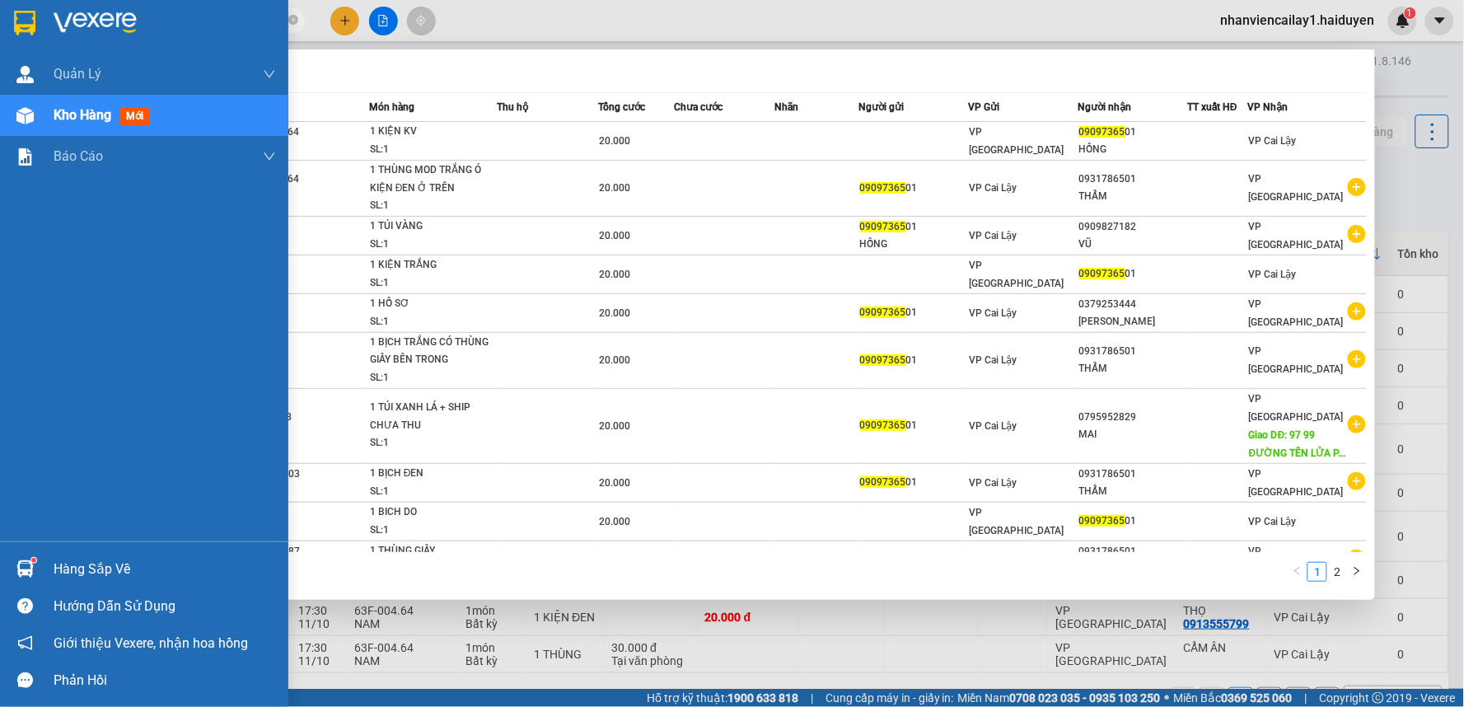
drag, startPoint x: 138, startPoint y: 22, endPoint x: 1092, endPoint y: 42, distance: 953.6
click at [49, 42] on section "Kết quả tìm kiếm ( 18 ) Bộ lọc Mã ĐH Trạng thái Món hàng Thu hộ Tổng cước Chưa …" at bounding box center [732, 353] width 1464 height 707
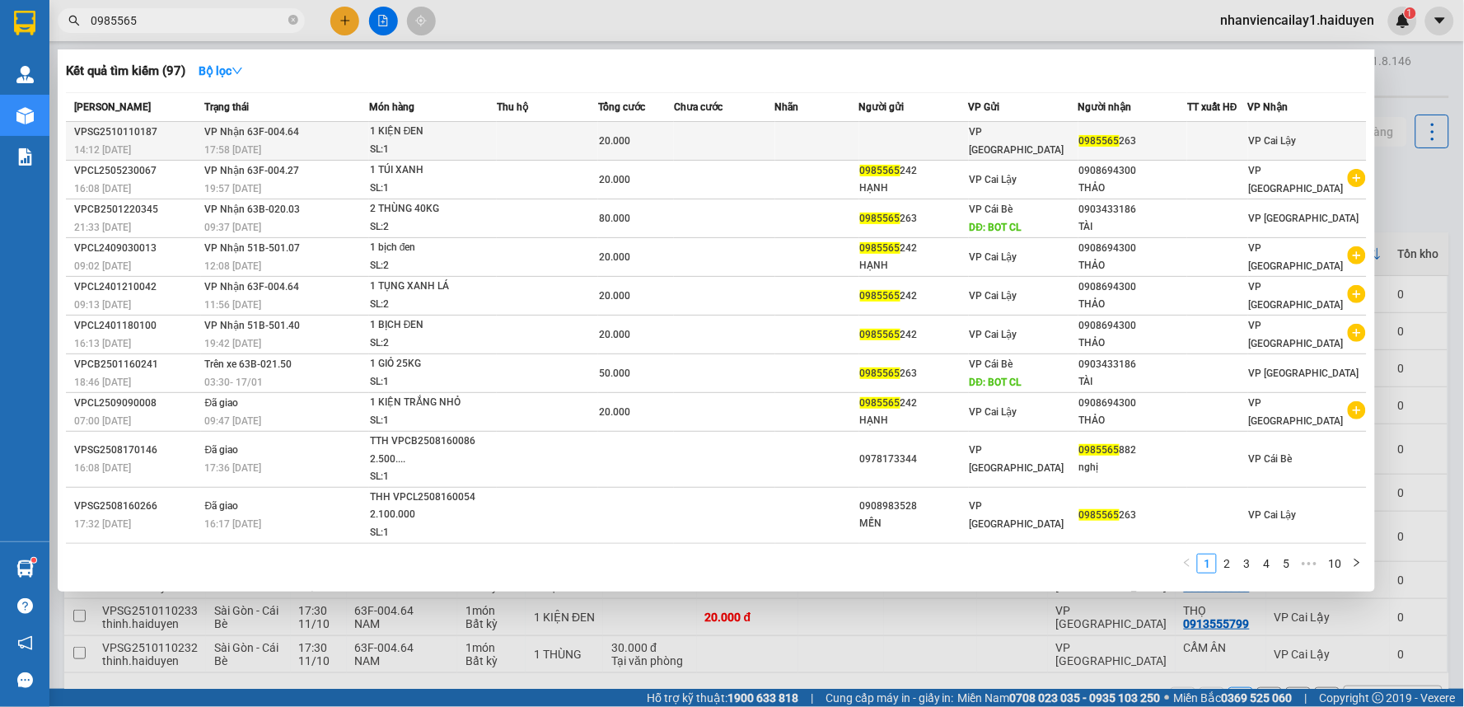
type input "0985565"
click at [942, 142] on td at bounding box center [914, 141] width 110 height 39
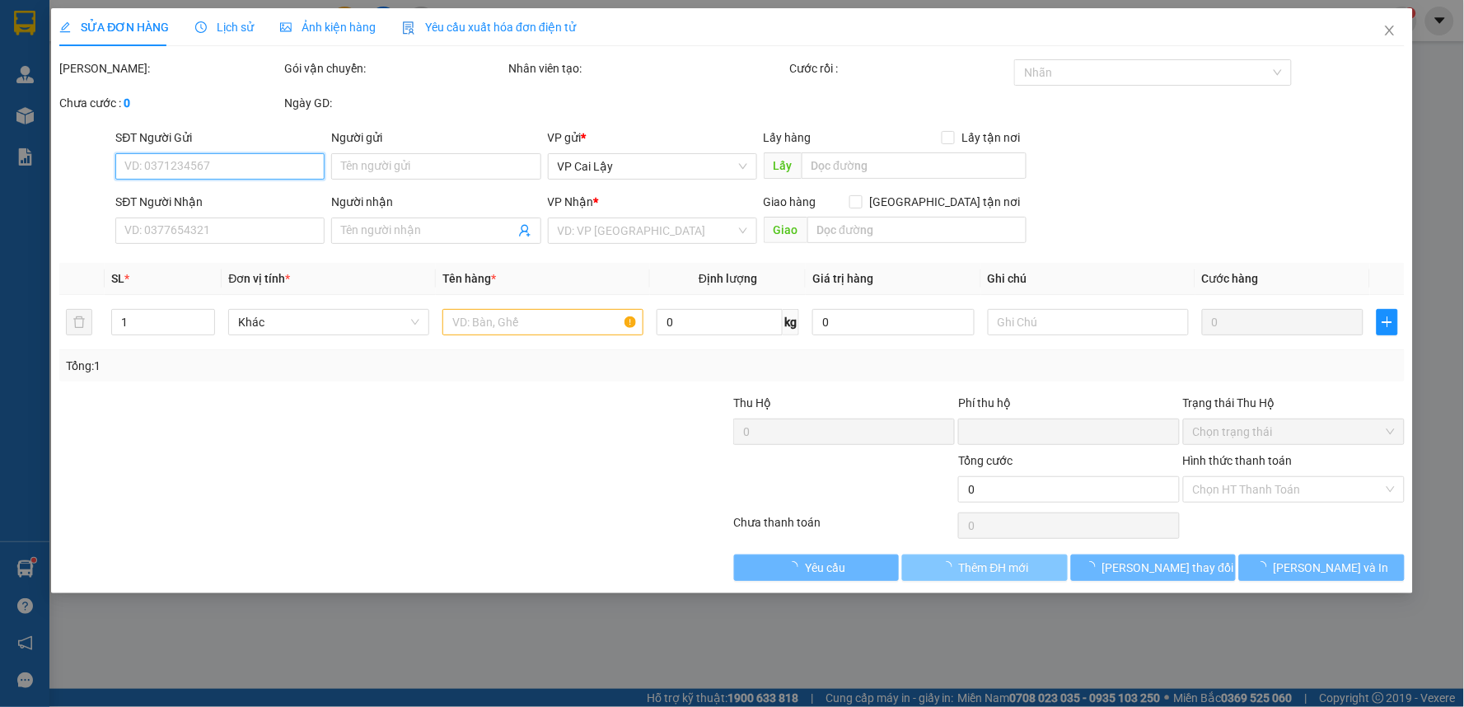
type input "0985565263"
type input "0"
type input "20.000"
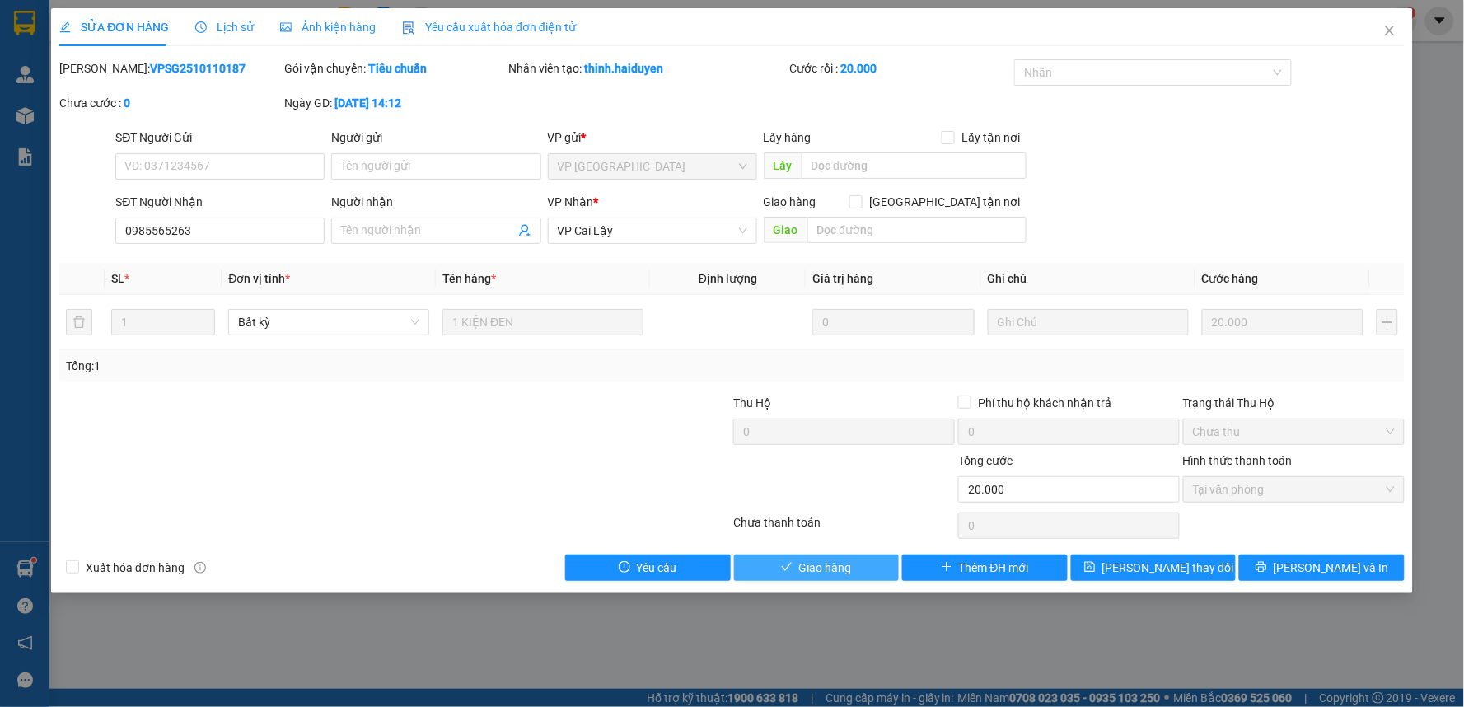
click at [845, 569] on span "Giao hàng" at bounding box center [825, 568] width 53 height 18
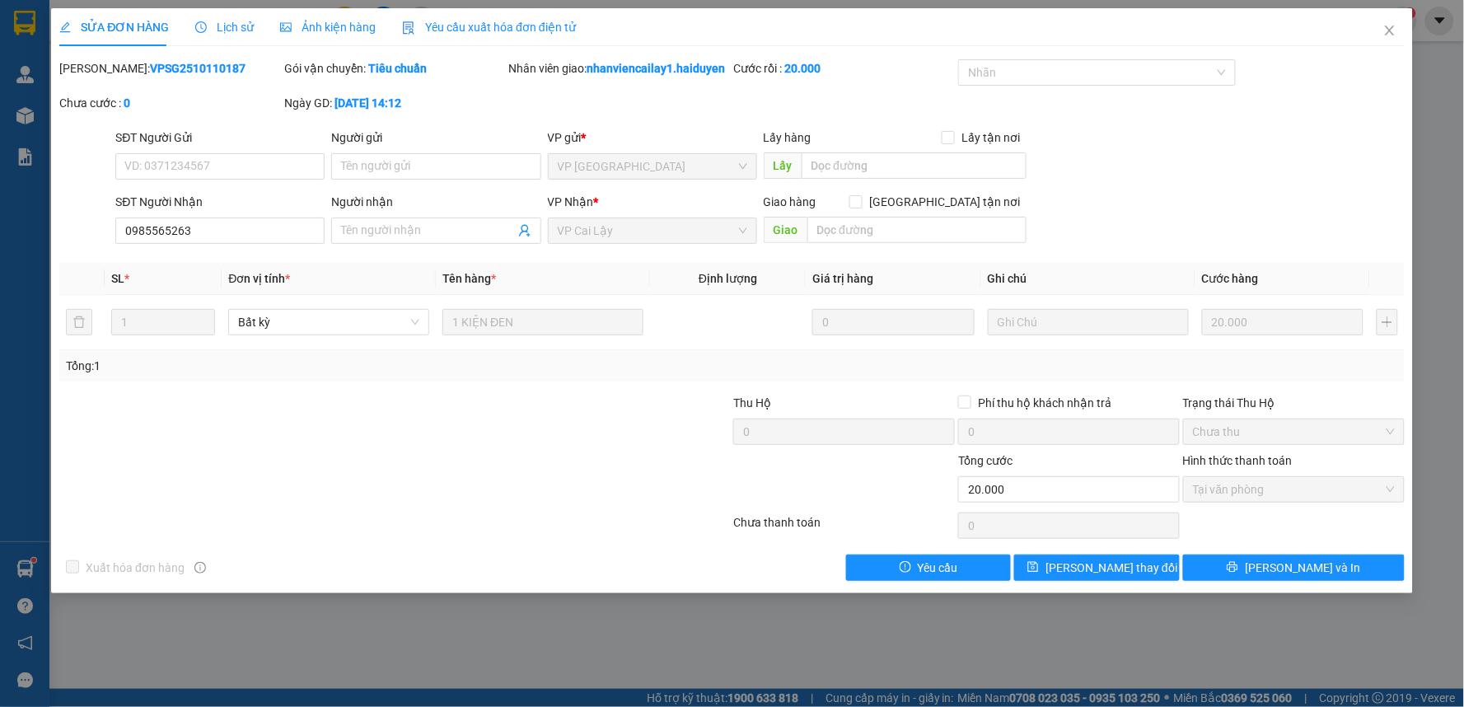
click at [616, 53] on div "SỬA ĐƠN HÀNG Lịch sử Ảnh kiện hàng Yêu cầu xuất hóa đơn điện tử Total Paid Fee …" at bounding box center [732, 294] width 1346 height 573
click at [1384, 27] on icon "close" at bounding box center [1390, 30] width 13 height 13
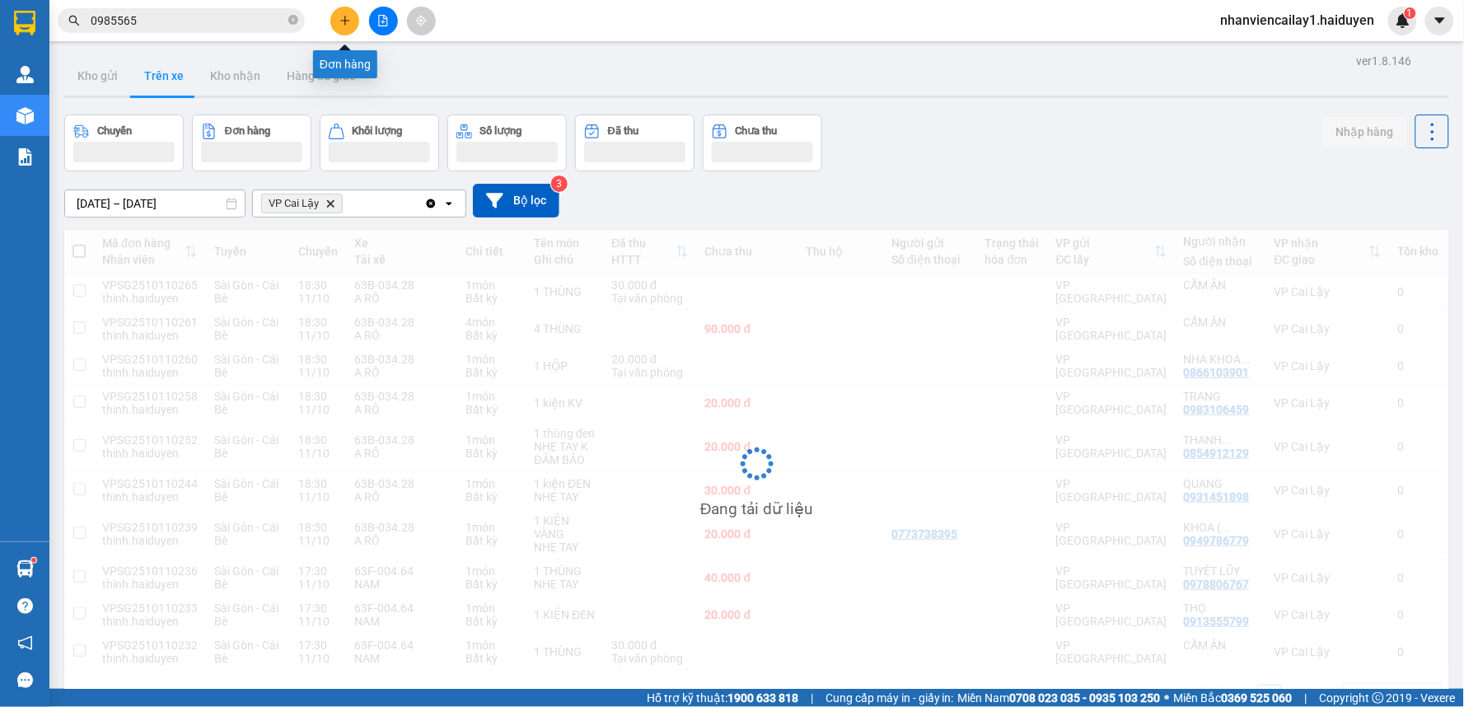
click at [340, 18] on icon "plus" at bounding box center [346, 21] width 12 height 12
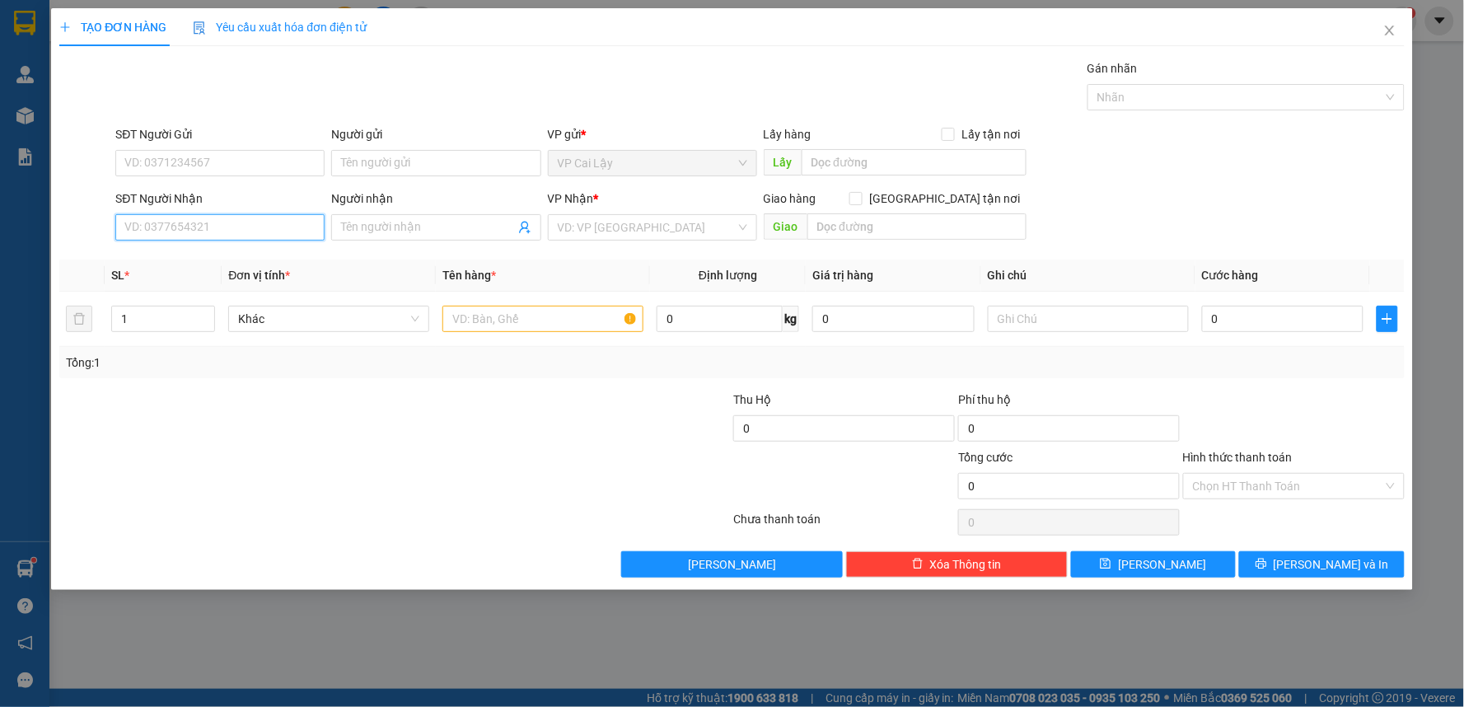
click at [227, 231] on input "SĐT Người Nhận" at bounding box center [219, 227] width 209 height 26
click at [234, 257] on div "0976762378 - TRINH" at bounding box center [220, 260] width 190 height 18
type input "0976762378"
type input "TRINH"
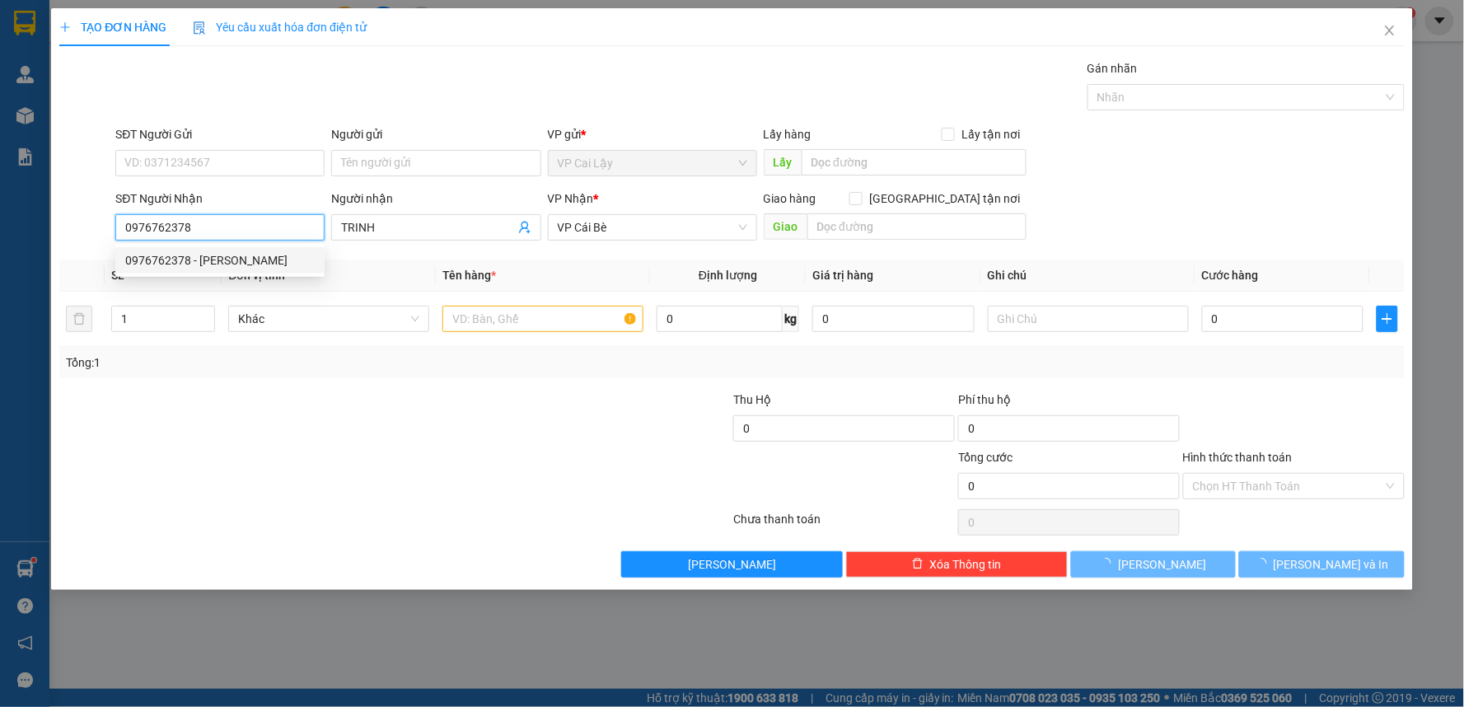
type input "10.000"
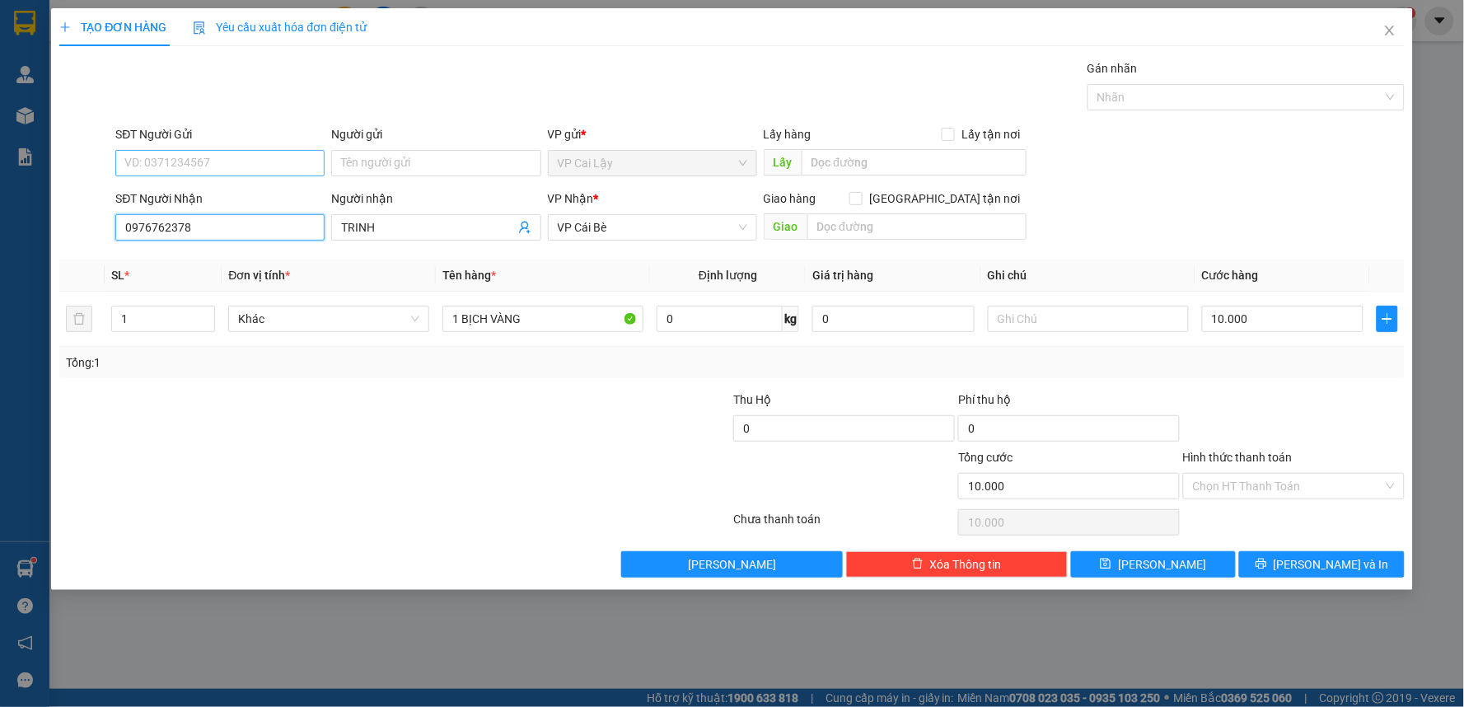
type input "0976762378"
click at [203, 161] on input "SĐT Người Gửi" at bounding box center [219, 163] width 209 height 26
click at [251, 222] on div "0817236999 - THÁI PHƯỢNG" at bounding box center [220, 222] width 190 height 18
type input "0817236999"
type input "THÁI PHƯỢNG"
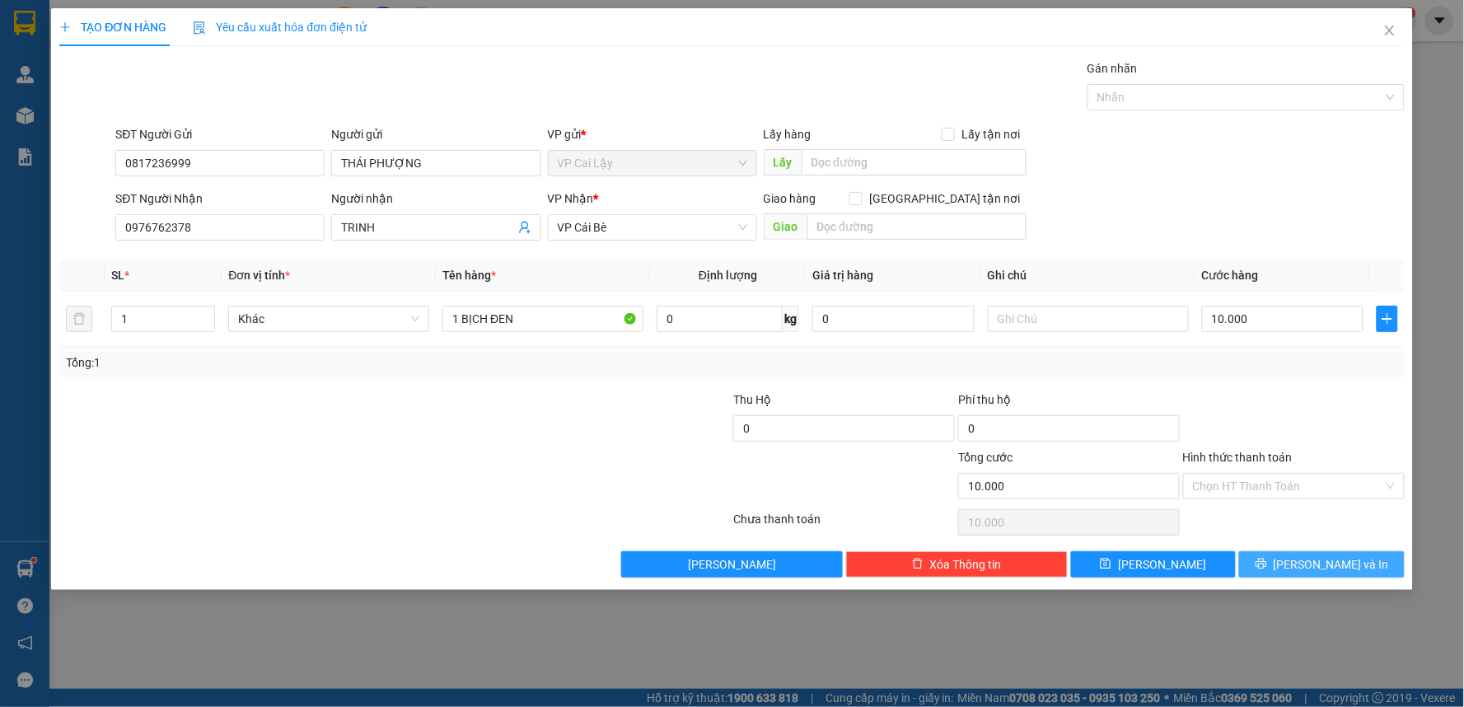
click at [1288, 567] on button "[PERSON_NAME] và In" at bounding box center [1322, 564] width 166 height 26
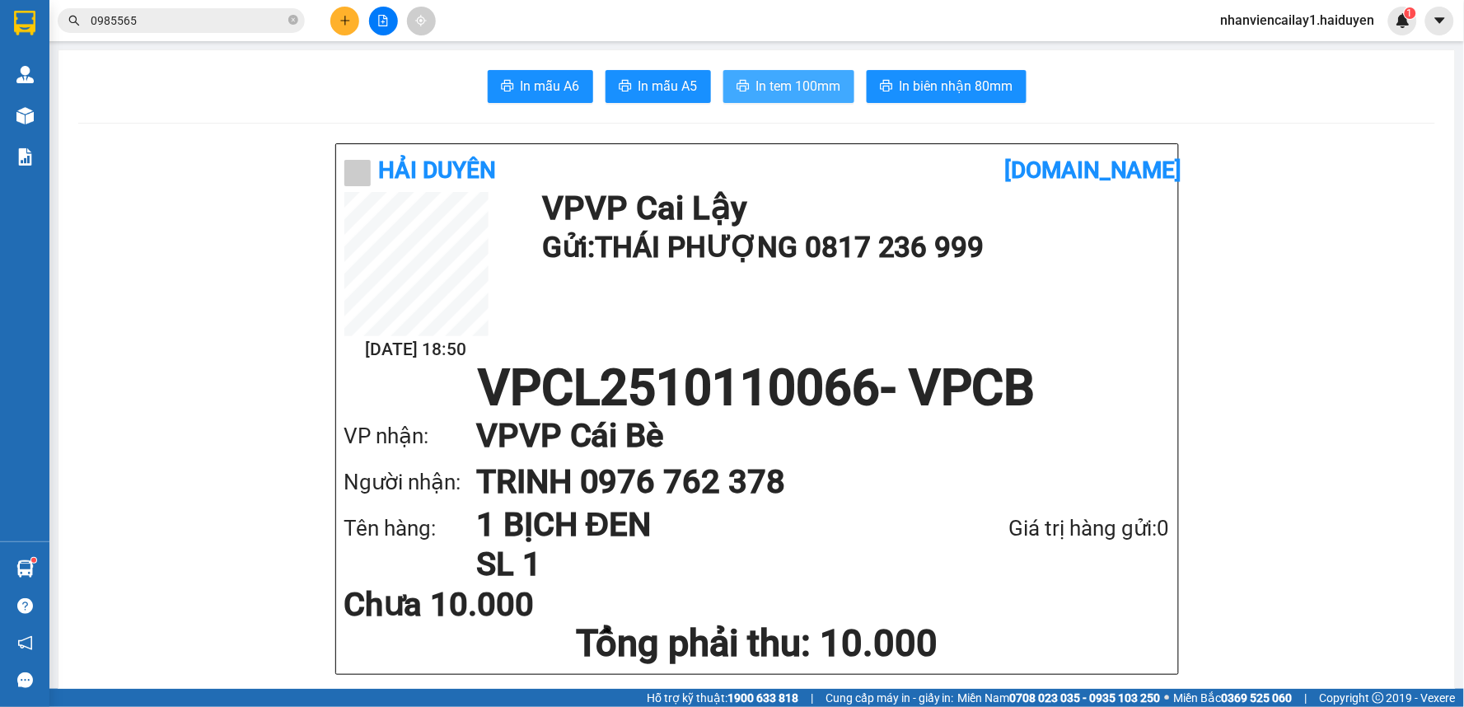
click at [766, 92] on span "In tem 100mm" at bounding box center [798, 86] width 85 height 21
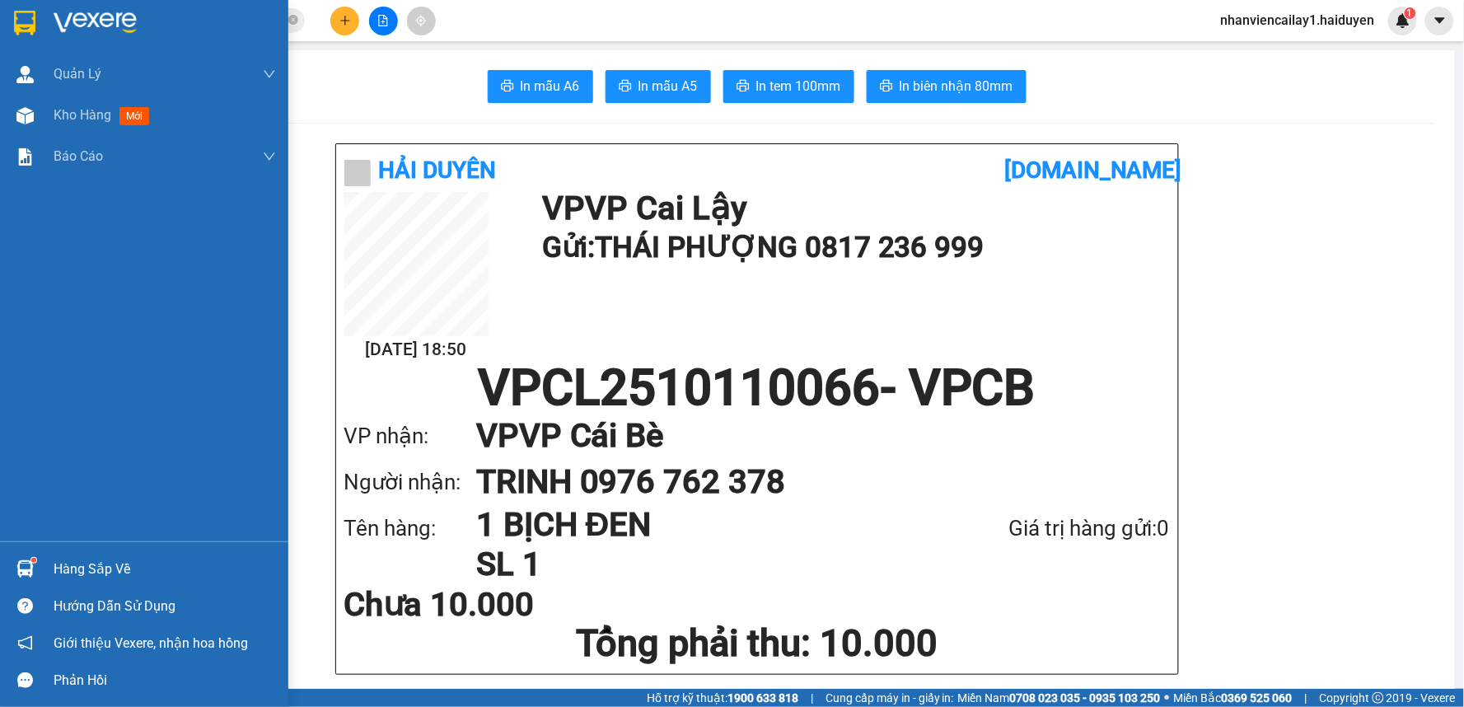
drag, startPoint x: 45, startPoint y: 121, endPoint x: 87, endPoint y: 12, distance: 117.4
click at [45, 107] on div "Kho hàng mới" at bounding box center [144, 115] width 288 height 41
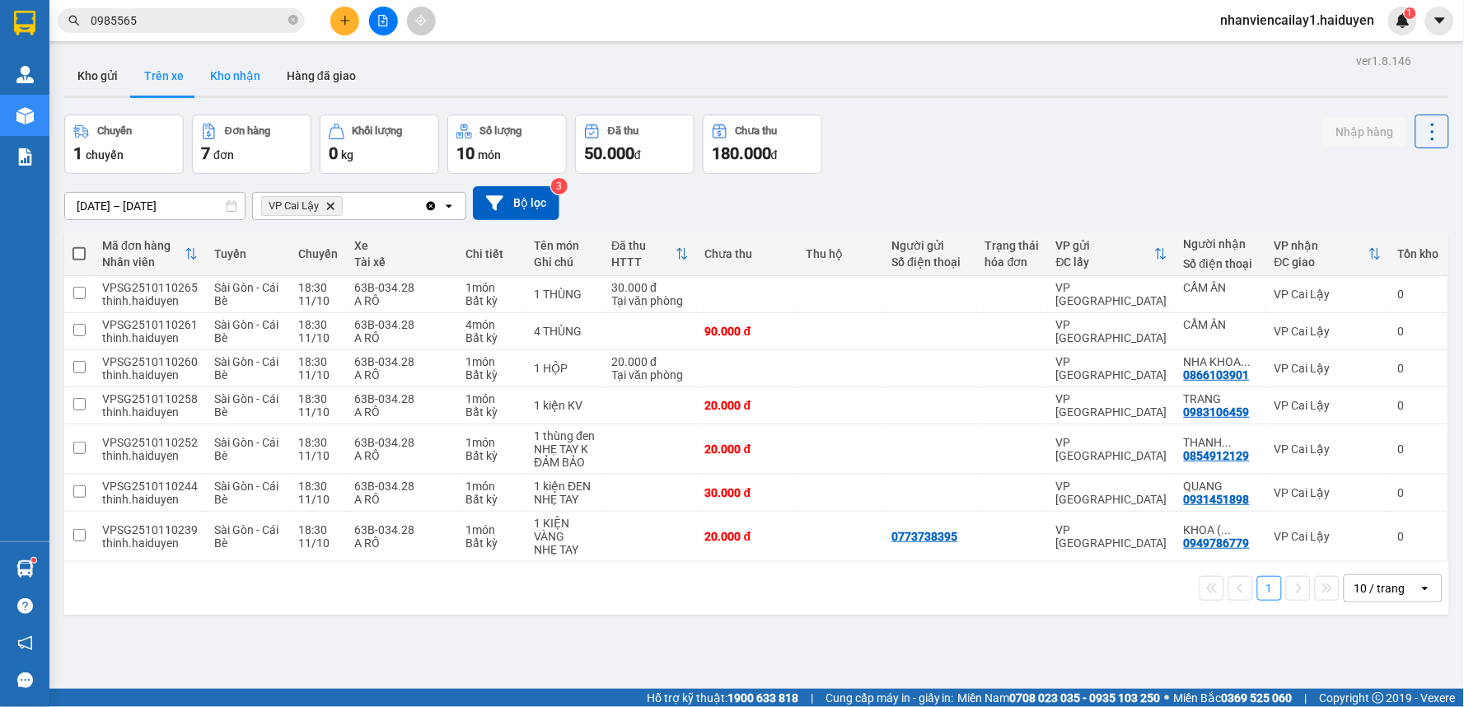
click at [241, 84] on button "Kho nhận" at bounding box center [235, 76] width 77 height 40
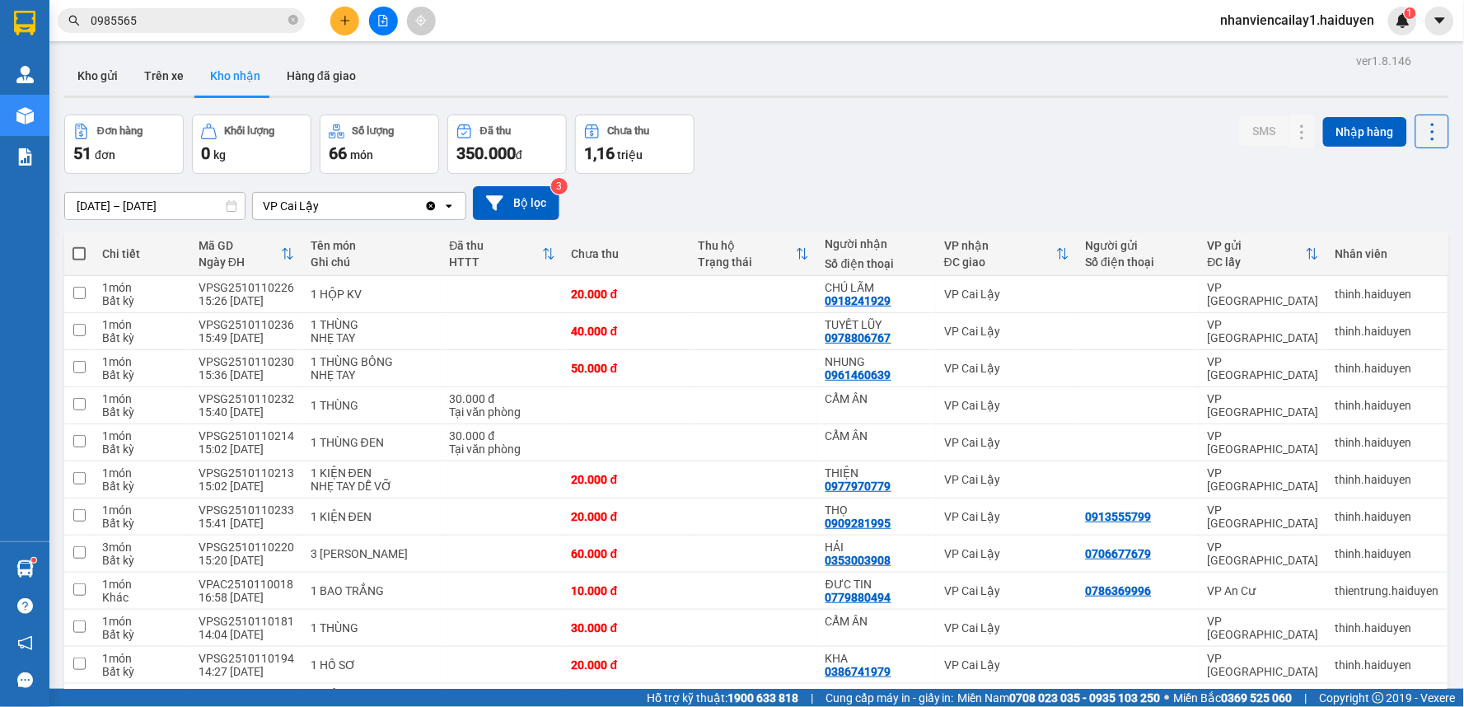
click at [886, 130] on div "Đơn hàng 51 đơn Khối lượng 0 kg Số lượng 66 món Đã thu 350.000 đ Chưa thu 1,16 …" at bounding box center [756, 144] width 1385 height 59
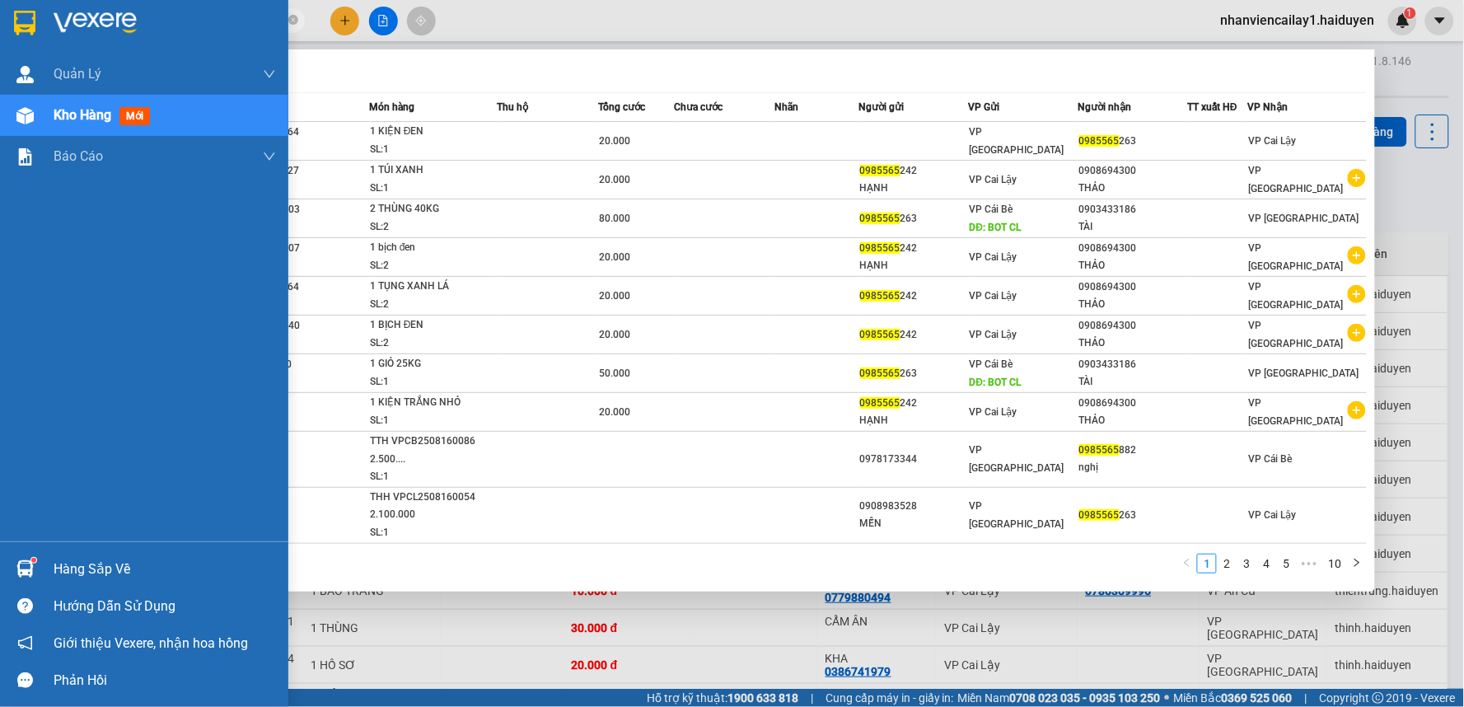
drag, startPoint x: 179, startPoint y: 16, endPoint x: 51, endPoint y: 1, distance: 128.7
click at [7, 19] on section "Kết quả tìm kiếm ( 97 ) Bộ lọc Mã ĐH Trạng thái Món hàng Thu hộ Tổng cước Chưa …" at bounding box center [732, 353] width 1464 height 707
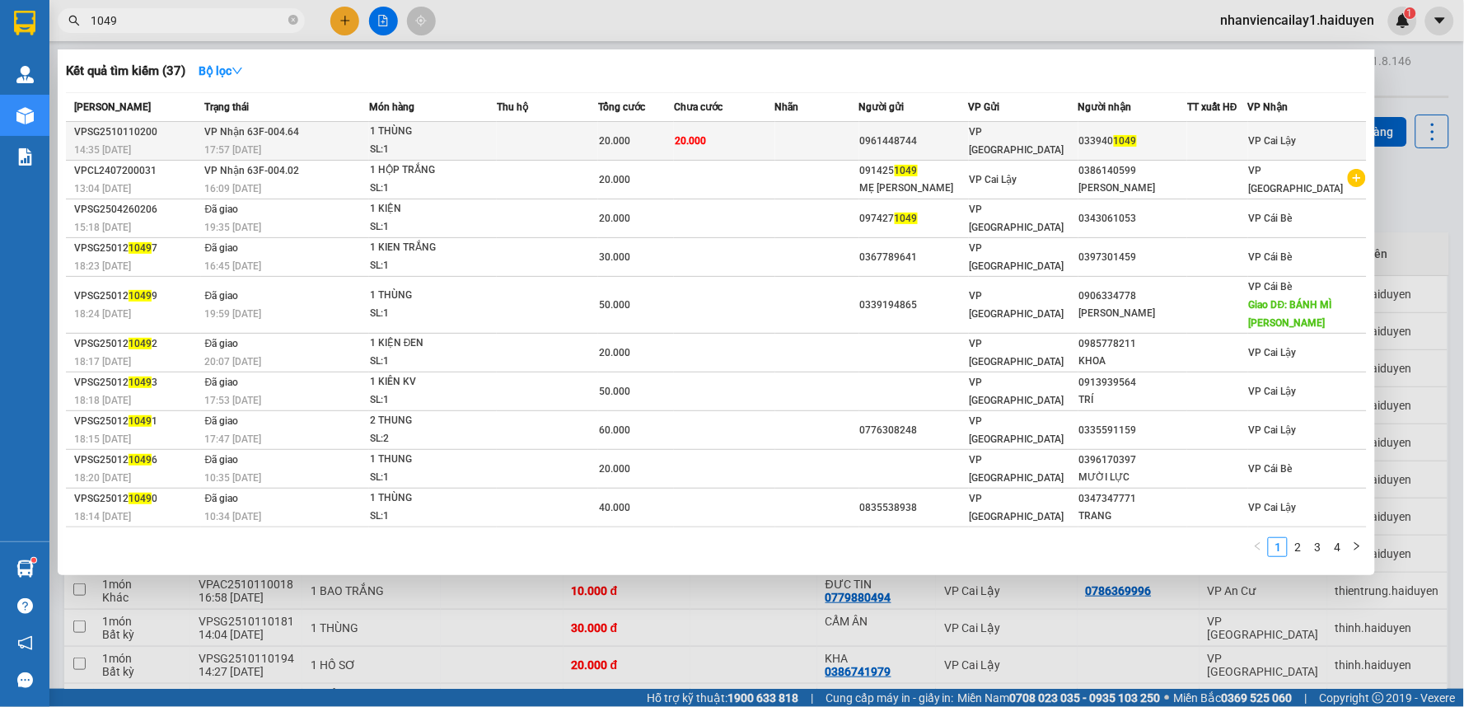
type input "1049"
click at [780, 144] on td at bounding box center [817, 141] width 84 height 39
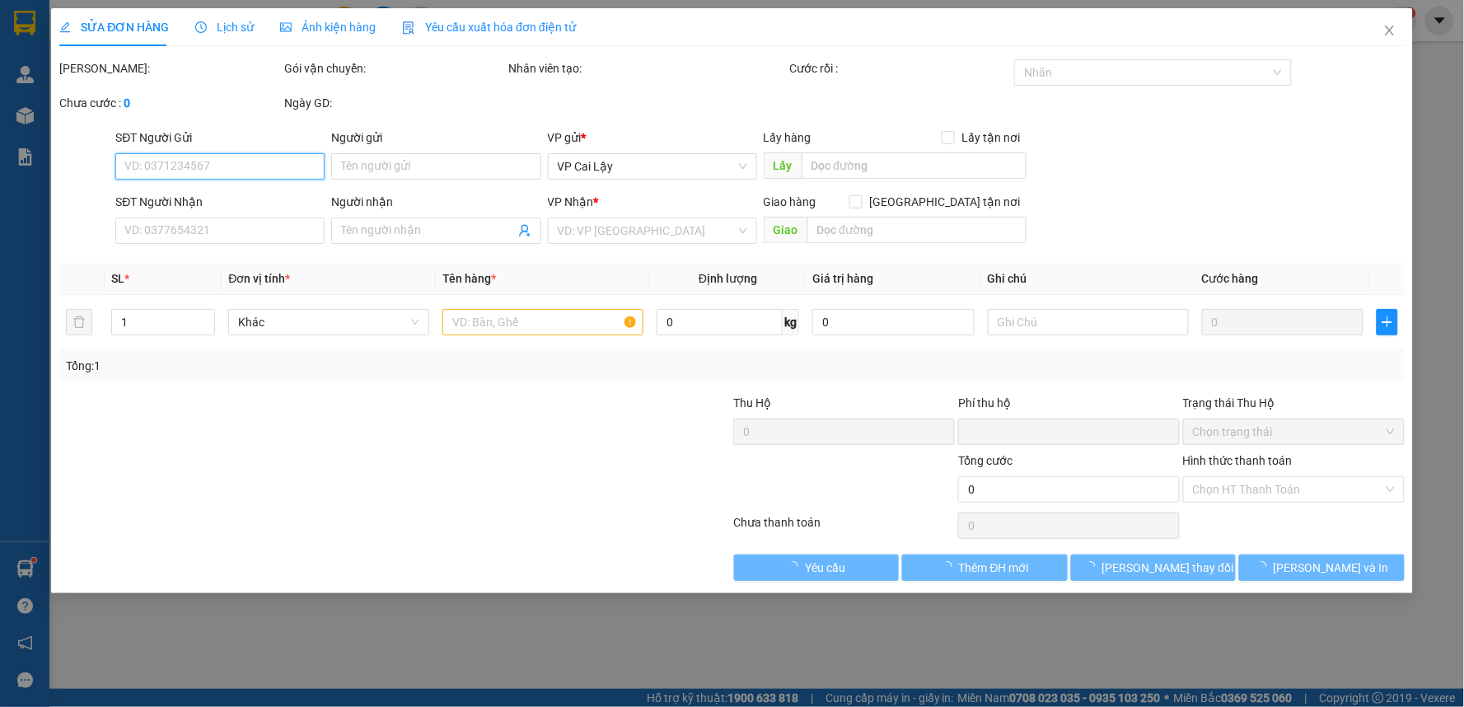
type input "0961448744"
type input "0339401049"
type input "0"
type input "20.000"
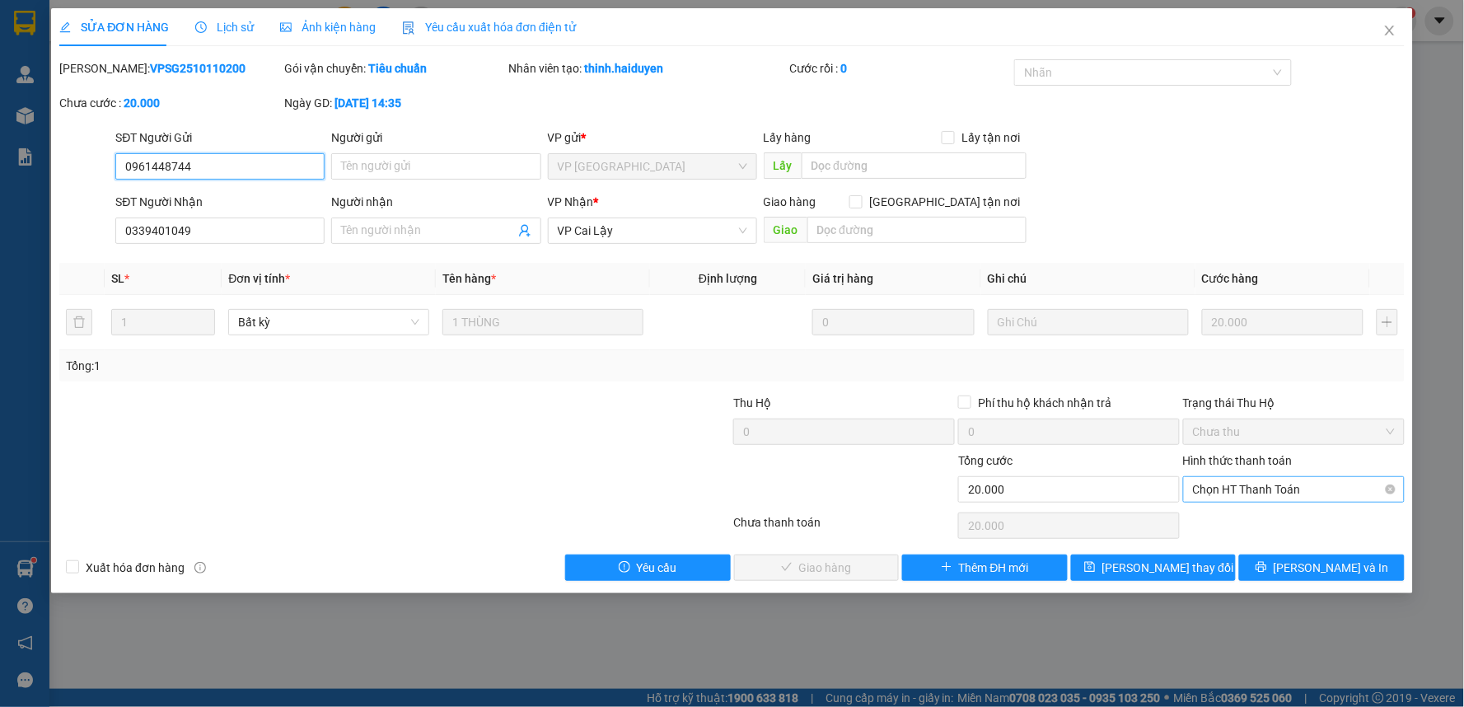
click at [1287, 498] on span "Chọn HT Thanh Toán" at bounding box center [1294, 489] width 202 height 25
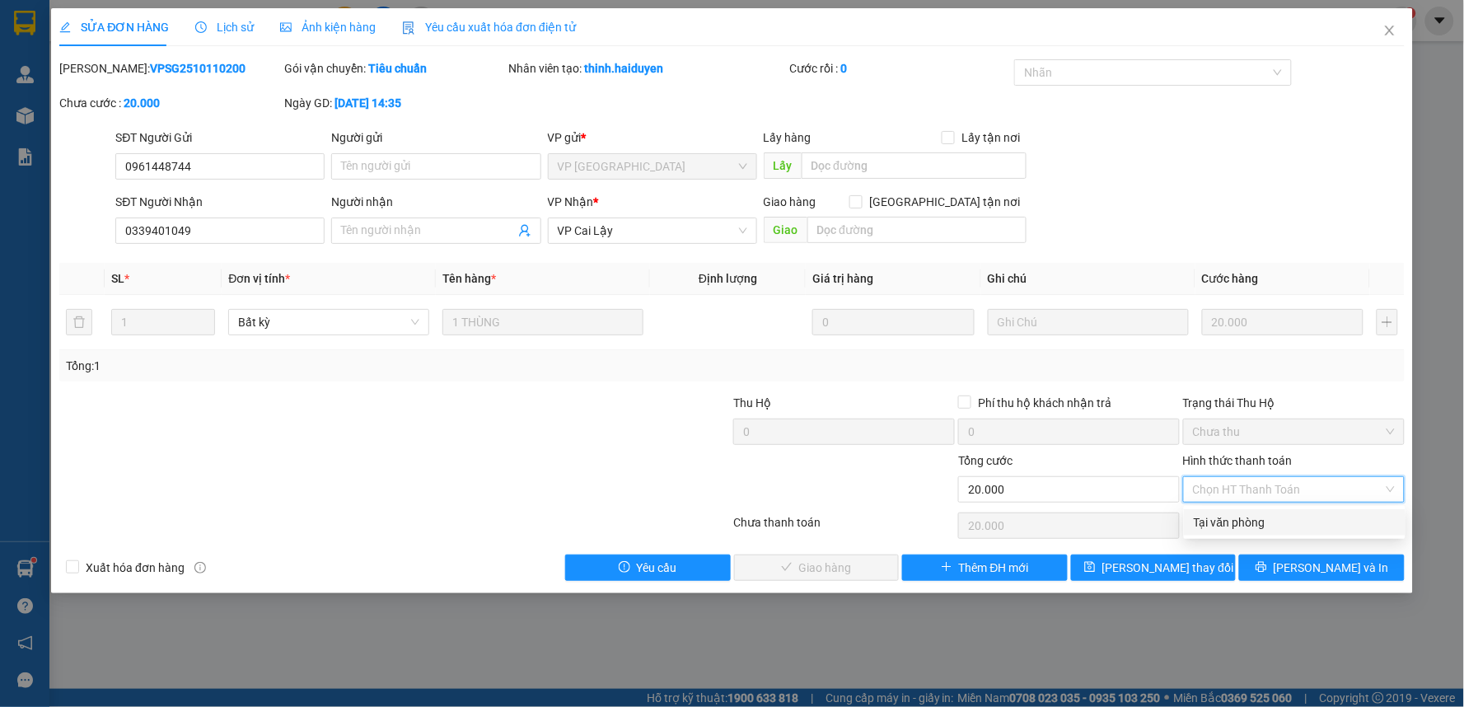
drag, startPoint x: 1281, startPoint y: 520, endPoint x: 1243, endPoint y: 520, distance: 37.9
click at [1280, 520] on div "Tại văn phòng" at bounding box center [1295, 522] width 202 height 18
type input "0"
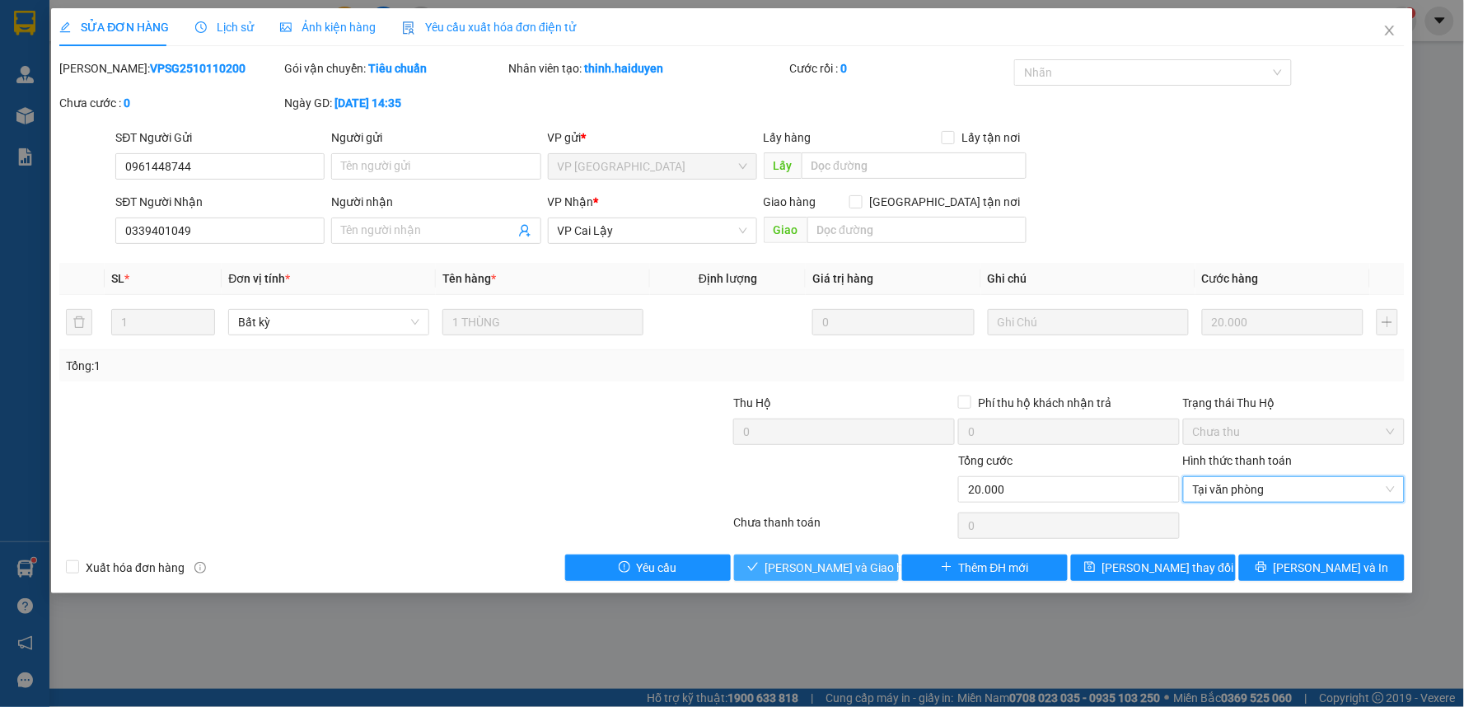
click at [858, 562] on span "[PERSON_NAME] và Giao hàng" at bounding box center [845, 568] width 158 height 18
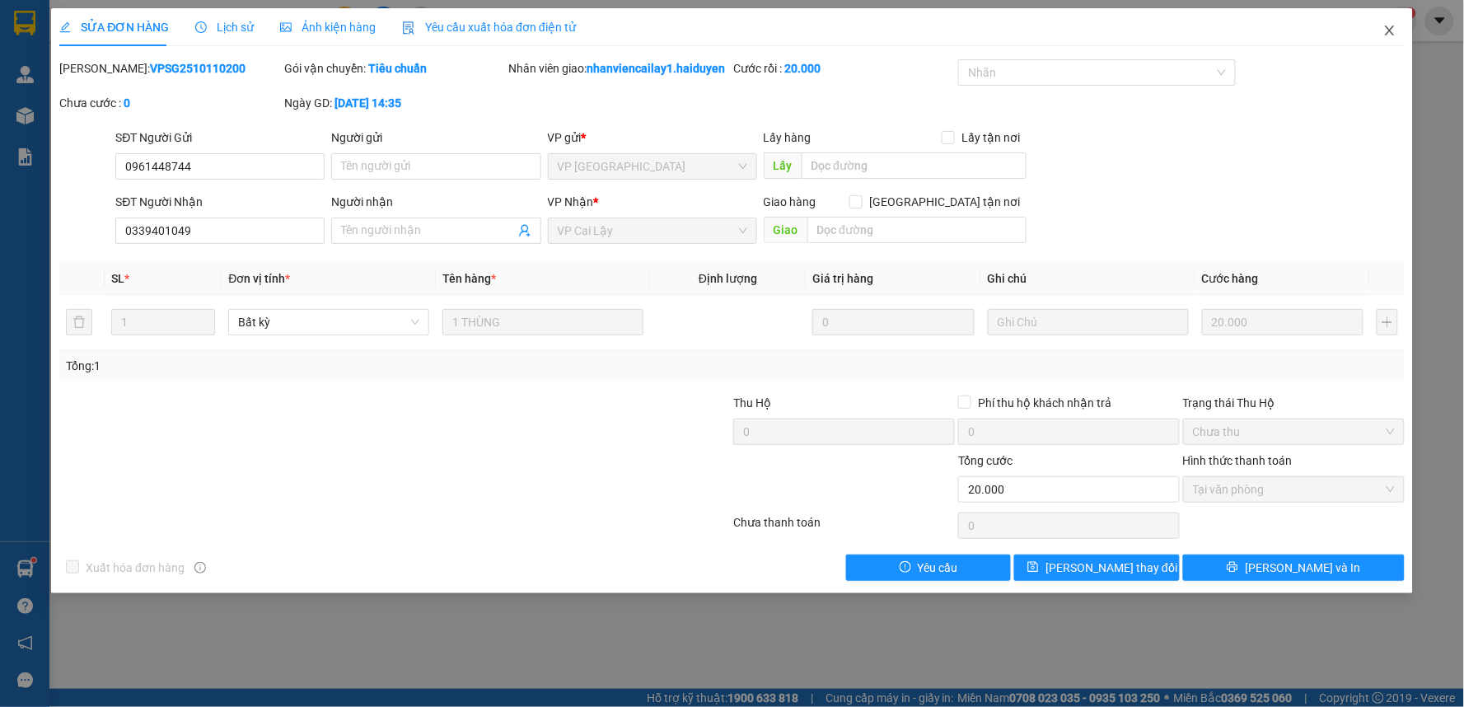
click at [1393, 26] on icon "close" at bounding box center [1390, 30] width 13 height 13
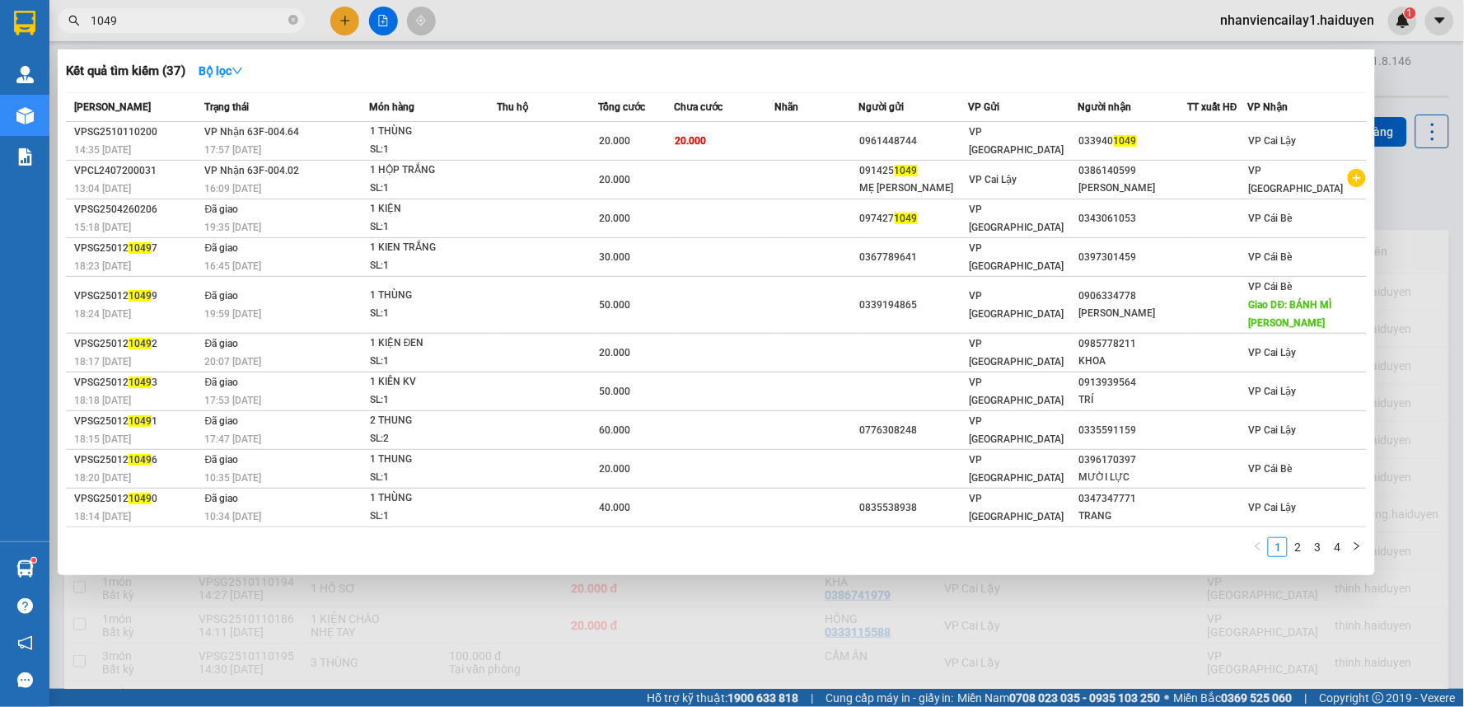
click at [129, 15] on input "1049" at bounding box center [188, 21] width 194 height 18
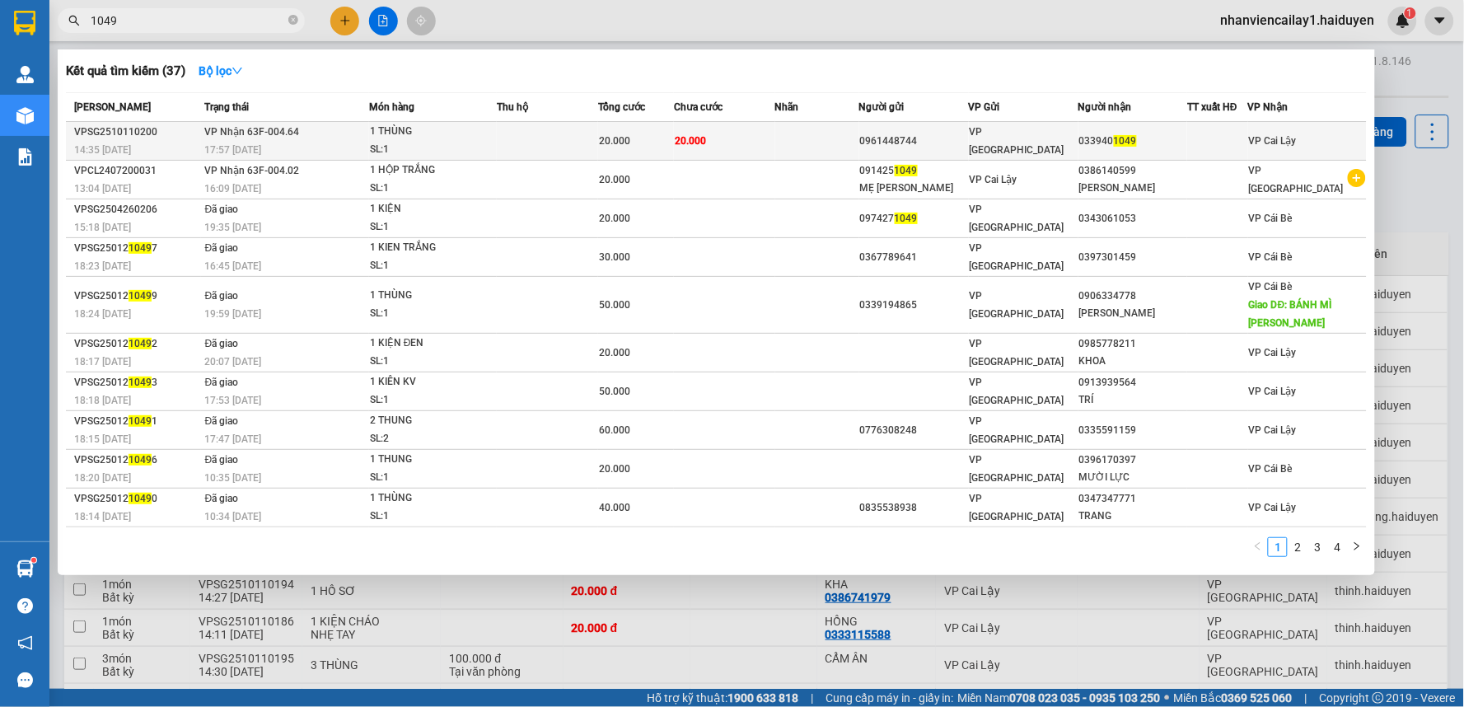
click at [409, 133] on div "1 THÙNG" at bounding box center [432, 132] width 124 height 18
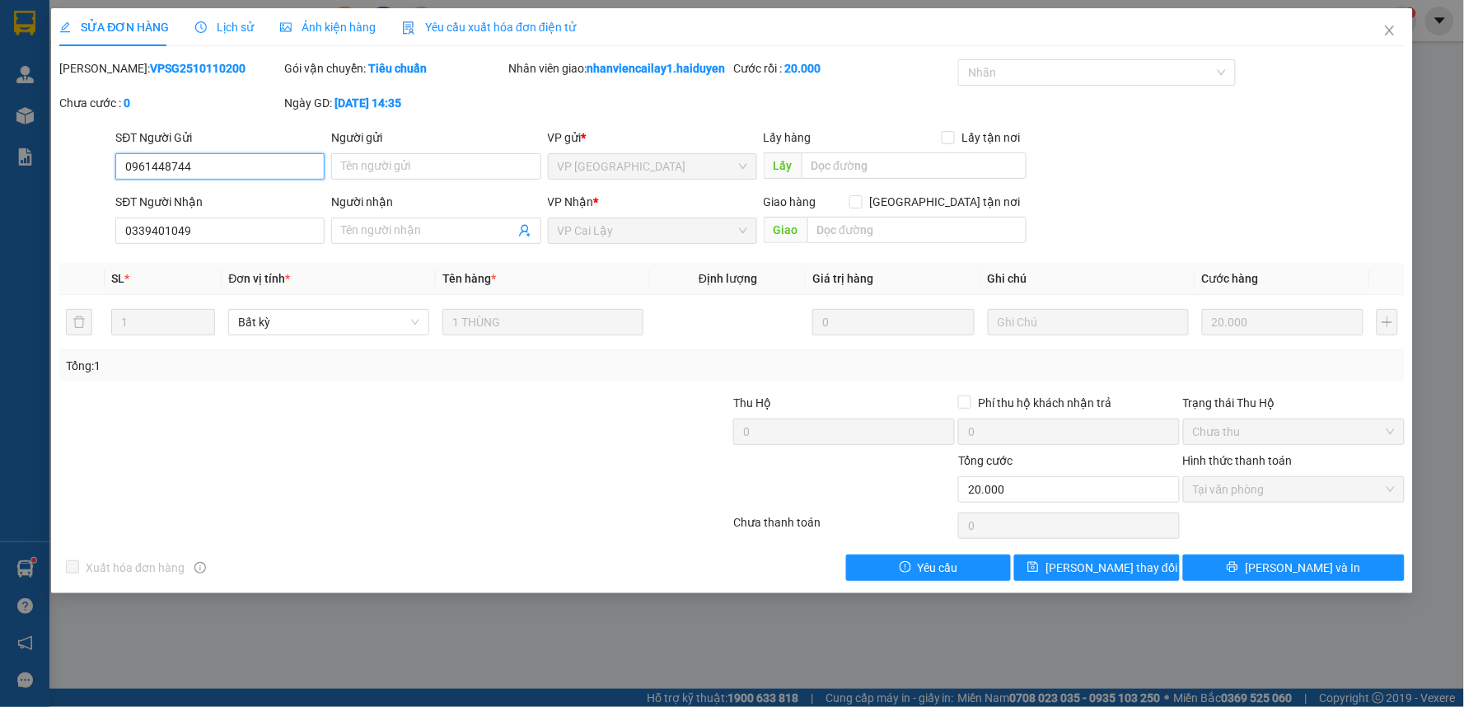
type input "0961448744"
type input "0339401049"
type input "0"
type input "20.000"
click at [1389, 26] on icon "close" at bounding box center [1390, 30] width 13 height 13
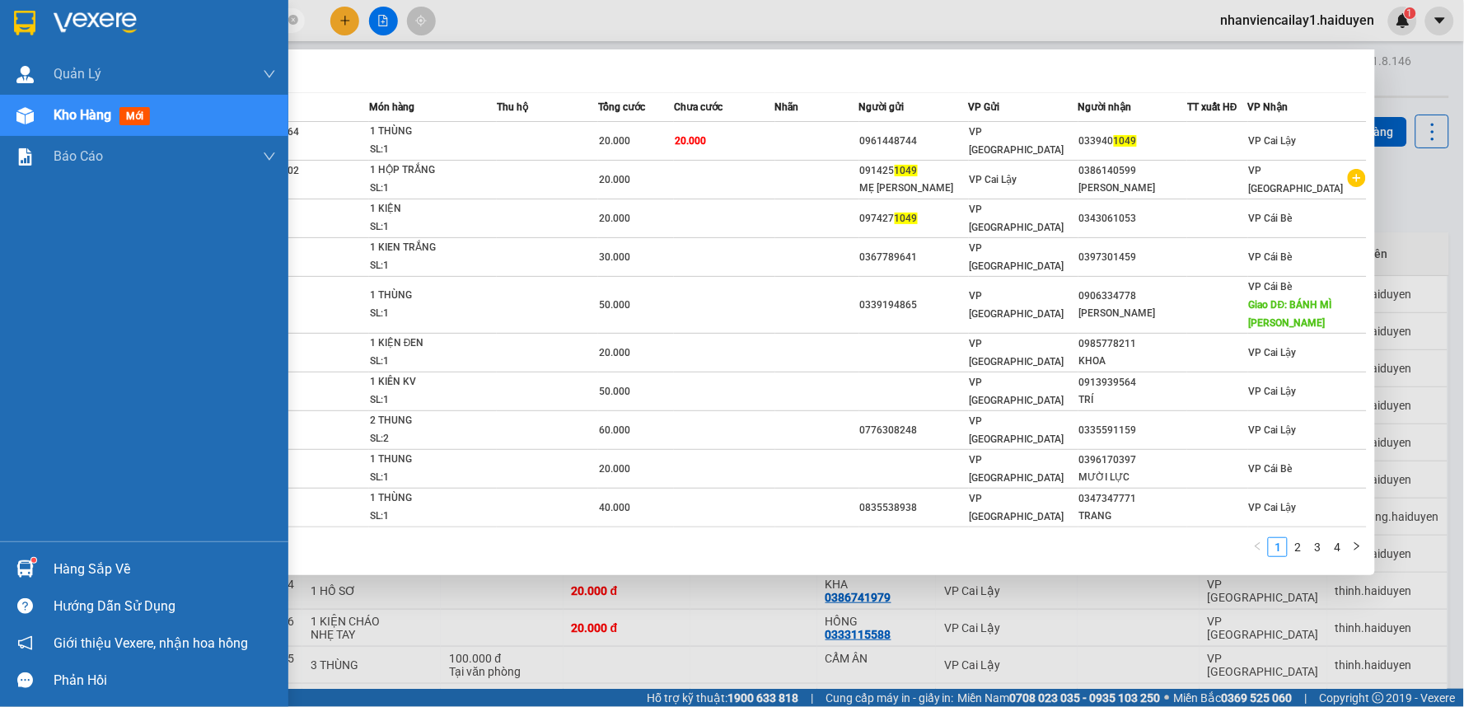
drag, startPoint x: 157, startPoint y: 21, endPoint x: 40, endPoint y: 46, distance: 120.6
click at [40, 46] on section "Kết quả tìm kiếm ( 37 ) Bộ lọc Mã ĐH Trạng thái Món hàng Thu hộ Tổng cước Chưa …" at bounding box center [732, 353] width 1464 height 707
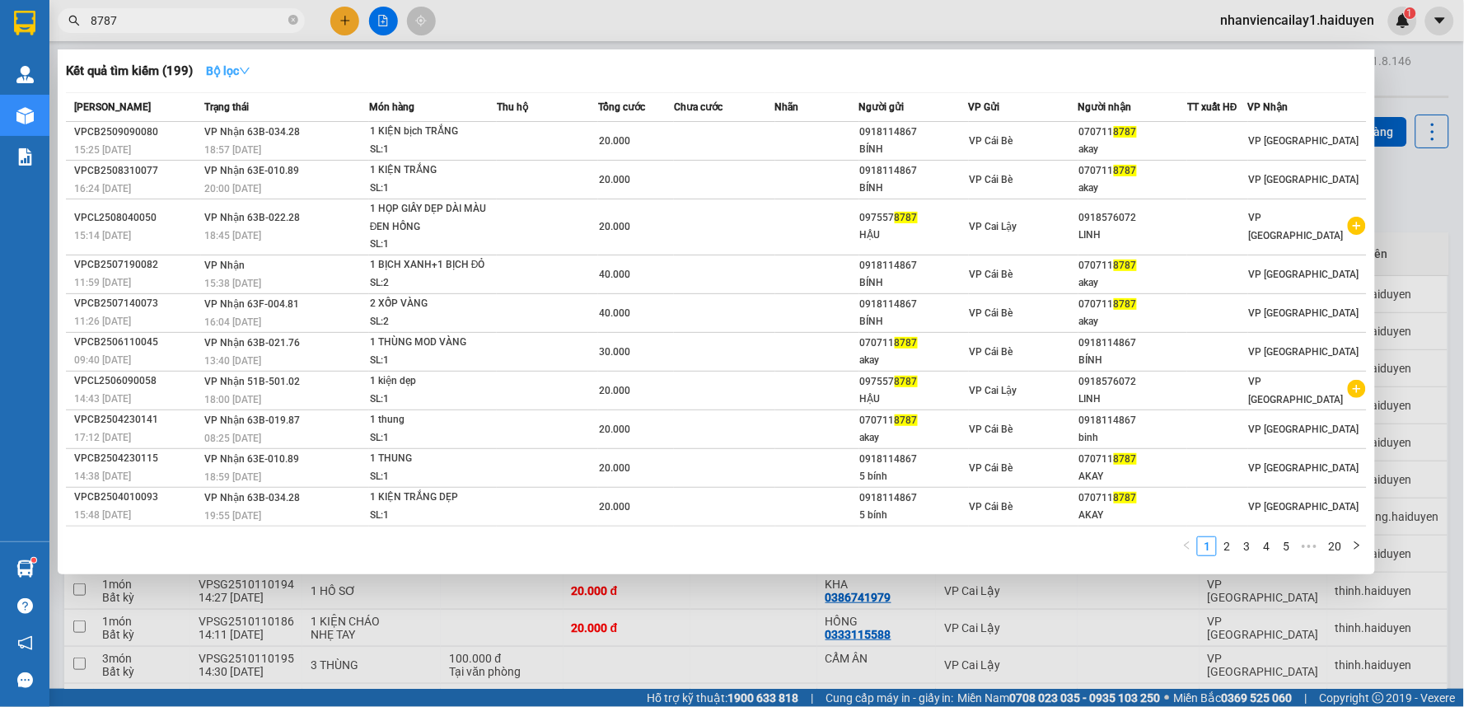
type input "8787"
click at [229, 72] on strong "Bộ lọc" at bounding box center [228, 70] width 44 height 13
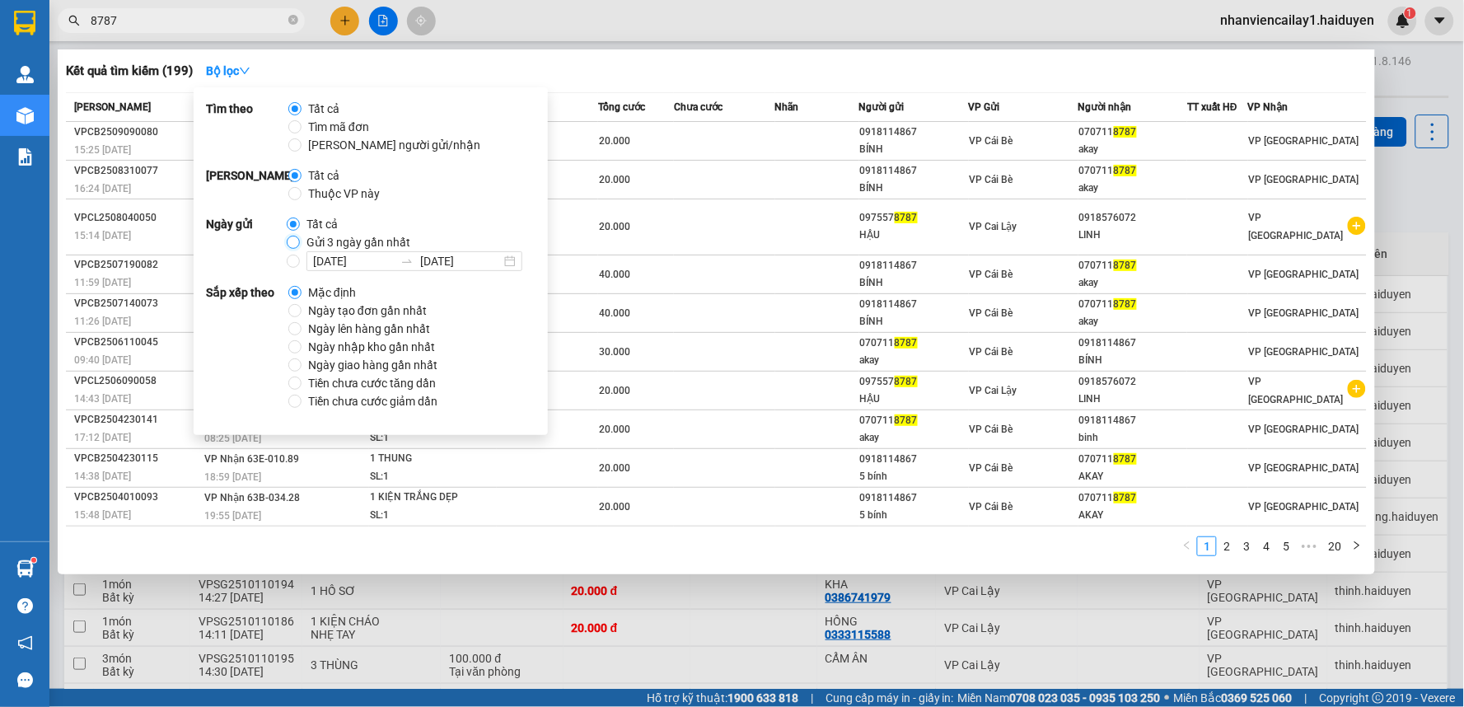
click at [287, 241] on input "Gửi 3 ngày gần nhất" at bounding box center [293, 242] width 13 height 13
radio input "true"
radio input "false"
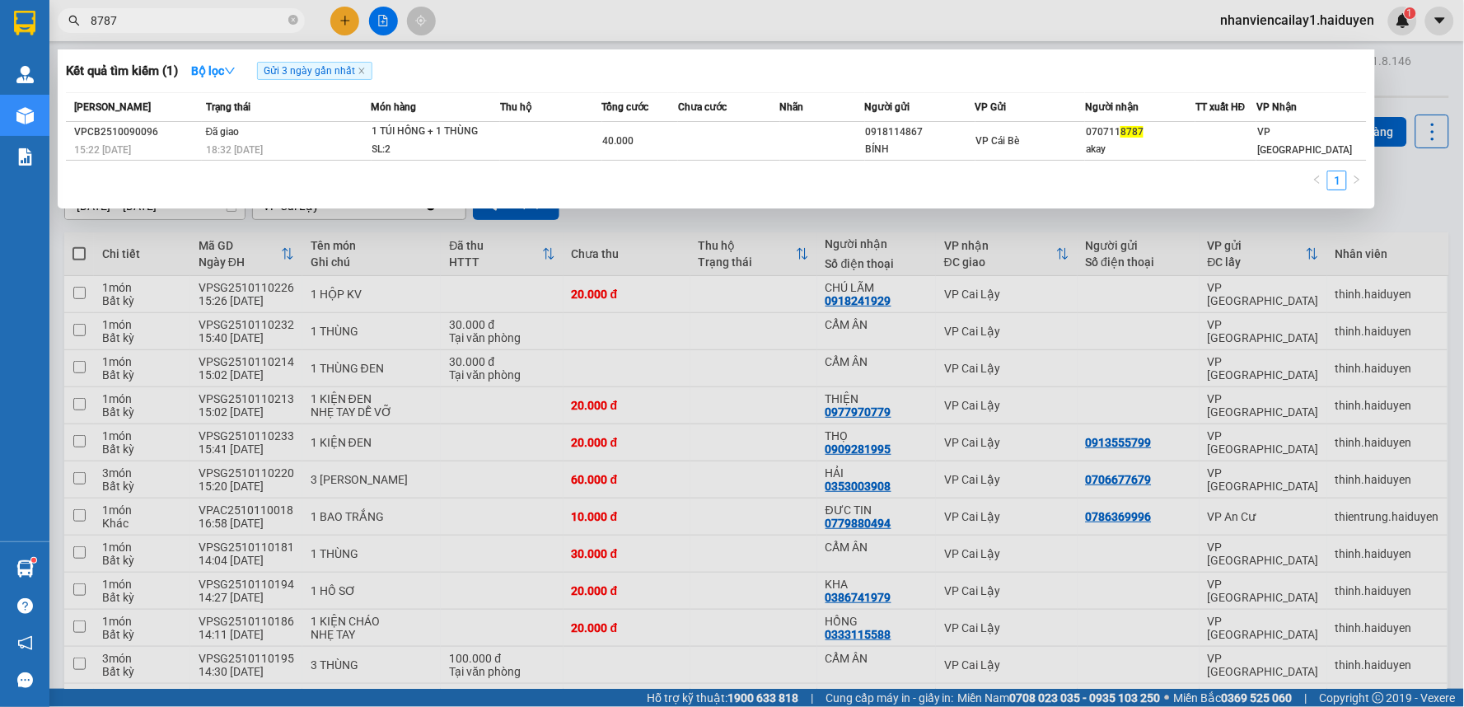
click at [207, 27] on input "8787" at bounding box center [188, 21] width 194 height 18
drag, startPoint x: 143, startPoint y: 28, endPoint x: 83, endPoint y: 41, distance: 61.6
click at [83, 35] on div "Kết quả tìm kiếm ( 1 ) Bộ lọc Gửi 3 ngày gần nhất Mã ĐH Trạng thái Món hàng Thu…" at bounding box center [160, 21] width 321 height 29
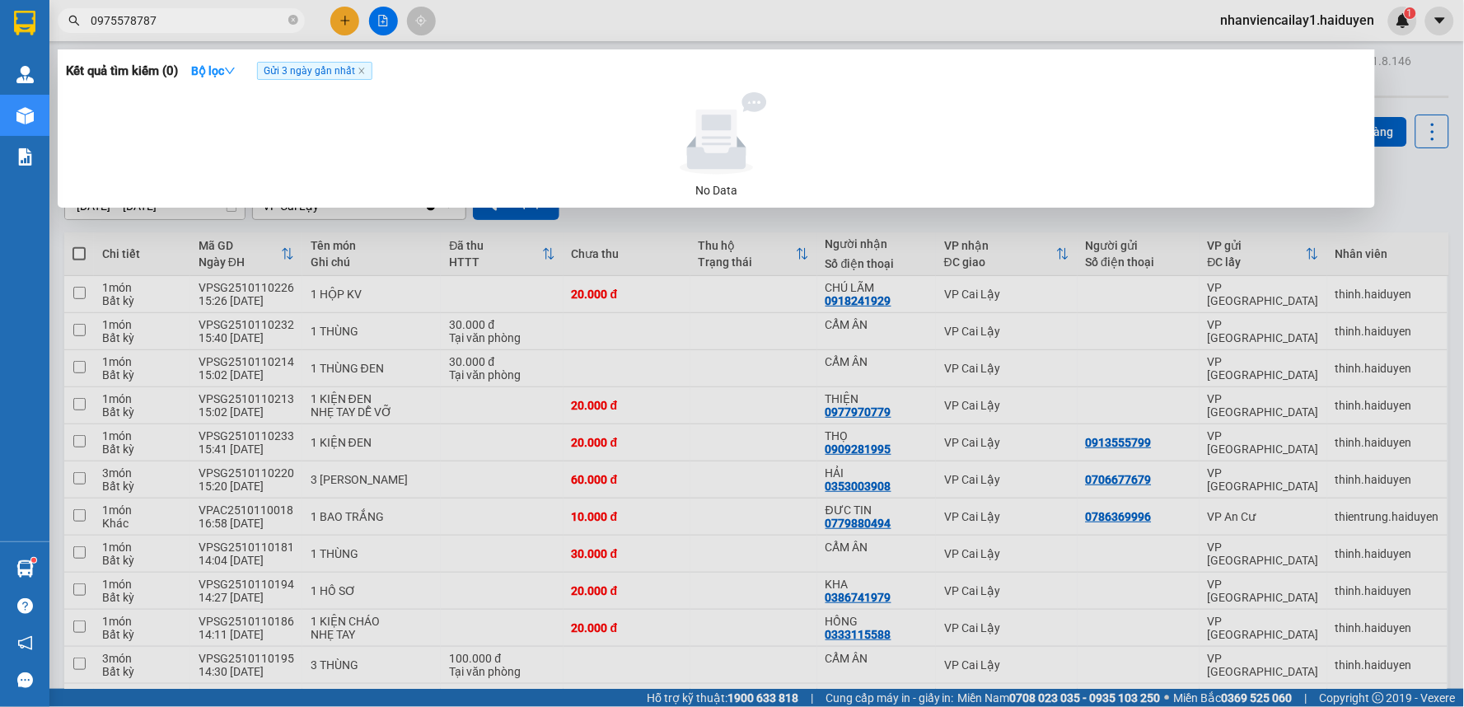
type input "0975578787"
click at [504, 35] on div at bounding box center [732, 353] width 1464 height 707
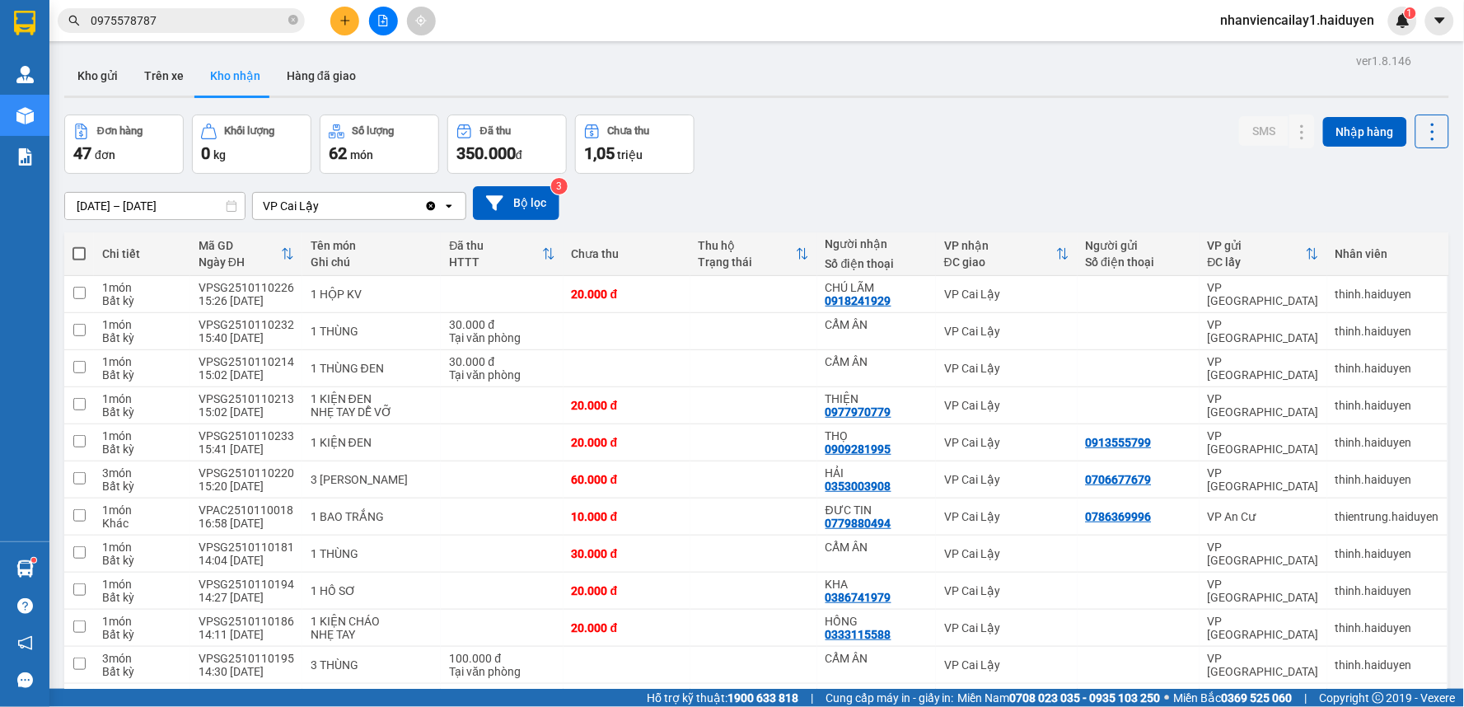
click at [770, 162] on div "Đơn hàng 47 đơn Khối lượng 0 kg Số lượng 62 món Đã thu 350.000 đ Chưa thu 1,05 …" at bounding box center [756, 144] width 1385 height 59
drag, startPoint x: 107, startPoint y: 63, endPoint x: 1012, endPoint y: 181, distance: 912.4
click at [108, 64] on button "Kho gửi" at bounding box center [97, 76] width 67 height 40
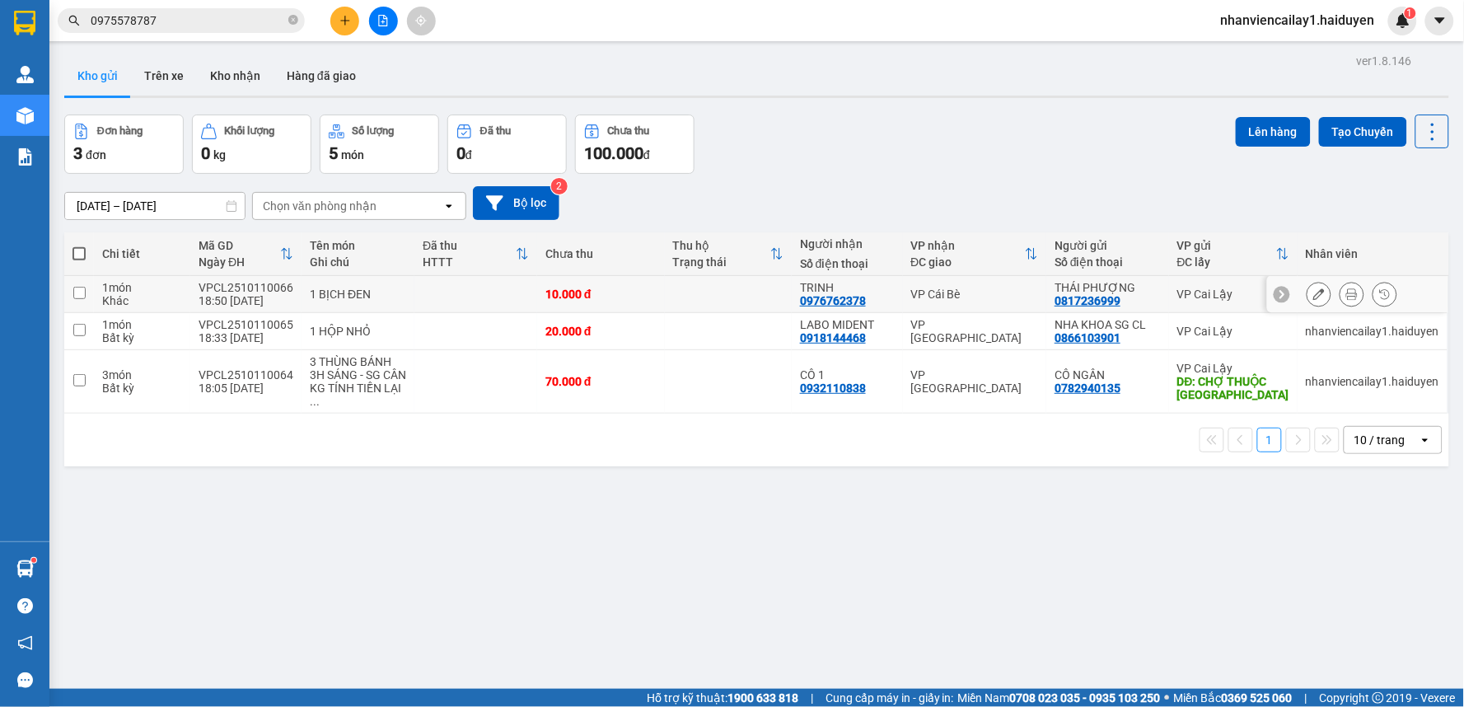
click at [909, 308] on td "VP Cái Bè" at bounding box center [975, 294] width 144 height 37
checkbox input "true"
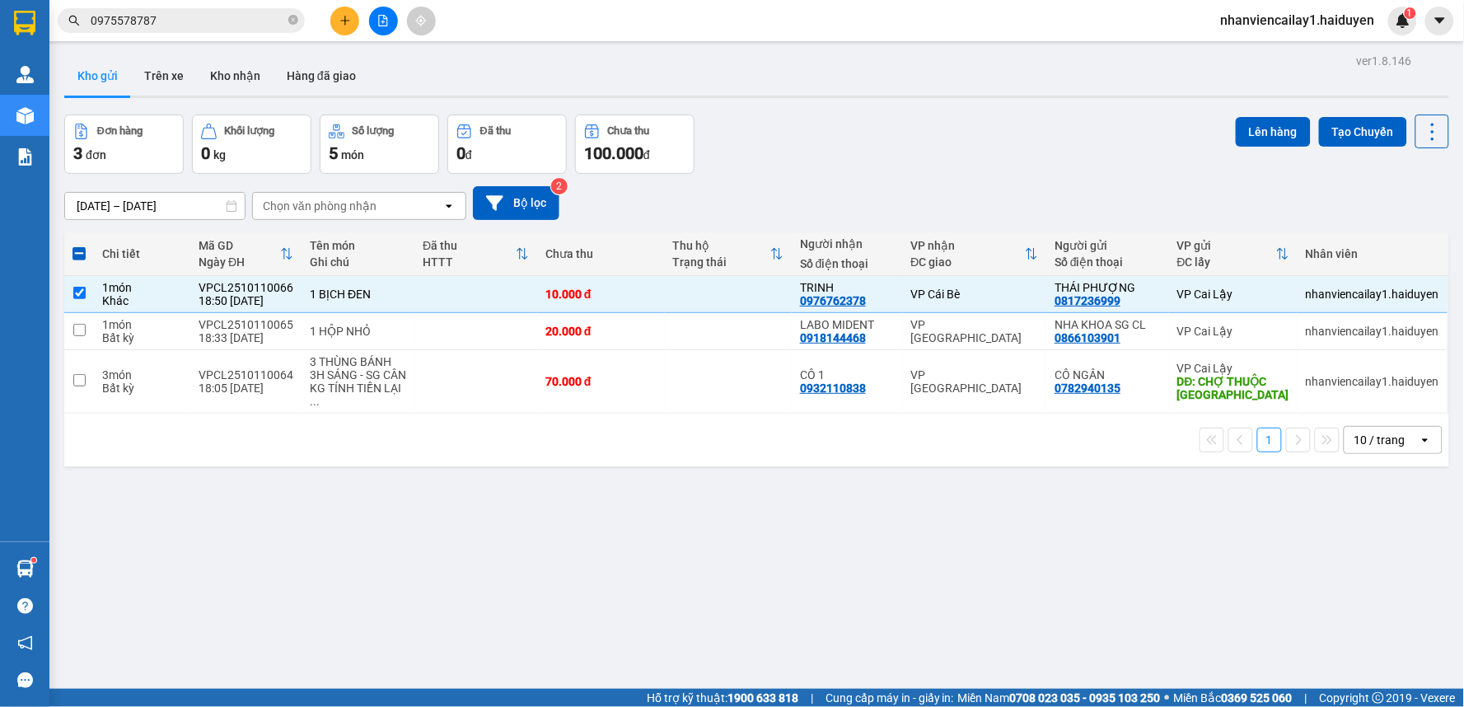
drag, startPoint x: 1239, startPoint y: 135, endPoint x: 1221, endPoint y: 194, distance: 61.8
click at [1239, 134] on button "Lên hàng" at bounding box center [1273, 132] width 75 height 30
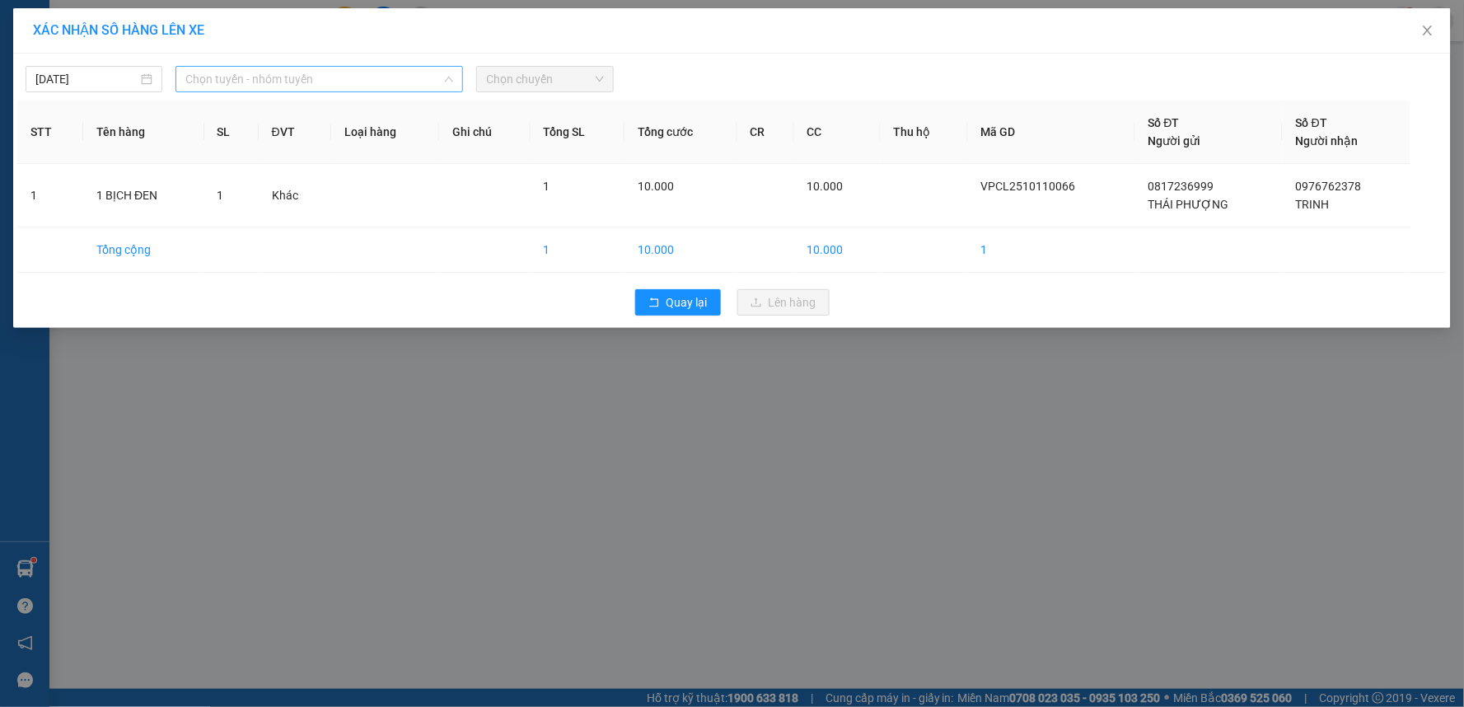
click at [301, 79] on span "Chọn tuyến - nhóm tuyến" at bounding box center [319, 79] width 268 height 25
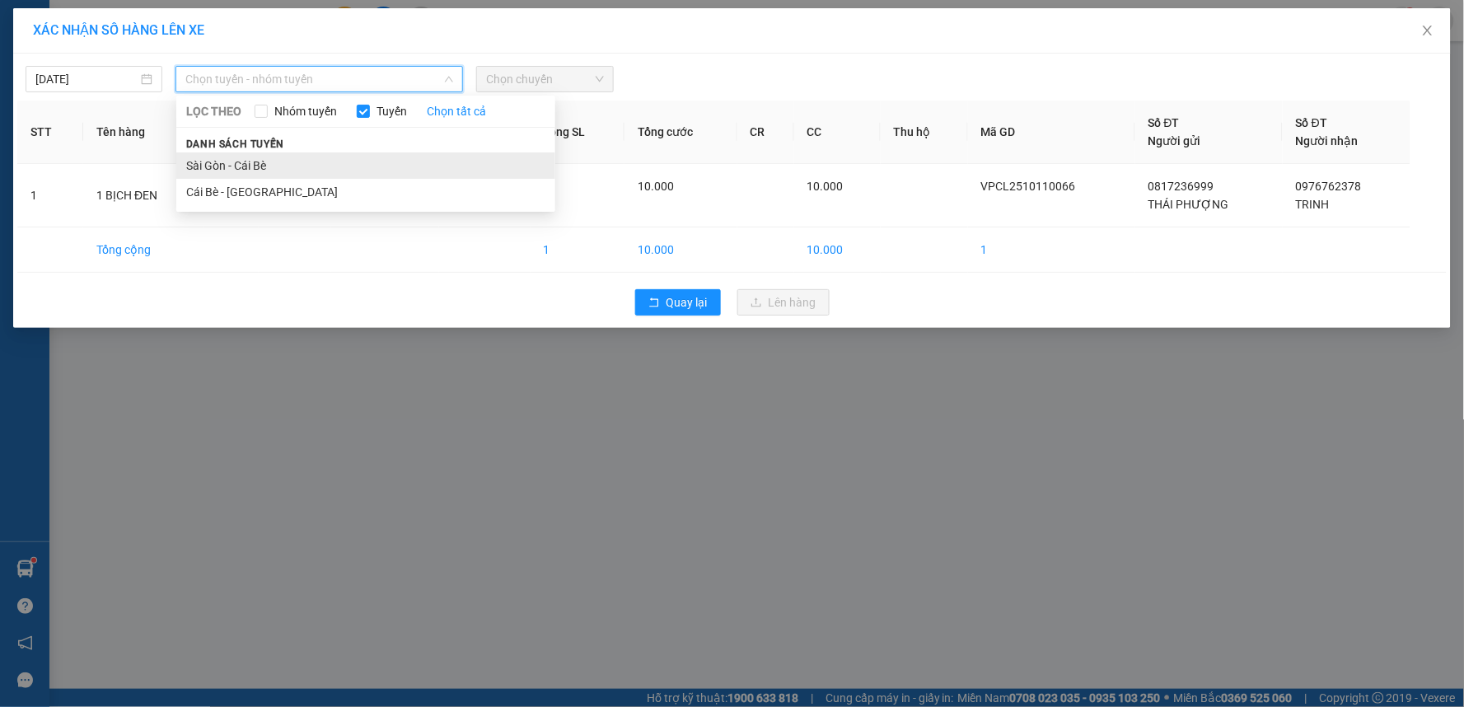
click at [297, 166] on li "Sài Gòn - Cái Bè" at bounding box center [365, 165] width 379 height 26
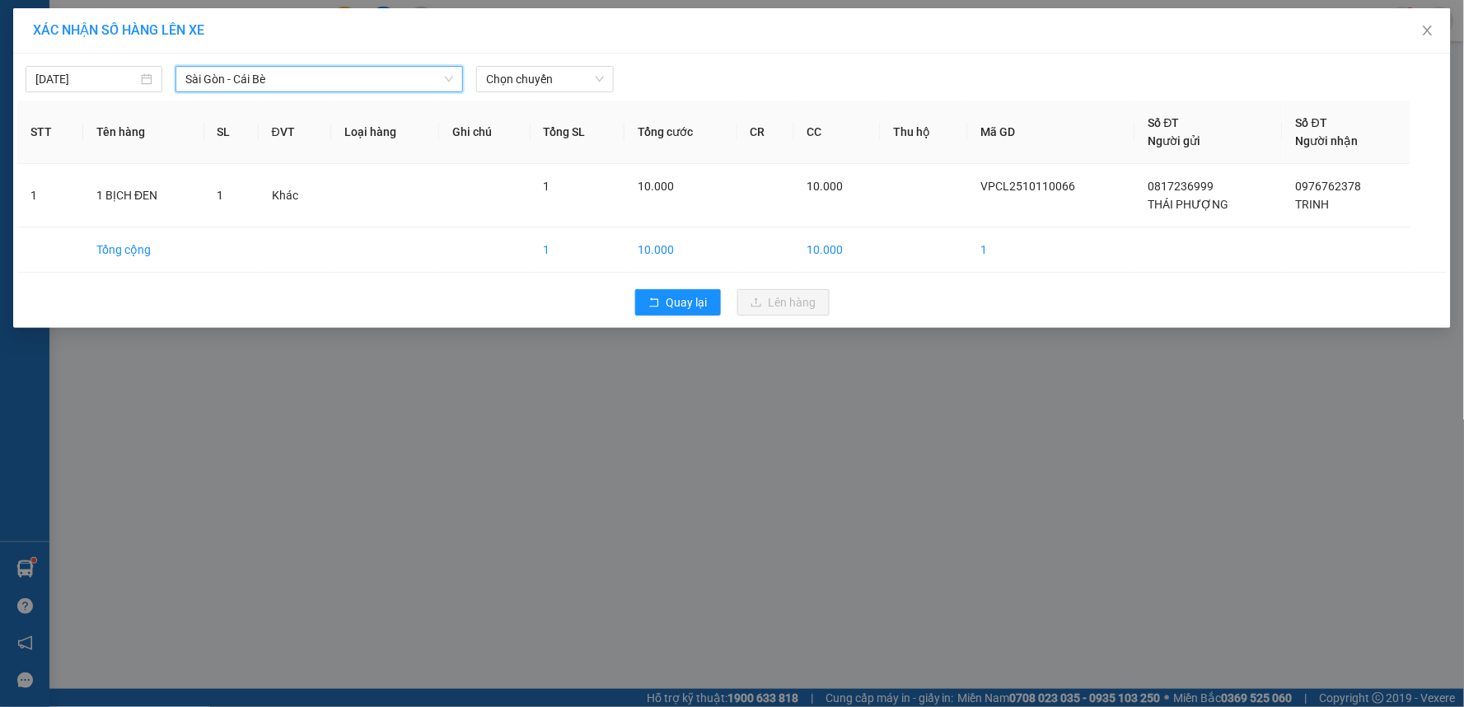
click at [320, 74] on span "Sài Gòn - Cái Bè" at bounding box center [319, 79] width 268 height 25
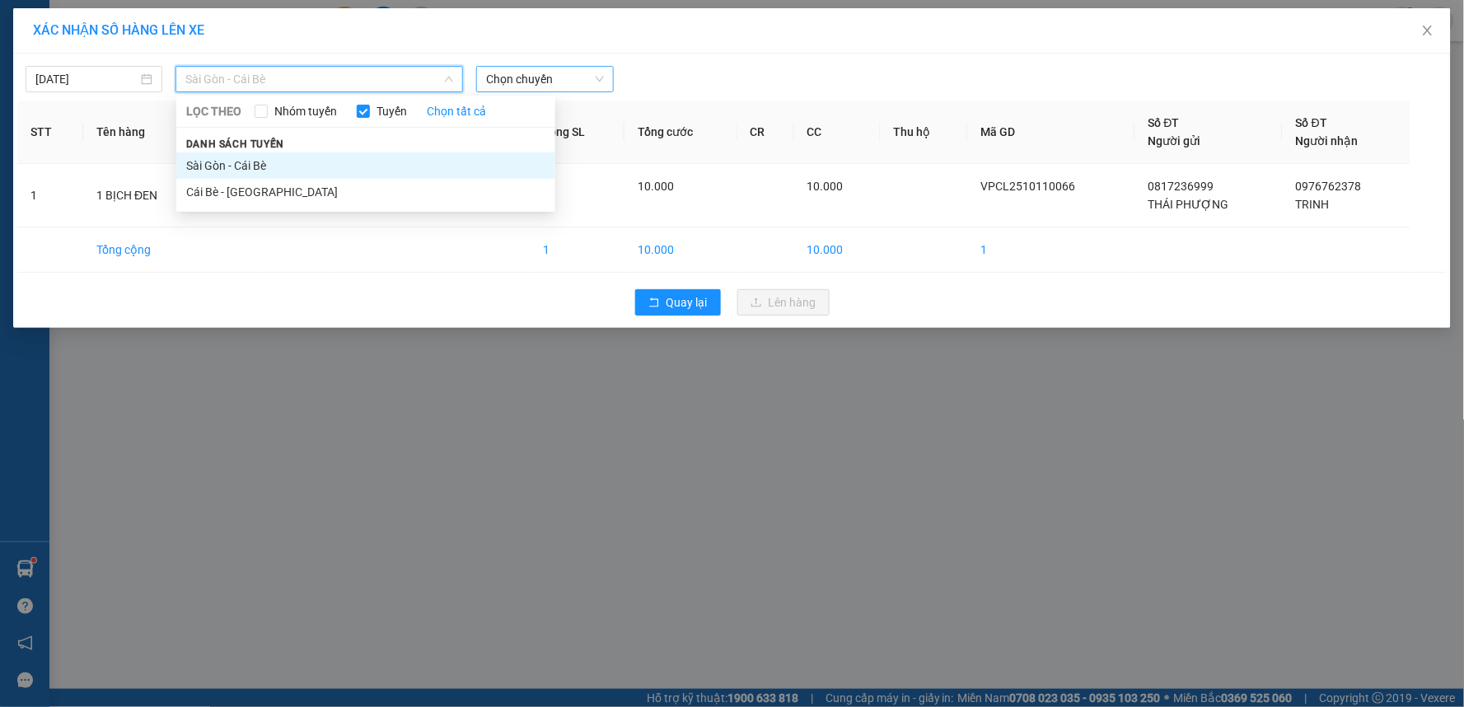
click at [571, 76] on span "Chọn chuyến" at bounding box center [544, 79] width 117 height 25
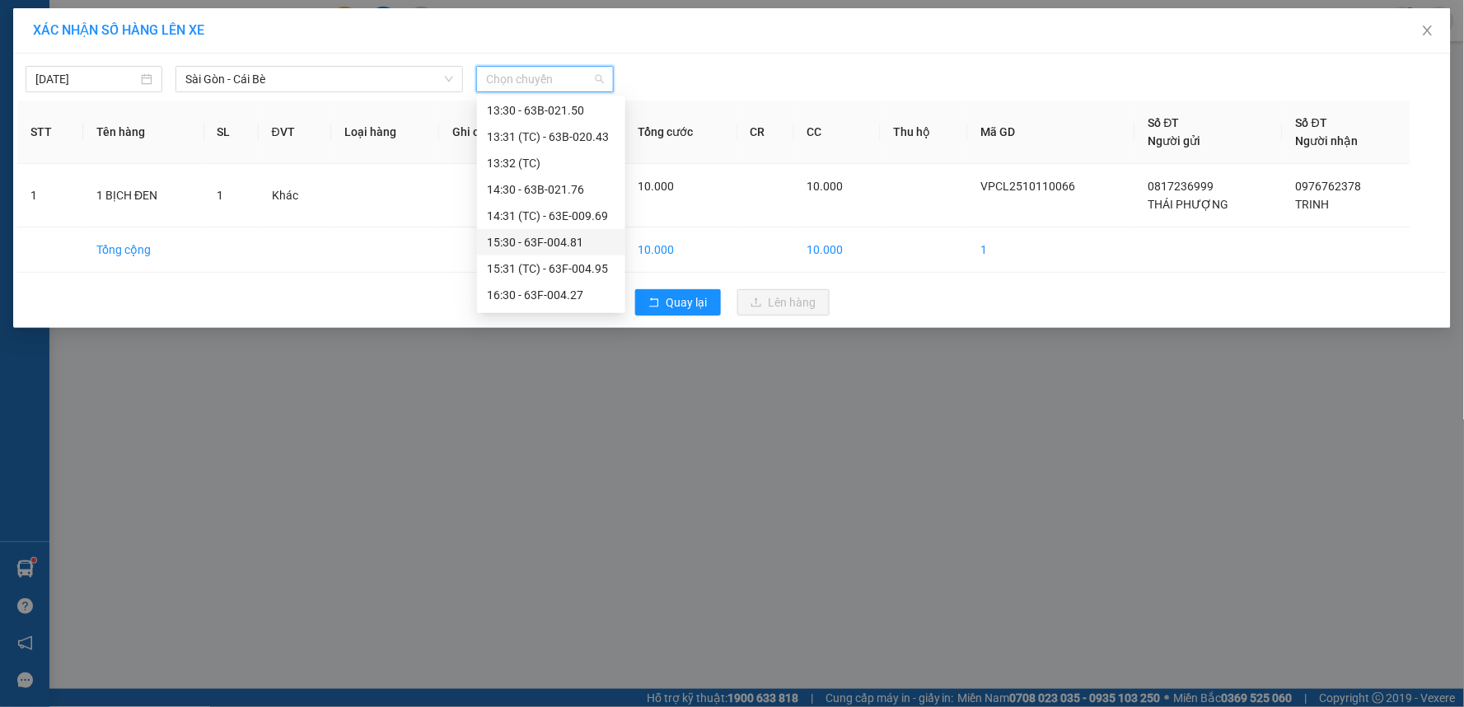
scroll to position [606, 0]
click at [577, 194] on div "17:31 (TC) - 63B-020.03" at bounding box center [551, 191] width 129 height 18
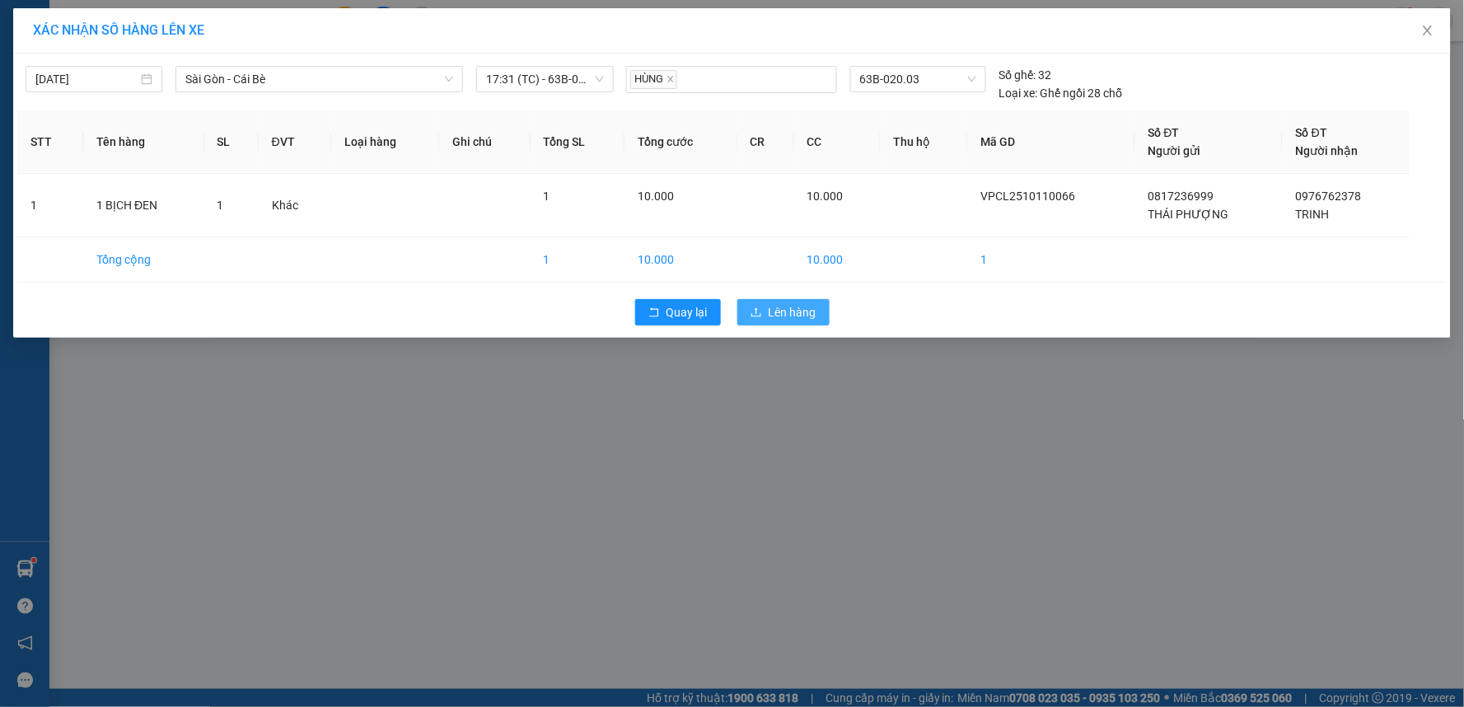
click at [753, 320] on button "Lên hàng" at bounding box center [784, 312] width 92 height 26
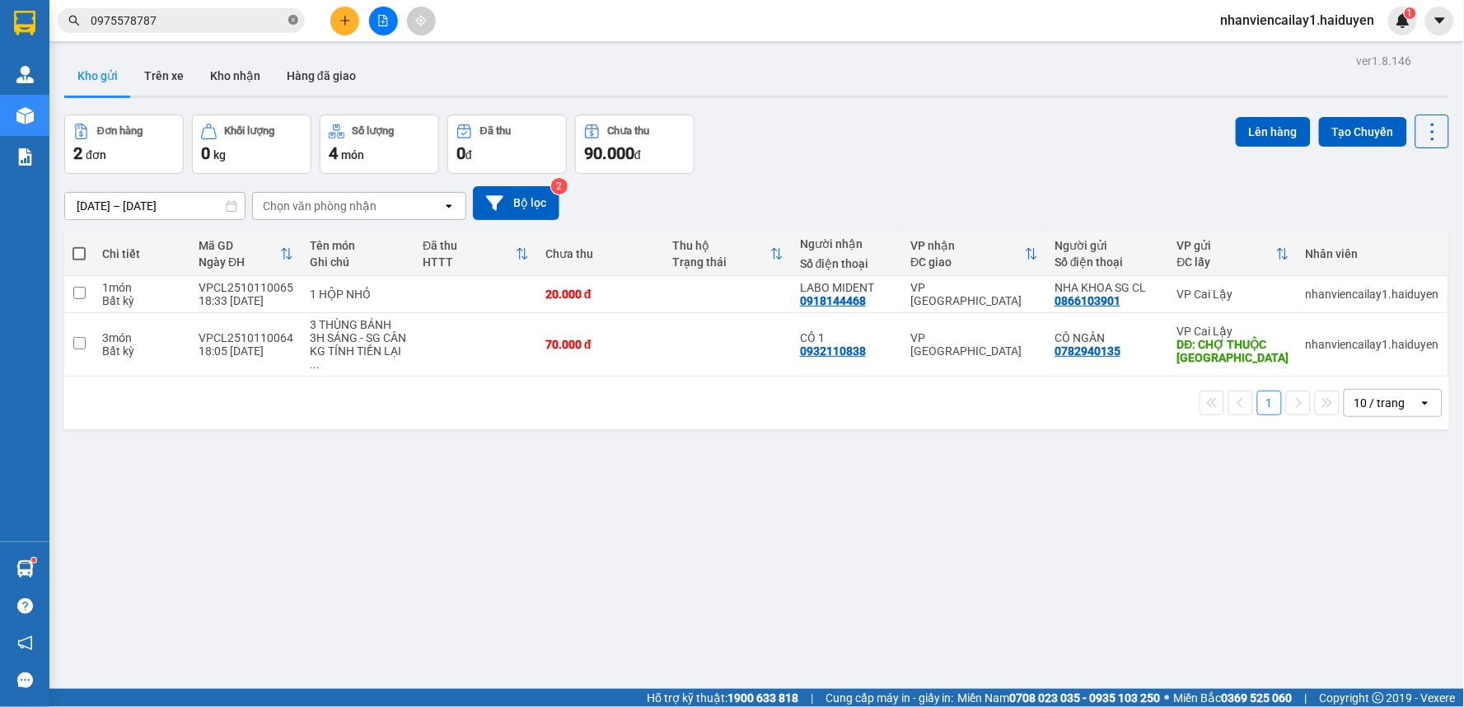
click at [297, 21] on icon "close-circle" at bounding box center [293, 20] width 10 height 10
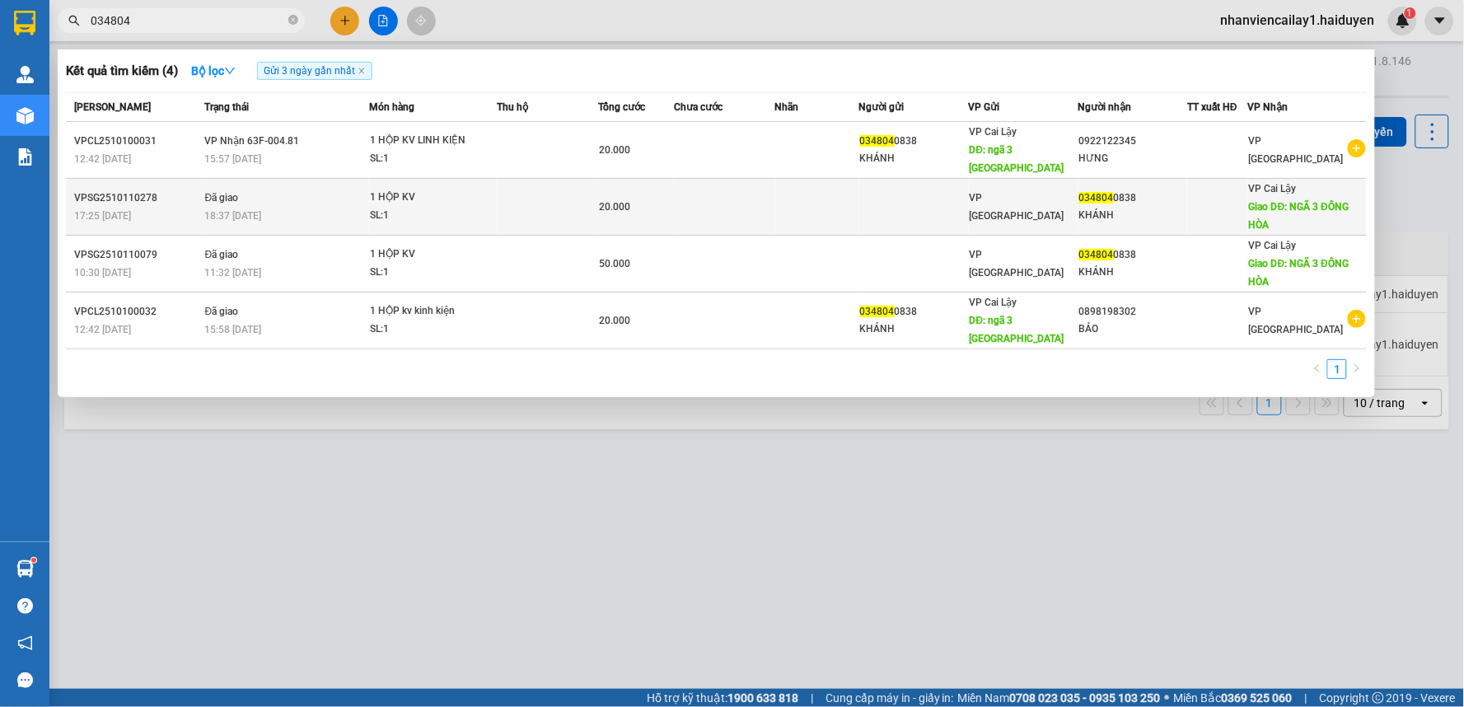
type input "034804"
click at [309, 179] on td "Đã giao 18:37 - 11/10" at bounding box center [285, 207] width 168 height 57
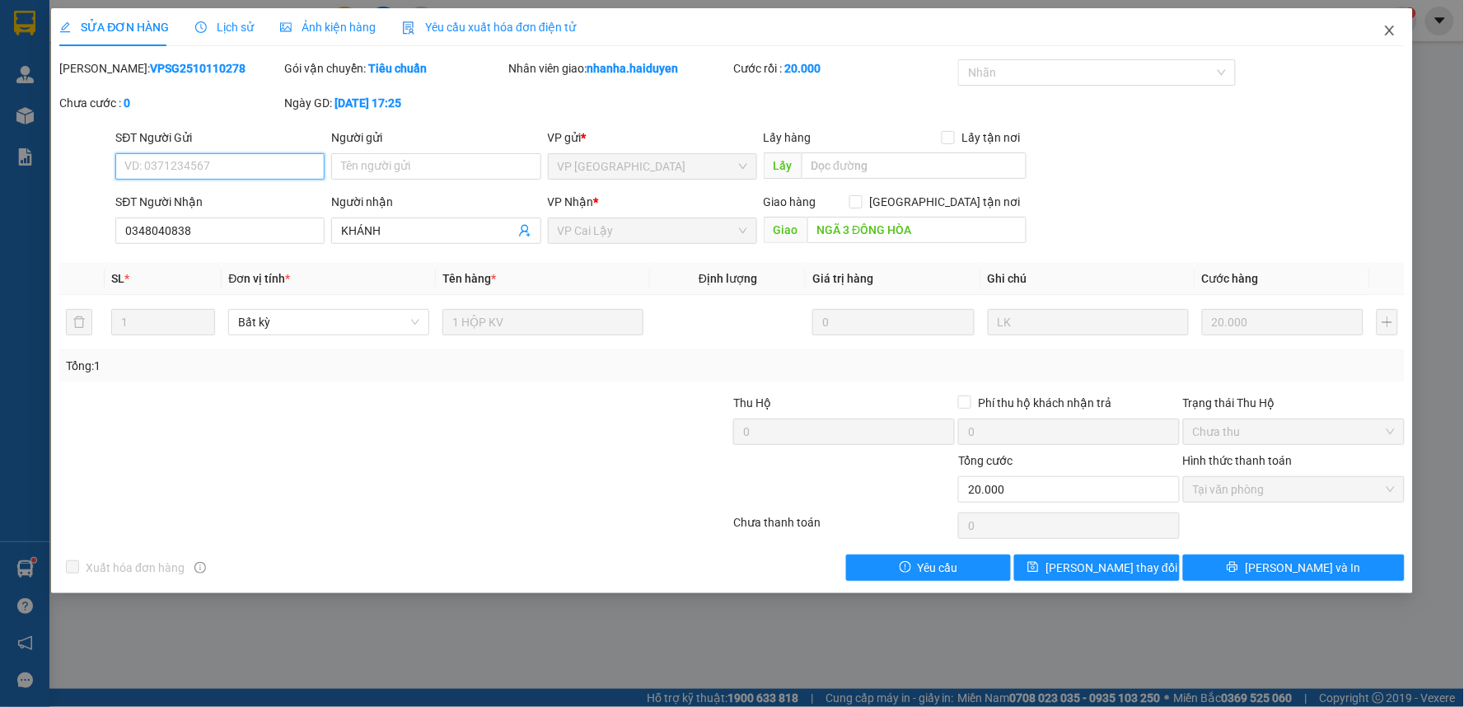
type input "0348040838"
type input "KHÁNH"
type input "NGÃ 3 ĐÔNG HÒA"
type input "0"
type input "20.000"
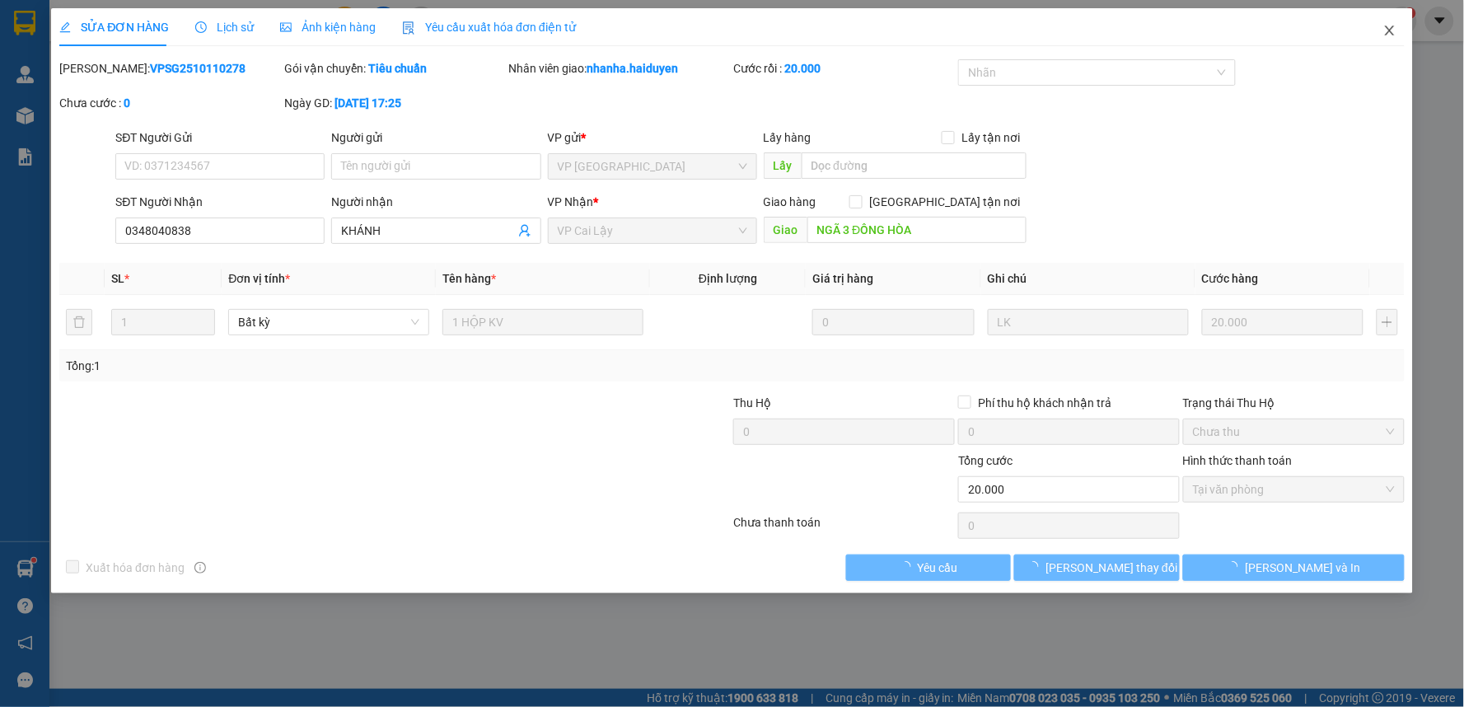
click at [1393, 35] on icon "close" at bounding box center [1389, 31] width 9 height 10
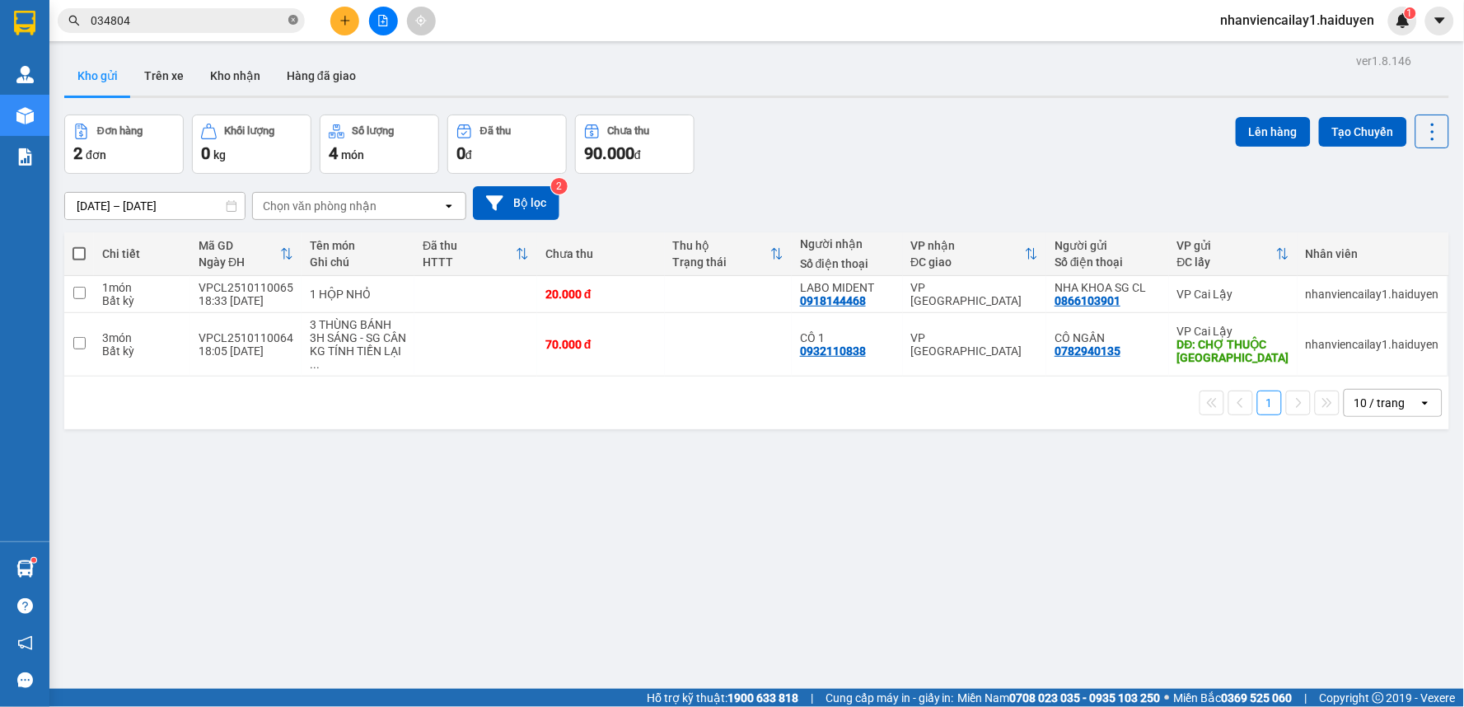
click at [290, 15] on icon "close-circle" at bounding box center [293, 20] width 10 height 10
click at [213, 19] on input "text" at bounding box center [188, 21] width 194 height 18
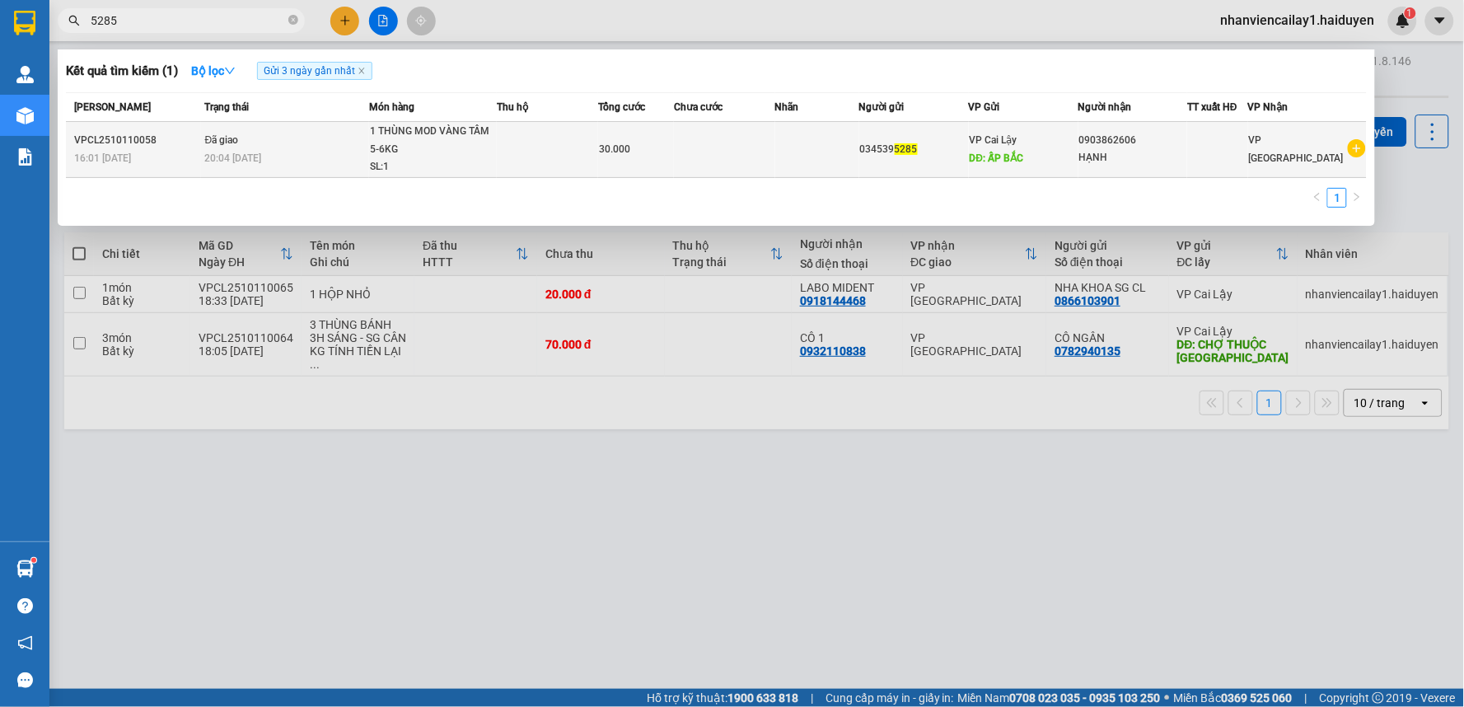
type input "5285"
click at [339, 155] on div "20:04 - 11/10" at bounding box center [286, 158] width 163 height 18
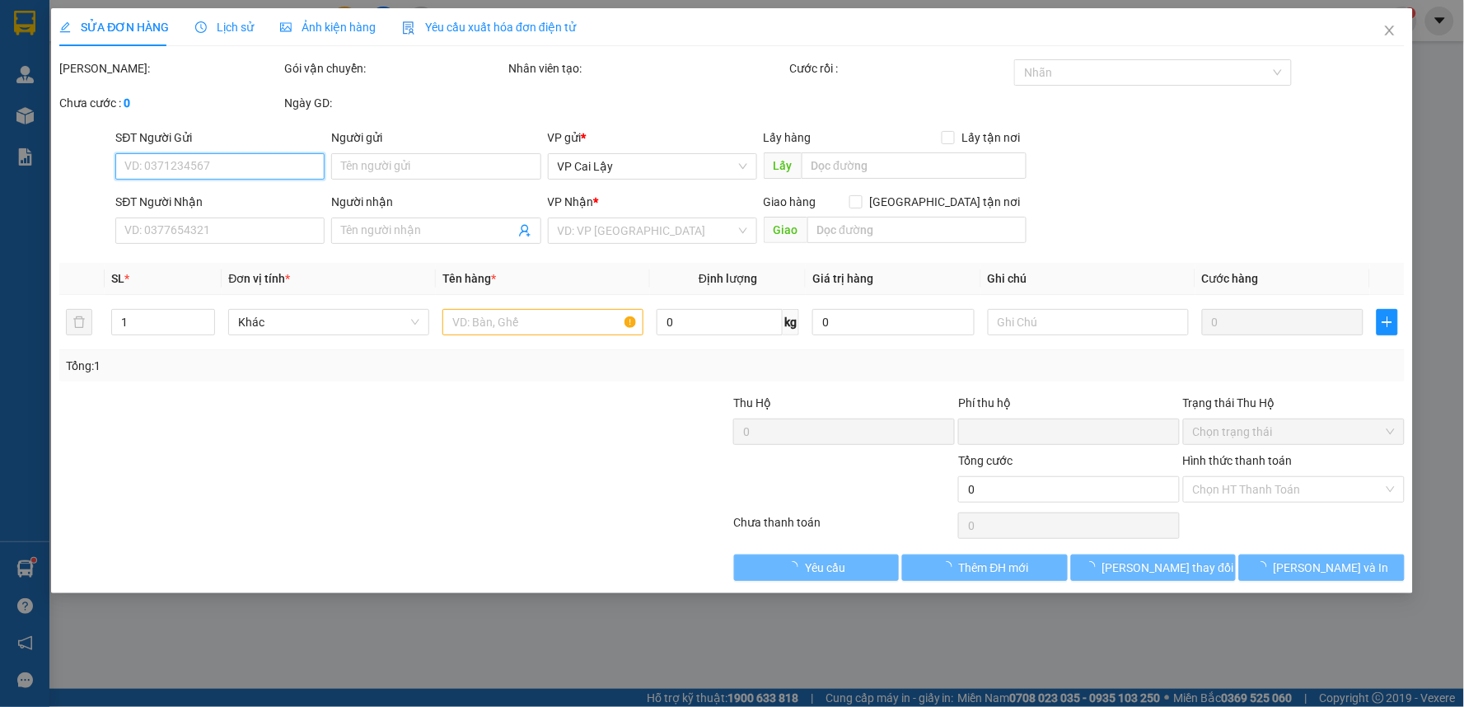
type input "0345395285"
type input "ẤP BẮC"
type input "0903862606"
type input "HẠNH"
type input "0"
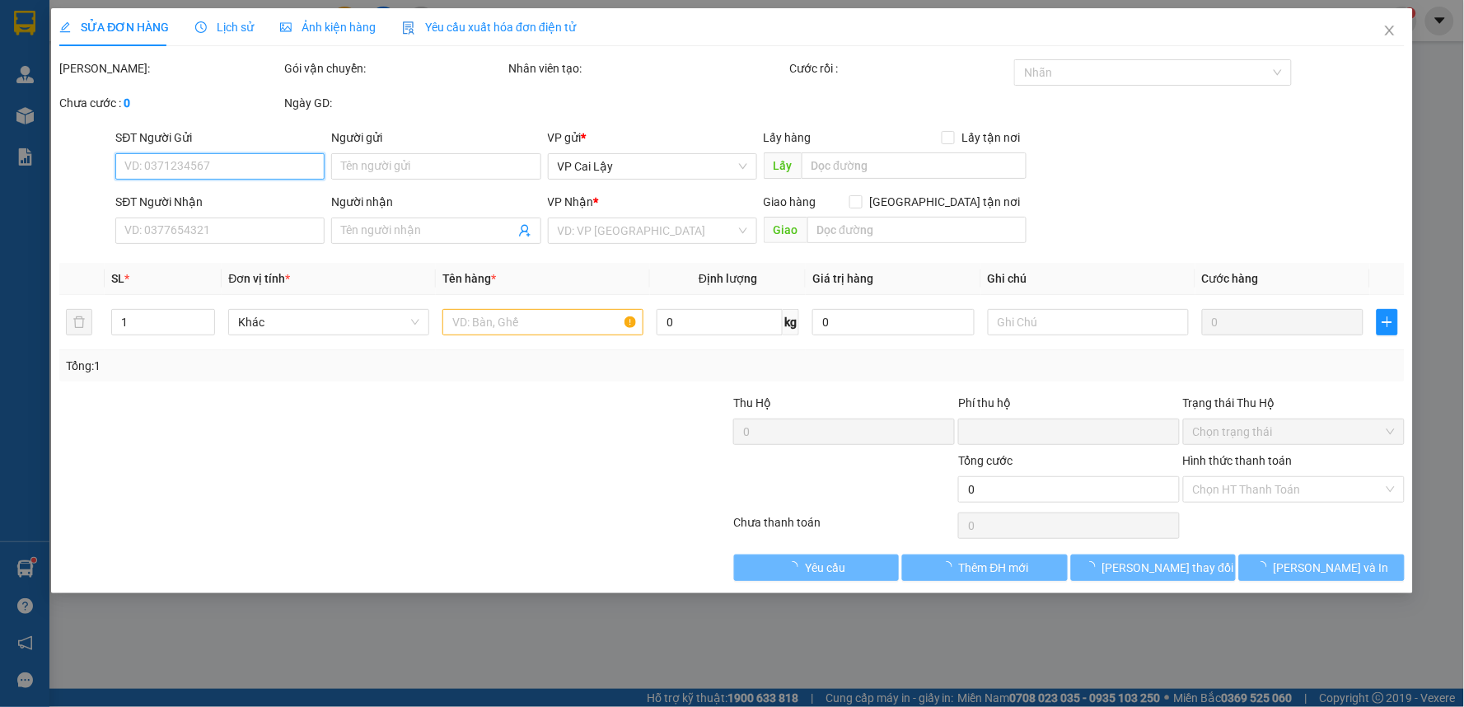
type input "30.000"
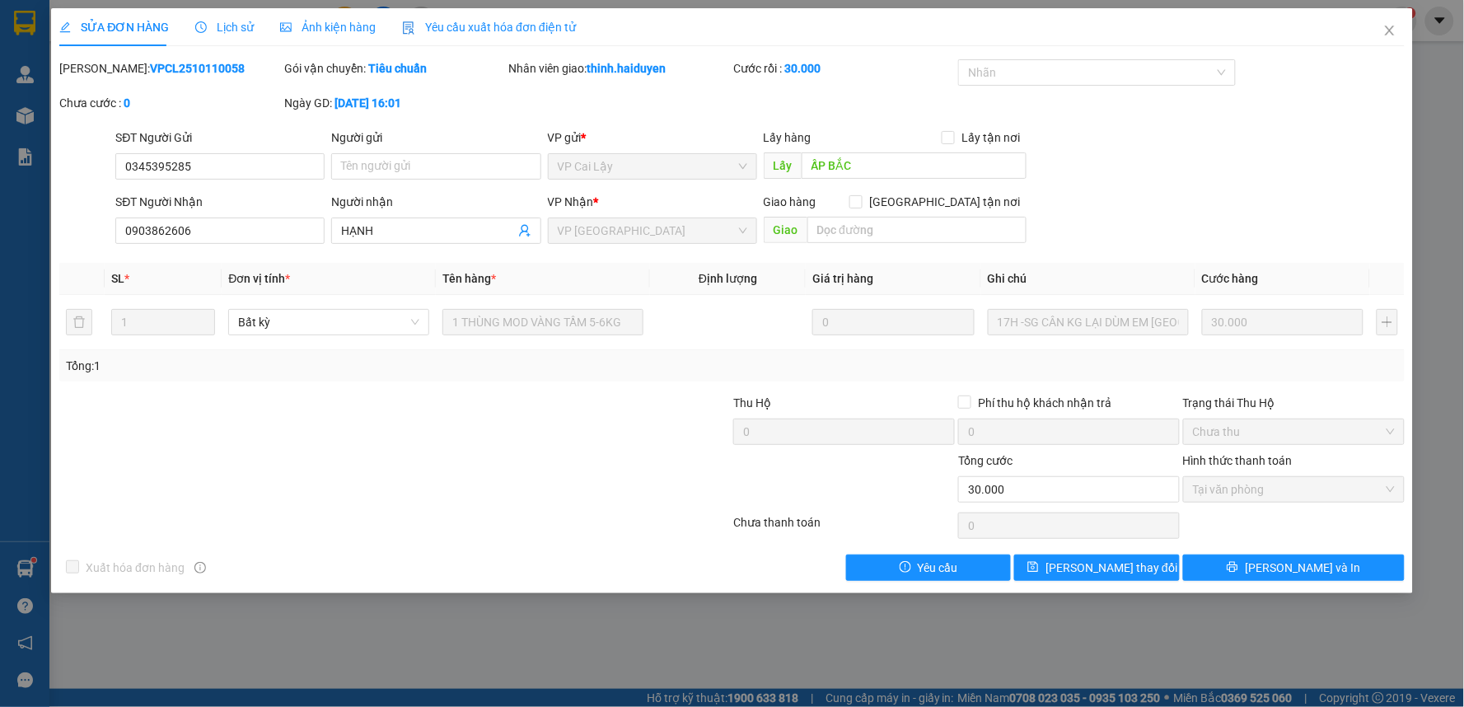
click at [236, 27] on span "Lịch sử" at bounding box center [224, 27] width 59 height 13
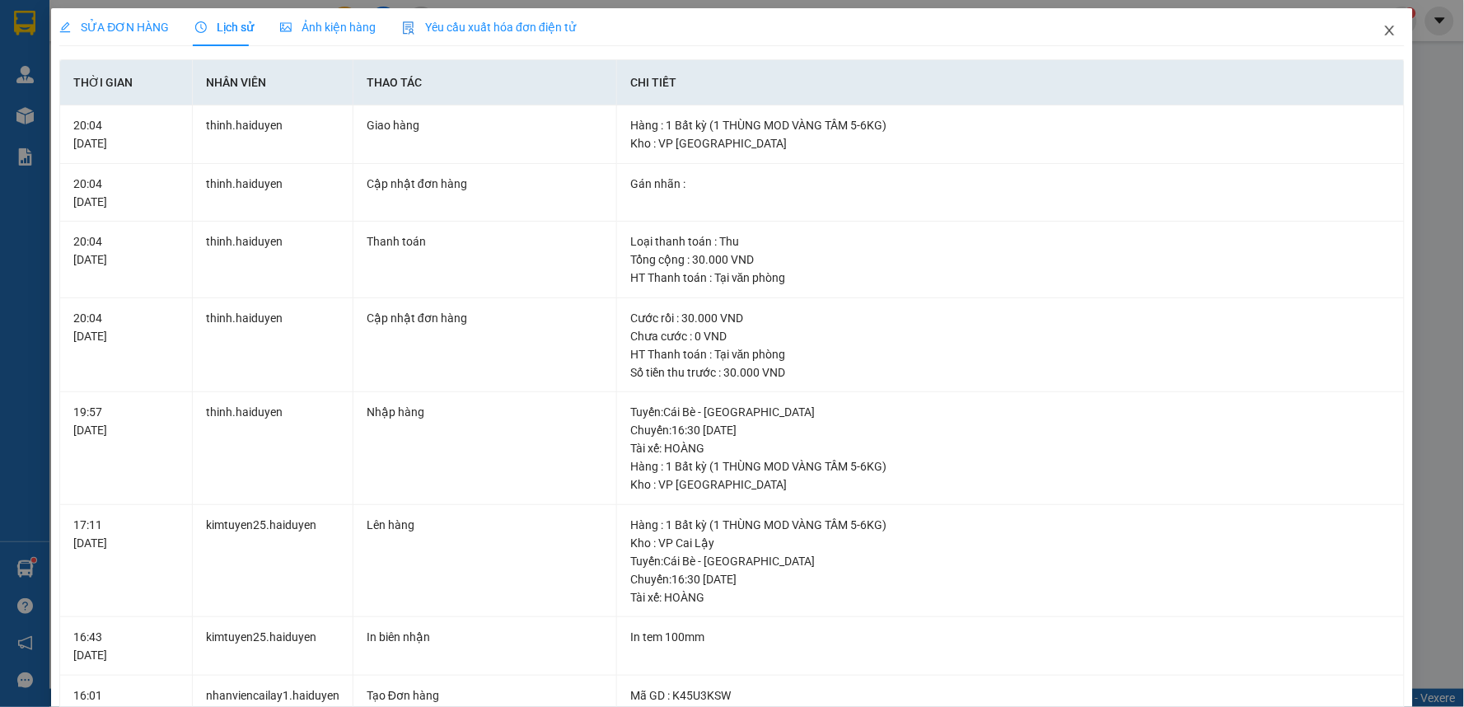
click at [1378, 22] on span "Close" at bounding box center [1390, 31] width 46 height 46
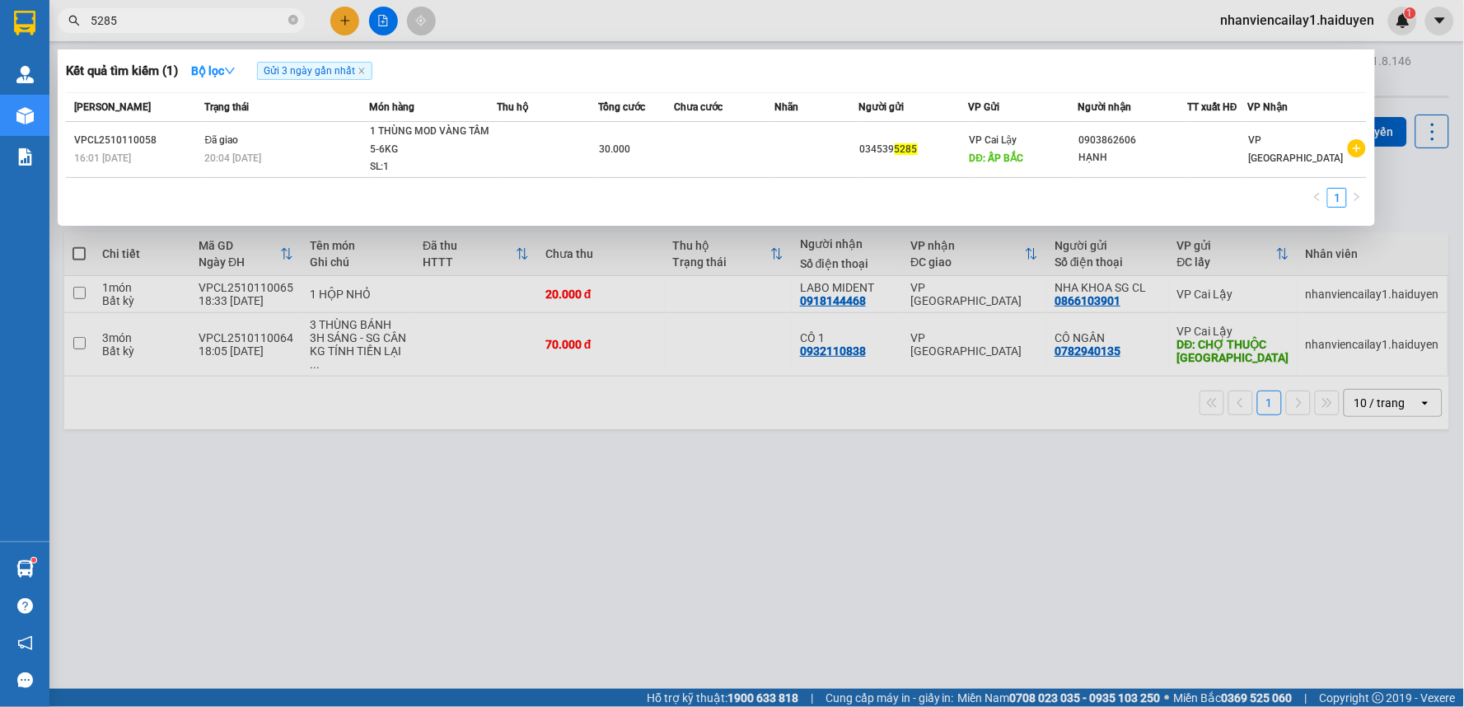
click at [173, 23] on input "5285" at bounding box center [188, 21] width 194 height 18
click at [145, 15] on input "5285" at bounding box center [188, 21] width 194 height 18
click at [175, 21] on input "5285" at bounding box center [188, 21] width 194 height 18
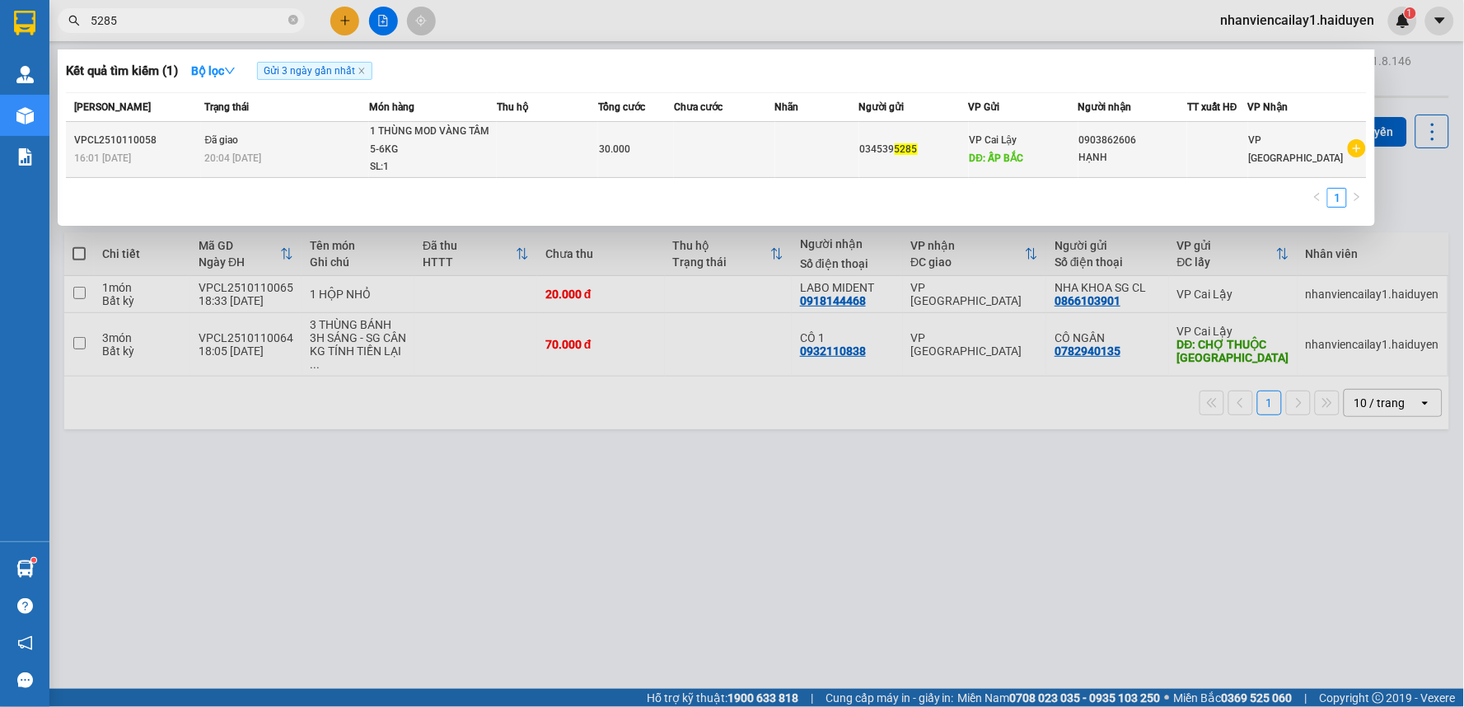
click at [301, 158] on div "20:04 - 11/10" at bounding box center [286, 158] width 163 height 18
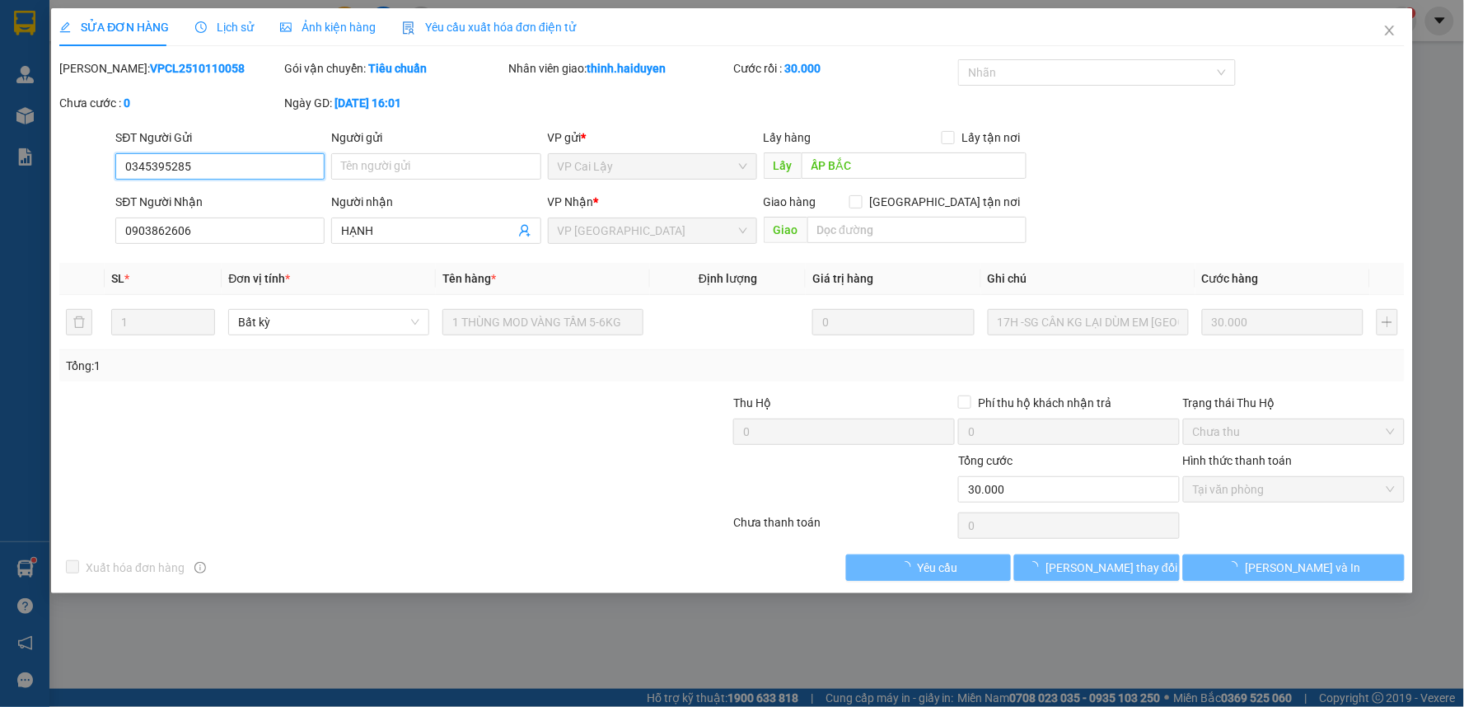
type input "0345395285"
type input "ẤP BẮC"
type input "0903862606"
type input "HẠNH"
type input "0"
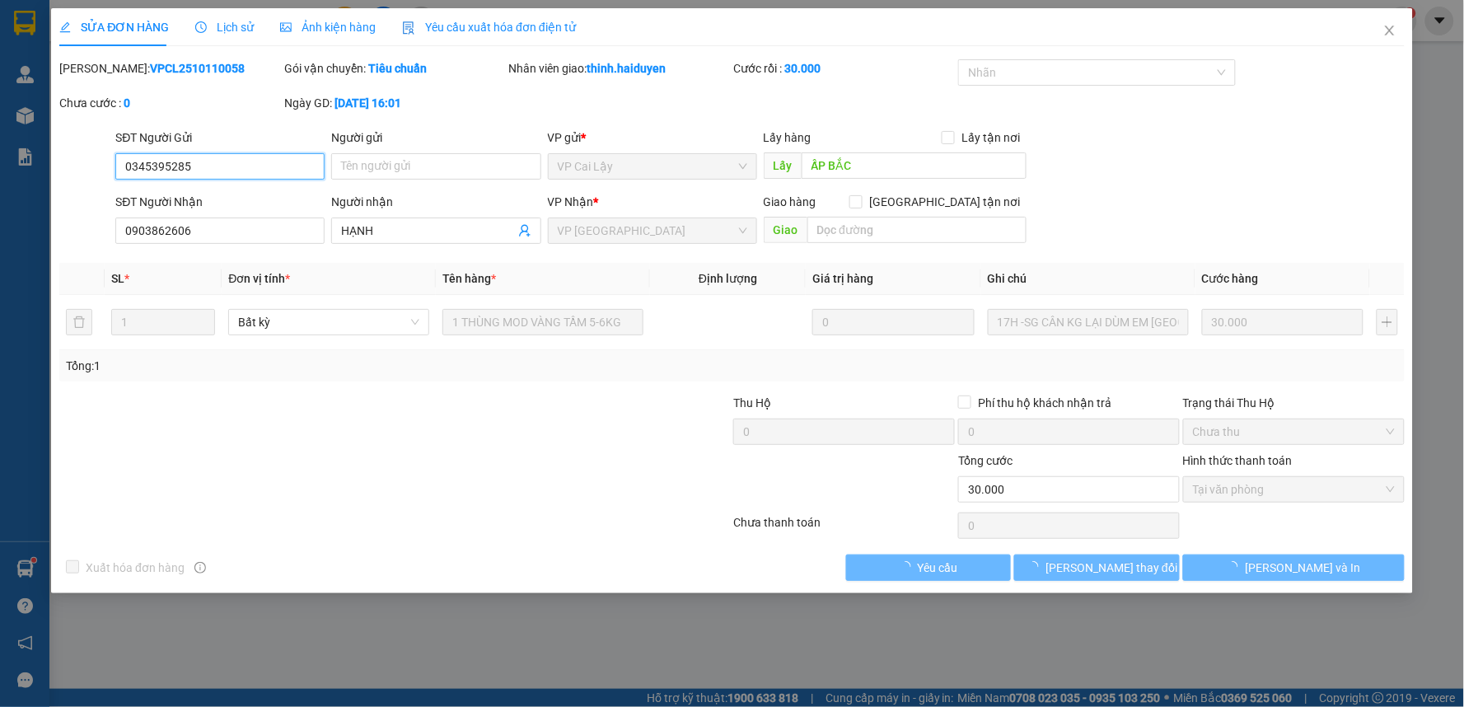
type input "30.000"
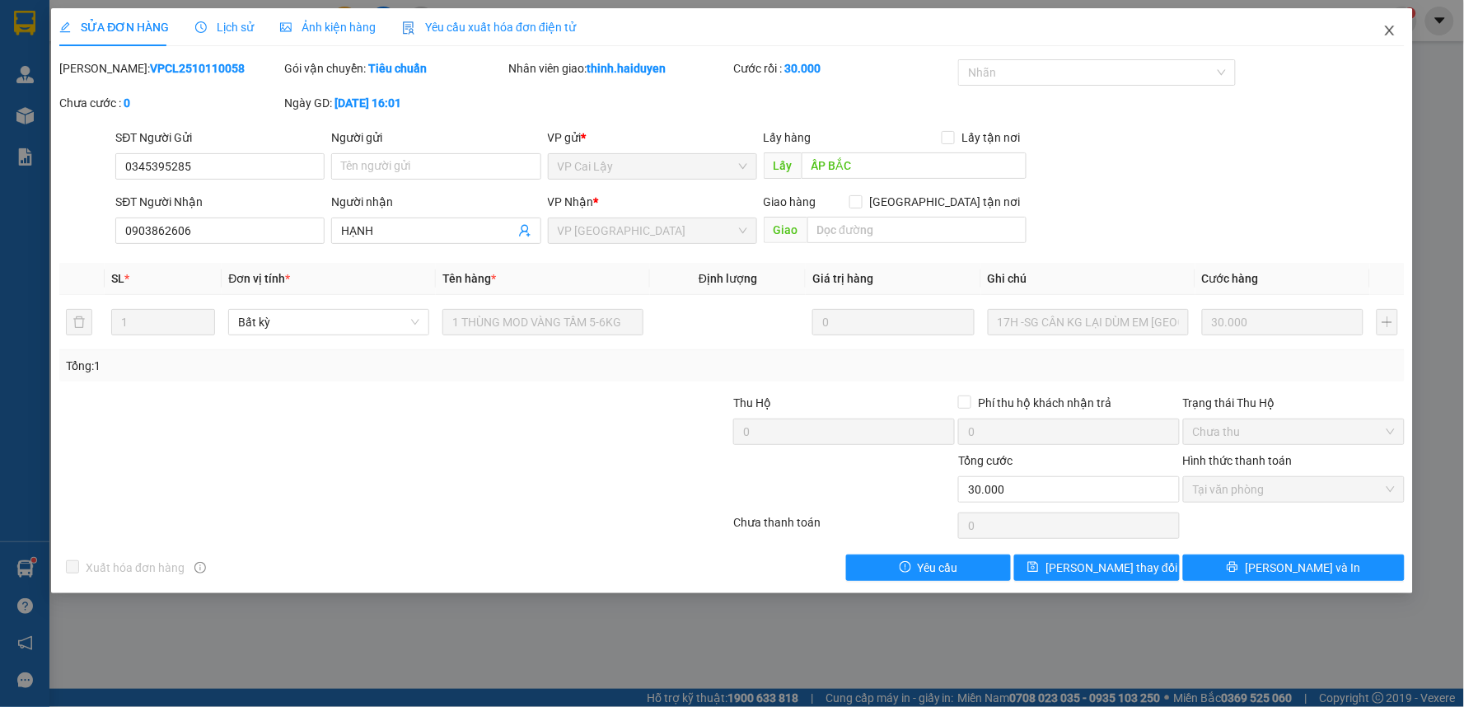
click at [1390, 29] on icon "close" at bounding box center [1390, 30] width 13 height 13
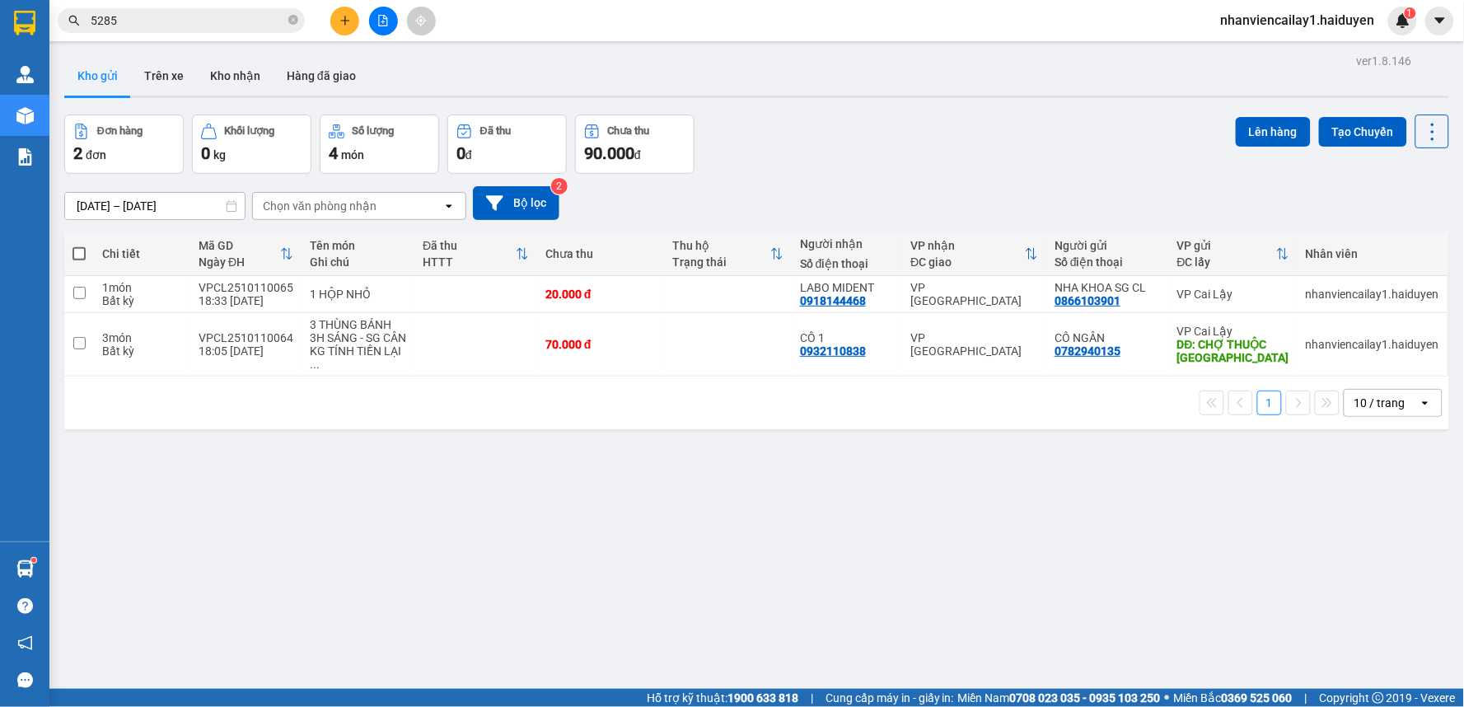
click at [237, 30] on span "5285" at bounding box center [181, 20] width 247 height 25
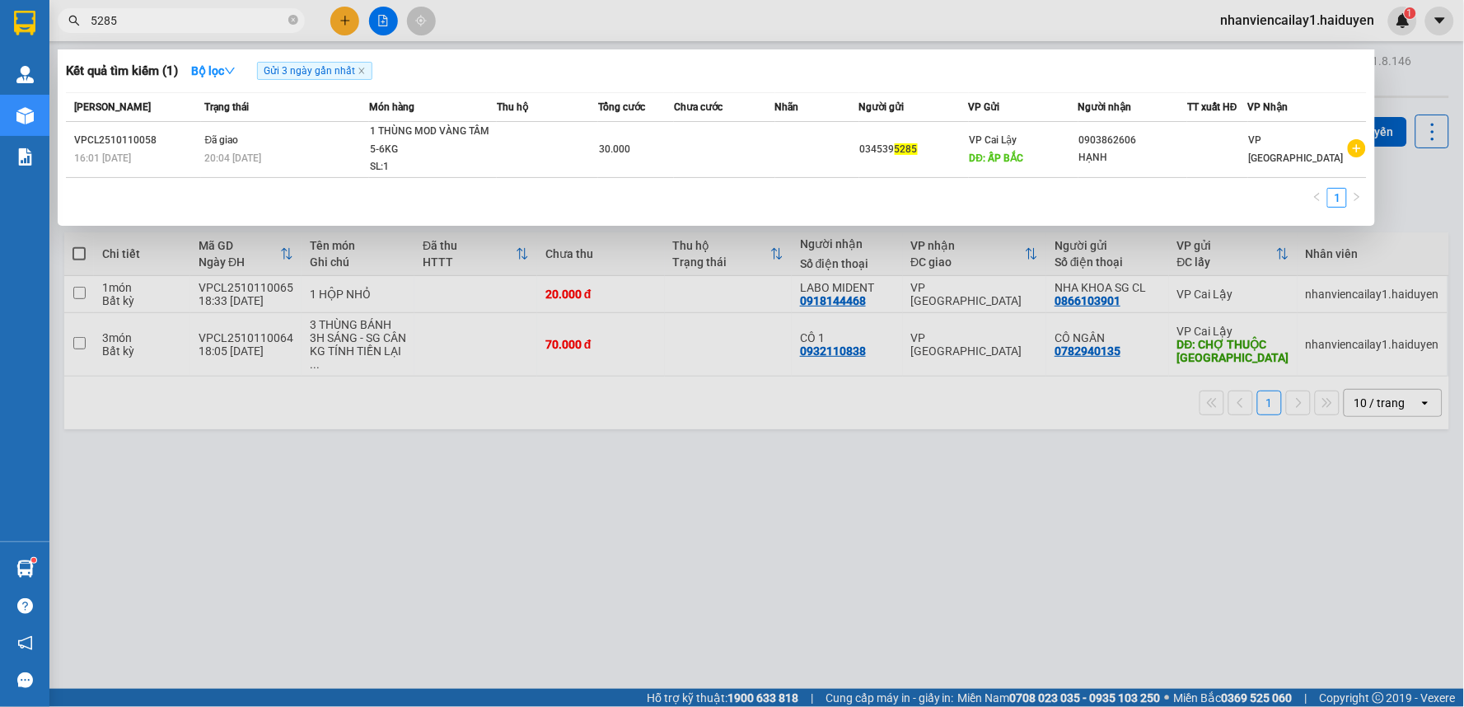
click at [593, 16] on div at bounding box center [732, 353] width 1464 height 707
click at [214, 27] on input "5285" at bounding box center [188, 21] width 194 height 18
click at [499, 8] on div at bounding box center [732, 353] width 1464 height 707
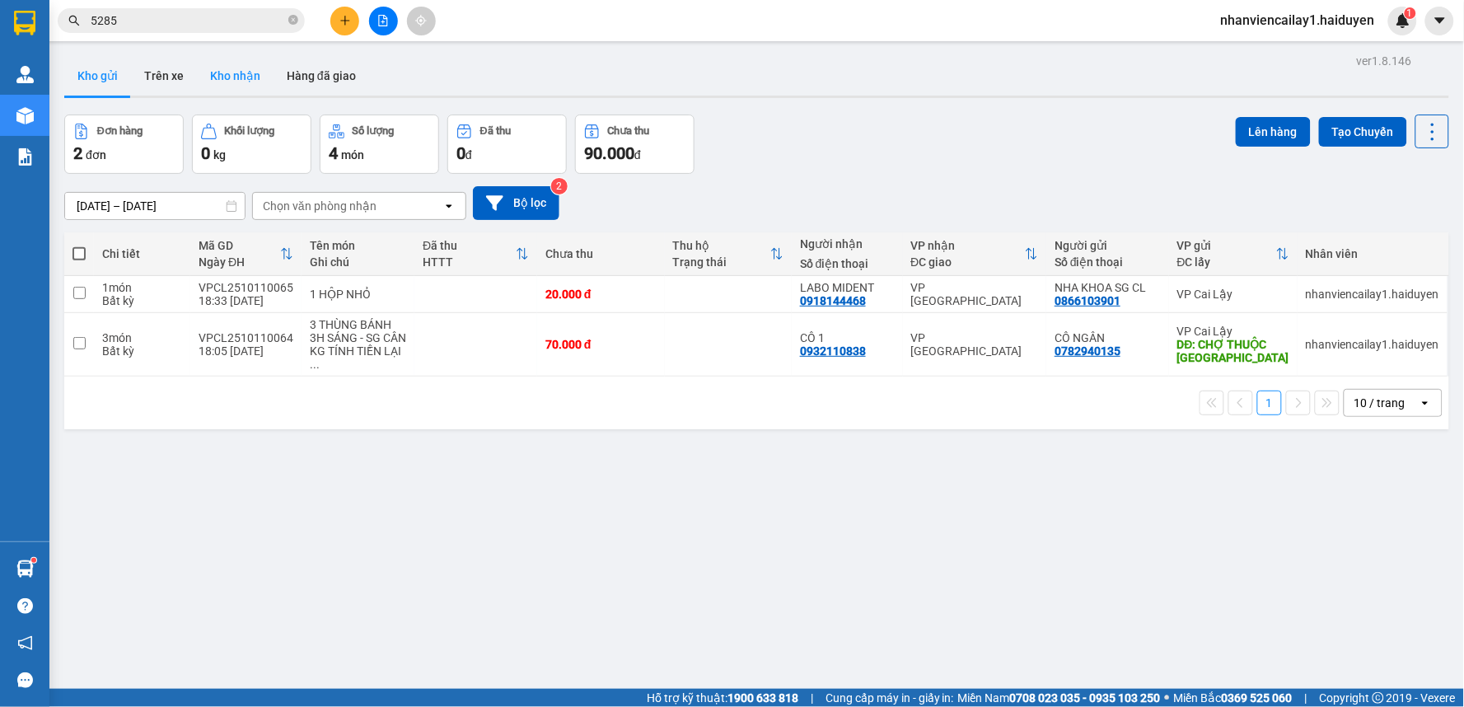
click at [207, 69] on button "Kho nhận" at bounding box center [235, 76] width 77 height 40
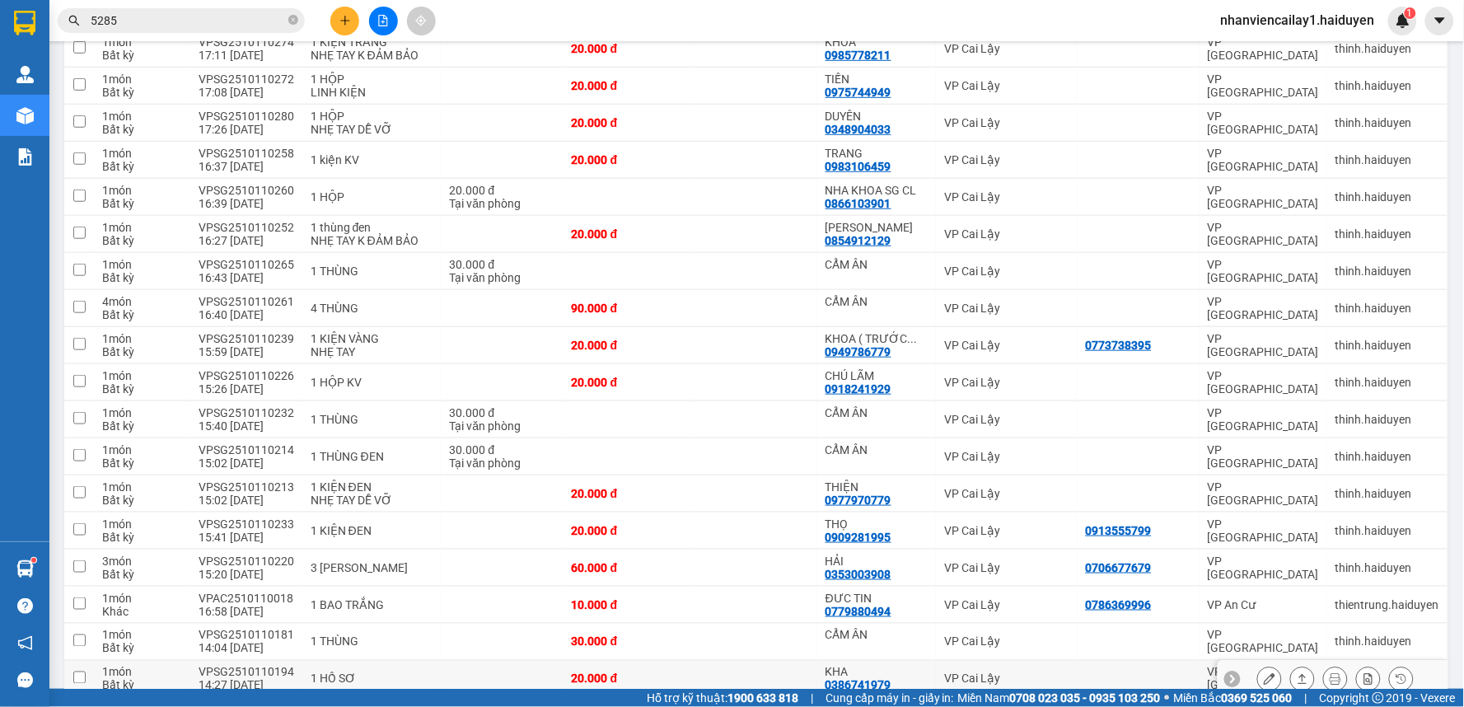
scroll to position [366, 0]
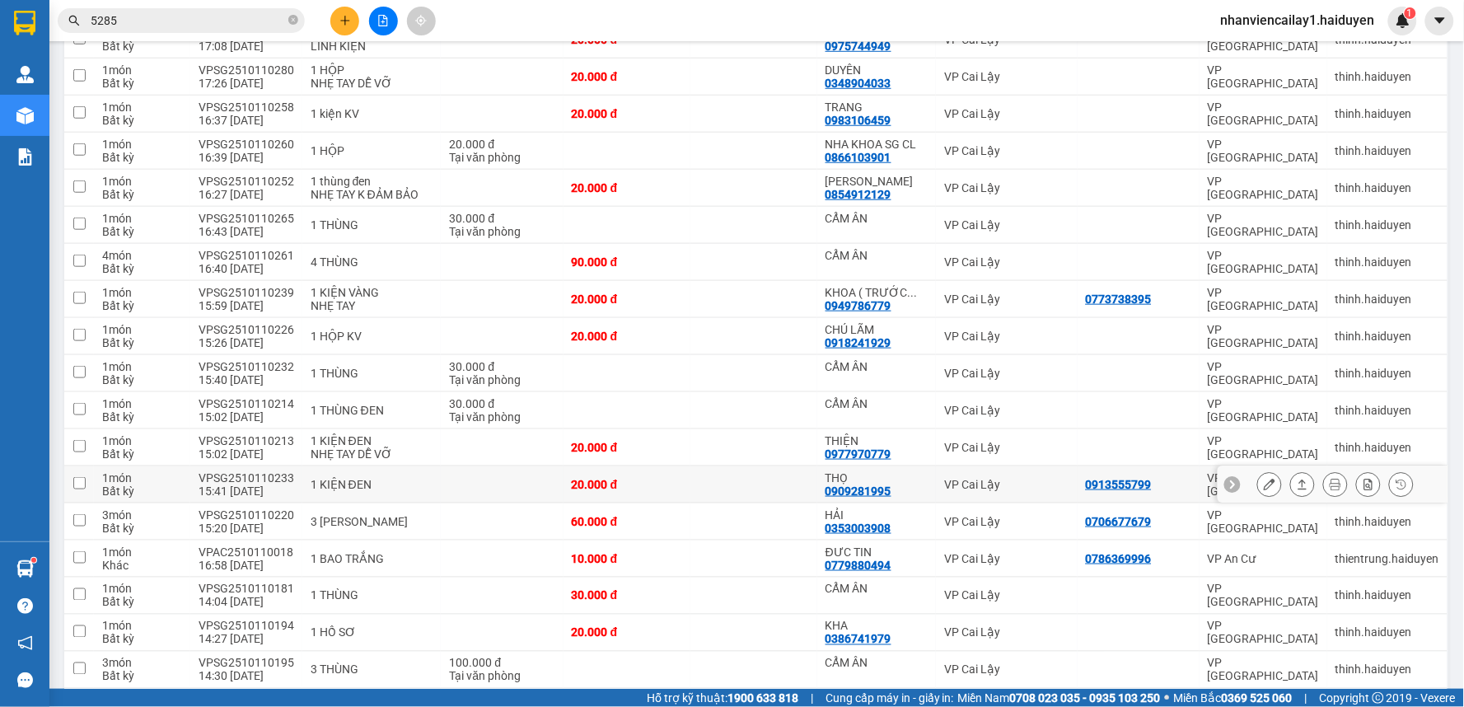
click at [936, 494] on td "VP Cai Lậy" at bounding box center [1007, 484] width 142 height 37
checkbox input "true"
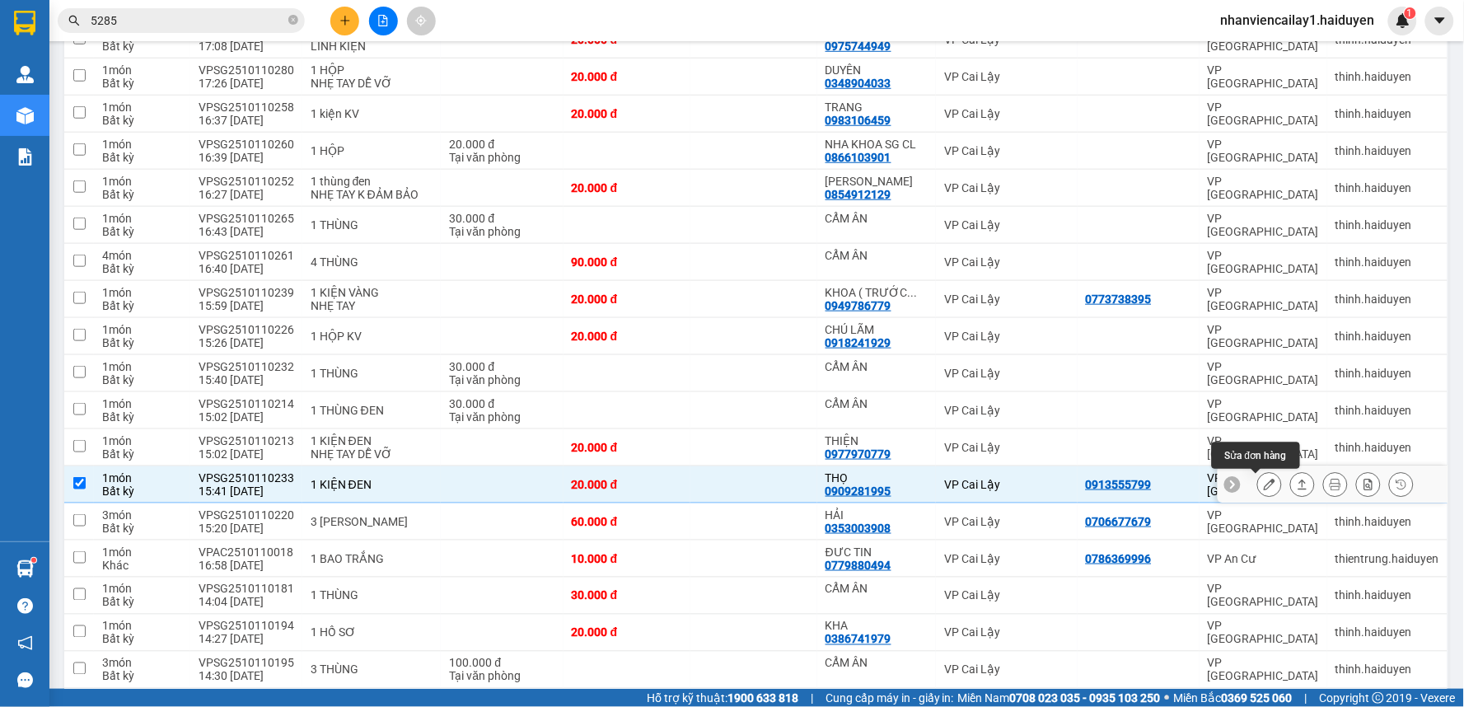
click at [1264, 485] on icon at bounding box center [1270, 485] width 12 height 12
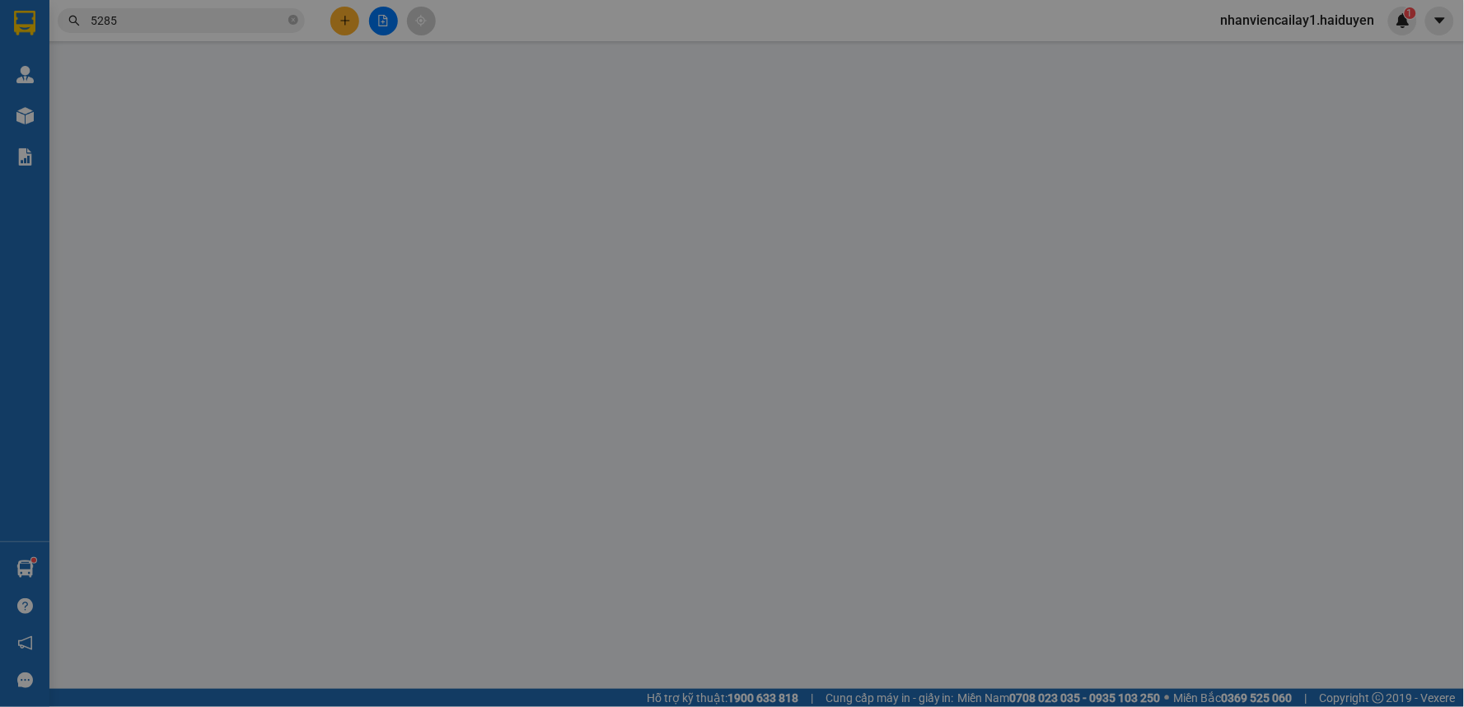
type input "0913555799"
type input "0909281995"
type input "THỌ"
type input "0"
type input "20.000"
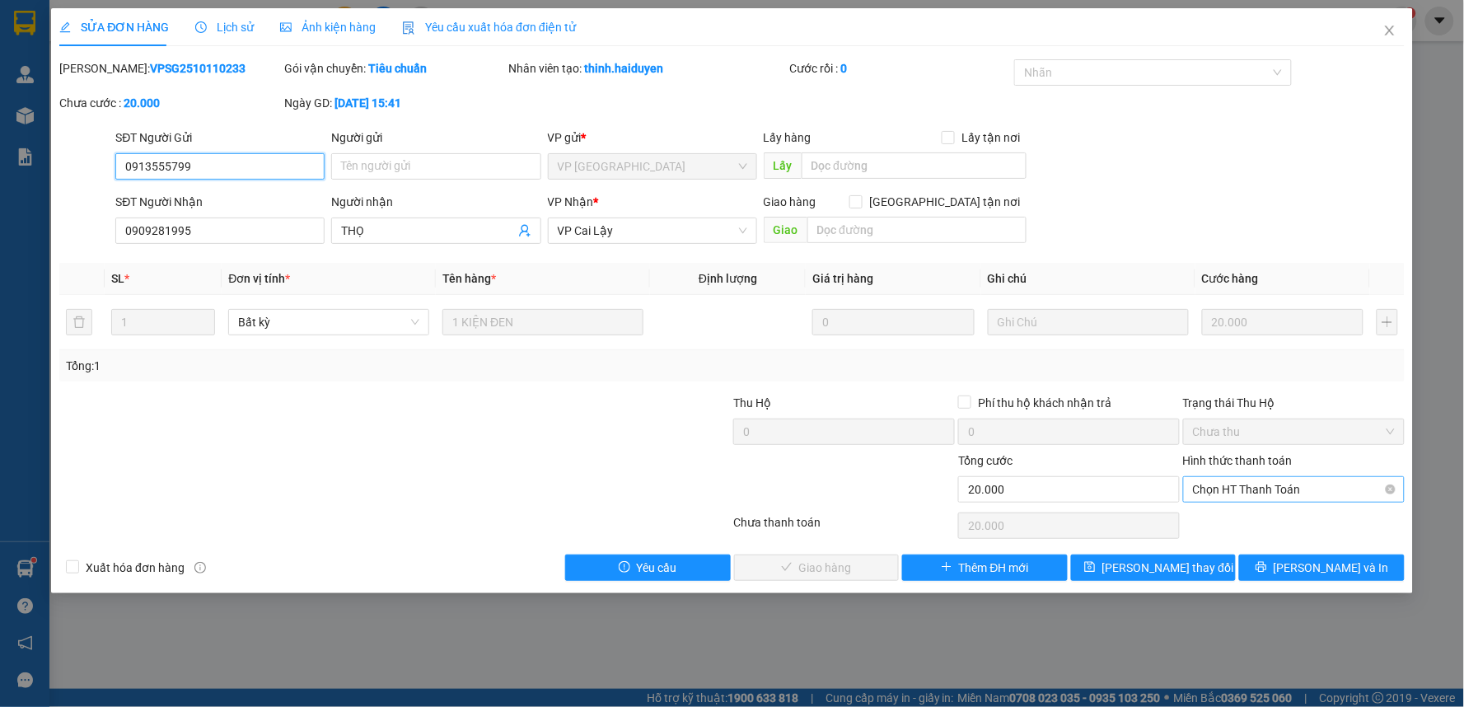
click at [1262, 484] on span "Chọn HT Thanh Toán" at bounding box center [1294, 489] width 202 height 25
click at [1258, 508] on div "Total Paid Fee 0 Total UnPaid Fee 20.000 Cash Collection Total Fee Mã ĐH: VPSG2…" at bounding box center [732, 320] width 1346 height 522
click at [1253, 495] on span "Chọn HT Thanh Toán" at bounding box center [1294, 489] width 202 height 25
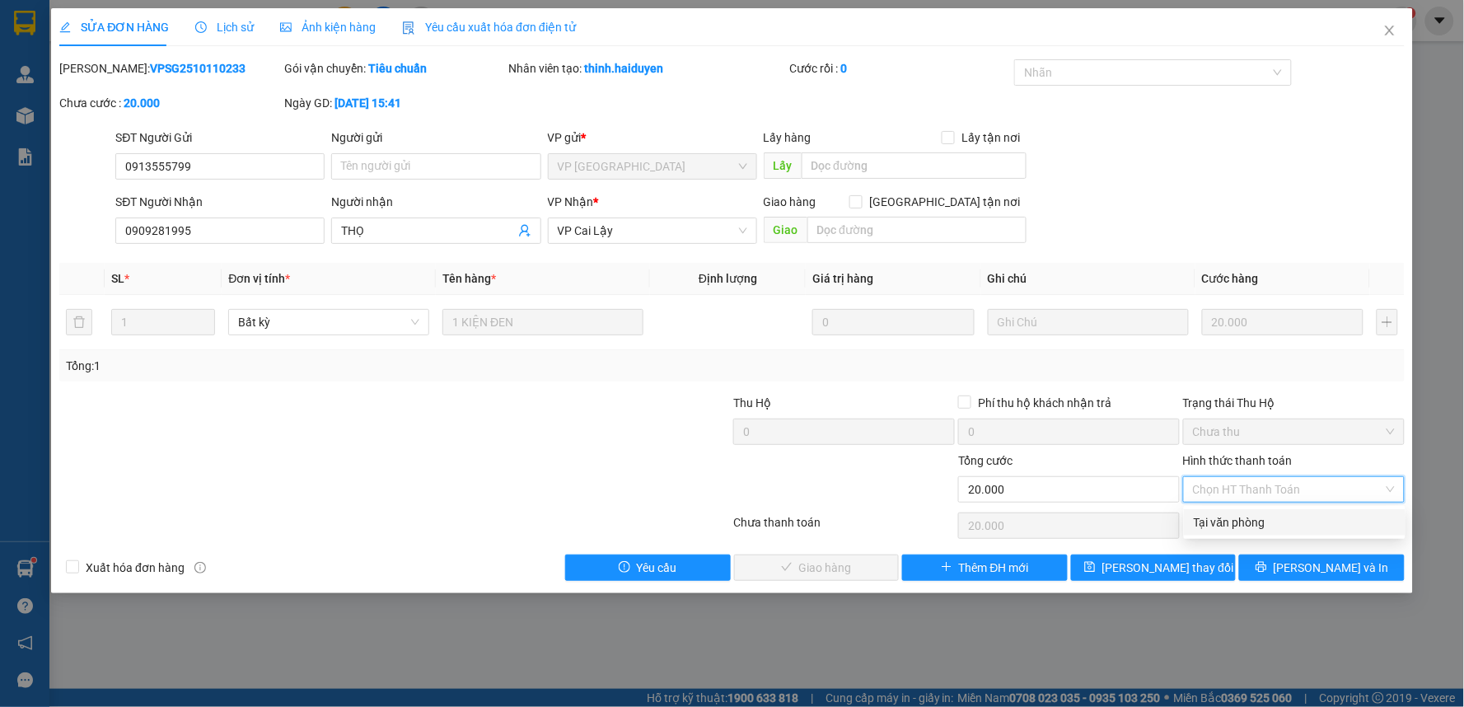
click at [1254, 521] on div "Tại văn phòng" at bounding box center [1295, 522] width 202 height 18
type input "0"
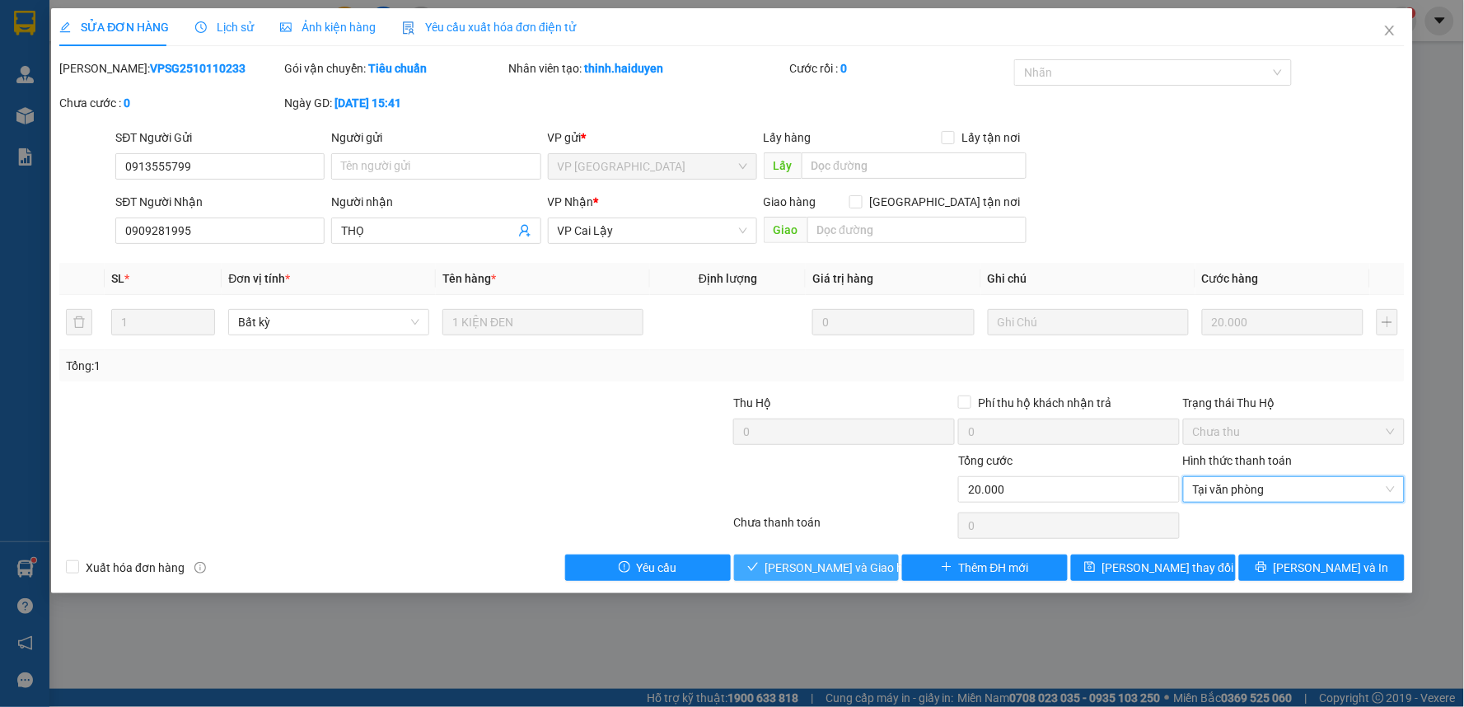
click at [844, 574] on span "[PERSON_NAME] và Giao hàng" at bounding box center [845, 568] width 158 height 18
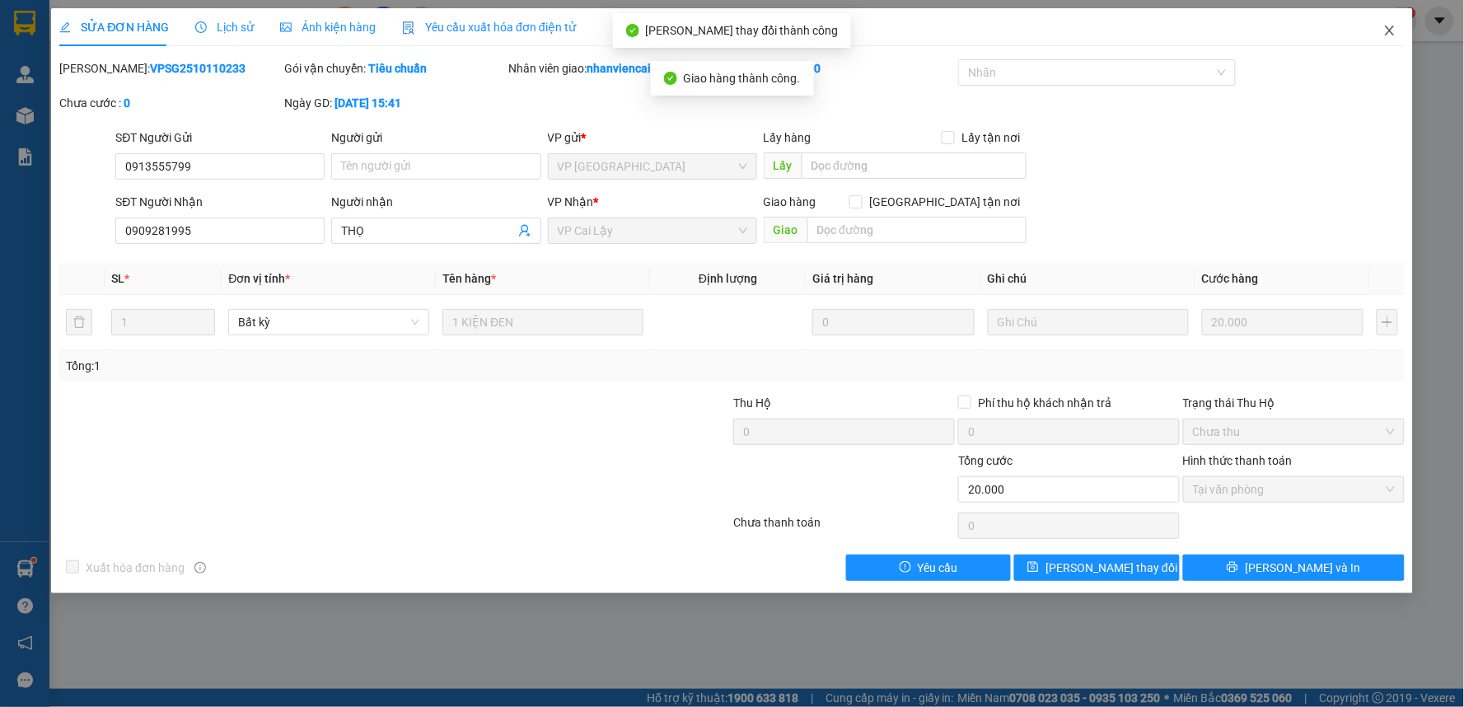
click at [1394, 23] on span "Close" at bounding box center [1390, 31] width 46 height 46
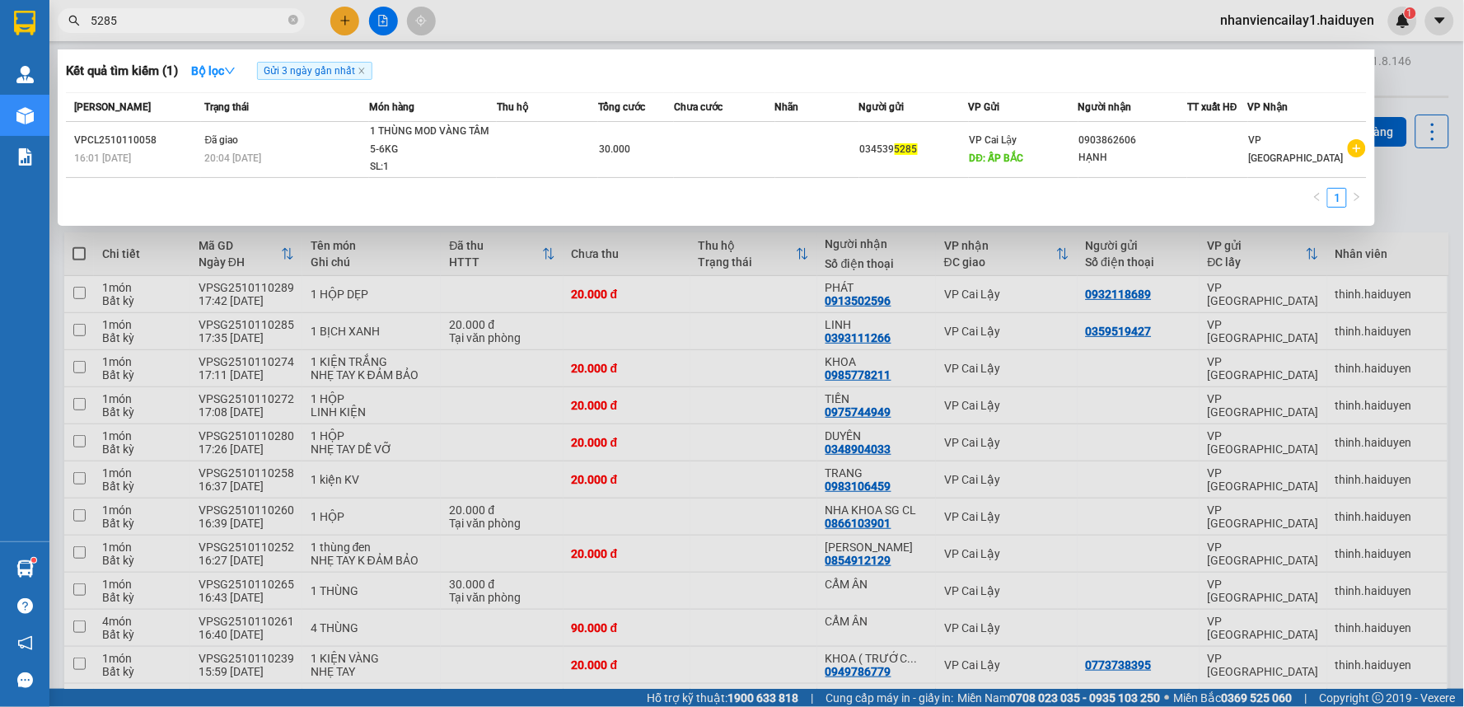
drag, startPoint x: 188, startPoint y: 15, endPoint x: 80, endPoint y: 39, distance: 110.6
click at [80, 35] on div "Kết quả tìm kiếm ( 1 ) Bộ lọc Gửi 3 ngày gần nhất Mã ĐH Trạng thái Món hàng Thu…" at bounding box center [160, 21] width 321 height 29
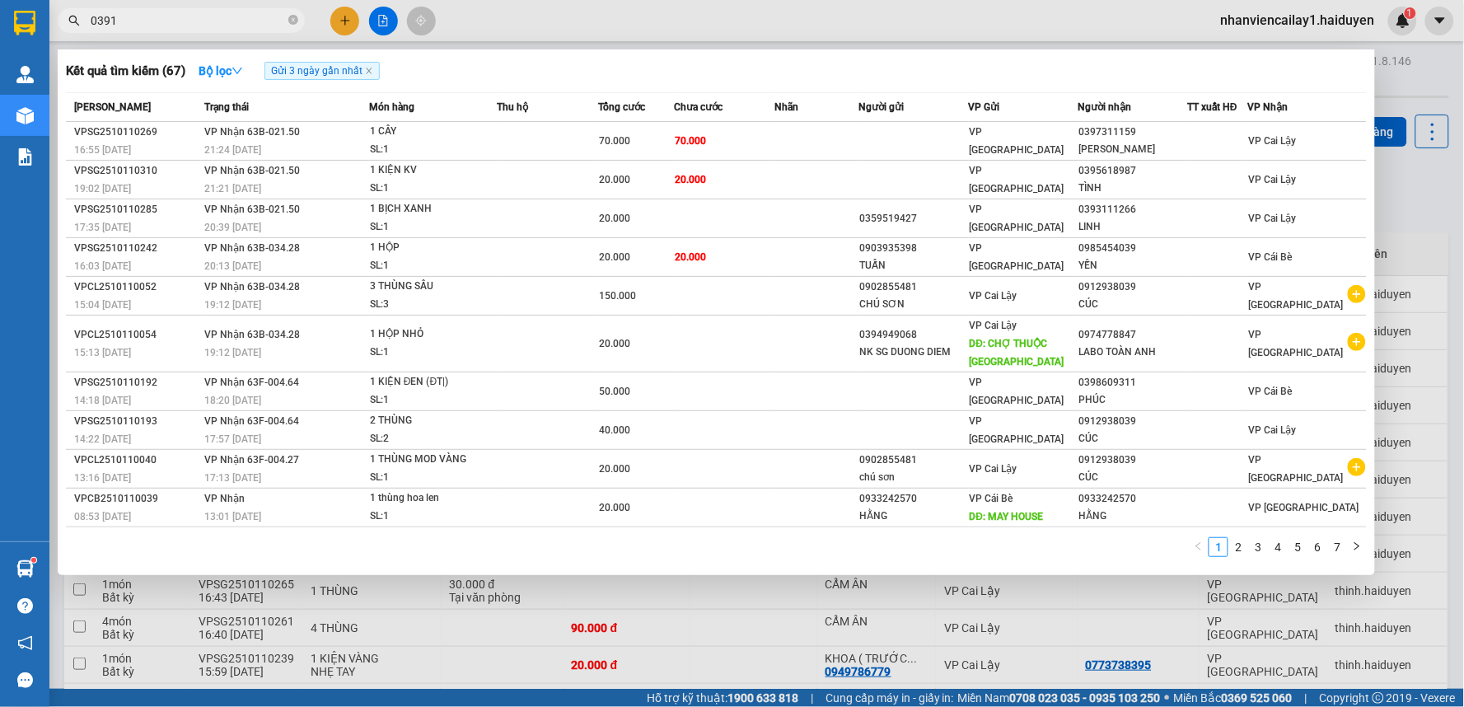
type input "0391"
click at [483, 22] on div at bounding box center [732, 353] width 1464 height 707
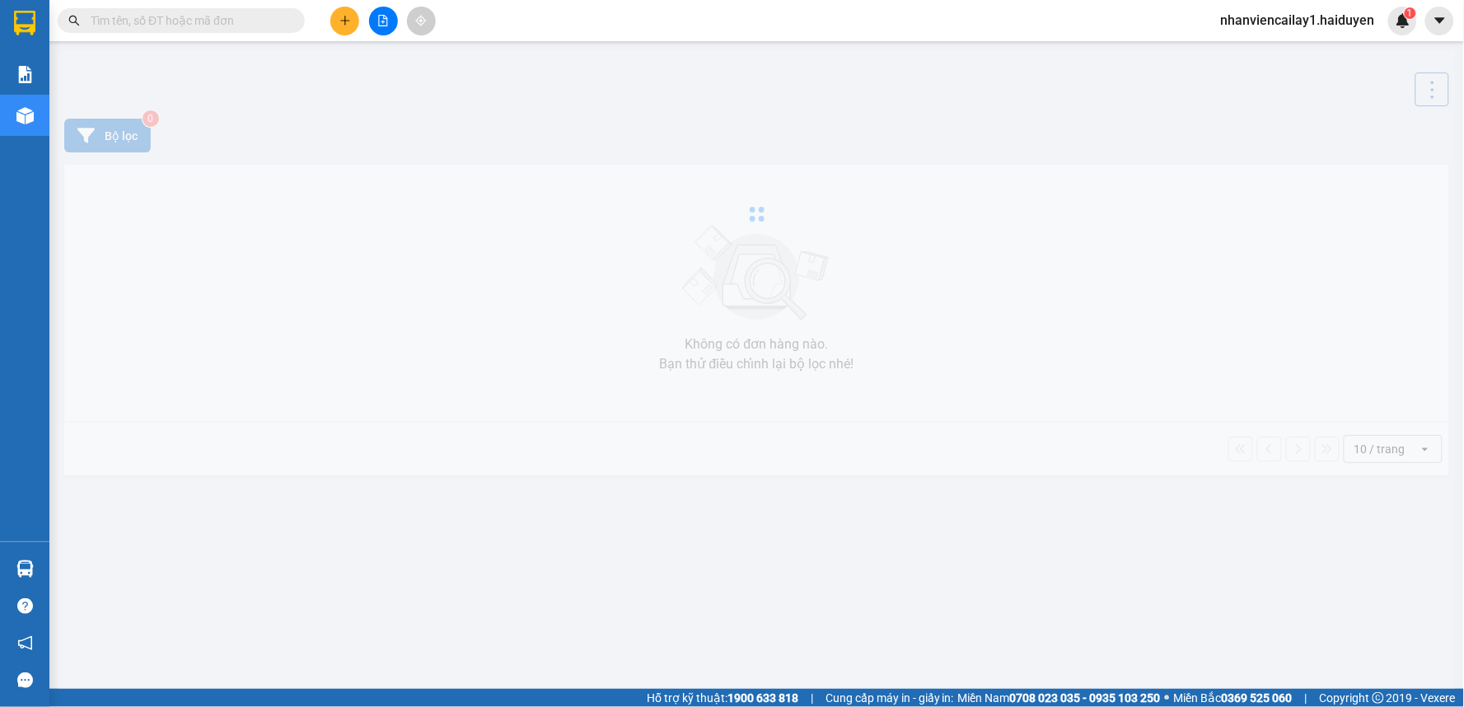
click at [253, 18] on input "text" at bounding box center [188, 21] width 194 height 18
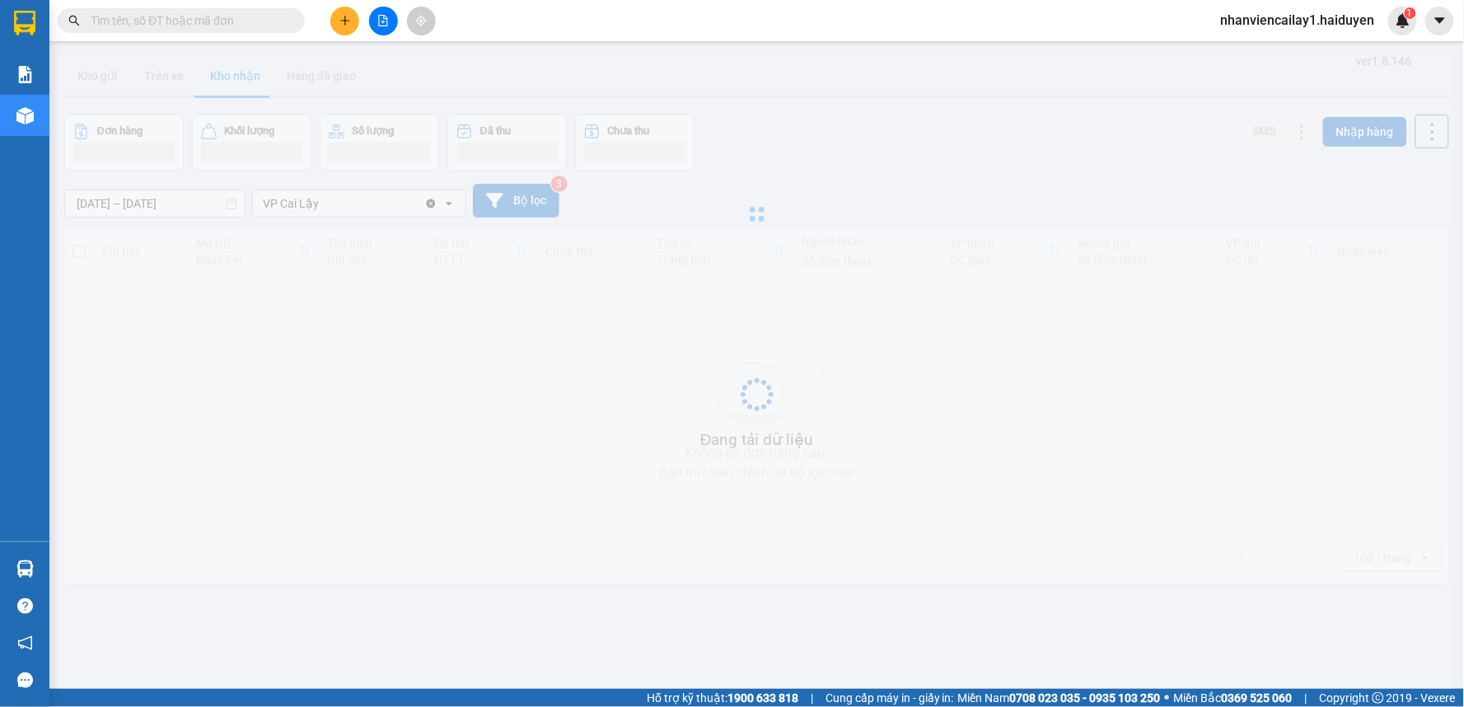
click at [253, 18] on input "text" at bounding box center [188, 21] width 194 height 18
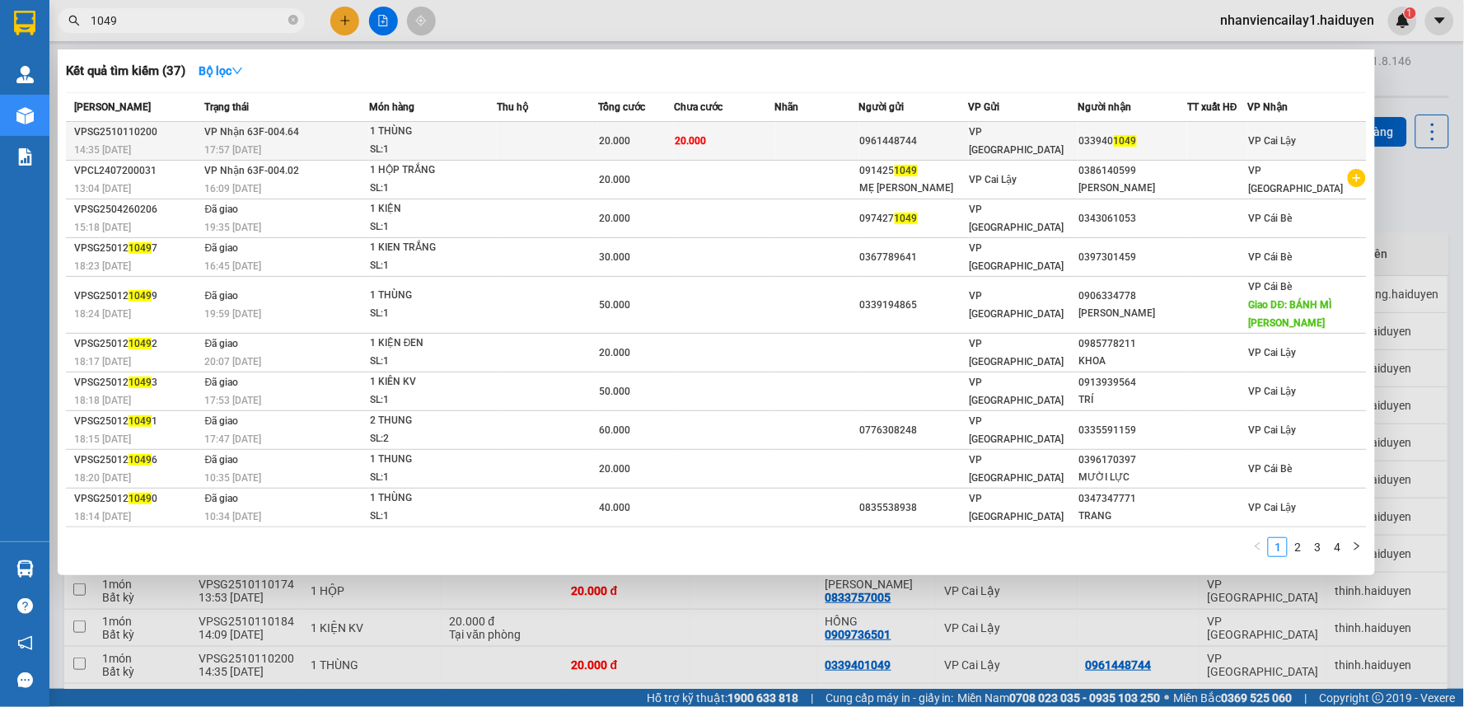
type input "1049"
click at [1065, 144] on div "VP [GEOGRAPHIC_DATA]" at bounding box center [1024, 141] width 108 height 36
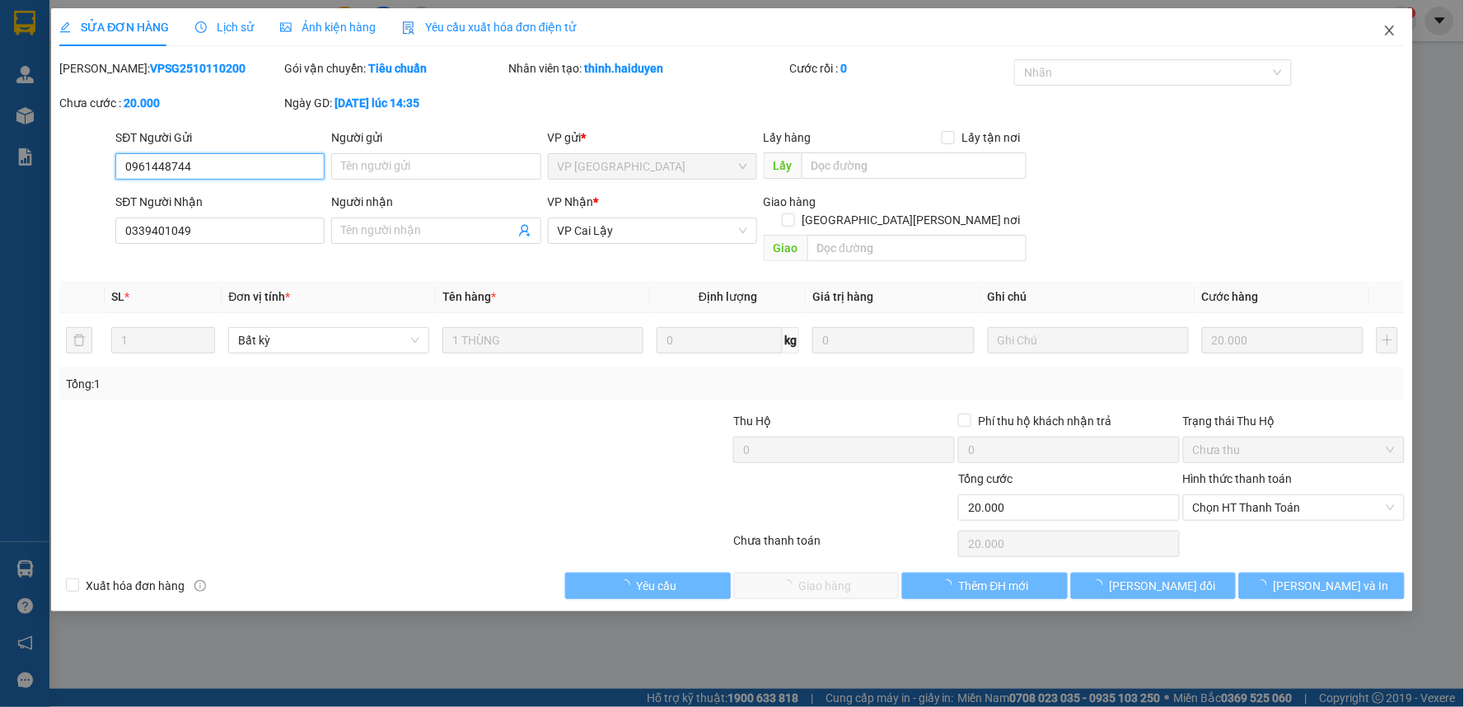
type input "0961448744"
type input "0339401049"
type input "0"
type input "20.000"
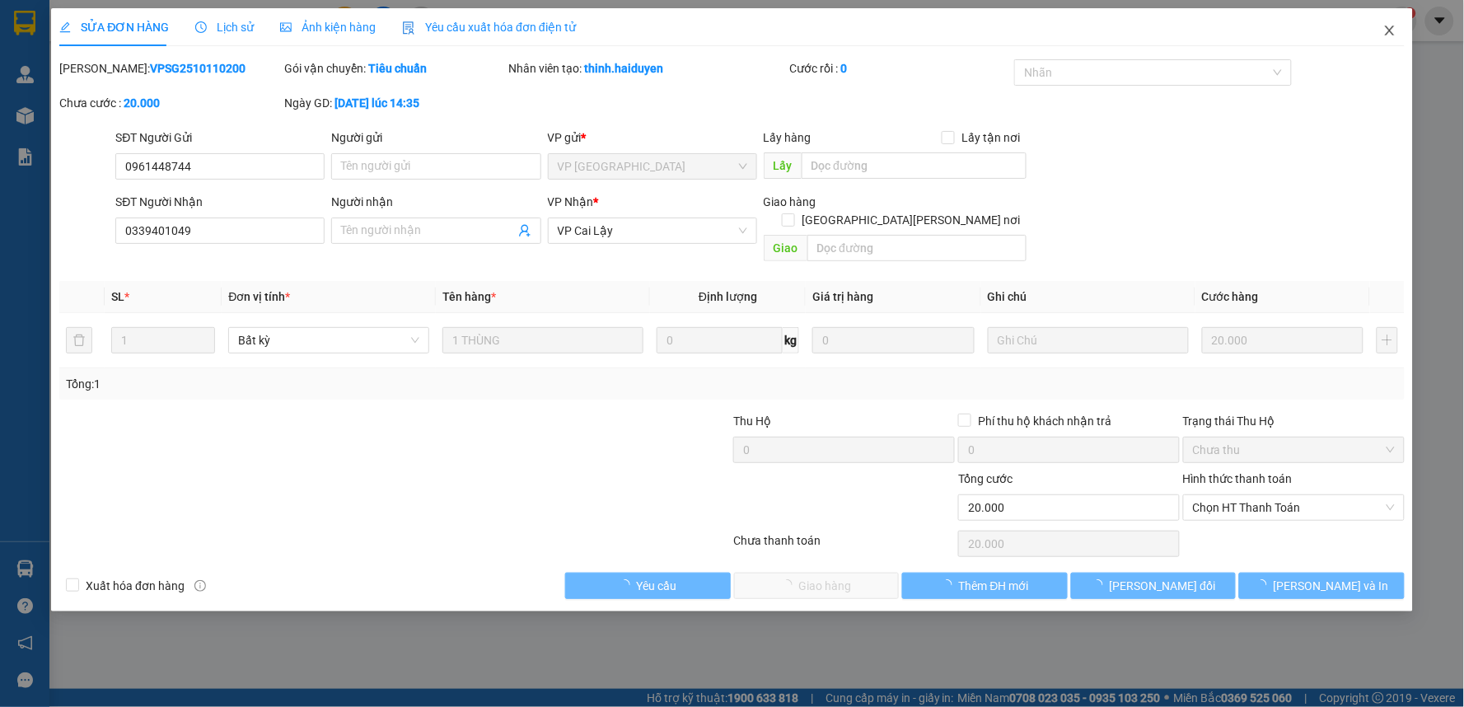
click at [1393, 31] on icon "close" at bounding box center [1390, 30] width 13 height 13
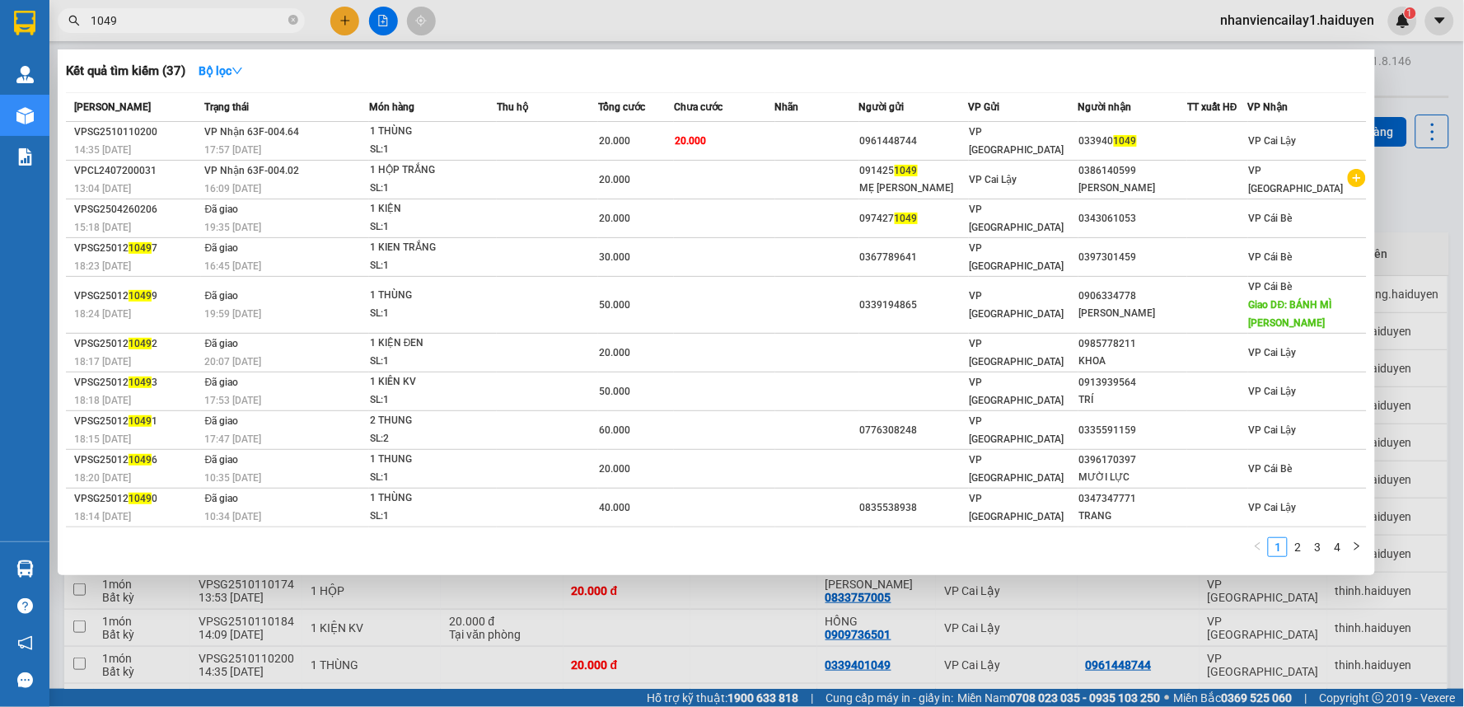
click at [220, 17] on input "1049" at bounding box center [188, 21] width 194 height 18
click at [195, 30] on span "1049" at bounding box center [181, 20] width 247 height 25
drag, startPoint x: 179, startPoint y: 21, endPoint x: 75, endPoint y: 36, distance: 105.0
click at [75, 35] on div "Kết quả [PERSON_NAME] ( 37 ) Bộ lọc Mã ĐH Trạng thái Món hàng Thu hộ Tổng [PERS…" at bounding box center [160, 21] width 321 height 29
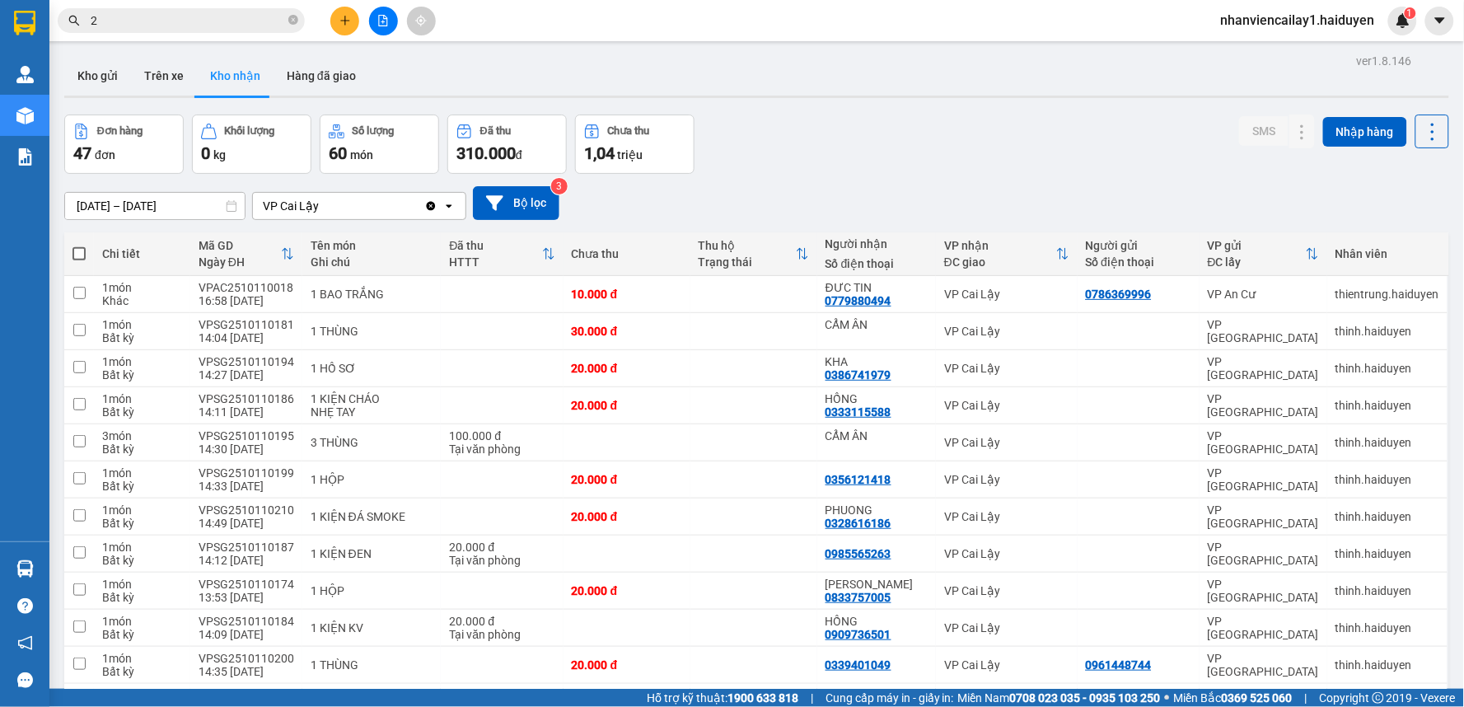
type input "2"
click at [803, 160] on div "Đơn hàng 47 đơn Khối lượng 0 kg Số lượng 60 món Đã thu 310.000 đ Chưa thu 1,04 …" at bounding box center [756, 144] width 1385 height 59
click at [342, 12] on button at bounding box center [344, 21] width 29 height 29
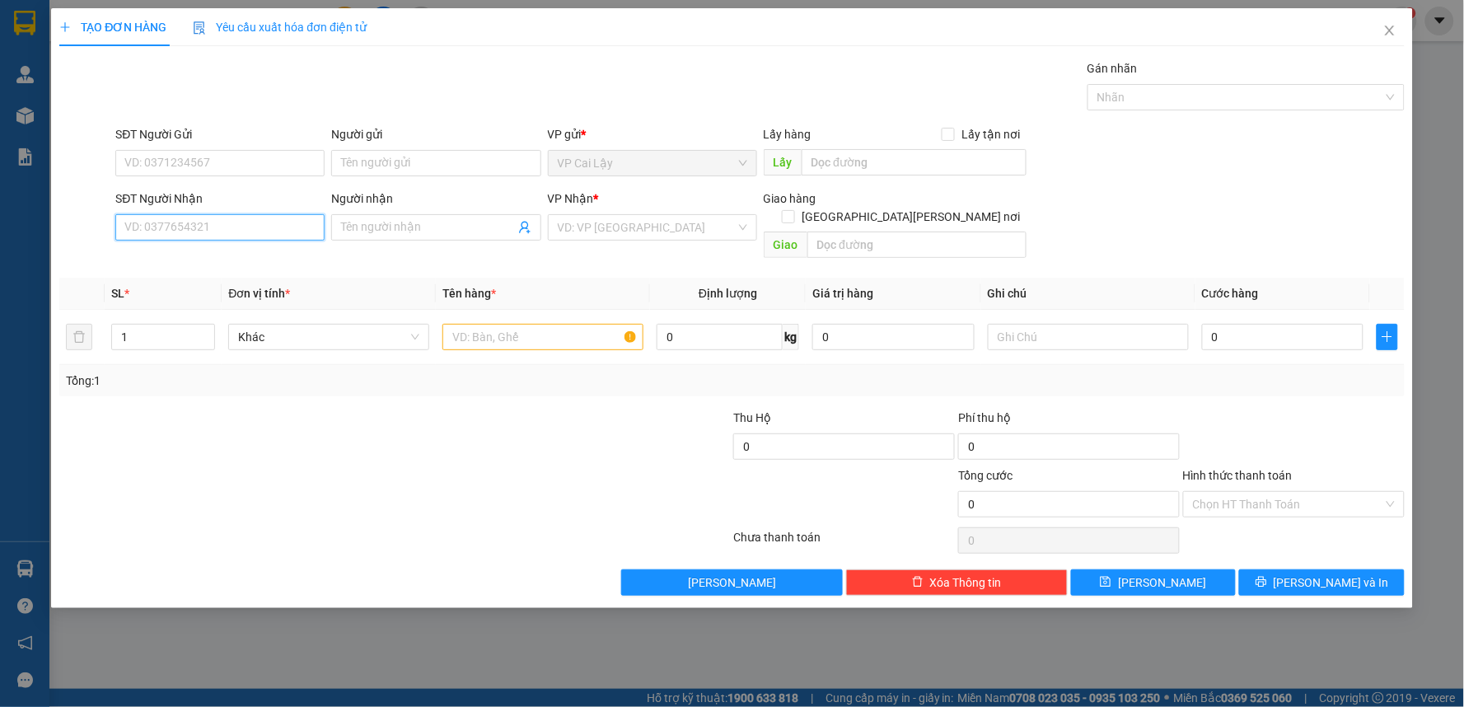
click at [229, 221] on input "SĐT Người Nhận" at bounding box center [219, 227] width 209 height 26
click at [220, 251] on div "0918144468 - LABO MIDENT" at bounding box center [220, 260] width 190 height 18
type input "0918144468"
type input "LABO MIDENT"
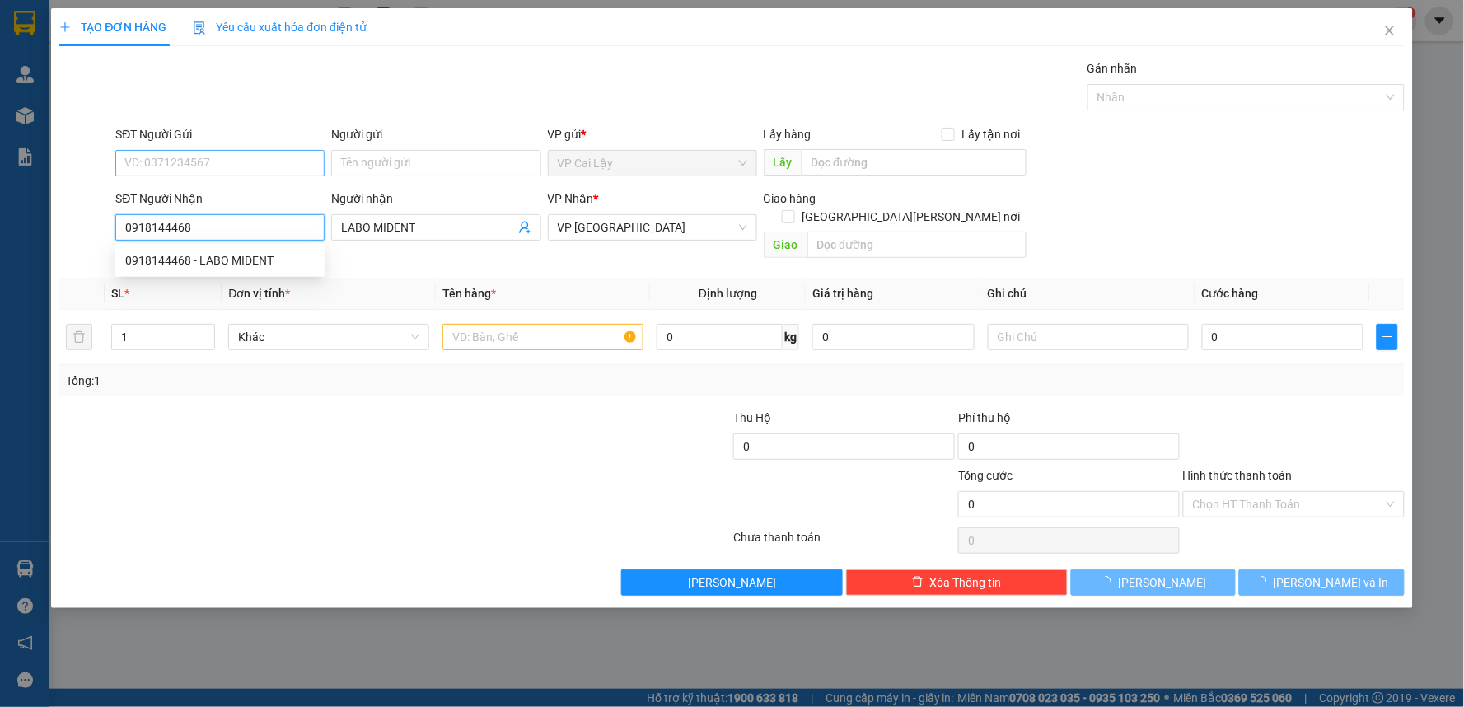
type input "20.000"
type input "0918144468"
click at [245, 160] on input "SĐT Người Gửi" at bounding box center [219, 163] width 209 height 26
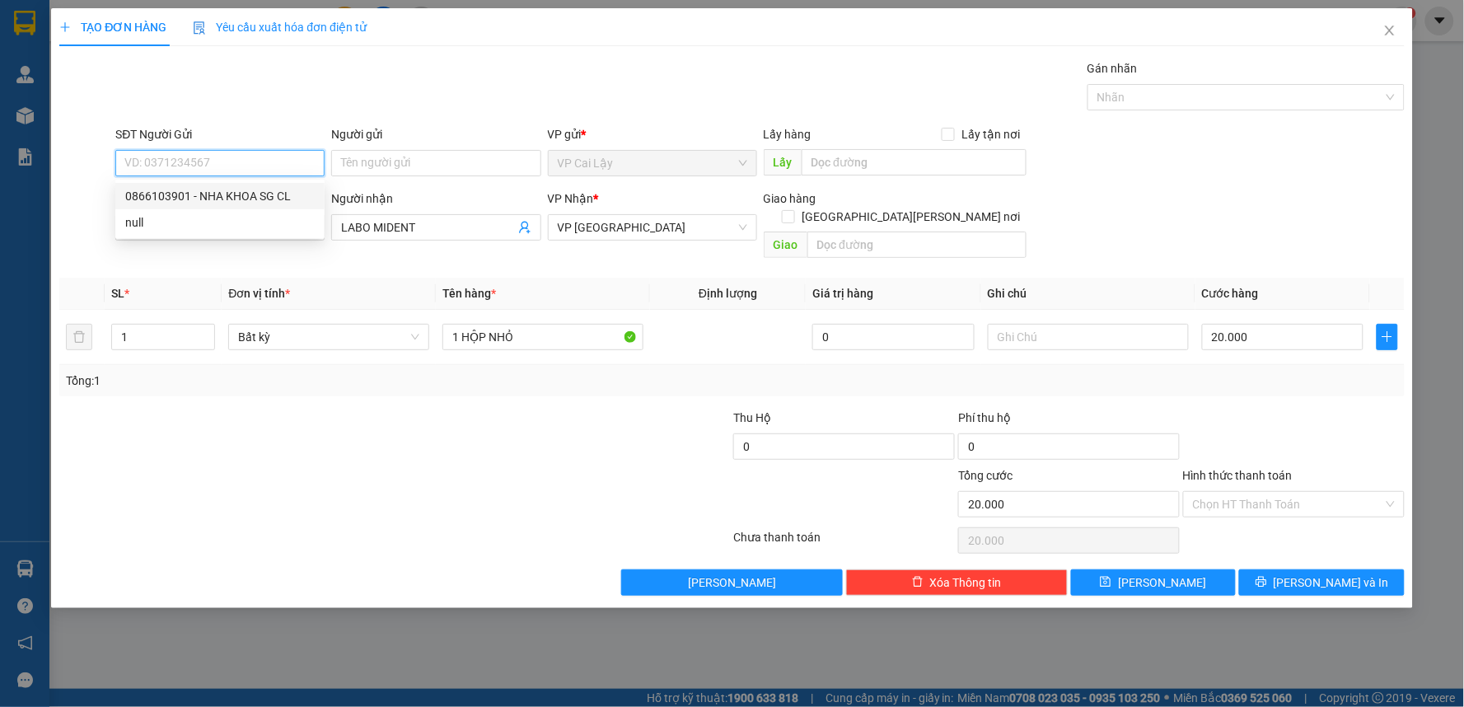
click at [251, 194] on div "0866103901 - NHA KHOA SG CL" at bounding box center [220, 196] width 190 height 18
type input "0866103901"
type input "NHA KHOA SG CL"
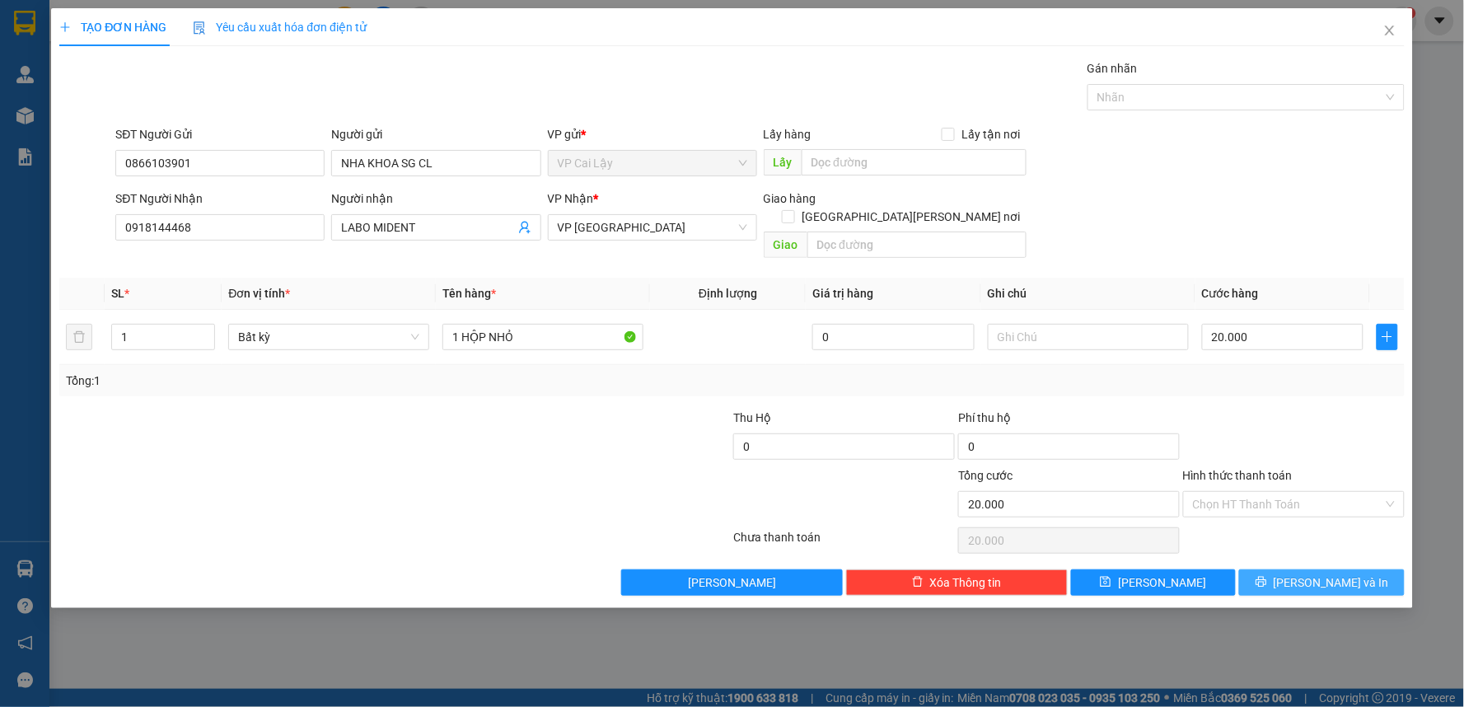
click at [1281, 569] on button "[PERSON_NAME] và In" at bounding box center [1322, 582] width 166 height 26
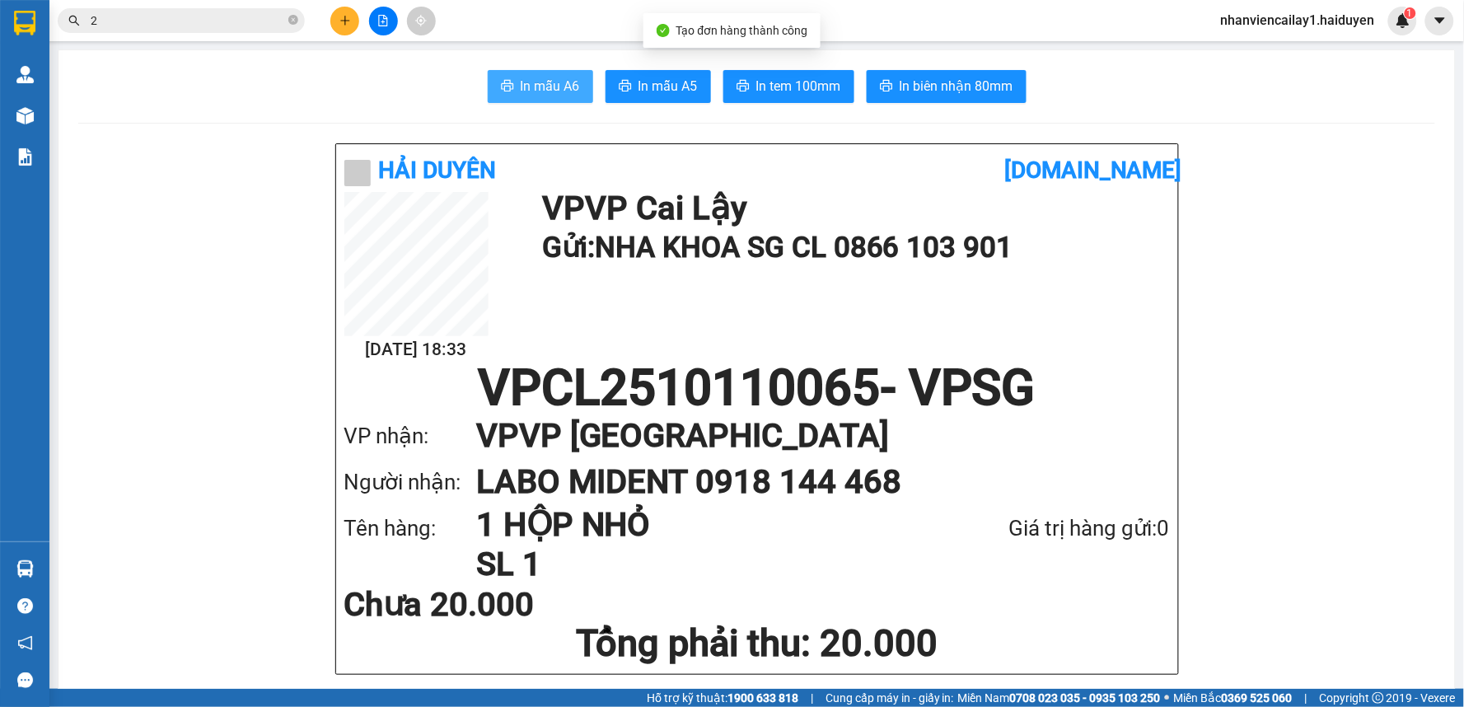
click at [547, 72] on button "In mẫu A6" at bounding box center [540, 86] width 105 height 33
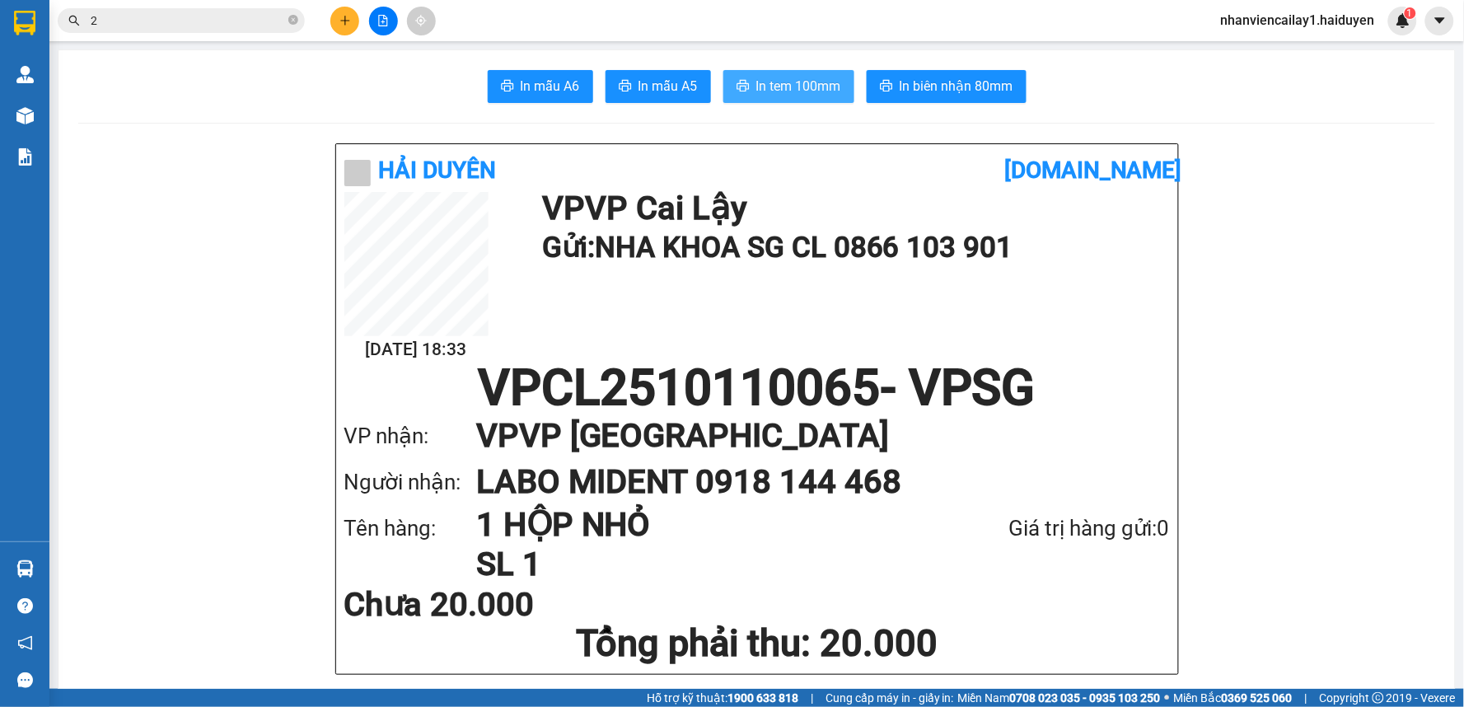
click at [811, 72] on button "In tem 100mm" at bounding box center [789, 86] width 131 height 33
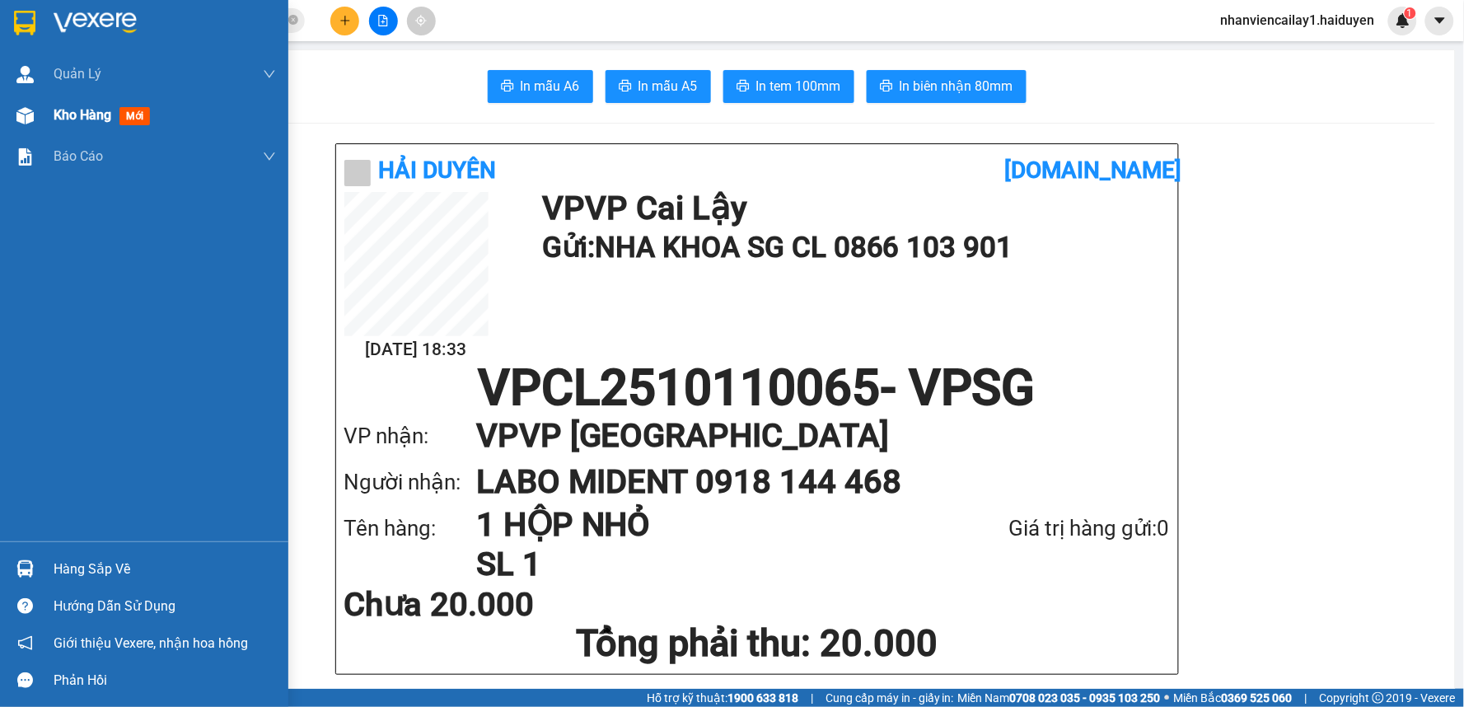
click at [44, 112] on div "Kho hàng mới" at bounding box center [144, 115] width 288 height 41
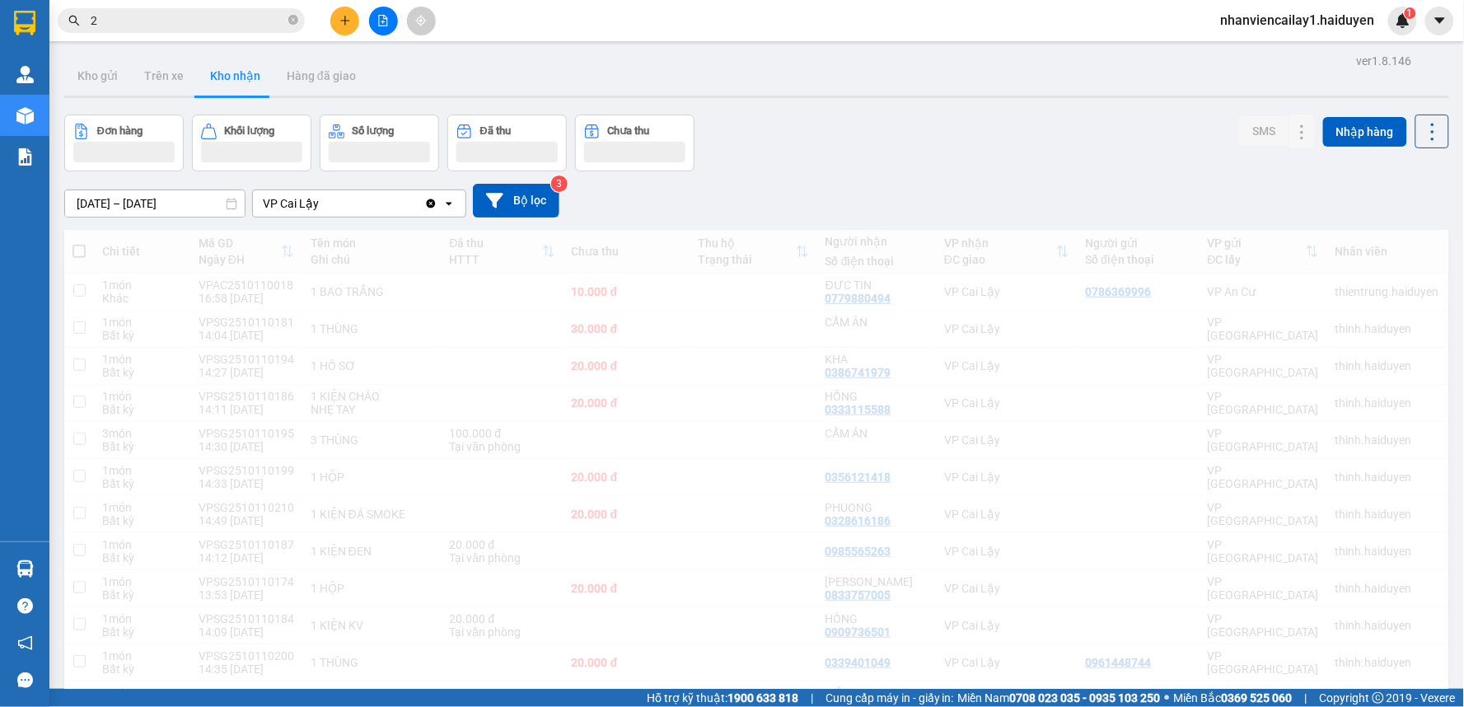
click at [981, 166] on div "Đơn hàng Khối lượng Số lượng Đã thu Chưa thu SMS Nhập hàng" at bounding box center [756, 143] width 1385 height 57
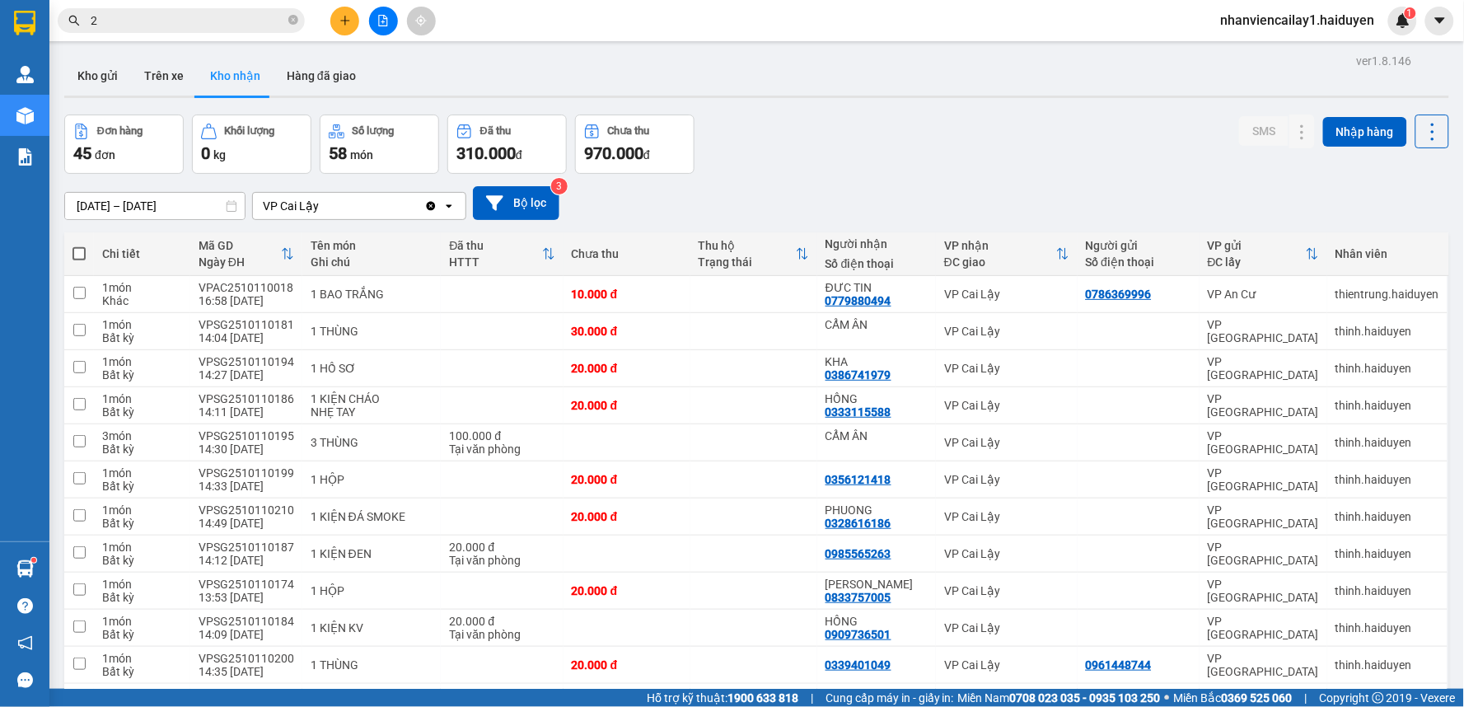
drag, startPoint x: 110, startPoint y: 23, endPoint x: 61, endPoint y: 36, distance: 51.2
click at [61, 36] on div "Kết quả [PERSON_NAME] ( 37 ) Bộ lọc Mã ĐH Trạng thái Món hàng Thu hộ Tổng [PERS…" at bounding box center [732, 20] width 1464 height 41
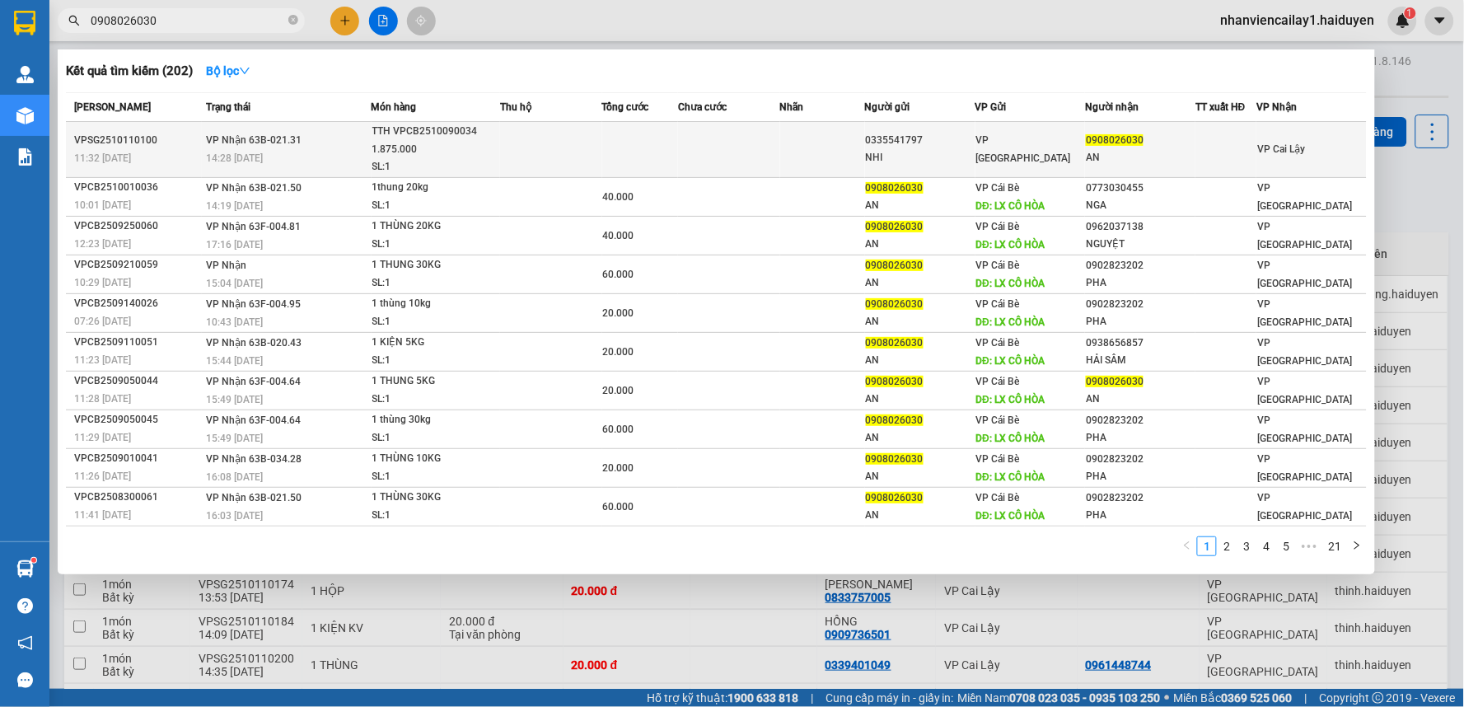
type input "0908026030"
drag, startPoint x: 710, startPoint y: 140, endPoint x: 719, endPoint y: 143, distance: 9.6
click at [719, 143] on td at bounding box center [729, 150] width 102 height 56
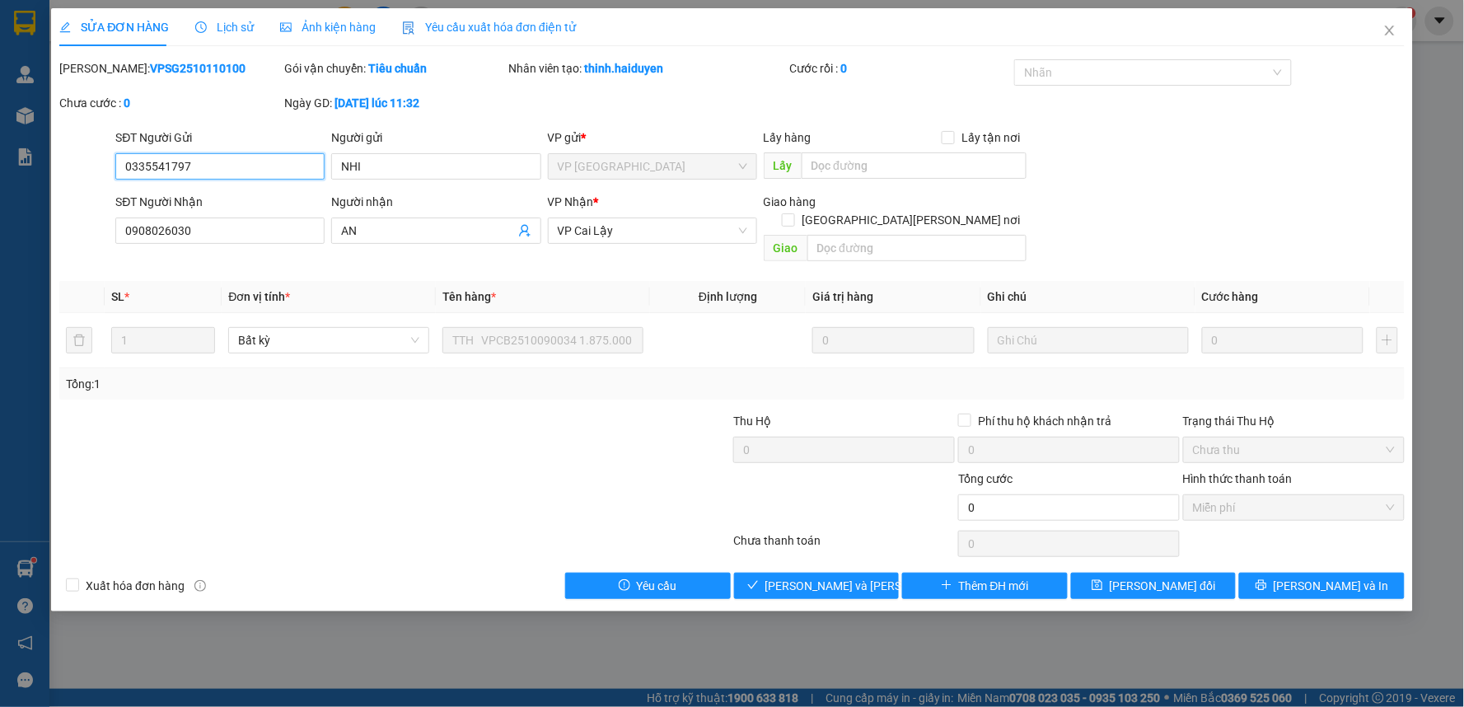
type input "0335541797"
type input "NHI"
type input "0908026030"
type input "AN"
type input "0"
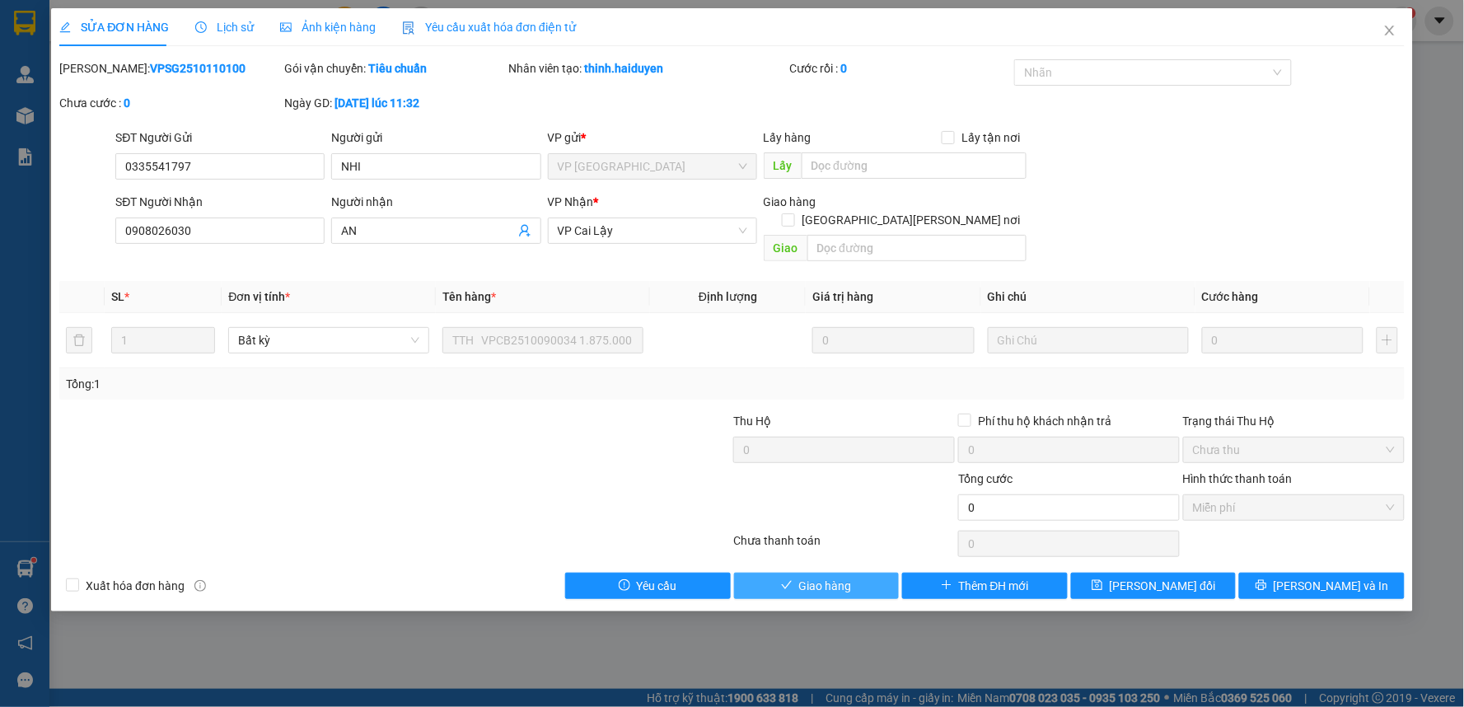
click at [826, 577] on span "Giao hàng" at bounding box center [825, 586] width 53 height 18
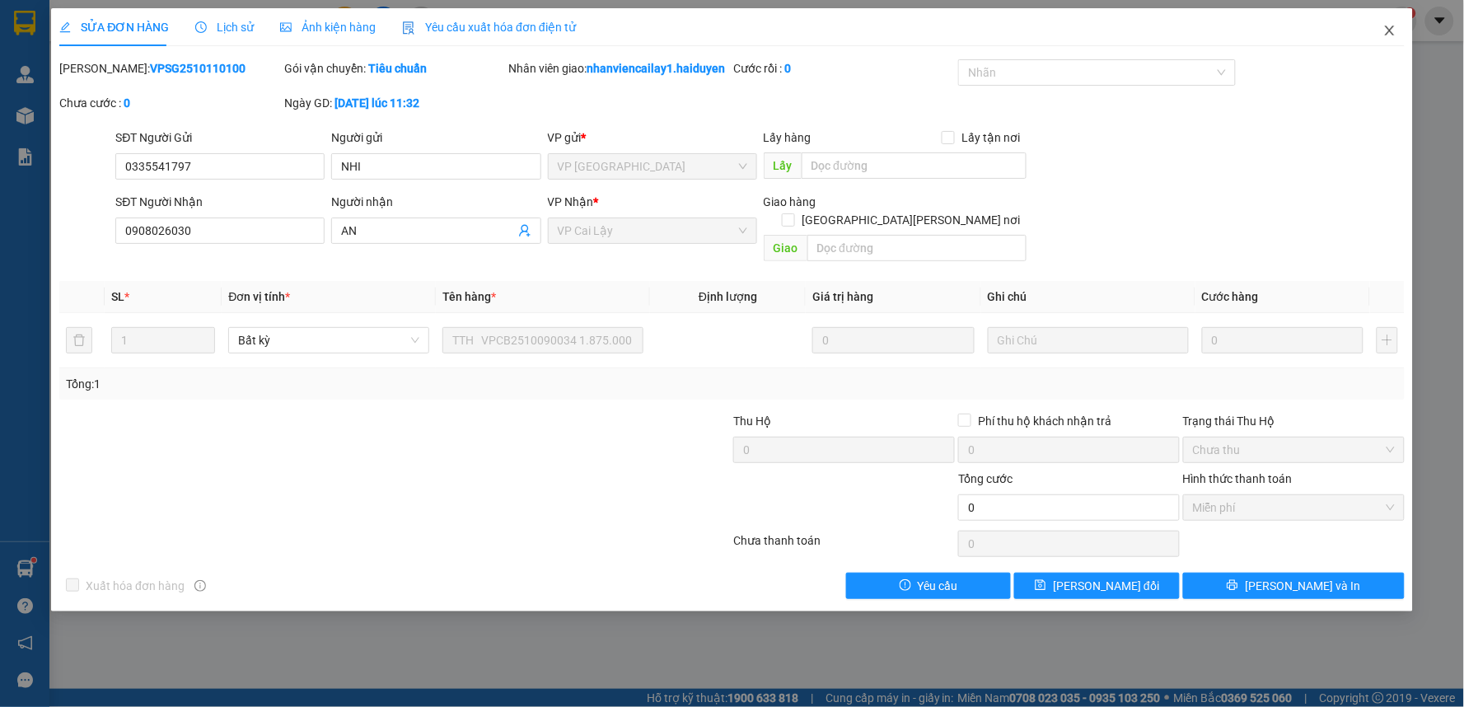
drag, startPoint x: 1397, startPoint y: 28, endPoint x: 333, endPoint y: 10, distance: 1064.0
click at [1396, 29] on span "Close" at bounding box center [1390, 31] width 46 height 46
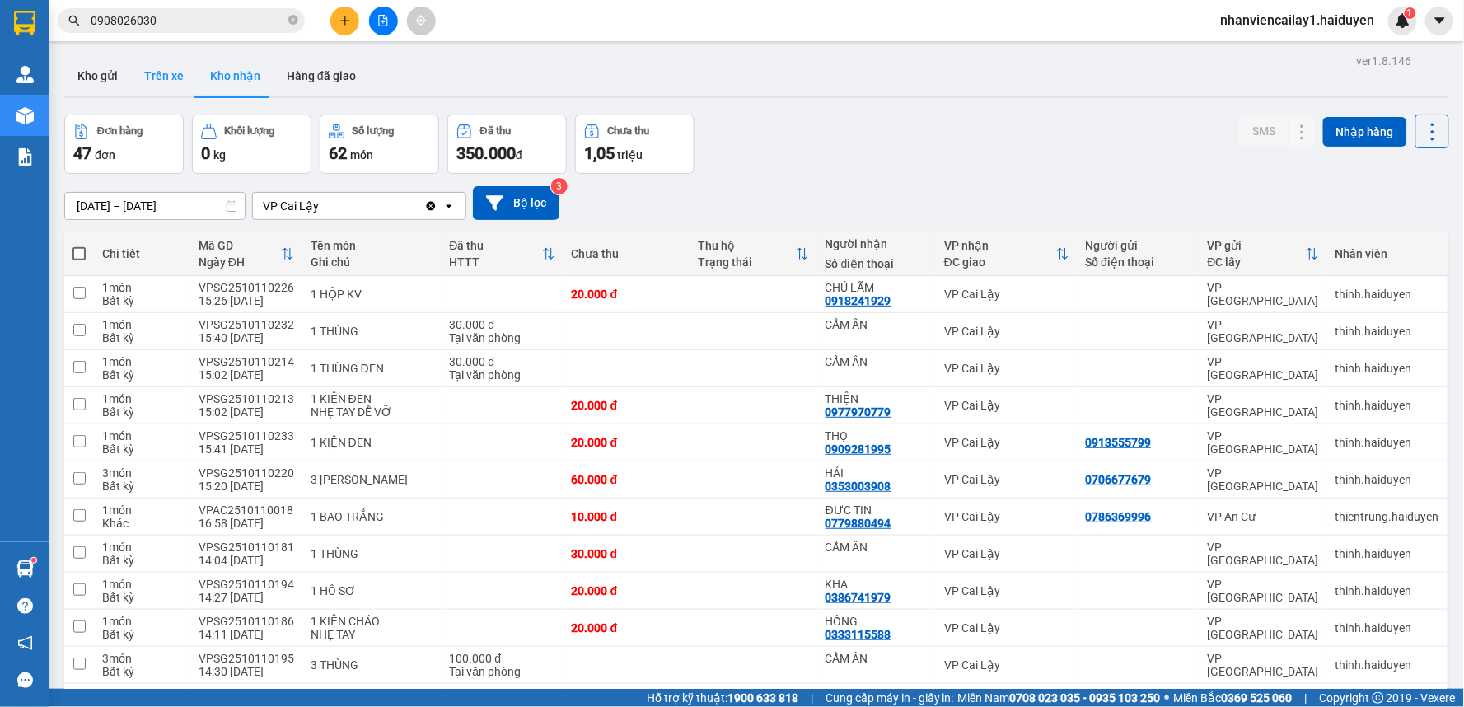
click at [135, 87] on button "Trên xe" at bounding box center [164, 76] width 66 height 40
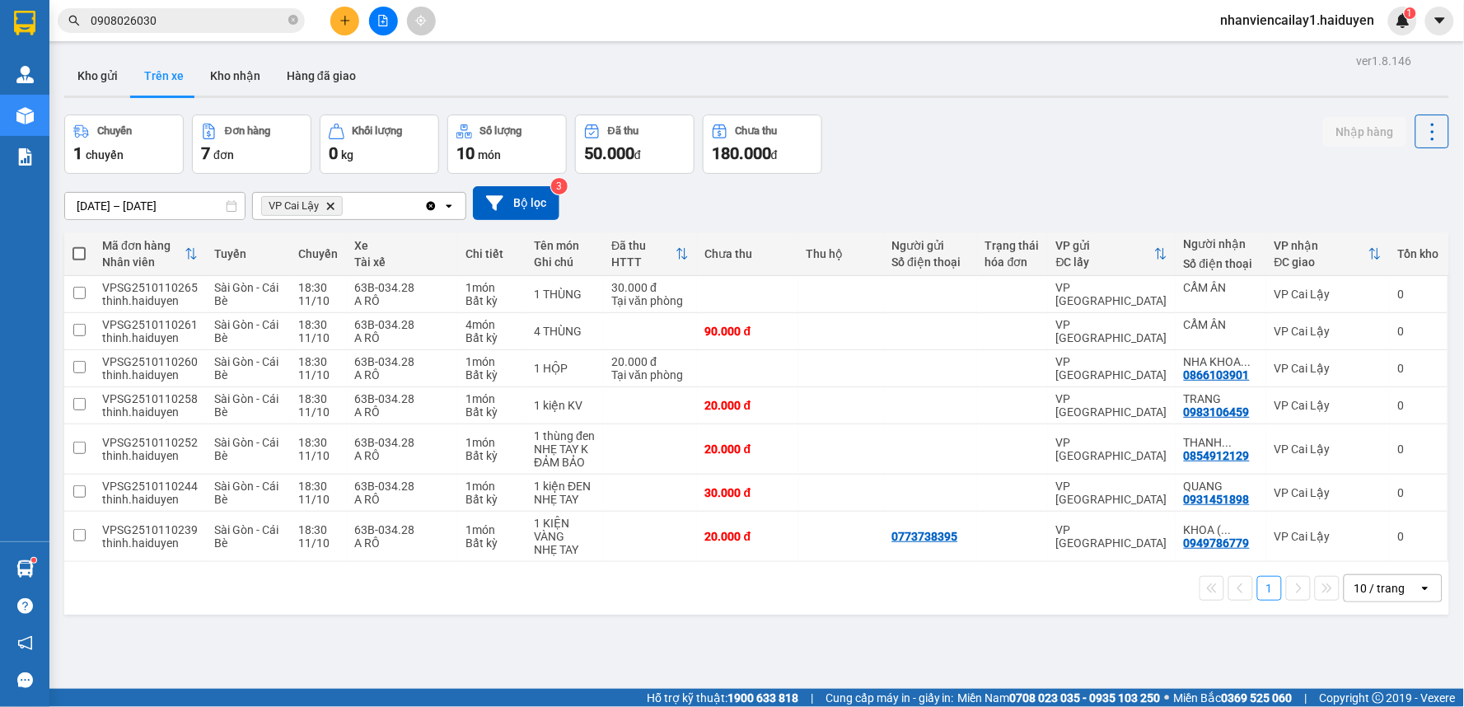
click at [1361, 597] on div "10 / trang" at bounding box center [1380, 588] width 51 height 16
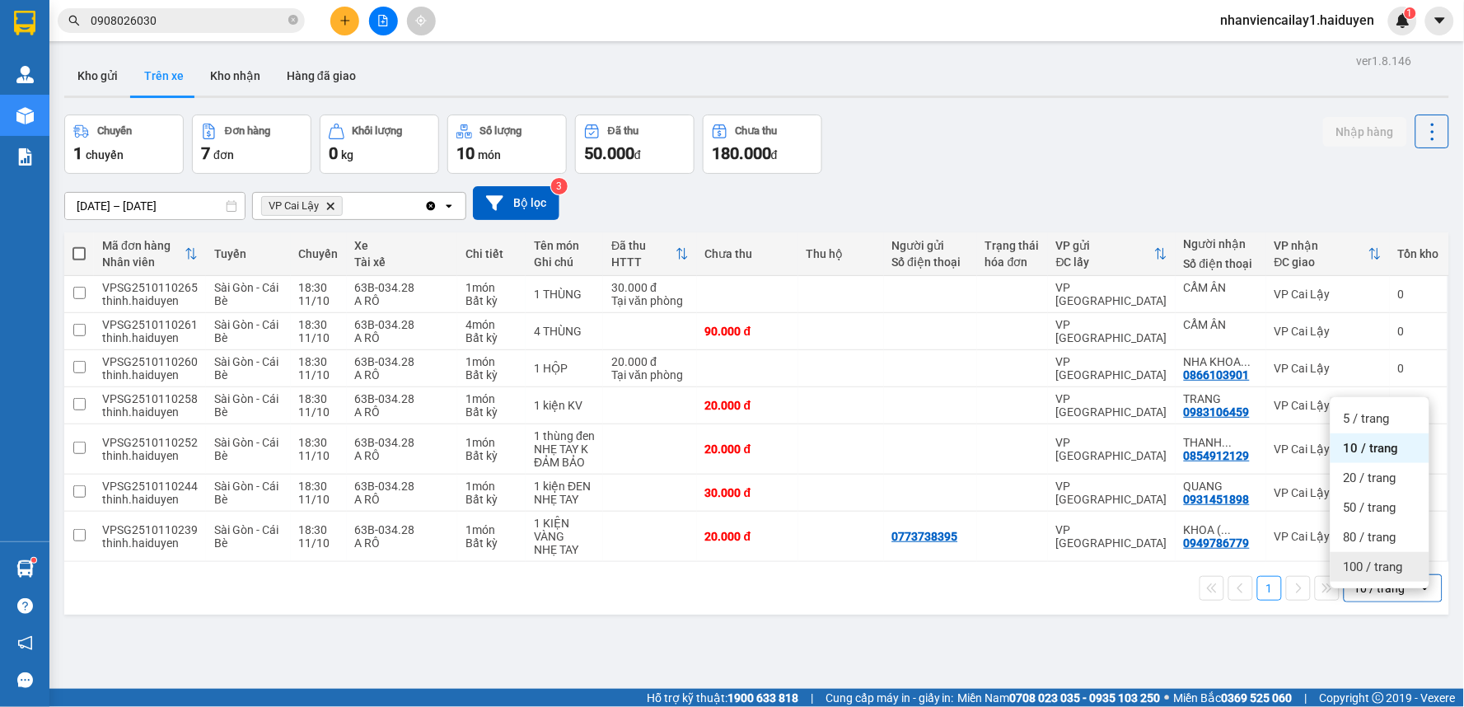
click at [1366, 577] on div "100 / trang" at bounding box center [1380, 567] width 99 height 30
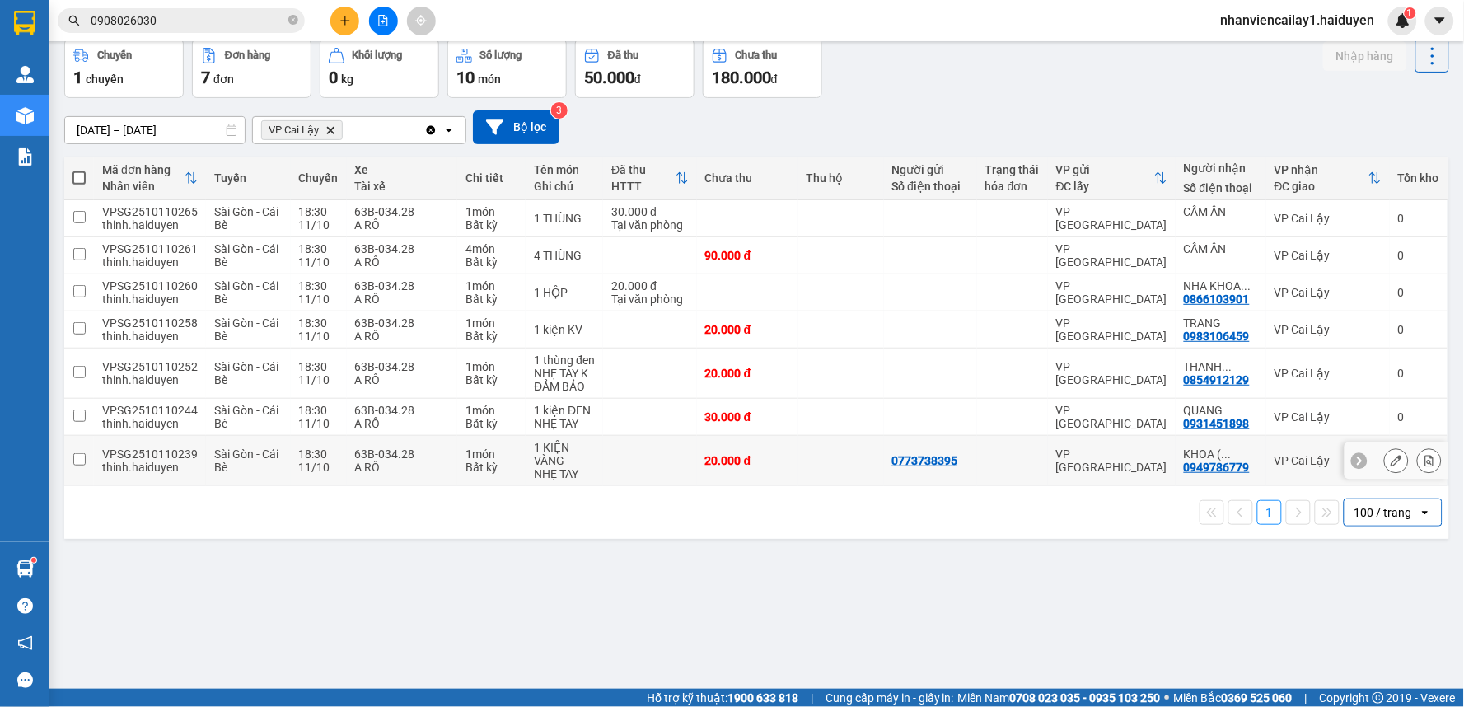
click at [1229, 461] on div "KHOA ( ..." at bounding box center [1221, 453] width 74 height 13
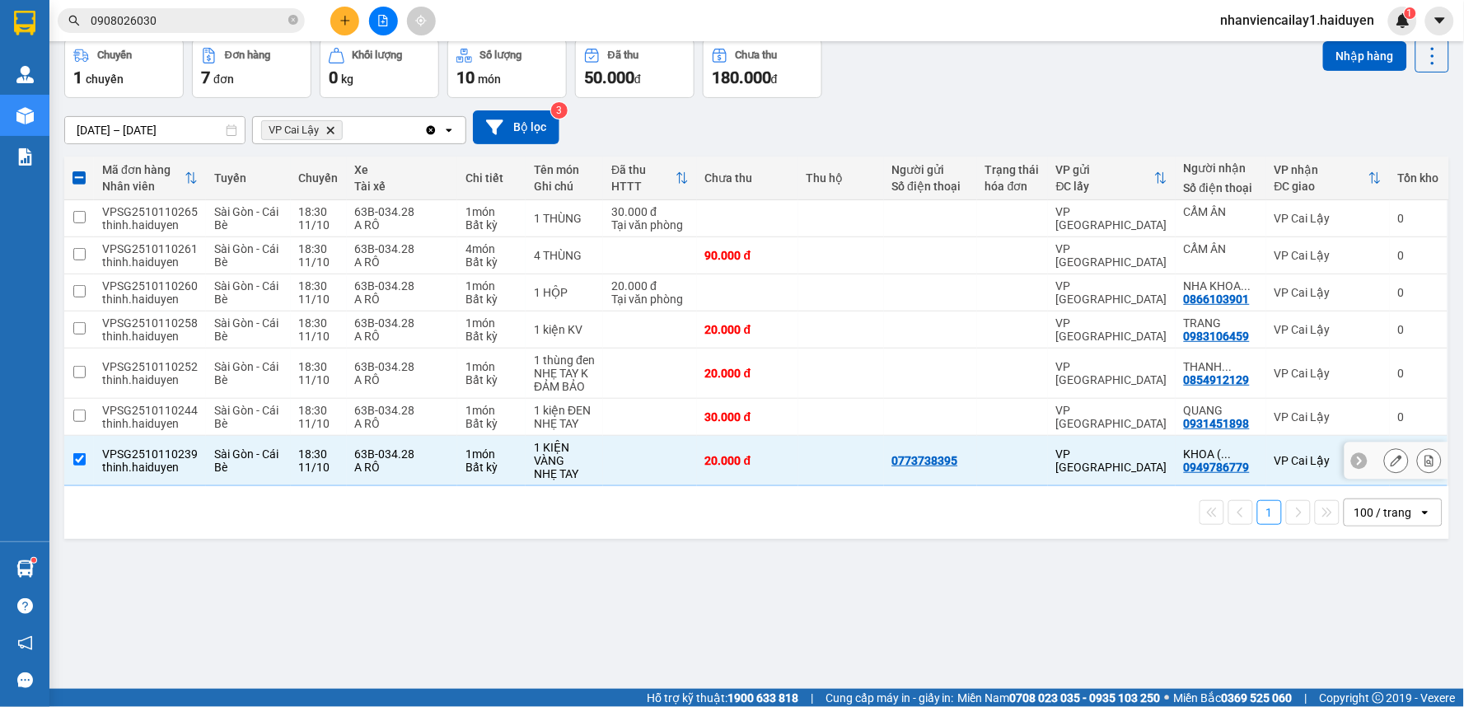
click at [835, 483] on td at bounding box center [841, 461] width 86 height 50
checkbox input "false"
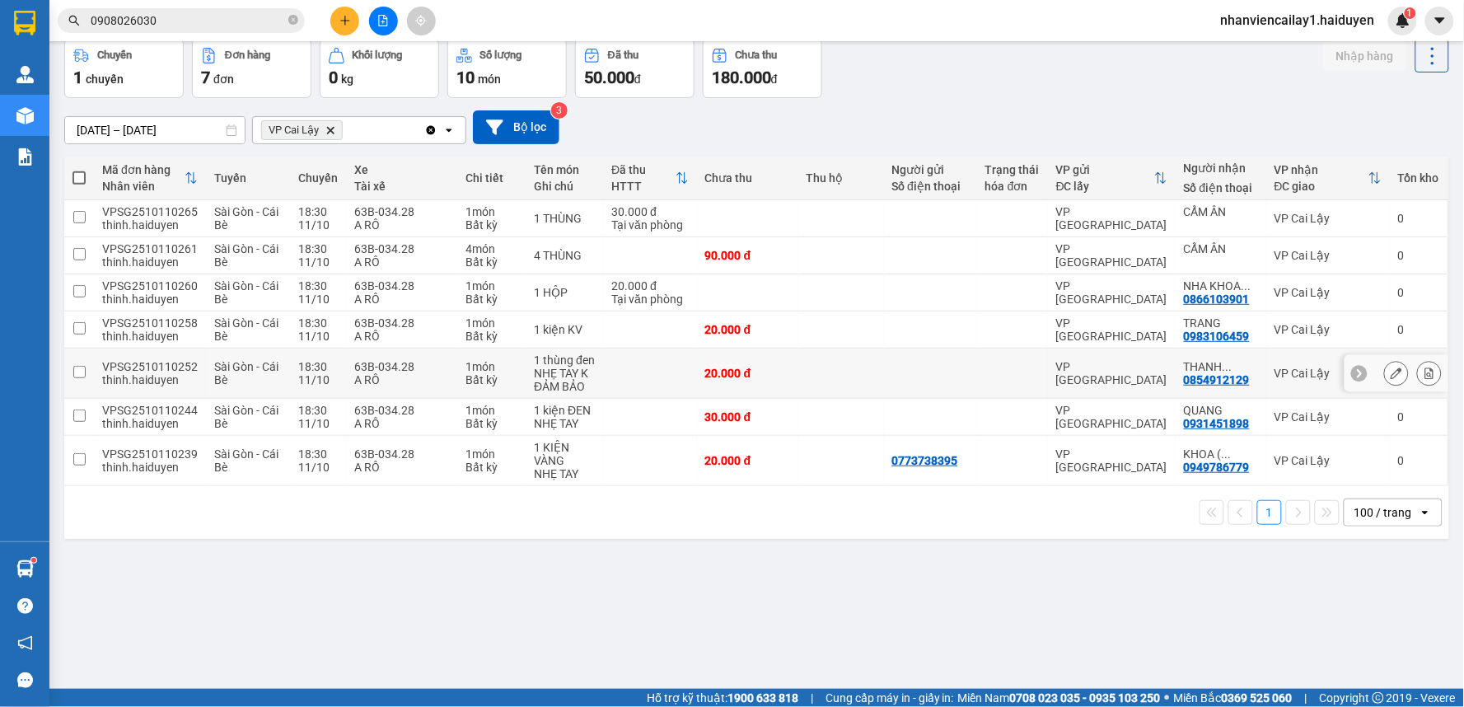
click at [908, 349] on td at bounding box center [930, 374] width 93 height 50
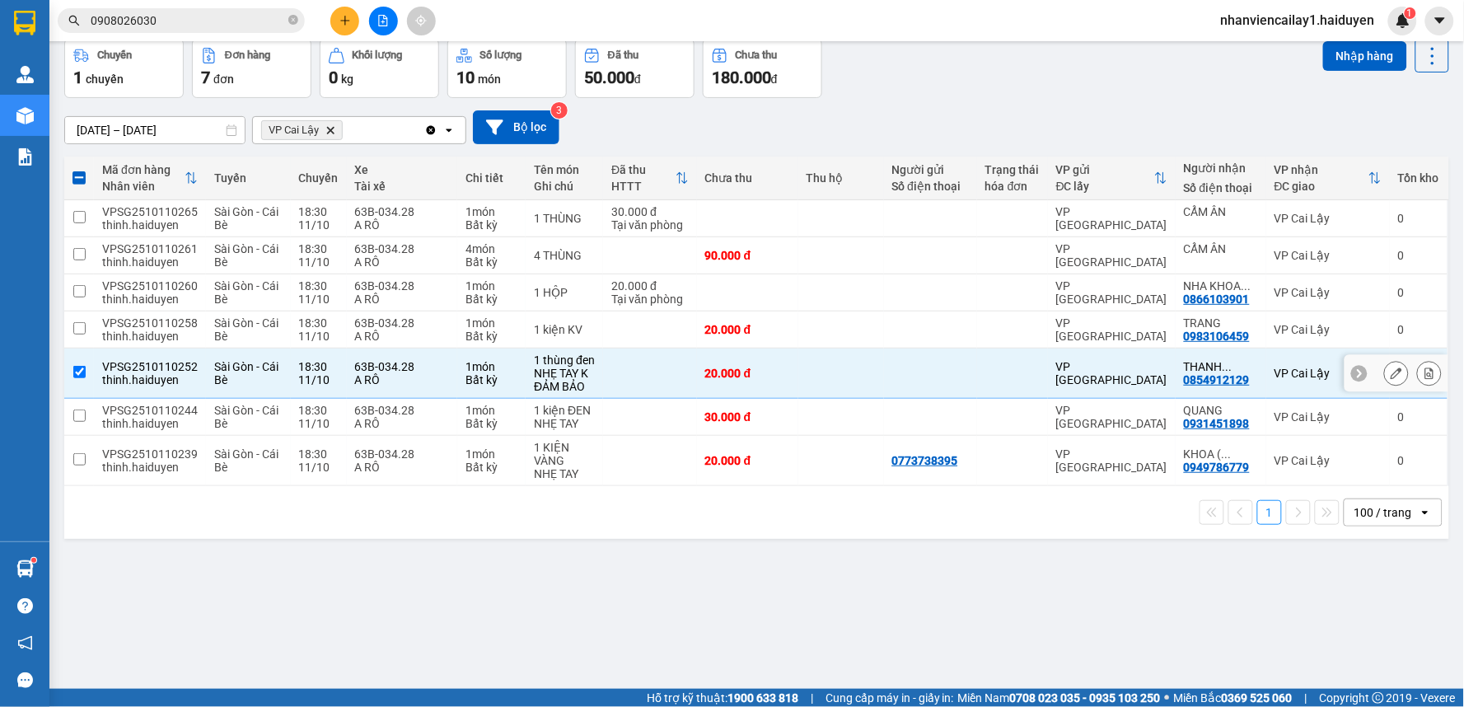
click at [908, 349] on td at bounding box center [930, 374] width 93 height 50
checkbox input "false"
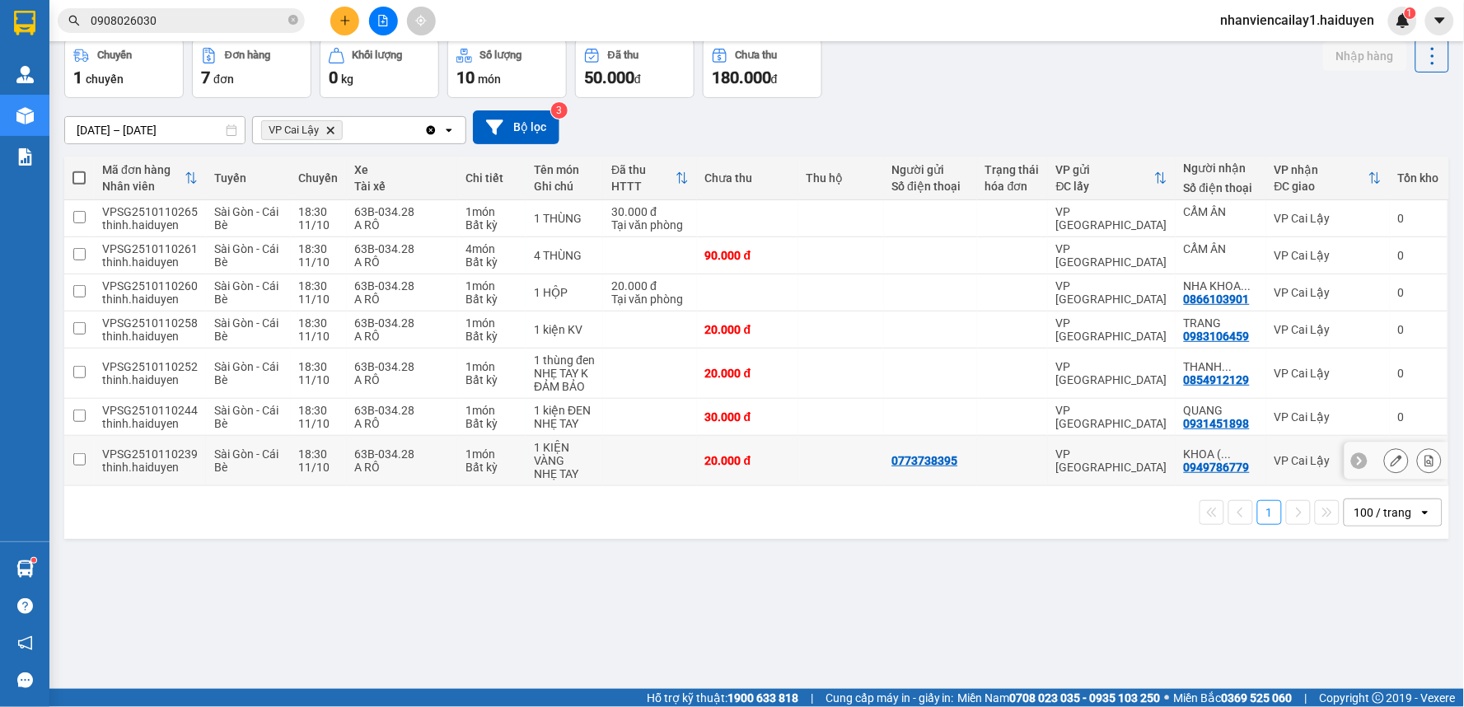
click at [1220, 474] on div "0949786779" at bounding box center [1217, 467] width 66 height 13
click at [1220, 461] on div "KHOA ( ..." at bounding box center [1221, 453] width 74 height 13
checkbox input "true"
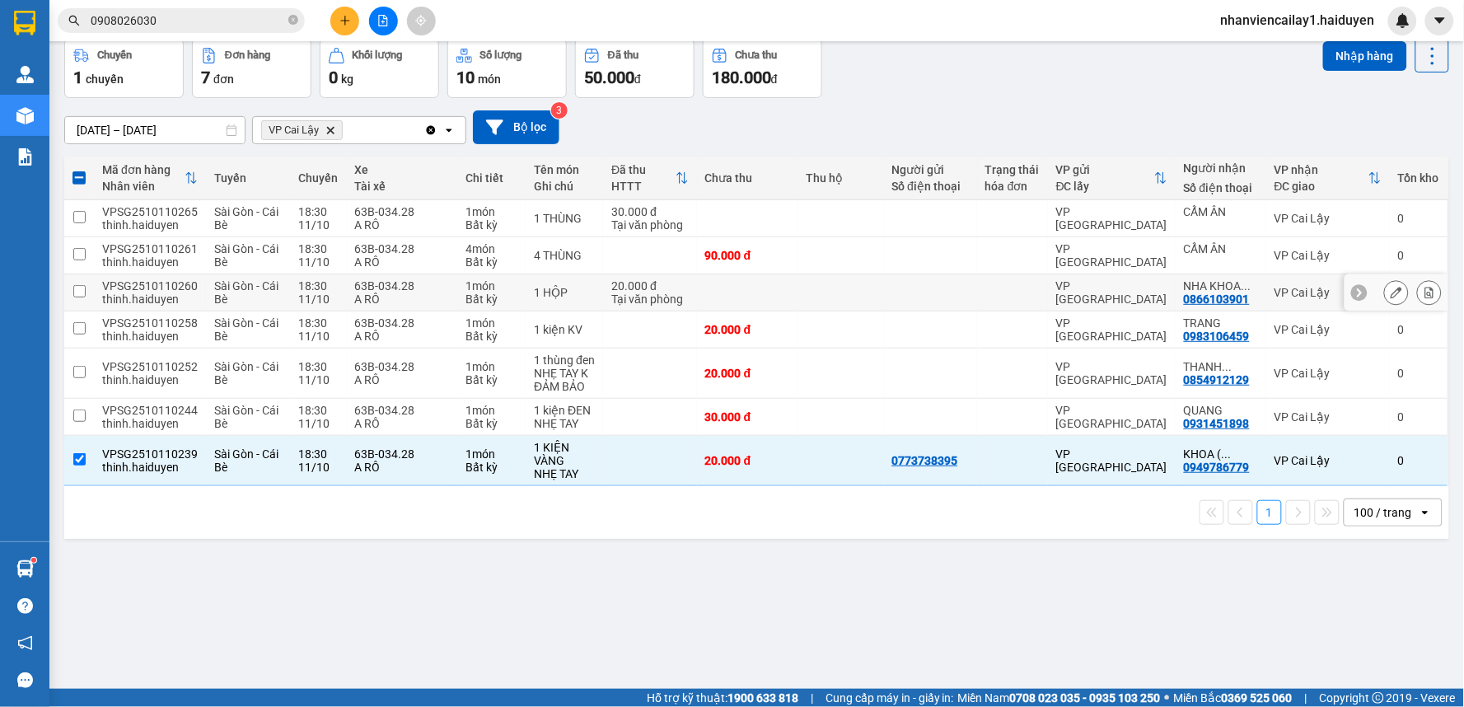
click at [1239, 307] on td "NHA KHOA ... 0866103901" at bounding box center [1221, 292] width 91 height 37
checkbox input "true"
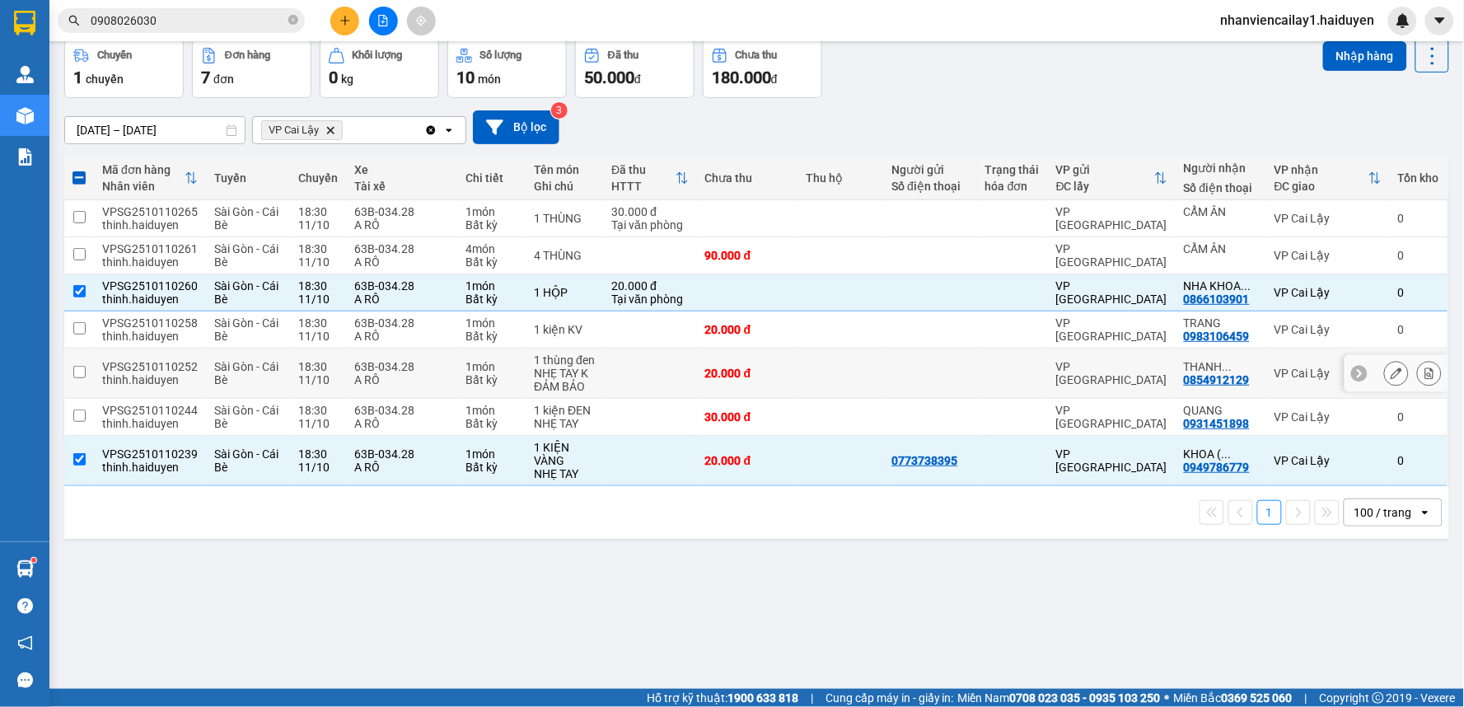
click at [1225, 373] on div "THANH ..." at bounding box center [1221, 366] width 74 height 13
checkbox input "true"
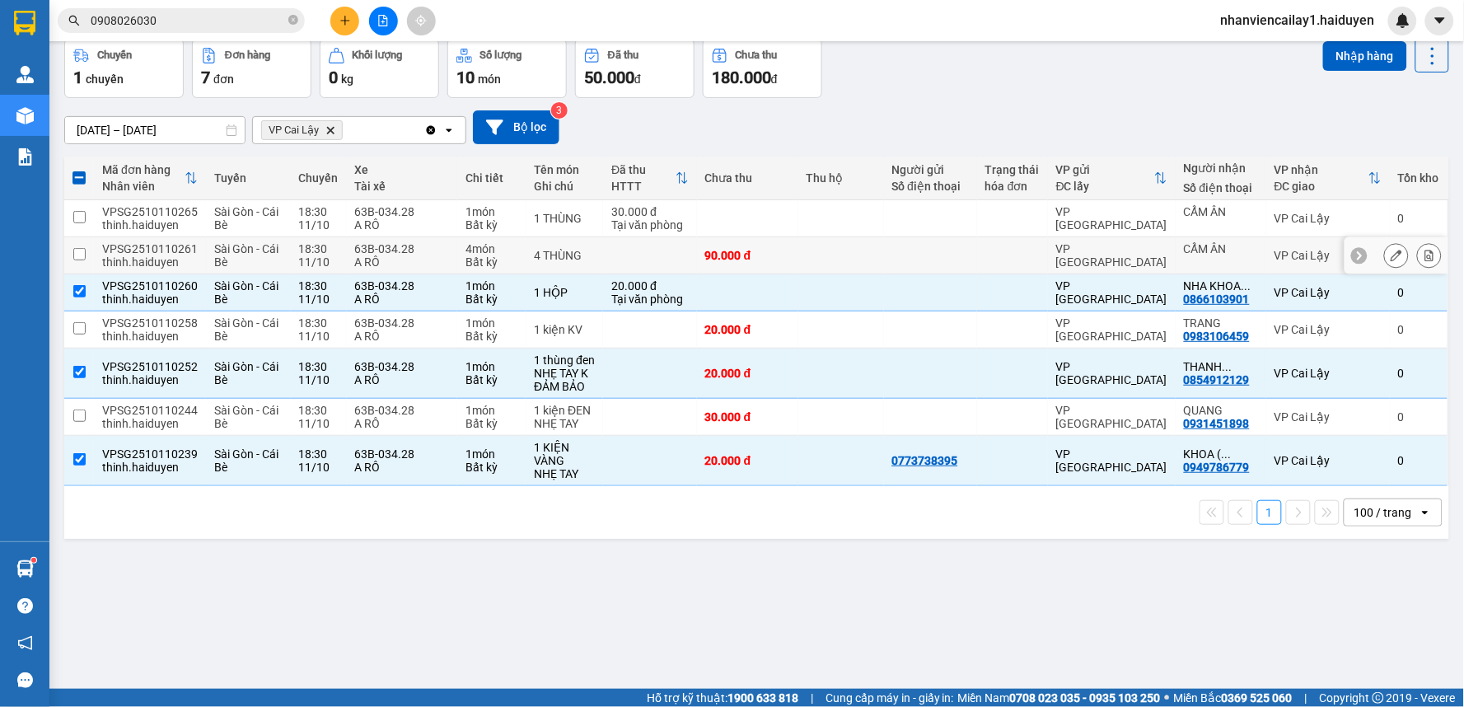
click at [1159, 247] on td "VP [GEOGRAPHIC_DATA]" at bounding box center [1112, 255] width 128 height 37
checkbox input "true"
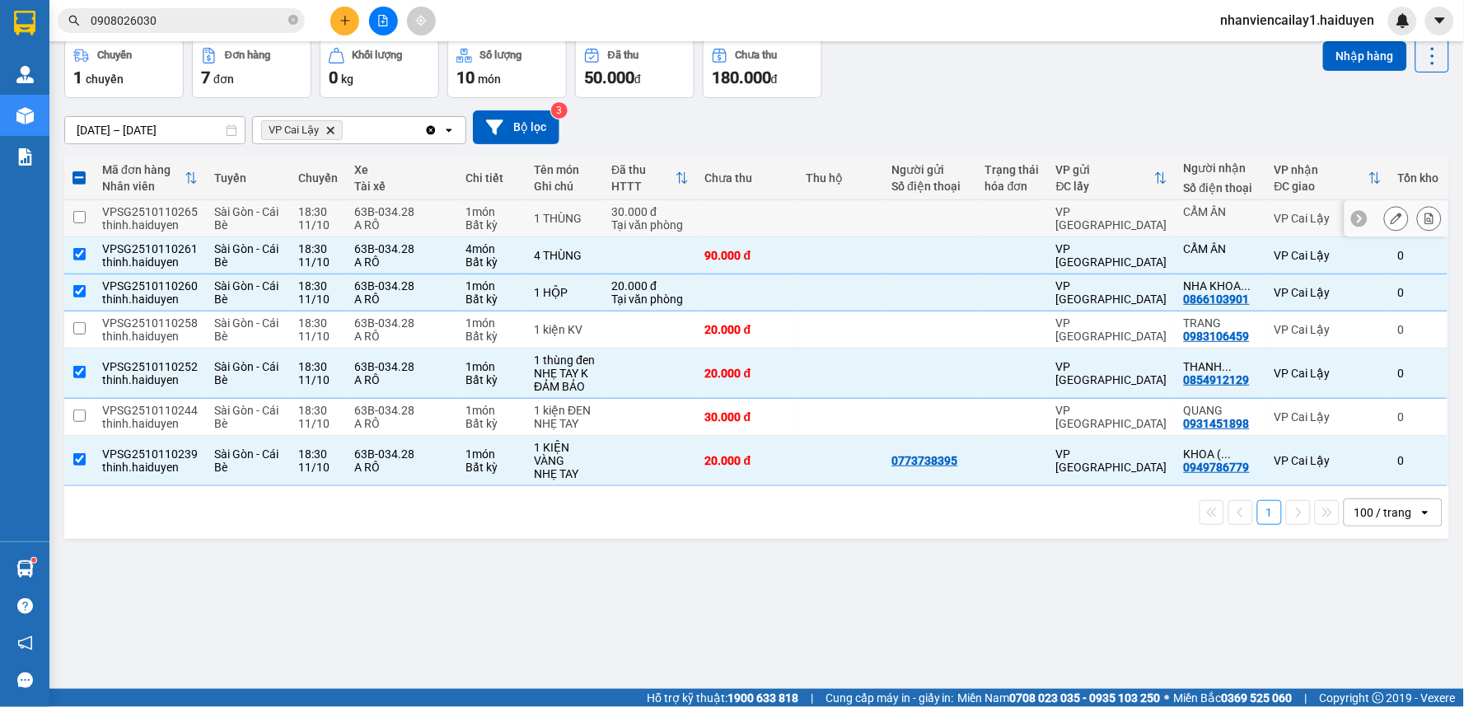
click at [1157, 207] on td "VP [GEOGRAPHIC_DATA]" at bounding box center [1112, 218] width 128 height 37
checkbox input "true"
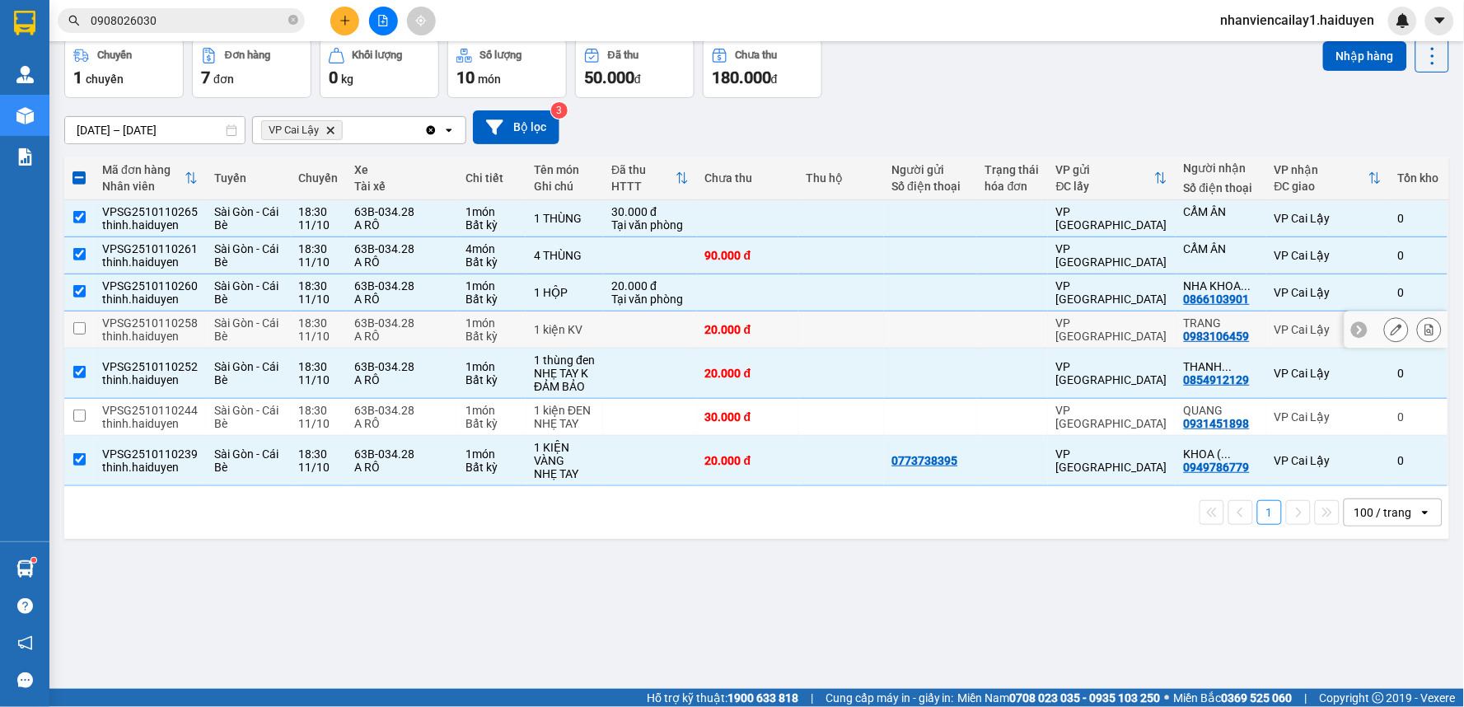
drag, startPoint x: 1141, startPoint y: 330, endPoint x: 1159, endPoint y: 354, distance: 30.0
click at [1146, 332] on div "VP [GEOGRAPHIC_DATA]" at bounding box center [1111, 329] width 111 height 26
checkbox input "true"
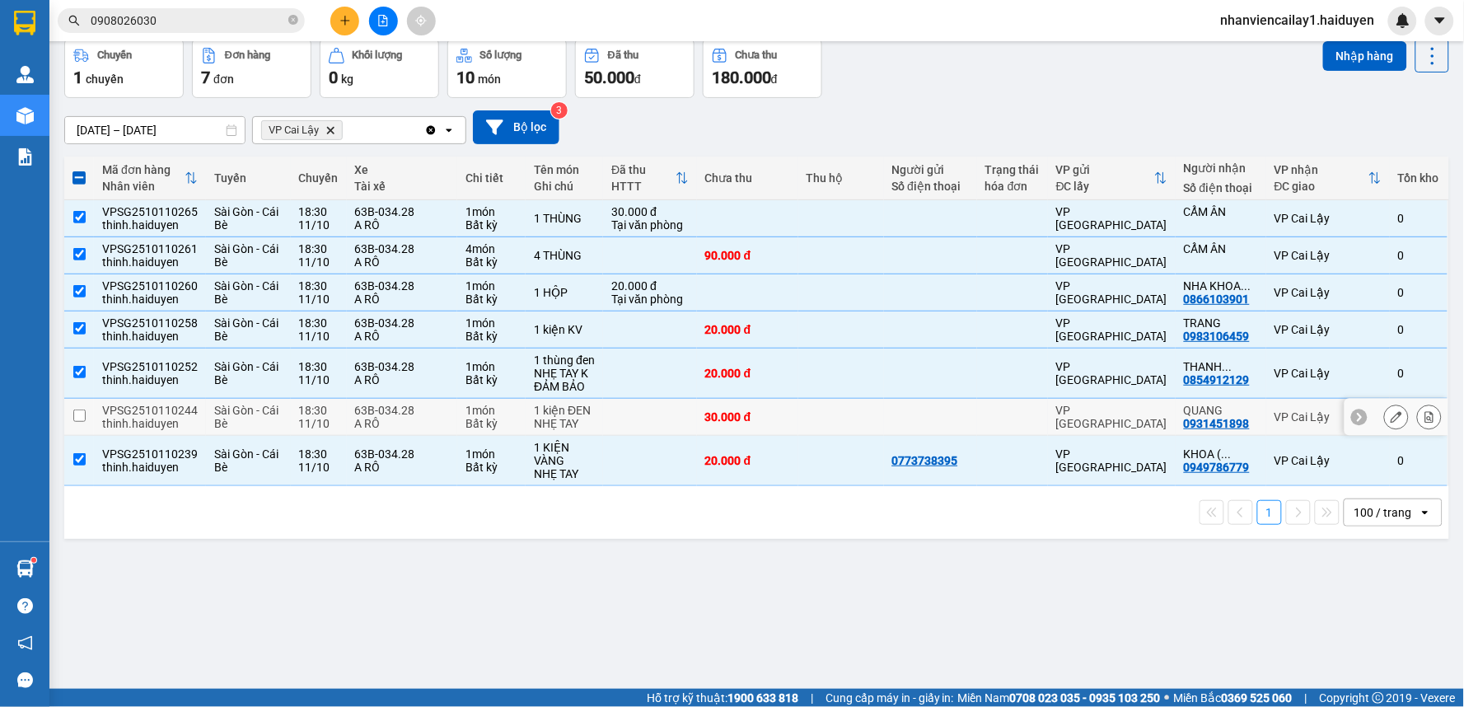
click at [1176, 434] on td "QUANG 0931451898" at bounding box center [1221, 417] width 91 height 37
checkbox input "true"
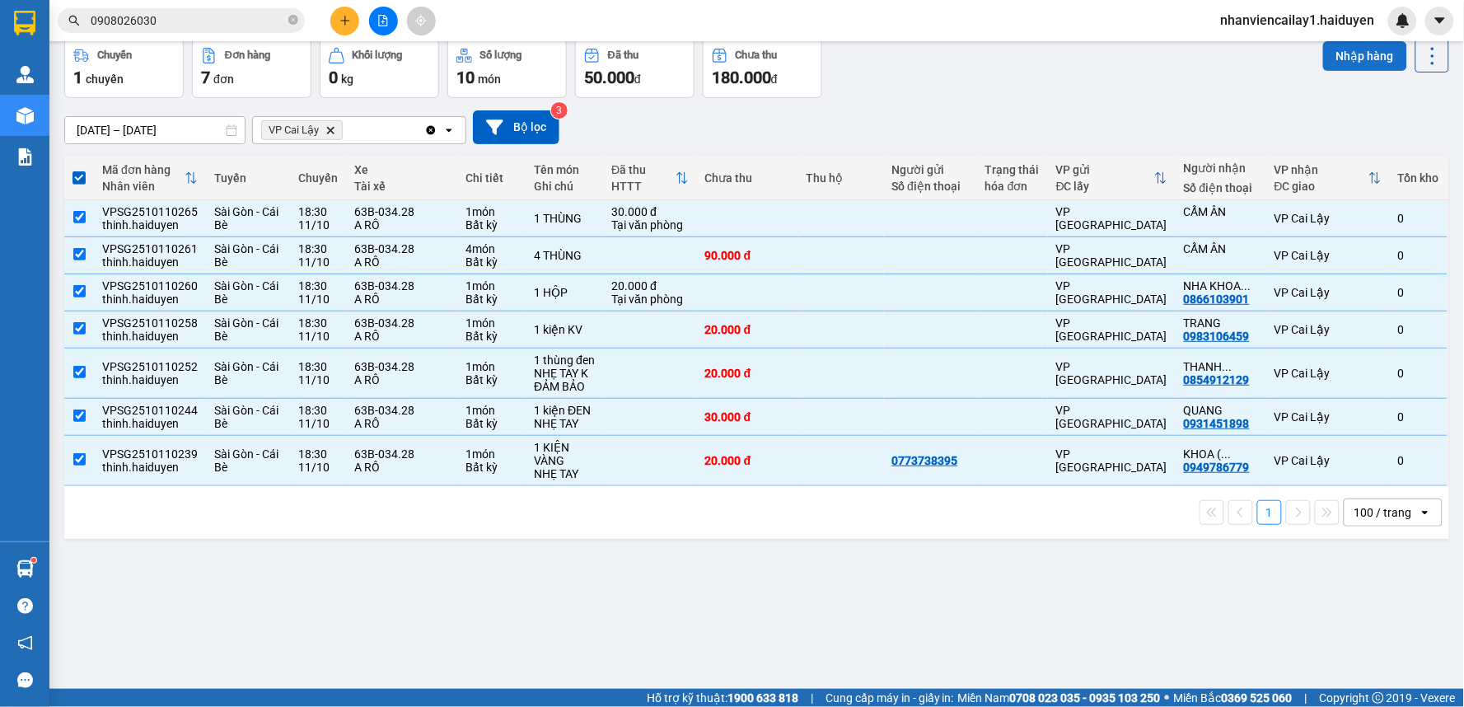
click at [1357, 58] on button "Nhập hàng" at bounding box center [1365, 56] width 84 height 30
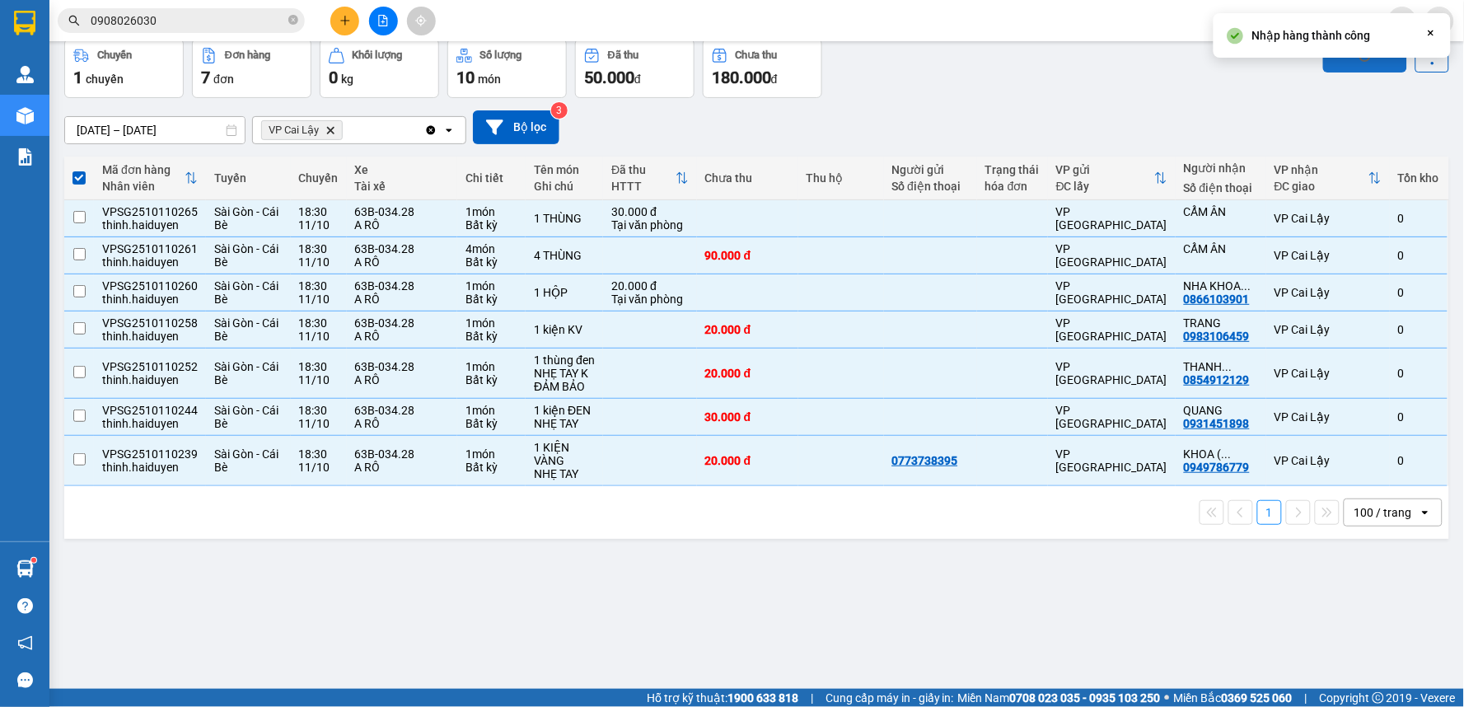
checkbox input "false"
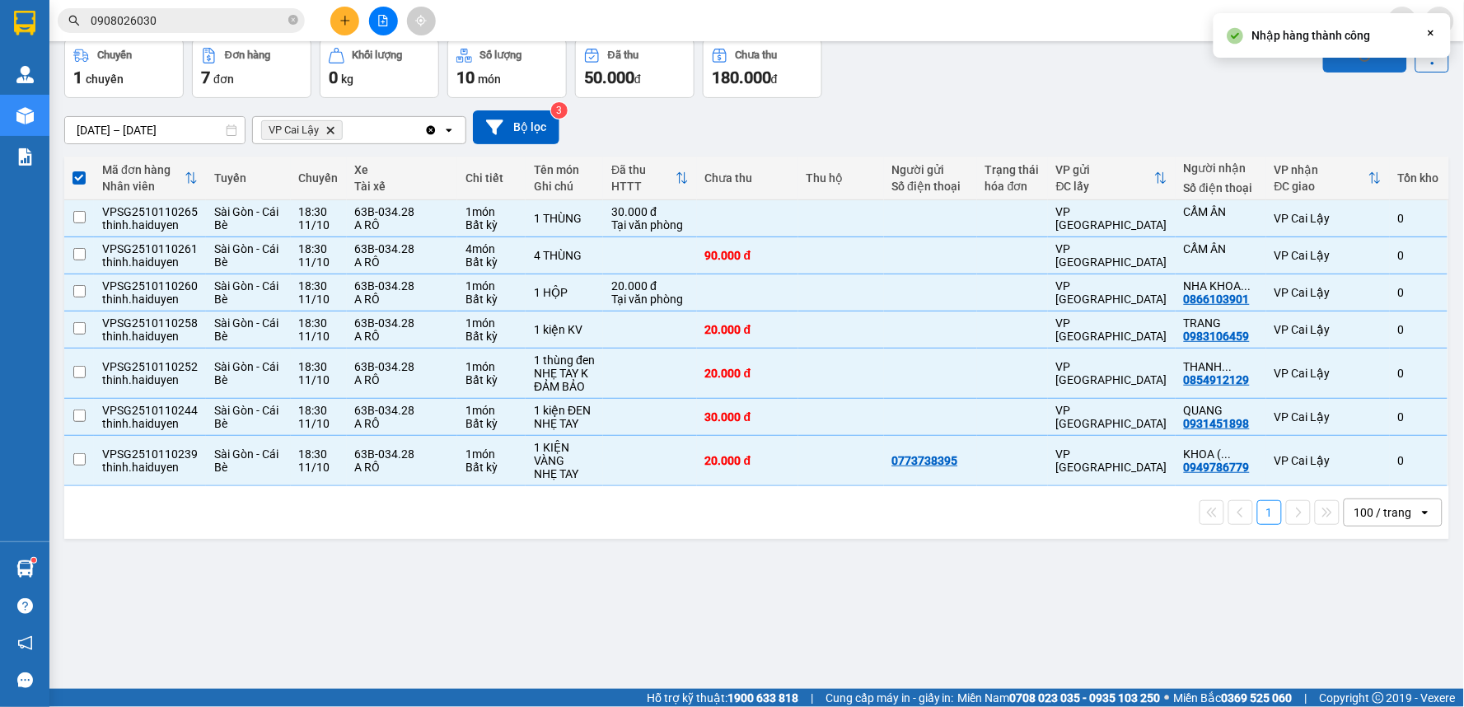
checkbox input "false"
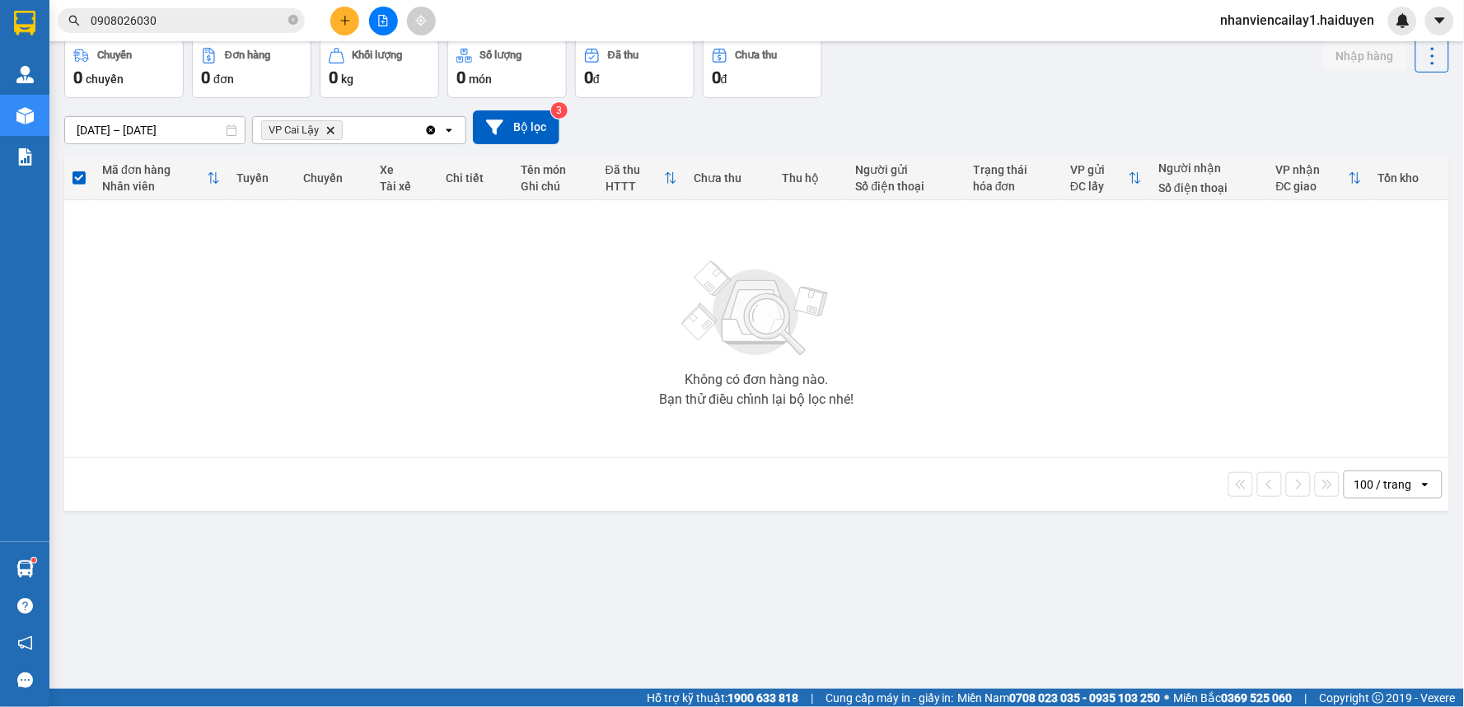
click at [428, 134] on icon "Clear all" at bounding box center [430, 130] width 13 height 13
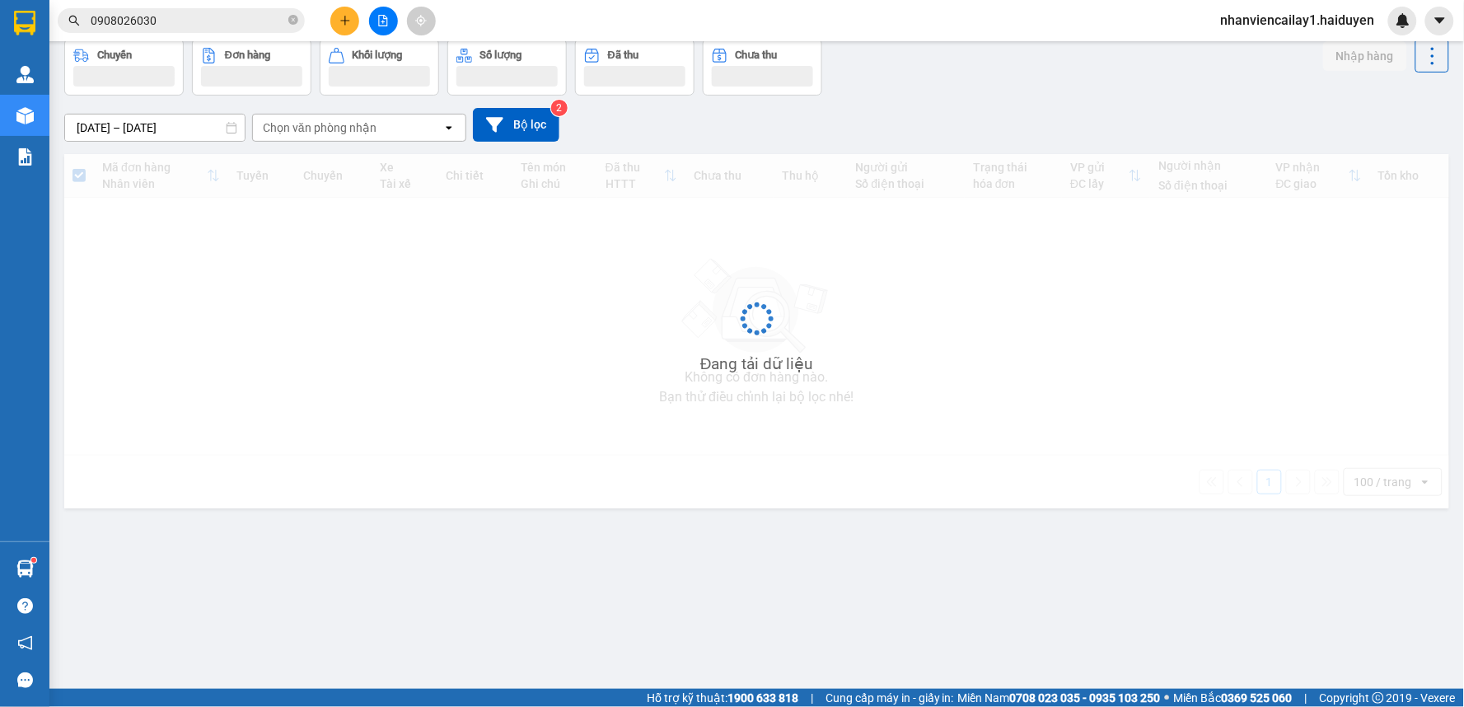
click at [424, 137] on div "Chọn văn phòng nhận" at bounding box center [348, 128] width 190 height 26
click at [409, 132] on div "Chọn văn phòng nhận" at bounding box center [348, 128] width 190 height 26
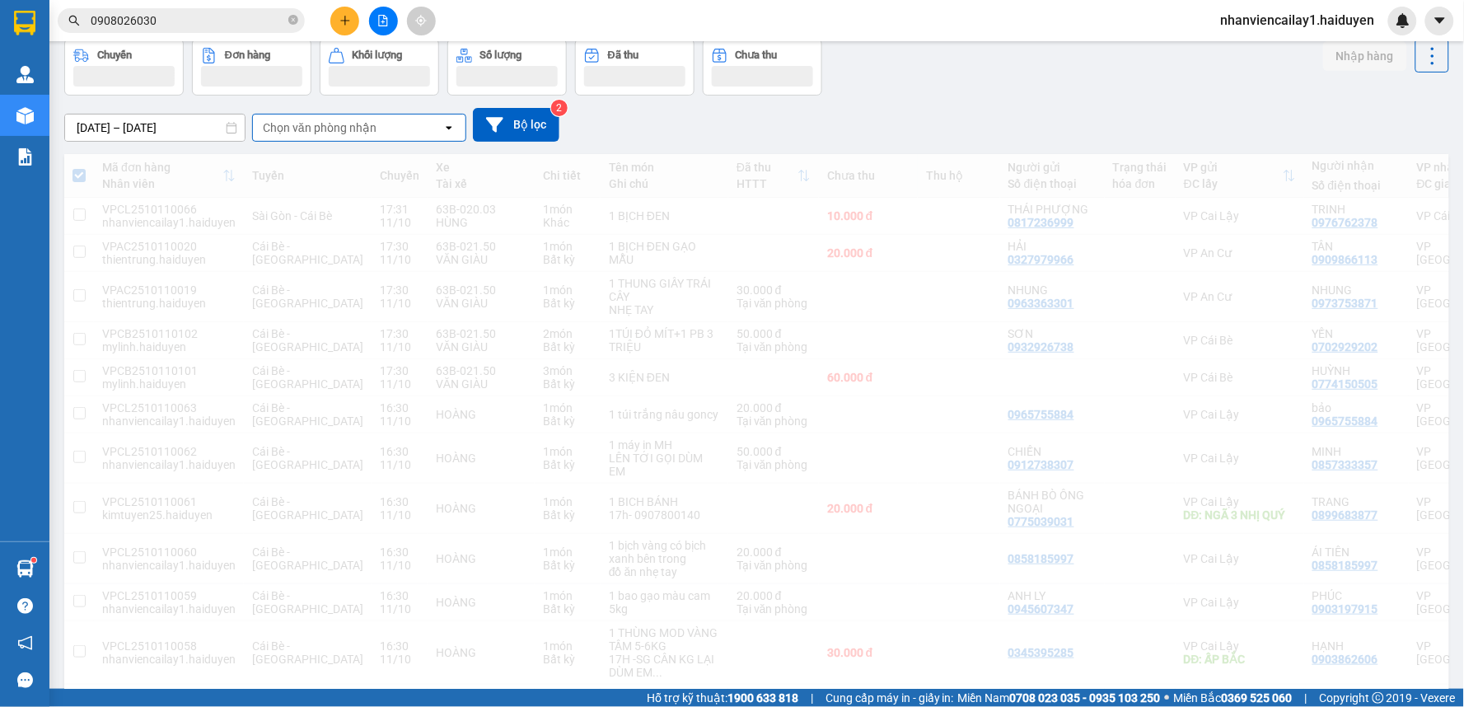
click at [385, 127] on div "Chọn văn phòng nhận" at bounding box center [348, 128] width 190 height 26
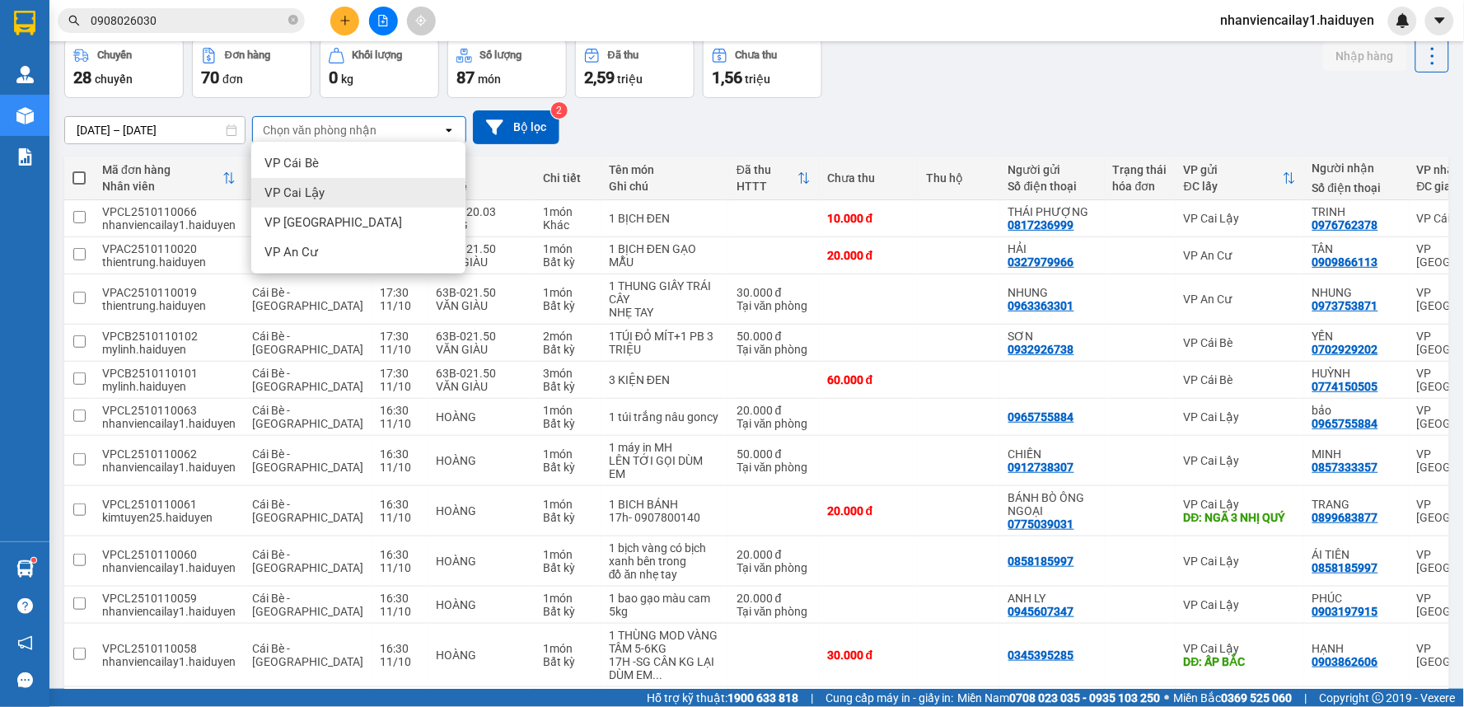
drag, startPoint x: 344, startPoint y: 188, endPoint x: 325, endPoint y: 199, distance: 22.5
click at [344, 188] on div "VP Cai Lậy" at bounding box center [358, 193] width 214 height 30
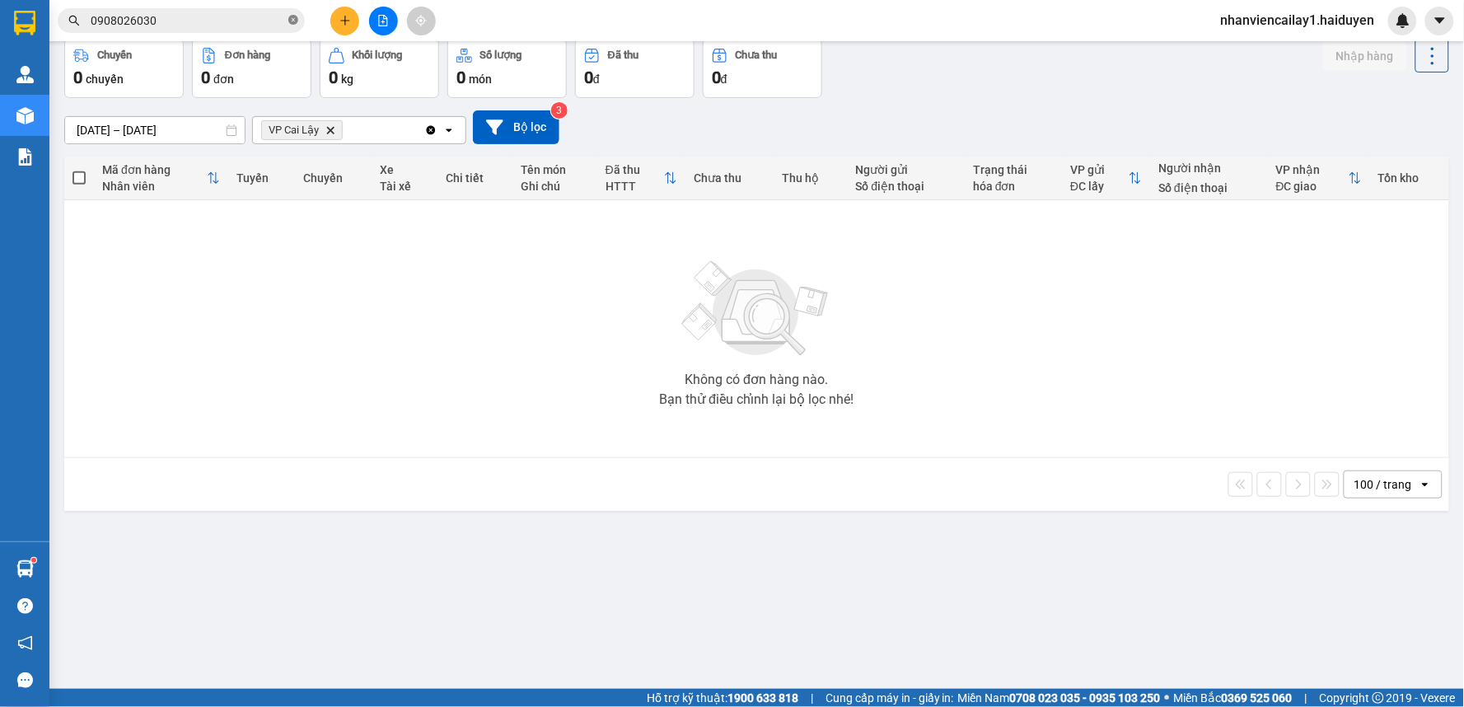
click at [291, 20] on icon "close-circle" at bounding box center [293, 20] width 10 height 10
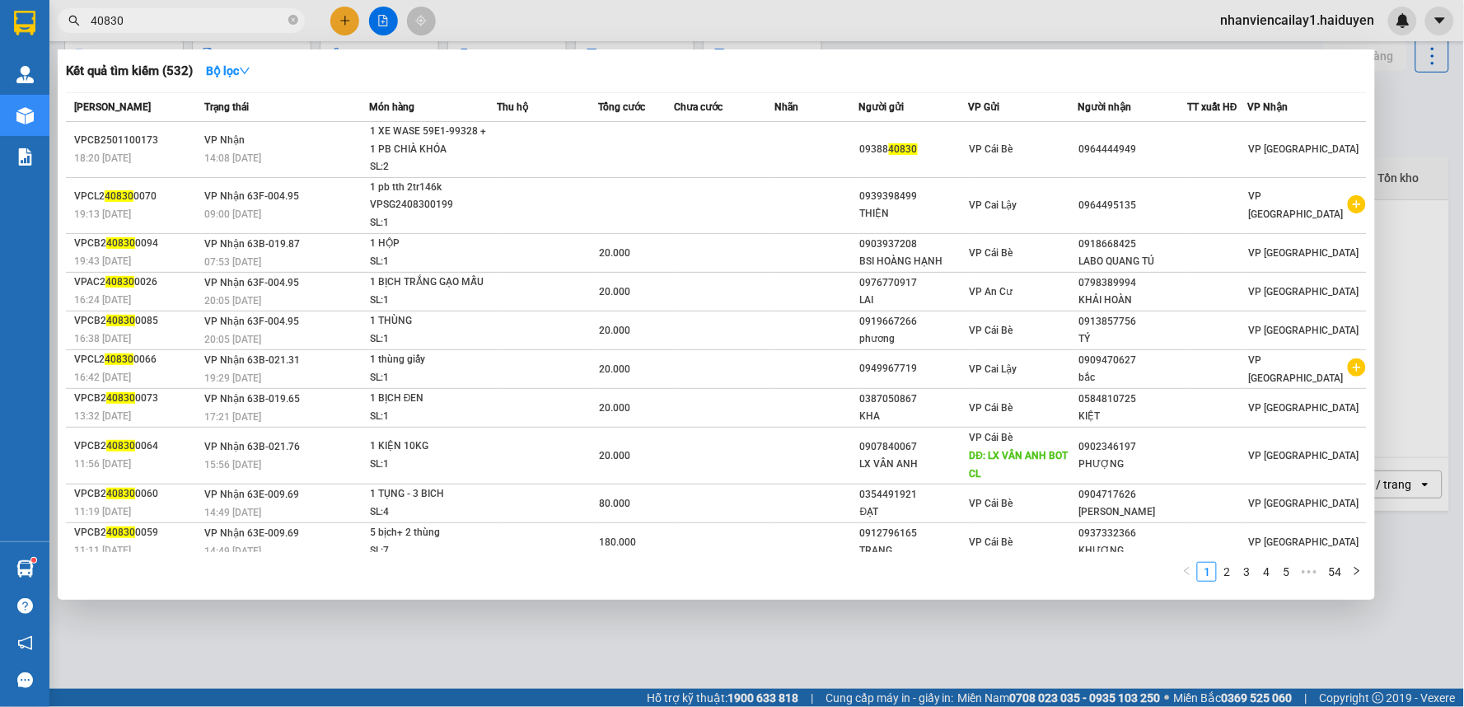
drag, startPoint x: 171, startPoint y: 21, endPoint x: 49, endPoint y: 42, distance: 123.0
click at [49, 35] on div "Kết quả [PERSON_NAME] ( 532 ) Bộ lọc Mã ĐH Trạng thái Món hàng Thu hộ Tổng [PER…" at bounding box center [160, 21] width 321 height 29
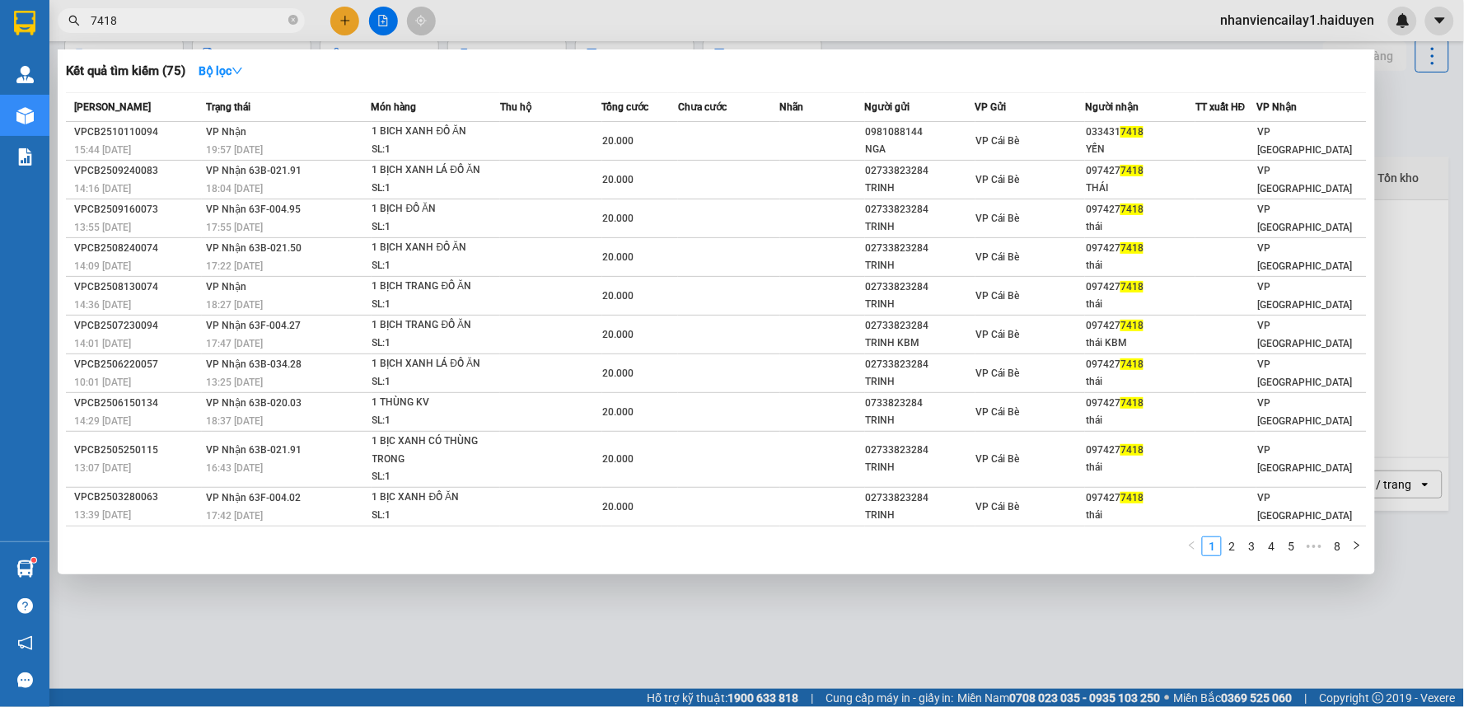
type input "7418"
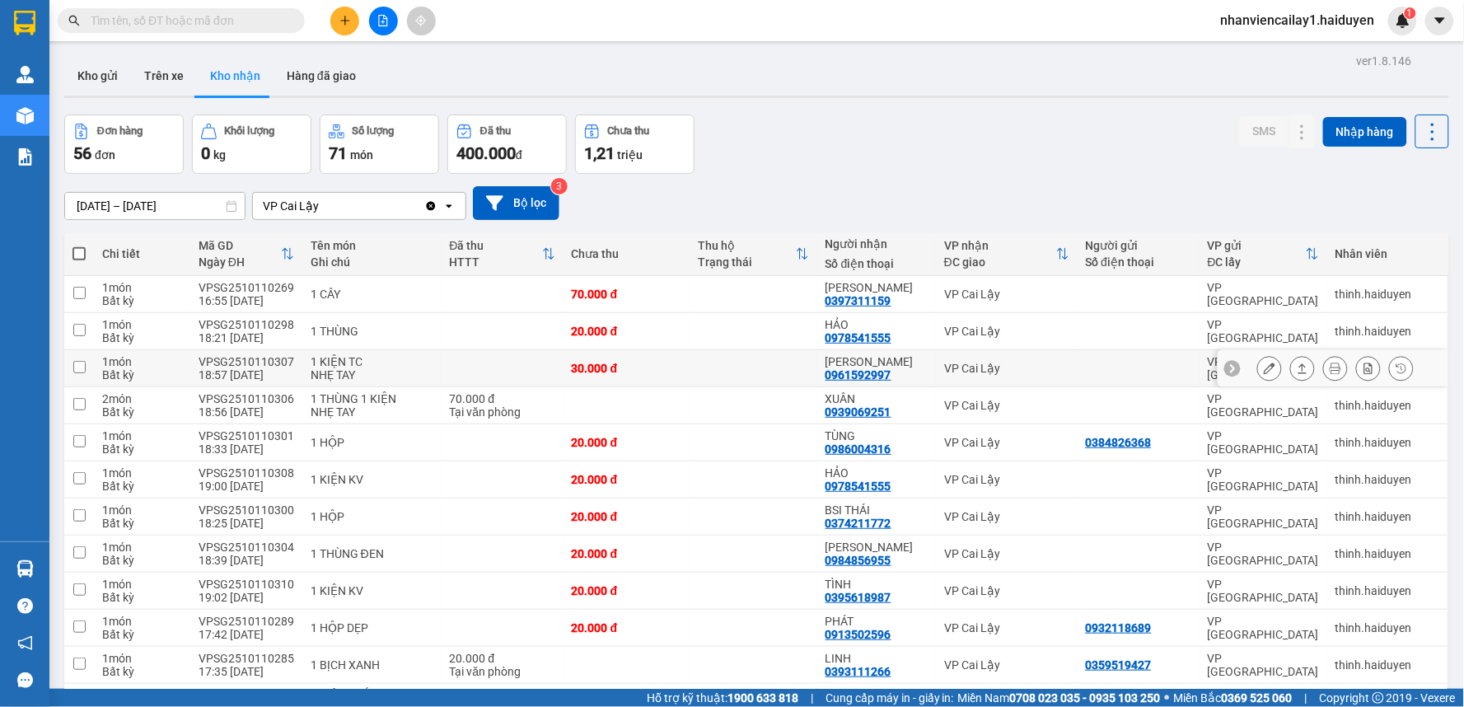
click at [855, 372] on div "0961592997" at bounding box center [859, 374] width 66 height 13
click at [1257, 357] on div at bounding box center [1269, 368] width 25 height 25
click at [1264, 363] on icon at bounding box center [1270, 369] width 12 height 12
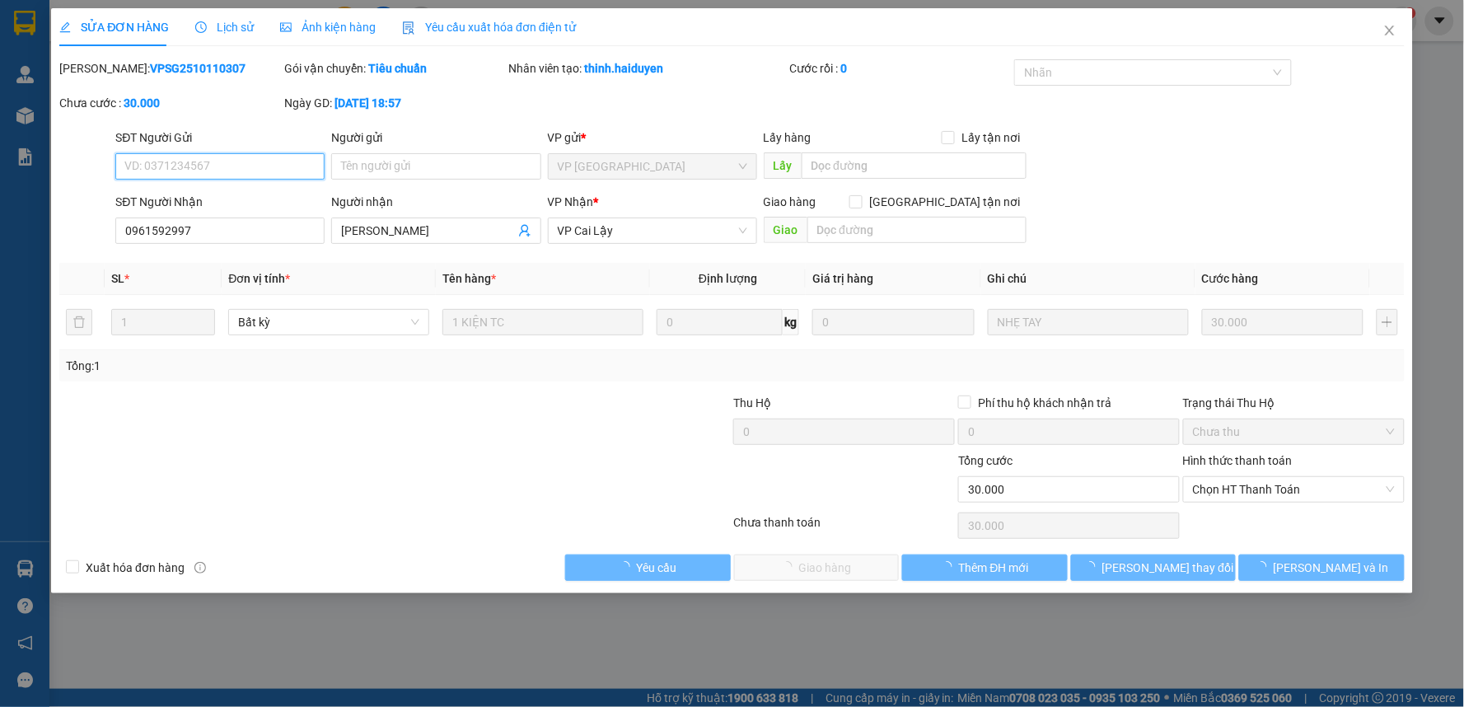
type input "0961592997"
type input "[PERSON_NAME]"
type input "0"
type input "30.000"
click at [1290, 498] on span "Chọn HT Thanh Toán" at bounding box center [1294, 489] width 202 height 25
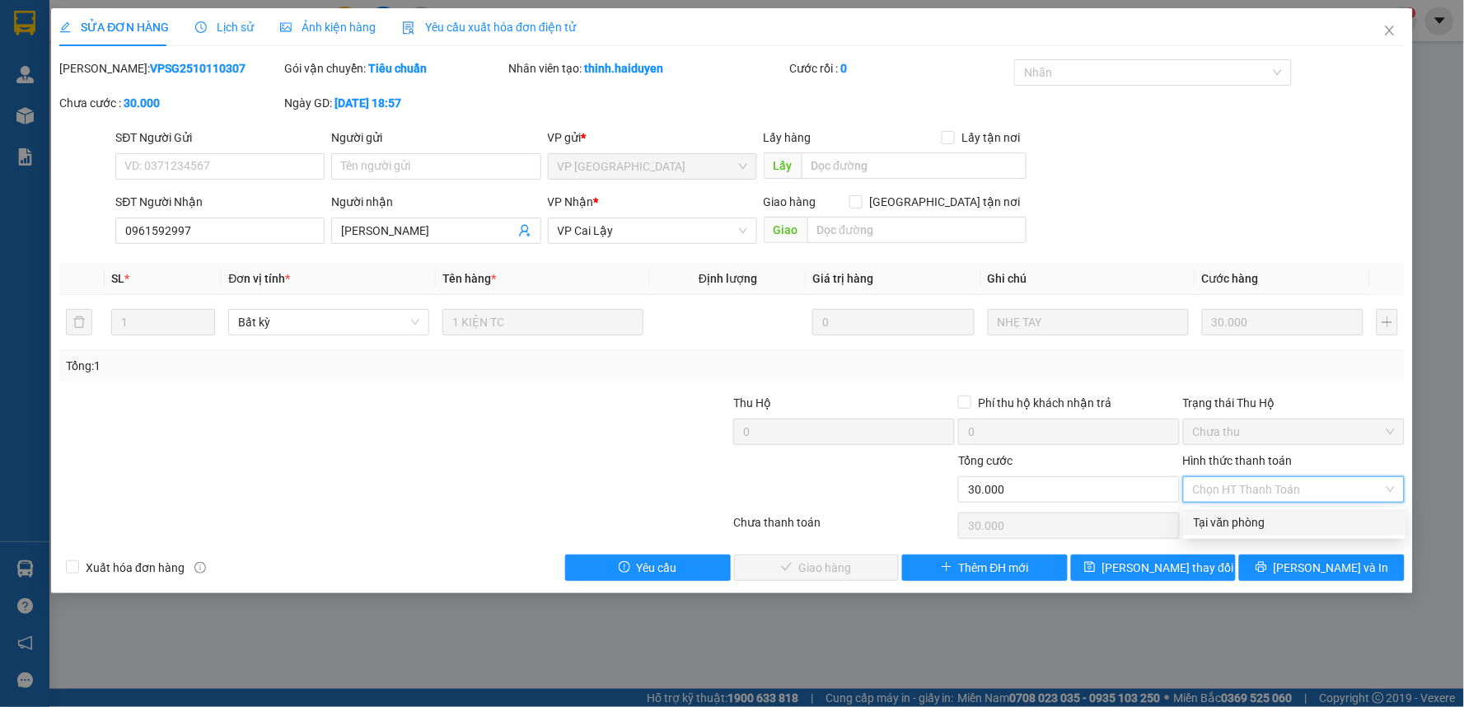
click at [1272, 531] on div "Tại văn phòng" at bounding box center [1295, 522] width 202 height 18
type input "0"
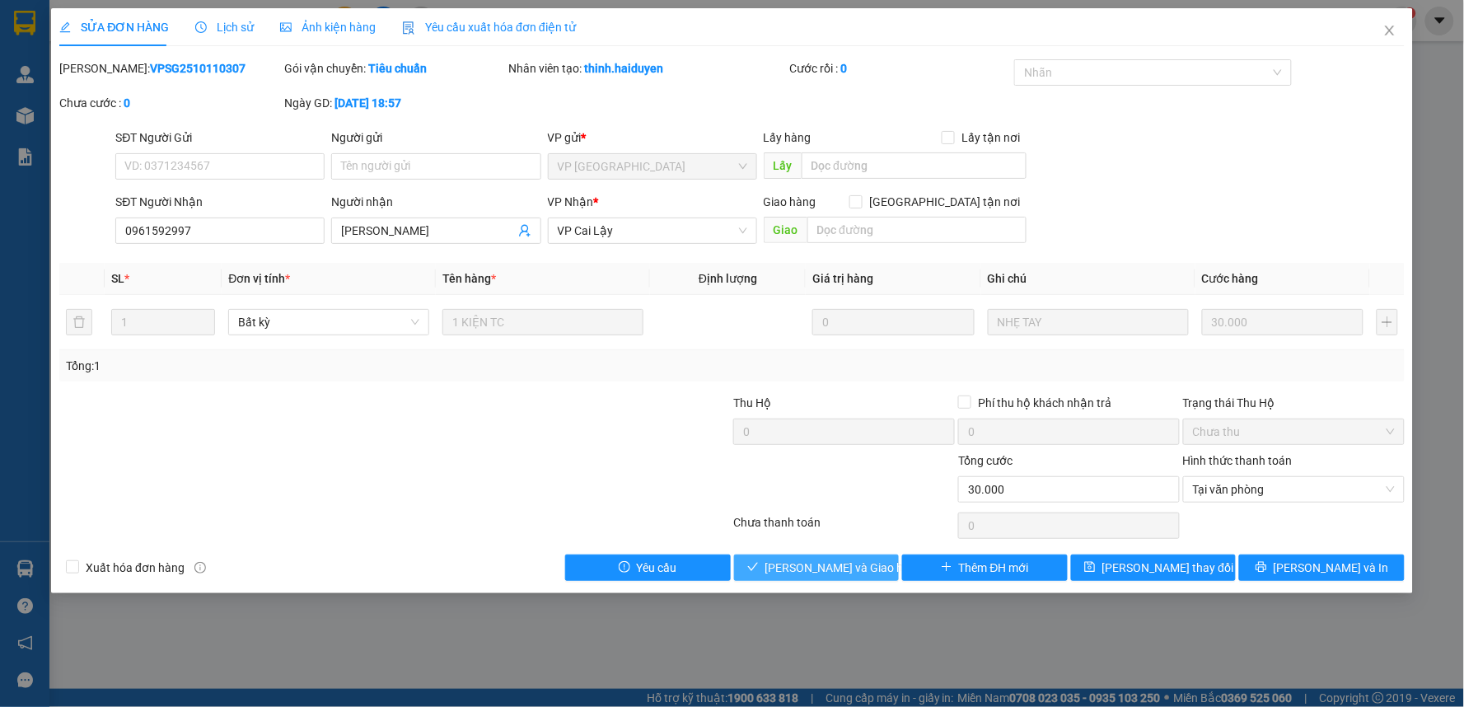
click at [883, 569] on button "[PERSON_NAME] và Giao hàng" at bounding box center [817, 568] width 166 height 26
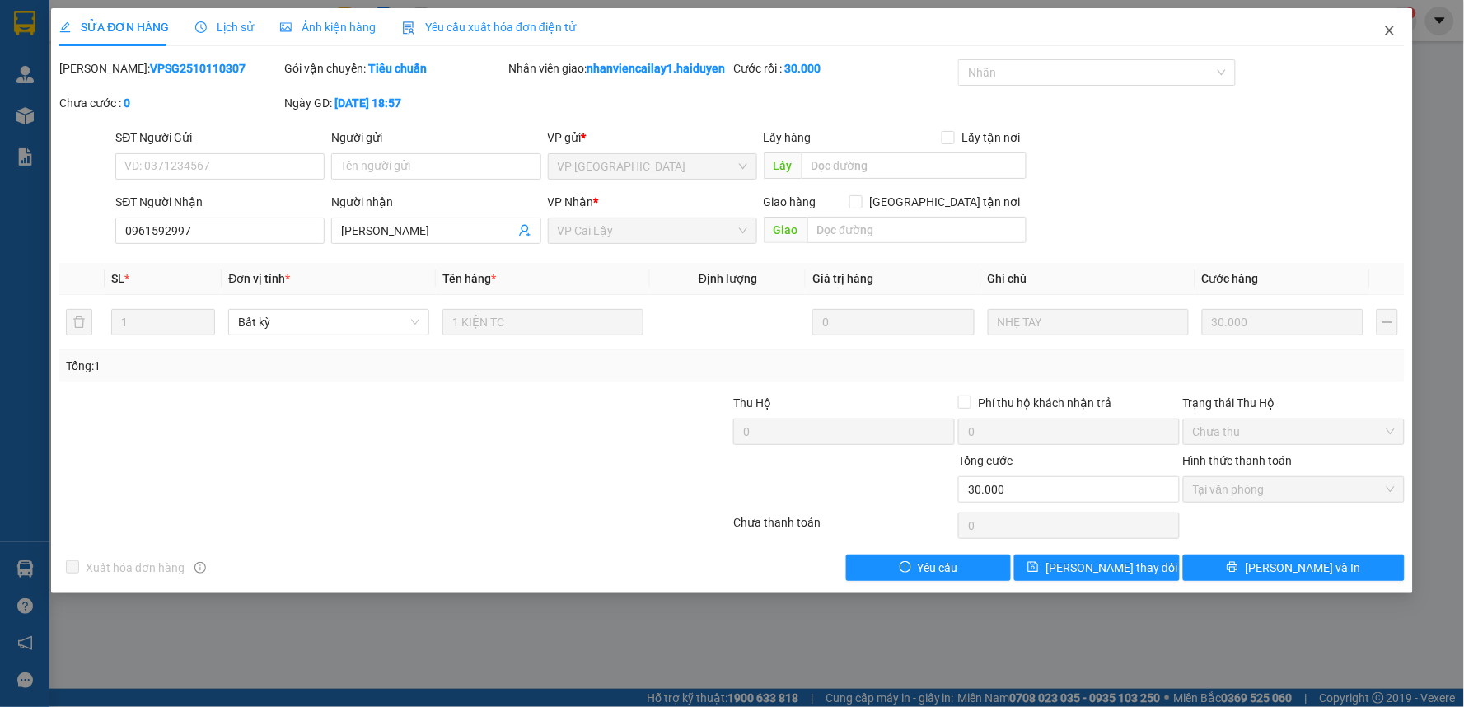
click at [1388, 33] on icon "close" at bounding box center [1390, 30] width 13 height 13
